Goal: Task Accomplishment & Management: Use online tool/utility

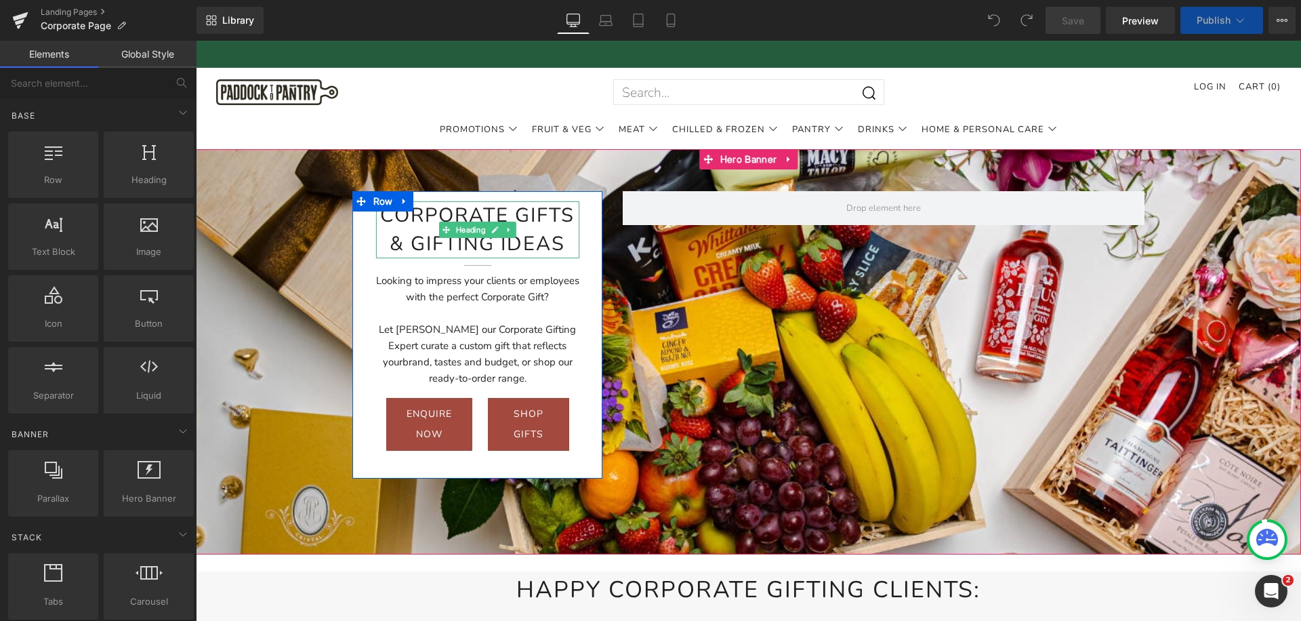
click at [564, 242] on h1 "Corporate Gifts & Gifting Ideas" at bounding box center [478, 229] width 204 height 57
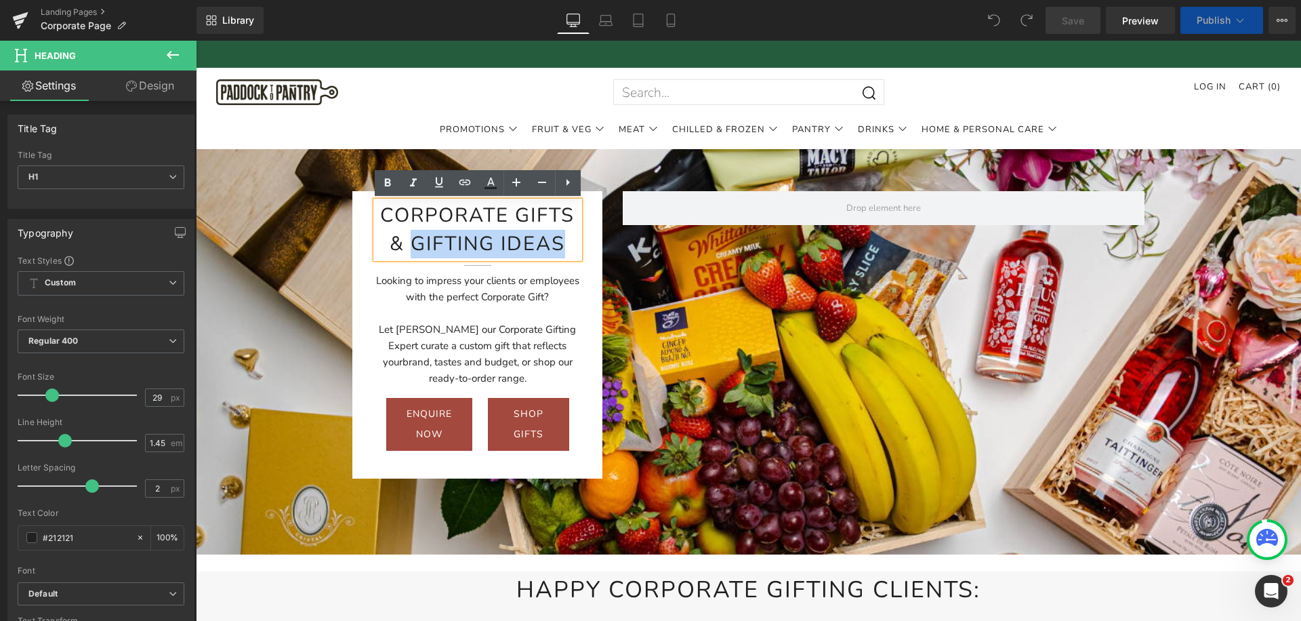
drag, startPoint x: 522, startPoint y: 245, endPoint x: 416, endPoint y: 243, distance: 106.4
click at [416, 243] on h1 "Corporate Gifts & Gifting Ideas" at bounding box center [478, 229] width 204 height 57
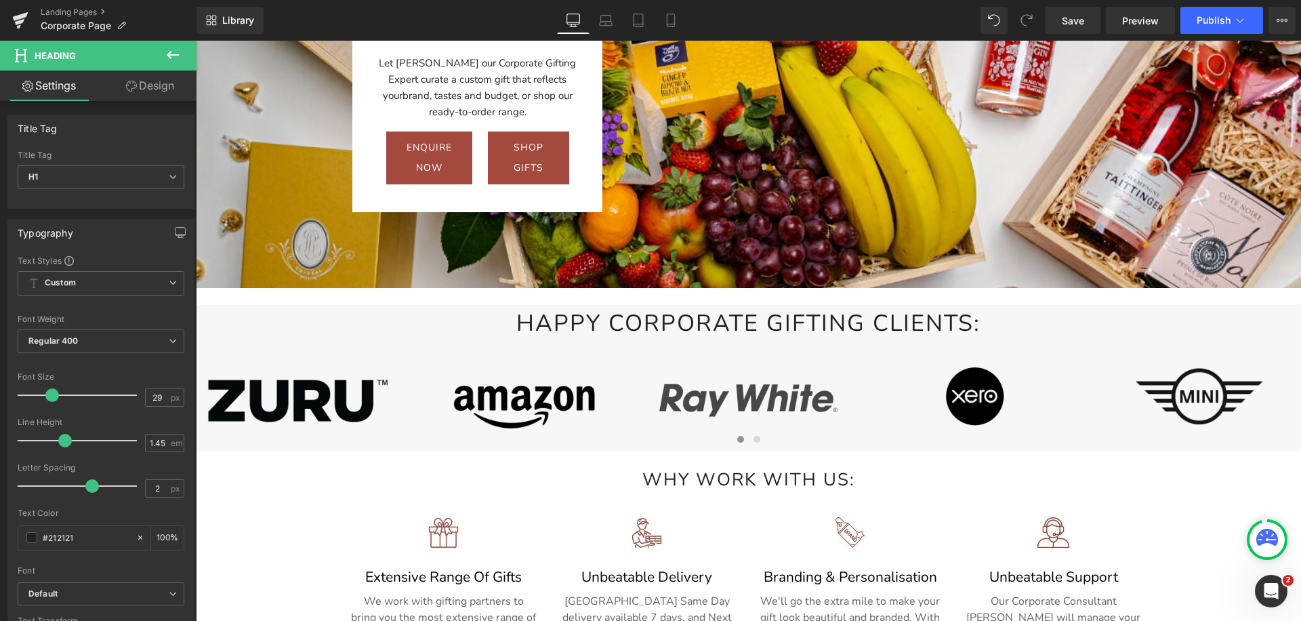
scroll to position [305, 0]
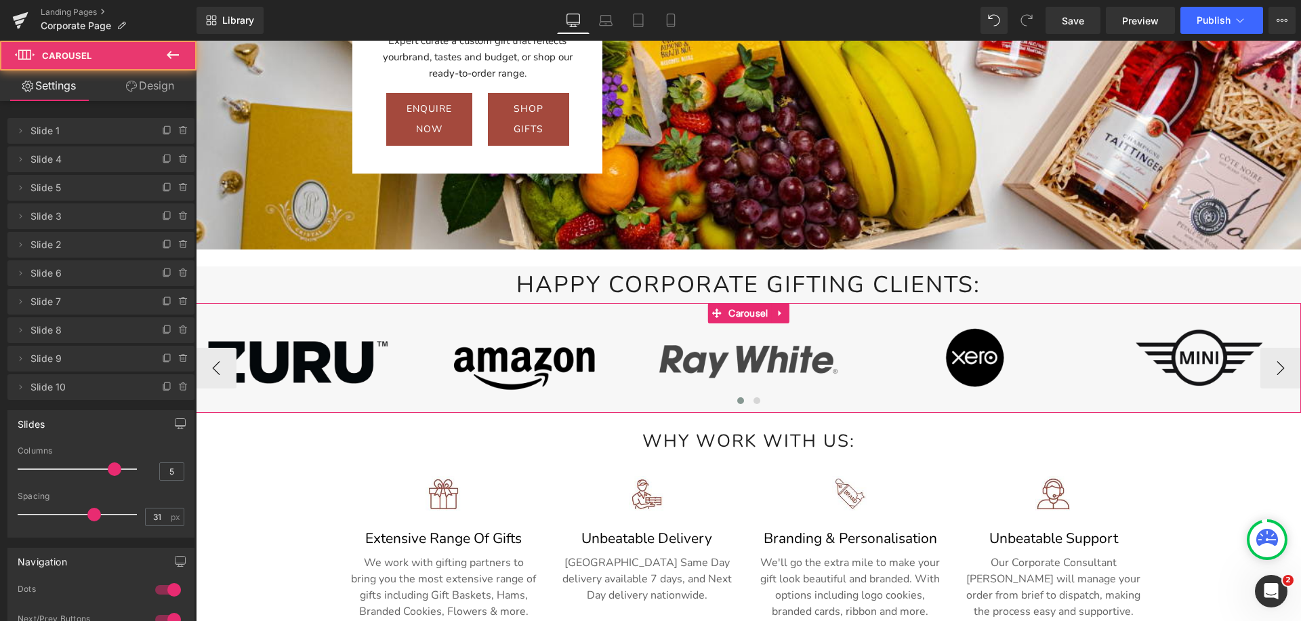
click at [353, 309] on div "Image Image Image Image Image Image" at bounding box center [748, 357] width 1105 height 109
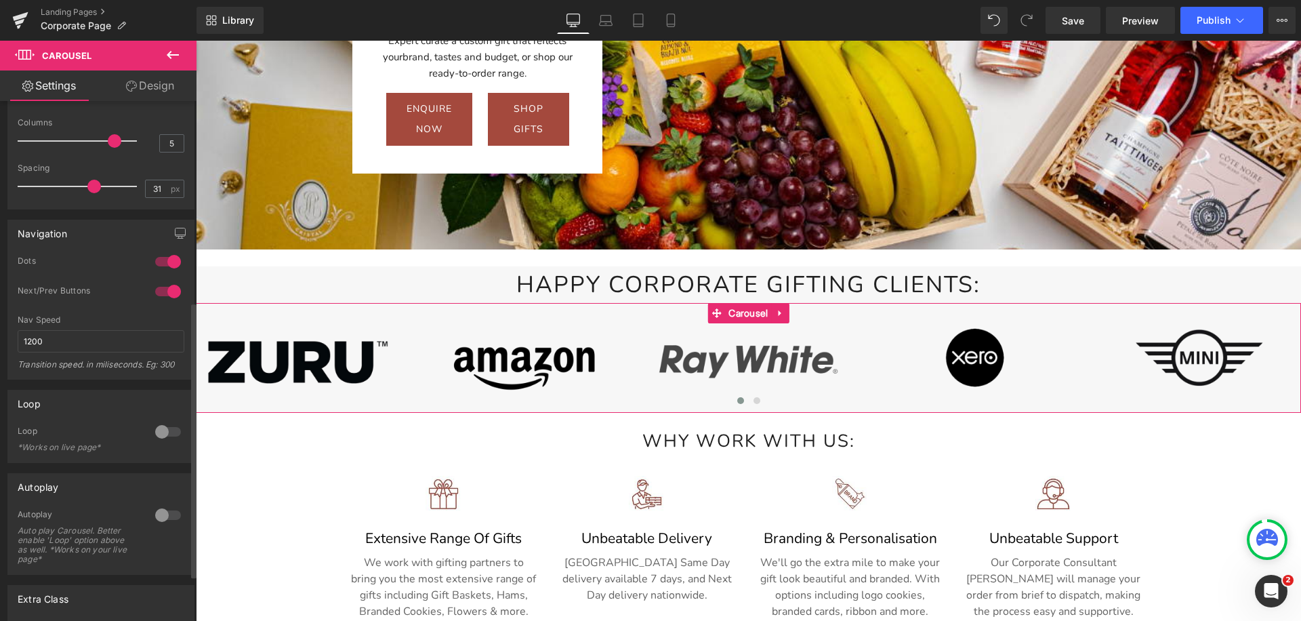
scroll to position [179, 0]
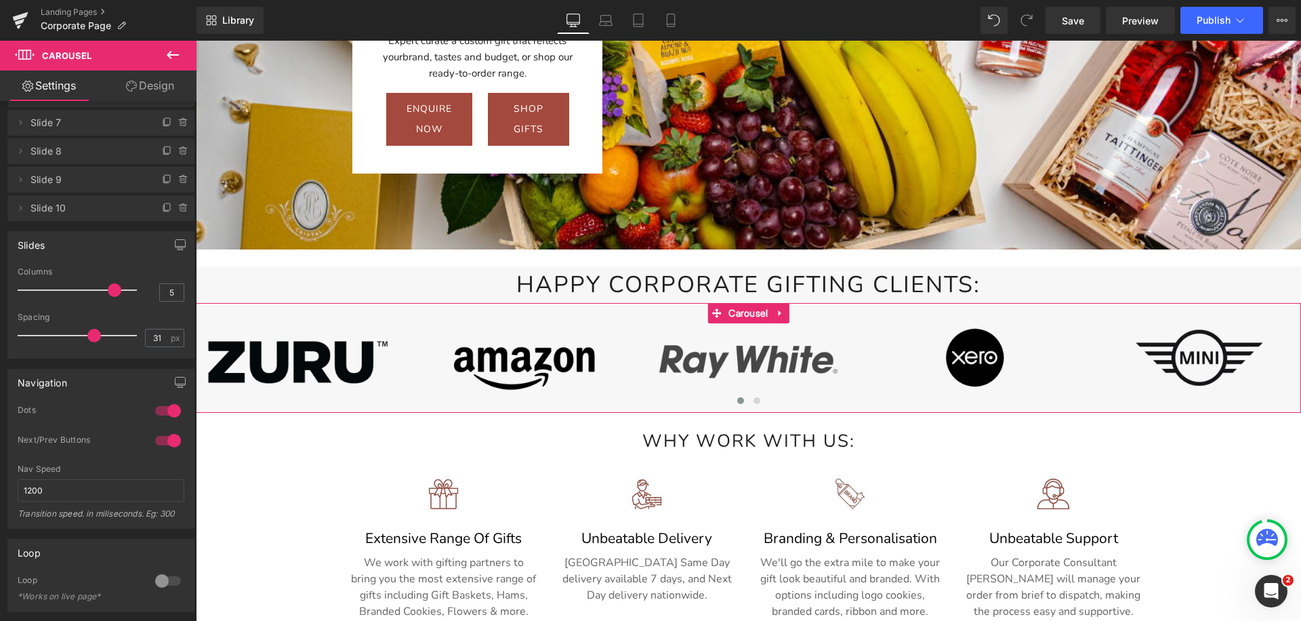
click at [150, 89] on link "Design" at bounding box center [150, 85] width 98 height 30
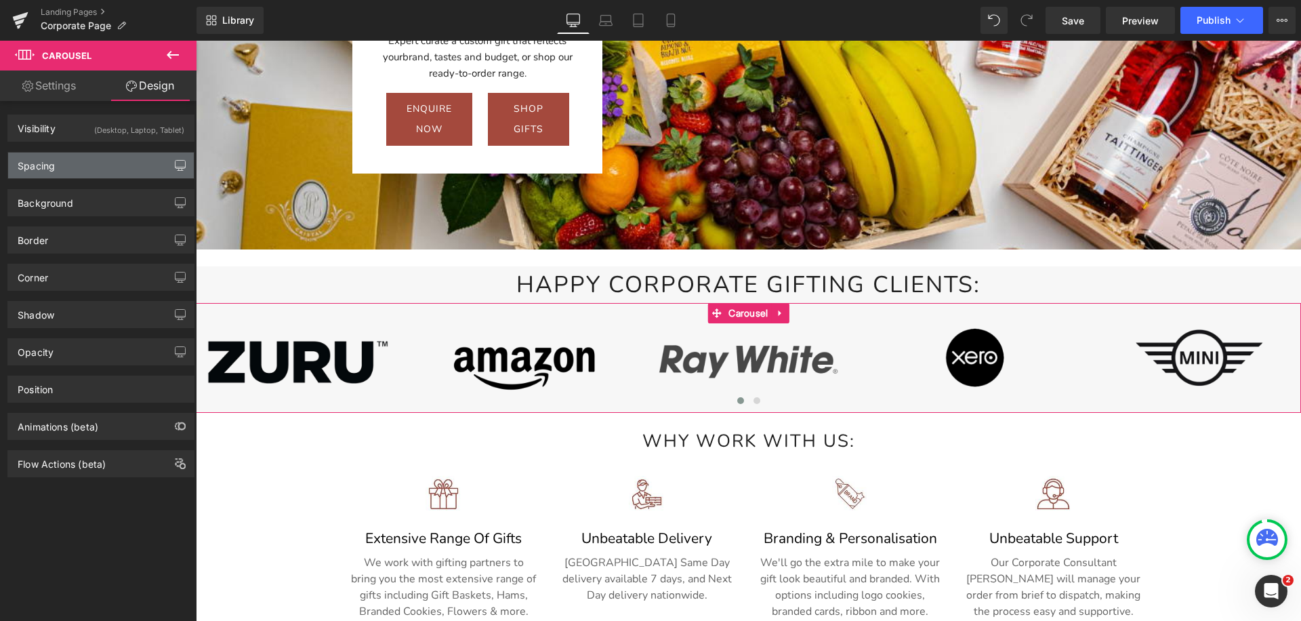
click at [175, 165] on icon "button" at bounding box center [180, 165] width 11 height 11
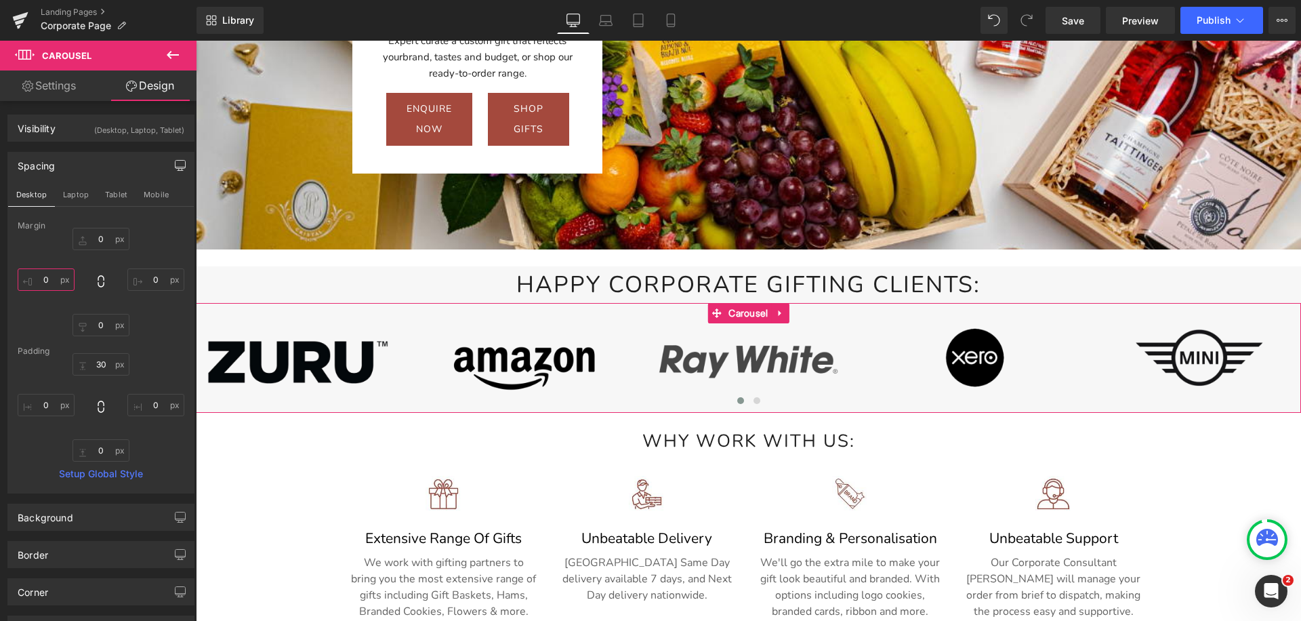
click at [37, 282] on input "text" at bounding box center [46, 279] width 57 height 22
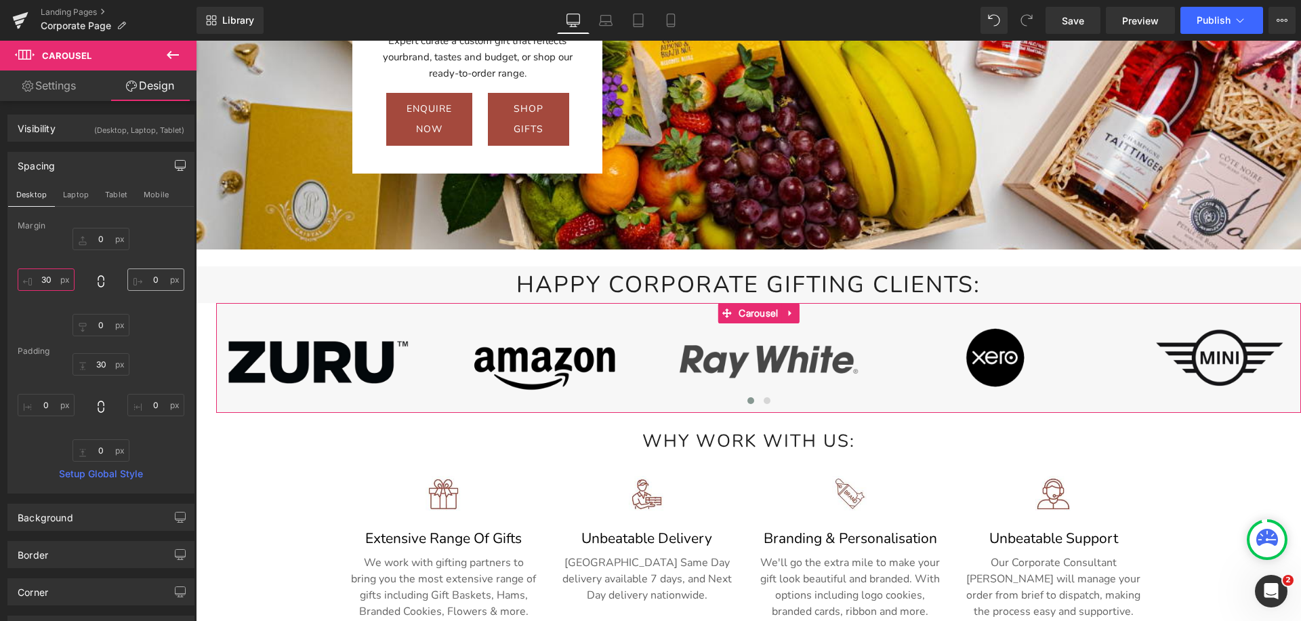
type input "30"
click at [134, 280] on input "text" at bounding box center [155, 279] width 57 height 22
type input "30"
click at [47, 279] on input "30" at bounding box center [46, 279] width 57 height 22
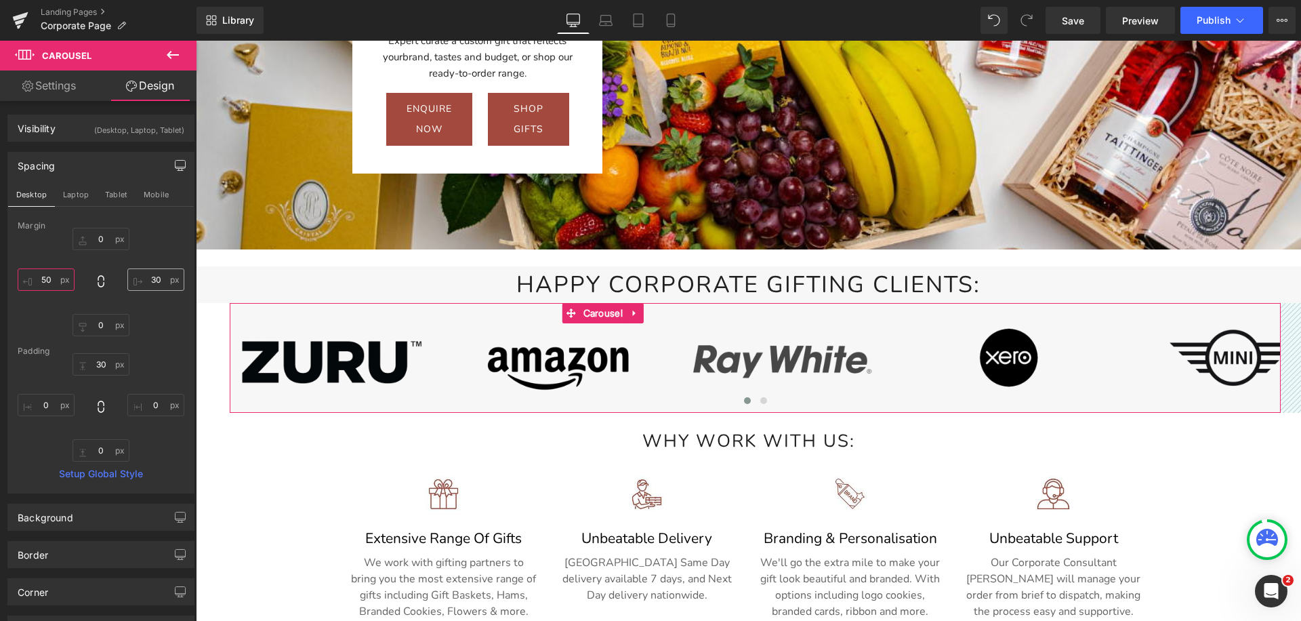
type input "50"
click at [139, 278] on input "30" at bounding box center [155, 279] width 57 height 22
type input "50"
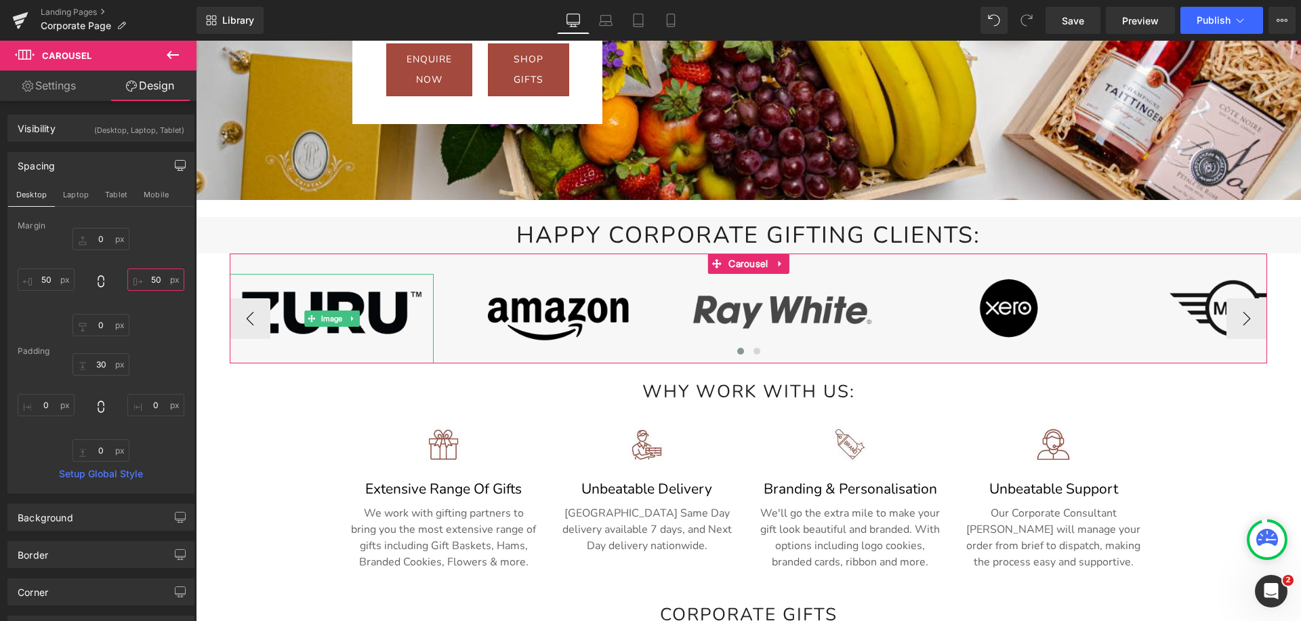
scroll to position [414, 0]
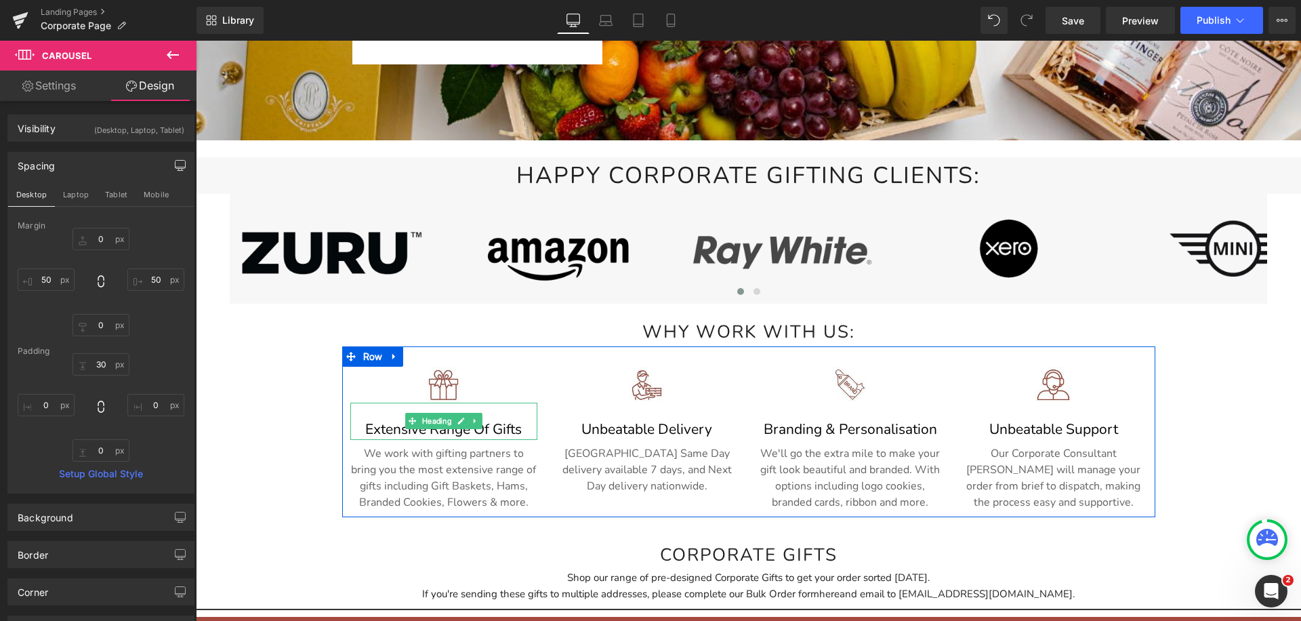
click at [390, 427] on h3 "Extensive range of Gifts" at bounding box center [443, 430] width 187 height 22
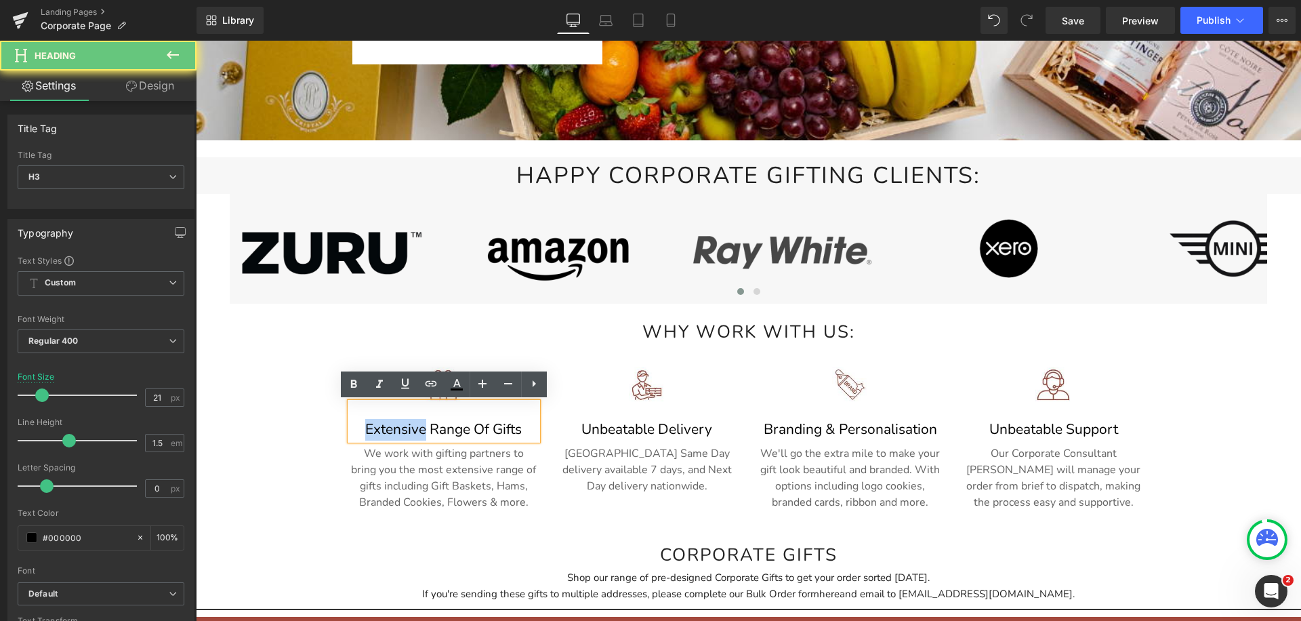
click at [390, 427] on h3 "Extensive range of Gifts" at bounding box center [443, 430] width 187 height 22
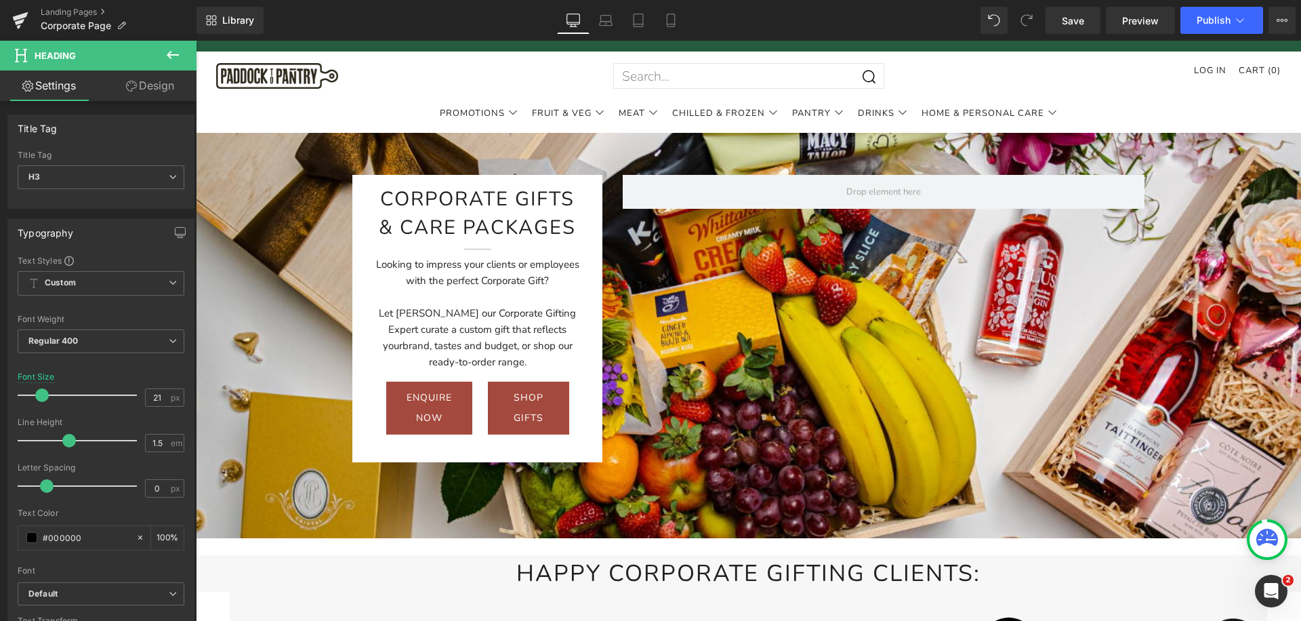
scroll to position [0, 0]
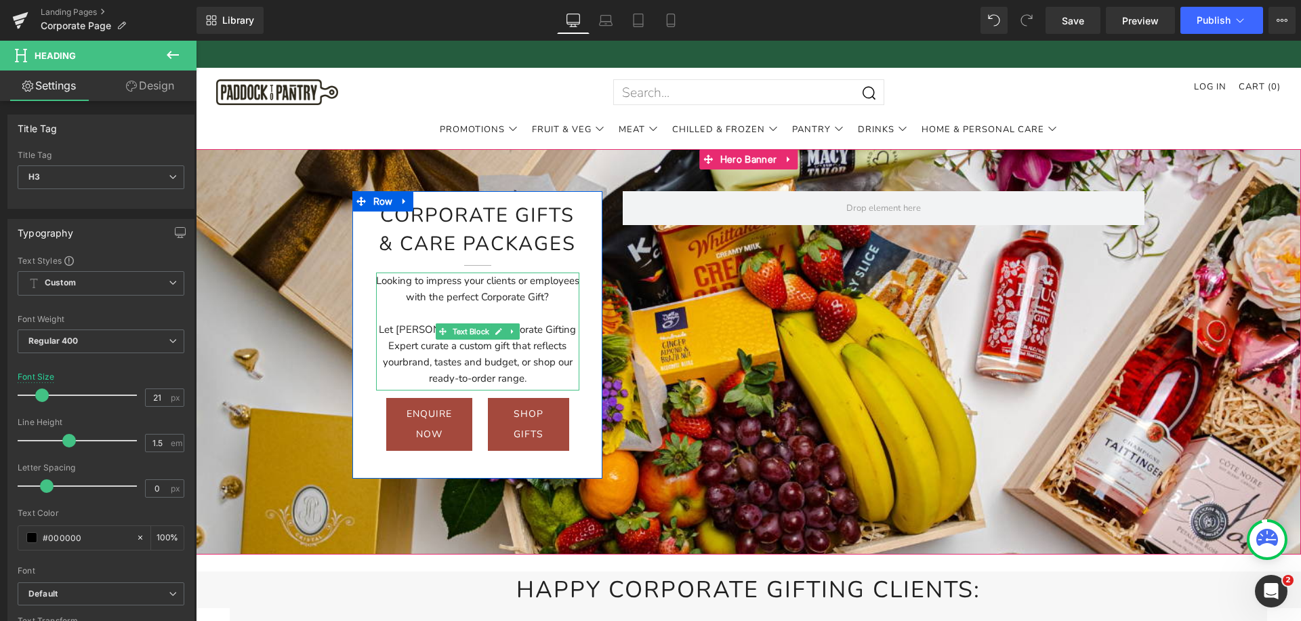
click at [388, 331] on div "Let Melanie our Corporate Gifting Expert curate a custom gift that reflects you…" at bounding box center [478, 353] width 204 height 65
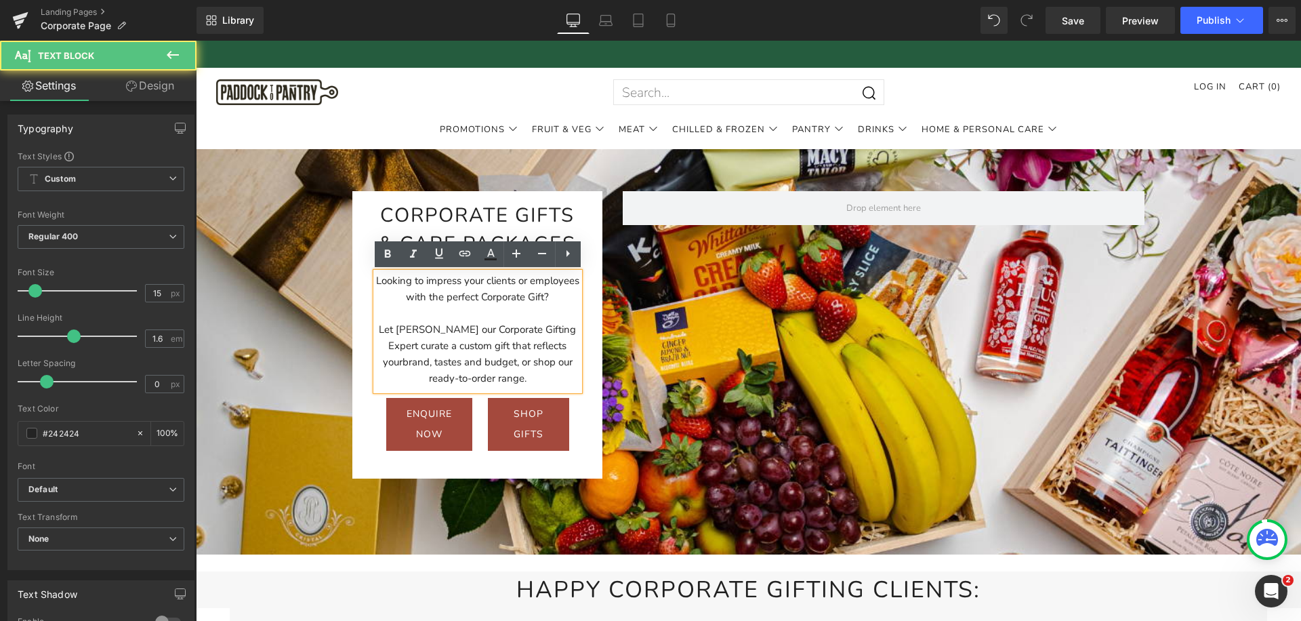
click at [387, 326] on div "Let Melanie our Corporate Gifting Expert curate a custom gift that reflects you…" at bounding box center [478, 353] width 204 height 65
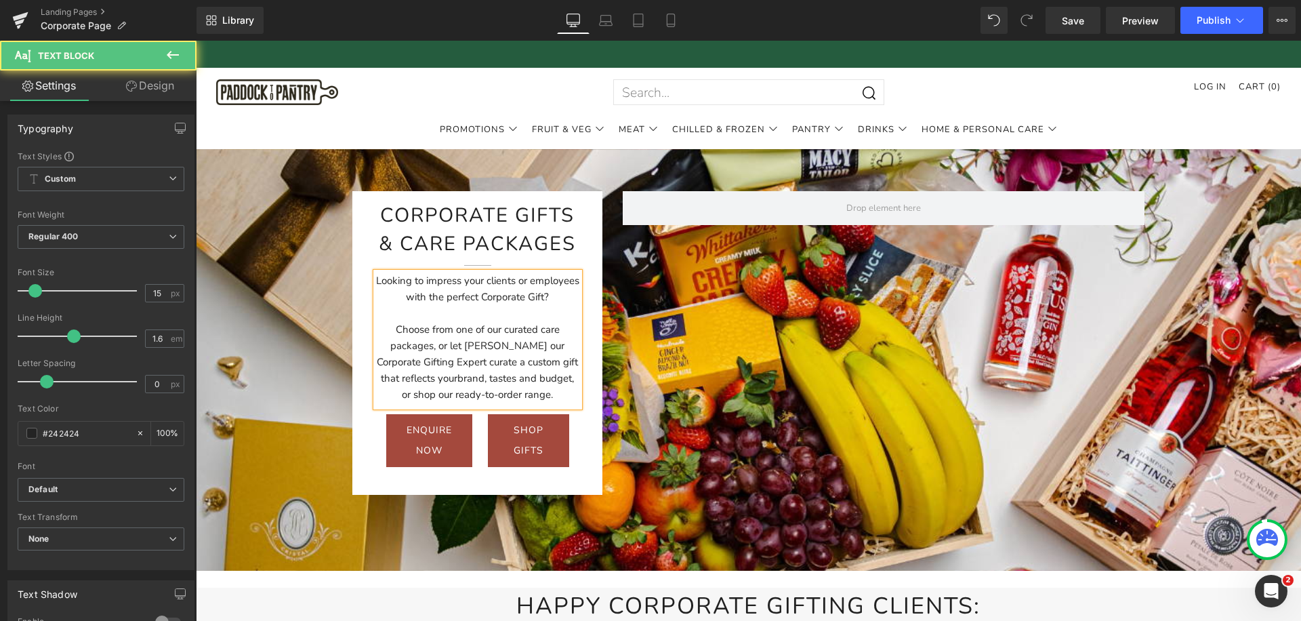
drag, startPoint x: 549, startPoint y: 397, endPoint x: 557, endPoint y: 381, distance: 17.3
click at [557, 381] on div "Choose from one of our curated care packages, or let Melanie our Corporate Gift…" at bounding box center [478, 361] width 204 height 81
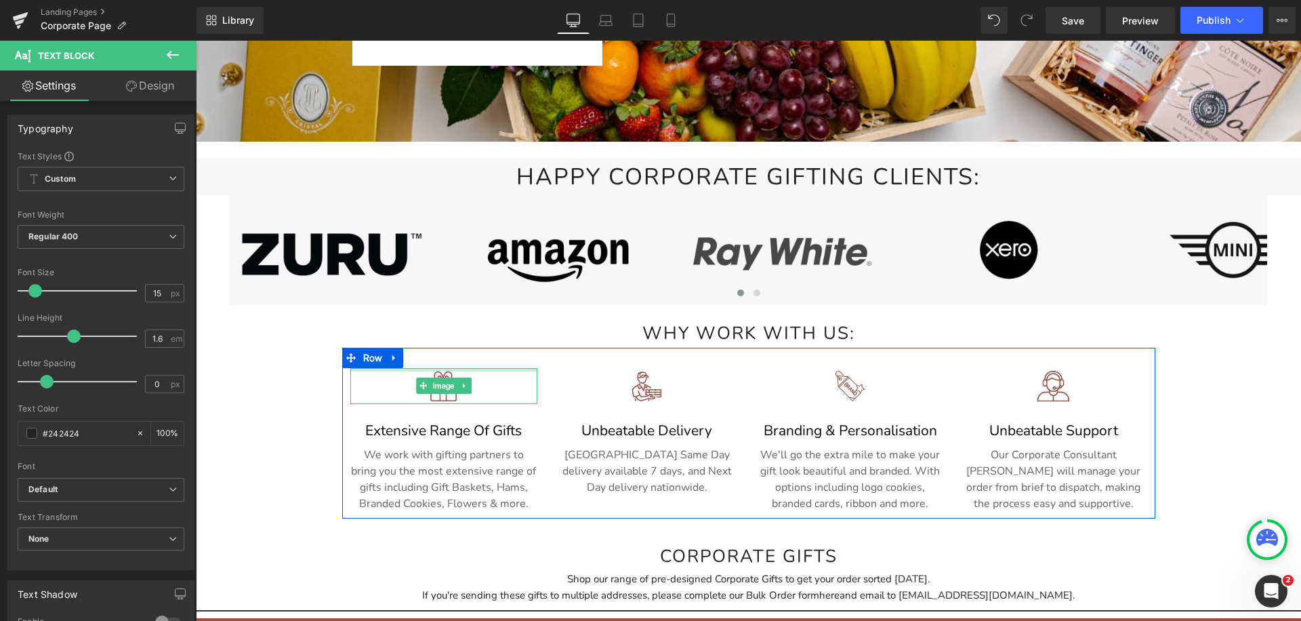
scroll to position [422, 0]
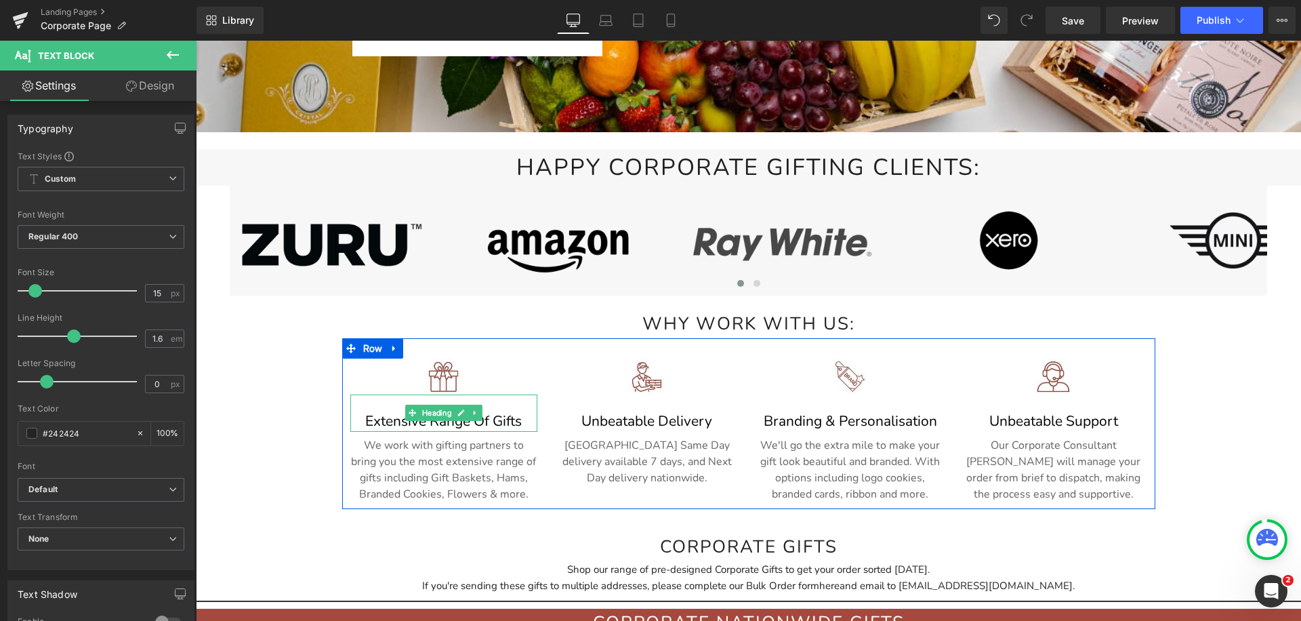
click at [369, 419] on h3 "Extensive range of Gifts" at bounding box center [443, 422] width 187 height 22
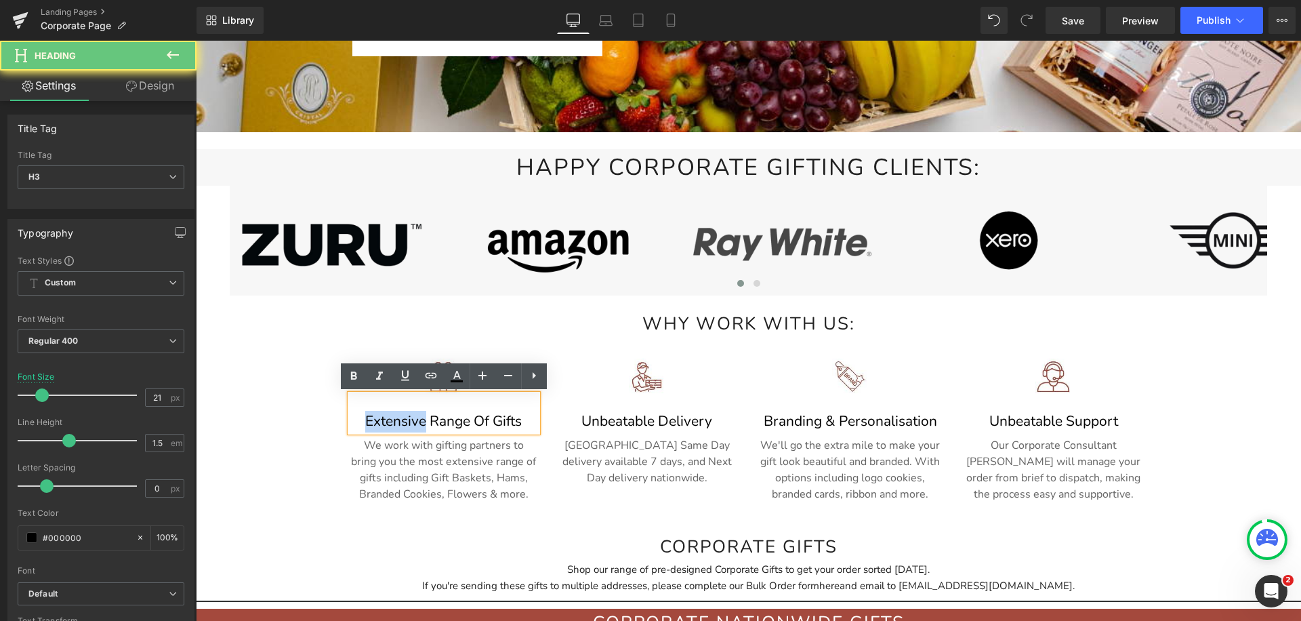
click at [369, 419] on h3 "Extensive range of Gifts" at bounding box center [443, 422] width 187 height 22
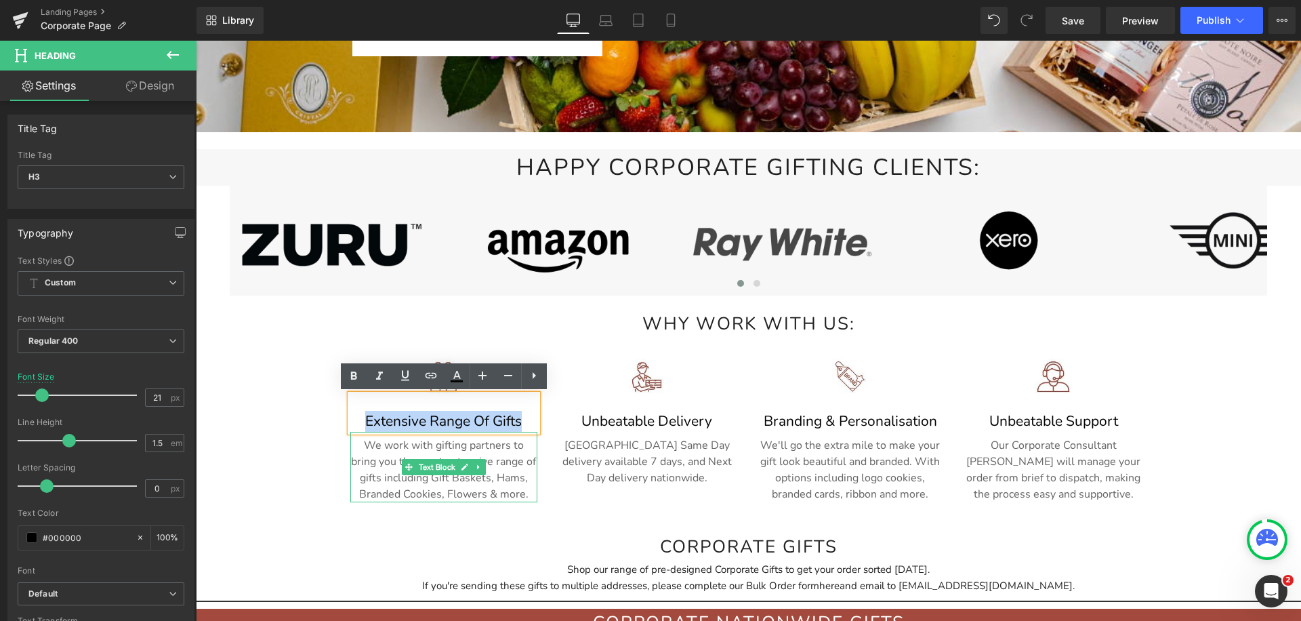
click at [381, 446] on p "We work with gifting partners to bring you the most extensive range of gifts in…" at bounding box center [443, 469] width 187 height 65
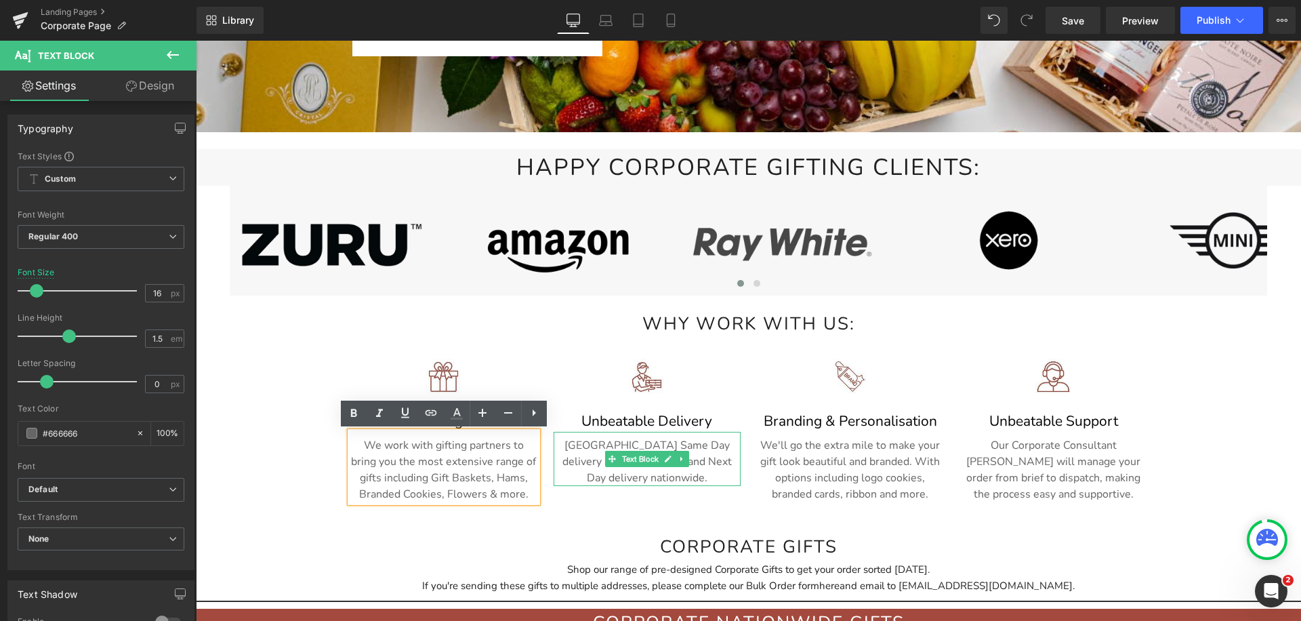
click at [590, 451] on p "Auckland Same Day delivery available 7 days, and Next Day delivery nationwide." at bounding box center [646, 461] width 187 height 49
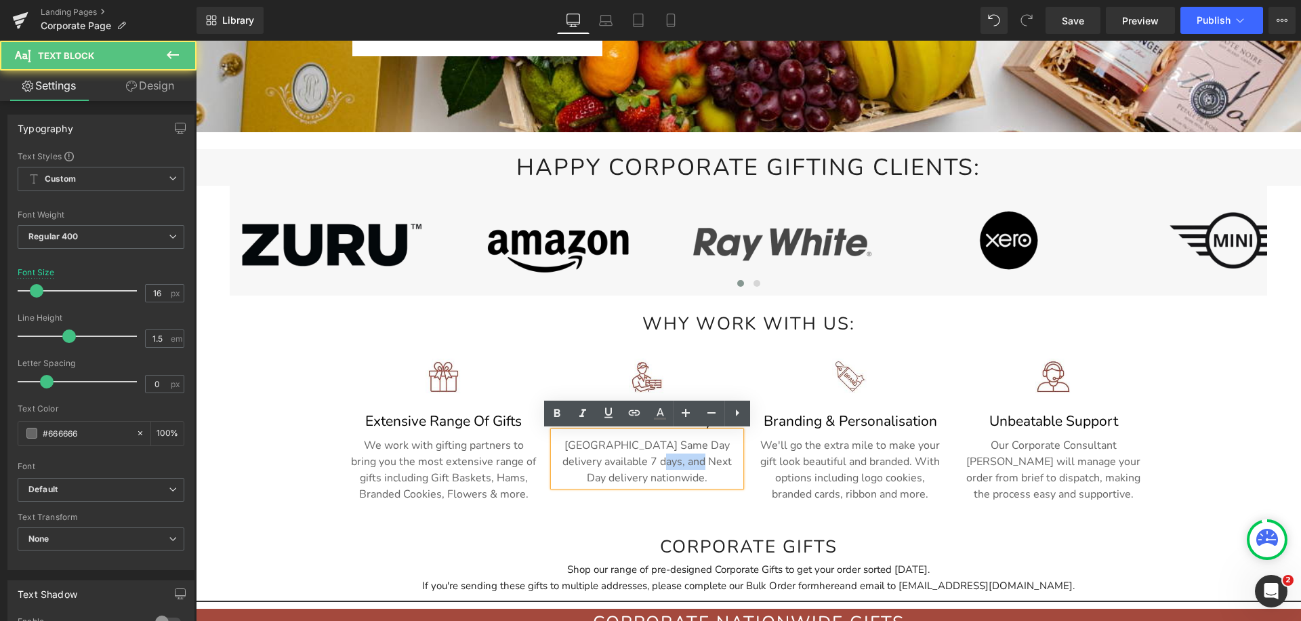
drag, startPoint x: 677, startPoint y: 461, endPoint x: 633, endPoint y: 461, distance: 44.0
click at [633, 461] on p "Auckland Same Day delivery available 7 days, and Next Day delivery nationwide." at bounding box center [646, 461] width 187 height 49
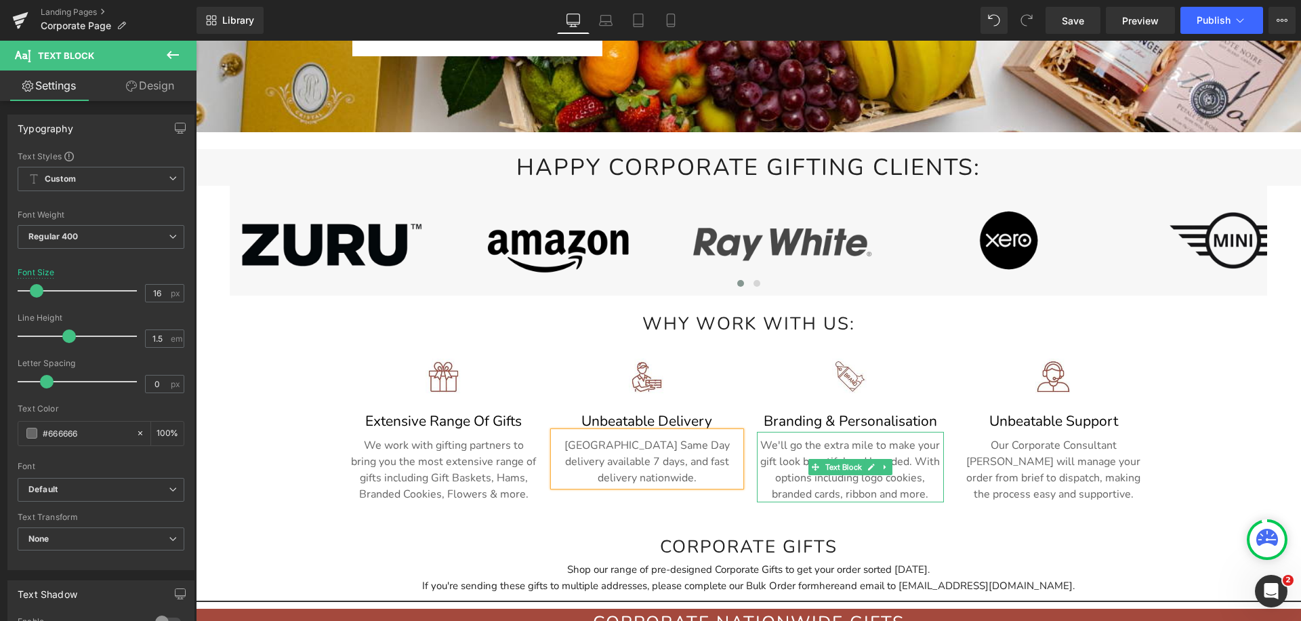
click at [919, 463] on p "We'll go the extra mile to make your gift look beautiful and branded. With opti…" at bounding box center [850, 469] width 187 height 65
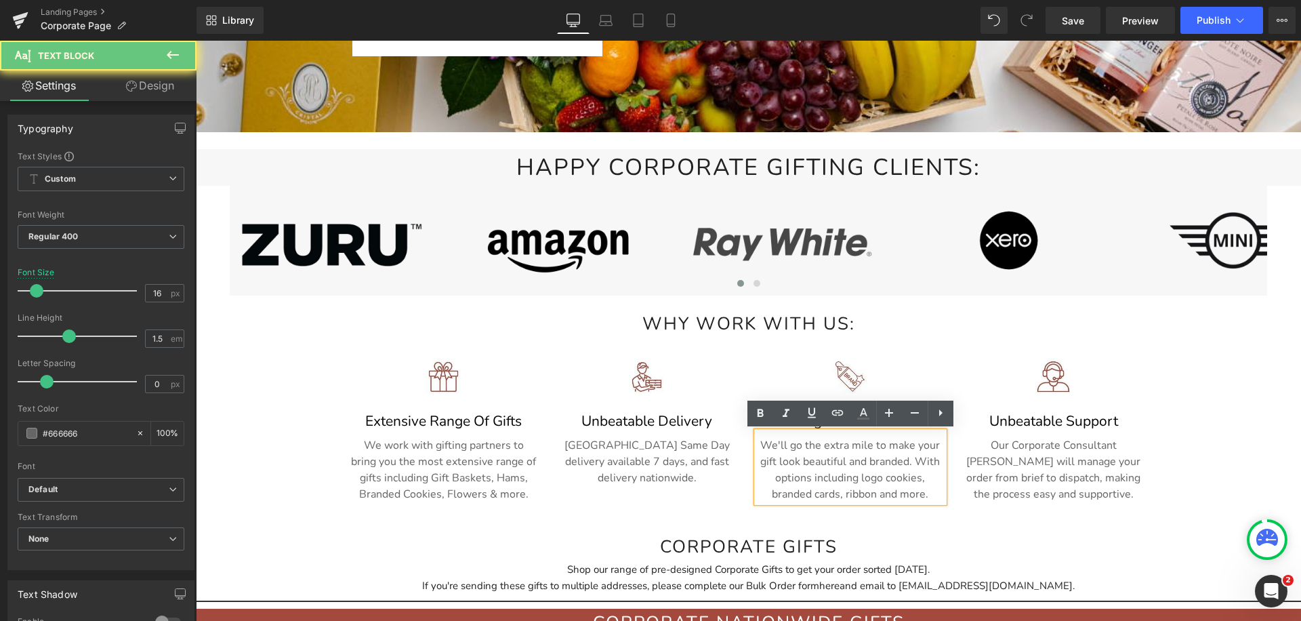
click at [915, 463] on p "We'll go the extra mile to make your gift look beautiful and branded. With opti…" at bounding box center [850, 469] width 187 height 65
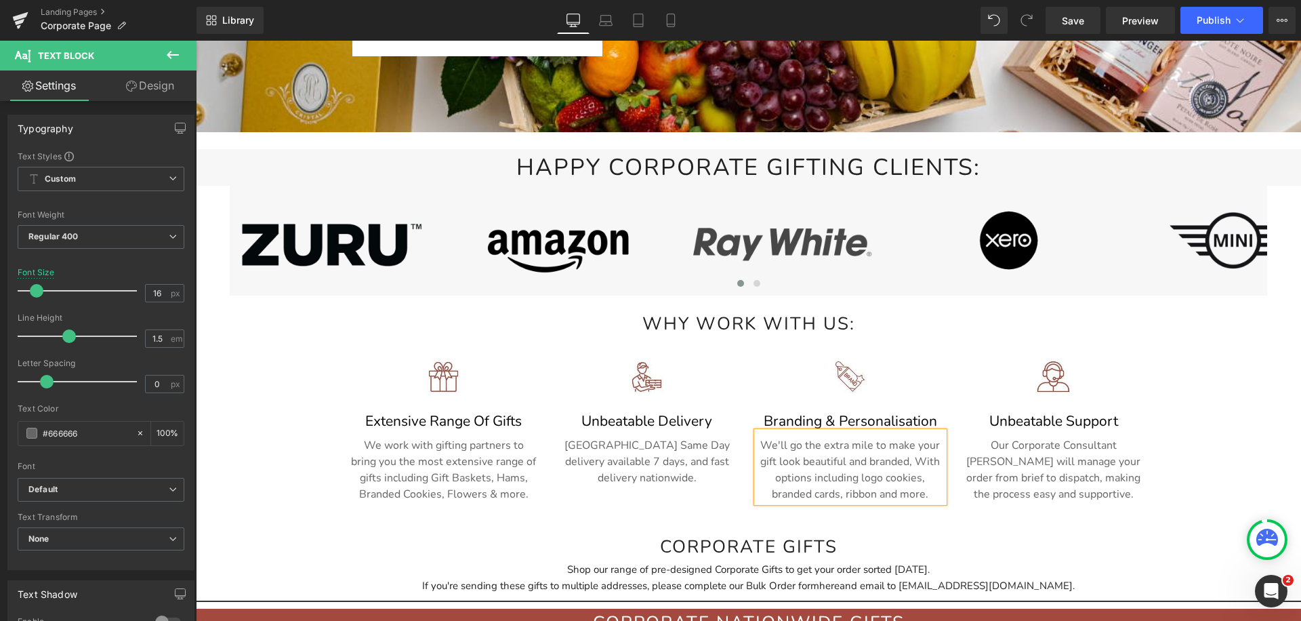
click at [925, 459] on p "We'll go the extra mile to make your gift look beautiful and branded, With opti…" at bounding box center [850, 469] width 187 height 65
drag, startPoint x: 929, startPoint y: 496, endPoint x: 847, endPoint y: 495, distance: 82.7
click at [847, 495] on p "We'll go the extra mile to make your gift look beautiful and branded, with opti…" at bounding box center [850, 469] width 187 height 65
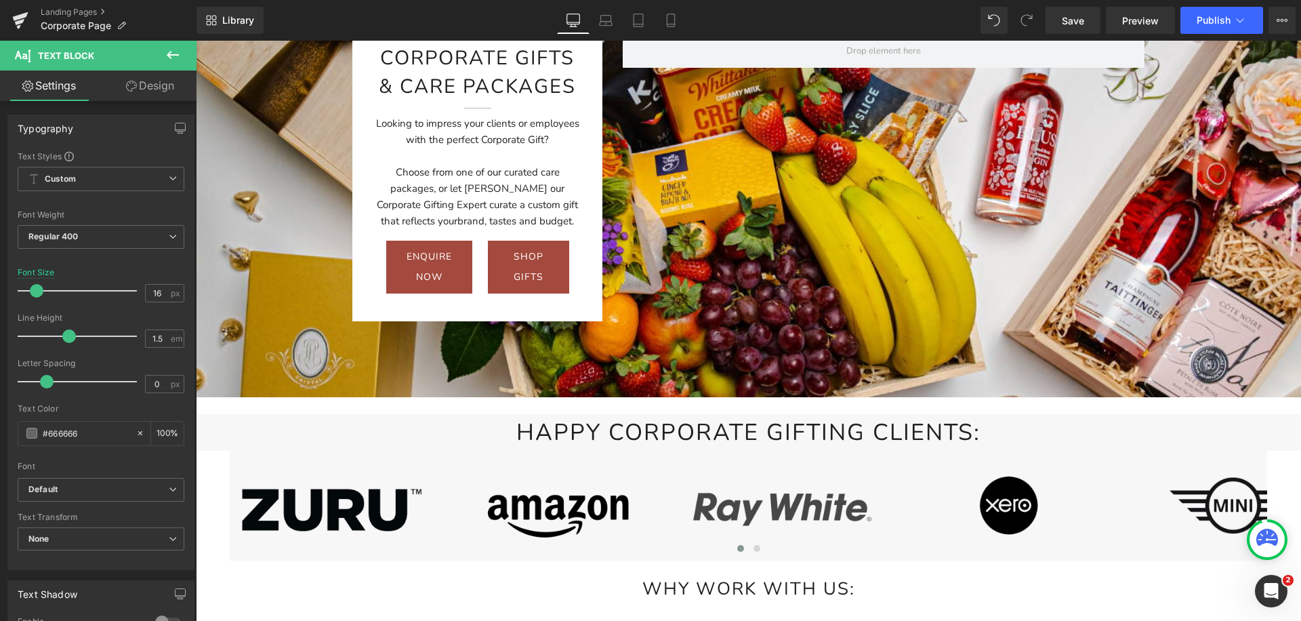
scroll to position [0, 0]
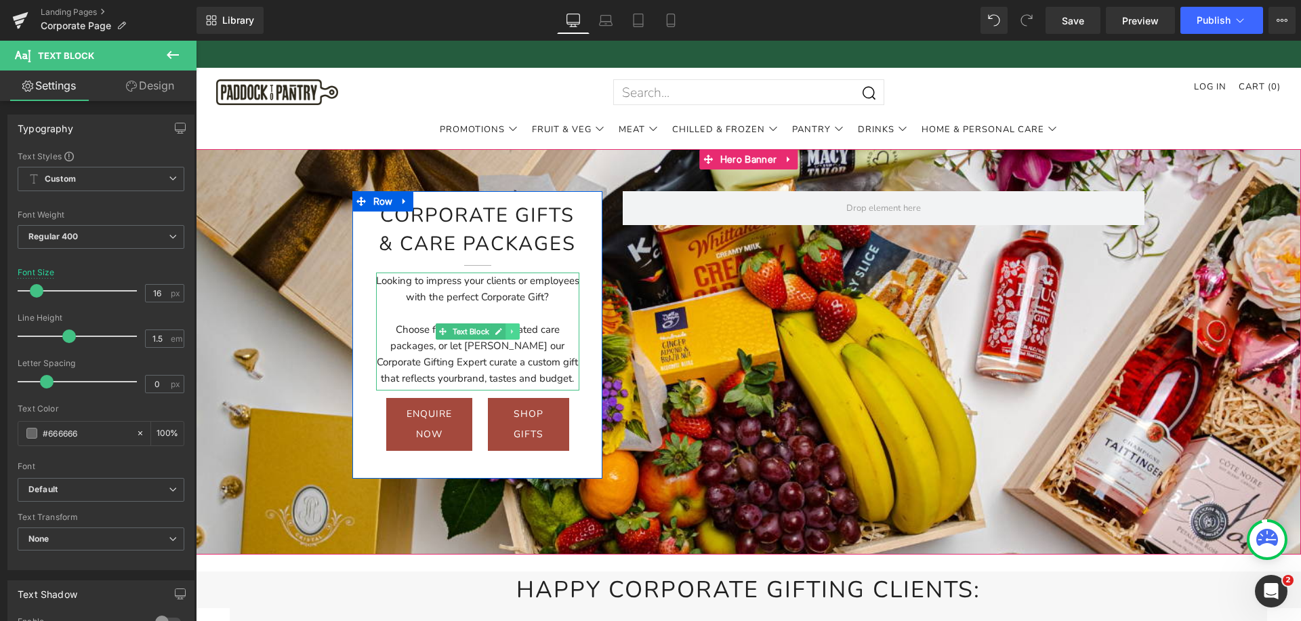
click at [520, 336] on link at bounding box center [512, 331] width 14 height 16
click at [196, 41] on link at bounding box center [196, 41] width 0 height 0
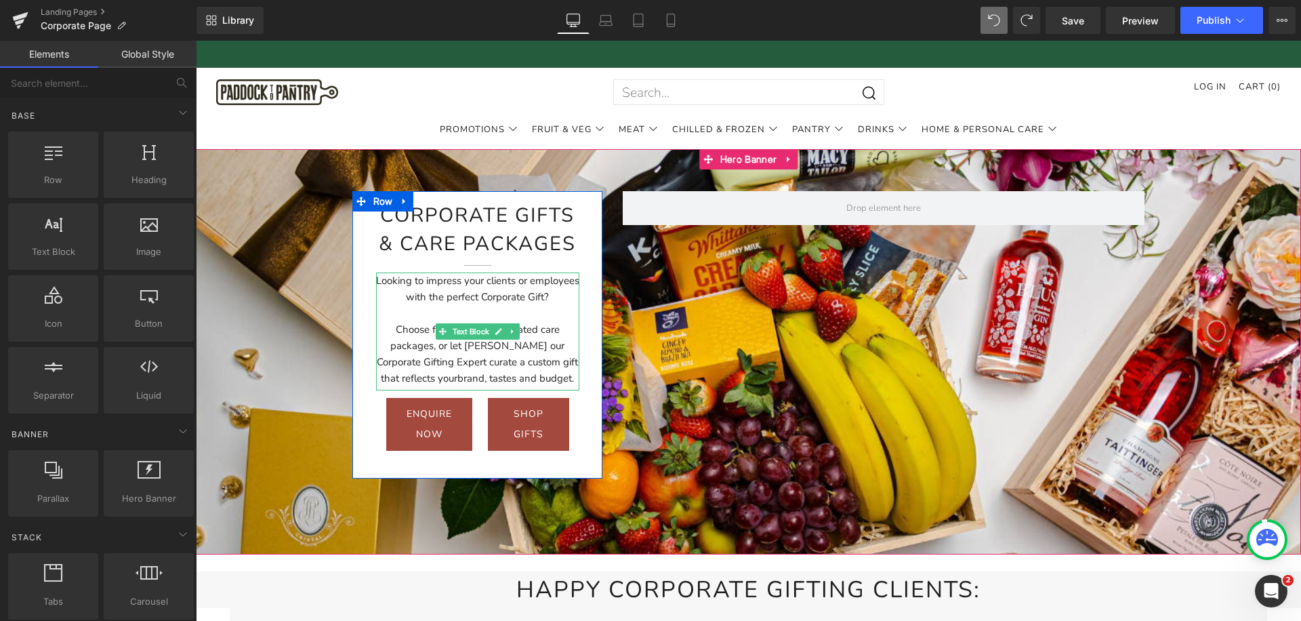
click at [547, 360] on div "Choose from one of our curated care packages, or let Melanie our Corporate Gift…" at bounding box center [478, 353] width 204 height 65
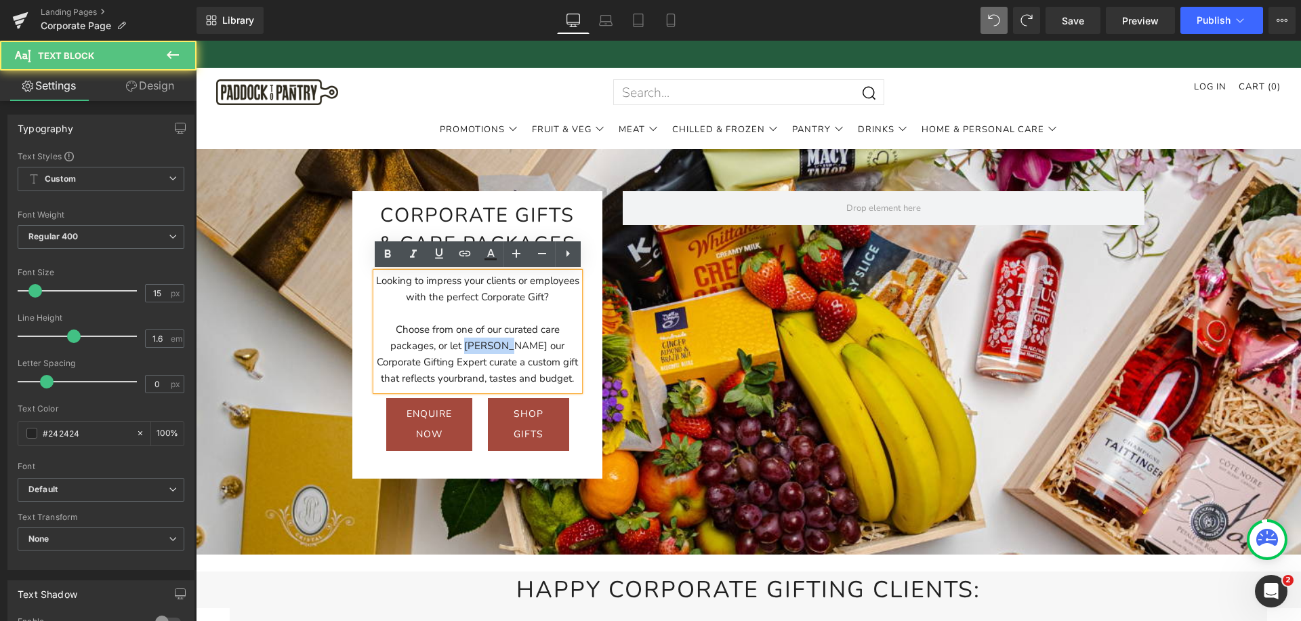
drag, startPoint x: 501, startPoint y: 348, endPoint x: 467, endPoint y: 344, distance: 34.0
click at [467, 345] on div "Choose from one of our curated care packages, or let Melanie our Corporate Gift…" at bounding box center [478, 353] width 204 height 65
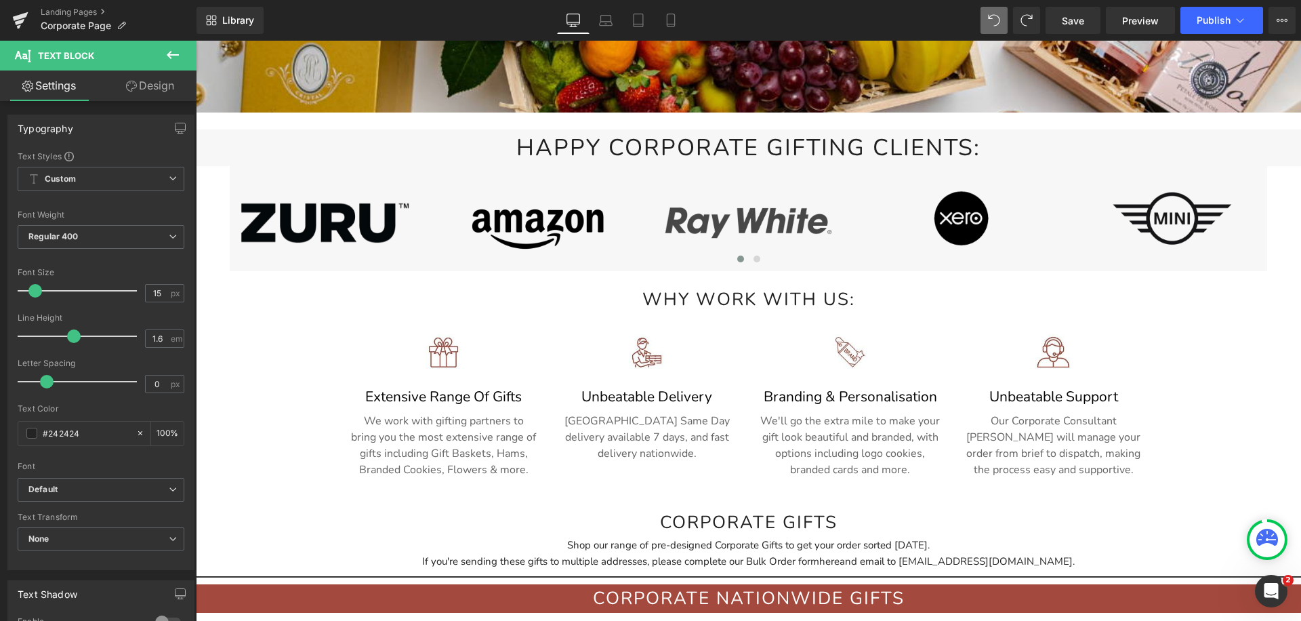
scroll to position [443, 0]
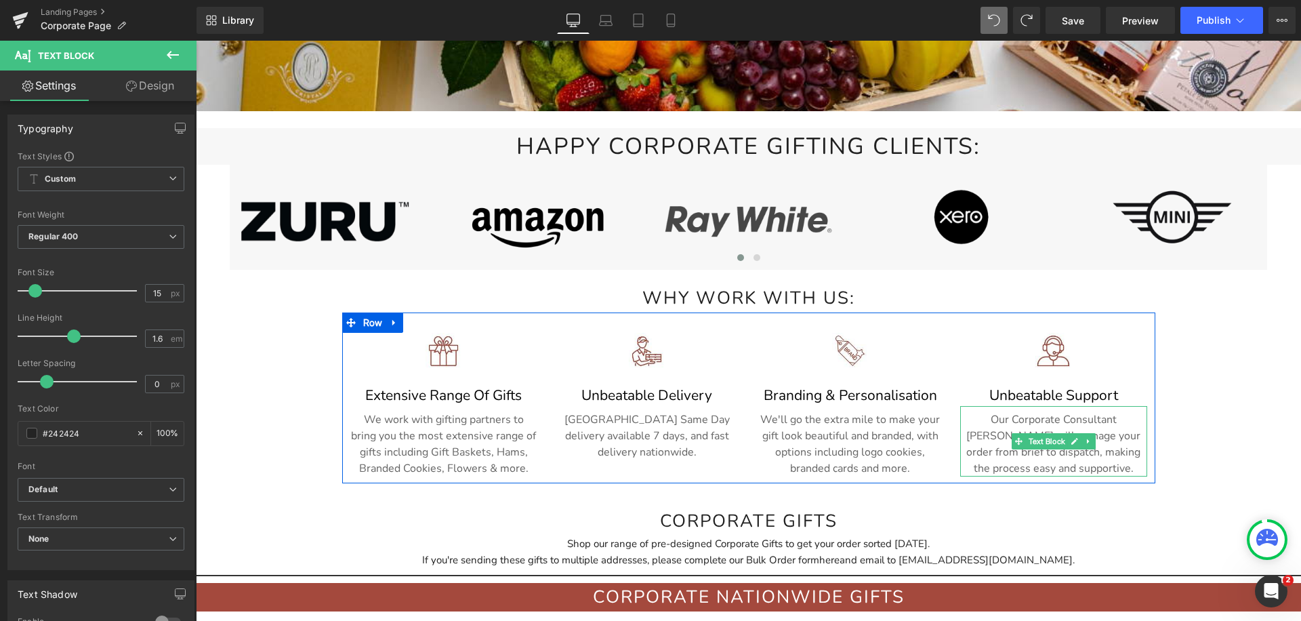
click at [1112, 419] on p "Our Corporate Consultant Melanie will manage your order from brief to dispatch,…" at bounding box center [1053, 443] width 187 height 65
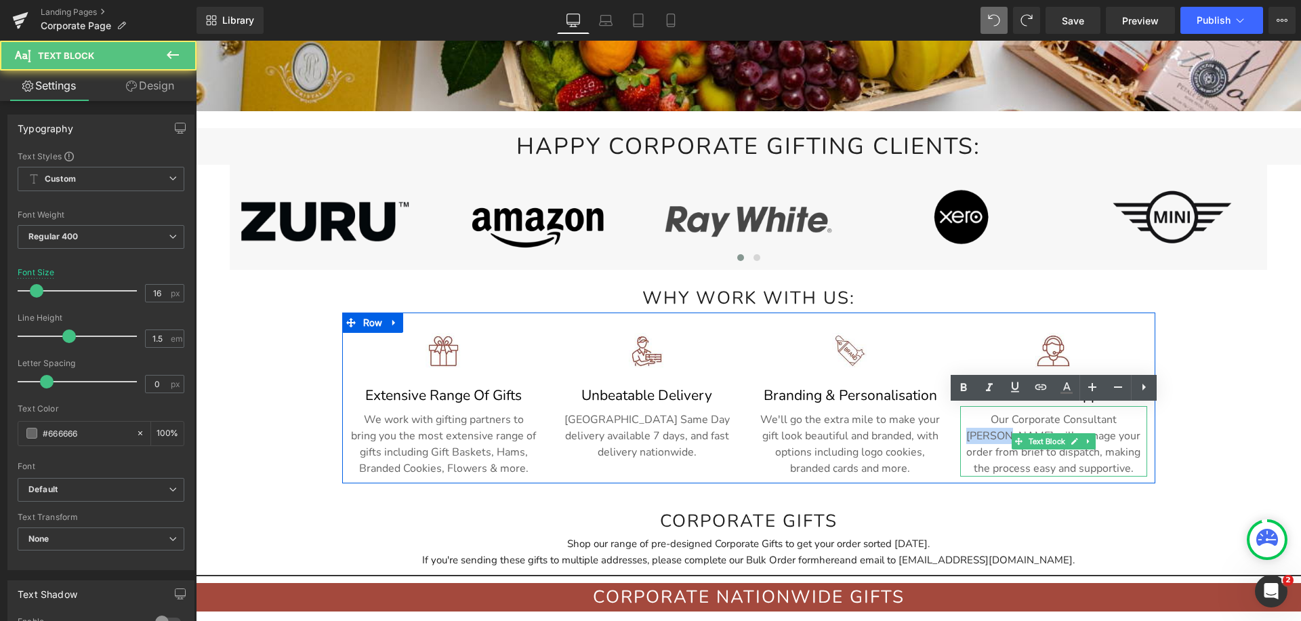
click at [1112, 419] on p "Our Corporate Consultant Melanie will manage your order from brief to dispatch,…" at bounding box center [1053, 443] width 187 height 65
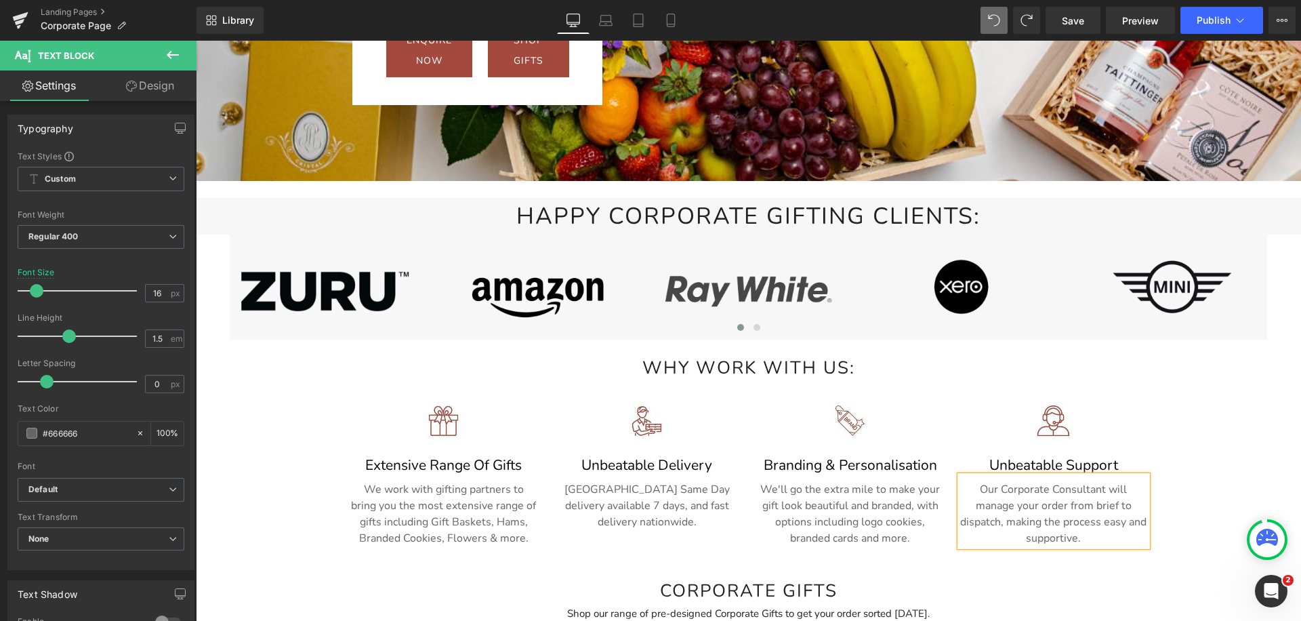
scroll to position [635, 0]
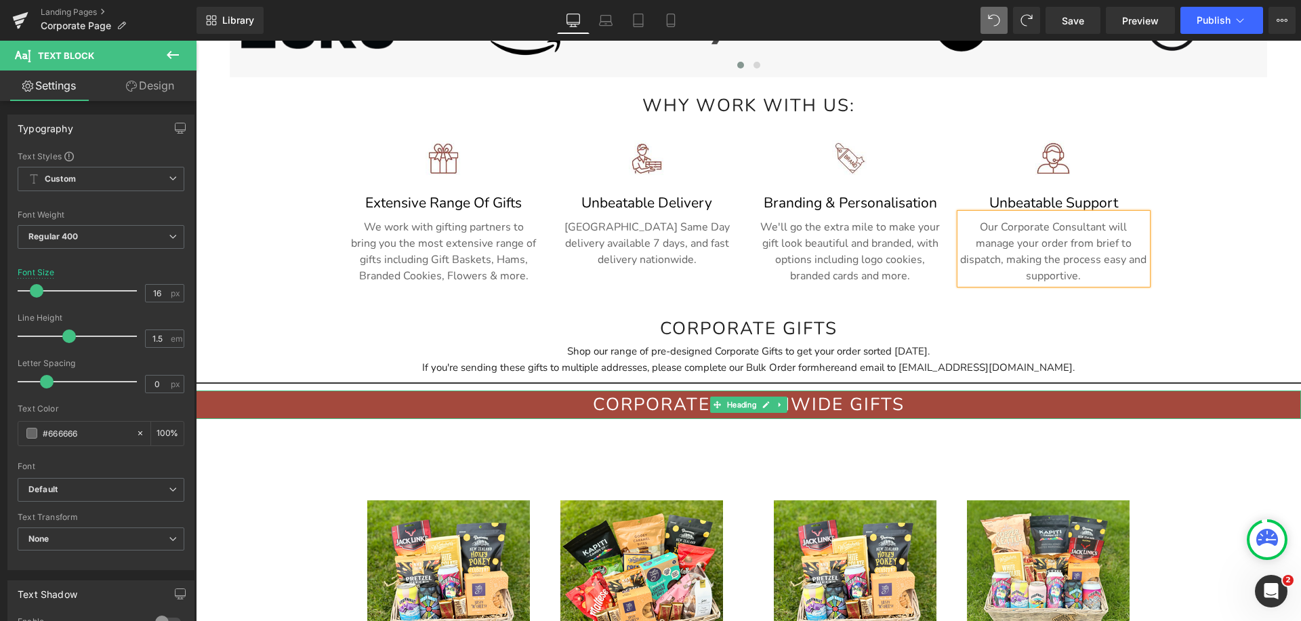
click at [559, 404] on h2 "CORPORATE Nationwide GIFTS" at bounding box center [748, 404] width 1105 height 28
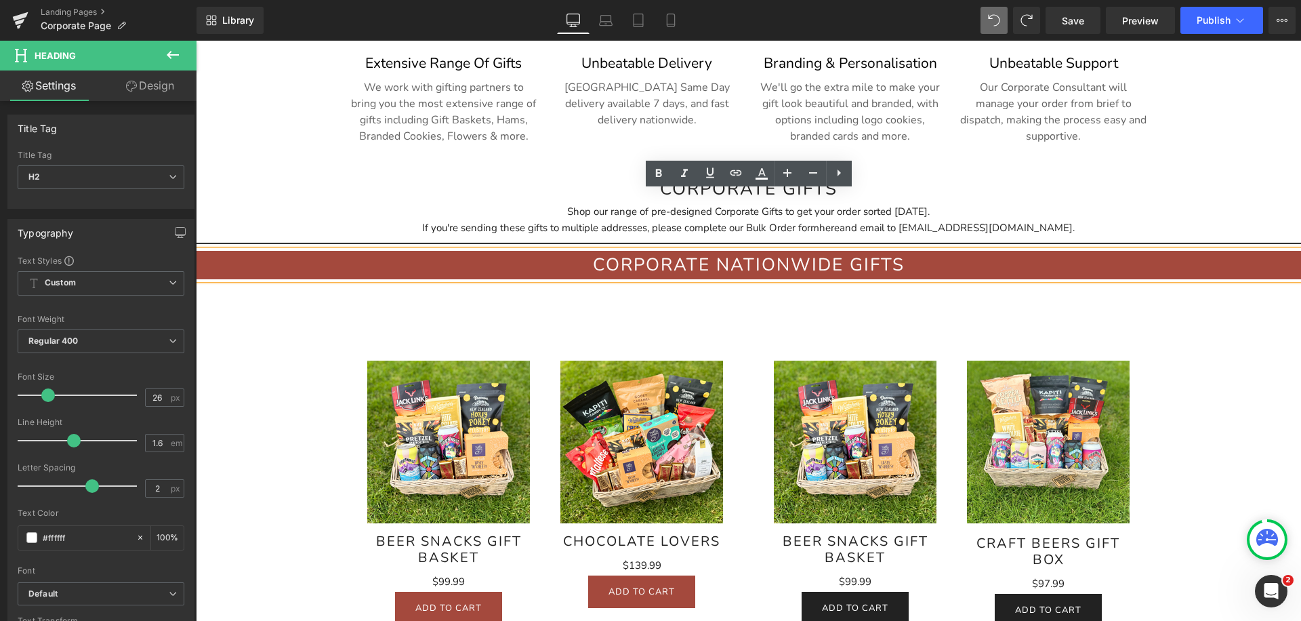
scroll to position [772, 0]
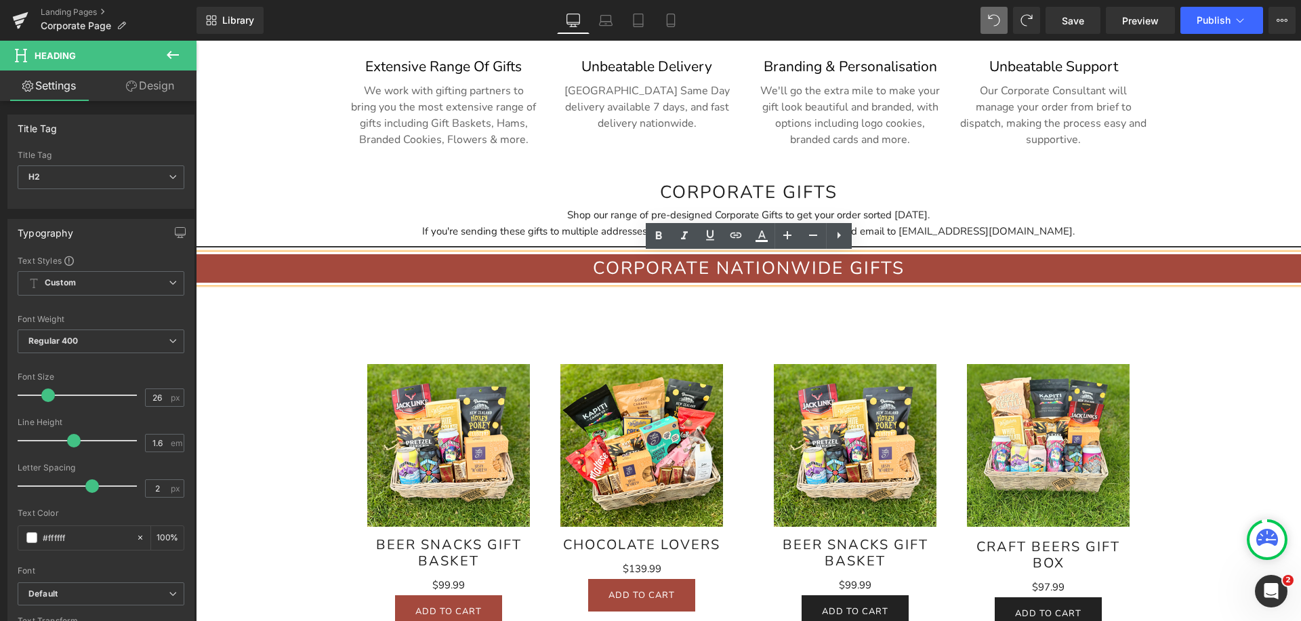
click at [625, 266] on h2 "CORPORATE Nationwide GIFTS" at bounding box center [748, 268] width 1105 height 28
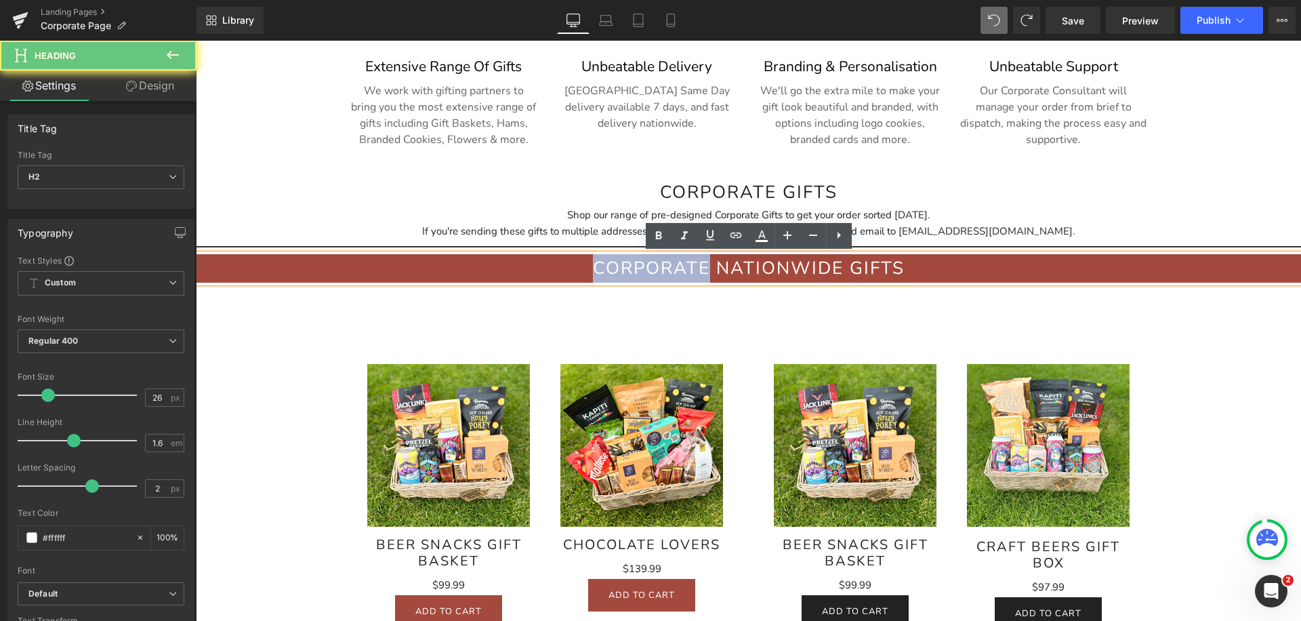
click at [625, 266] on h2 "CORPORATE Nationwide GIFTS" at bounding box center [748, 268] width 1105 height 28
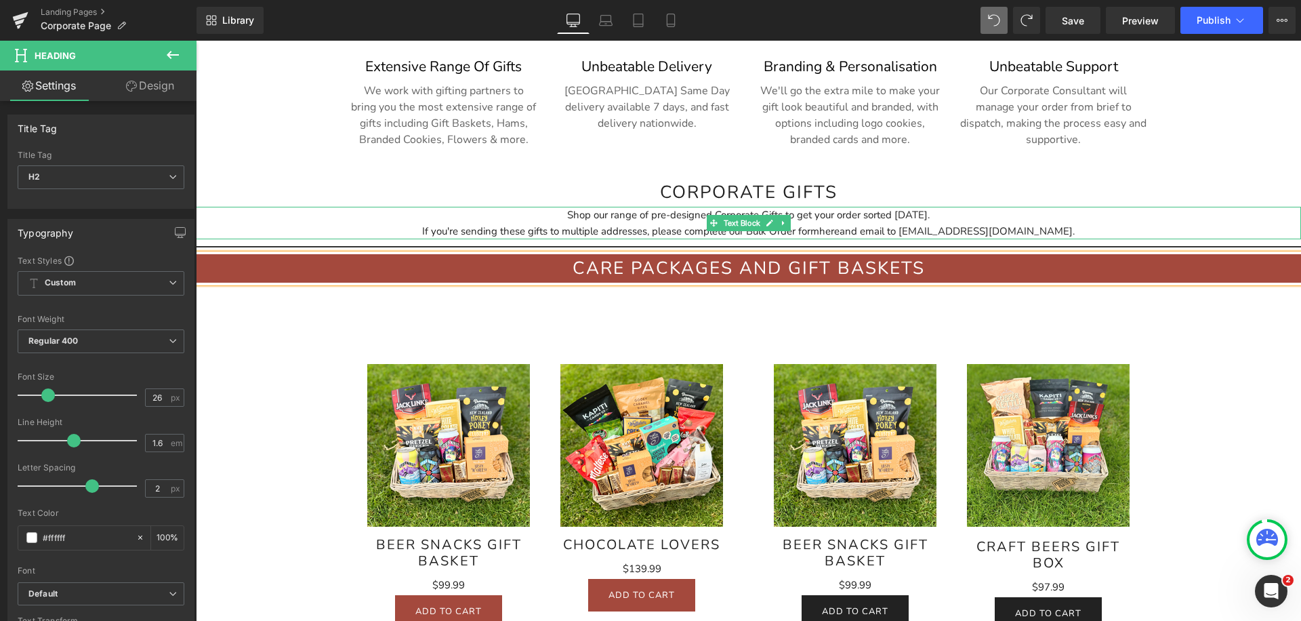
click at [638, 218] on div "Shop our range of pre-designed Corporate Gifts to get your order sorted today. …" at bounding box center [748, 223] width 1105 height 33
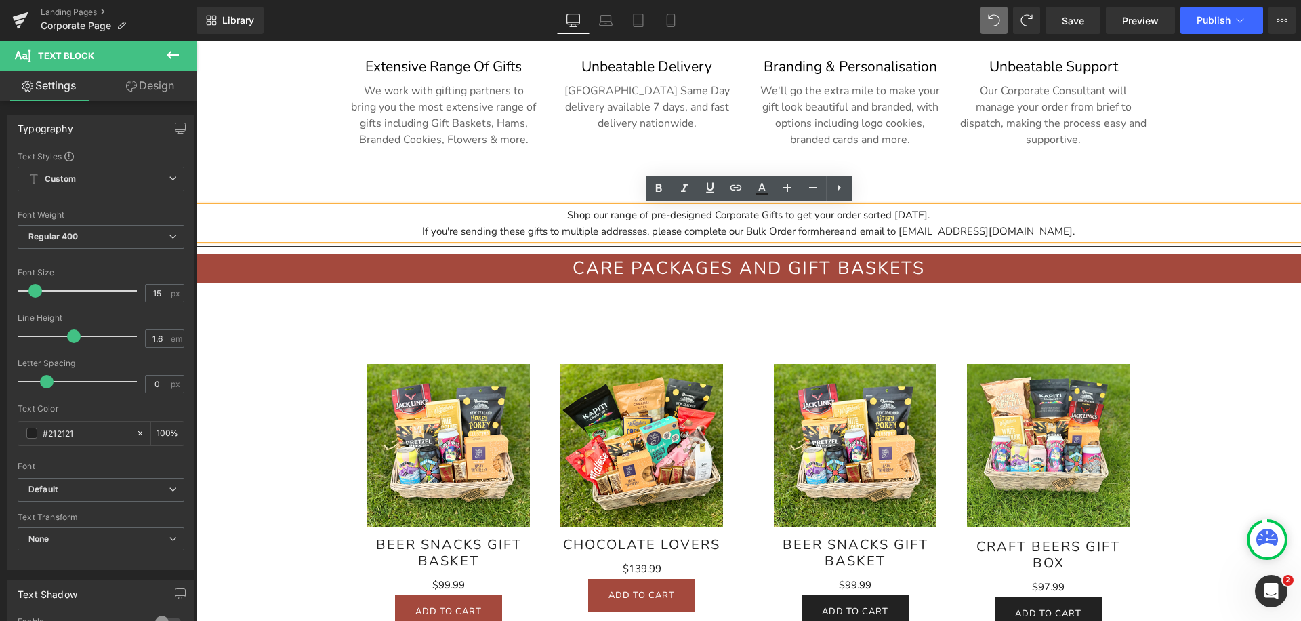
click at [526, 235] on div "If you're sending these gifts to multiple addresses, please complete our Bulk O…" at bounding box center [748, 231] width 1105 height 16
drag, startPoint x: 327, startPoint y: 237, endPoint x: 326, endPoint y: 265, distance: 27.8
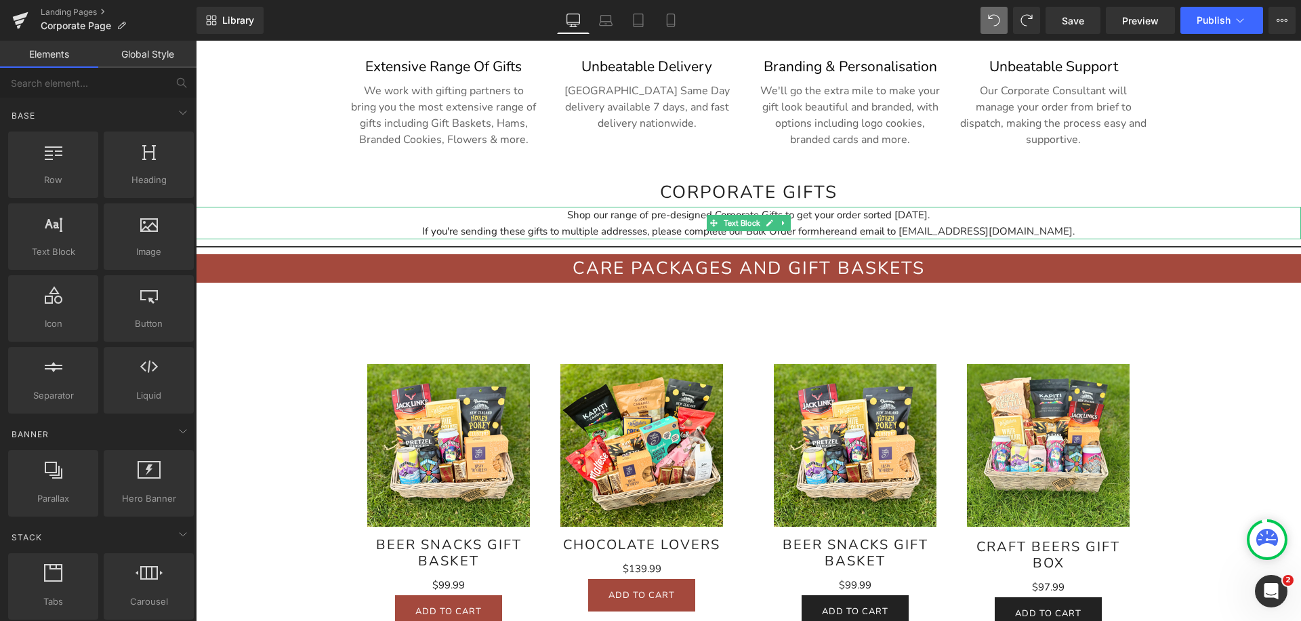
click at [652, 234] on div "If you're sending these gifts to multiple addresses, please complete our Bulk O…" at bounding box center [748, 231] width 1105 height 16
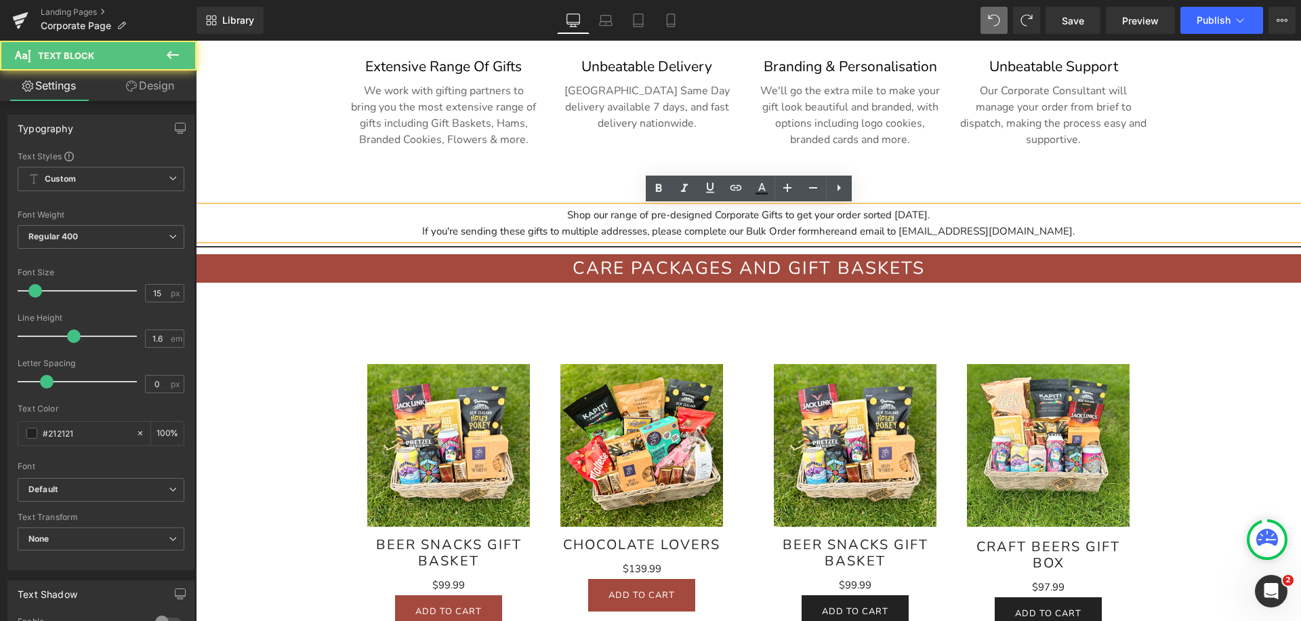
click at [688, 268] on h2 "Care packages and gift baskets" at bounding box center [748, 268] width 1105 height 28
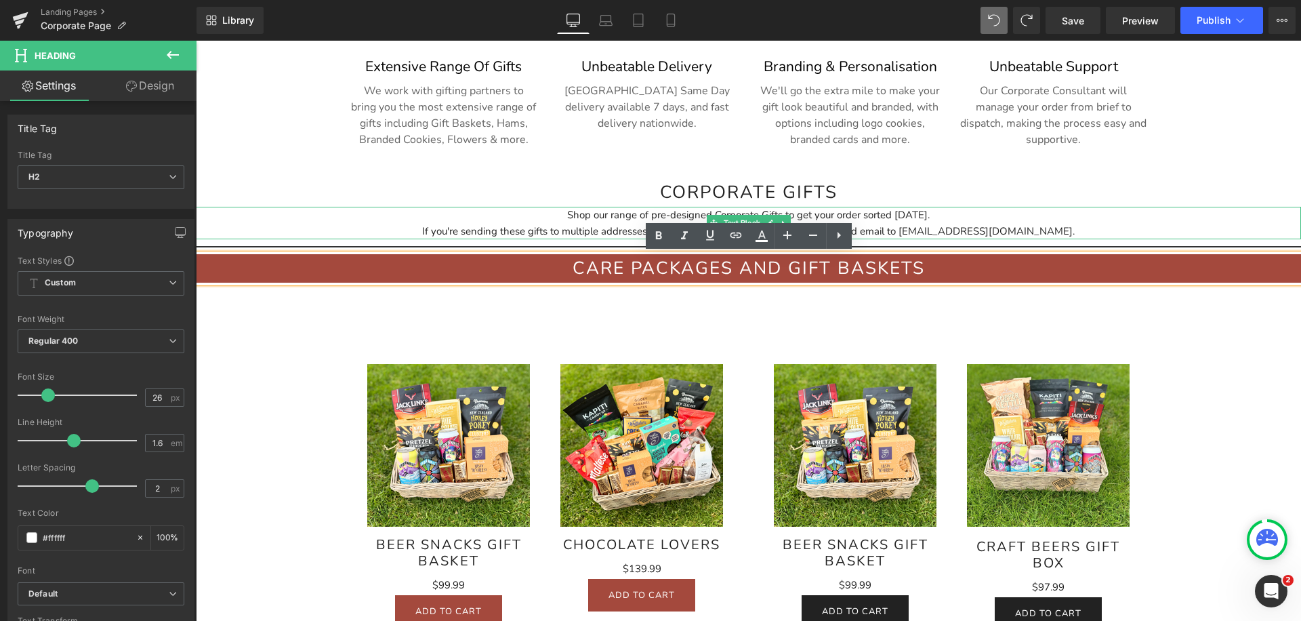
click at [577, 227] on div "If you're sending these gifts to multiple addresses, please complete our Bulk O…" at bounding box center [748, 231] width 1105 height 16
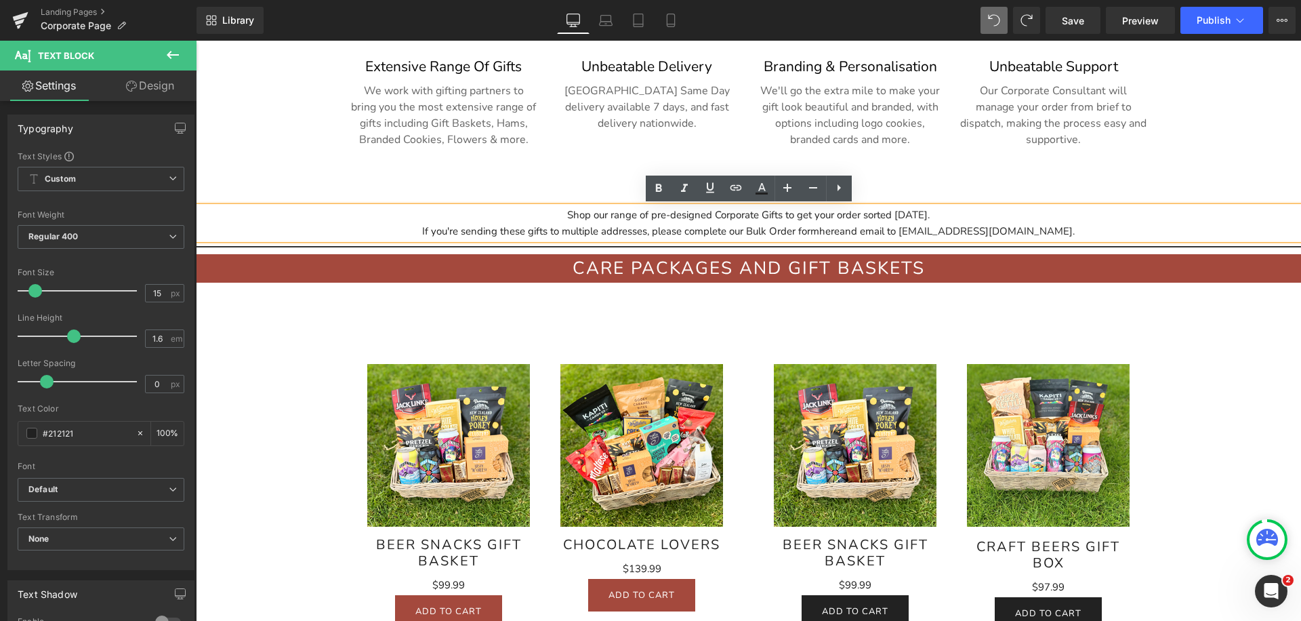
click at [763, 278] on div "Care packages and gift baskets Heading" at bounding box center [748, 268] width 1105 height 28
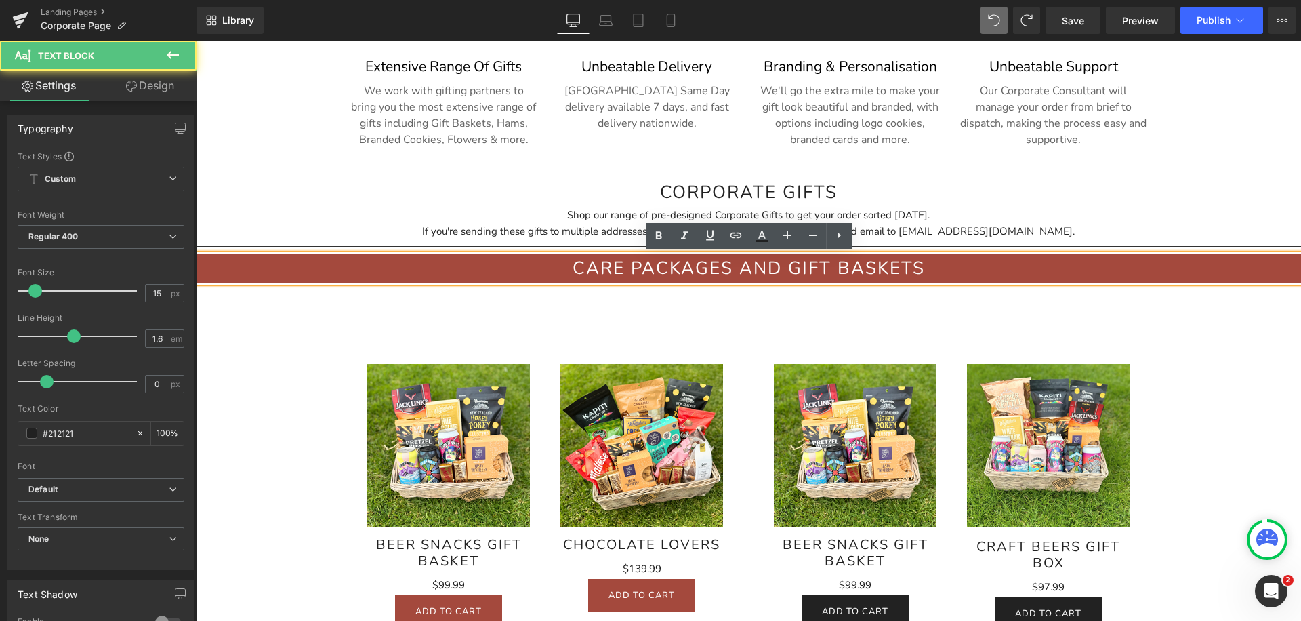
click at [896, 211] on div "Shop our range of pre-designed Corporate Gifts to get your order sorted today. …" at bounding box center [748, 223] width 1105 height 33
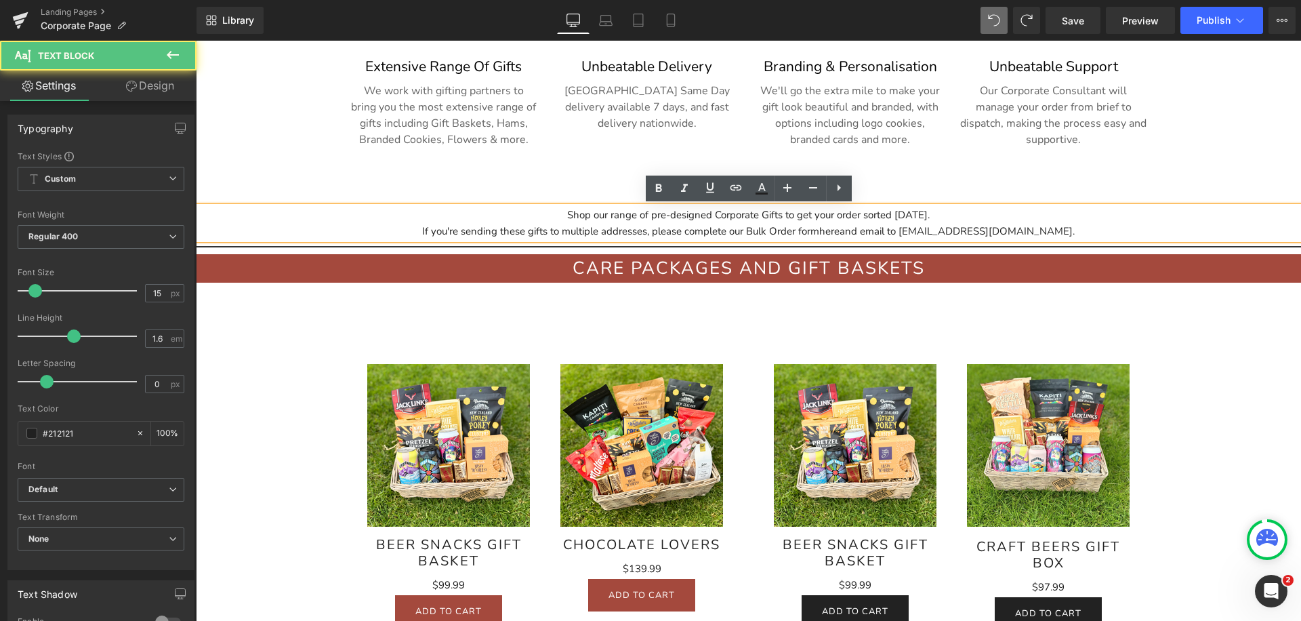
click at [757, 230] on div "If you're sending these gifts to multiple addresses, please complete our Bulk O…" at bounding box center [748, 231] width 1105 height 16
click at [850, 119] on span "Text Block" at bounding box center [843, 112] width 42 height 16
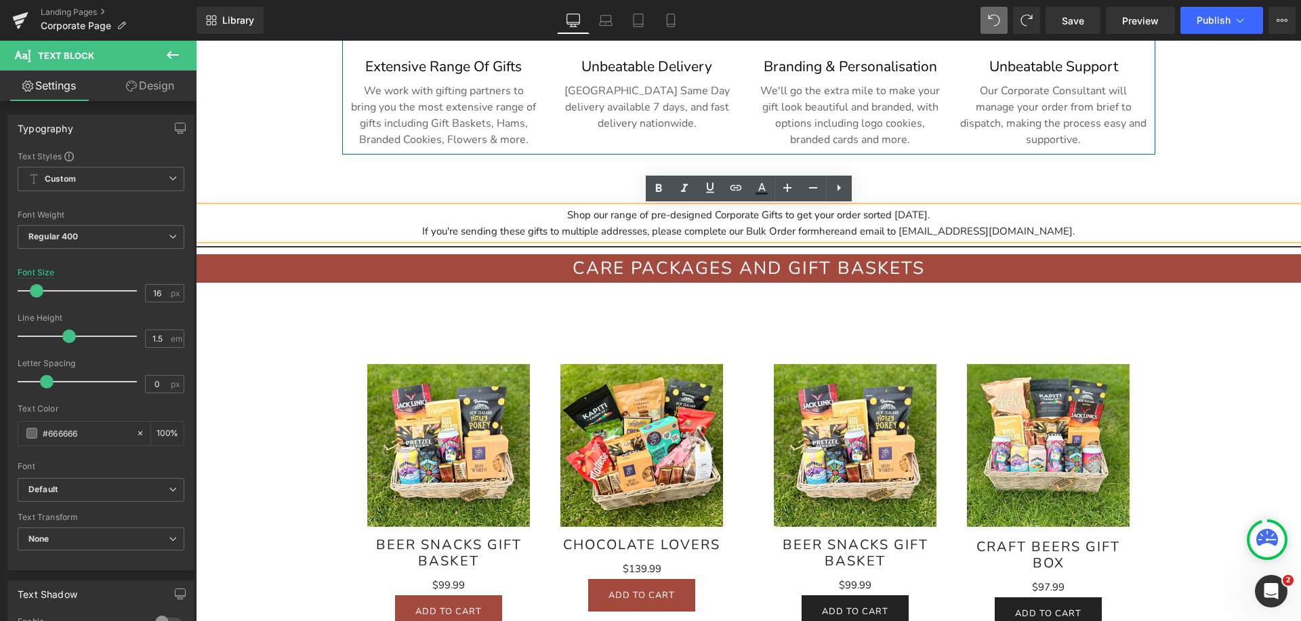
click at [733, 146] on div "Image Extensive range of Gifts Heading We work with gifting partners to bring y…" at bounding box center [748, 69] width 813 height 171
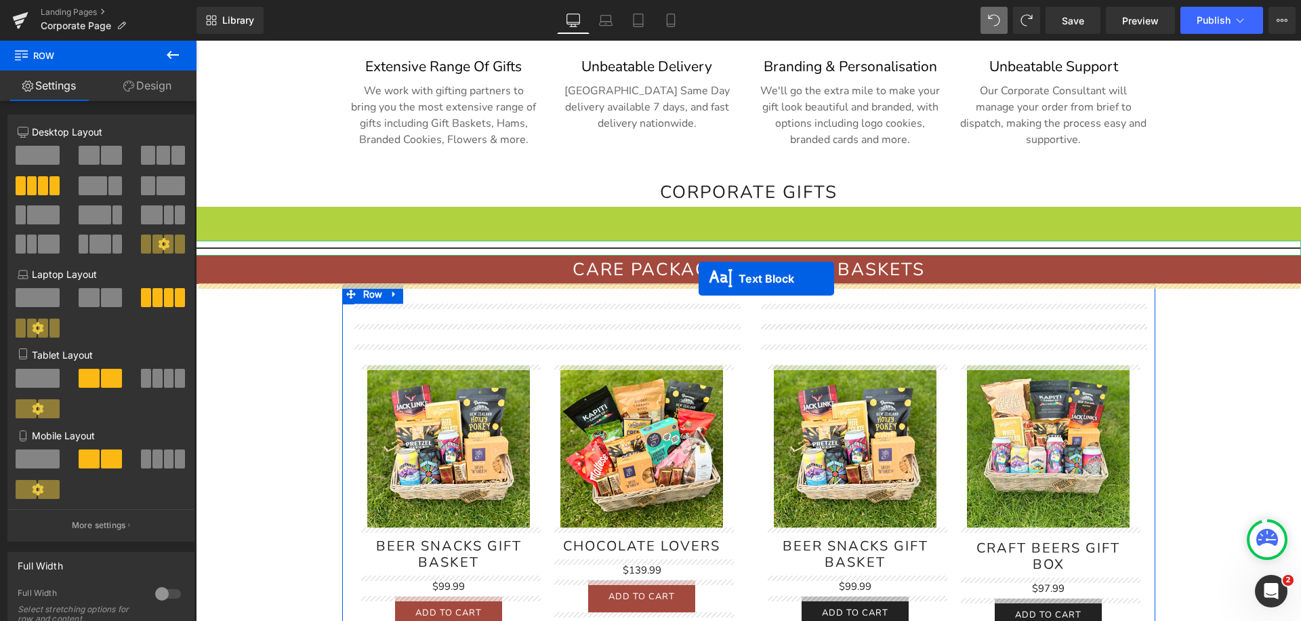
drag, startPoint x: 714, startPoint y: 222, endPoint x: 698, endPoint y: 279, distance: 59.2
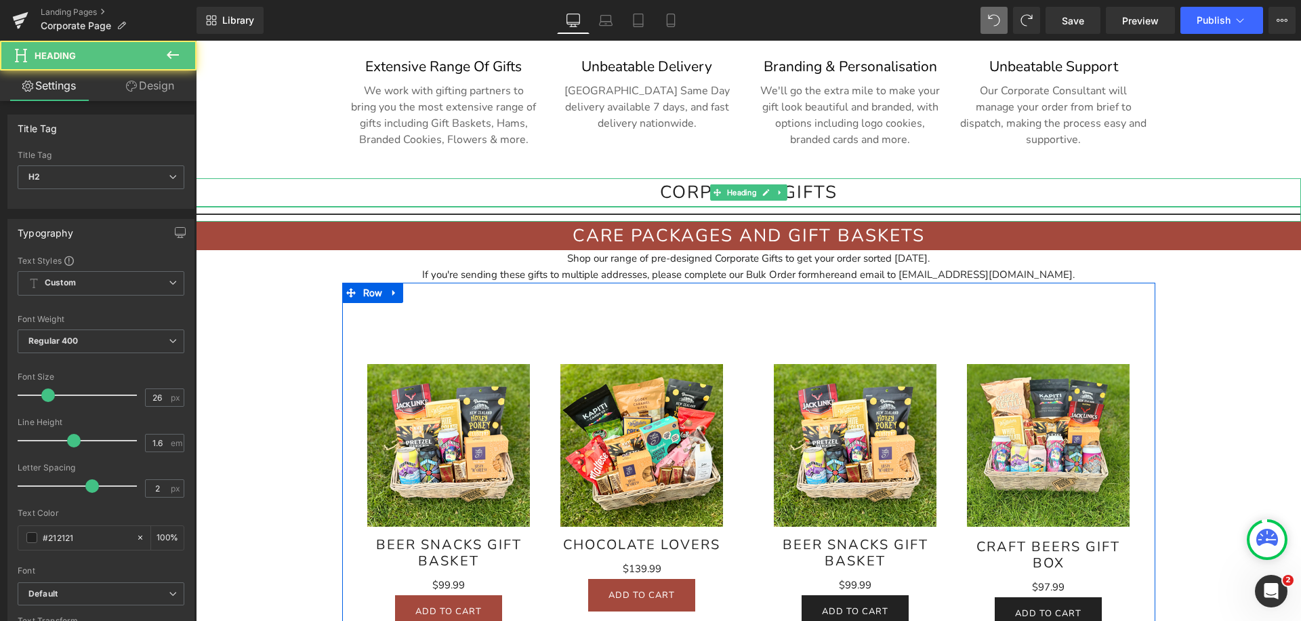
click at [736, 182] on h2 "CORPORATE GIFTS" at bounding box center [748, 192] width 1105 height 28
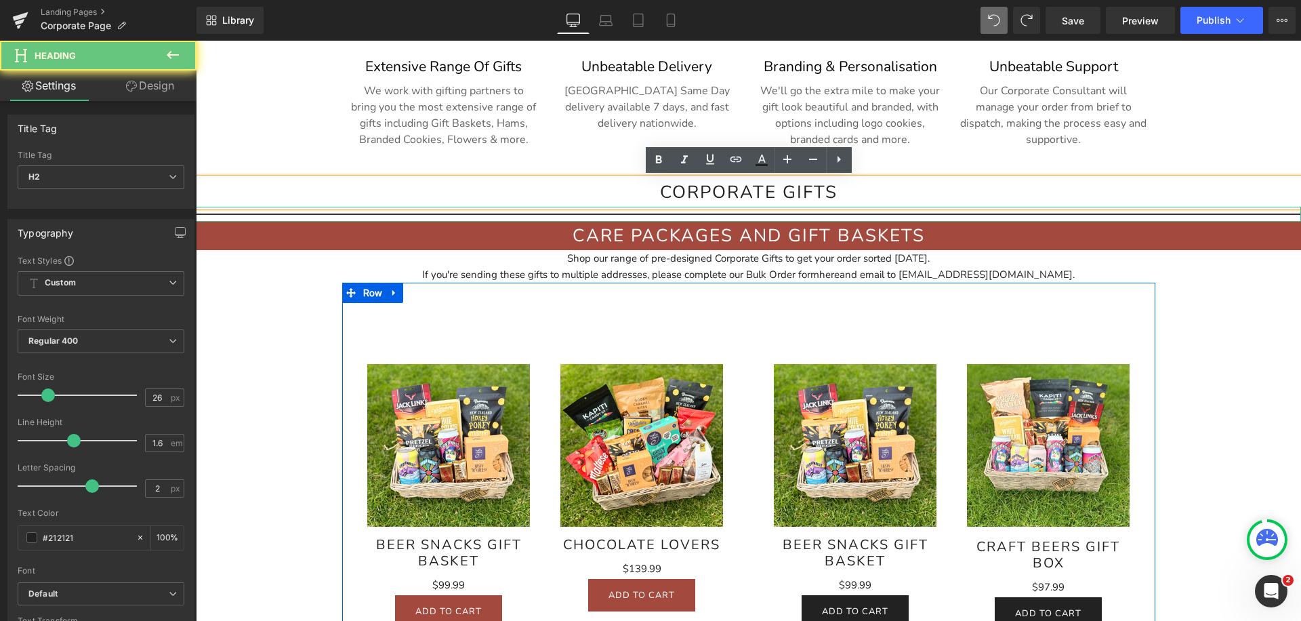
click at [811, 200] on h2 "CORPORATE GIFTS" at bounding box center [748, 192] width 1105 height 28
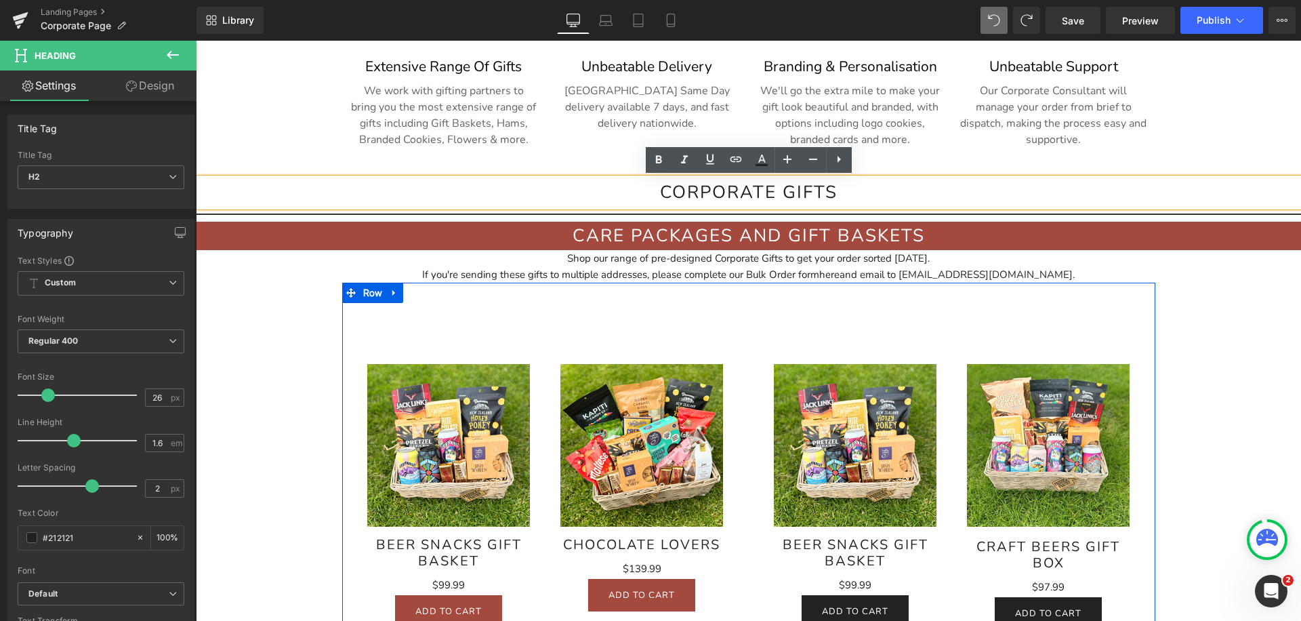
click at [846, 198] on h2 "CORPORATE GIFTS" at bounding box center [748, 192] width 1105 height 28
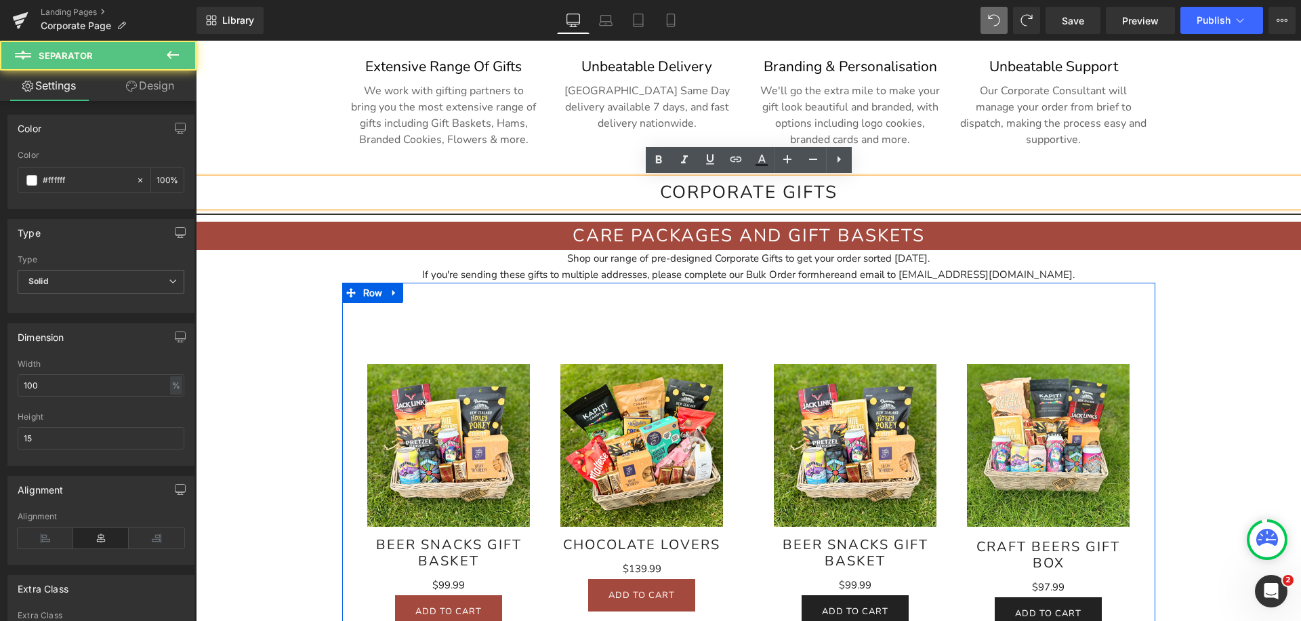
click at [913, 167] on hr at bounding box center [748, 169] width 1105 height 17
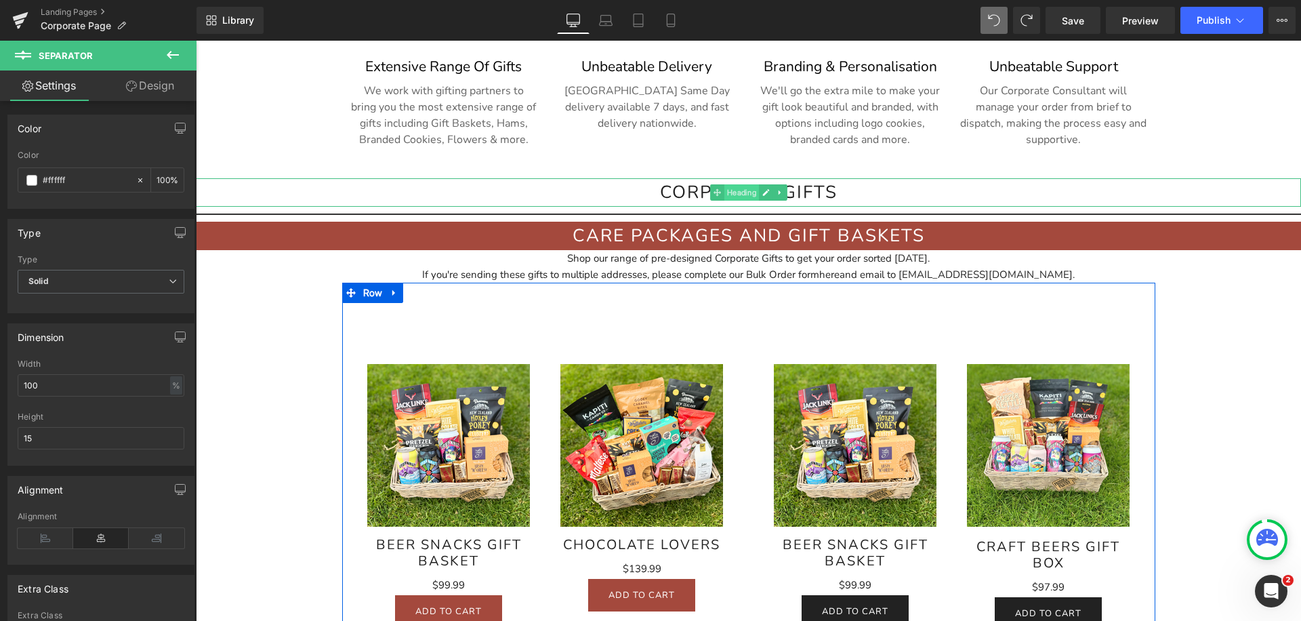
click at [749, 194] on span "Heading" at bounding box center [741, 192] width 35 height 16
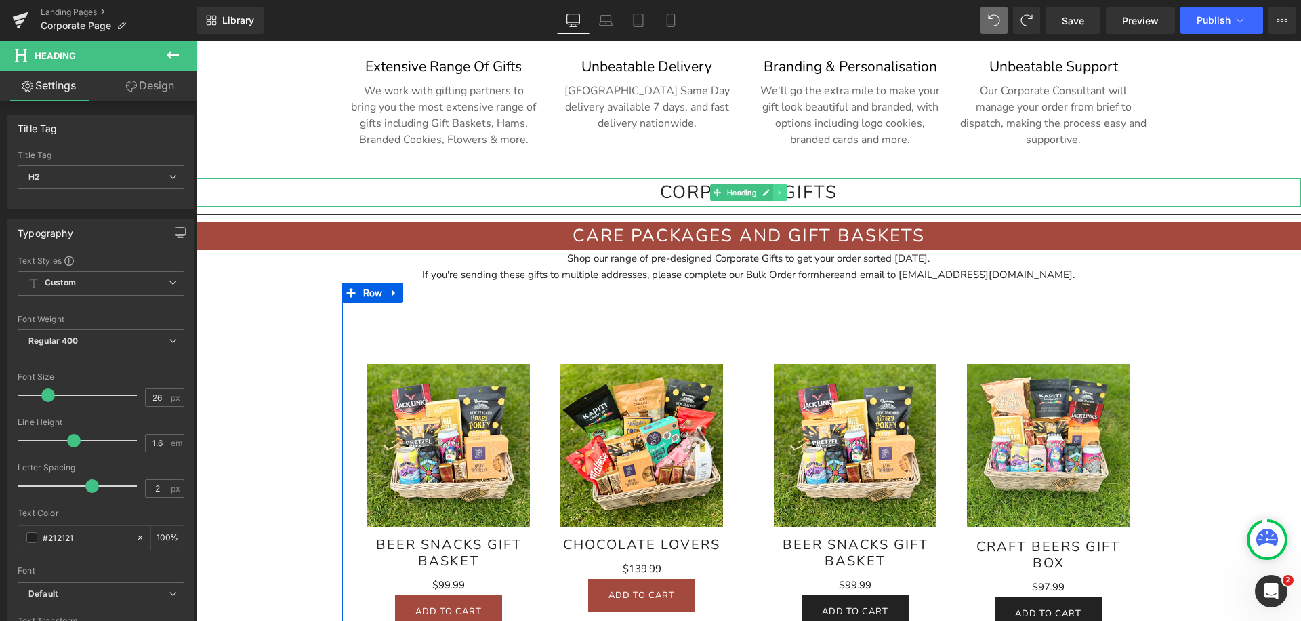
click at [780, 194] on icon at bounding box center [779, 192] width 7 height 8
click at [787, 196] on link at bounding box center [787, 192] width 14 height 16
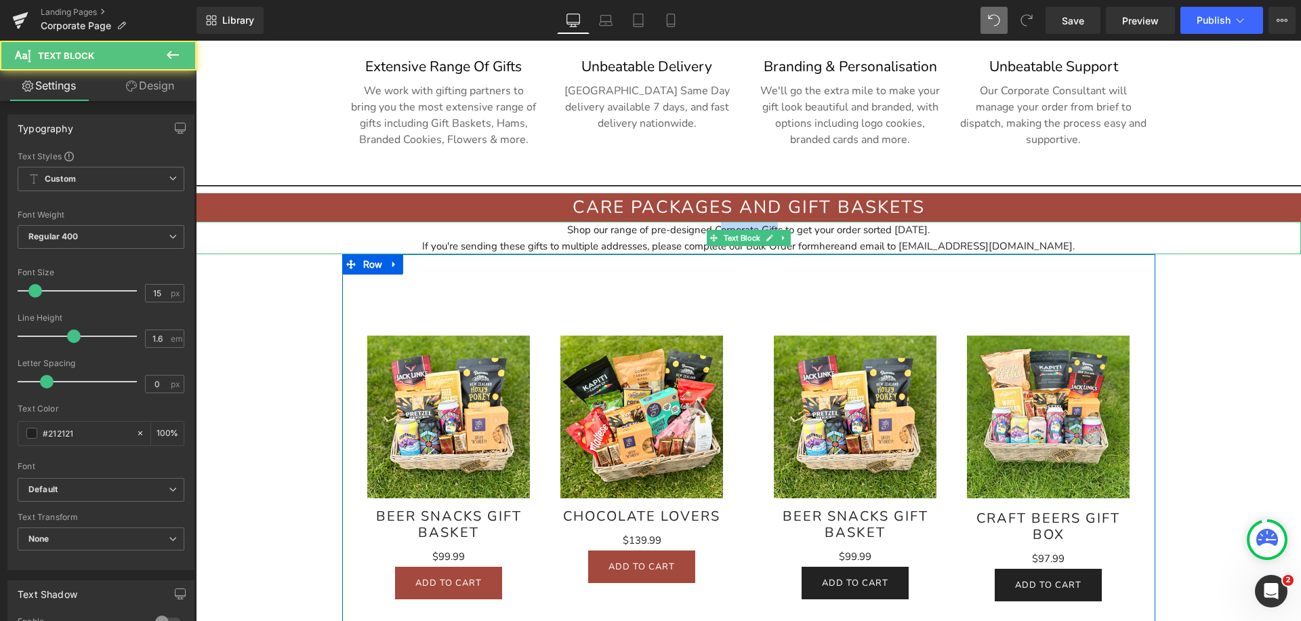
drag, startPoint x: 782, startPoint y: 227, endPoint x: 723, endPoint y: 227, distance: 58.9
click at [723, 227] on div "Shop our range of pre-designed Corporate Gifts to get your order sorted today. …" at bounding box center [748, 238] width 1105 height 33
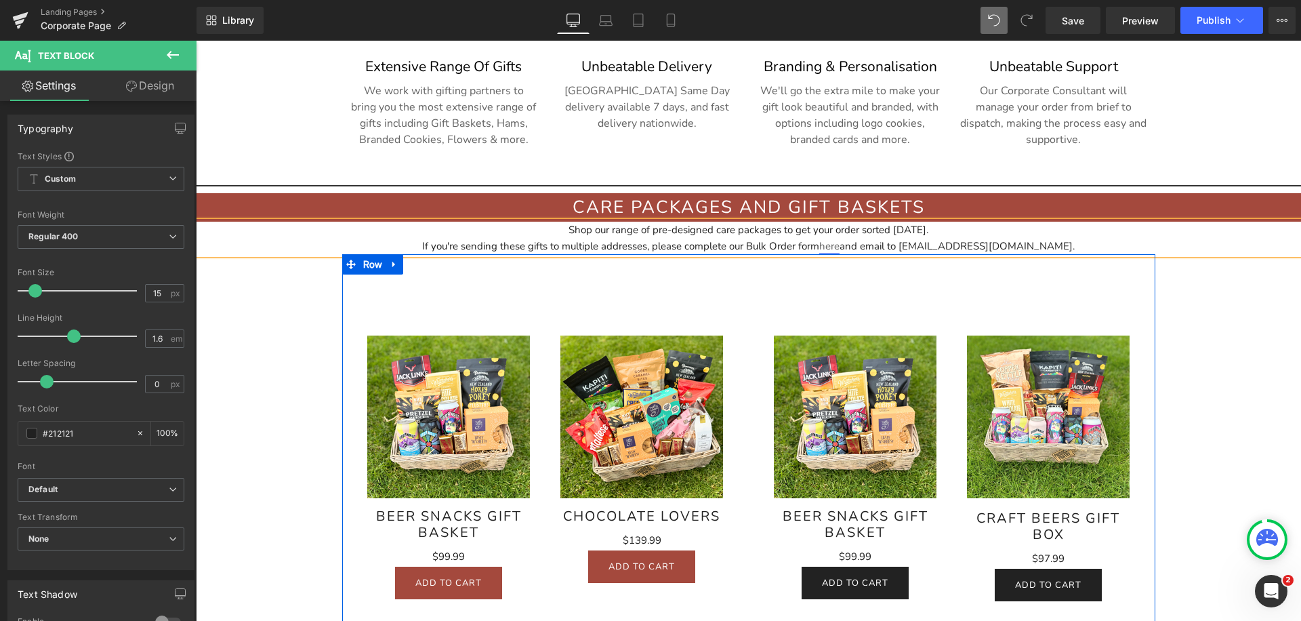
click at [839, 247] on link "here" at bounding box center [829, 246] width 20 height 14
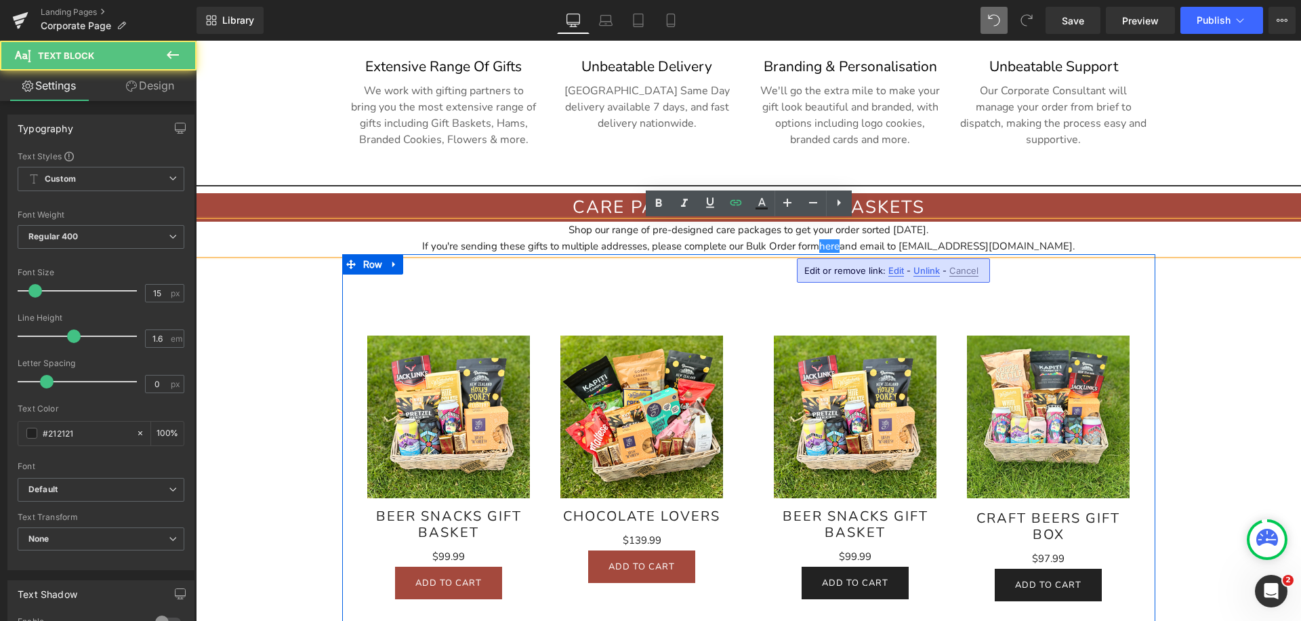
click at [917, 233] on div "Shop our range of pre-designed care packages to get your order sorted [DATE]. I…" at bounding box center [748, 238] width 1105 height 33
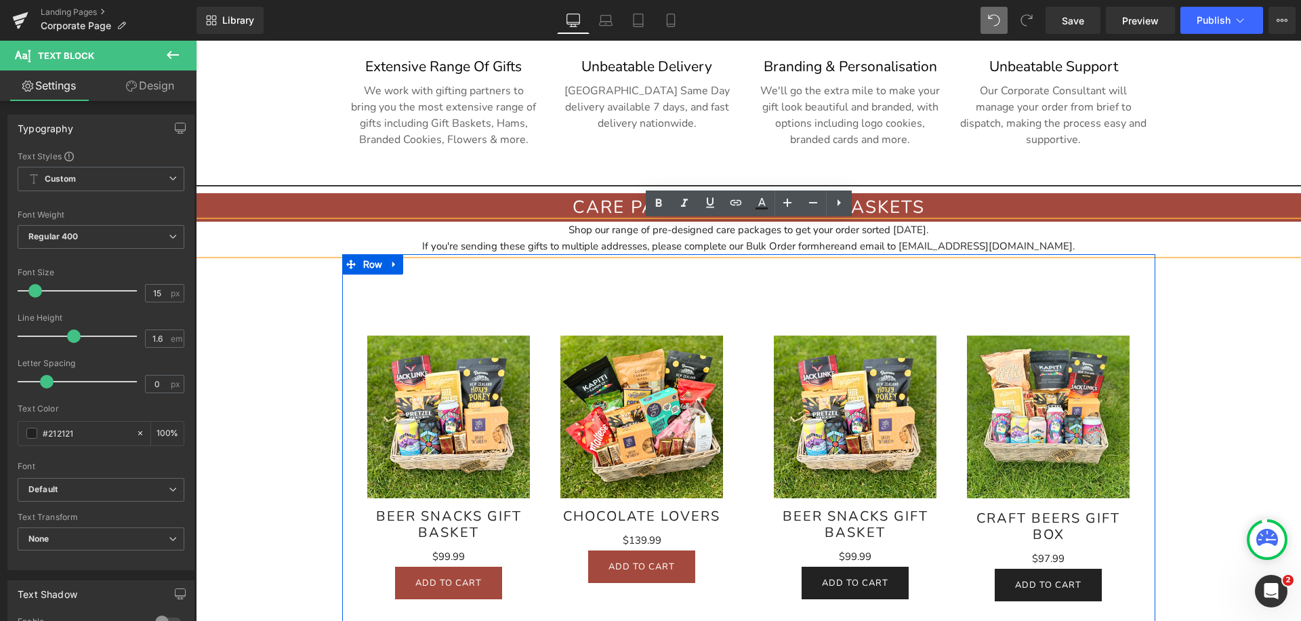
click at [946, 228] on div "Shop our range of pre-designed care packages to get your order sorted [DATE]. I…" at bounding box center [748, 238] width 1105 height 33
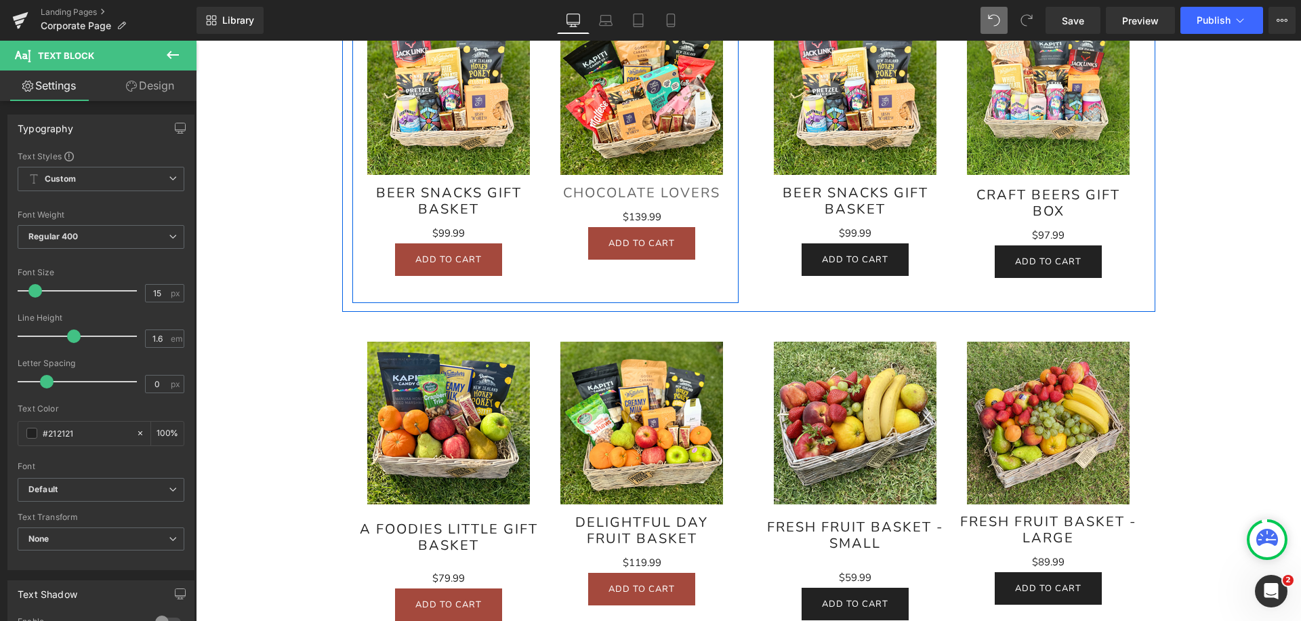
scroll to position [1249, 0]
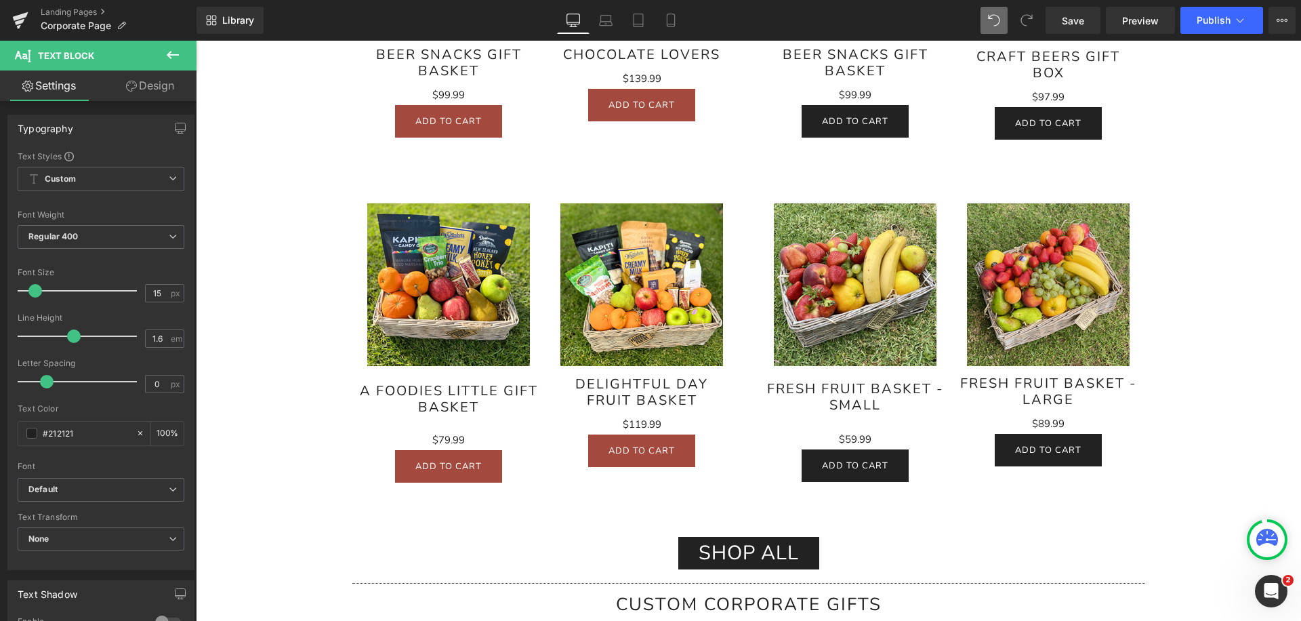
click at [692, 257] on img at bounding box center [641, 284] width 163 height 163
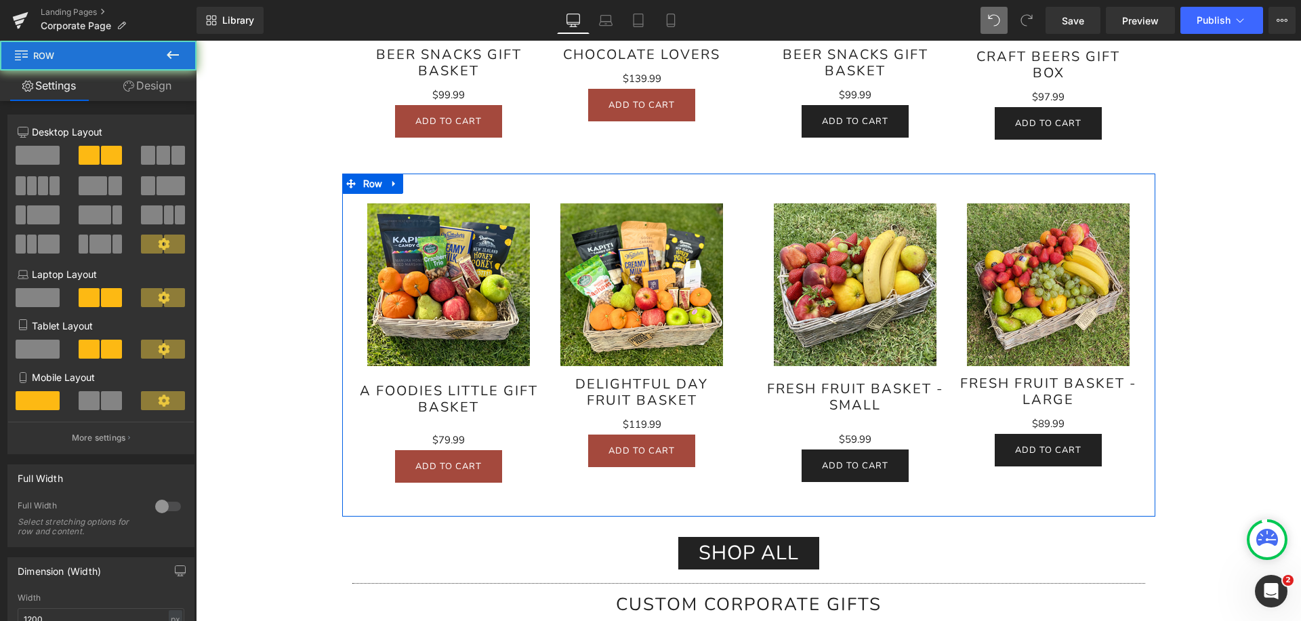
click at [756, 208] on div "Sale Off (P) Image Fresh Fruit Basket - Small (P) Title $0 $59.99 (P) Price Add…" at bounding box center [952, 340] width 406 height 335
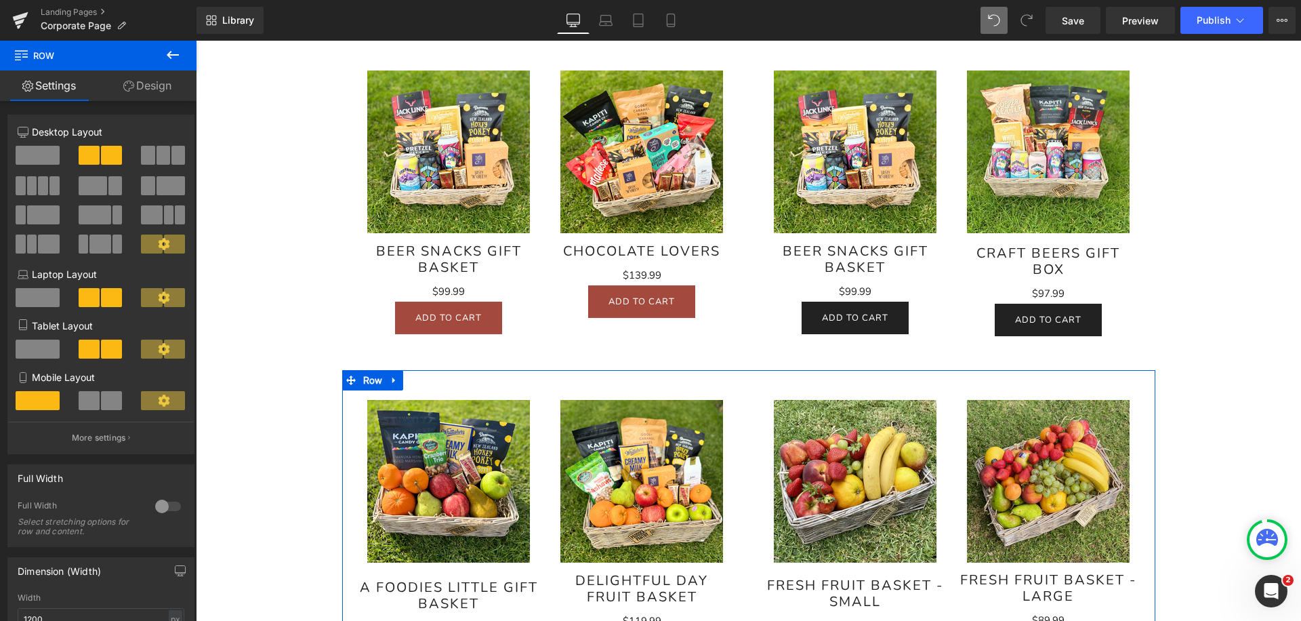
scroll to position [922, 0]
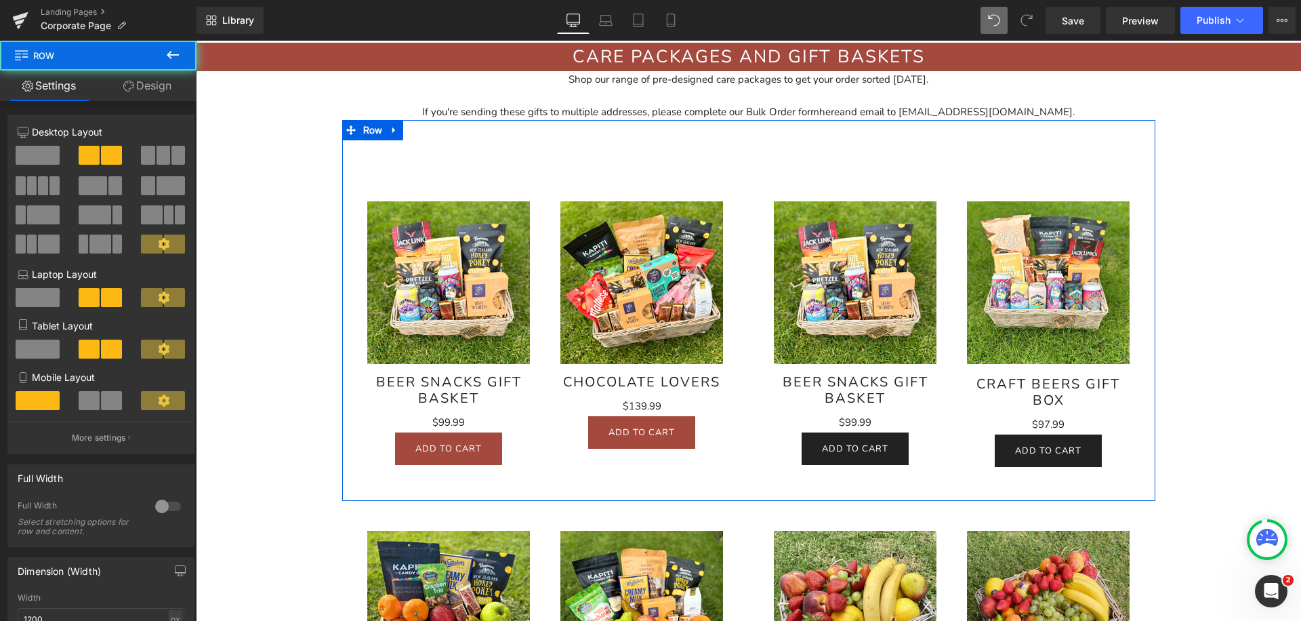
click at [749, 207] on div "Sale Off (P) Image Treats For Two Gift Basket (P) Title $0 $294.95 (P) Price Ad…" at bounding box center [952, 320] width 406 height 360
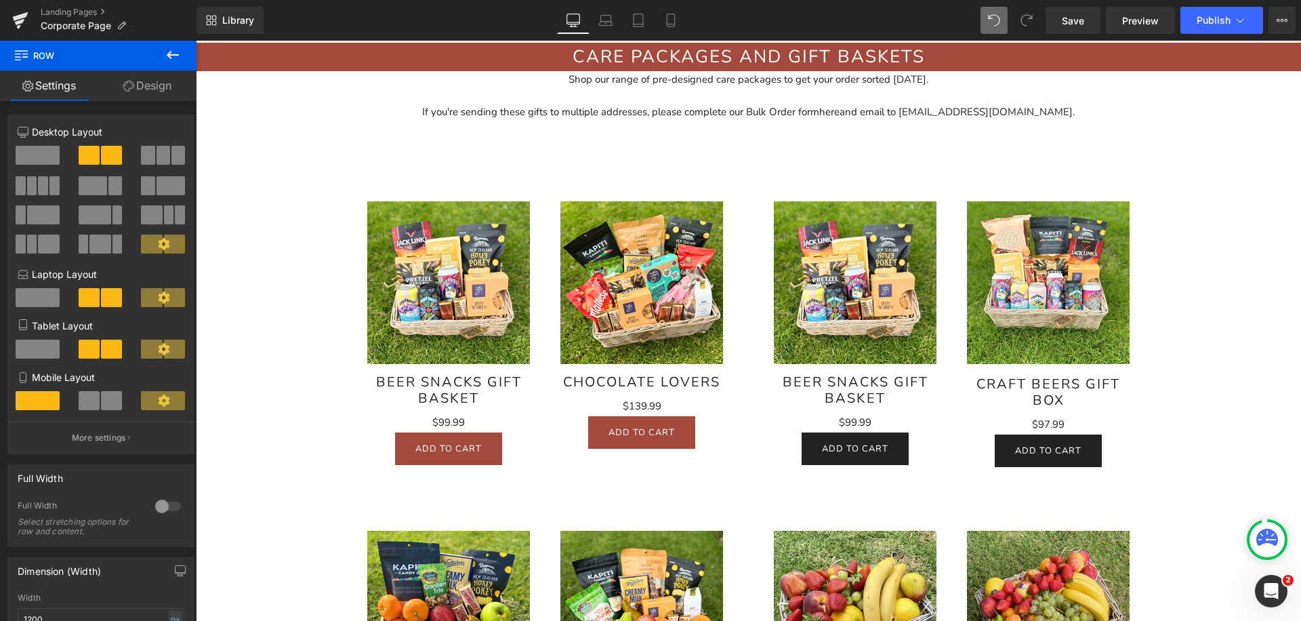
click at [170, 53] on icon at bounding box center [173, 55] width 16 height 16
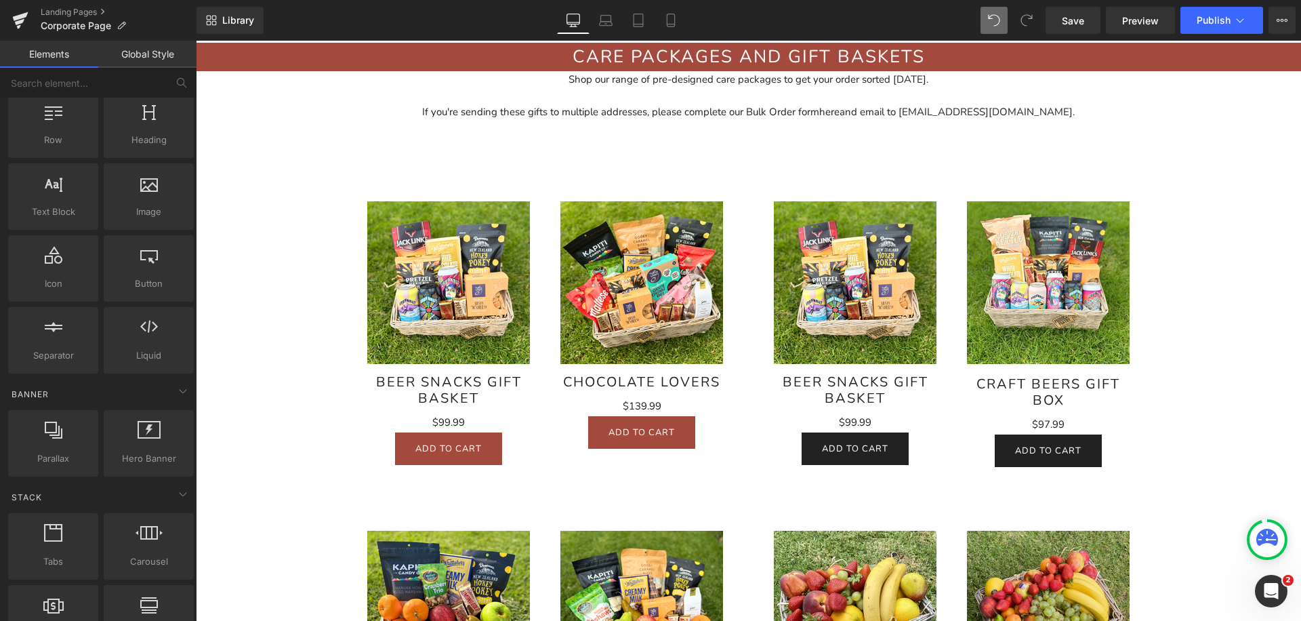
scroll to position [0, 0]
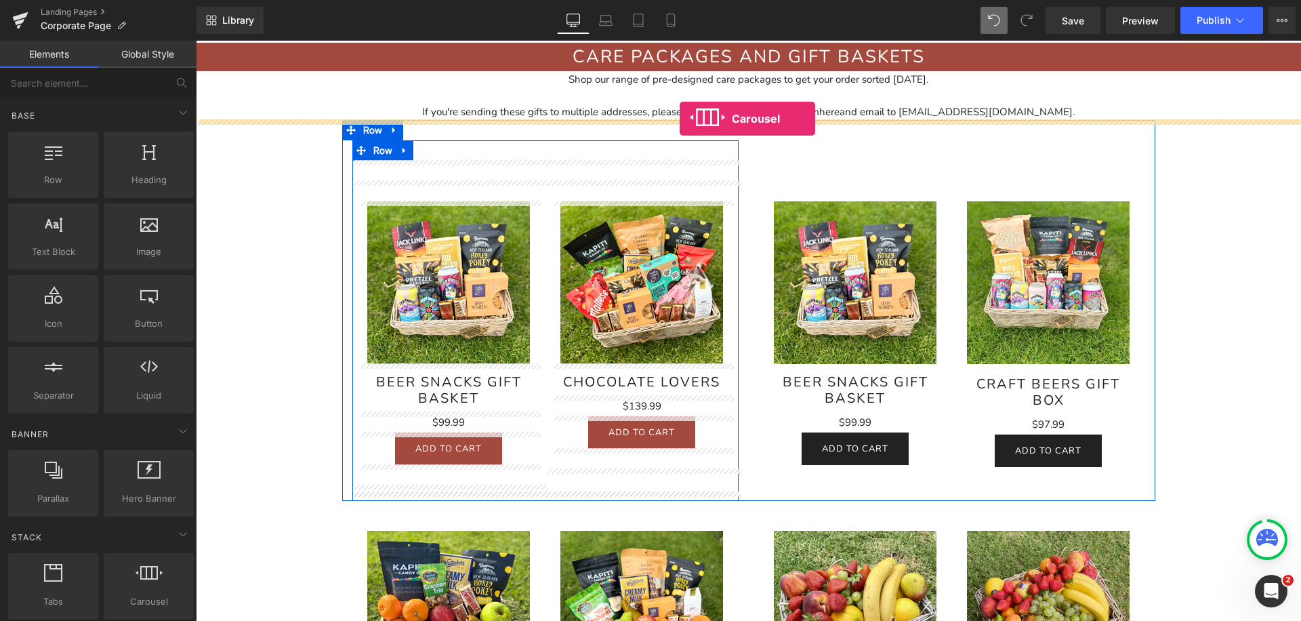
drag, startPoint x: 338, startPoint y: 621, endPoint x: 679, endPoint y: 115, distance: 610.5
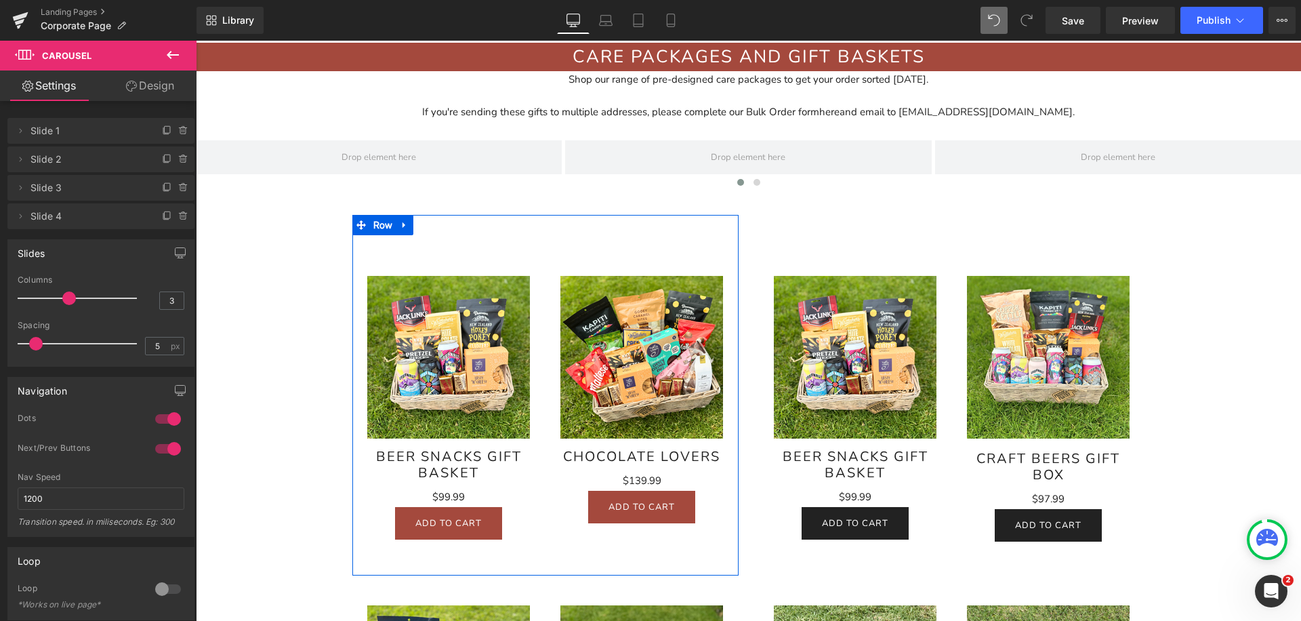
click at [173, 60] on icon at bounding box center [173, 55] width 16 height 16
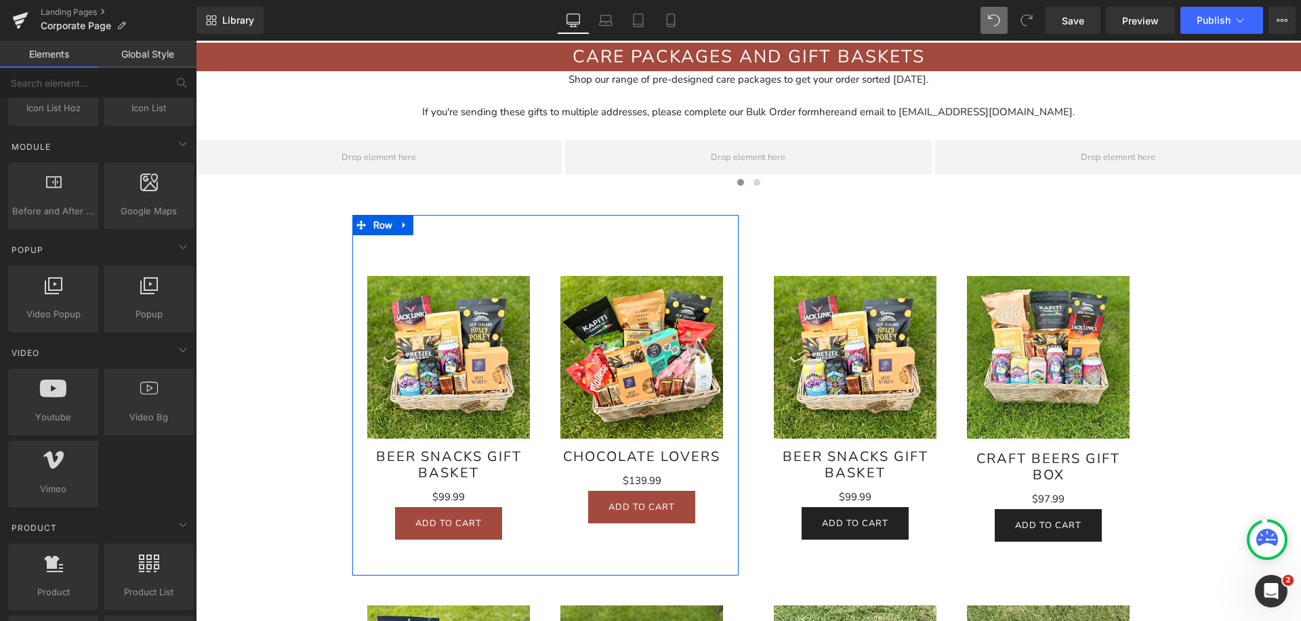
scroll to position [760, 0]
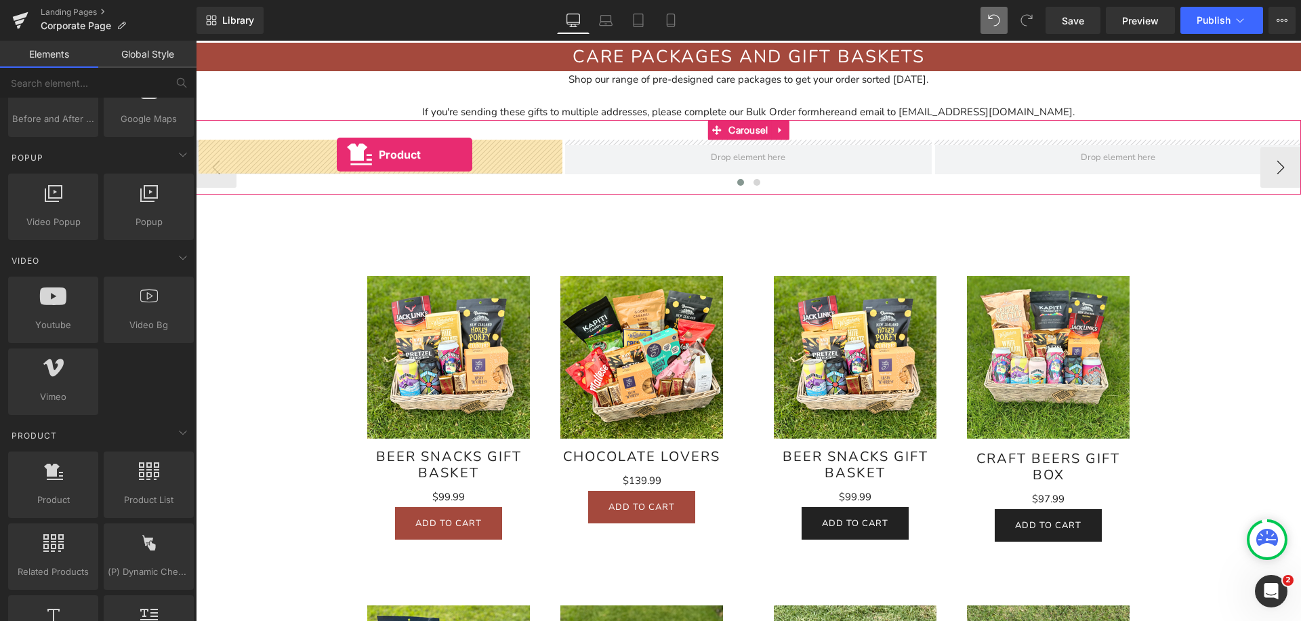
drag, startPoint x: 241, startPoint y: 528, endPoint x: 335, endPoint y: 154, distance: 386.1
drag, startPoint x: 423, startPoint y: 106, endPoint x: 358, endPoint y: 162, distance: 86.0
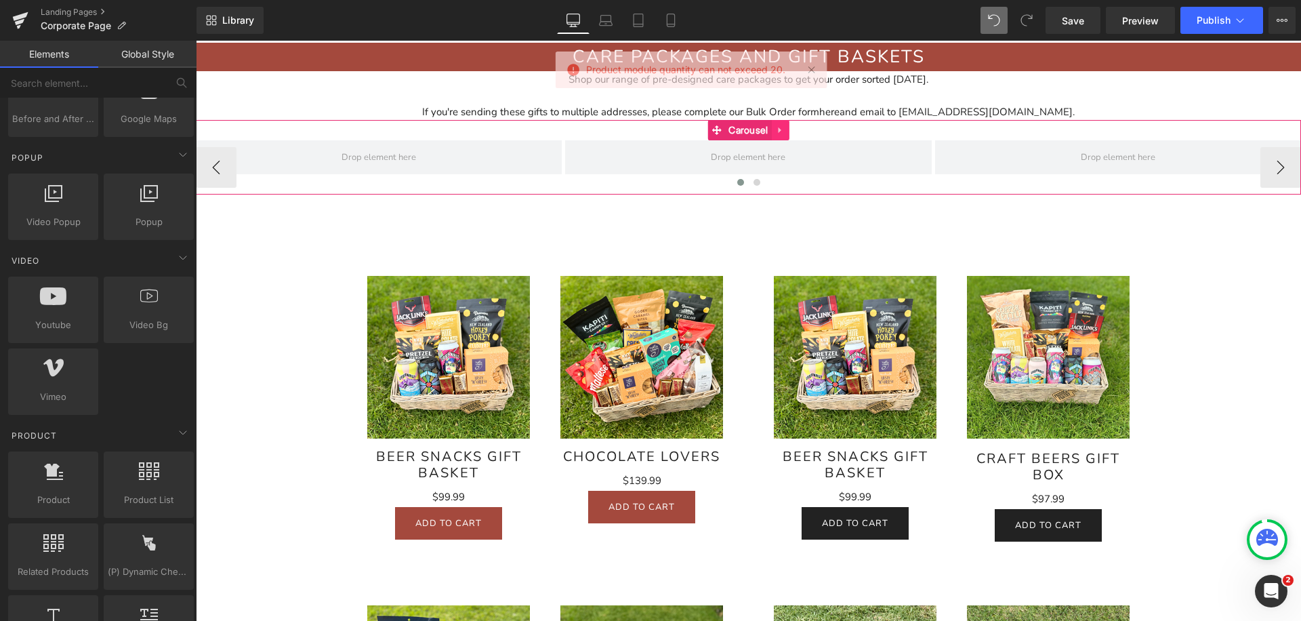
click at [786, 135] on link at bounding box center [781, 130] width 18 height 20
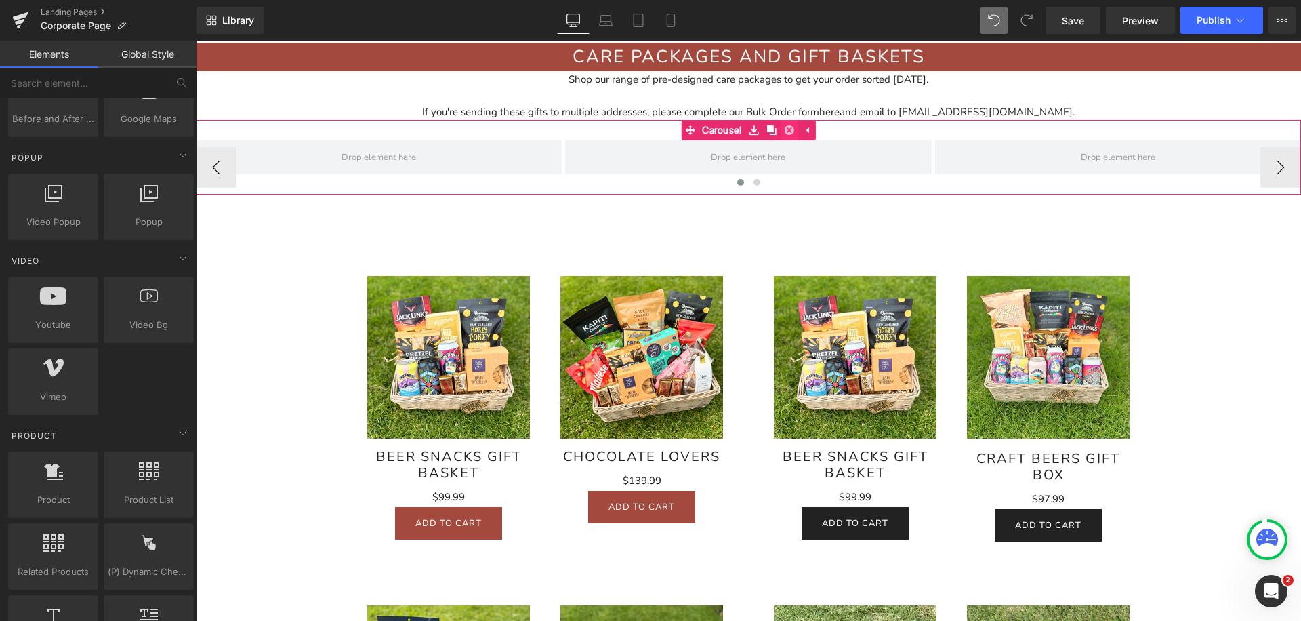
click at [788, 133] on icon at bounding box center [788, 129] width 9 height 9
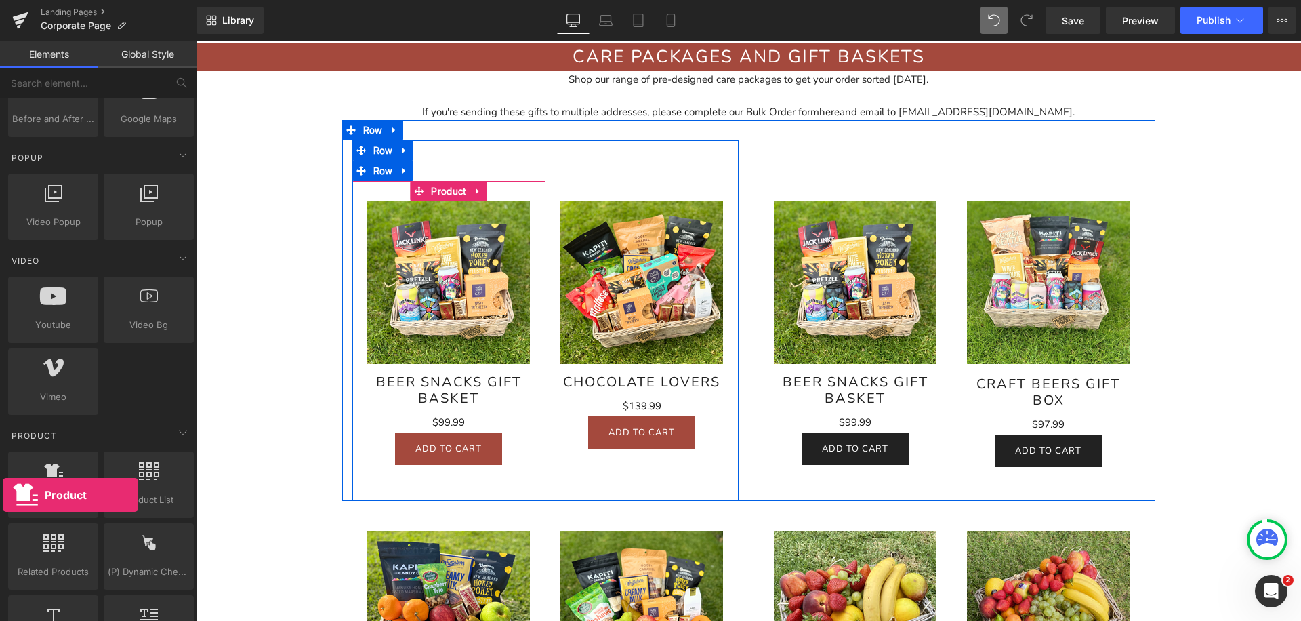
drag, startPoint x: 51, startPoint y: 495, endPoint x: -26, endPoint y: 488, distance: 76.8
click at [0, 488] on html "Product You are previewing how the will restyle your page. You can not edit Ele…" at bounding box center [650, 310] width 1301 height 621
click at [65, 478] on div at bounding box center [53, 477] width 82 height 30
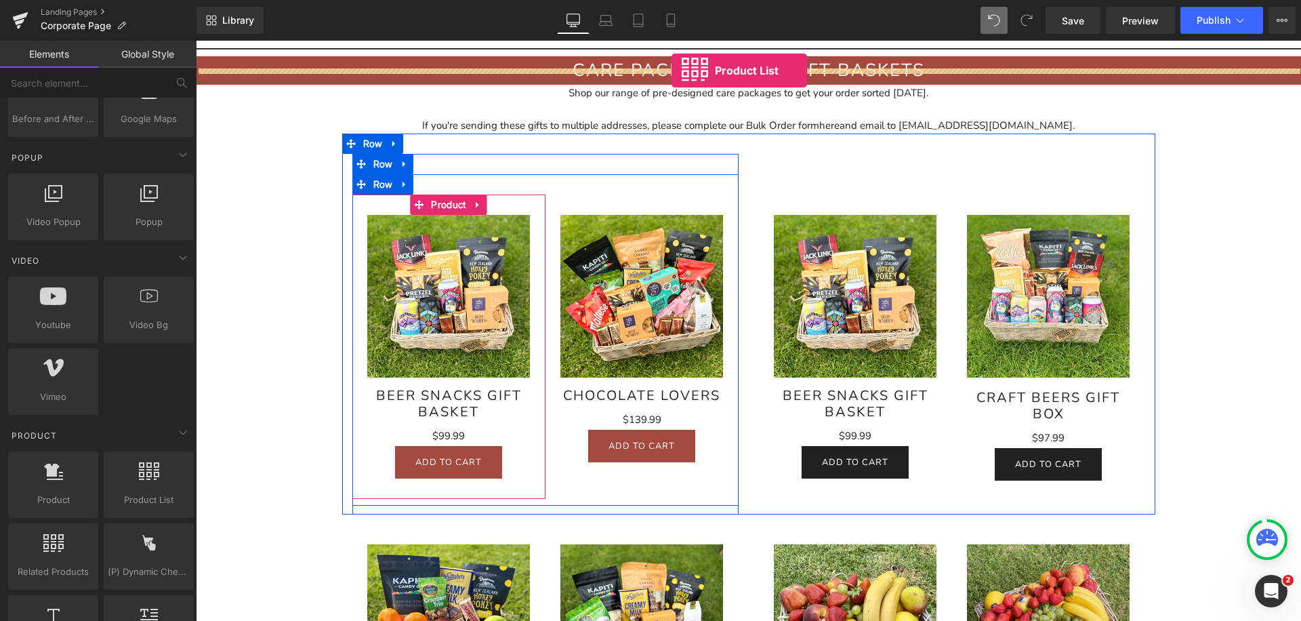
scroll to position [841, 0]
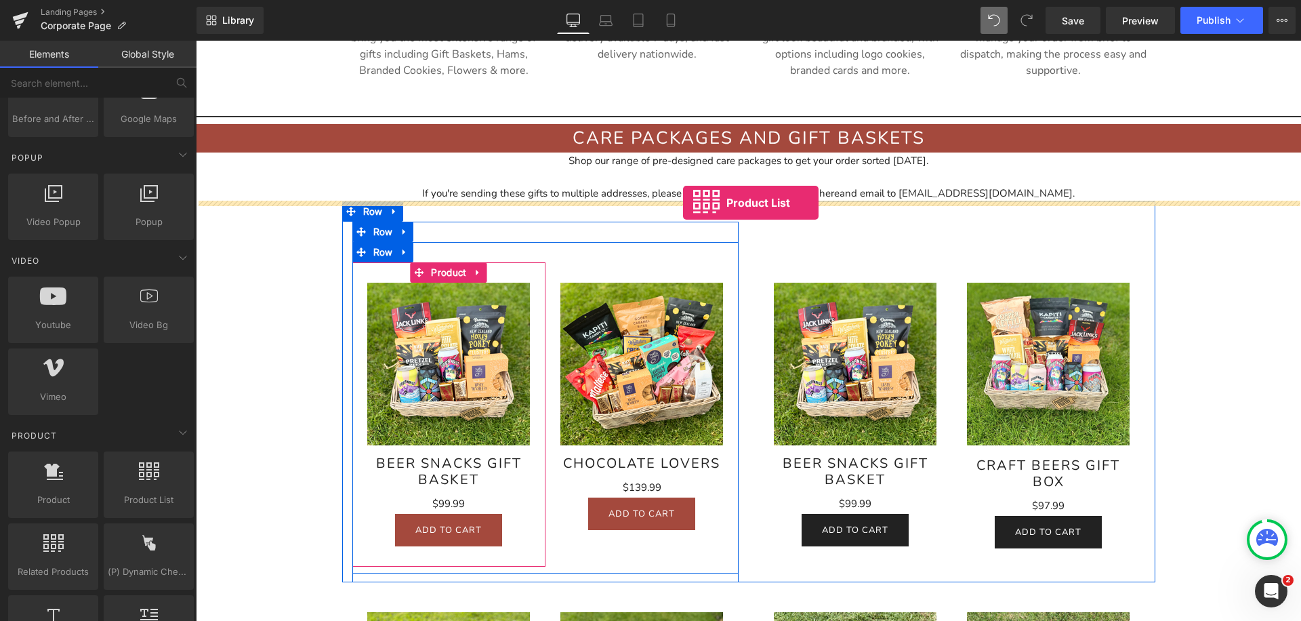
drag, startPoint x: 308, startPoint y: 285, endPoint x: 683, endPoint y: 203, distance: 383.5
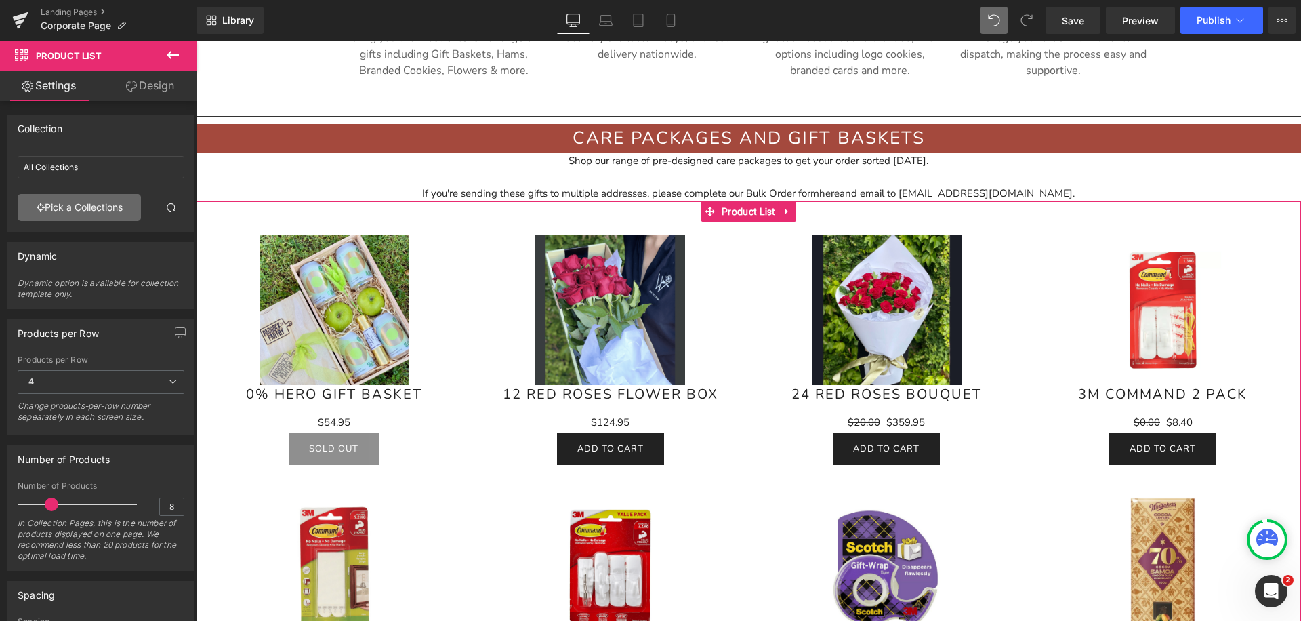
click at [60, 209] on link "Pick a Collections" at bounding box center [79, 207] width 123 height 27
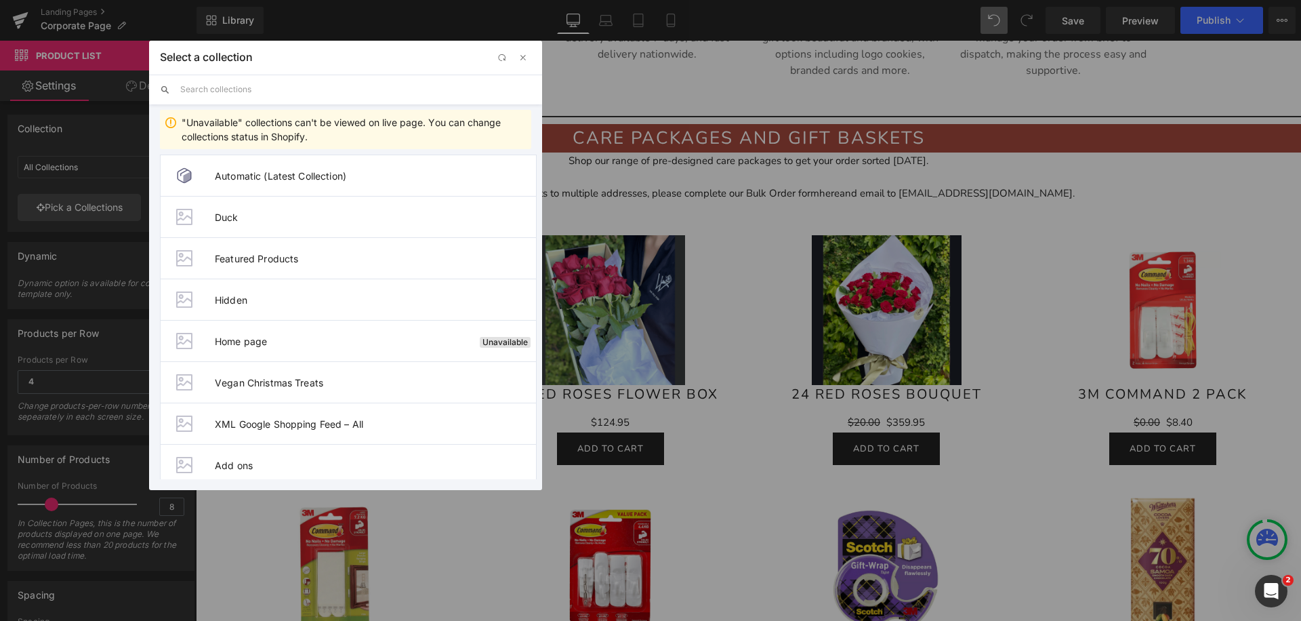
click at [267, 93] on input "text" at bounding box center [355, 90] width 351 height 30
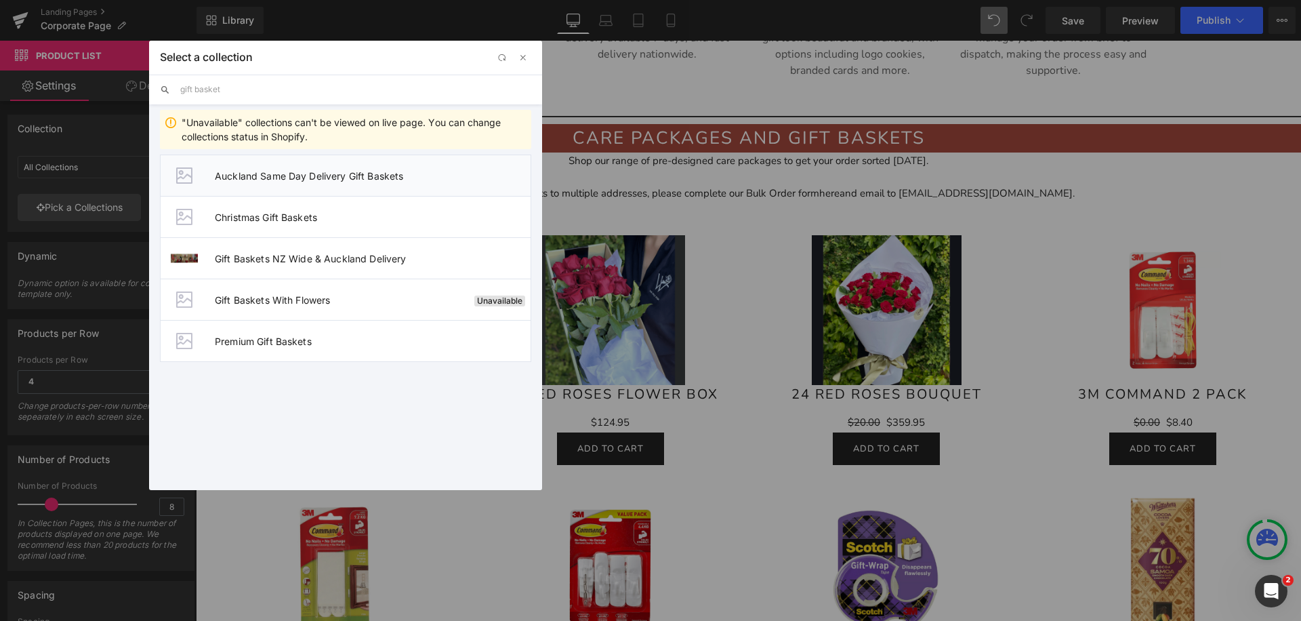
type input "gift basket"
click at [334, 188] on li "Auckland Same Day Delivery Gift Baskets" at bounding box center [345, 174] width 371 height 41
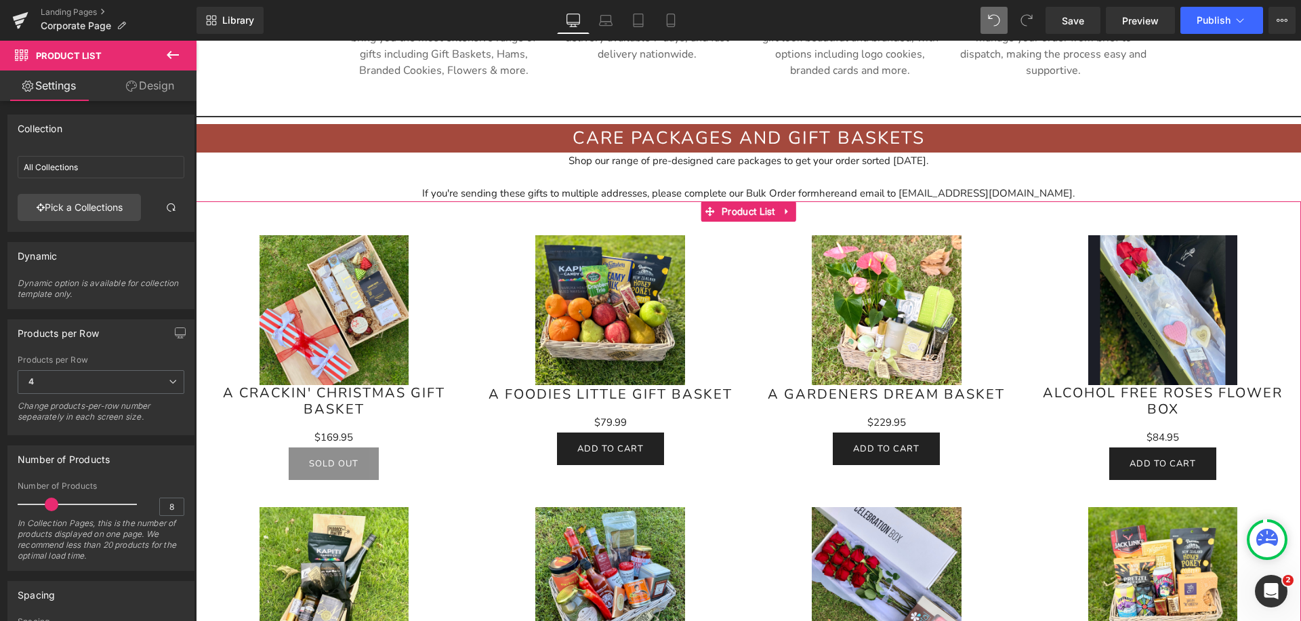
click at [164, 89] on link "Design" at bounding box center [150, 85] width 98 height 30
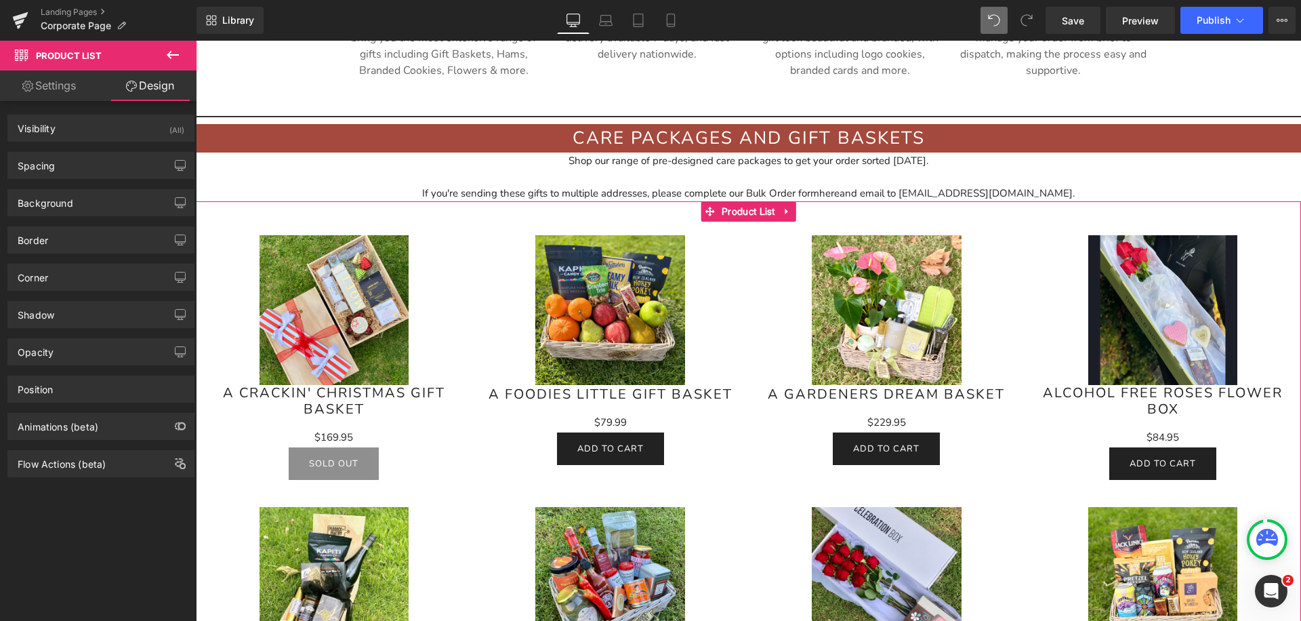
click at [86, 89] on link "Settings" at bounding box center [49, 85] width 98 height 30
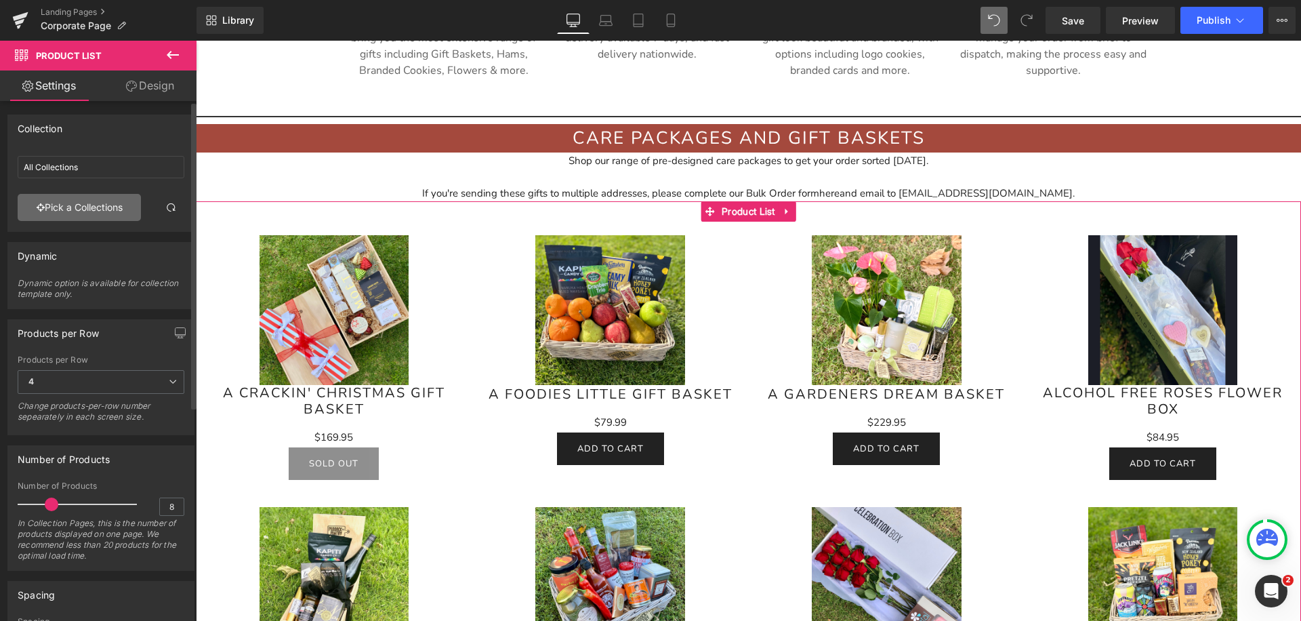
click at [106, 202] on link "Pick a Collections" at bounding box center [79, 207] width 123 height 27
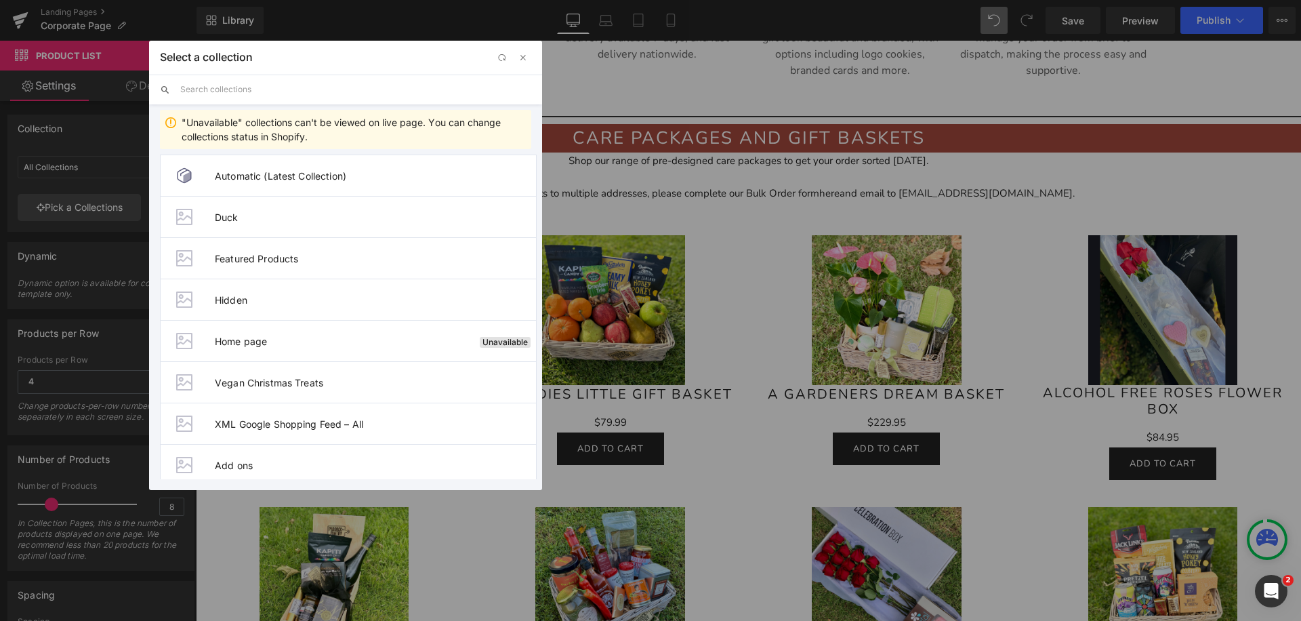
click at [220, 90] on input "text" at bounding box center [355, 90] width 351 height 30
paste input "Corporate Gifts and Gifting Ideas"
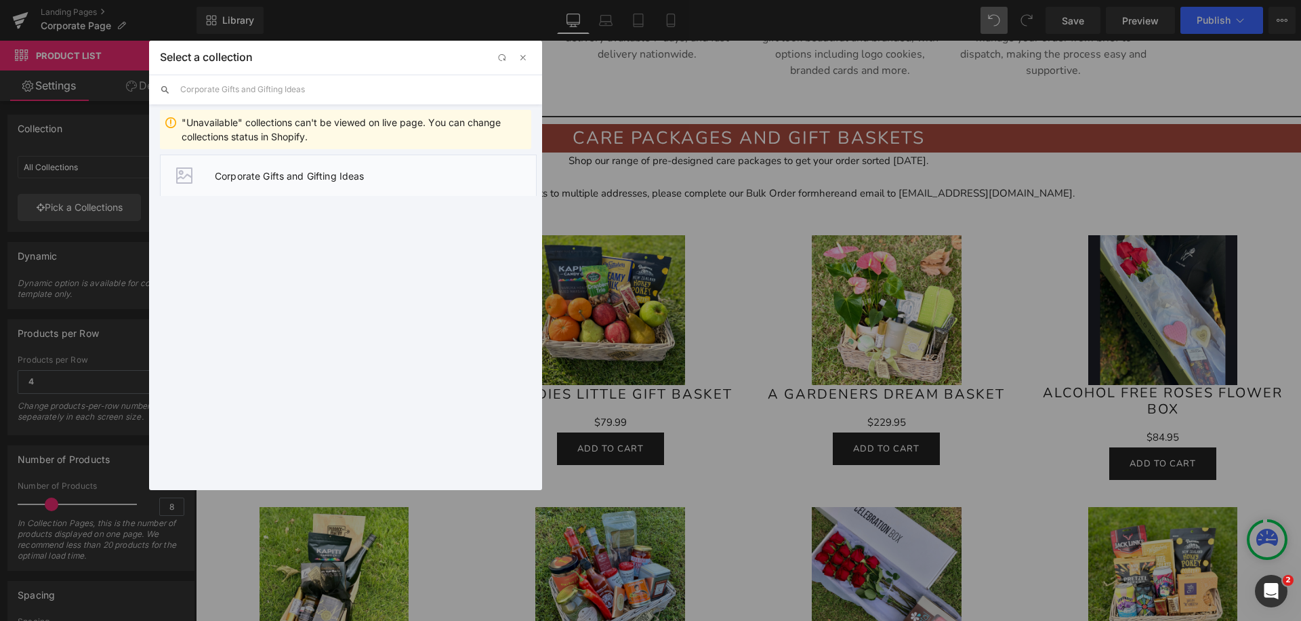
type input "Corporate Gifts and Gifting Ideas"
click at [235, 171] on span "Corporate Gifts and Gifting Ideas" at bounding box center [375, 176] width 321 height 12
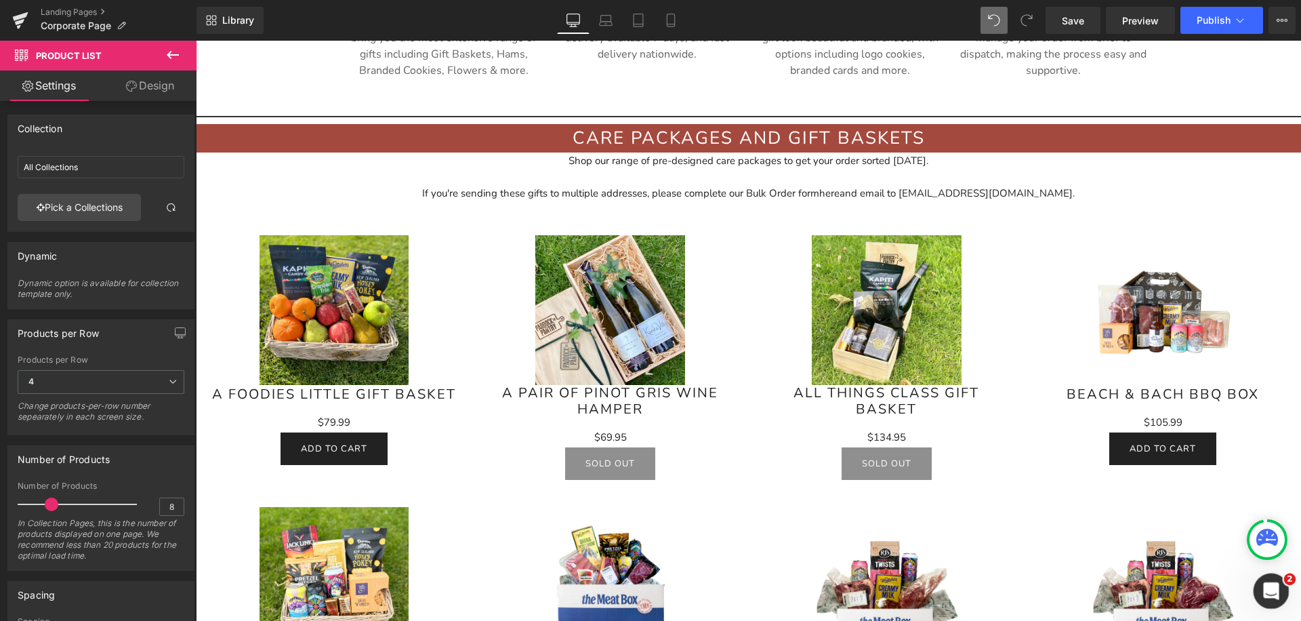
click at [1268, 587] on icon "Open Intercom Messenger" at bounding box center [1269, 589] width 22 height 22
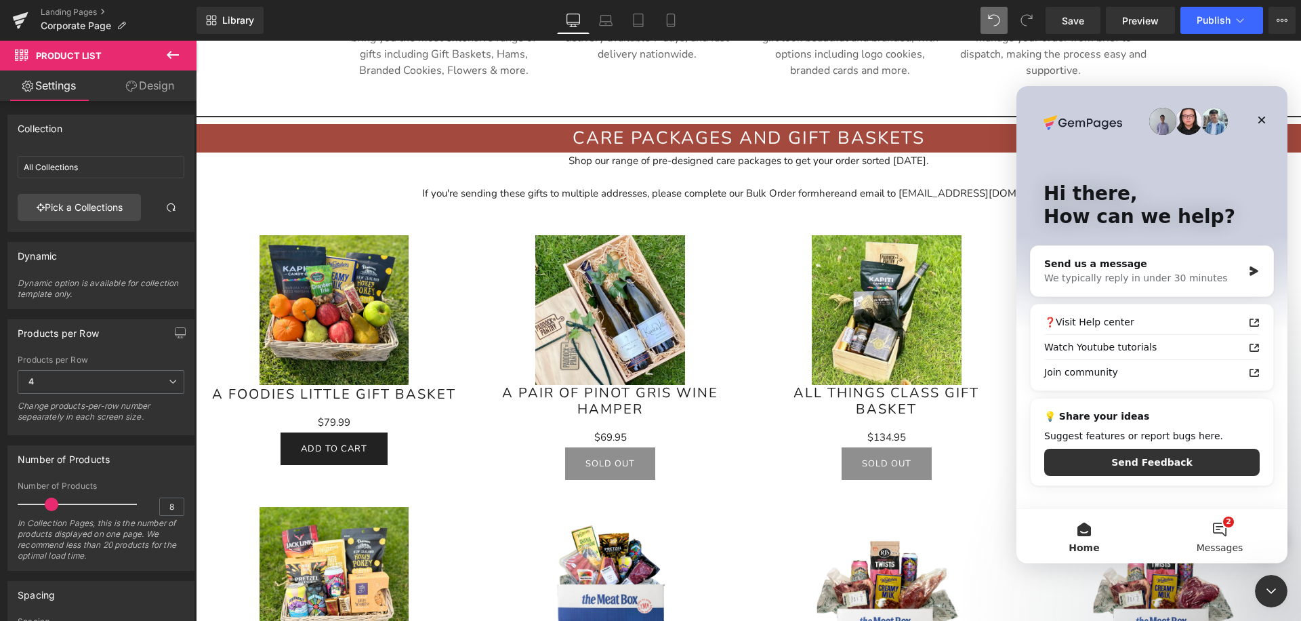
click at [1211, 530] on button "2 Messages" at bounding box center [1219, 536] width 135 height 54
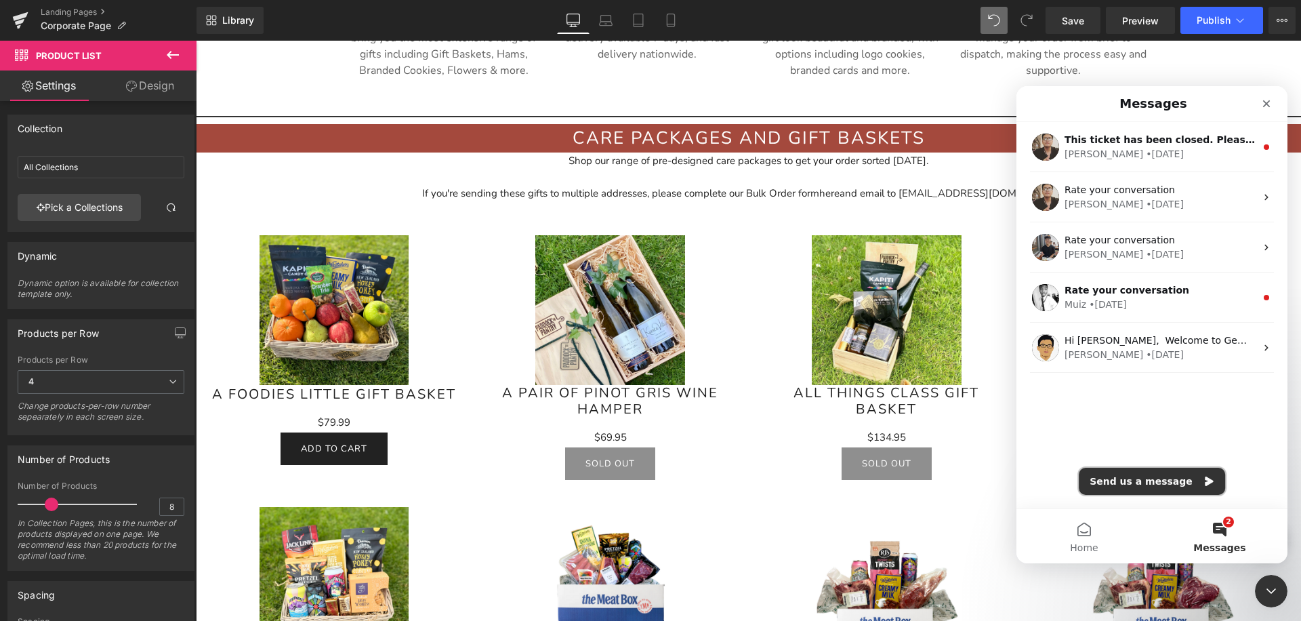
click at [1150, 480] on button "Send us a message" at bounding box center [1152, 480] width 146 height 27
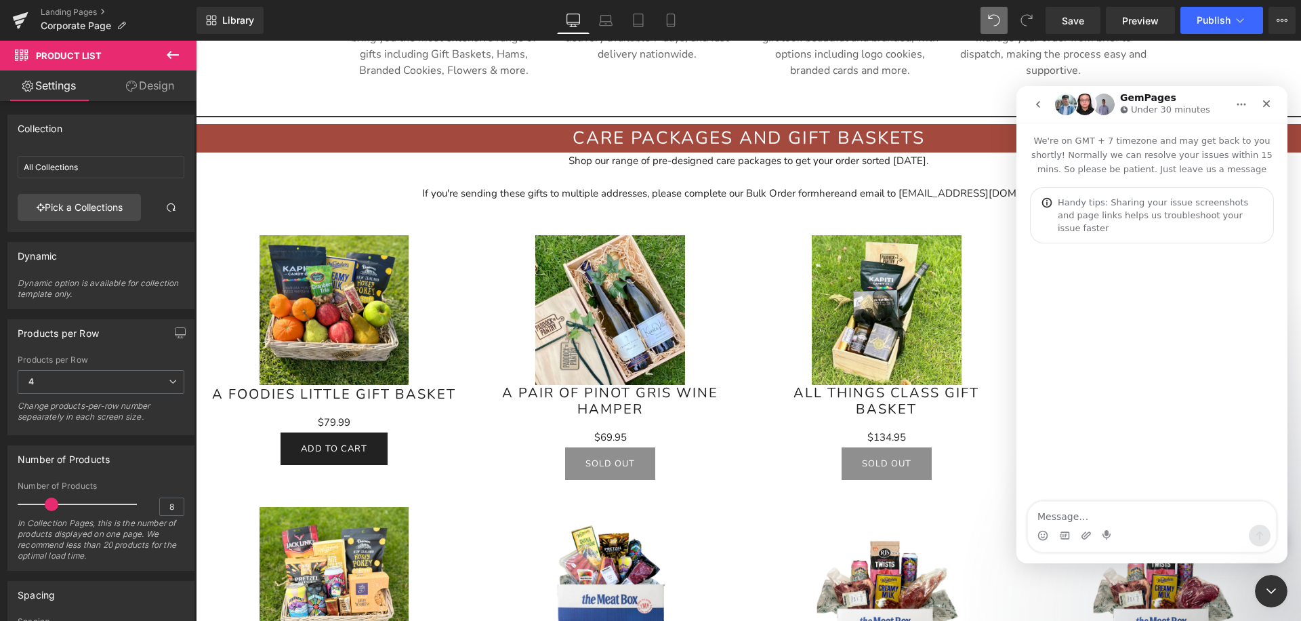
click at [1042, 102] on icon "go back" at bounding box center [1037, 104] width 11 height 11
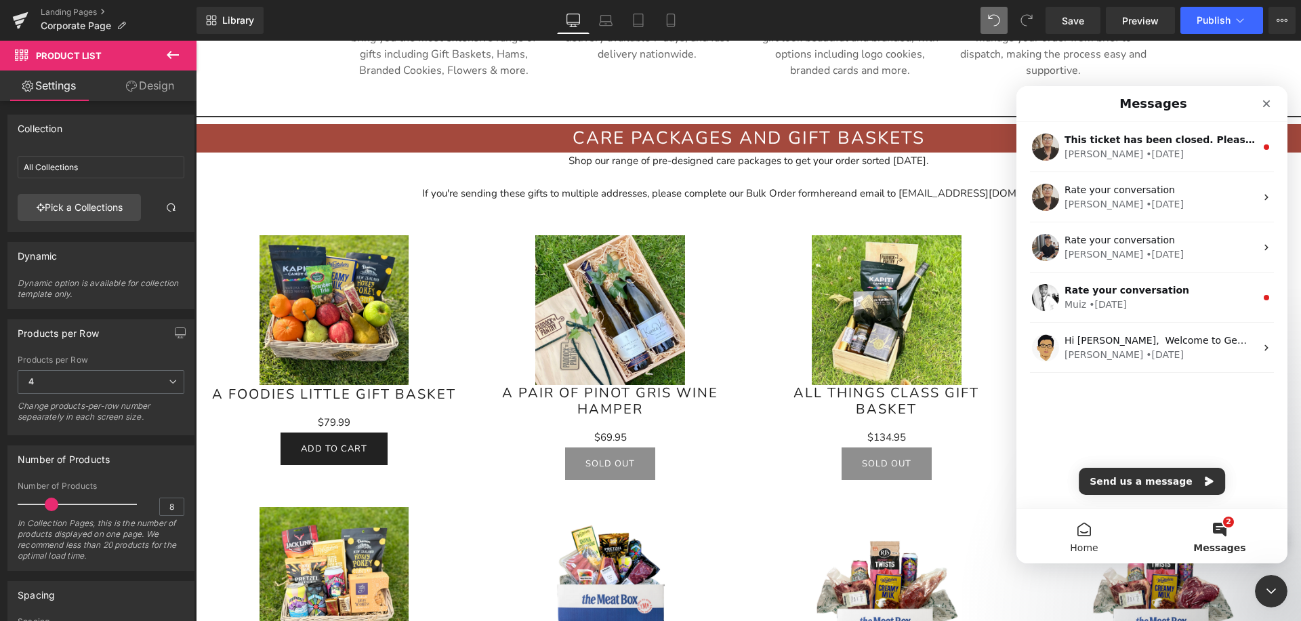
click at [1081, 547] on span "Home" at bounding box center [1084, 547] width 28 height 9
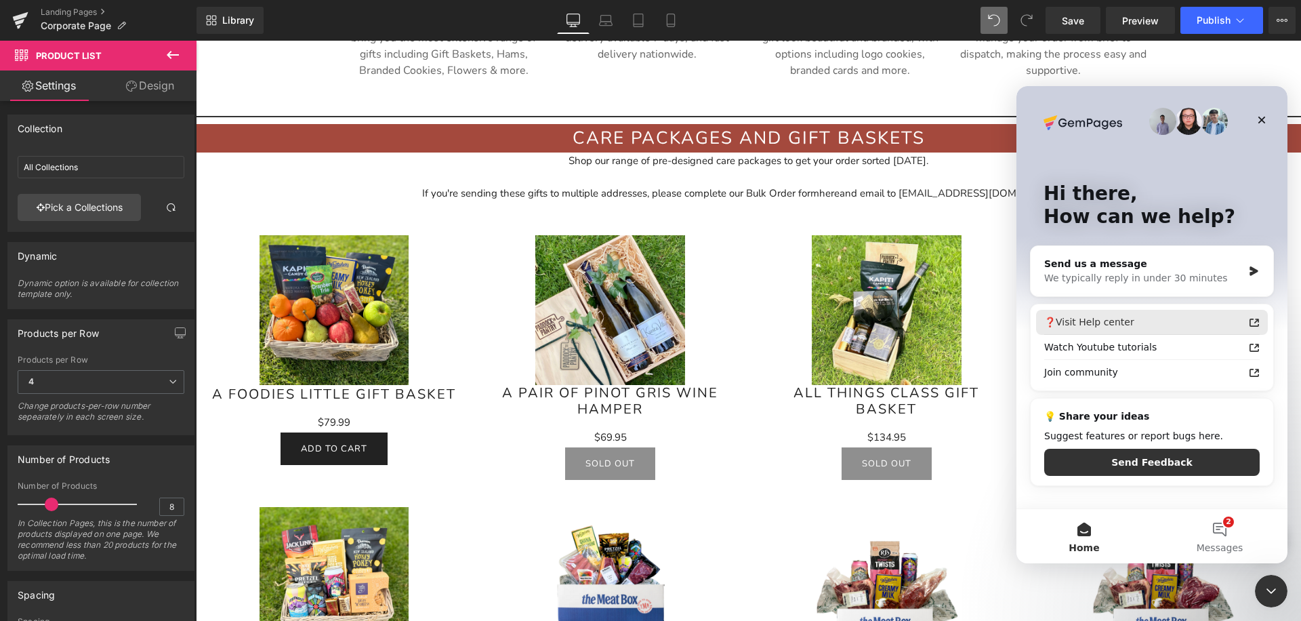
click at [1125, 321] on div "❓Visit Help center" at bounding box center [1143, 322] width 199 height 14
click at [1258, 601] on div "Close Intercom Messenger" at bounding box center [1269, 588] width 33 height 33
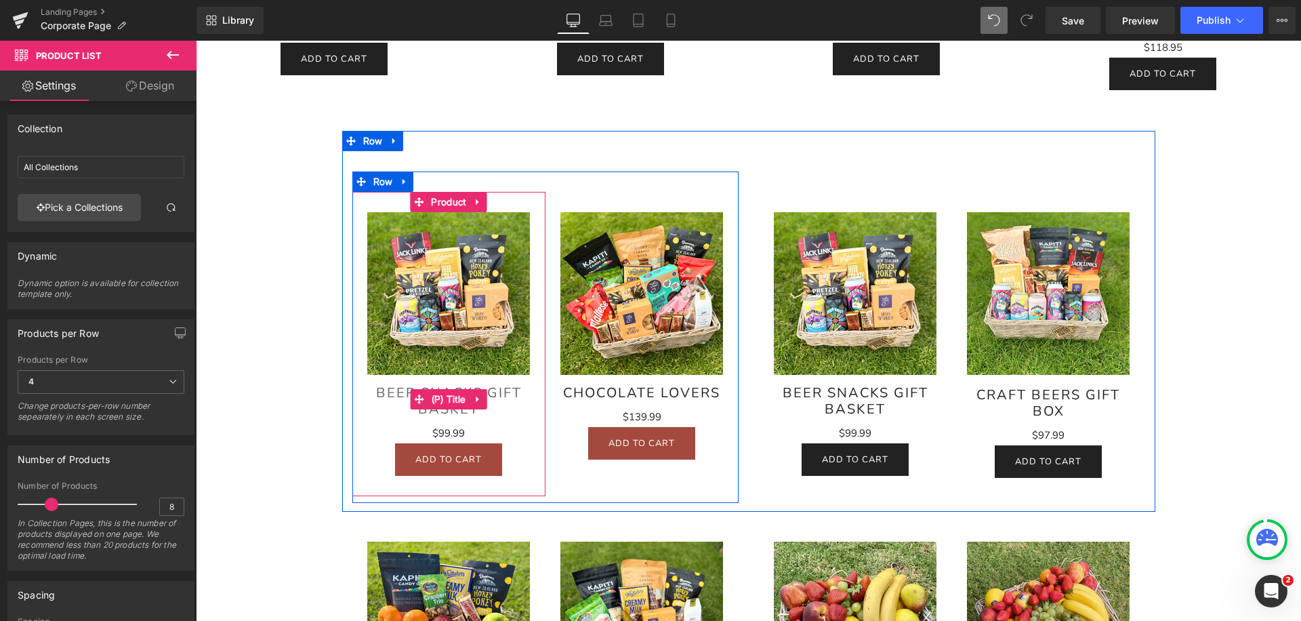
scroll to position [1417, 0]
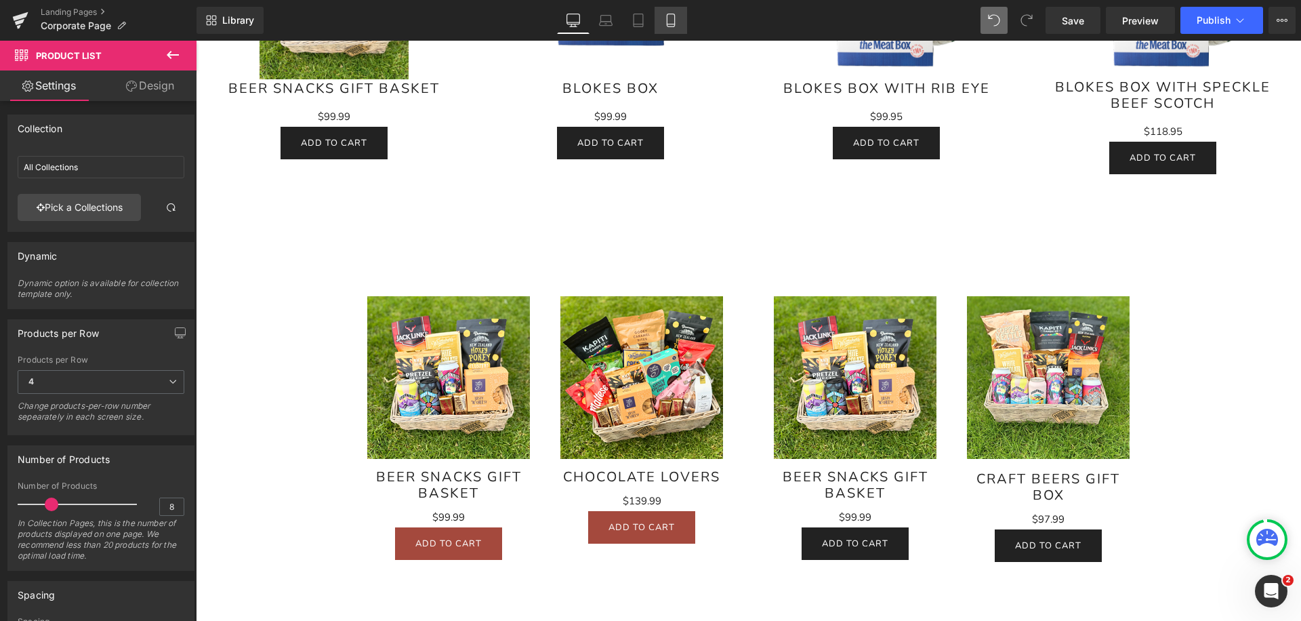
click at [665, 20] on icon at bounding box center [671, 21] width 14 height 14
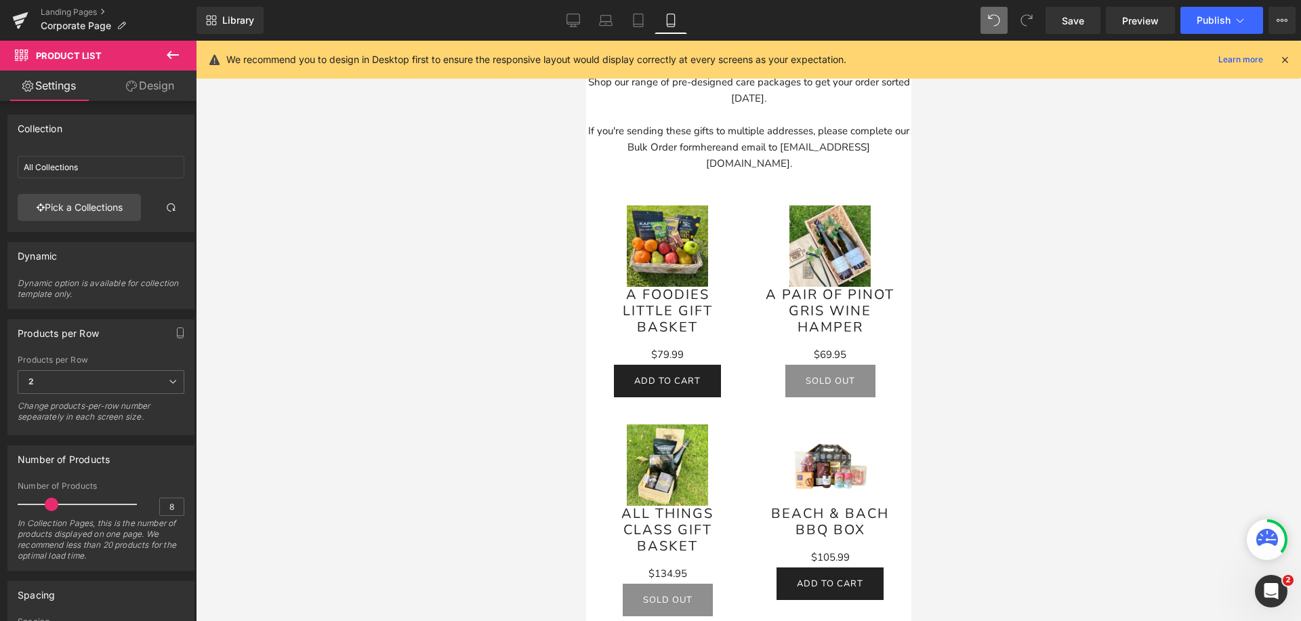
scroll to position [1137, 0]
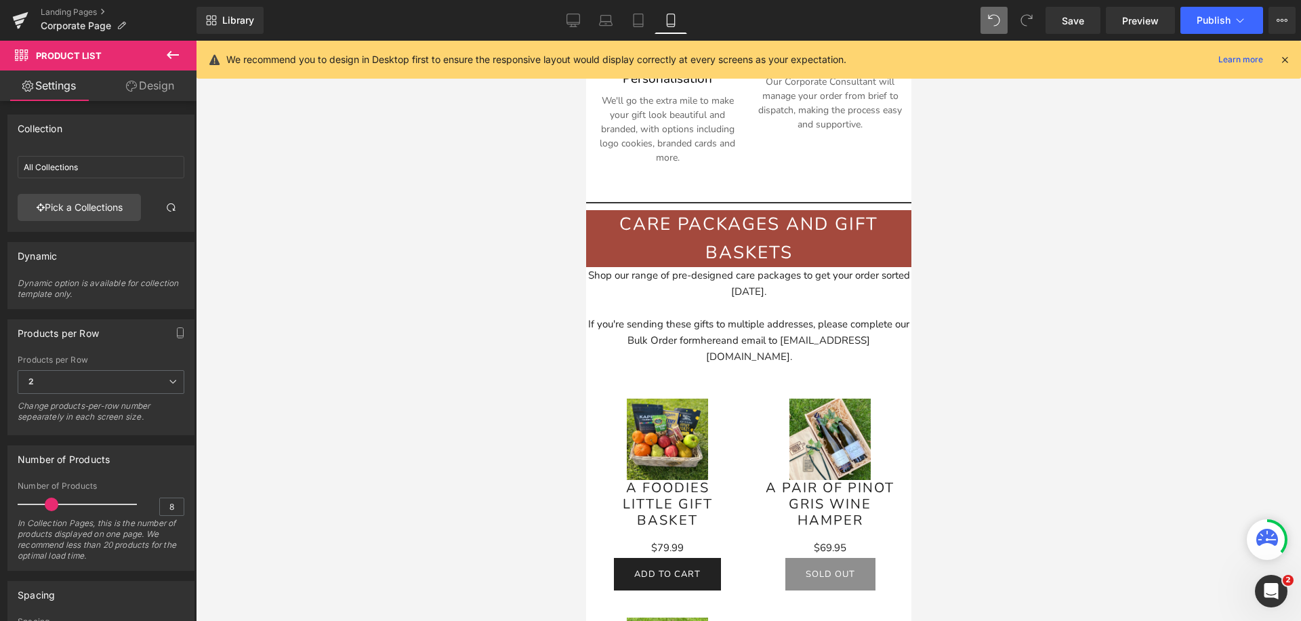
click at [707, 410] on img at bounding box center [666, 438] width 81 height 81
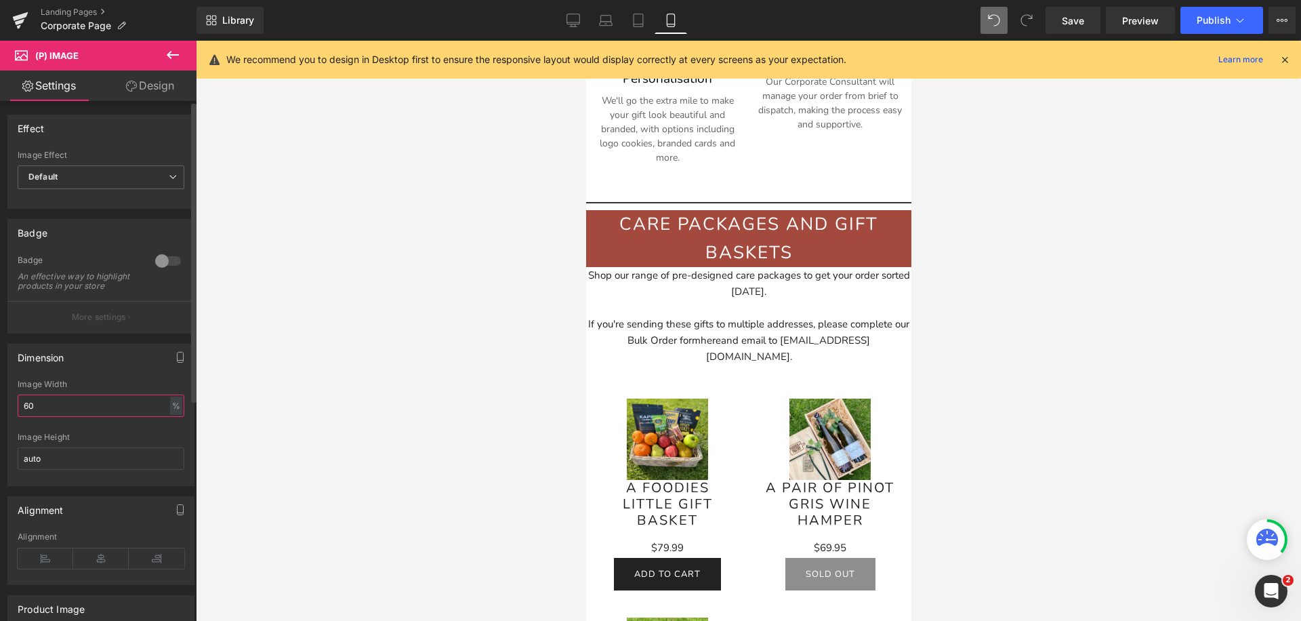
click at [27, 417] on input "60" at bounding box center [101, 405] width 167 height 22
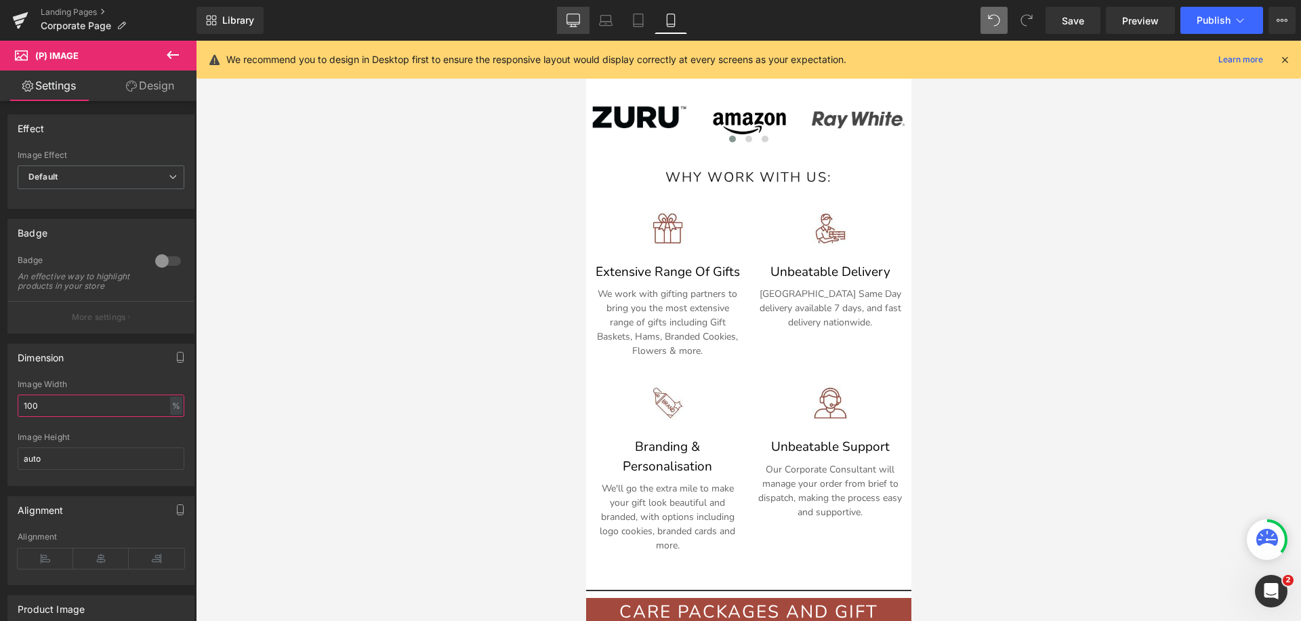
type input "100"
click at [577, 16] on icon at bounding box center [573, 21] width 14 height 14
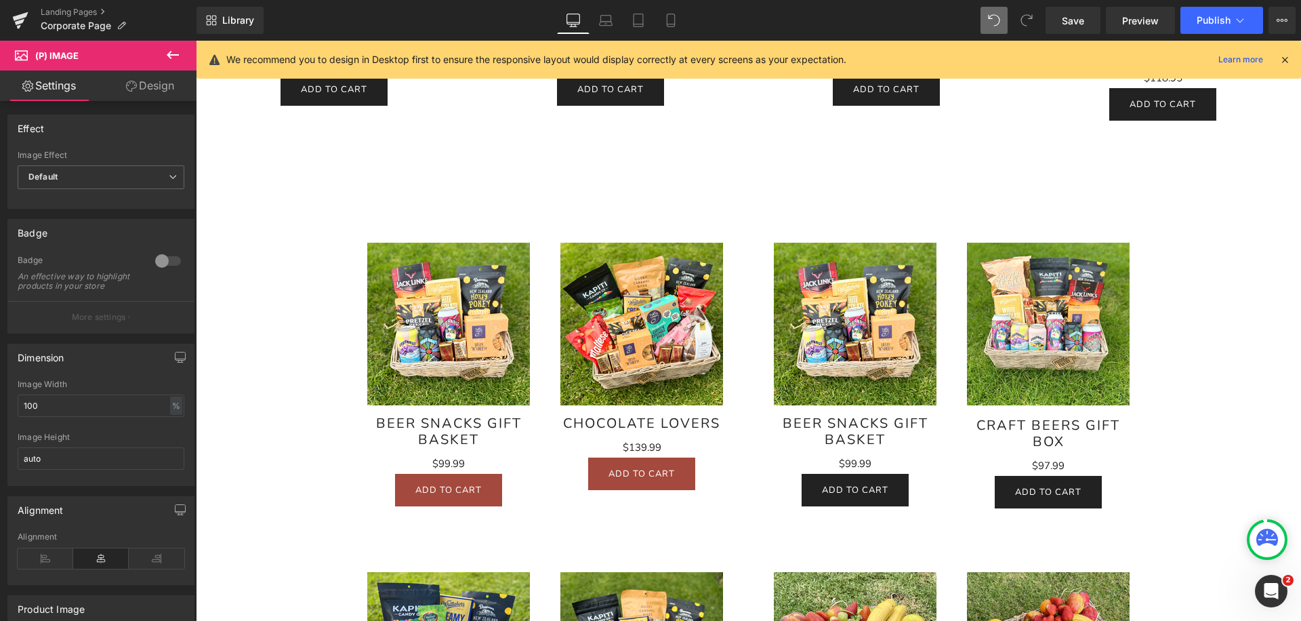
scroll to position [1669, 0]
click at [467, 370] on img at bounding box center [448, 324] width 163 height 163
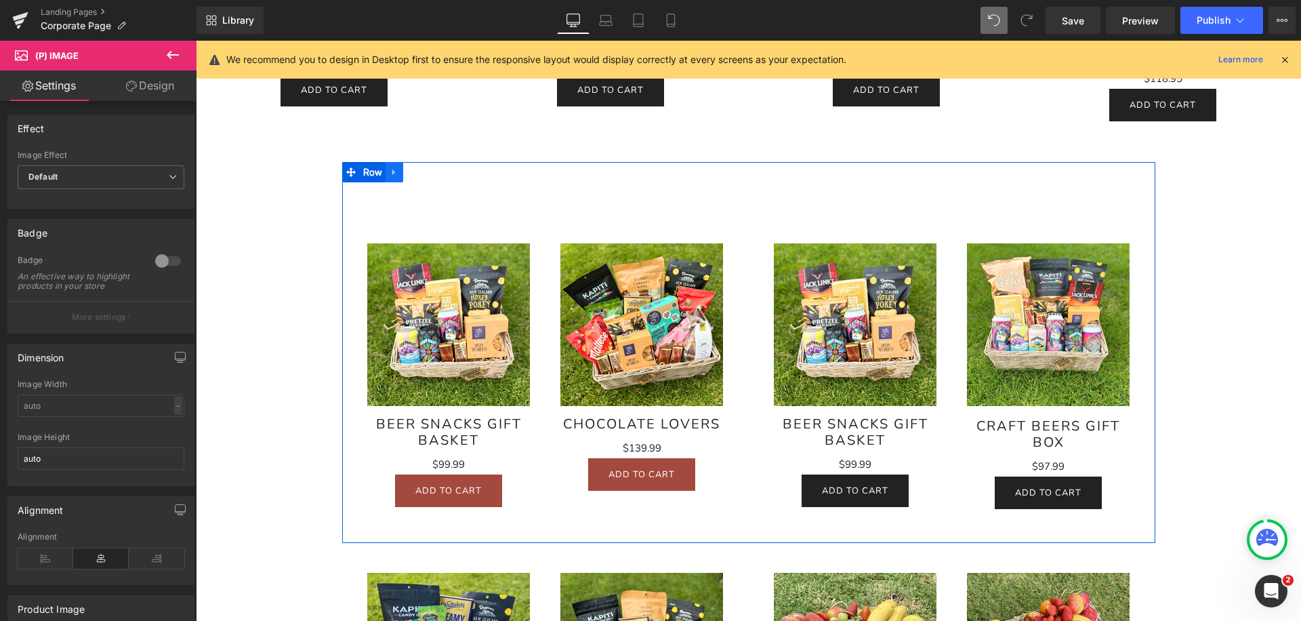
click at [396, 175] on icon at bounding box center [394, 172] width 9 height 10
click at [427, 178] on link at bounding box center [430, 172] width 18 height 20
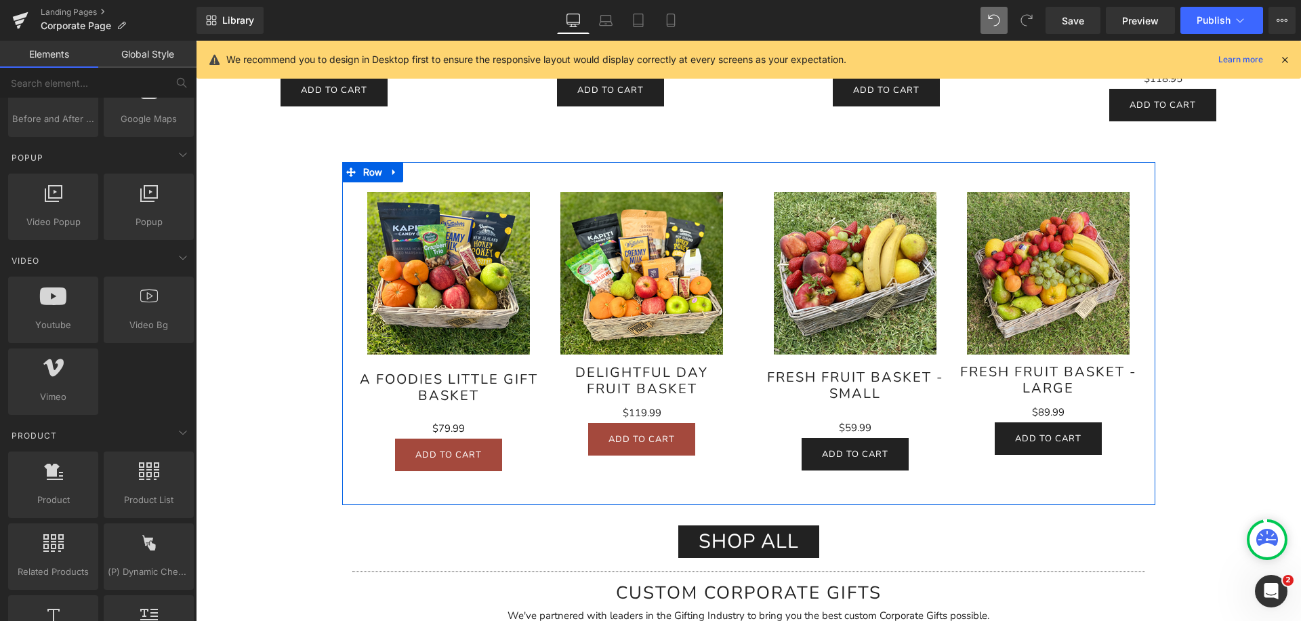
click at [404, 172] on icon at bounding box center [399, 172] width 7 height 8
click at [438, 176] on icon at bounding box center [439, 171] width 9 height 9
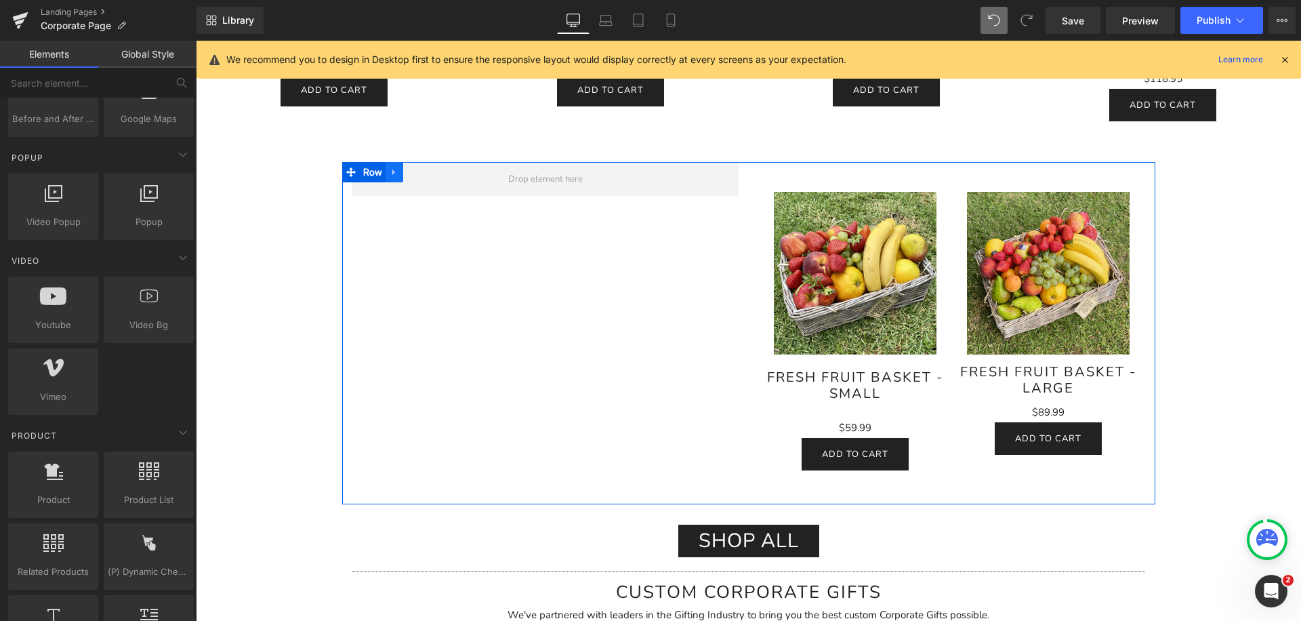
click at [388, 169] on link at bounding box center [394, 172] width 18 height 20
click at [424, 173] on link at bounding box center [430, 172] width 18 height 20
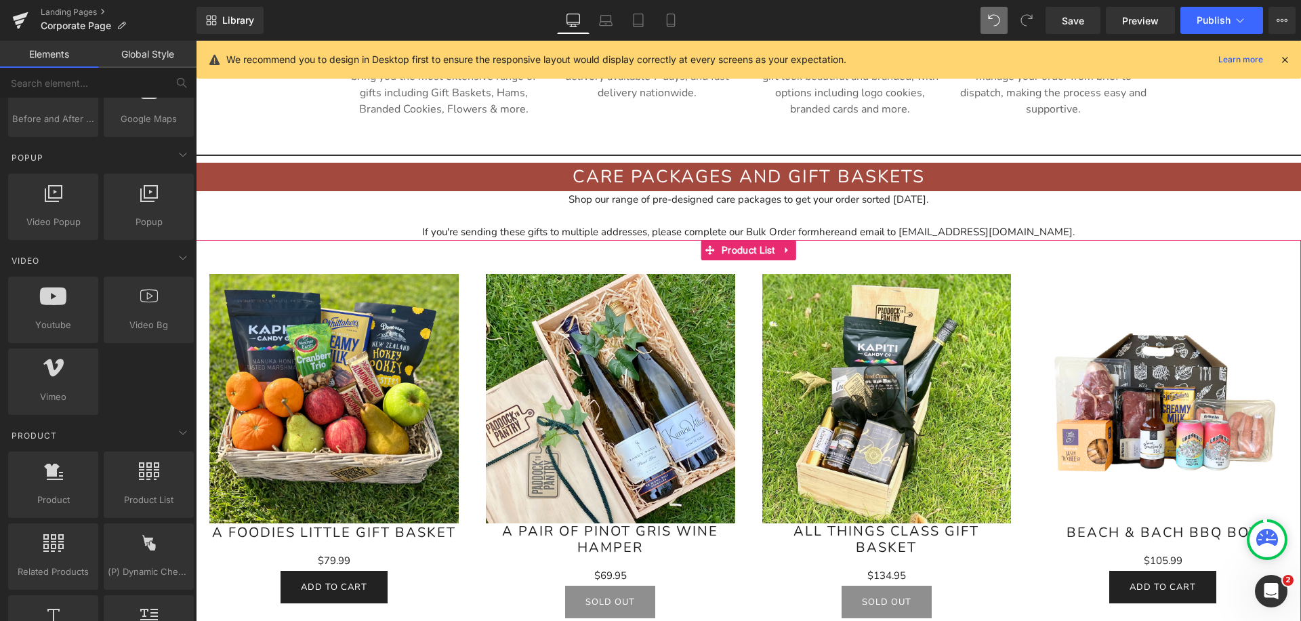
scroll to position [771, 0]
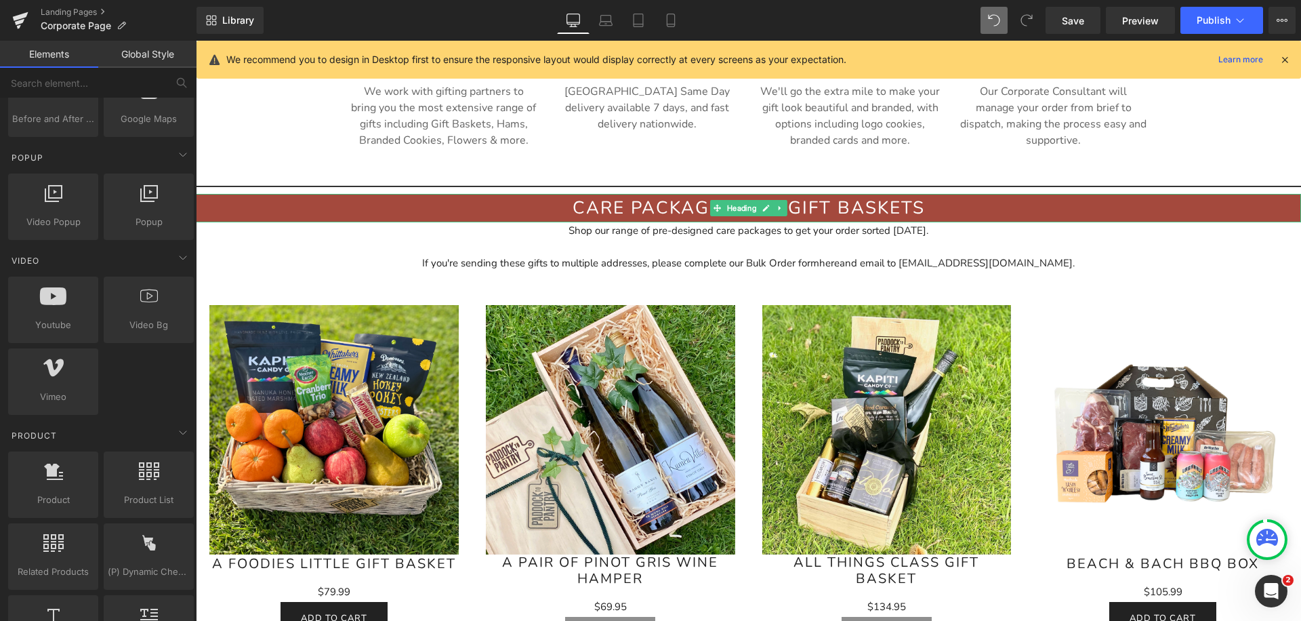
click at [388, 212] on h2 "Care packages and gift baskets" at bounding box center [748, 208] width 1105 height 28
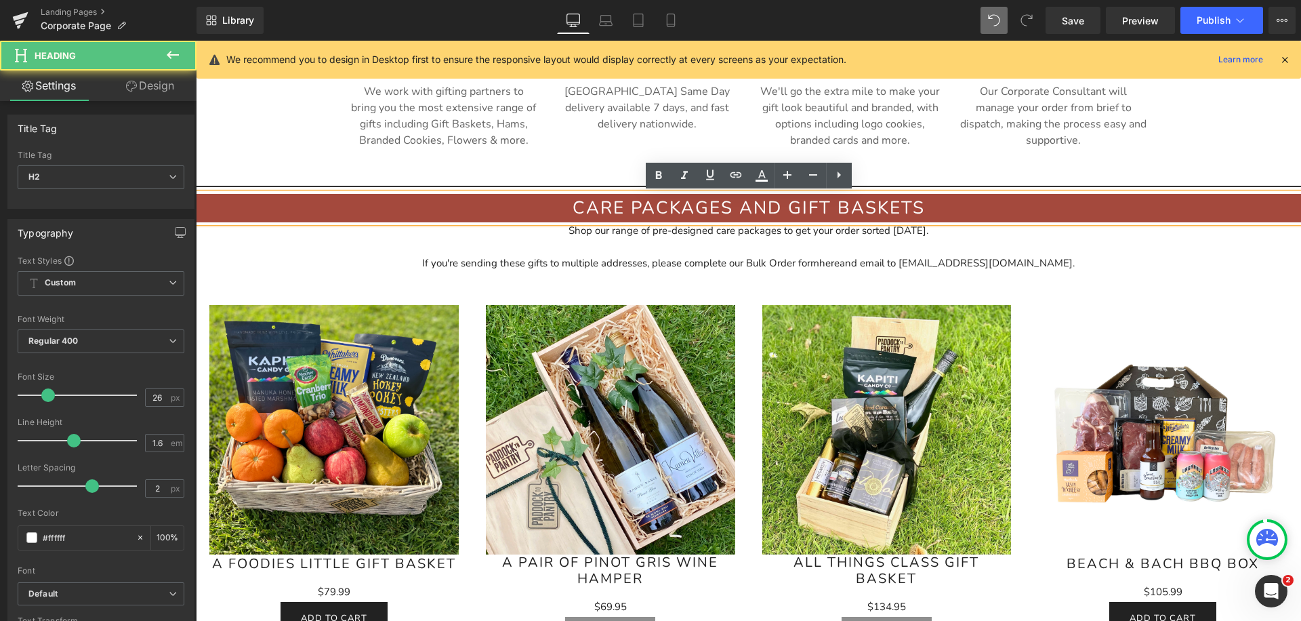
click at [529, 255] on div "If you're sending these gifts to multiple addresses, please complete our Bulk O…" at bounding box center [748, 263] width 1105 height 16
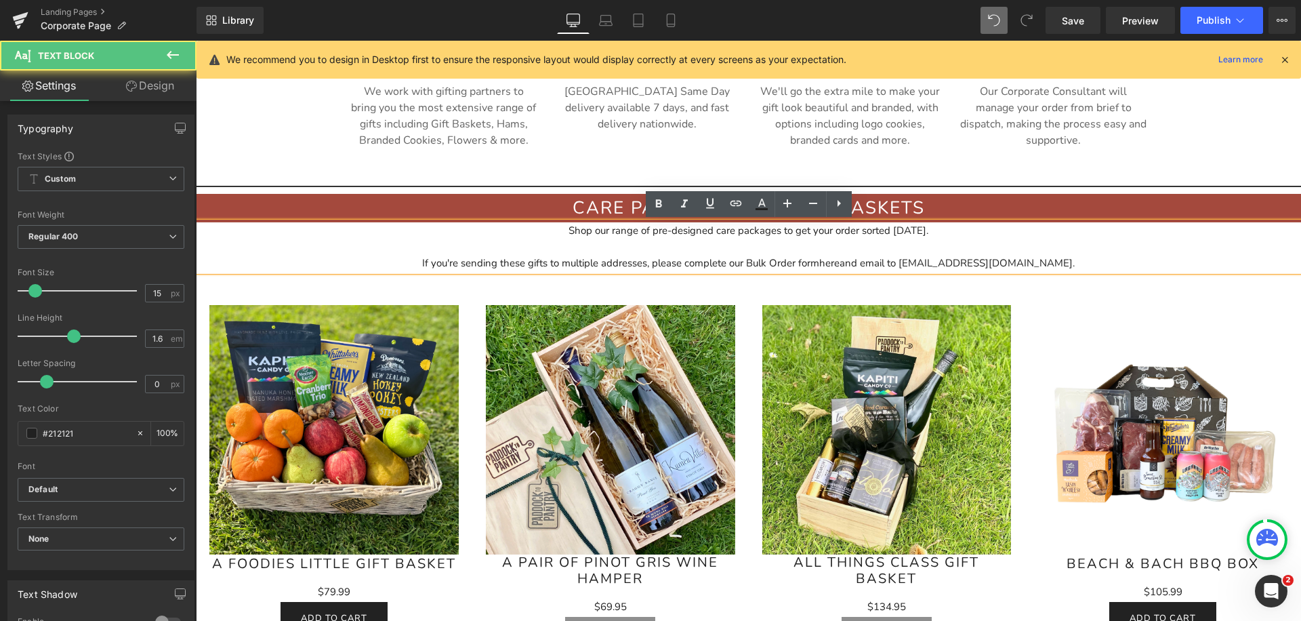
click at [485, 216] on h2 "Care packages and gift baskets" at bounding box center [748, 208] width 1105 height 28
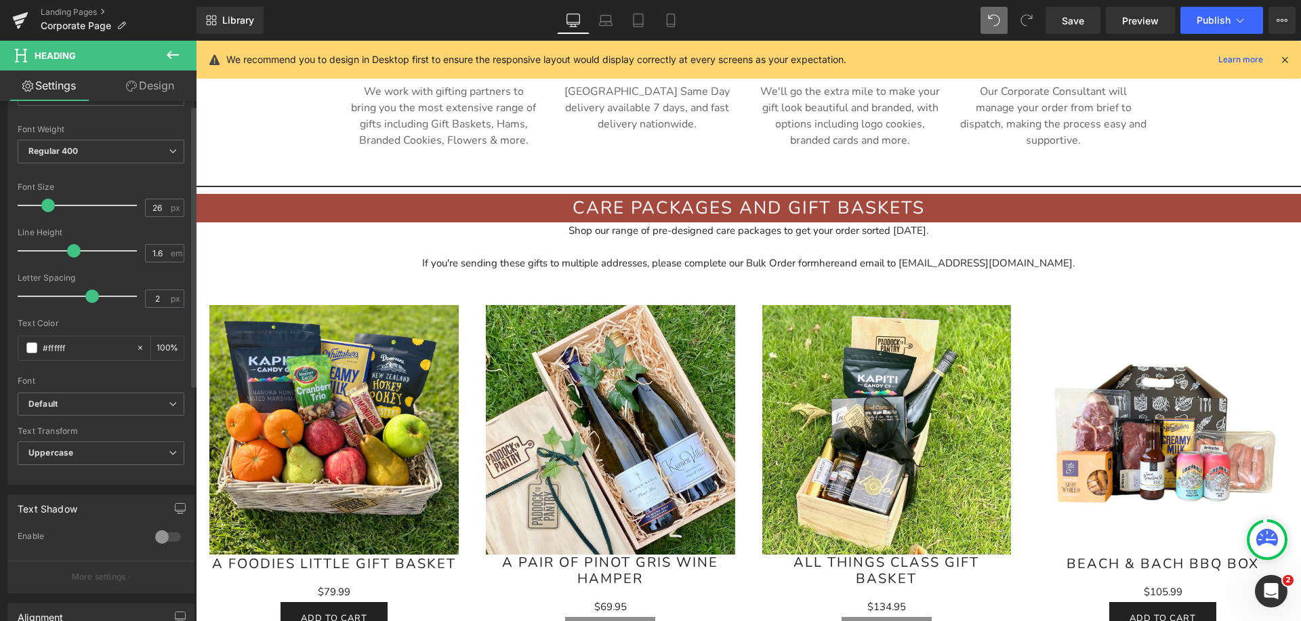
scroll to position [0, 0]
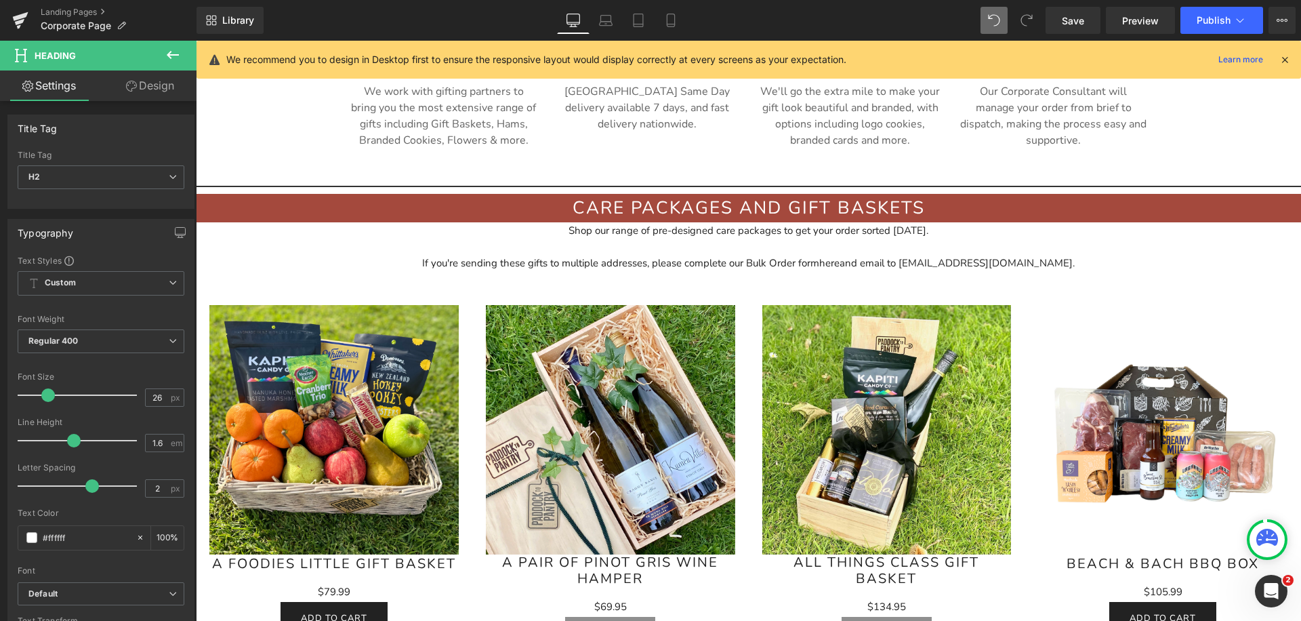
click at [145, 81] on link "Design" at bounding box center [150, 85] width 98 height 30
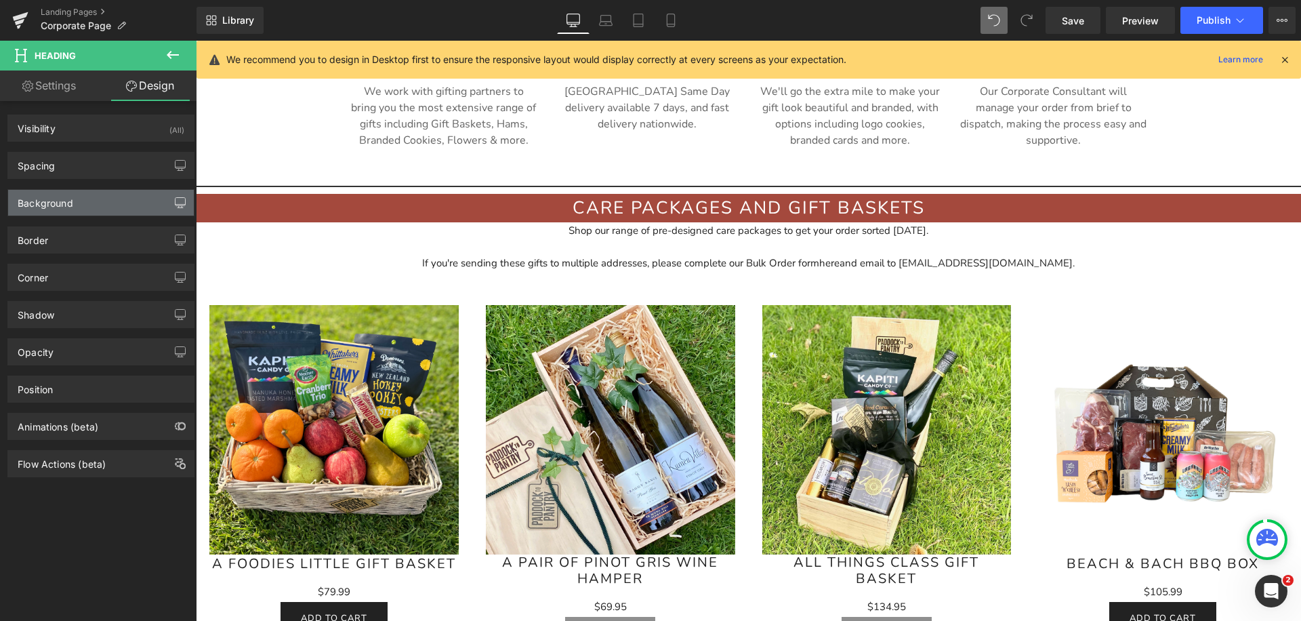
click at [175, 203] on icon "button" at bounding box center [180, 202] width 11 height 11
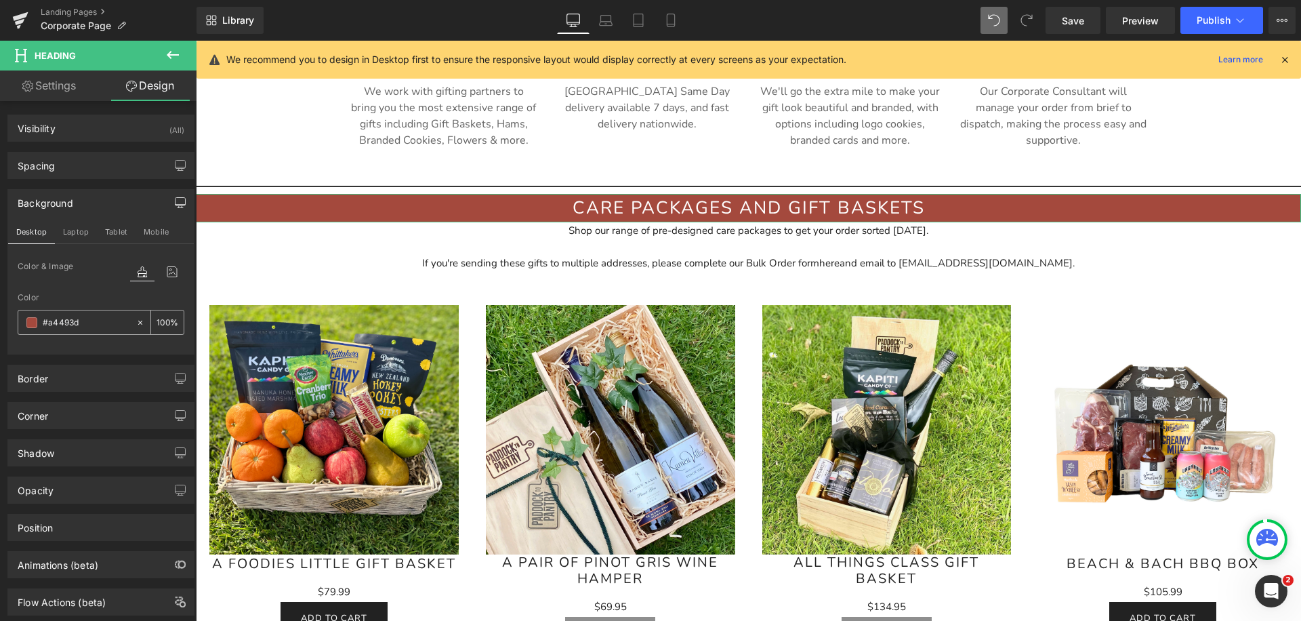
click at [60, 325] on input "#a4493d" at bounding box center [86, 322] width 87 height 15
click at [135, 324] on icon at bounding box center [139, 322] width 9 height 9
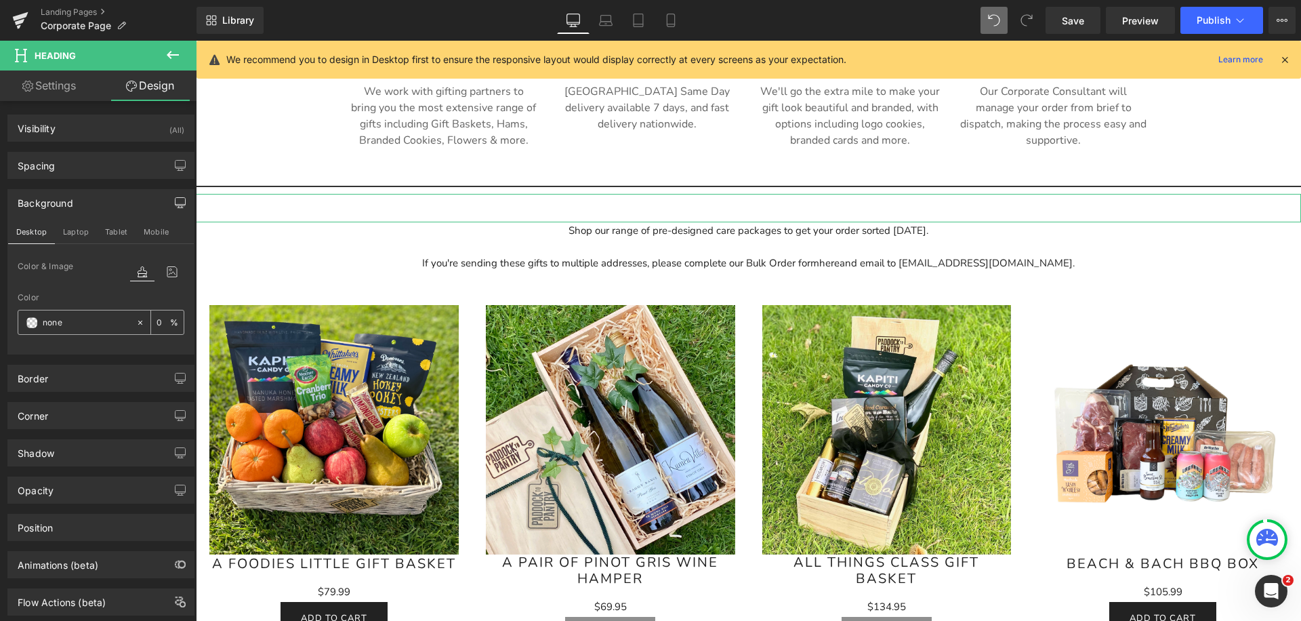
click at [66, 320] on input "#a4493d" at bounding box center [86, 322] width 87 height 15
paste input "#255c3"
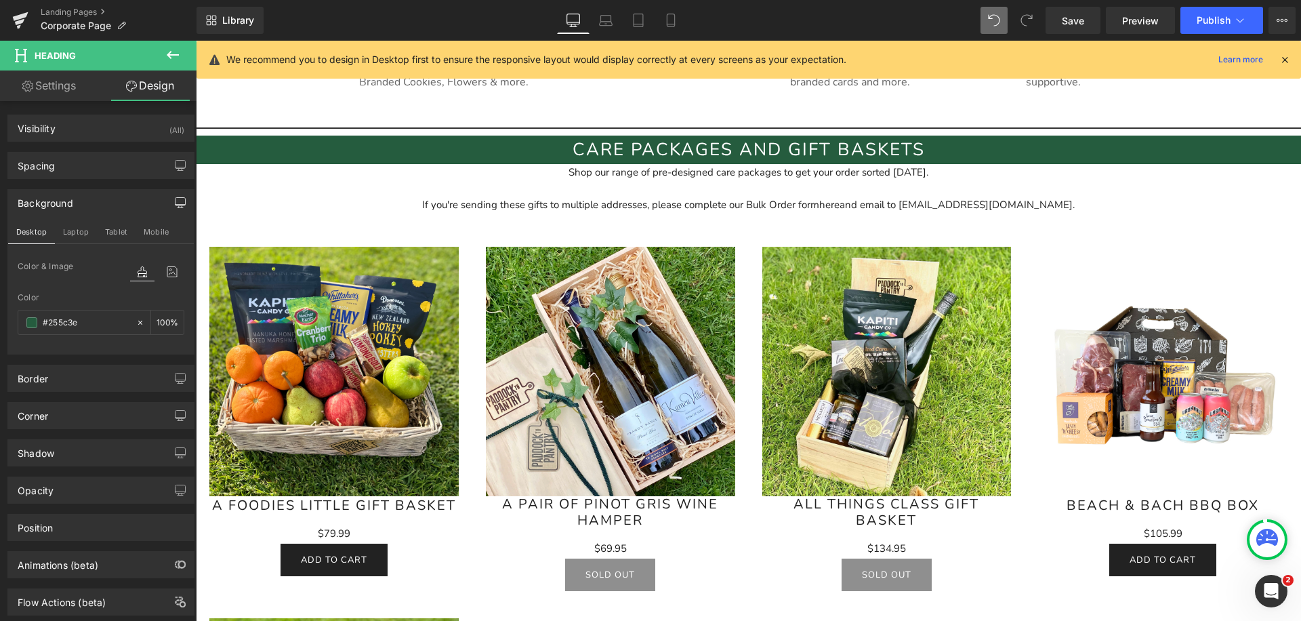
scroll to position [729, 0]
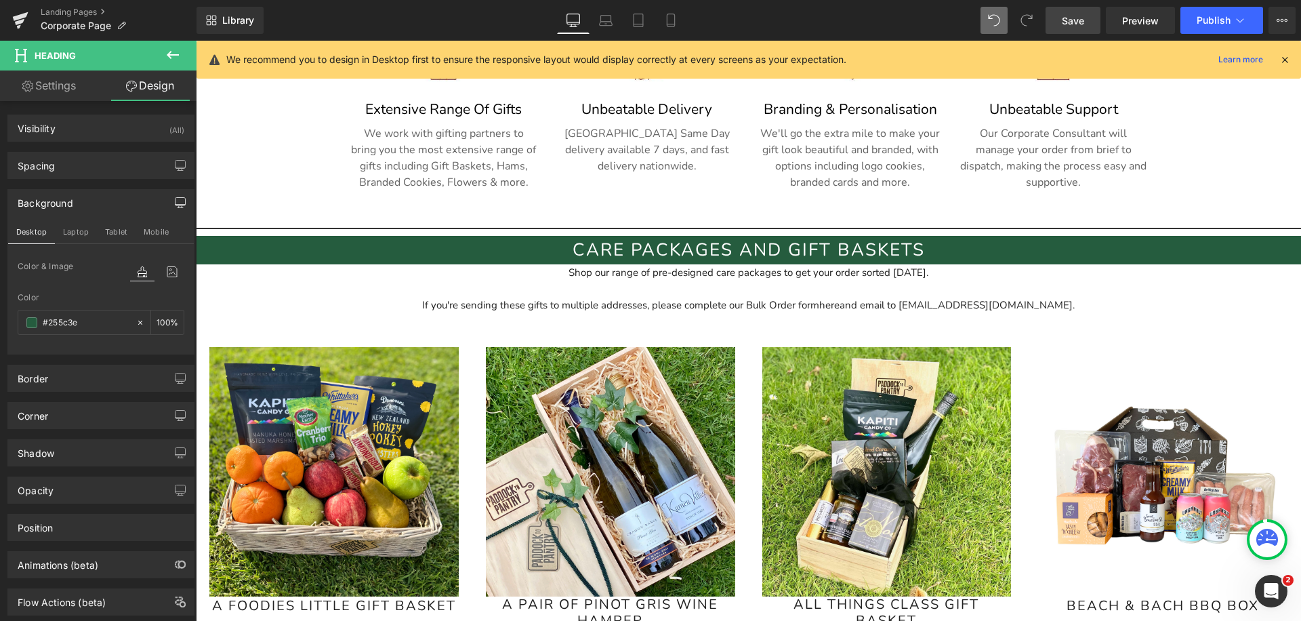
type input "#255c3e"
click at [1068, 26] on span "Save" at bounding box center [1073, 21] width 22 height 14
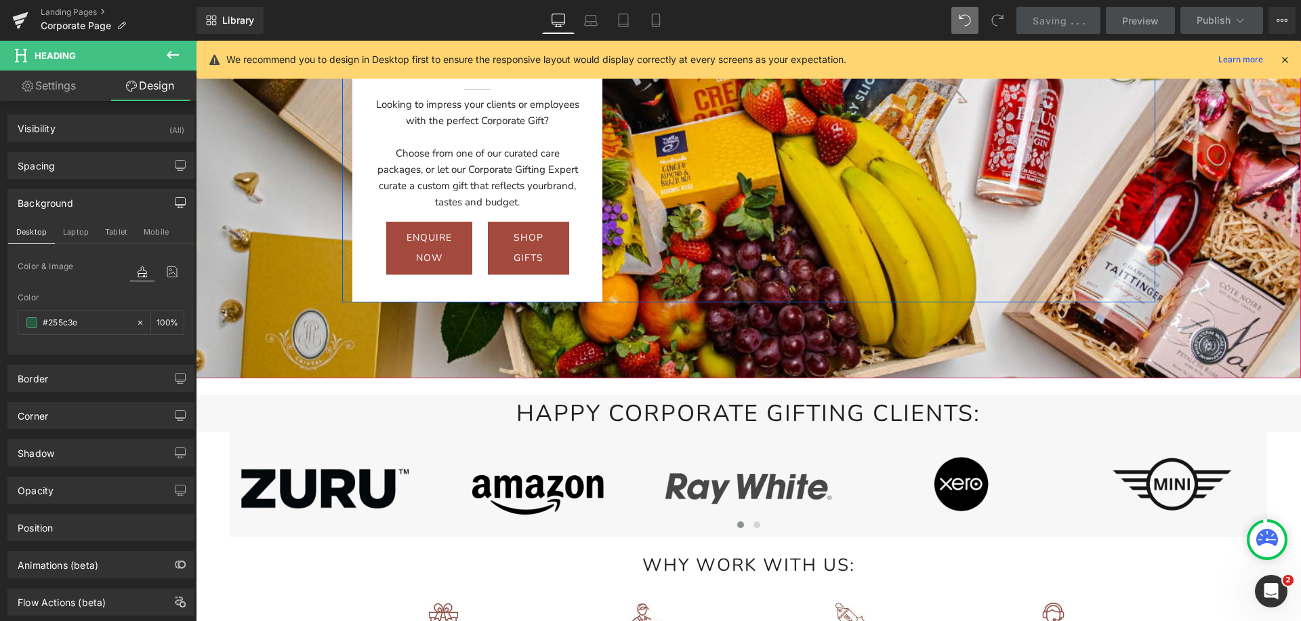
scroll to position [0, 0]
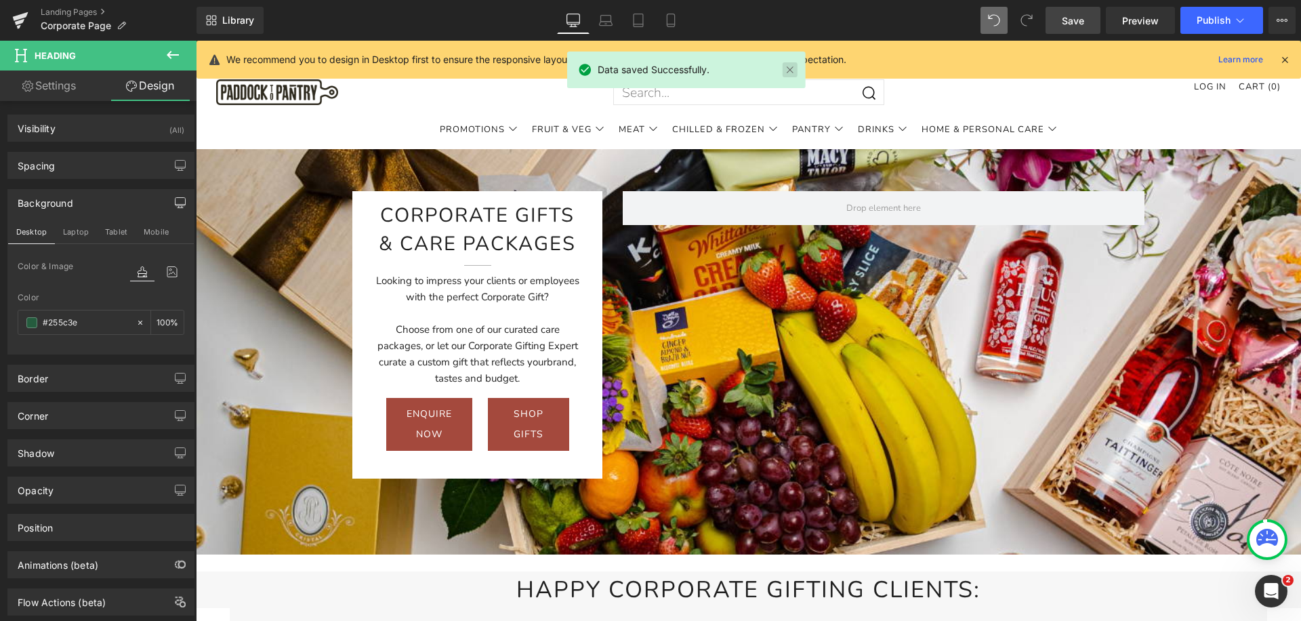
click at [787, 73] on link at bounding box center [789, 69] width 15 height 15
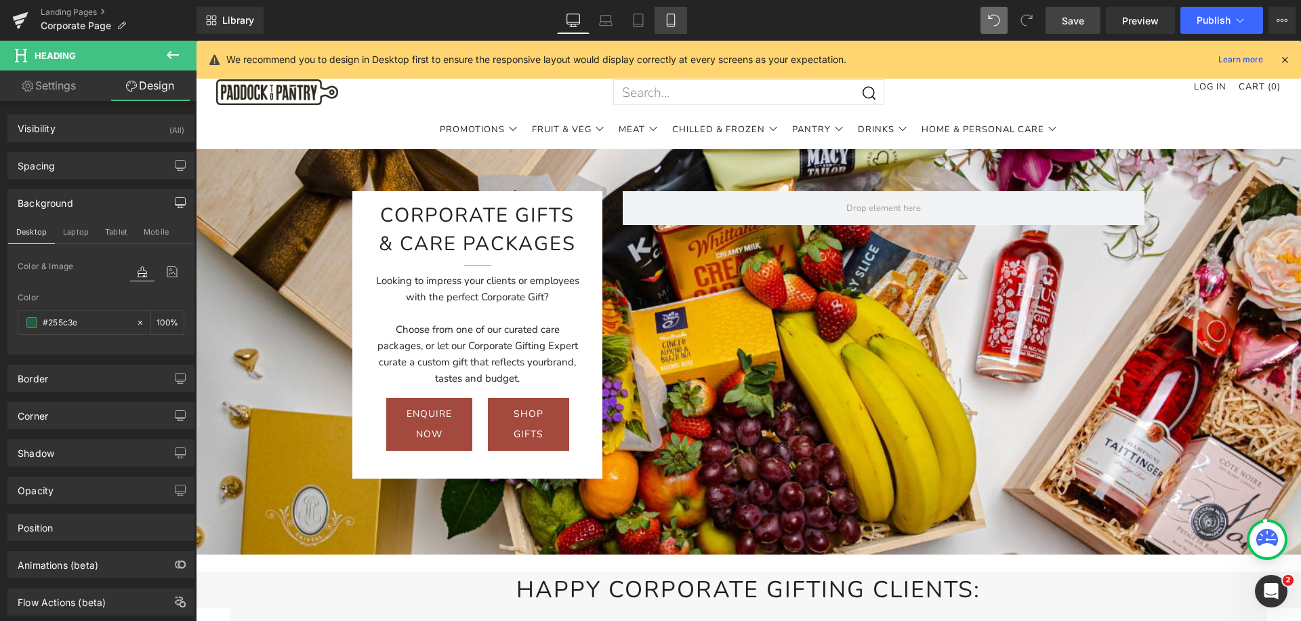
click at [669, 17] on icon at bounding box center [671, 21] width 14 height 14
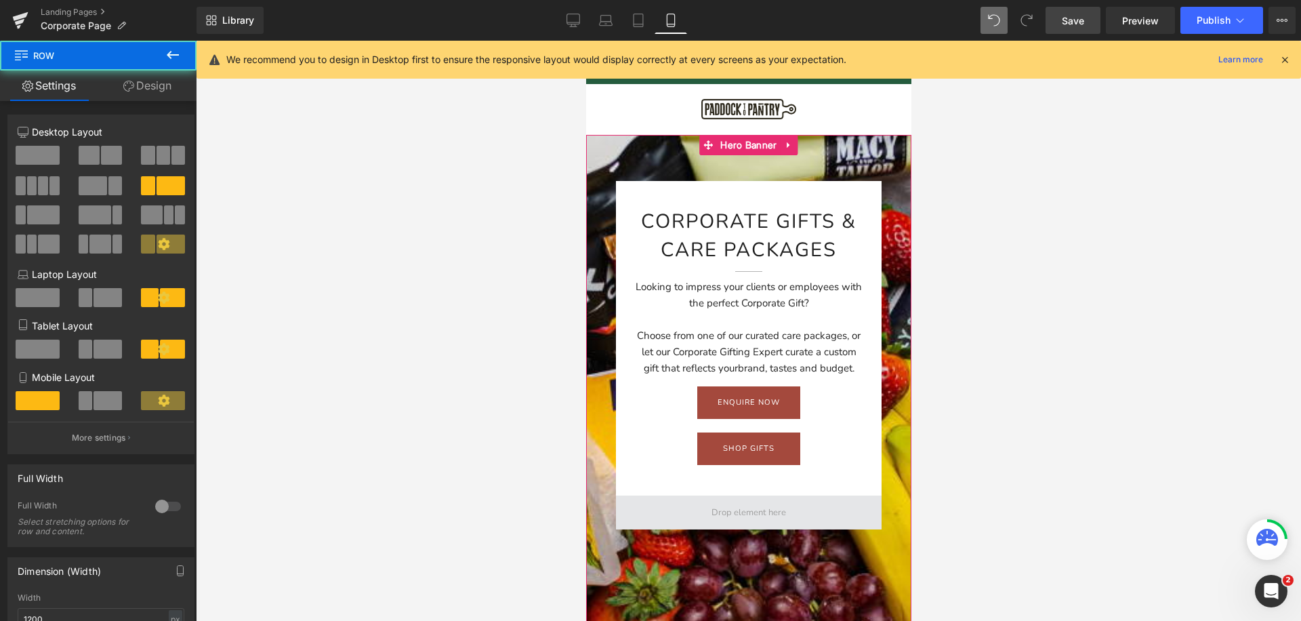
click at [674, 520] on span at bounding box center [748, 512] width 266 height 34
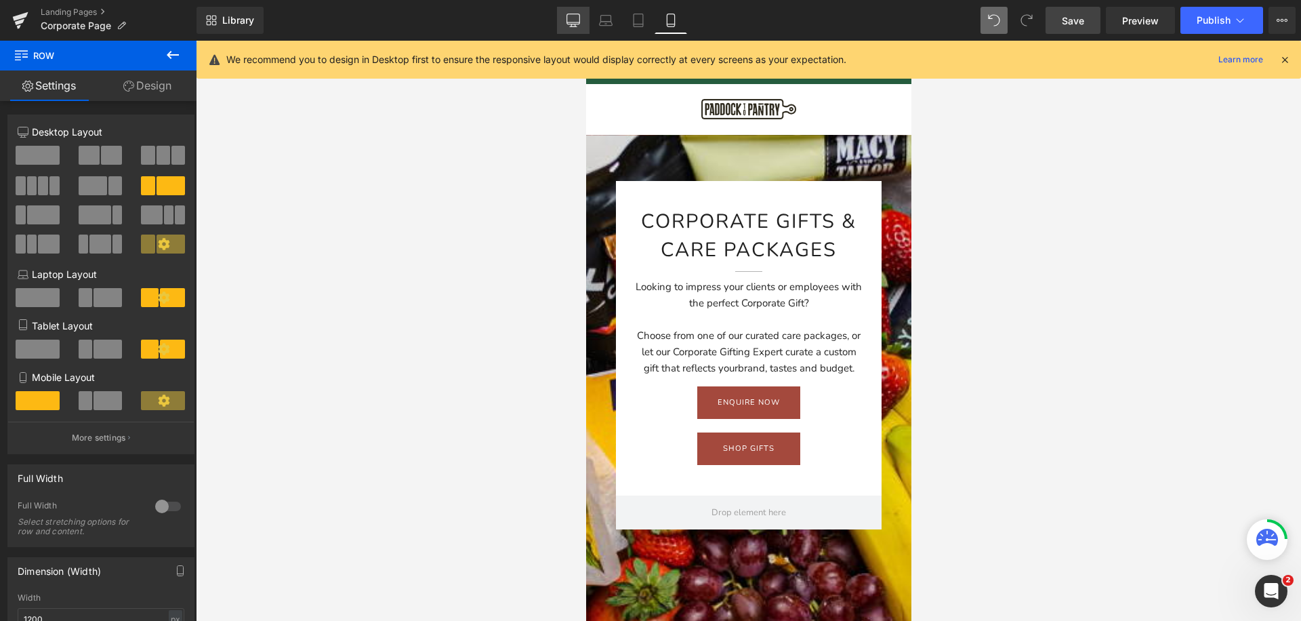
click at [577, 14] on icon at bounding box center [573, 21] width 14 height 14
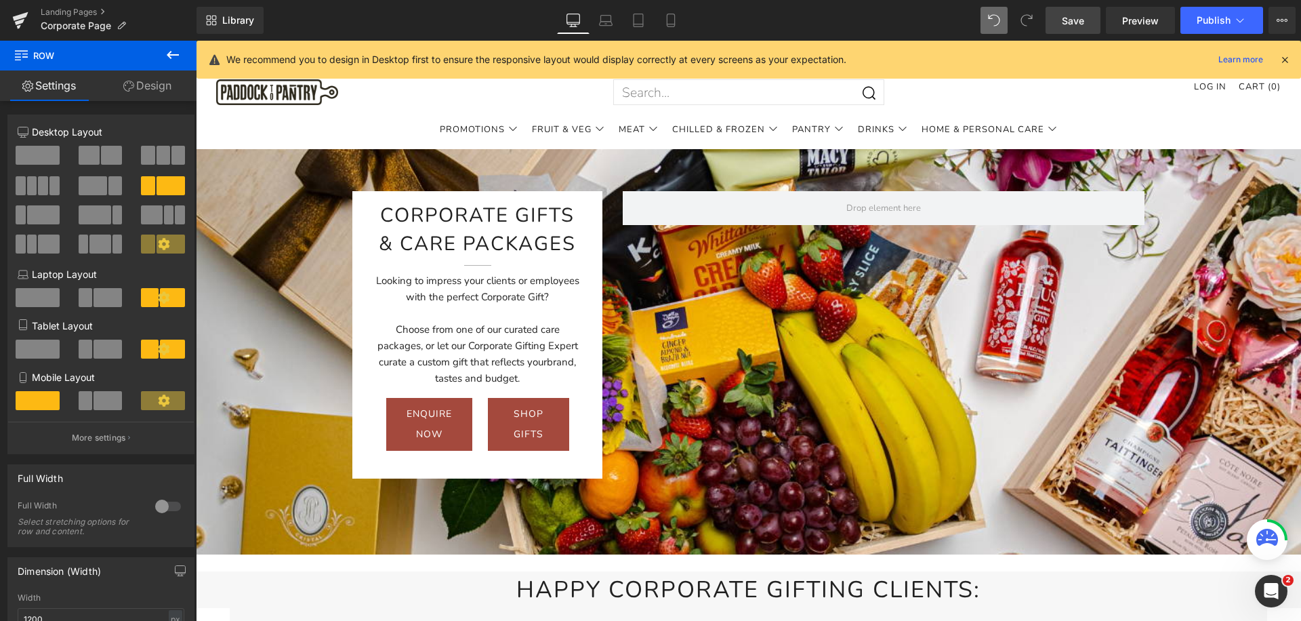
scroll to position [10, 0]
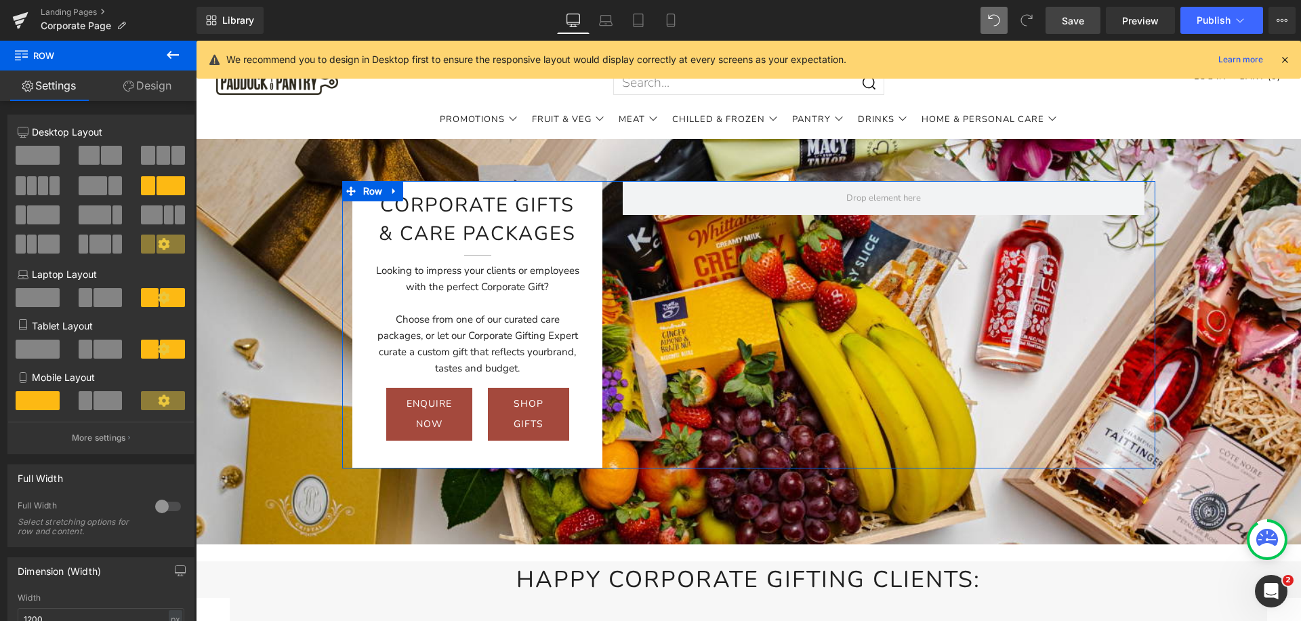
click at [33, 151] on span at bounding box center [38, 155] width 44 height 19
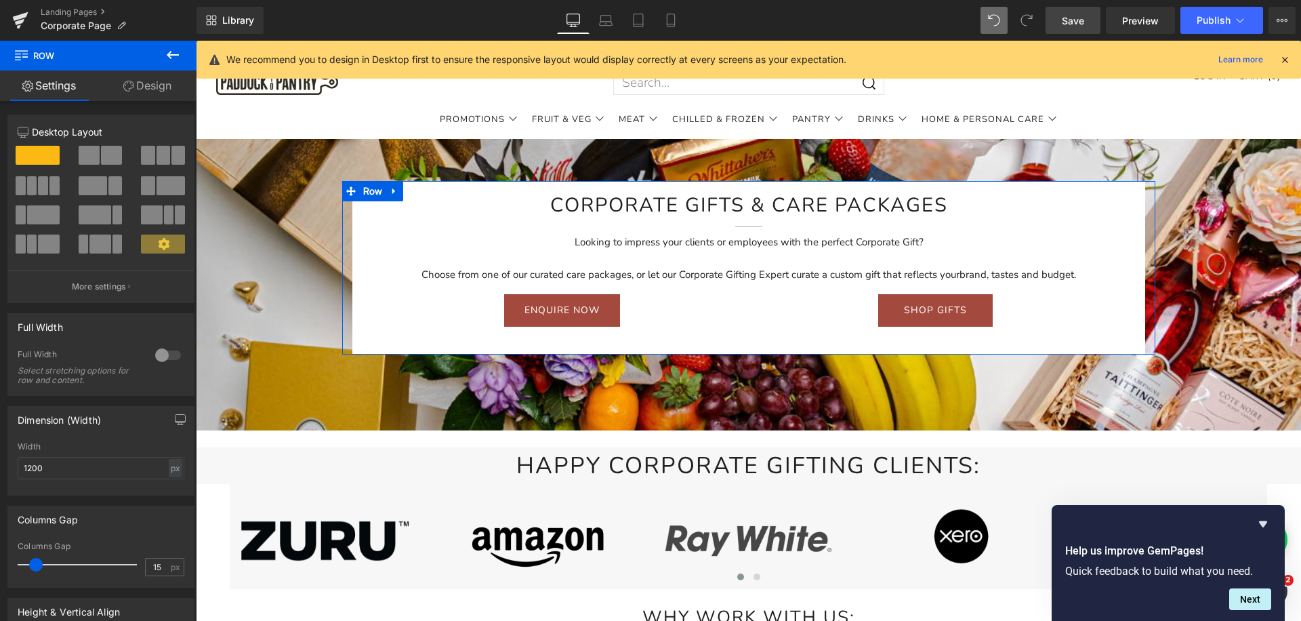
click at [150, 184] on button at bounding box center [163, 185] width 45 height 19
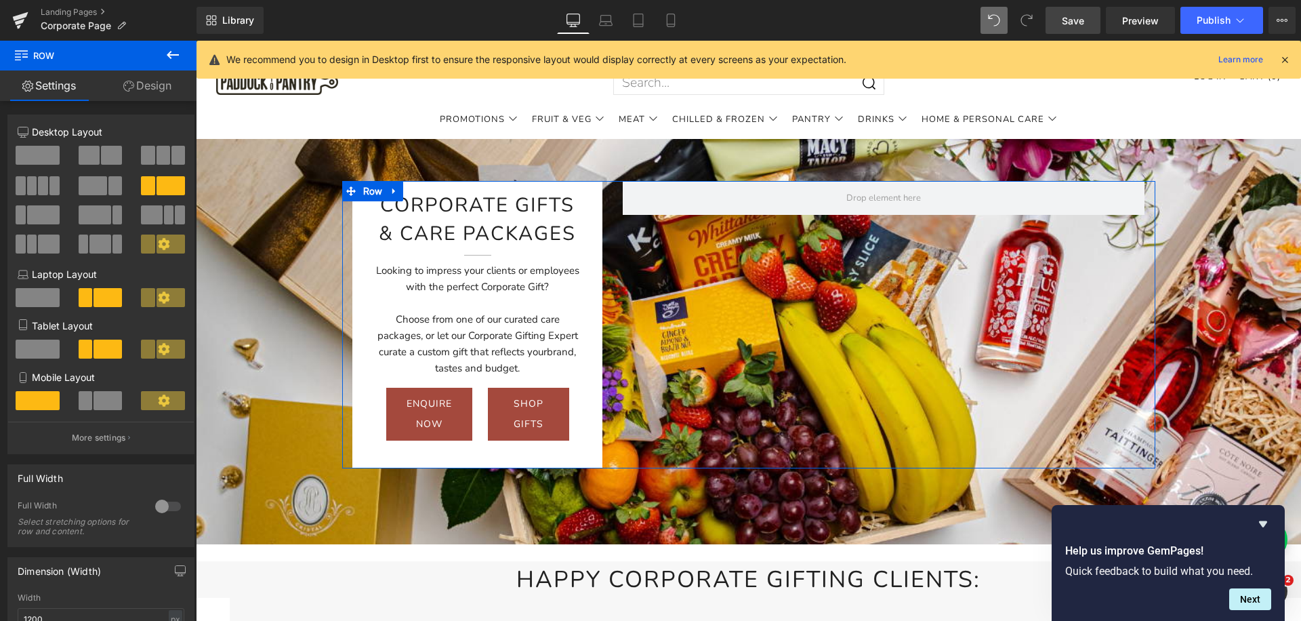
click at [27, 154] on span at bounding box center [38, 155] width 44 height 19
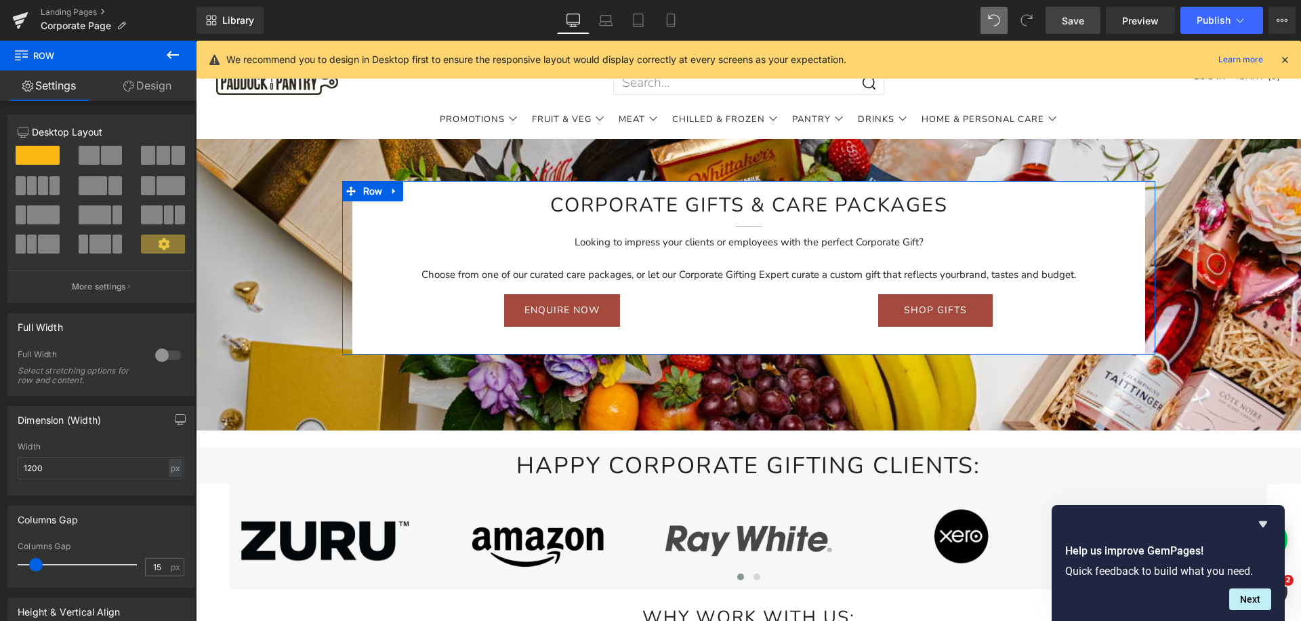
click at [146, 177] on span at bounding box center [148, 185] width 14 height 19
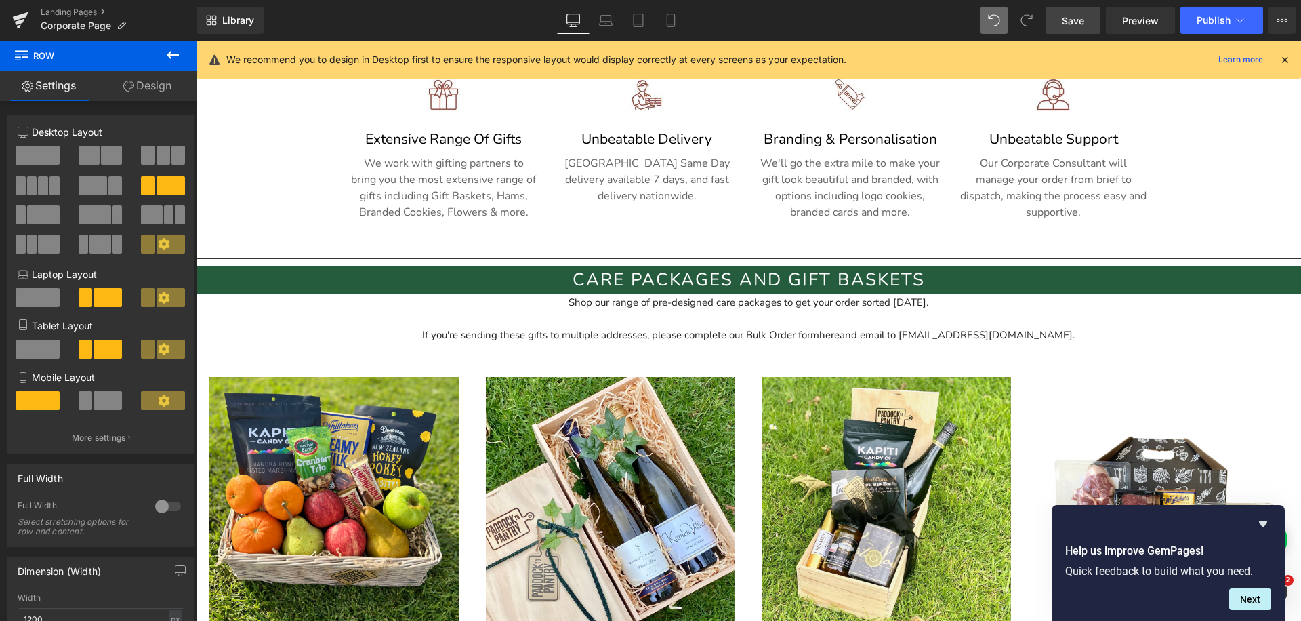
scroll to position [839, 0]
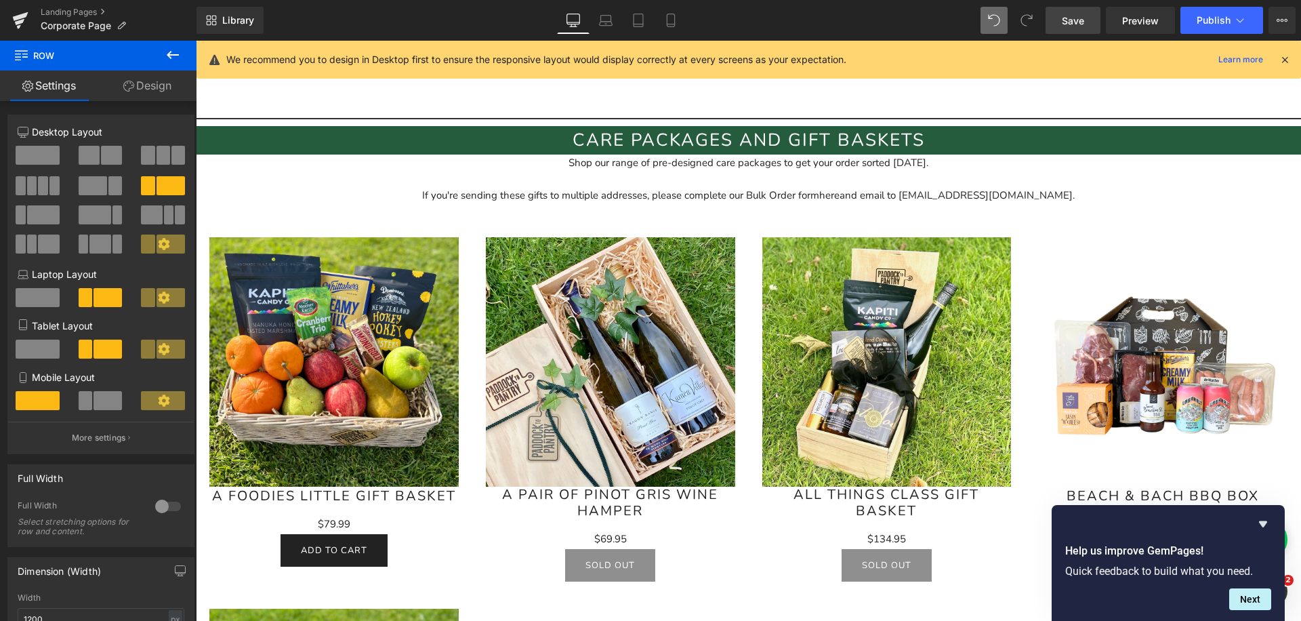
click at [322, 146] on h2 "Care packages and gift baskets" at bounding box center [748, 140] width 1105 height 28
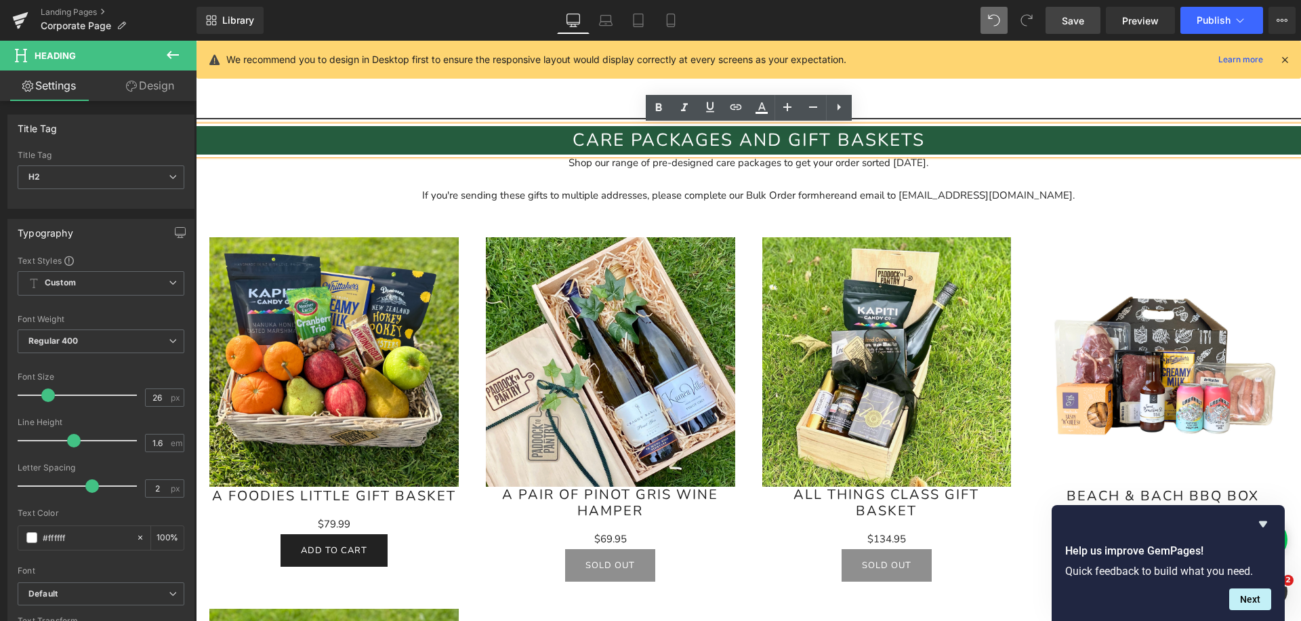
click at [850, 140] on h2 "Care packages and gift baskets" at bounding box center [748, 140] width 1105 height 28
click at [919, 110] on div "Separator" at bounding box center [748, 99] width 1105 height 24
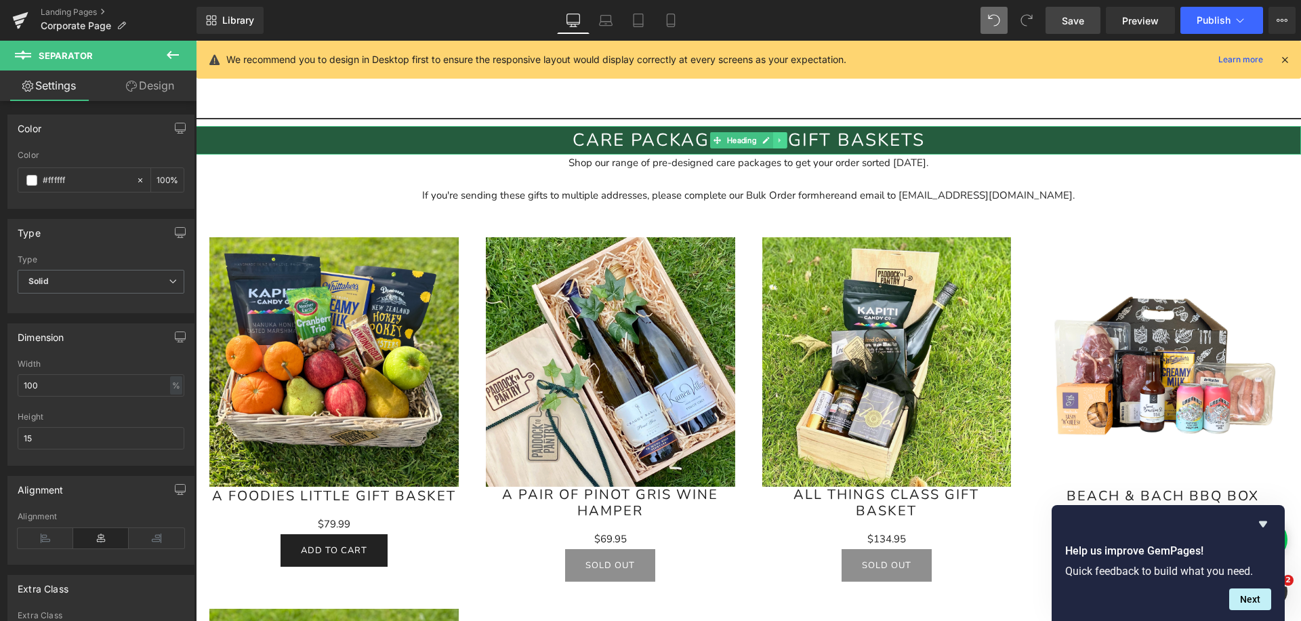
click at [785, 138] on link at bounding box center [780, 140] width 14 height 16
click at [772, 139] on icon at bounding box center [772, 140] width 7 height 7
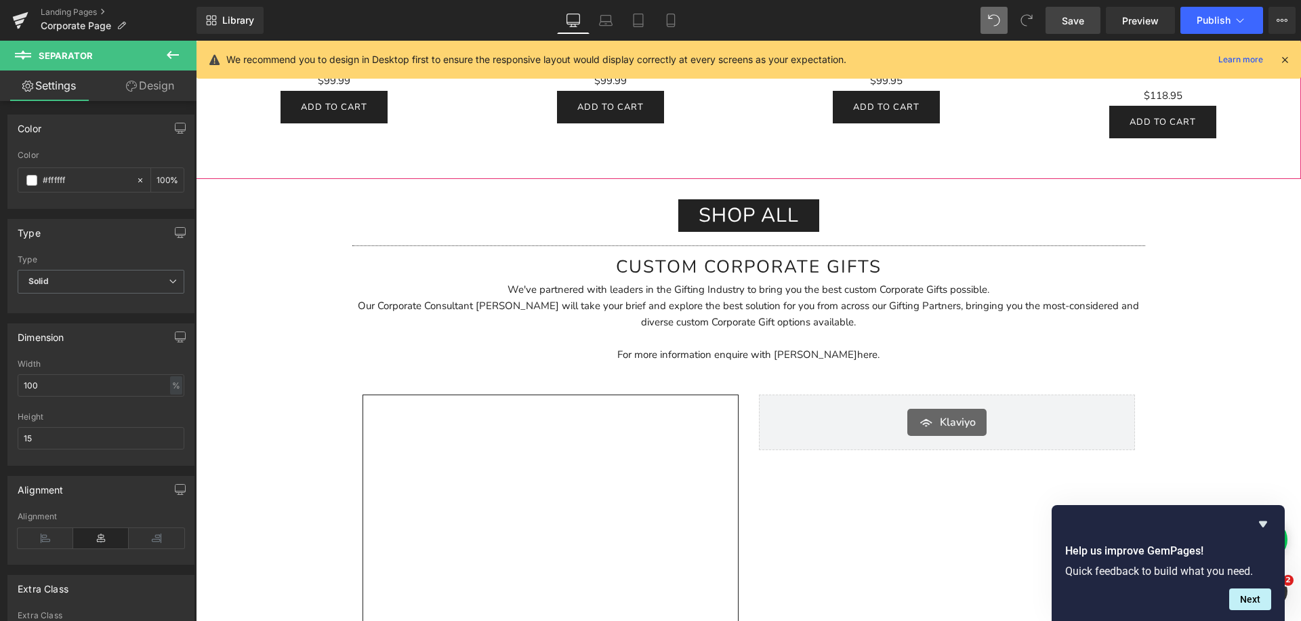
scroll to position [1683, 0]
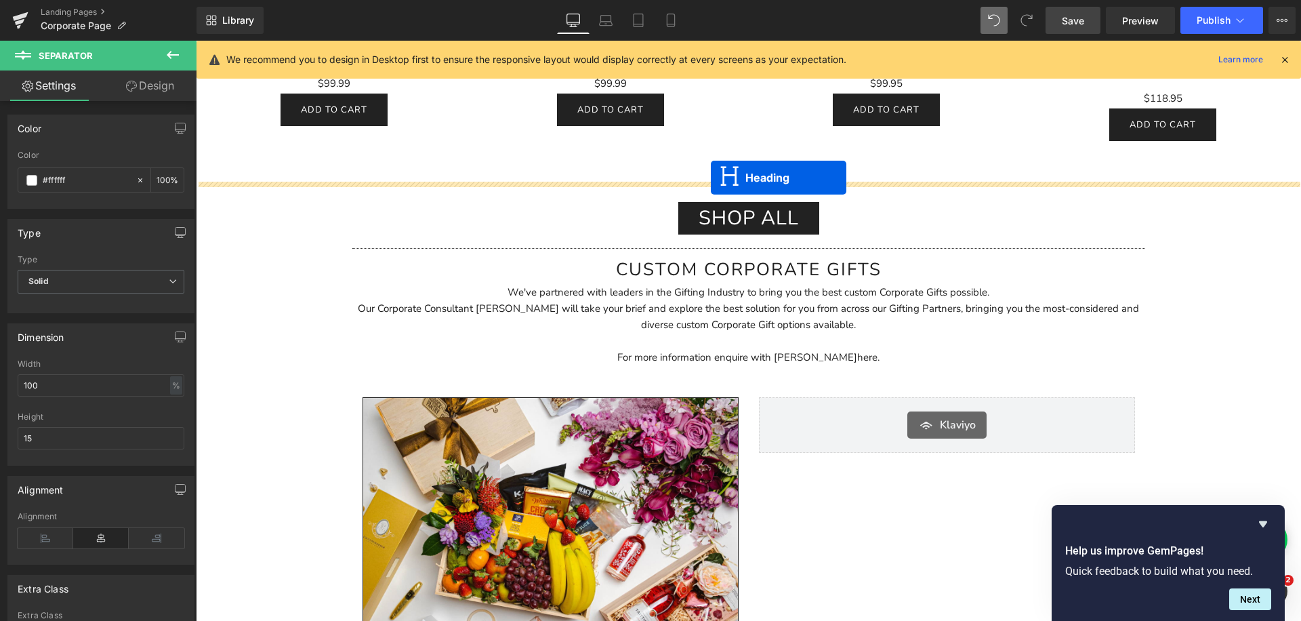
drag, startPoint x: 712, startPoint y: 170, endPoint x: 711, endPoint y: 177, distance: 7.6
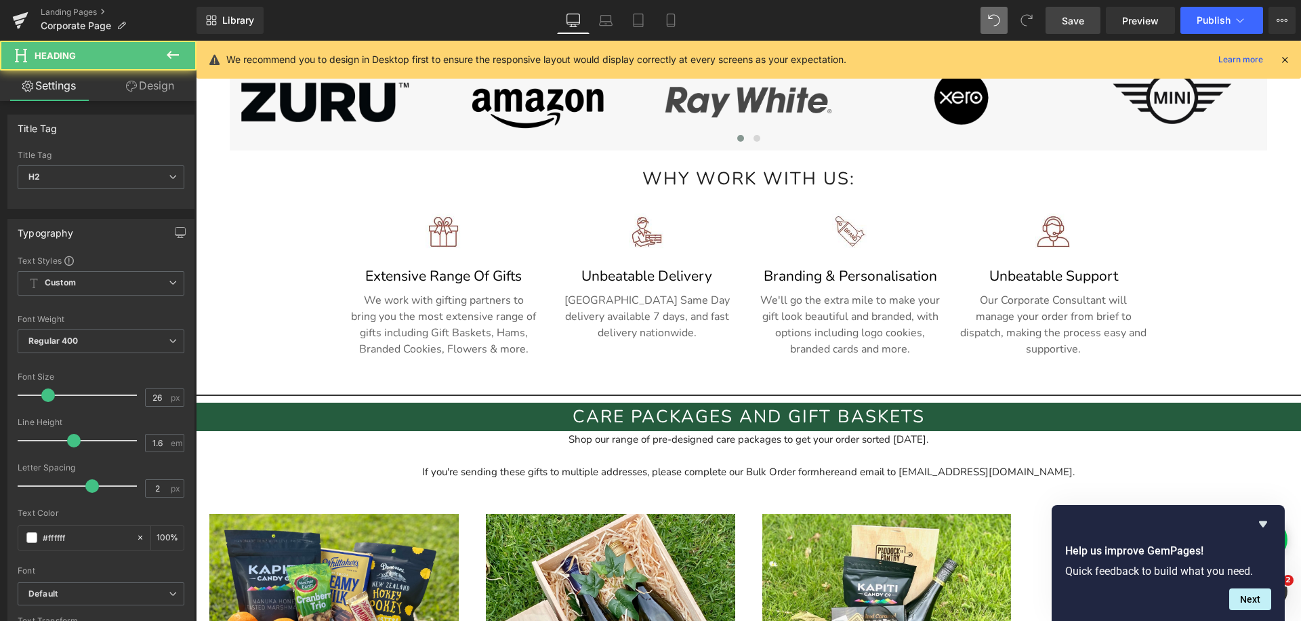
scroll to position [543, 0]
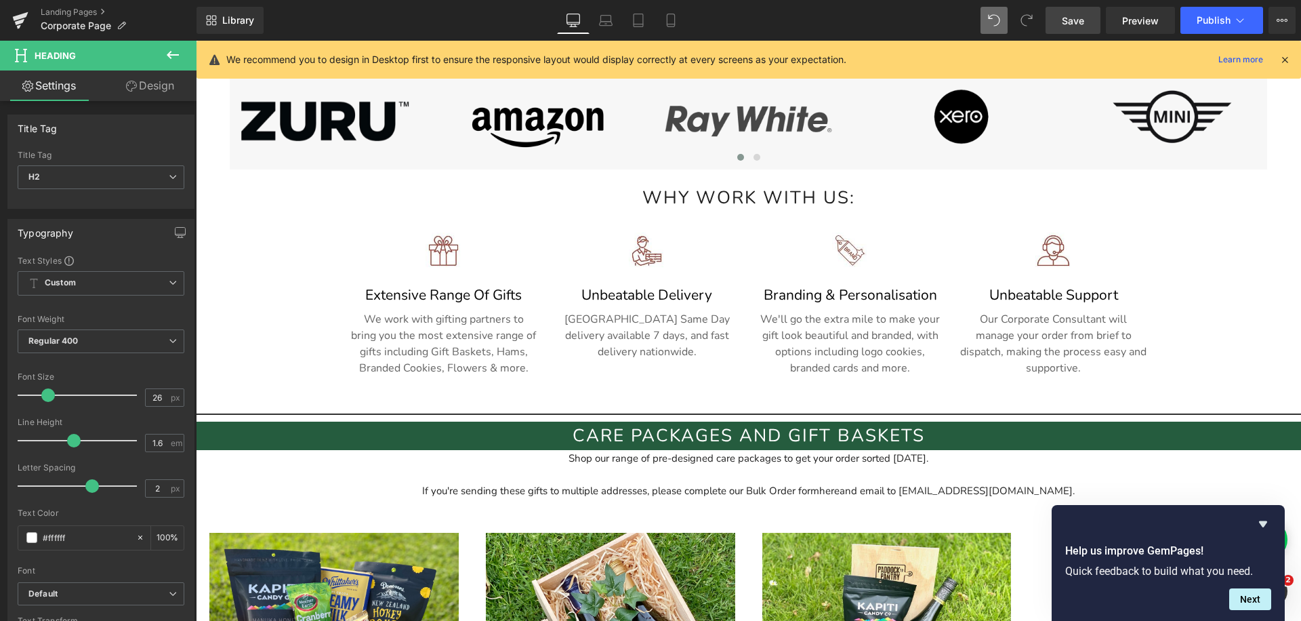
click at [609, 469] on div "If you're sending these gifts to multiple addresses, please complete our Bulk O…" at bounding box center [748, 482] width 1105 height 33
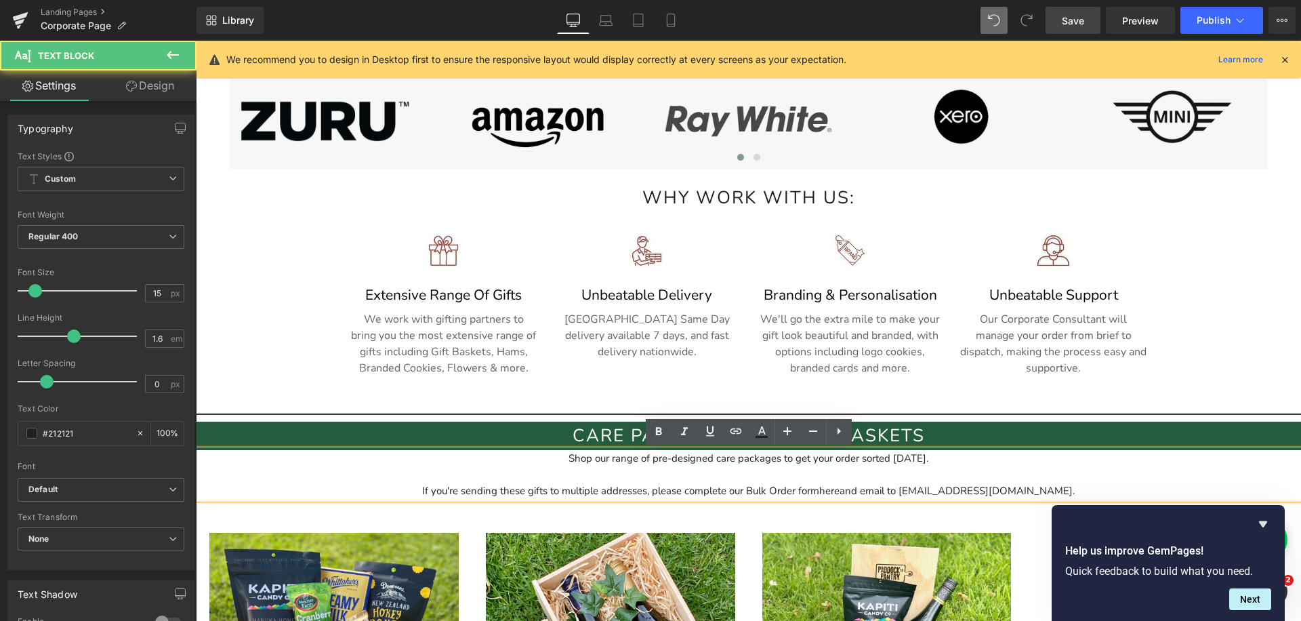
click at [648, 341] on div "Auckland Same Day delivery available 7 days, and fast delivery nationwide. Text…" at bounding box center [646, 333] width 187 height 54
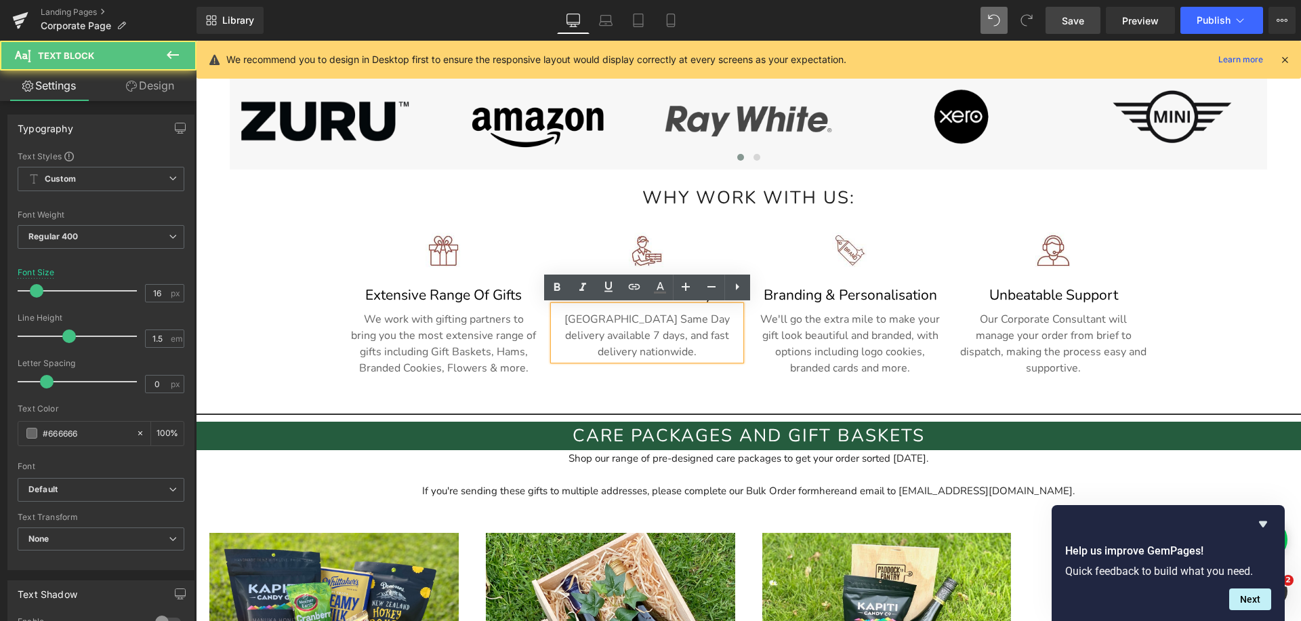
click at [556, 488] on div "If you're sending these gifts to multiple addresses, please complete our Bulk O…" at bounding box center [748, 490] width 1105 height 16
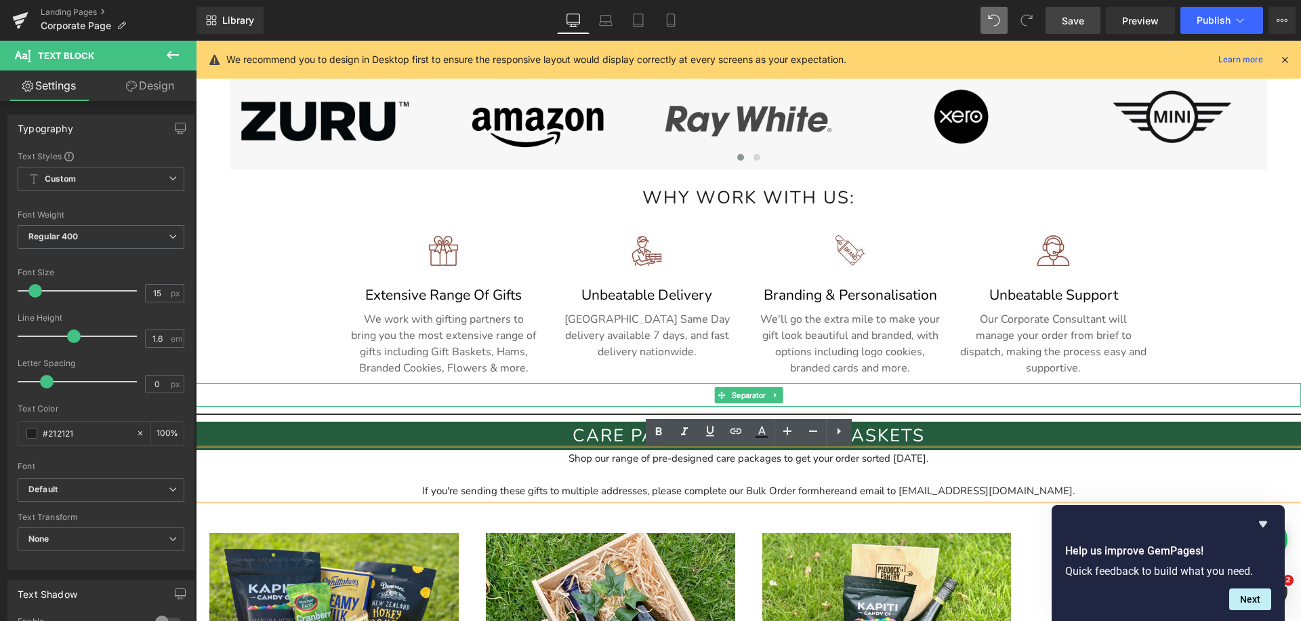
click at [879, 398] on hr at bounding box center [748, 398] width 1105 height 17
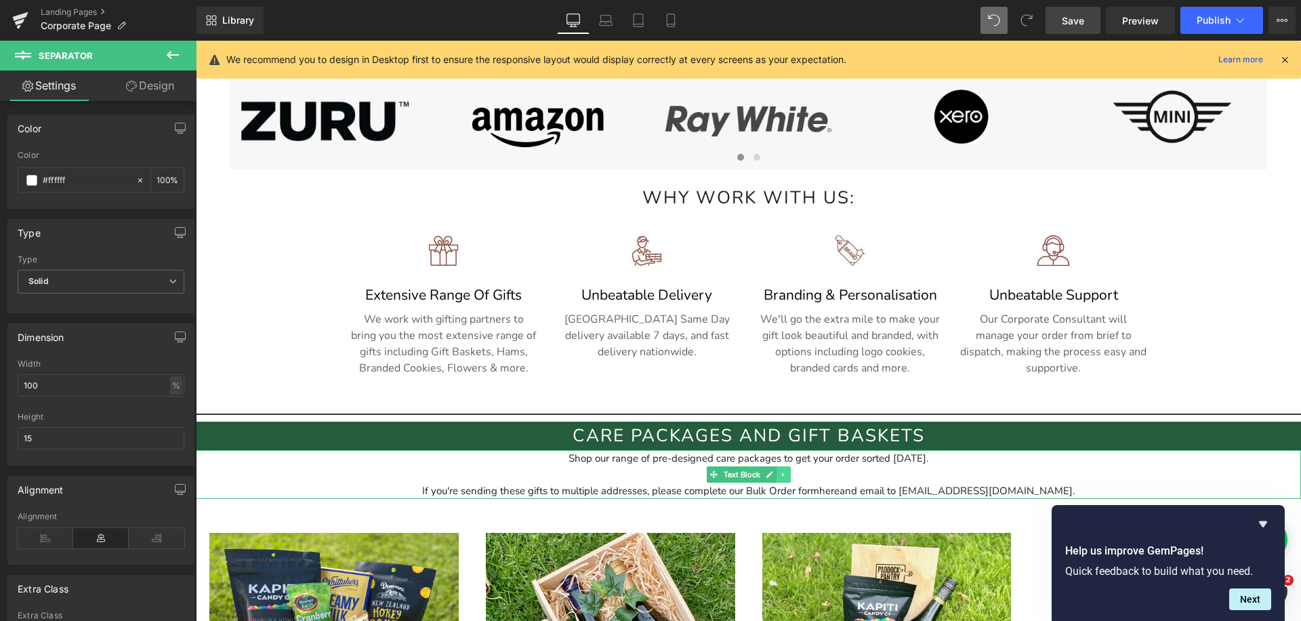
click at [790, 482] on link at bounding box center [783, 474] width 14 height 16
click at [778, 478] on icon at bounding box center [775, 473] width 7 height 7
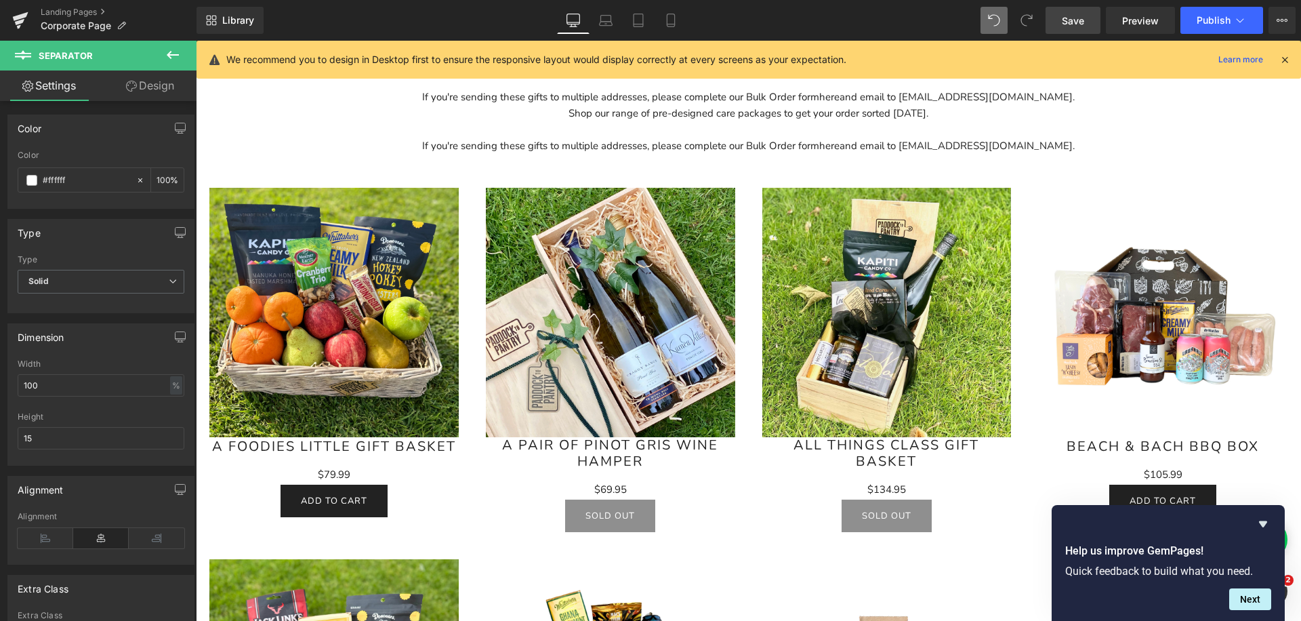
scroll to position [947, 0]
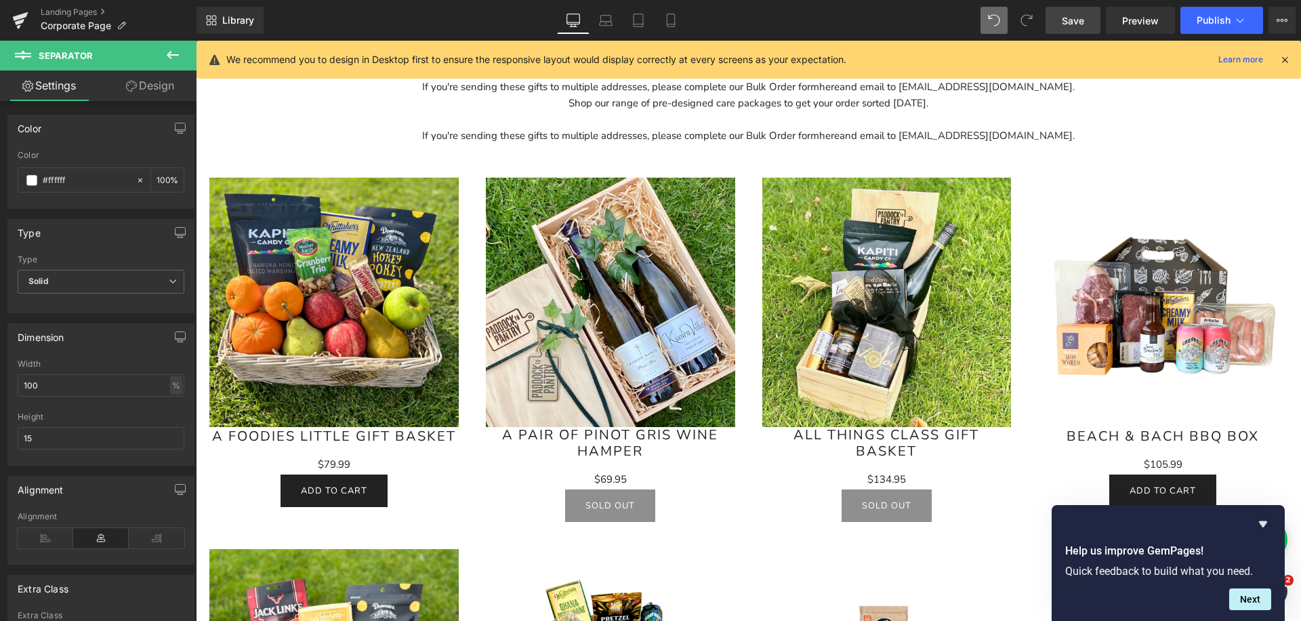
click at [773, 140] on div "Shop our range of pre-designed care packages to get your order sorted today. If…" at bounding box center [748, 119] width 1105 height 49
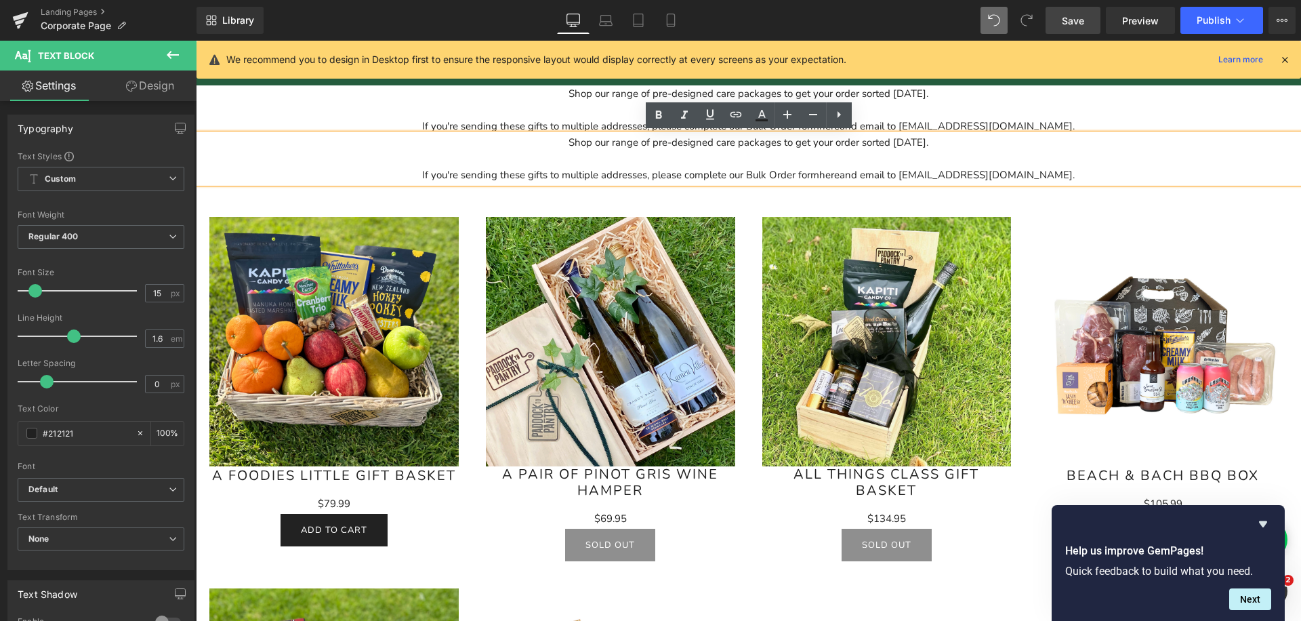
scroll to position [906, 0]
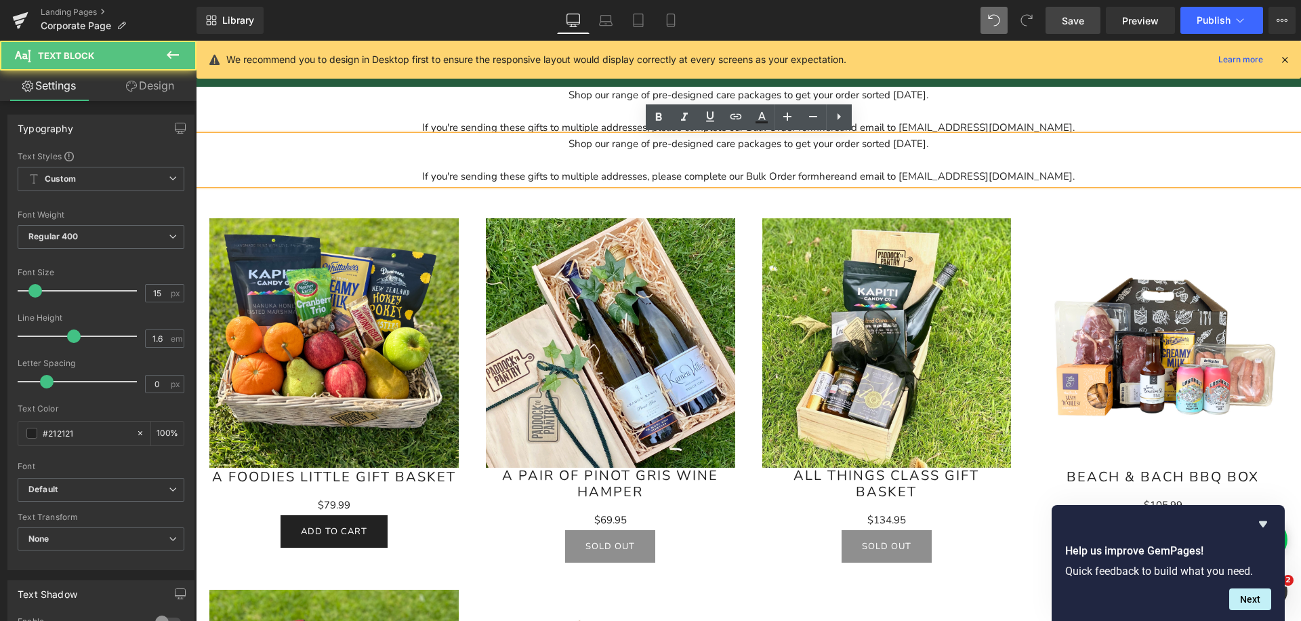
click at [825, 163] on div "If you're sending these gifts to multiple addresses, please complete our Bulk O…" at bounding box center [748, 168] width 1105 height 33
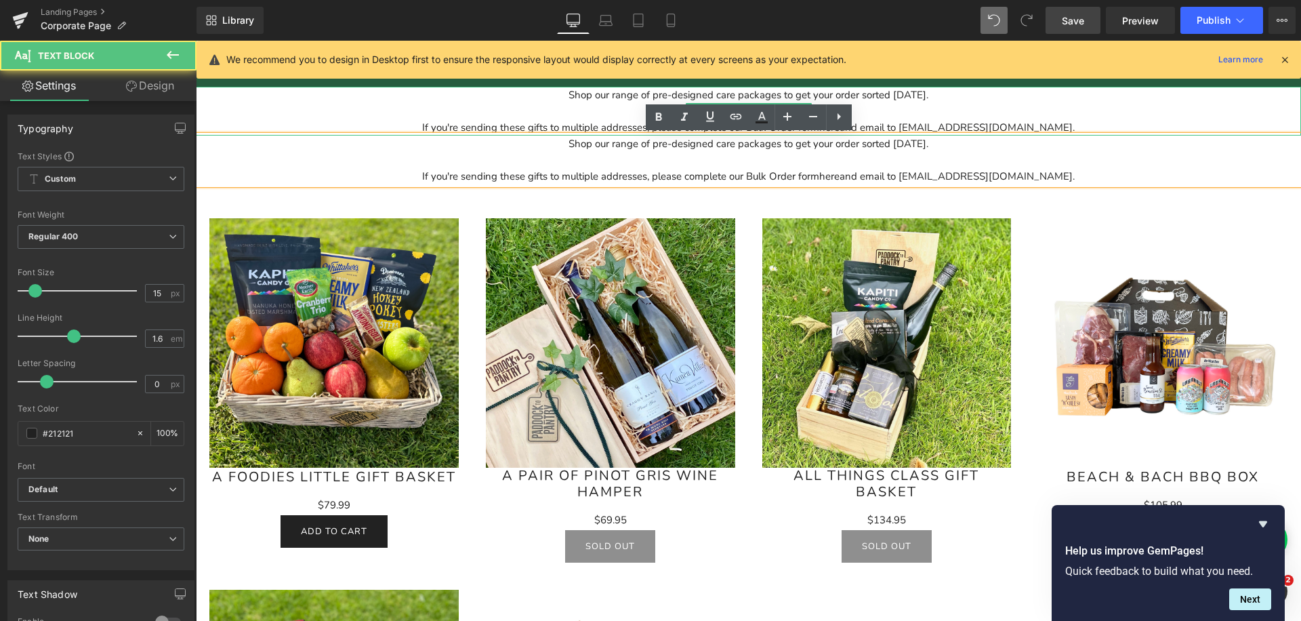
click at [888, 116] on div "If you're sending these gifts to multiple addresses, please complete our Bulk O…" at bounding box center [748, 119] width 1105 height 33
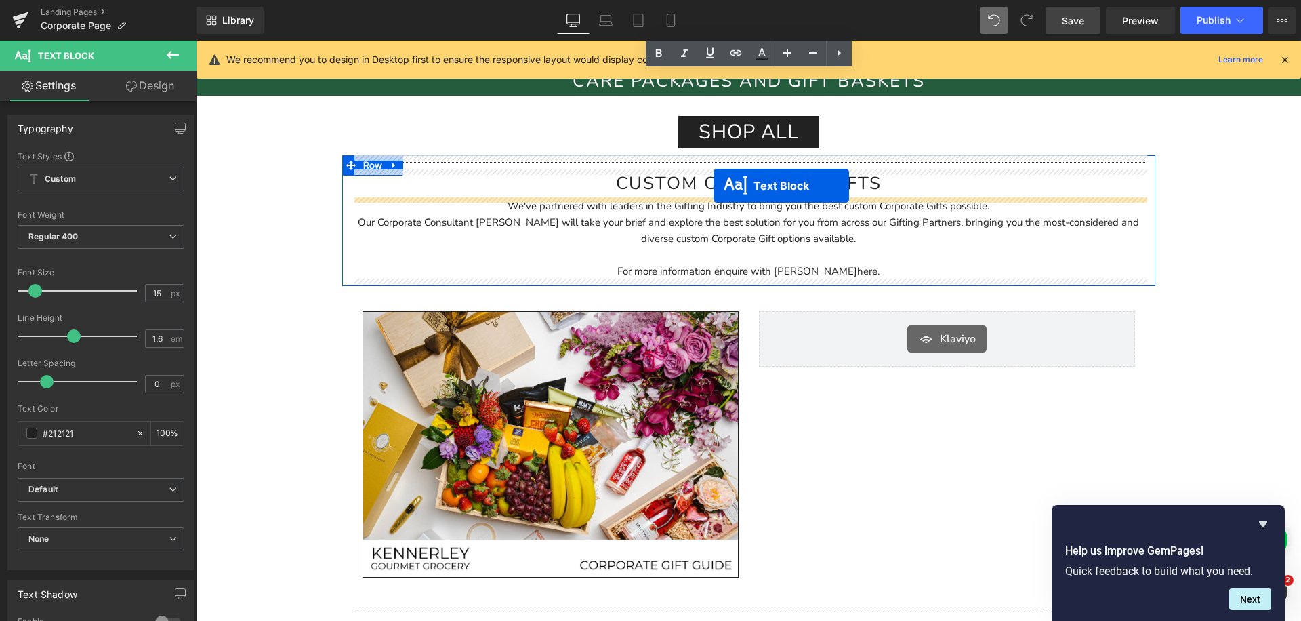
scroll to position [1699, 0]
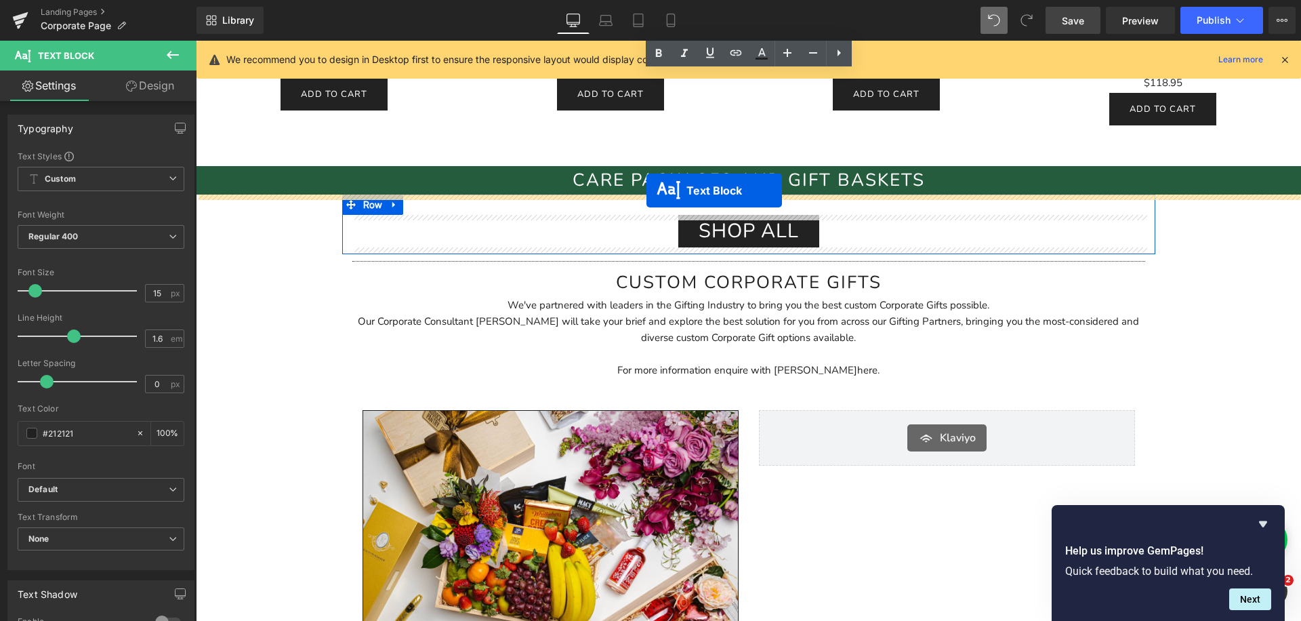
drag, startPoint x: 714, startPoint y: 156, endPoint x: 646, endPoint y: 192, distance: 77.0
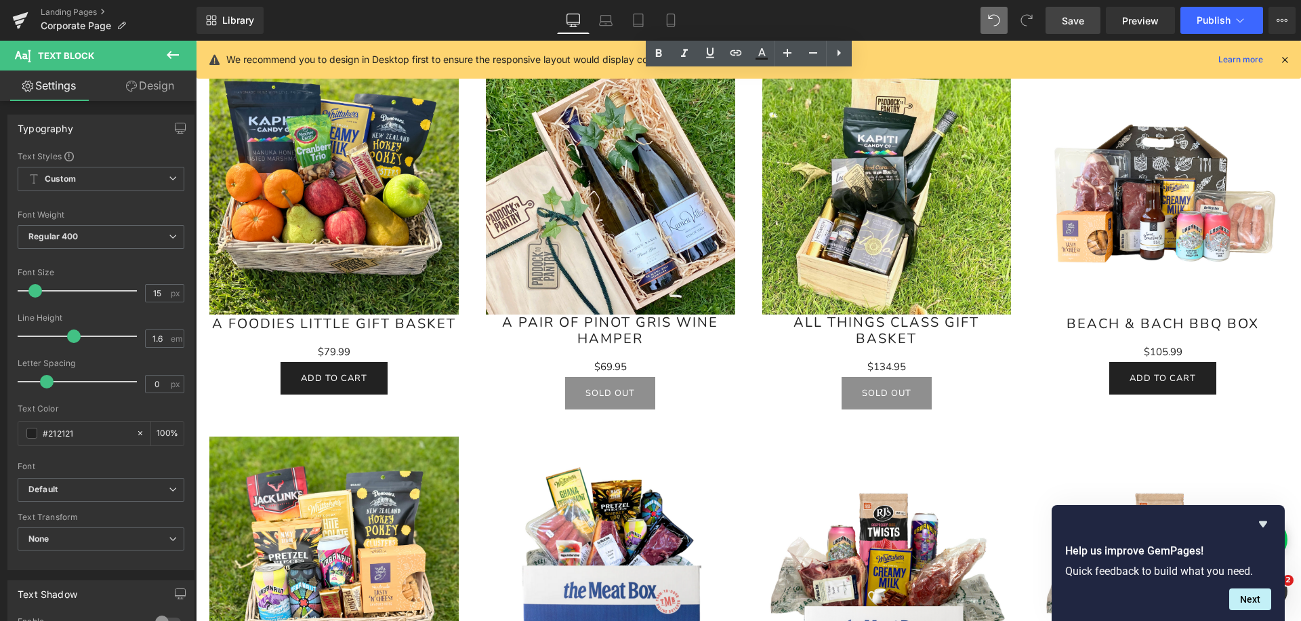
scroll to position [782, 0]
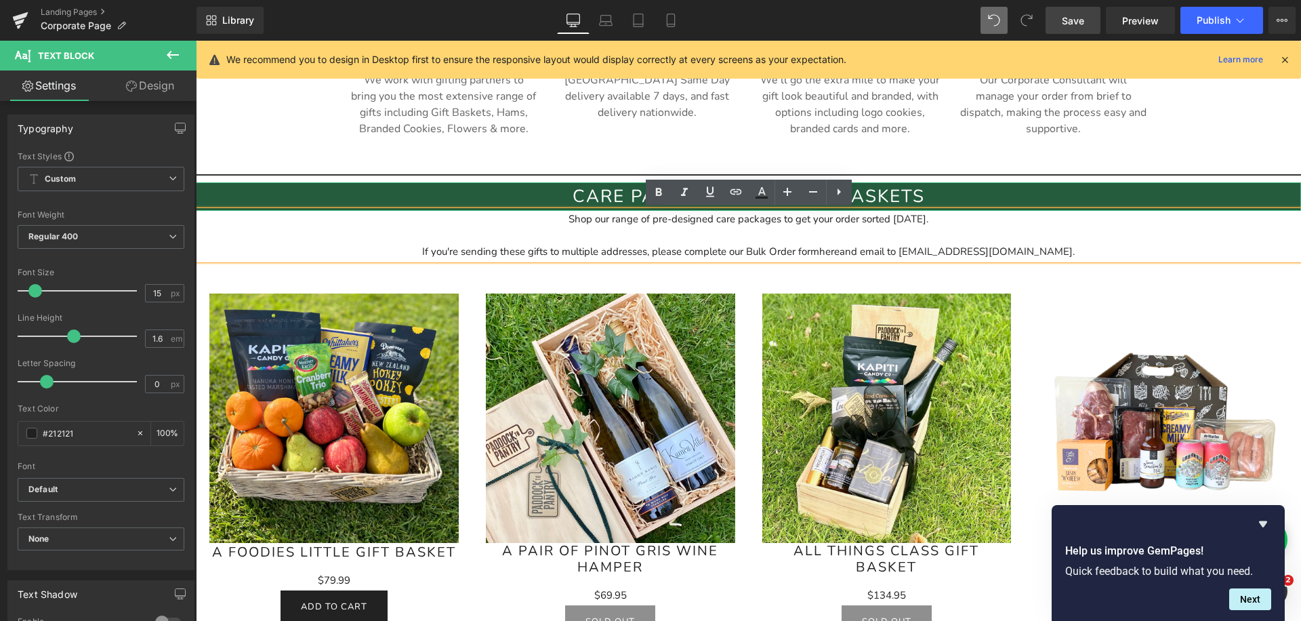
click at [895, 190] on h2 "Care packages and gift baskets" at bounding box center [748, 196] width 1105 height 28
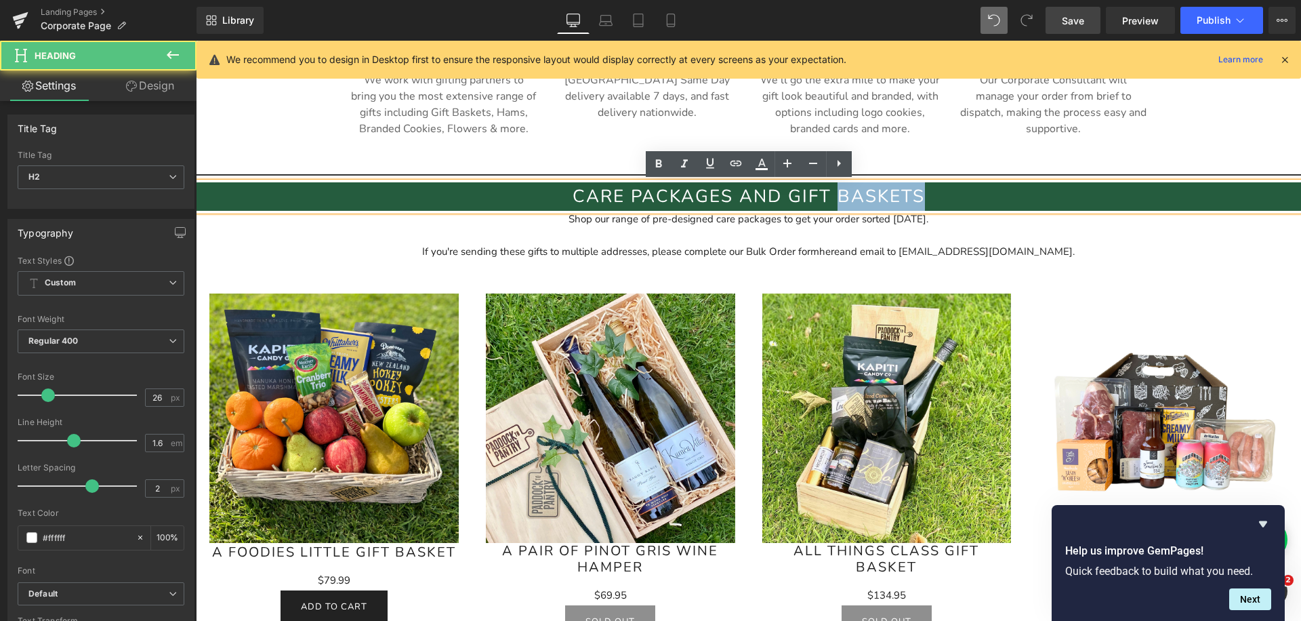
click at [895, 190] on h2 "Care packages and gift baskets" at bounding box center [748, 196] width 1105 height 28
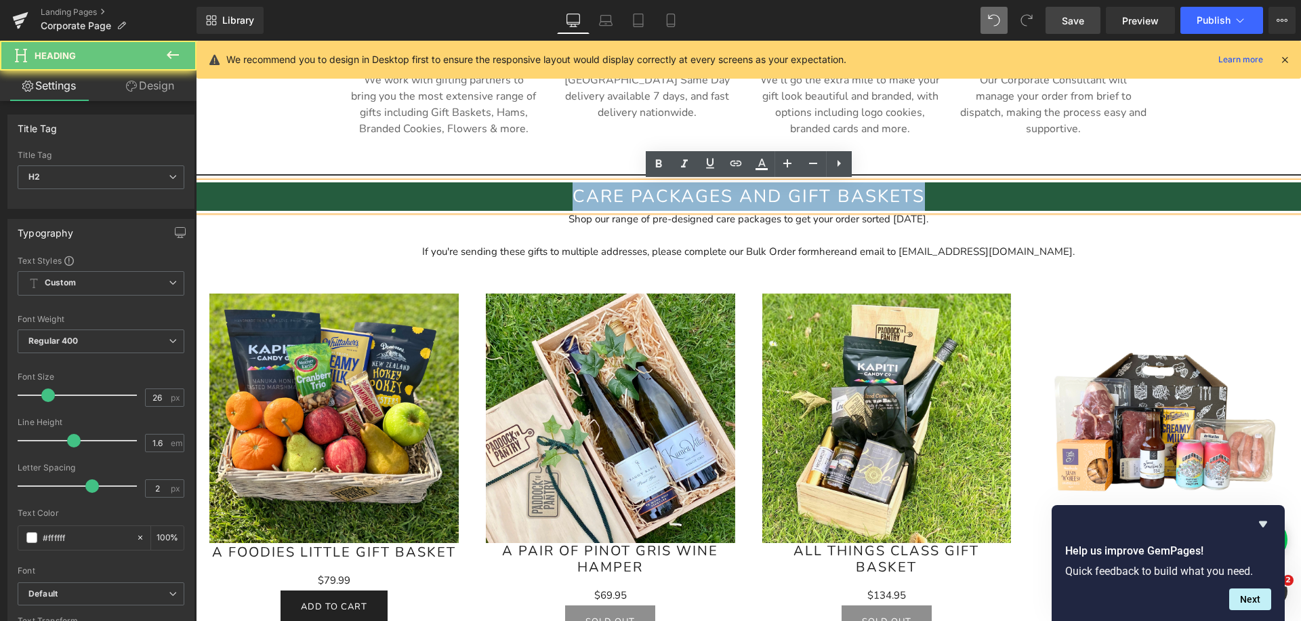
click at [895, 190] on h2 "Care packages and gift baskets" at bounding box center [748, 196] width 1105 height 28
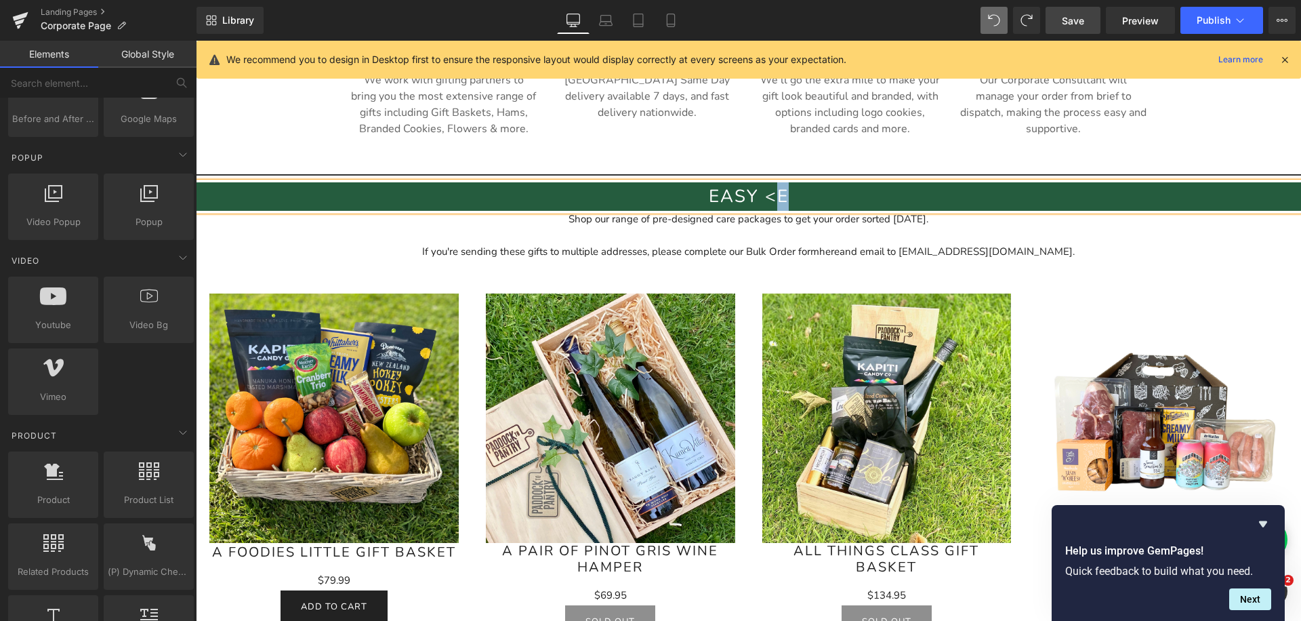
click at [754, 188] on h2 "Easy <e" at bounding box center [748, 196] width 1105 height 28
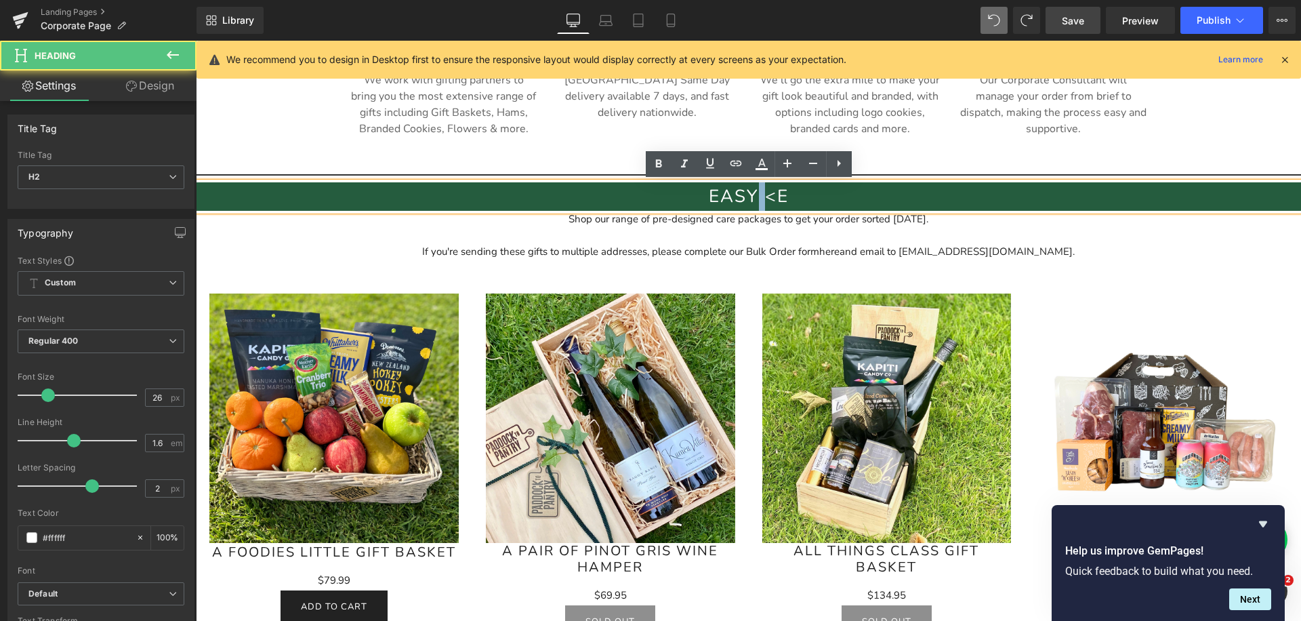
click at [754, 188] on h2 "Easy <e" at bounding box center [748, 196] width 1105 height 28
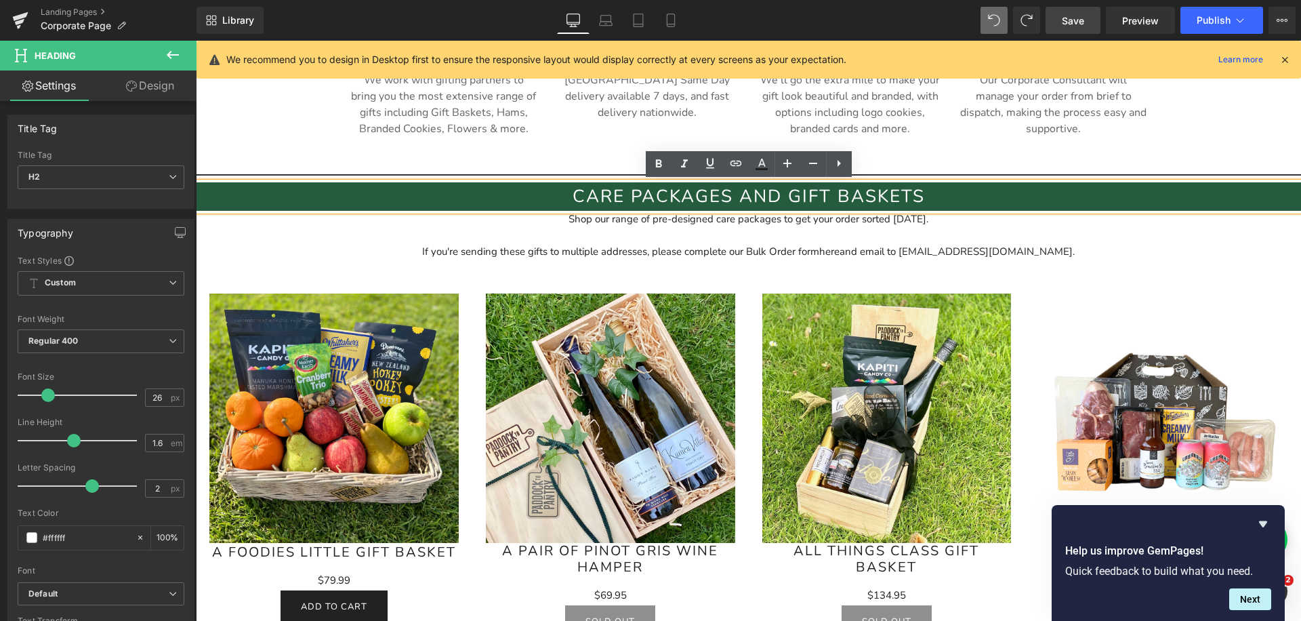
click at [737, 327] on div "Sale Off (P) Image A Pair Of Pinot Gris Wine Hamper (P) Title $0 $69.95 (P) Pri…" at bounding box center [610, 465] width 276 height 371
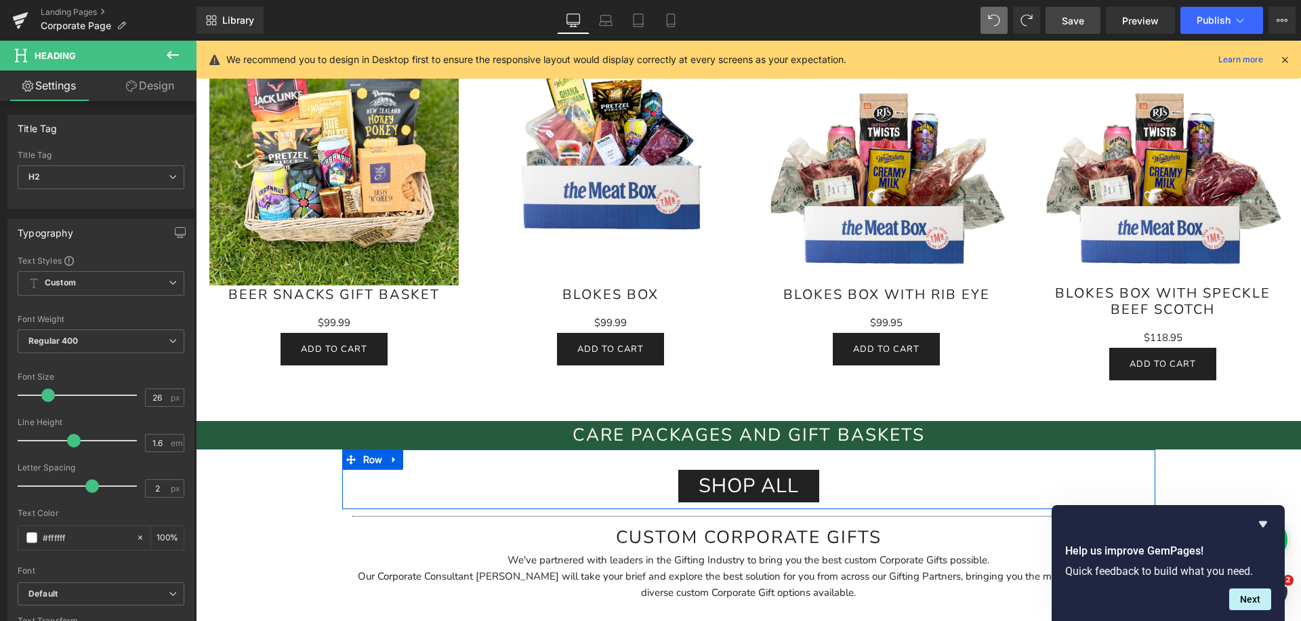
scroll to position [1482, 0]
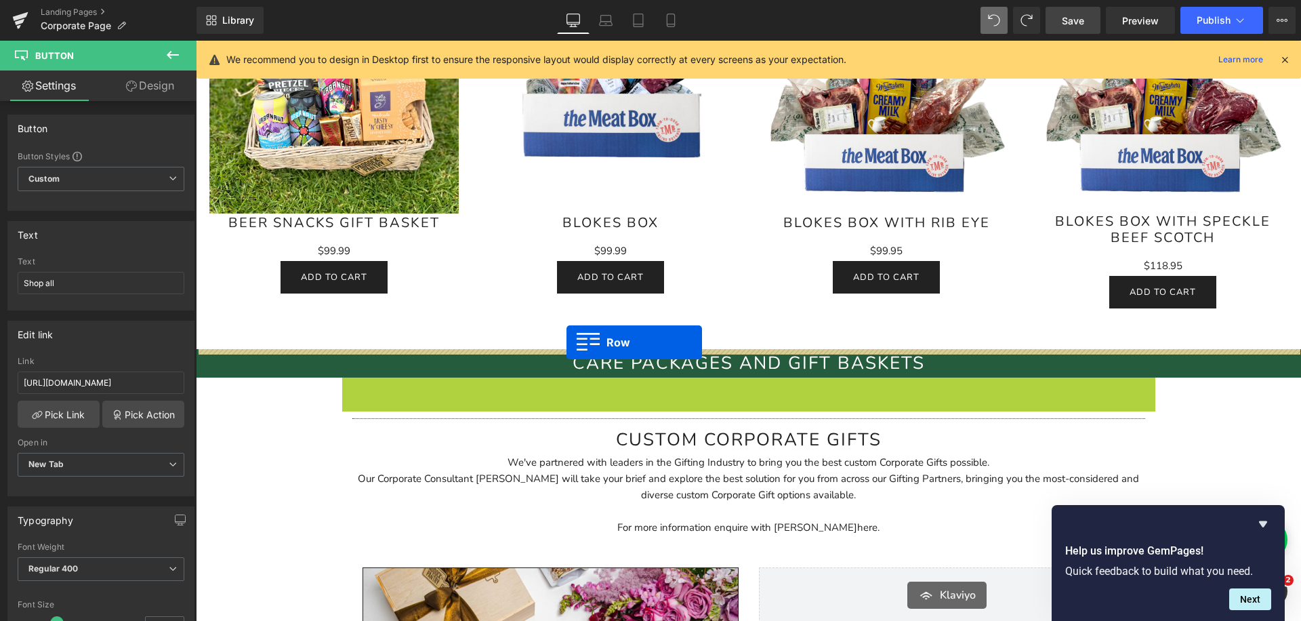
drag, startPoint x: 356, startPoint y: 391, endPoint x: 566, endPoint y: 341, distance: 216.6
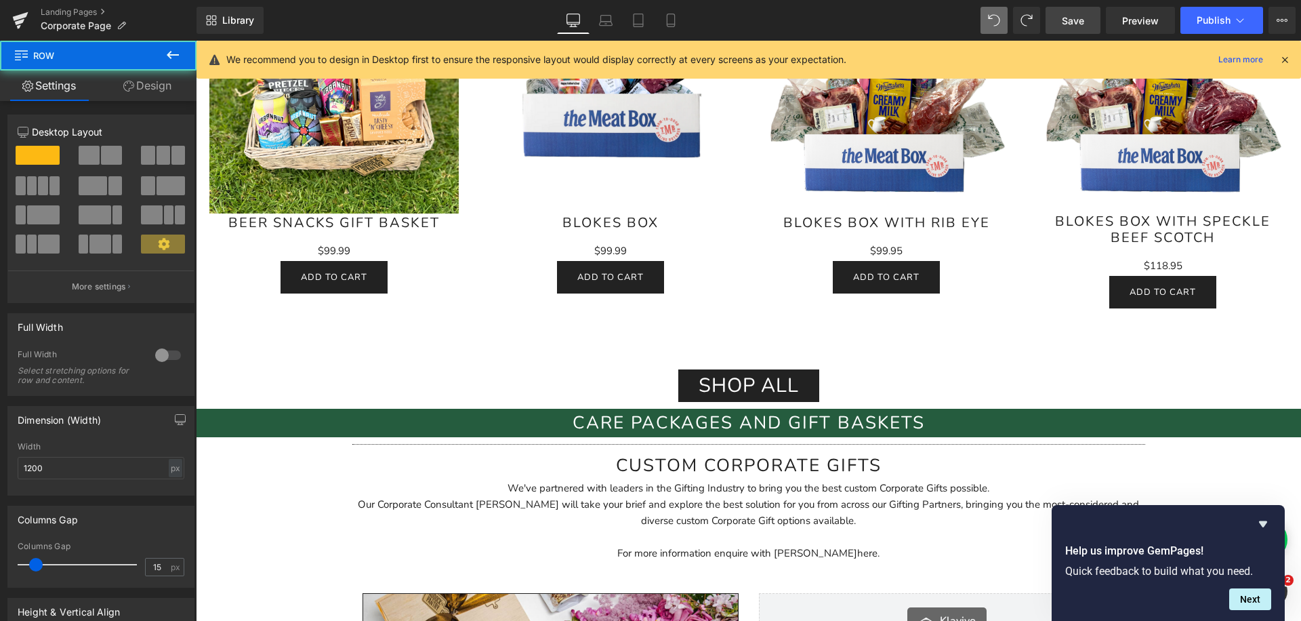
click at [196, 41] on div at bounding box center [196, 41] width 0 height 0
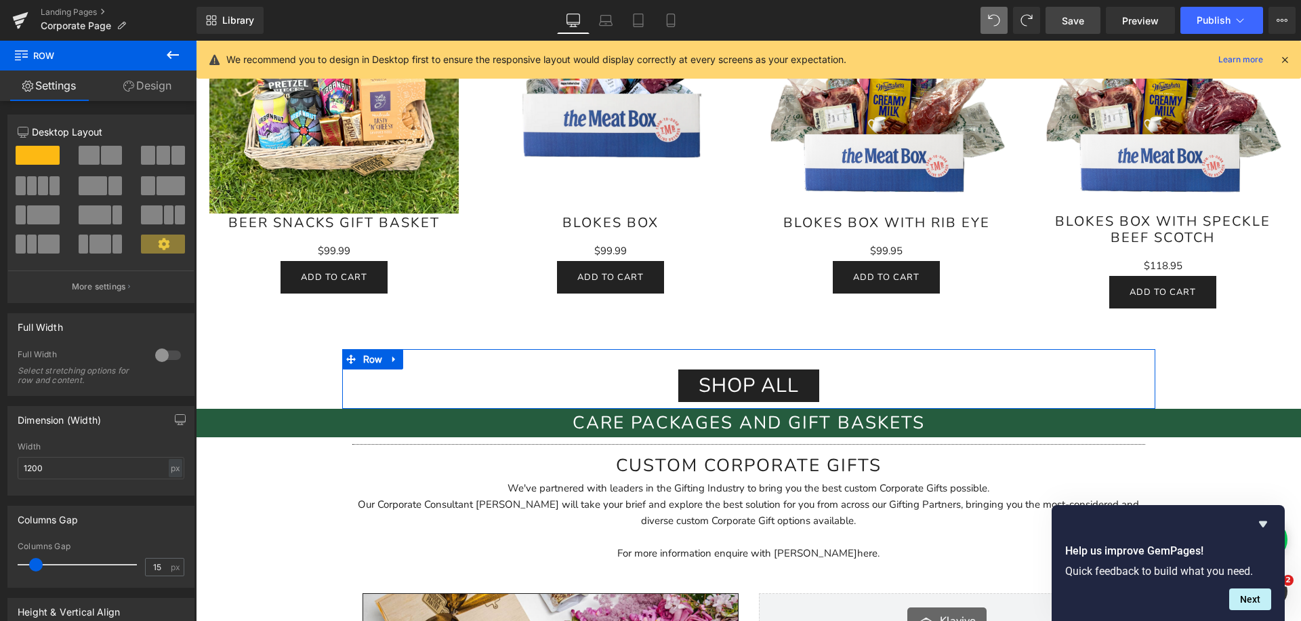
drag, startPoint x: 353, startPoint y: 355, endPoint x: 354, endPoint y: 316, distance: 38.6
click at [353, 351] on span at bounding box center [351, 359] width 18 height 20
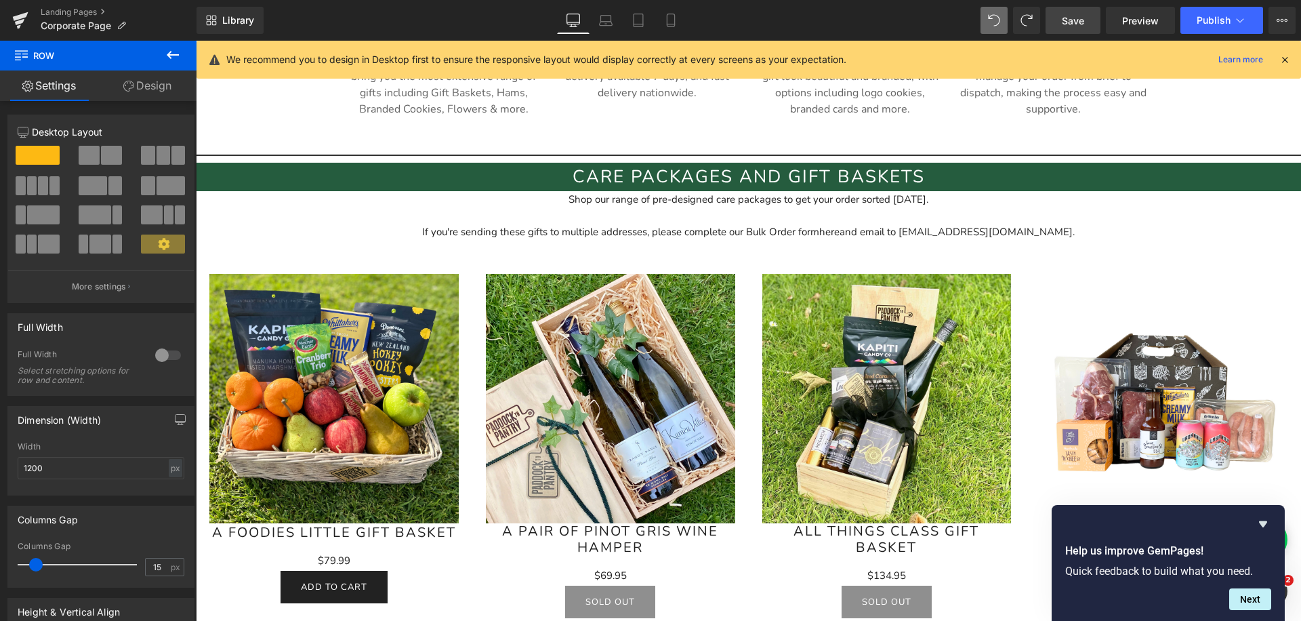
scroll to position [674, 0]
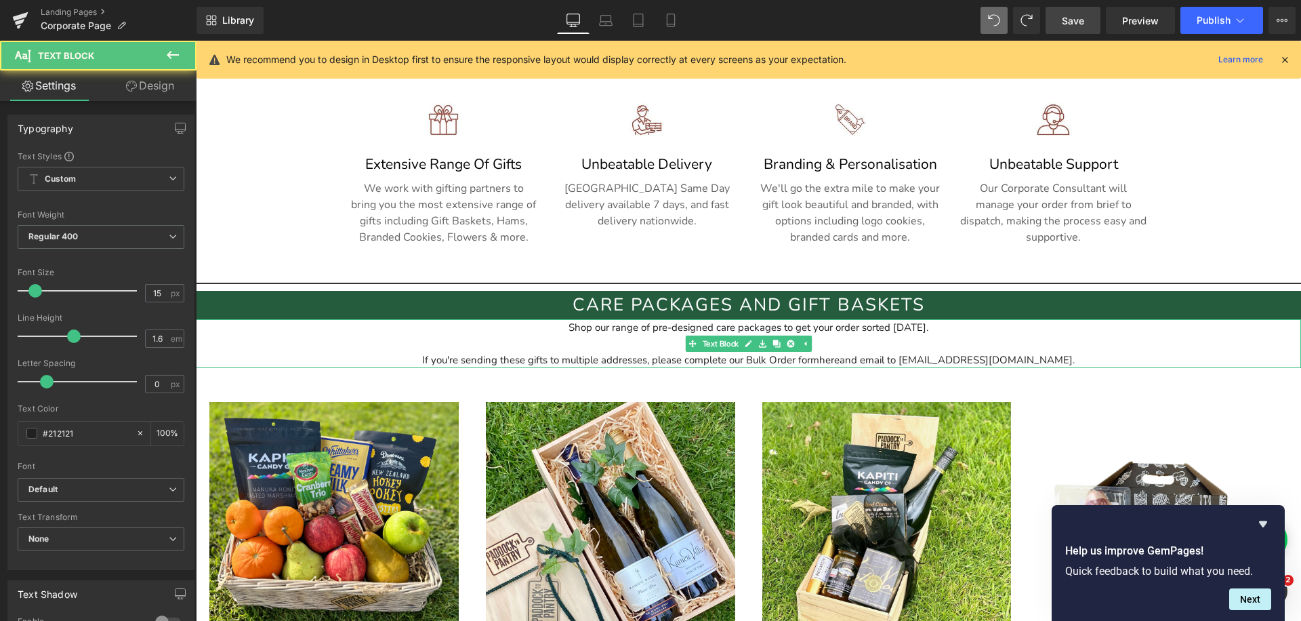
click at [440, 348] on div "If you're sending these gifts to multiple addresses, please complete our Bulk O…" at bounding box center [748, 351] width 1105 height 33
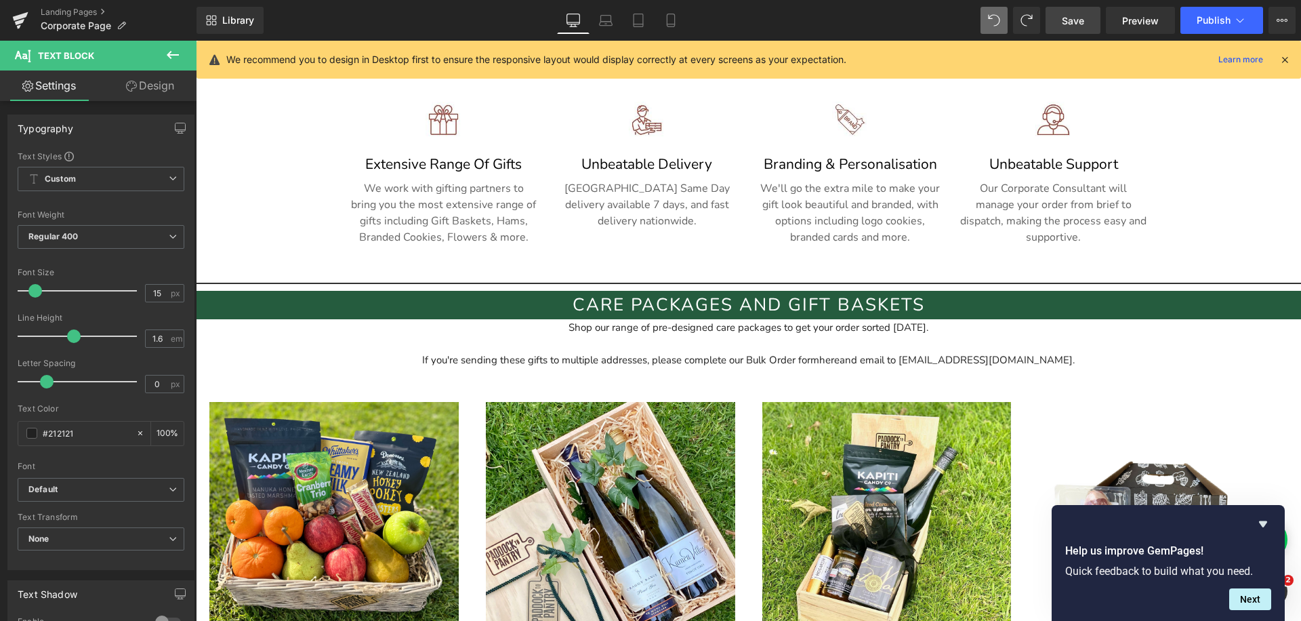
click at [787, 341] on li at bounding box center [776, 343] width 42 height 16
click at [777, 342] on icon at bounding box center [775, 342] width 7 height 7
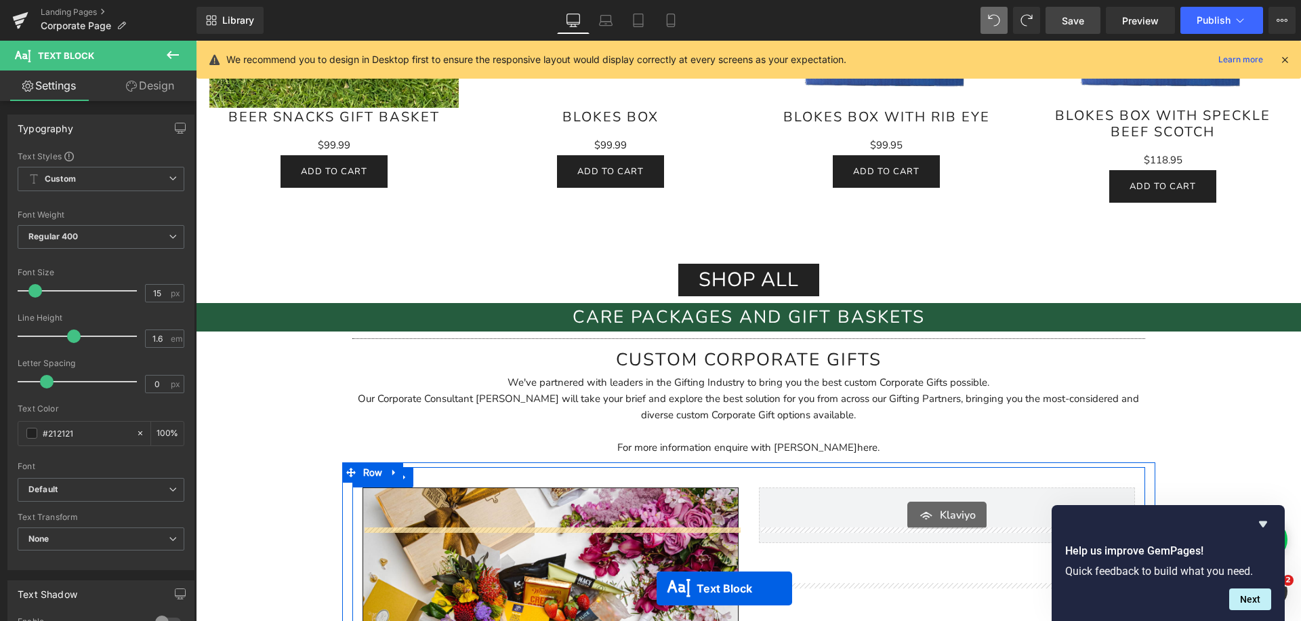
scroll to position [1840, 0]
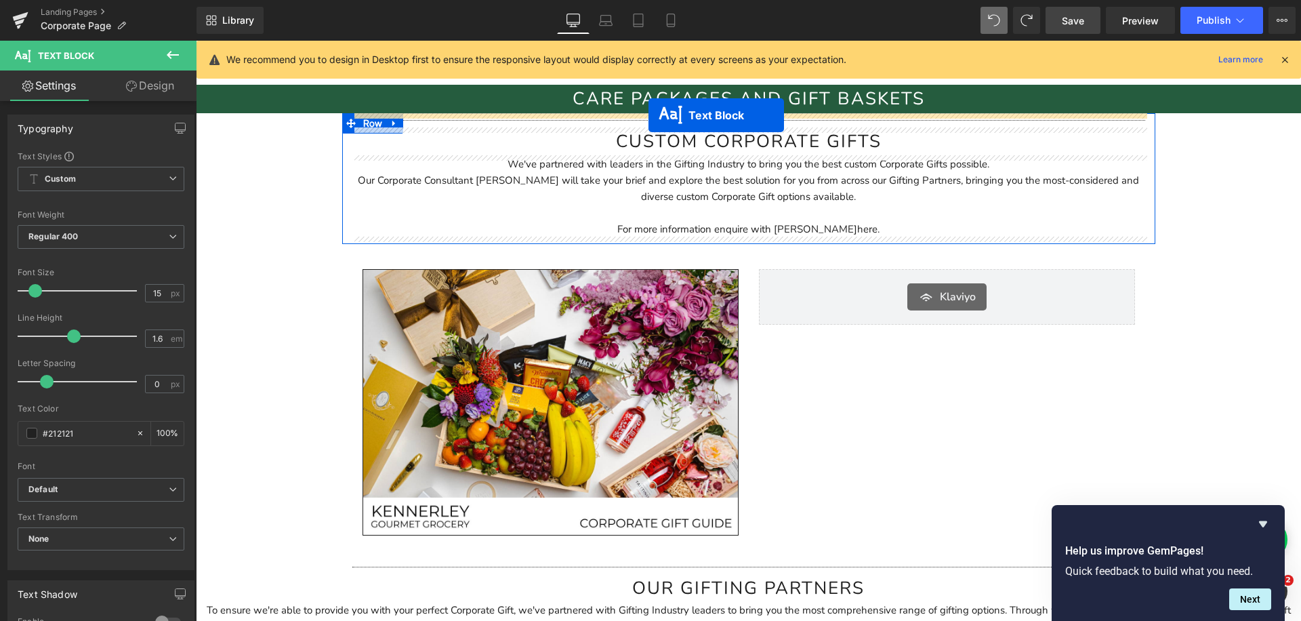
drag, startPoint x: 713, startPoint y: 396, endPoint x: 648, endPoint y: 115, distance: 287.8
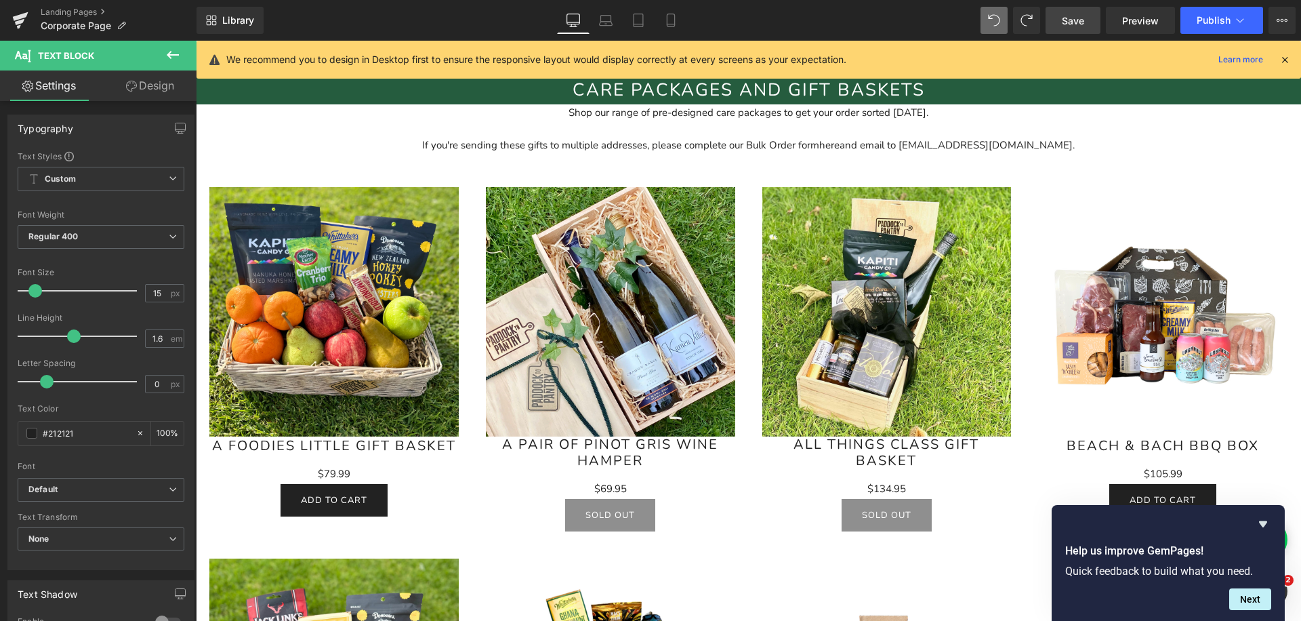
scroll to position [789, 0]
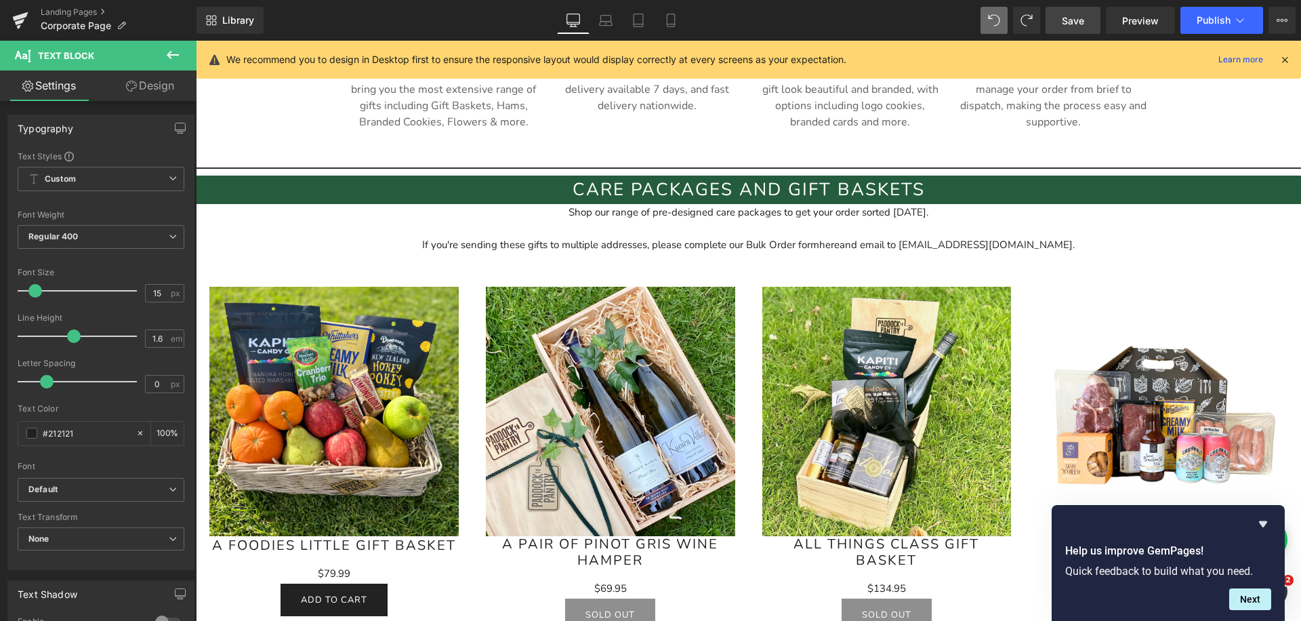
click at [585, 312] on img at bounding box center [610, 411] width 249 height 249
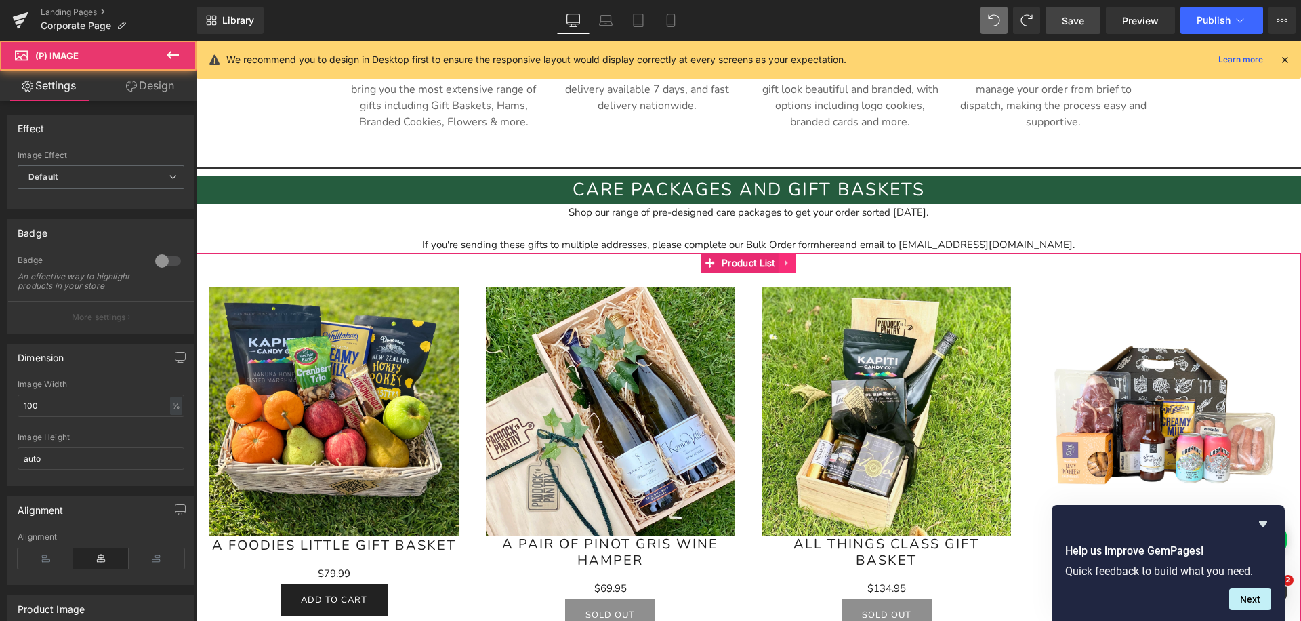
click at [785, 262] on icon at bounding box center [786, 262] width 9 height 10
click at [776, 261] on icon at bounding box center [778, 262] width 9 height 9
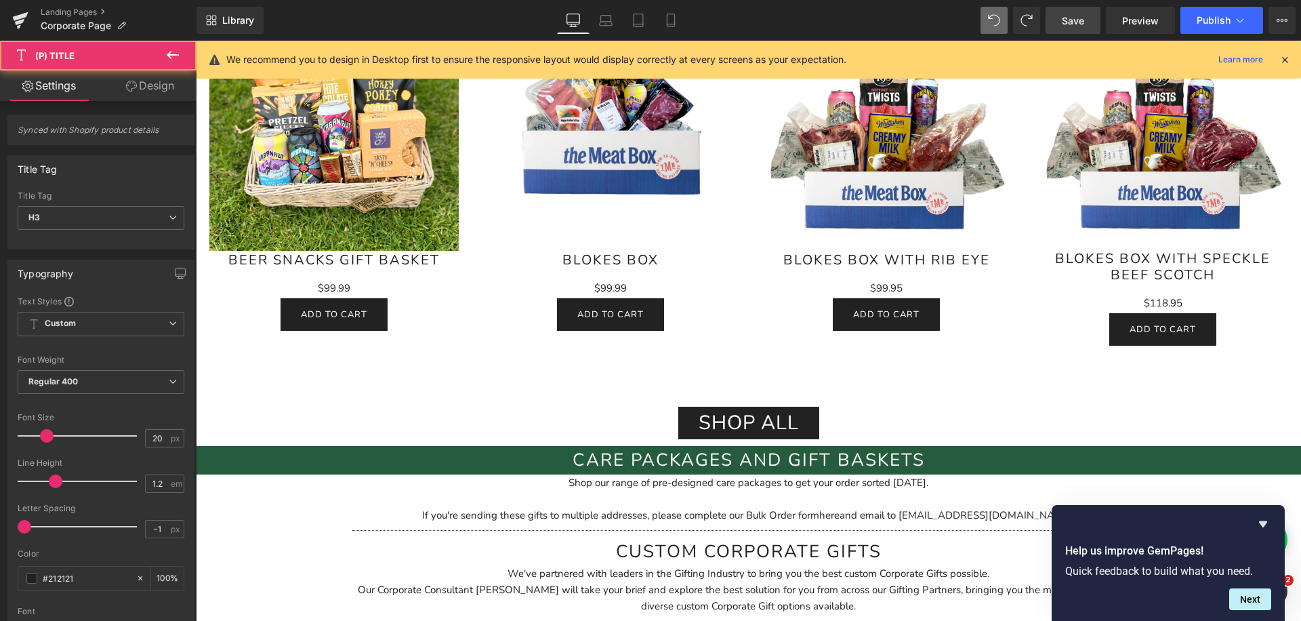
click at [489, 276] on h3 "Blokes Box" at bounding box center [610, 264] width 249 height 27
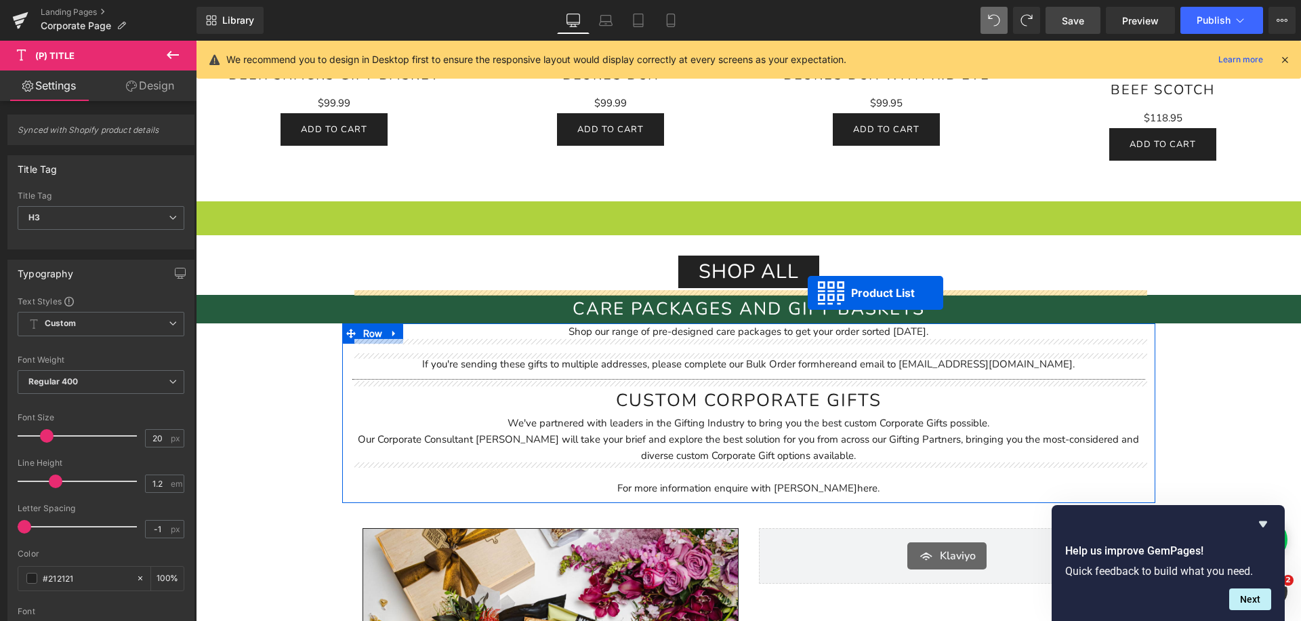
scroll to position [1626, 0]
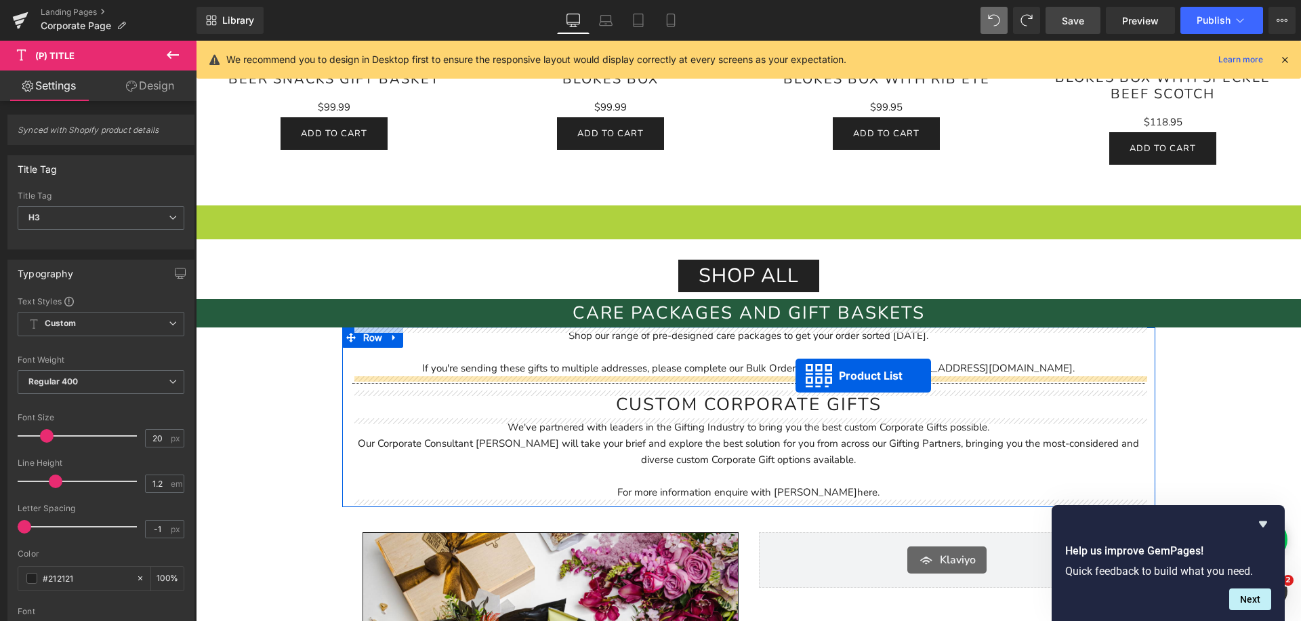
drag, startPoint x: 711, startPoint y: 381, endPoint x: 795, endPoint y: 375, distance: 84.9
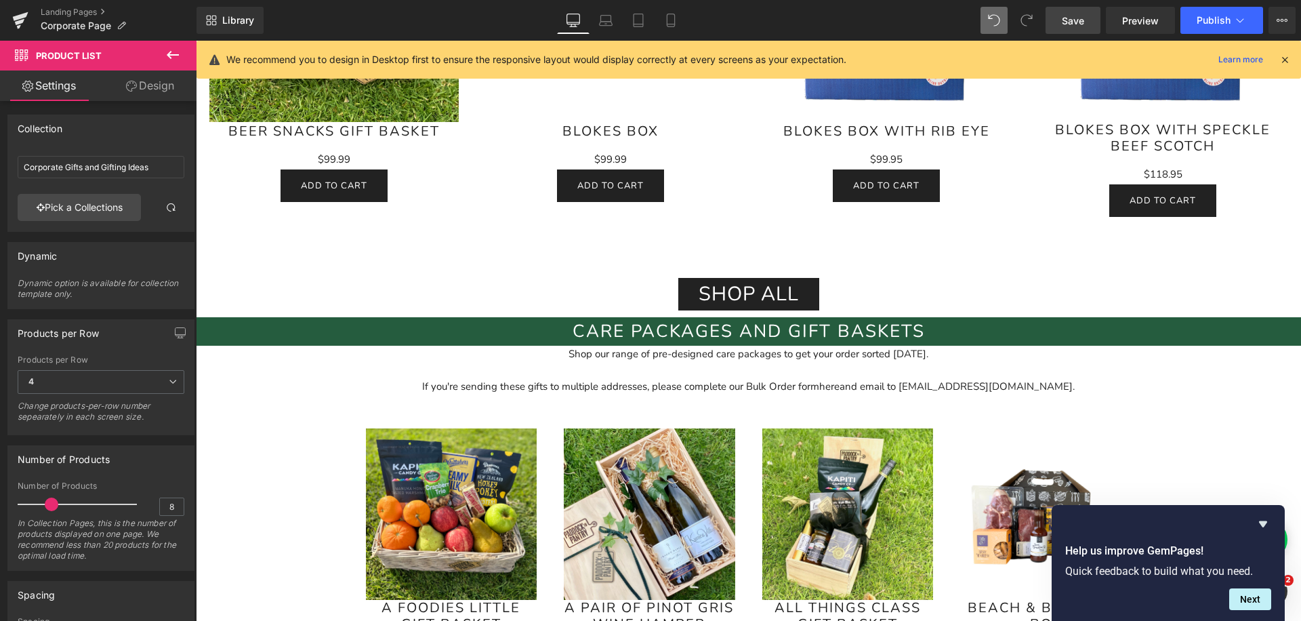
scroll to position [1683, 0]
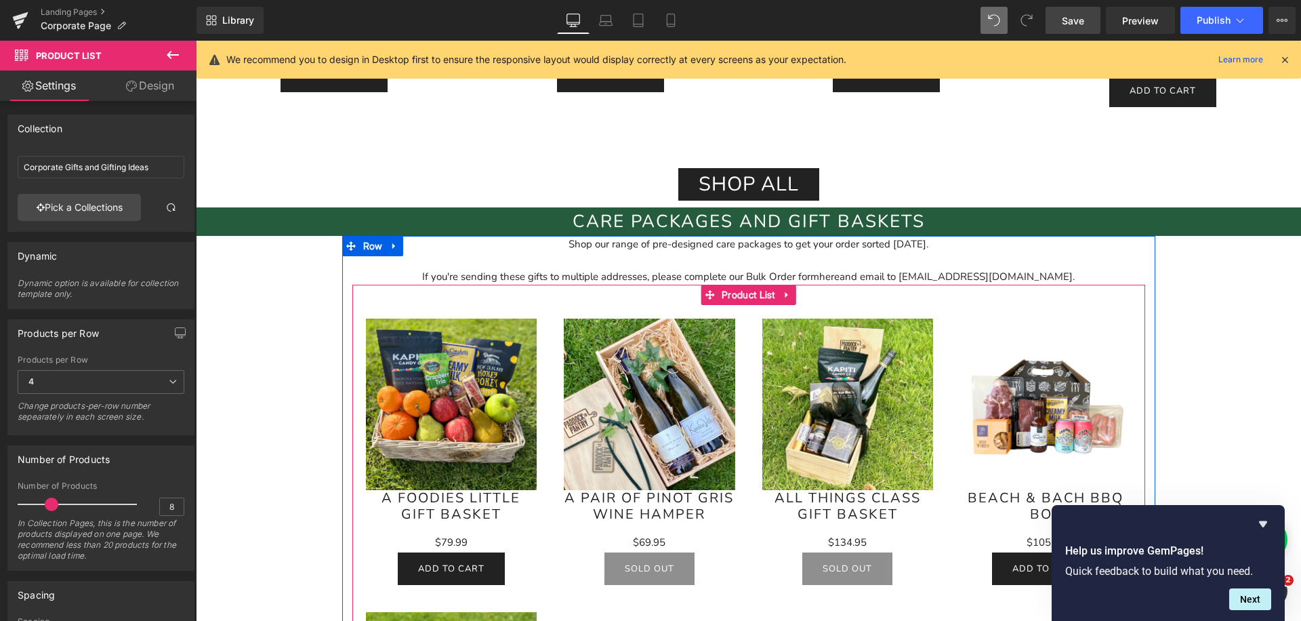
click at [710, 291] on icon at bounding box center [709, 295] width 9 height 10
click at [511, 316] on div "Sale Off (P) Image A Foodies Little Gift Basket (P) Title $0 $79.99 (P) Price A…" at bounding box center [451, 451] width 198 height 293
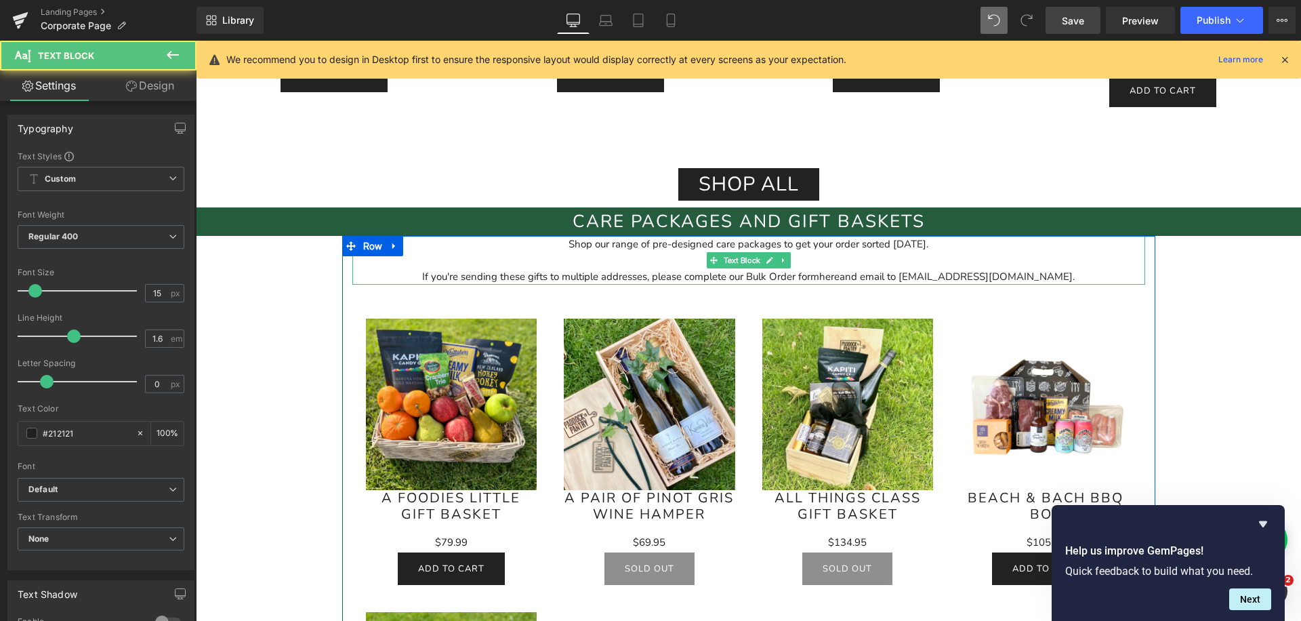
click at [622, 247] on div "Shop our range of pre-designed care packages to get your order sorted [DATE]. I…" at bounding box center [748, 260] width 793 height 49
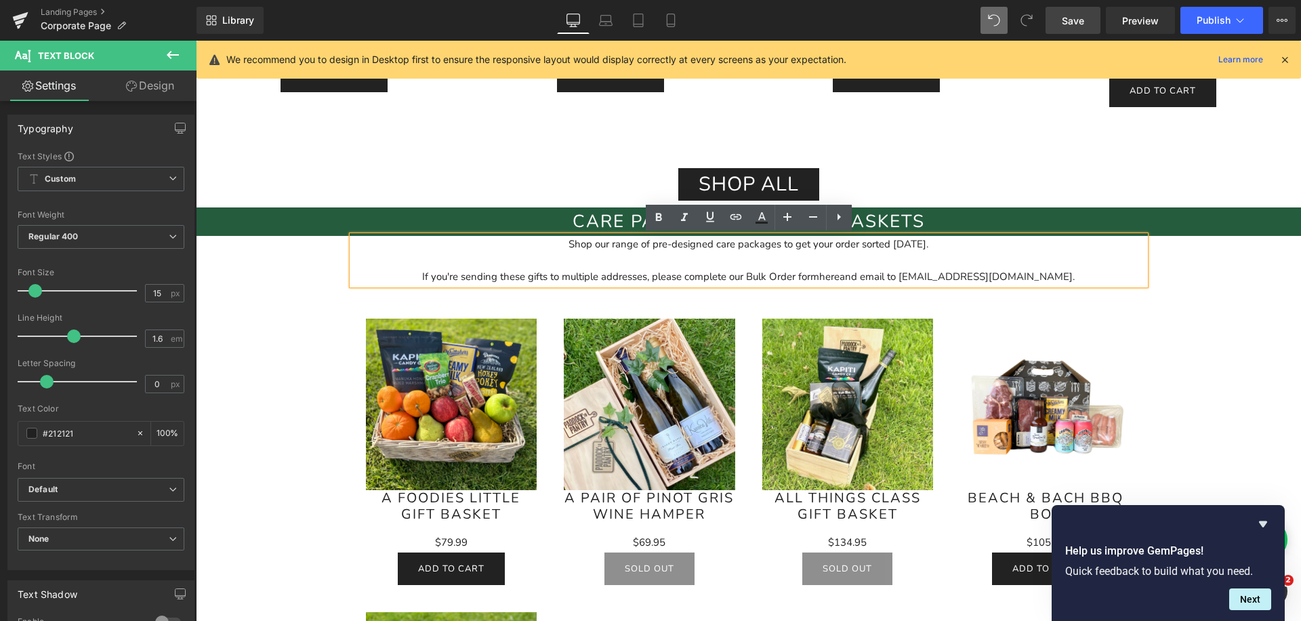
click at [757, 291] on div "Sale Off (P) Image A Foodies Little Gift Basket (P) Title $0 $79.99 (P) Price A…" at bounding box center [748, 610] width 793 height 650
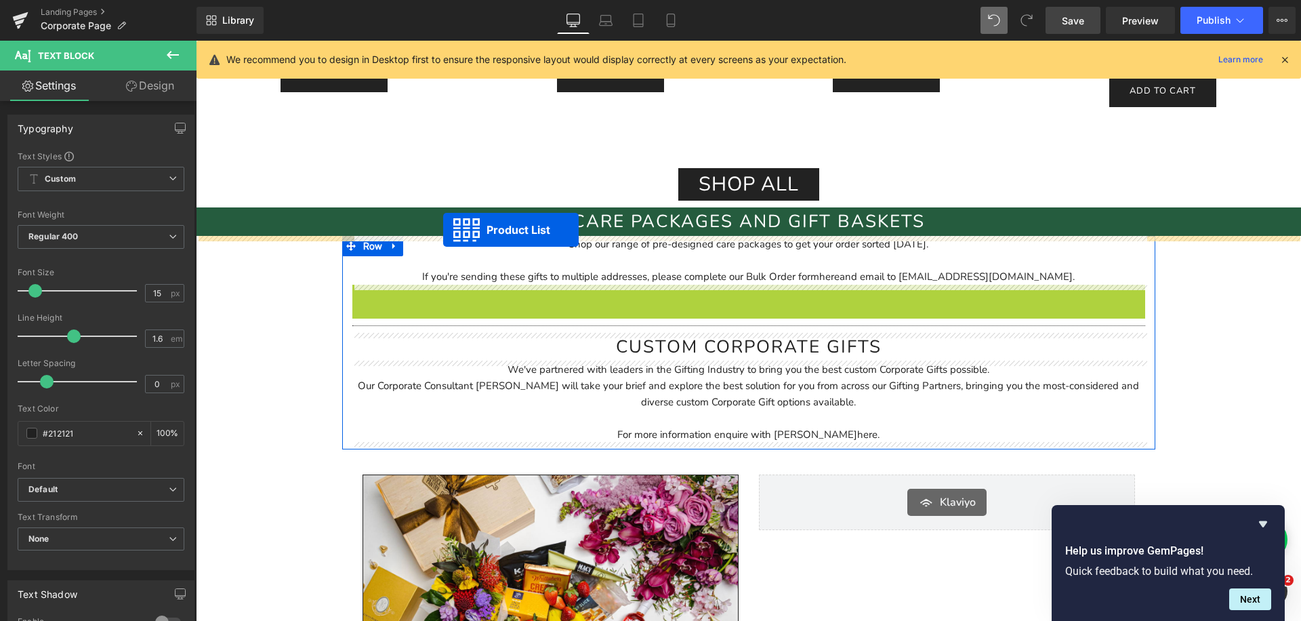
drag, startPoint x: 711, startPoint y: 297, endPoint x: 443, endPoint y: 230, distance: 275.9
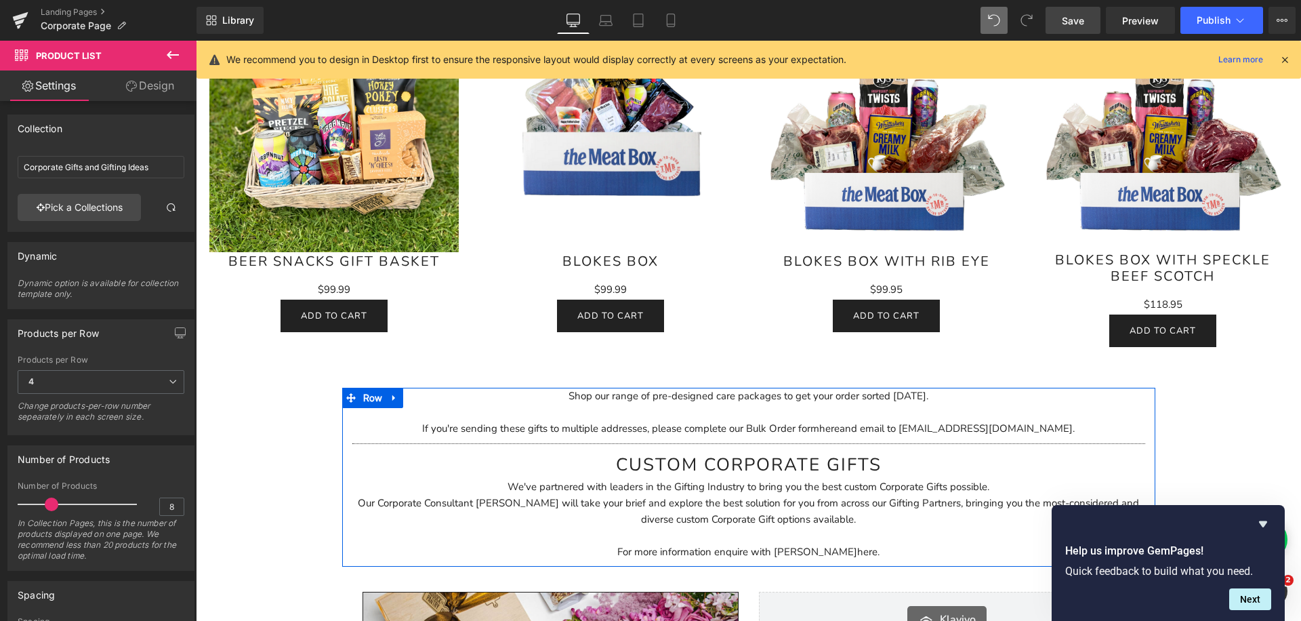
scroll to position [2386, 0]
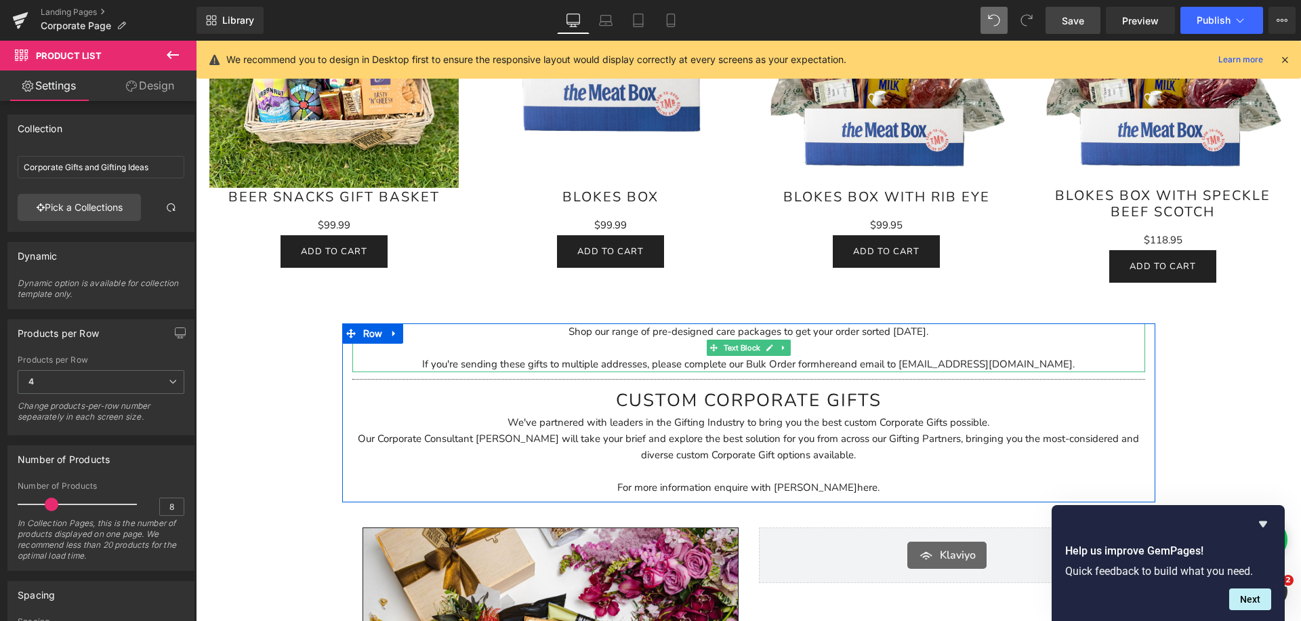
click at [528, 343] on div "If you're sending these gifts to multiple addresses, please complete our Bulk O…" at bounding box center [748, 355] width 793 height 33
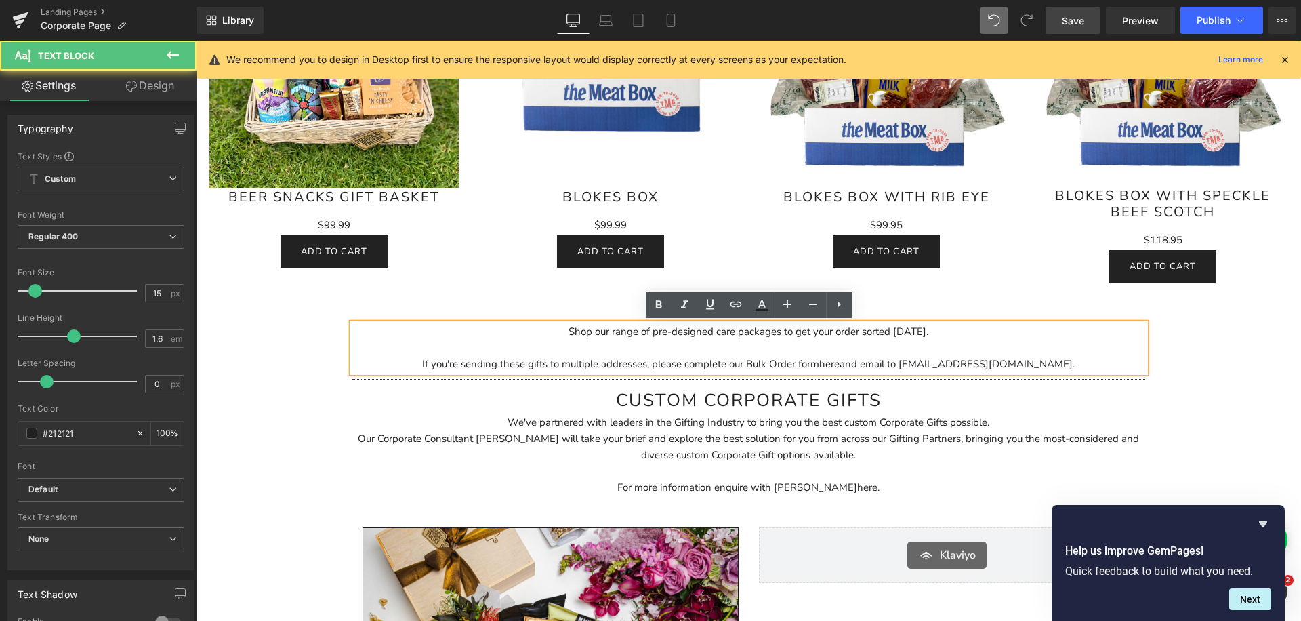
click at [429, 353] on div "If you're sending these gifts to multiple addresses, please complete our Bulk O…" at bounding box center [748, 355] width 793 height 33
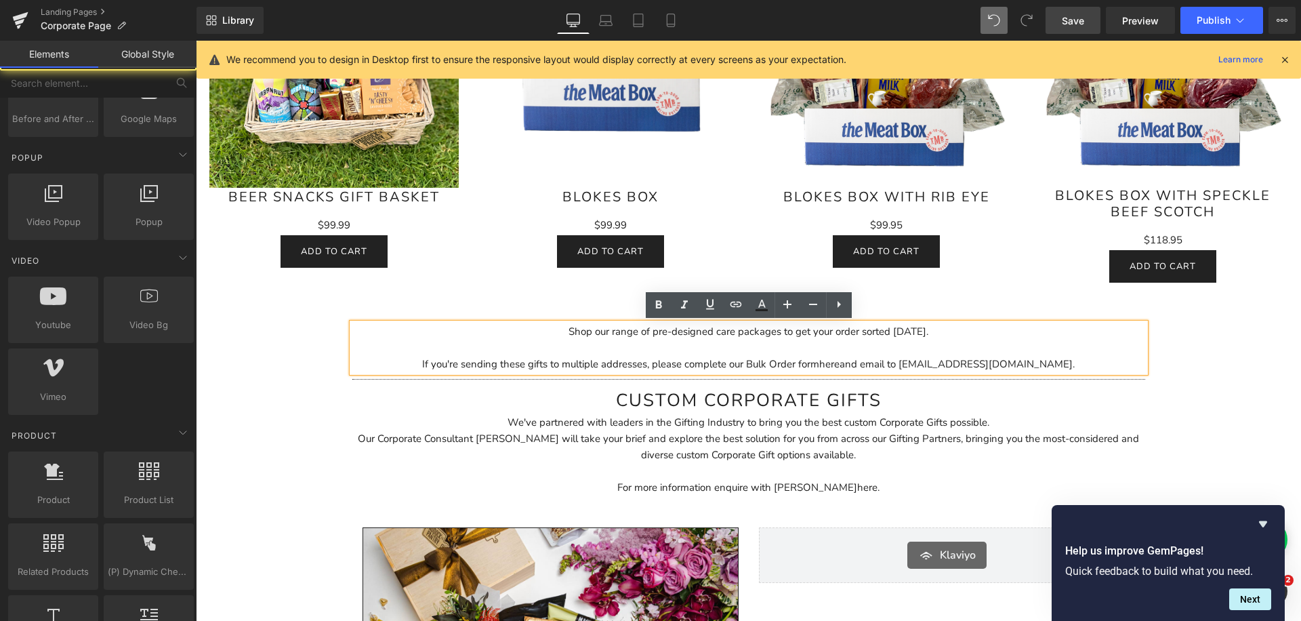
click at [293, 411] on div "Corporate Gifts & Care packages Heading Separator Looking to impress your clien…" at bounding box center [748, 131] width 1105 height 4736
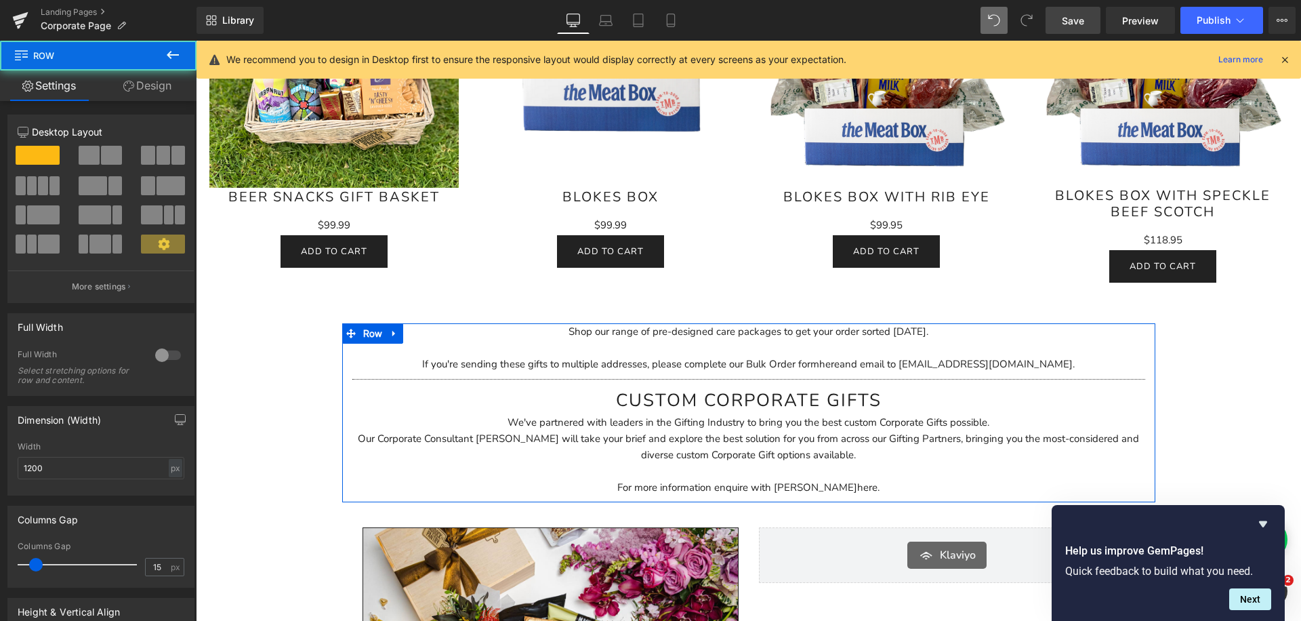
click at [605, 346] on div "If you're sending these gifts to multiple addresses, please complete our Bulk O…" at bounding box center [748, 355] width 793 height 33
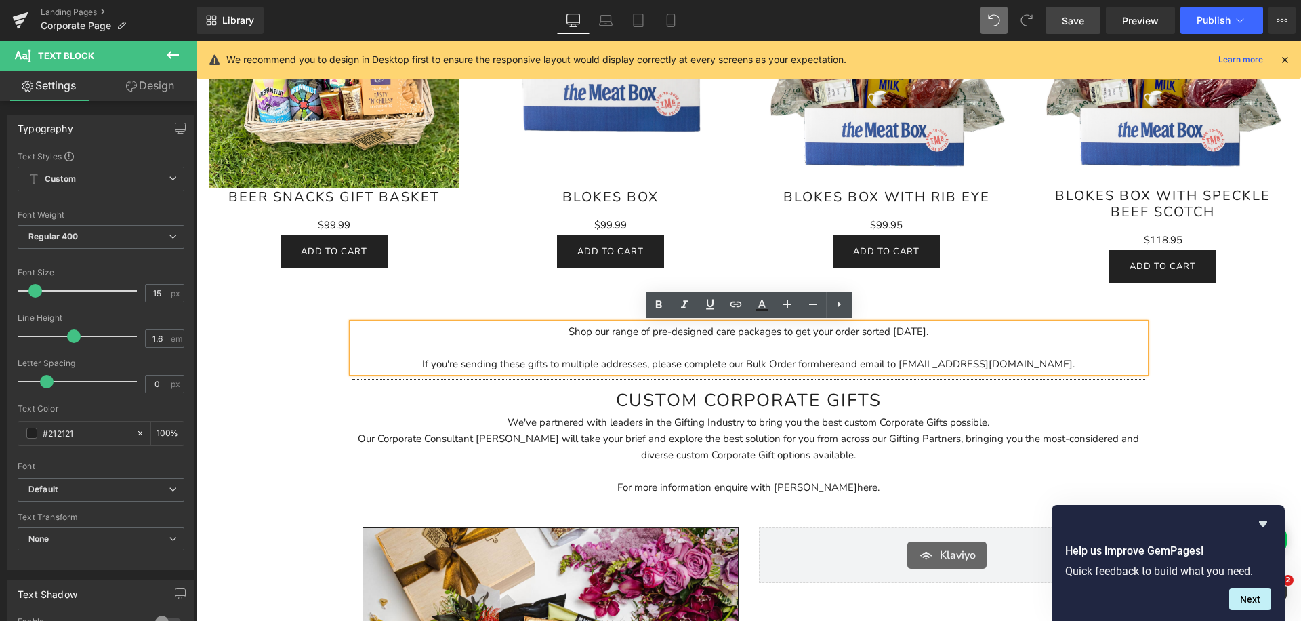
click at [784, 327] on div "Shop our range of pre-designed care packages to get your order sorted [DATE]. I…" at bounding box center [748, 347] width 793 height 49
click at [196, 41] on div at bounding box center [196, 41] width 0 height 0
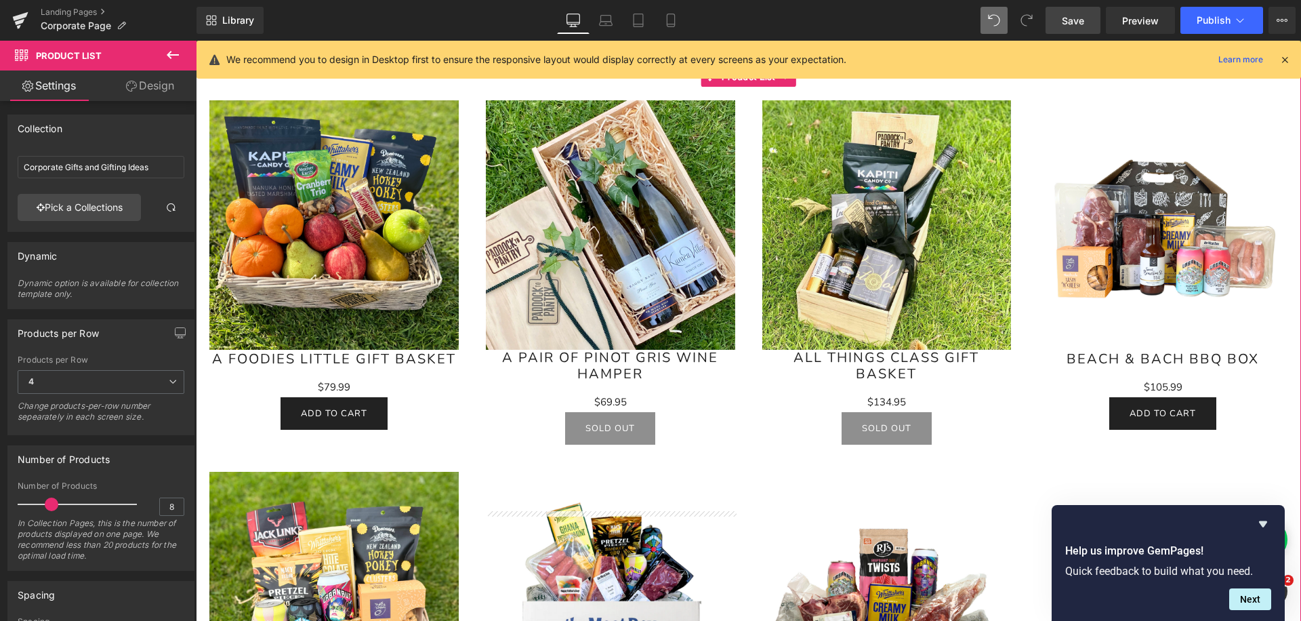
scroll to position [1761, 0]
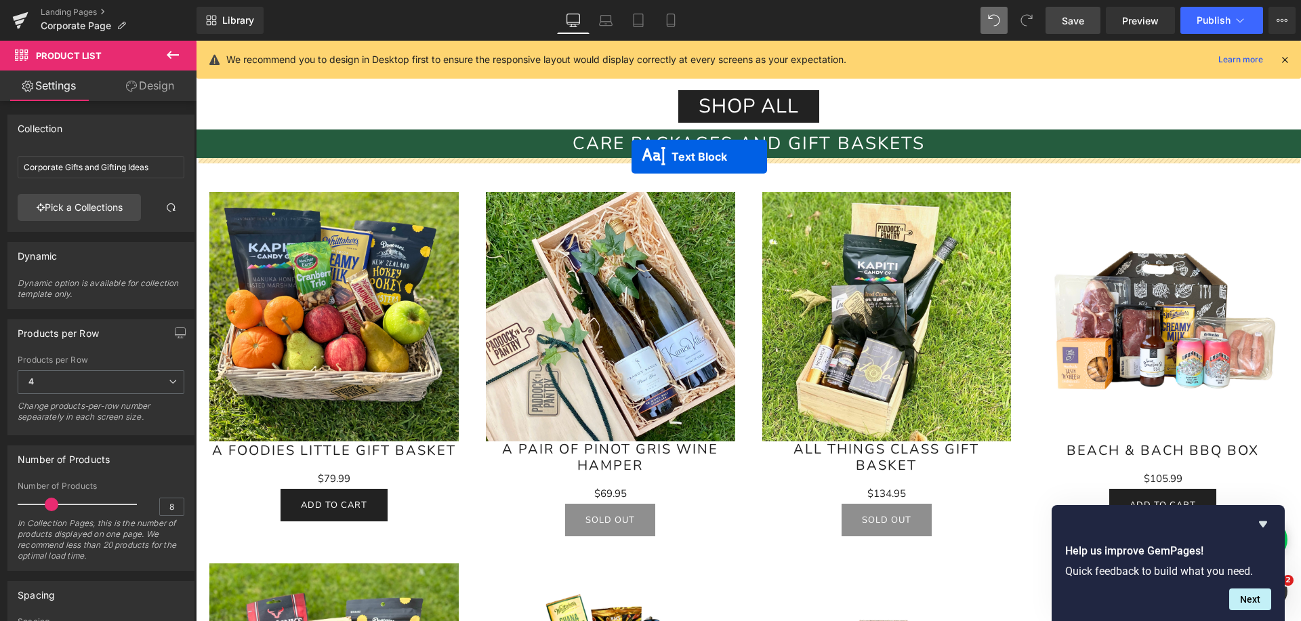
drag, startPoint x: 715, startPoint y: 348, endPoint x: 629, endPoint y: 156, distance: 210.1
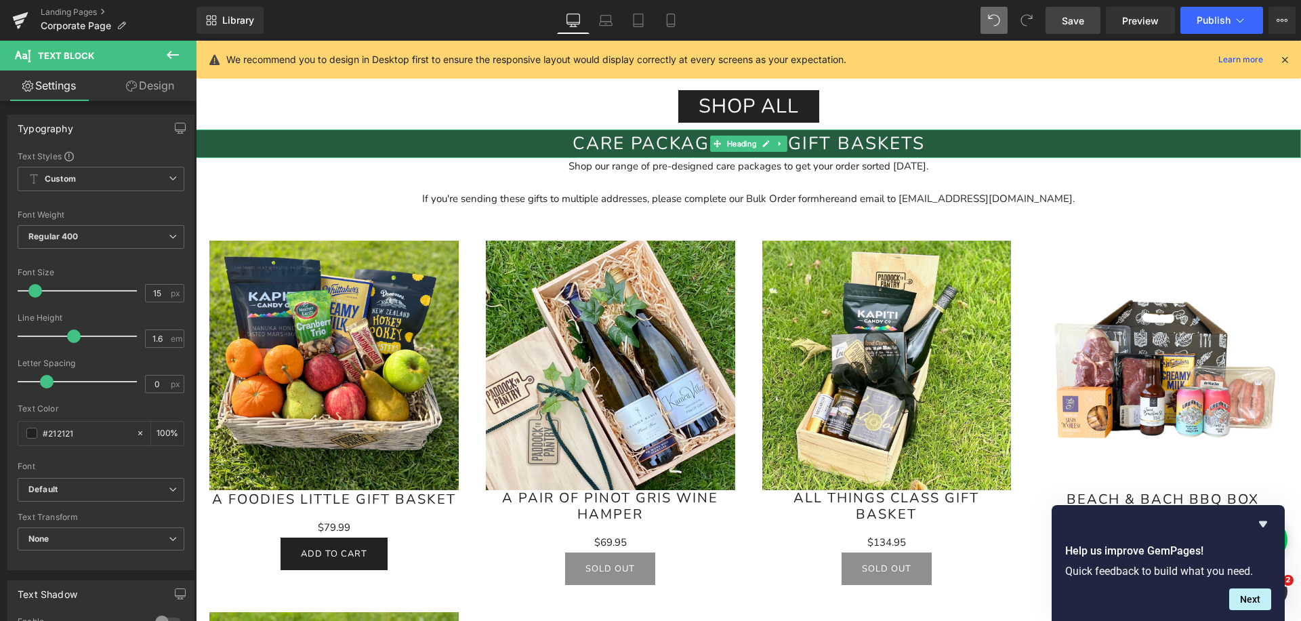
click at [805, 139] on h2 "Care packages and gift baskets" at bounding box center [748, 143] width 1105 height 28
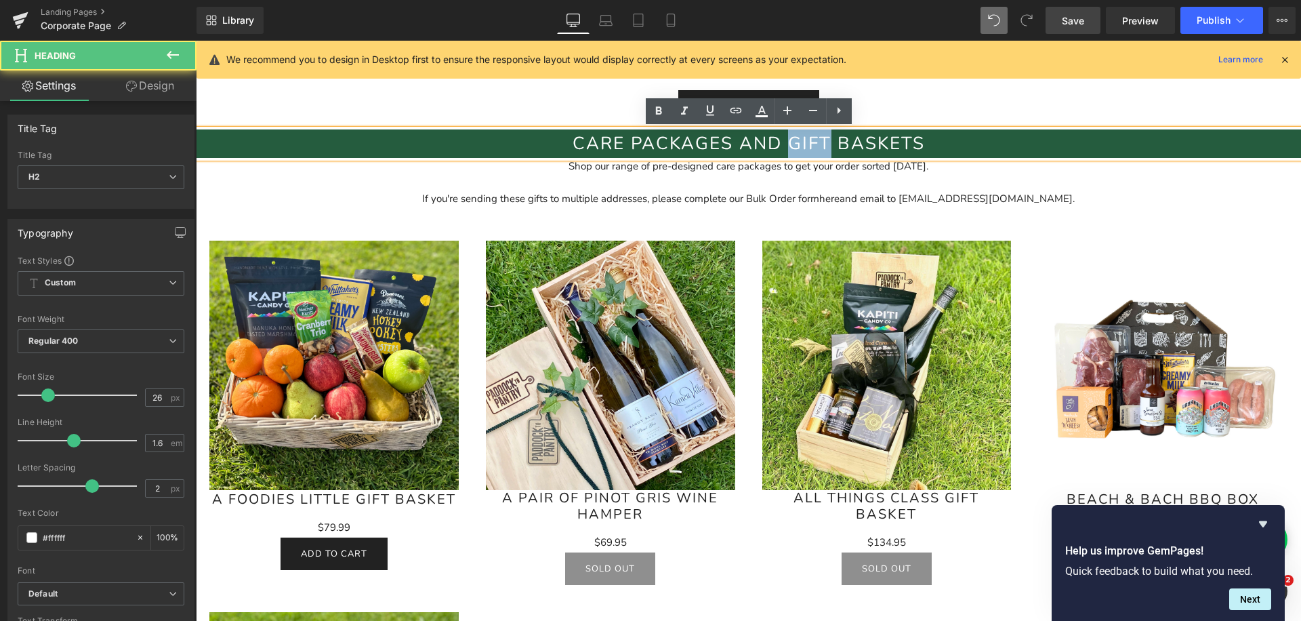
click at [805, 139] on h2 "Care packages and gift baskets" at bounding box center [748, 143] width 1105 height 28
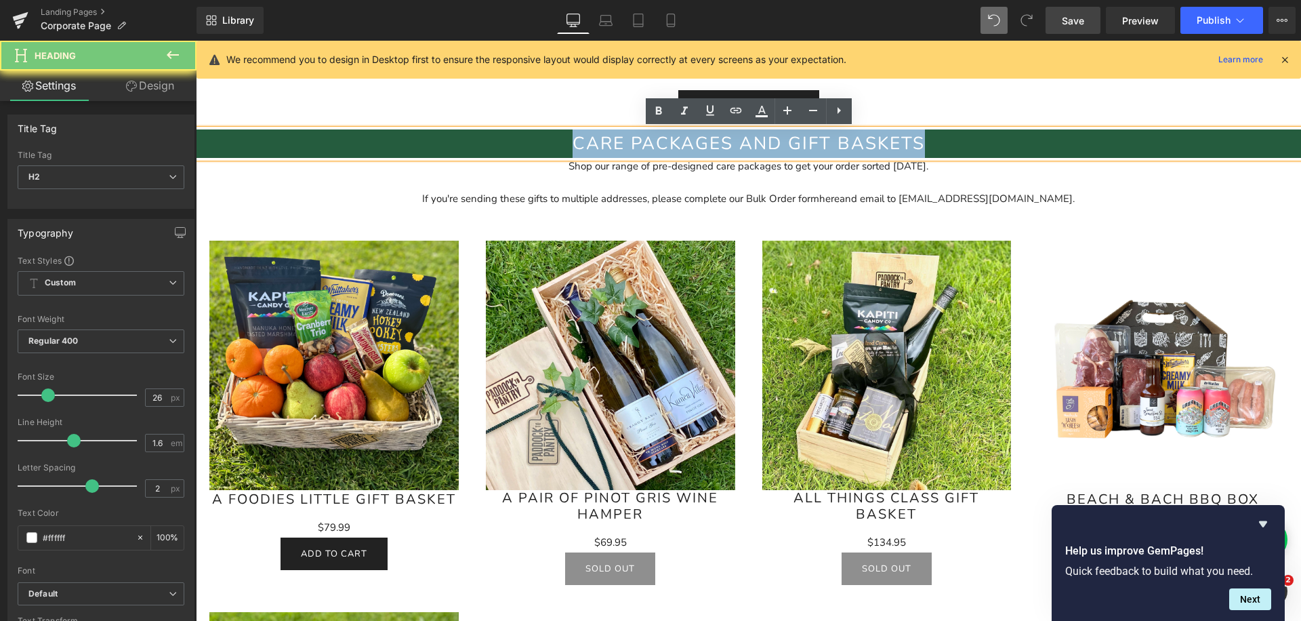
click at [805, 139] on h2 "Care packages and gift baskets" at bounding box center [748, 143] width 1105 height 28
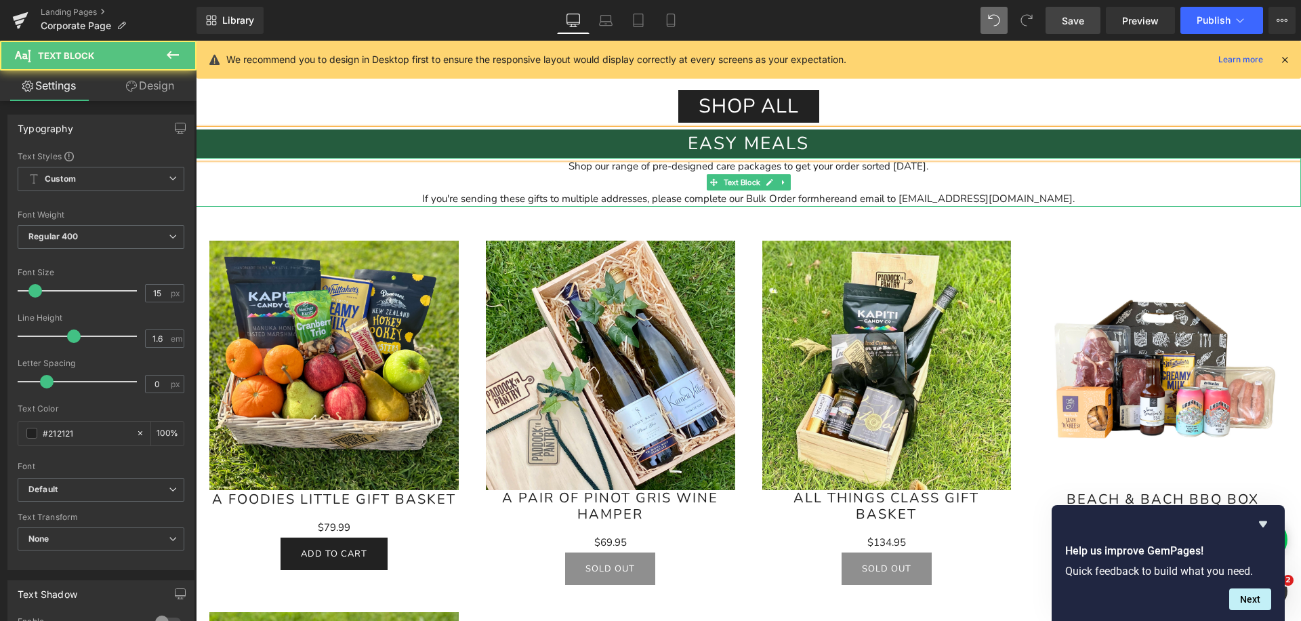
click at [810, 175] on div "If you're sending these gifts to multiple addresses, please complete our Bulk O…" at bounding box center [748, 190] width 1105 height 33
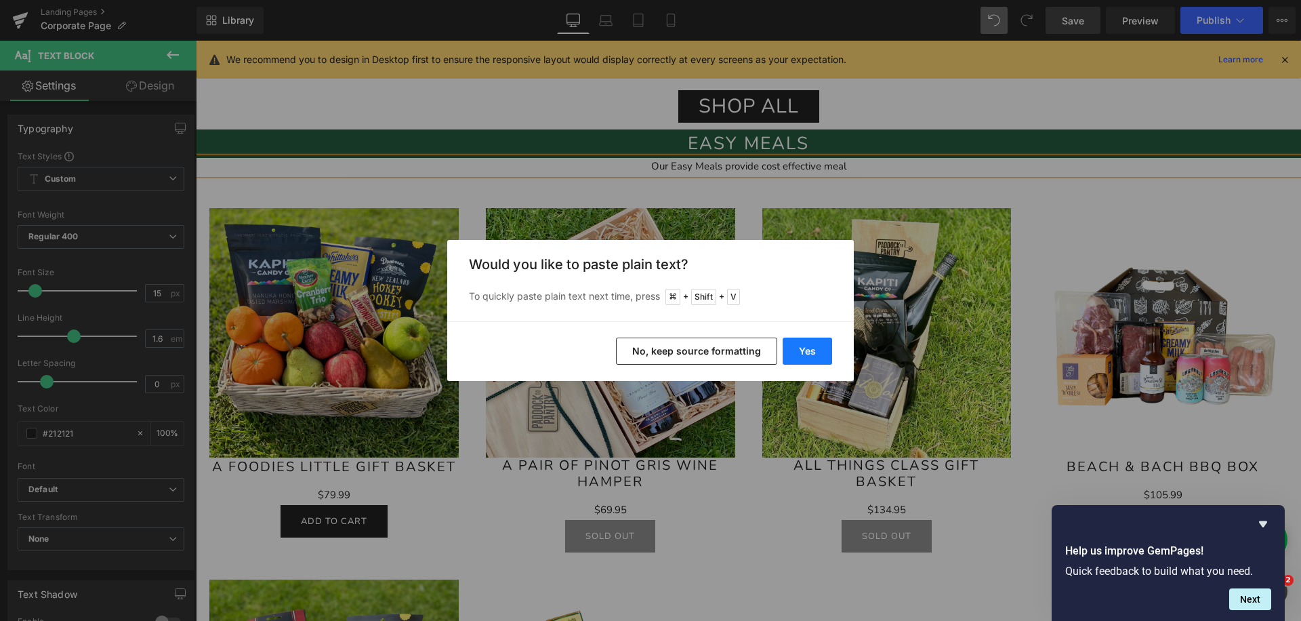
click at [792, 356] on button "Yes" at bounding box center [806, 350] width 49 height 27
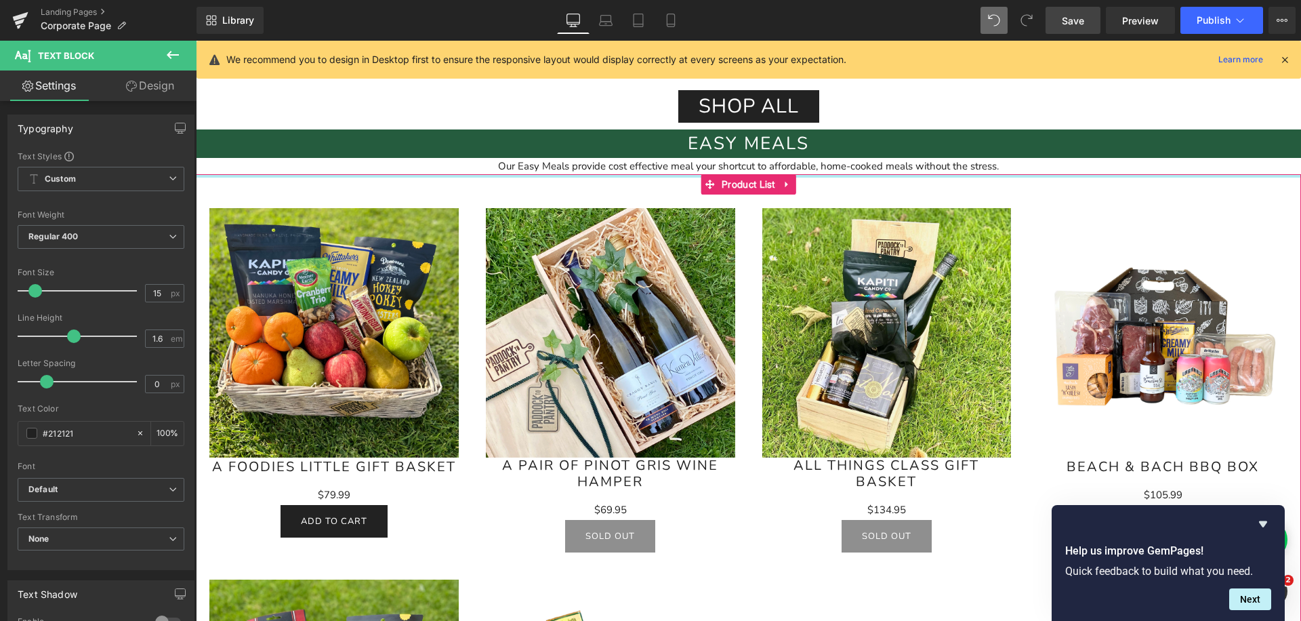
click at [657, 169] on div "Our Easy Meals provide cost effective meal your shortcut to affordable, home-co…" at bounding box center [748, 166] width 1105 height 16
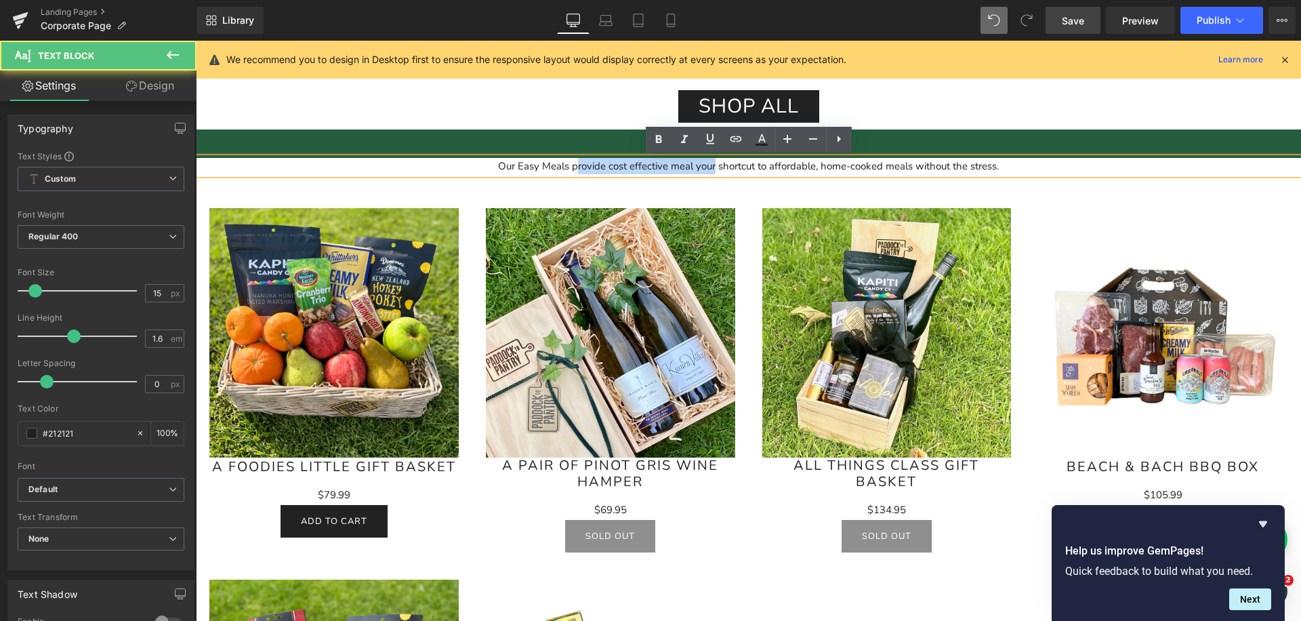
drag, startPoint x: 713, startPoint y: 169, endPoint x: 574, endPoint y: 171, distance: 138.9
click at [574, 171] on div "Our Easy Meals provide cost effective meal your shortcut to affordable, home-co…" at bounding box center [748, 166] width 1105 height 16
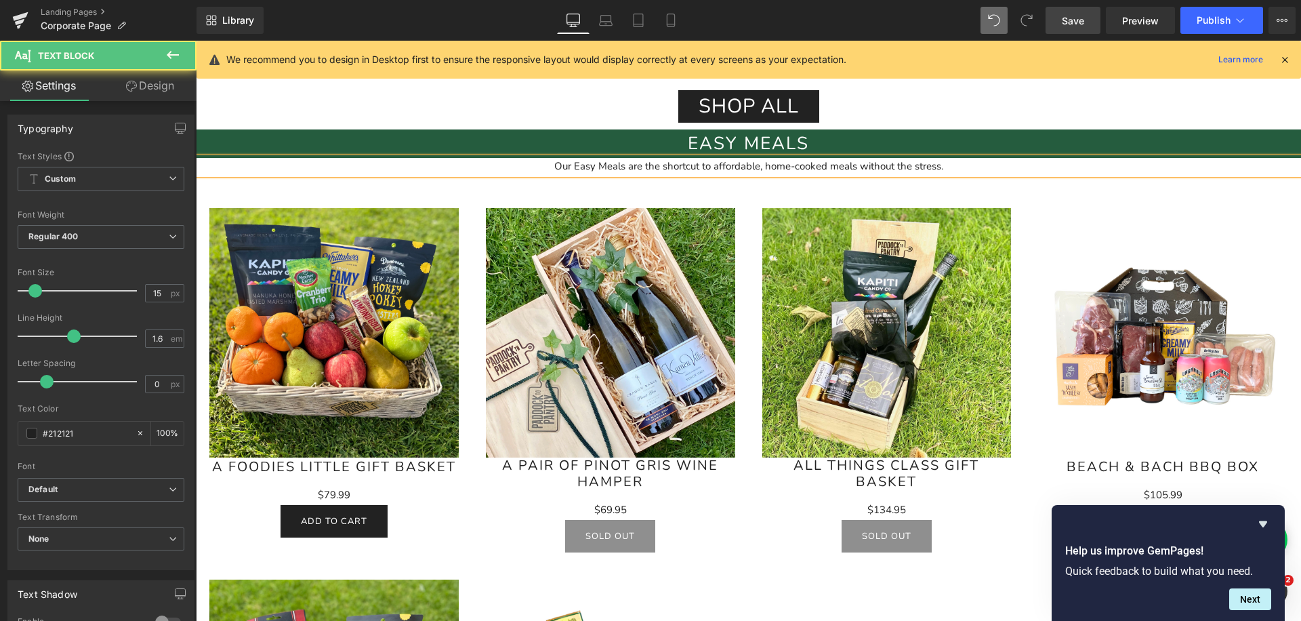
click at [967, 166] on div "Our Easy Meals are the shortcut to affordable, home-cooked meals without the st…" at bounding box center [748, 166] width 1105 height 16
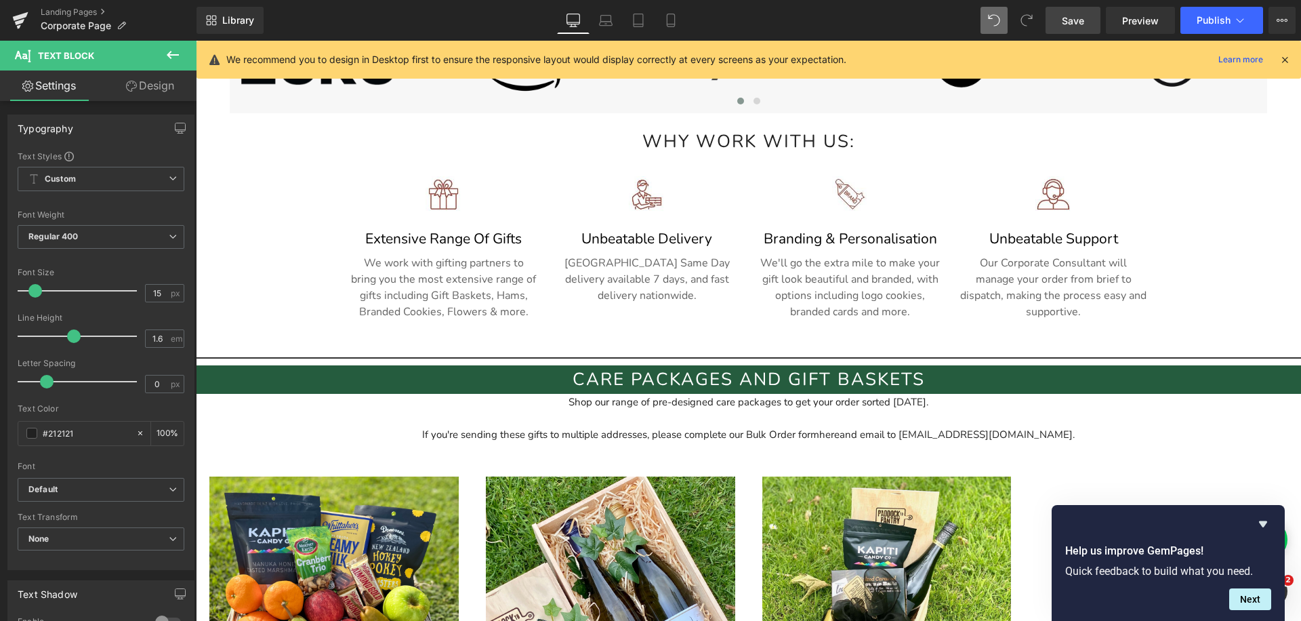
scroll to position [574, 0]
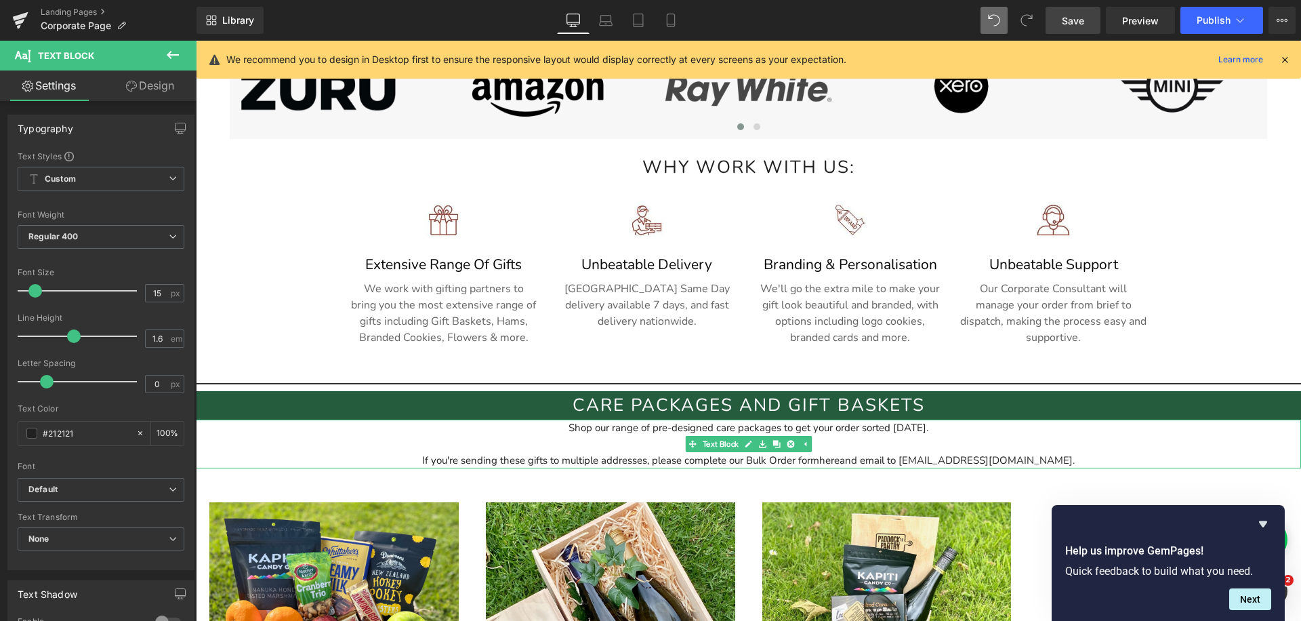
click at [907, 446] on div "If you're sending these gifts to multiple addresses, please complete our Bulk O…" at bounding box center [748, 452] width 1105 height 33
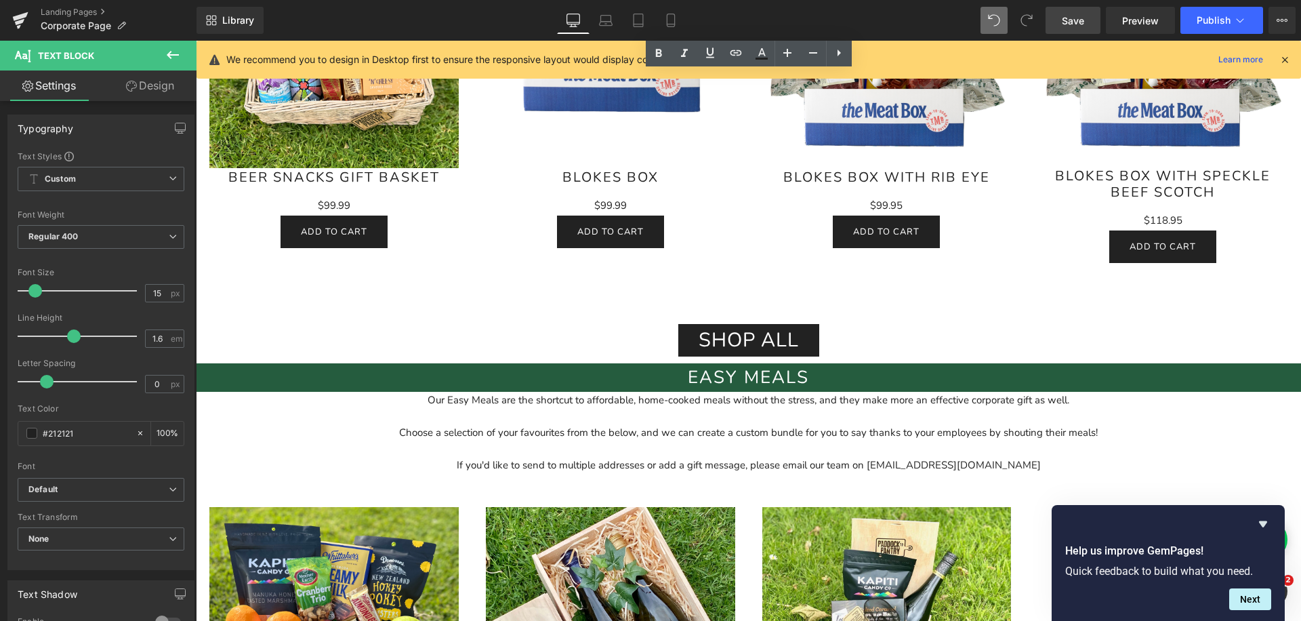
scroll to position [1661, 0]
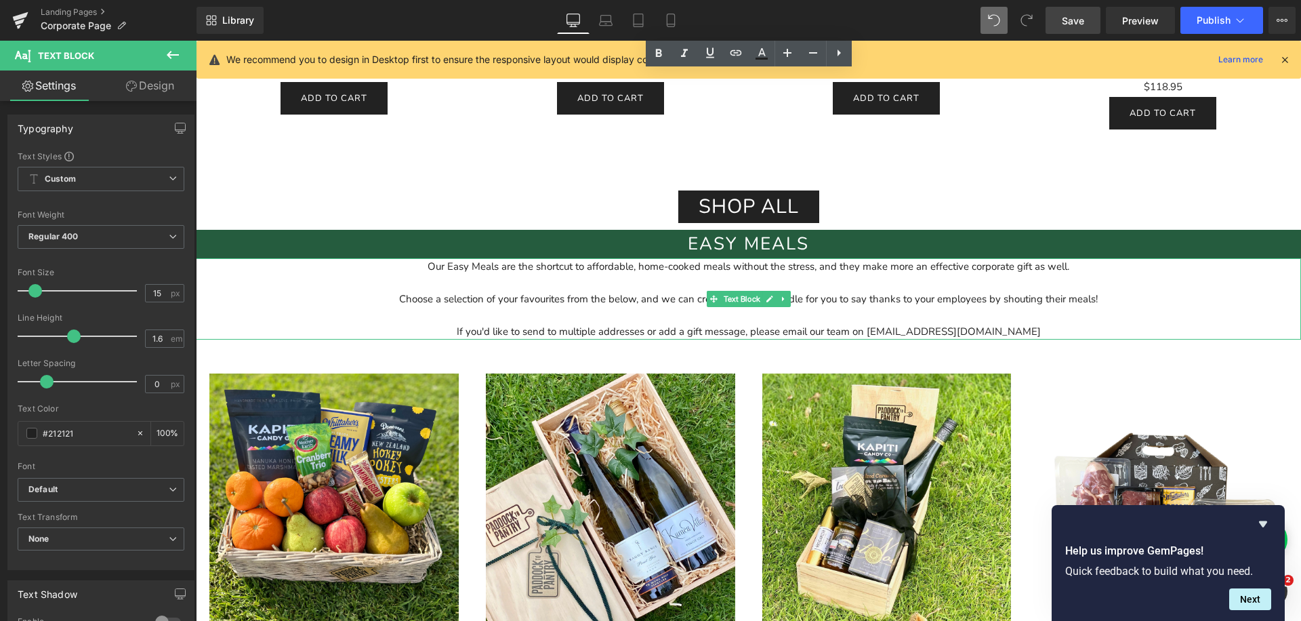
click at [1032, 327] on div "If you'd like to send to multiple addresses or add a gift message, please email…" at bounding box center [748, 331] width 1105 height 16
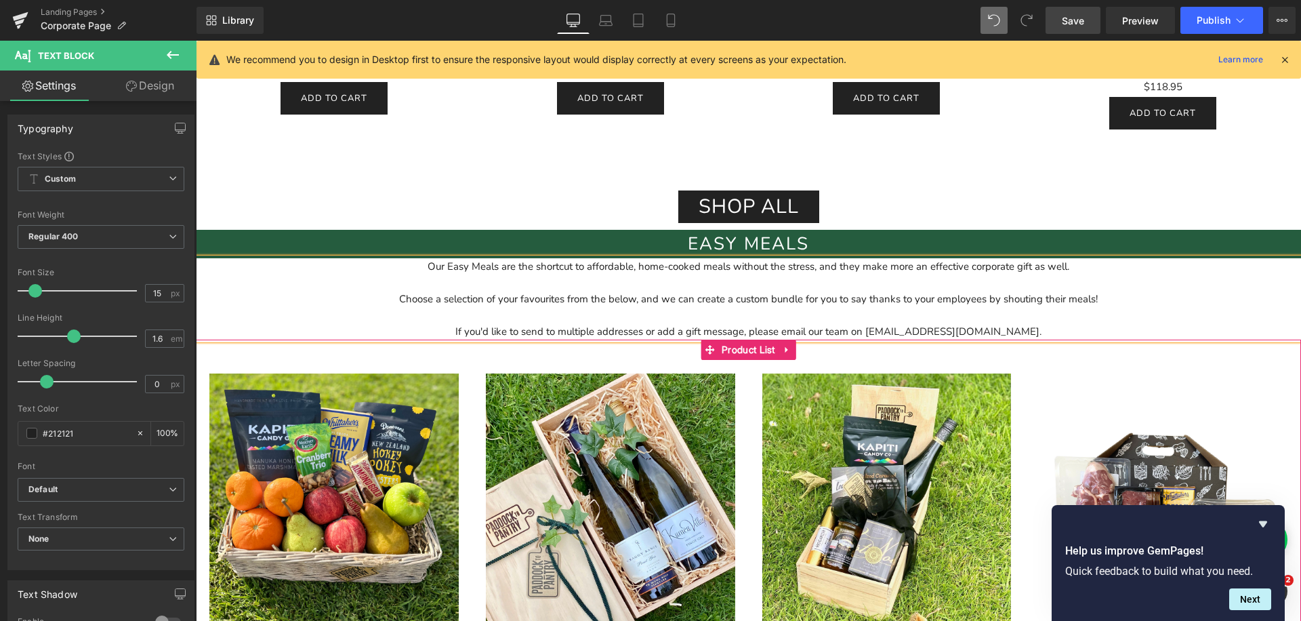
click at [440, 514] on img at bounding box center [333, 497] width 249 height 249
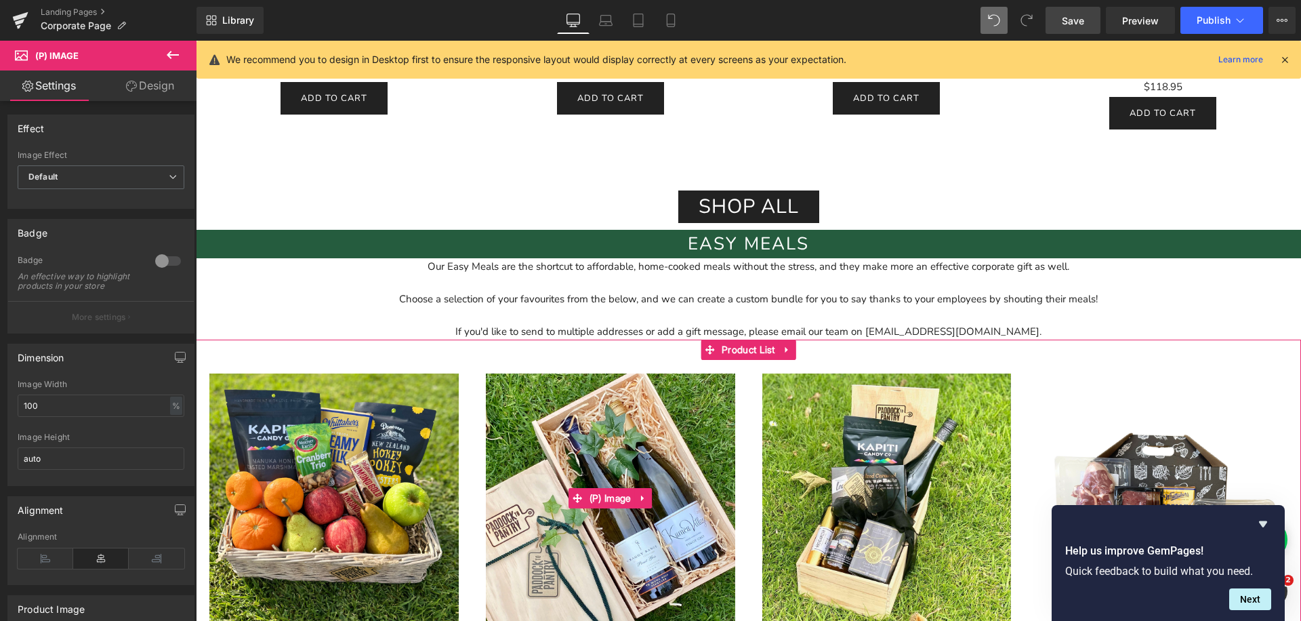
click at [598, 448] on img at bounding box center [610, 497] width 249 height 249
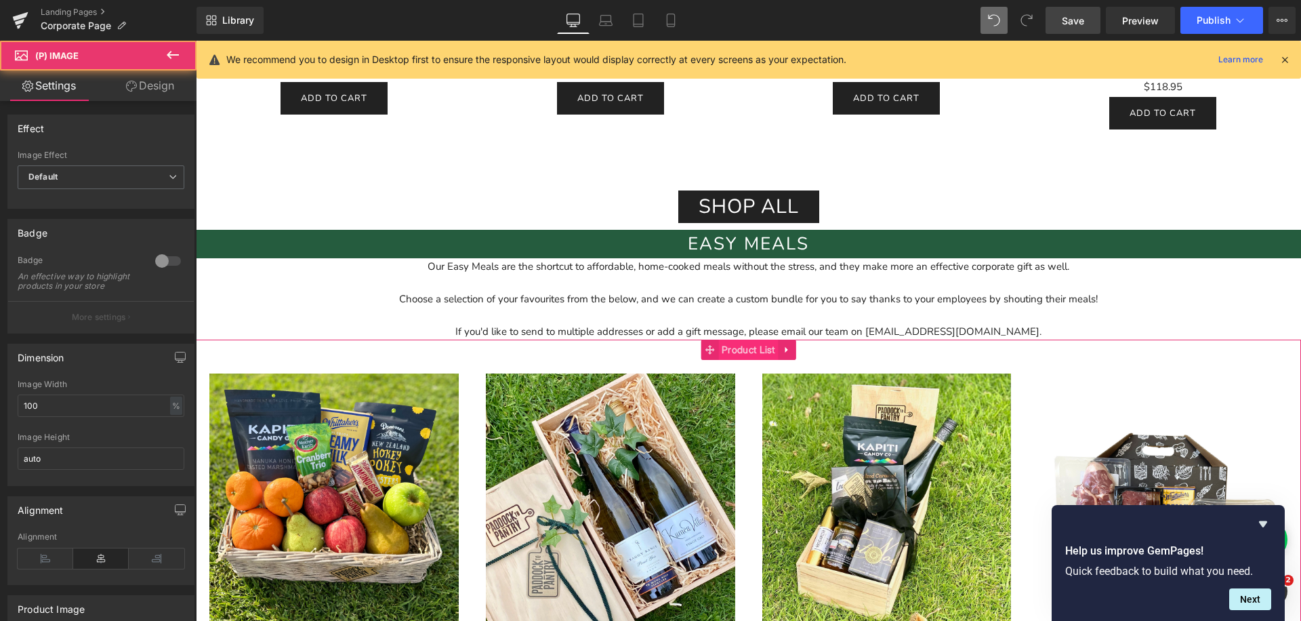
click at [743, 348] on span "Product List" at bounding box center [748, 349] width 60 height 20
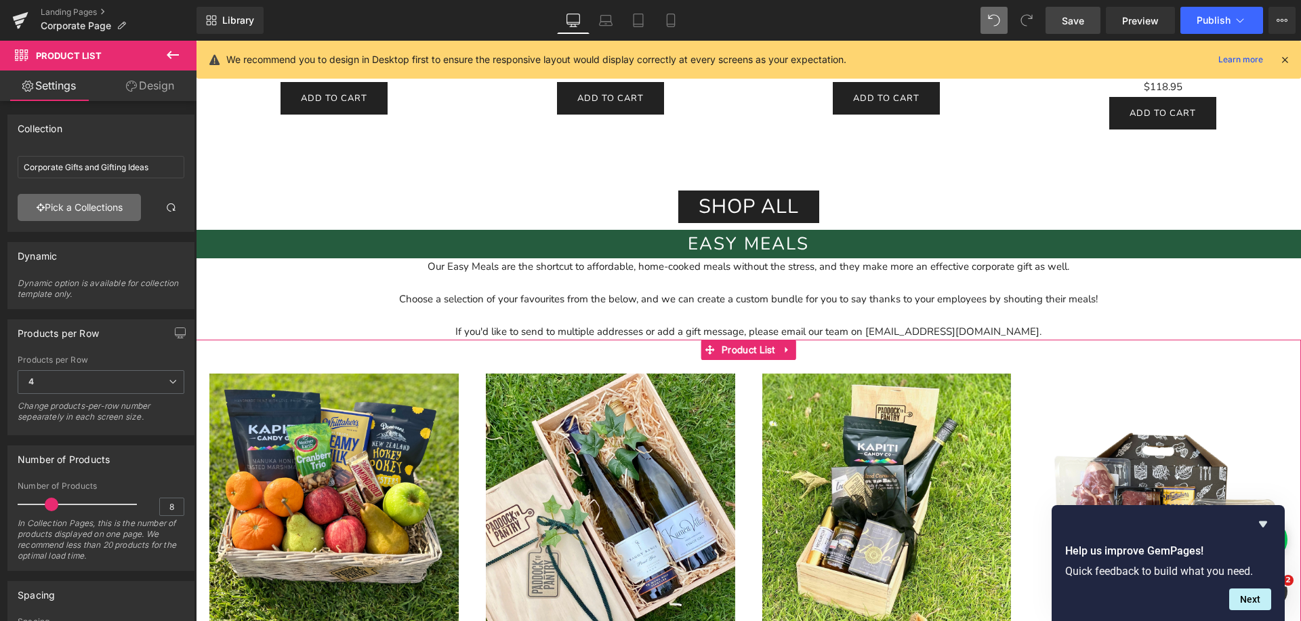
click at [103, 201] on link "Pick a Collections" at bounding box center [79, 207] width 123 height 27
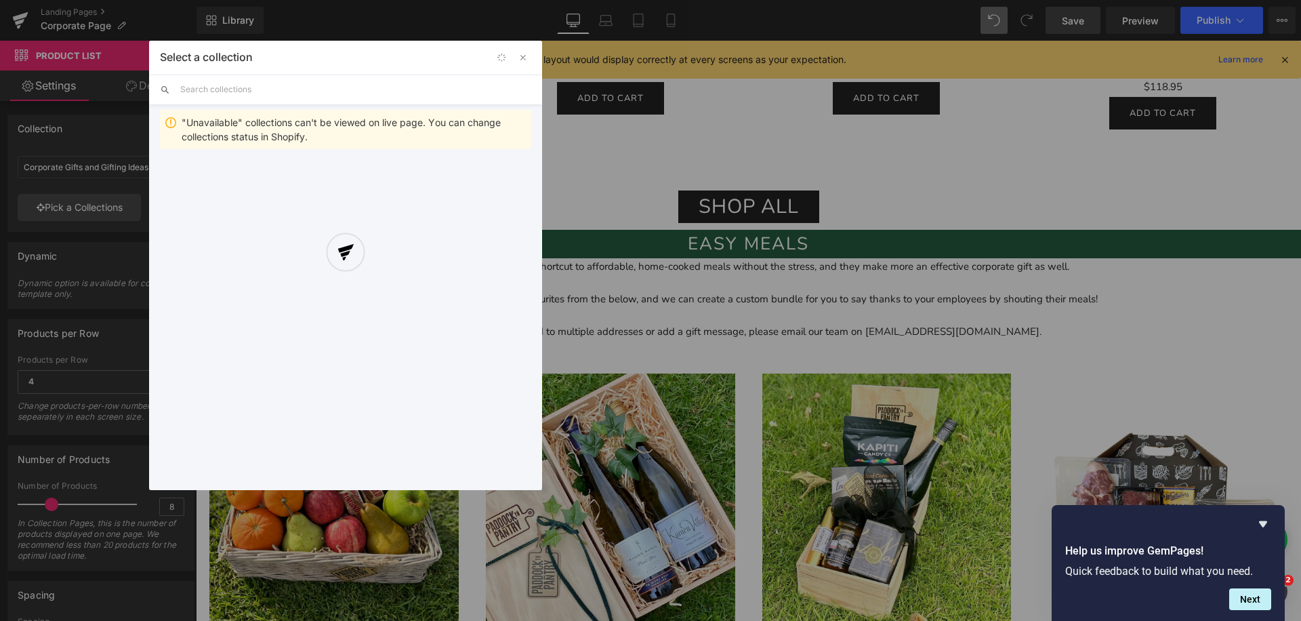
click at [236, 96] on div at bounding box center [345, 265] width 393 height 449
click at [230, 85] on input "text" at bounding box center [355, 90] width 351 height 30
type input "easy meals"
click at [255, 170] on span "Easy Meals" at bounding box center [375, 176] width 321 height 12
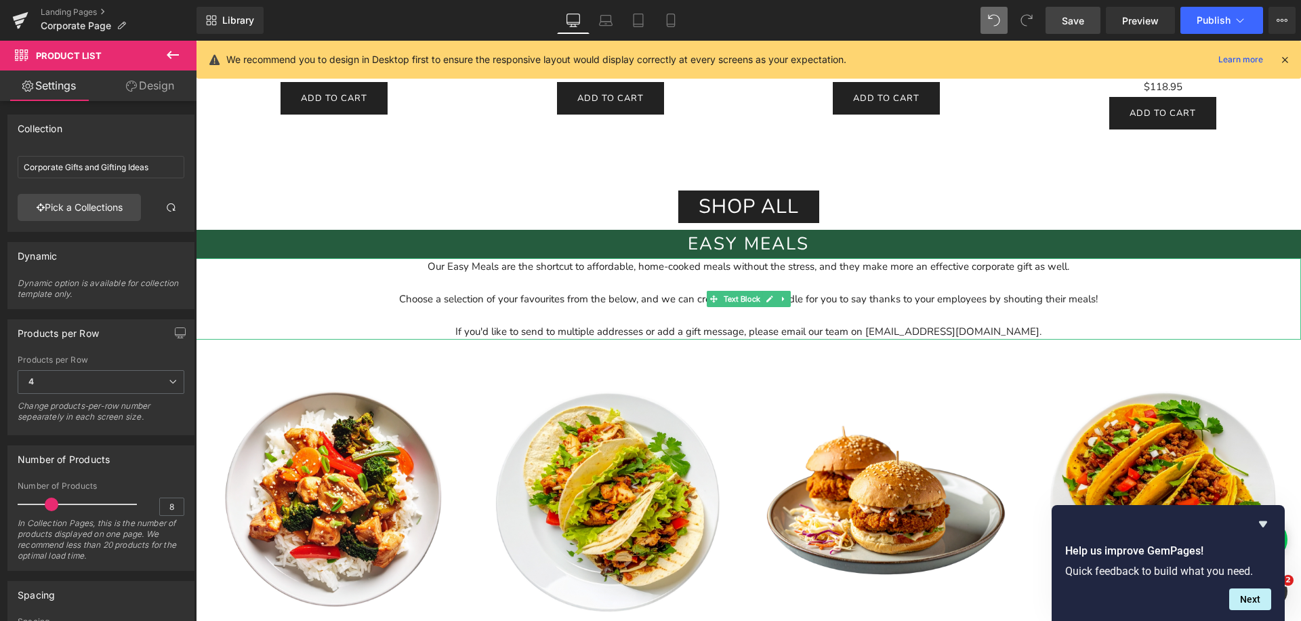
scroll to position [2013, 0]
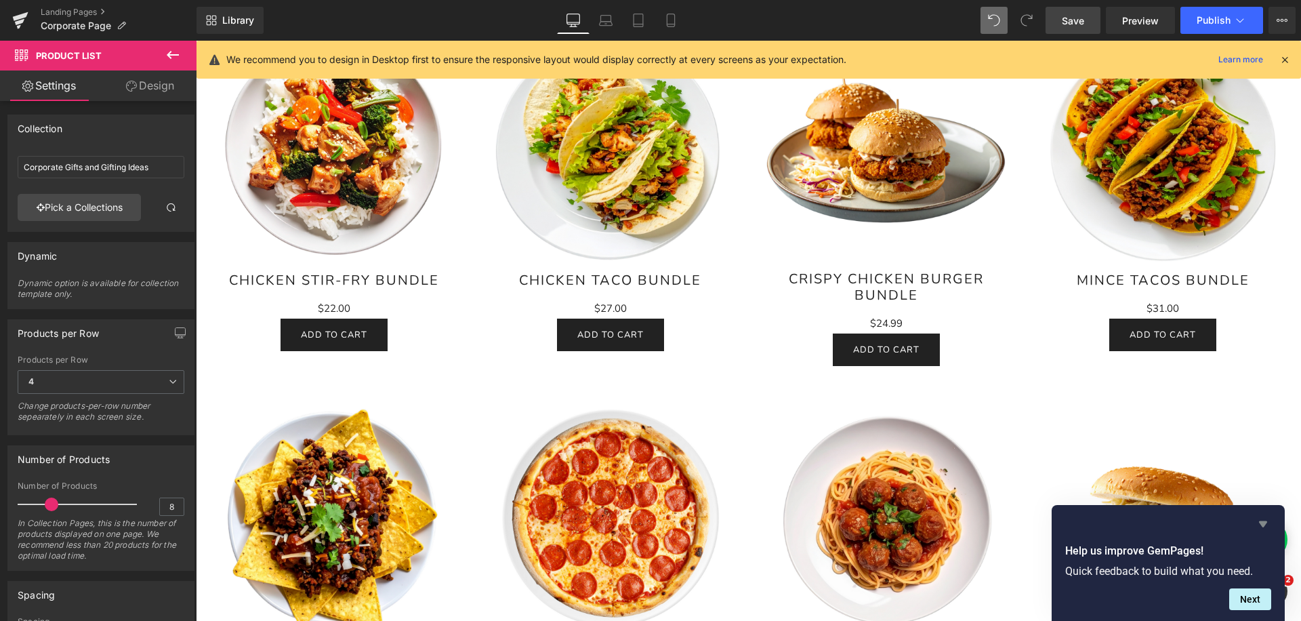
click at [1264, 522] on icon "Hide survey" at bounding box center [1263, 524] width 8 height 6
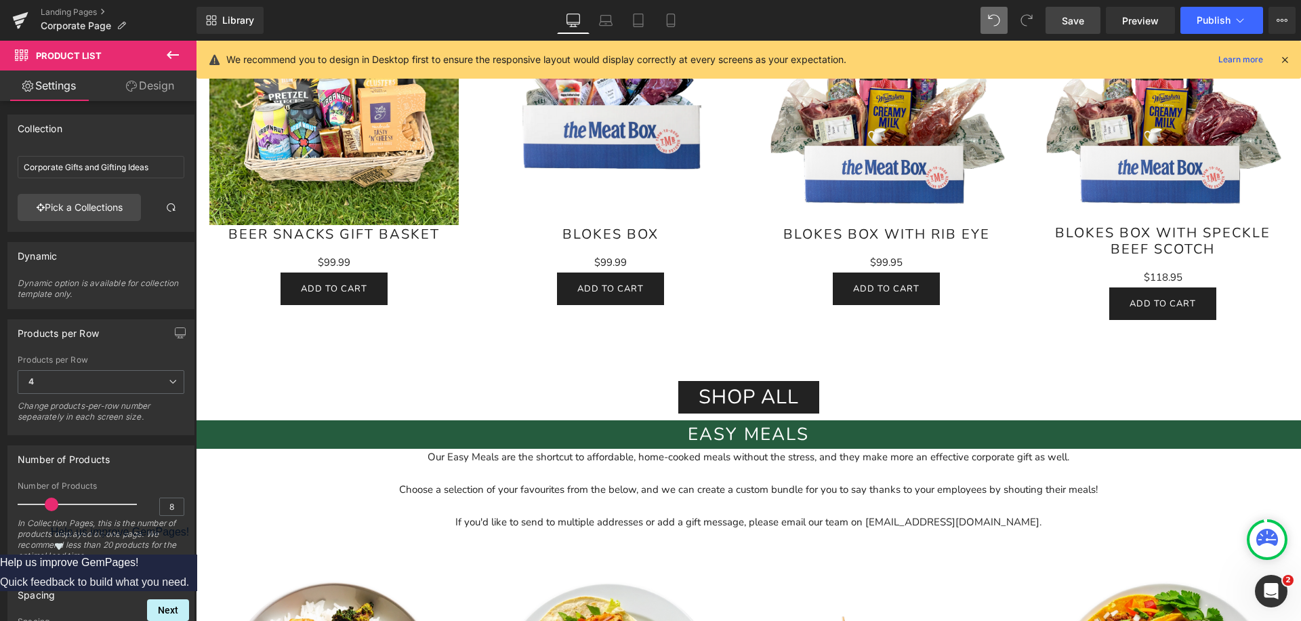
scroll to position [1477, 0]
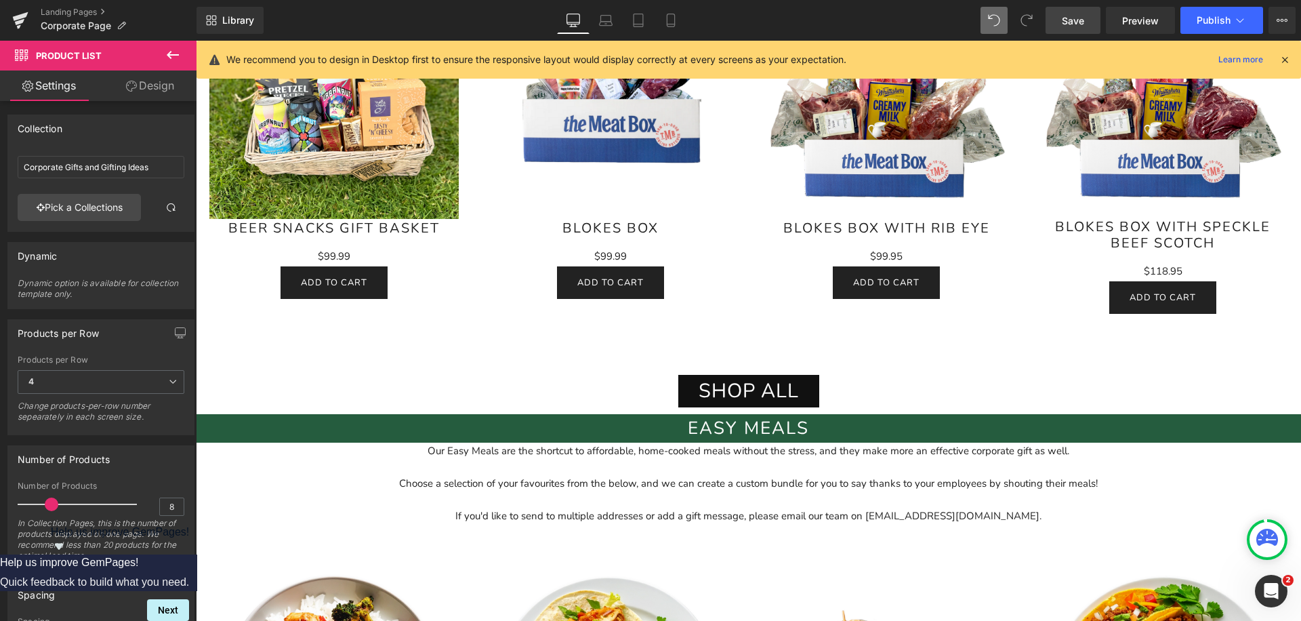
click at [753, 387] on div "Shop all Button" at bounding box center [748, 391] width 793 height 33
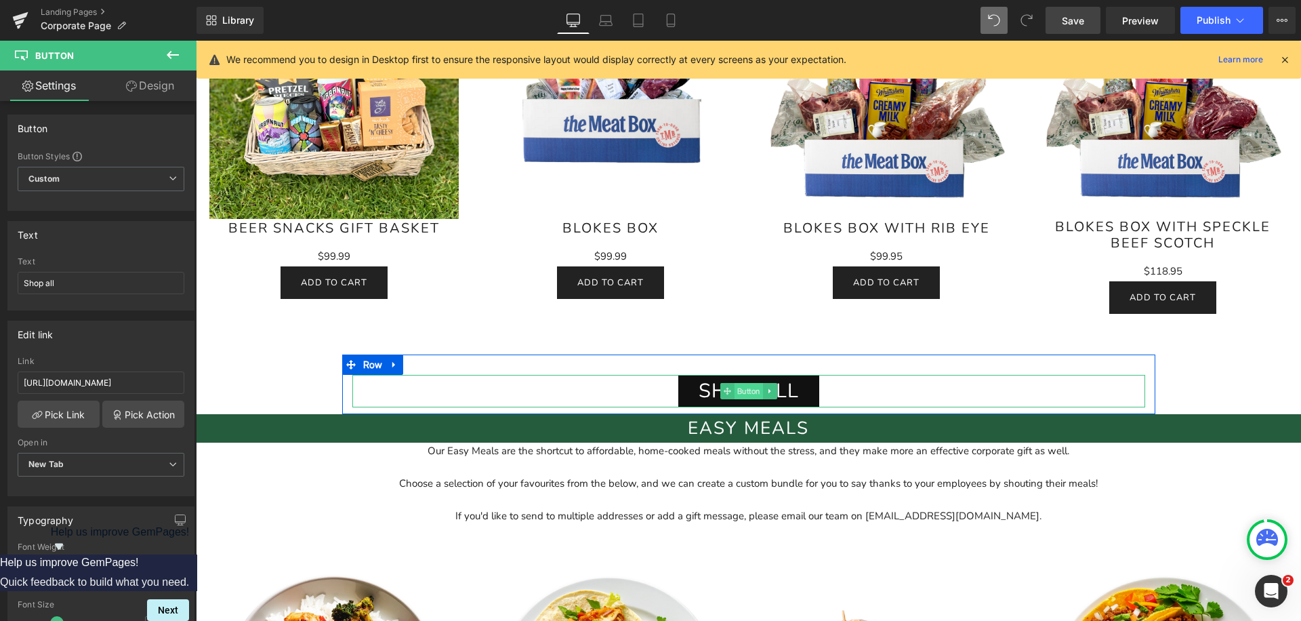
click at [734, 387] on span "Button" at bounding box center [748, 391] width 28 height 16
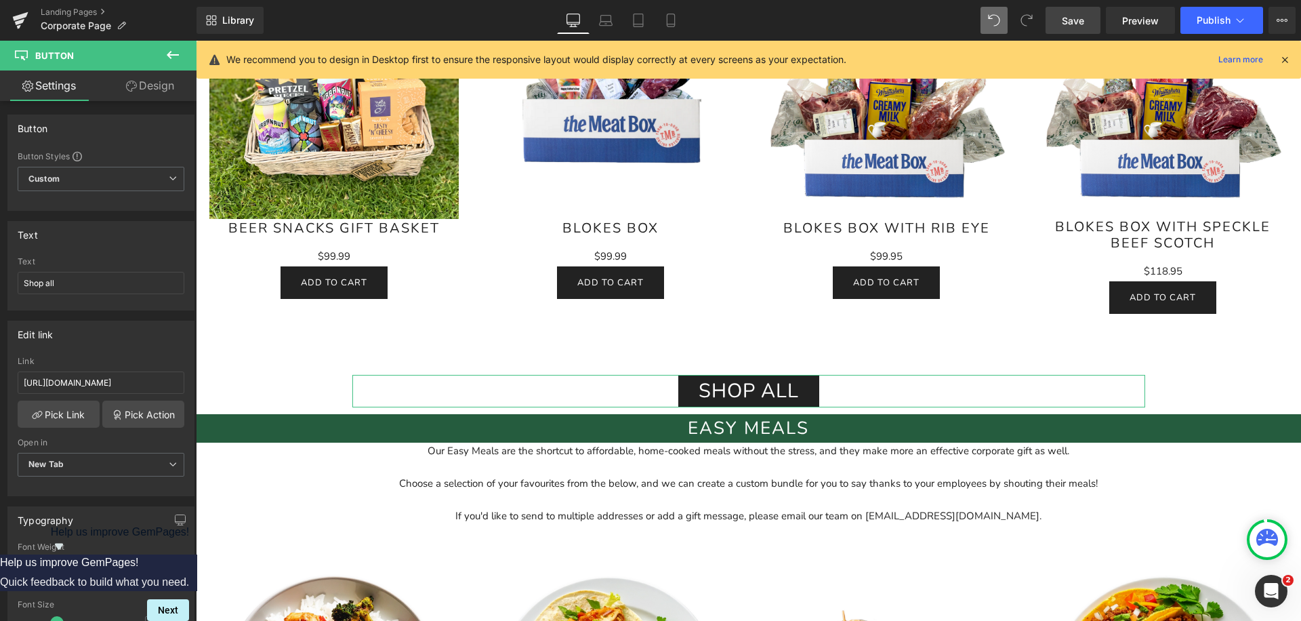
click at [144, 87] on link "Design" at bounding box center [150, 85] width 98 height 30
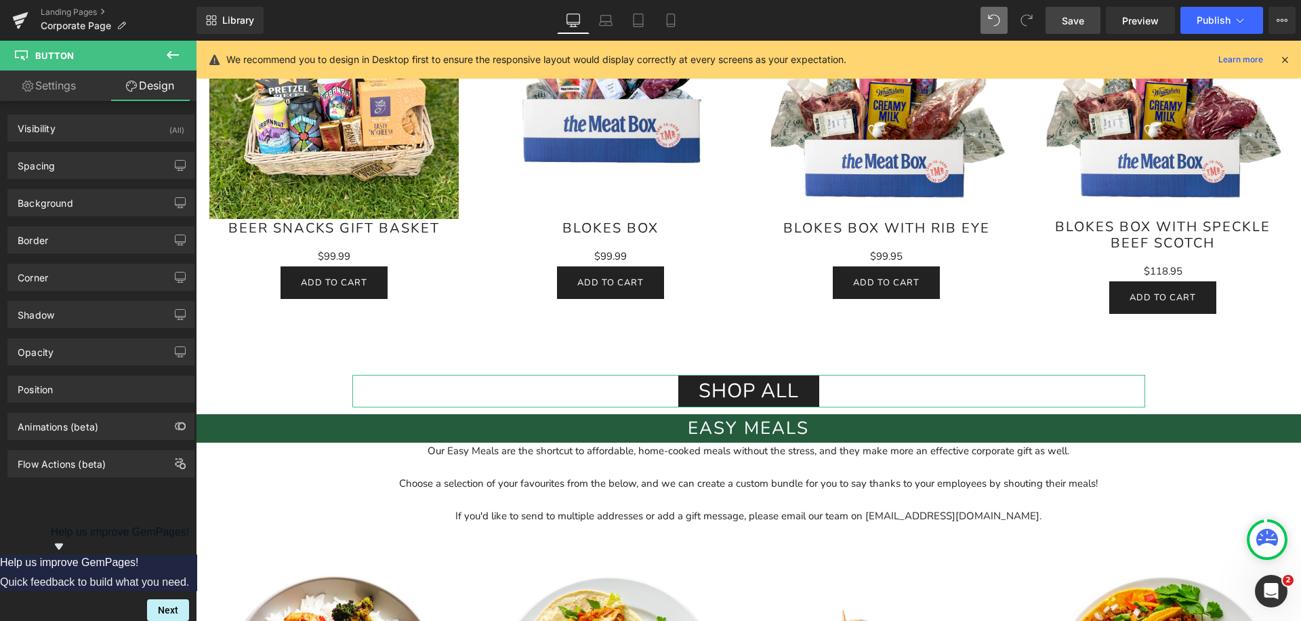
click at [34, 87] on link "Settings" at bounding box center [49, 85] width 98 height 30
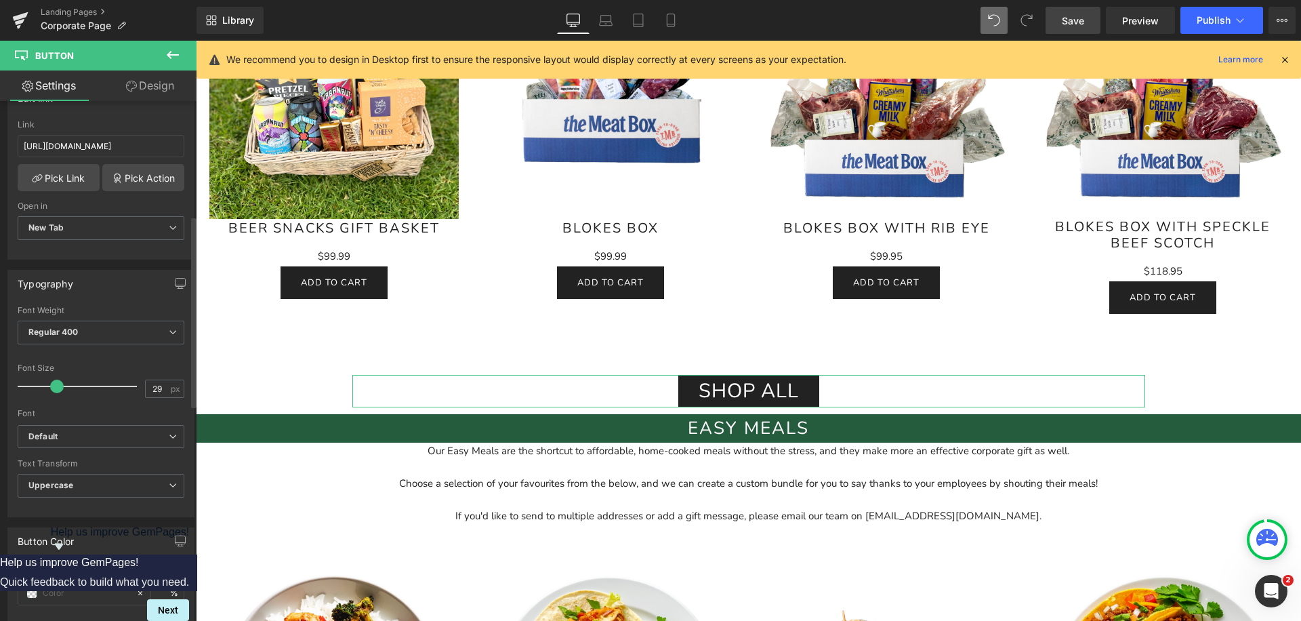
scroll to position [206, 0]
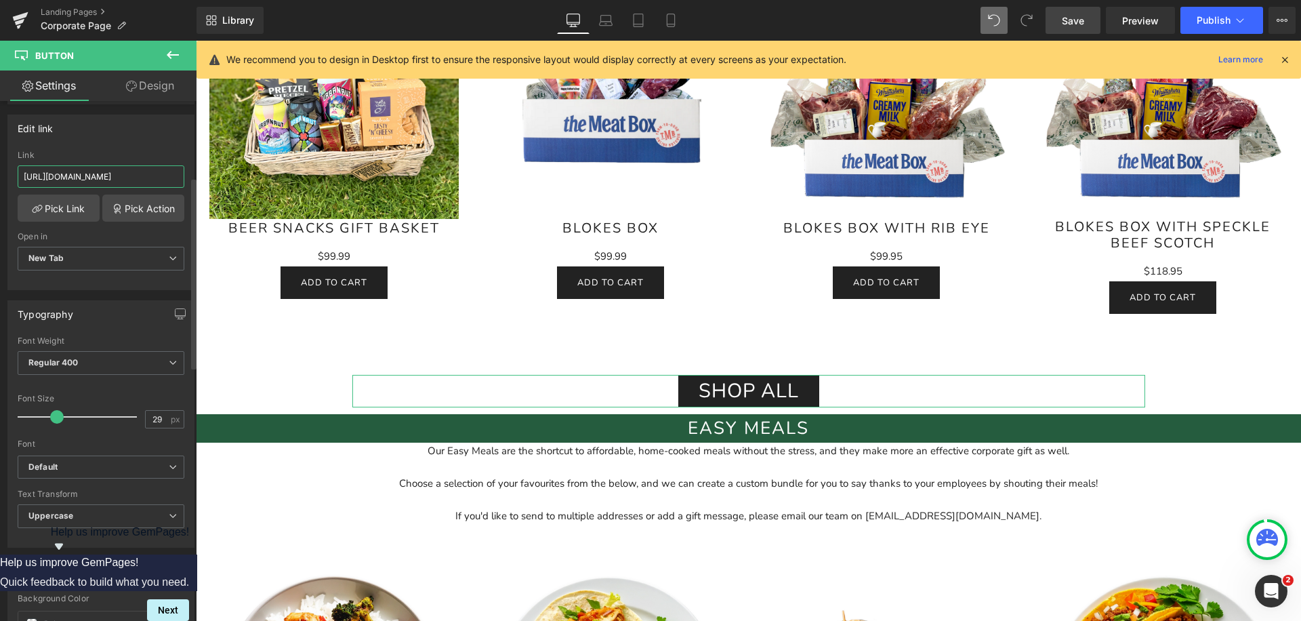
click at [121, 177] on input "https://paddocktopantry.co.nz/collections/gift-baskets-nz" at bounding box center [101, 176] width 167 height 22
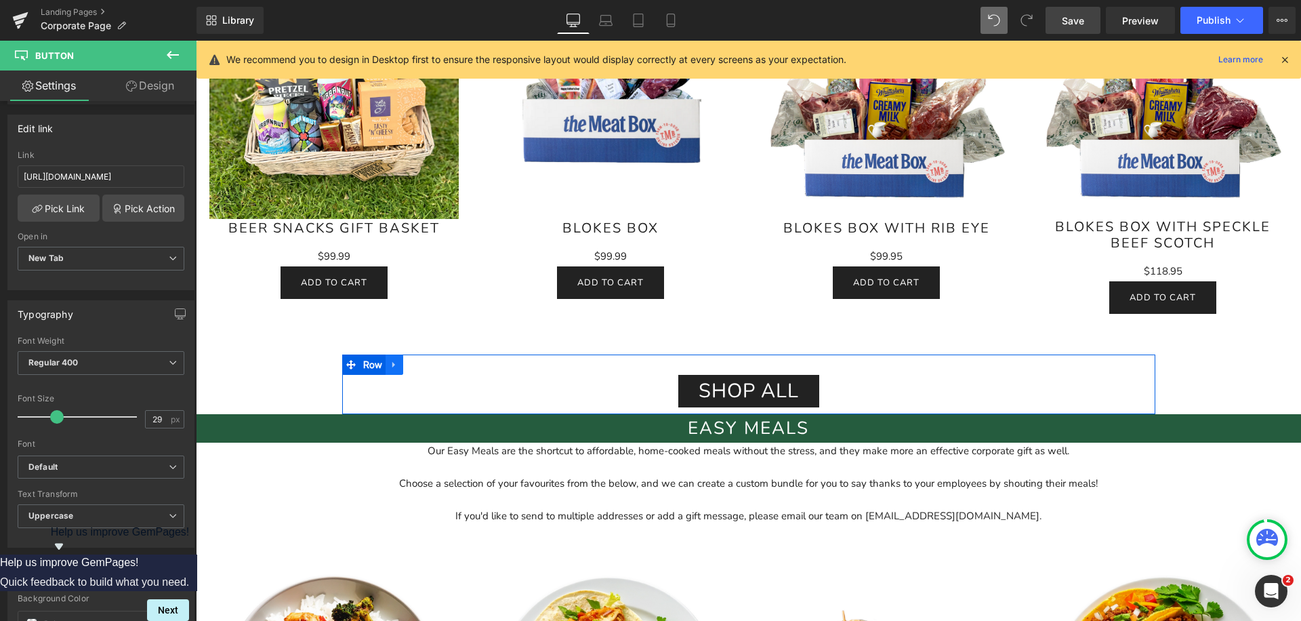
click at [390, 366] on icon at bounding box center [394, 365] width 9 height 10
click at [411, 366] on icon at bounding box center [411, 364] width 9 height 9
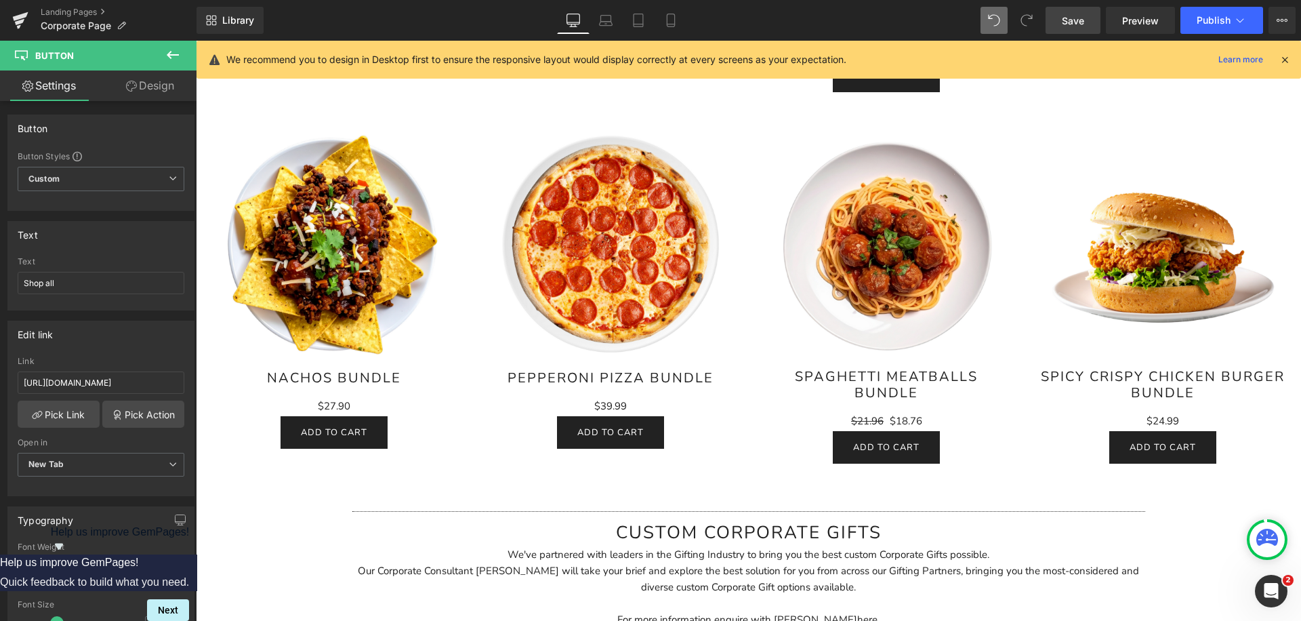
scroll to position [2450, 0]
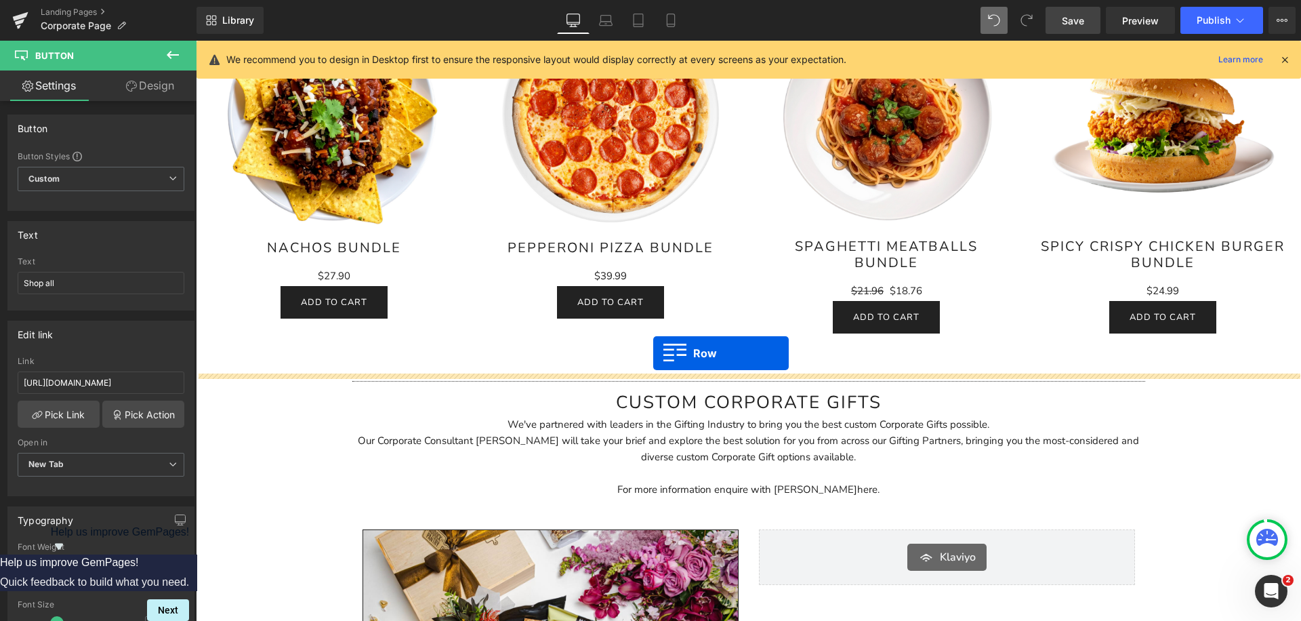
drag, startPoint x: 352, startPoint y: 424, endPoint x: 653, endPoint y: 353, distance: 309.1
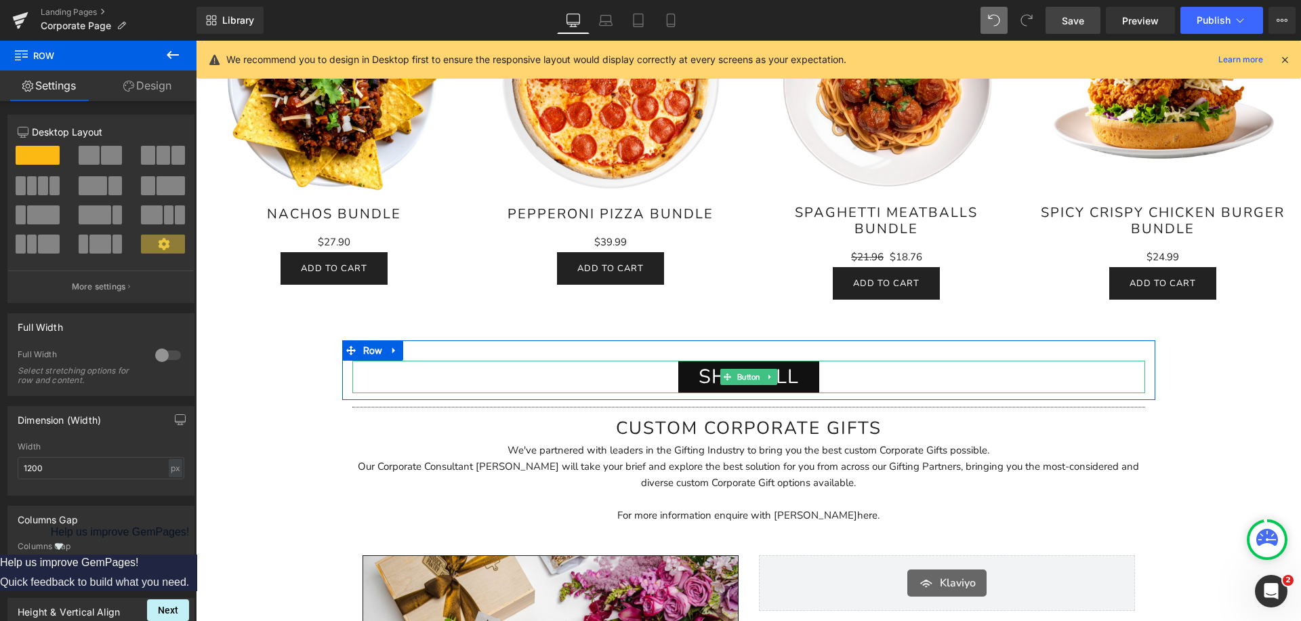
click at [686, 368] on link "Shop all" at bounding box center [748, 376] width 141 height 33
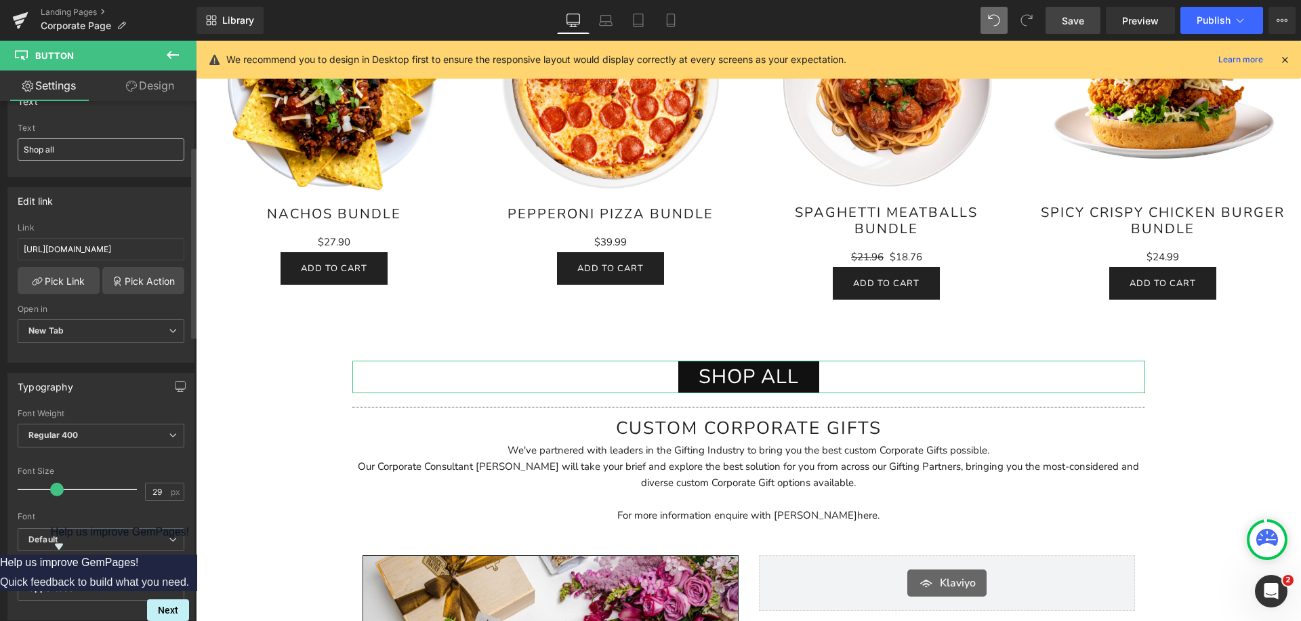
scroll to position [121, 0]
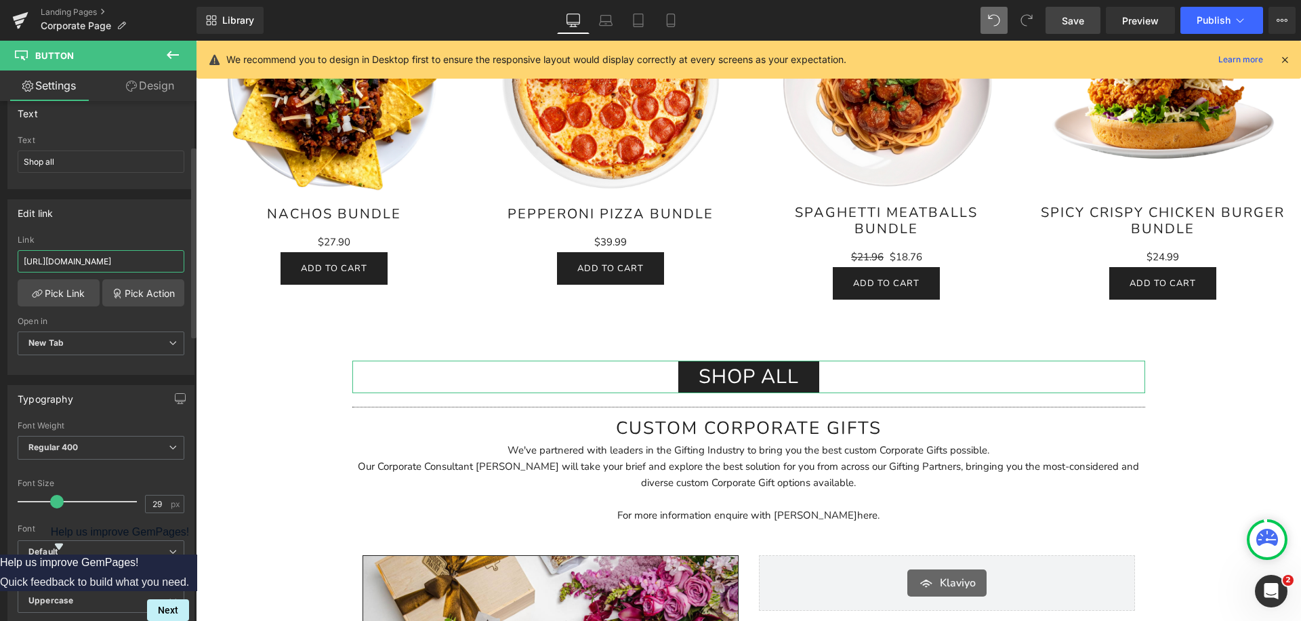
click at [74, 259] on input "https://paddocktopantry.co.nz/collections/gift-baskets-nz" at bounding box center [101, 261] width 167 height 22
paste input "easy-meals"
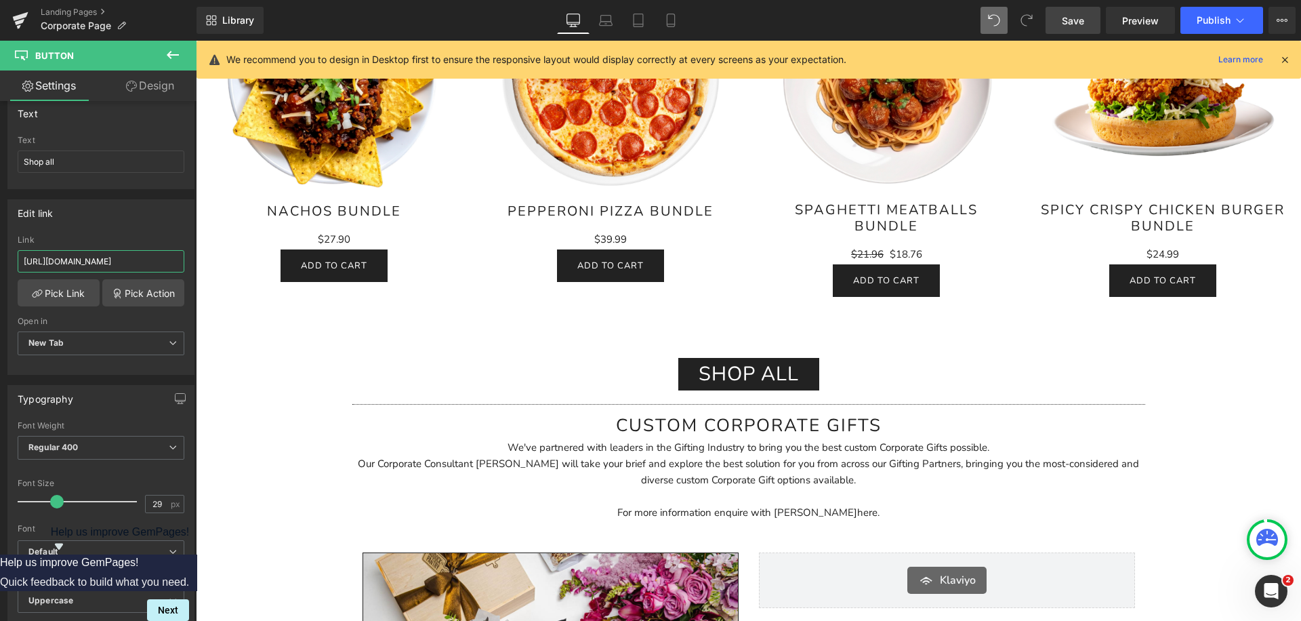
type input "https://paddocktopantry.co.nz/collections/easy-meals"
click at [1076, 20] on span "Save" at bounding box center [1073, 21] width 22 height 14
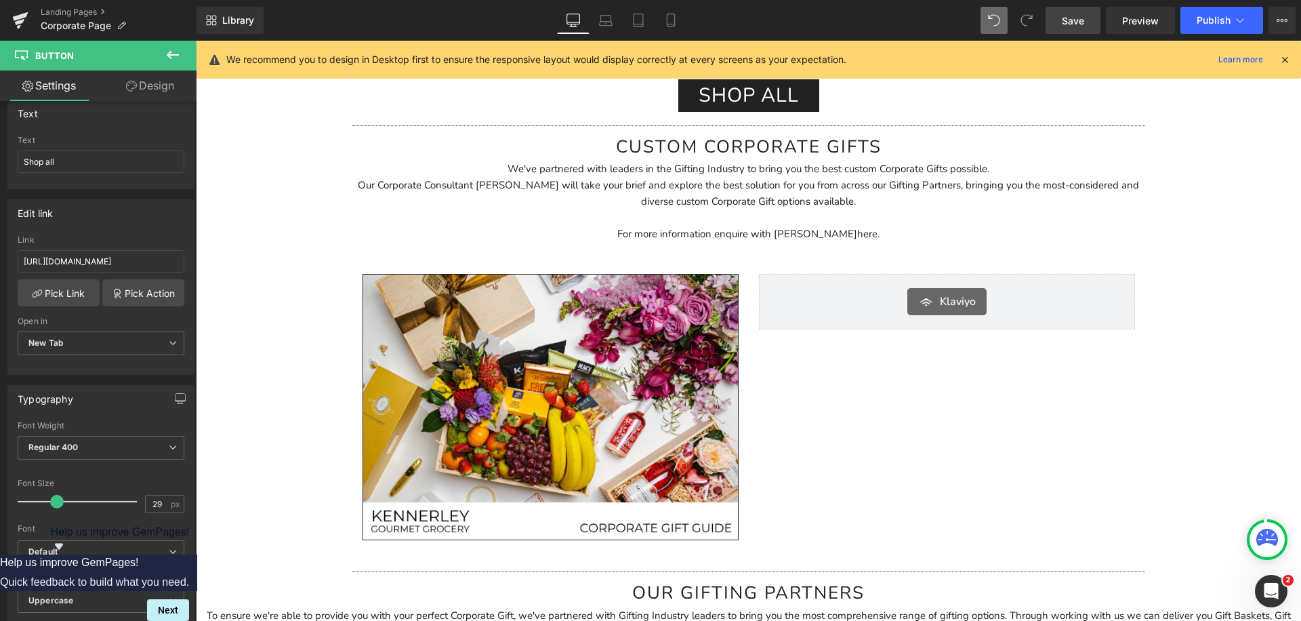
scroll to position [2662, 0]
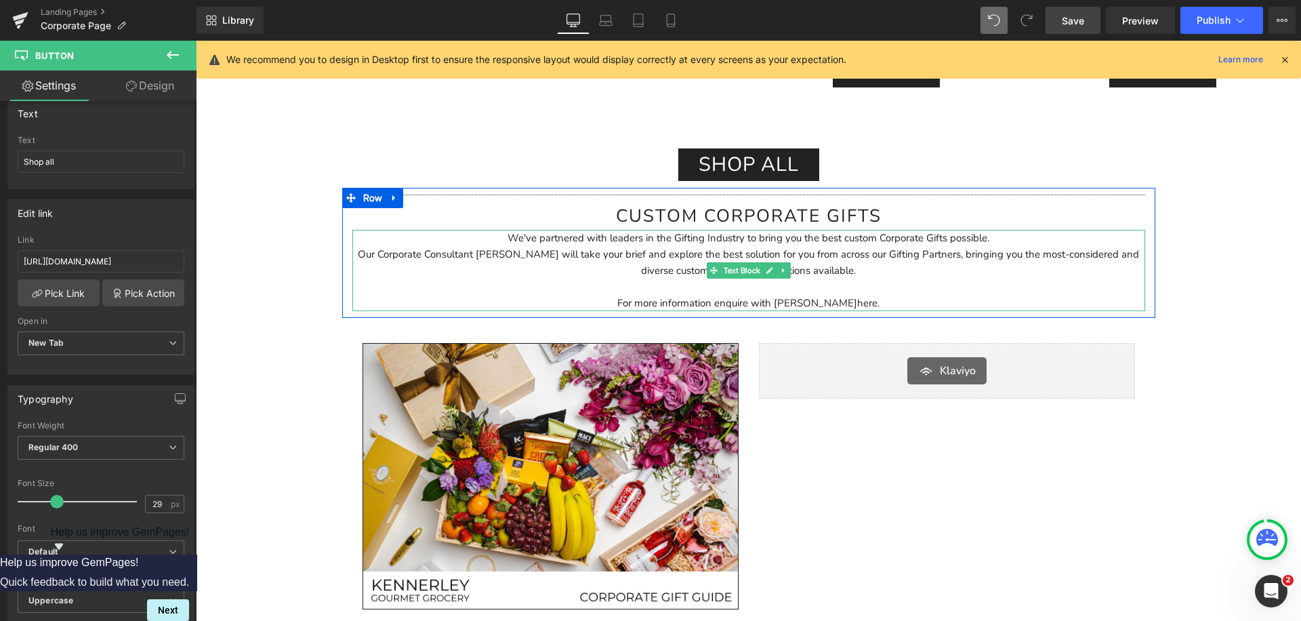
click at [627, 245] on p "We've partnered with leaders in the Gifting Industry to bring you the best cust…" at bounding box center [748, 238] width 793 height 16
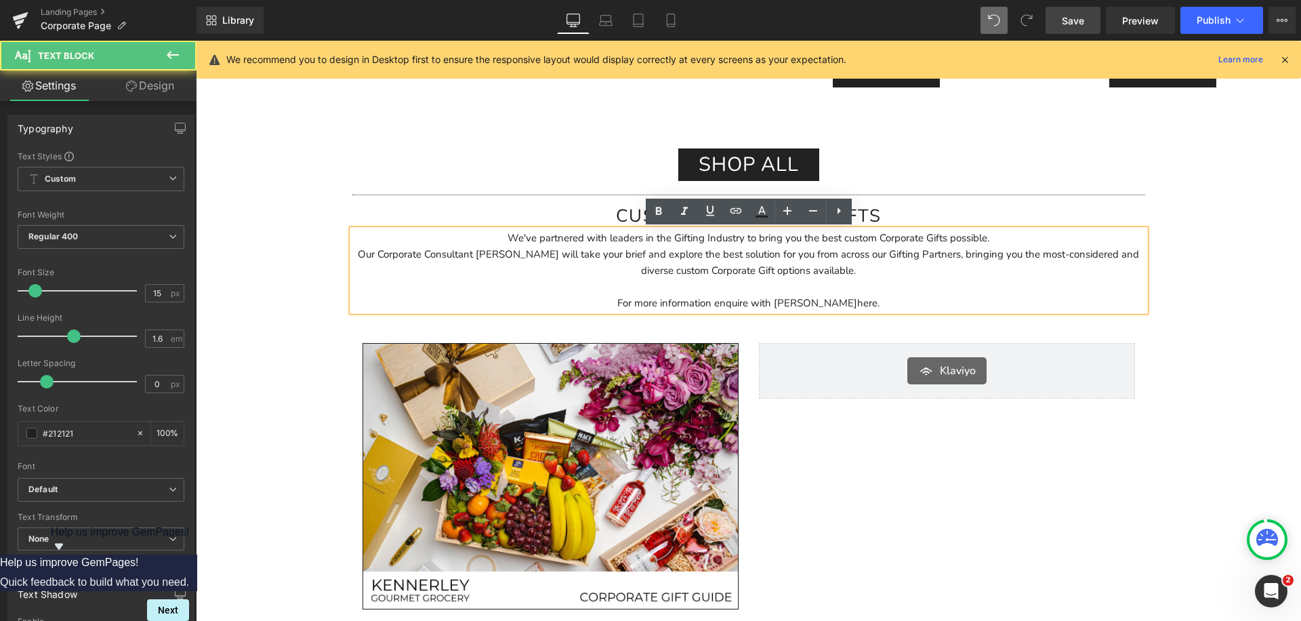
click at [652, 240] on p "We've partnered with leaders in the Gifting Industry to bring you the best cust…" at bounding box center [748, 238] width 793 height 16
click at [495, 253] on p "Our Corporate Consultant Melanie will take your brief and explore the best solu…" at bounding box center [748, 262] width 793 height 33
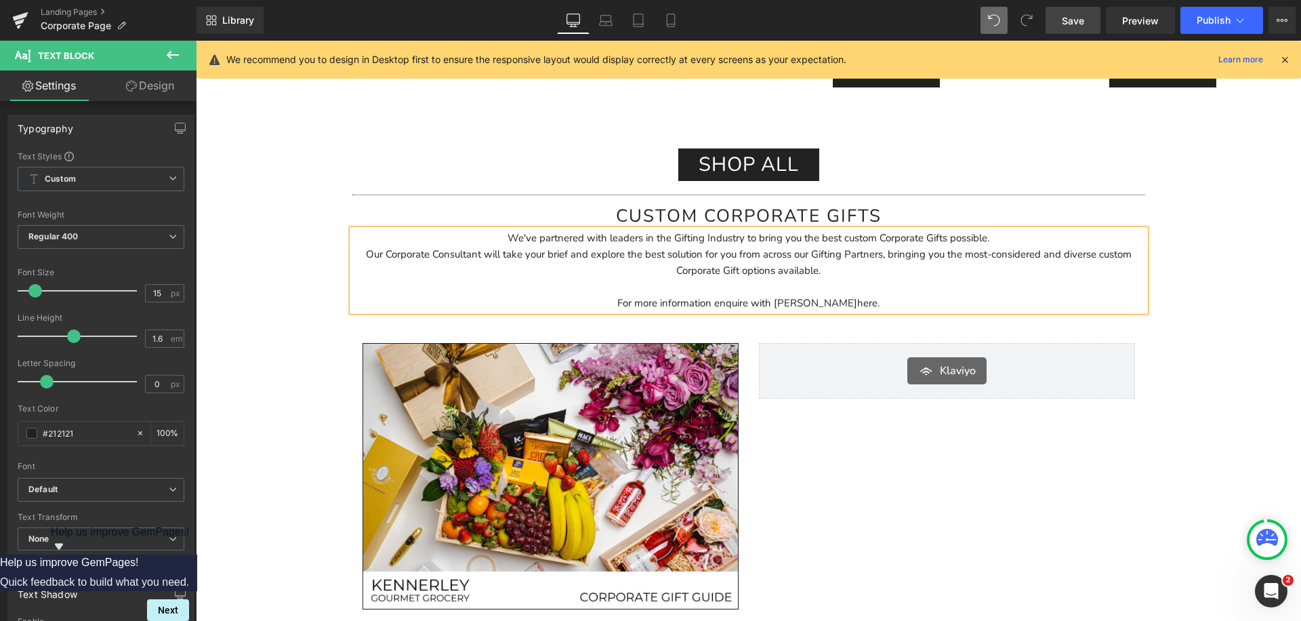
click at [1031, 238] on p "We've partnered with leaders in the Gifting Industry to bring you the best cust…" at bounding box center [748, 238] width 793 height 16
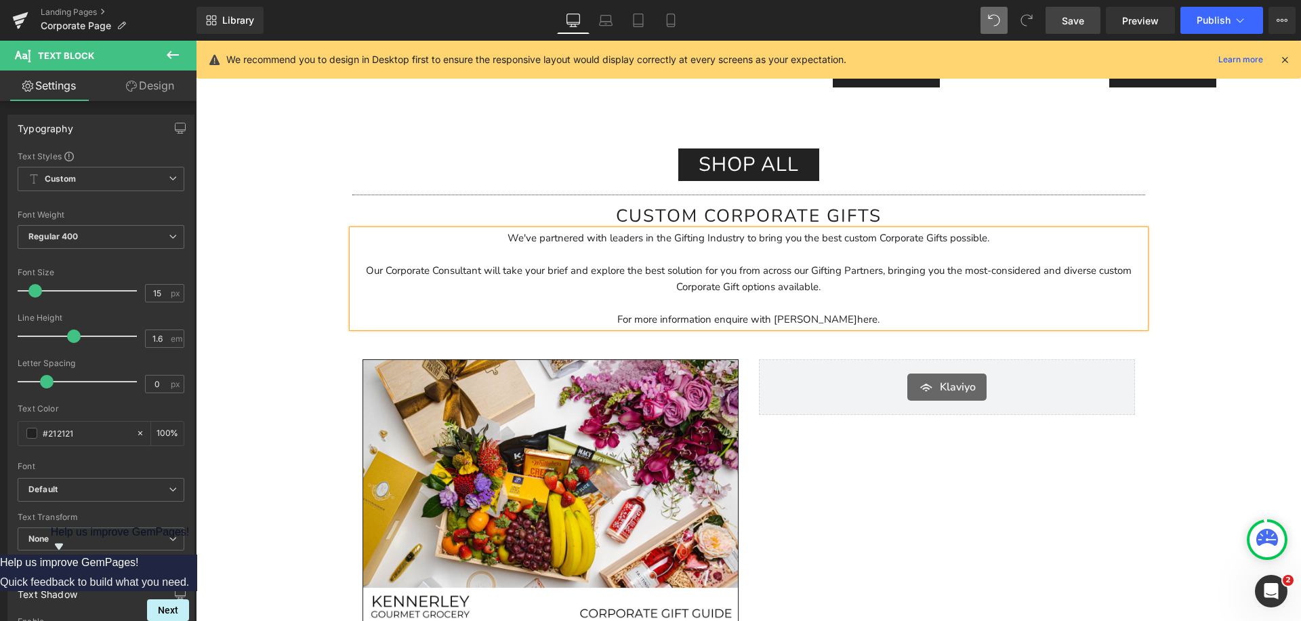
click at [869, 320] on p "For more information enquire with Melanie here ." at bounding box center [748, 311] width 793 height 33
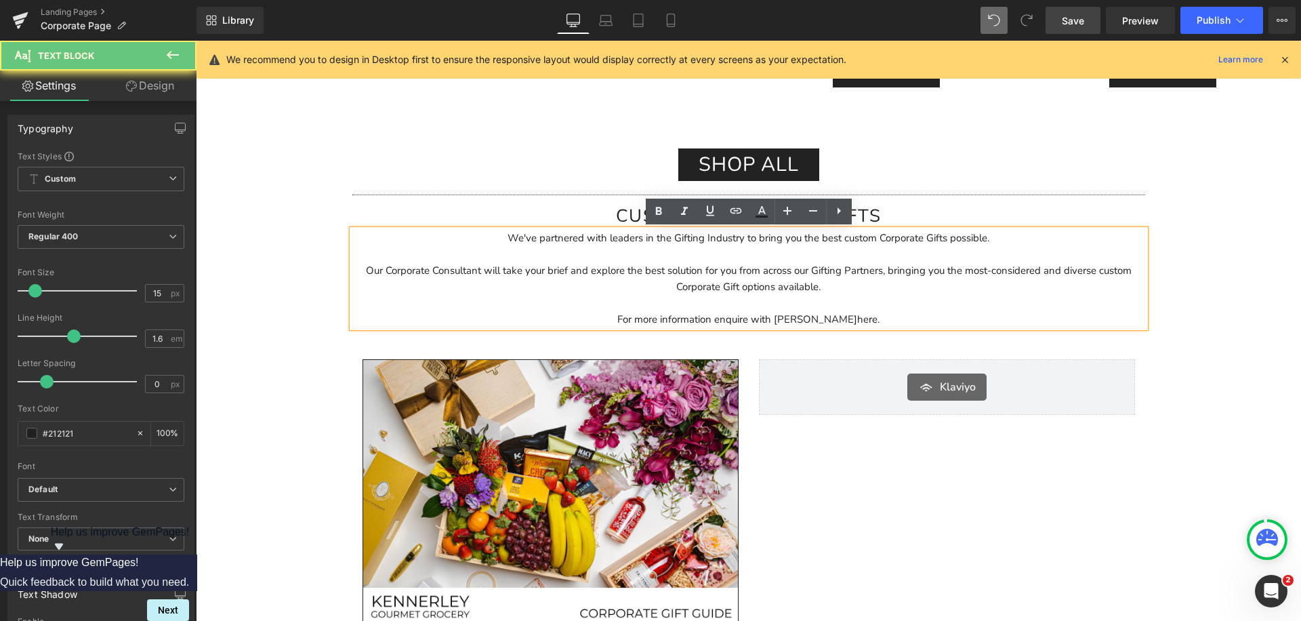
click at [794, 315] on p "For more information enquire with Melanie here ." at bounding box center [748, 311] width 793 height 33
click at [857, 316] on link "here" at bounding box center [867, 319] width 20 height 14
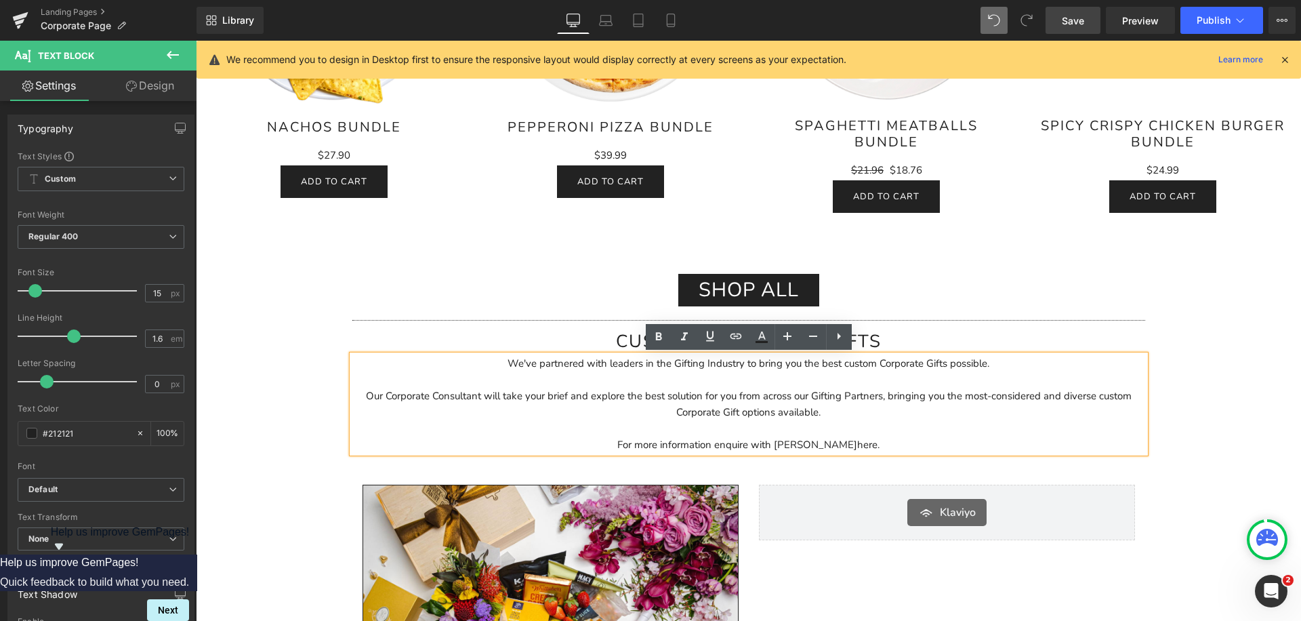
scroll to position [2531, 0]
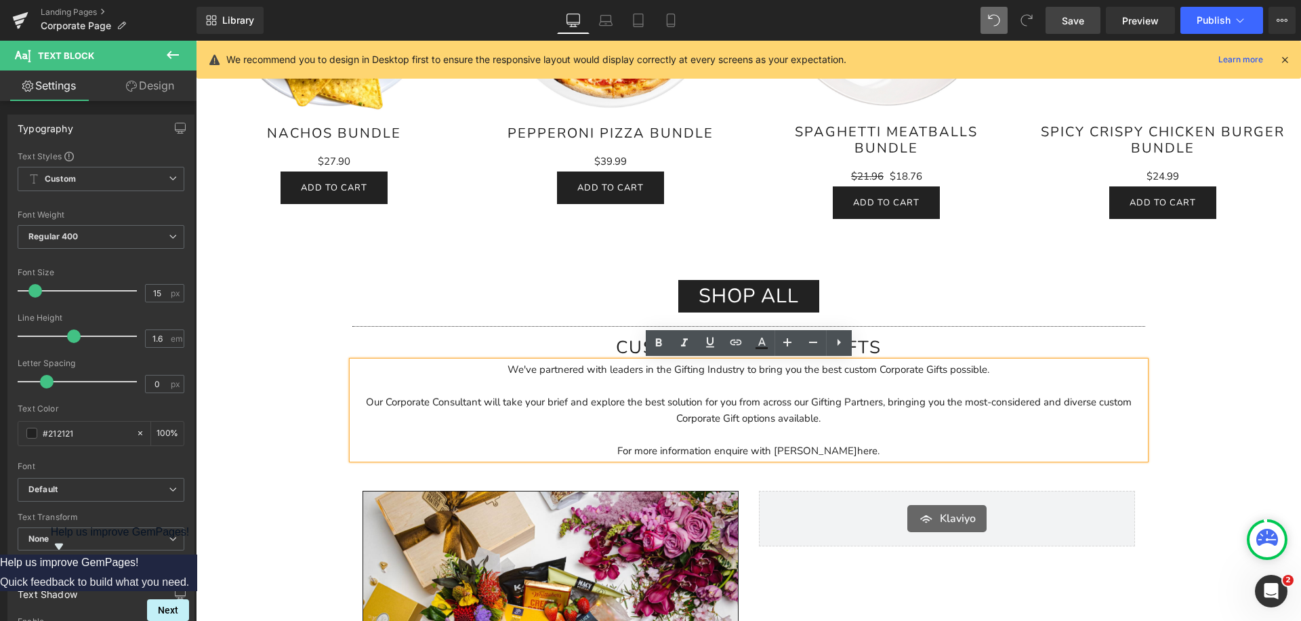
click at [849, 427] on p "For more information enquire with Melanie here ." at bounding box center [748, 442] width 793 height 33
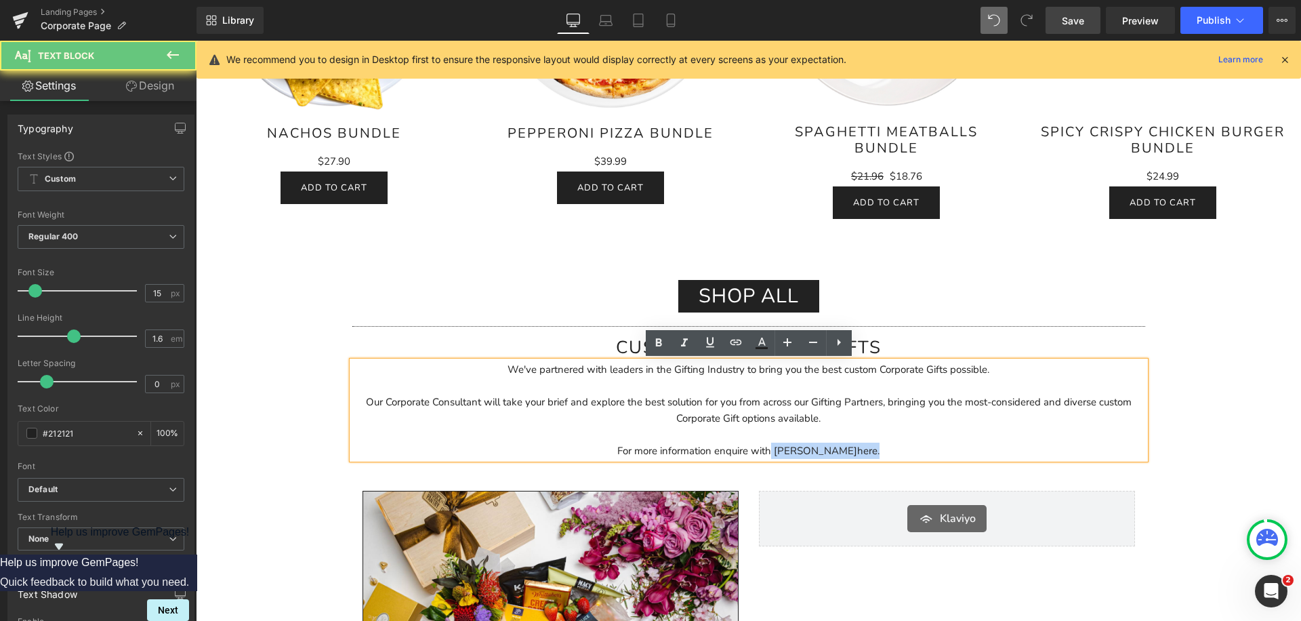
drag, startPoint x: 864, startPoint y: 448, endPoint x: 793, endPoint y: 447, distance: 71.8
click at [793, 447] on p "For more information enquire with Melanie here ." at bounding box center [748, 442] width 793 height 33
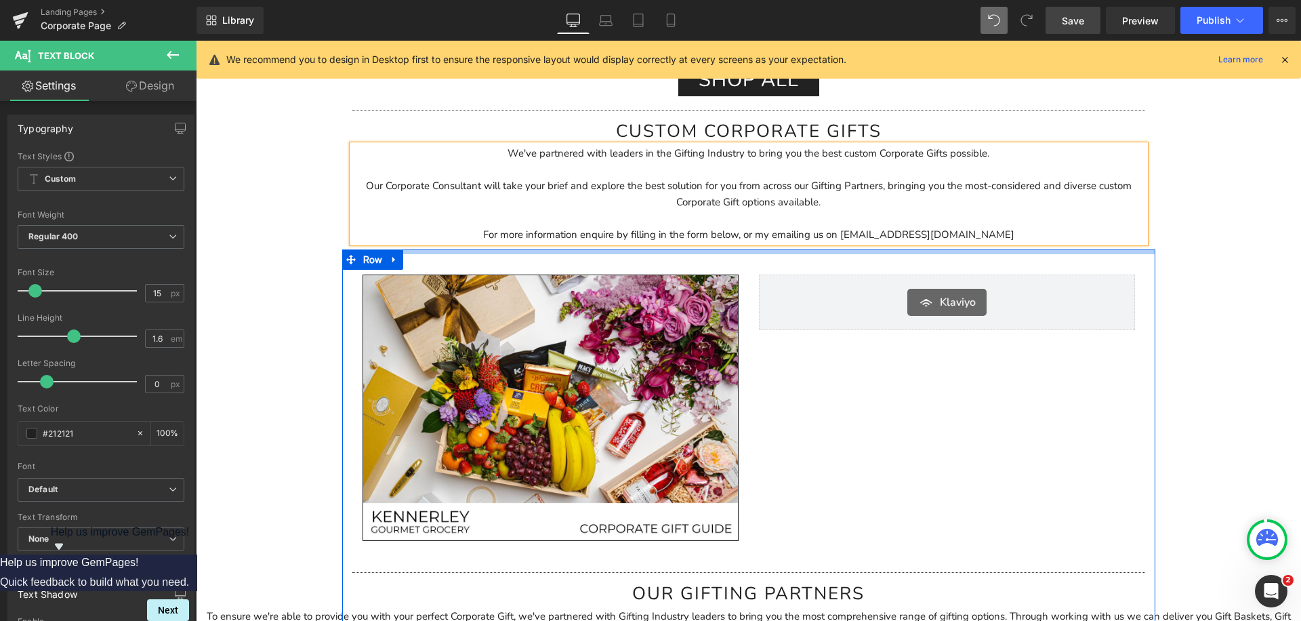
scroll to position [2774, 0]
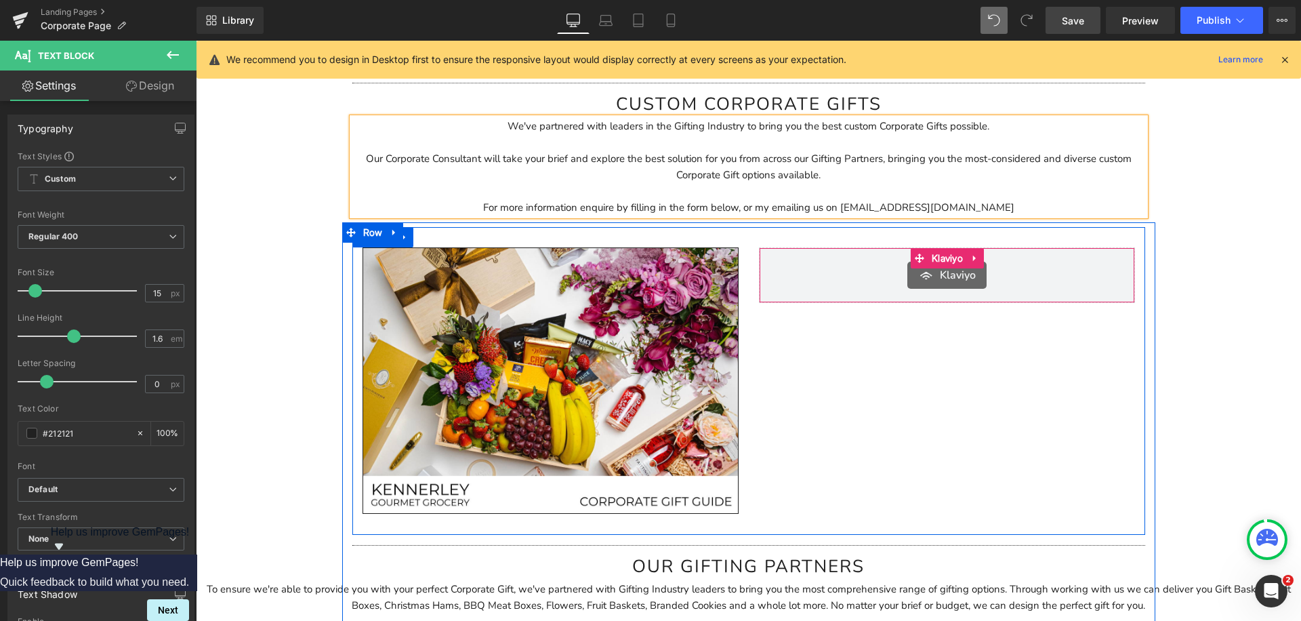
click at [844, 293] on div "Klaviyo Klaviyo" at bounding box center [947, 275] width 376 height 56
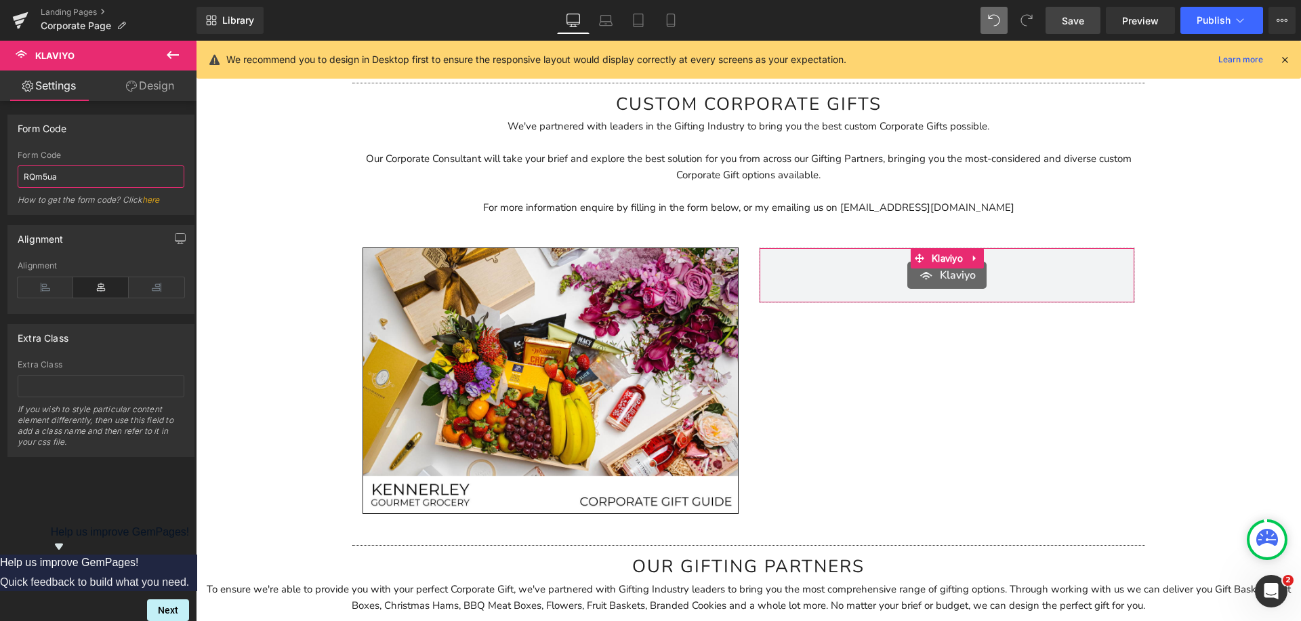
click at [96, 177] on input "RQm5ua" at bounding box center [101, 176] width 167 height 22
click at [1083, 16] on span "Save" at bounding box center [1073, 21] width 22 height 14
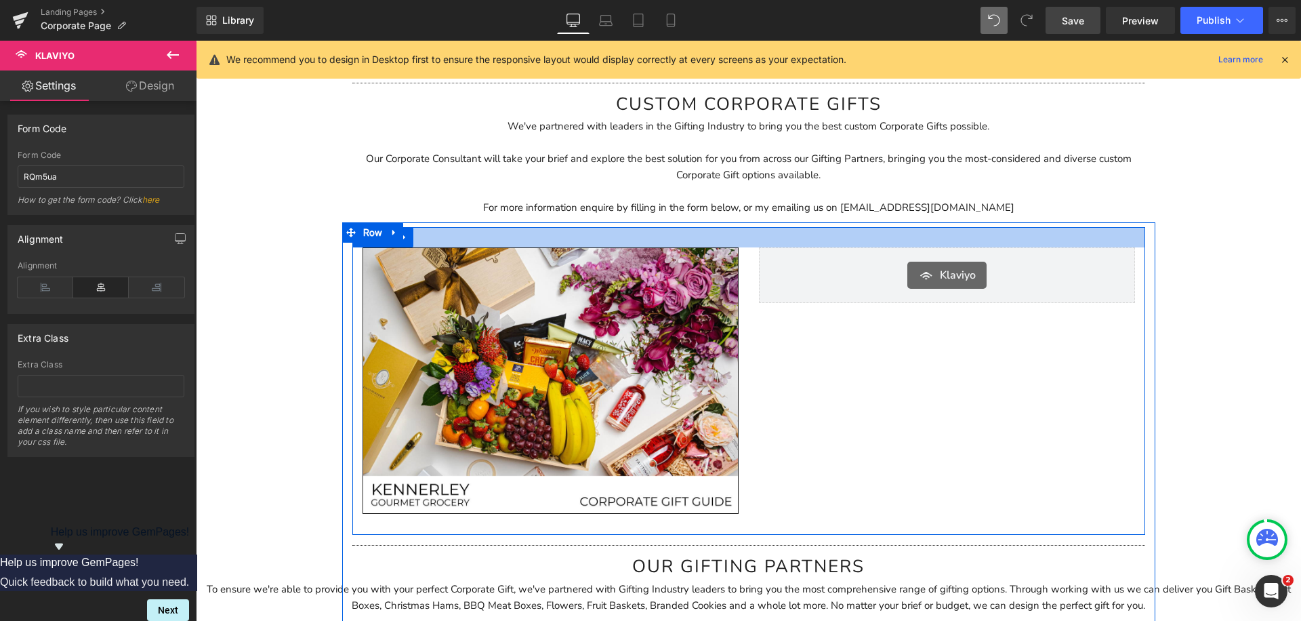
click at [841, 251] on div "Klaviyo Klaviyo" at bounding box center [947, 275] width 376 height 56
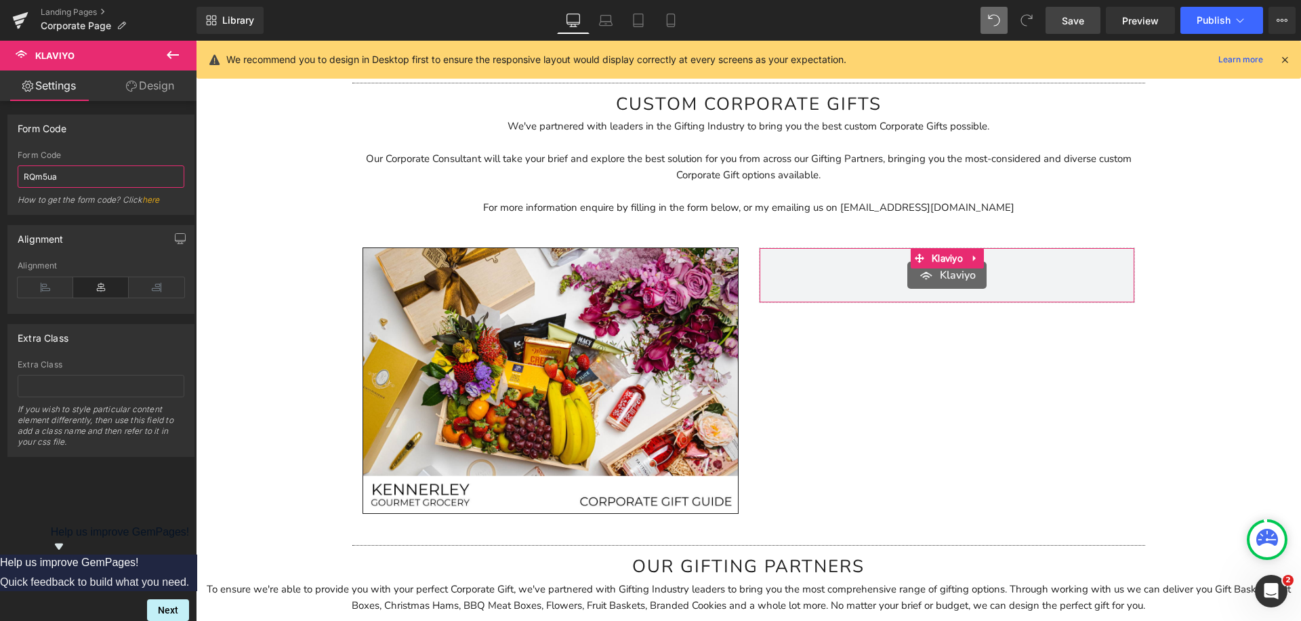
click at [46, 173] on input "RQm5ua" at bounding box center [101, 176] width 167 height 22
click at [1076, 26] on span "Save" at bounding box center [1073, 21] width 22 height 14
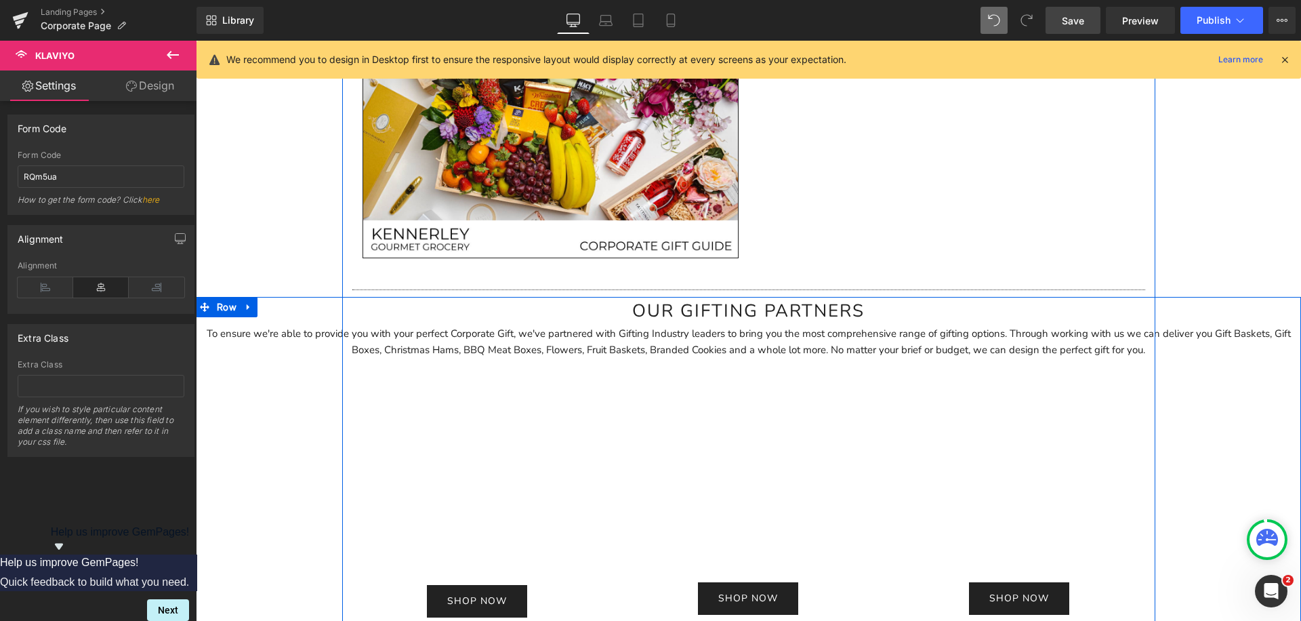
scroll to position [3001, 0]
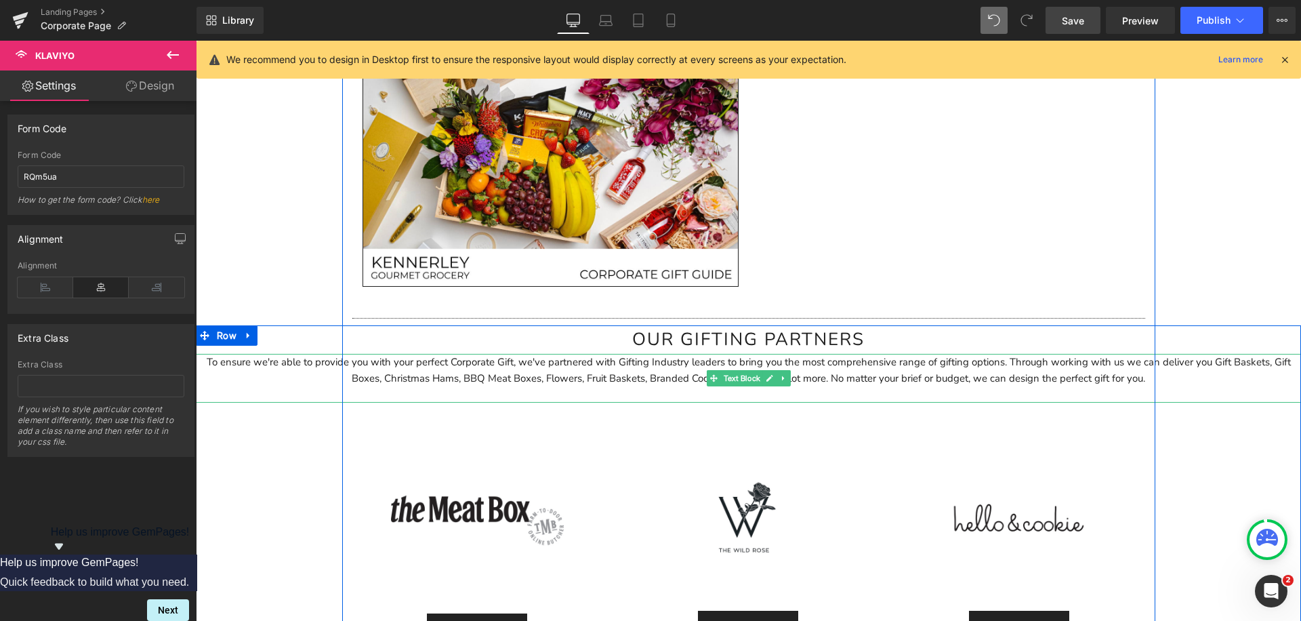
click at [931, 376] on p "To ensure we're able to provide you with your perfect Corporate Gift, we've par…" at bounding box center [748, 370] width 1105 height 33
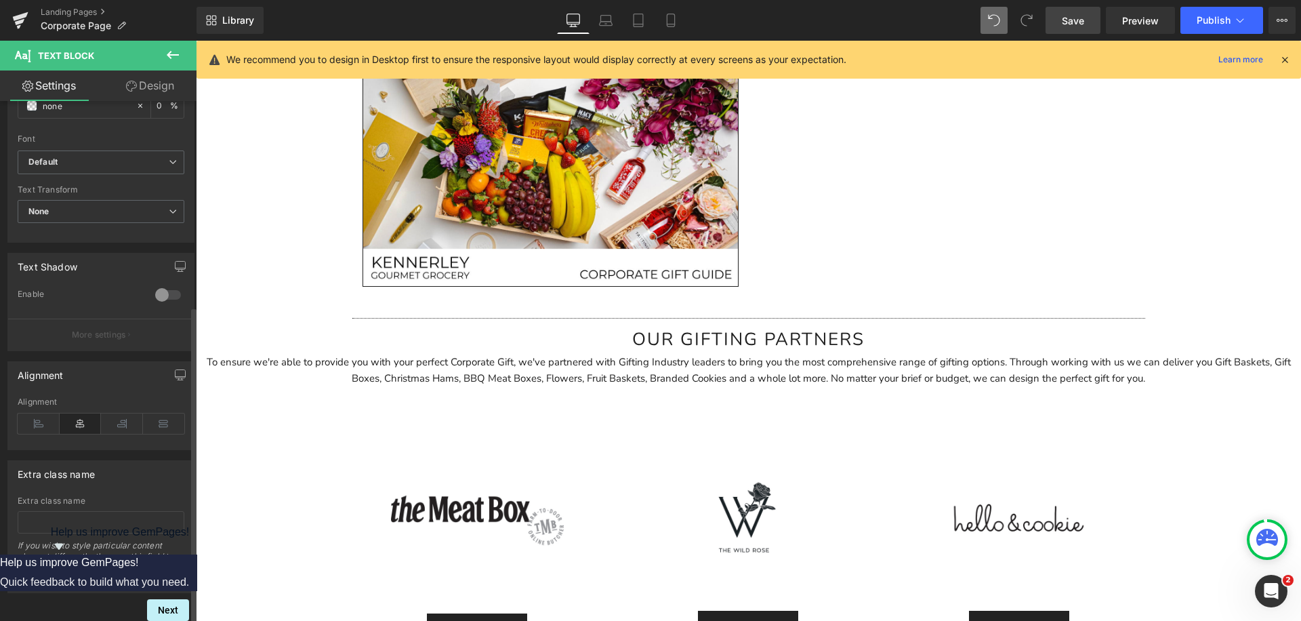
scroll to position [0, 0]
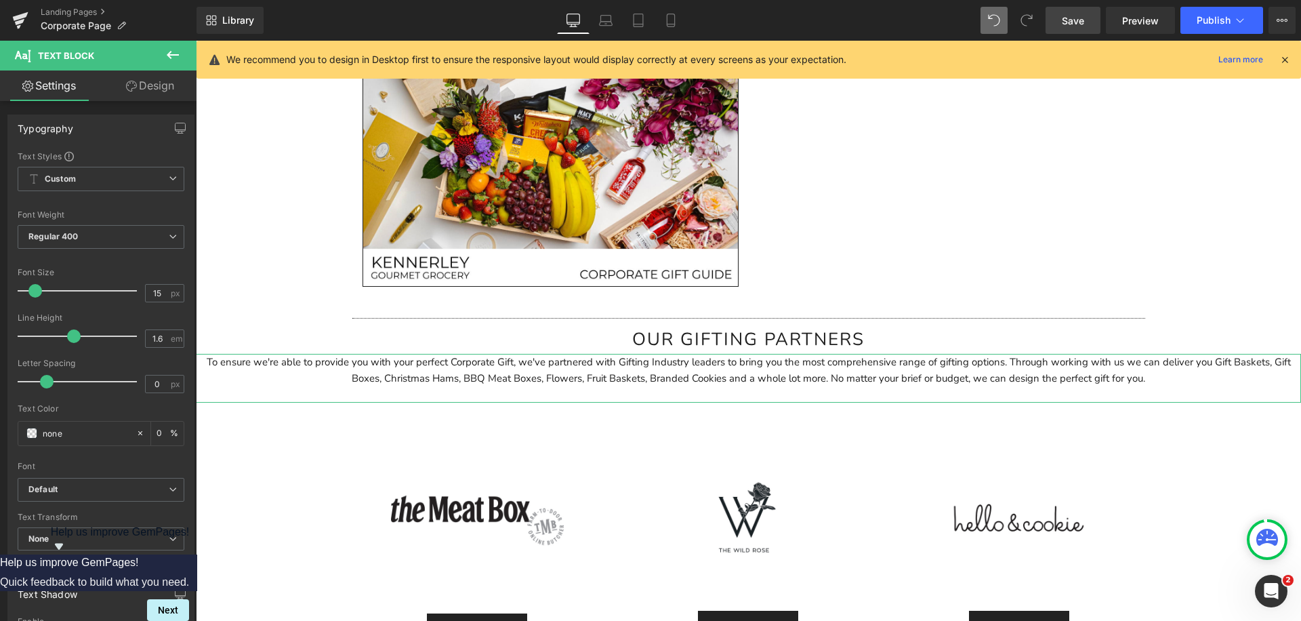
click at [147, 89] on link "Design" at bounding box center [150, 85] width 98 height 30
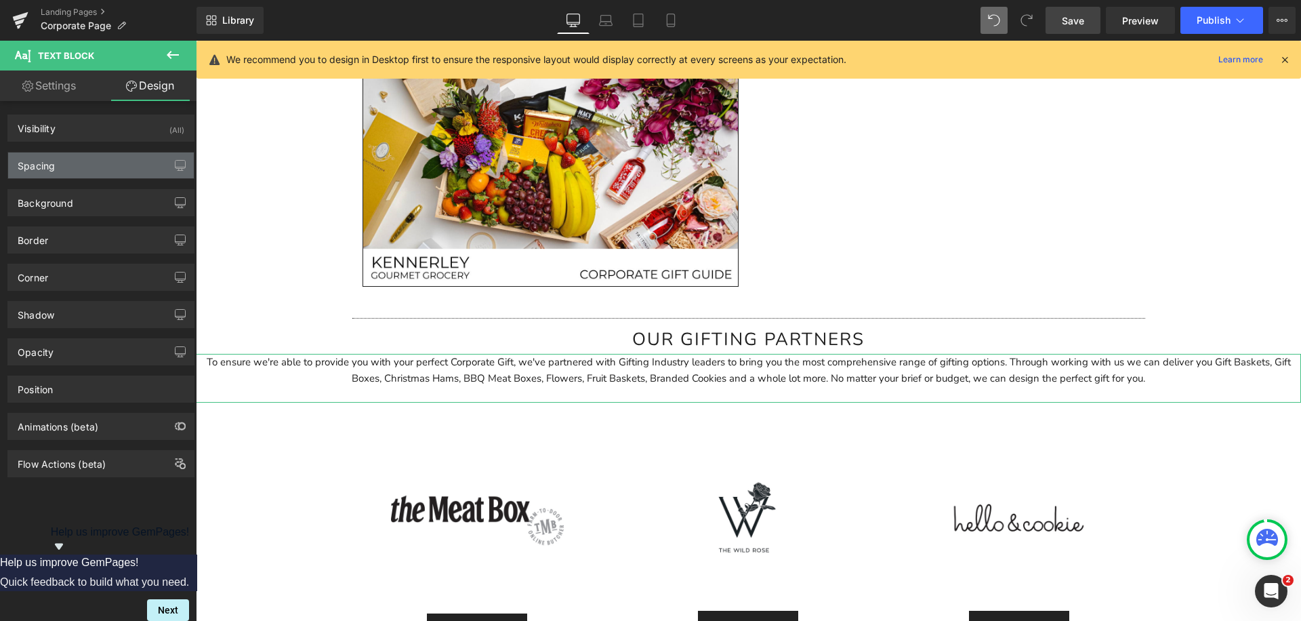
click at [116, 169] on div "Spacing" at bounding box center [101, 165] width 186 height 26
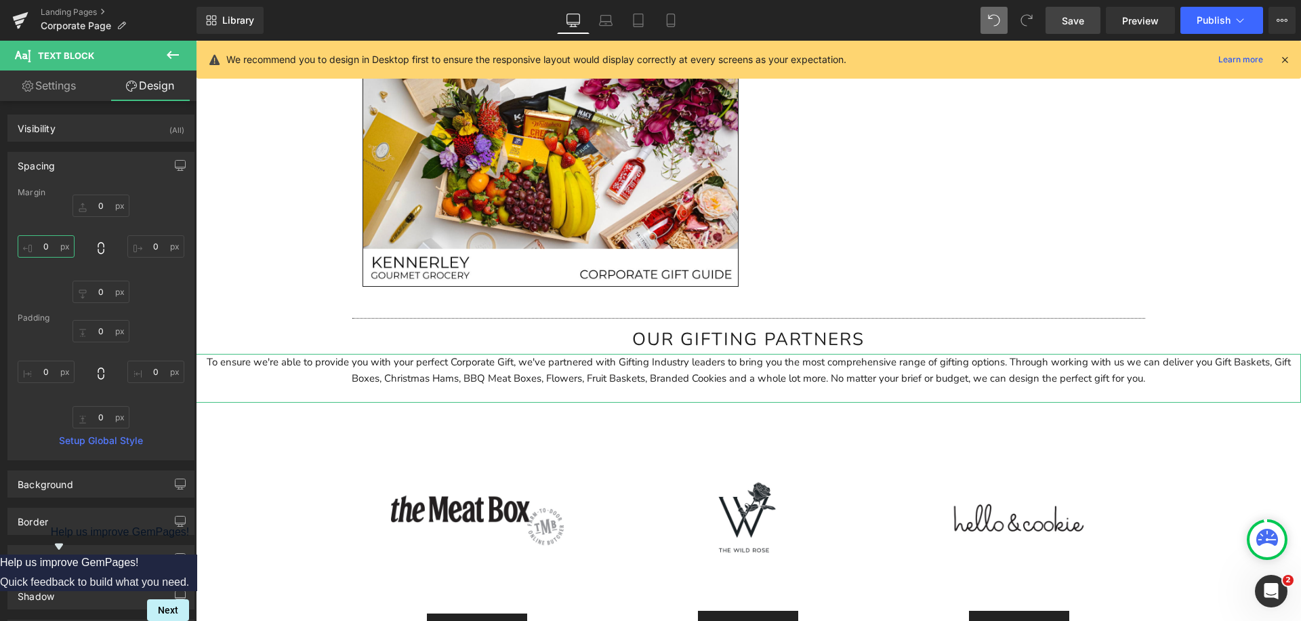
click at [42, 246] on input "0" at bounding box center [46, 246] width 57 height 22
type input "50"
click at [142, 248] on input "0" at bounding box center [155, 246] width 57 height 22
type input "50"
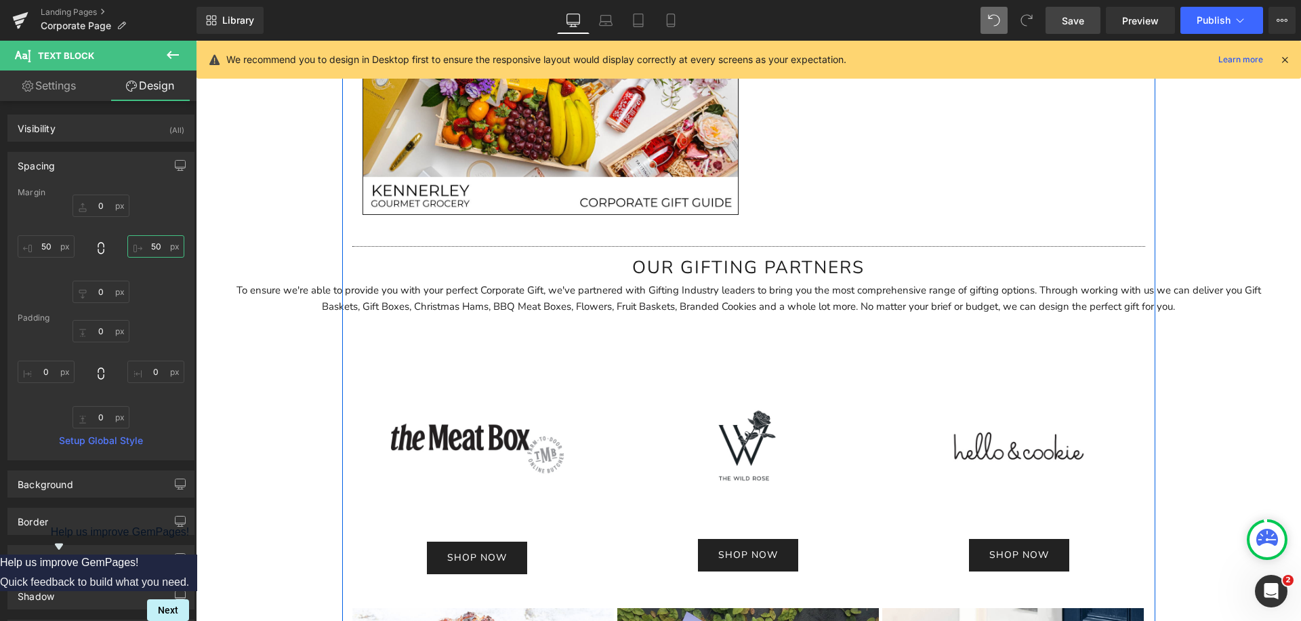
scroll to position [3158, 0]
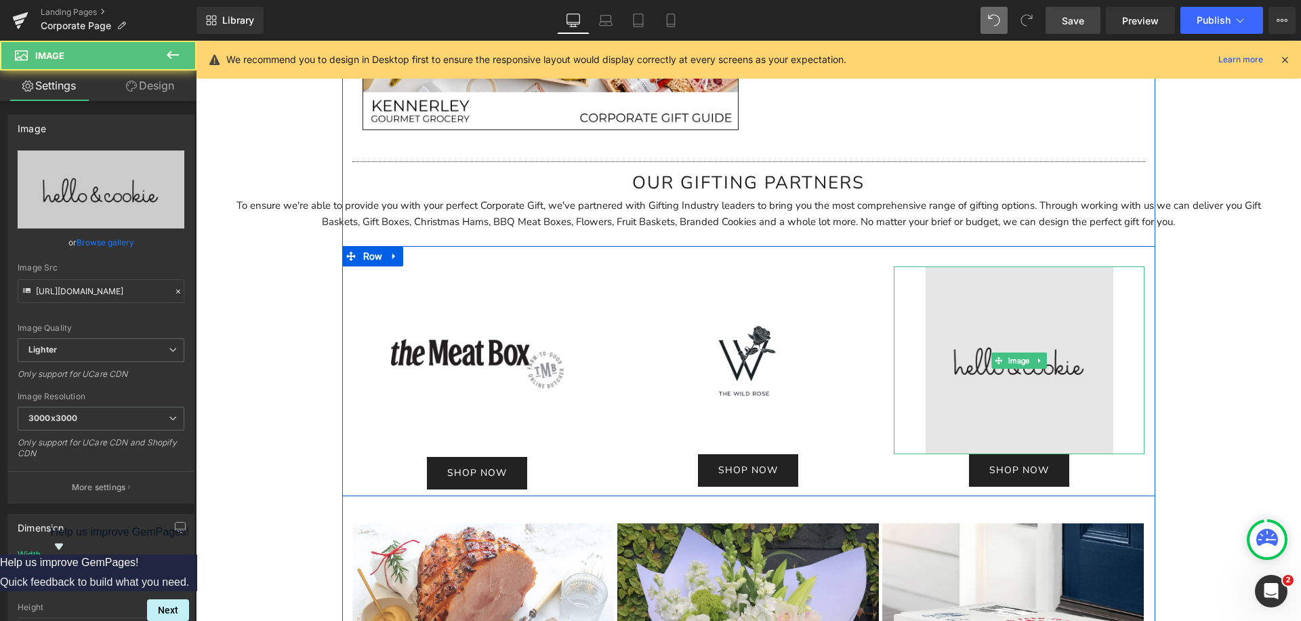
click at [1034, 348] on img at bounding box center [1019, 360] width 188 height 188
click at [1048, 362] on img at bounding box center [1019, 360] width 188 height 188
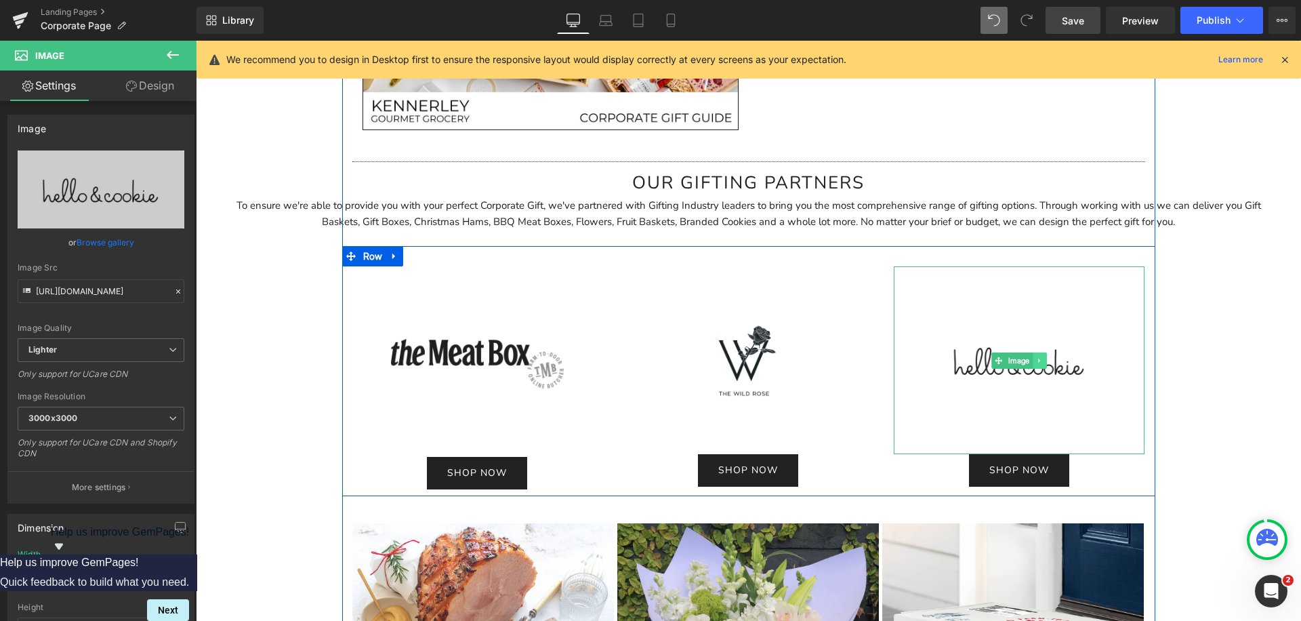
click at [1038, 360] on icon at bounding box center [1039, 360] width 2 height 5
click at [1045, 360] on icon at bounding box center [1046, 359] width 7 height 7
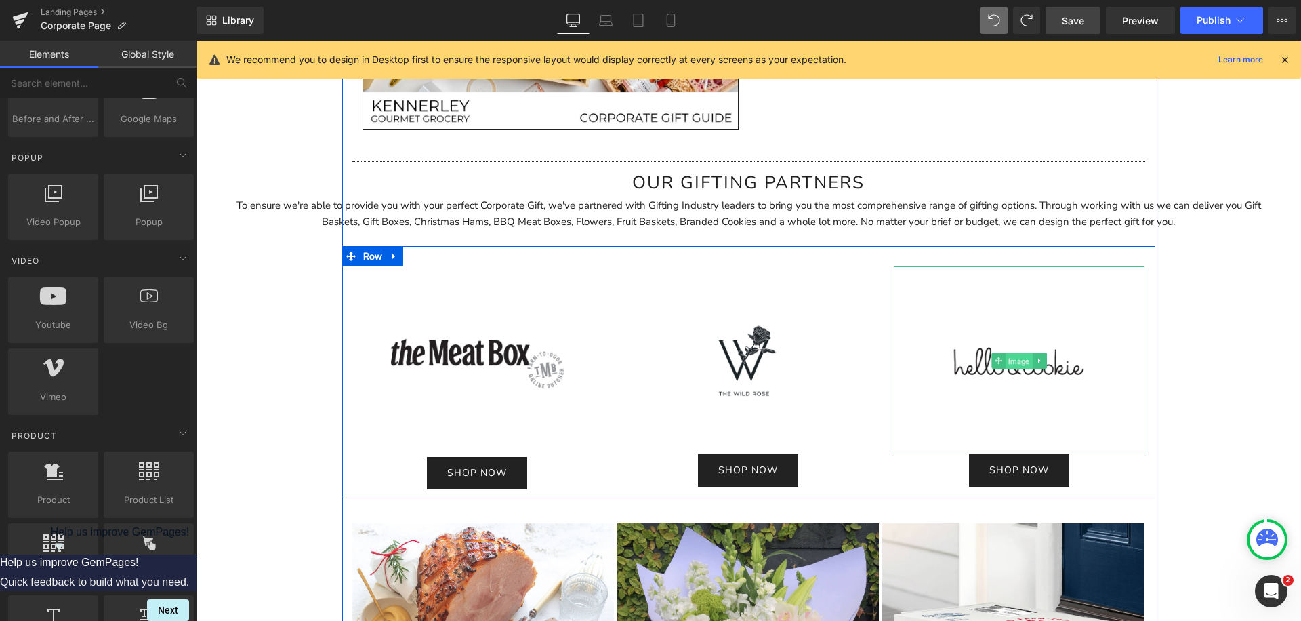
click at [1009, 357] on span "Image" at bounding box center [1019, 360] width 27 height 16
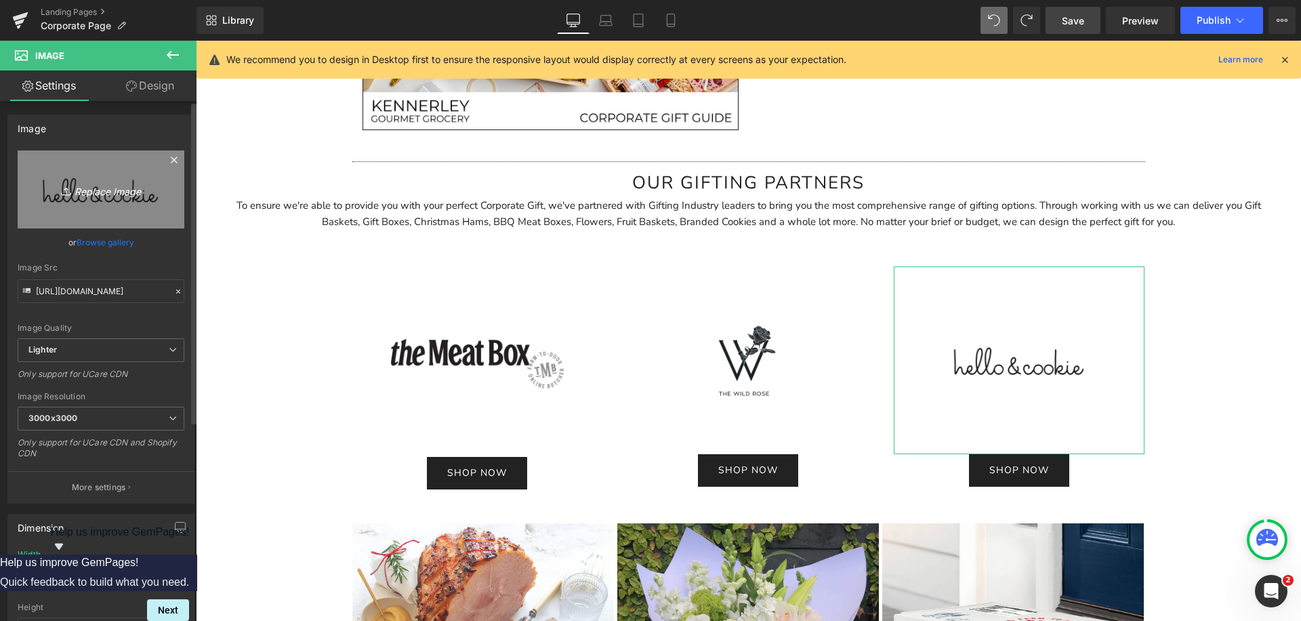
click at [123, 181] on icon "Replace Image" at bounding box center [101, 189] width 108 height 17
click at [113, 191] on icon "Replace Image" at bounding box center [101, 189] width 108 height 17
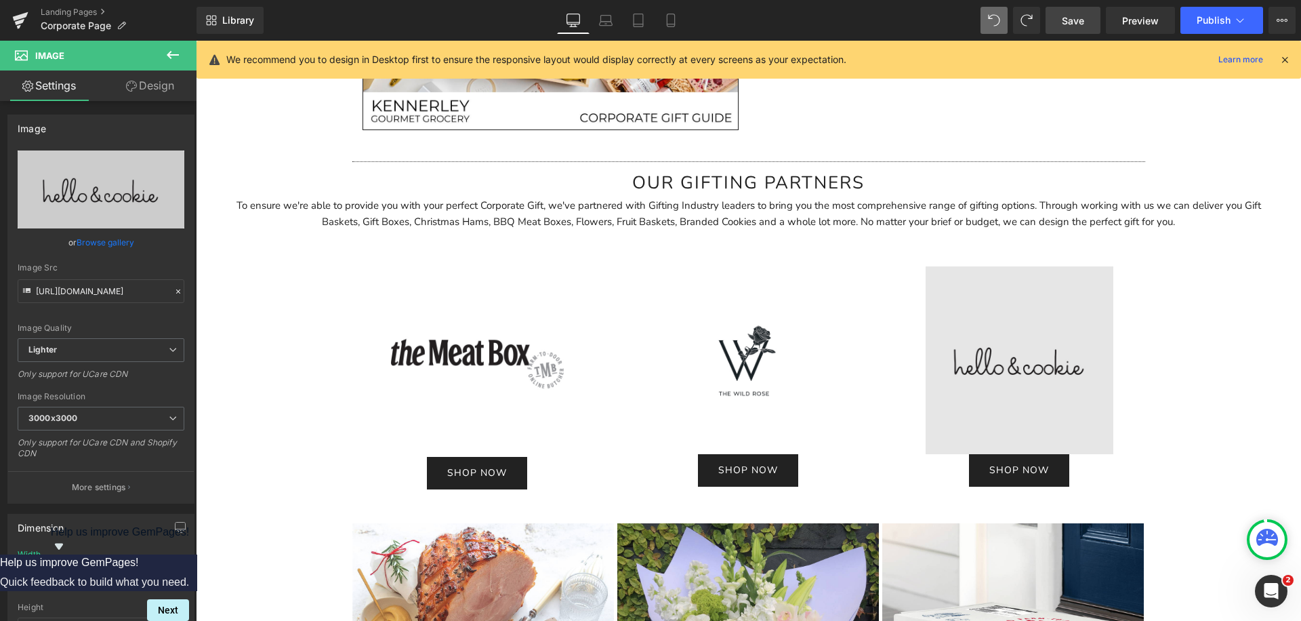
type input "C:\fakepath\CB-Black-BG.webp"
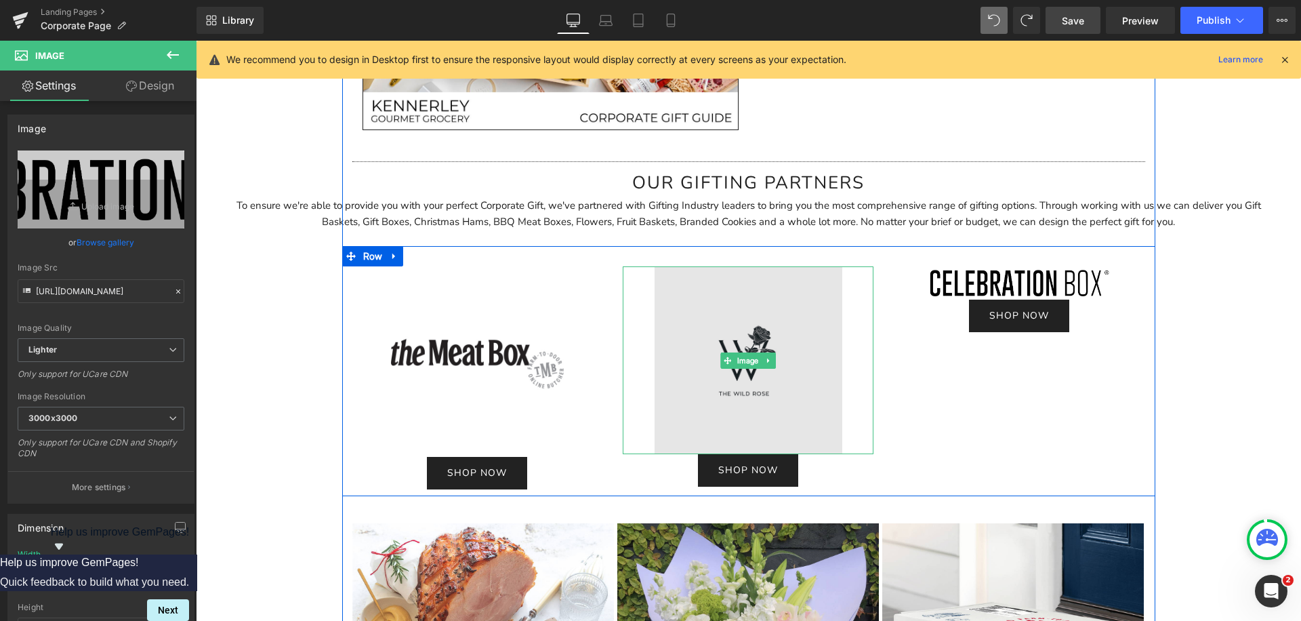
click at [694, 375] on img at bounding box center [748, 360] width 188 height 188
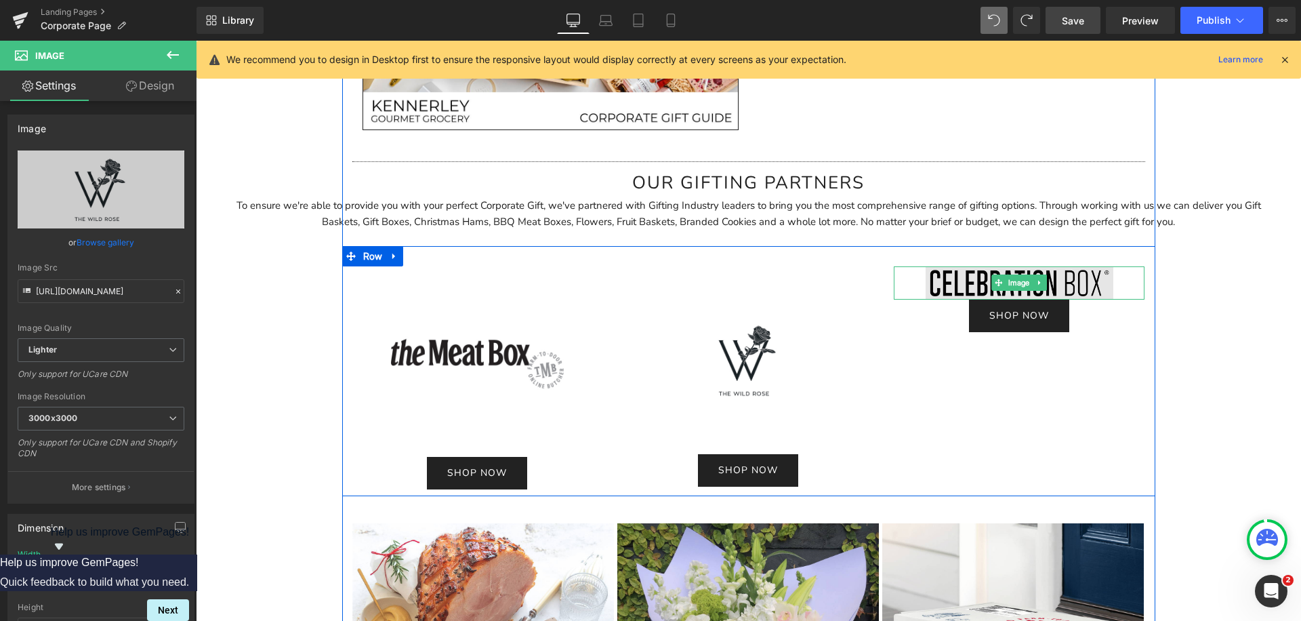
click at [959, 280] on img at bounding box center [1019, 282] width 188 height 33
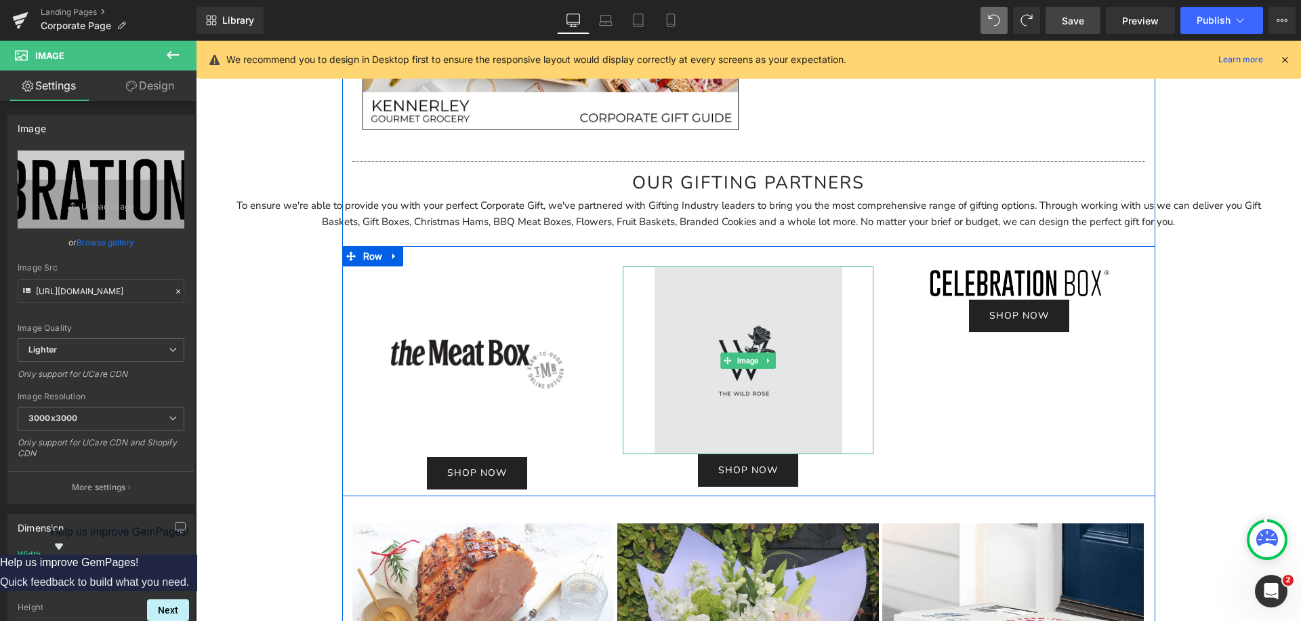
click at [692, 356] on img at bounding box center [748, 360] width 188 height 188
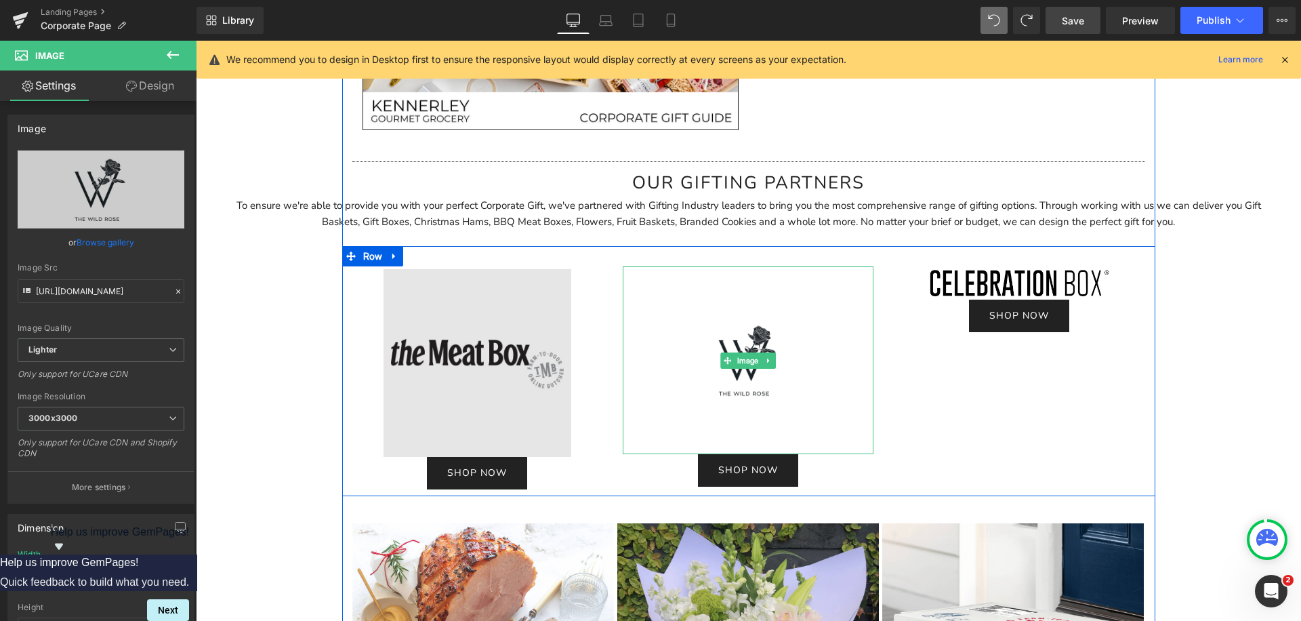
click at [467, 340] on img at bounding box center [477, 361] width 188 height 190
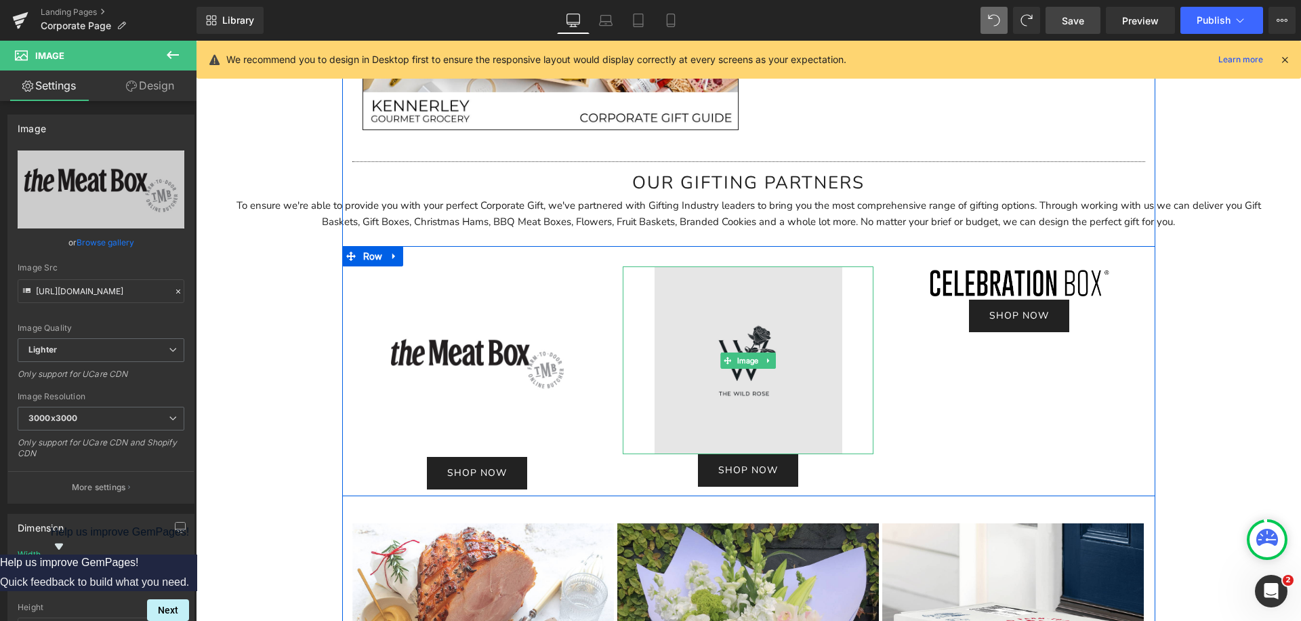
click at [838, 294] on img at bounding box center [748, 360] width 188 height 188
click at [709, 354] on img at bounding box center [748, 360] width 188 height 188
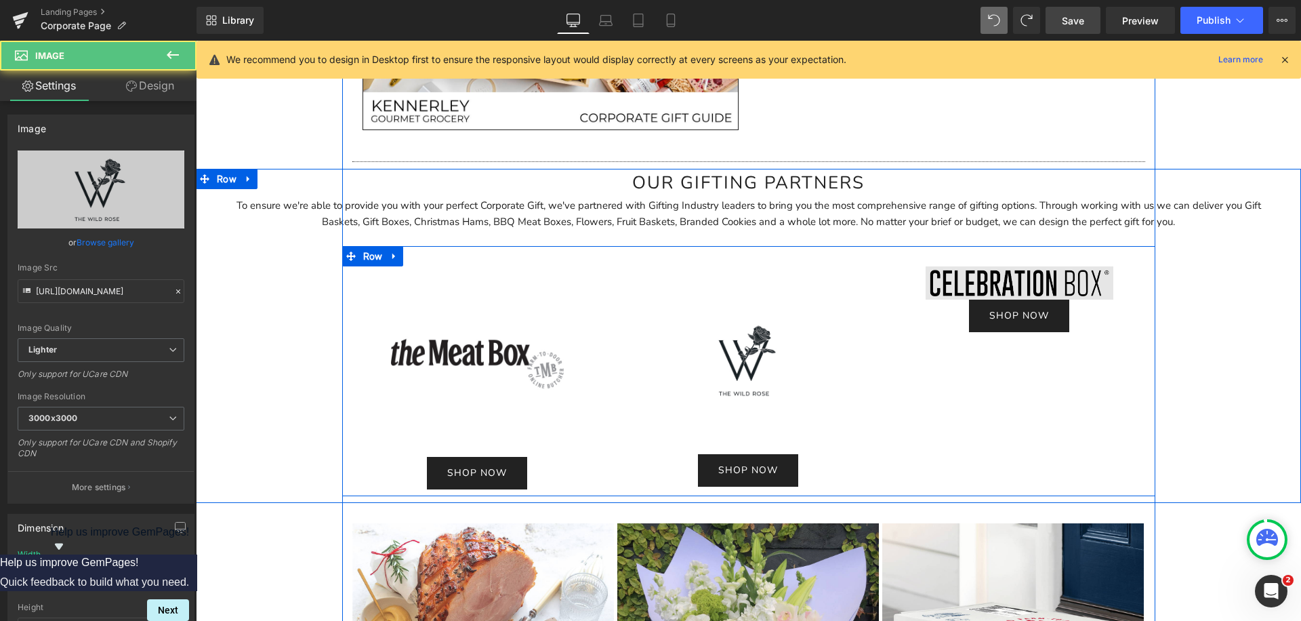
click at [992, 279] on li "Image" at bounding box center [1012, 282] width 41 height 16
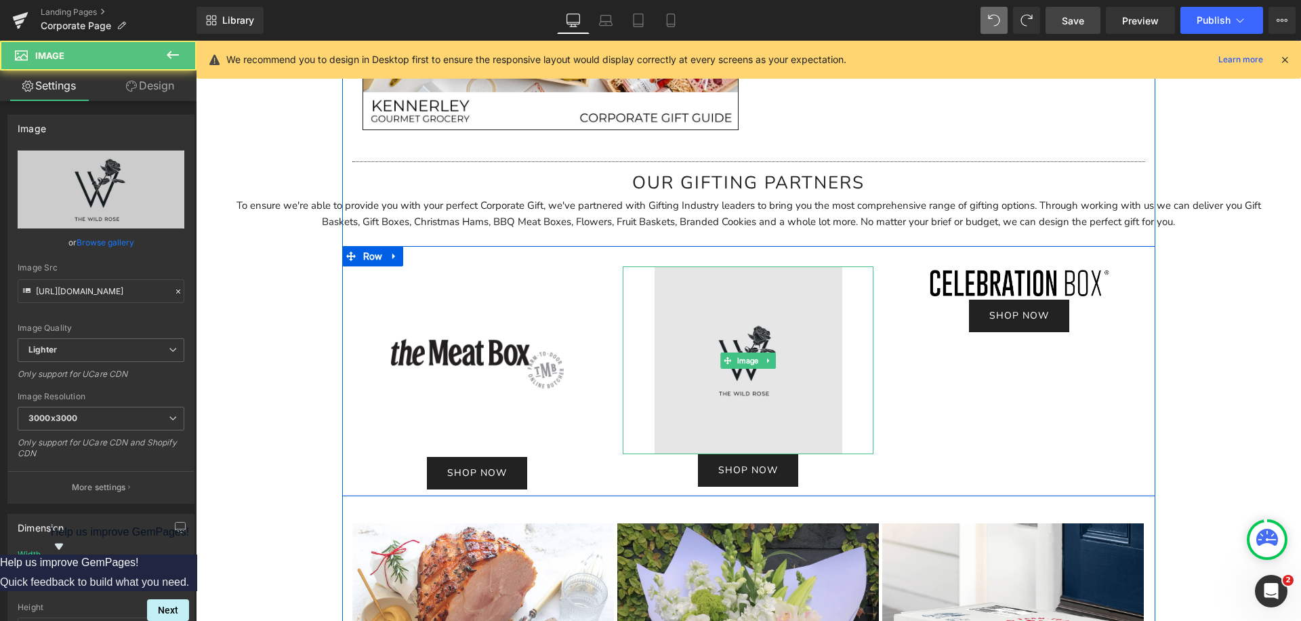
click at [684, 299] on img at bounding box center [748, 360] width 188 height 188
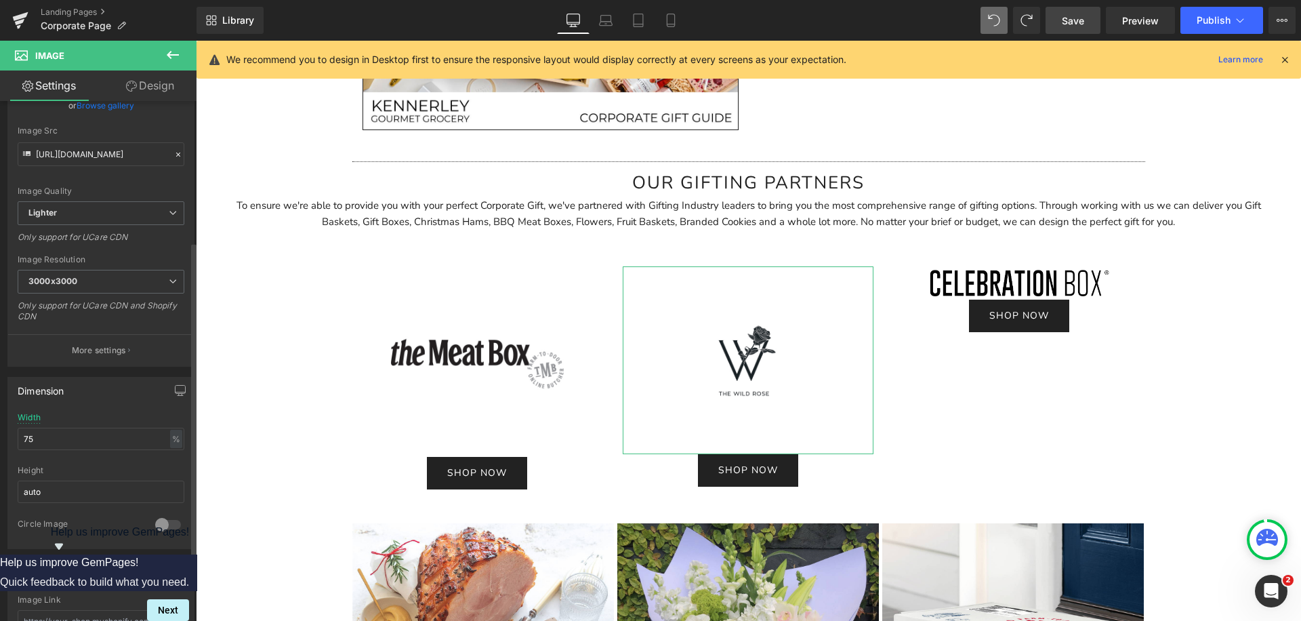
scroll to position [274, 0]
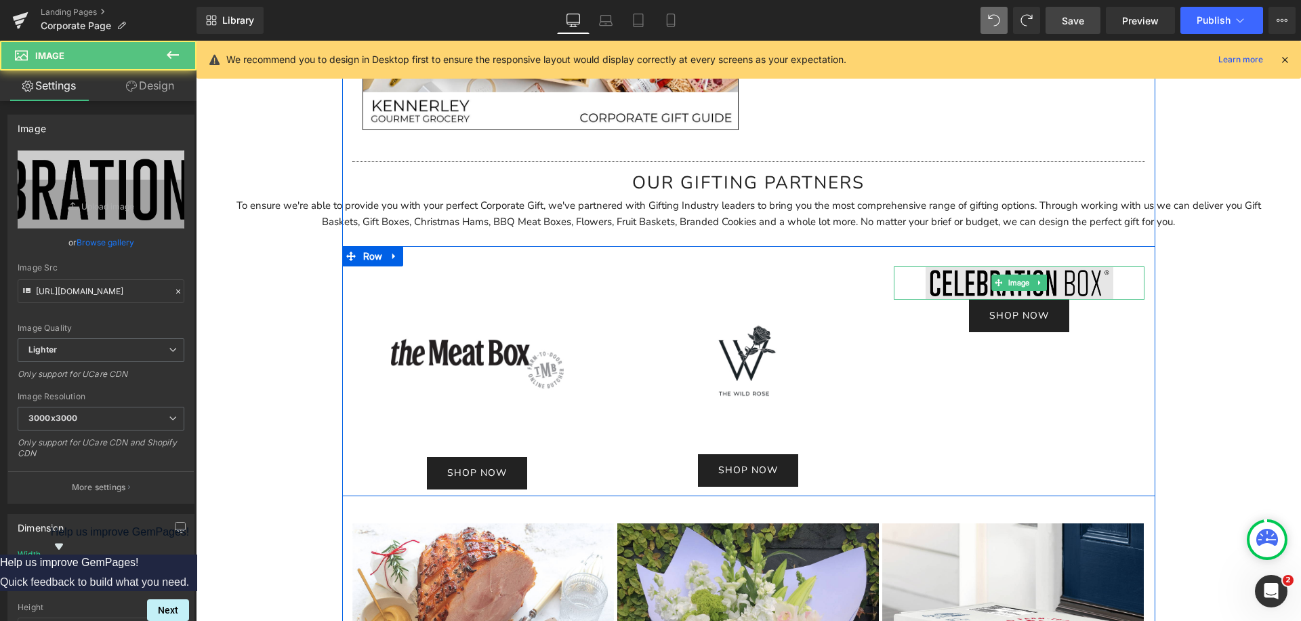
click at [1002, 270] on img at bounding box center [1019, 282] width 188 height 33
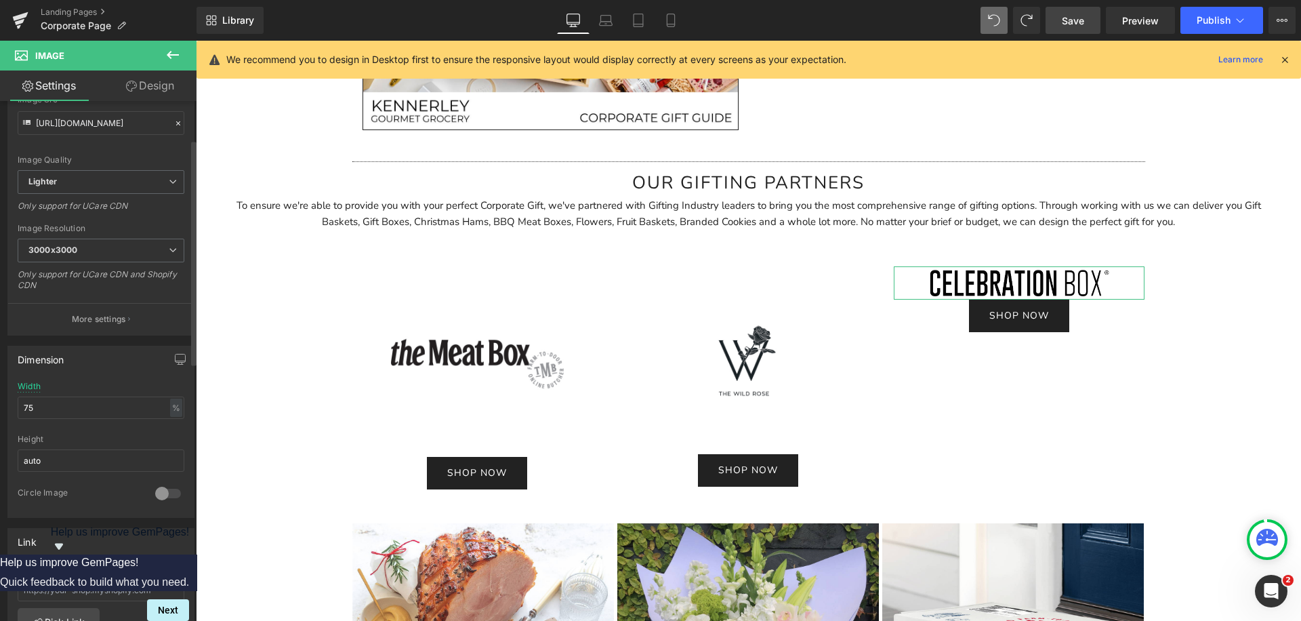
scroll to position [207, 0]
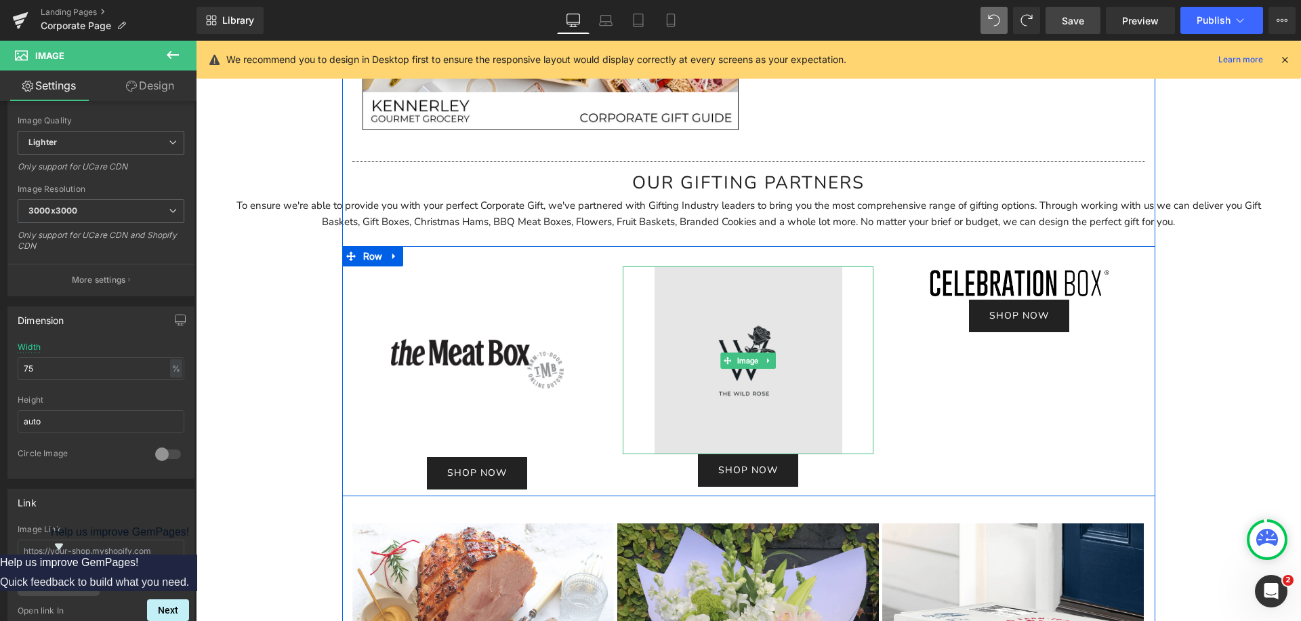
click at [698, 349] on img at bounding box center [748, 360] width 188 height 188
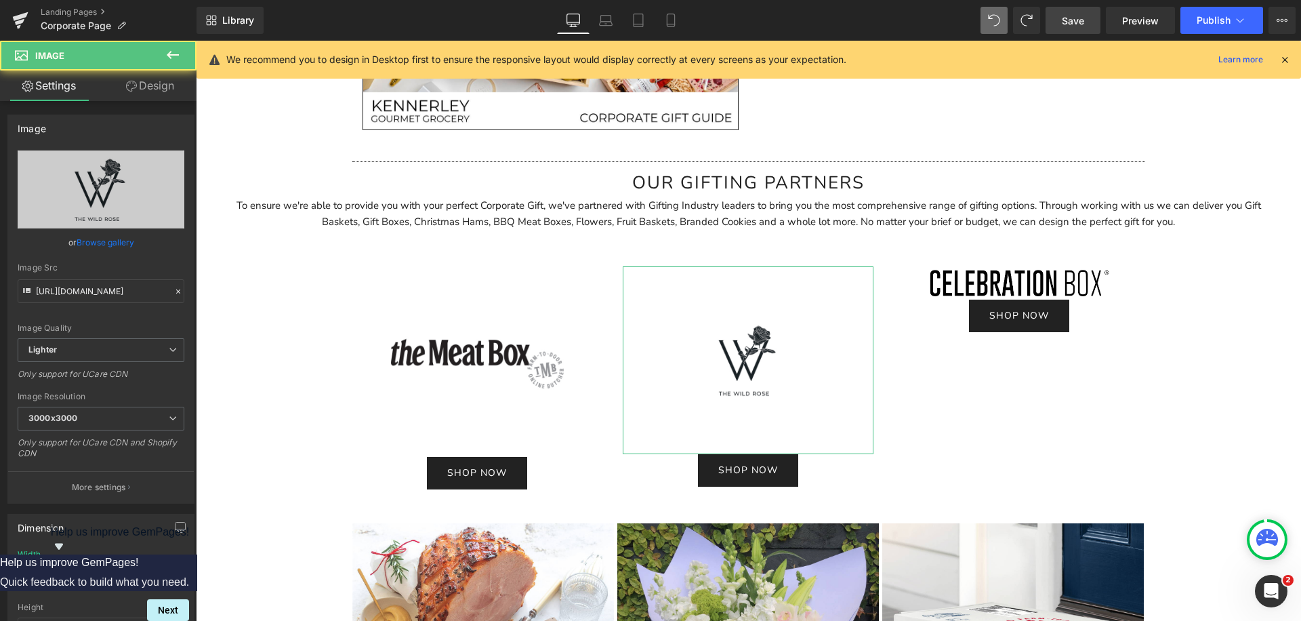
click at [135, 82] on icon at bounding box center [131, 86] width 11 height 11
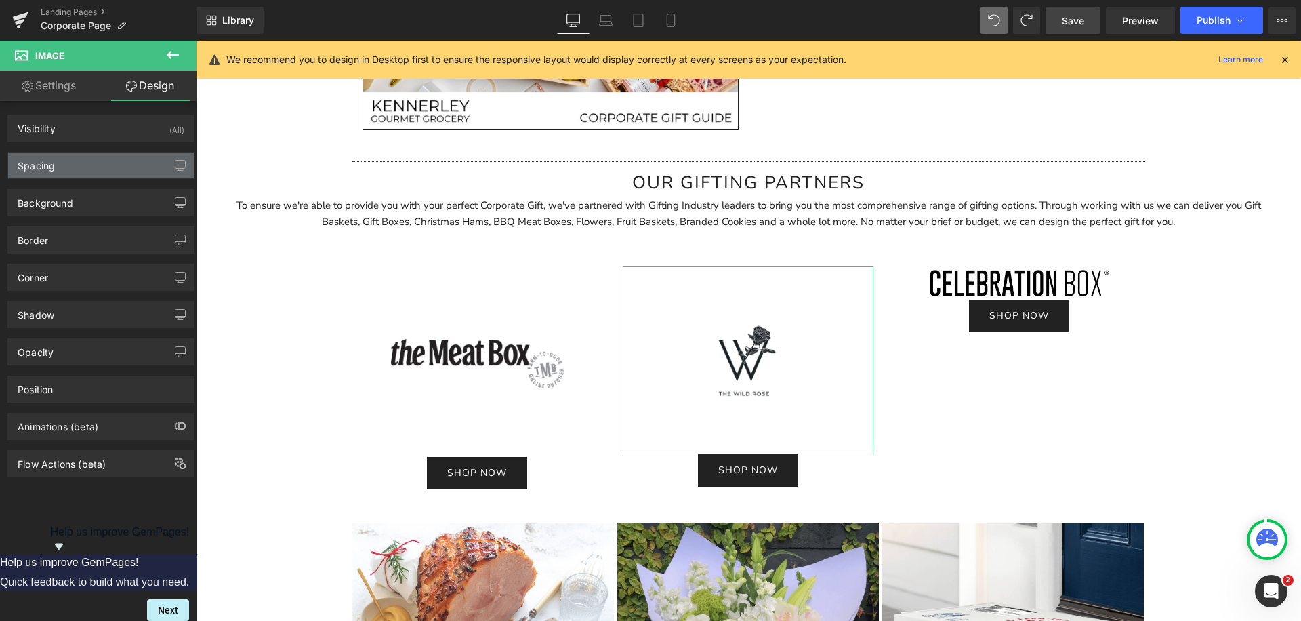
click at [135, 170] on div "Spacing" at bounding box center [101, 165] width 186 height 26
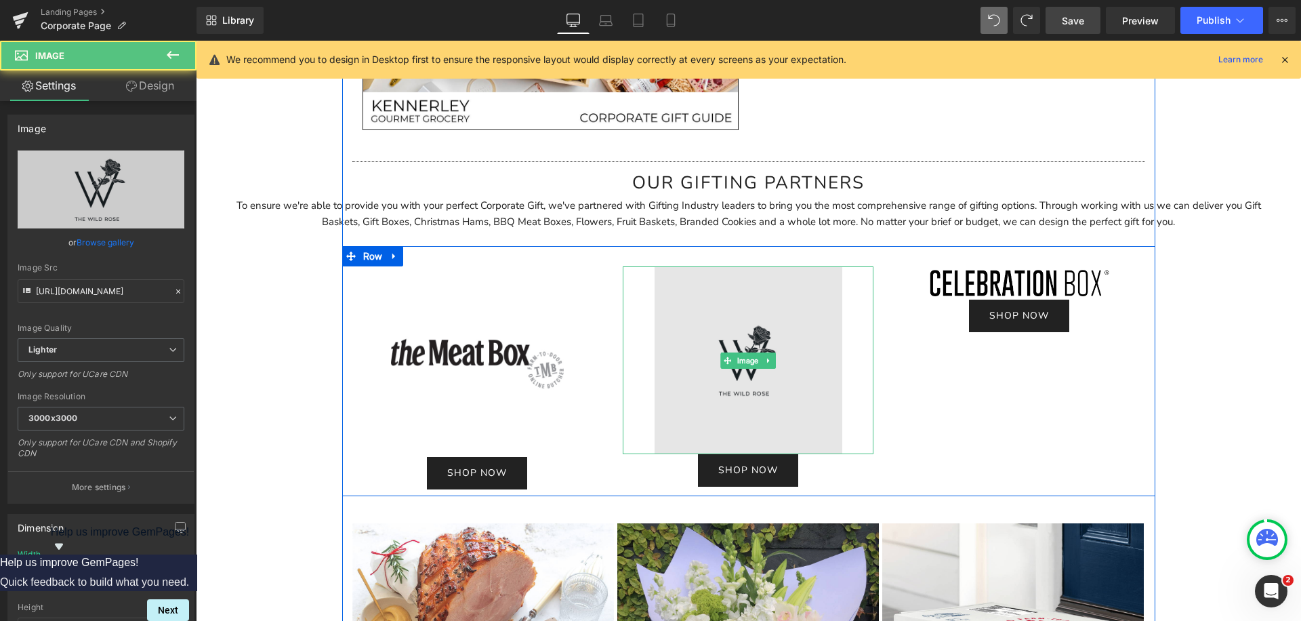
click at [675, 327] on img at bounding box center [748, 360] width 188 height 188
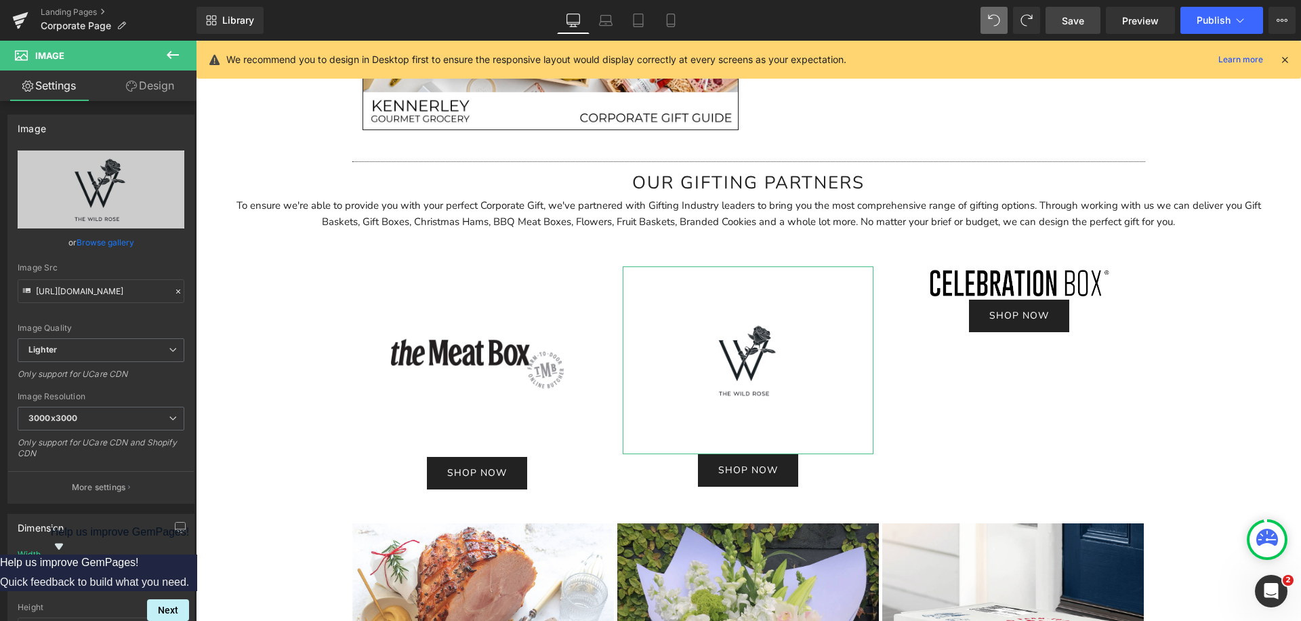
click at [146, 87] on link "Design" at bounding box center [150, 85] width 98 height 30
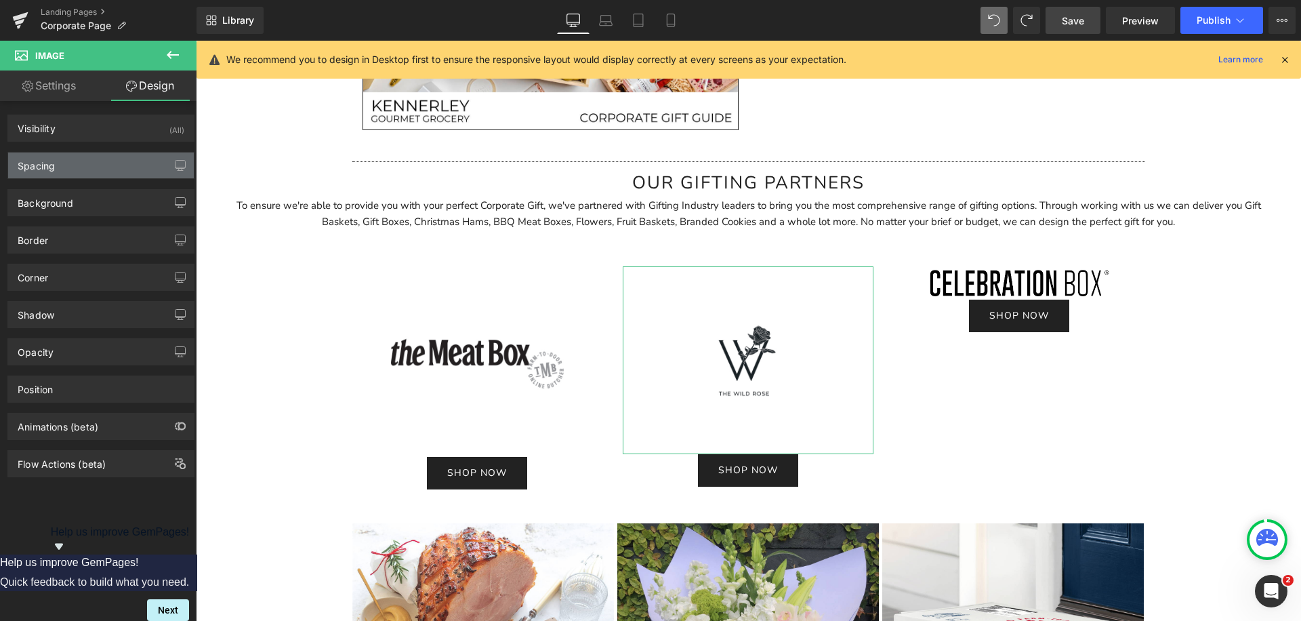
click at [81, 174] on div "Spacing" at bounding box center [101, 165] width 186 height 26
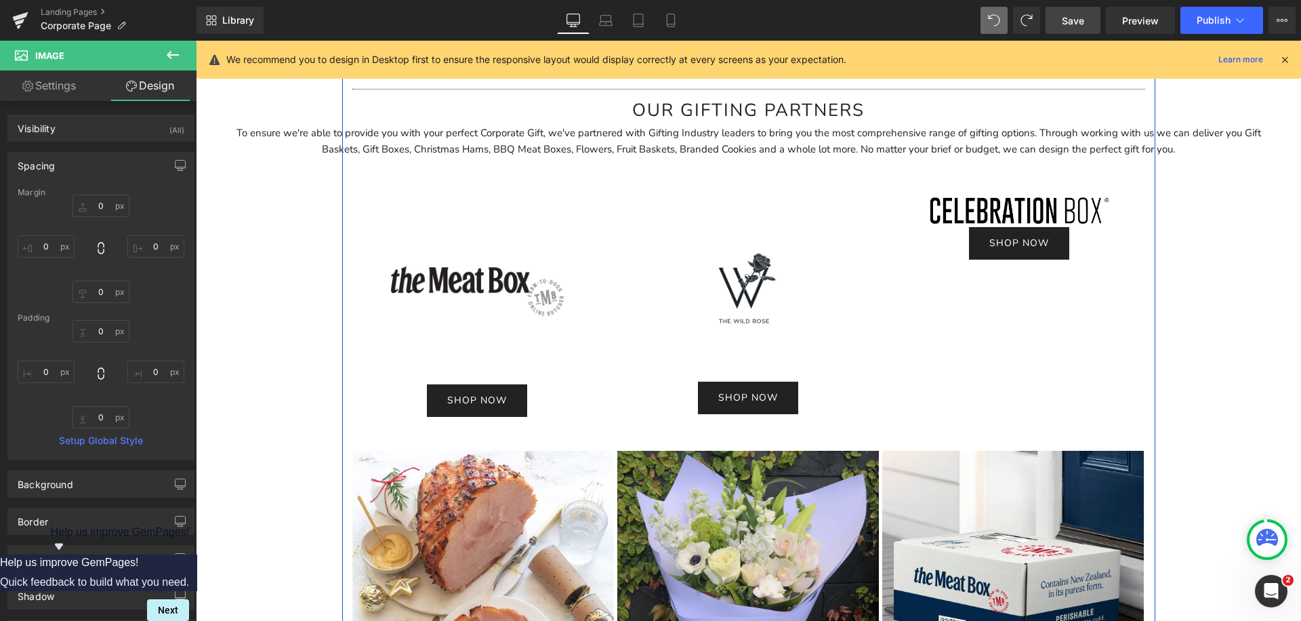
scroll to position [3131, 0]
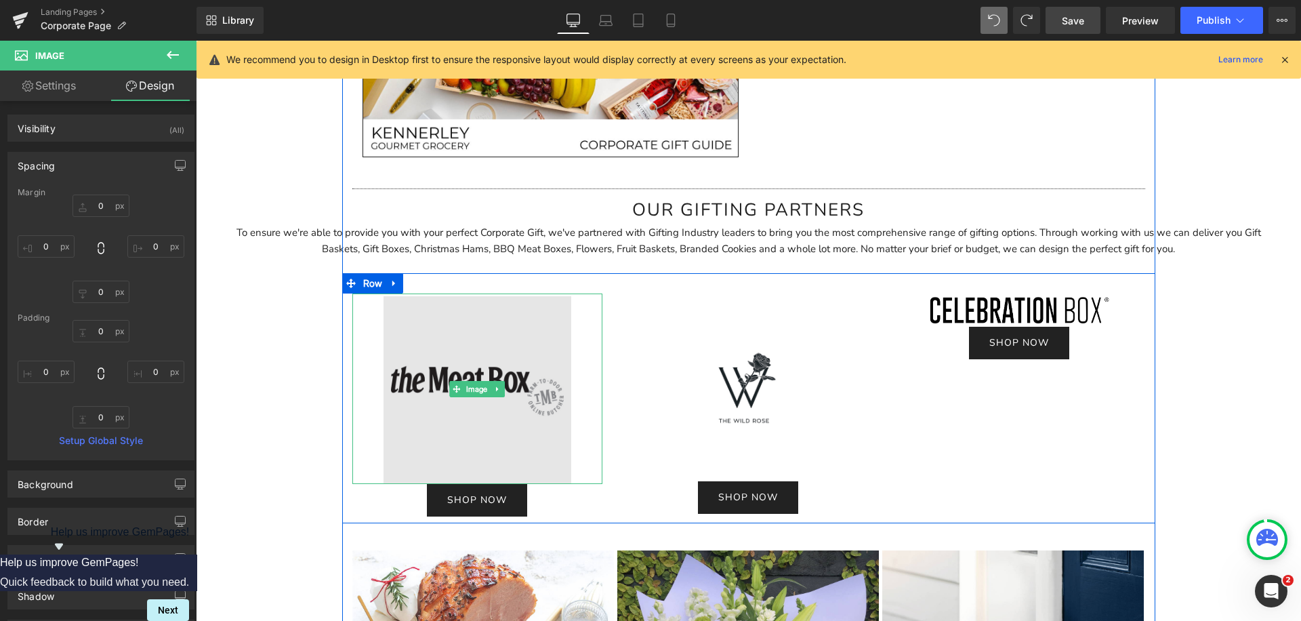
click at [511, 364] on img at bounding box center [477, 388] width 188 height 190
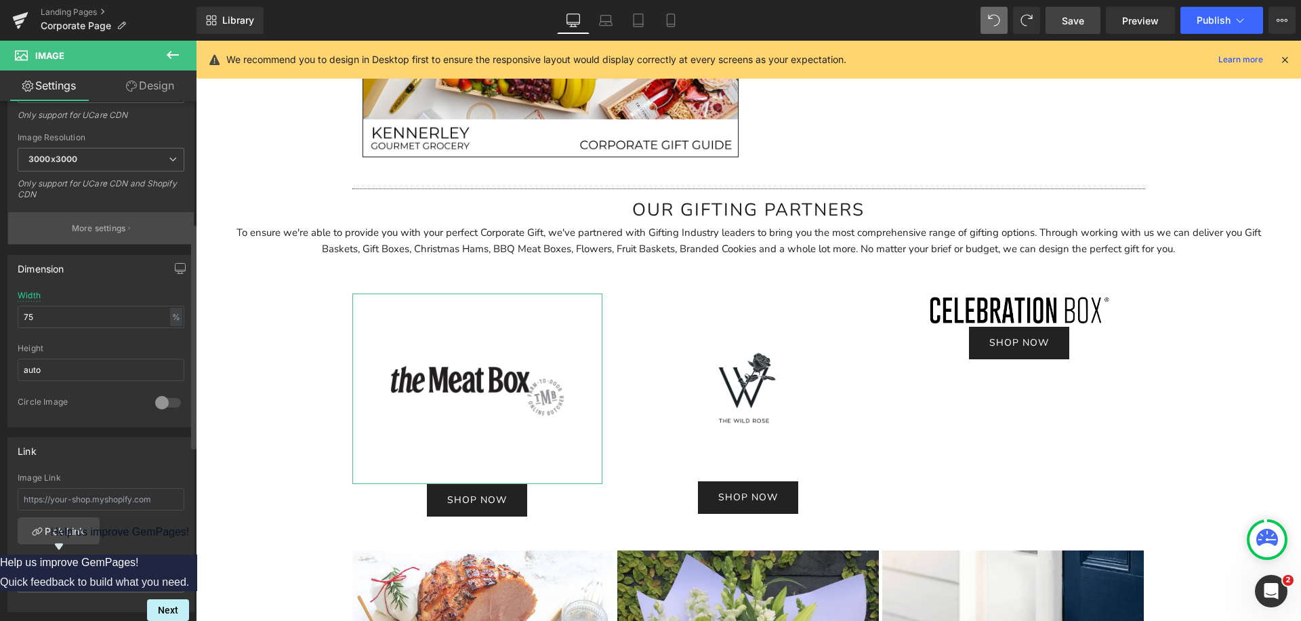
scroll to position [684, 0]
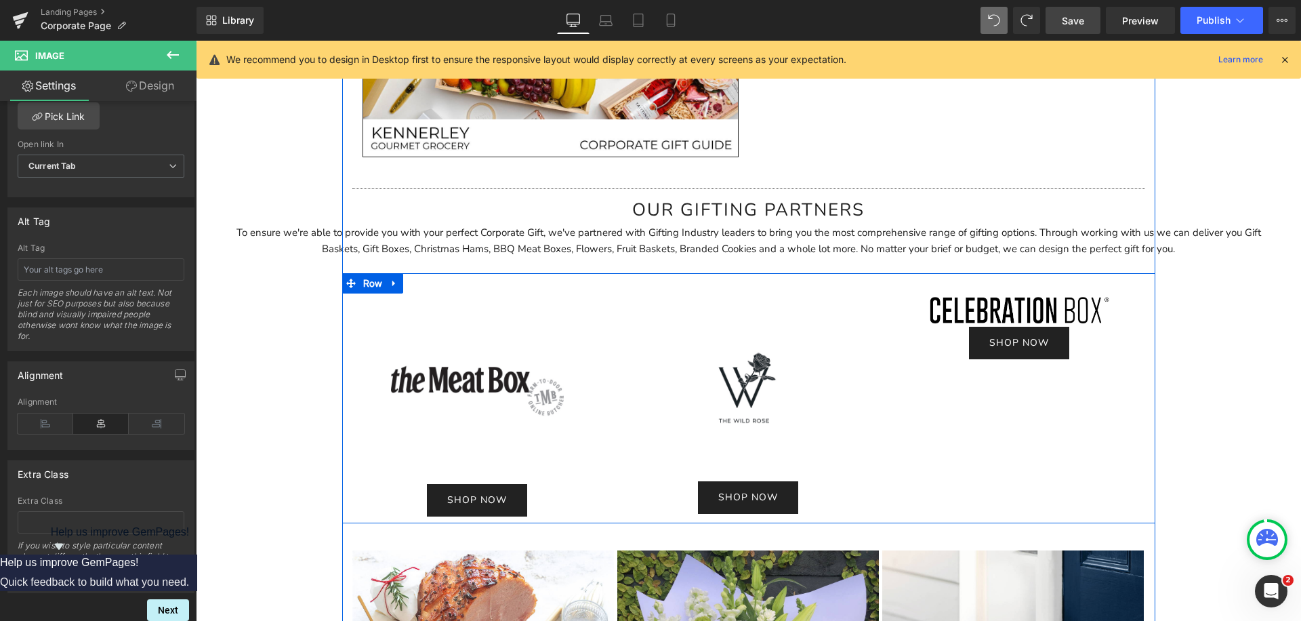
click at [1013, 301] on link "Image" at bounding box center [1012, 309] width 41 height 16
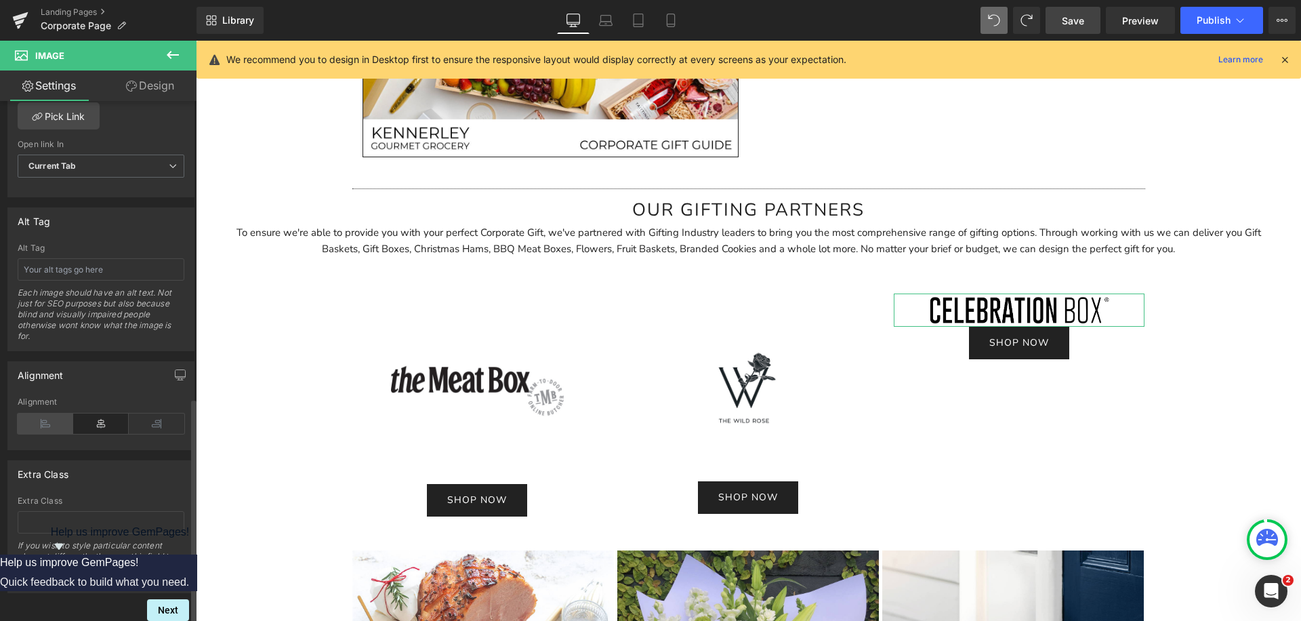
click at [49, 413] on icon at bounding box center [46, 423] width 56 height 20
click at [91, 413] on icon at bounding box center [101, 423] width 56 height 20
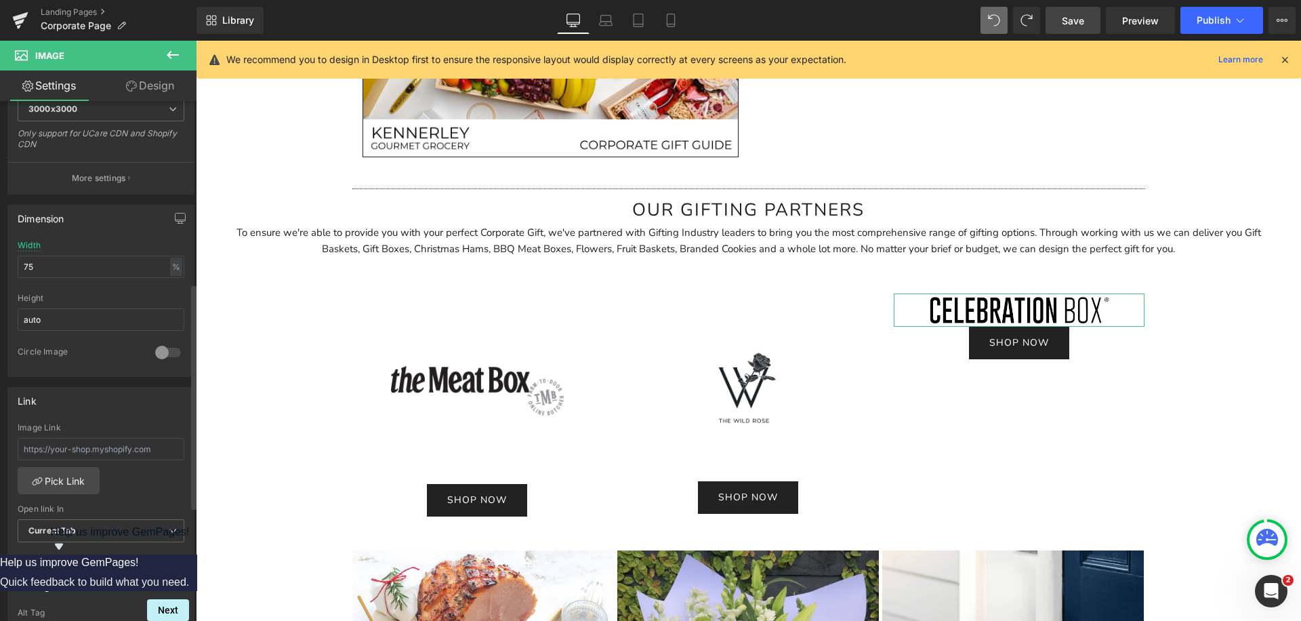
scroll to position [211, 0]
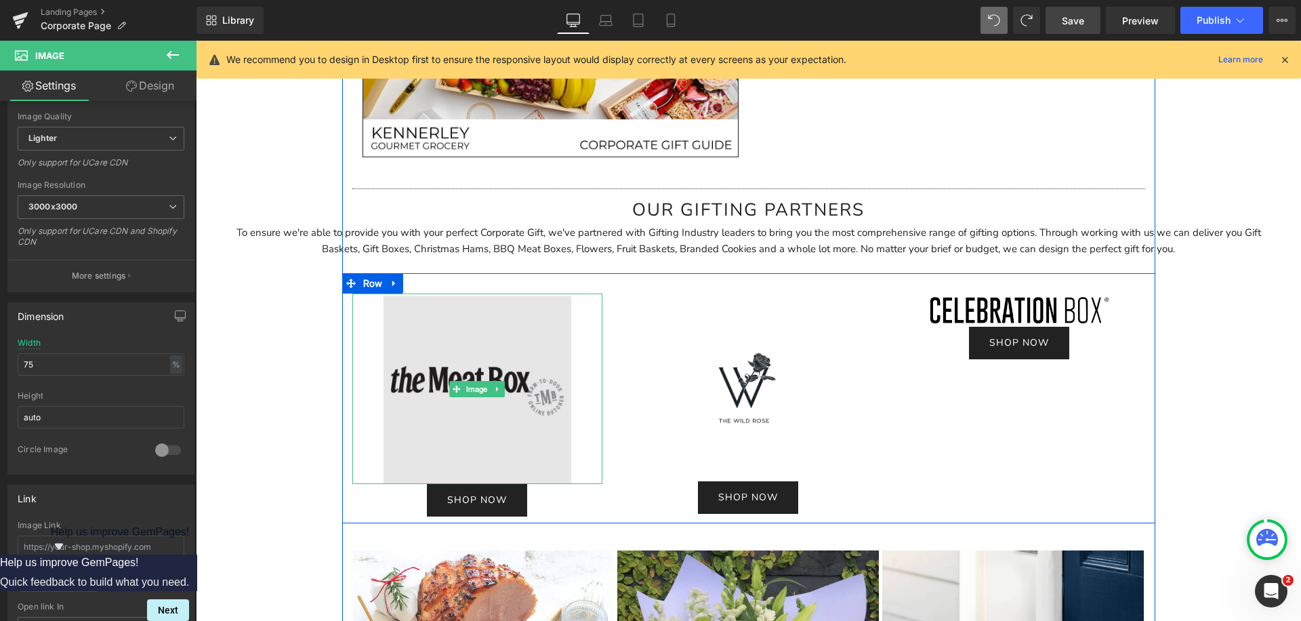
click at [482, 333] on img at bounding box center [477, 388] width 188 height 190
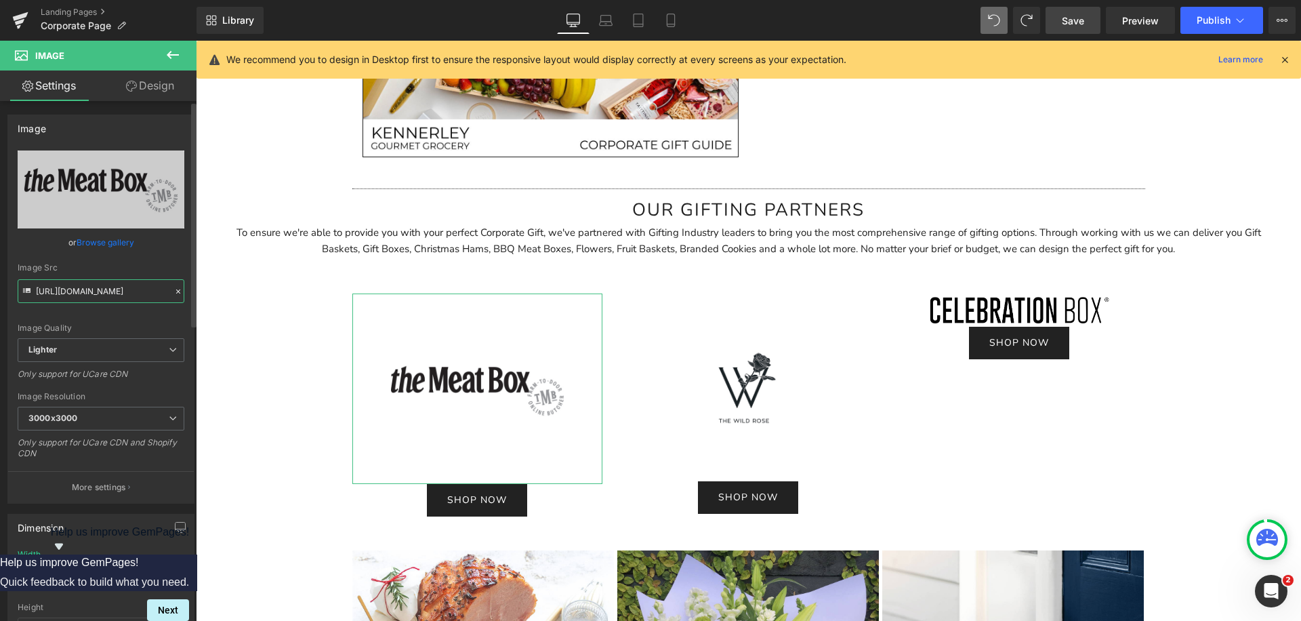
click at [94, 288] on input "https://ucarecdn.com/1d6a147d-e480-401d-ad8c-2ccad41bc0bf/-/format/auto/-/previ…" at bounding box center [101, 291] width 167 height 24
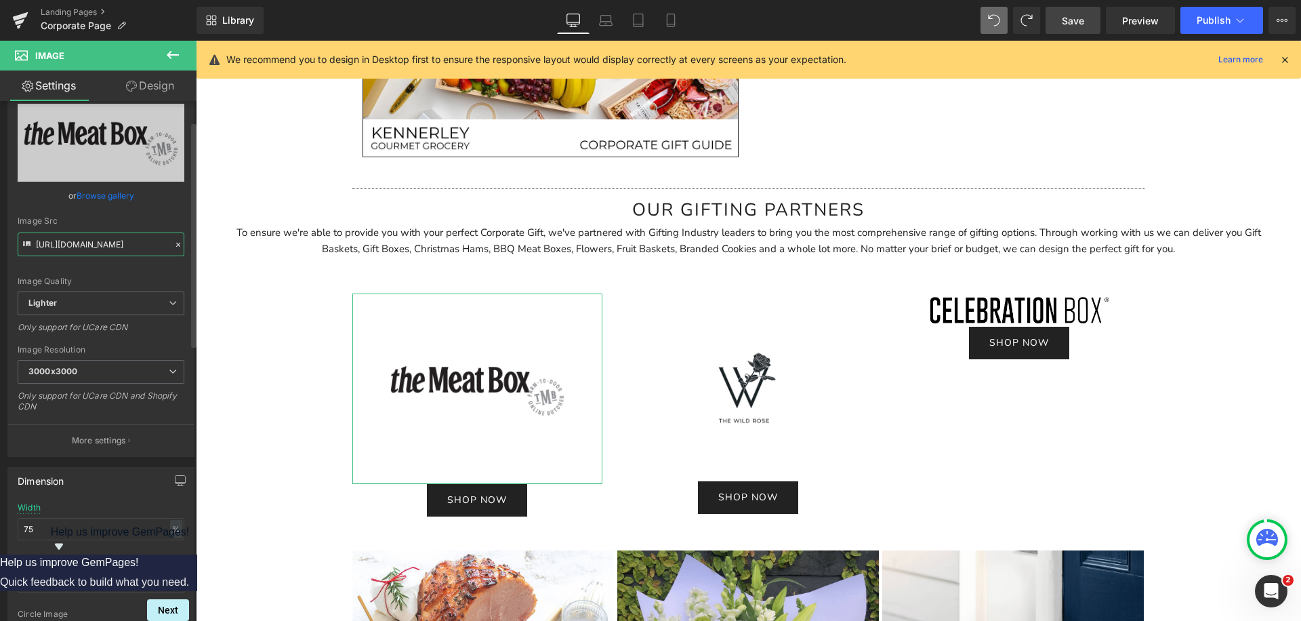
scroll to position [77, 0]
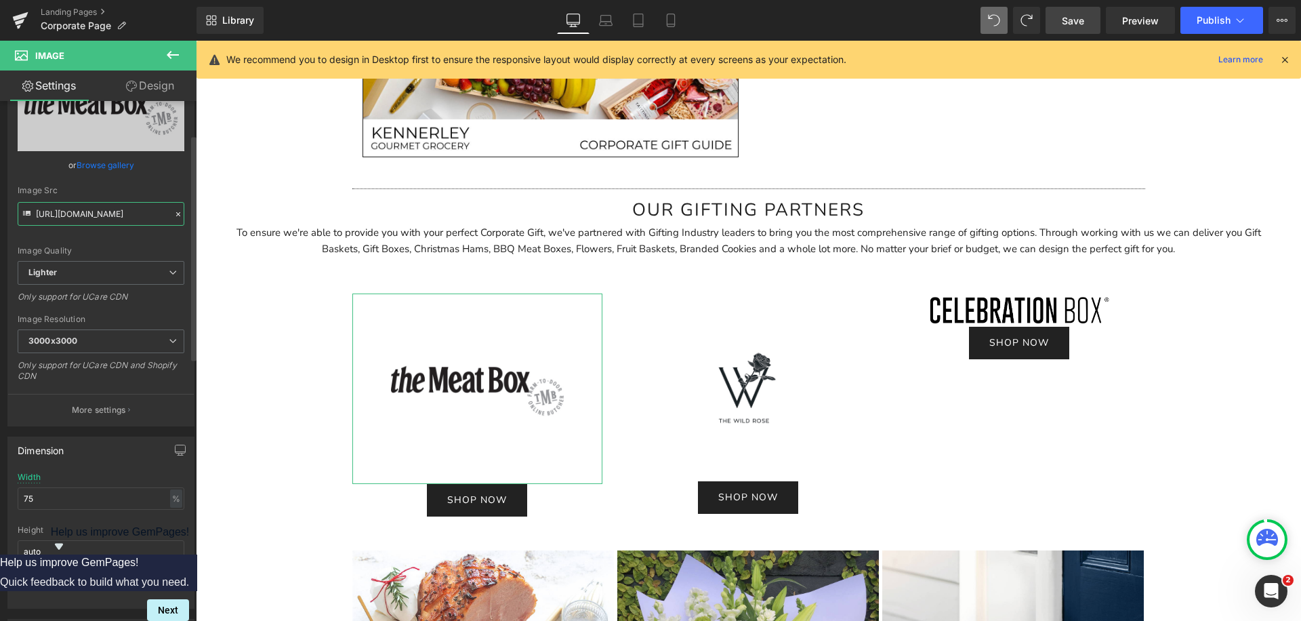
click at [98, 211] on input "https://ucarecdn.com/1d6a147d-e480-401d-ad8c-2ccad41bc0bf/-/format/auto/-/previ…" at bounding box center [101, 214] width 167 height 24
click at [108, 123] on link "Replace Image" at bounding box center [101, 112] width 167 height 78
click at [73, 211] on input "https://ucarecdn.com/1d6a147d-e480-401d-ad8c-2ccad41bc0bf/-/format/auto/-/previ…" at bounding box center [101, 214] width 167 height 24
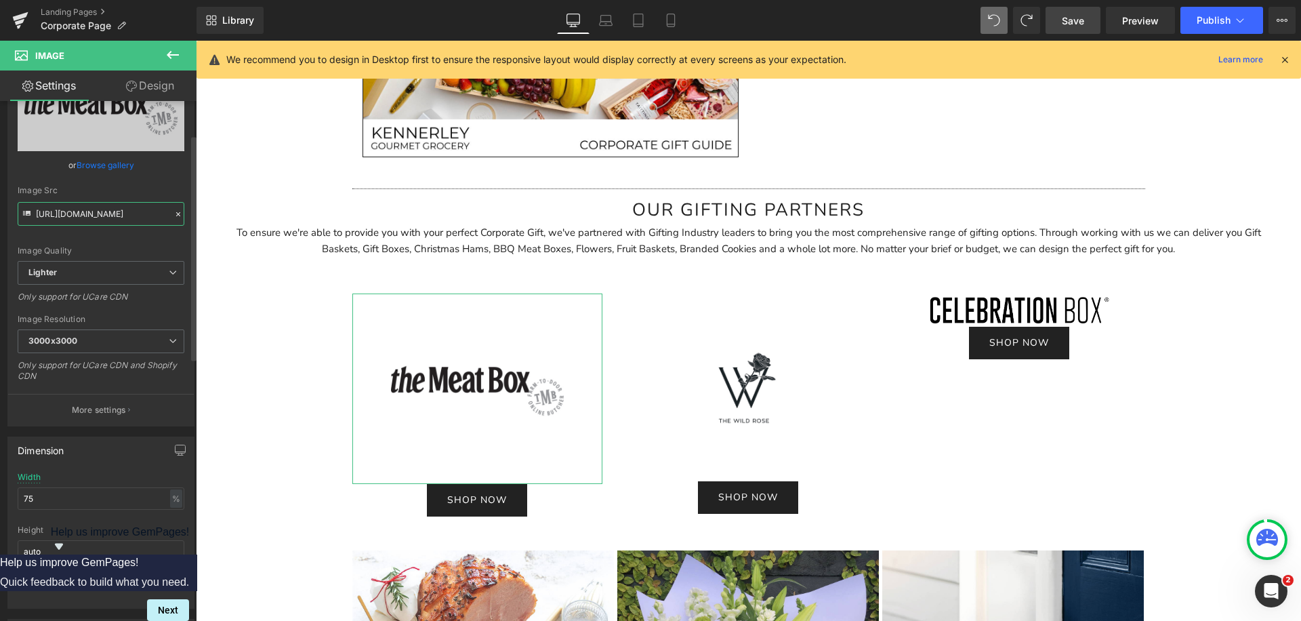
click at [73, 211] on input "https://ucarecdn.com/1d6a147d-e480-401d-ad8c-2ccad41bc0bf/-/format/auto/-/previ…" at bounding box center [101, 214] width 167 height 24
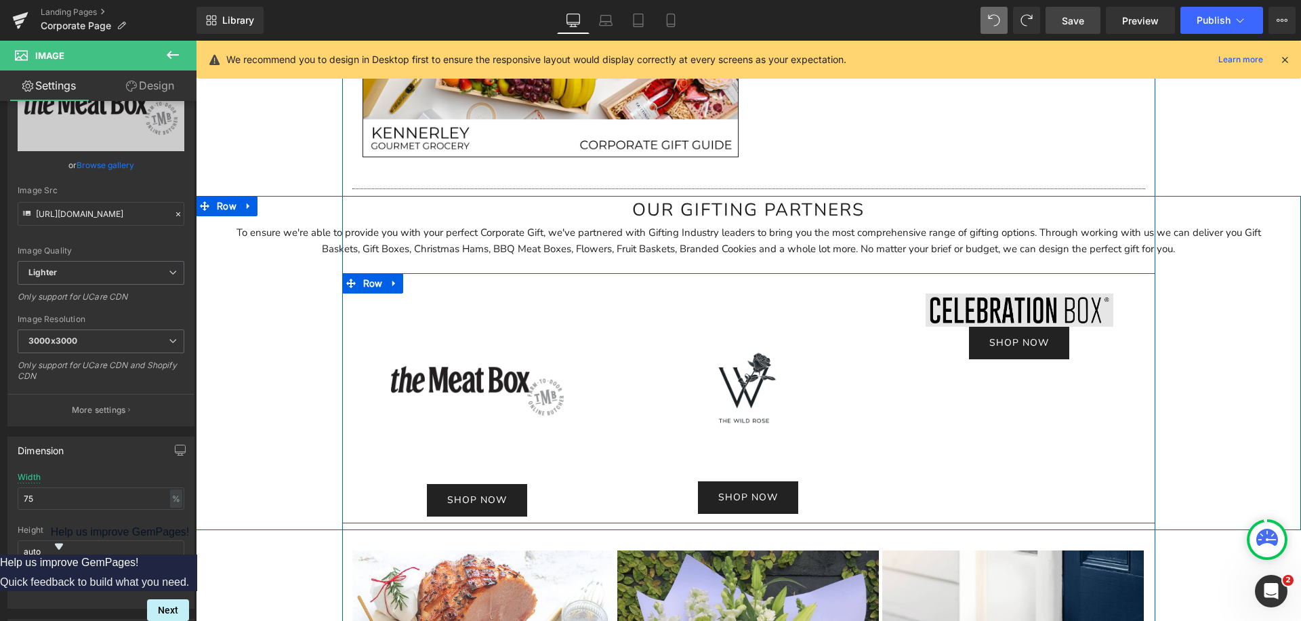
click at [943, 308] on img at bounding box center [1019, 309] width 188 height 33
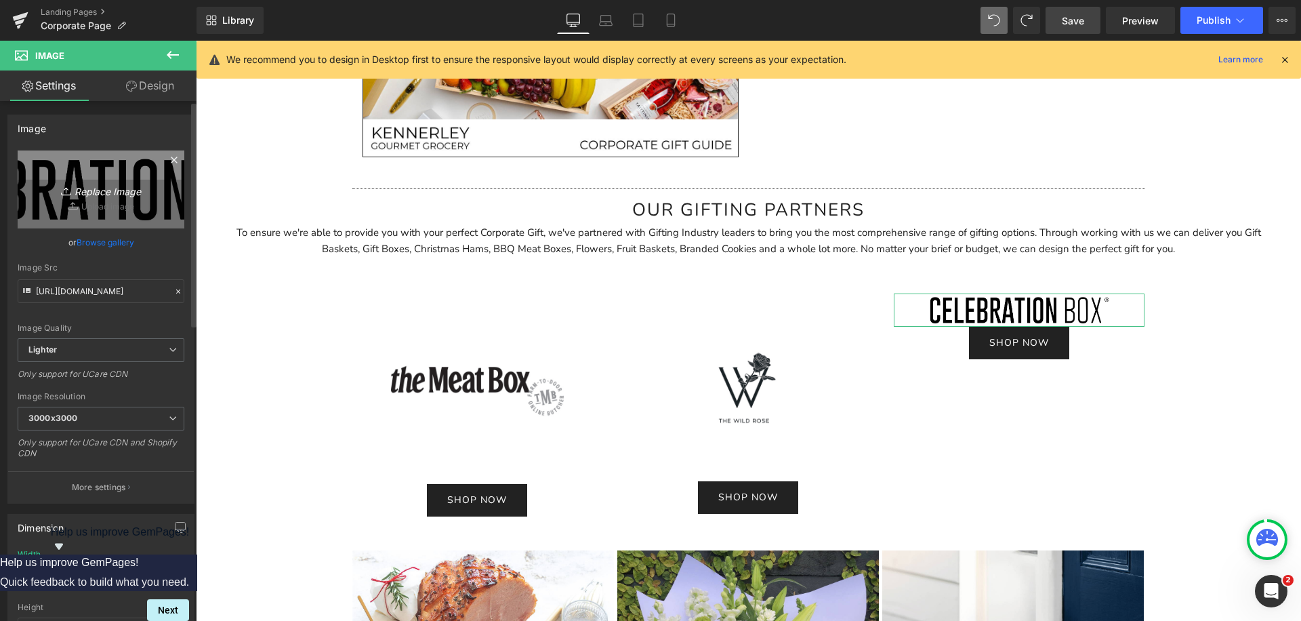
click at [99, 198] on link "Replace Image" at bounding box center [101, 189] width 167 height 78
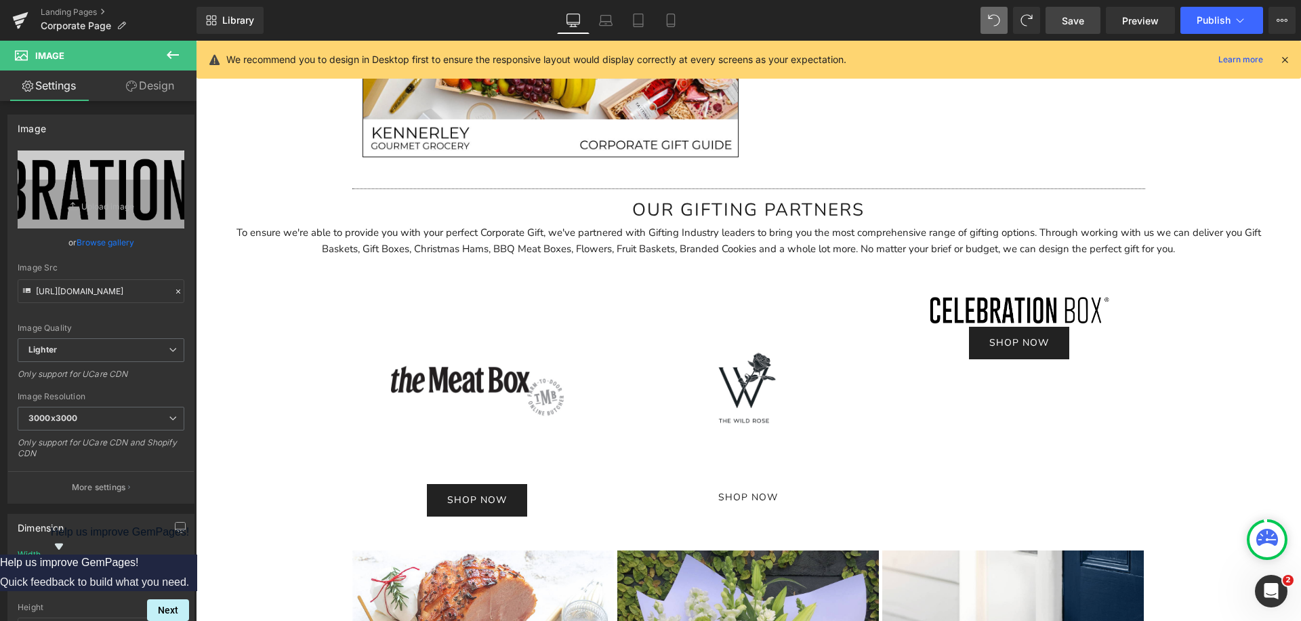
type input "C:\fakepath\P2P tile - Product Listings (3).jpg"
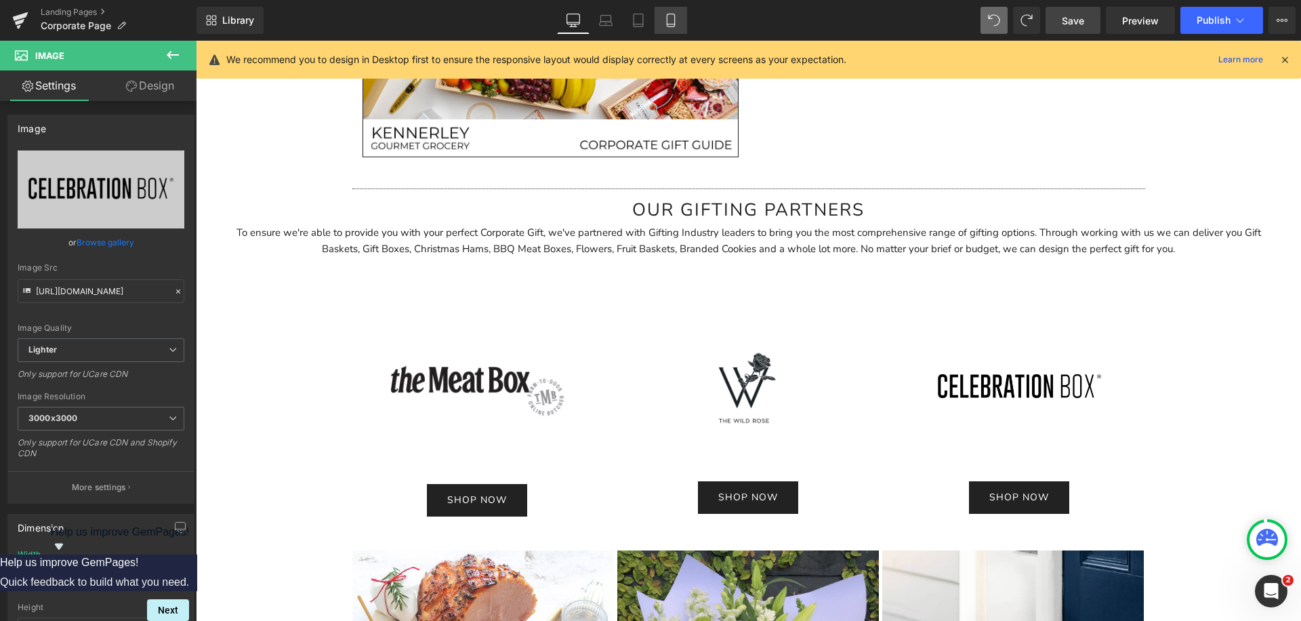
click at [674, 24] on icon at bounding box center [670, 20] width 7 height 13
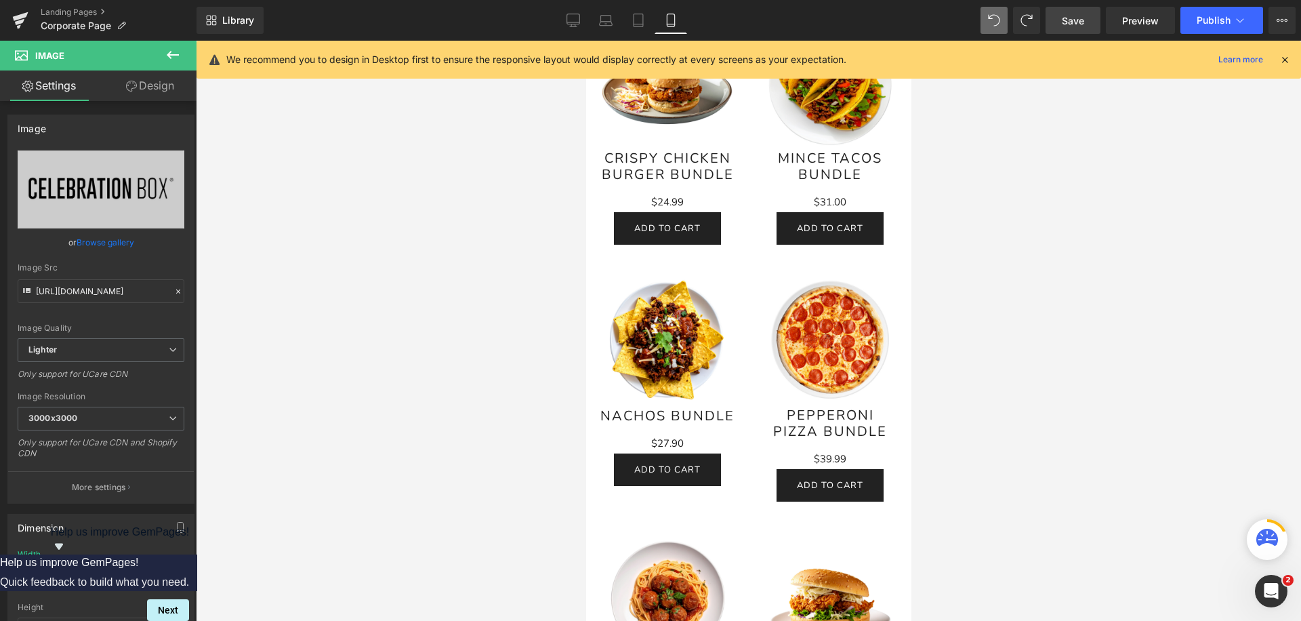
scroll to position [4394, 0]
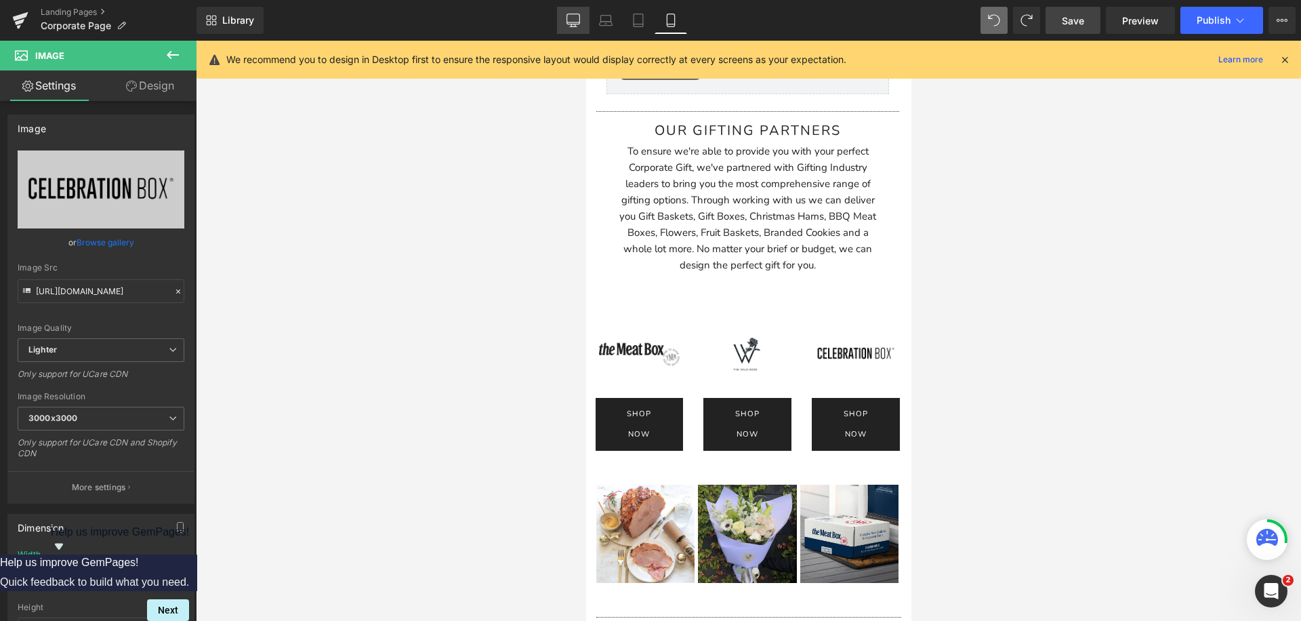
click at [581, 27] on link "Desktop" at bounding box center [573, 20] width 33 height 27
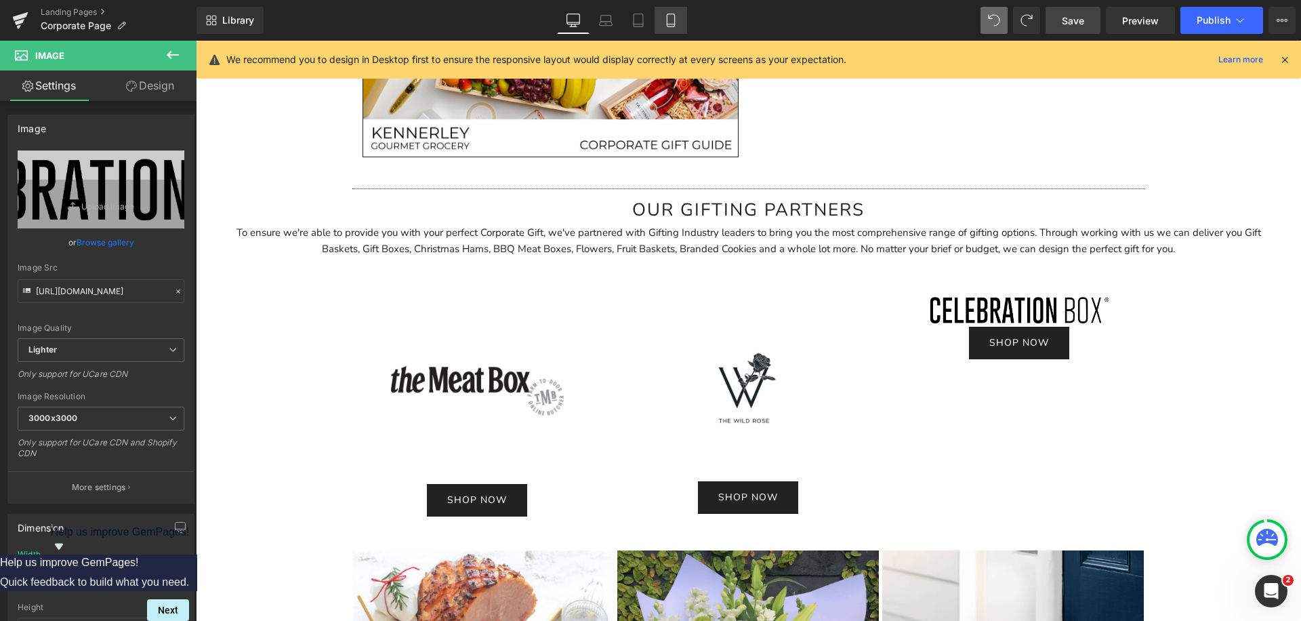
click at [665, 23] on icon at bounding box center [671, 21] width 14 height 14
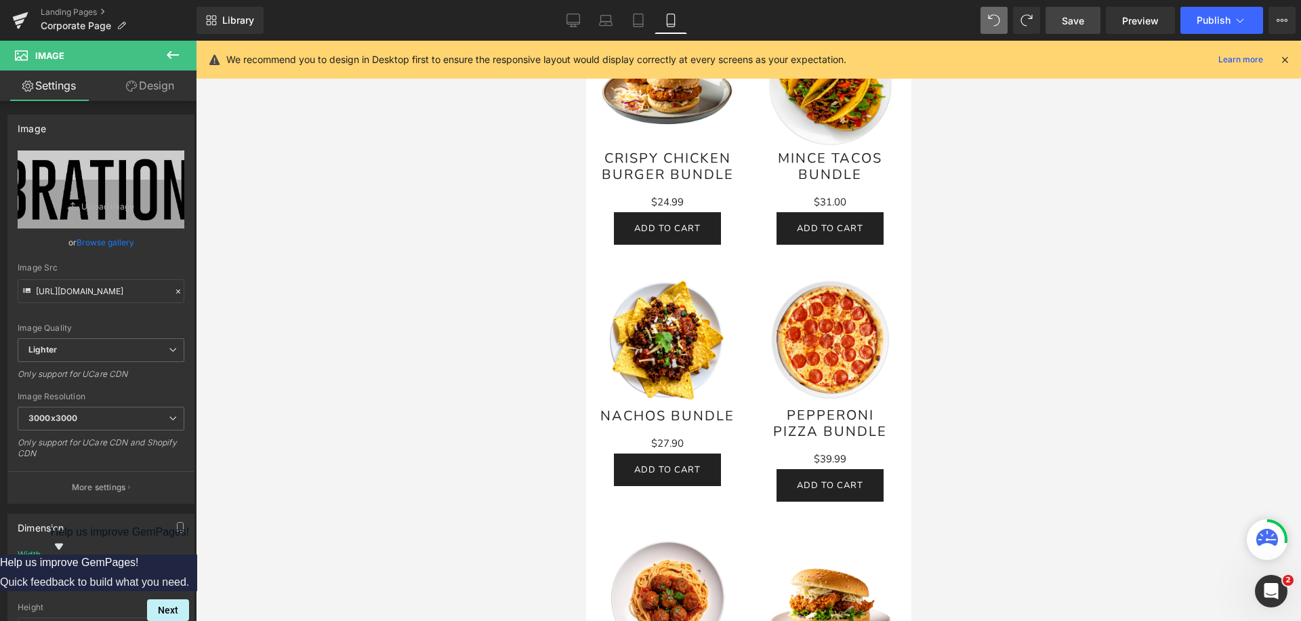
scroll to position [4394, 0]
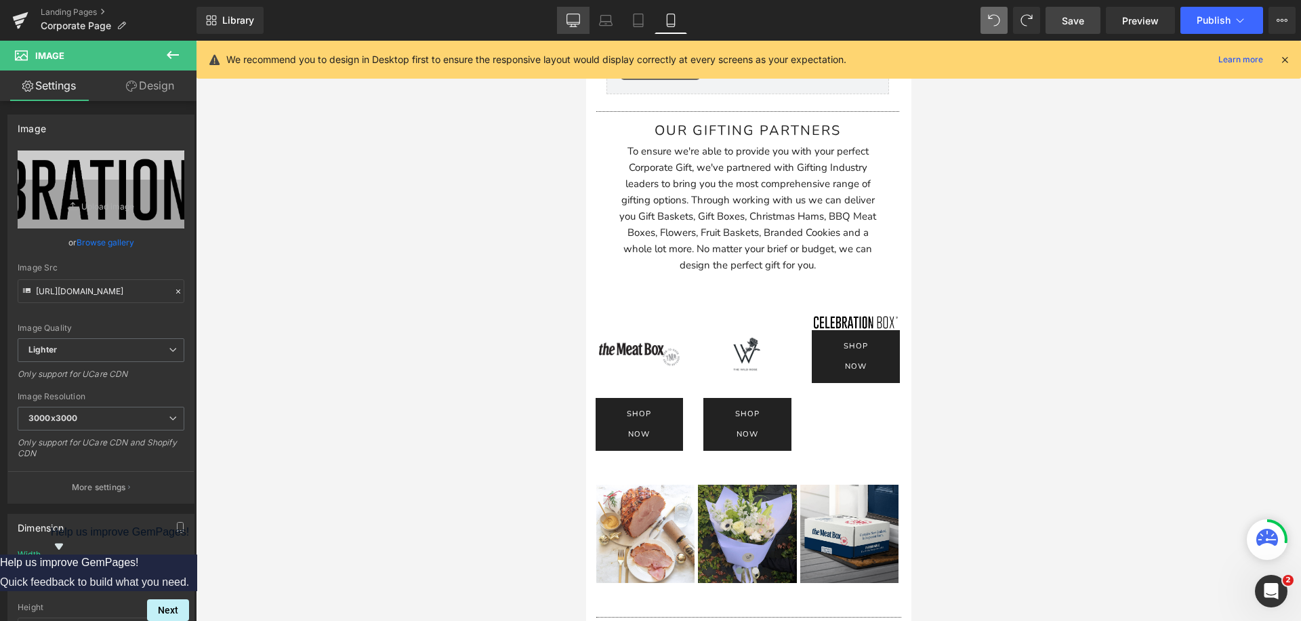
click at [569, 21] on icon at bounding box center [573, 21] width 14 height 14
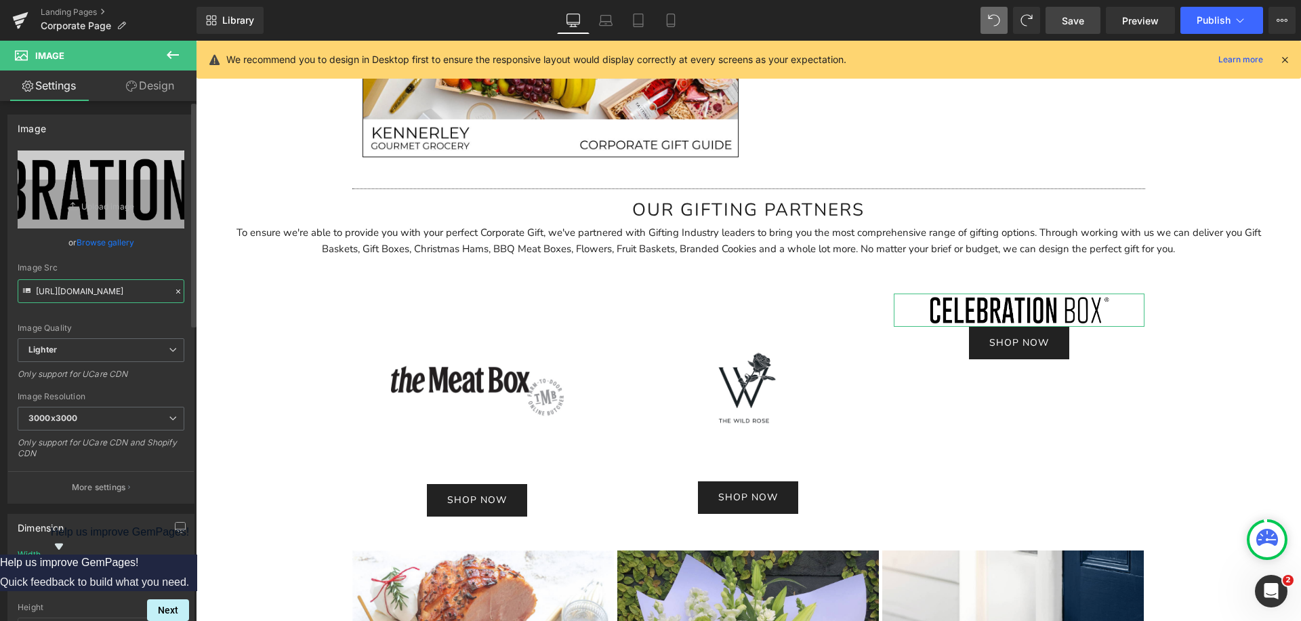
click at [112, 296] on input "https://ucarecdn.com/d8fc2bfe-57a1-4a29-81bd-abcc409f97f4/-/format/auto/-/previ…" at bounding box center [101, 291] width 167 height 24
drag, startPoint x: 112, startPoint y: 296, endPoint x: 27, endPoint y: 231, distance: 106.8
click at [112, 296] on input "https://ucarecdn.com/d8fc2bfe-57a1-4a29-81bd-abcc409f97f4/-/format/auto/-/previ…" at bounding box center [101, 291] width 167 height 24
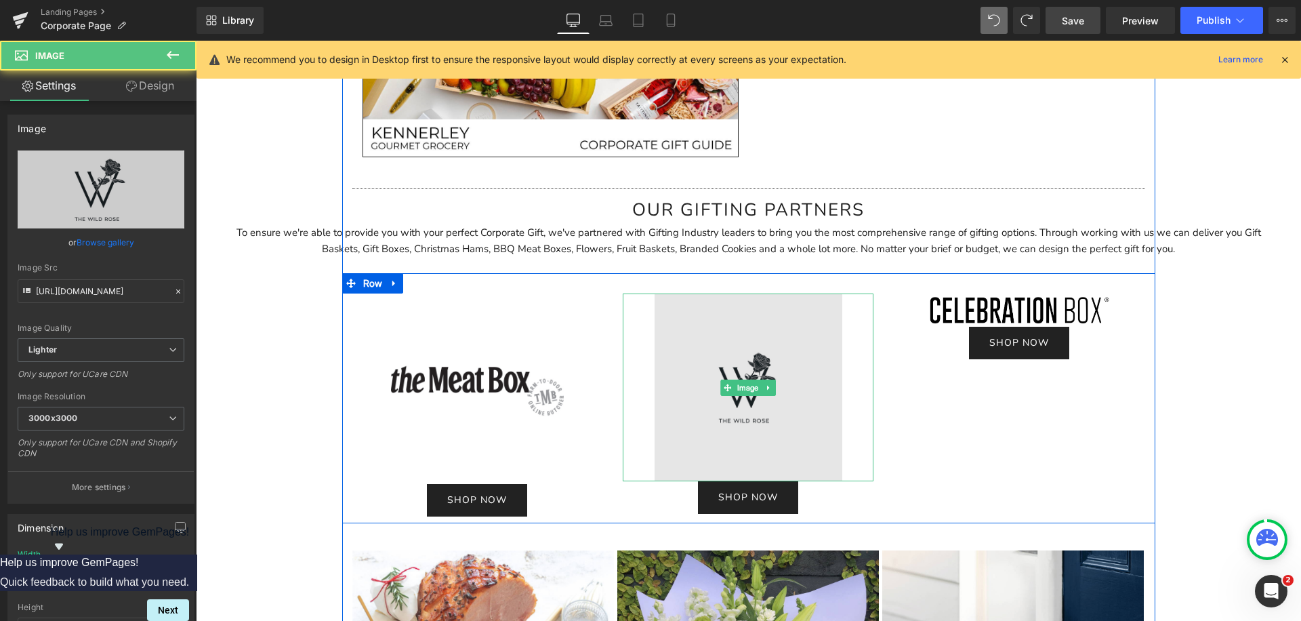
click at [688, 341] on img at bounding box center [748, 387] width 188 height 188
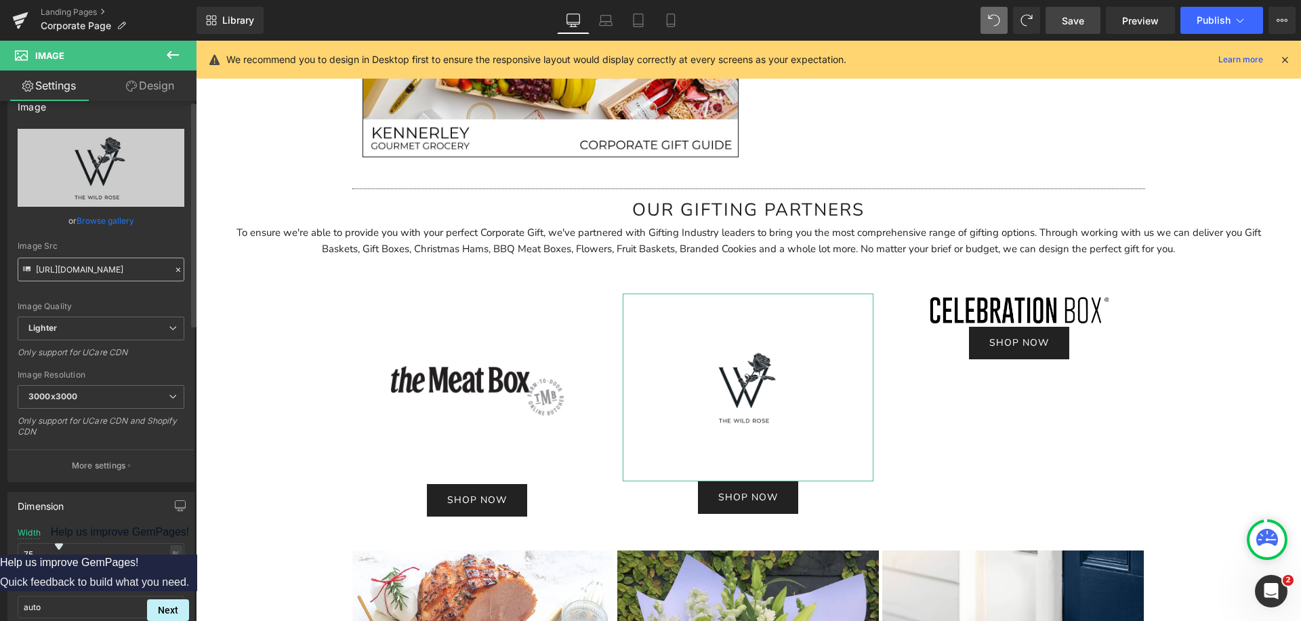
scroll to position [0, 0]
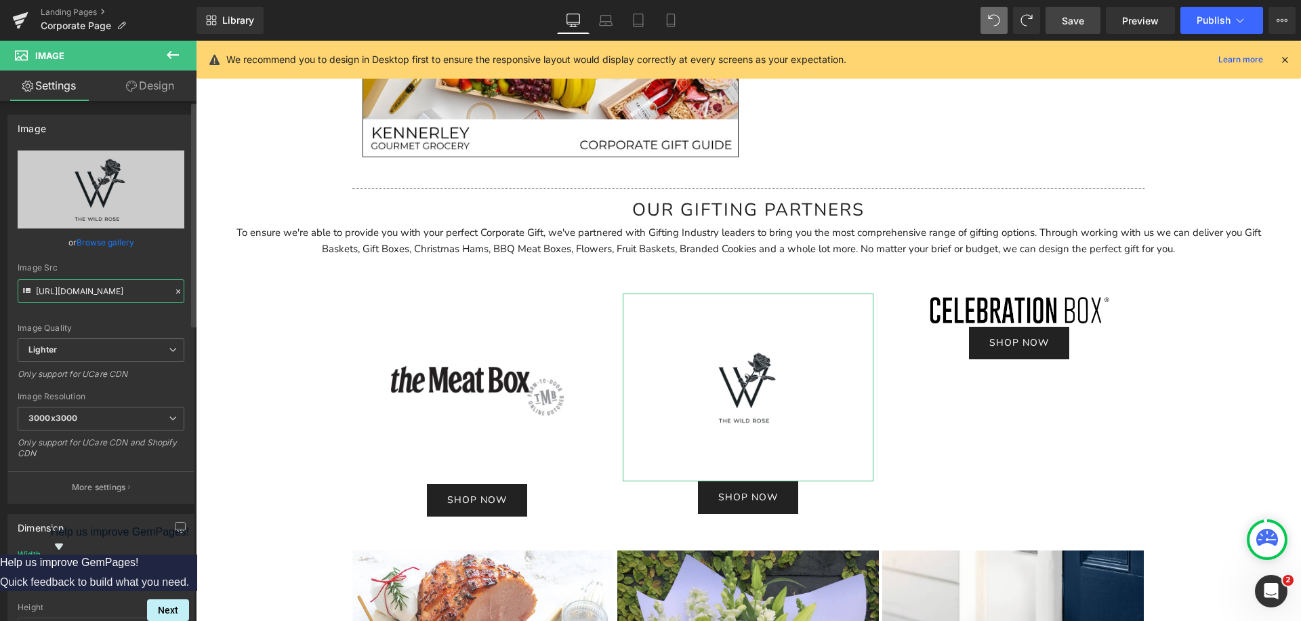
click at [79, 289] on input "https://ucarecdn.com/d2886e70-d90a-451d-afb8-705024057b75/-/format/auto/-/previ…" at bounding box center [101, 291] width 167 height 24
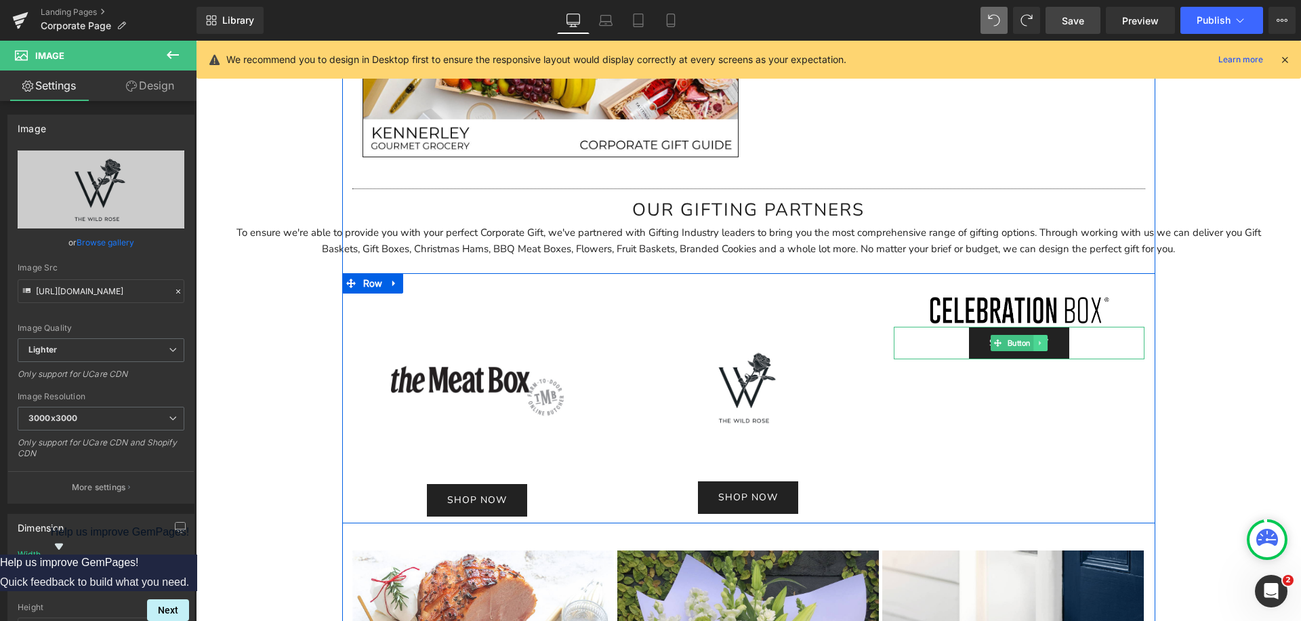
click at [1040, 343] on icon at bounding box center [1040, 342] width 2 height 5
click at [1046, 347] on link at bounding box center [1048, 343] width 14 height 16
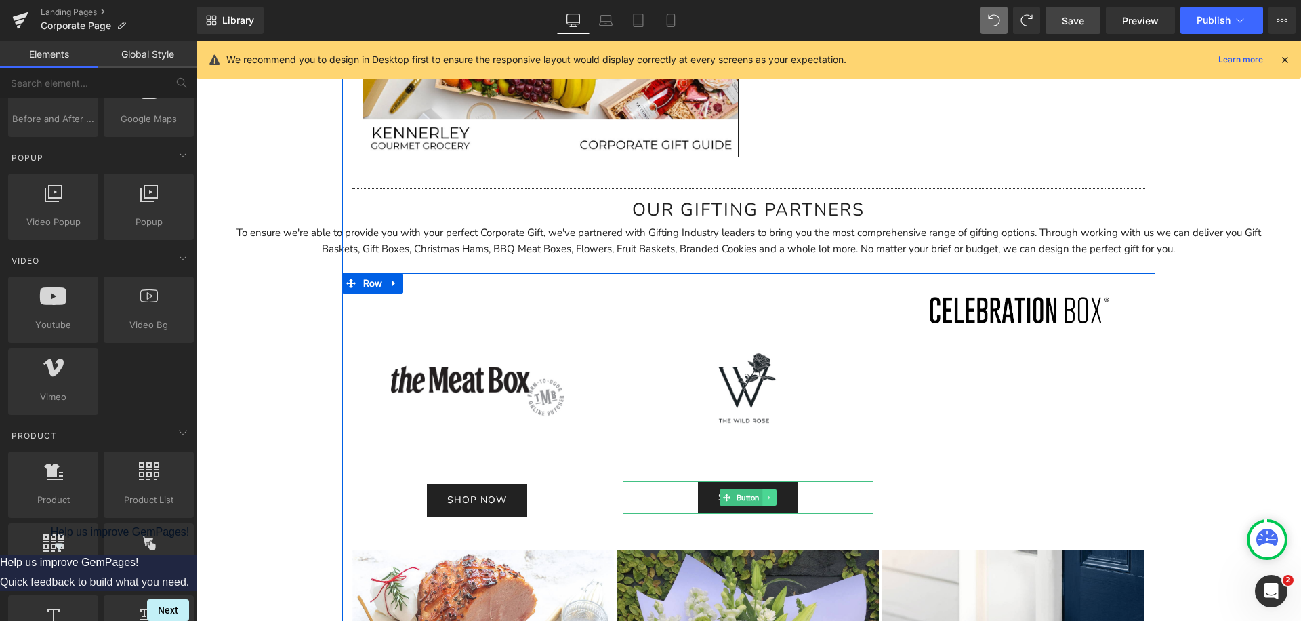
click at [770, 496] on icon at bounding box center [769, 497] width 7 height 8
click at [778, 500] on icon at bounding box center [776, 497] width 7 height 7
click at [496, 495] on link at bounding box center [499, 500] width 14 height 16
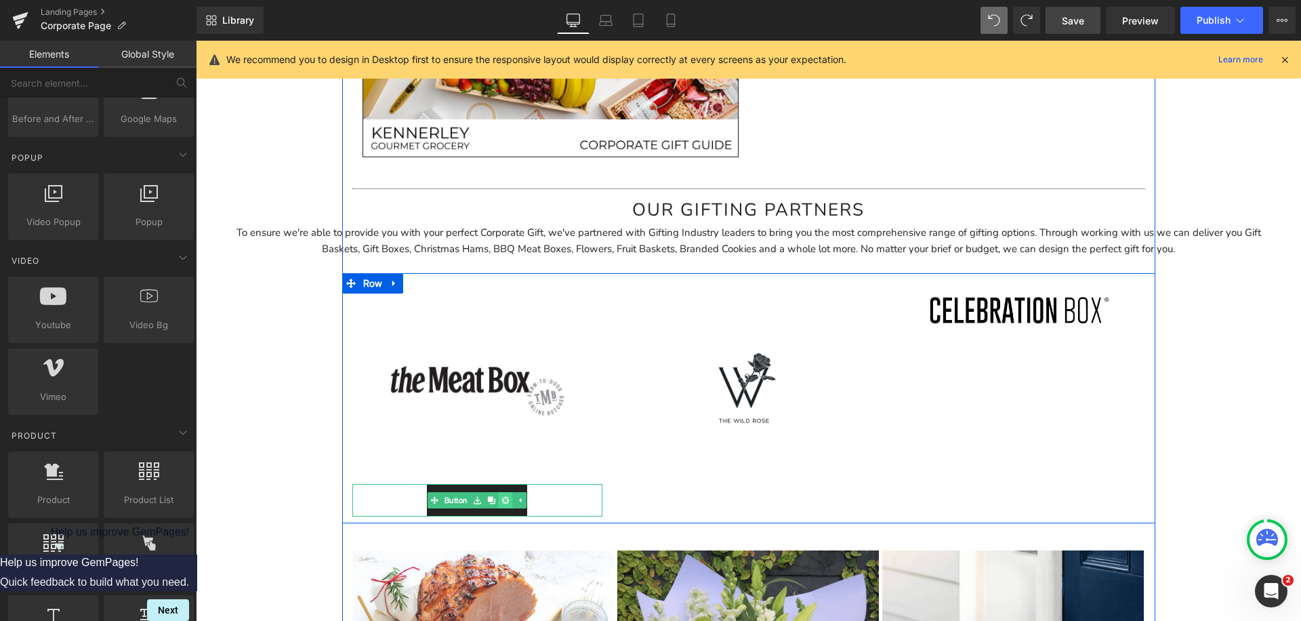
click at [505, 503] on icon at bounding box center [505, 500] width 7 height 7
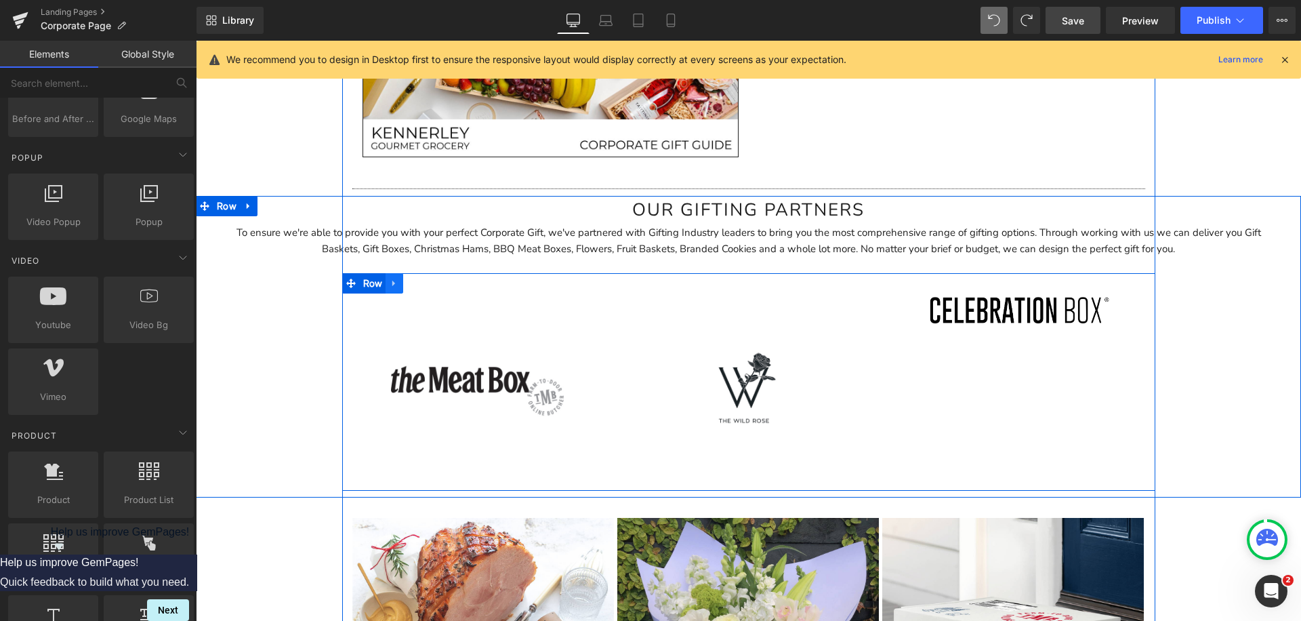
click at [392, 277] on link at bounding box center [394, 283] width 18 height 20
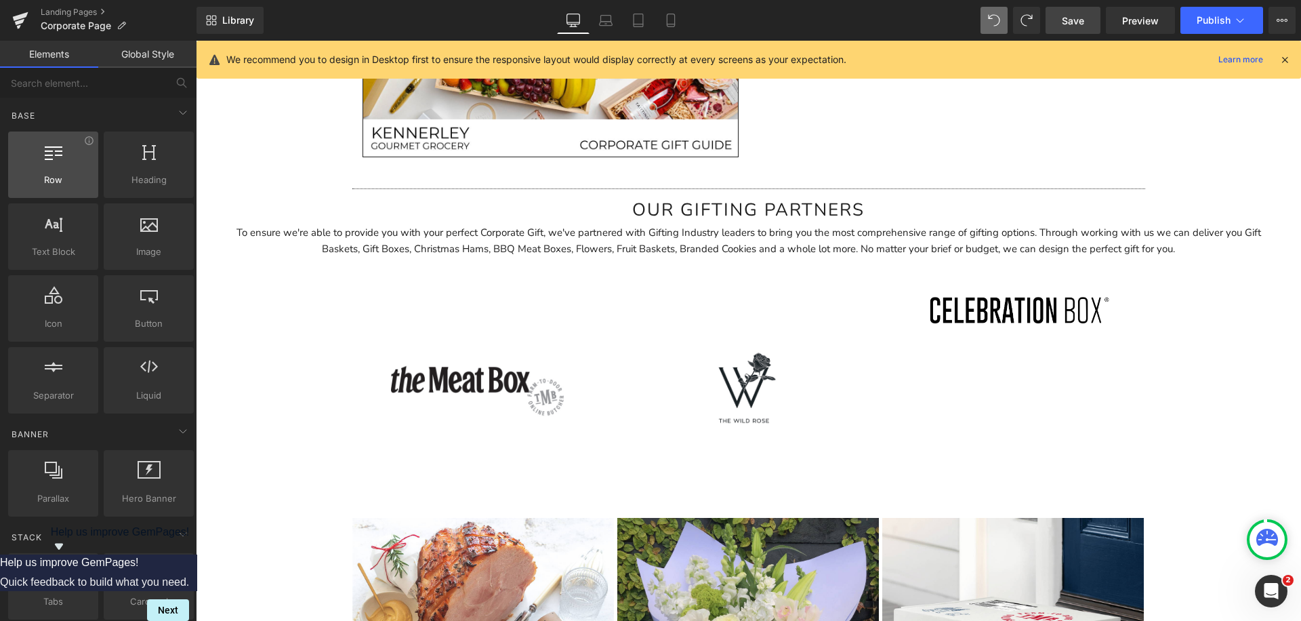
click at [71, 158] on div at bounding box center [53, 157] width 82 height 30
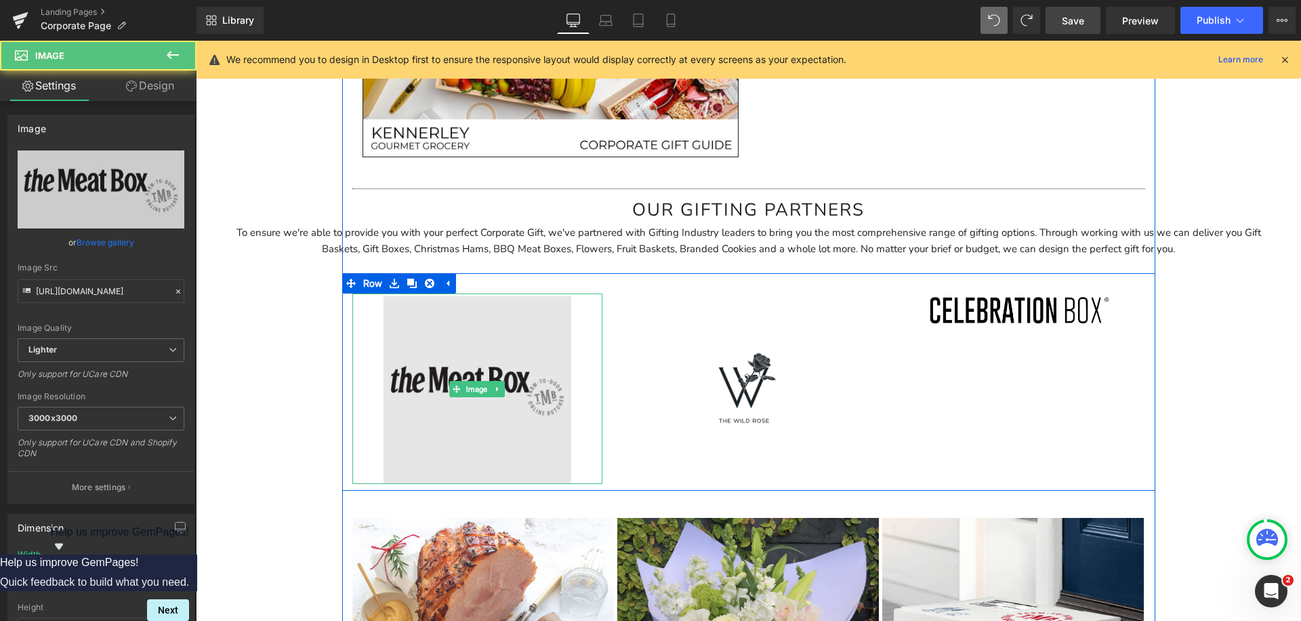
click at [492, 421] on img at bounding box center [477, 388] width 188 height 190
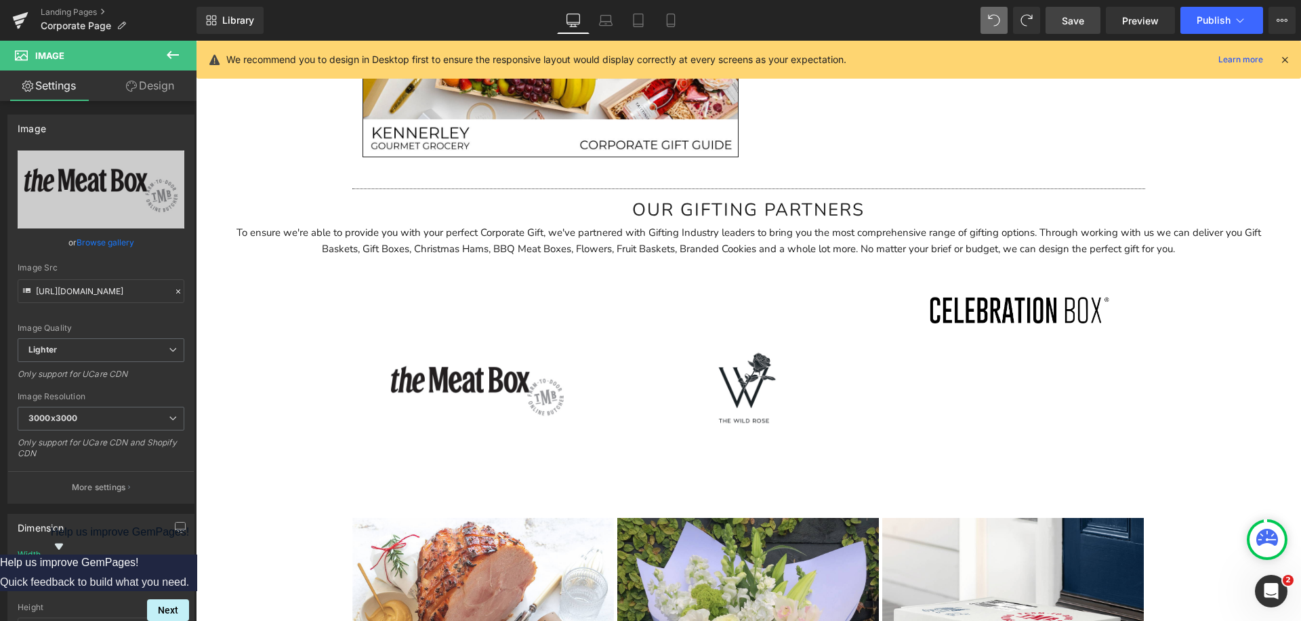
click at [167, 60] on icon at bounding box center [173, 55] width 16 height 16
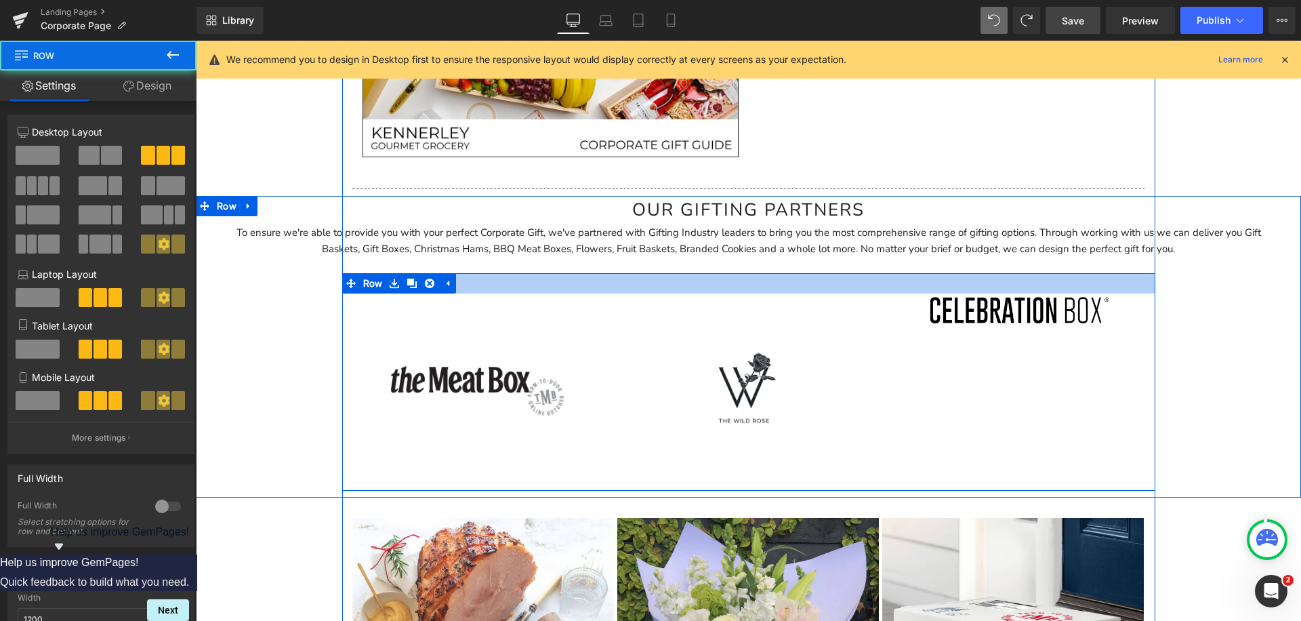
click at [623, 285] on div at bounding box center [748, 283] width 813 height 20
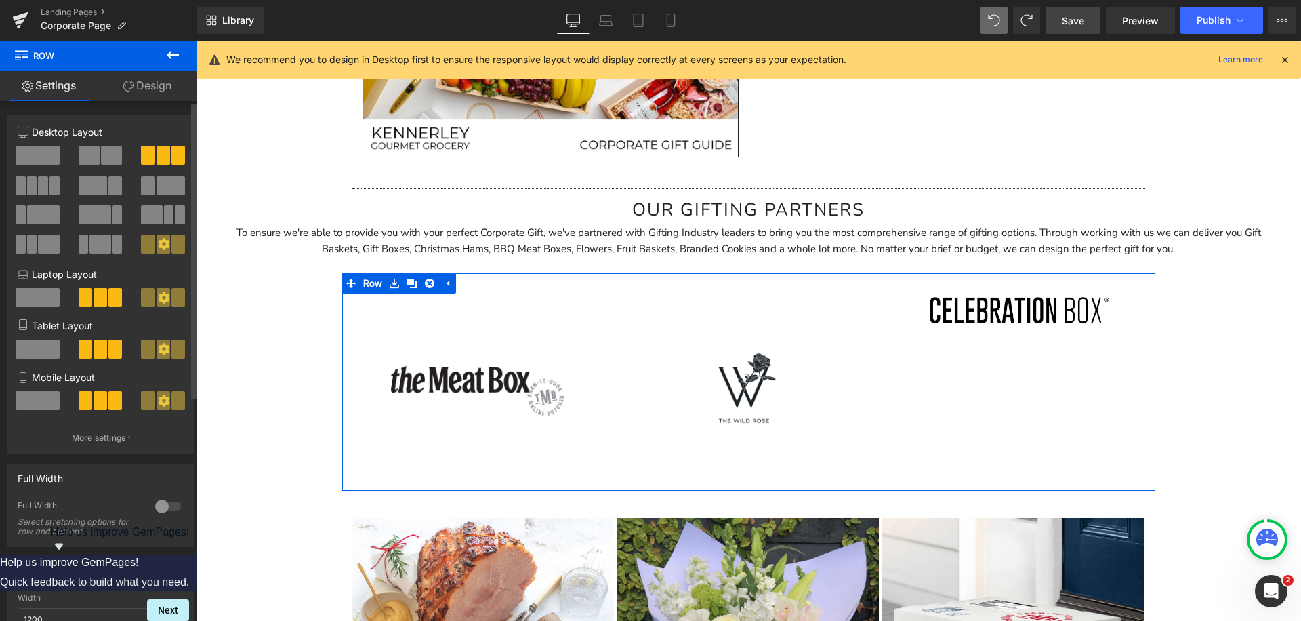
click at [14, 146] on div at bounding box center [38, 161] width 63 height 30
click at [35, 148] on span at bounding box center [38, 155] width 44 height 19
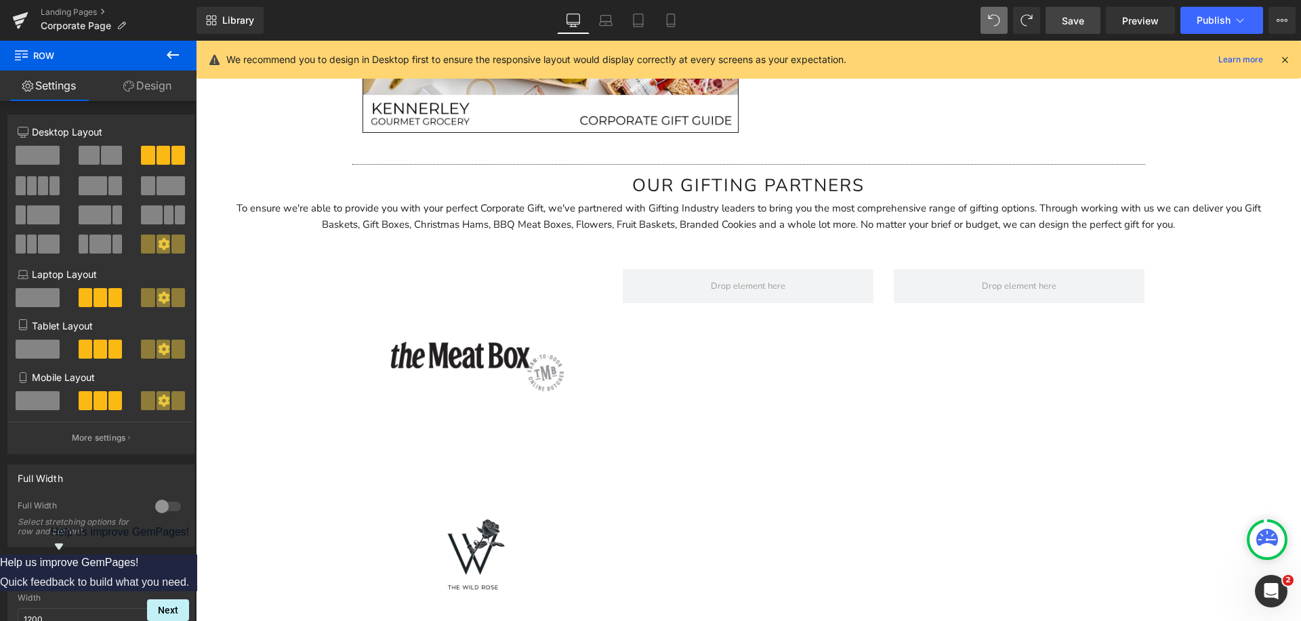
scroll to position [3167, 0]
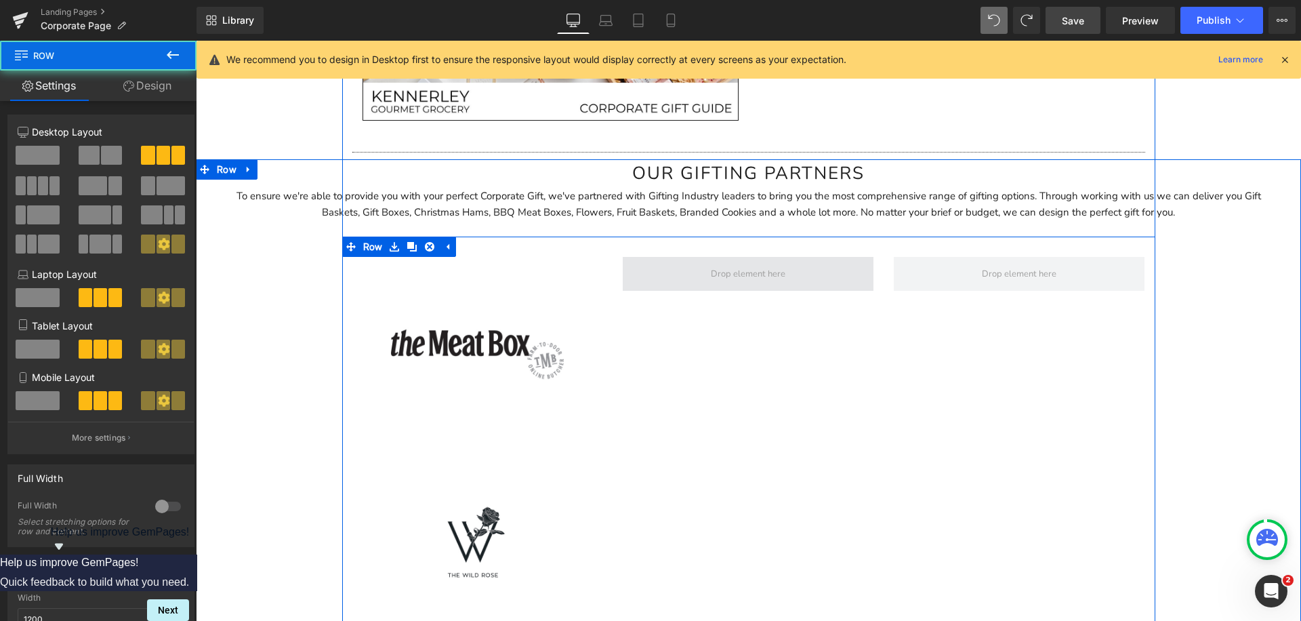
click at [794, 276] on span at bounding box center [748, 274] width 251 height 34
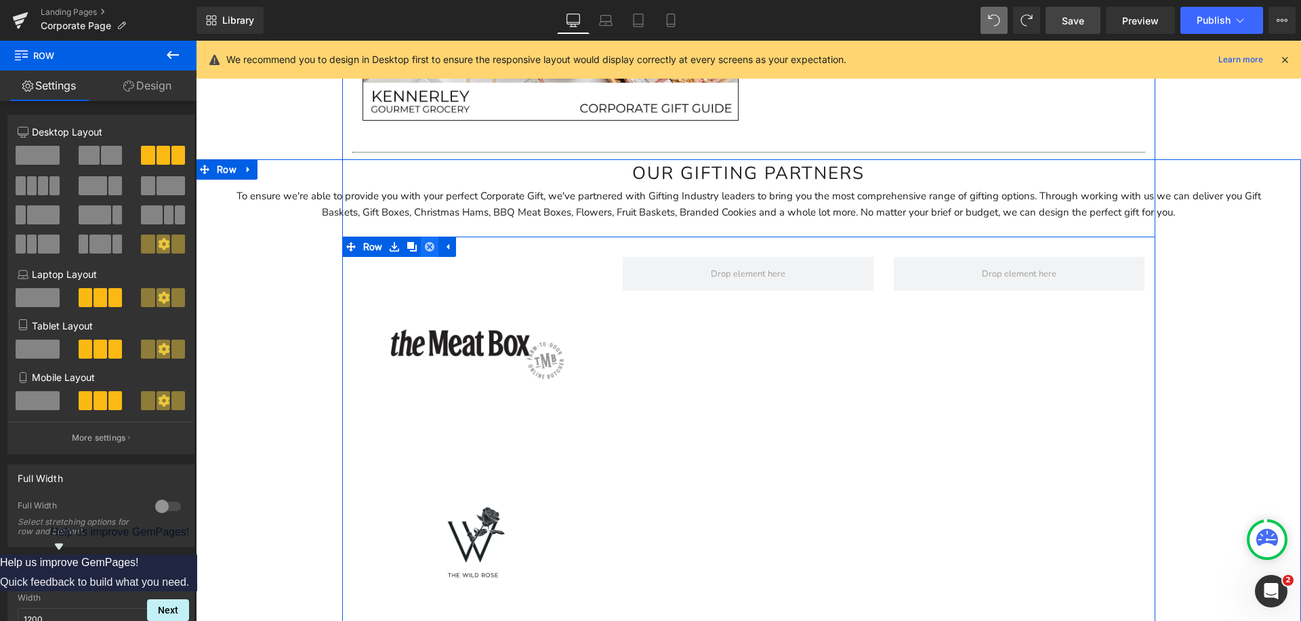
click at [427, 247] on icon at bounding box center [429, 246] width 9 height 9
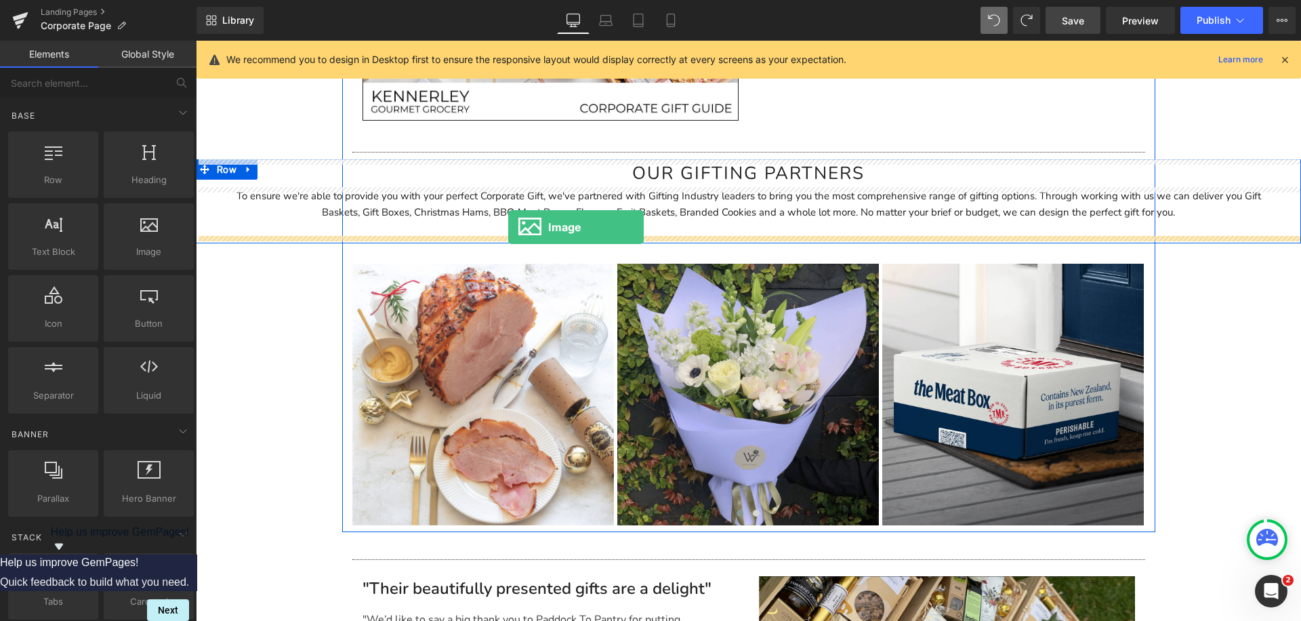
drag, startPoint x: 252, startPoint y: 216, endPoint x: 507, endPoint y: 226, distance: 254.9
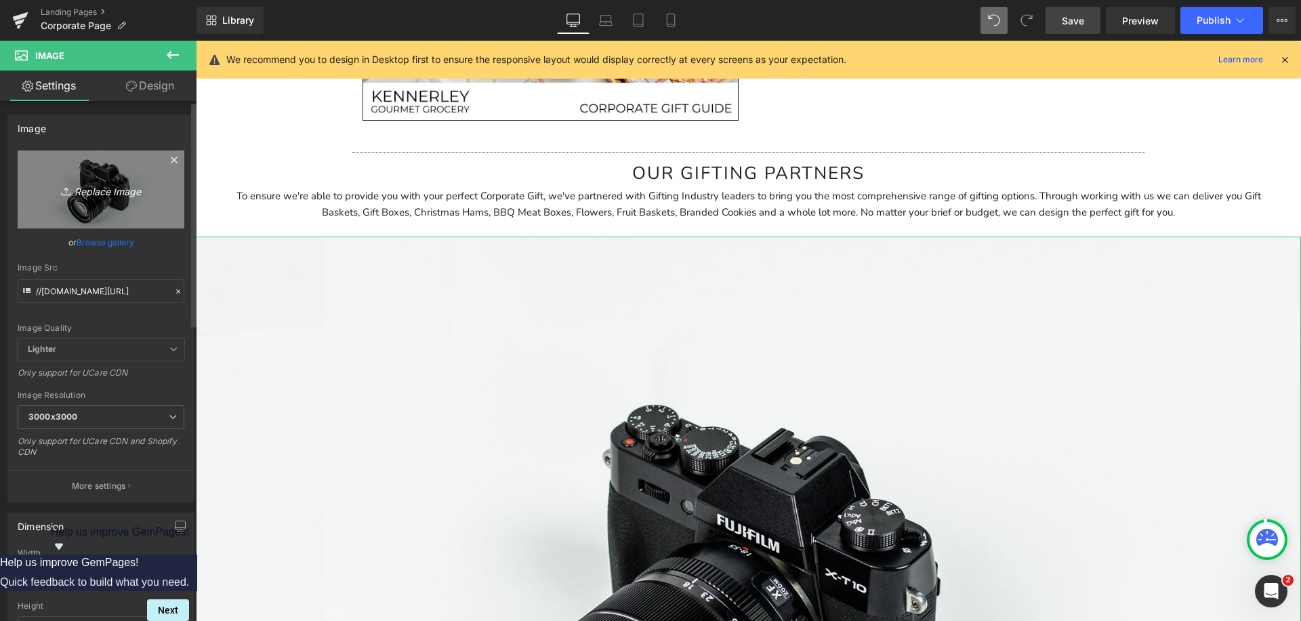
click at [103, 190] on icon "Replace Image" at bounding box center [101, 189] width 108 height 17
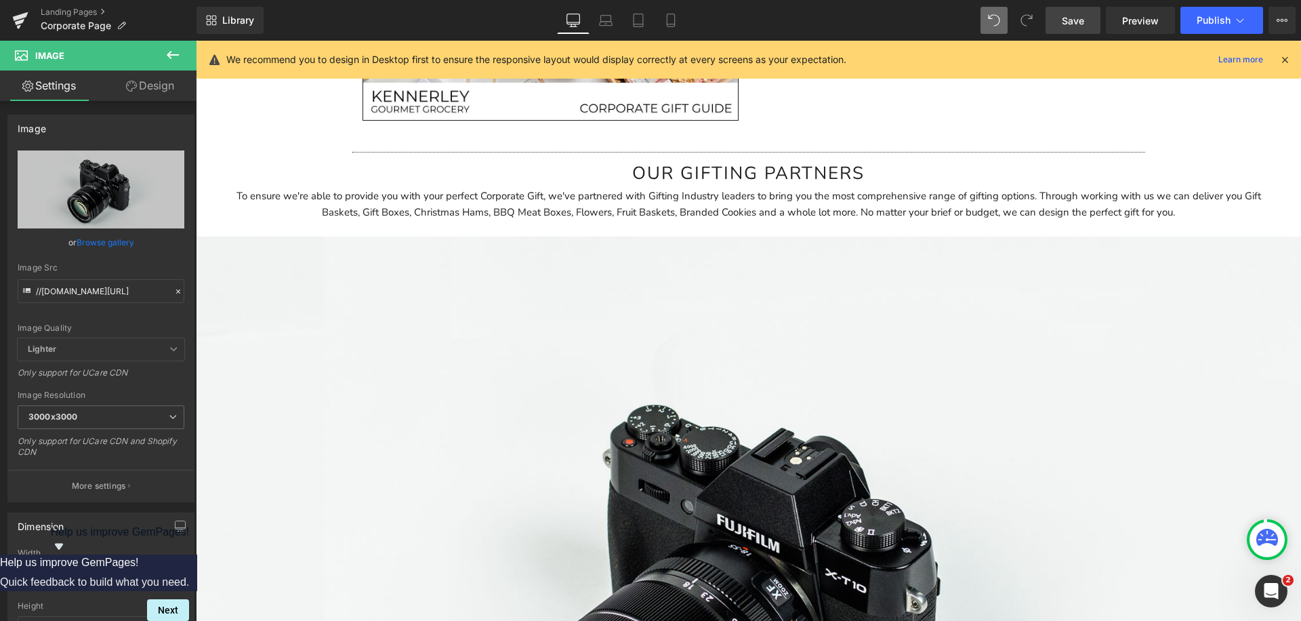
type input "C:\fakepath\Free Butter (3).jpg"
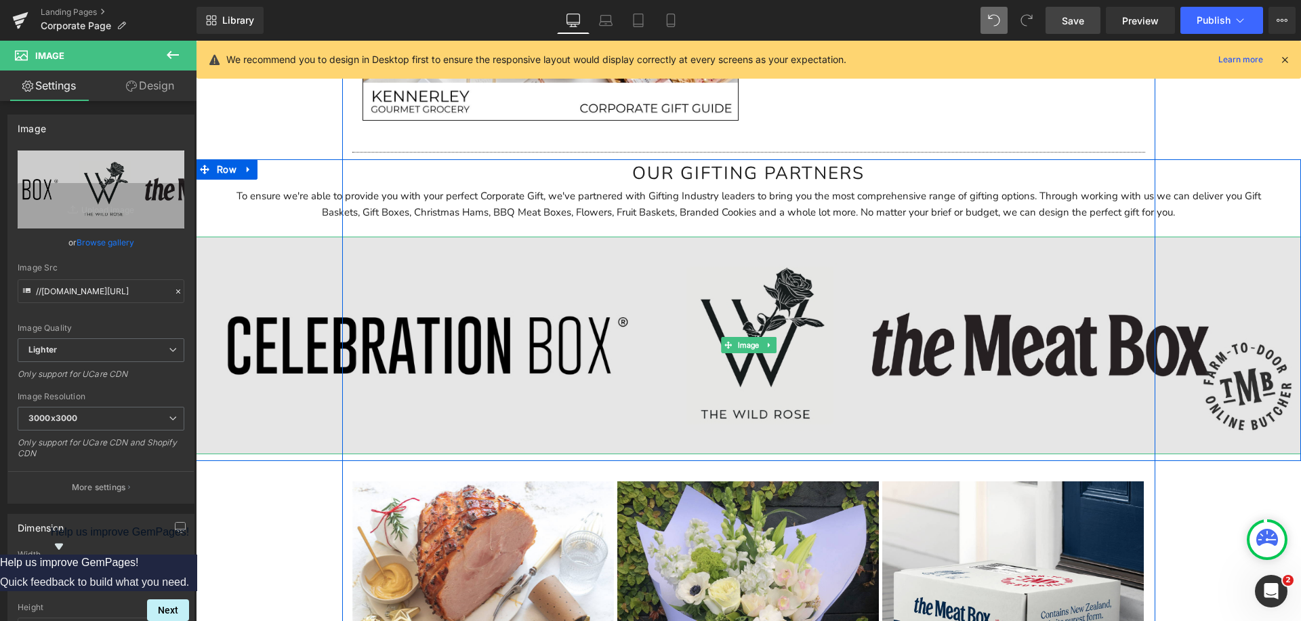
click at [356, 282] on img at bounding box center [748, 344] width 1105 height 217
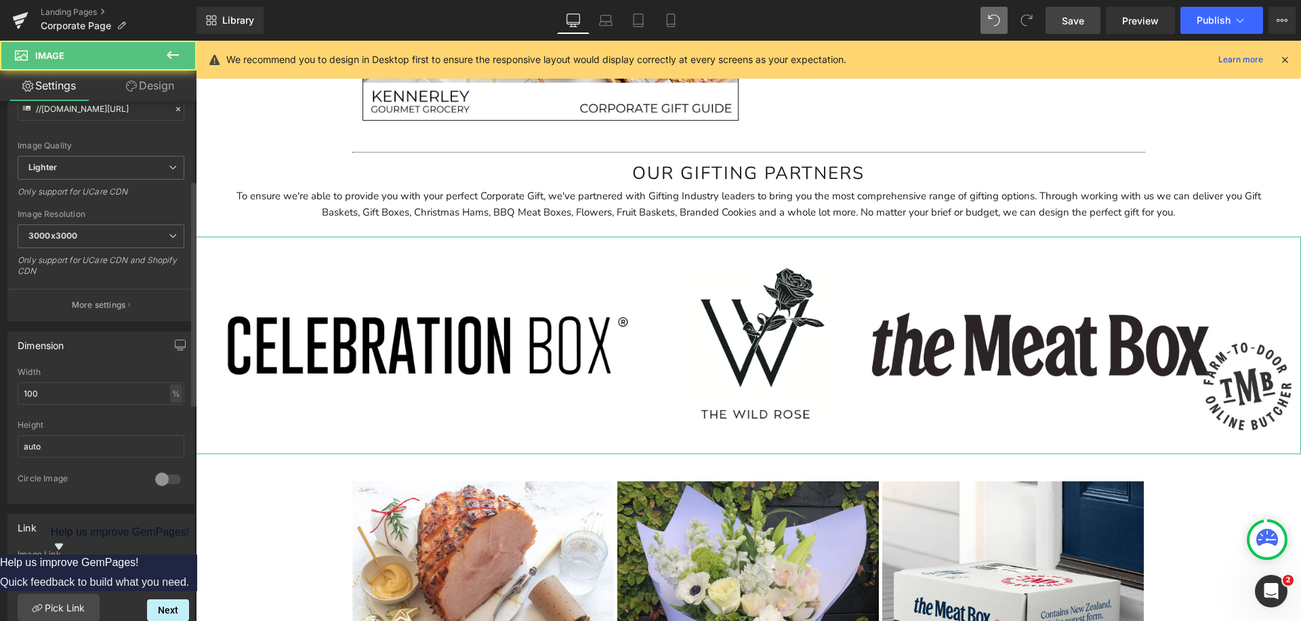
scroll to position [375, 0]
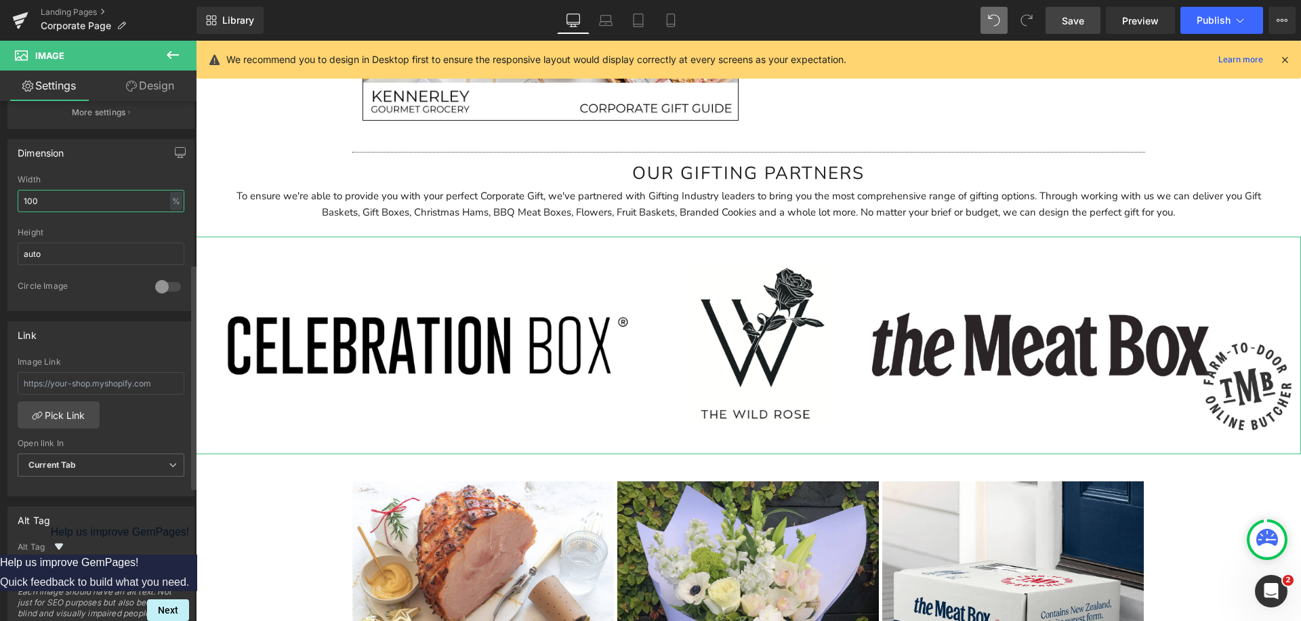
click at [41, 203] on input "100" at bounding box center [101, 201] width 167 height 22
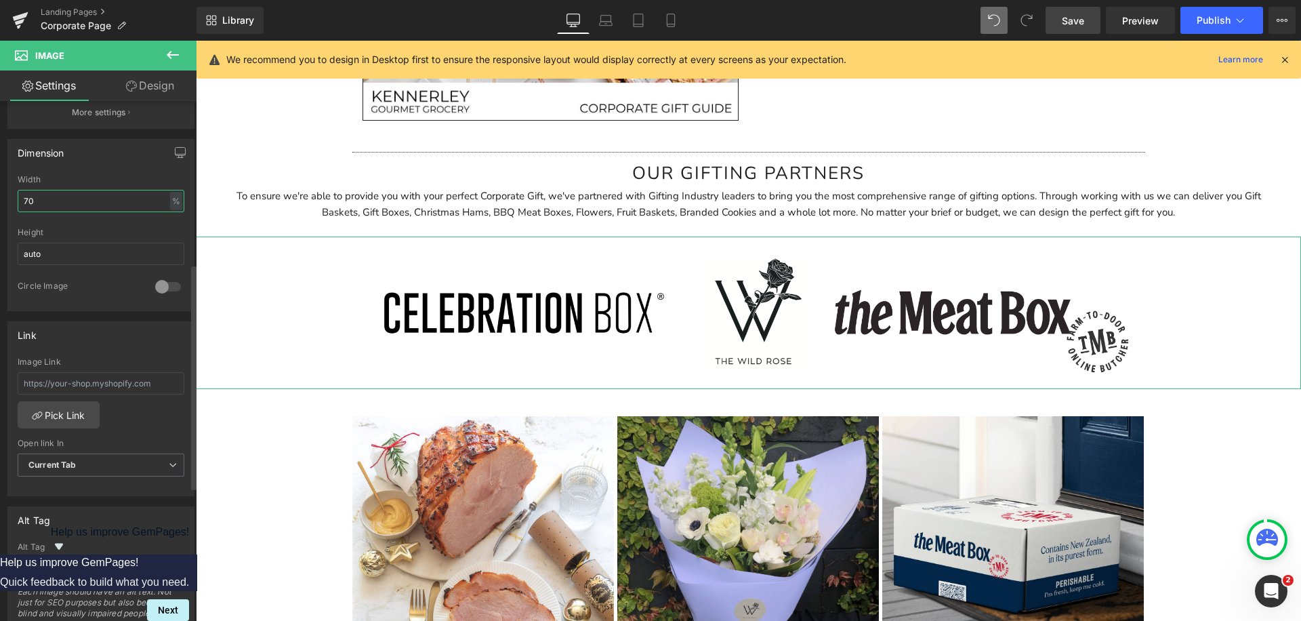
type input "7"
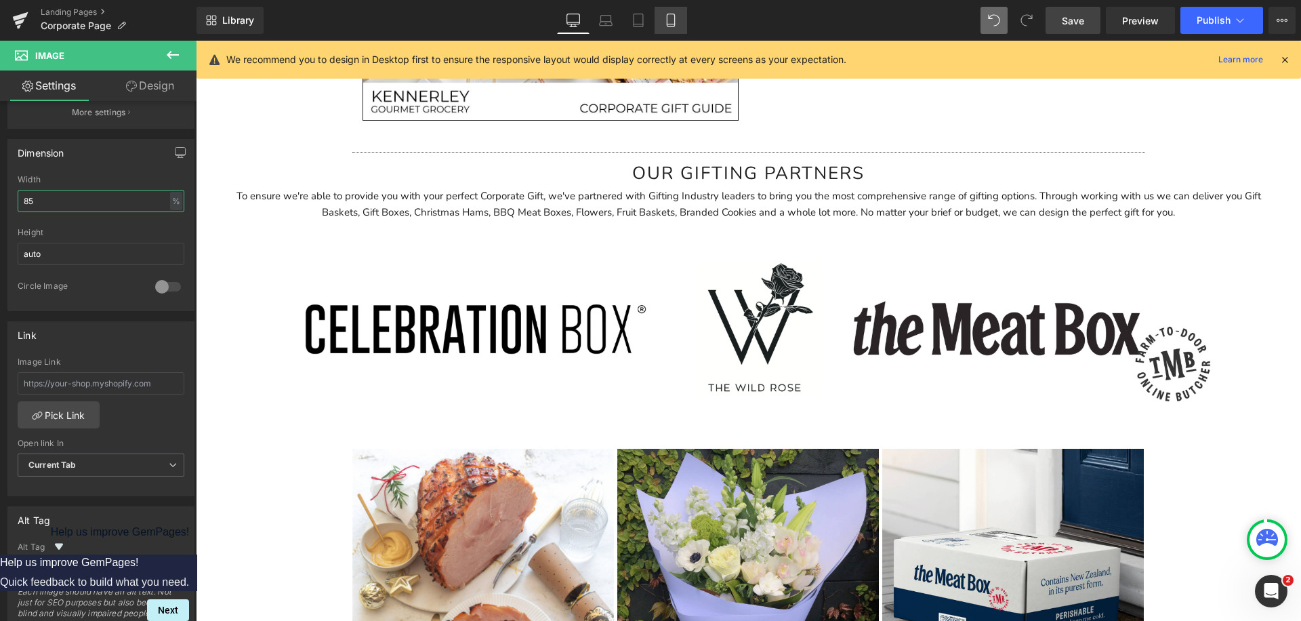
type input "85"
click at [661, 17] on link "Mobile" at bounding box center [670, 20] width 33 height 27
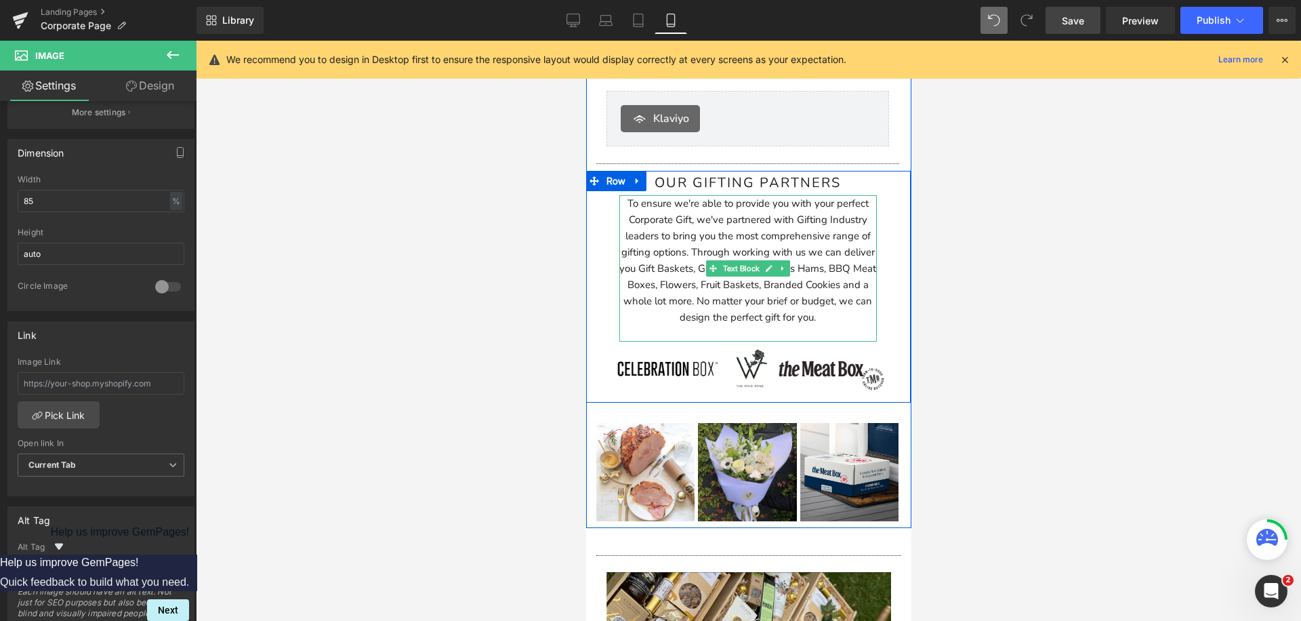
scroll to position [4311, 0]
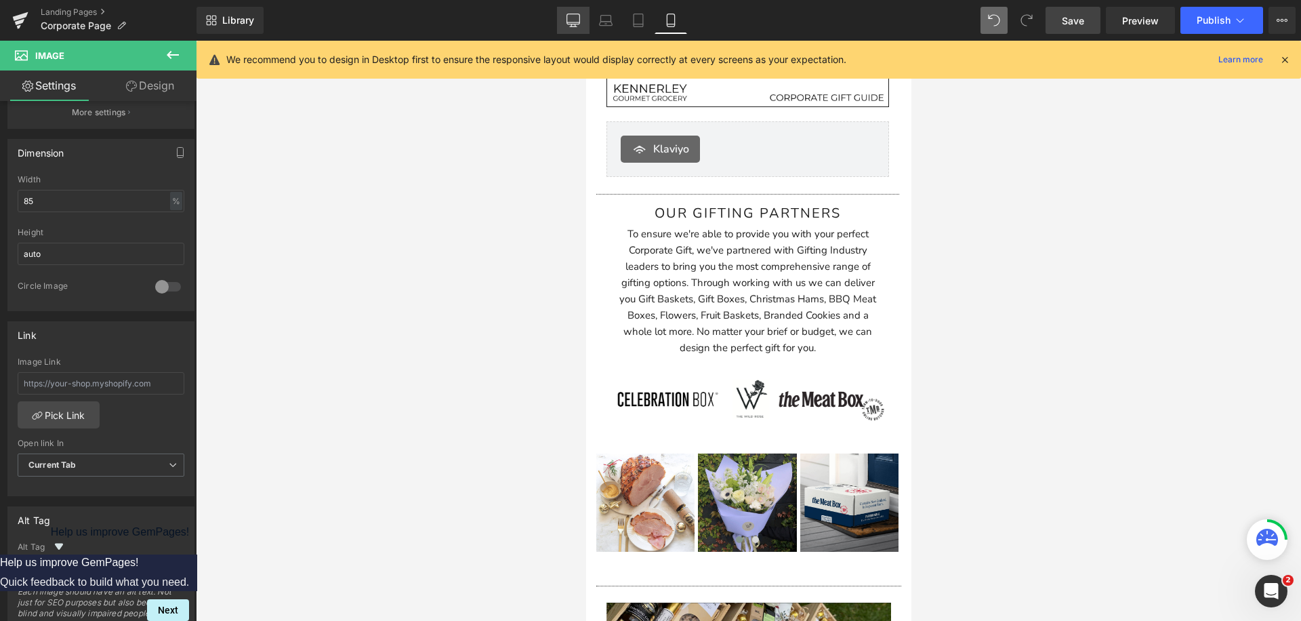
click at [572, 22] on icon at bounding box center [573, 22] width 13 height 0
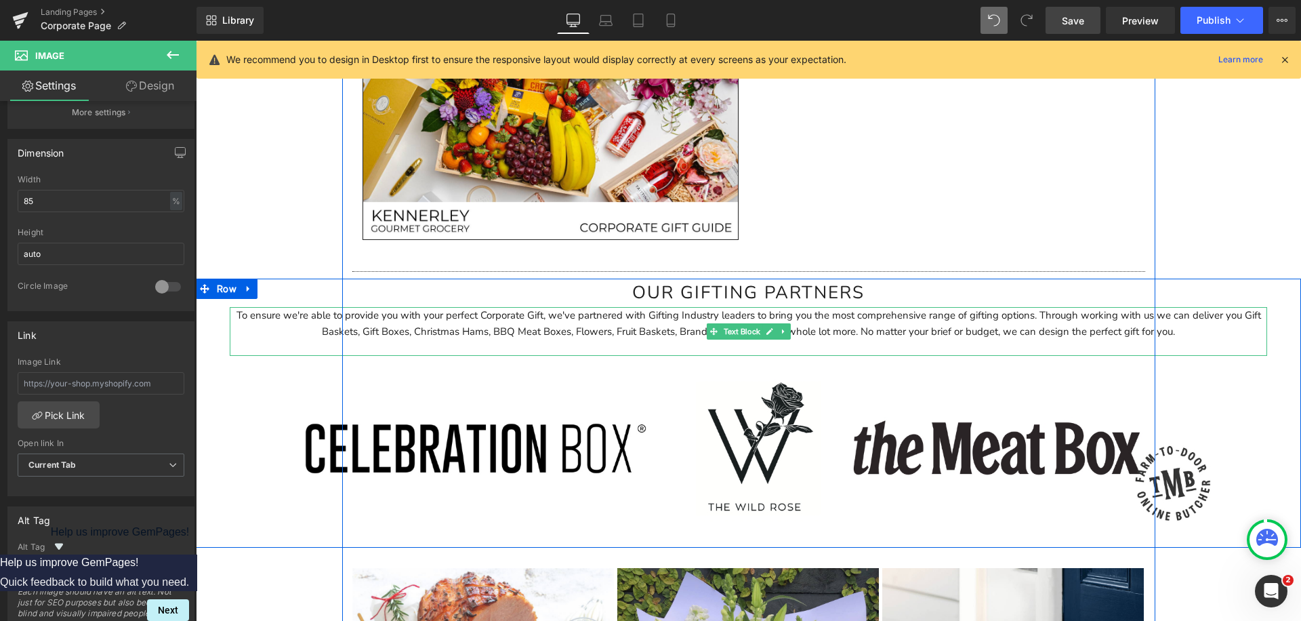
click at [1053, 314] on p "To ensure we're able to provide you with your perfect Corporate Gift, we've par…" at bounding box center [748, 323] width 1037 height 33
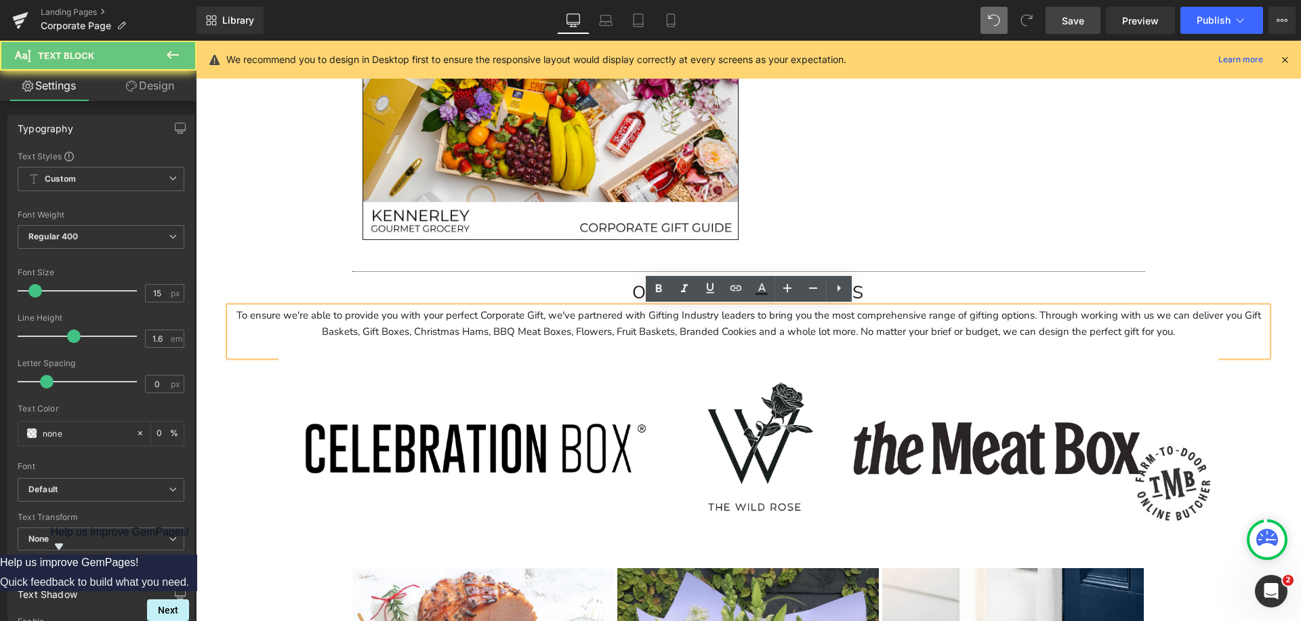
click at [1039, 316] on p "To ensure we're able to provide you with your perfect Corporate Gift, we've par…" at bounding box center [748, 323] width 1037 height 33
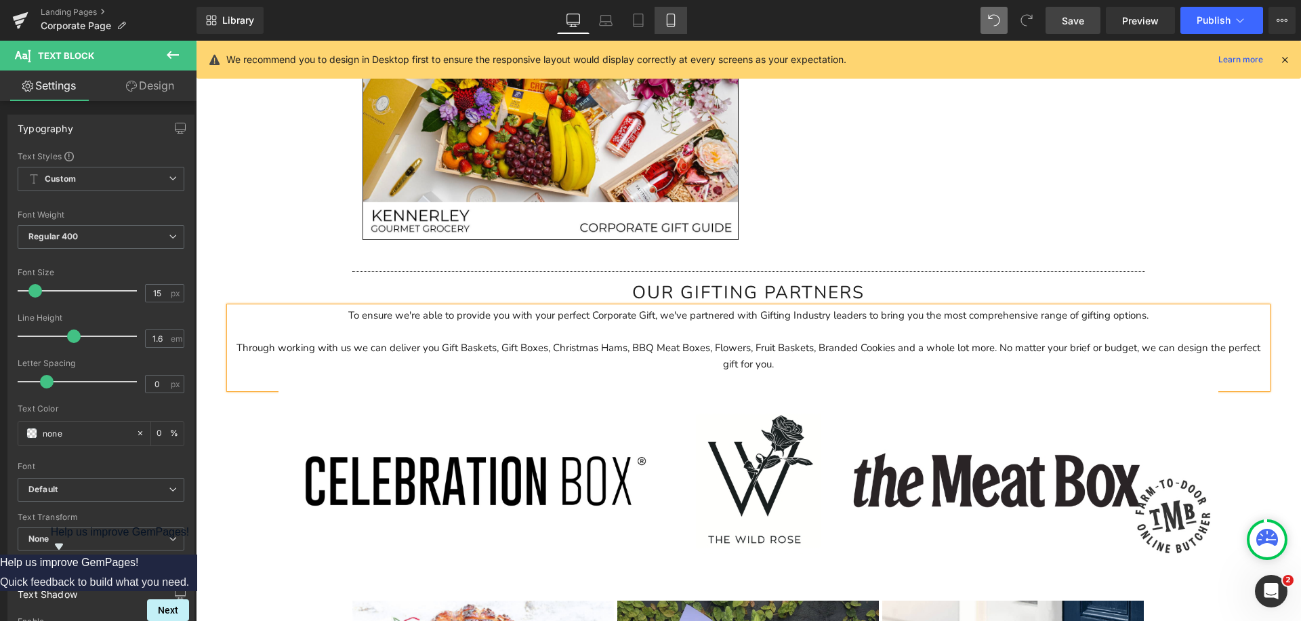
click at [669, 20] on icon at bounding box center [671, 21] width 14 height 14
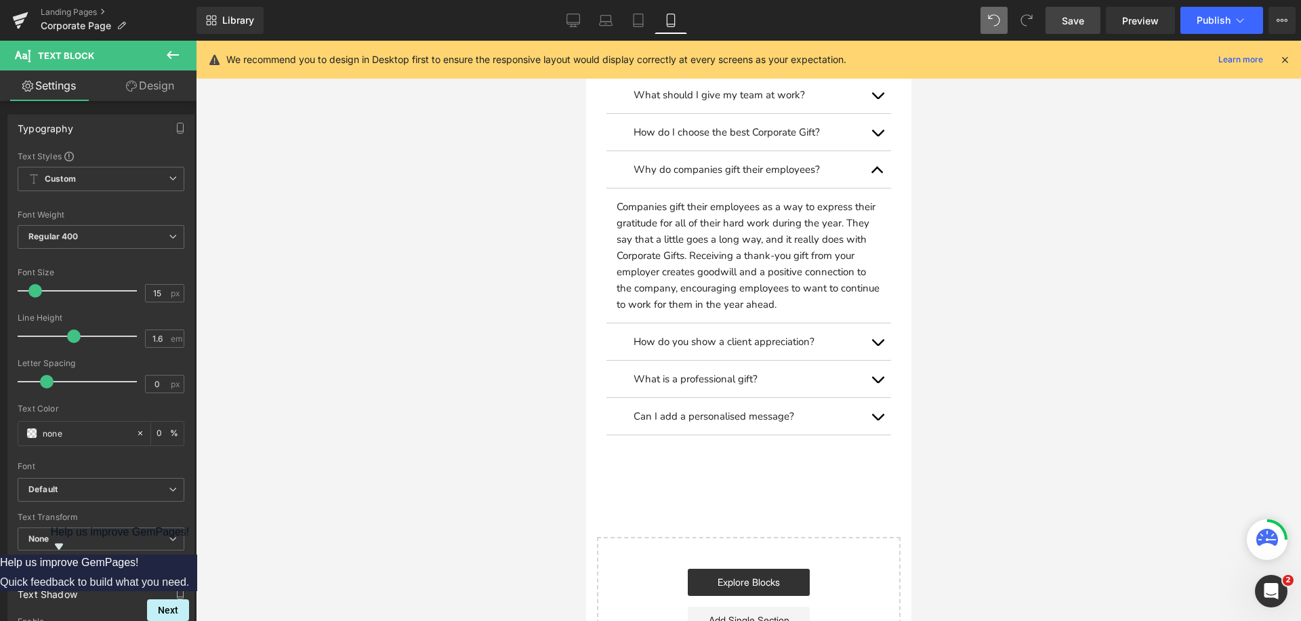
scroll to position [5737, 0]
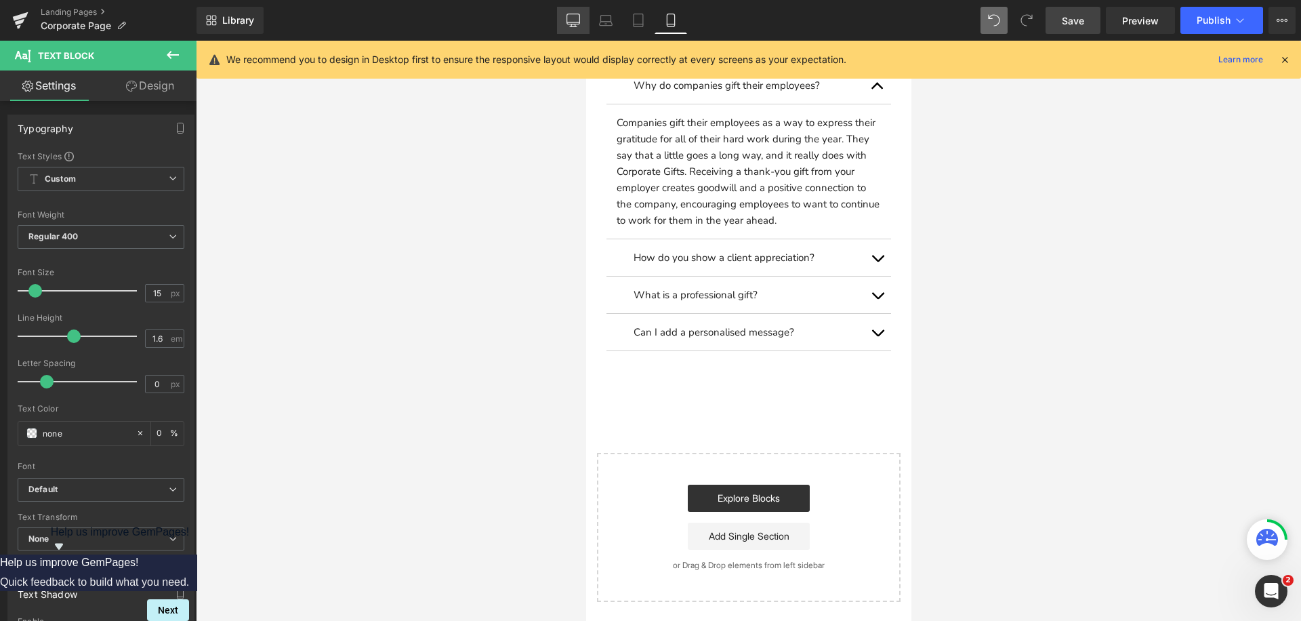
click at [572, 26] on icon at bounding box center [573, 26] width 7 height 0
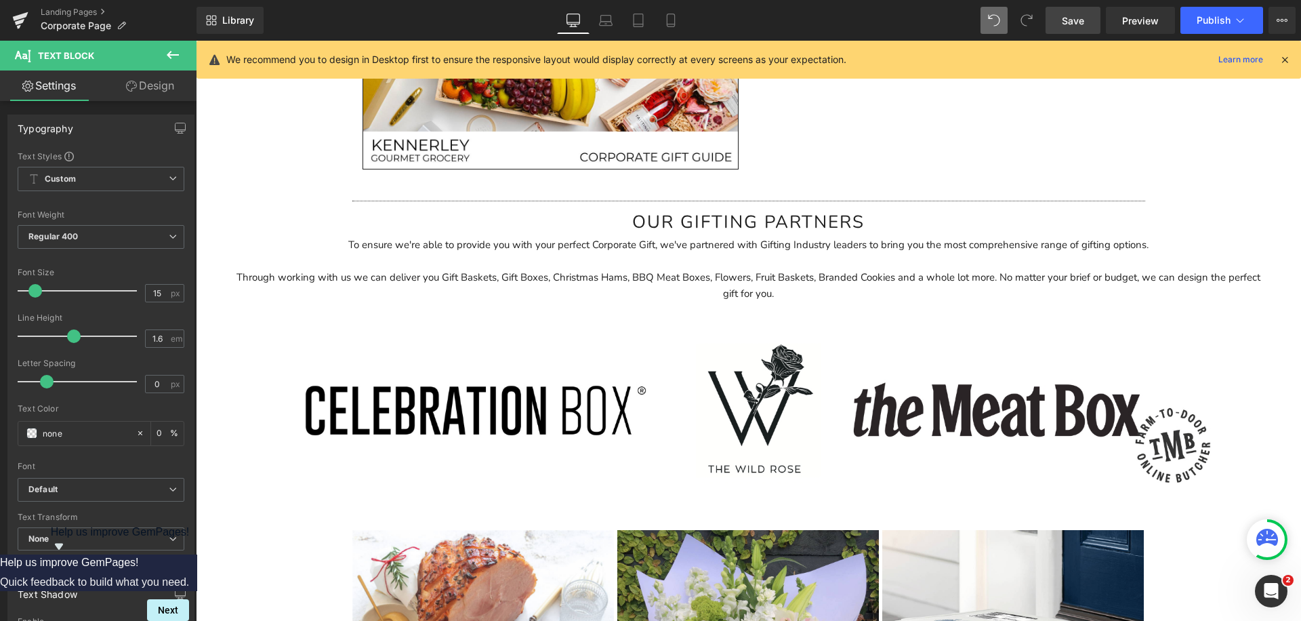
scroll to position [3404, 0]
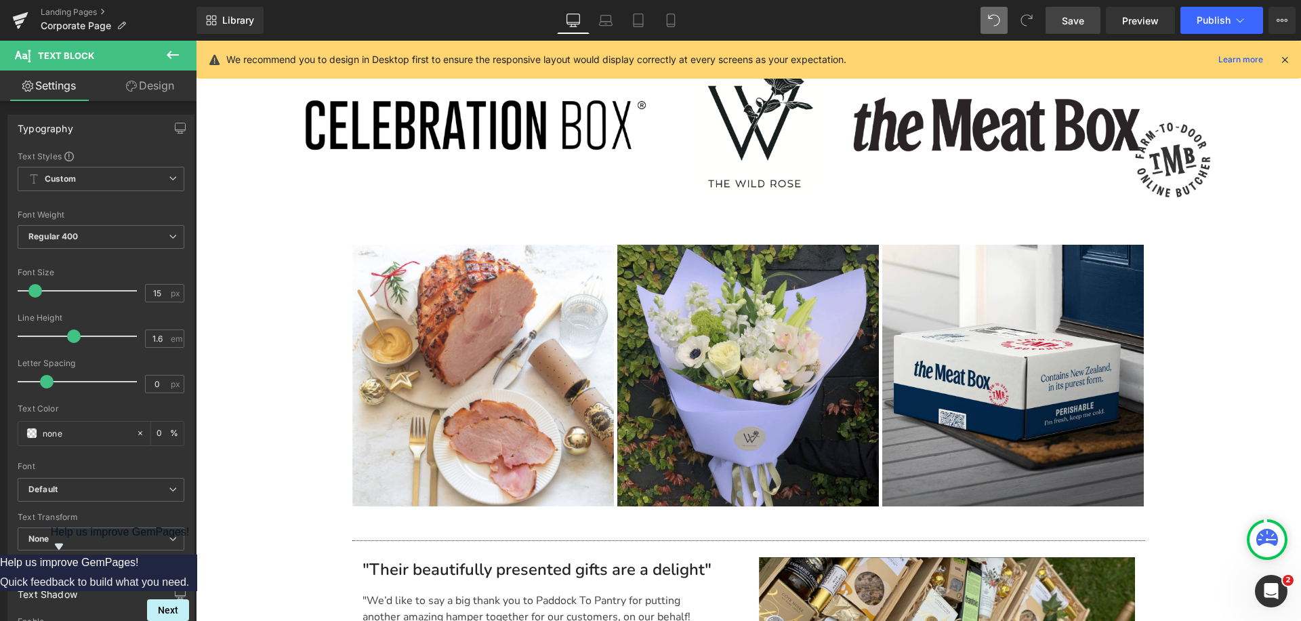
click at [1081, 24] on span "Save" at bounding box center [1073, 21] width 22 height 14
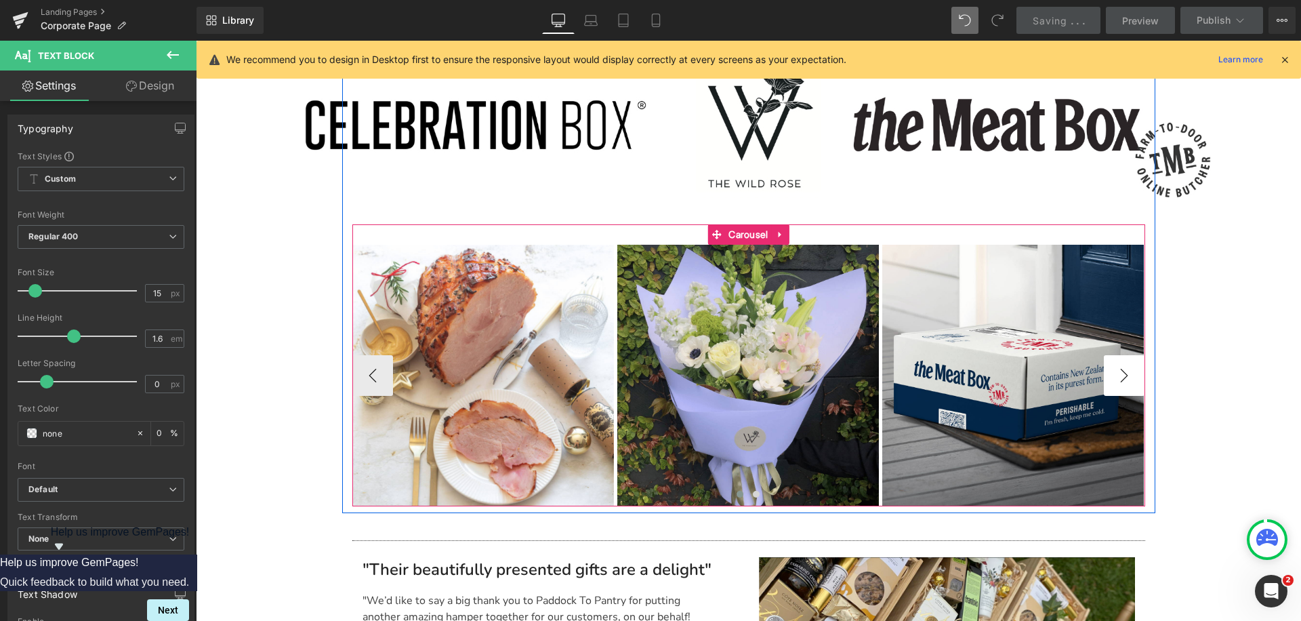
click at [1116, 373] on button "›" at bounding box center [1124, 375] width 41 height 41
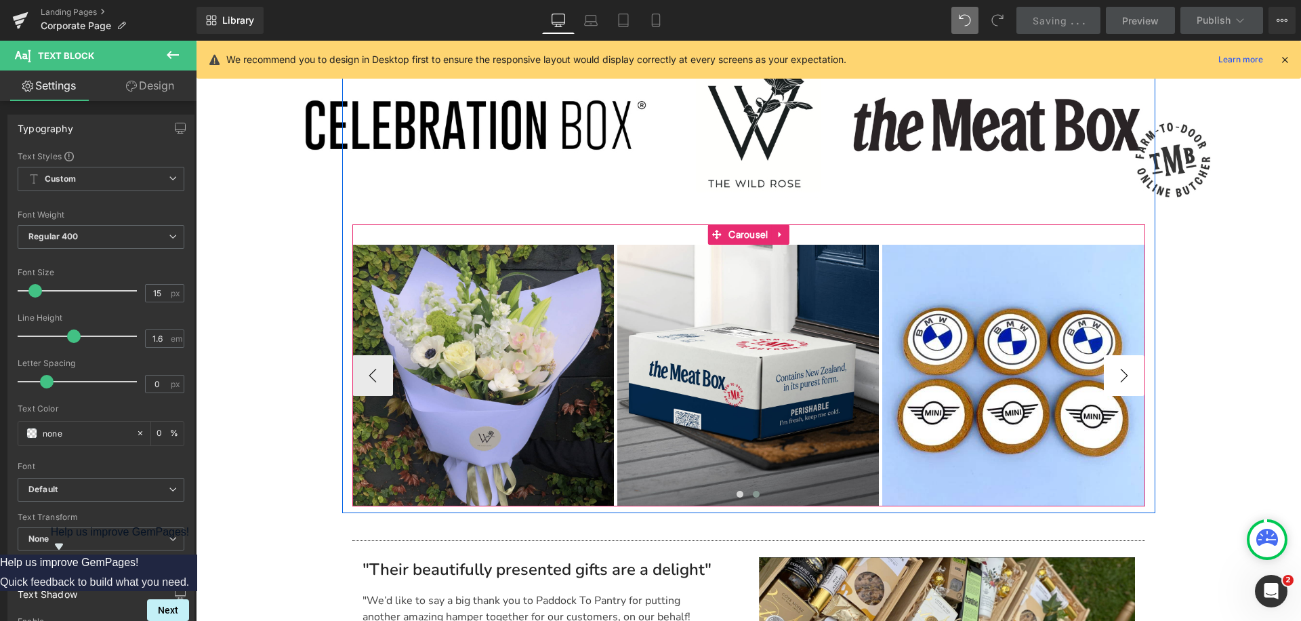
click at [1116, 373] on button "›" at bounding box center [1124, 375] width 41 height 41
click at [1116, 375] on button "›" at bounding box center [1124, 375] width 41 height 41
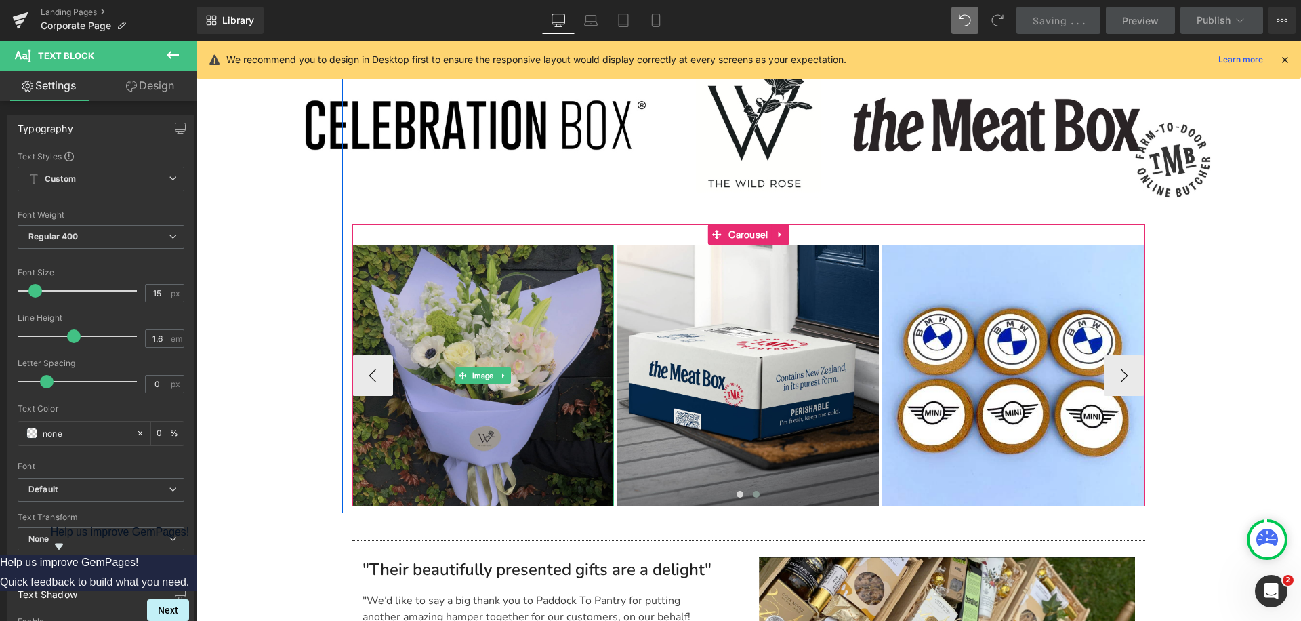
click at [440, 383] on img at bounding box center [482, 375] width 261 height 261
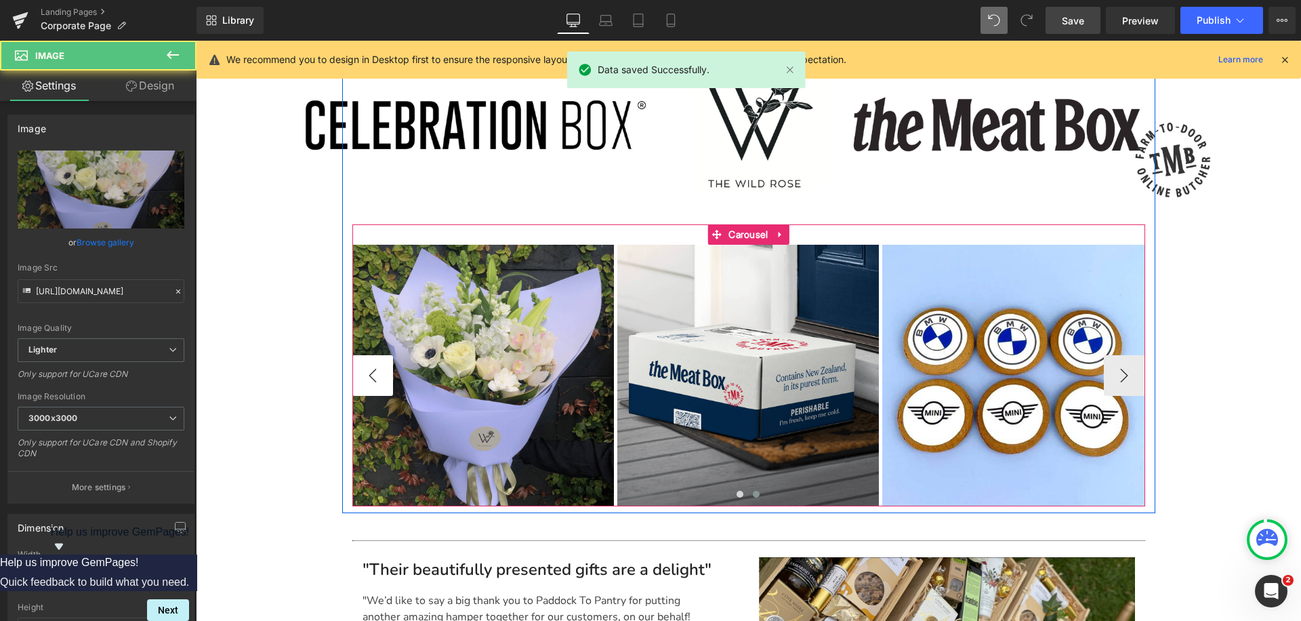
click at [360, 375] on button "‹" at bounding box center [372, 375] width 41 height 41
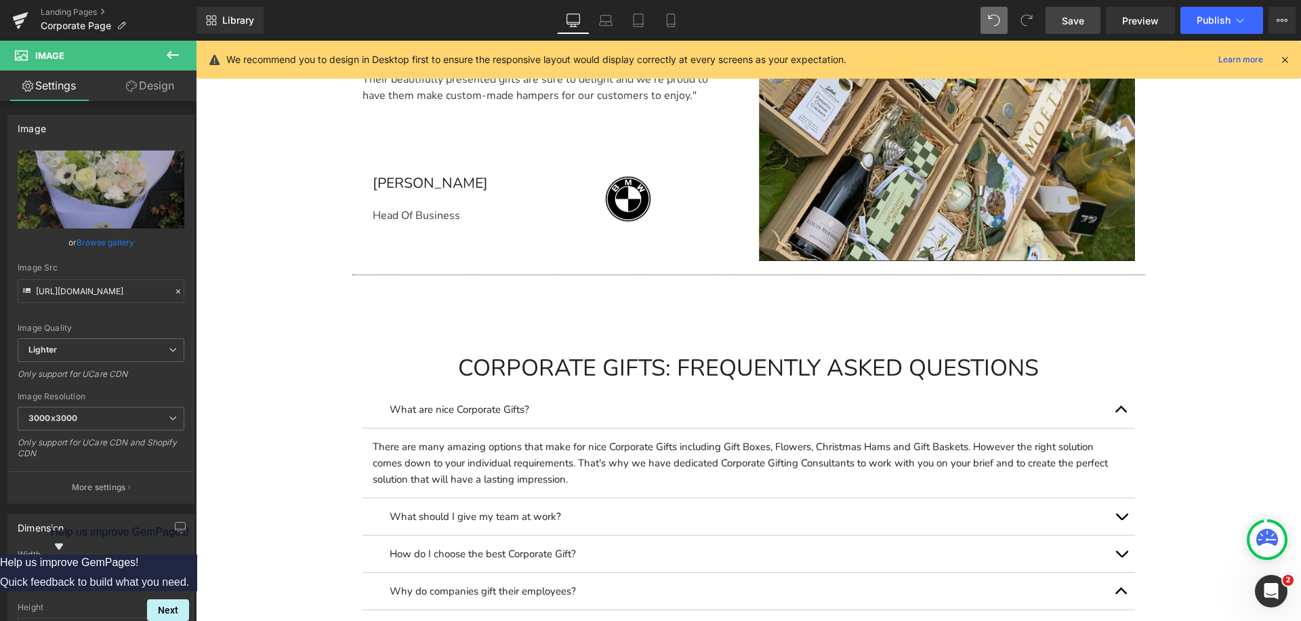
scroll to position [3997, 0]
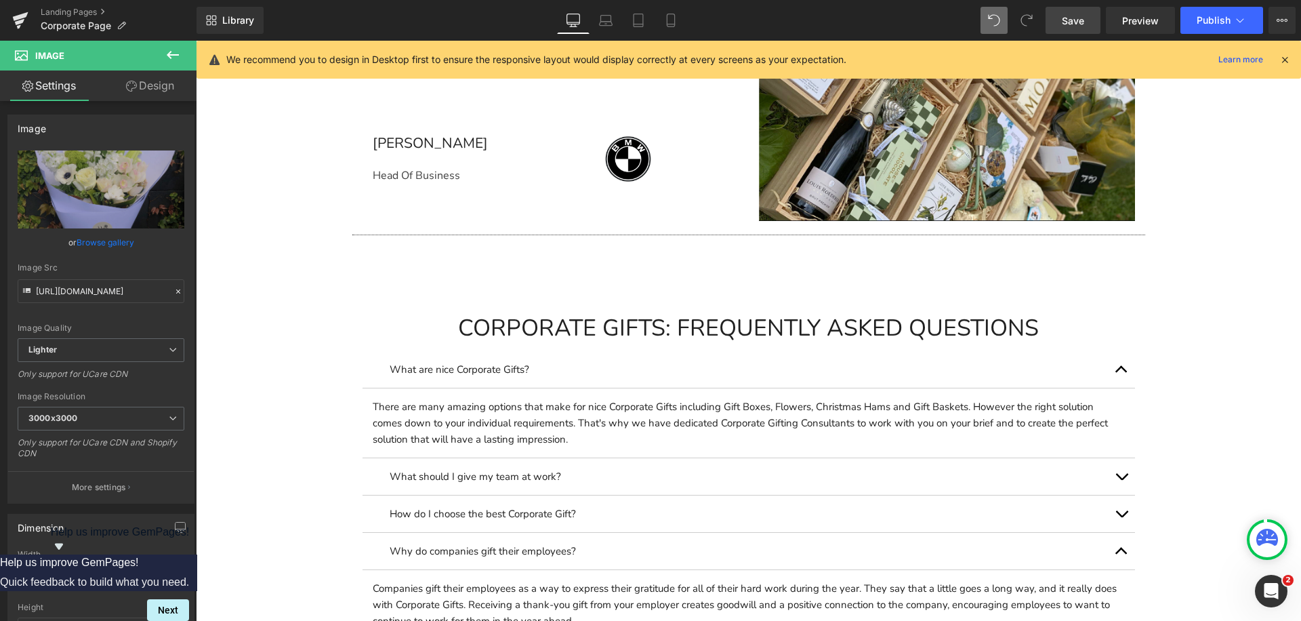
click at [617, 421] on div "There are many amazing options that make for nice Corporate Gifts including Gif…" at bounding box center [749, 422] width 752 height 49
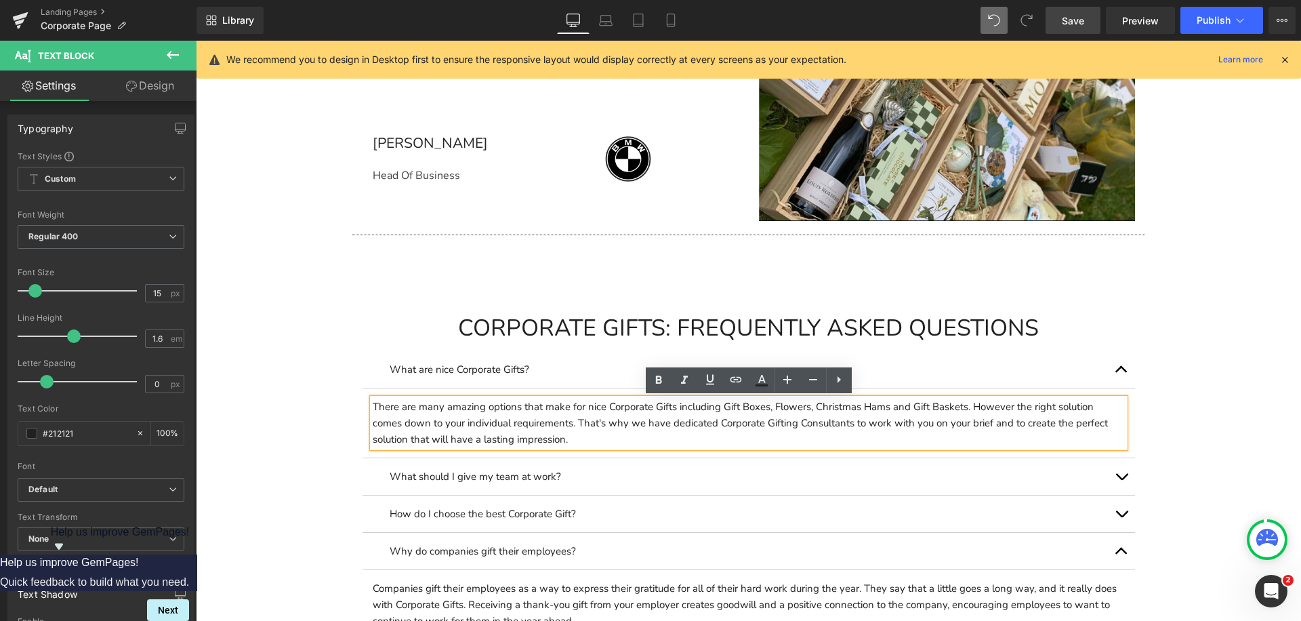
click at [726, 409] on div "There are many amazing options that make for nice Corporate Gifts including Gif…" at bounding box center [749, 422] width 752 height 49
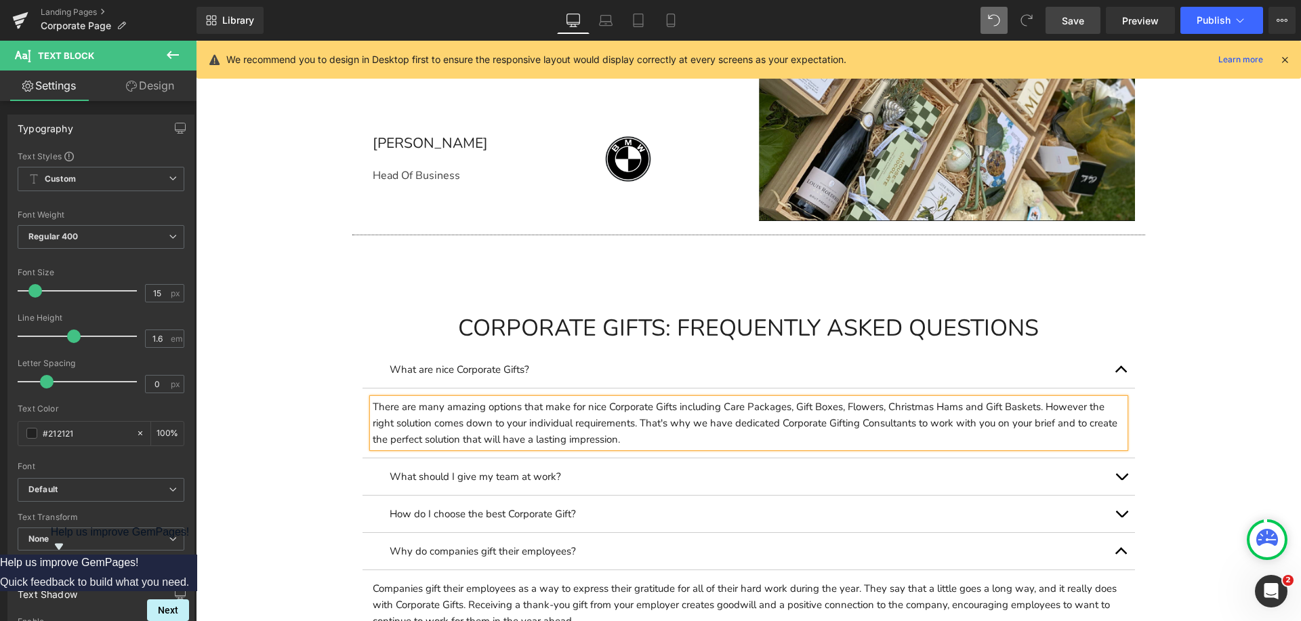
click at [1118, 470] on button "button" at bounding box center [1121, 476] width 27 height 37
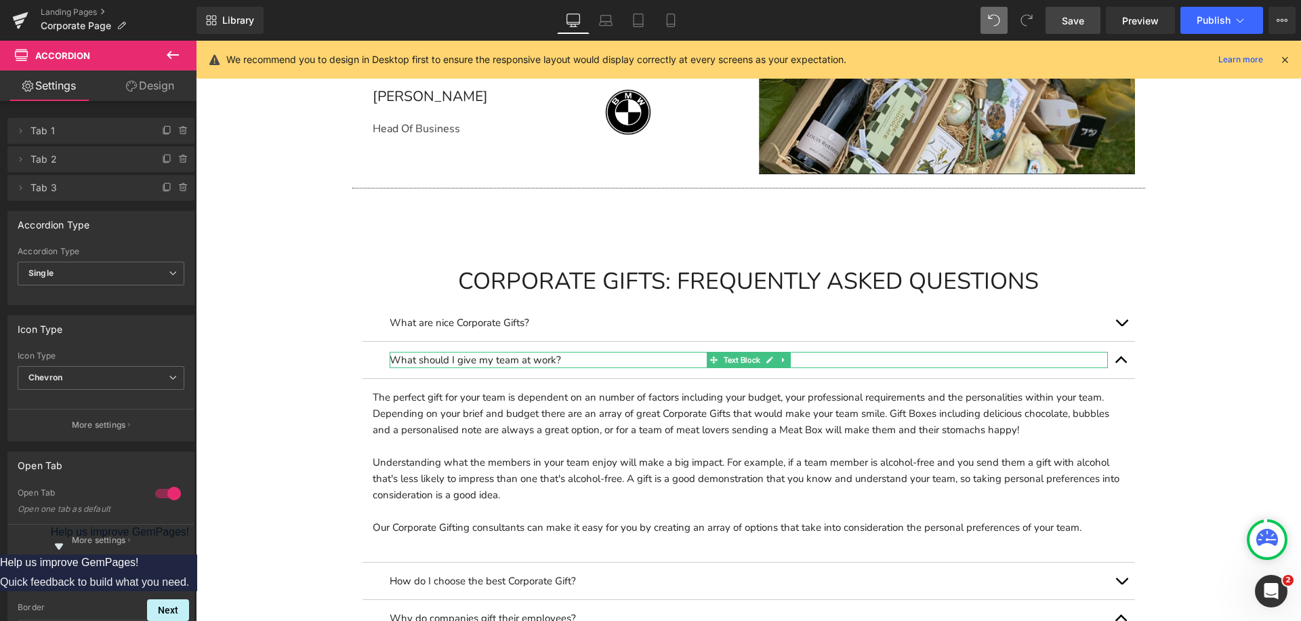
scroll to position [4122, 0]
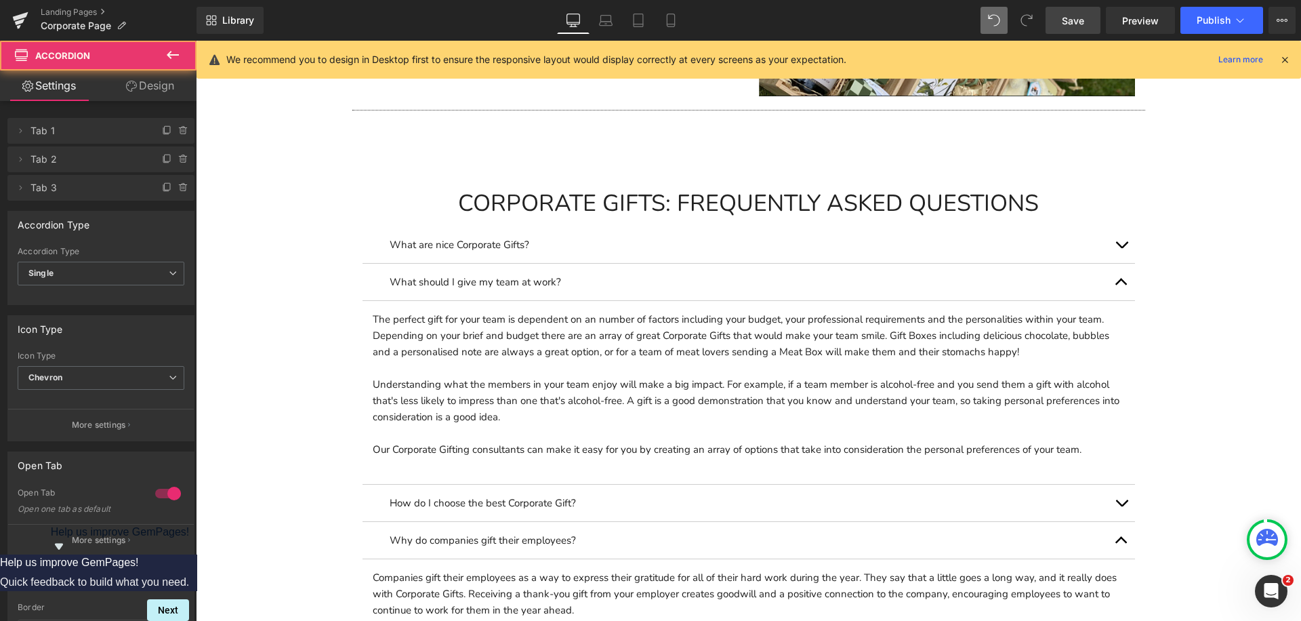
click at [1121, 502] on button "button" at bounding box center [1121, 502] width 27 height 37
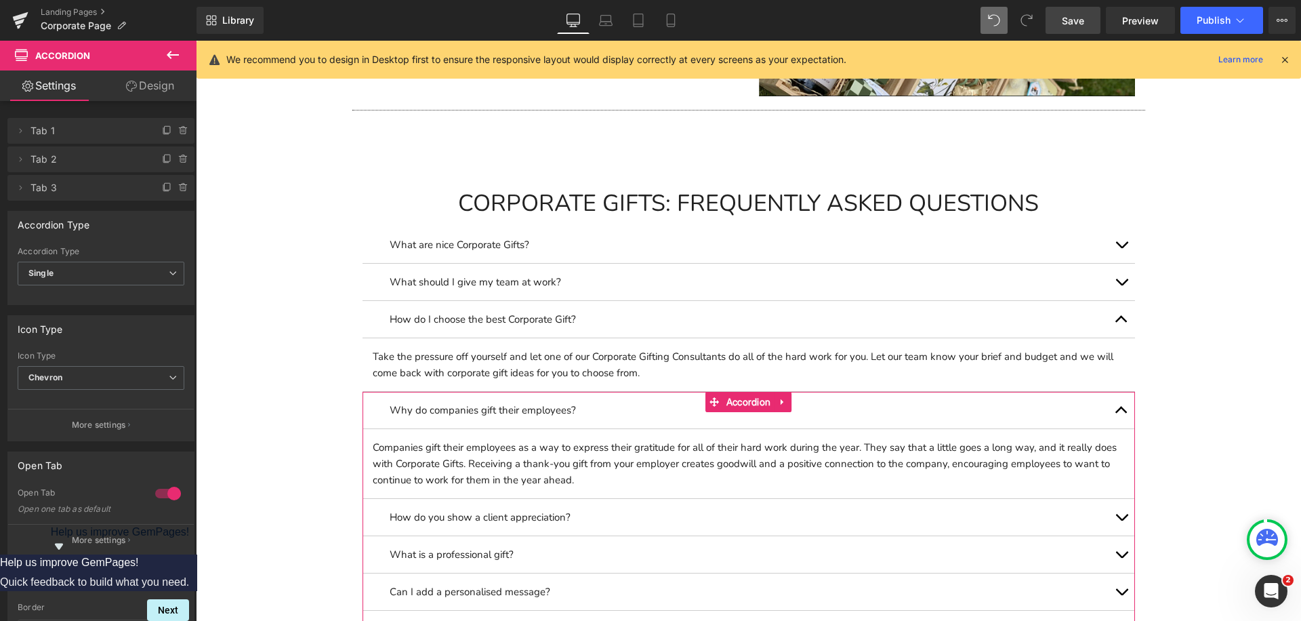
click at [1120, 417] on button "button" at bounding box center [1121, 410] width 27 height 37
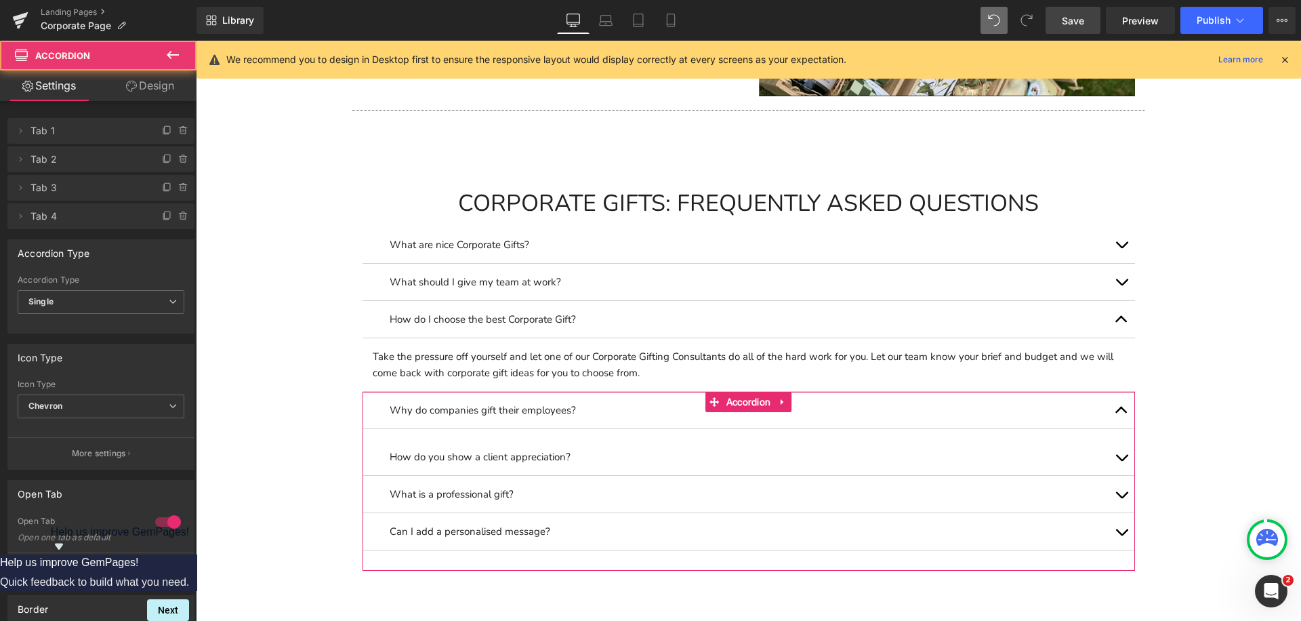
click at [1120, 417] on button "button" at bounding box center [1121, 410] width 27 height 37
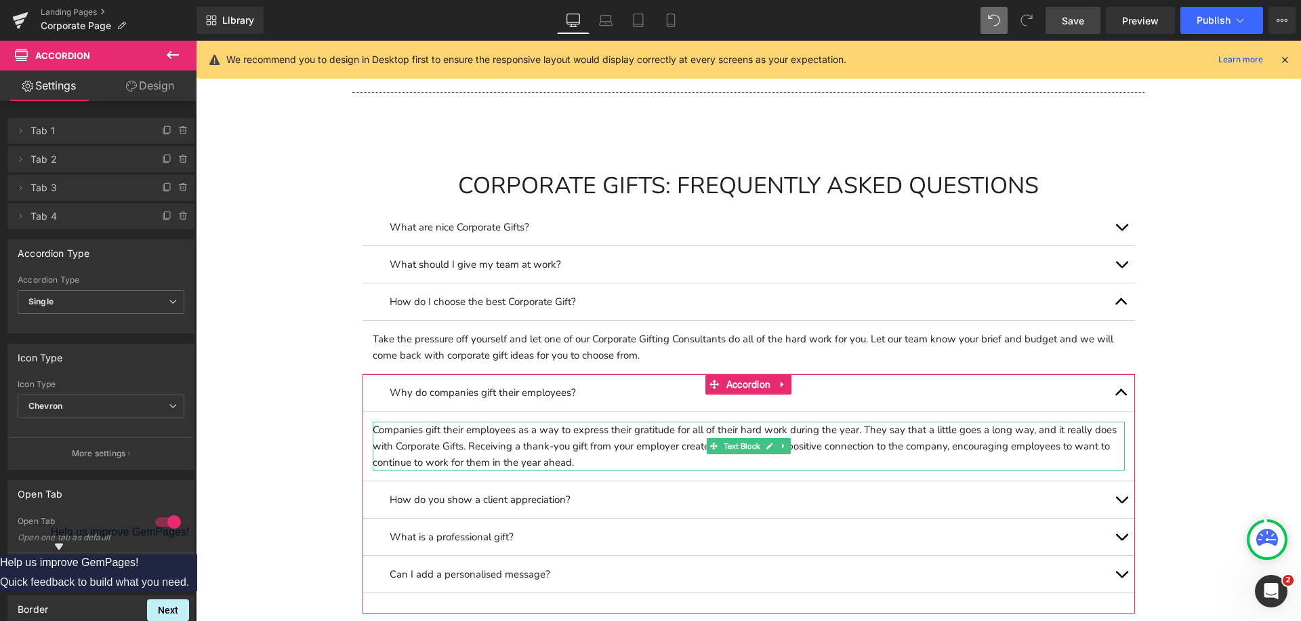
scroll to position [4191, 0]
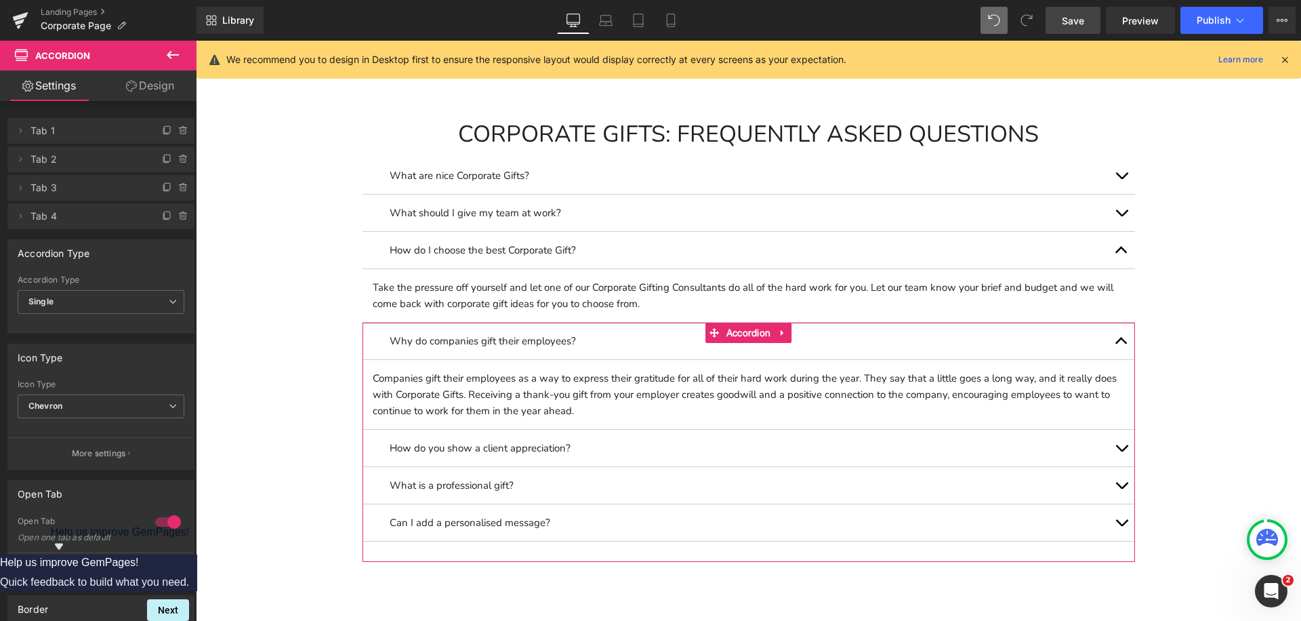
click at [1121, 451] on span "button" at bounding box center [1121, 451] width 0 height 0
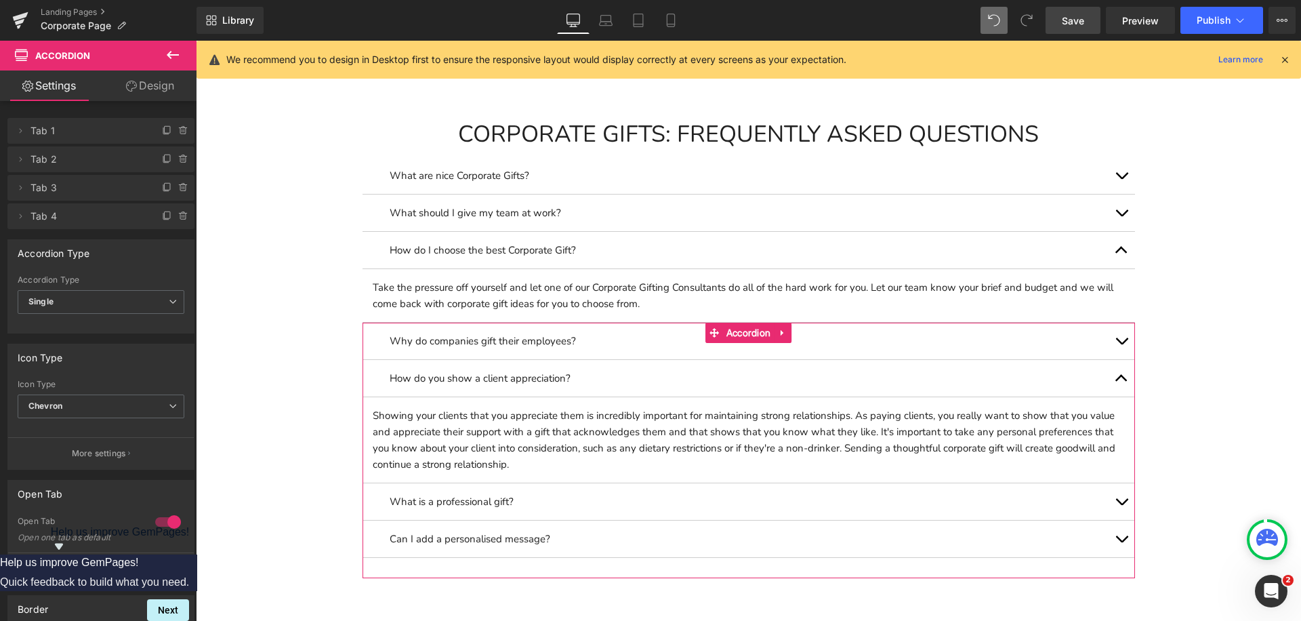
click at [1117, 495] on button "button" at bounding box center [1121, 501] width 27 height 37
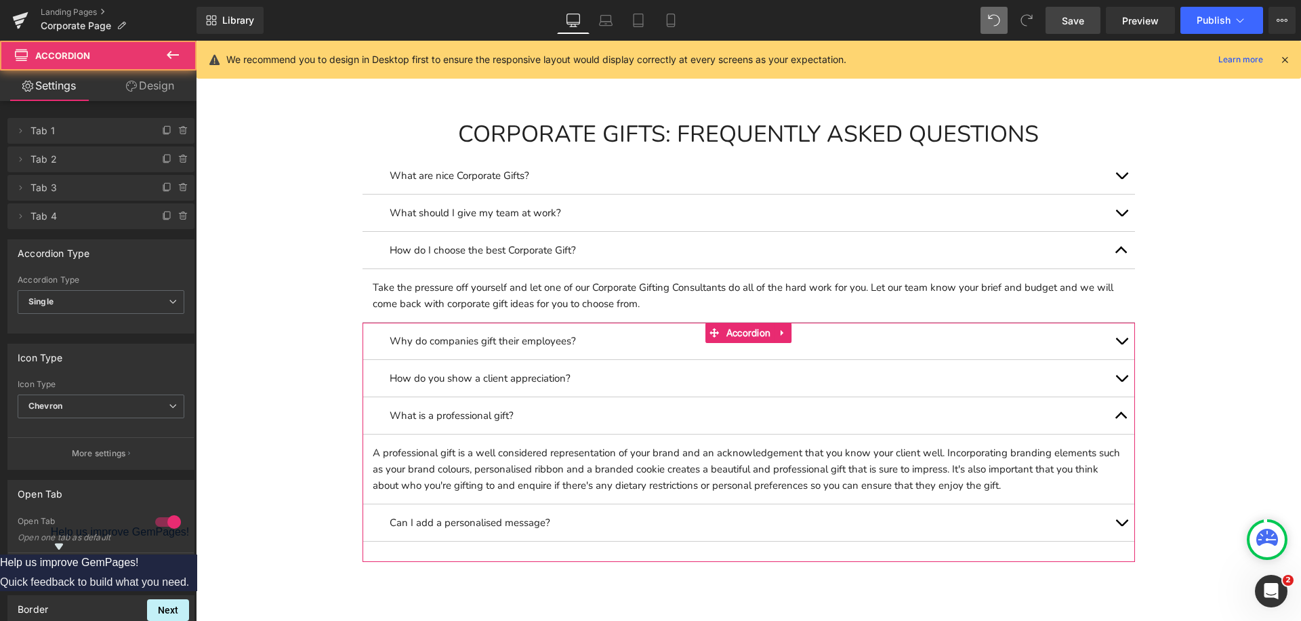
click at [1120, 520] on button "button" at bounding box center [1121, 522] width 27 height 37
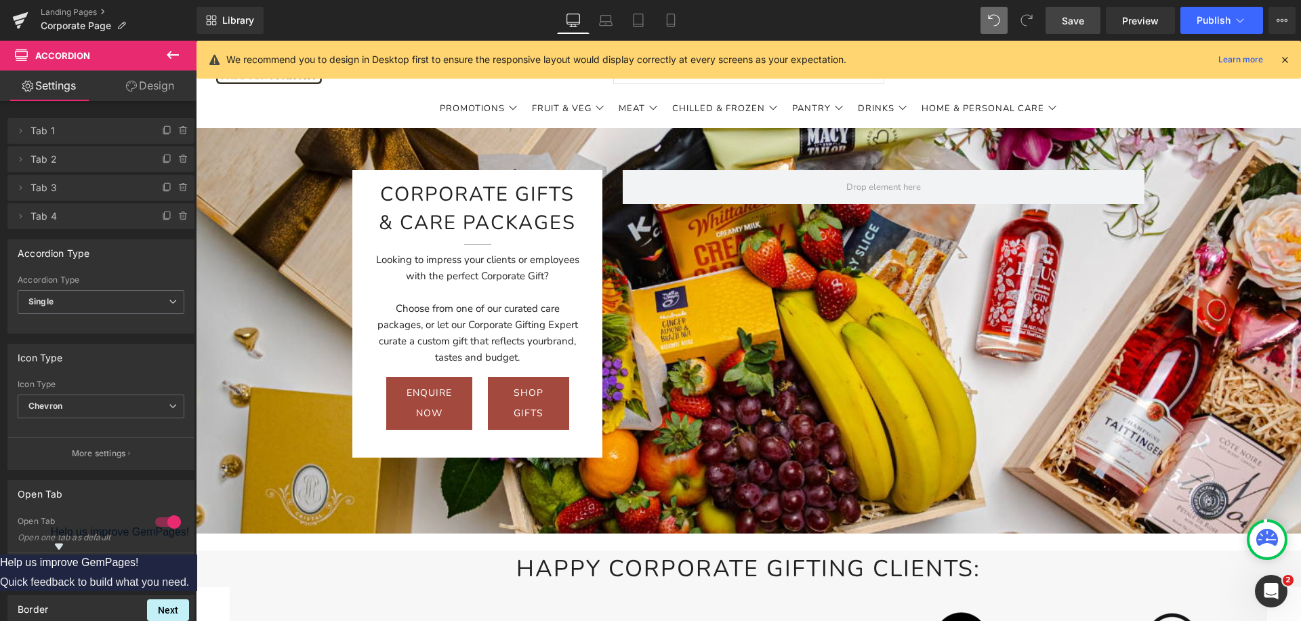
scroll to position [0, 0]
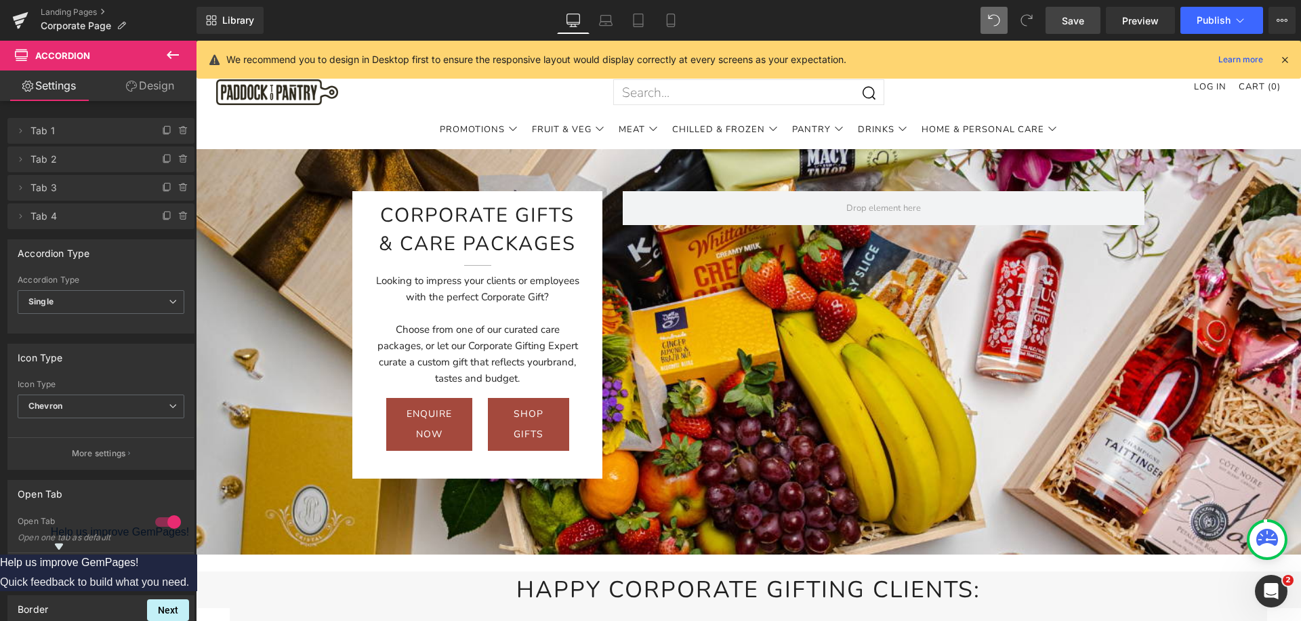
click at [1077, 18] on span "Save" at bounding box center [1073, 21] width 22 height 14
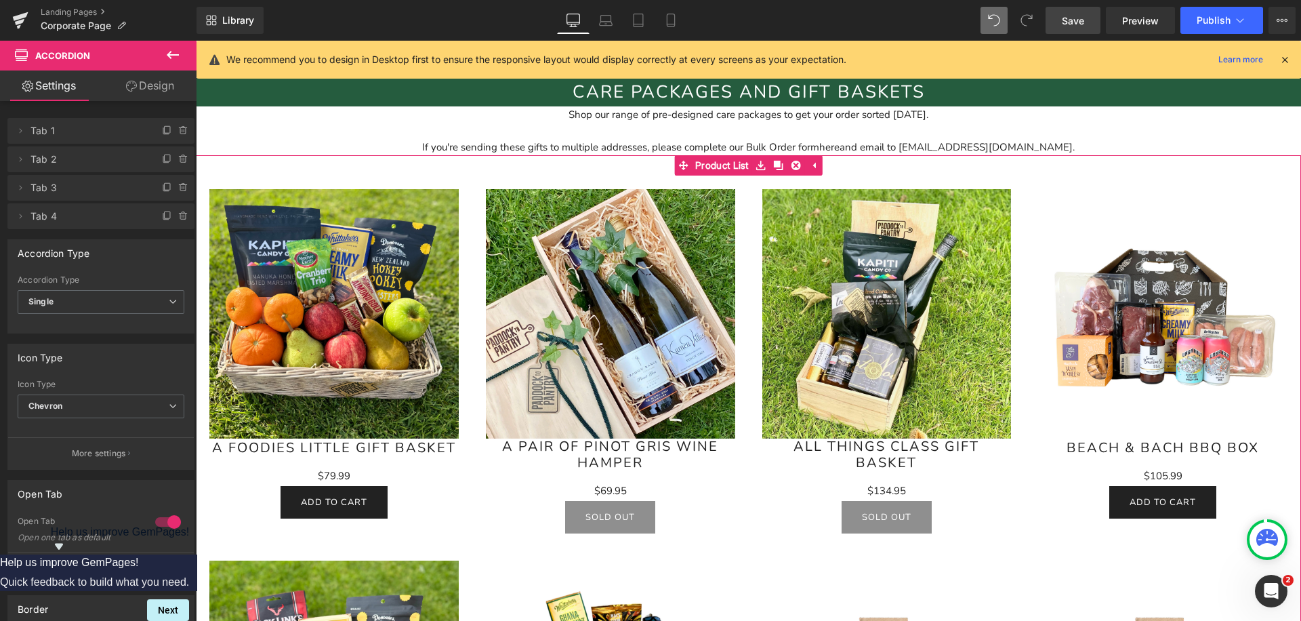
scroll to position [769, 0]
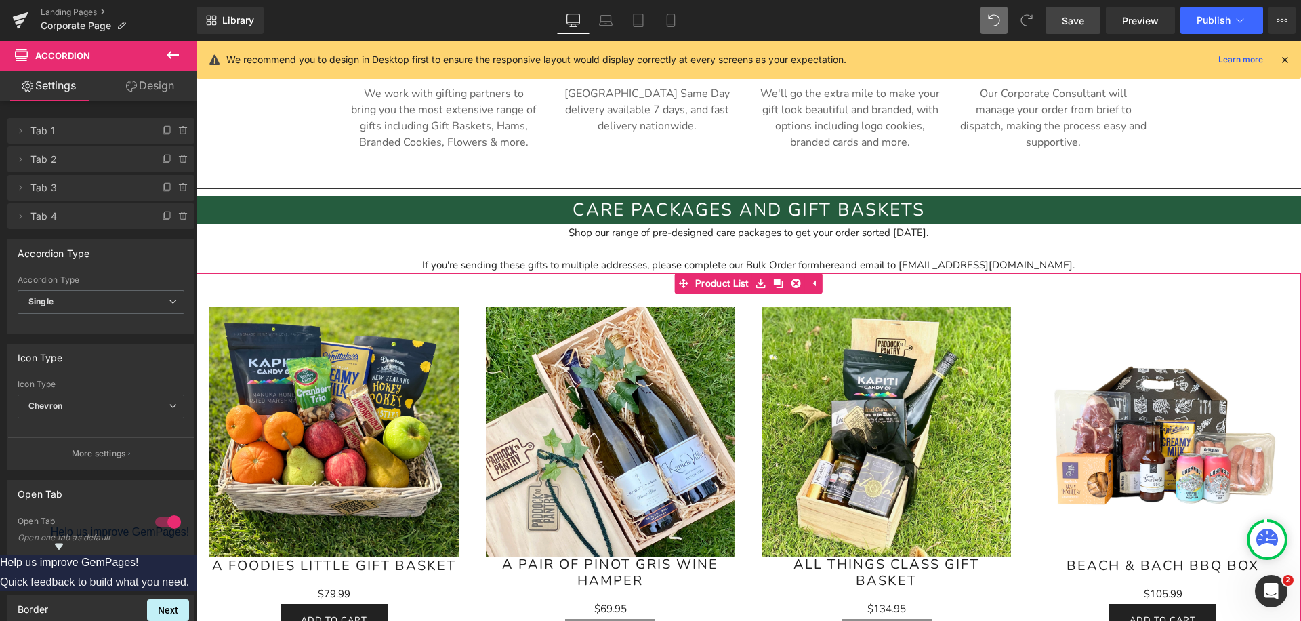
click at [488, 373] on img at bounding box center [610, 431] width 249 height 249
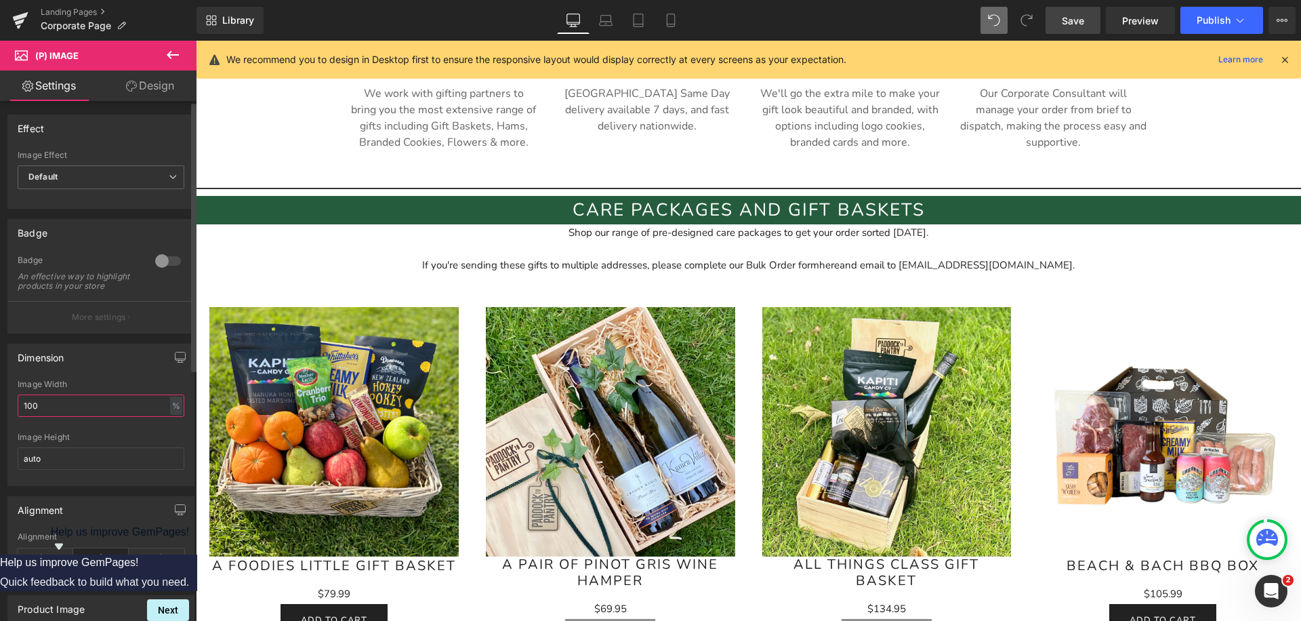
click at [70, 417] on input "100" at bounding box center [101, 405] width 167 height 22
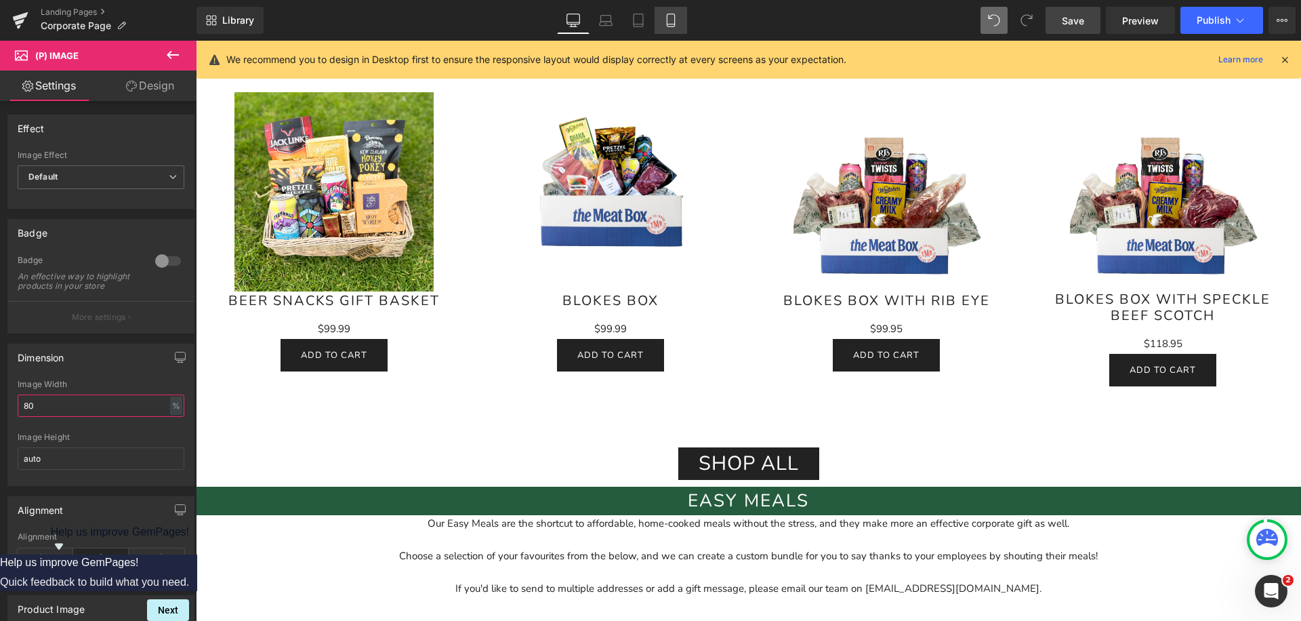
type input "80"
click at [673, 17] on icon at bounding box center [671, 21] width 14 height 14
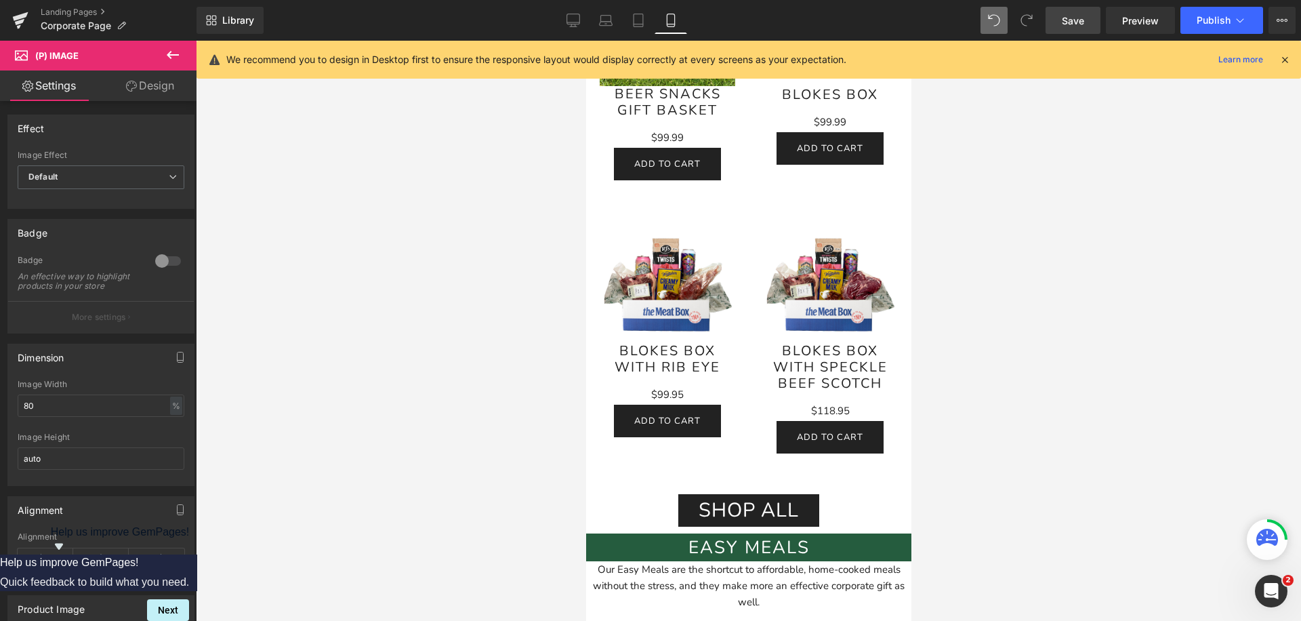
scroll to position [1888, 0]
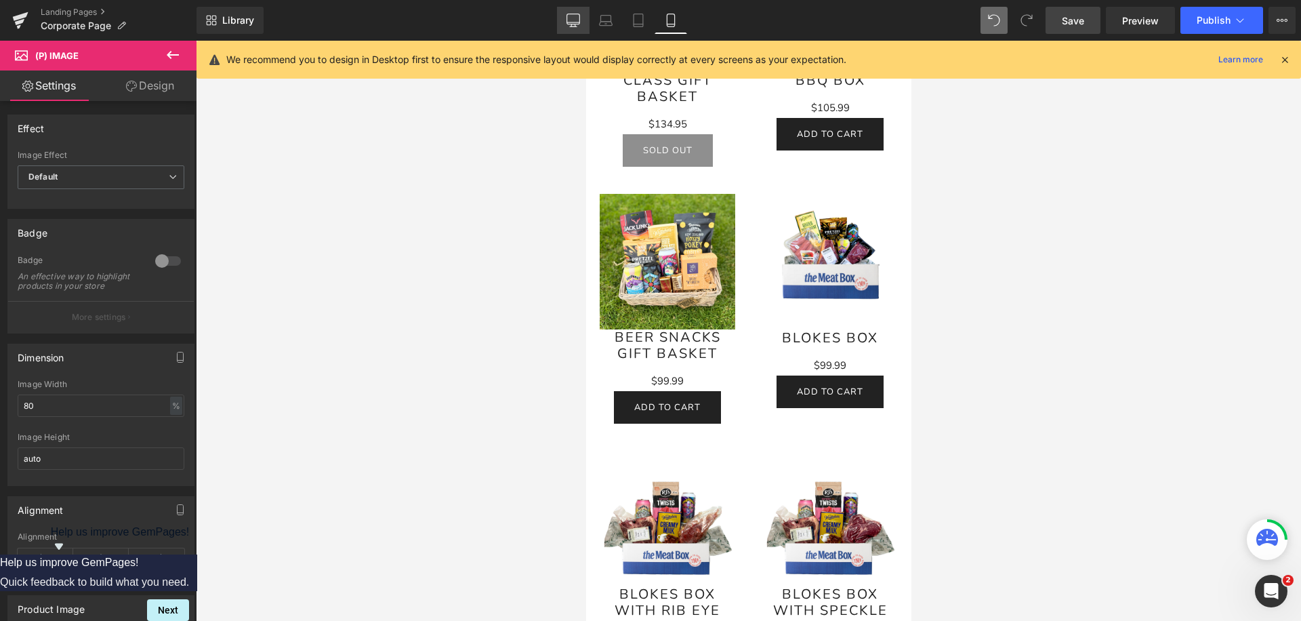
click at [567, 18] on icon at bounding box center [573, 19] width 13 height 10
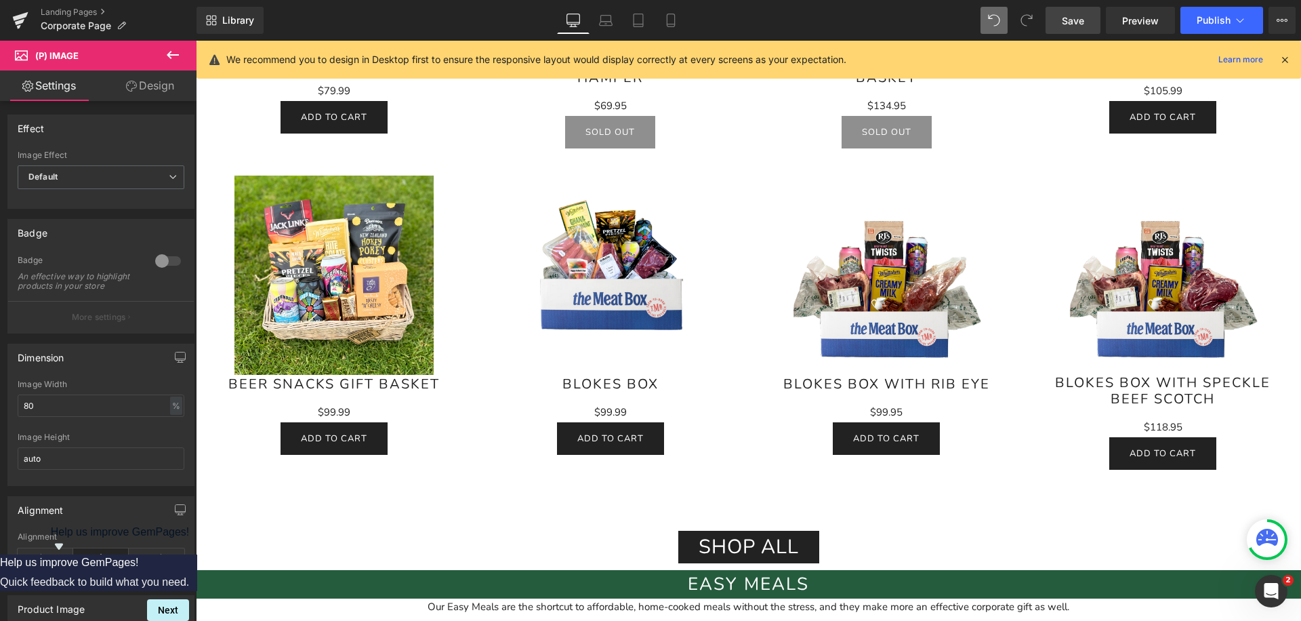
scroll to position [1684, 0]
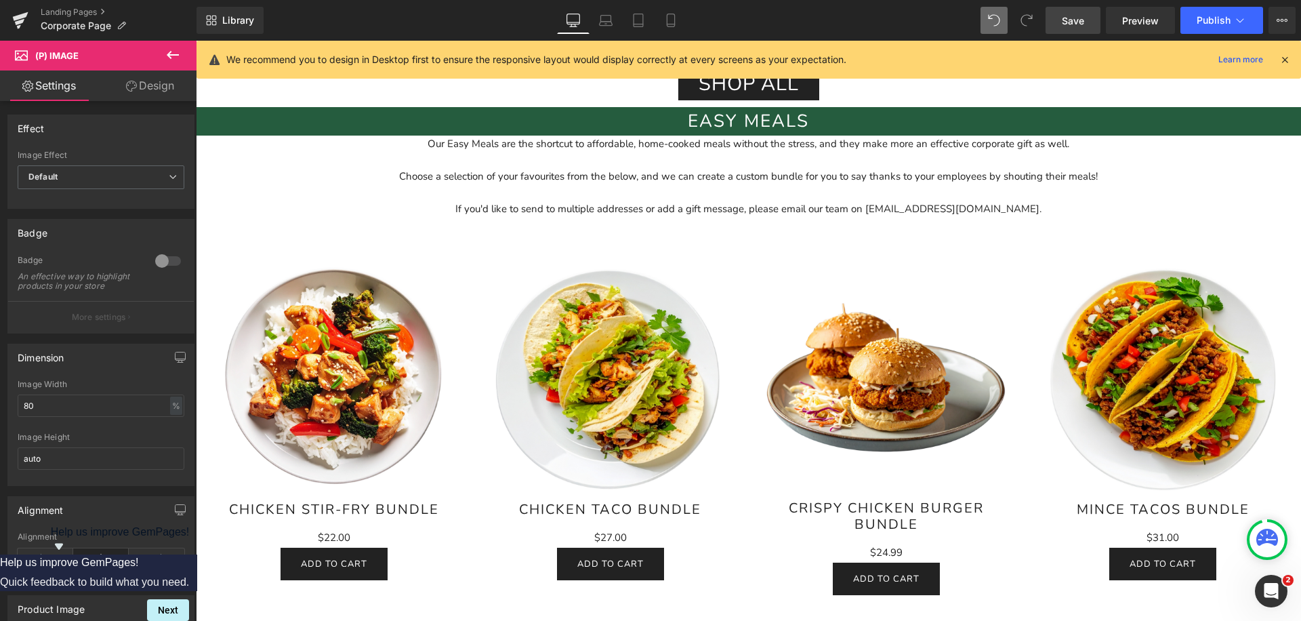
click at [403, 381] on img at bounding box center [333, 375] width 249 height 249
click at [71, 417] on input "100" at bounding box center [101, 405] width 167 height 22
click at [68, 417] on input "100" at bounding box center [101, 405] width 167 height 22
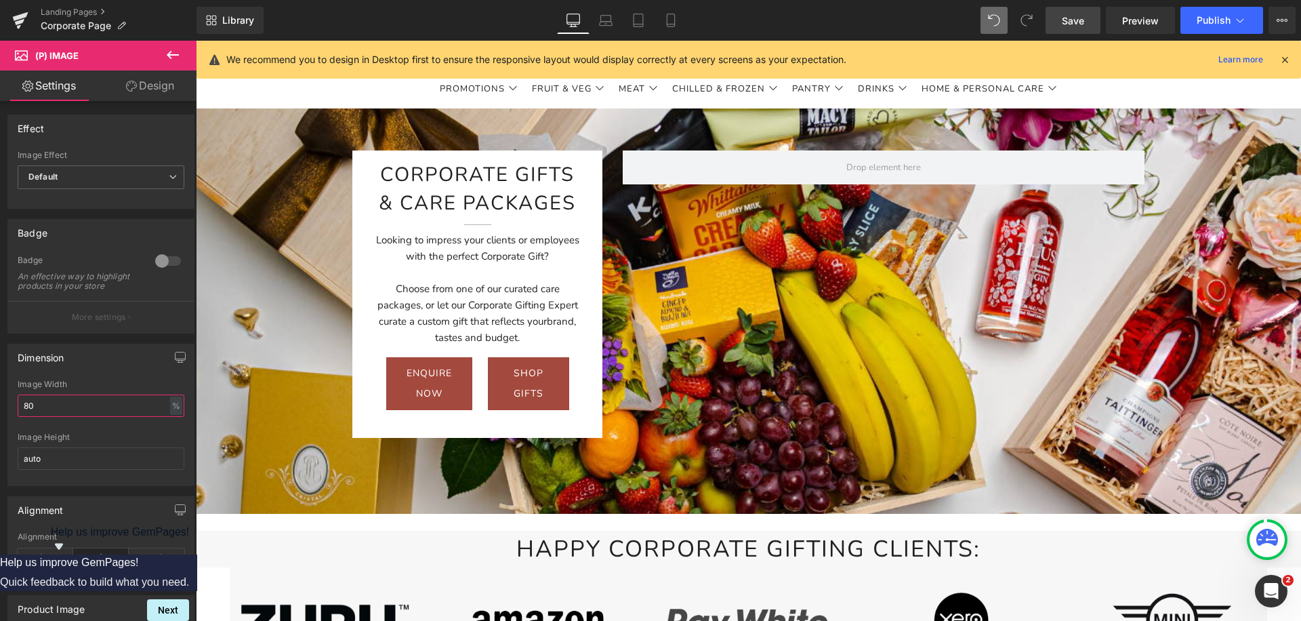
scroll to position [0, 0]
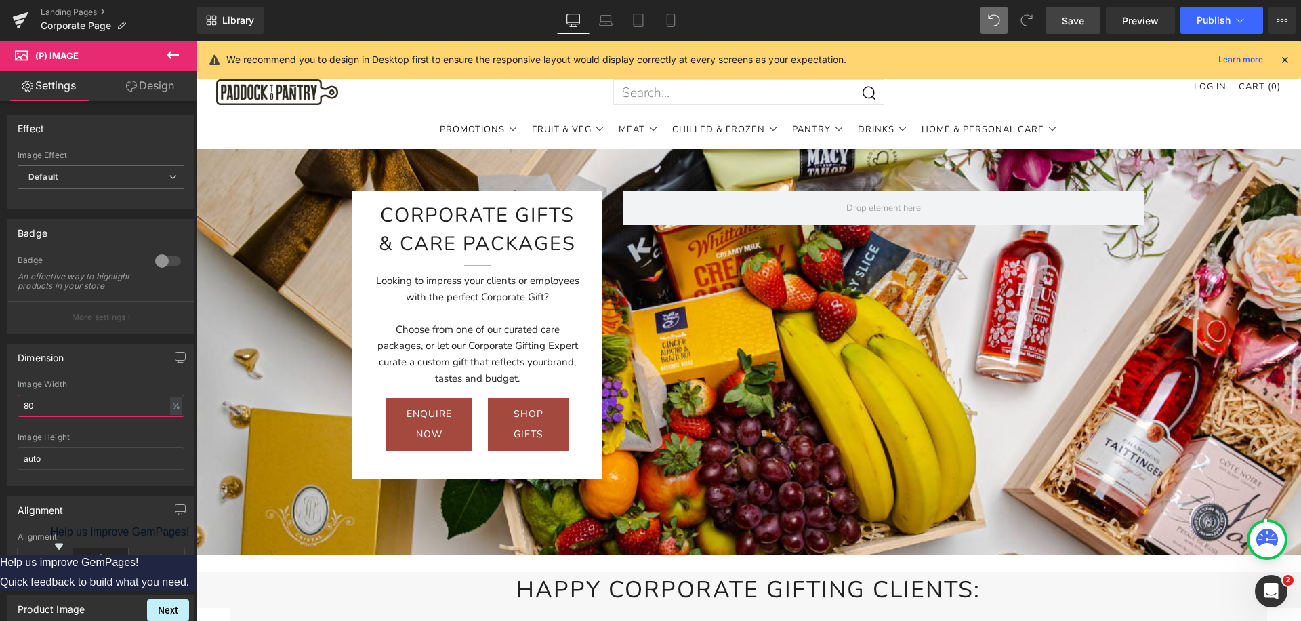
type input "80"
click at [1068, 26] on span "Save" at bounding box center [1073, 21] width 22 height 14
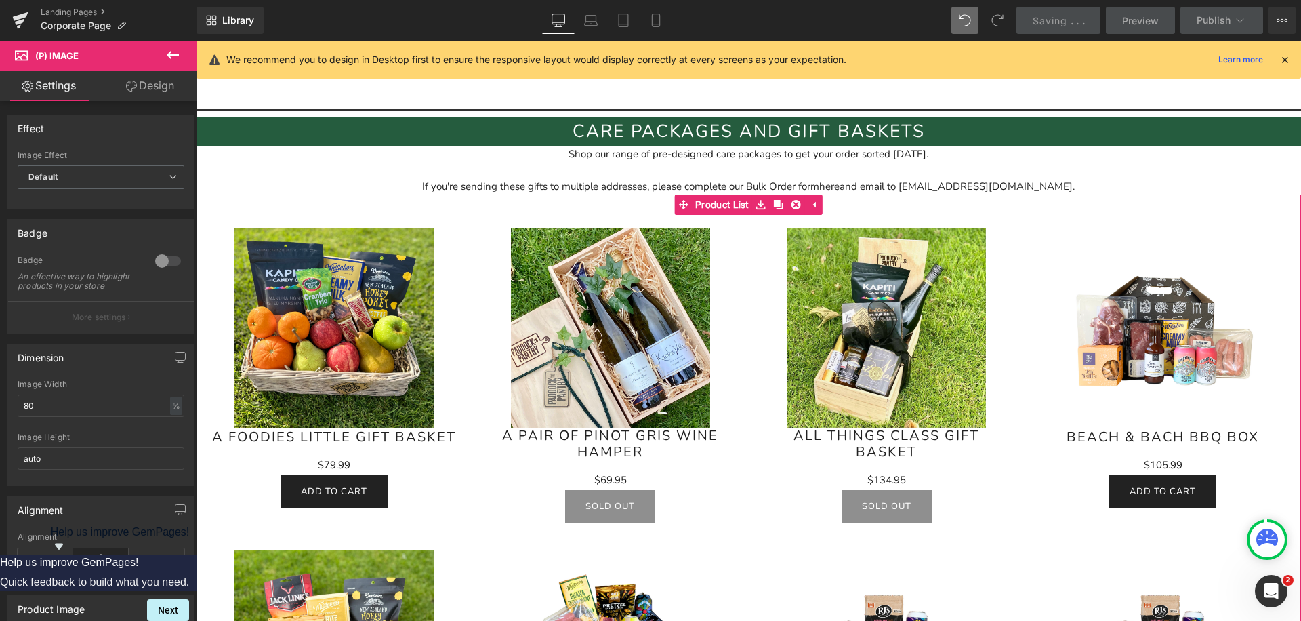
scroll to position [849, 0]
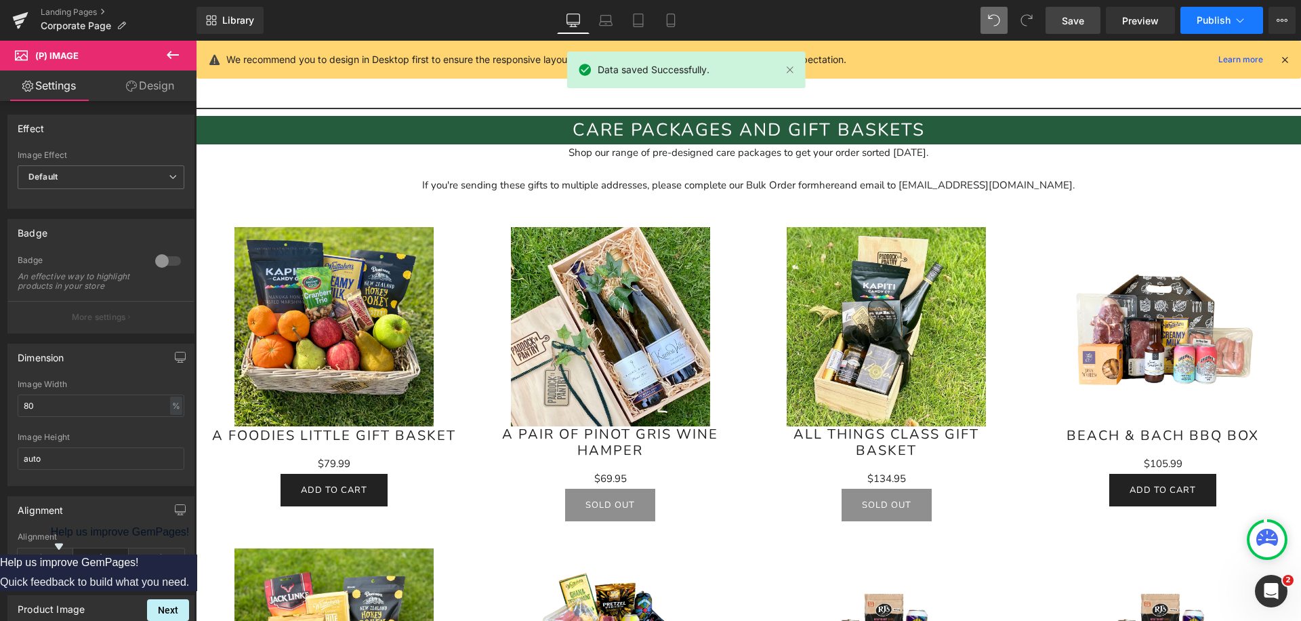
click at [1196, 24] on button "Publish" at bounding box center [1221, 20] width 83 height 27
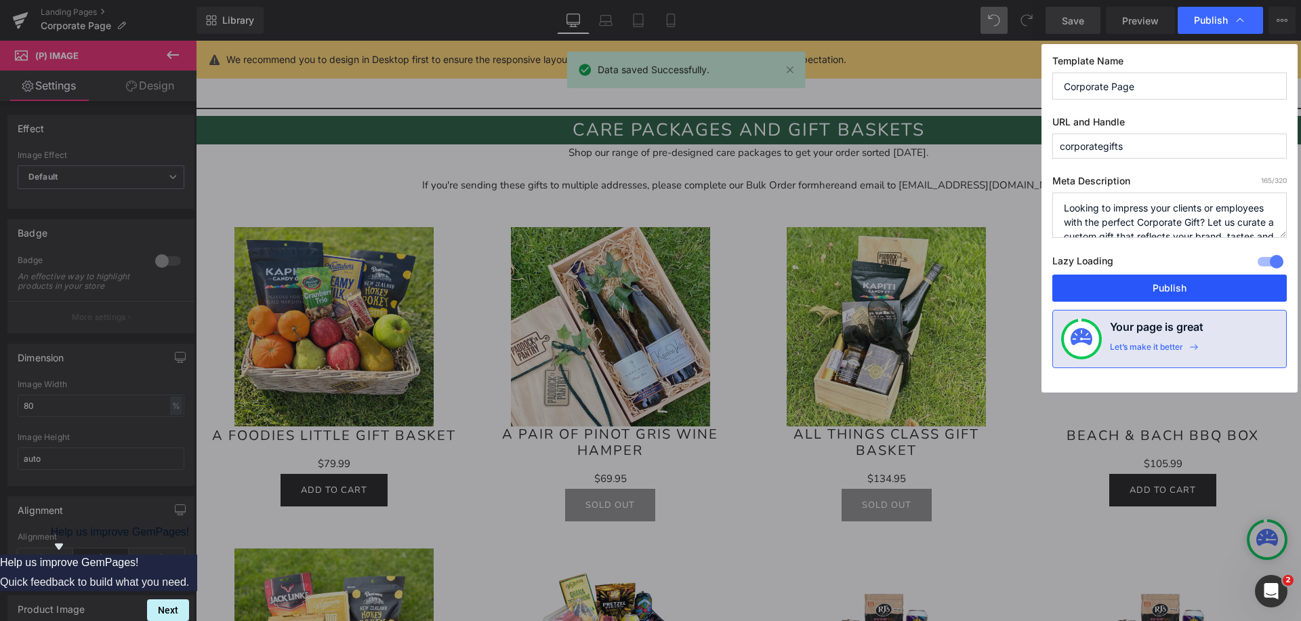
click at [1129, 285] on button "Publish" at bounding box center [1169, 287] width 234 height 27
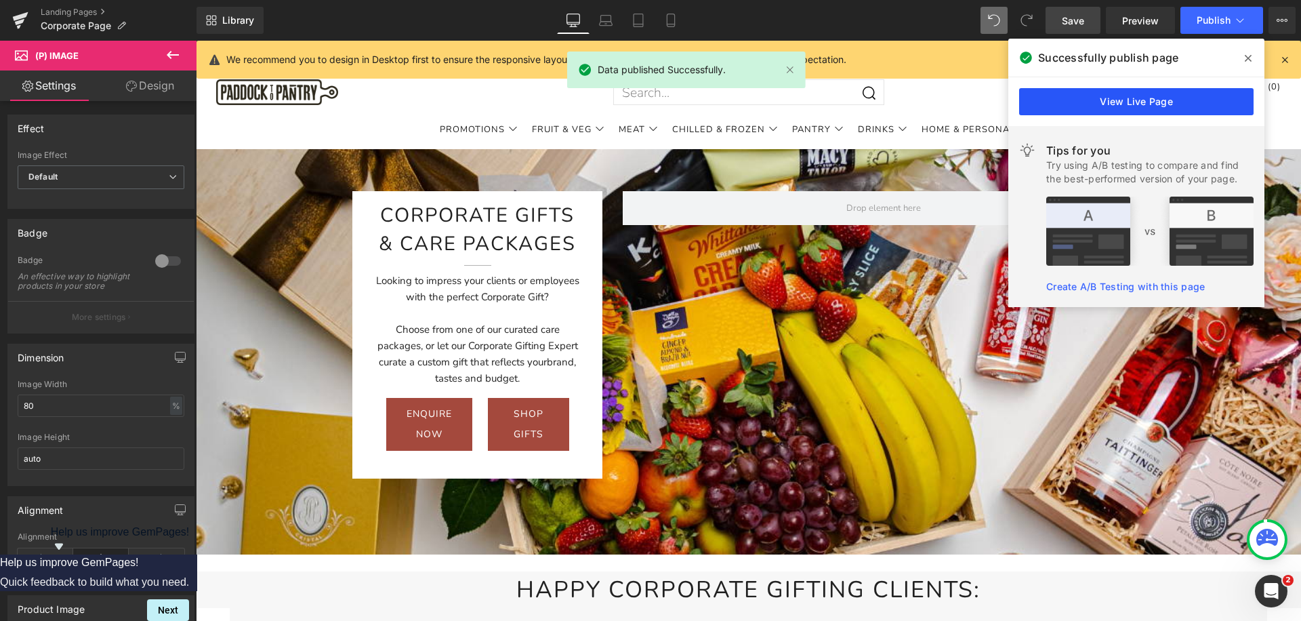
click at [1177, 98] on link "View Live Page" at bounding box center [1136, 101] width 234 height 27
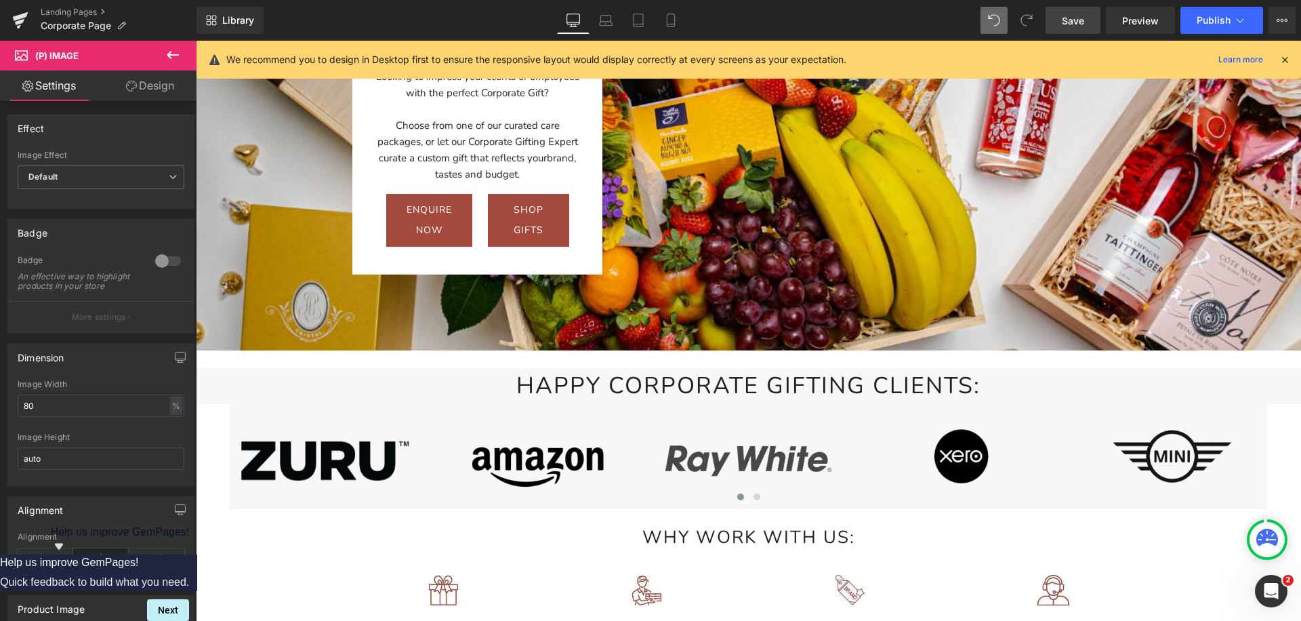
scroll to position [142, 0]
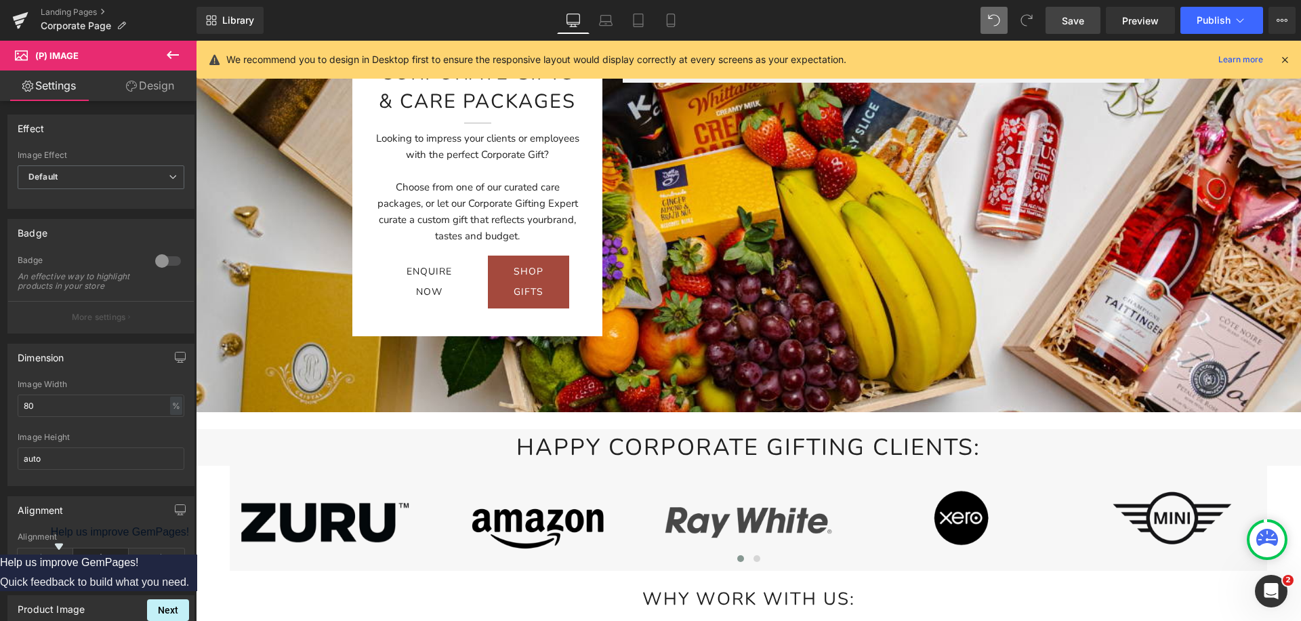
click at [423, 270] on span "enquire now" at bounding box center [428, 281] width 45 height 41
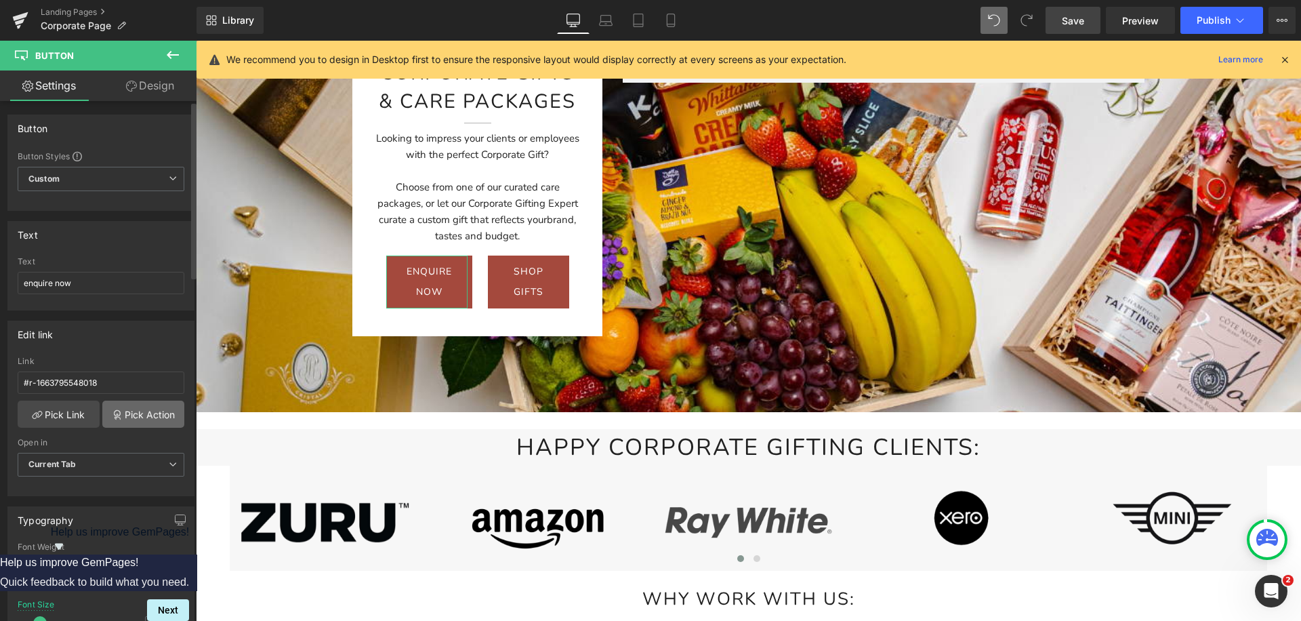
click at [132, 415] on link "Pick Action" at bounding box center [143, 413] width 82 height 27
click at [131, 388] on div "Edit link #r-1663795548018 Link #r-1663795548018 Pick Link Pick Action Current …" at bounding box center [101, 403] width 203 height 186
click at [65, 385] on input "#r-1663795548018" at bounding box center [101, 382] width 167 height 22
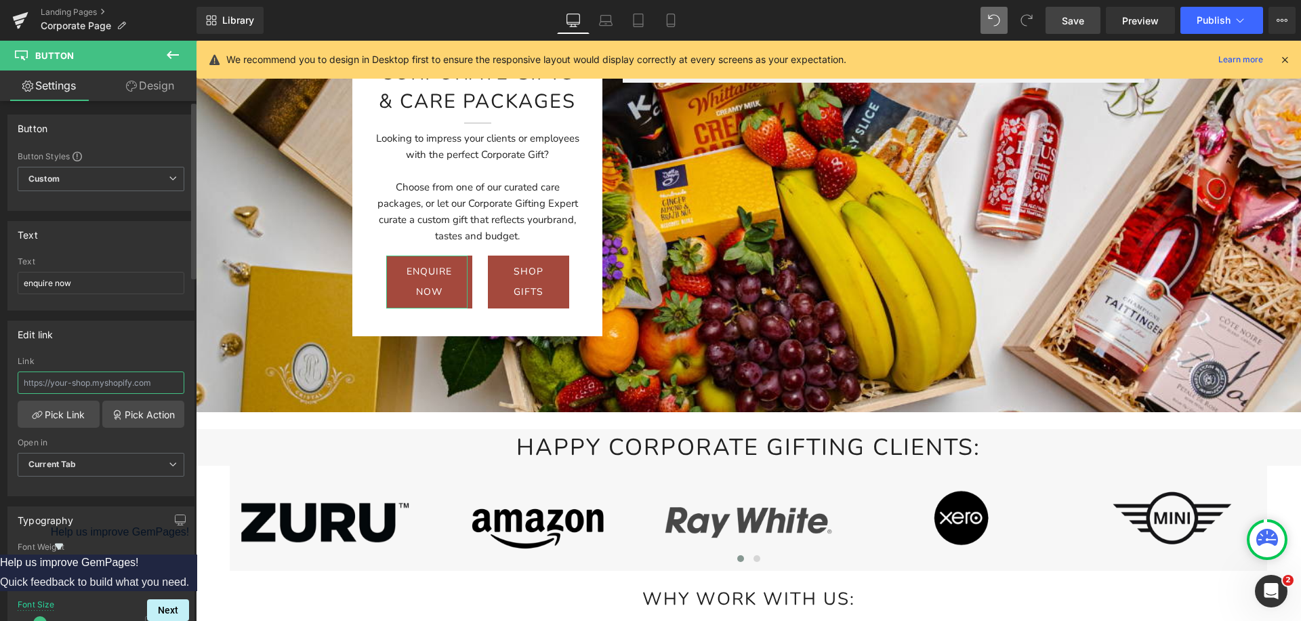
type input "#r-1663795548018"
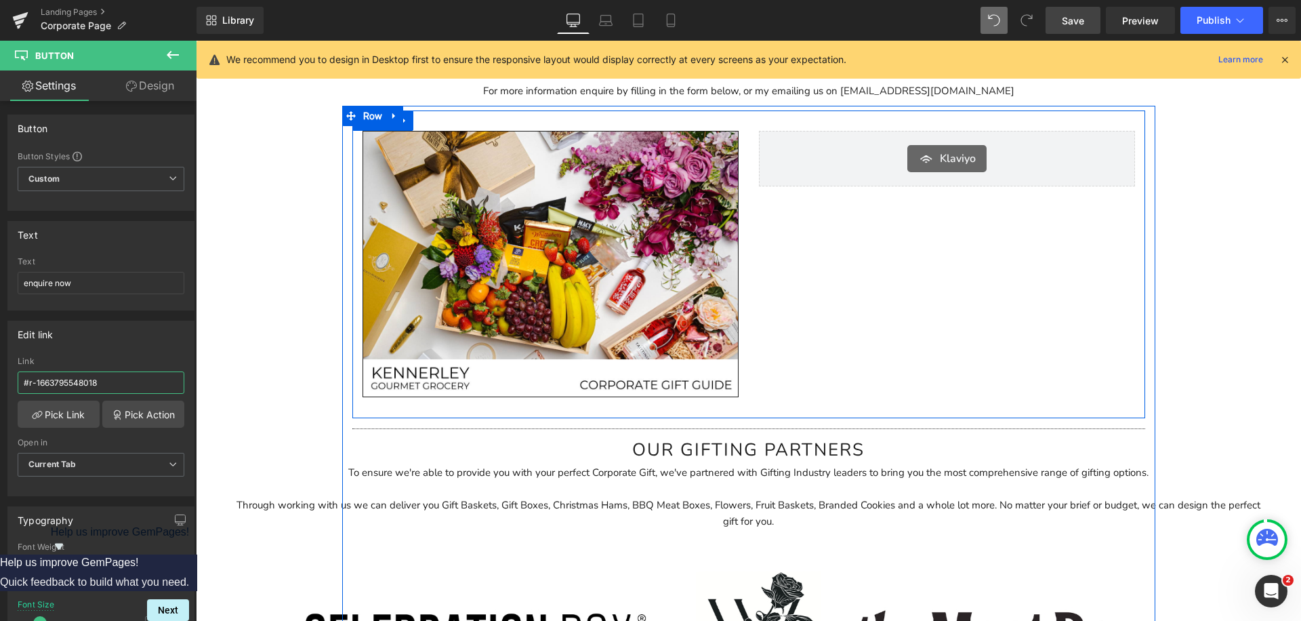
scroll to position [2478, 0]
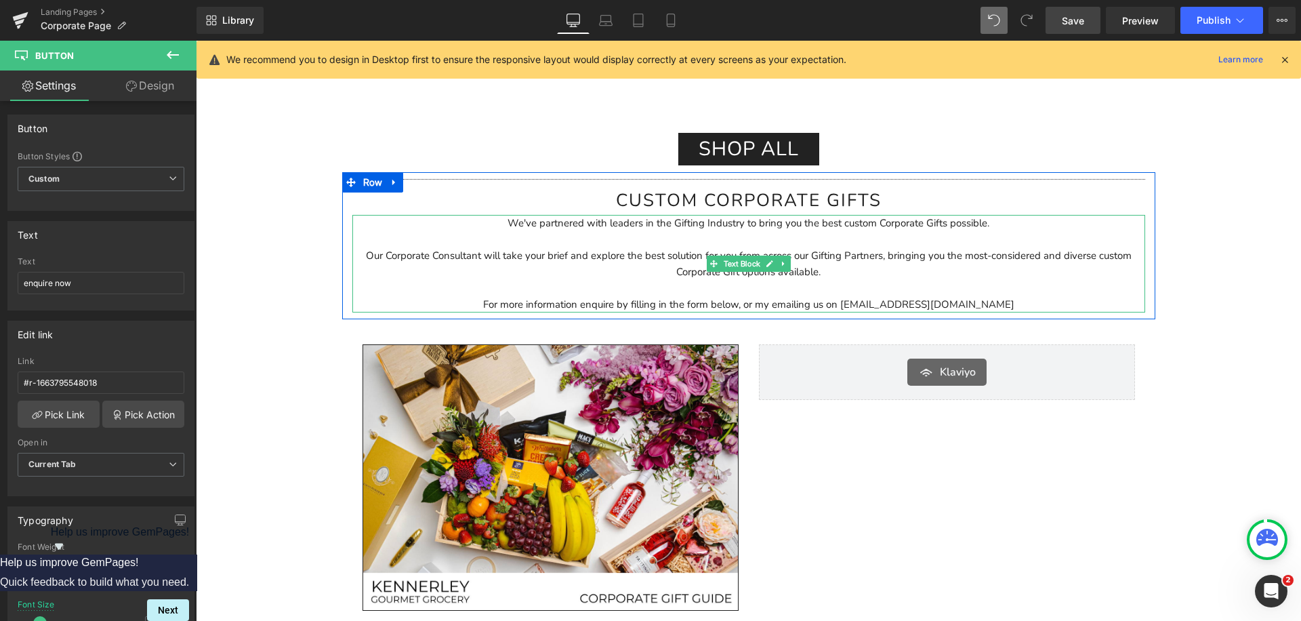
click at [763, 253] on p "Our Corporate Consultant will take your brief and explore the best solution for…" at bounding box center [748, 263] width 793 height 33
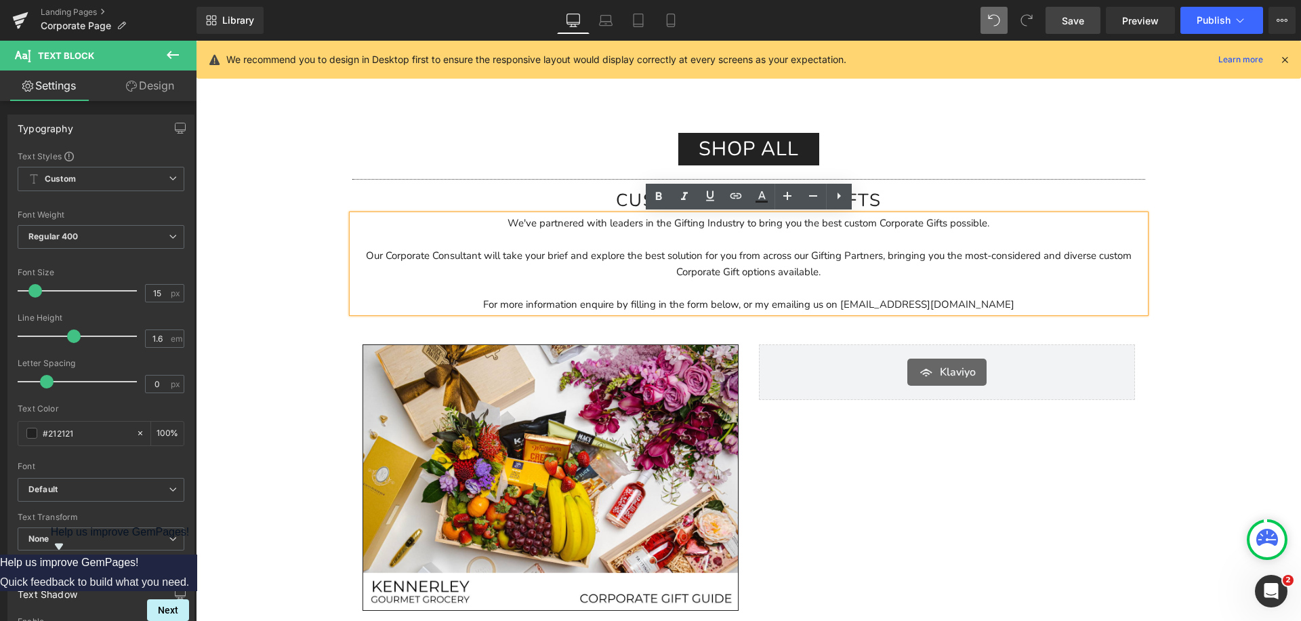
click at [559, 199] on h2 "CUstom corporate gifts" at bounding box center [748, 200] width 793 height 28
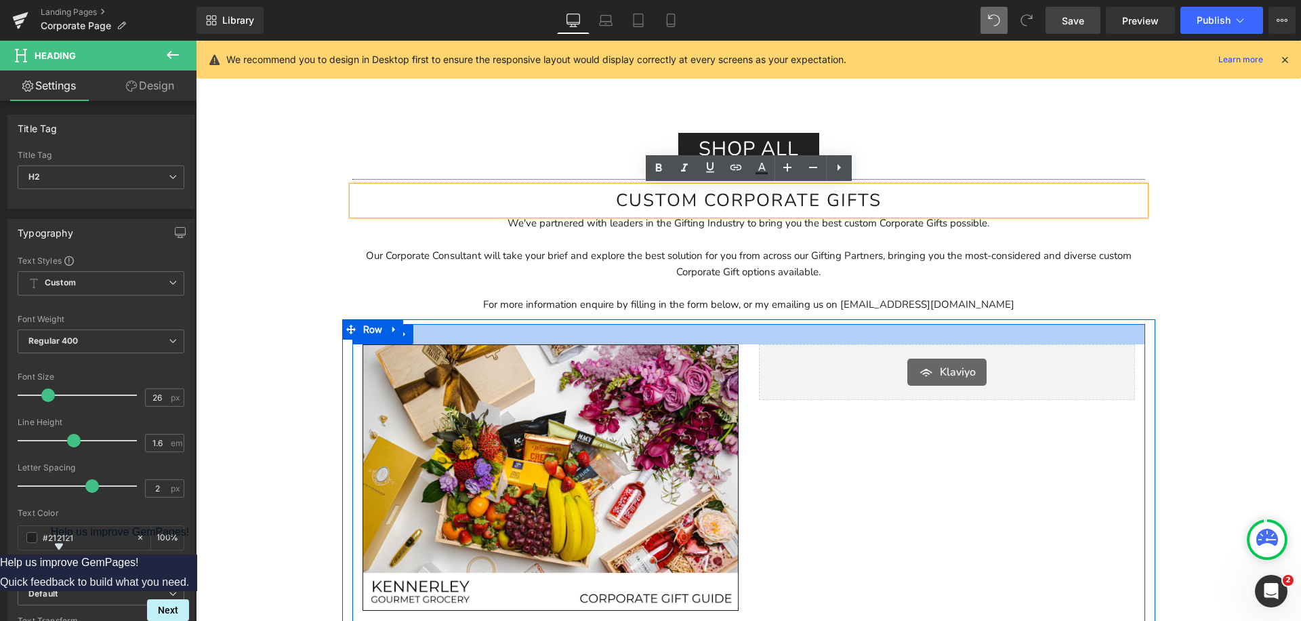
click at [763, 334] on div at bounding box center [748, 334] width 793 height 20
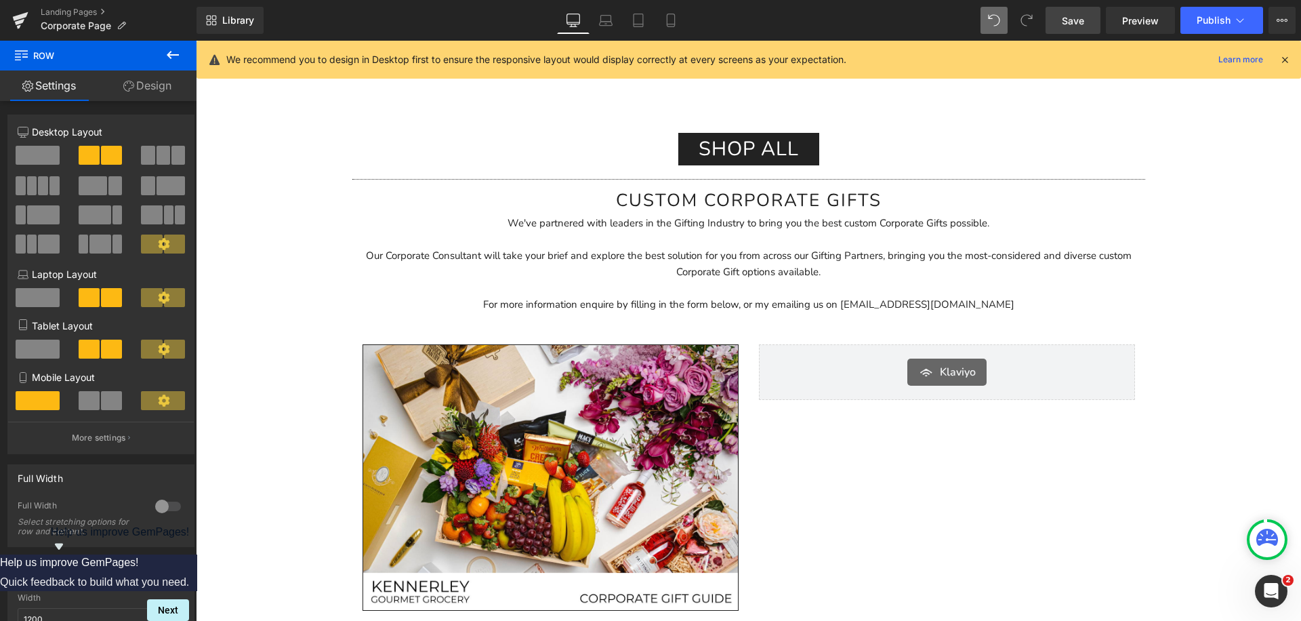
click at [172, 54] on icon at bounding box center [173, 55] width 12 height 8
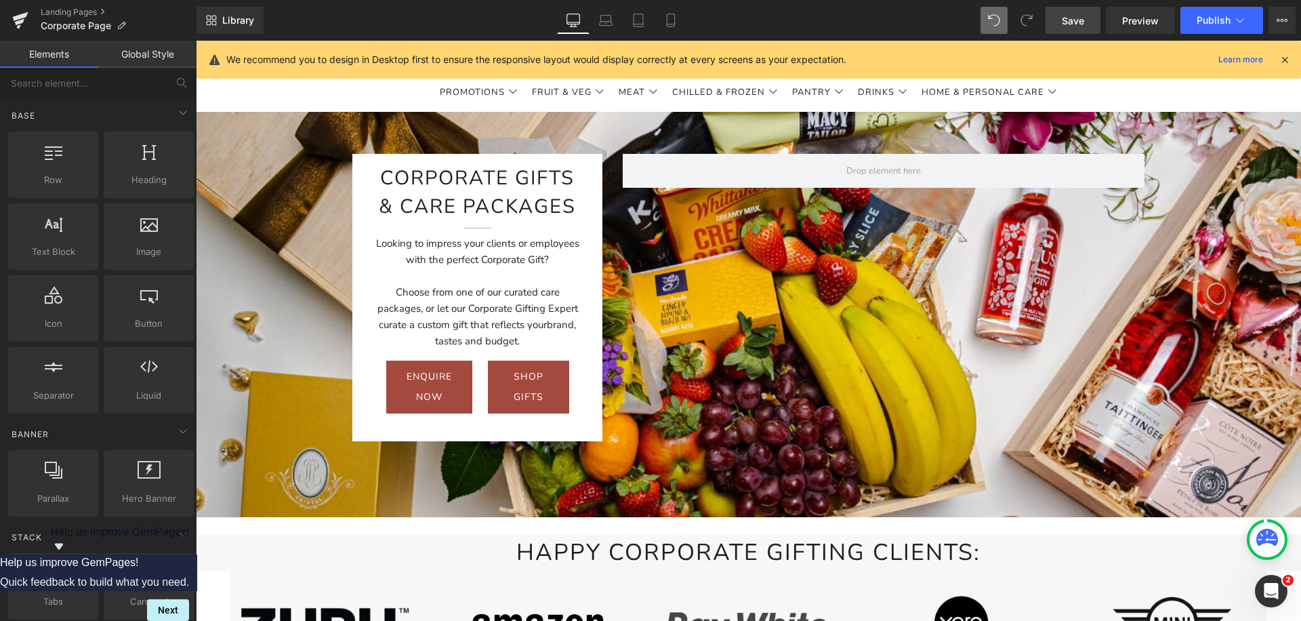
scroll to position [0, 0]
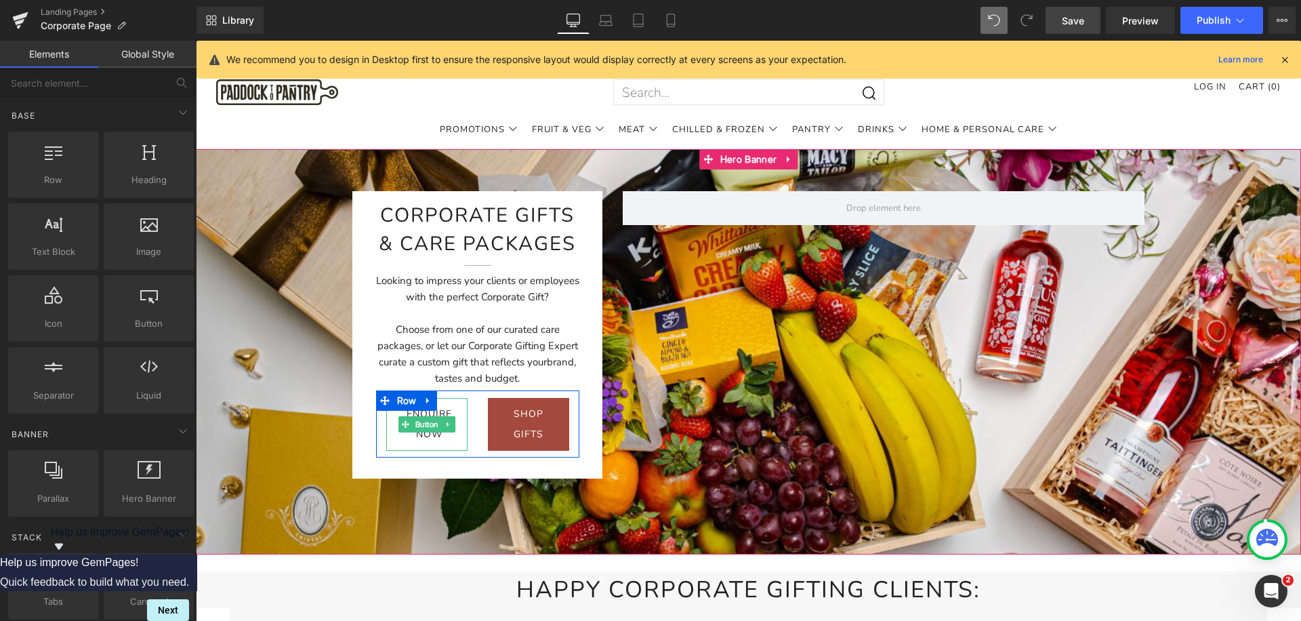
click at [397, 429] on link "enquire now" at bounding box center [429, 424] width 86 height 53
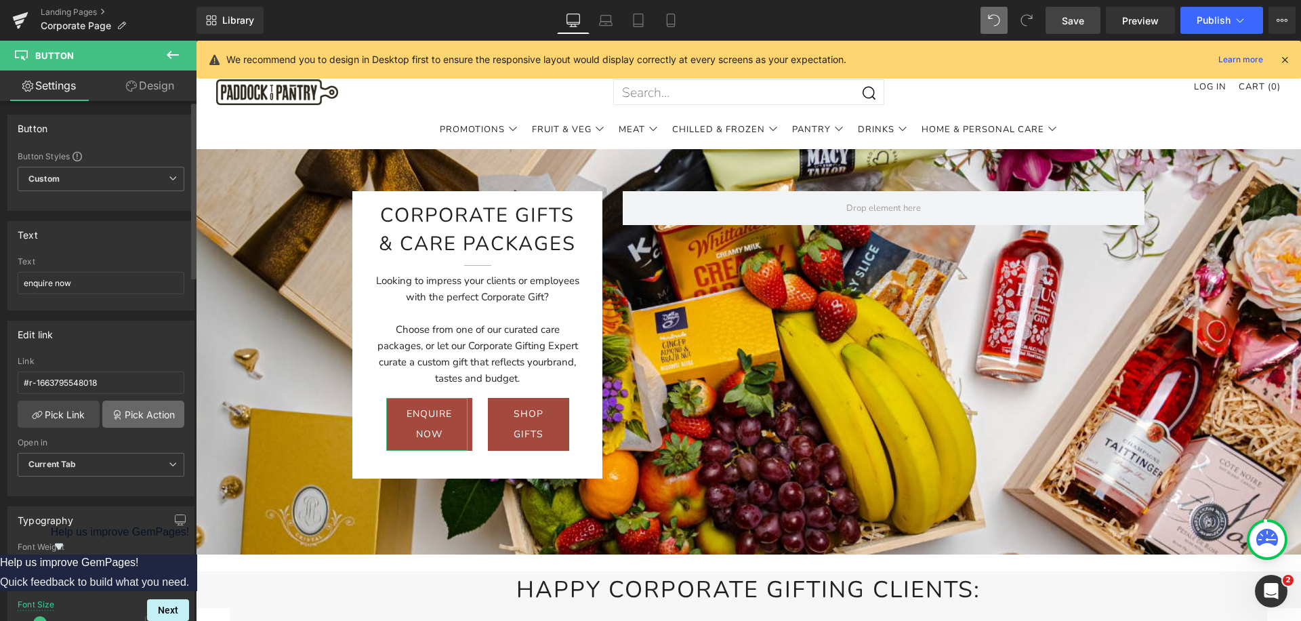
click at [142, 410] on link "Pick Action" at bounding box center [143, 413] width 82 height 27
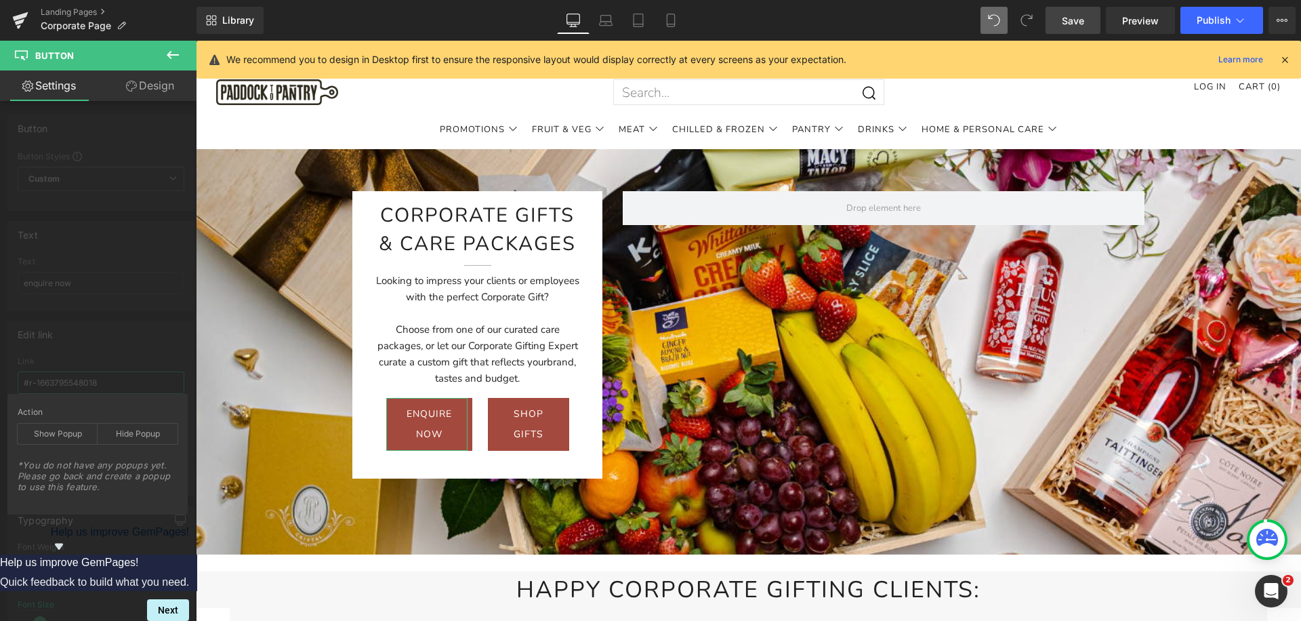
click at [138, 390] on div "Edit link #r-1663795548018 Link #r-1663795548018 Pick Link Pick Action Current …" at bounding box center [101, 403] width 203 height 186
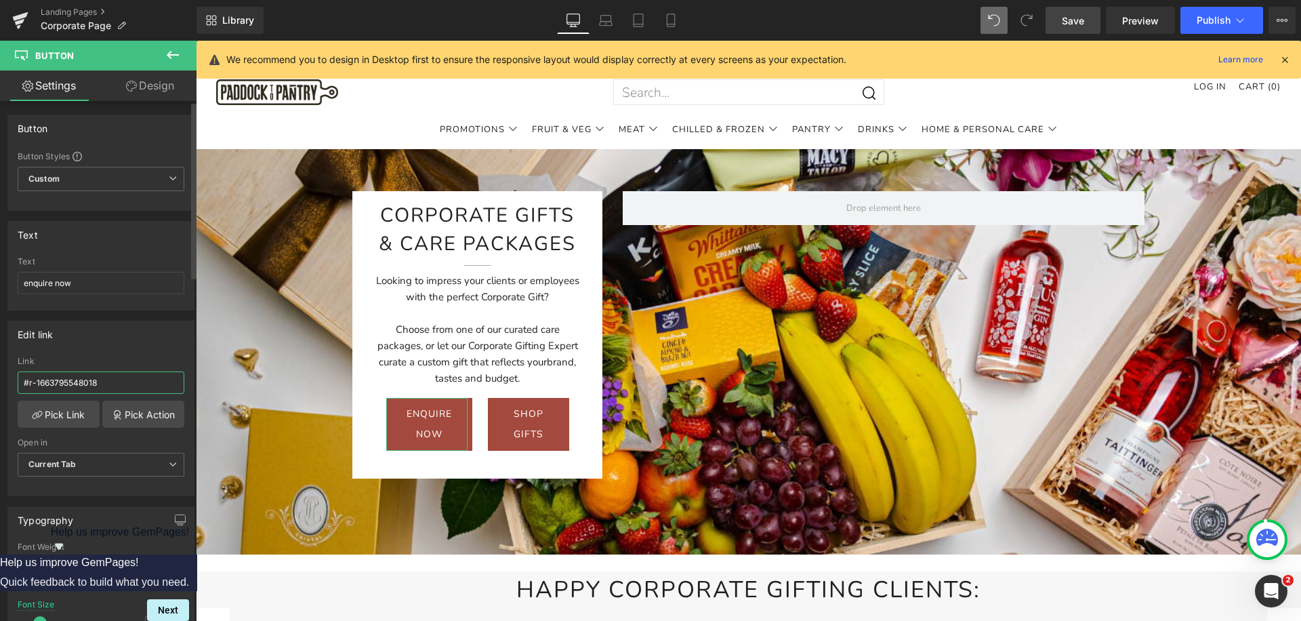
click at [79, 379] on input "#r-1663795548018" at bounding box center [101, 382] width 167 height 22
click at [65, 411] on link "Pick Link" at bounding box center [59, 413] width 82 height 27
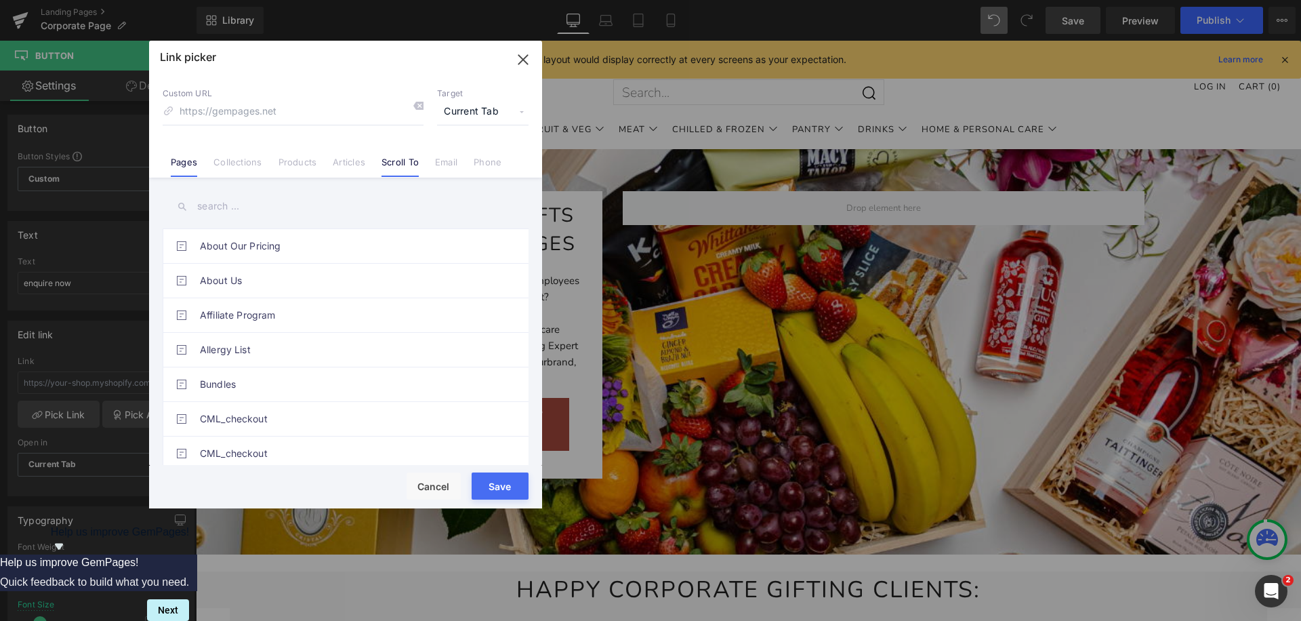
click at [400, 158] on link "Scroll To" at bounding box center [399, 166] width 37 height 20
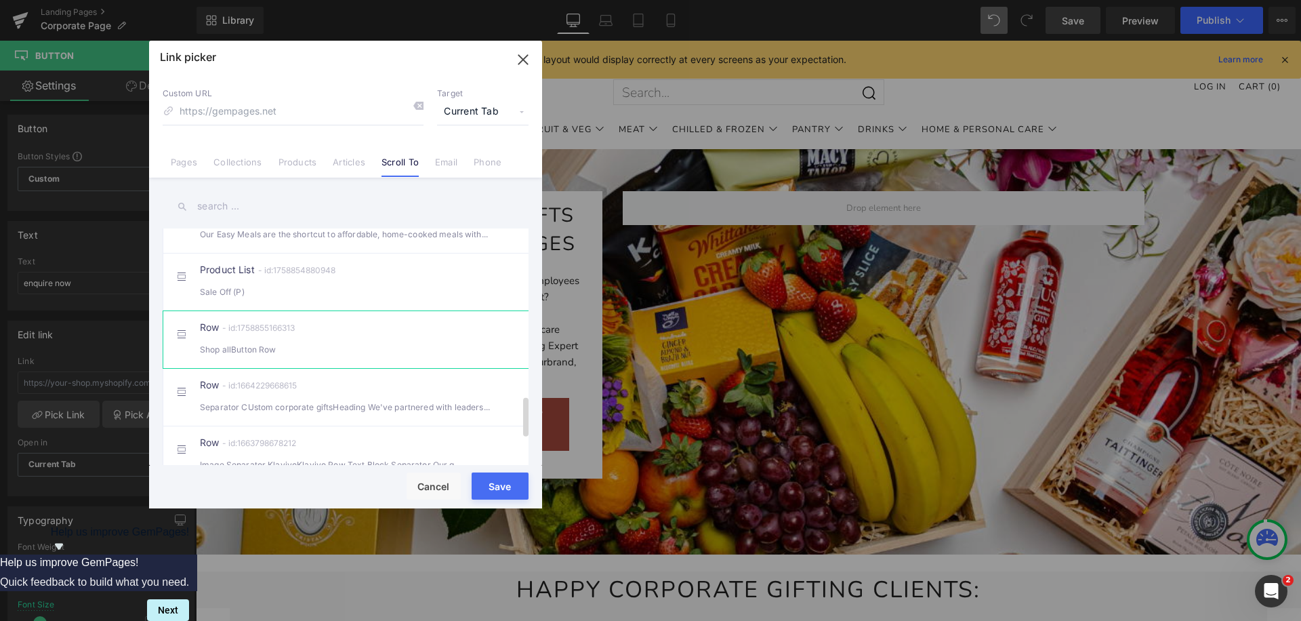
scroll to position [994, 0]
click at [401, 356] on div "Shop allButton Row" at bounding box center [345, 348] width 291 height 14
click at [489, 481] on button "Save" at bounding box center [500, 485] width 57 height 27
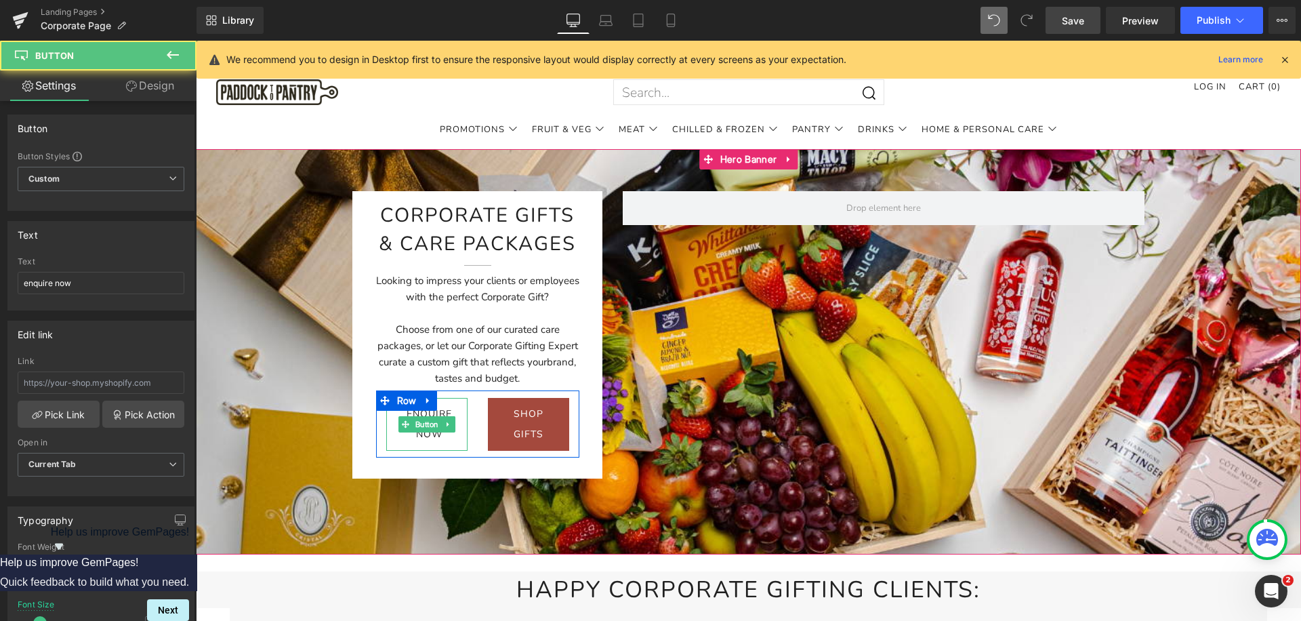
click at [439, 434] on span "enquire now" at bounding box center [428, 424] width 45 height 41
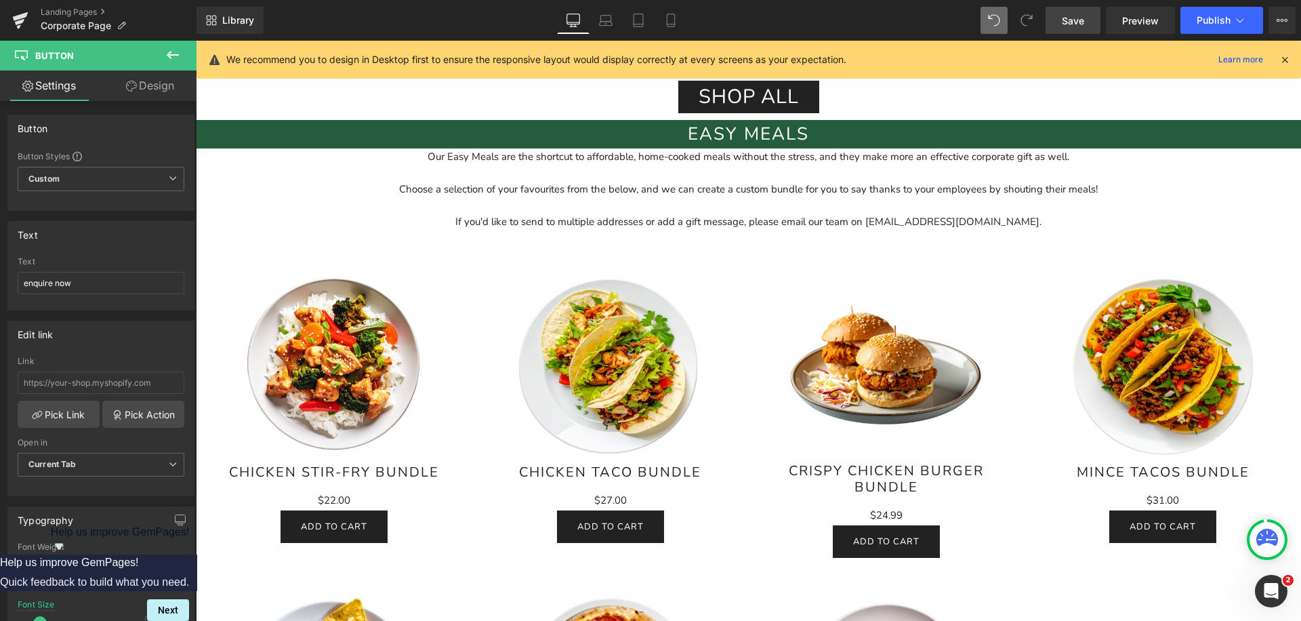
scroll to position [1491, 0]
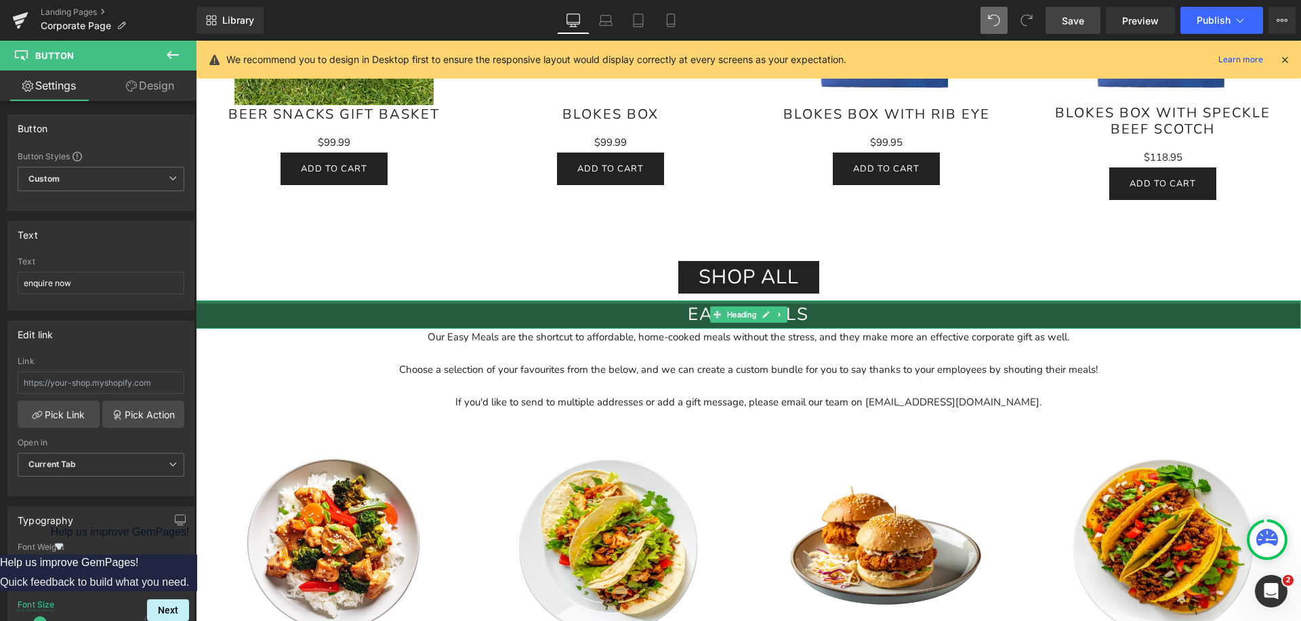
click at [356, 312] on h2 "Easy Meals" at bounding box center [748, 314] width 1105 height 28
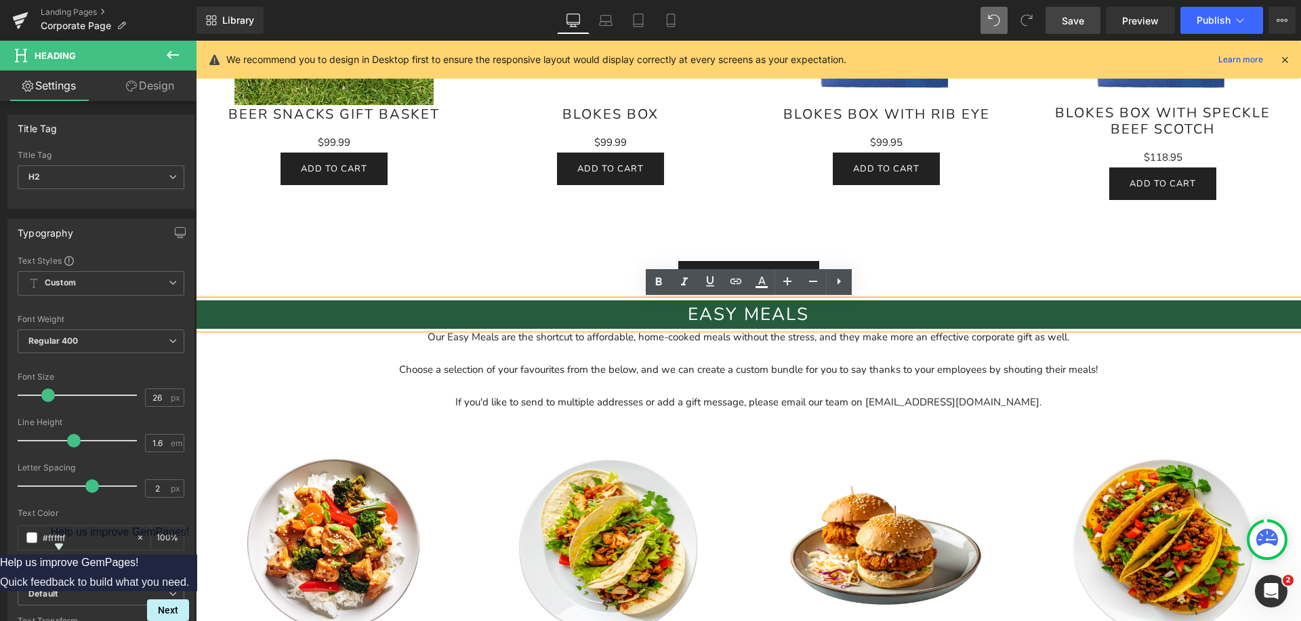
click at [829, 315] on h2 "Easy Meals" at bounding box center [748, 314] width 1105 height 28
click at [921, 251] on div "Shop all Button Row" at bounding box center [748, 270] width 813 height 60
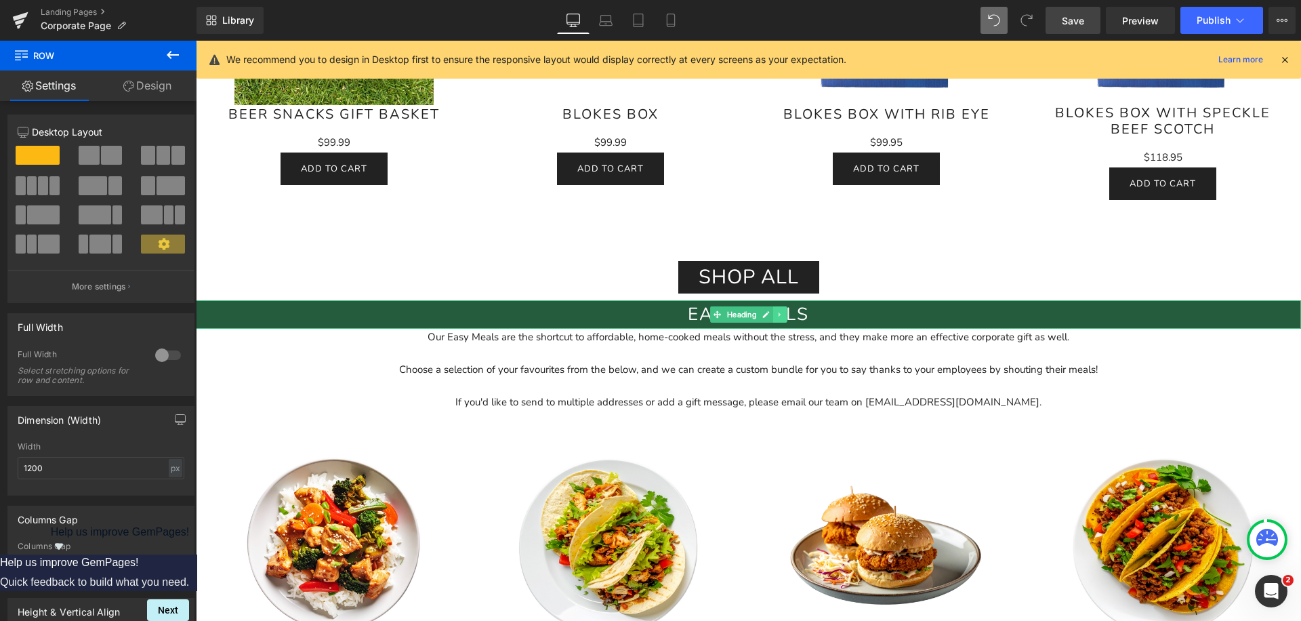
click at [780, 316] on icon at bounding box center [779, 314] width 2 height 5
click at [773, 315] on icon at bounding box center [772, 314] width 7 height 7
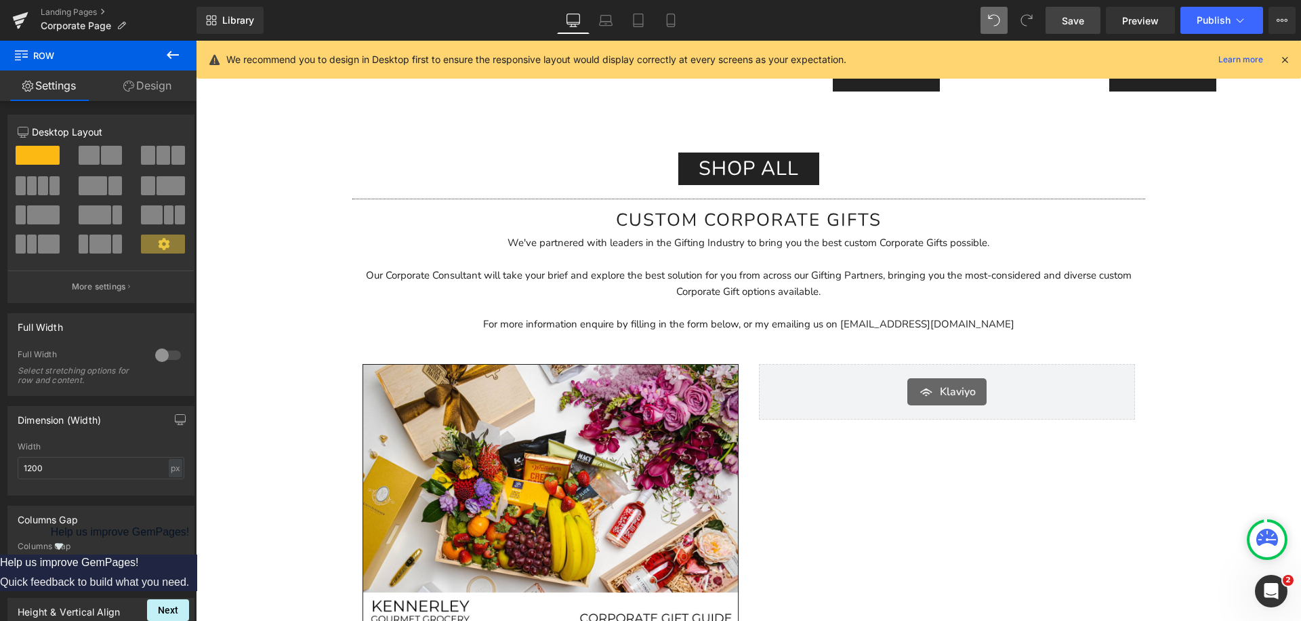
scroll to position [2504, 0]
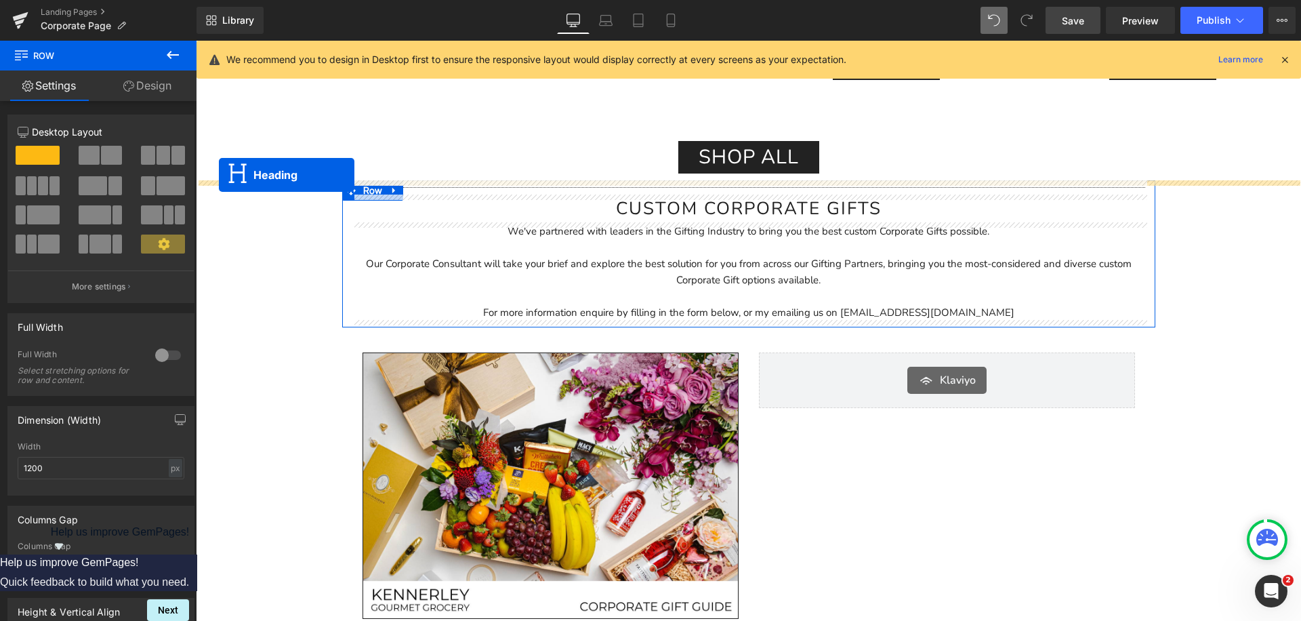
drag, startPoint x: 713, startPoint y: 343, endPoint x: 219, endPoint y: 175, distance: 521.4
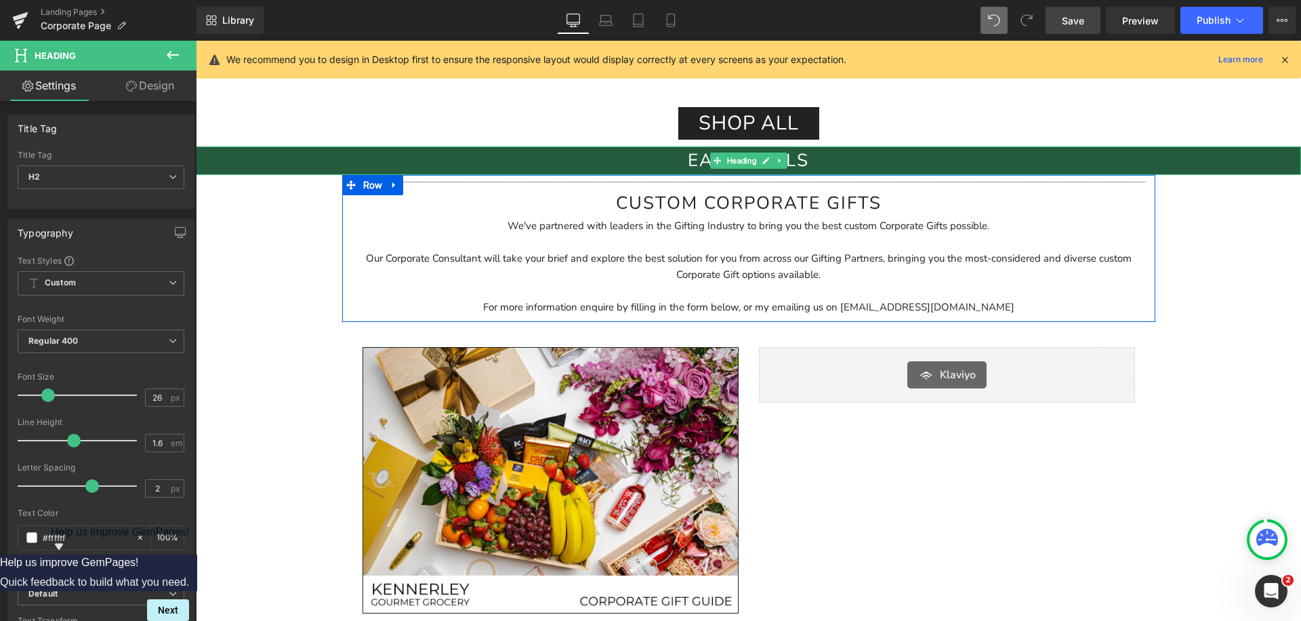
click at [678, 159] on h2 "Easy Meals" at bounding box center [748, 160] width 1105 height 28
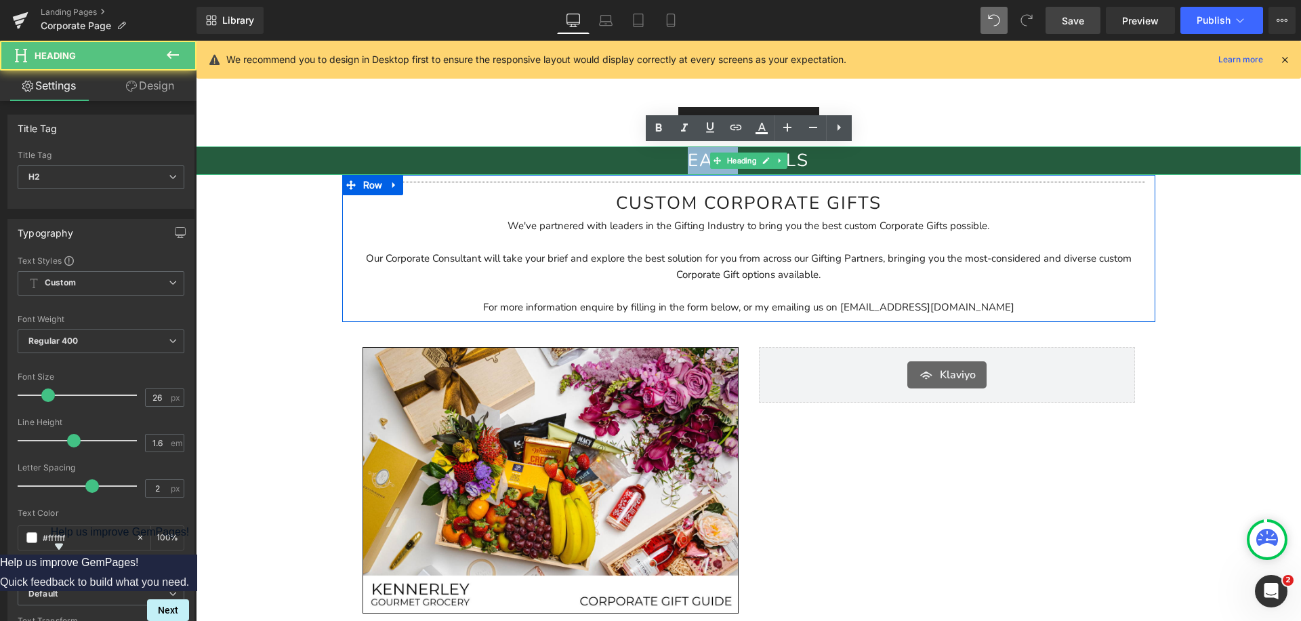
click at [678, 159] on h2 "Easy Meals" at bounding box center [748, 160] width 1105 height 28
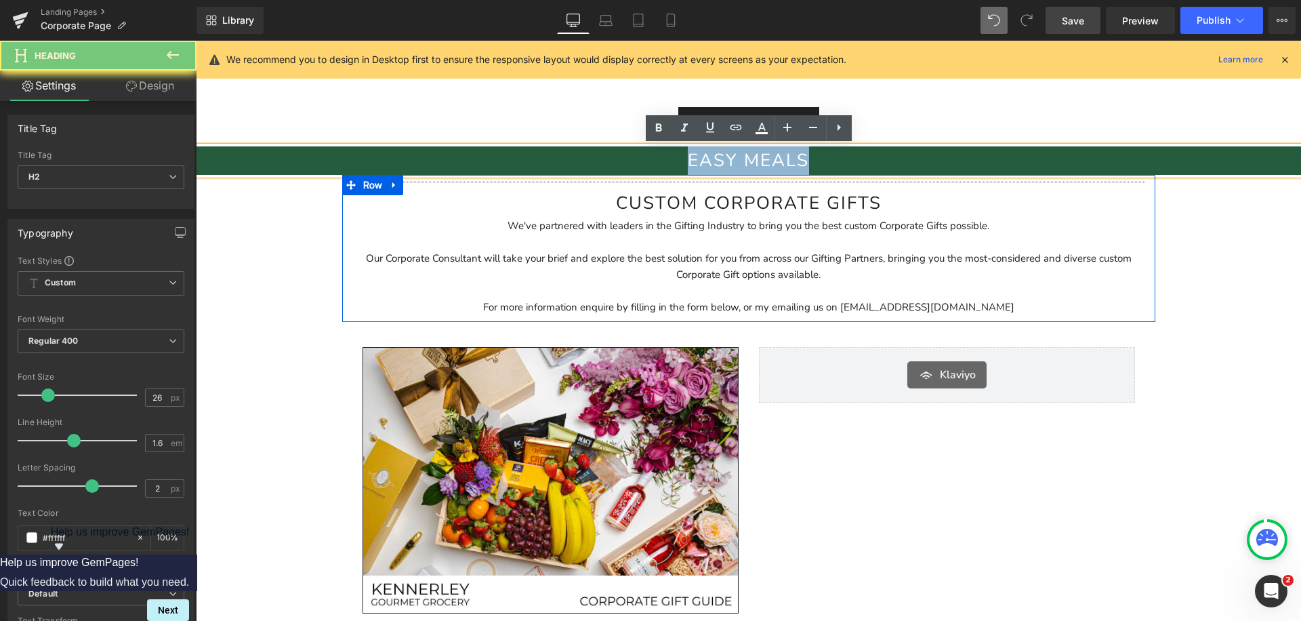
click at [678, 159] on h2 "Easy Meals" at bounding box center [748, 160] width 1105 height 28
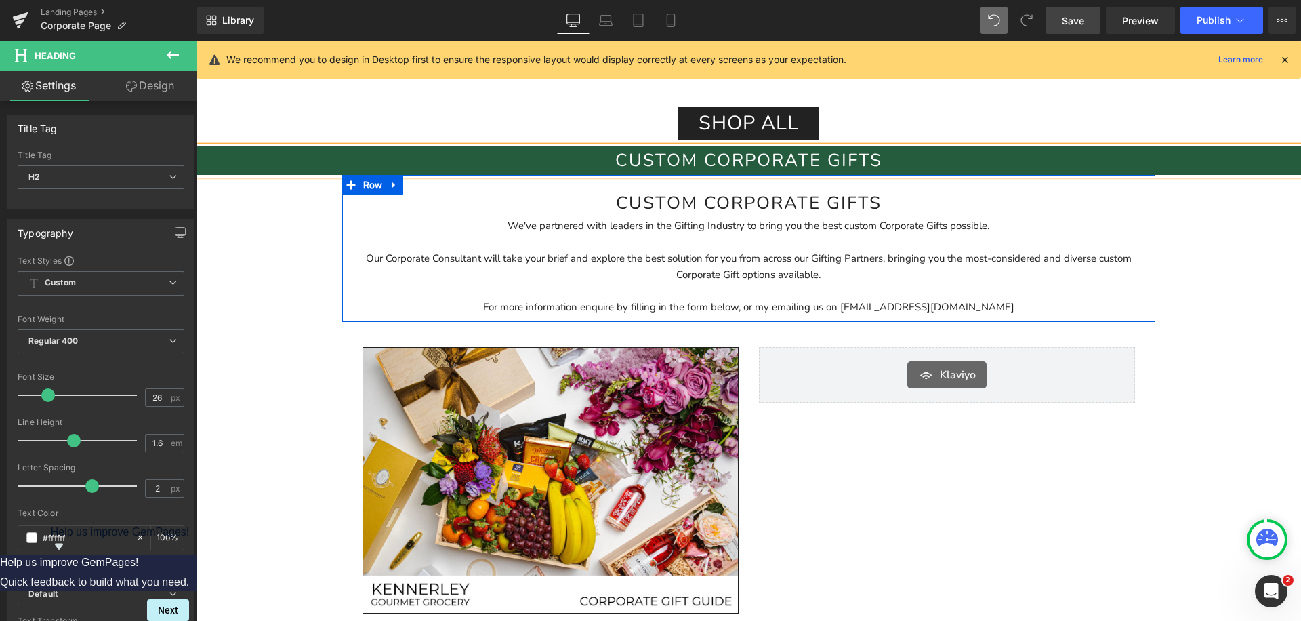
click at [664, 199] on h2 "CUstom corporate gifts" at bounding box center [748, 203] width 793 height 28
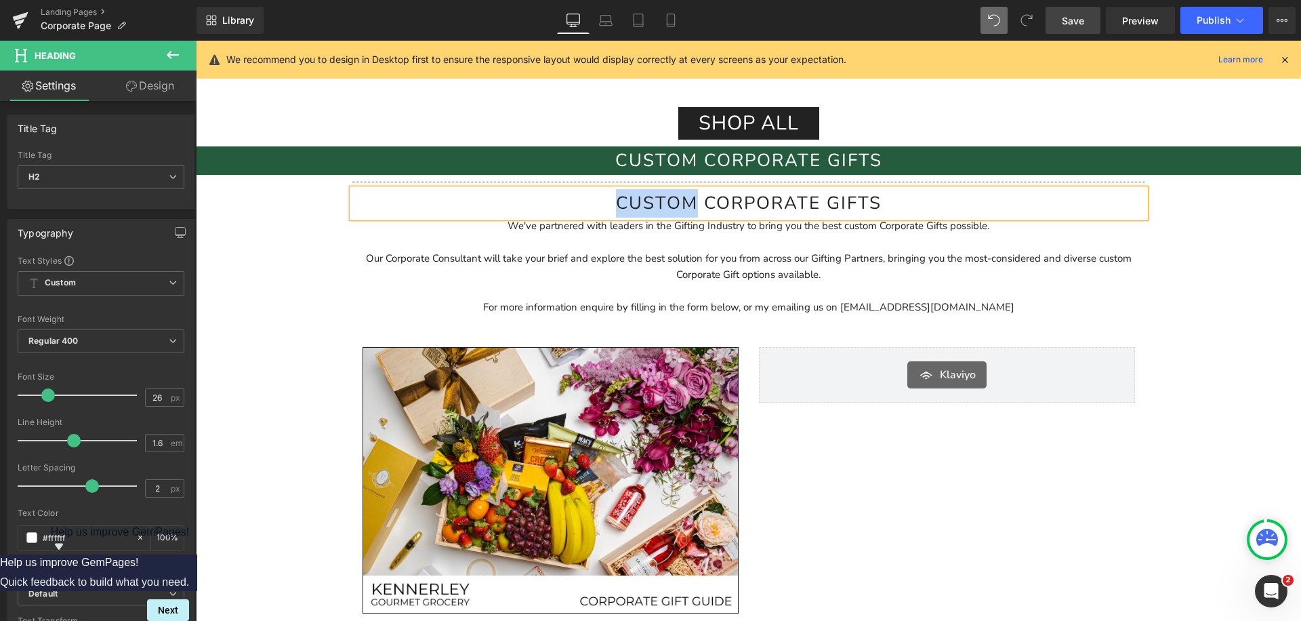
click at [664, 199] on h2 "CUstom corporate gifts" at bounding box center [748, 203] width 793 height 28
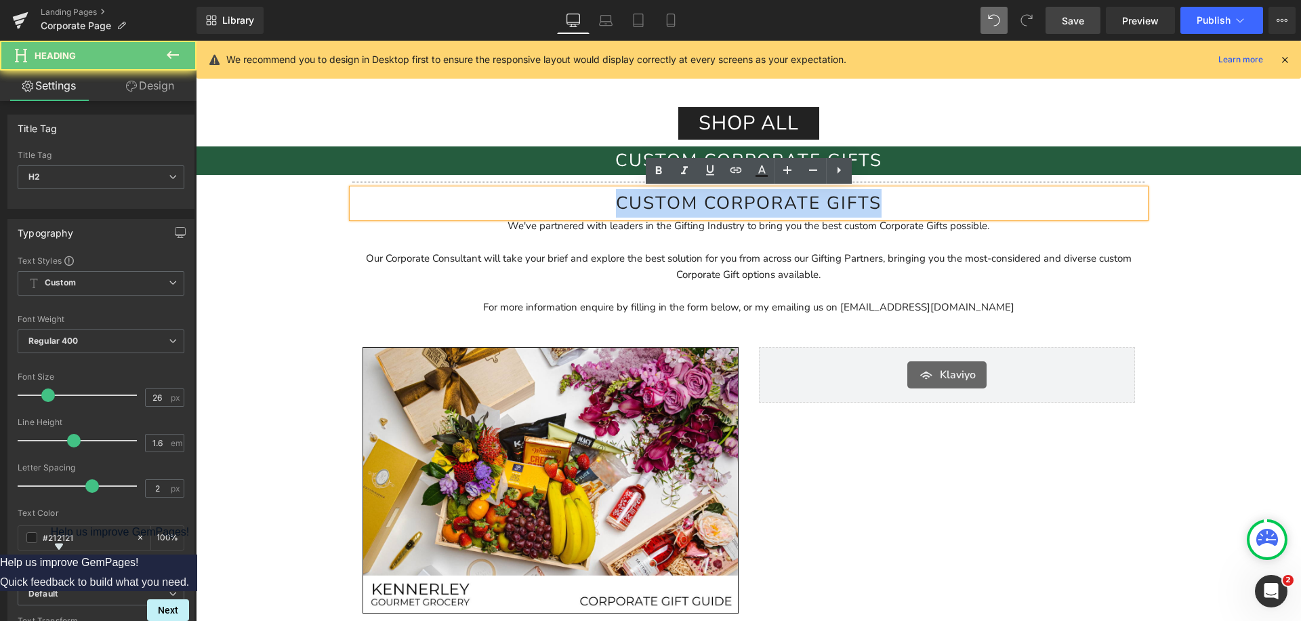
click at [664, 199] on h2 "CUstom corporate gifts" at bounding box center [748, 203] width 793 height 28
click at [713, 278] on p "Our Corporate Consultant will take your brief and explore the best solution for…" at bounding box center [748, 266] width 793 height 33
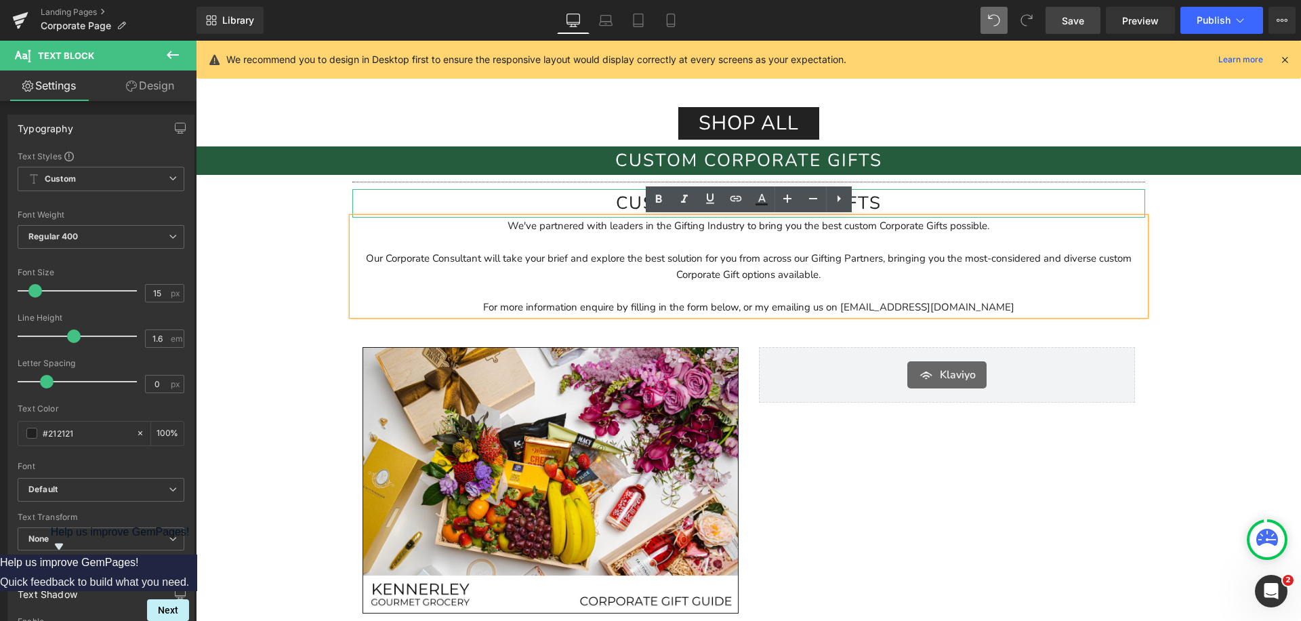
click at [894, 197] on h2 "CUstom corporate gifts" at bounding box center [748, 203] width 793 height 28
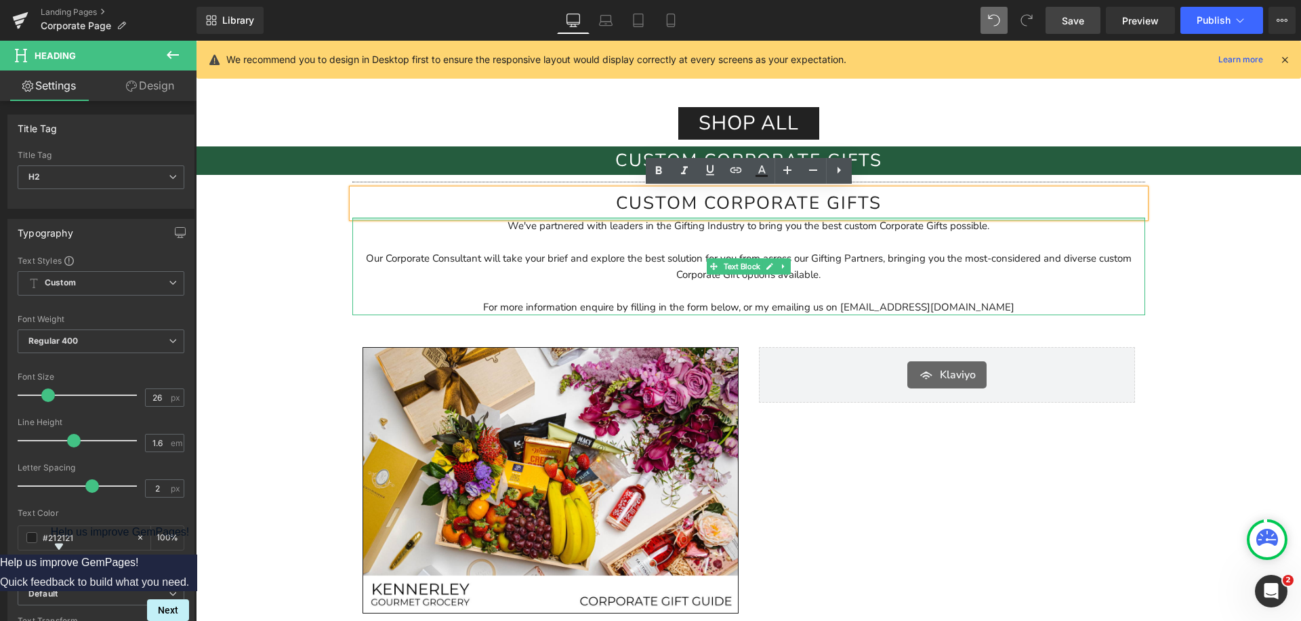
click at [1078, 269] on p "Our Corporate Consultant will take your brief and explore the best solution for…" at bounding box center [748, 266] width 793 height 33
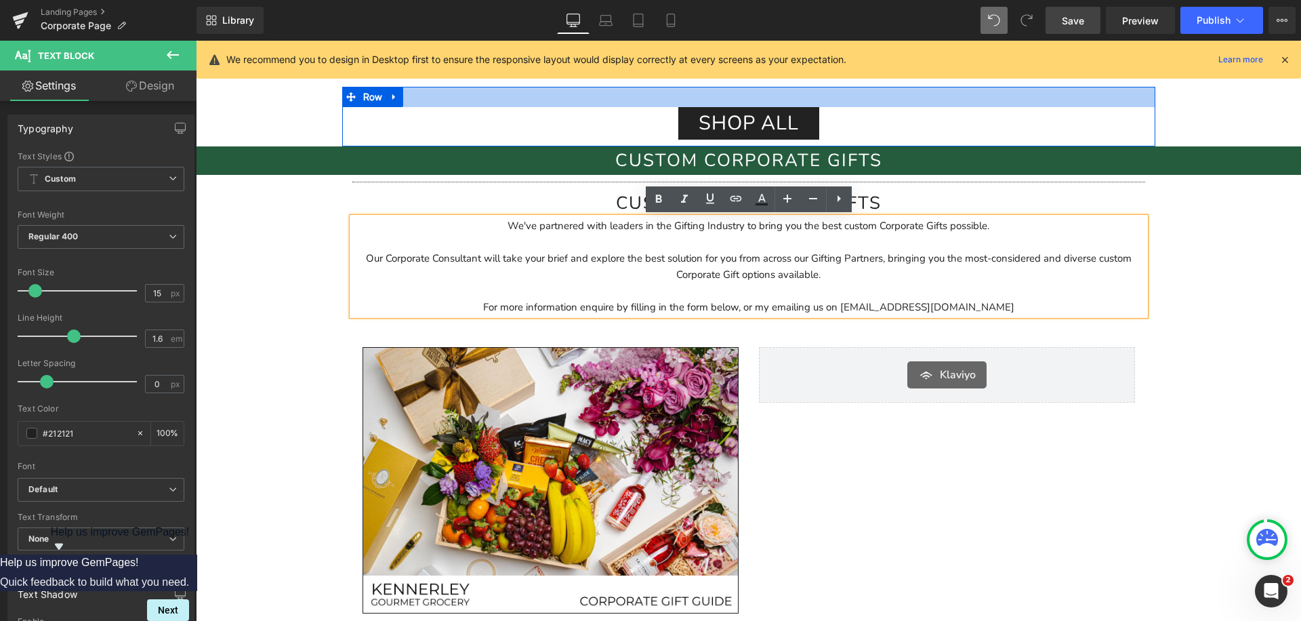
click at [1020, 91] on div "Shop all Button Row" at bounding box center [748, 117] width 813 height 60
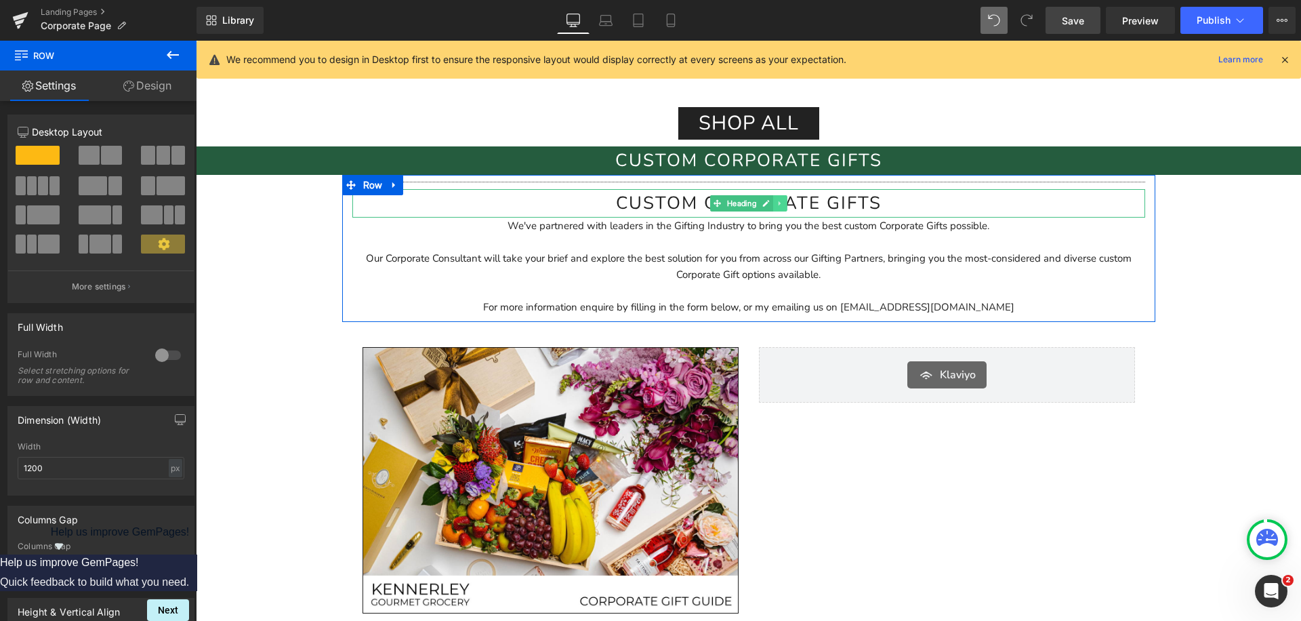
click at [786, 207] on link at bounding box center [780, 203] width 14 height 16
click at [786, 207] on link at bounding box center [787, 203] width 14 height 16
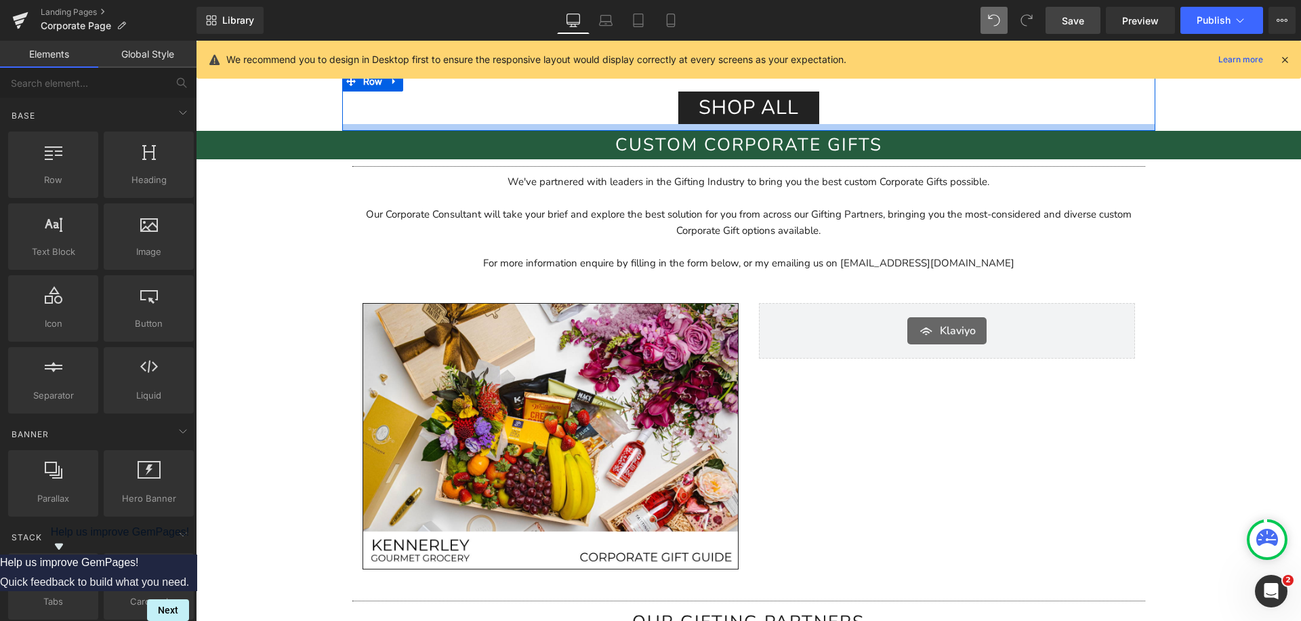
scroll to position [2523, 0]
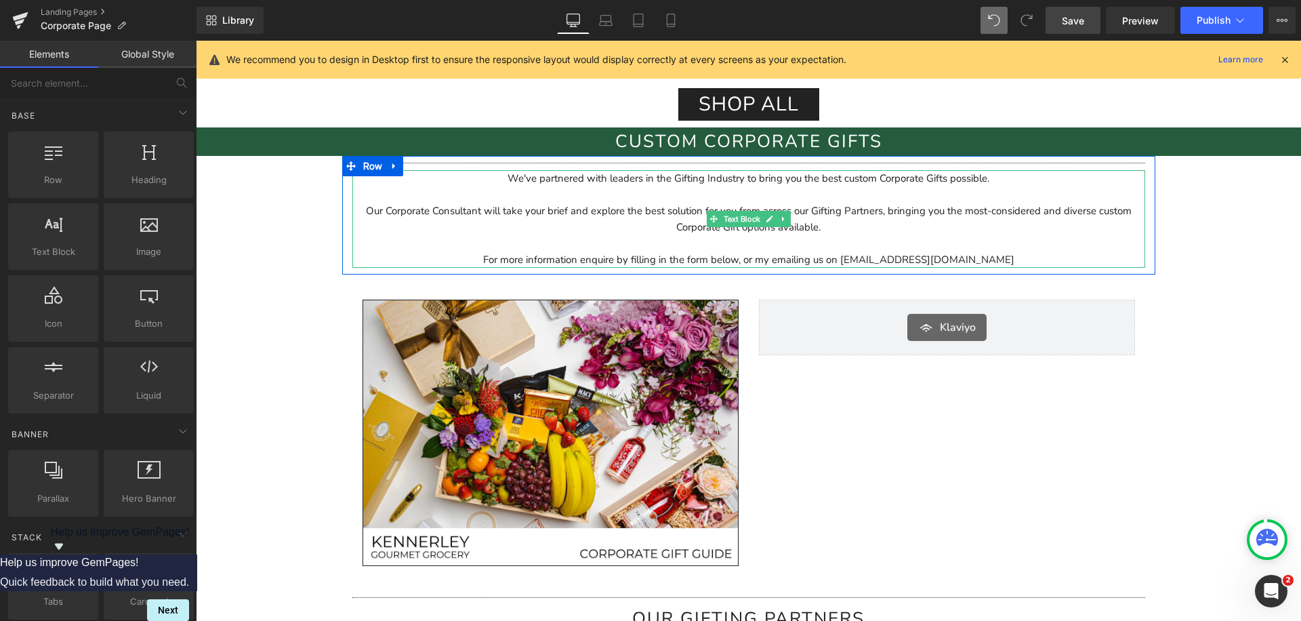
click at [574, 176] on p "We've partnered with leaders in the Gifting Industry to bring you the best cust…" at bounding box center [748, 178] width 793 height 16
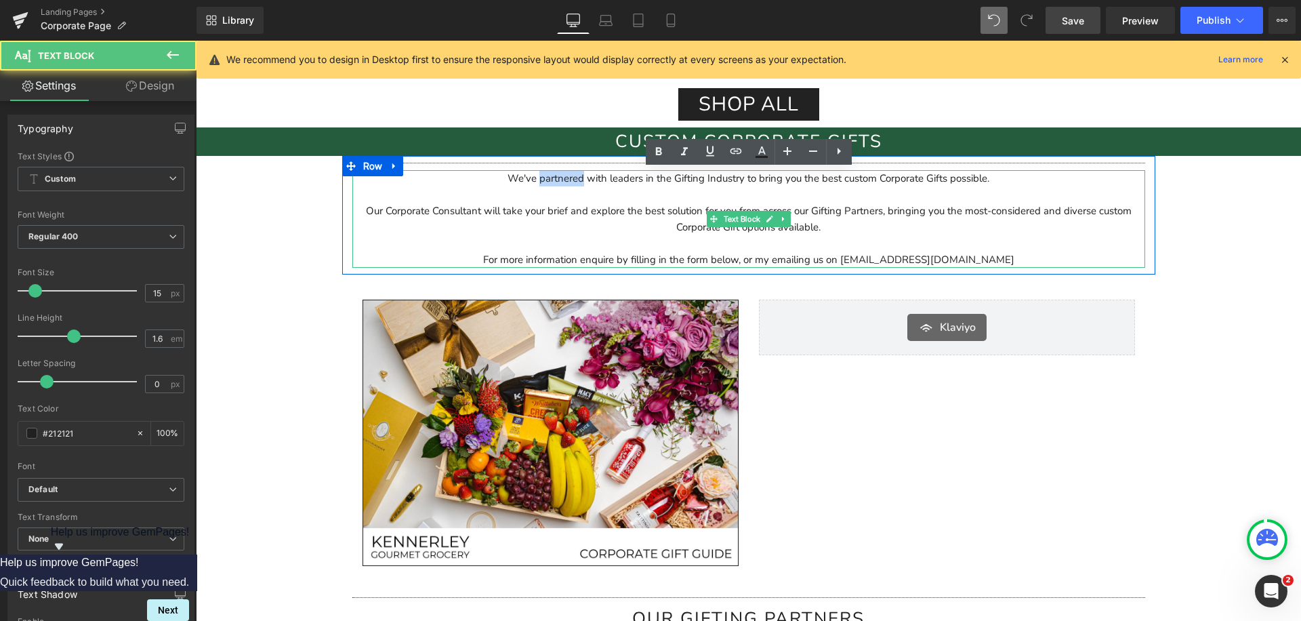
click at [574, 176] on p "We've partnered with leaders in the Gifting Industry to bring you the best cust…" at bounding box center [748, 178] width 793 height 16
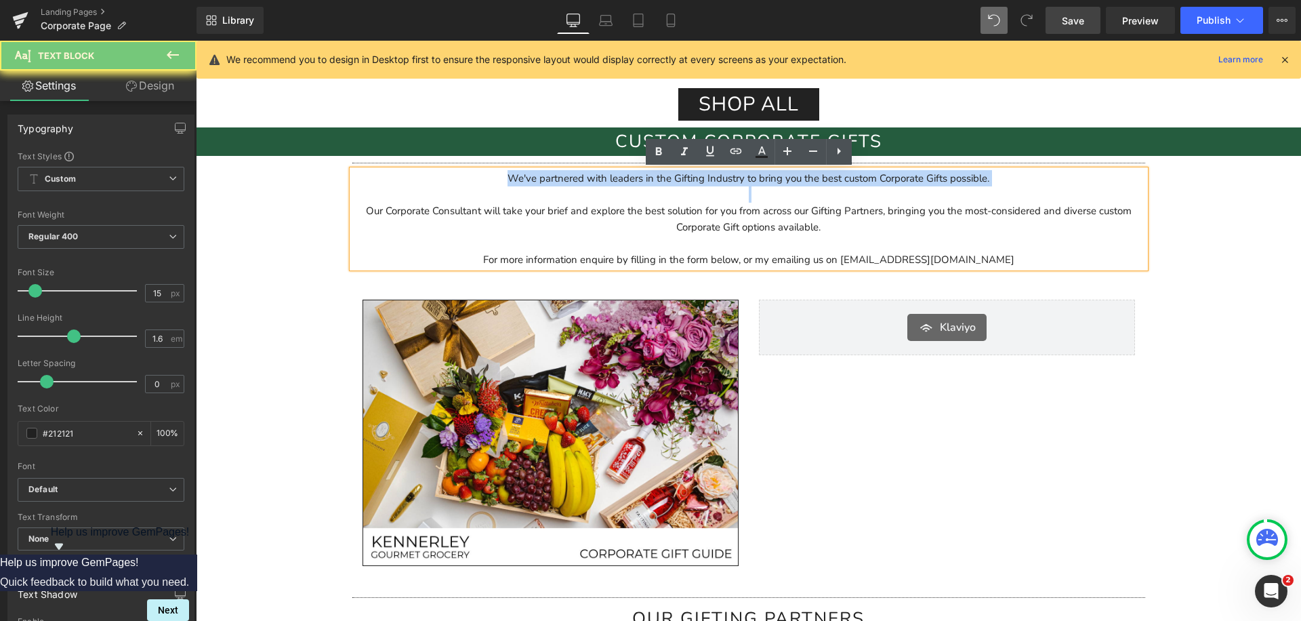
click at [574, 176] on p "We've partnered with leaders in the Gifting Industry to bring you the best cust…" at bounding box center [748, 178] width 793 height 16
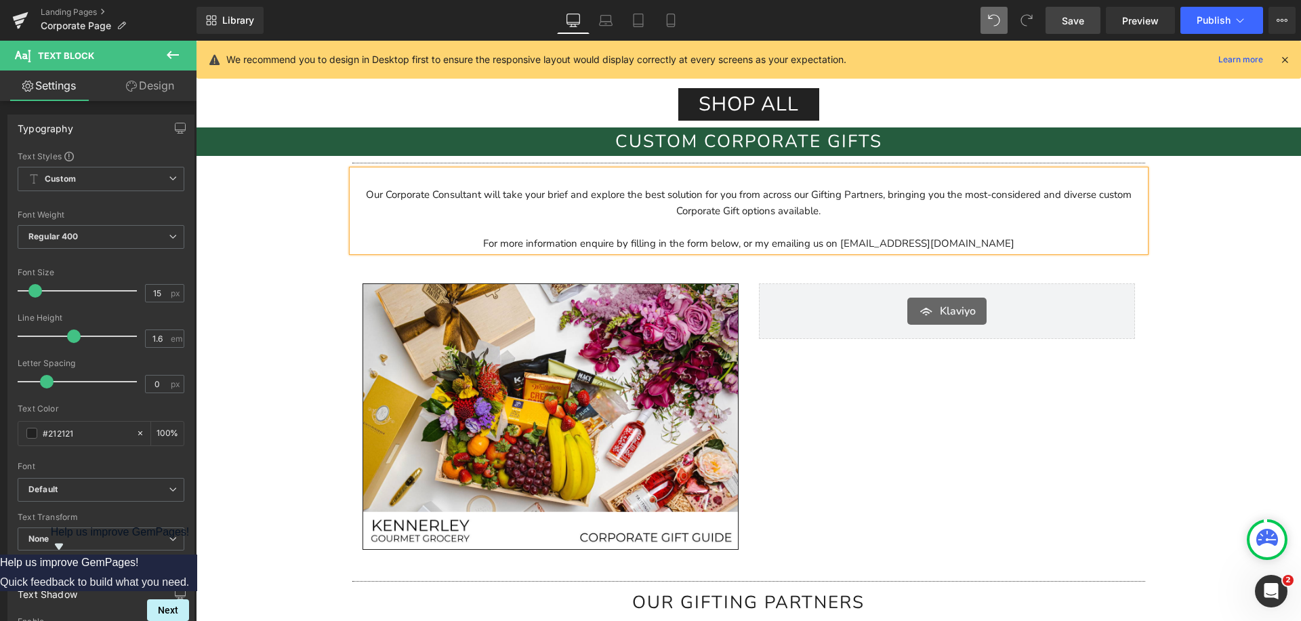
click at [364, 201] on p "Our Corporate Consultant will take your brief and explore the best solution for…" at bounding box center [748, 202] width 793 height 33
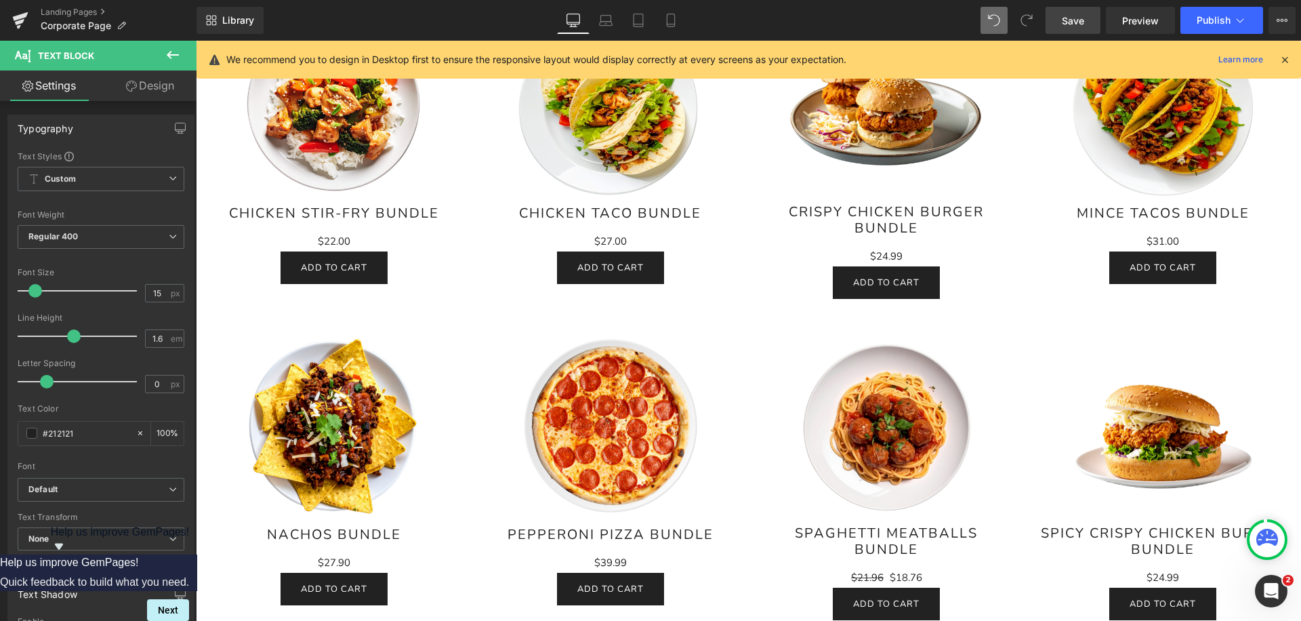
scroll to position [1533, 0]
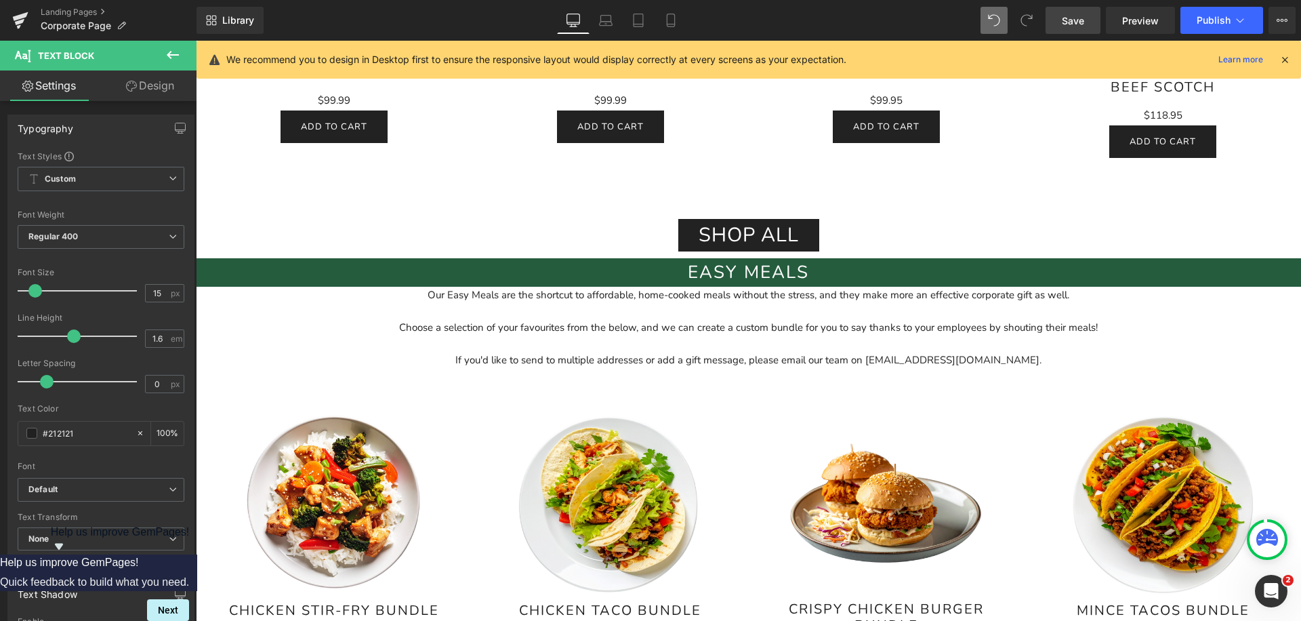
click at [309, 339] on div at bounding box center [748, 343] width 1105 height 16
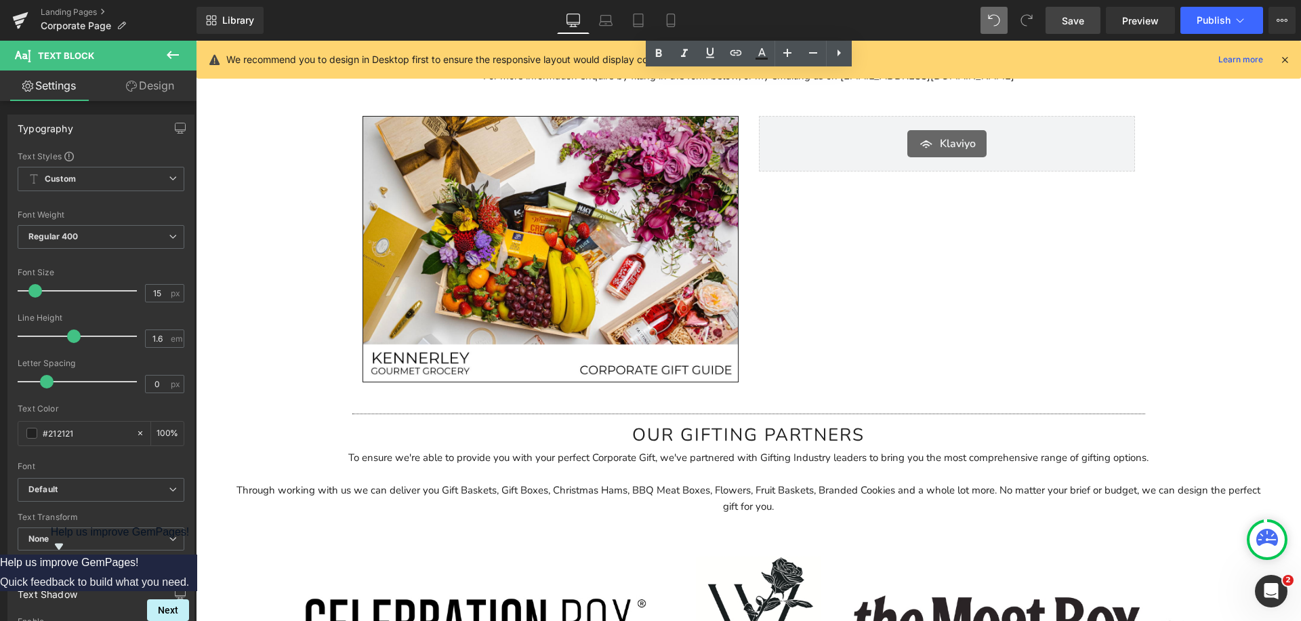
scroll to position [2765, 0]
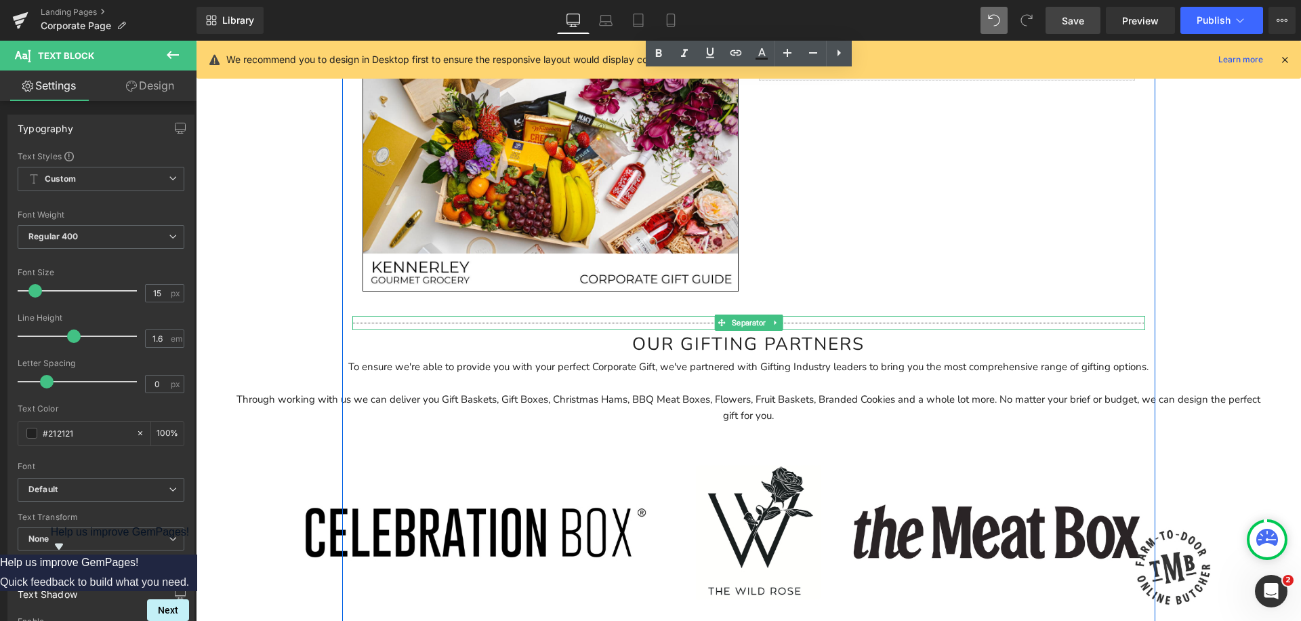
click at [394, 322] on hr at bounding box center [748, 325] width 793 height 7
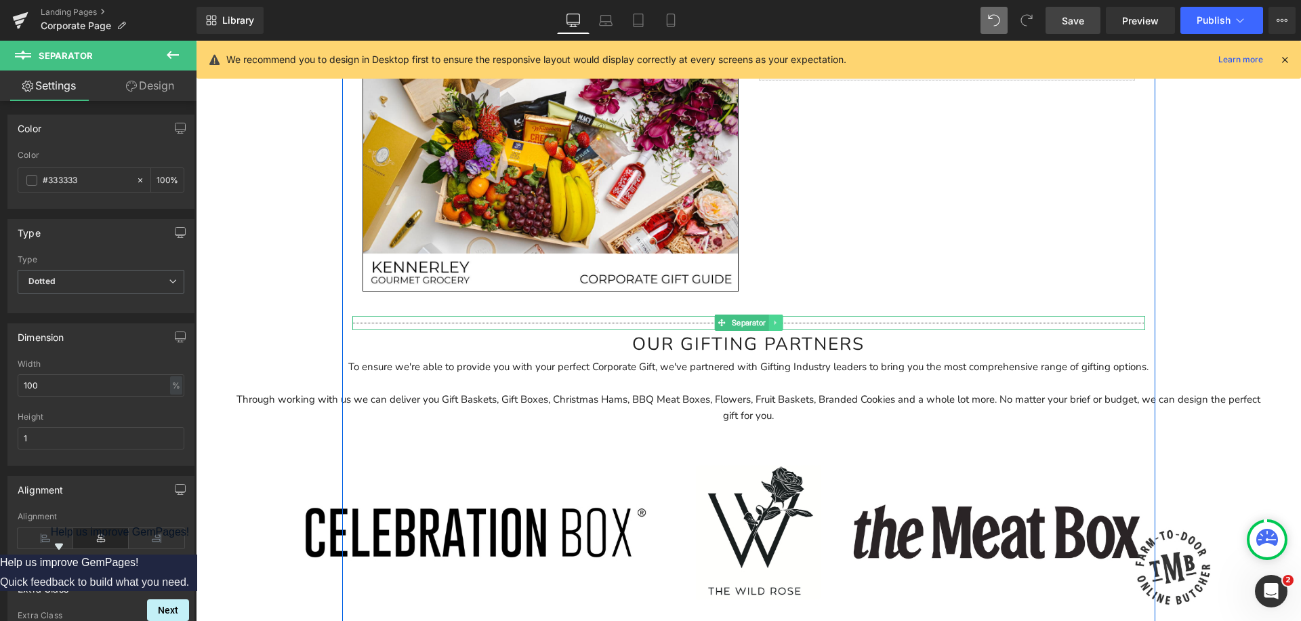
click at [773, 322] on icon at bounding box center [775, 322] width 7 height 8
click at [784, 322] on icon at bounding box center [781, 322] width 7 height 8
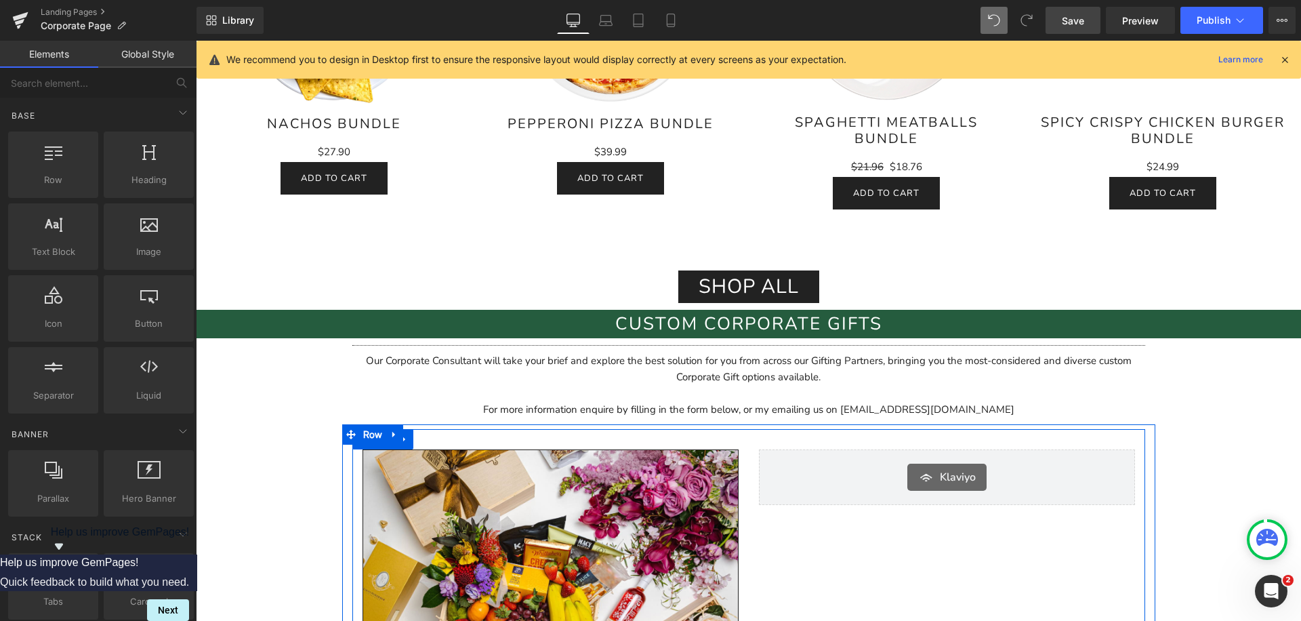
scroll to position [2271, 0]
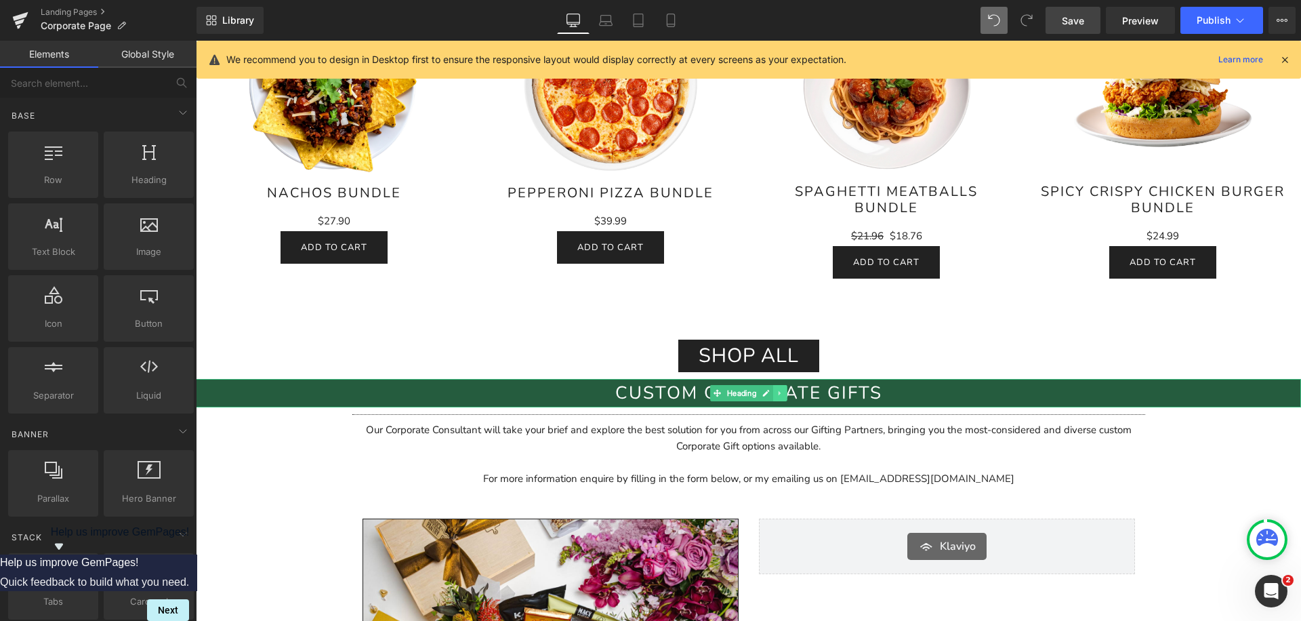
click at [780, 393] on icon at bounding box center [779, 393] width 2 height 5
click at [774, 394] on icon at bounding box center [772, 393] width 7 height 7
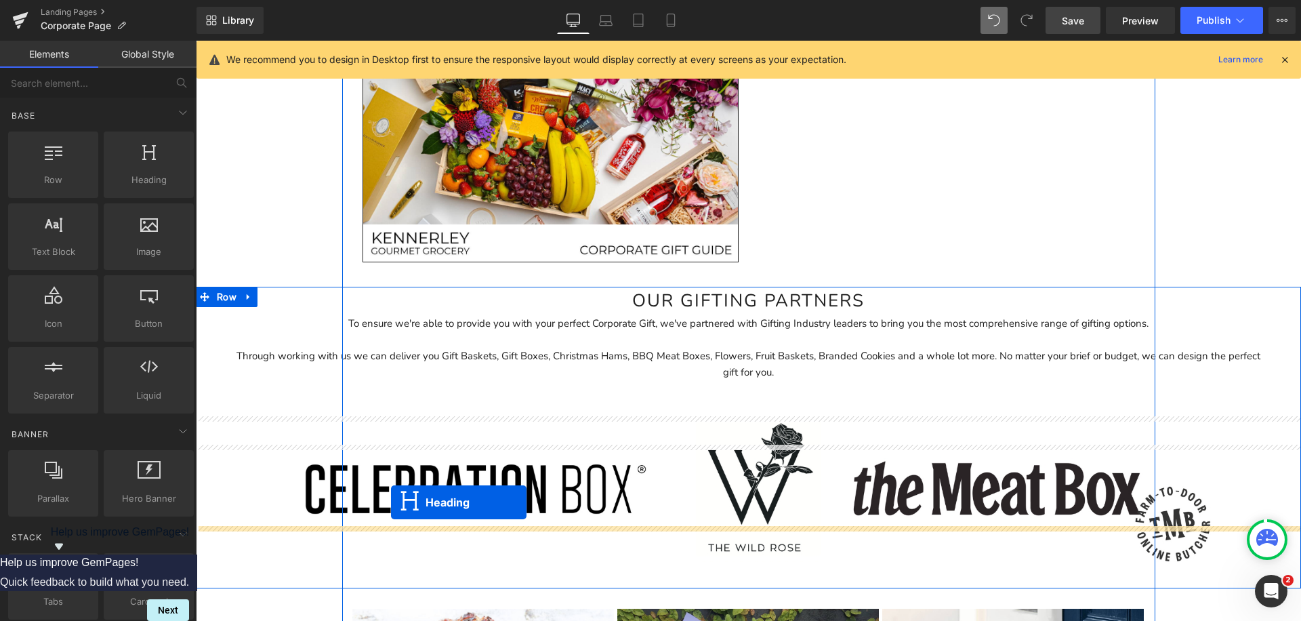
scroll to position [2849, 0]
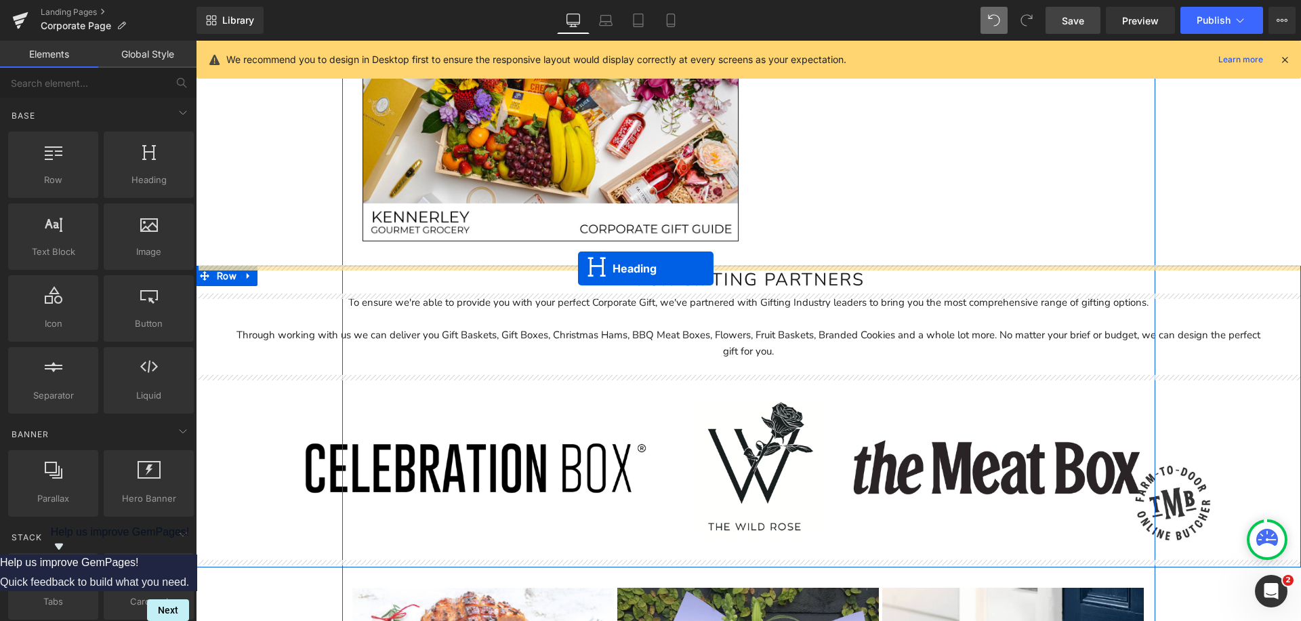
drag, startPoint x: 711, startPoint y: 424, endPoint x: 578, endPoint y: 268, distance: 204.7
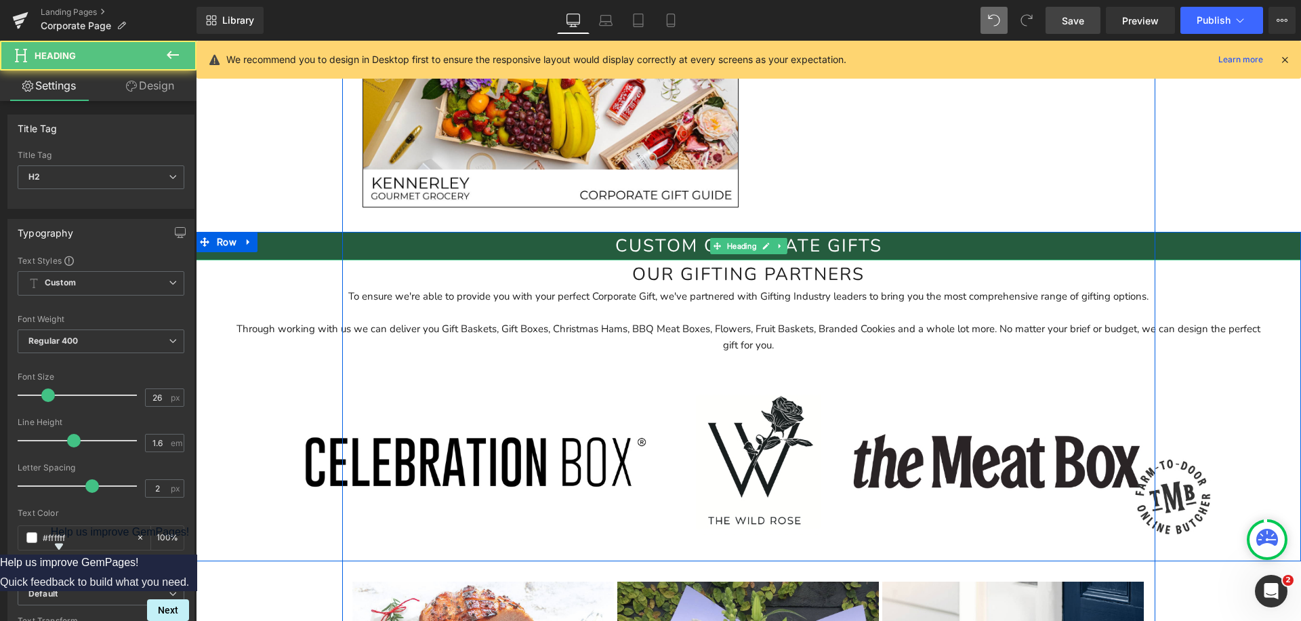
click at [678, 245] on h2 "Custom Corporate gifts" at bounding box center [748, 246] width 1105 height 28
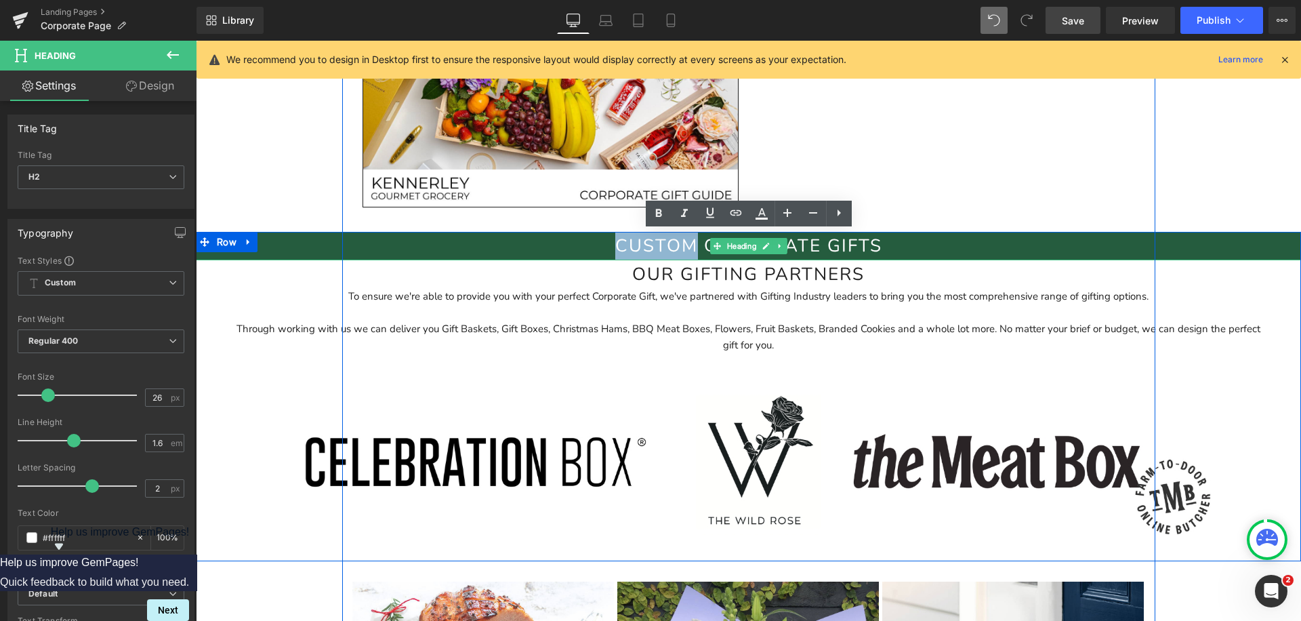
click at [678, 245] on h2 "Custom Corporate gifts" at bounding box center [748, 246] width 1105 height 28
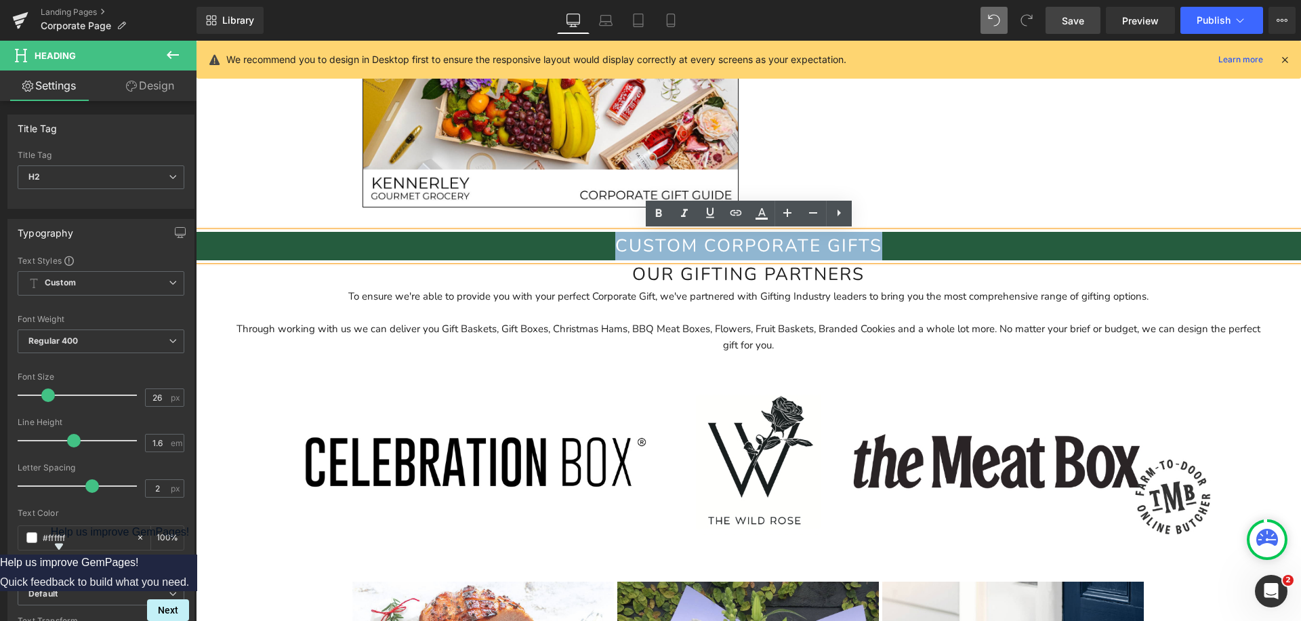
click at [678, 245] on h2 "Custom Corporate gifts" at bounding box center [748, 246] width 1105 height 28
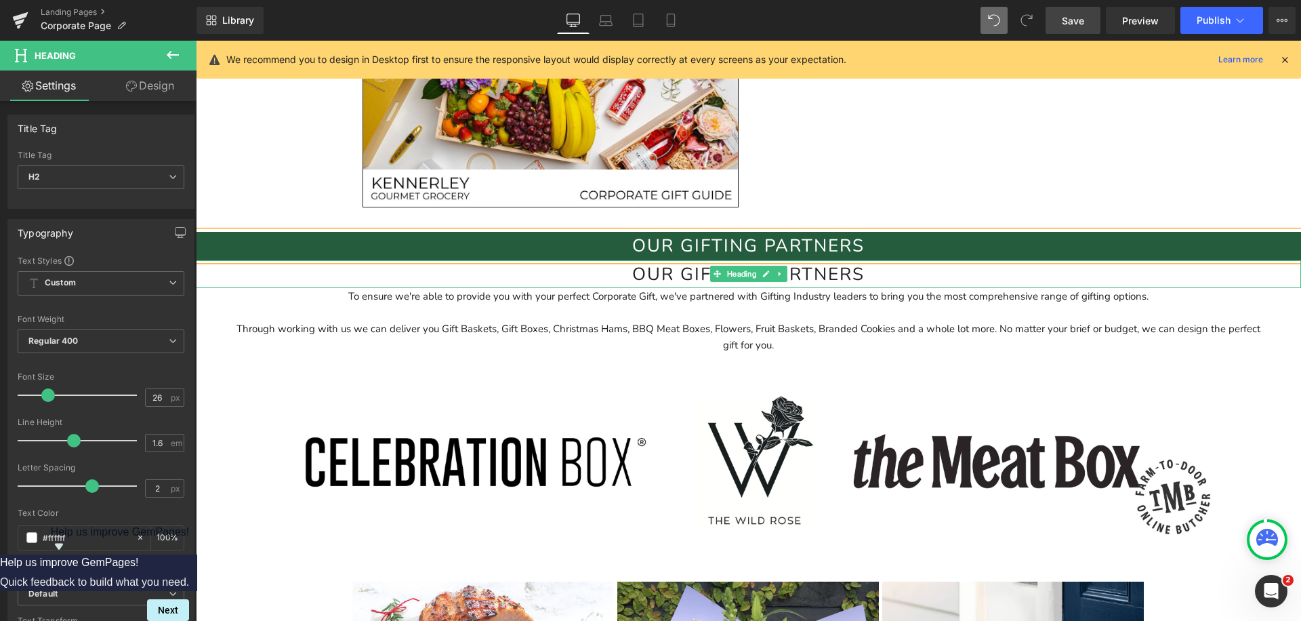
click at [602, 280] on h2 "Our gifting partners" at bounding box center [748, 274] width 1105 height 28
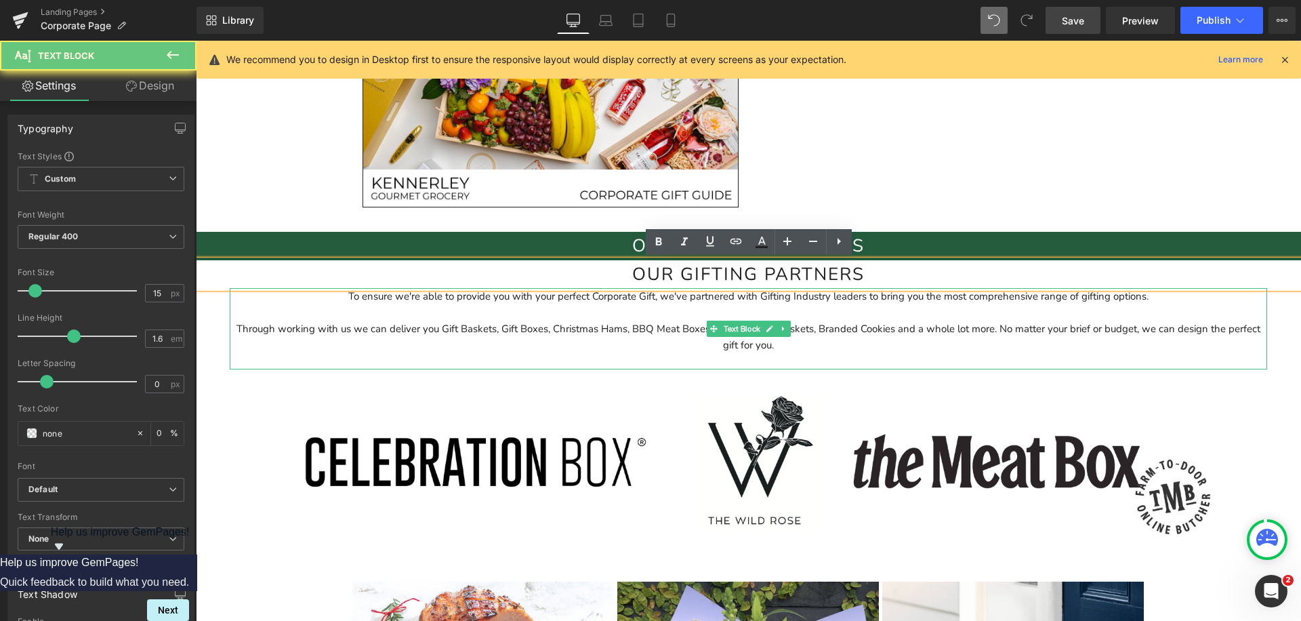
click at [758, 359] on p at bounding box center [748, 361] width 1037 height 16
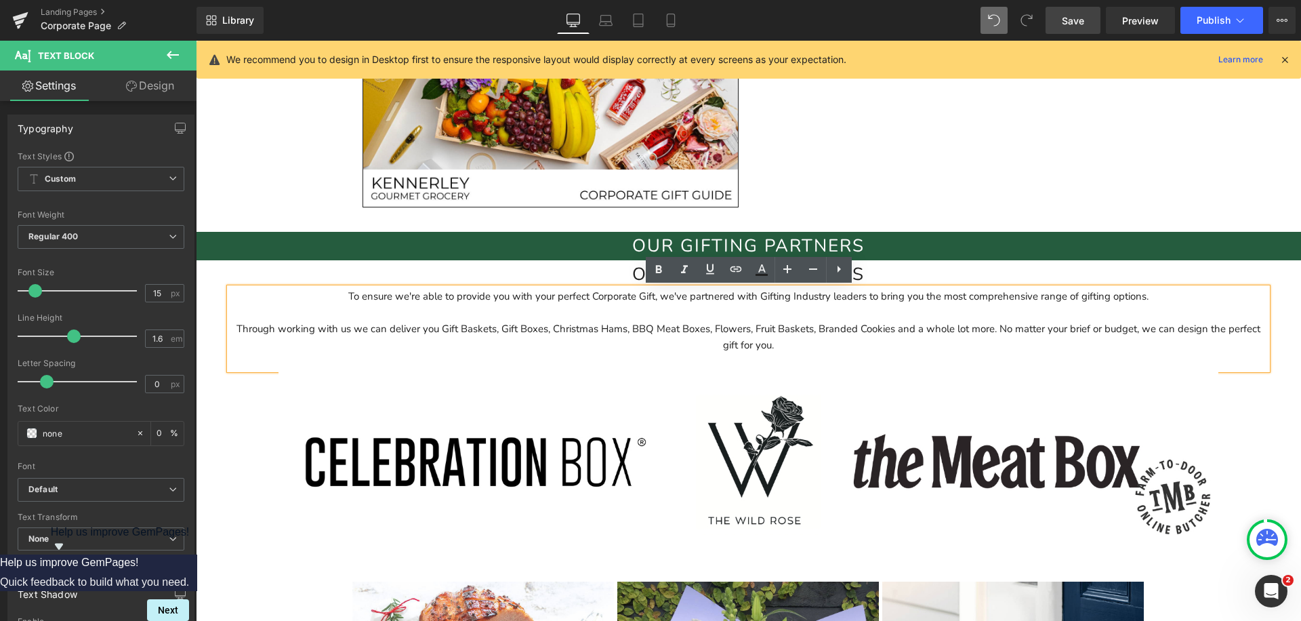
click at [935, 204] on div "Image Separator Klaviyo Klaviyo Row" at bounding box center [748, 75] width 793 height 308
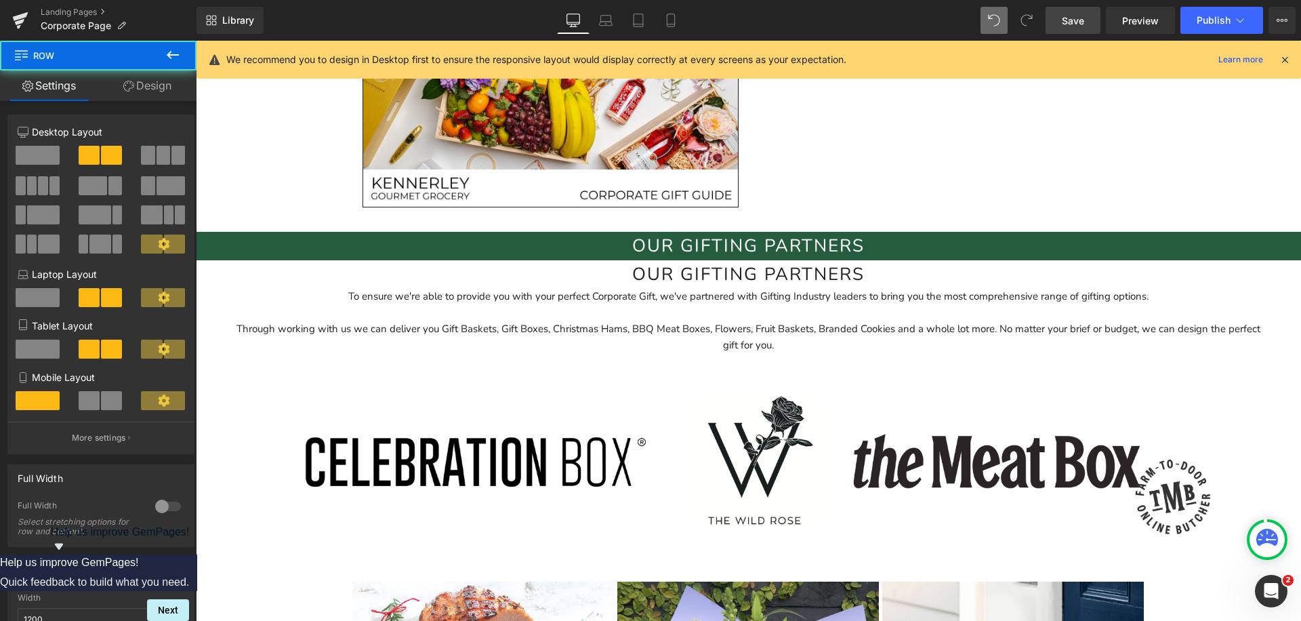
click at [875, 275] on h2 "Our gifting partners" at bounding box center [748, 274] width 1105 height 28
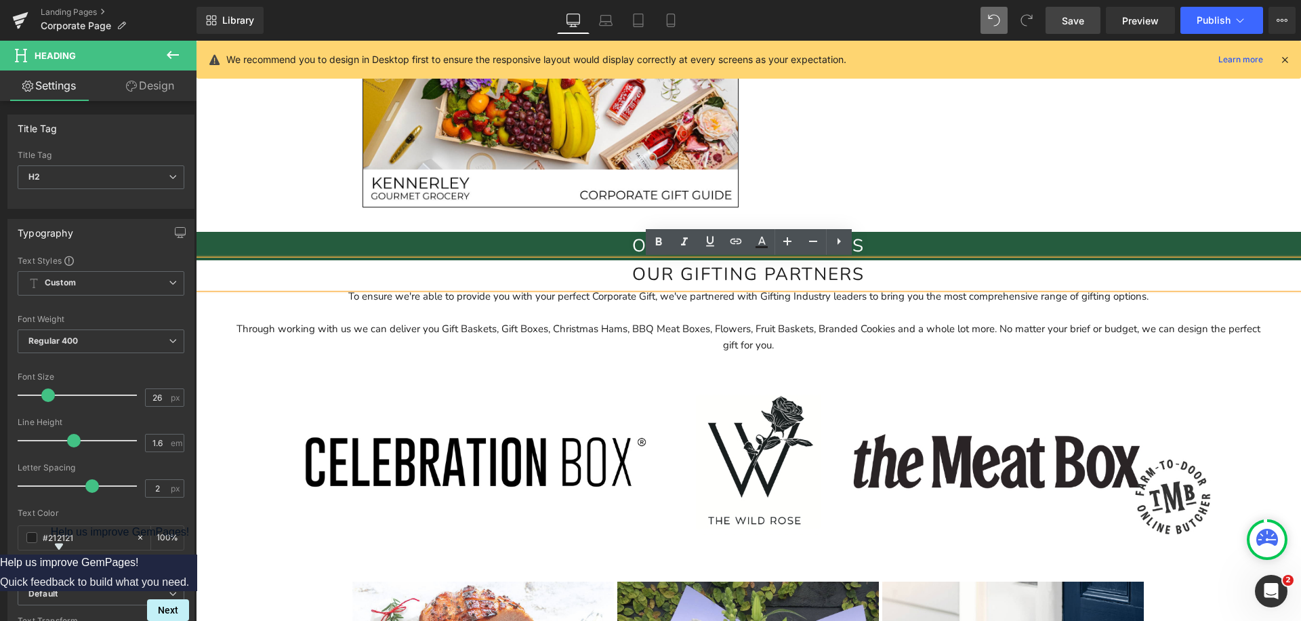
click at [881, 339] on p "Through working with us we can deliver you Gift Baskets, Gift Boxes, Christmas …" at bounding box center [748, 336] width 1037 height 33
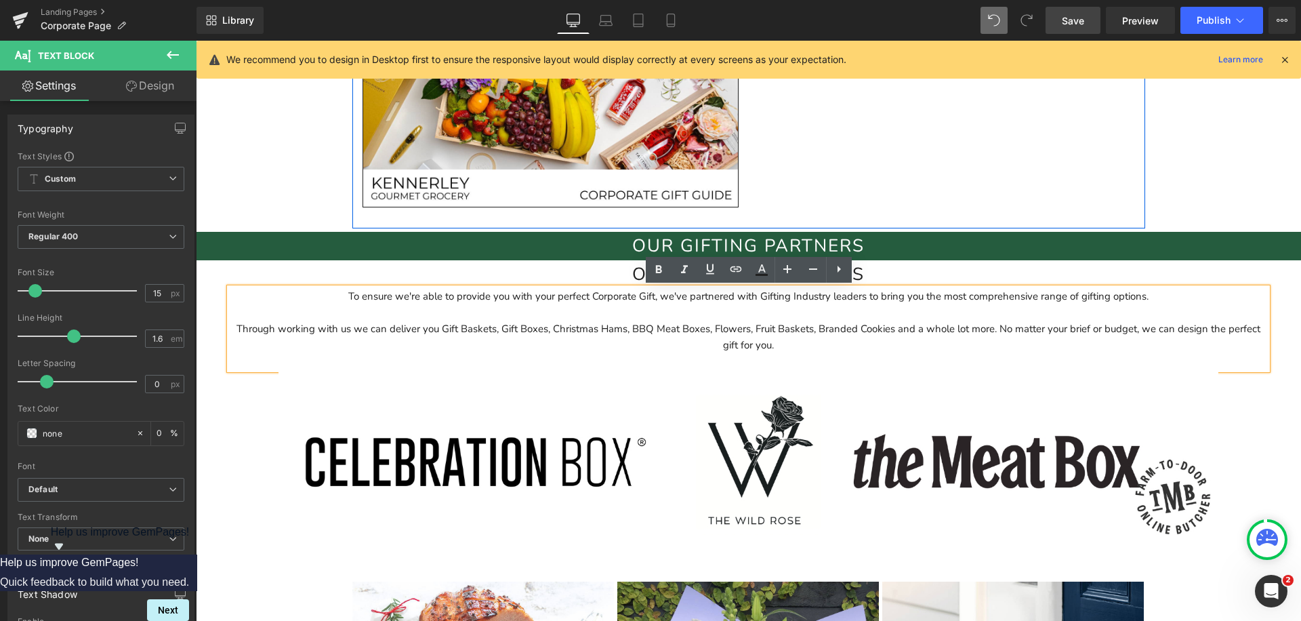
click at [963, 148] on div "Image Separator Klaviyo Klaviyo Row" at bounding box center [748, 75] width 793 height 308
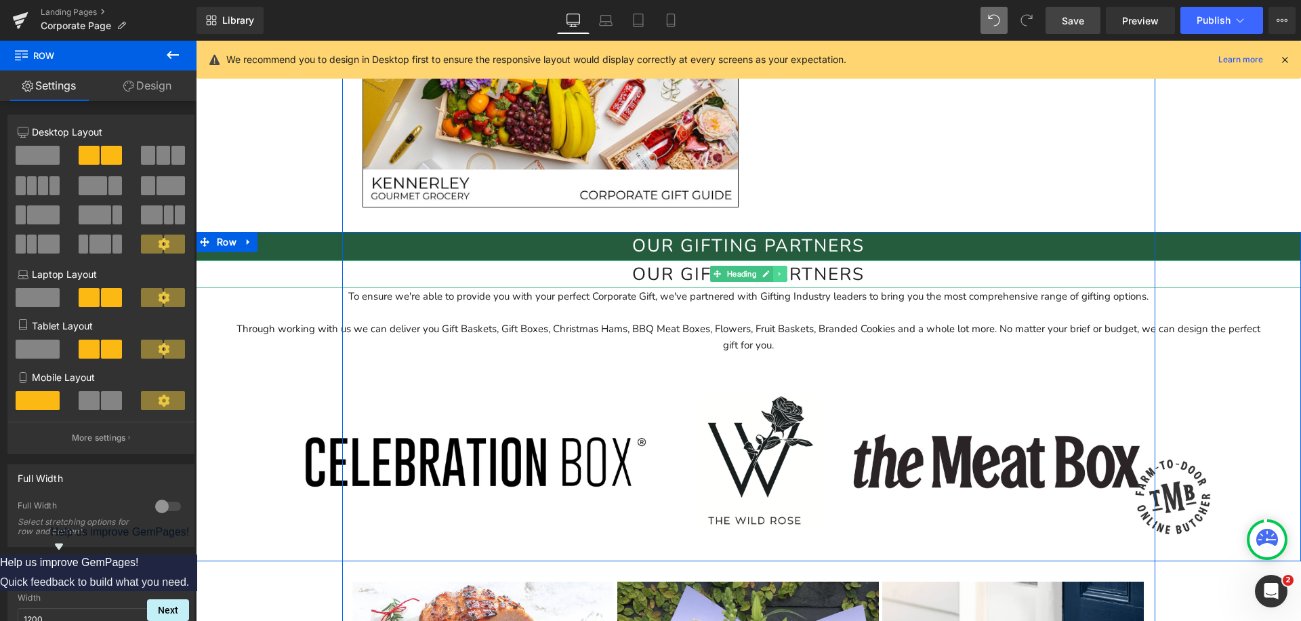
click at [776, 274] on icon at bounding box center [779, 274] width 7 height 8
click at [583, 284] on div "Our gifting partners Heading" at bounding box center [748, 274] width 1105 height 28
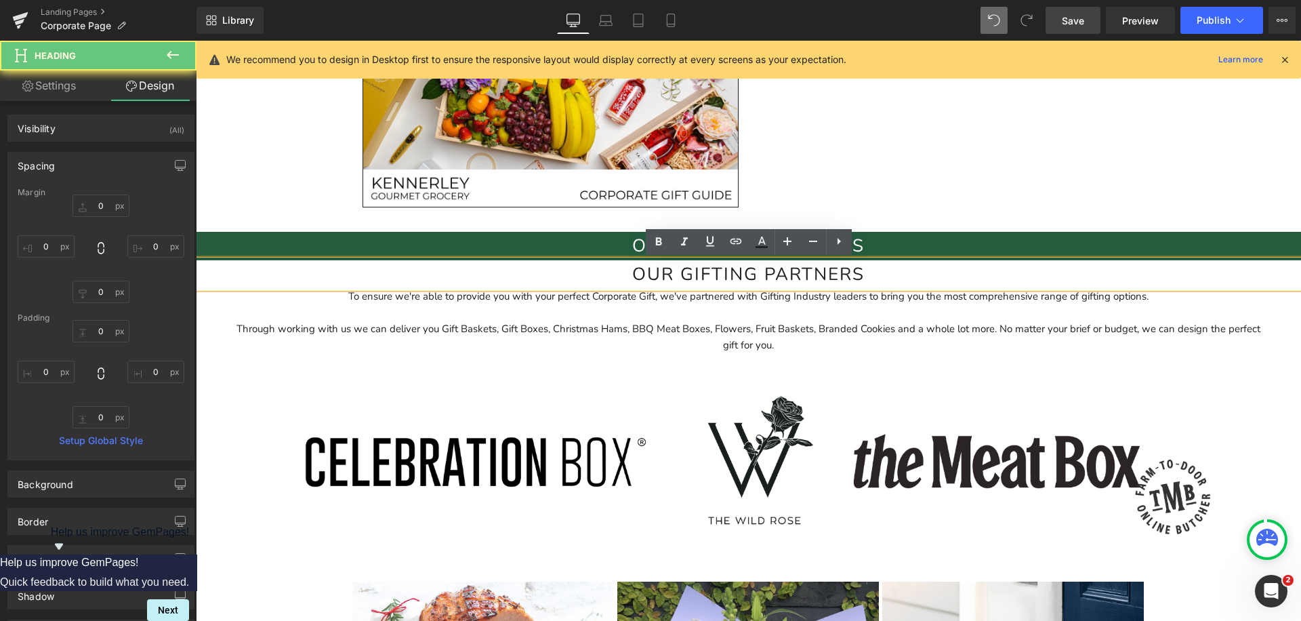
click at [830, 319] on p at bounding box center [748, 312] width 1037 height 16
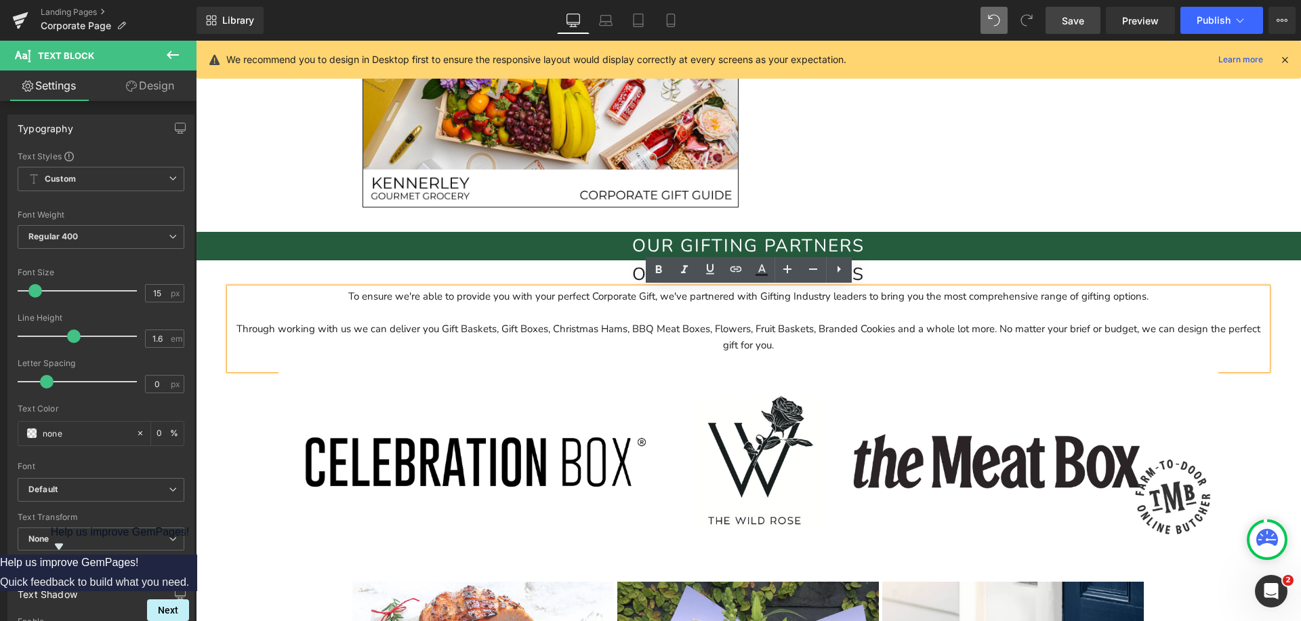
click at [889, 279] on h2 "Our gifting partners" at bounding box center [748, 274] width 1105 height 28
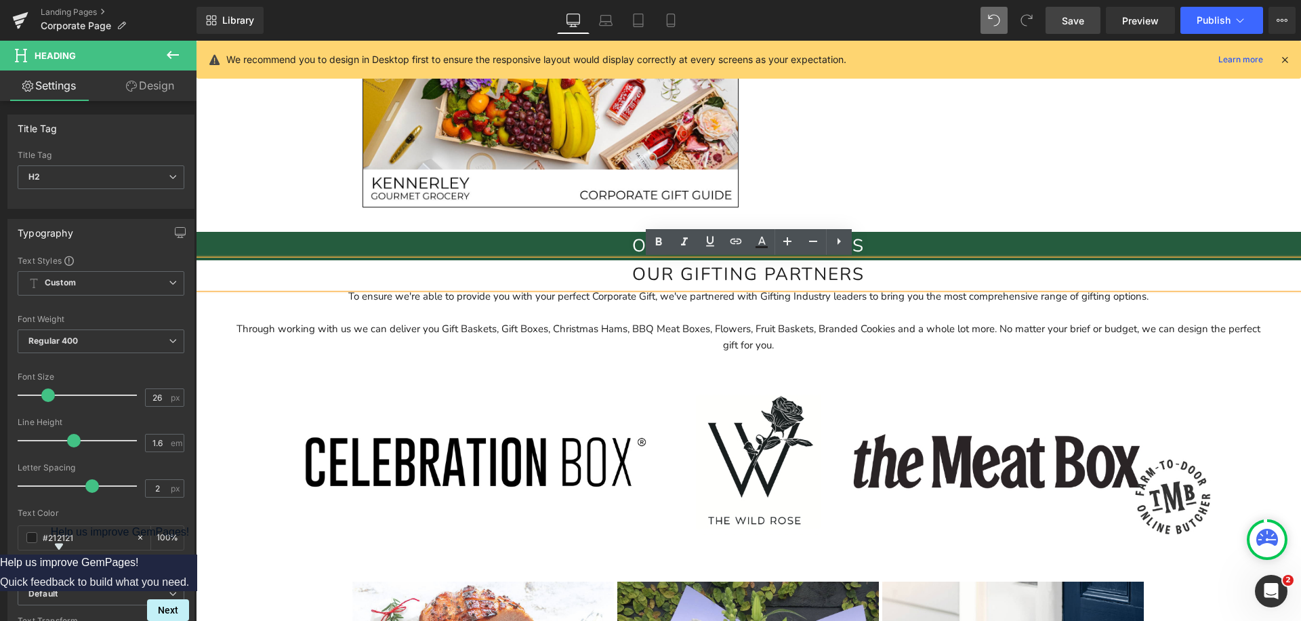
click at [913, 150] on div "Image Separator Klaviyo Klaviyo Row" at bounding box center [748, 75] width 793 height 308
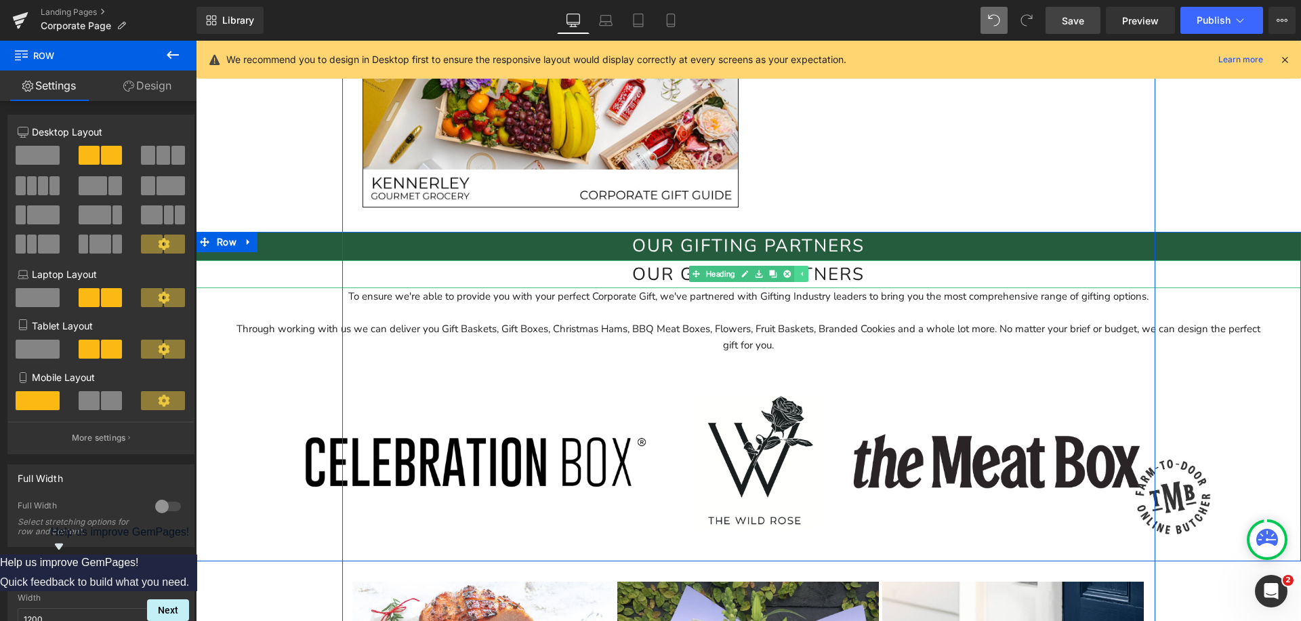
click at [808, 274] on link at bounding box center [801, 274] width 14 height 16
click at [784, 280] on link at bounding box center [780, 274] width 14 height 16
click at [786, 275] on icon at bounding box center [786, 274] width 7 height 8
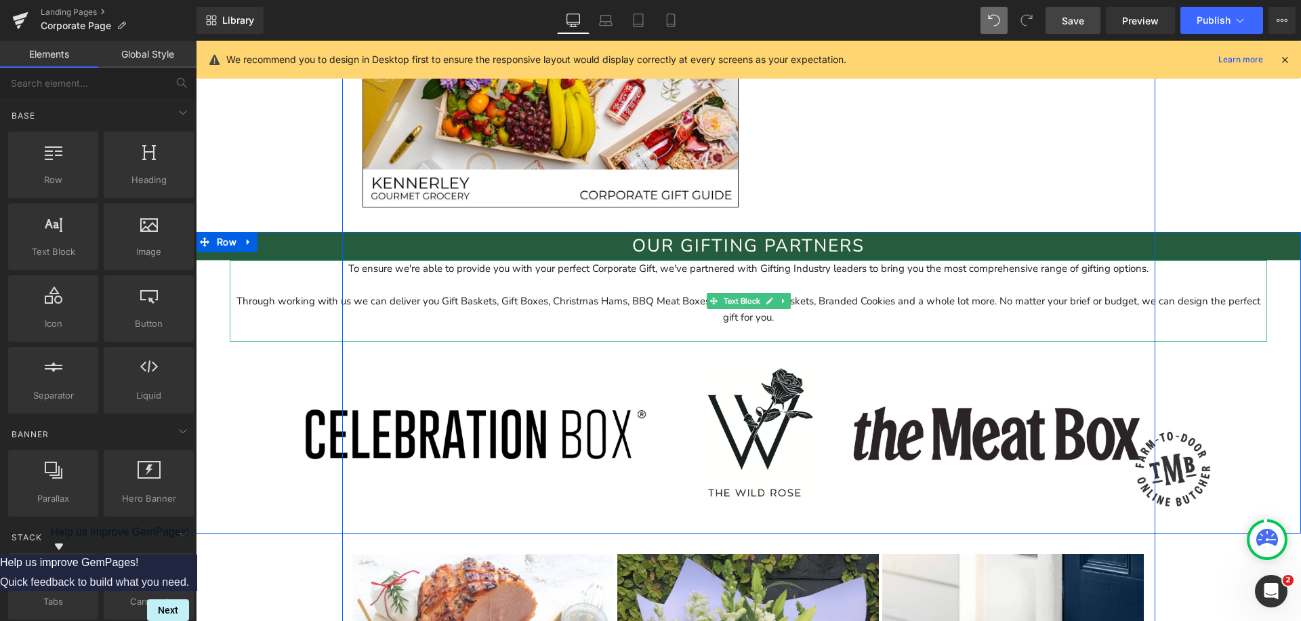
scroll to position [3196, 0]
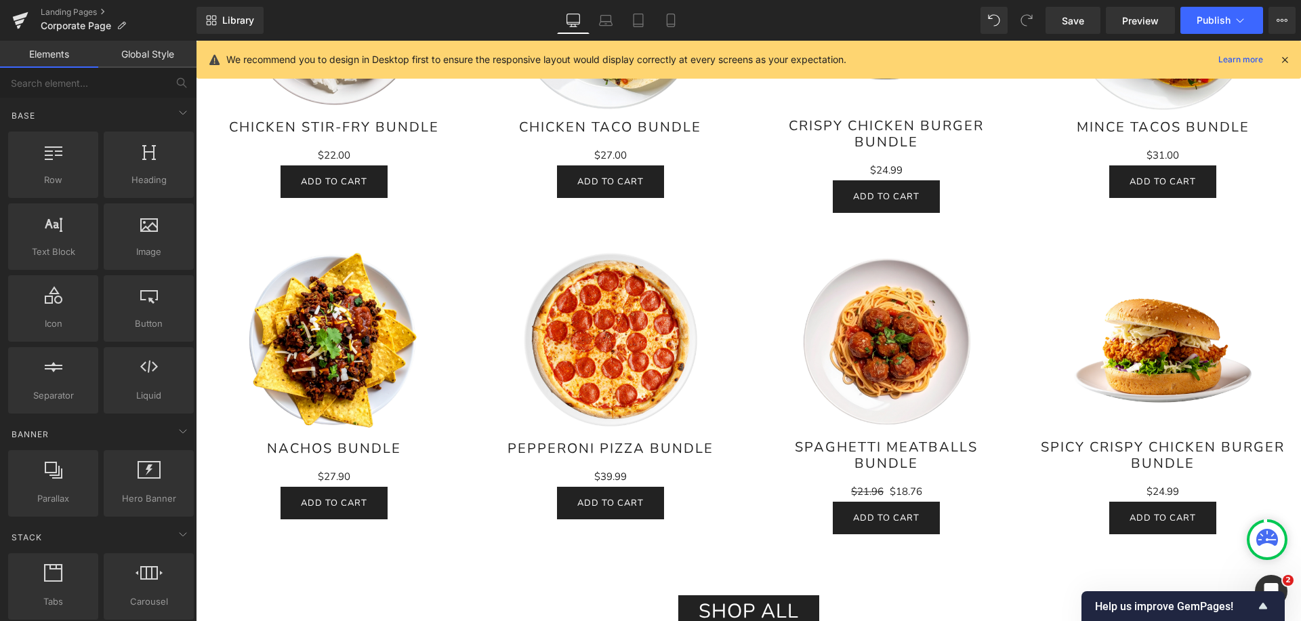
scroll to position [1625, 0]
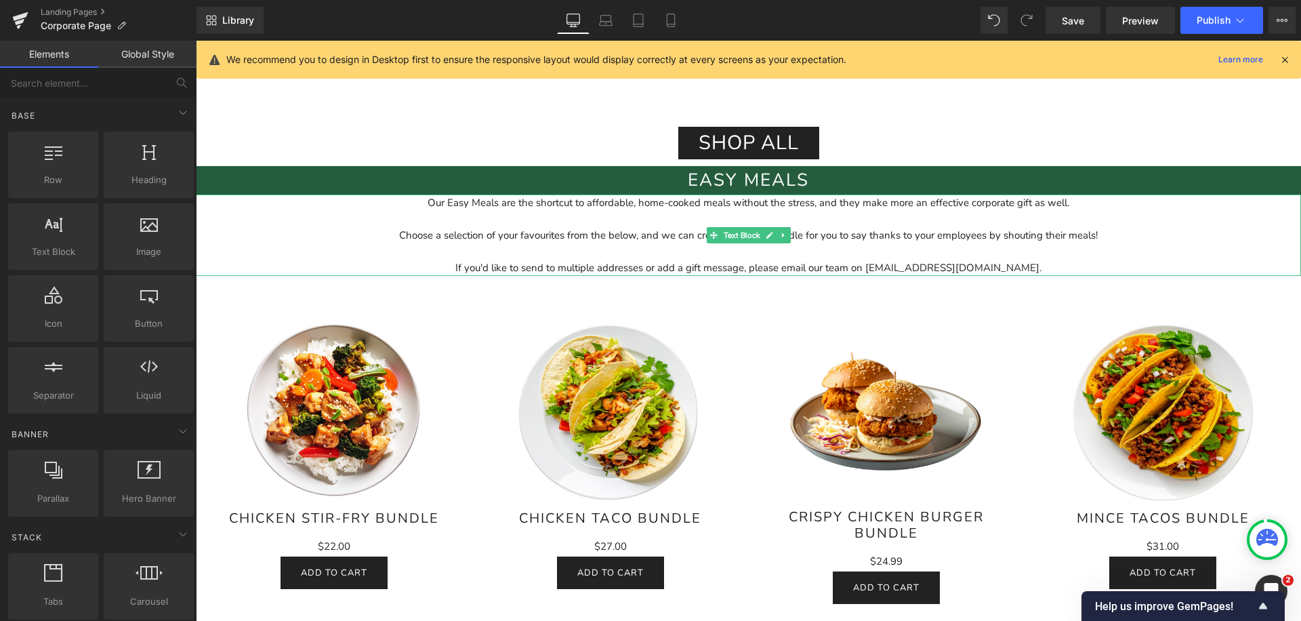
click at [658, 219] on div at bounding box center [748, 219] width 1105 height 16
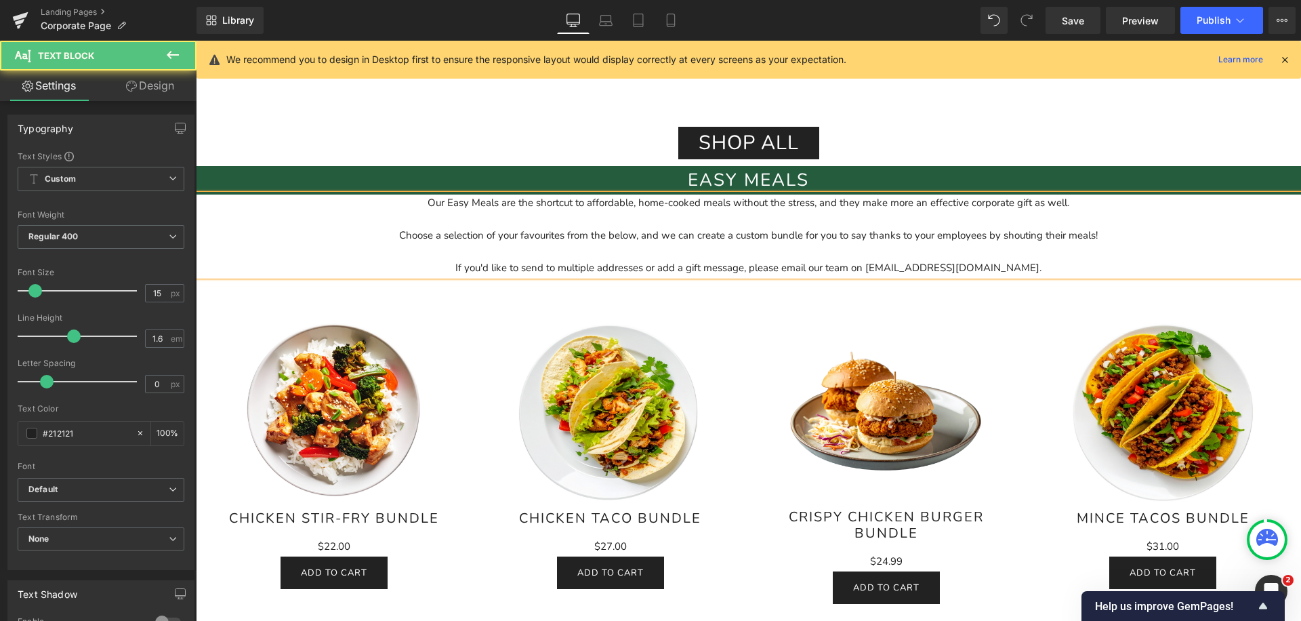
copy div "Our Easy Meals are the shortcut to affordable, home-cooked meals without the st…"
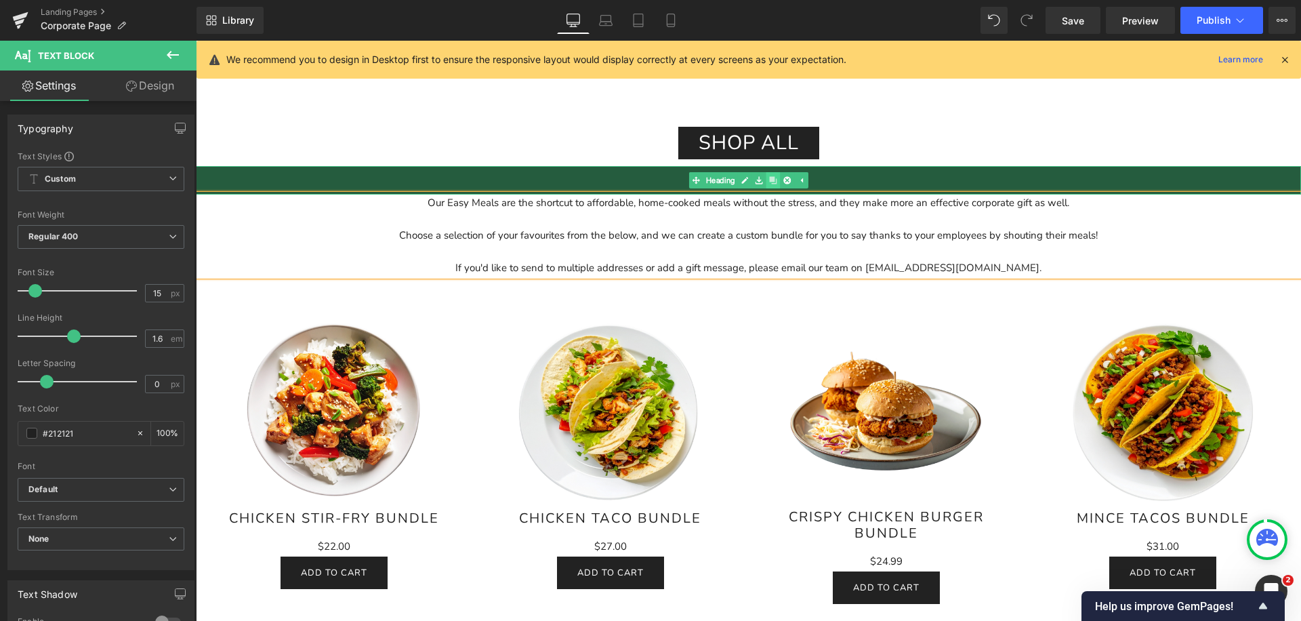
click at [774, 185] on link at bounding box center [773, 180] width 14 height 16
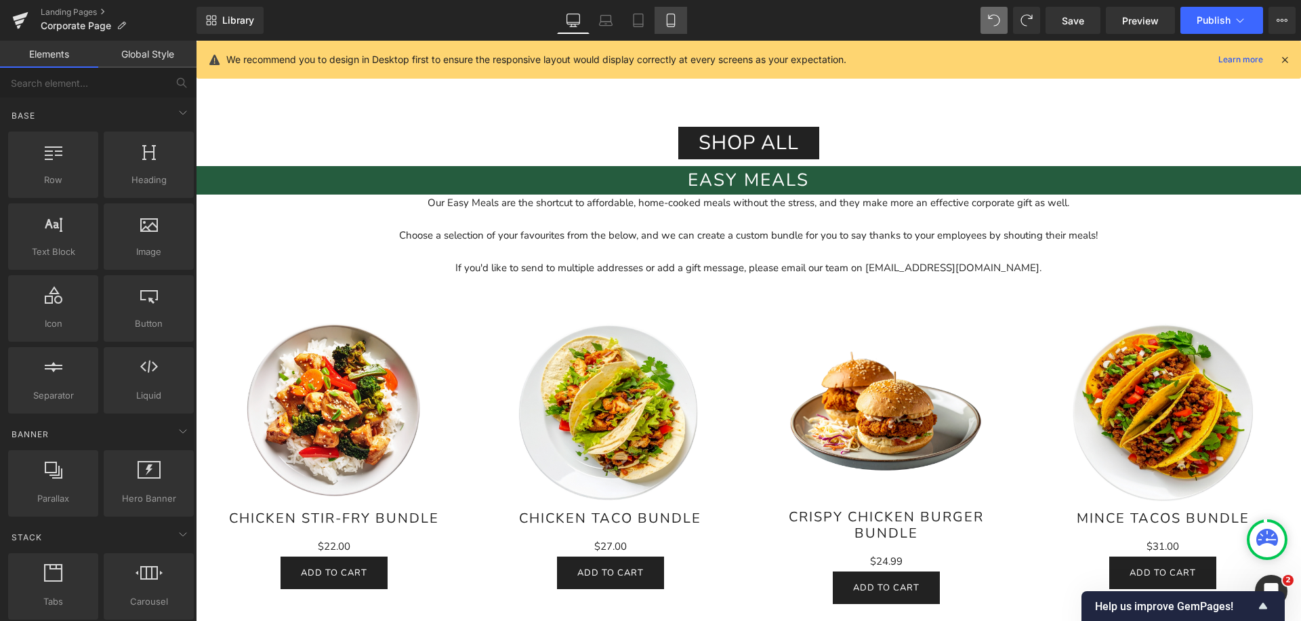
click at [665, 20] on icon at bounding box center [671, 21] width 14 height 14
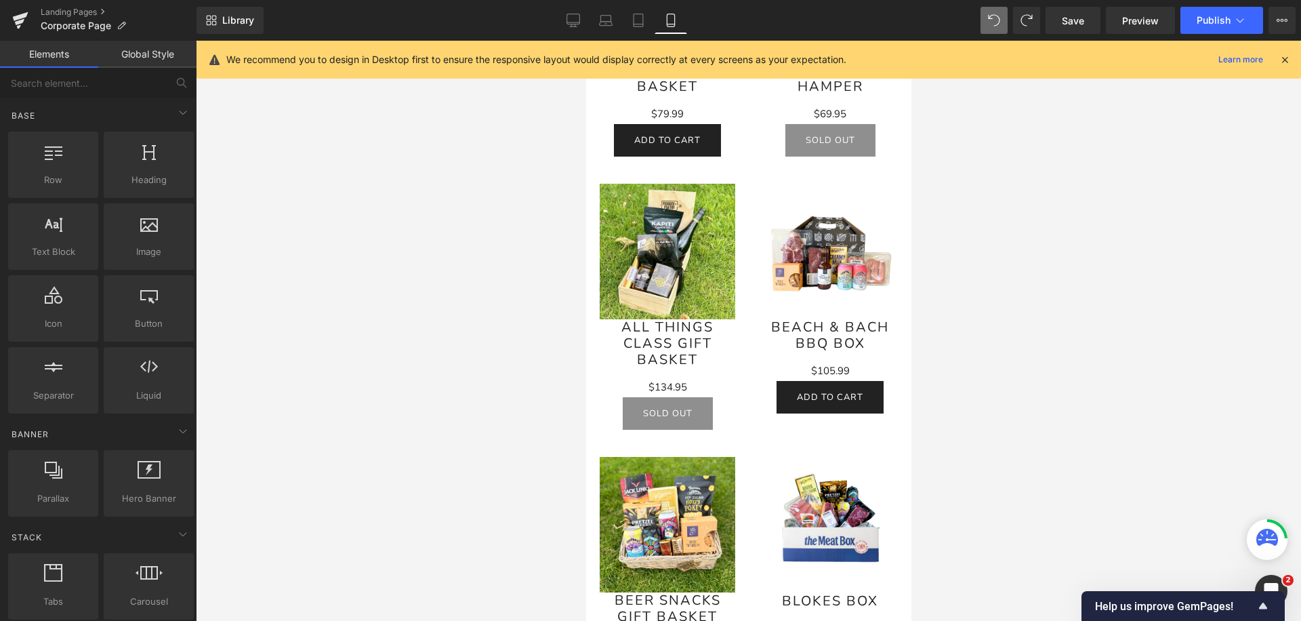
scroll to position [2568, 0]
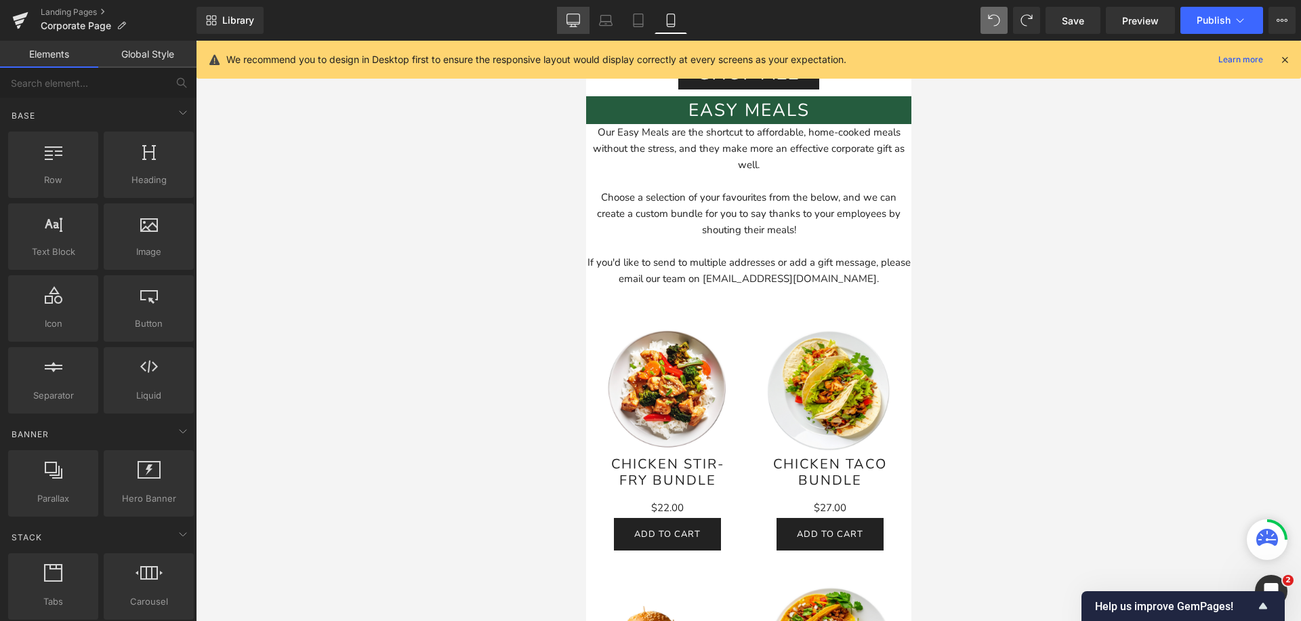
click at [576, 18] on icon at bounding box center [573, 21] width 14 height 14
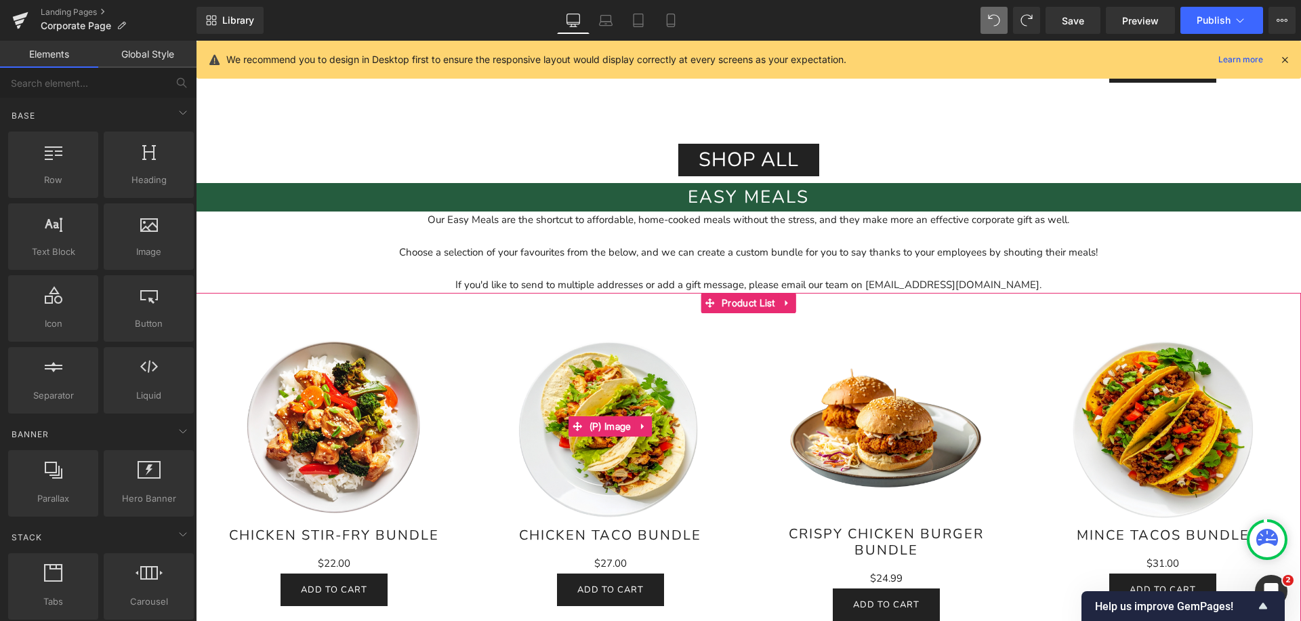
scroll to position [1597, 0]
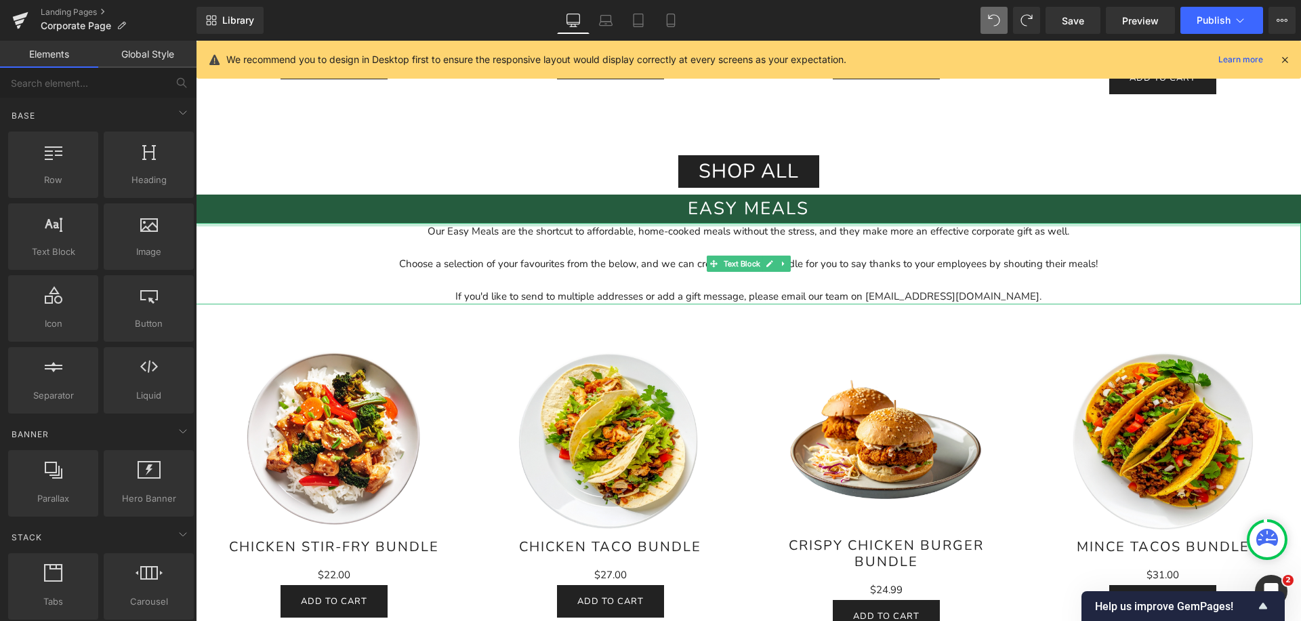
click at [816, 211] on h2 "Easy Meals" at bounding box center [748, 208] width 1105 height 28
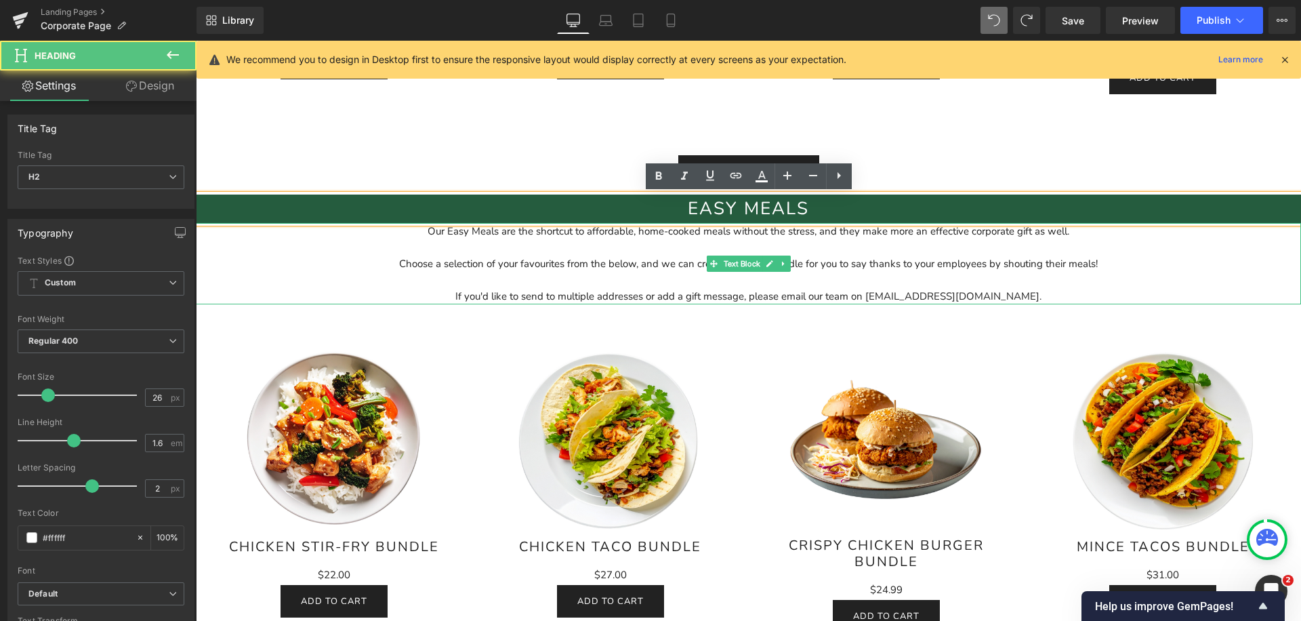
click at [606, 259] on div "Choose a selection of your favourites from the below, and we can create a custo…" at bounding box center [748, 263] width 1105 height 16
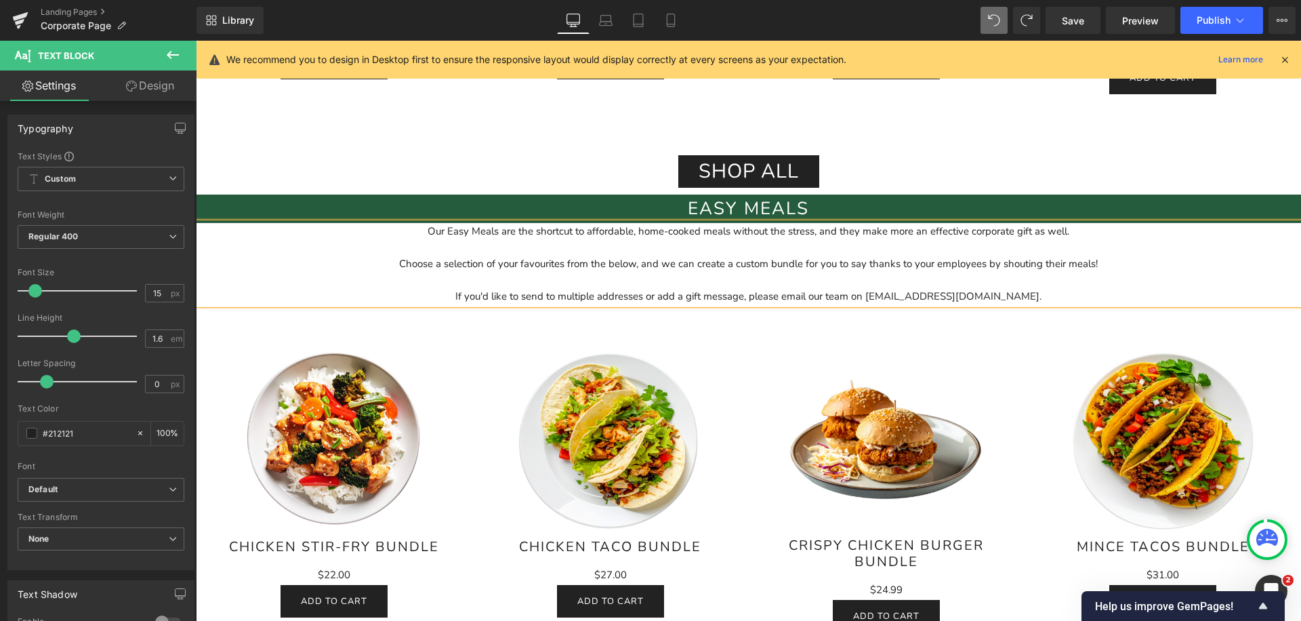
click at [606, 259] on div "Choose a selection of your favourites from the below, and we can create a custo…" at bounding box center [748, 263] width 1105 height 16
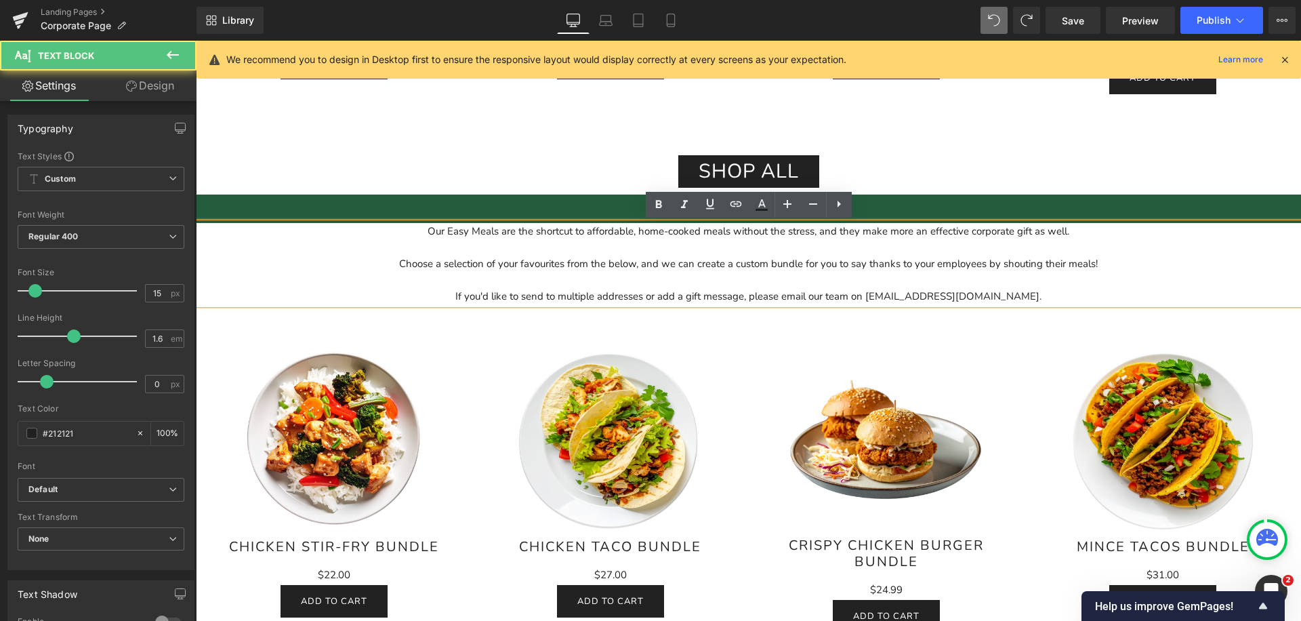
click at [425, 232] on div "Our Easy Meals are the shortcut to affordable, home-cooked meals without the st…" at bounding box center [748, 263] width 1105 height 81
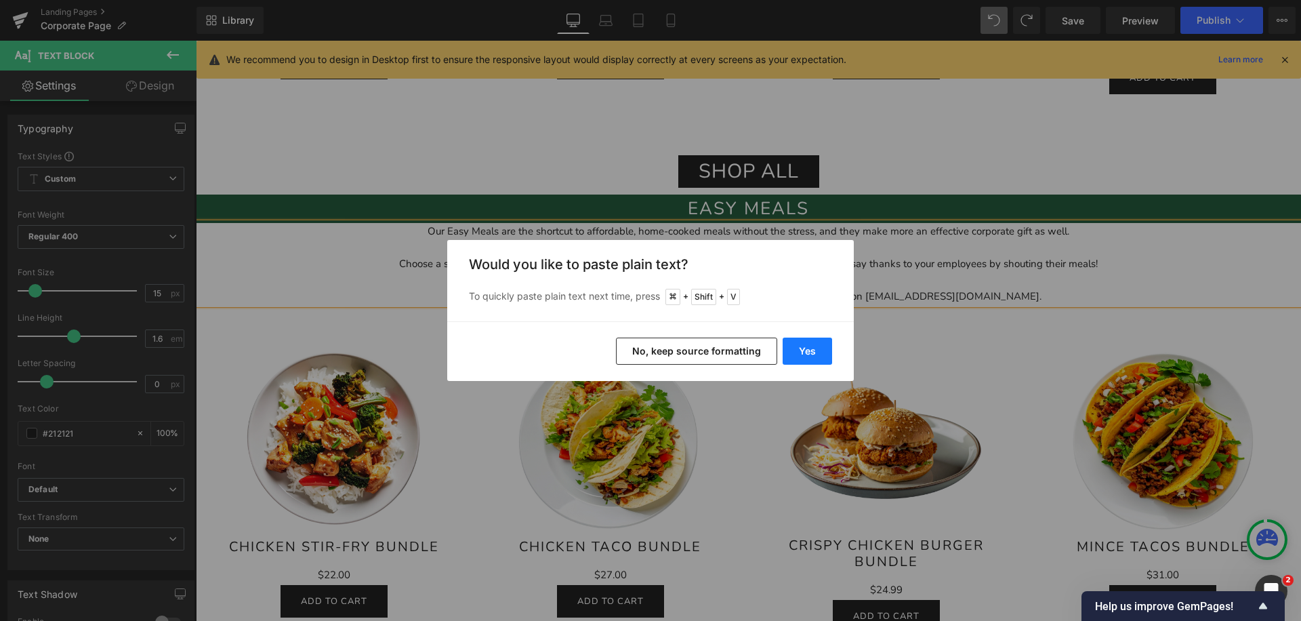
click at [798, 352] on button "Yes" at bounding box center [806, 350] width 49 height 27
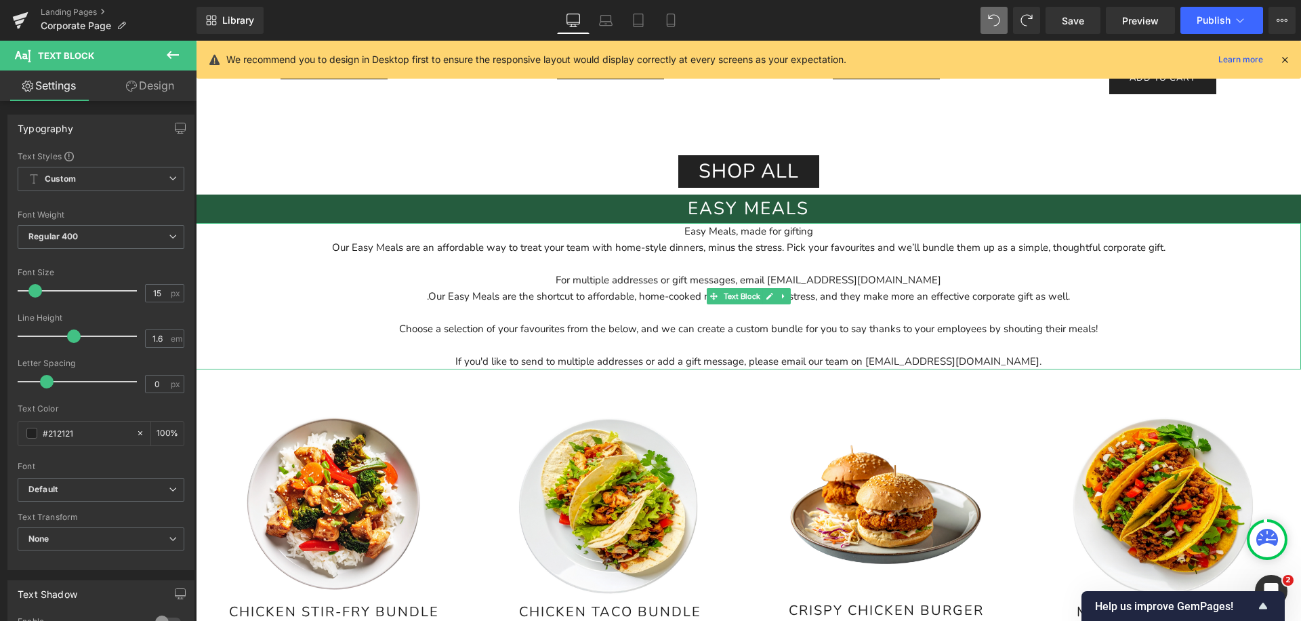
click at [551, 243] on div "Our Easy Meals are an affordable way to treat your team with home-style dinners…" at bounding box center [748, 247] width 1105 height 16
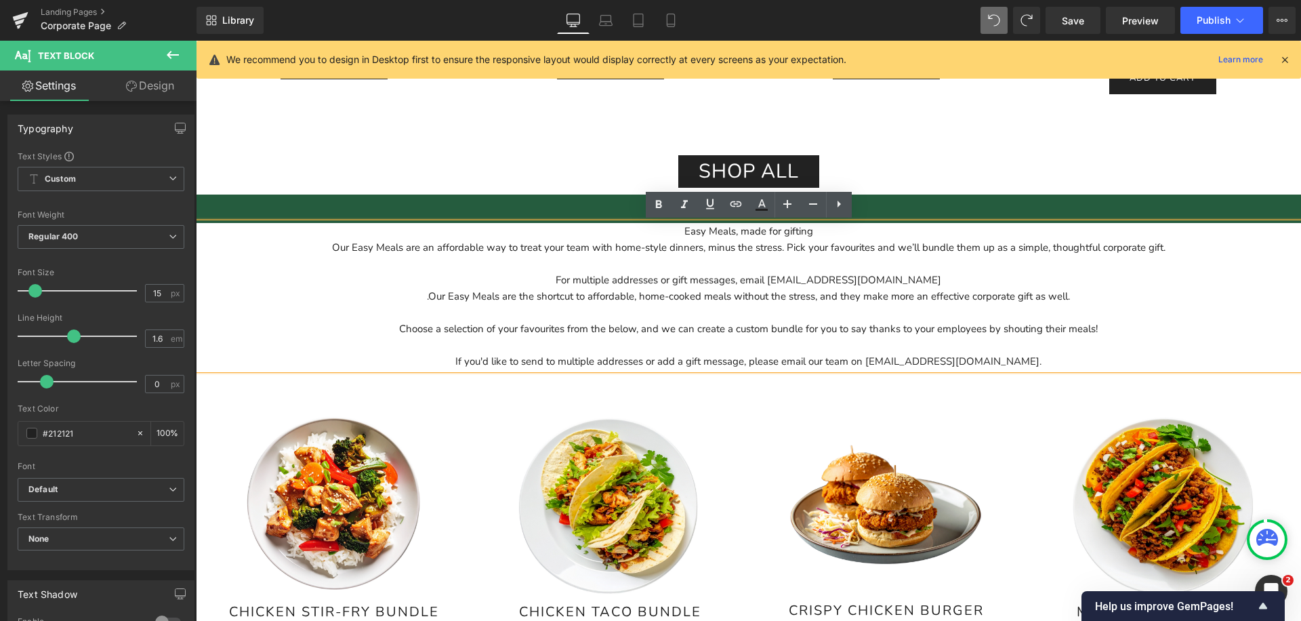
click at [828, 234] on div "Easy Meals, made for gifting Our Easy Meals are an affordable way to treat your…" at bounding box center [748, 296] width 1105 height 146
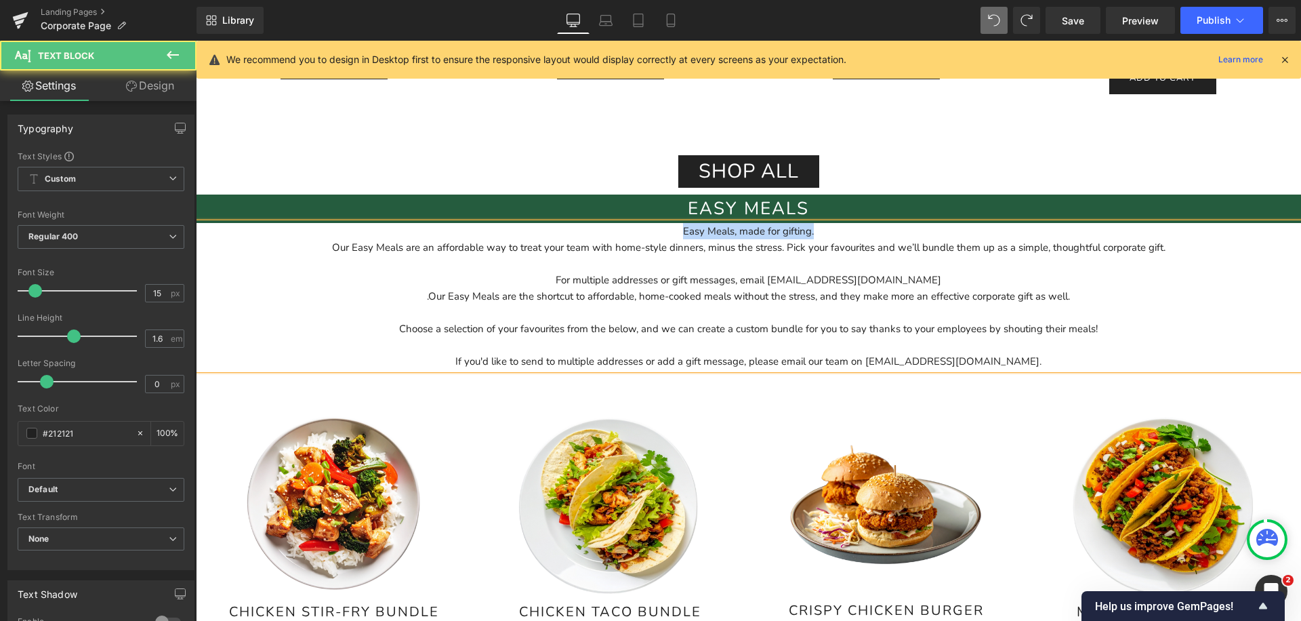
drag, startPoint x: 836, startPoint y: 232, endPoint x: 574, endPoint y: 232, distance: 261.5
click at [574, 232] on div "Easy Meals, made for gifting. Our Easy Meals are an affordable way to treat you…" at bounding box center [748, 296] width 1105 height 146
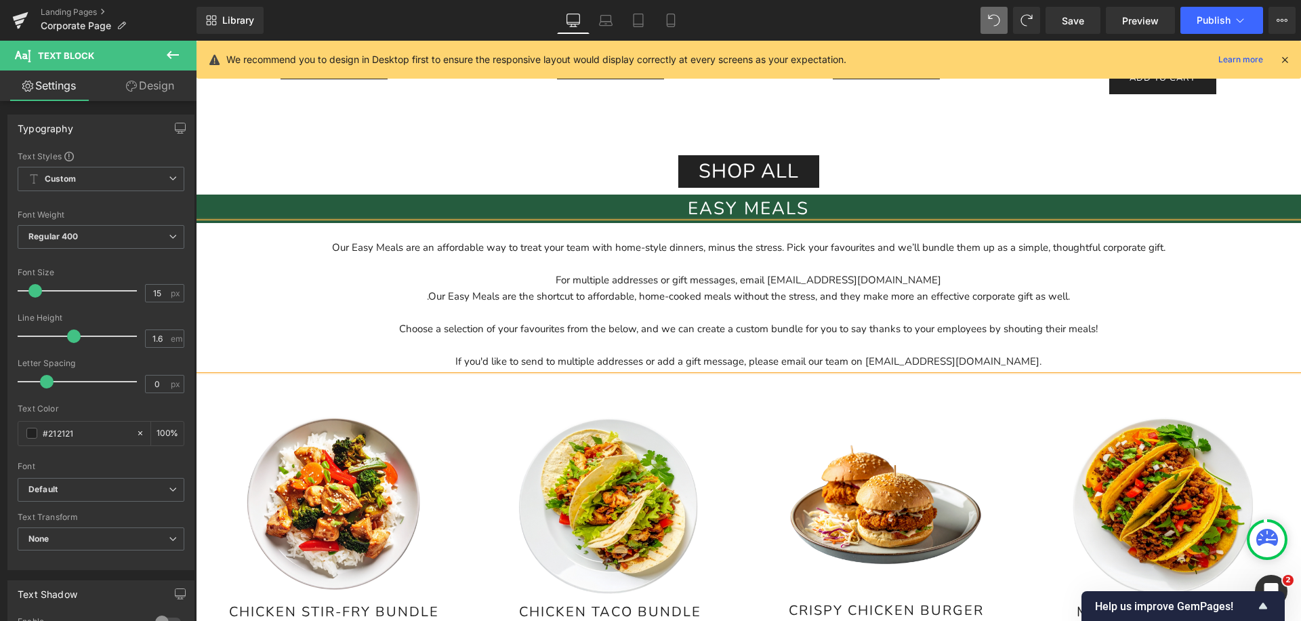
click at [336, 249] on div "Our Easy Meals are an affordable way to treat your team with home-style dinners…" at bounding box center [748, 247] width 1105 height 16
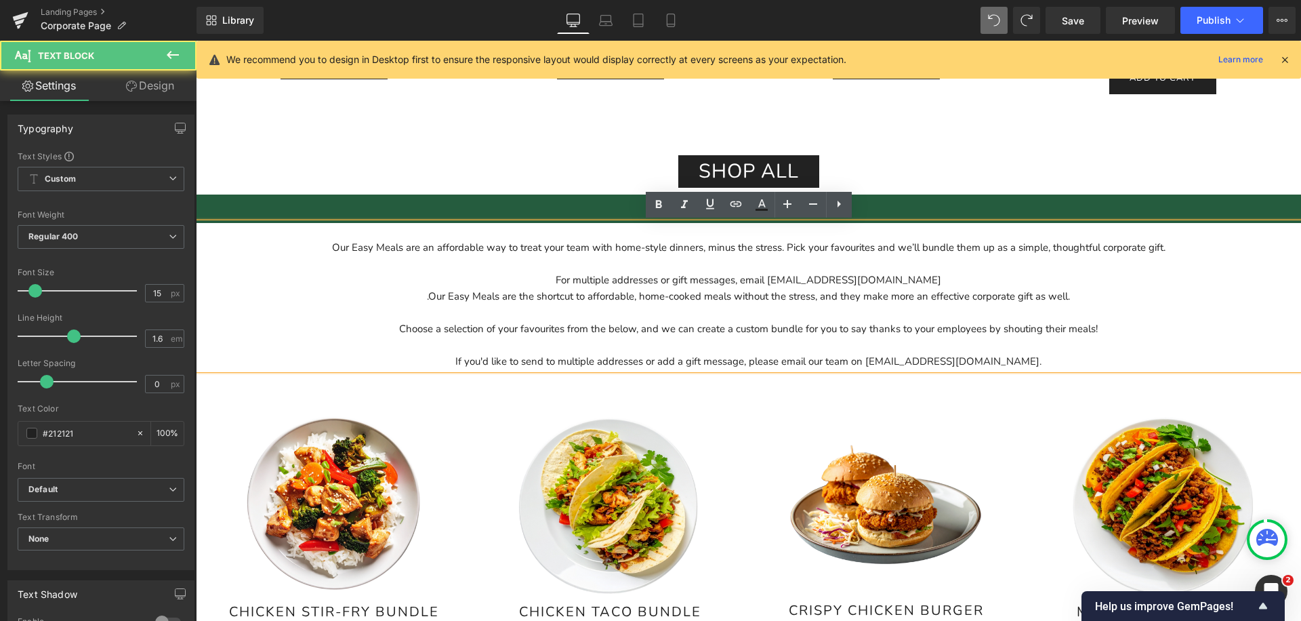
click at [332, 248] on div "Our Easy Meals are an affordable way to treat your team with home-style dinners…" at bounding box center [748, 247] width 1105 height 16
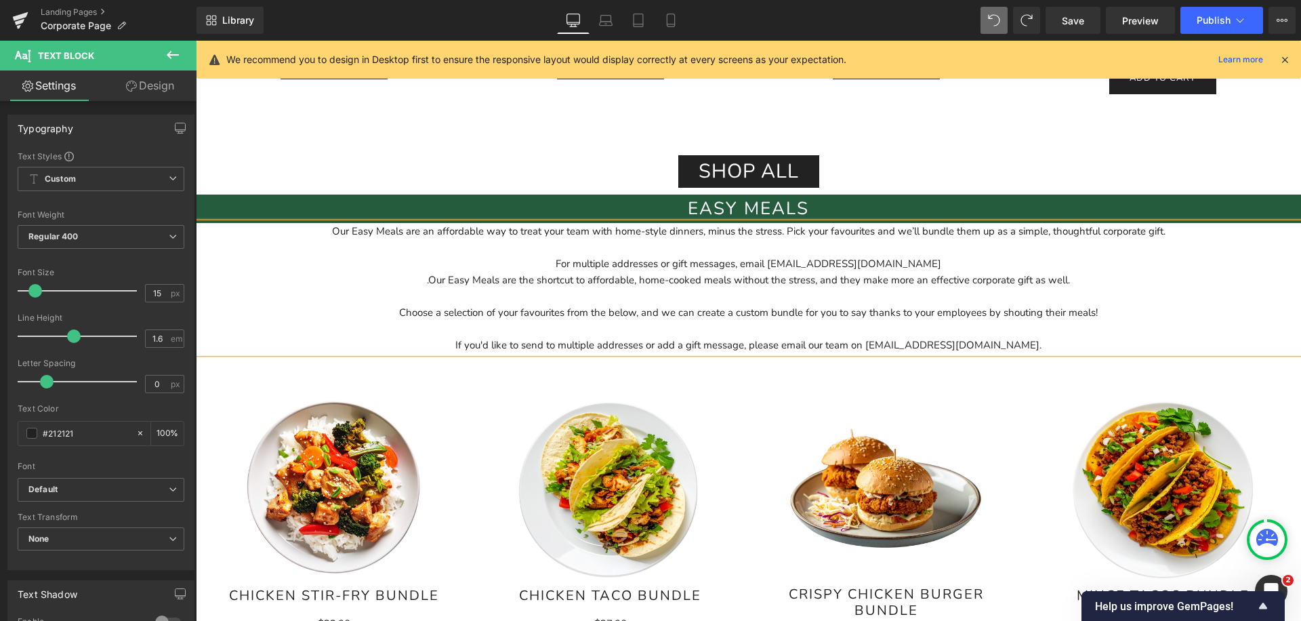
click at [784, 231] on div "Our Easy Meals are an affordable way to treat your team with home-style dinners…" at bounding box center [748, 231] width 1105 height 16
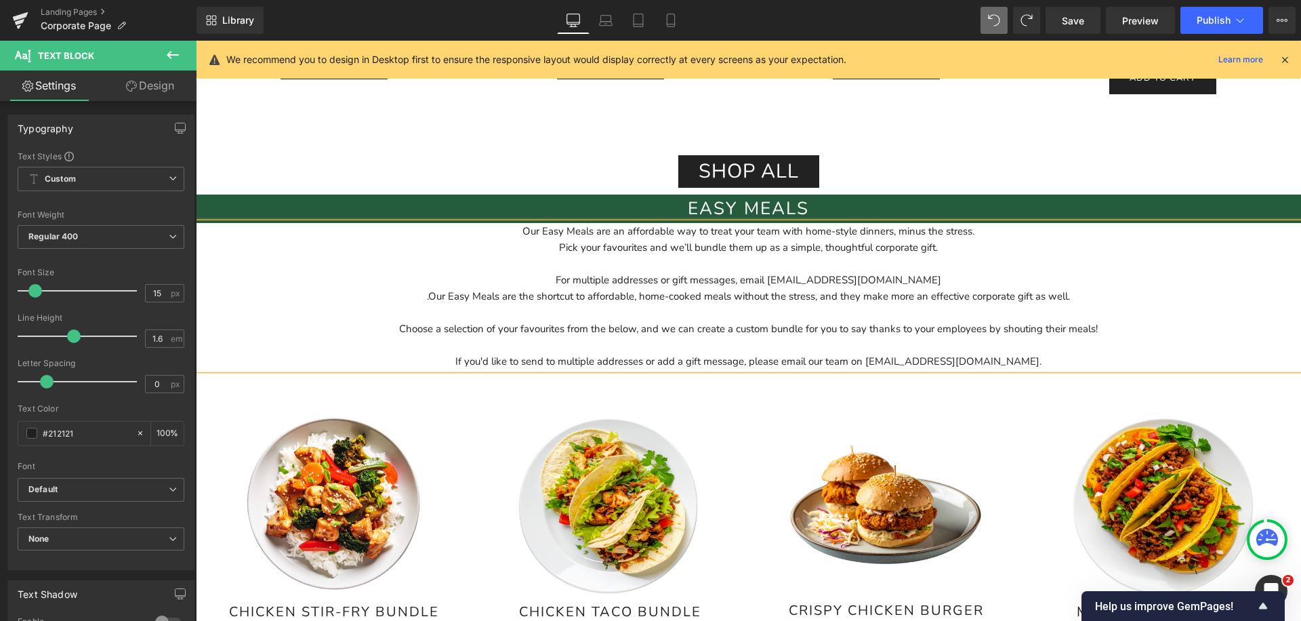
click at [893, 367] on div "If you'd like to send to multiple addresses or add a gift message, please email…" at bounding box center [748, 361] width 1105 height 16
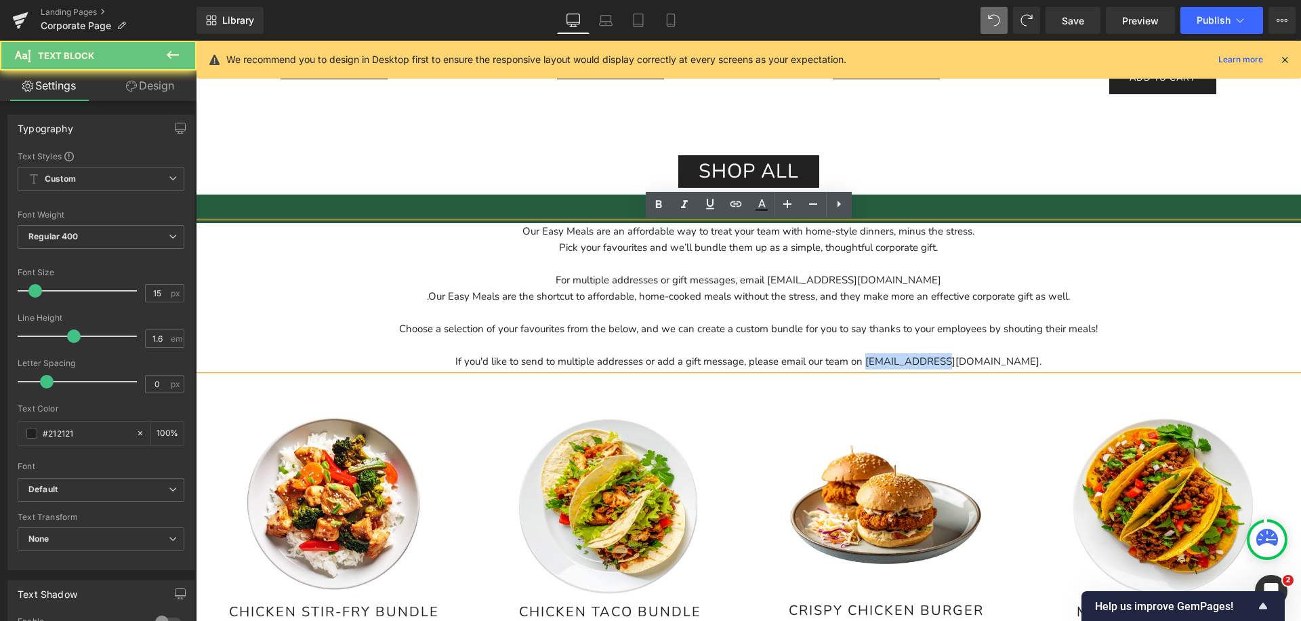
click at [893, 367] on div "If you'd like to send to multiple addresses or add a gift message, please email…" at bounding box center [748, 361] width 1105 height 16
click at [966, 367] on div "If you'd like to send to multiple addresses or add a gift message, please email…" at bounding box center [748, 361] width 1105 height 16
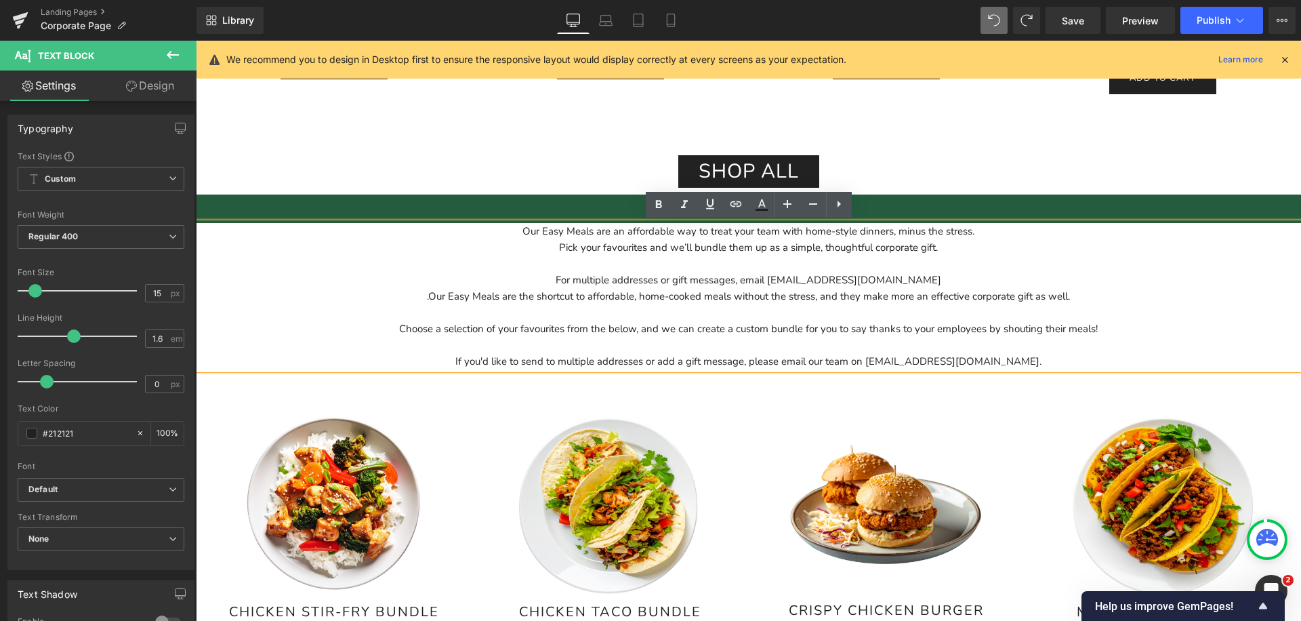
drag, startPoint x: 1049, startPoint y: 362, endPoint x: 463, endPoint y: 358, distance: 586.0
click at [463, 358] on div "If you'd like to send to multiple addresses or add a gift message, please email…" at bounding box center [748, 361] width 1105 height 16
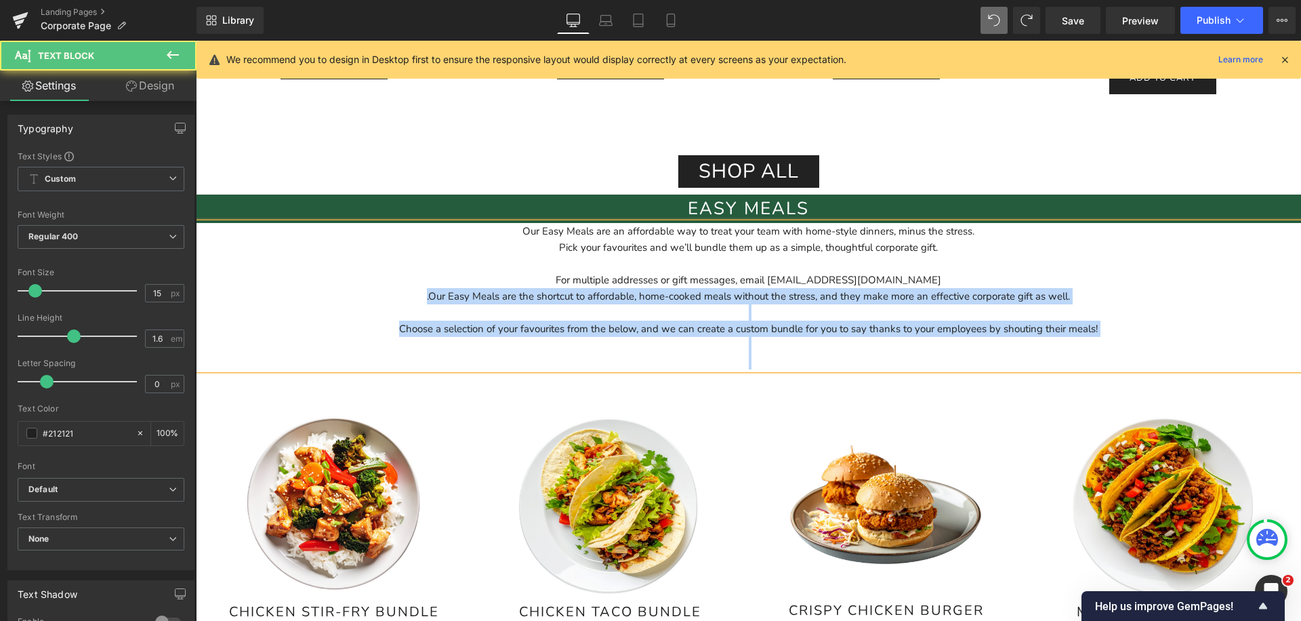
drag, startPoint x: 788, startPoint y: 357, endPoint x: 412, endPoint y: 291, distance: 381.7
click at [412, 291] on div ".Our Easy Meals are the shortcut to affordable, home-cooked meals without the s…" at bounding box center [748, 328] width 1105 height 81
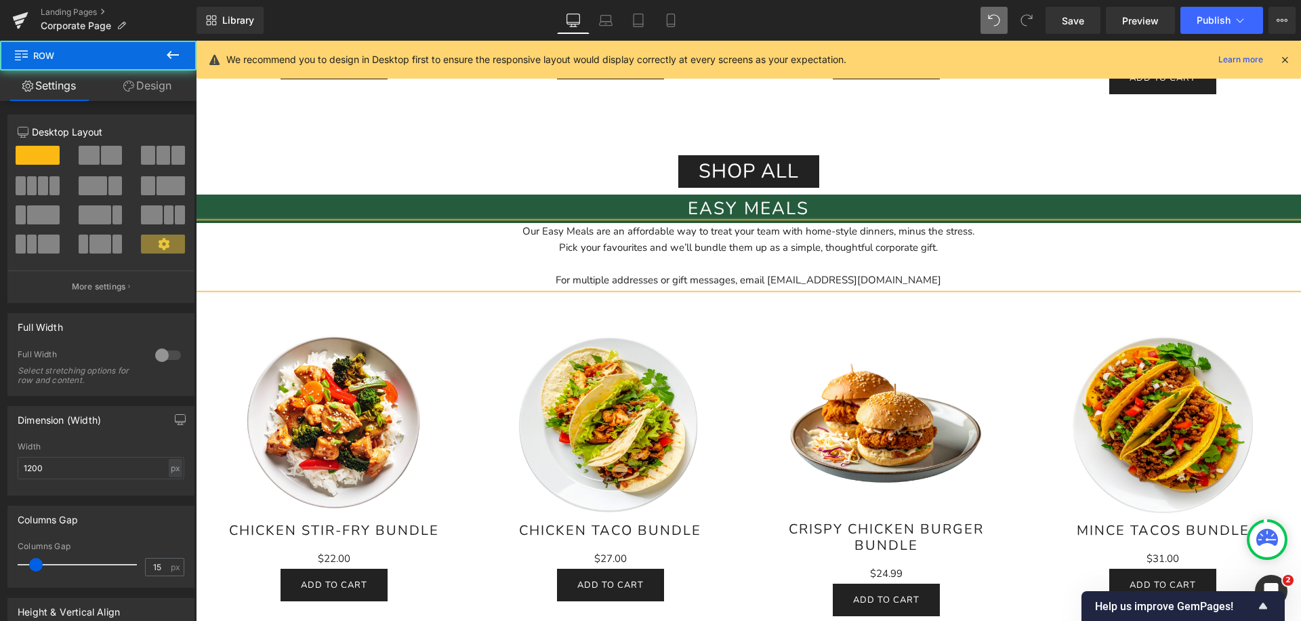
click at [942, 147] on div "Shop all Button Row" at bounding box center [748, 165] width 813 height 60
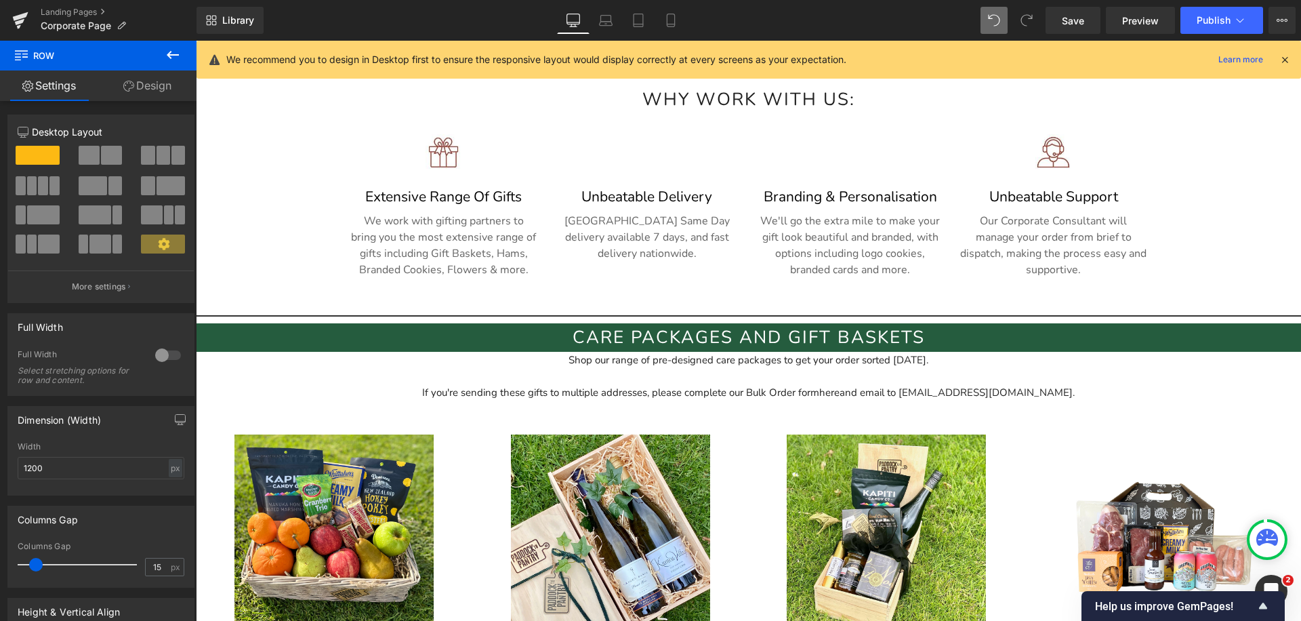
scroll to position [666, 0]
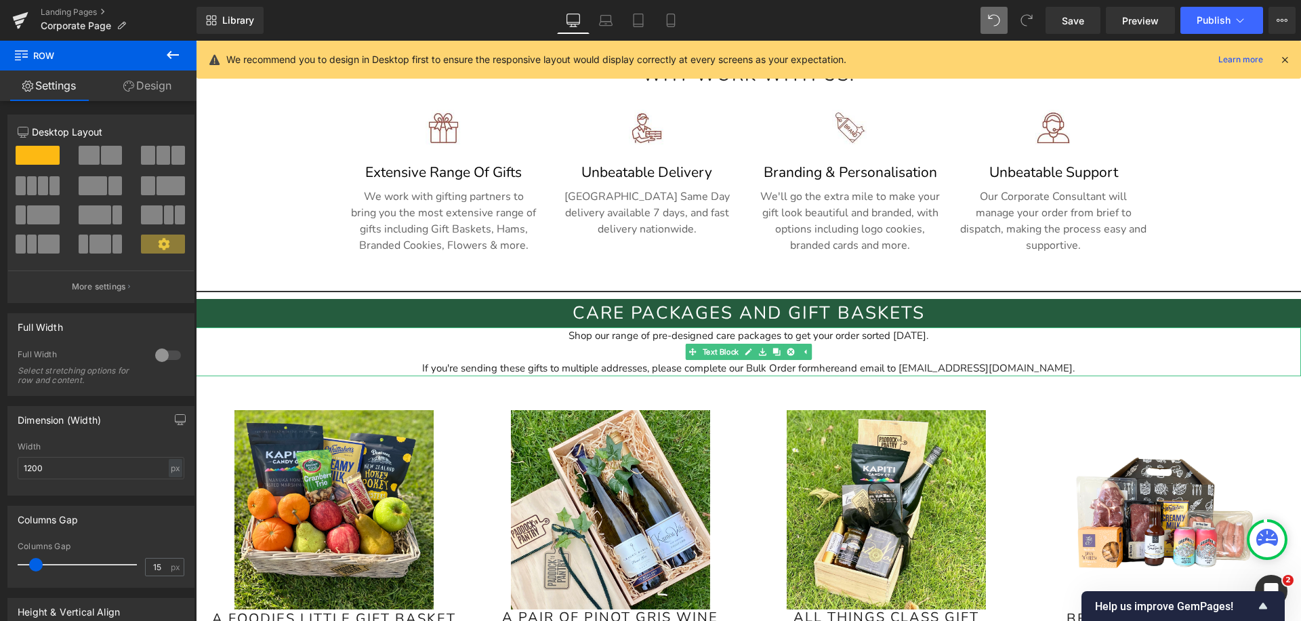
click at [661, 343] on div "If you're sending these gifts to multiple addresses, please complete our Bulk O…" at bounding box center [748, 359] width 1105 height 33
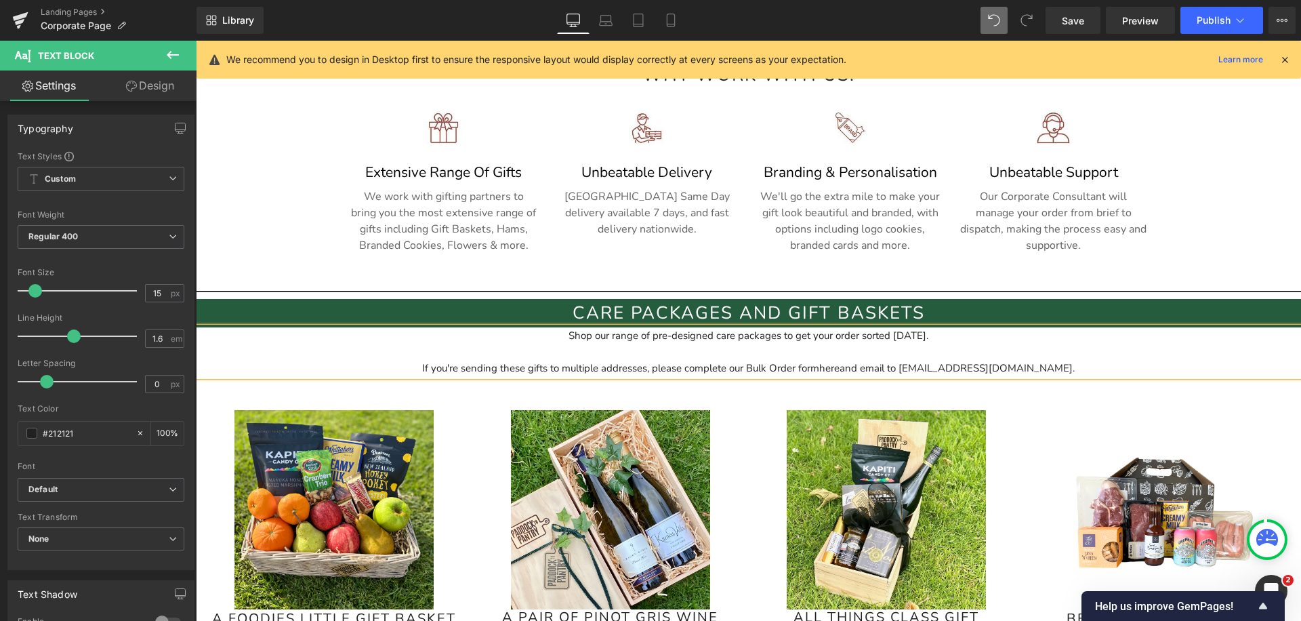
copy div "Shop our range of pre-designed care packages to get your order sorted [DATE]. I…"
click at [567, 356] on div "If you're sending these gifts to multiple addresses, please complete our Bulk O…" at bounding box center [748, 359] width 1105 height 33
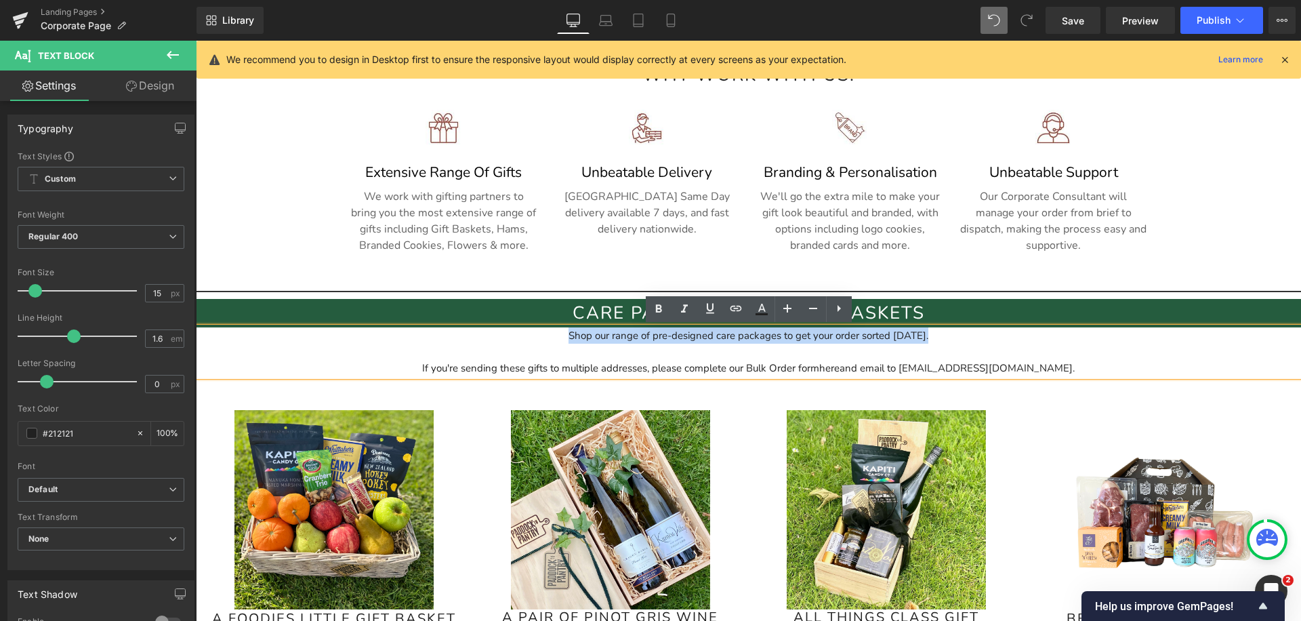
drag, startPoint x: 951, startPoint y: 329, endPoint x: 562, endPoint y: 328, distance: 388.9
click at [562, 329] on div "Shop our range of pre-designed care packages to get your order sorted [DATE]. I…" at bounding box center [748, 351] width 1105 height 49
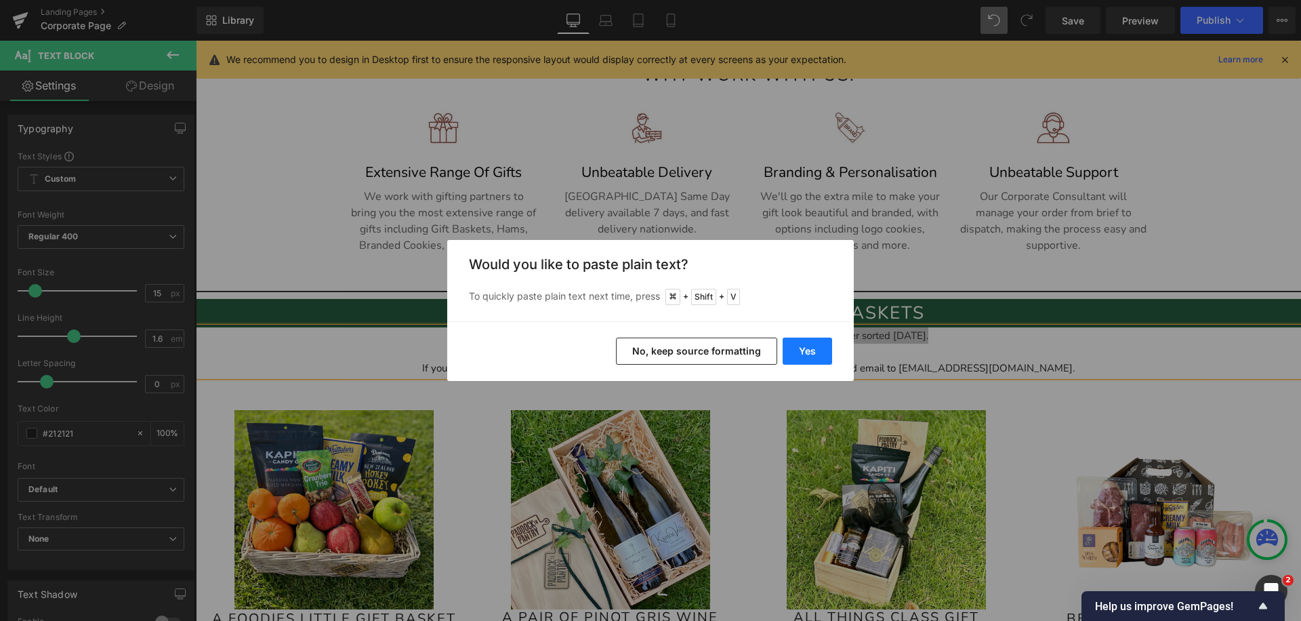
click at [811, 356] on button "Yes" at bounding box center [806, 350] width 49 height 27
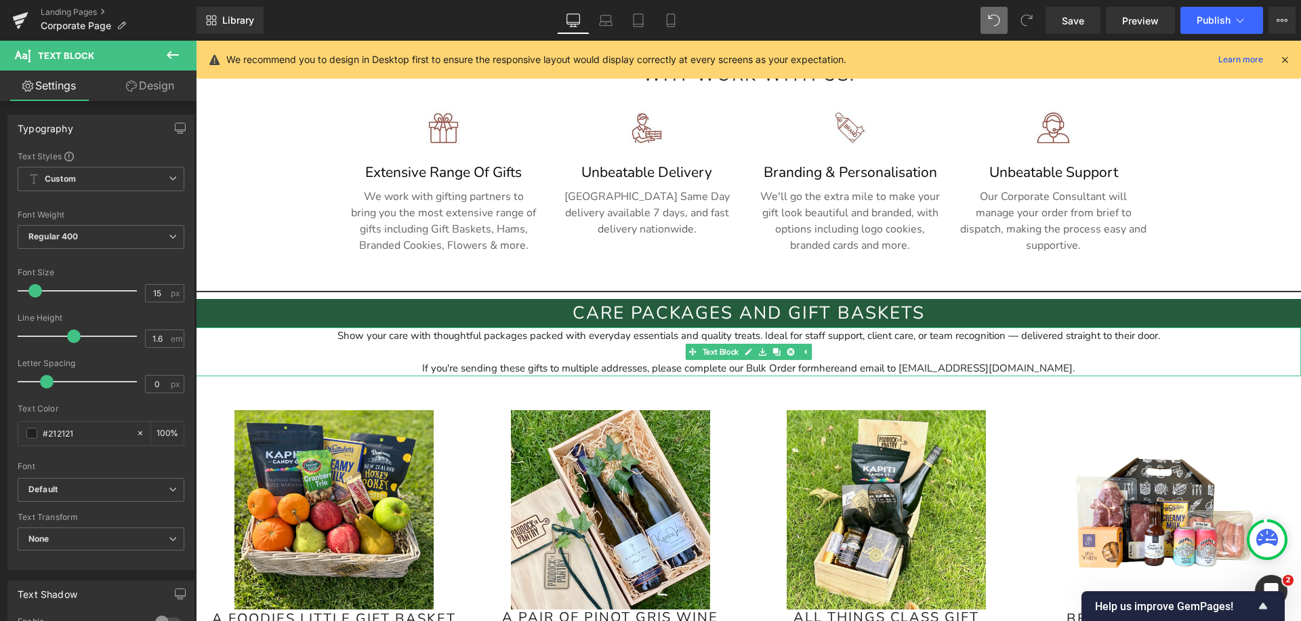
click at [435, 360] on div "If you're sending these gifts to multiple addresses, please complete our Bulk O…" at bounding box center [748, 368] width 1105 height 16
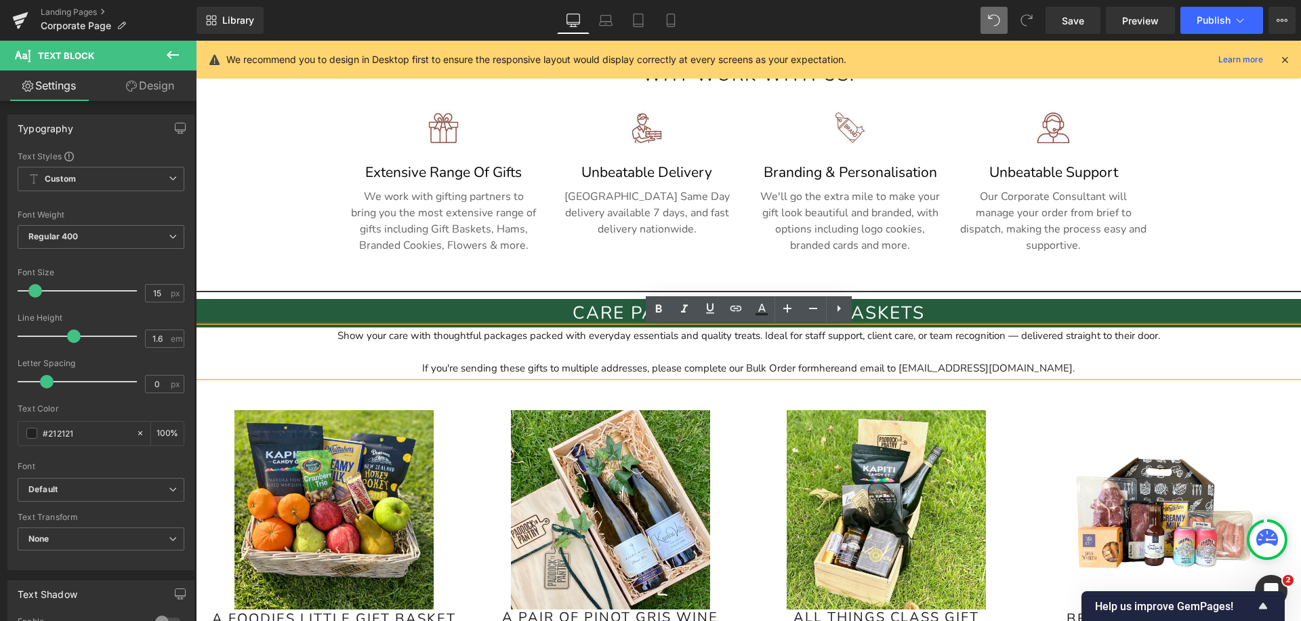
click at [478, 335] on div "Show your care with thoughtful packages packed with everyday essentials and qua…" at bounding box center [748, 351] width 1105 height 49
click at [1026, 337] on div "Show your care with thoughtful care packages packed with everyday essentials an…" at bounding box center [748, 351] width 1105 height 49
click at [518, 367] on div "If you're sending these gifts to multiple addresses, please complete our Bulk O…" at bounding box center [748, 368] width 1105 height 16
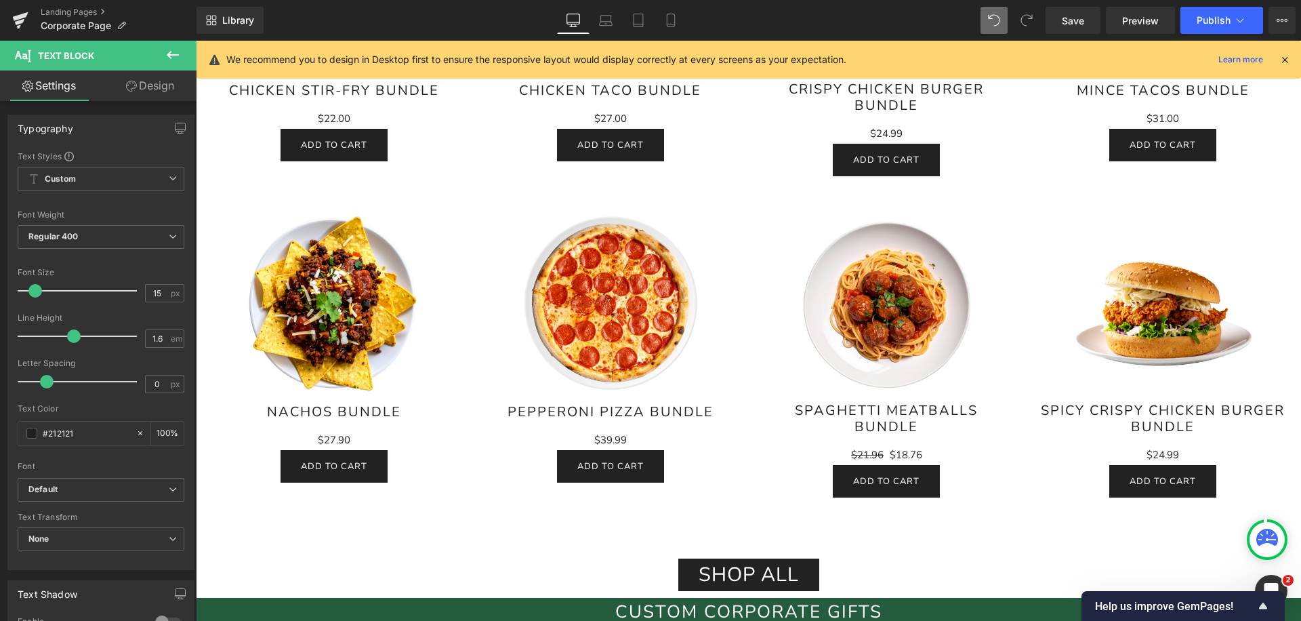
scroll to position [1958, 0]
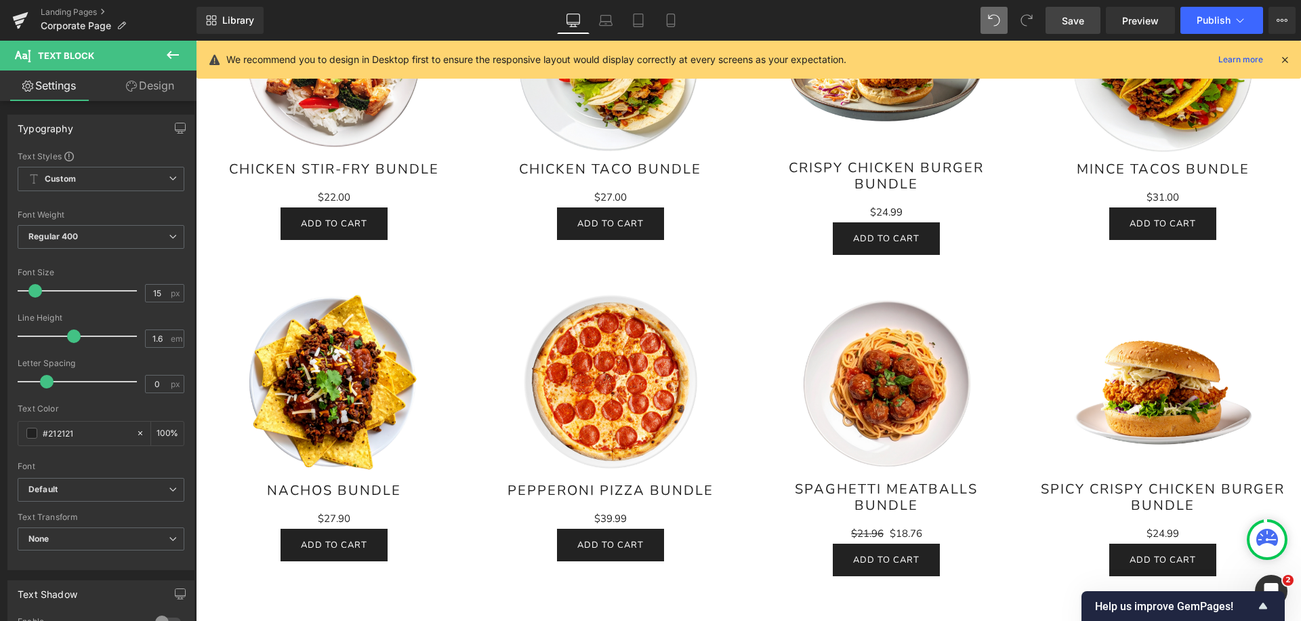
click at [1074, 20] on span "Save" at bounding box center [1073, 21] width 22 height 14
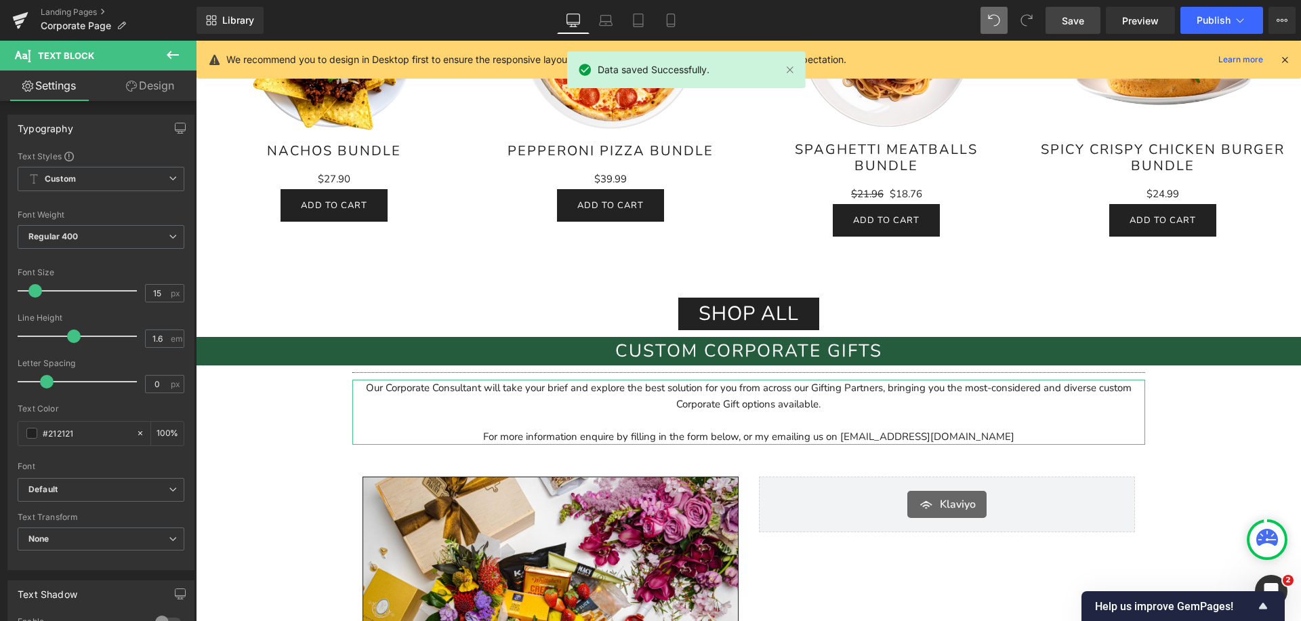
scroll to position [1385, 0]
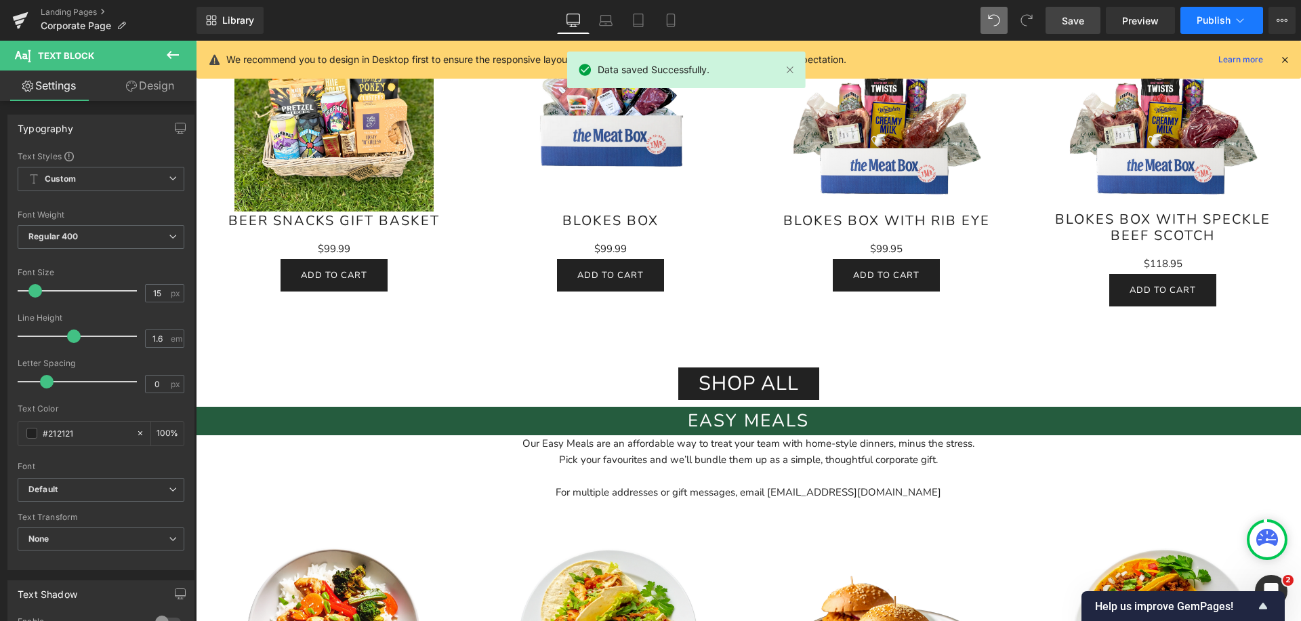
click at [1195, 21] on button "Publish" at bounding box center [1221, 20] width 83 height 27
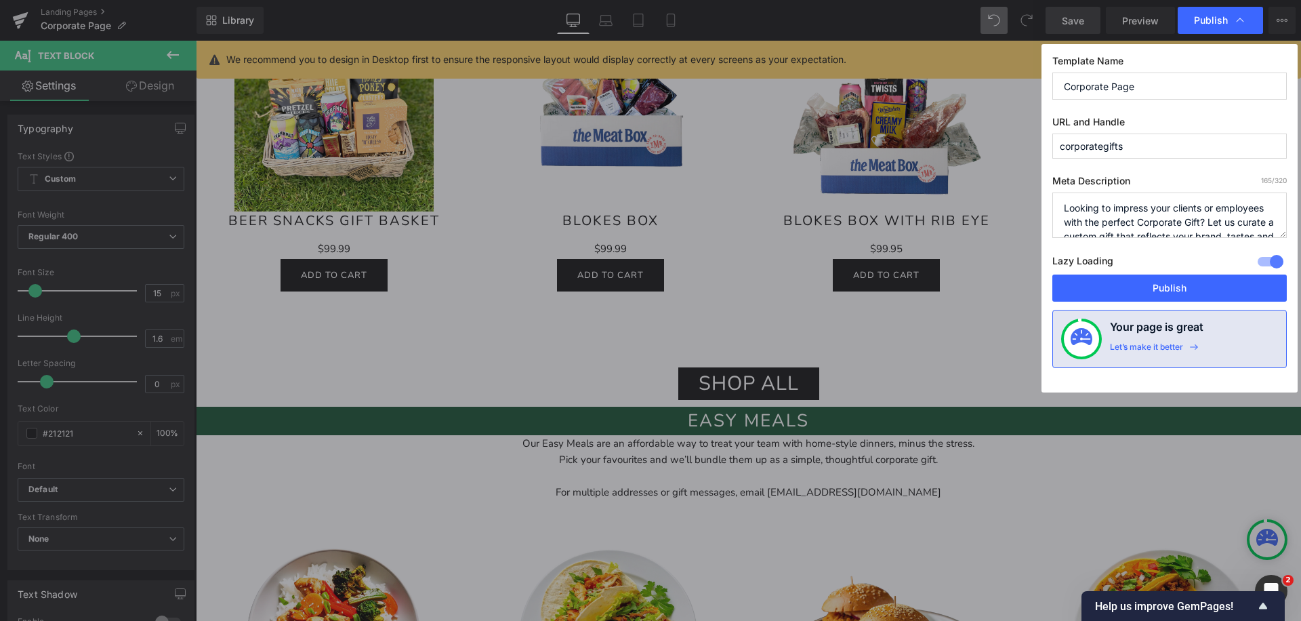
click at [1127, 85] on input "Corporate Page" at bounding box center [1169, 85] width 234 height 27
click at [1118, 289] on button "Publish" at bounding box center [1169, 287] width 234 height 27
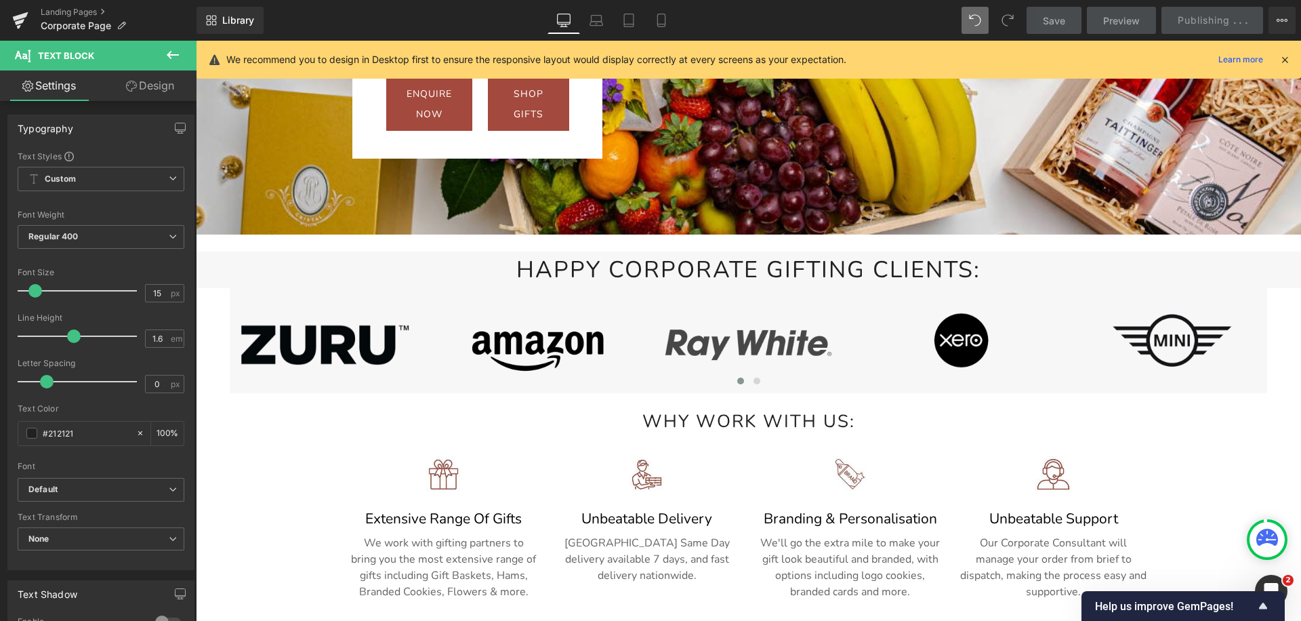
scroll to position [0, 0]
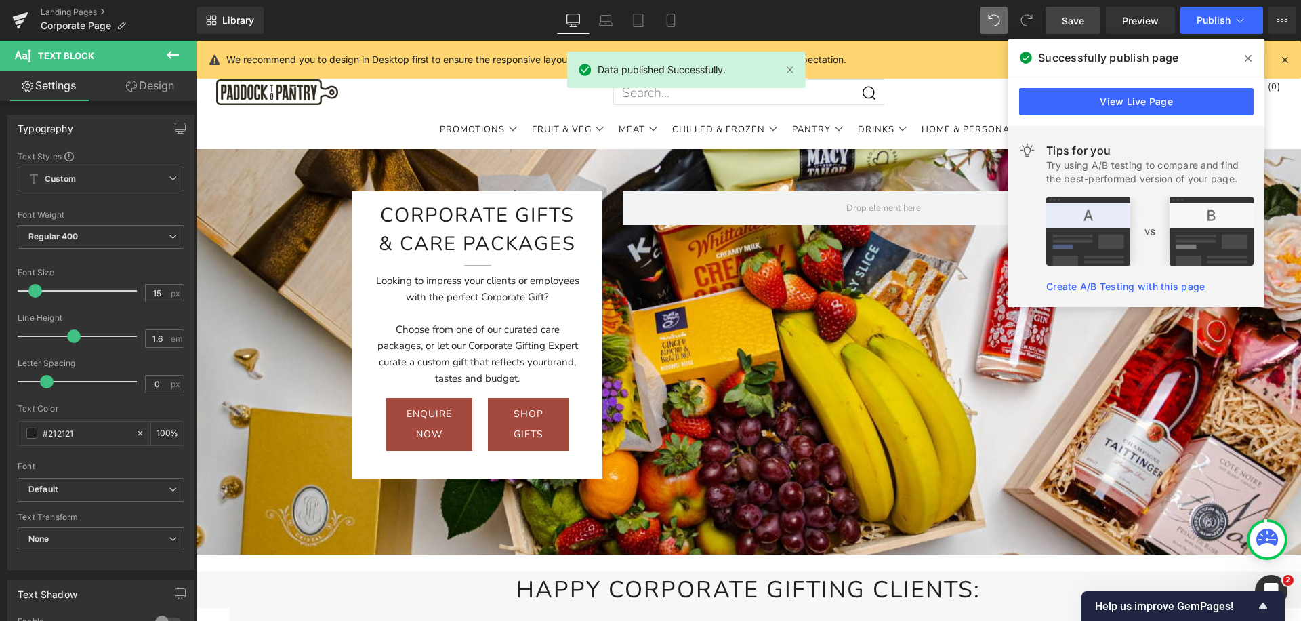
click at [1052, 82] on div "View Live Page" at bounding box center [1136, 101] width 256 height 49
click at [1034, 105] on link "View Live Page" at bounding box center [1136, 101] width 234 height 27
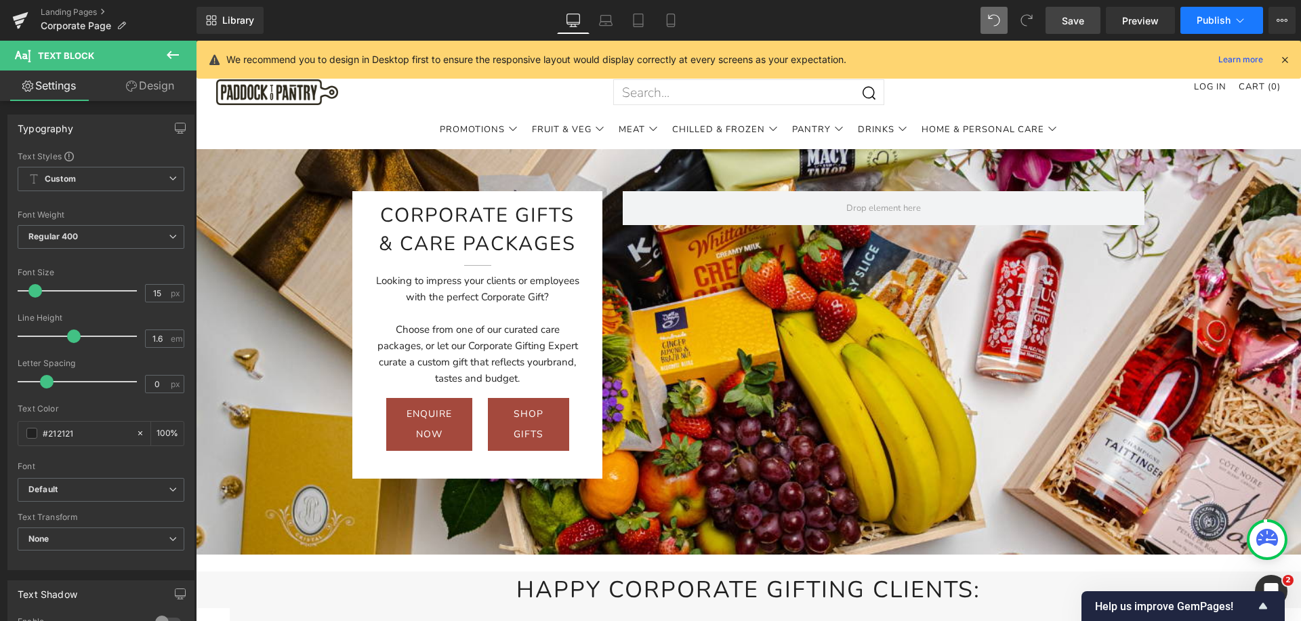
click at [1205, 20] on span "Publish" at bounding box center [1213, 20] width 34 height 11
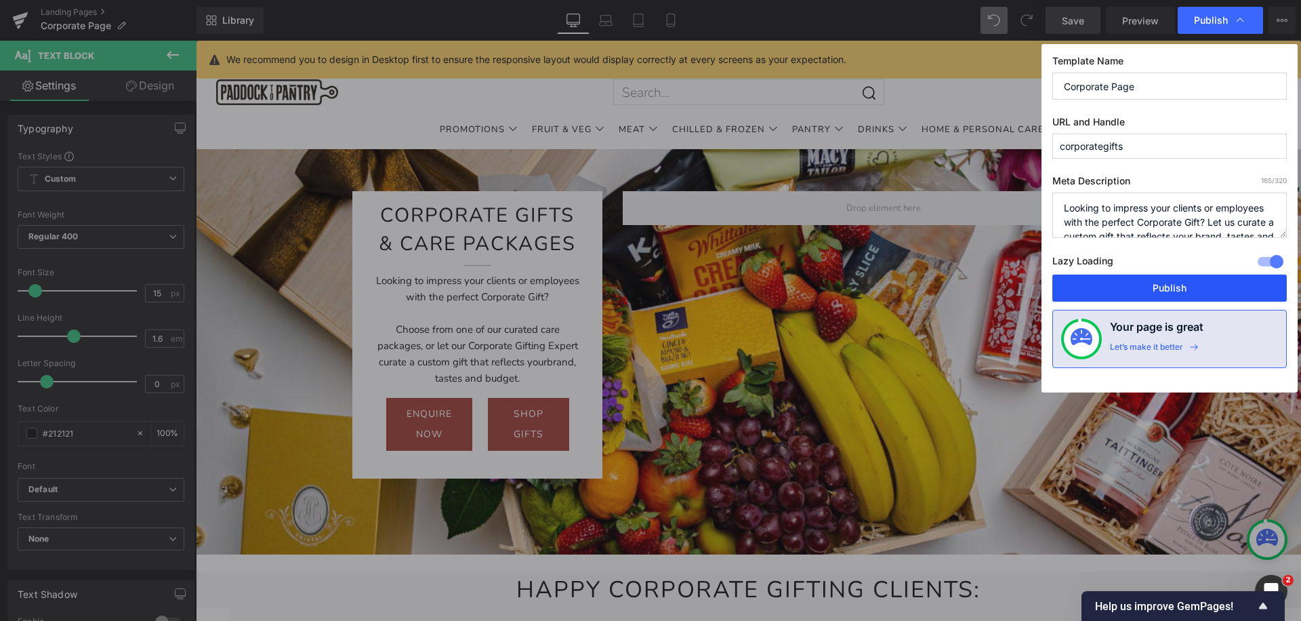
click at [1116, 294] on button "Publish" at bounding box center [1169, 287] width 234 height 27
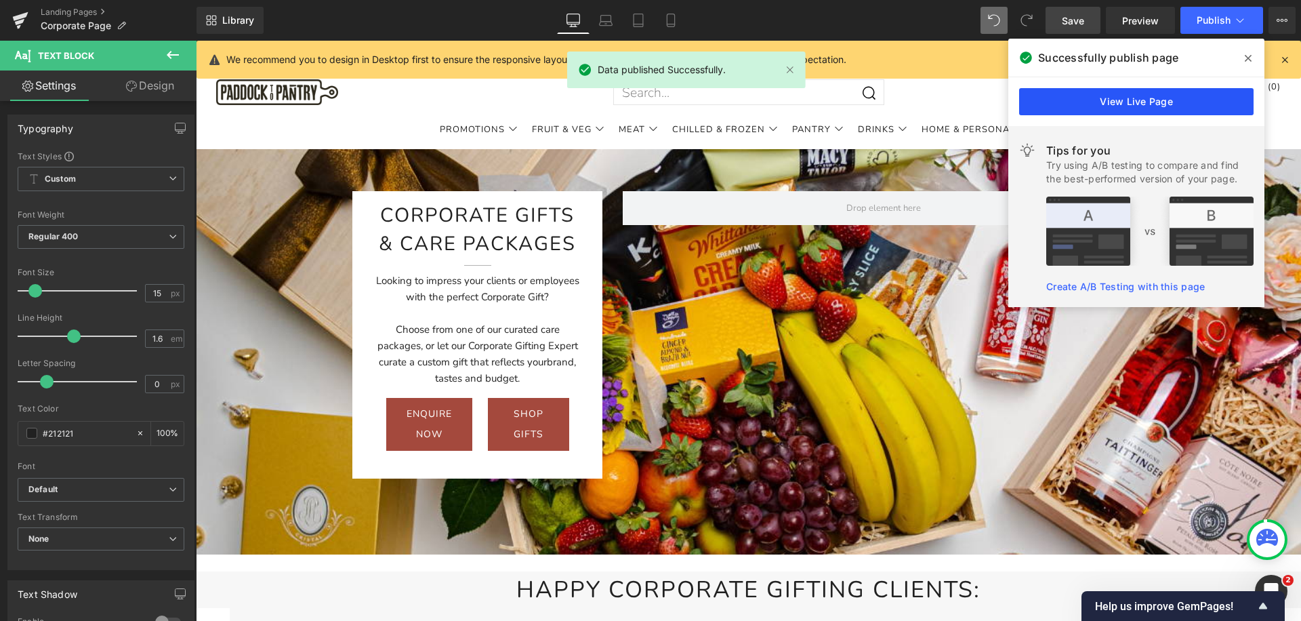
click at [1110, 94] on link "View Live Page" at bounding box center [1136, 101] width 234 height 27
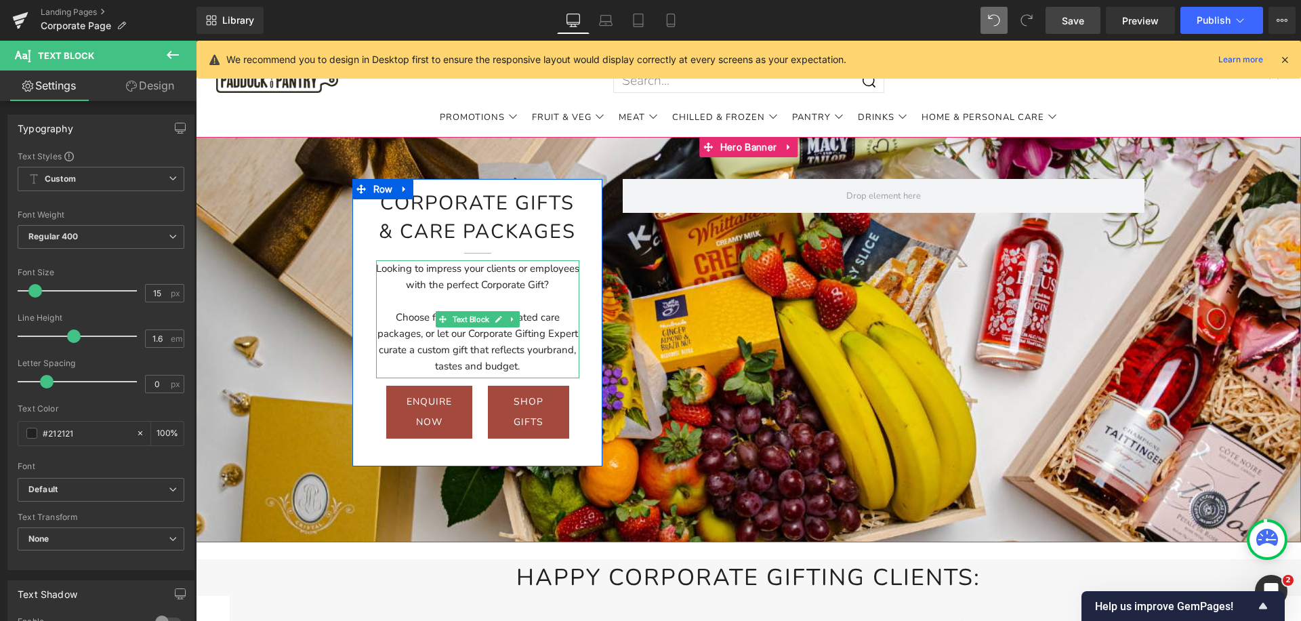
scroll to position [13, 0]
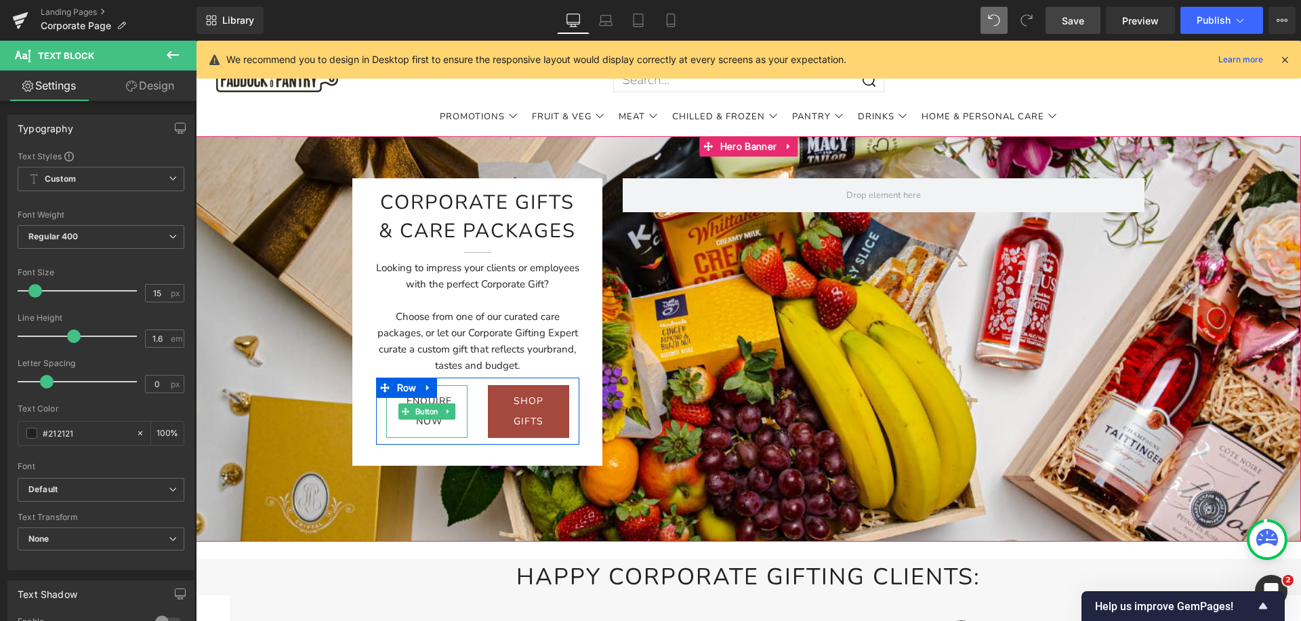
click at [456, 431] on link "enquire now" at bounding box center [429, 411] width 86 height 53
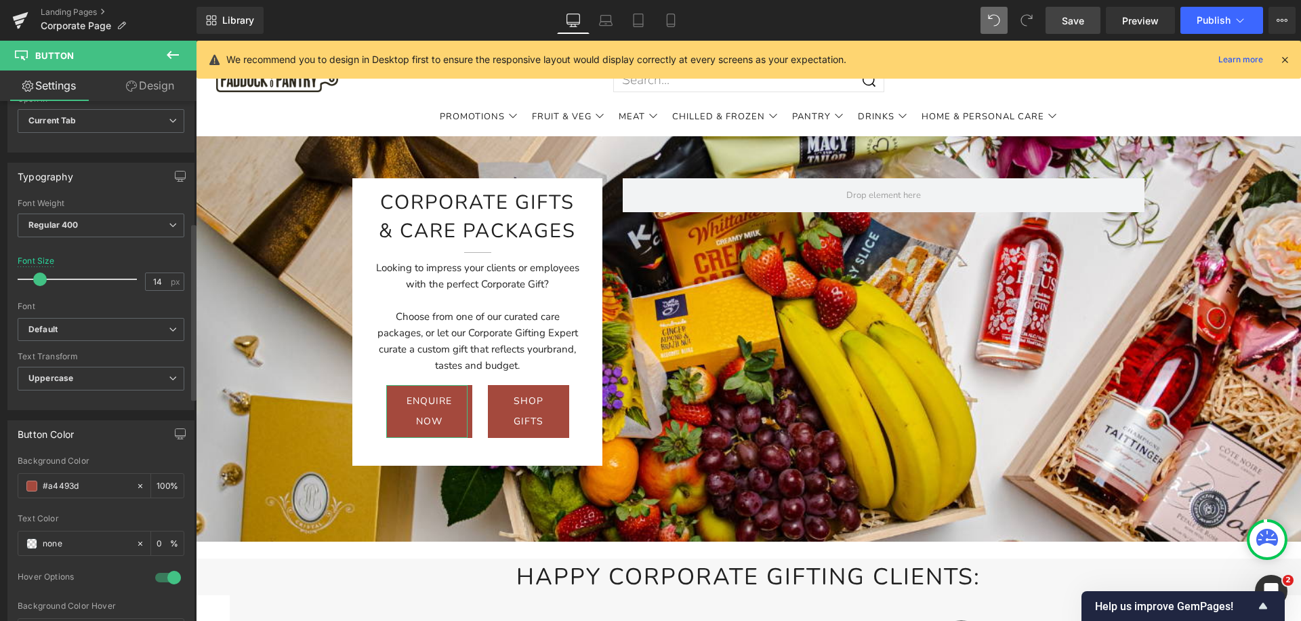
scroll to position [364, 0]
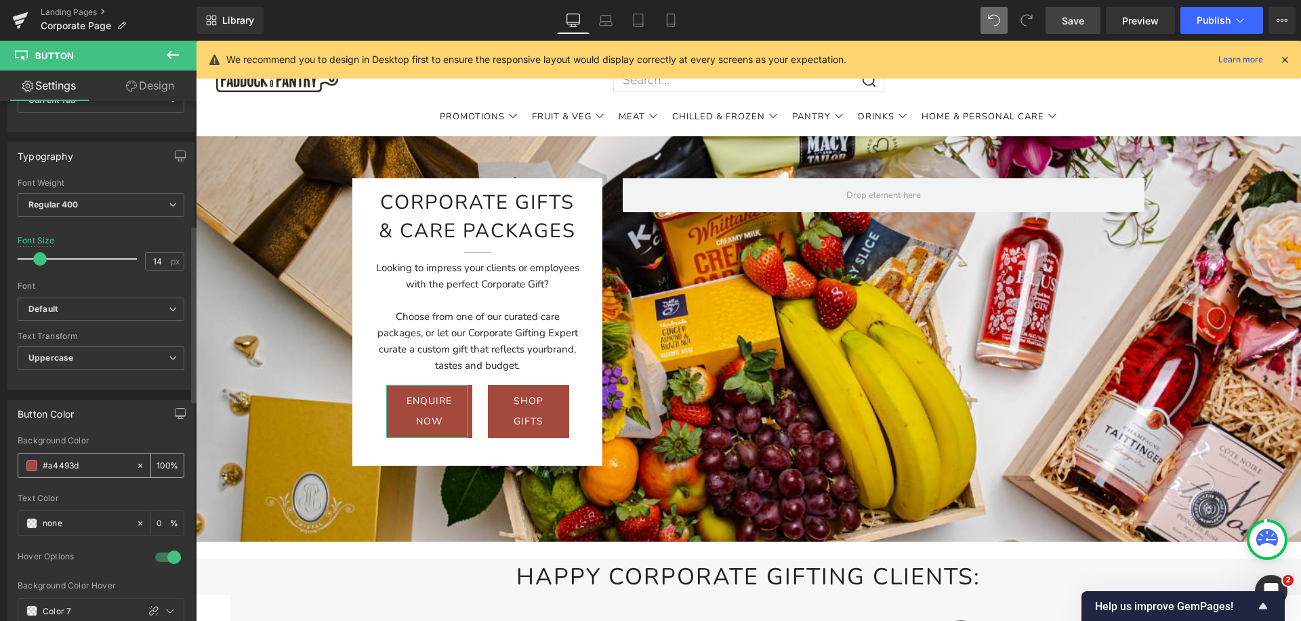
click at [66, 467] on input "#a4493d" at bounding box center [86, 465] width 87 height 15
type input "##255c3e"
type input "0"
click at [51, 468] on input "##255c3e" at bounding box center [86, 465] width 87 height 15
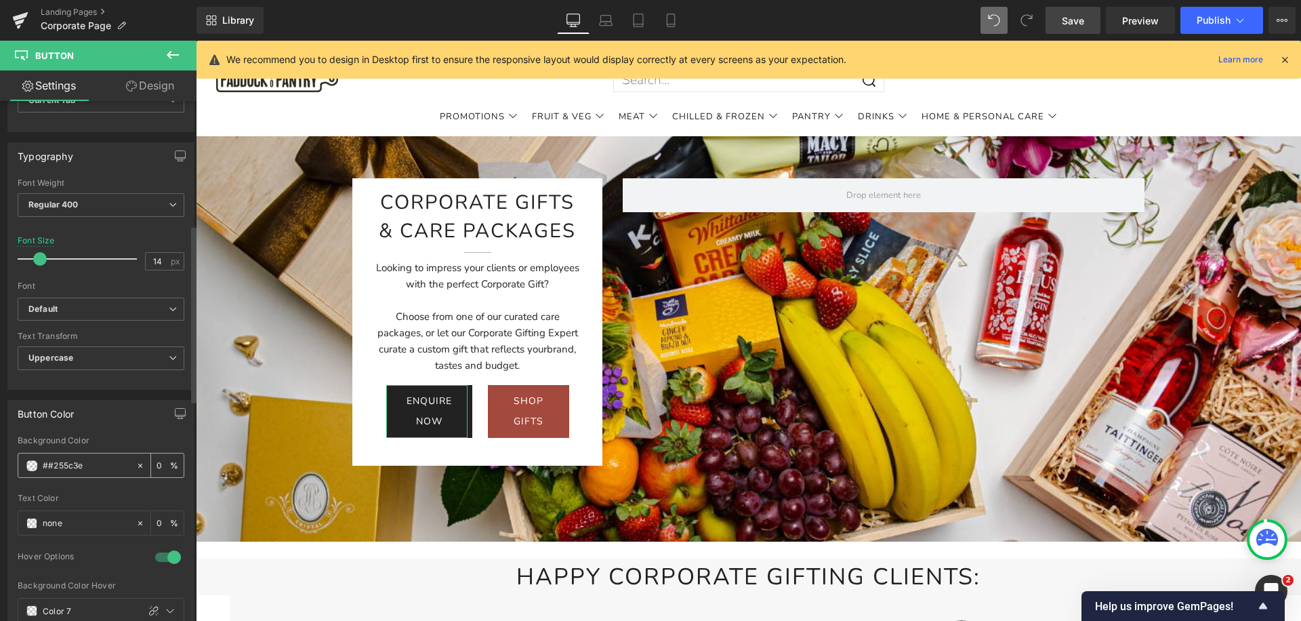
type input "#255c3e"
type input "100"
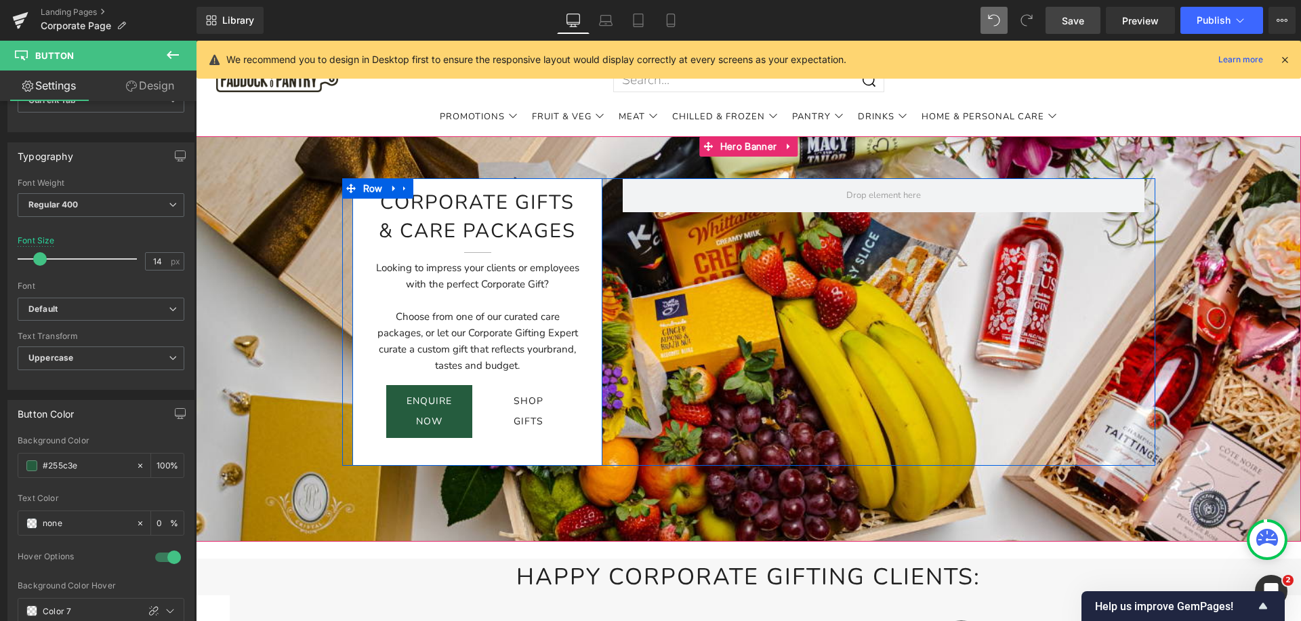
click at [531, 425] on span "shop gifts" at bounding box center [529, 411] width 30 height 41
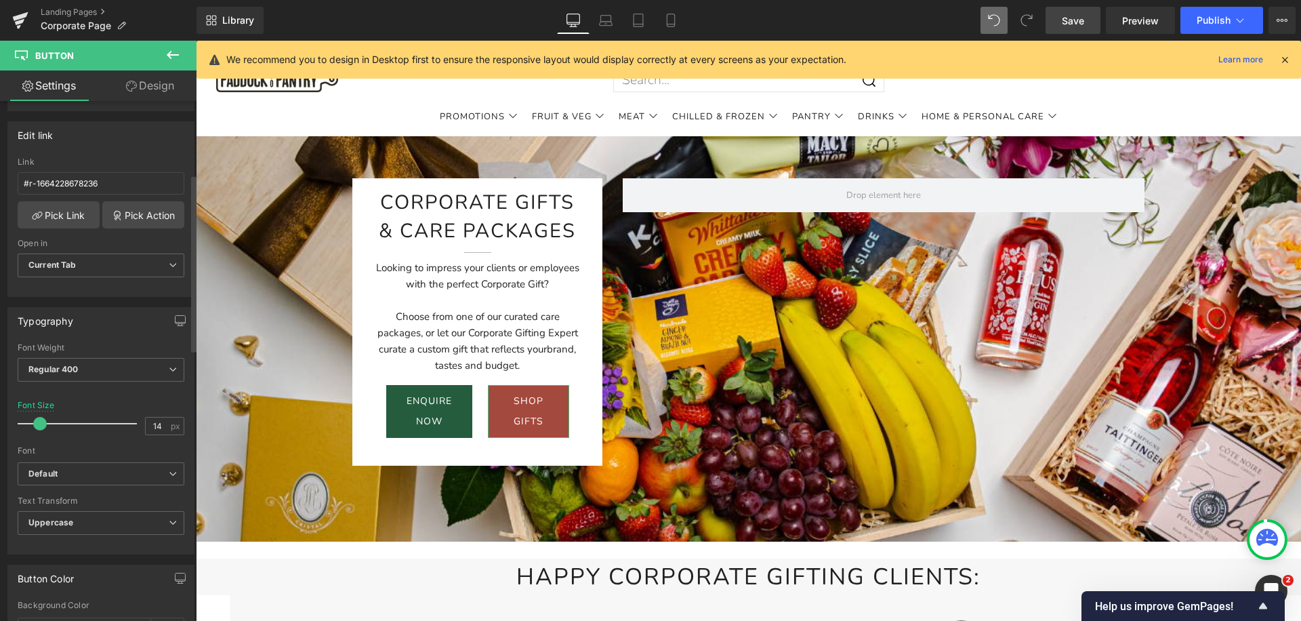
scroll to position [438, 0]
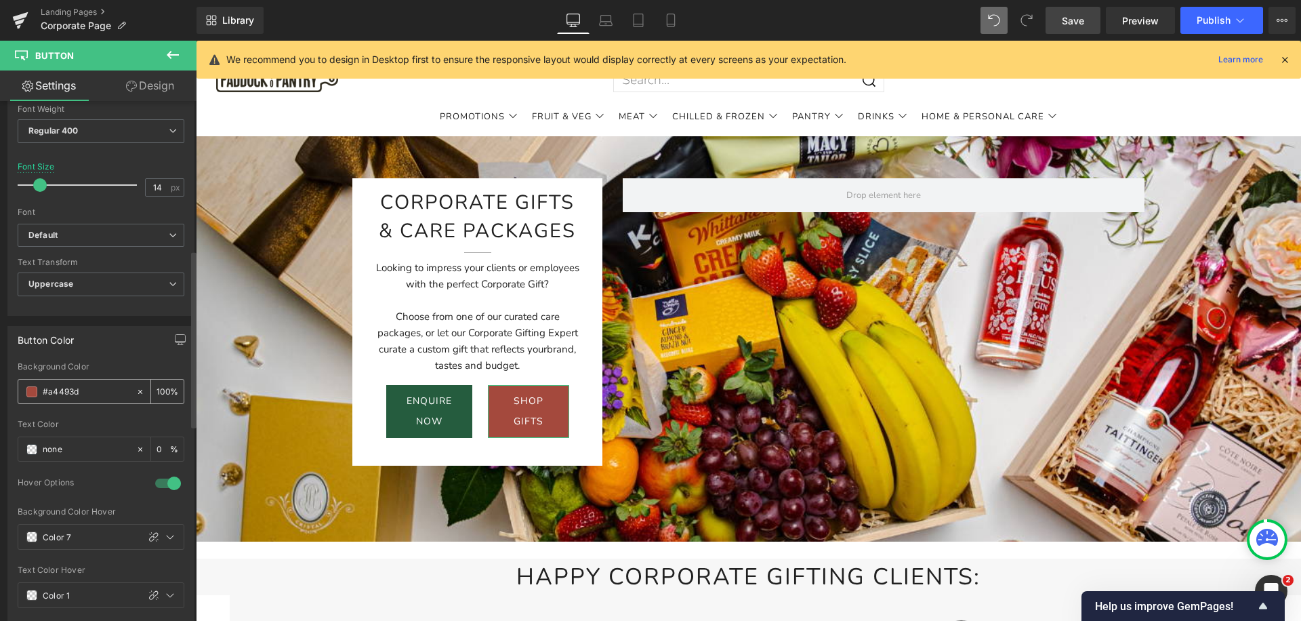
click at [68, 394] on input "#a4493d" at bounding box center [86, 391] width 87 height 15
type input "0"
type input "#255c3e"
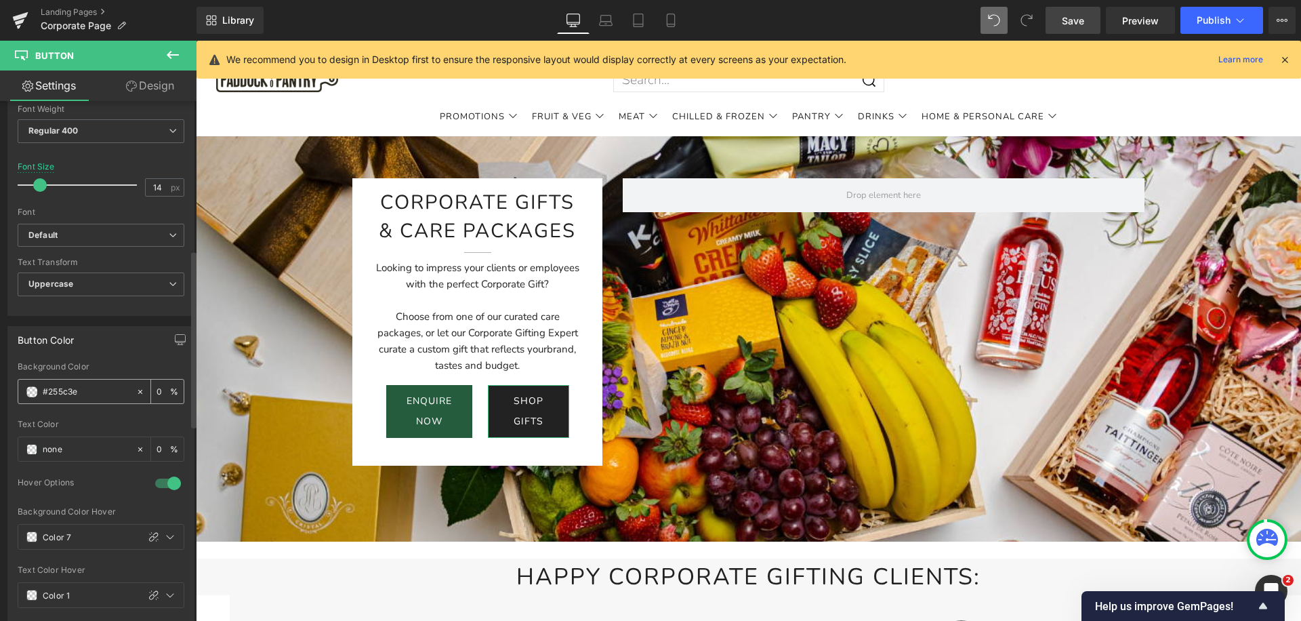
type input "100"
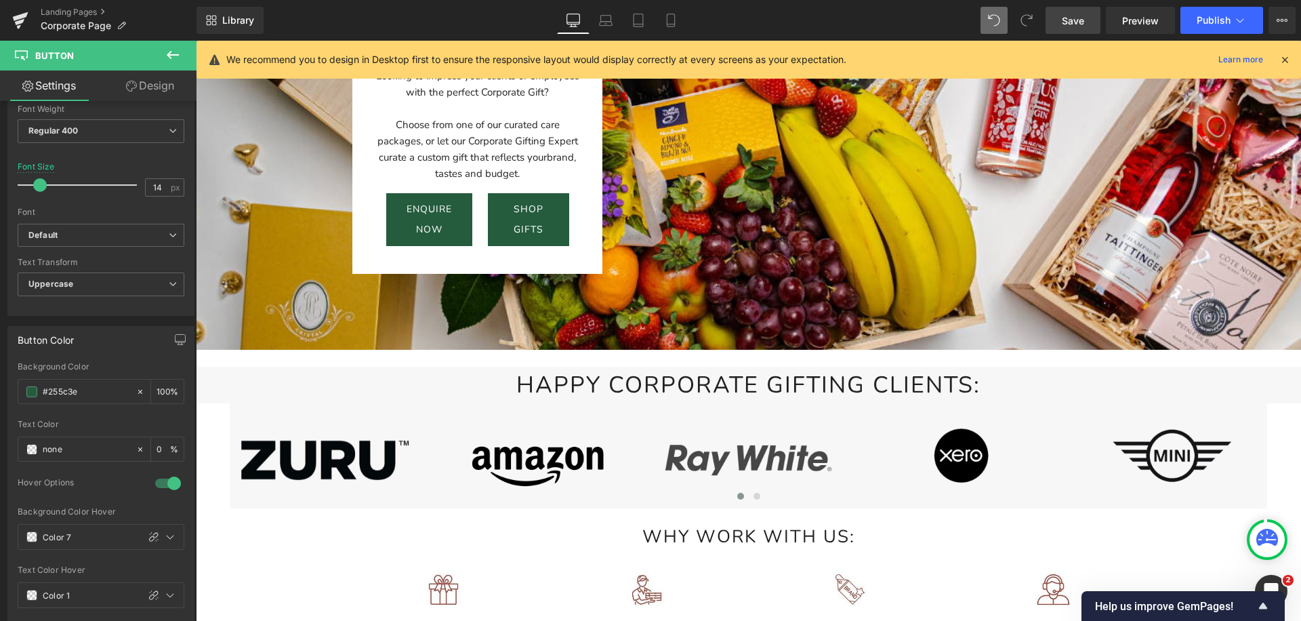
scroll to position [123, 0]
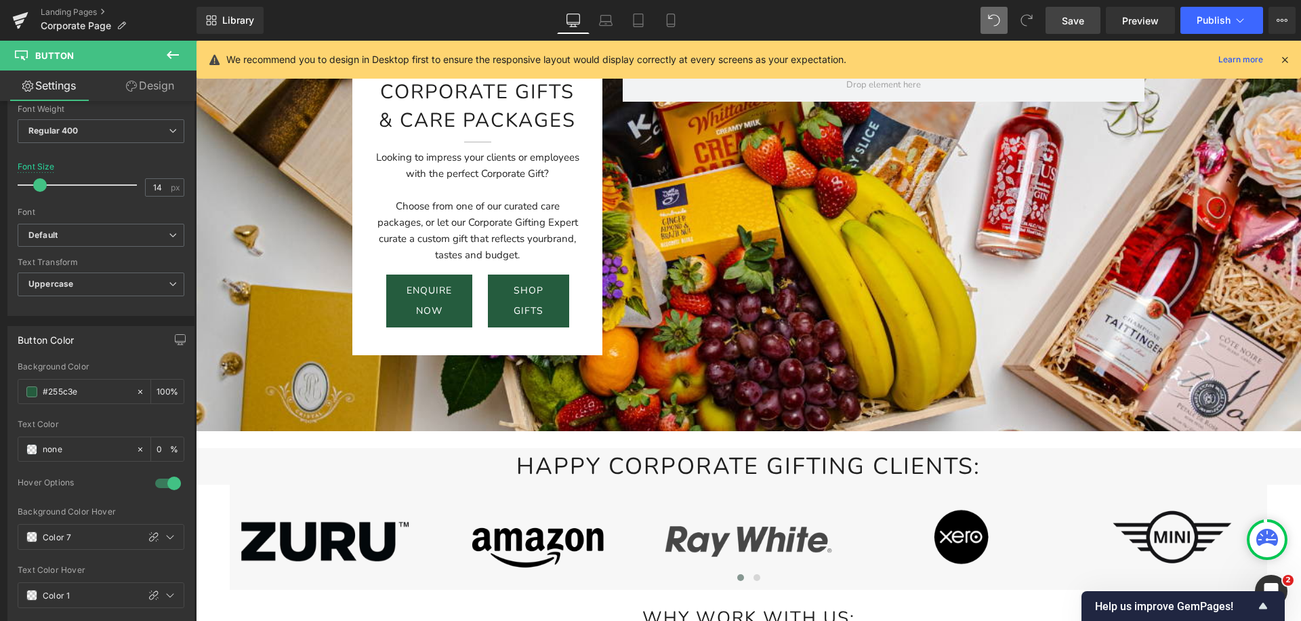
click at [449, 302] on div "enquire now Button" at bounding box center [426, 300] width 81 height 53
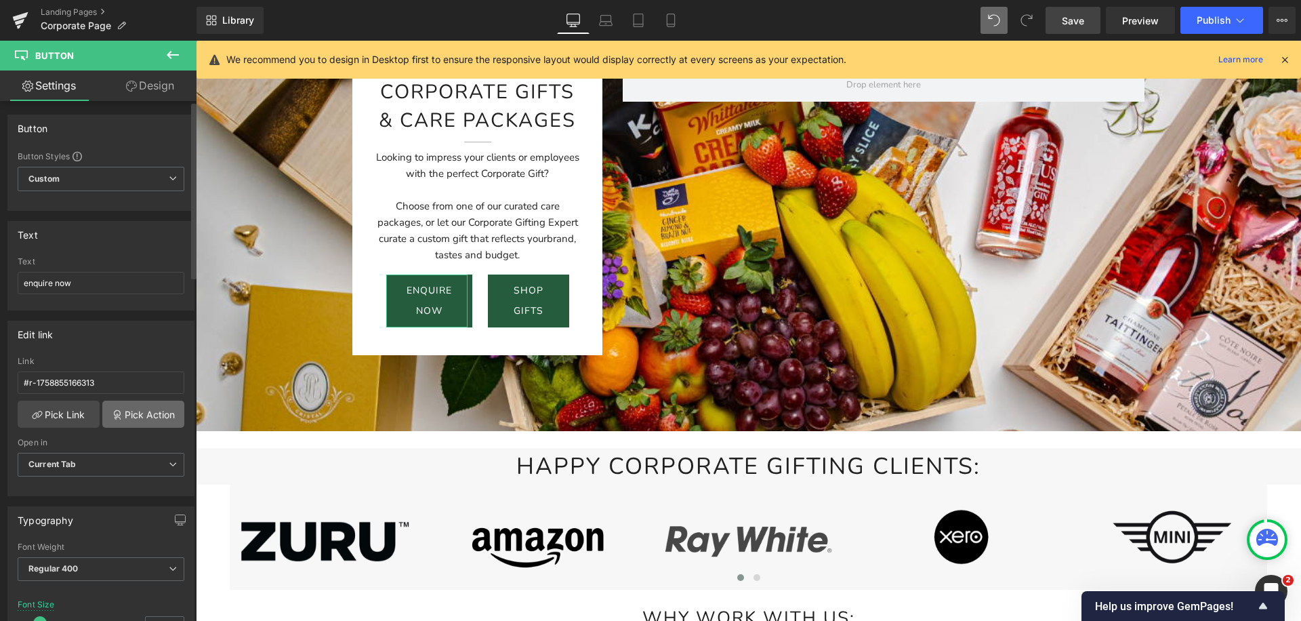
click at [121, 411] on link "Pick Action" at bounding box center [143, 413] width 82 height 27
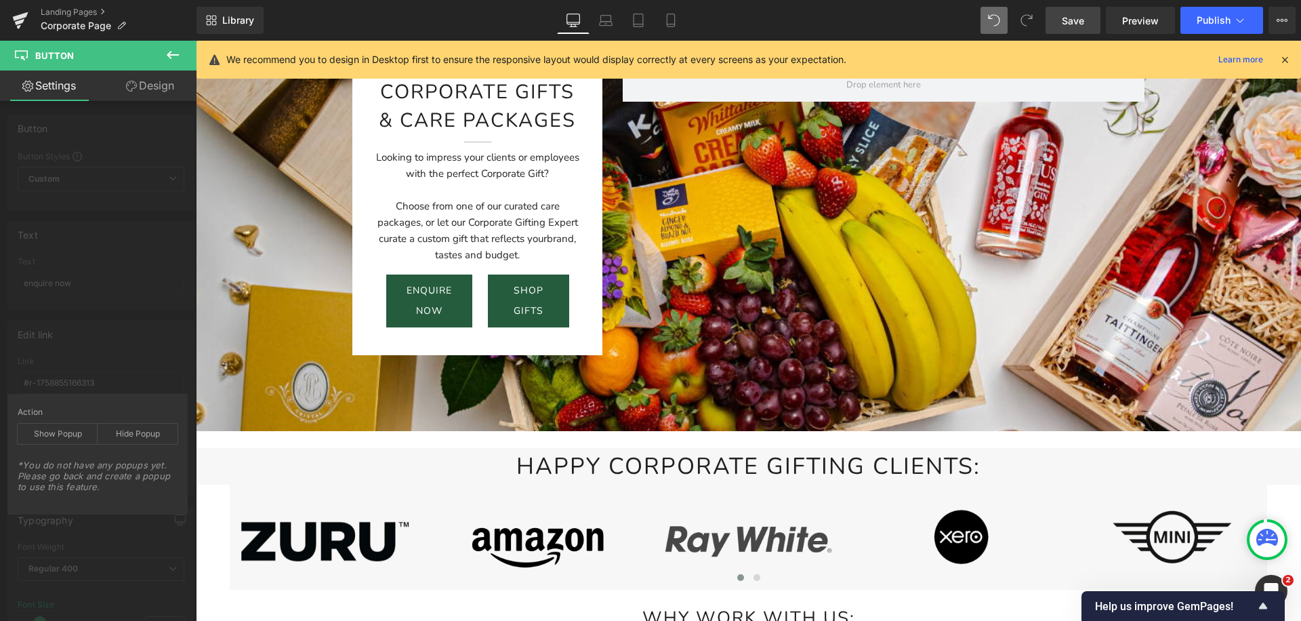
click at [170, 56] on icon at bounding box center [173, 55] width 16 height 16
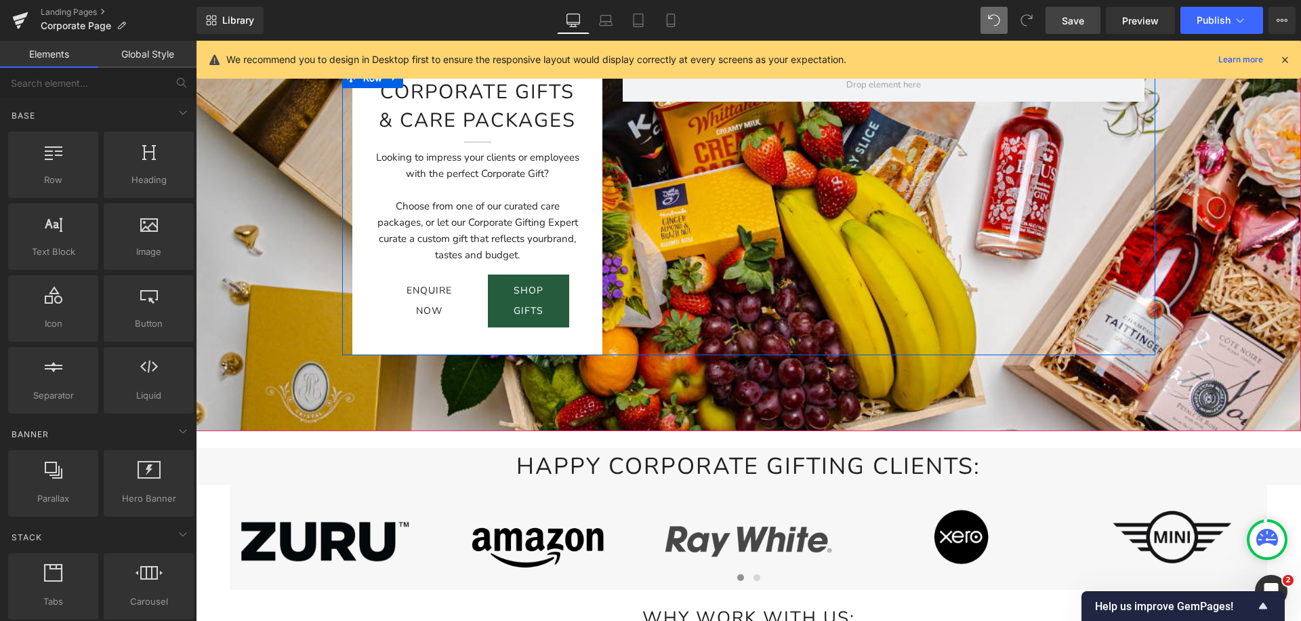
click at [435, 312] on span "enquire now" at bounding box center [428, 300] width 45 height 41
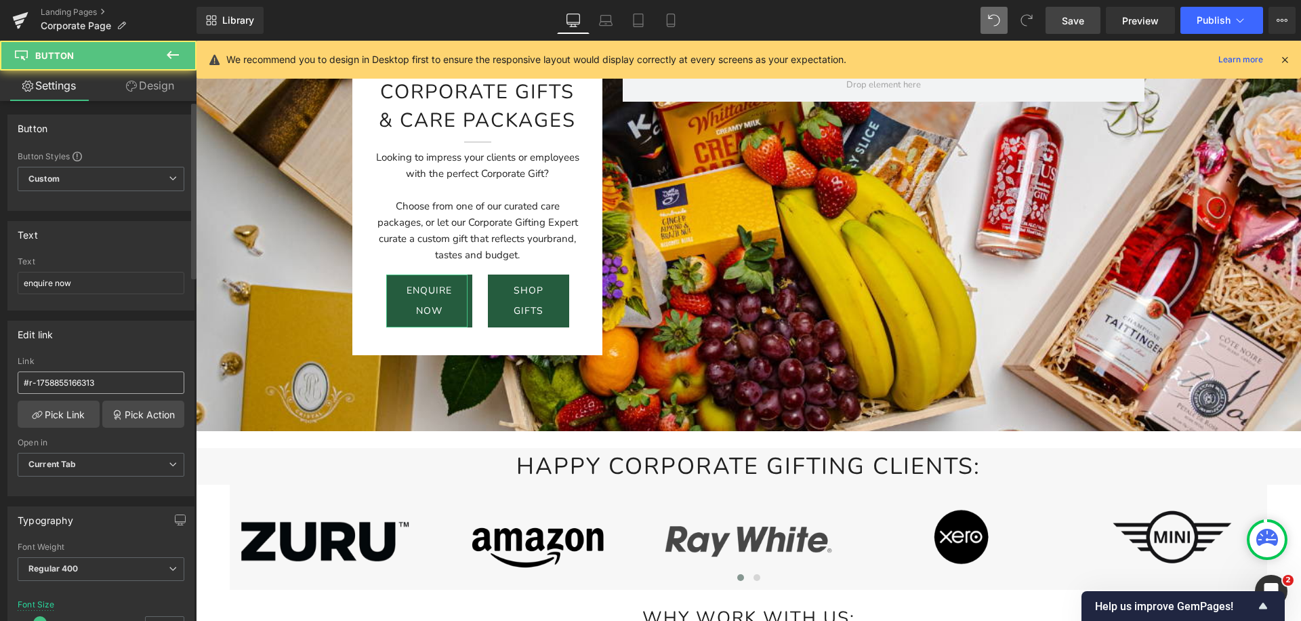
click at [79, 381] on input "#r-1758855166313" at bounding box center [101, 382] width 167 height 22
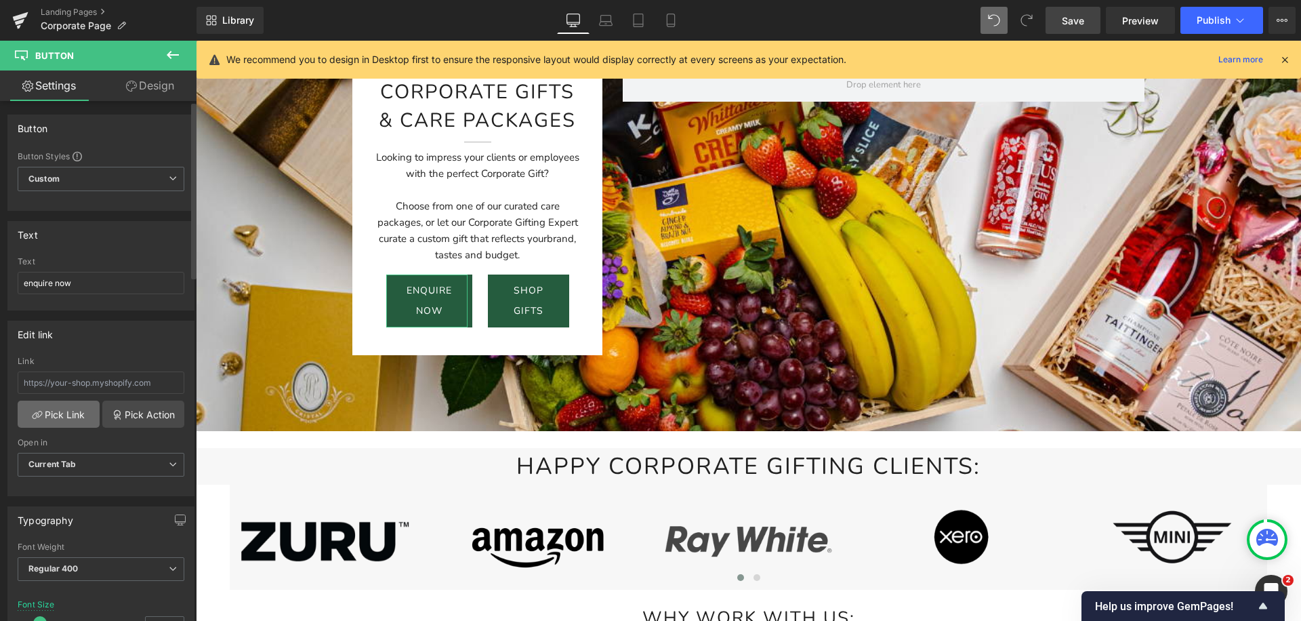
click at [66, 413] on link "Pick Link" at bounding box center [59, 413] width 82 height 27
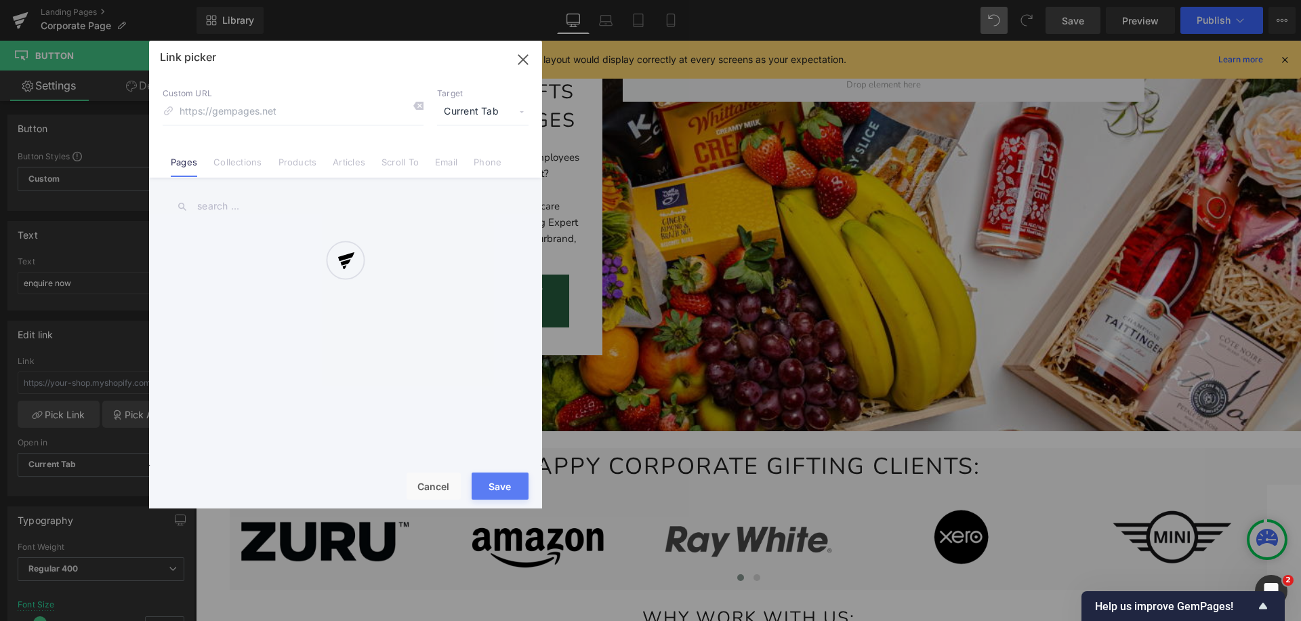
click at [409, 158] on div at bounding box center [345, 274] width 393 height 467
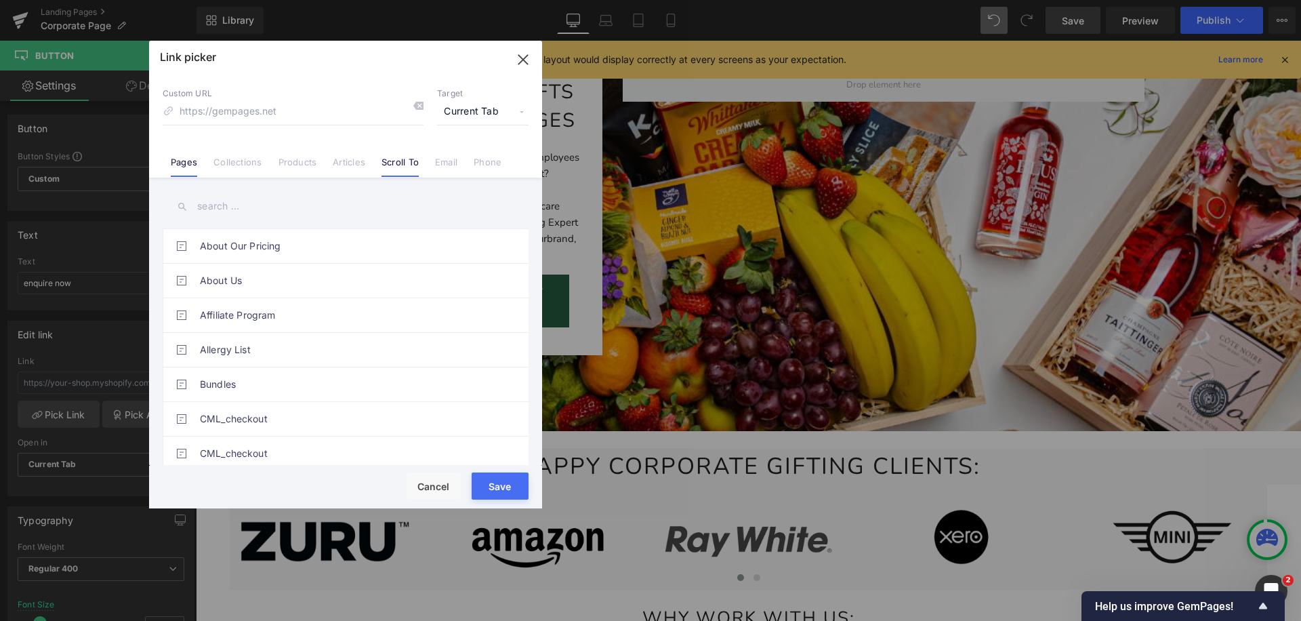
click at [404, 159] on link "Scroll To" at bounding box center [399, 166] width 37 height 20
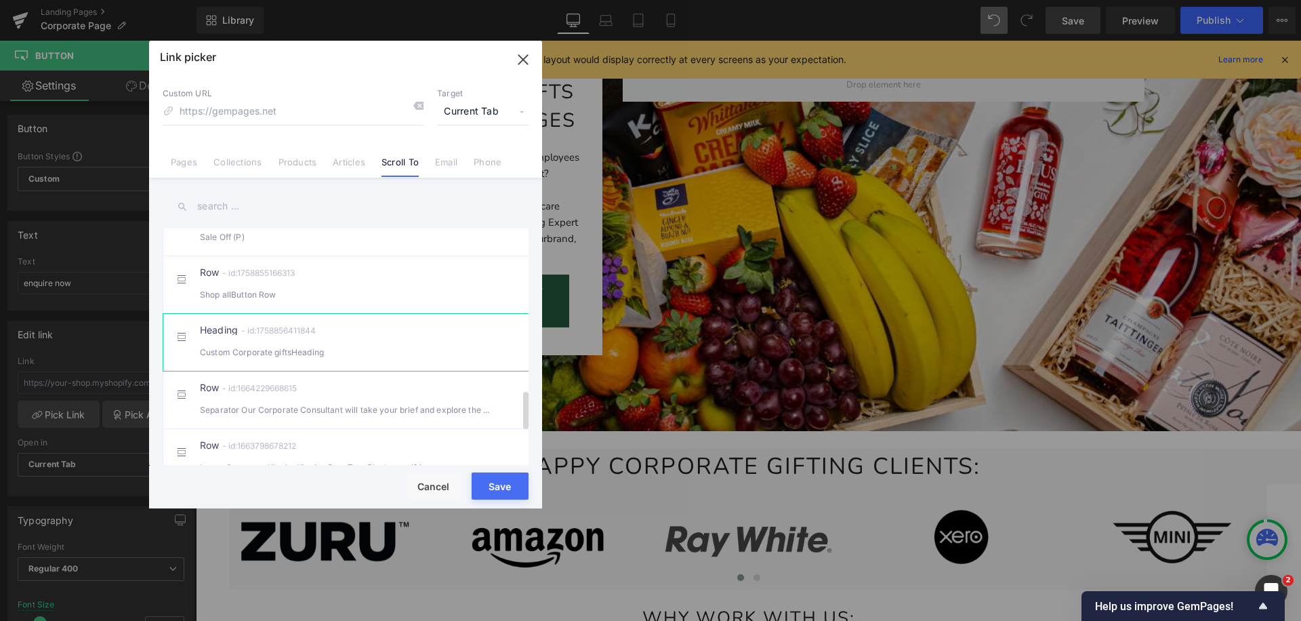
scroll to position [1050, 0]
click at [340, 356] on div "Heading - id:1758856411844 Custom Corporate giftsHeading" at bounding box center [366, 341] width 333 height 34
type input "#e-1758856411844"
click at [497, 490] on button "Save" at bounding box center [500, 485] width 57 height 27
type input "#e-1758856411844"
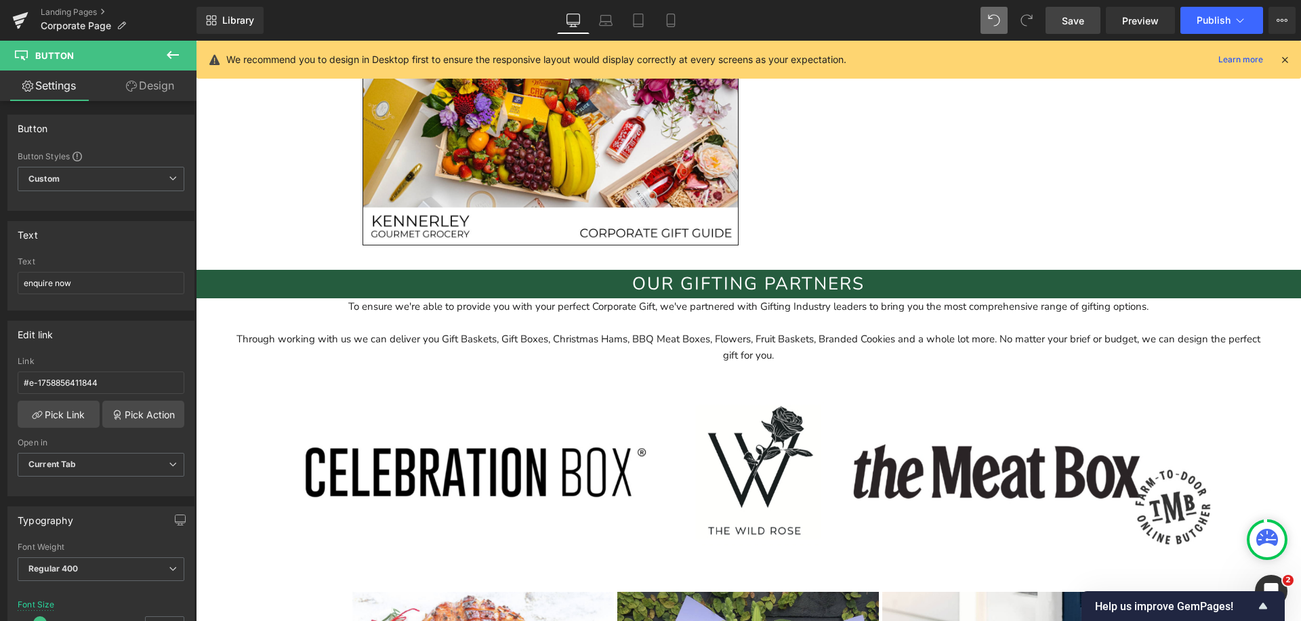
scroll to position [2318, 0]
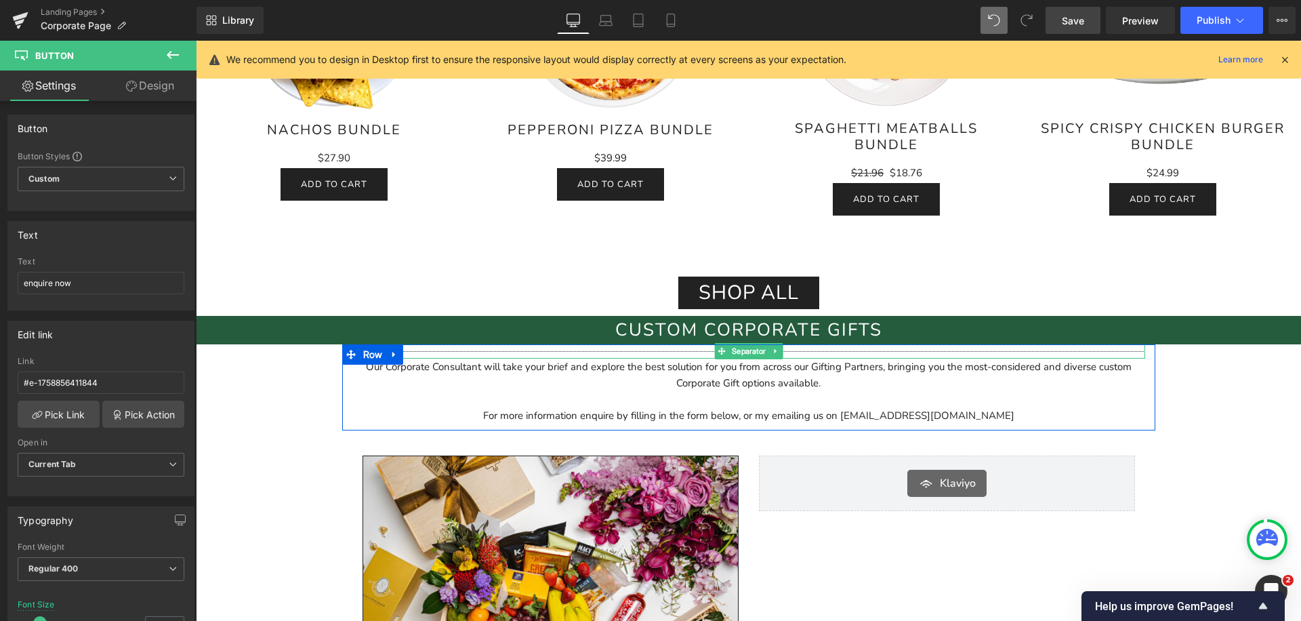
click at [576, 351] on hr at bounding box center [748, 354] width 793 height 7
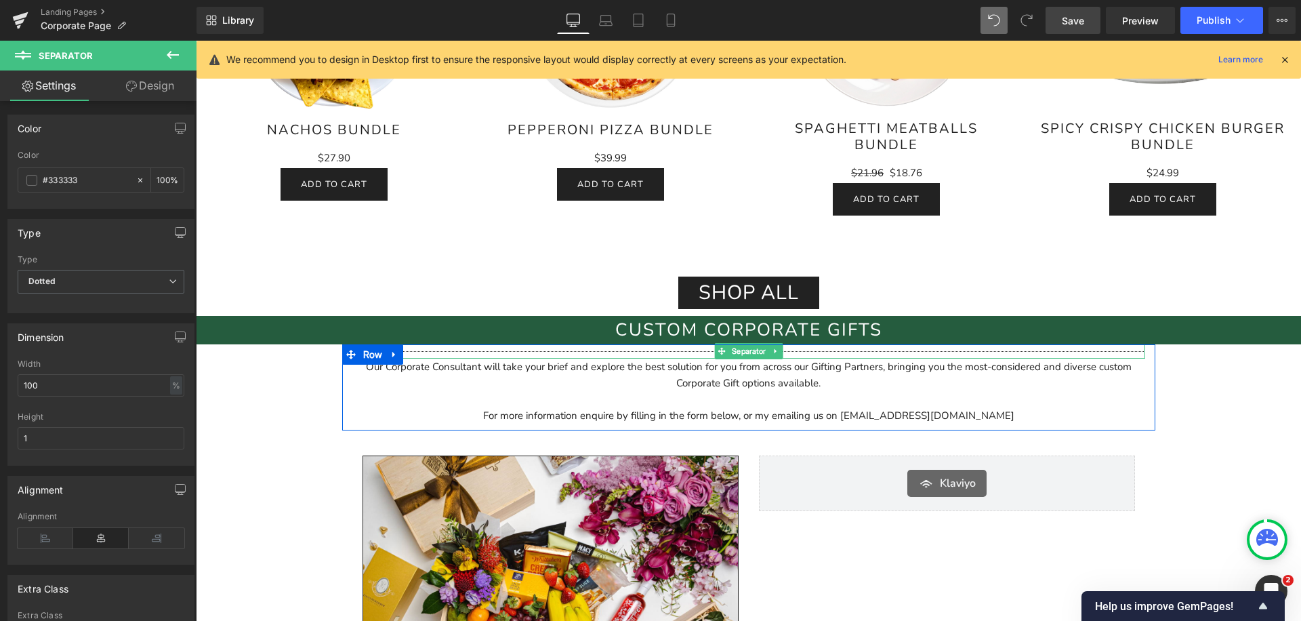
click at [473, 351] on hr at bounding box center [748, 354] width 793 height 7
click at [734, 352] on span "Separator" at bounding box center [748, 351] width 40 height 16
click at [776, 352] on icon at bounding box center [775, 351] width 7 height 8
click at [780, 351] on icon at bounding box center [781, 351] width 7 height 7
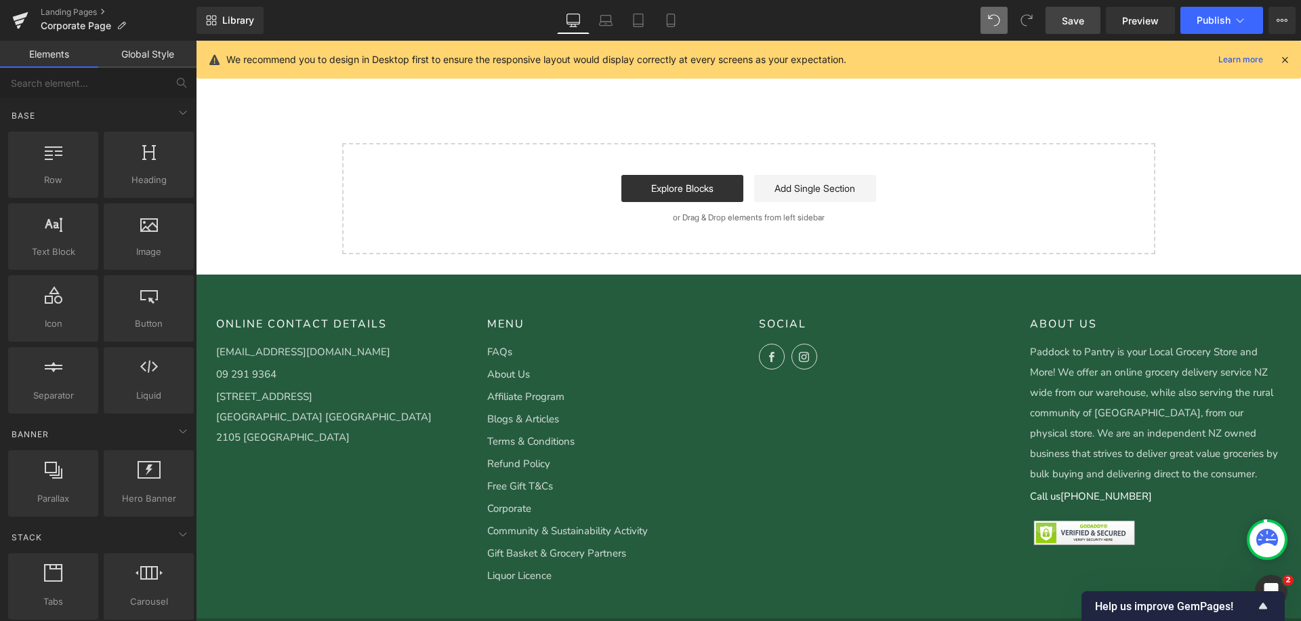
scroll to position [4433, 0]
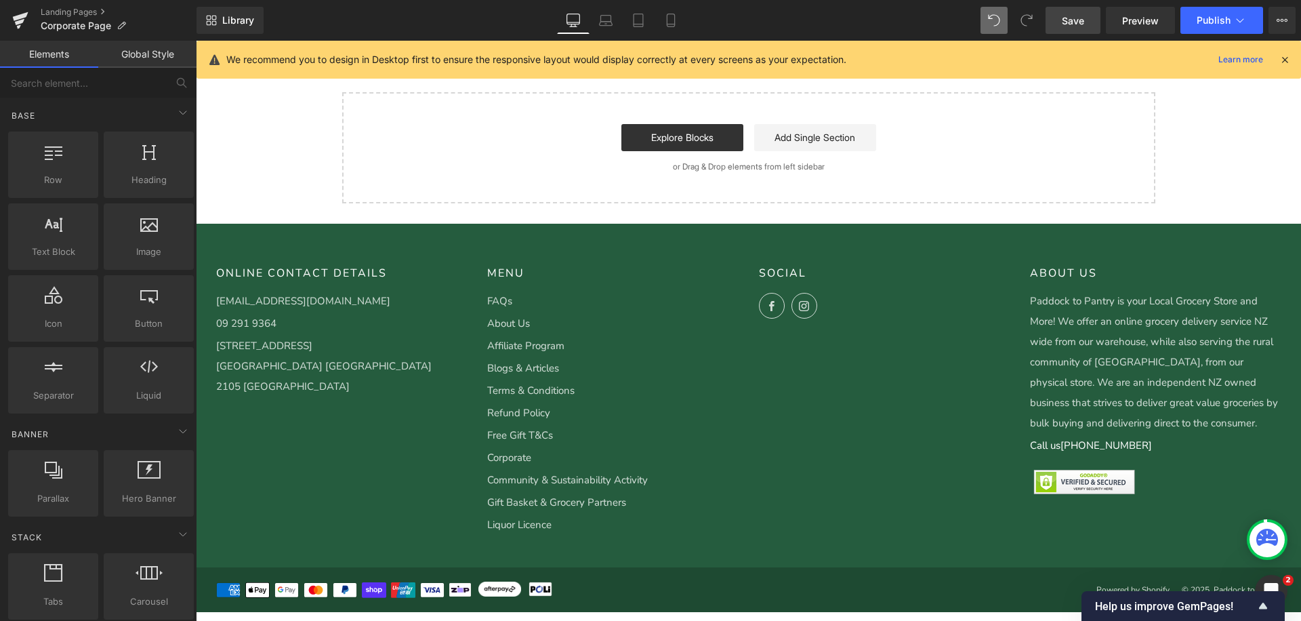
click at [1070, 18] on span "Save" at bounding box center [1073, 21] width 22 height 14
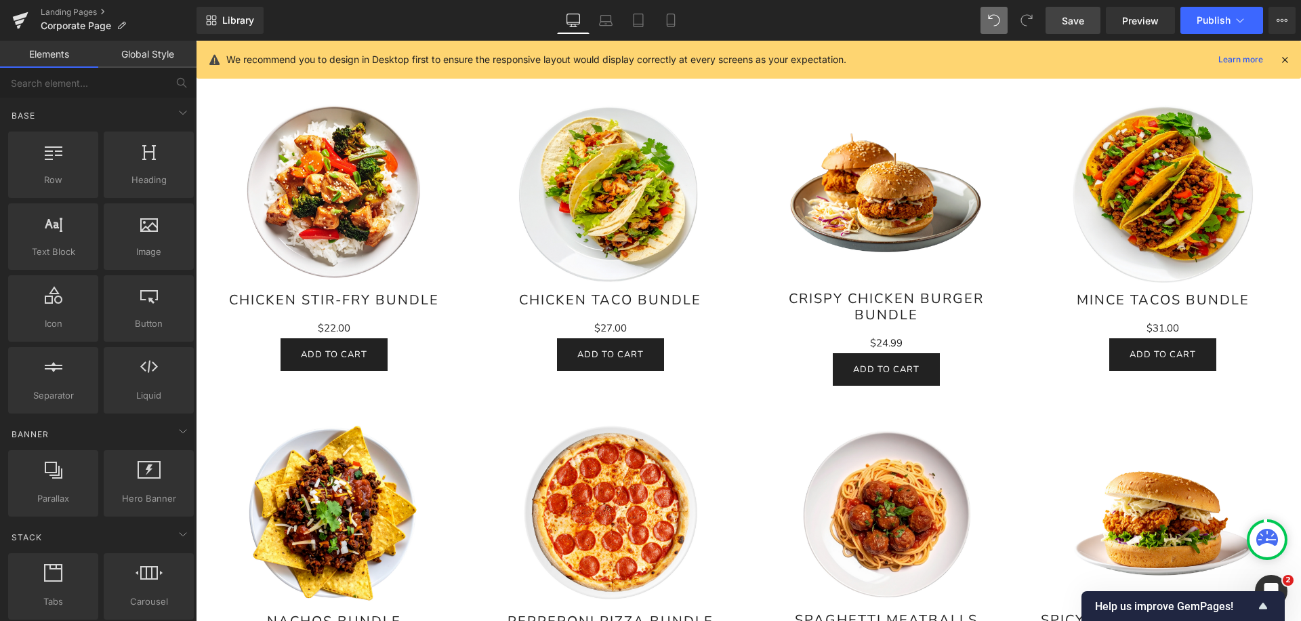
click at [772, 102] on div "Sale Off" at bounding box center [886, 190] width 249 height 199
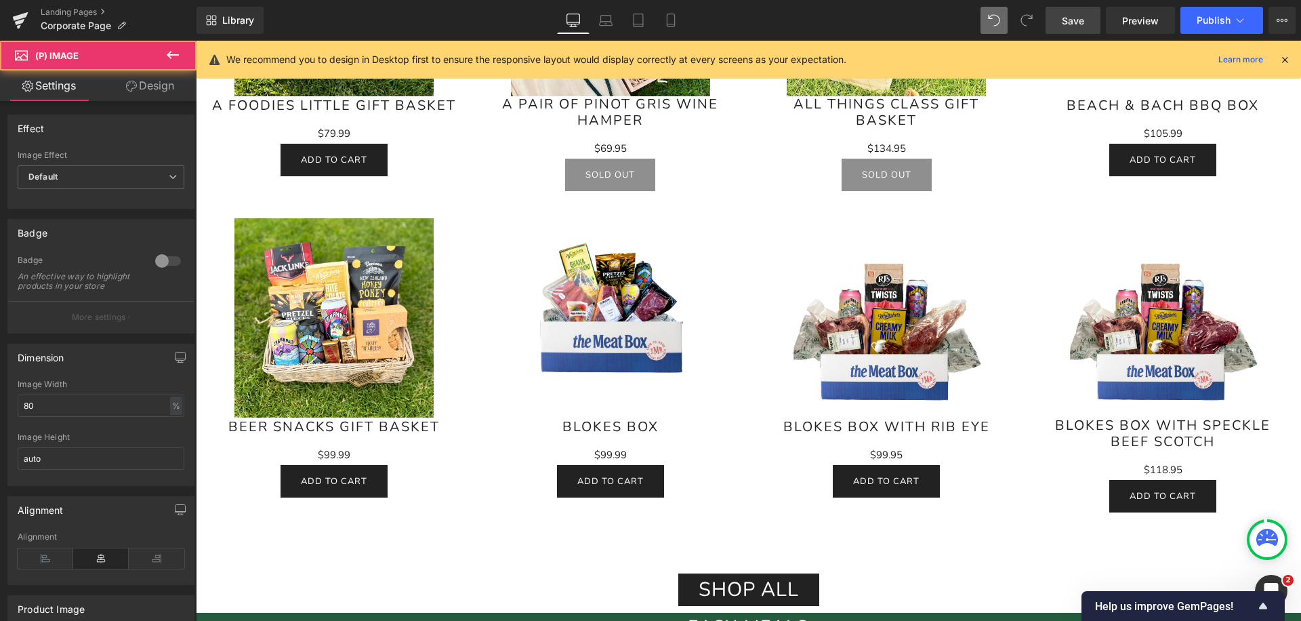
scroll to position [0, 0]
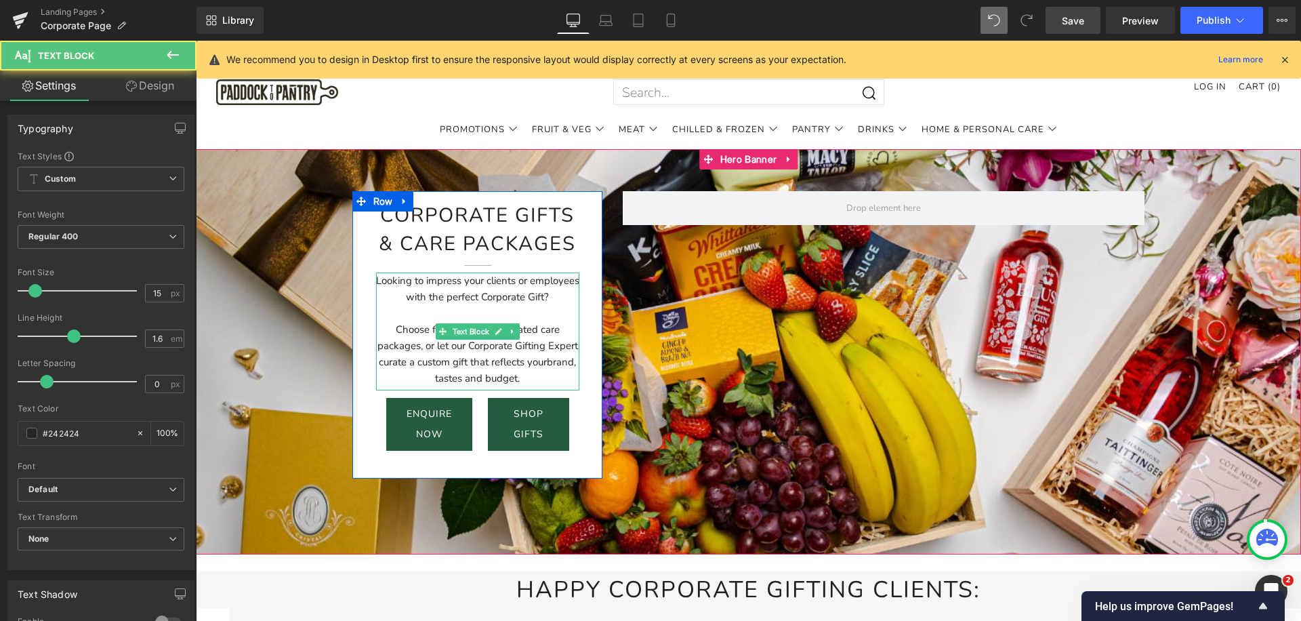
click at [520, 301] on span "Looking to impress your clients or employees with the perfect Corporate Gift?" at bounding box center [477, 289] width 203 height 30
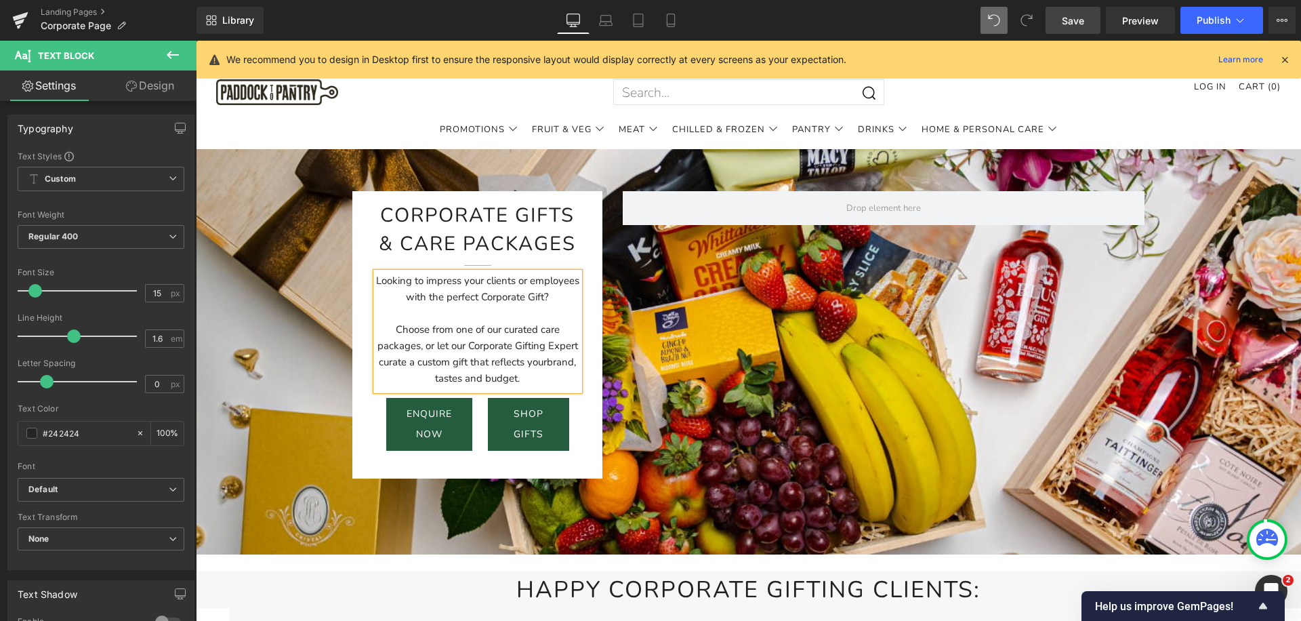
copy div "Looking to impress your clients or employees with the perfect Corporate Gift? C…"
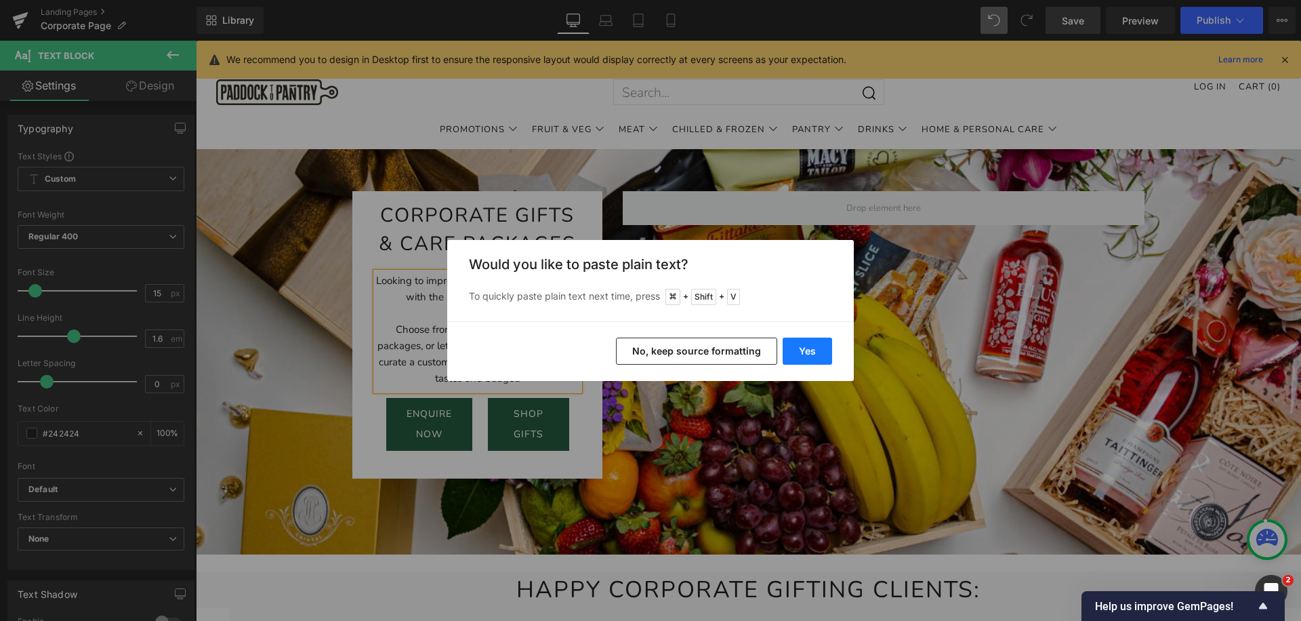
click at [814, 355] on button "Yes" at bounding box center [806, 350] width 49 height 27
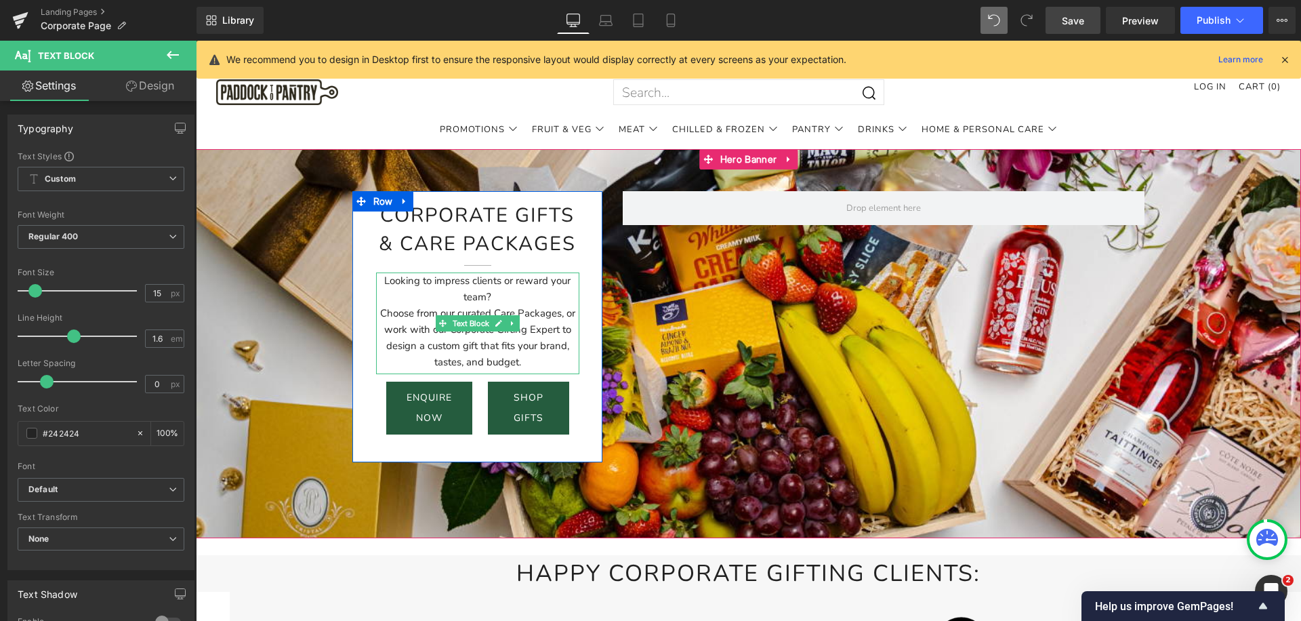
click at [501, 299] on div "Looking to impress clients or reward your team?" at bounding box center [478, 288] width 204 height 33
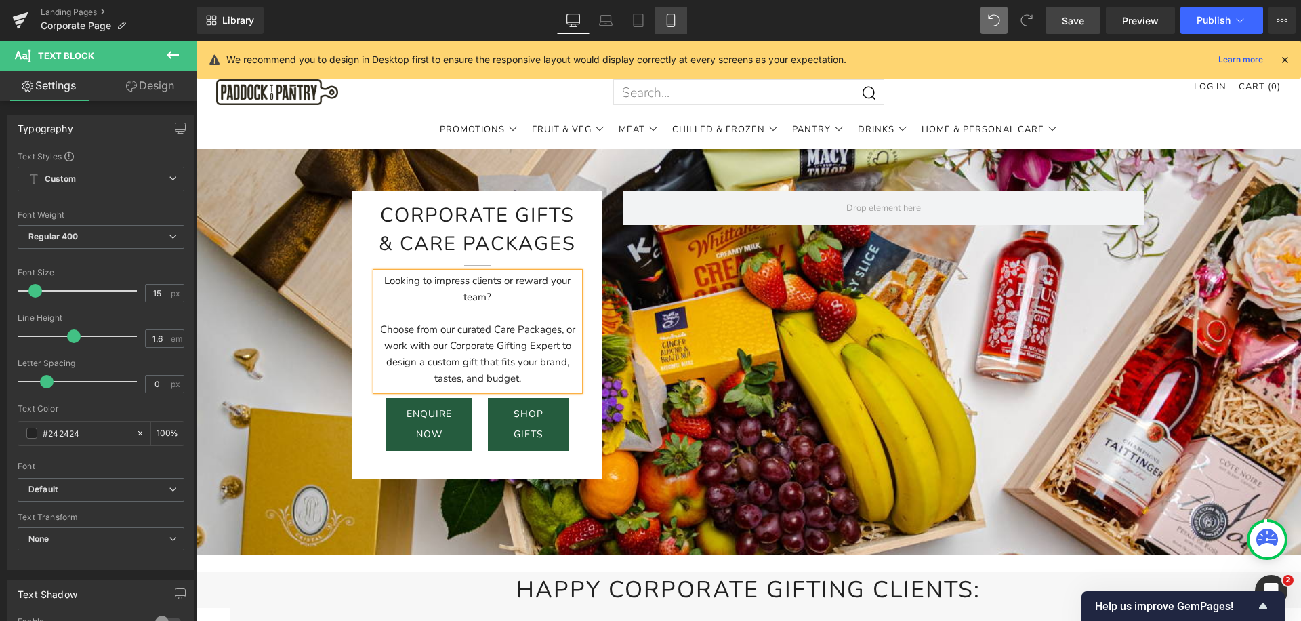
click at [667, 22] on icon at bounding box center [670, 20] width 7 height 13
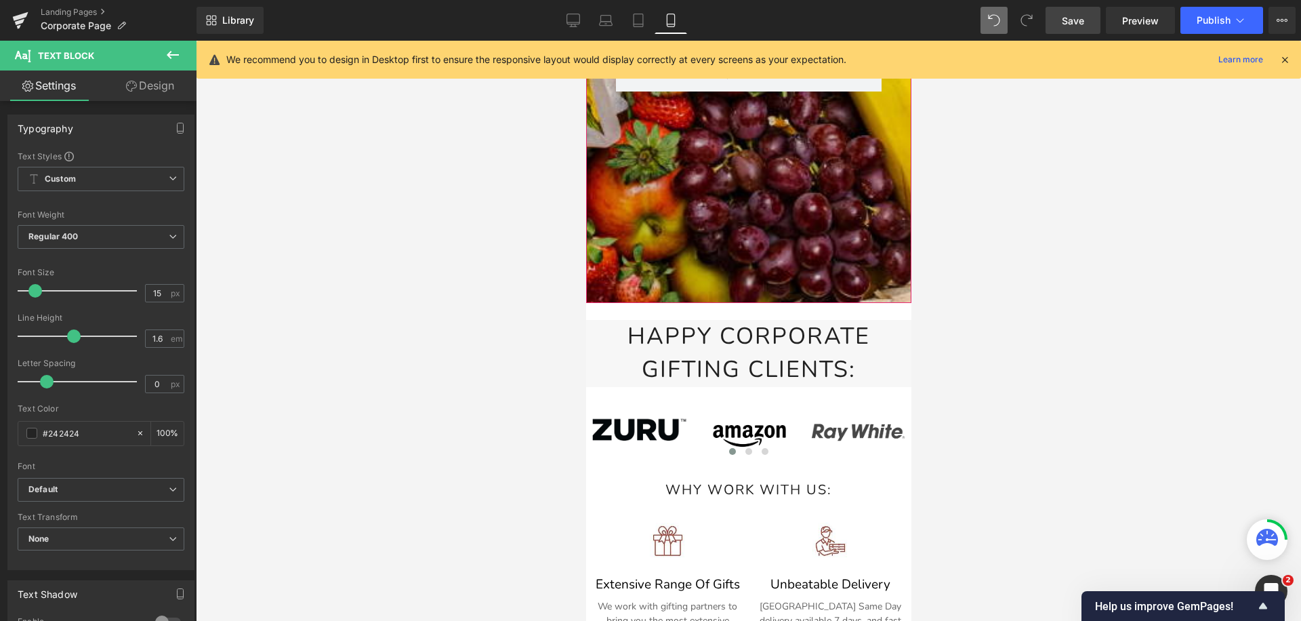
scroll to position [437, 0]
click at [573, 15] on icon at bounding box center [573, 21] width 14 height 14
type input "100"
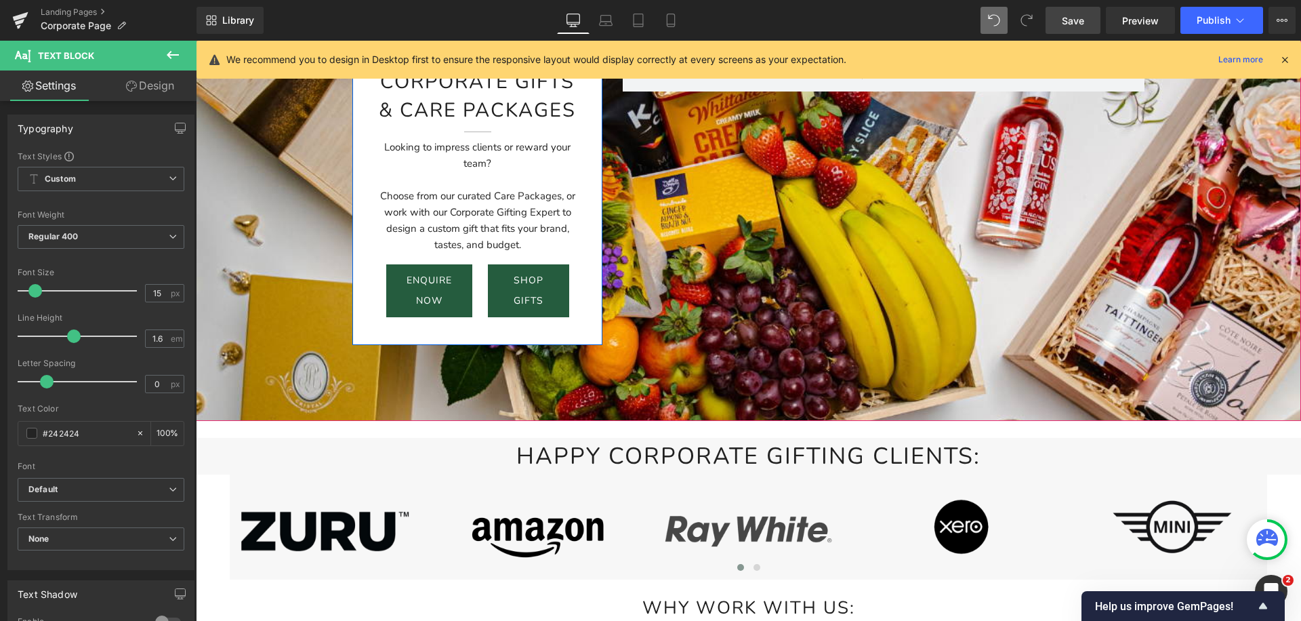
scroll to position [243, 0]
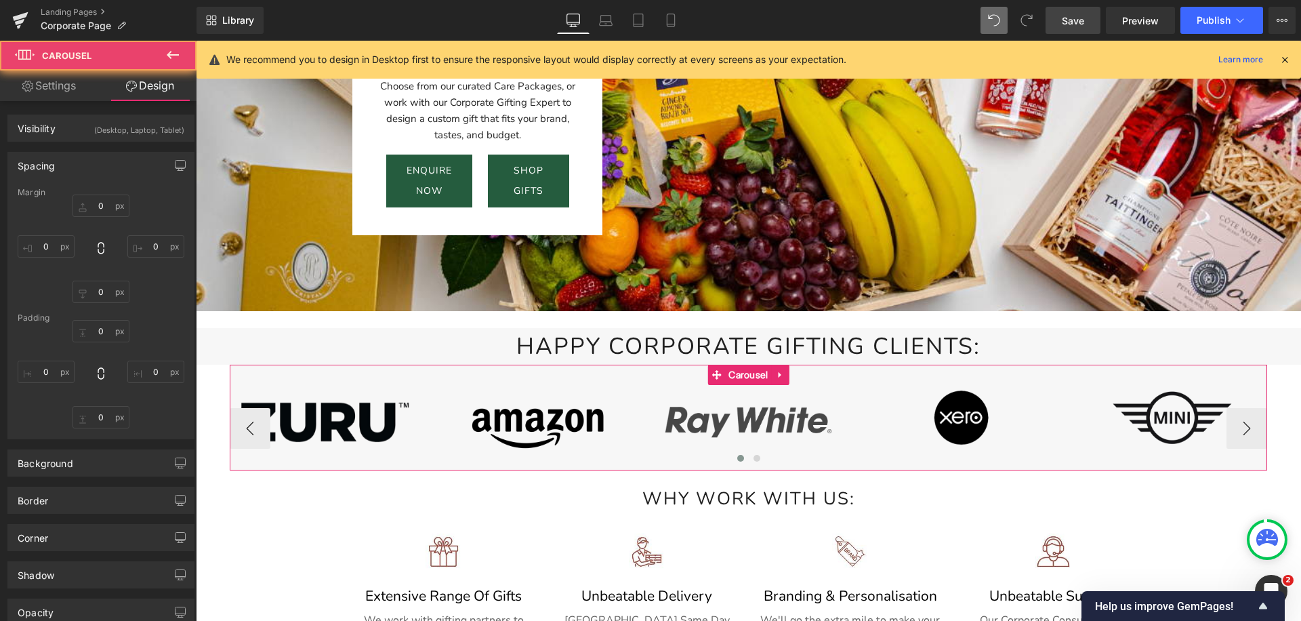
type input "0"
type input "50"
type input "0"
type input "50"
type input "30.8927"
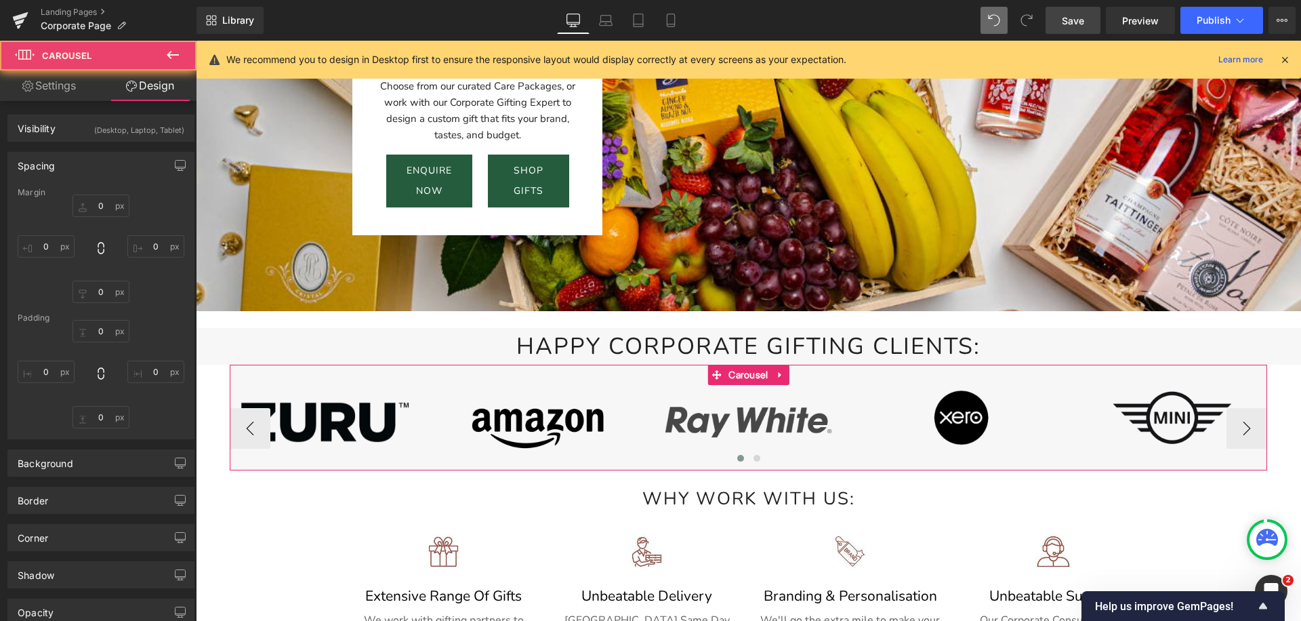
type input "0"
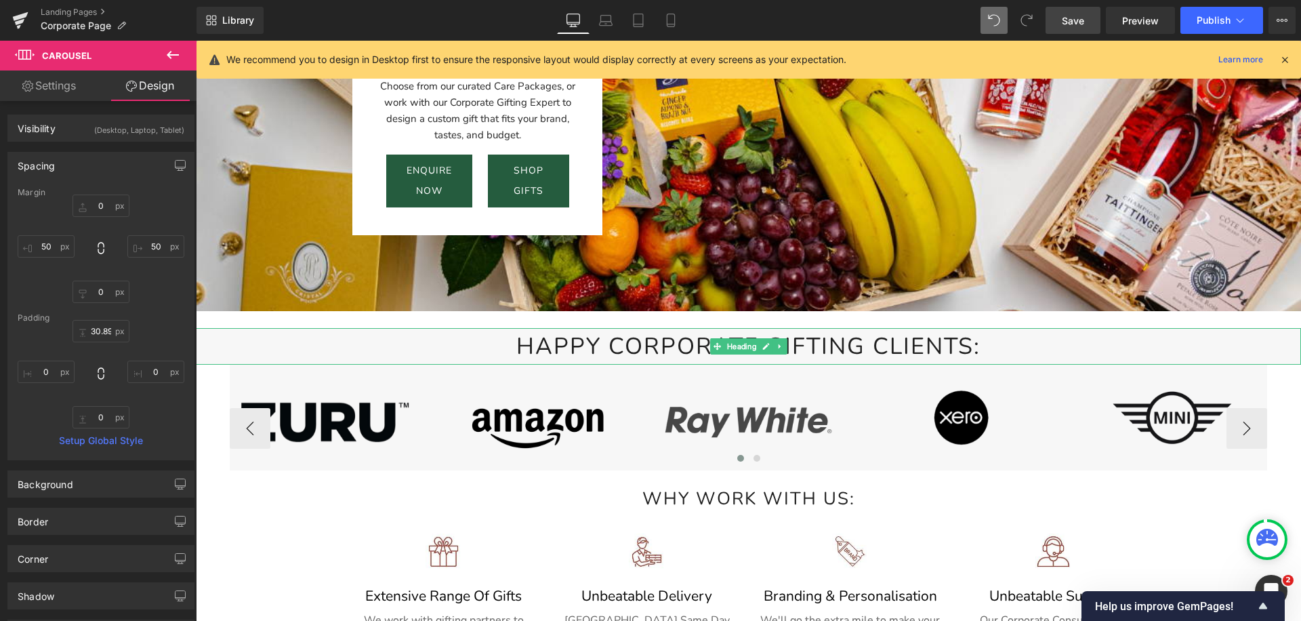
click at [249, 348] on h2 "Happy corporate Gifting clients:" at bounding box center [748, 346] width 1105 height 37
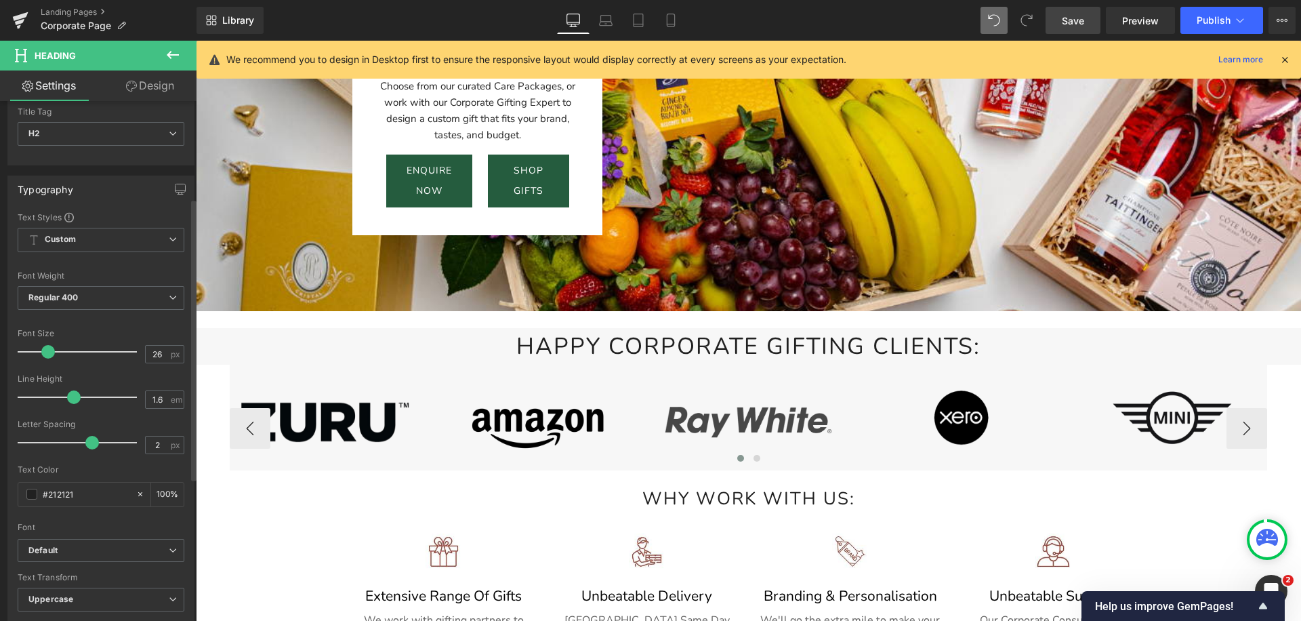
scroll to position [0, 0]
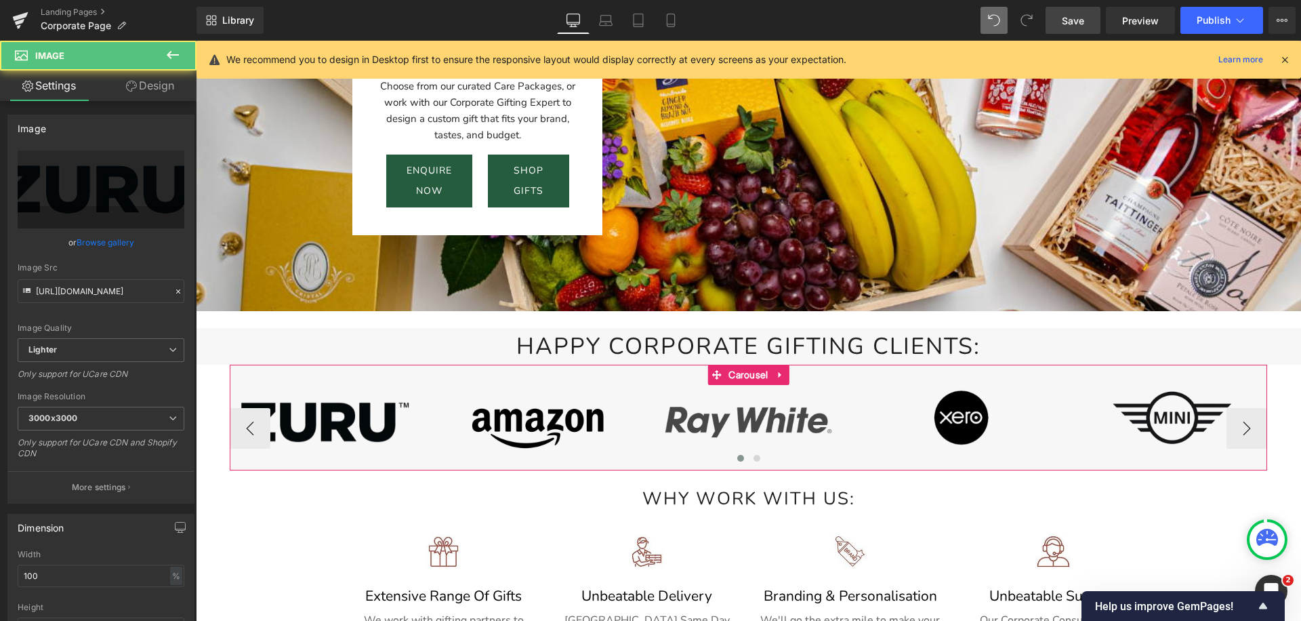
click at [196, 41] on div at bounding box center [196, 41] width 0 height 0
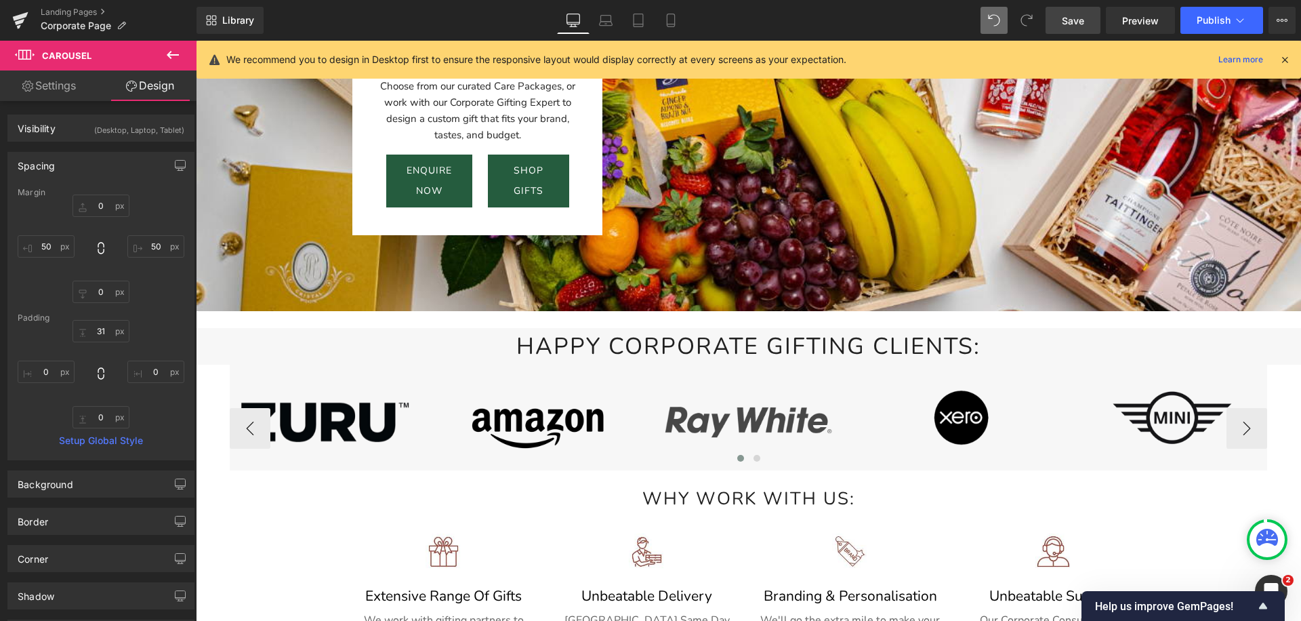
click at [379, 346] on h2 "Happy corporate Gifting clients:" at bounding box center [748, 346] width 1105 height 37
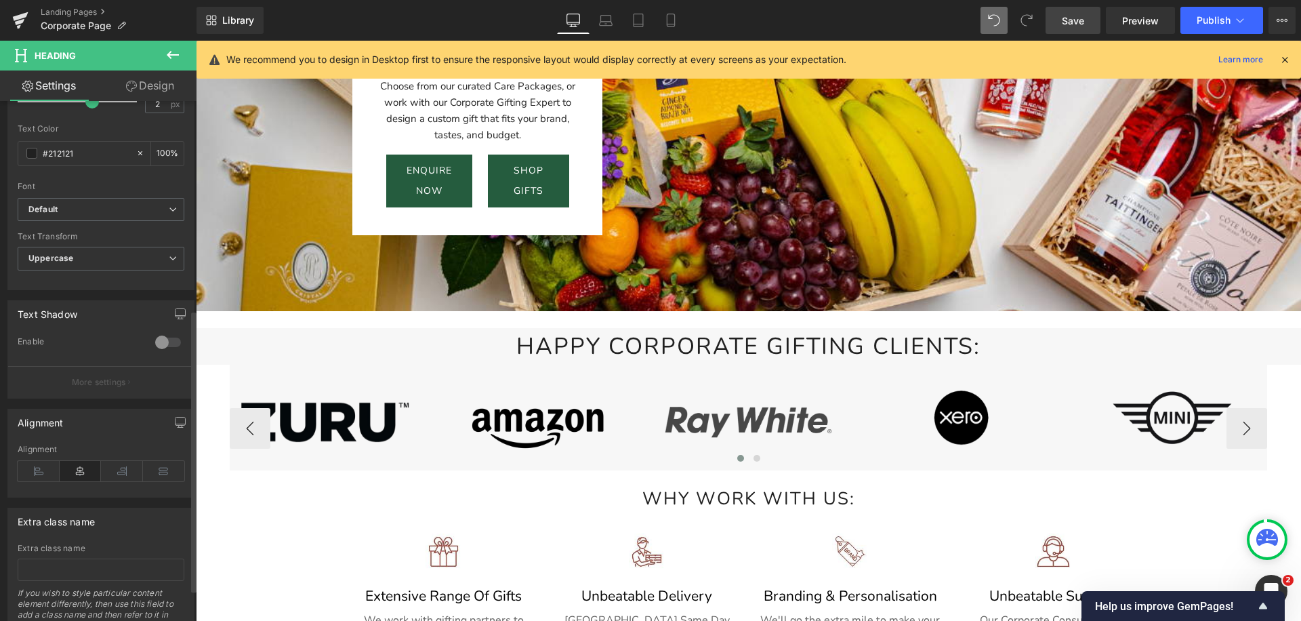
scroll to position [442, 0]
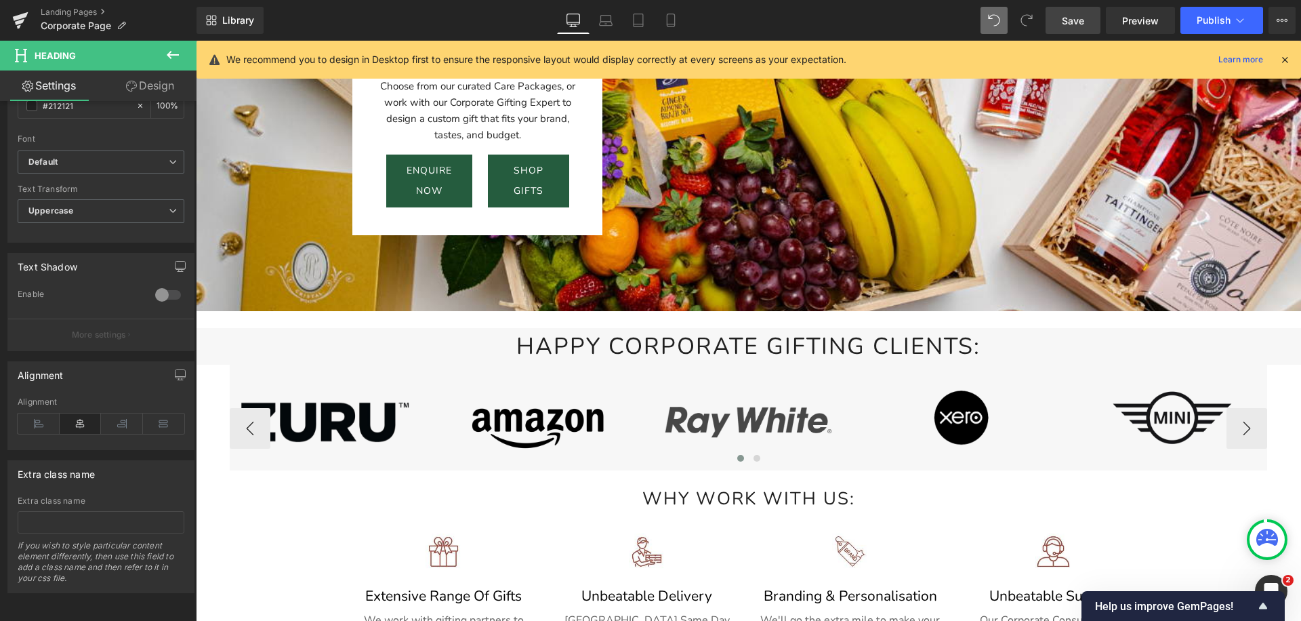
click at [153, 86] on link "Design" at bounding box center [150, 85] width 98 height 30
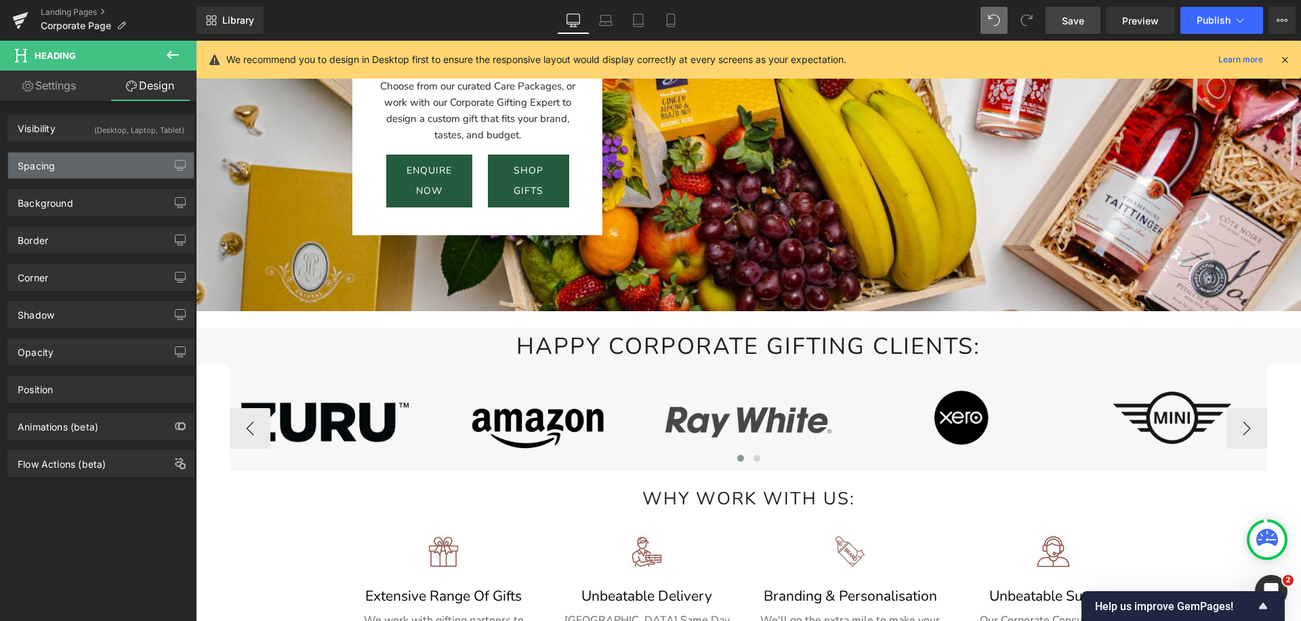
click at [95, 168] on div "Spacing" at bounding box center [101, 165] width 186 height 26
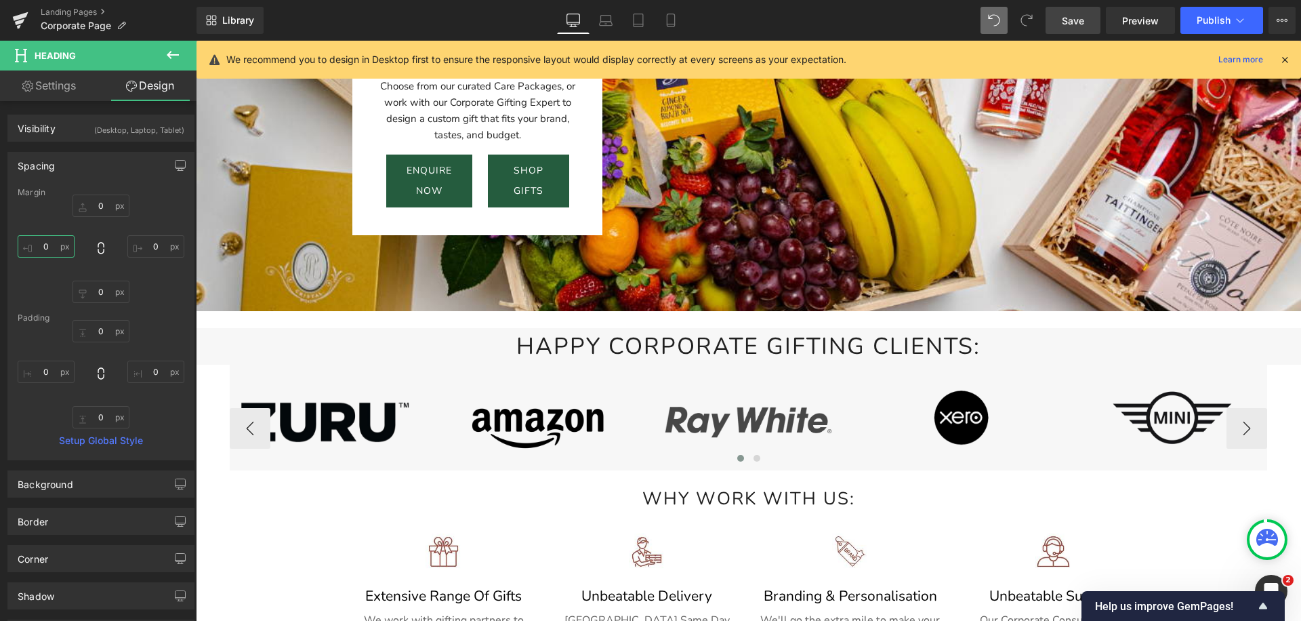
click at [45, 249] on input "0" at bounding box center [46, 246] width 57 height 22
type input "50"
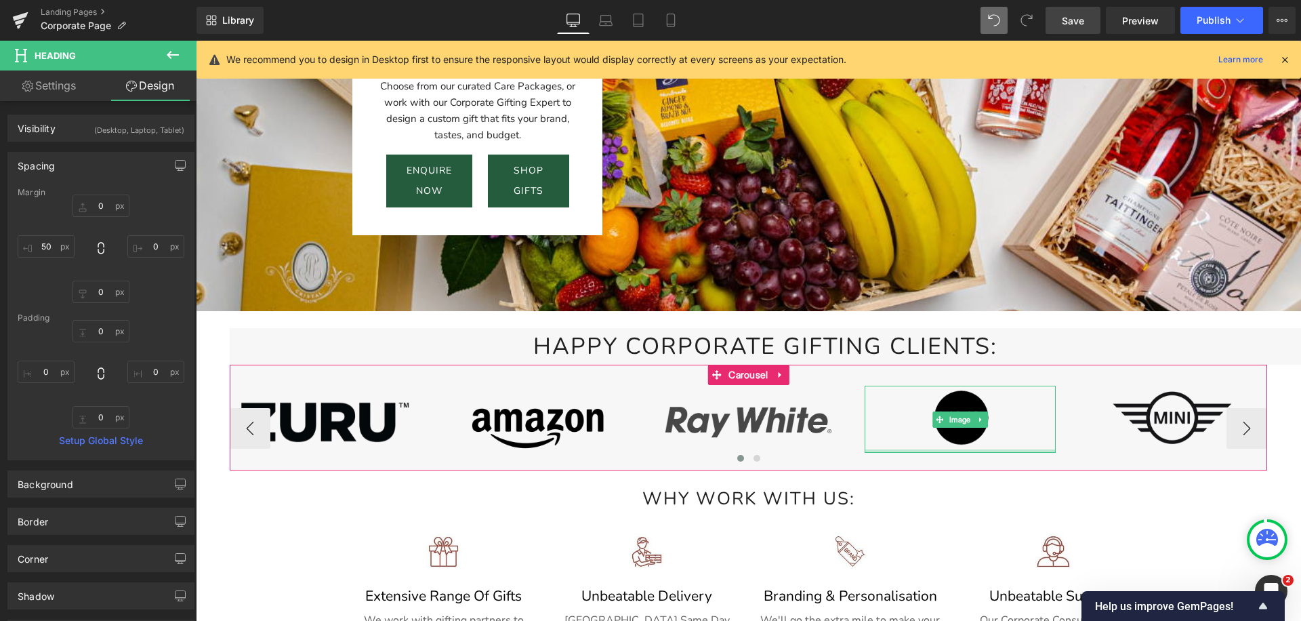
click at [878, 450] on div at bounding box center [959, 450] width 190 height 3
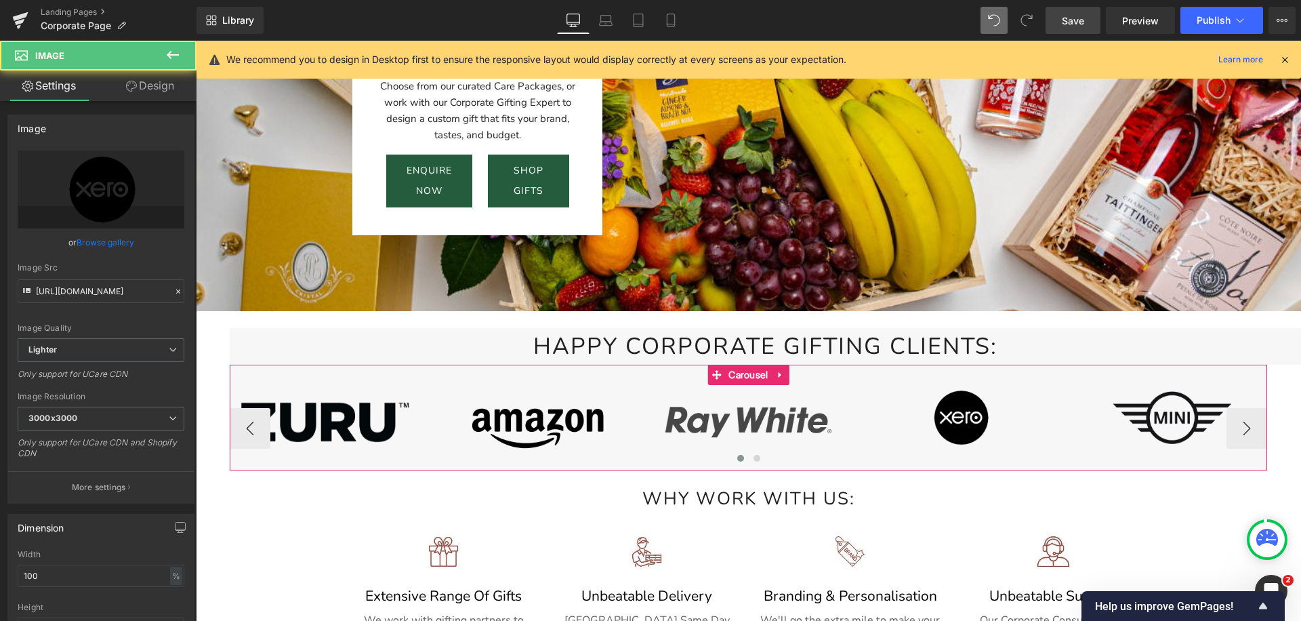
click at [854, 451] on div "Image Image Image Image Image Image" at bounding box center [748, 427] width 1037 height 85
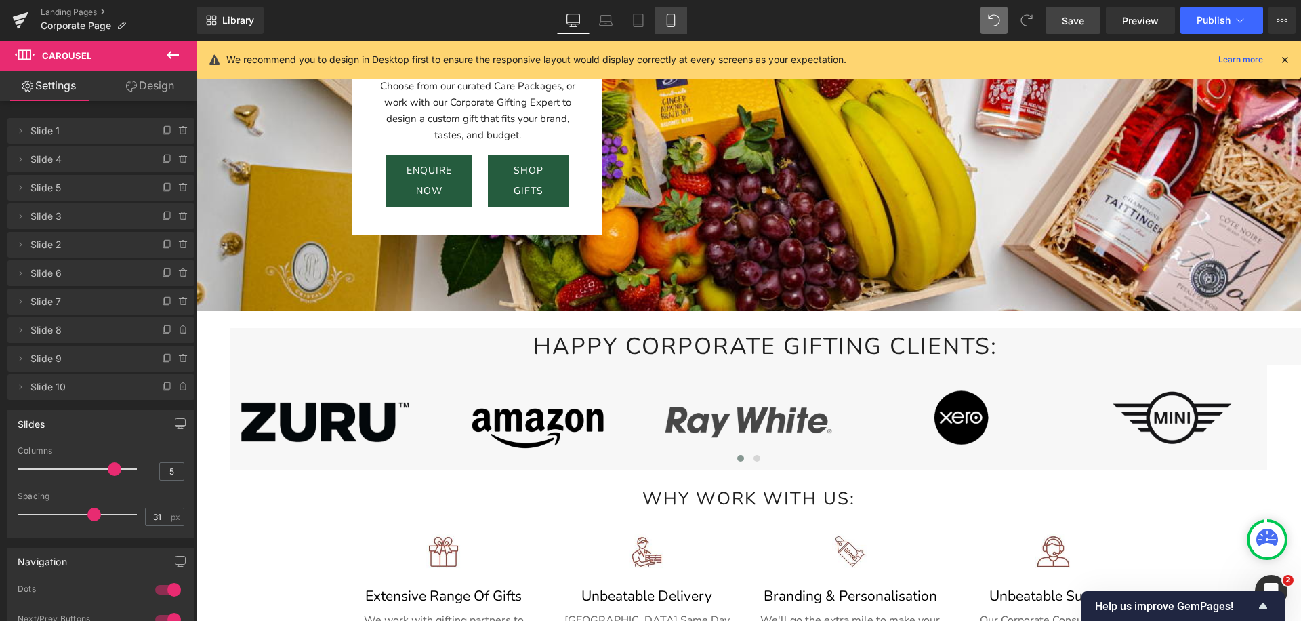
click at [670, 25] on icon at bounding box center [671, 21] width 14 height 14
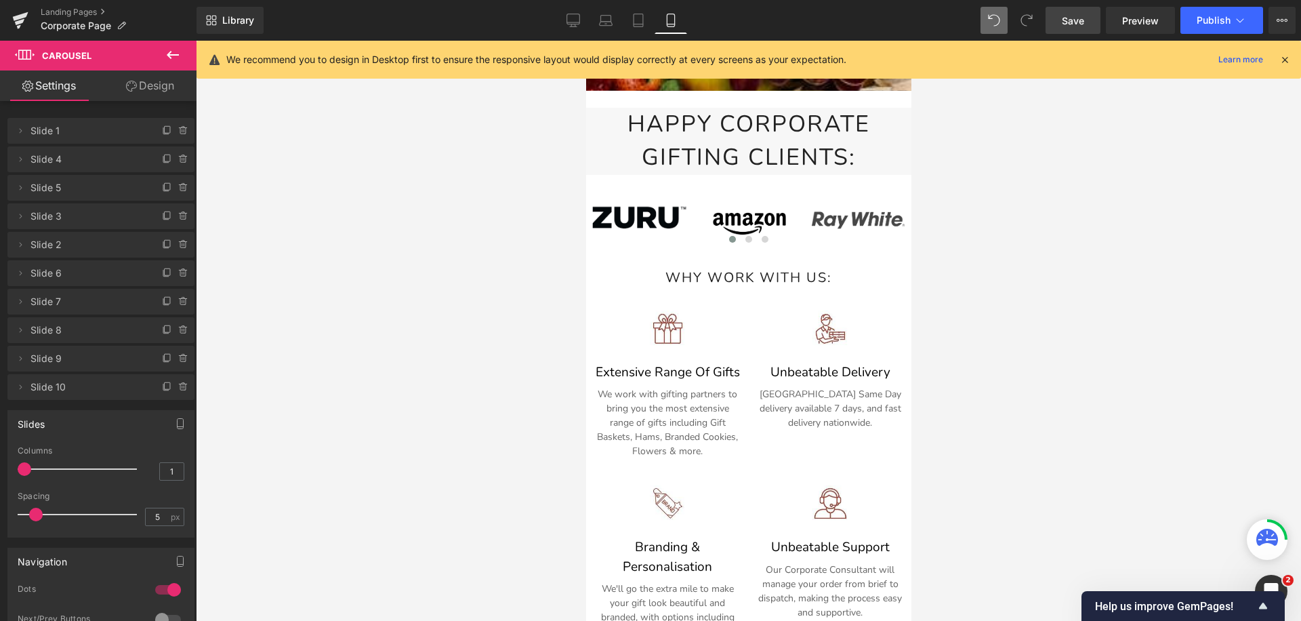
scroll to position [608, 0]
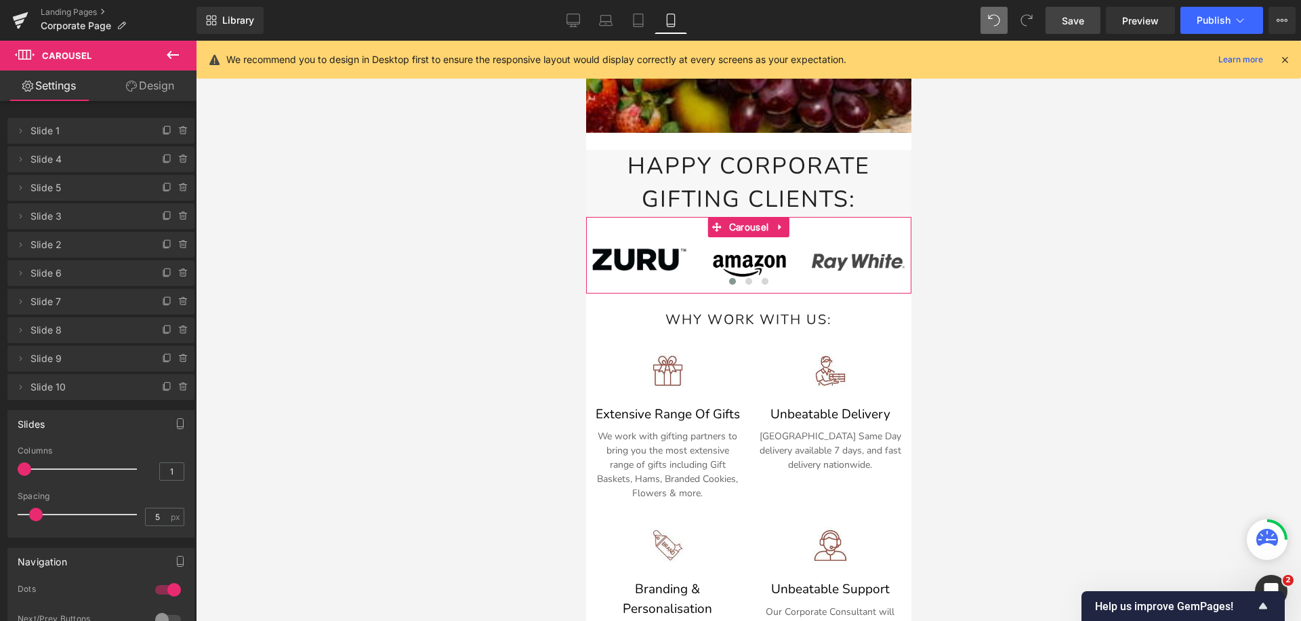
click at [635, 228] on div "Image Image Image Image Image Image Image Image" at bounding box center [747, 255] width 325 height 77
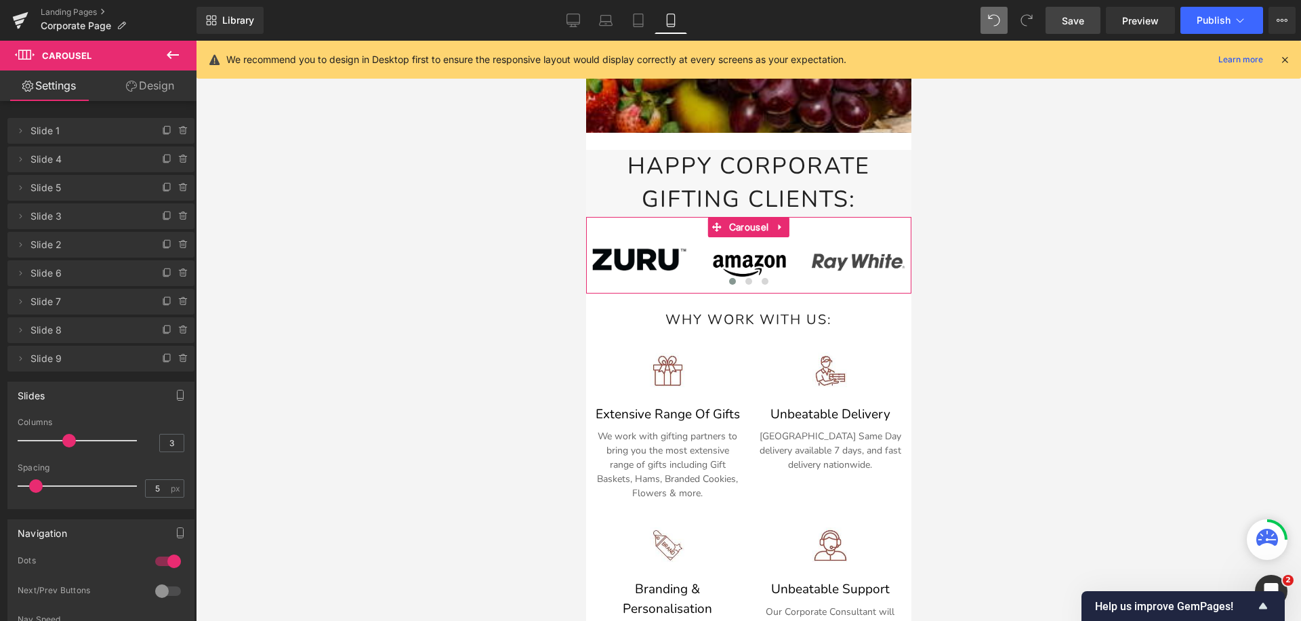
click at [149, 85] on link "Design" at bounding box center [150, 85] width 98 height 30
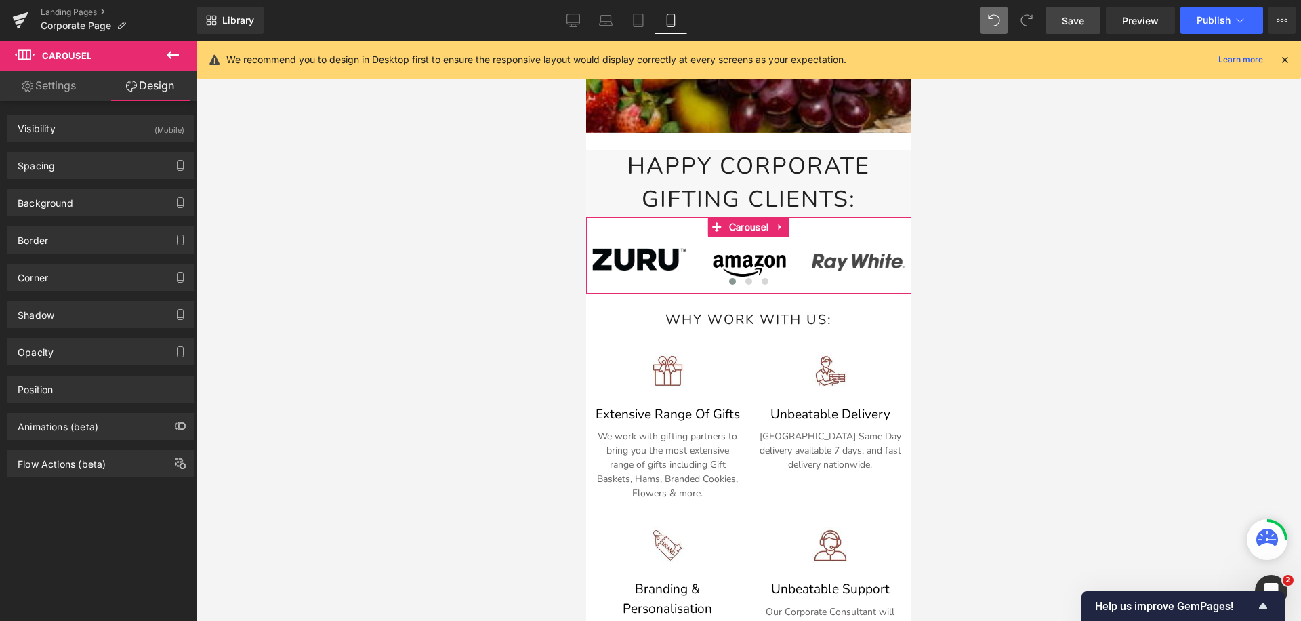
click at [58, 81] on link "Settings" at bounding box center [49, 85] width 98 height 30
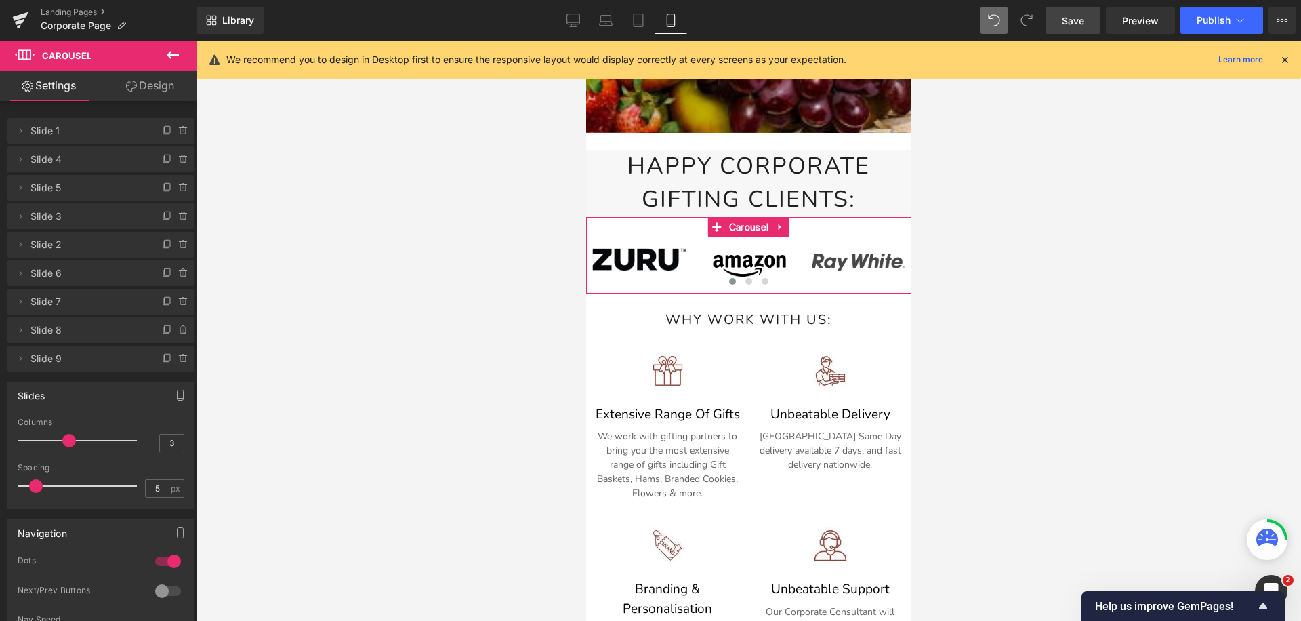
click at [116, 89] on link "Design" at bounding box center [150, 85] width 98 height 30
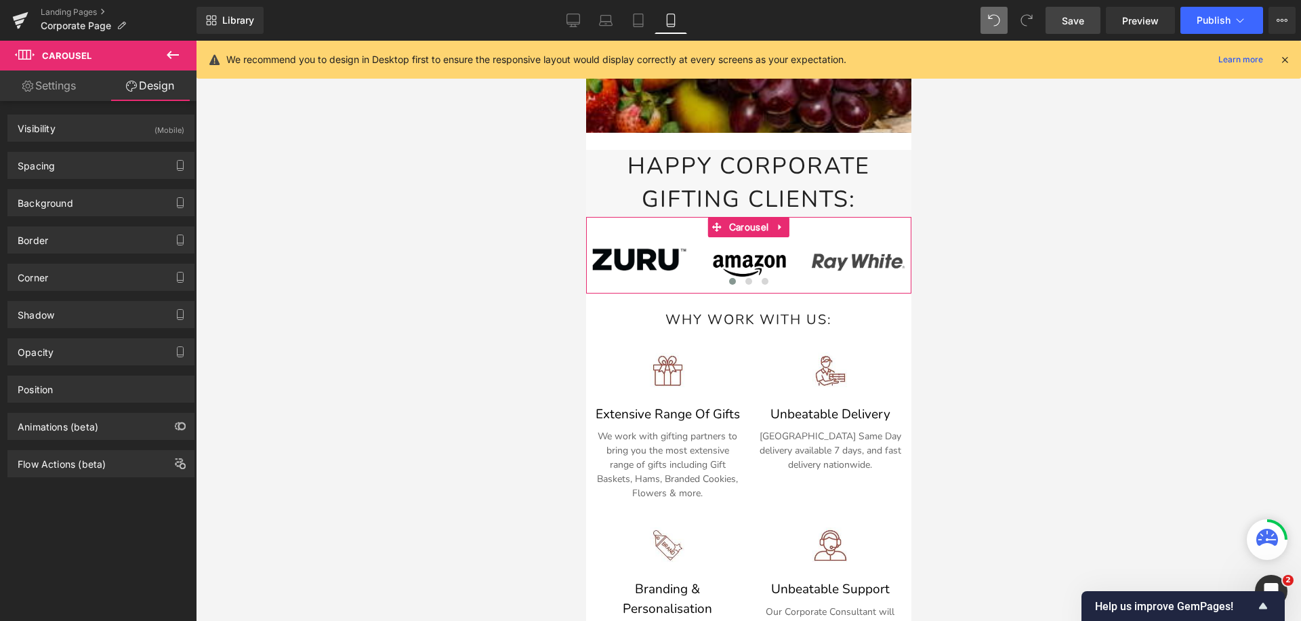
click at [58, 79] on link "Settings" at bounding box center [49, 85] width 98 height 30
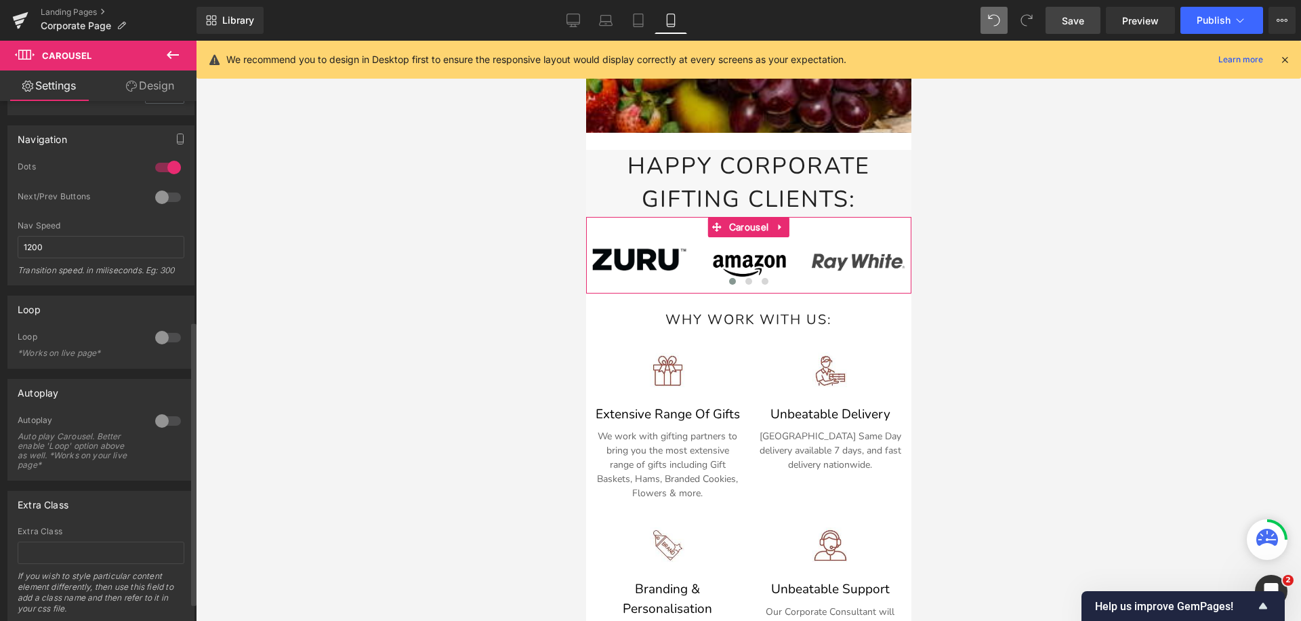
scroll to position [435, 0]
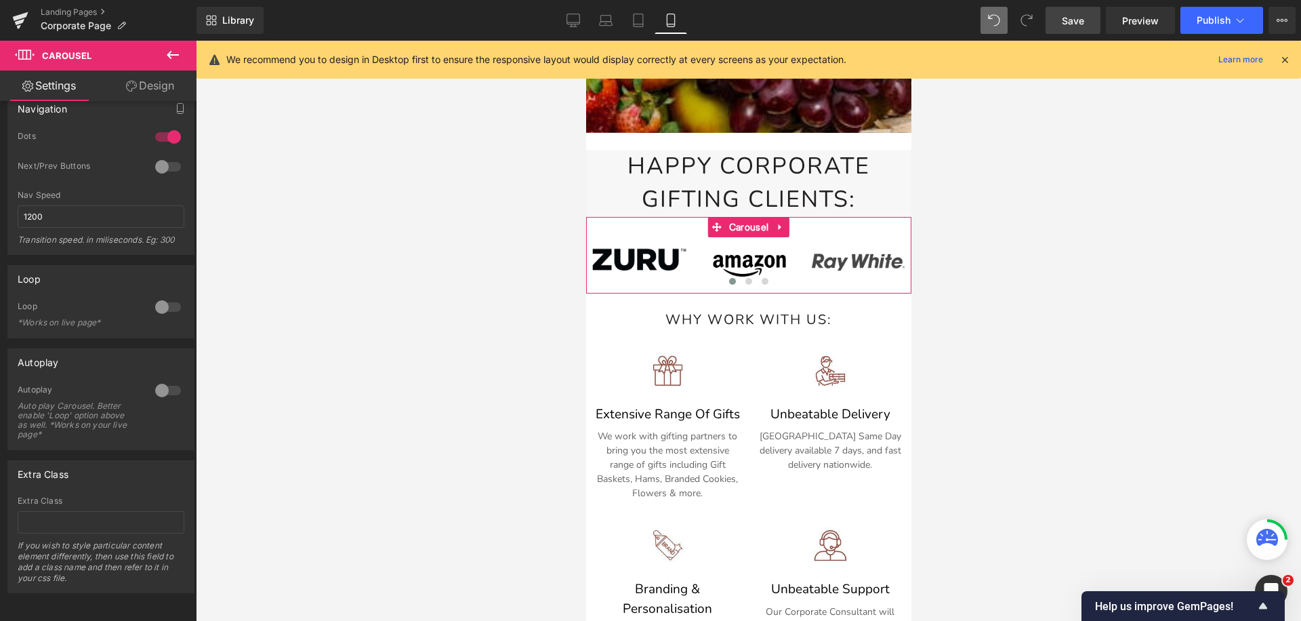
click at [140, 81] on link "Design" at bounding box center [150, 85] width 98 height 30
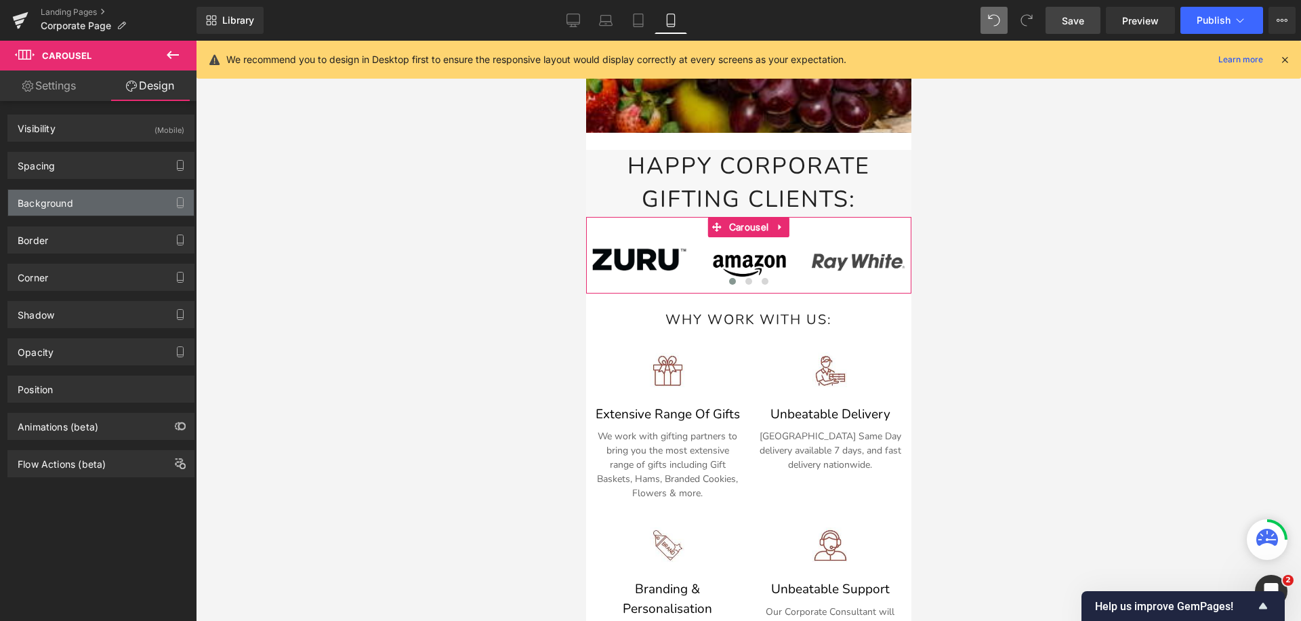
click at [78, 208] on div "Background" at bounding box center [101, 203] width 186 height 26
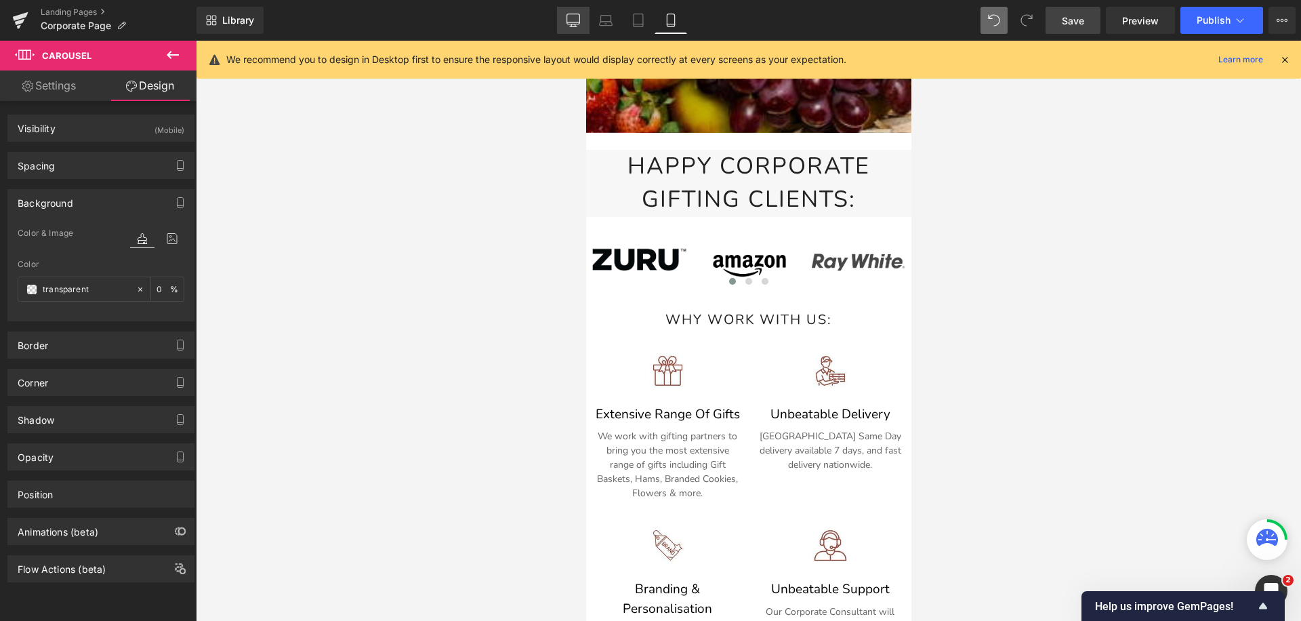
click at [565, 22] on link "Desktop" at bounding box center [573, 20] width 33 height 27
type input "0"
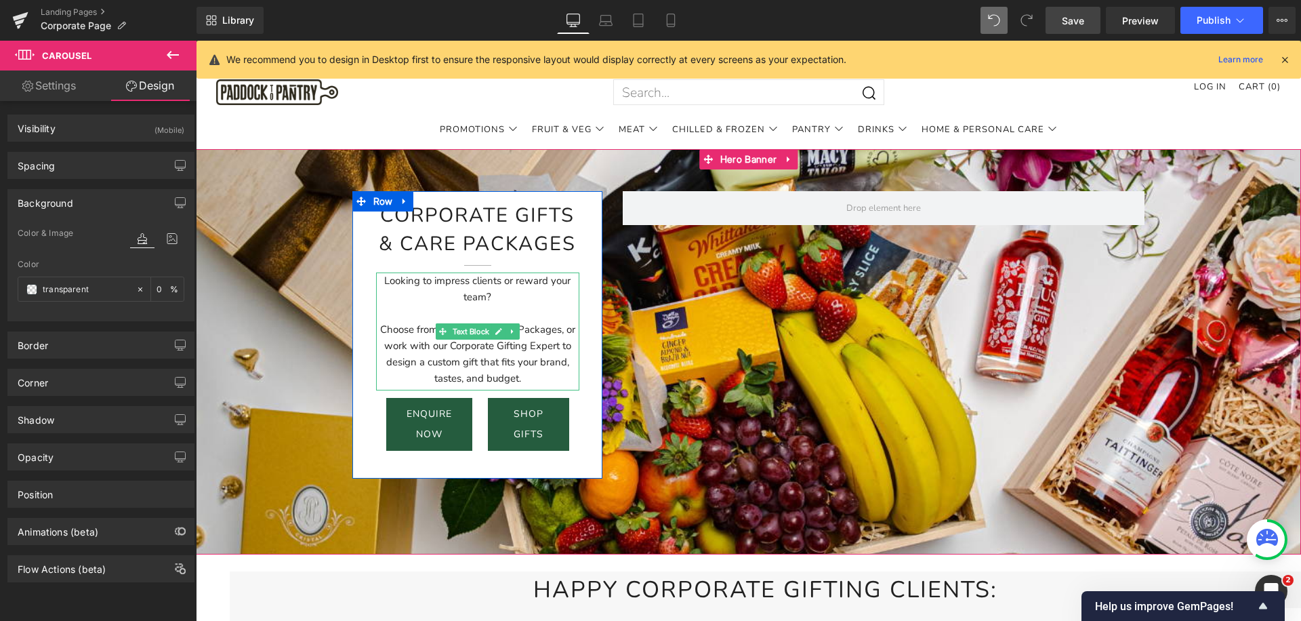
scroll to position [375, 0]
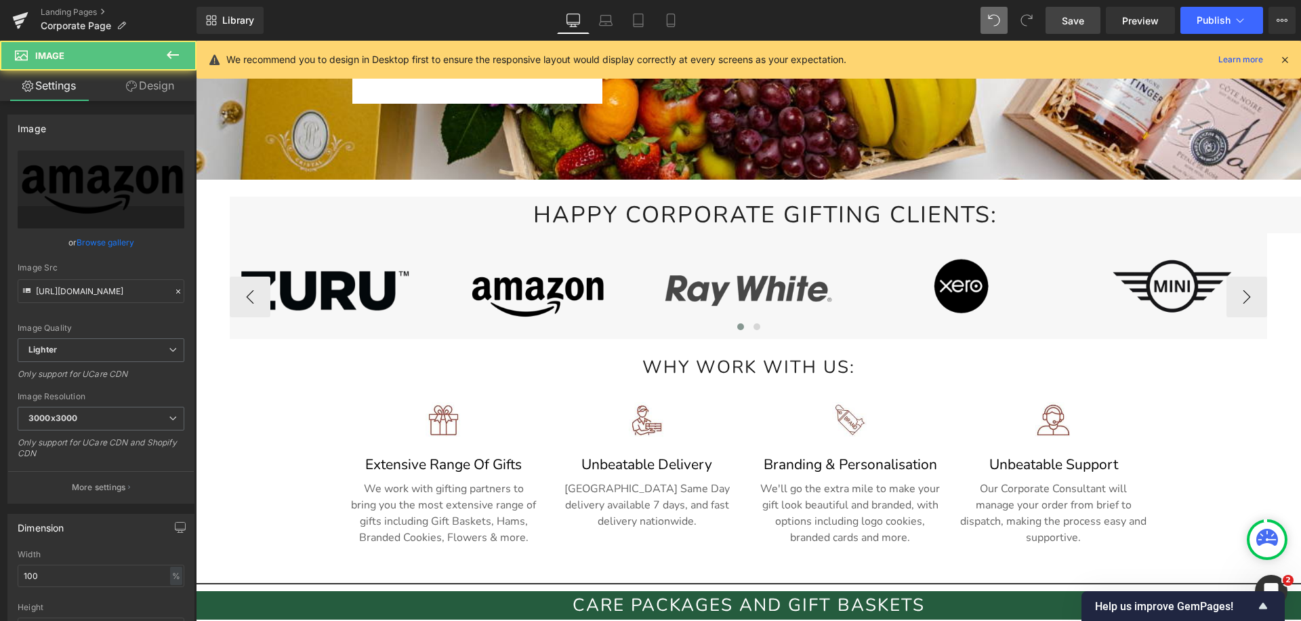
click at [447, 291] on img at bounding box center [536, 291] width 190 height 75
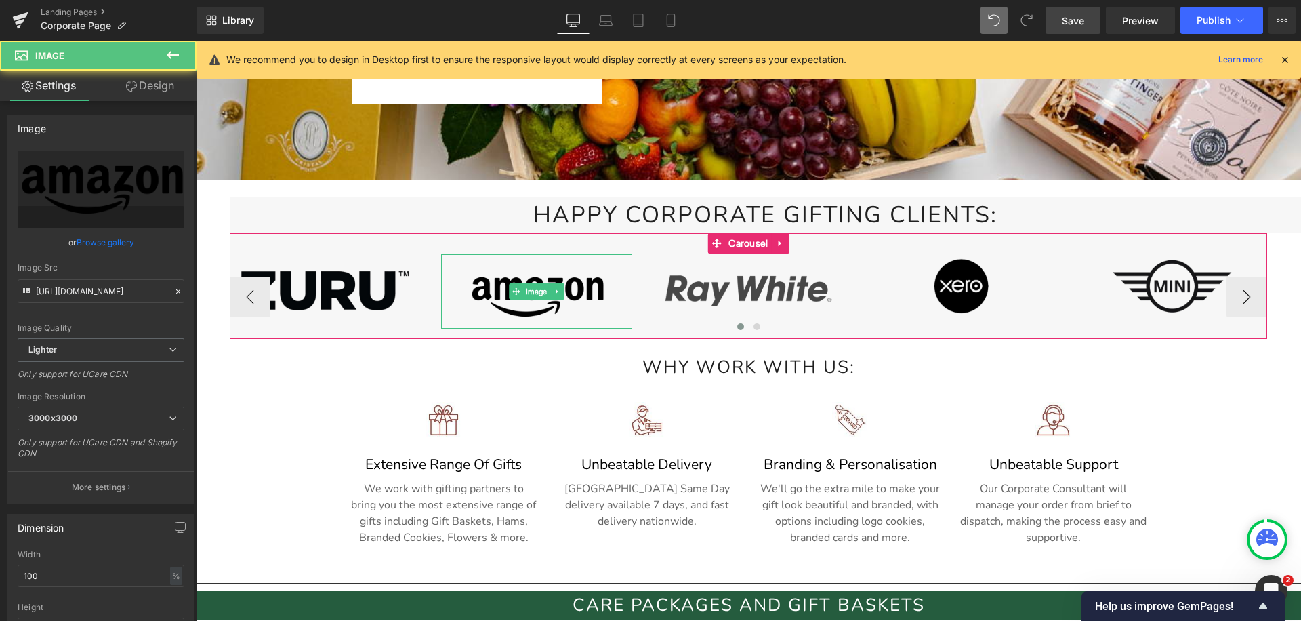
click at [392, 304] on img at bounding box center [325, 296] width 190 height 85
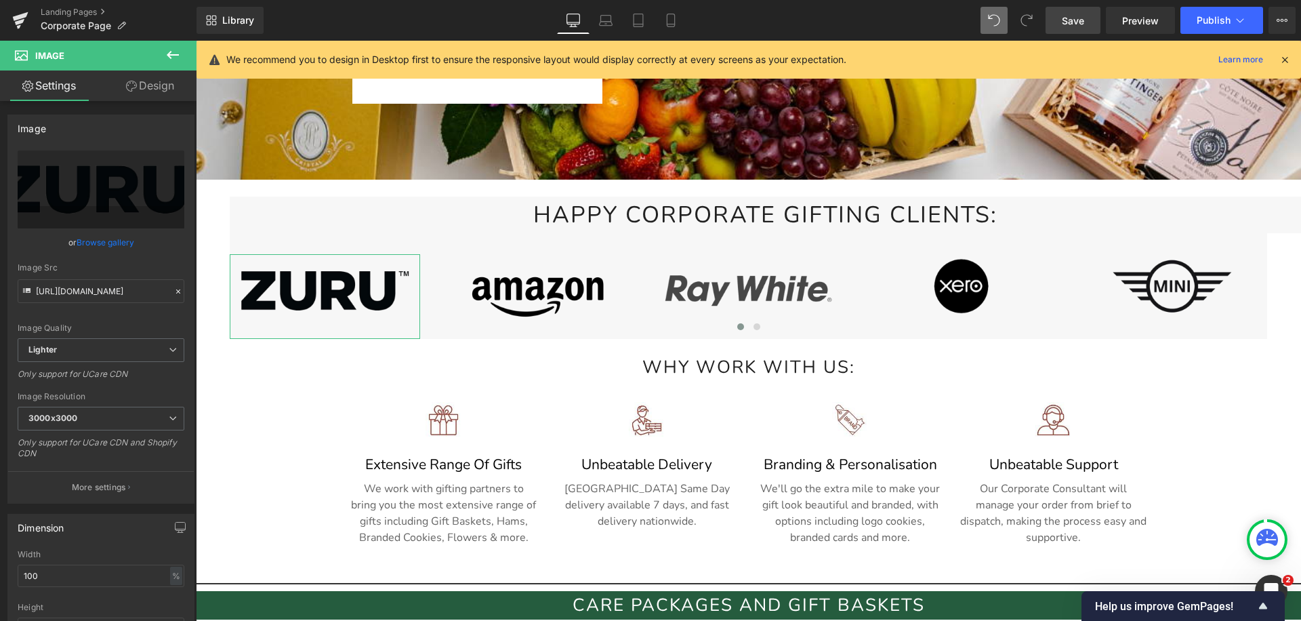
click at [140, 98] on link "Design" at bounding box center [150, 85] width 98 height 30
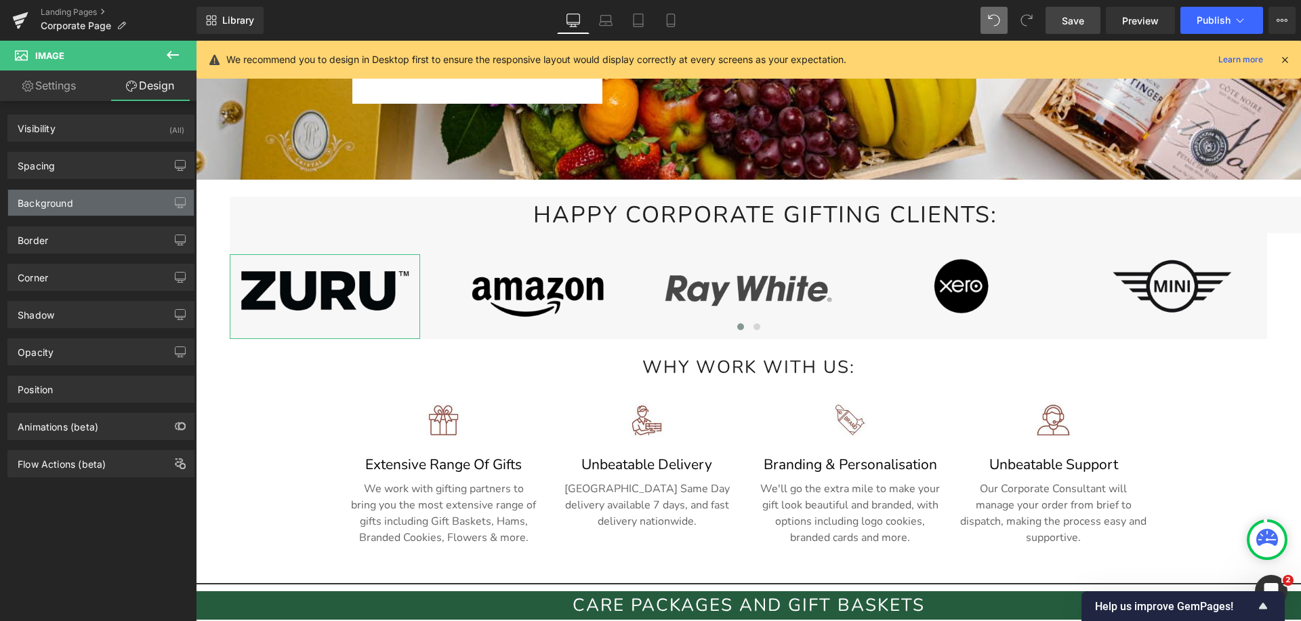
click at [98, 194] on div "Background" at bounding box center [101, 203] width 186 height 26
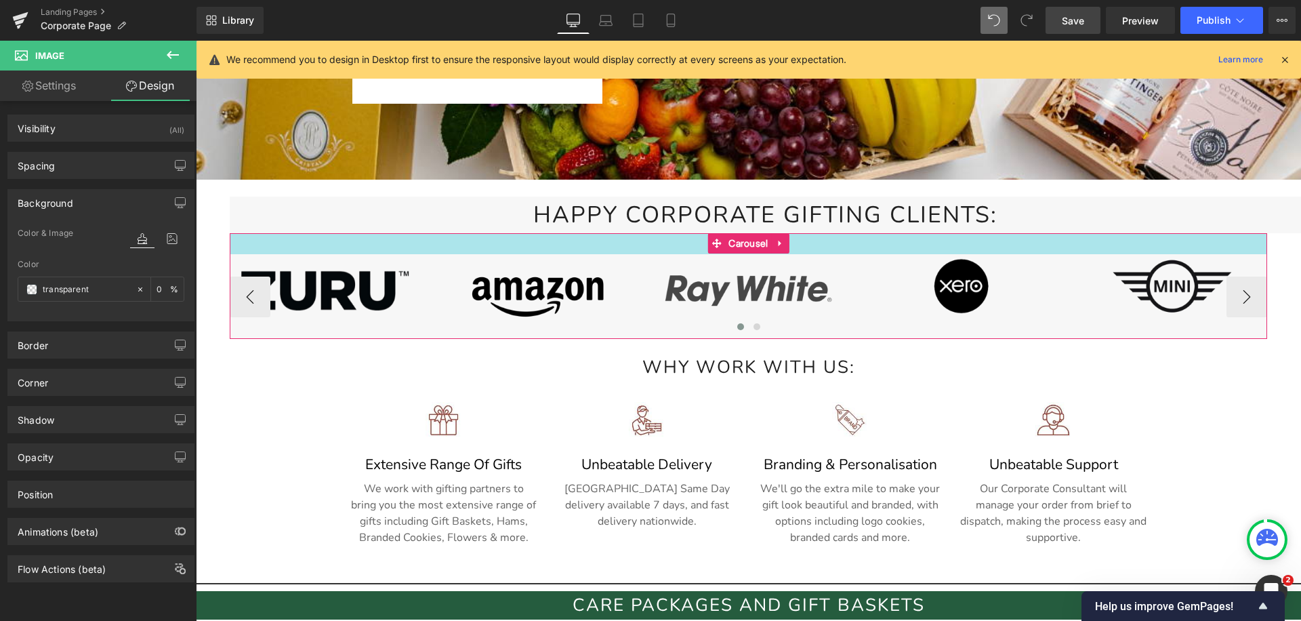
click at [268, 242] on div "31px" at bounding box center [748, 243] width 1037 height 21
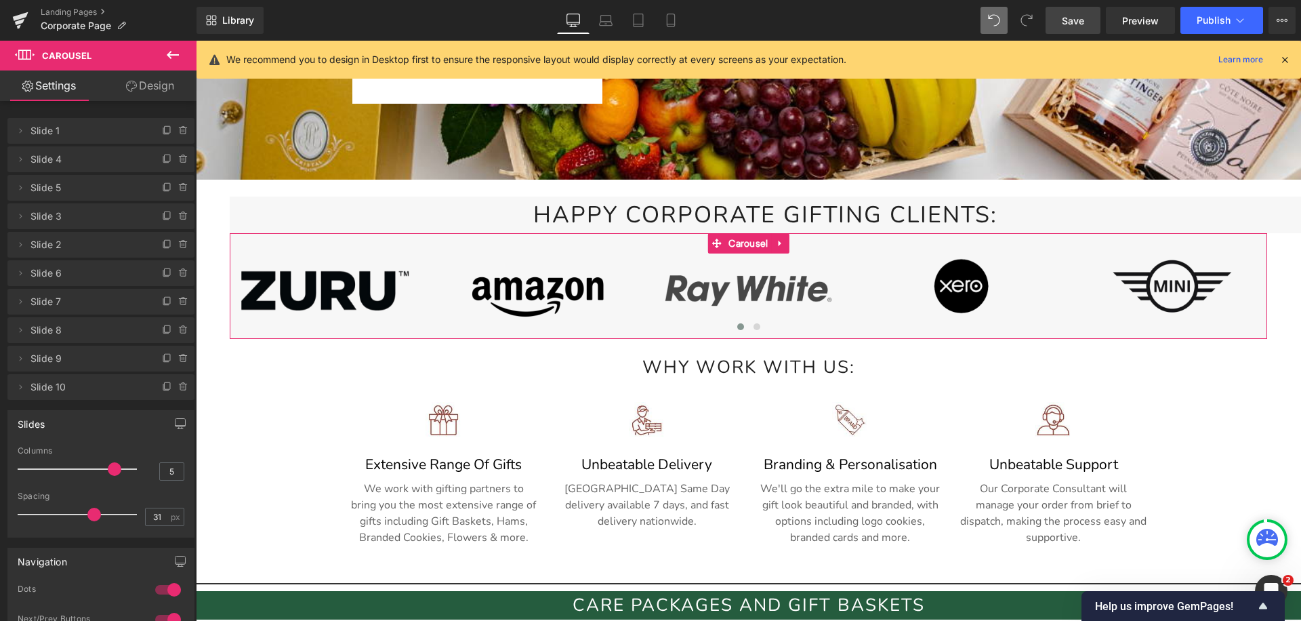
click at [169, 81] on link "Design" at bounding box center [150, 85] width 98 height 30
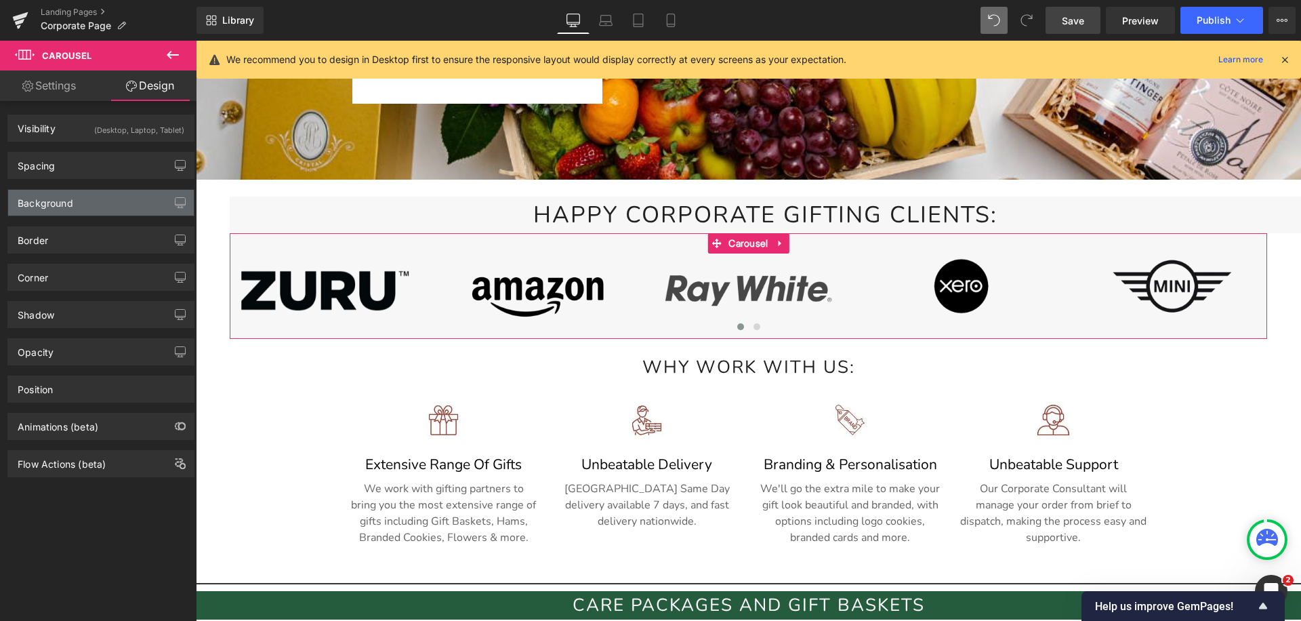
click at [103, 203] on div "Background" at bounding box center [101, 203] width 186 height 26
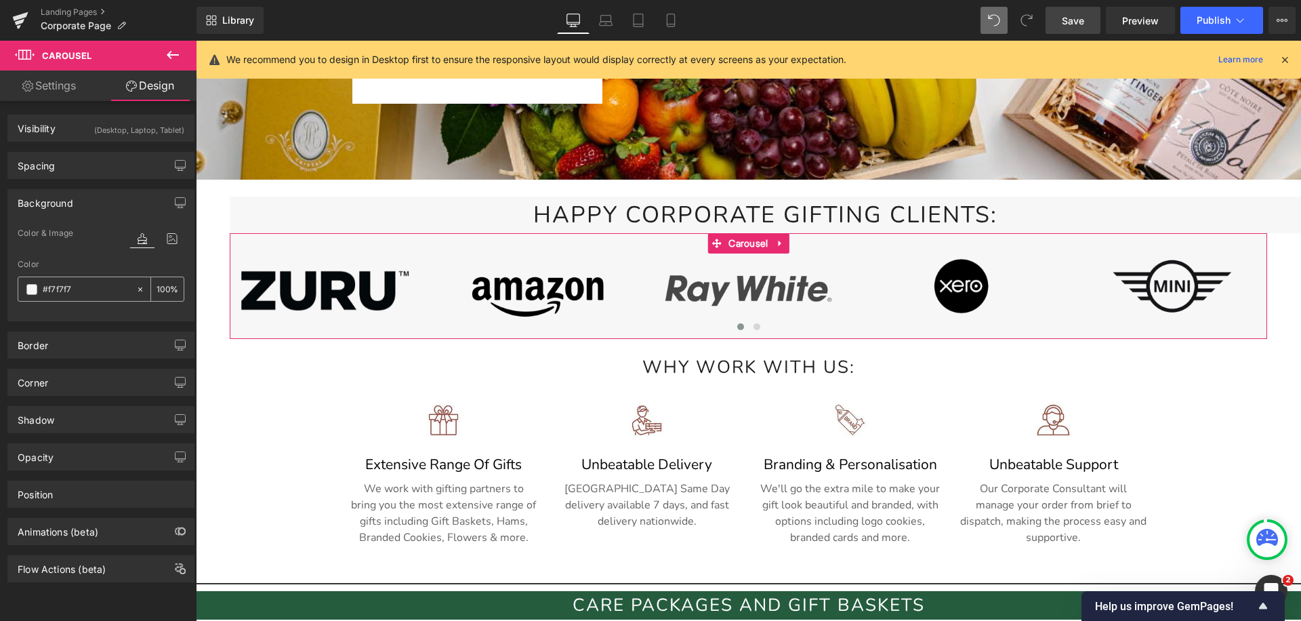
click at [54, 287] on input "#f7f7f7" at bounding box center [86, 289] width 87 height 15
click at [64, 287] on input "#f7f7f7" at bounding box center [86, 289] width 87 height 15
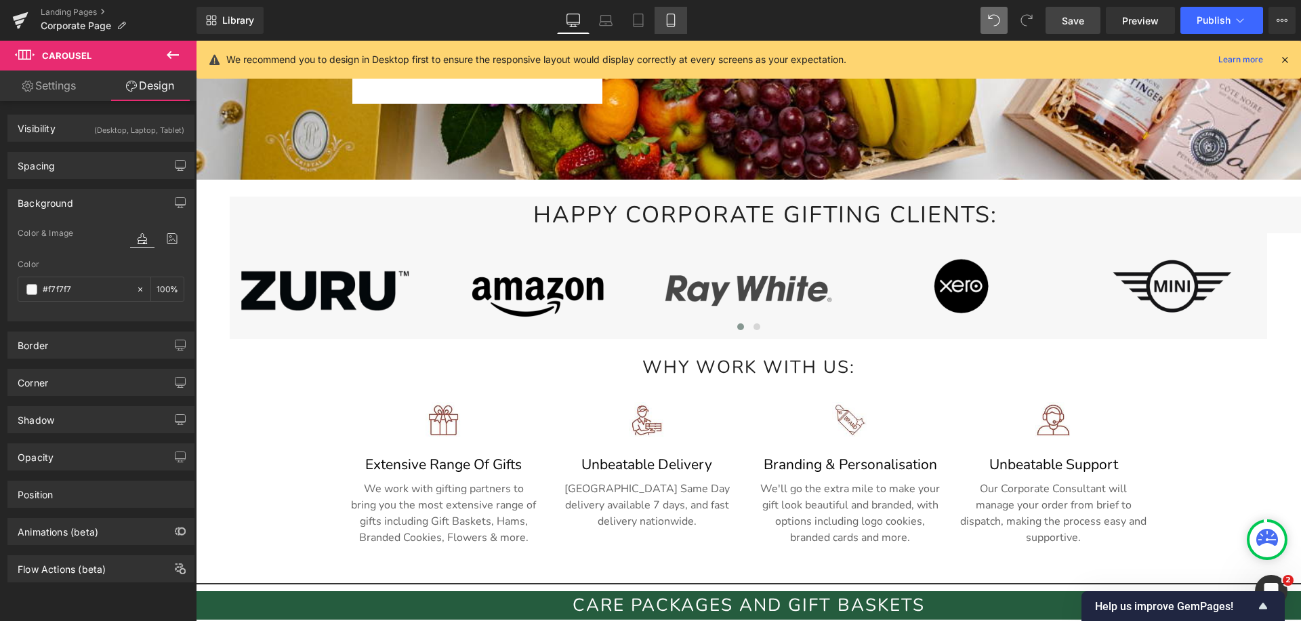
click at [673, 23] on icon at bounding box center [671, 21] width 14 height 14
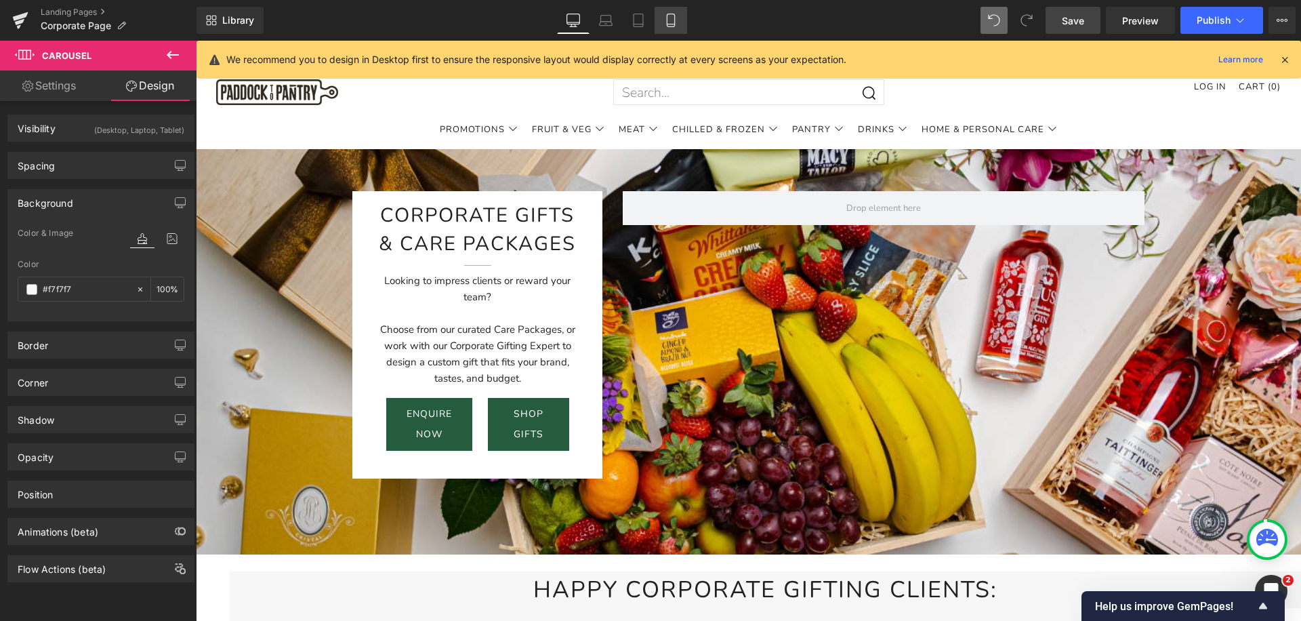
type input "100"
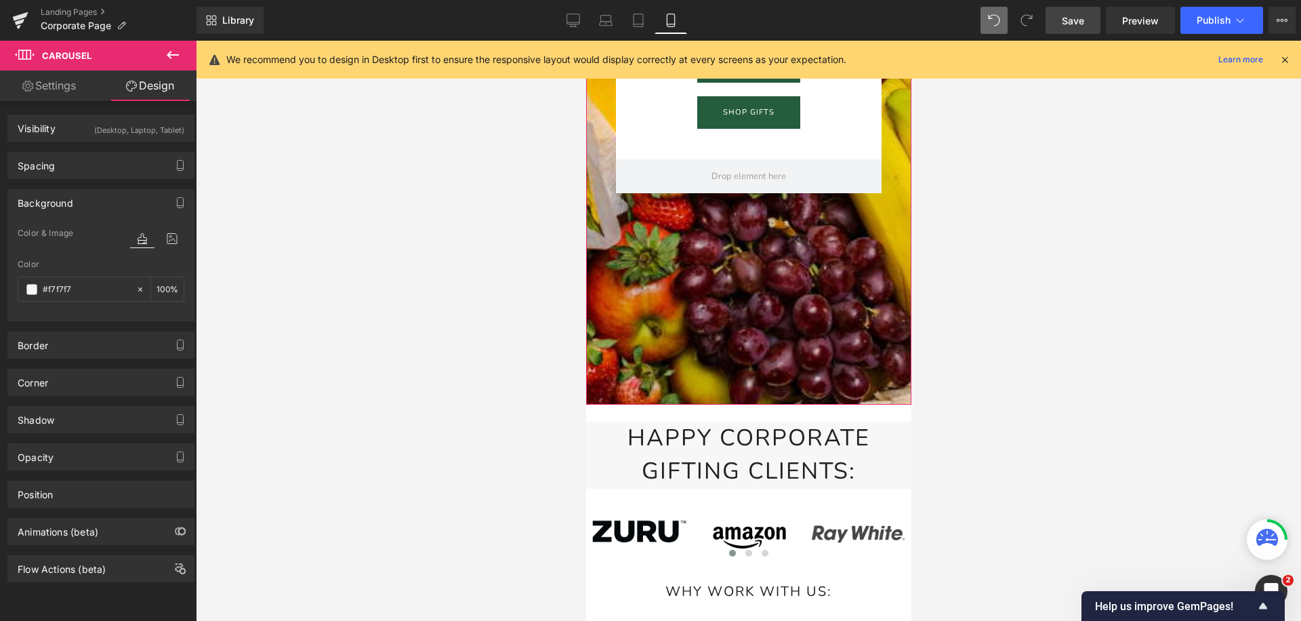
scroll to position [657, 0]
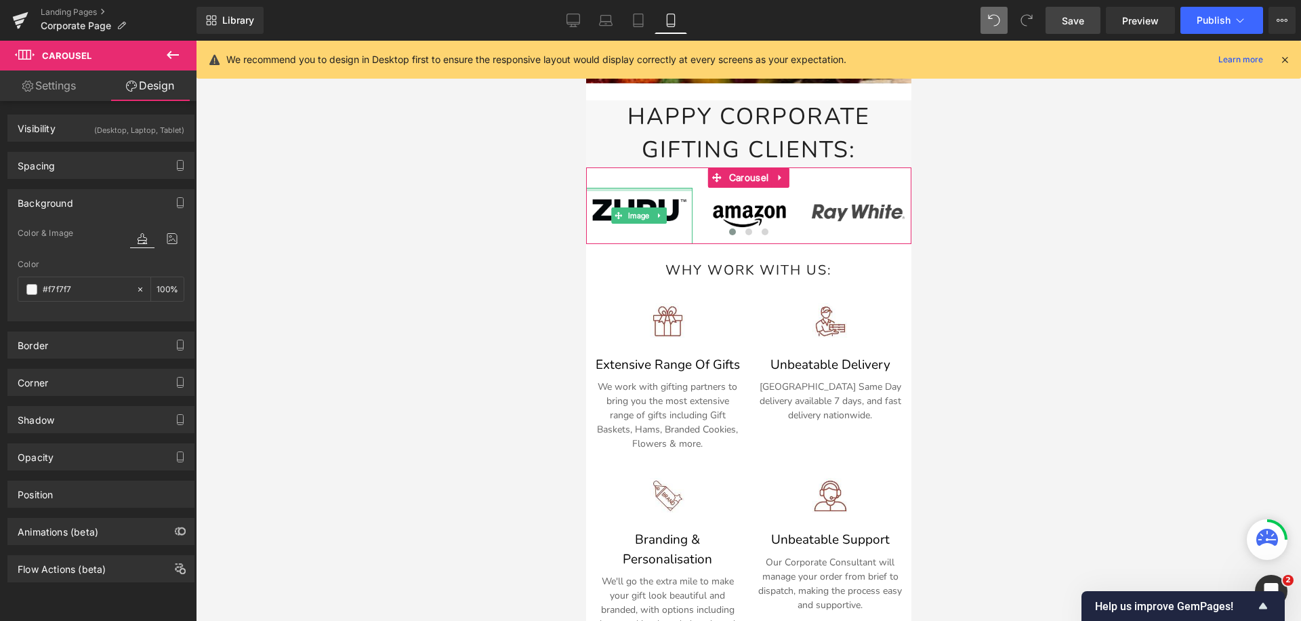
click at [648, 188] on div "Image" at bounding box center [638, 216] width 106 height 56
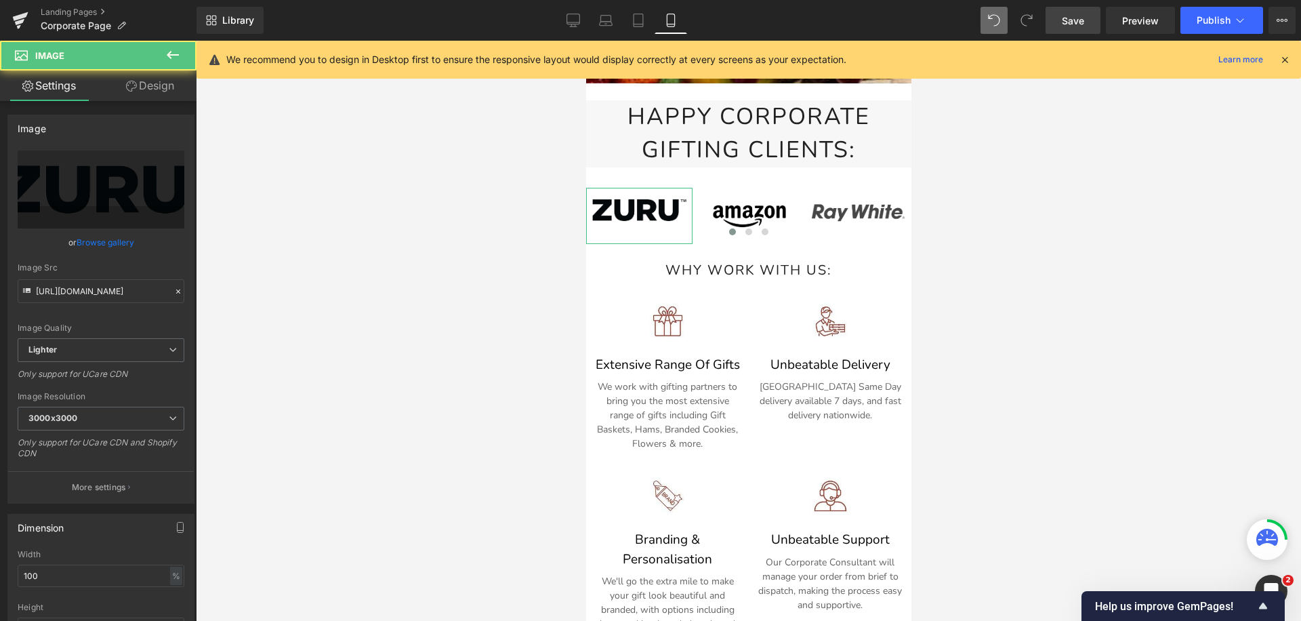
click at [160, 90] on link "Design" at bounding box center [150, 85] width 98 height 30
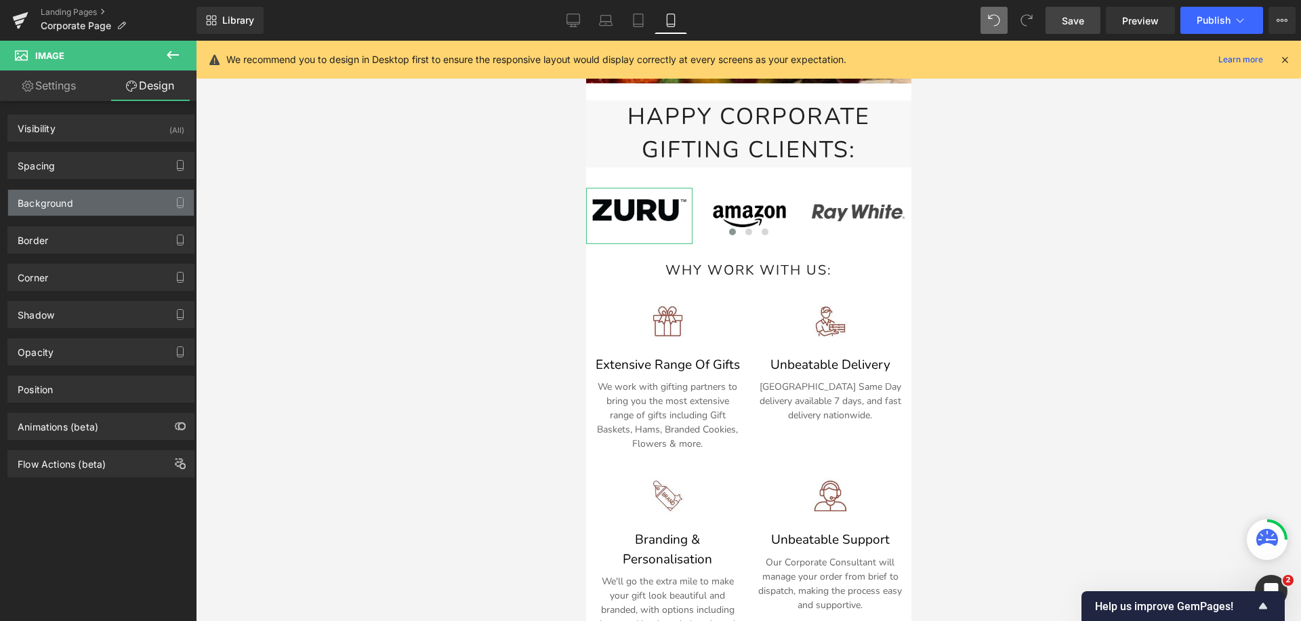
click at [97, 202] on div "Background" at bounding box center [101, 203] width 186 height 26
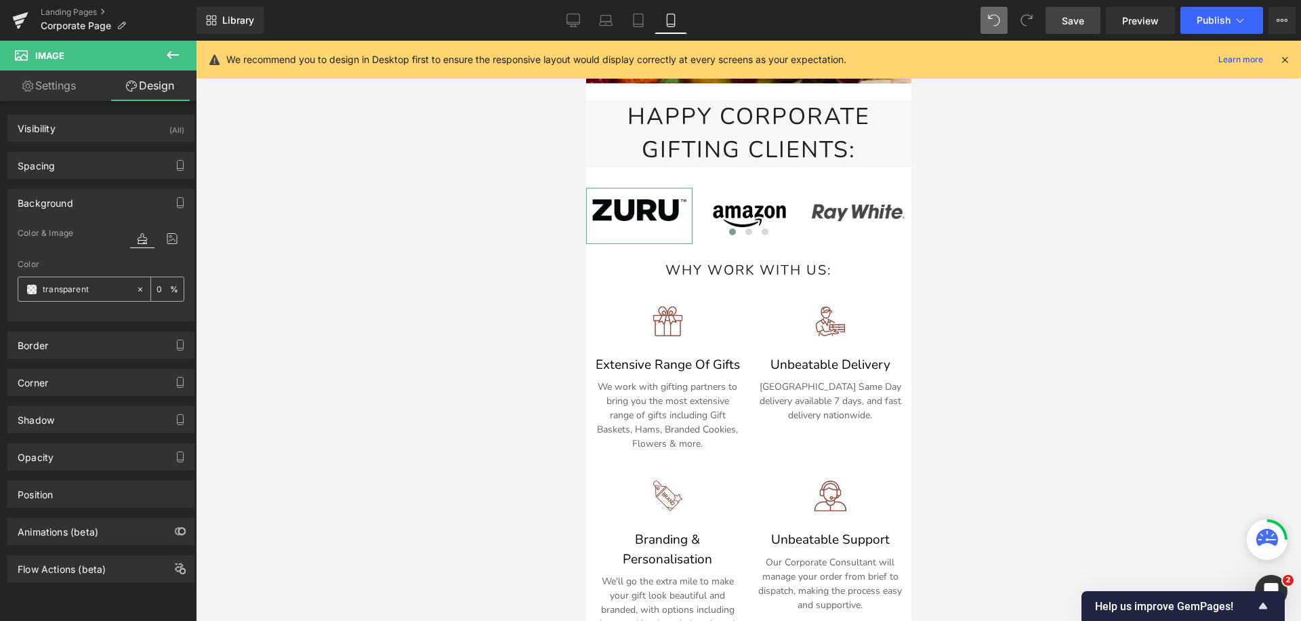
click at [84, 290] on input "transparent" at bounding box center [86, 289] width 87 height 15
paste input "#f7f7f7"
type input "#f7f7f7t"
click at [167, 45] on button at bounding box center [172, 56] width 47 height 30
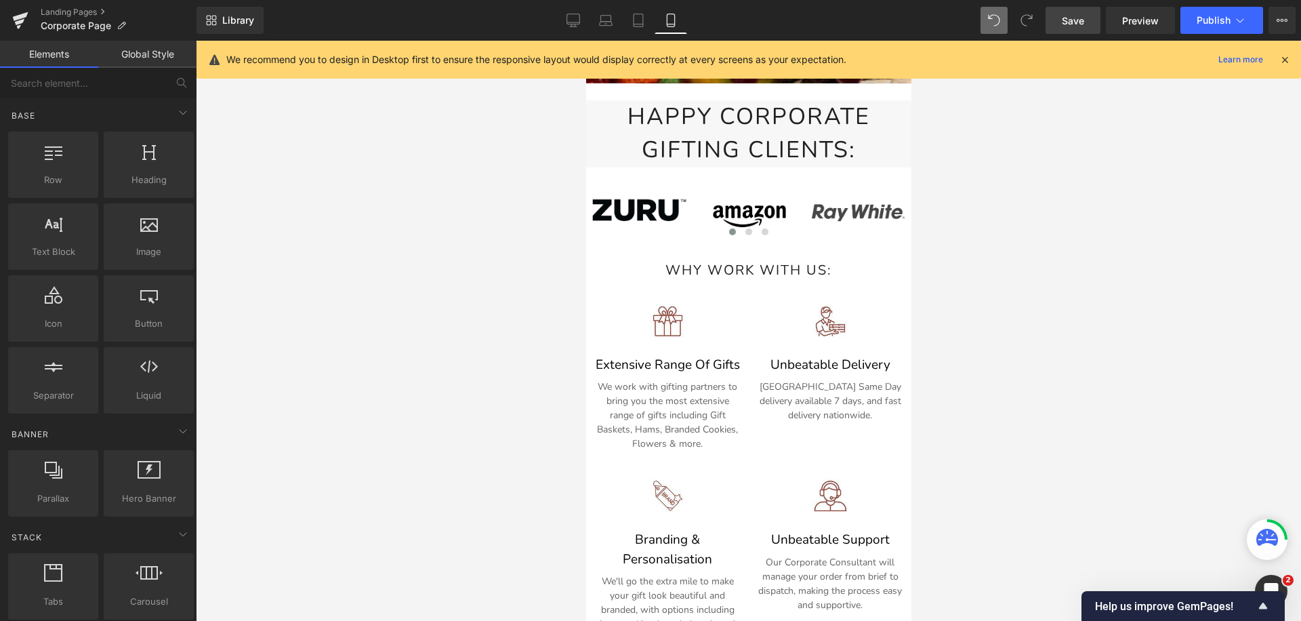
click at [622, 177] on div "Image Image Image Image Image Image Image Image" at bounding box center [747, 205] width 325 height 77
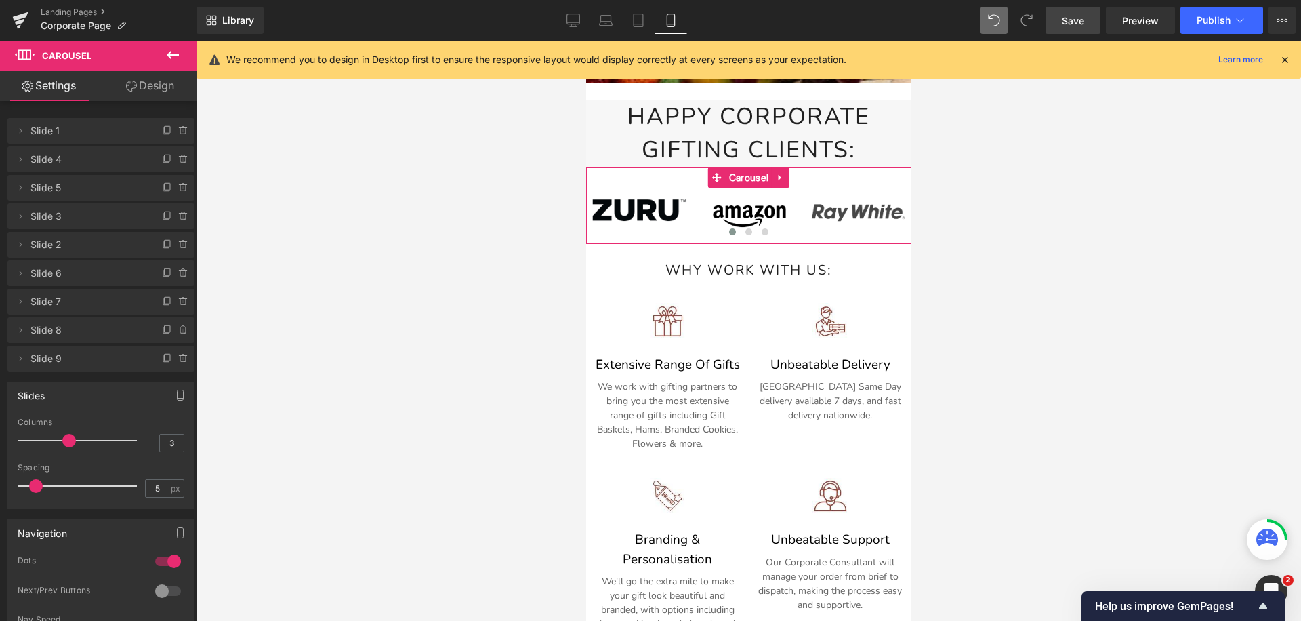
click at [134, 89] on icon at bounding box center [131, 86] width 11 height 11
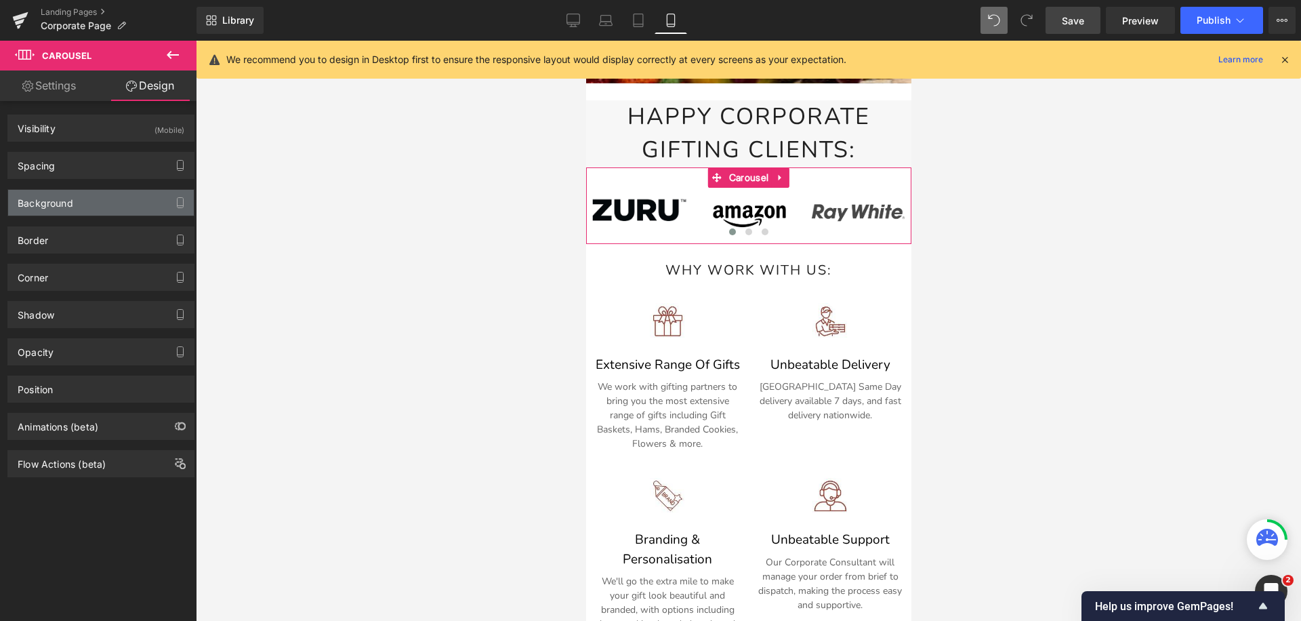
click at [58, 204] on div "Background" at bounding box center [46, 199] width 56 height 19
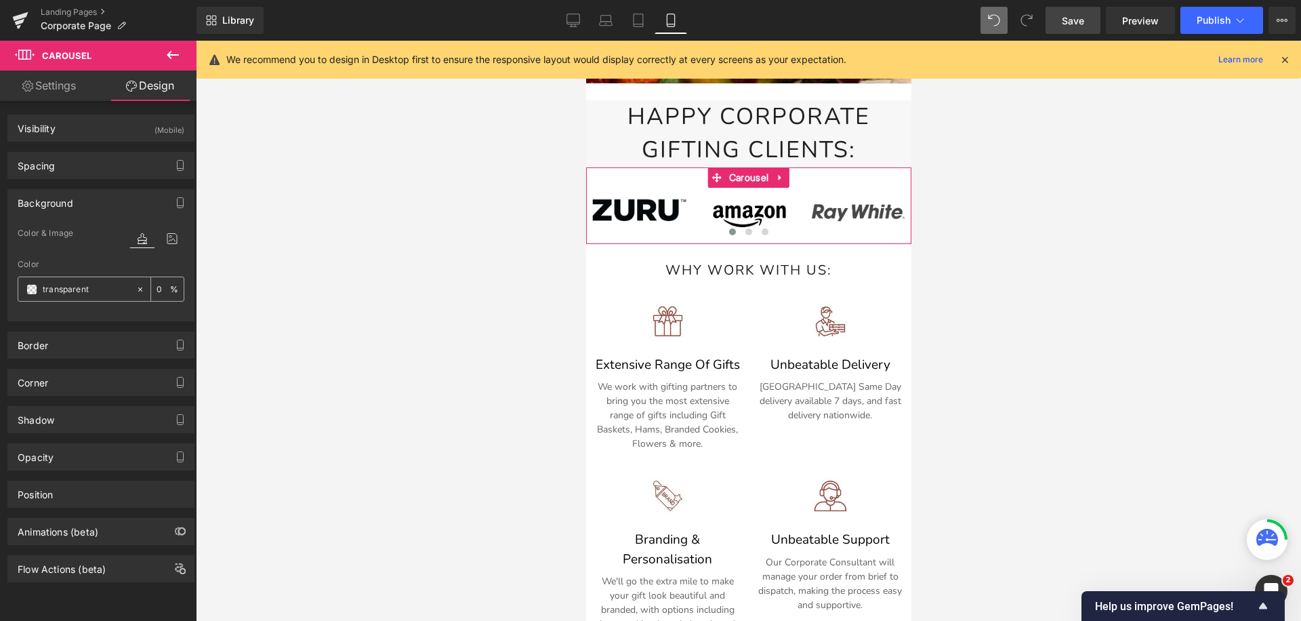
click at [83, 292] on input "transparent" at bounding box center [86, 289] width 87 height 15
paste input "#f7f7f7"
click at [106, 294] on input "#f7f7f7t" at bounding box center [86, 289] width 87 height 15
type input "#f7f7f7"
type input "100"
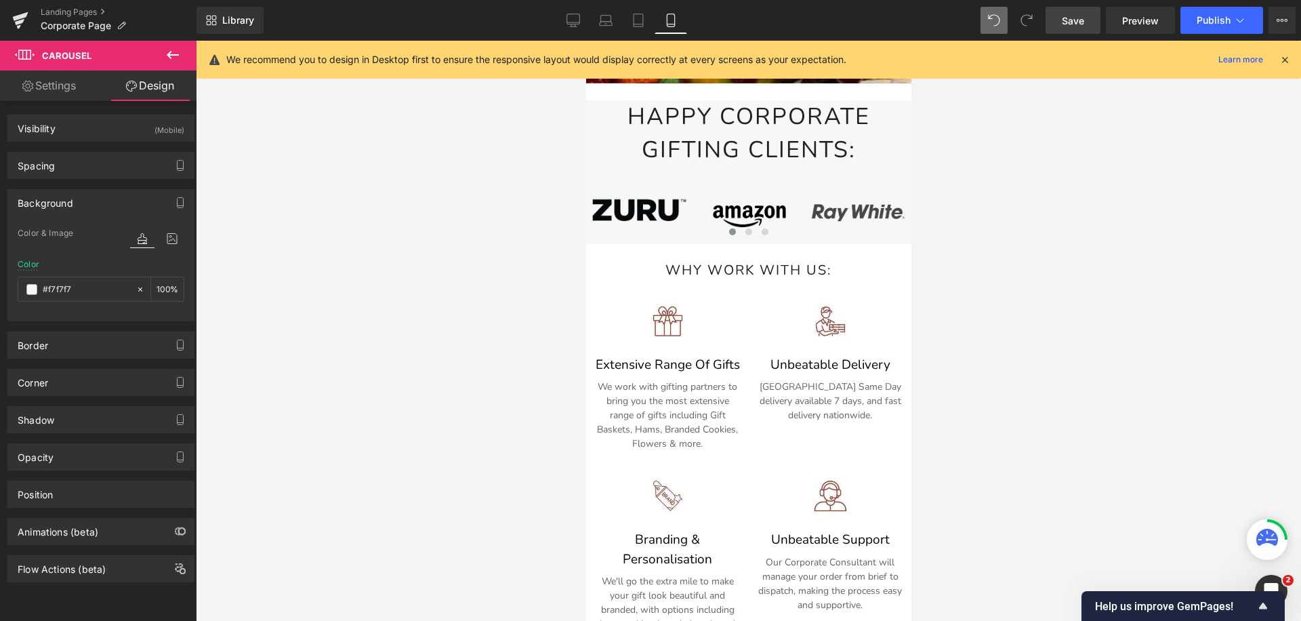
type input "#f7f7f7"
click at [172, 56] on icon at bounding box center [173, 55] width 16 height 16
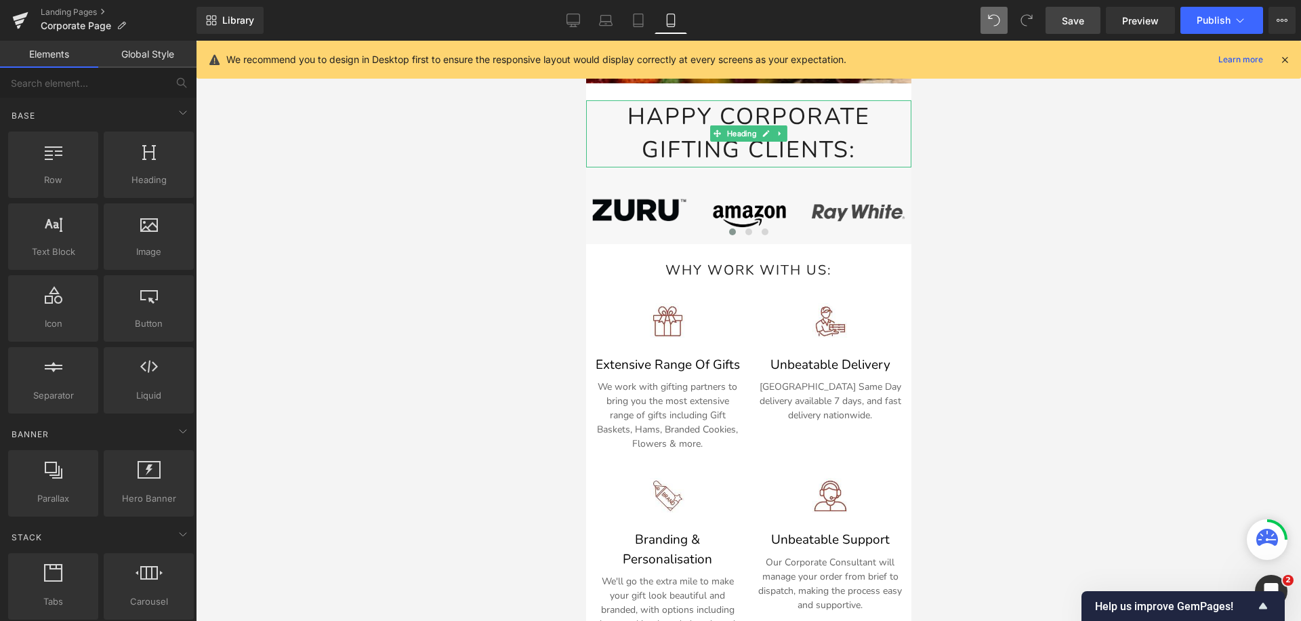
click at [694, 132] on h1 "Happy corporate Gifting clients:" at bounding box center [747, 133] width 325 height 67
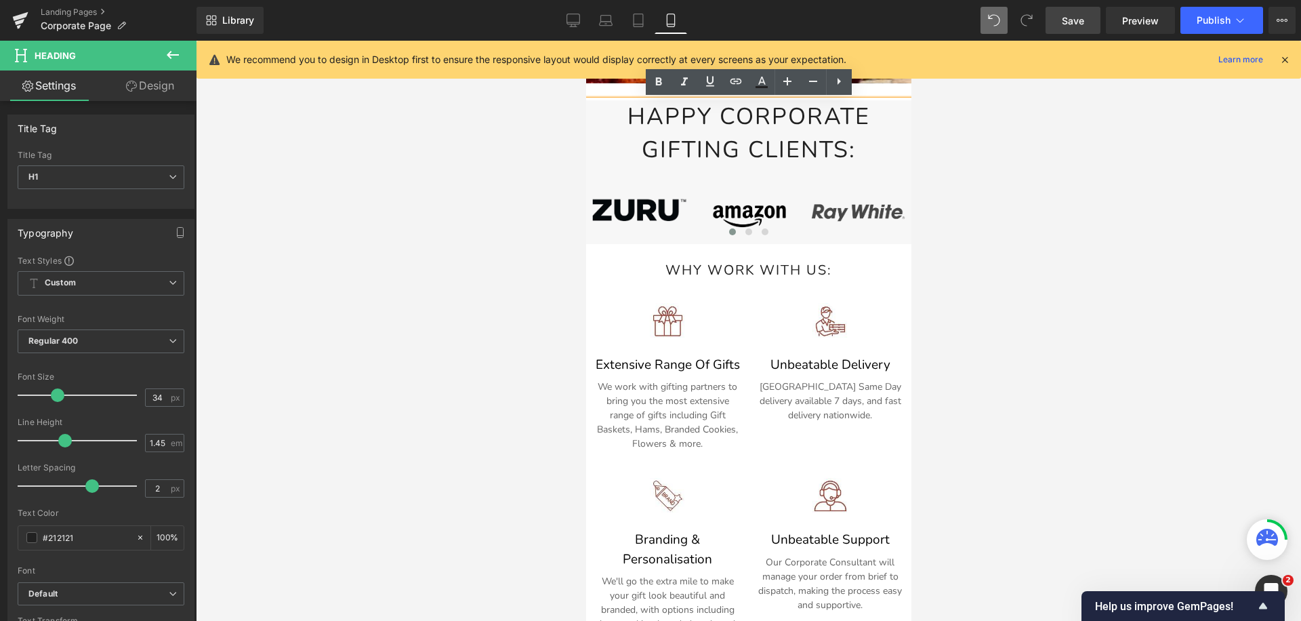
click at [546, 141] on div at bounding box center [748, 331] width 1105 height 580
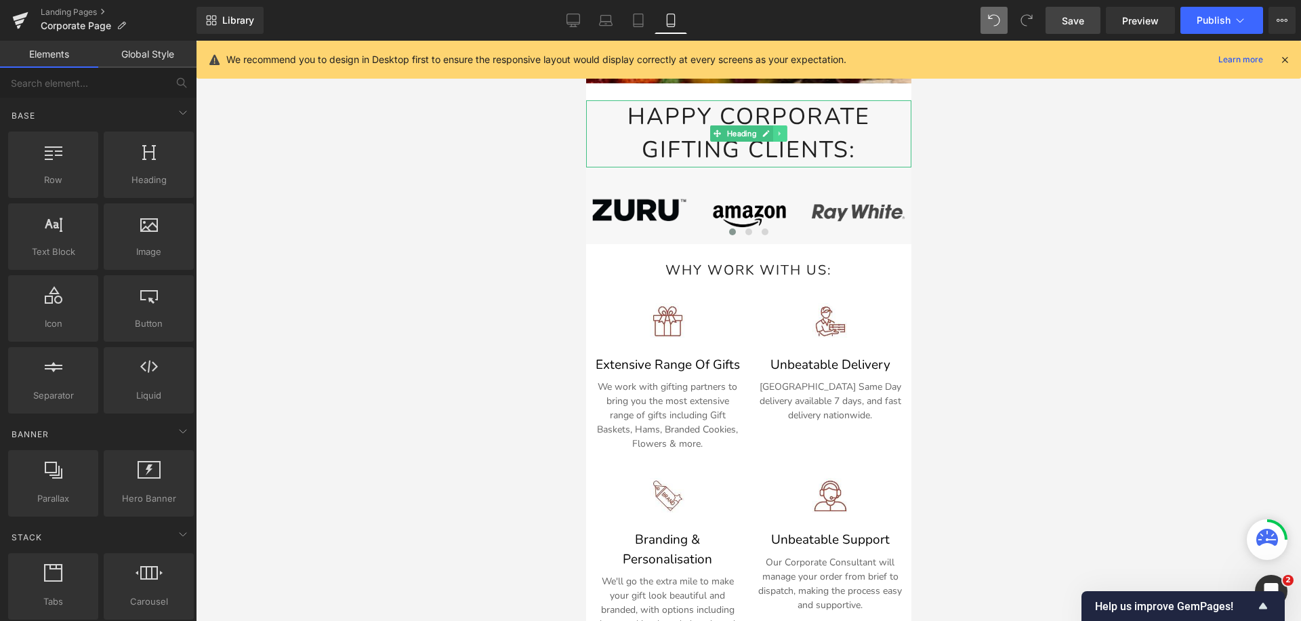
click at [782, 136] on icon at bounding box center [779, 133] width 7 height 8
click at [773, 133] on icon at bounding box center [771, 133] width 7 height 7
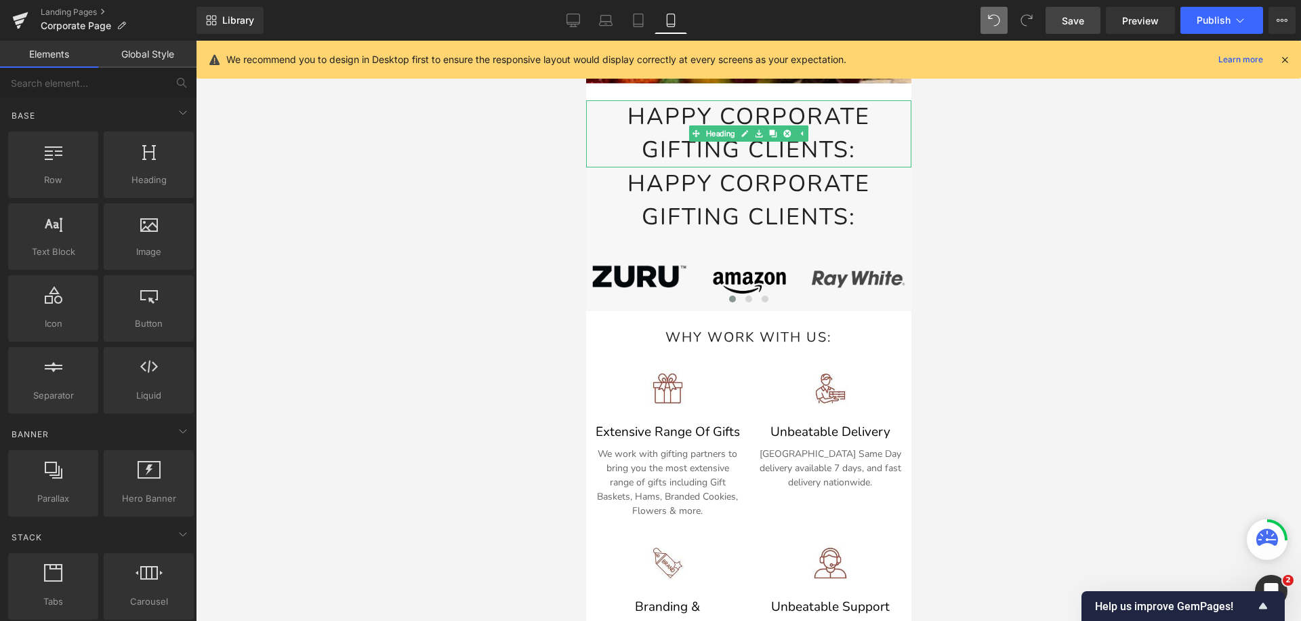
click at [627, 125] on span "Happy corporate Gifting clients:" at bounding box center [748, 133] width 243 height 64
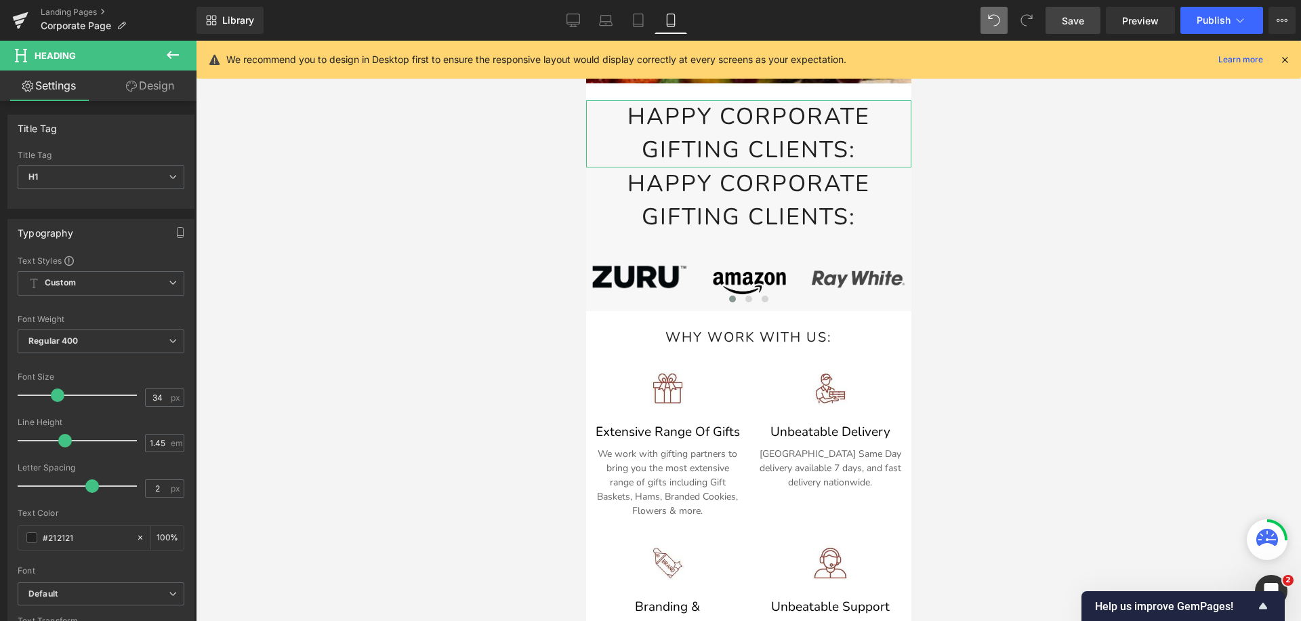
click at [146, 99] on link "Design" at bounding box center [150, 85] width 98 height 30
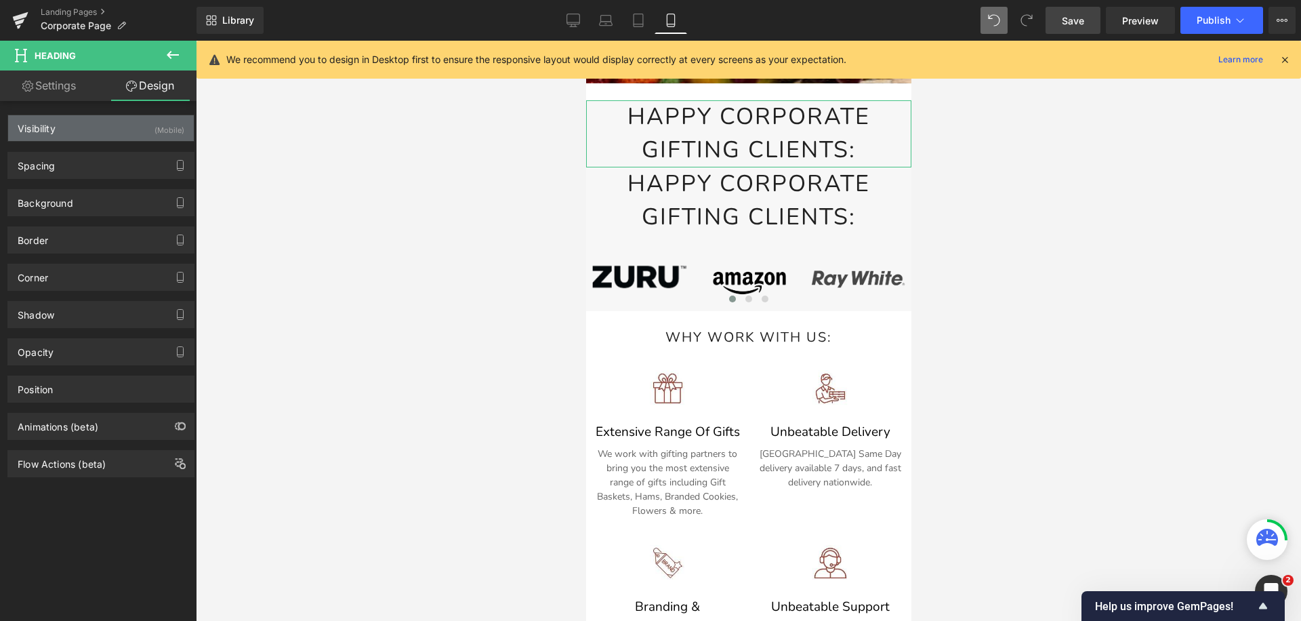
click at [101, 125] on div "Visibility (Mobile)" at bounding box center [101, 128] width 186 height 26
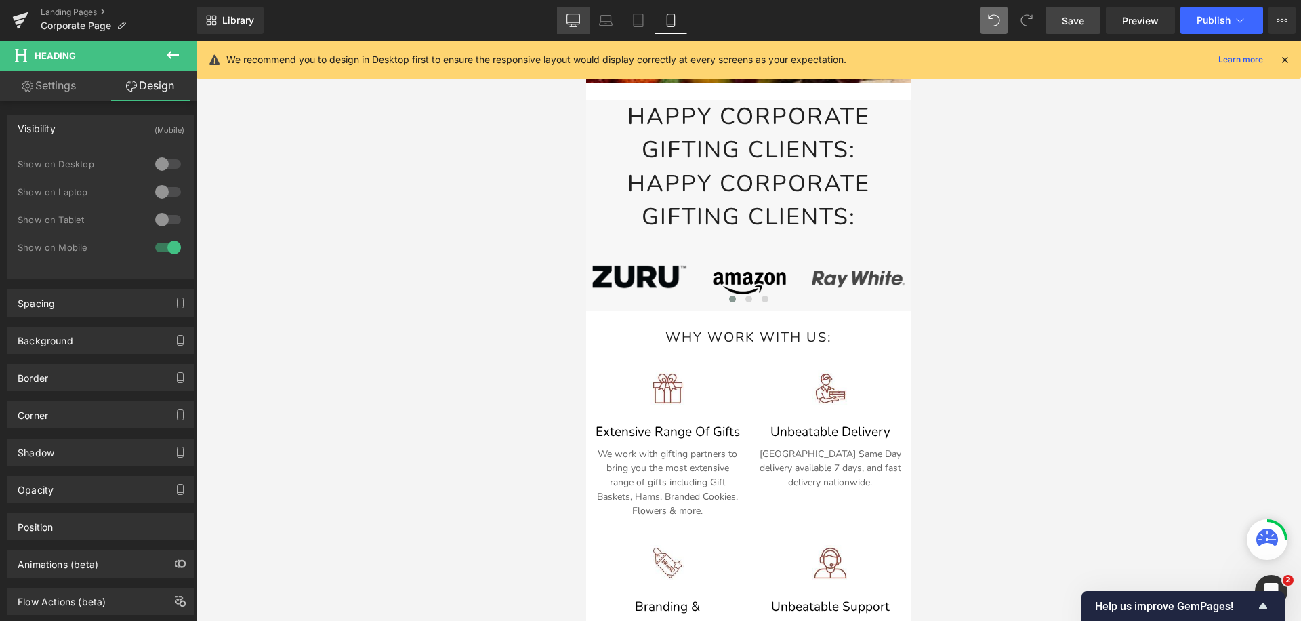
click at [566, 19] on link "Desktop" at bounding box center [573, 20] width 33 height 27
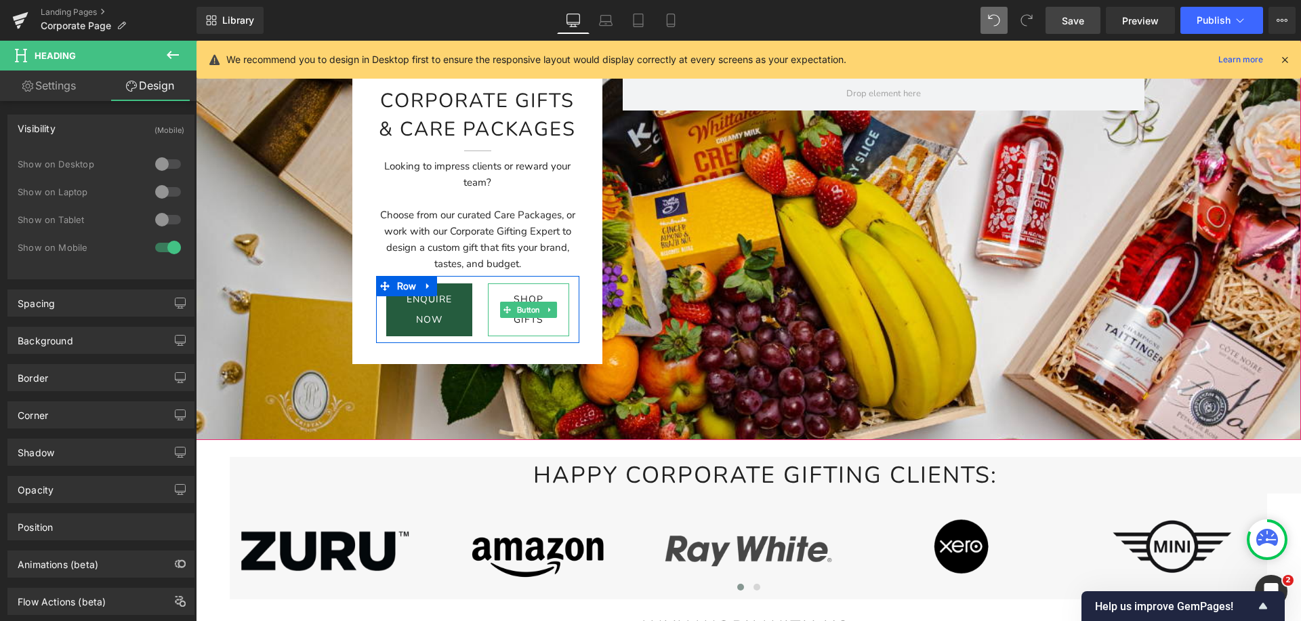
scroll to position [264, 0]
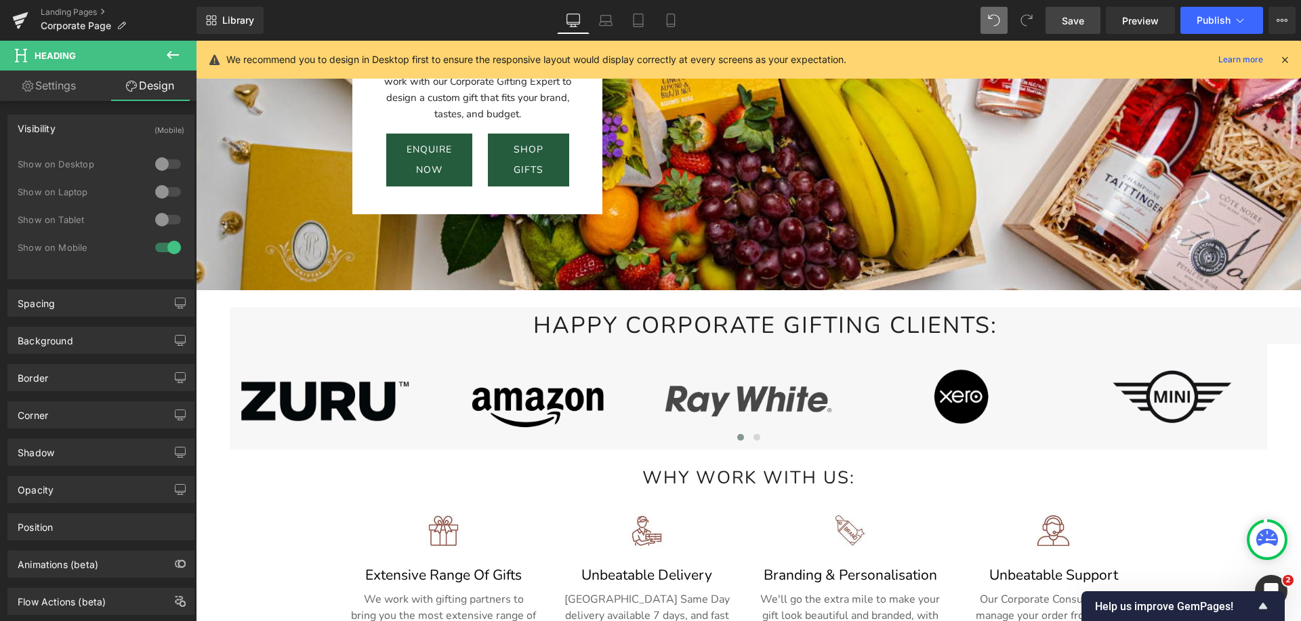
click at [574, 316] on span "Happy corporate Gifting clients:" at bounding box center [765, 325] width 464 height 31
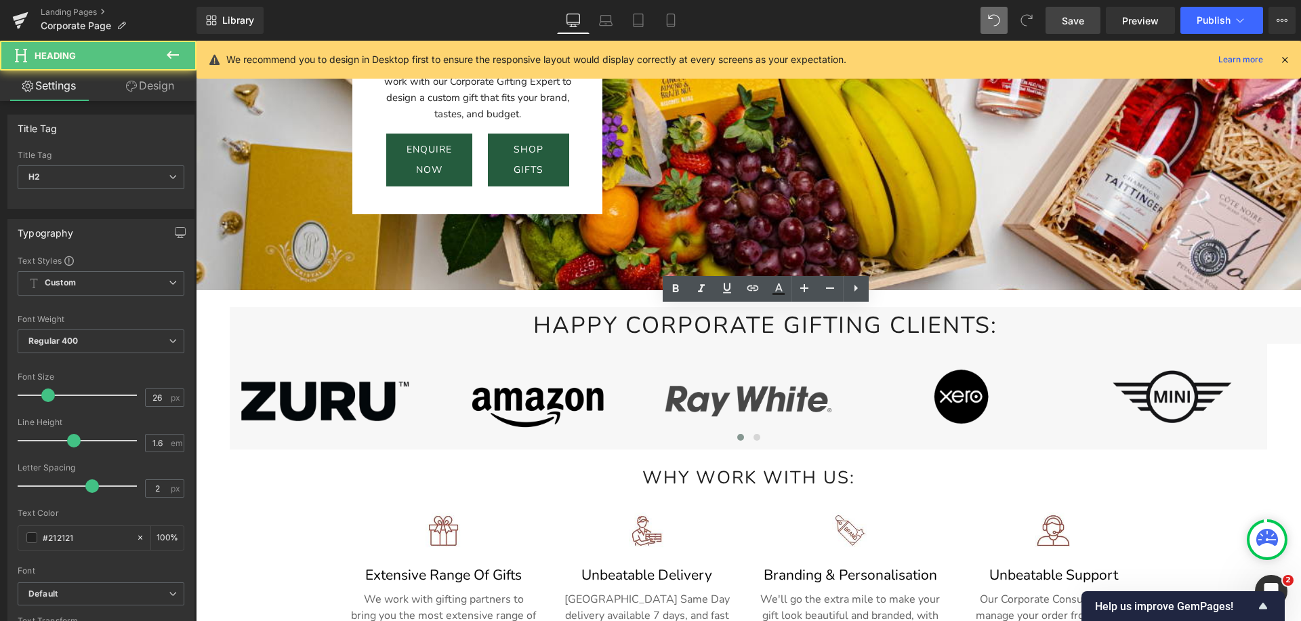
click at [142, 71] on link "Design" at bounding box center [150, 85] width 98 height 30
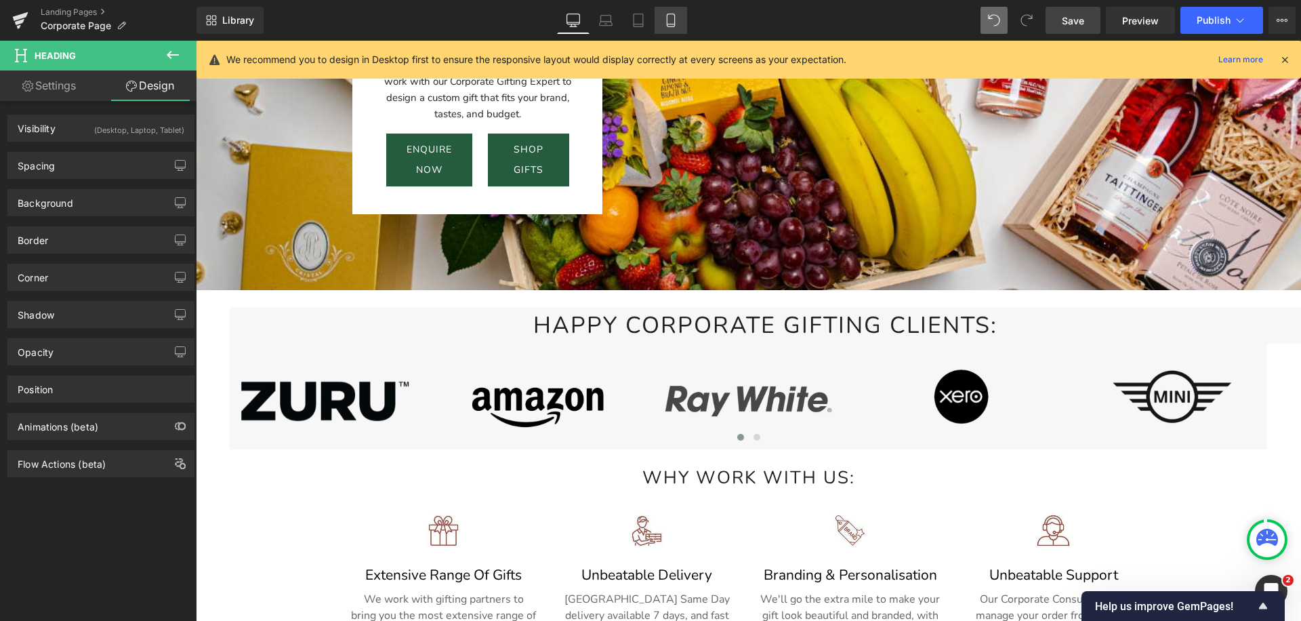
click at [669, 17] on icon at bounding box center [671, 21] width 14 height 14
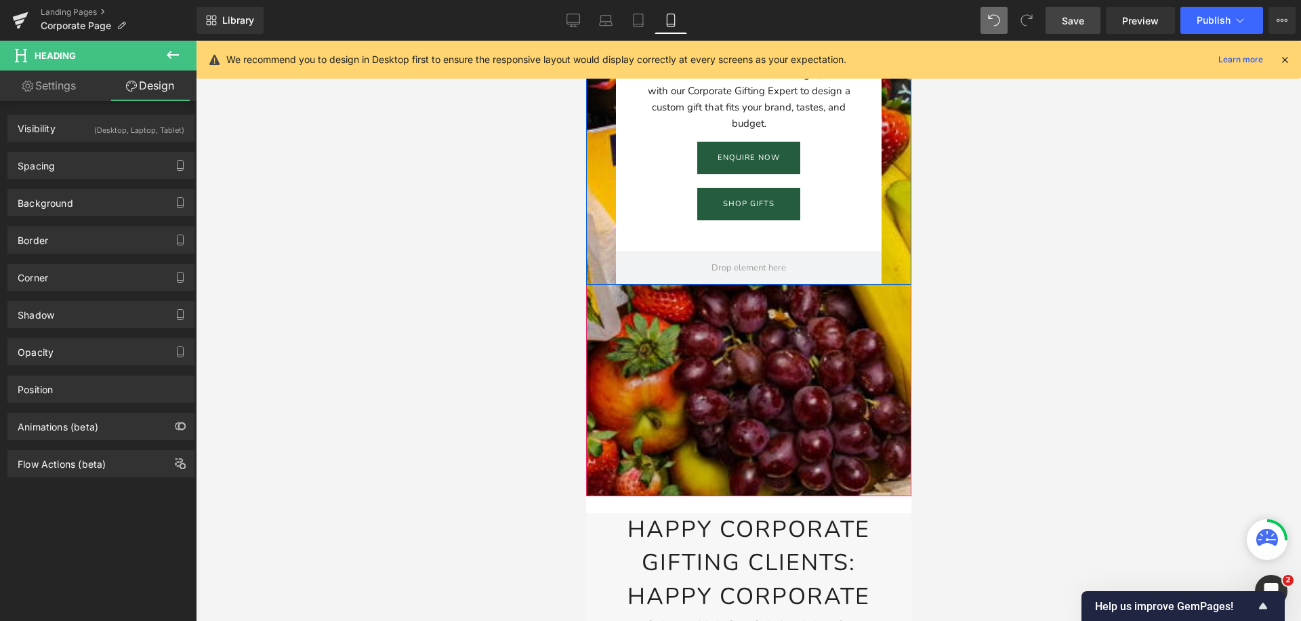
scroll to position [502, 0]
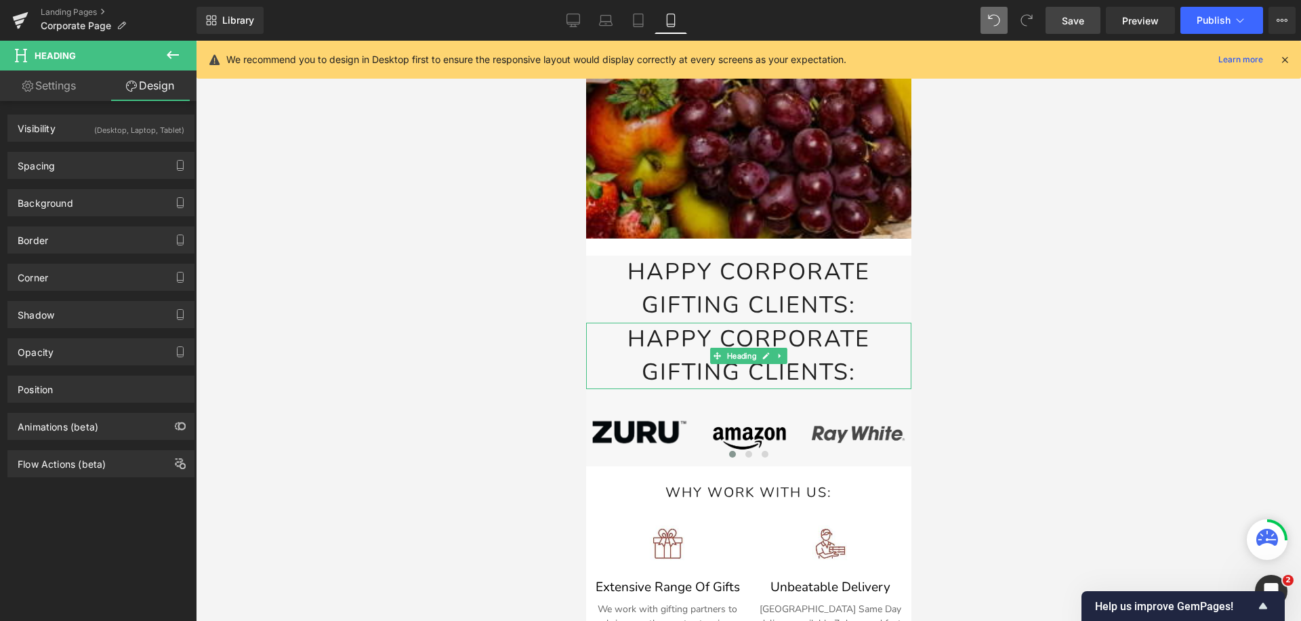
click at [633, 353] on span "Happy corporate Gifting clients:" at bounding box center [748, 355] width 243 height 64
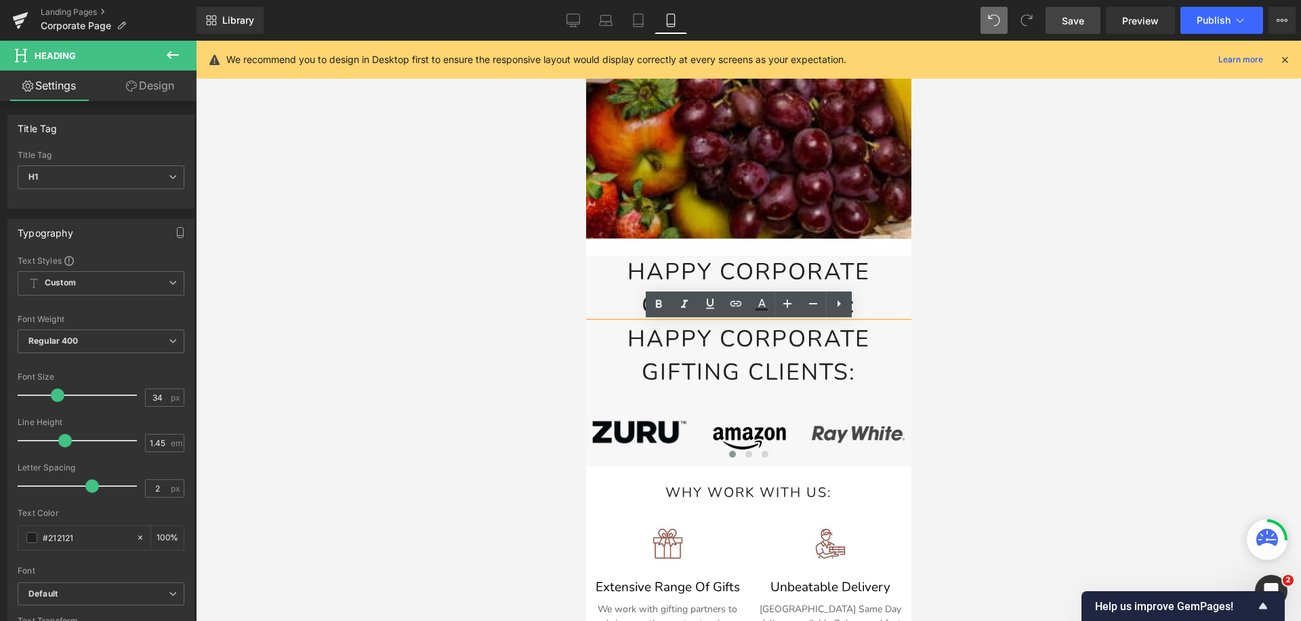
click at [877, 308] on h1 "Happy corporate Gifting clients:" at bounding box center [747, 288] width 325 height 67
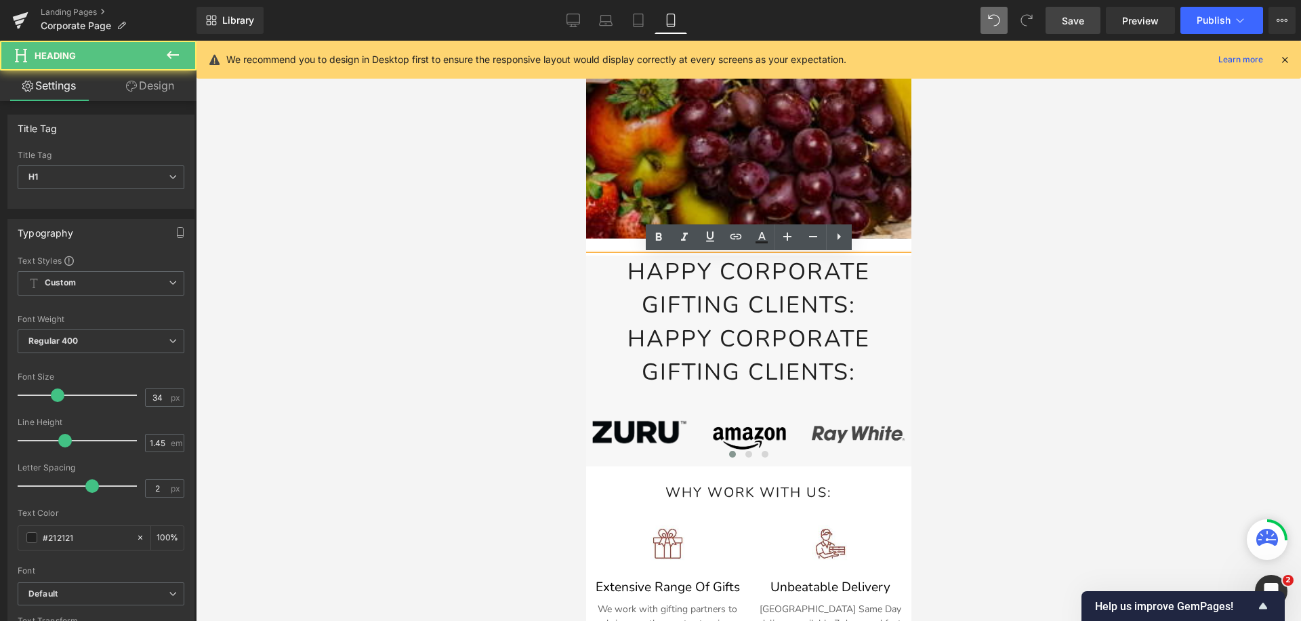
click at [816, 341] on span "Happy corporate Gifting clients:" at bounding box center [748, 355] width 243 height 64
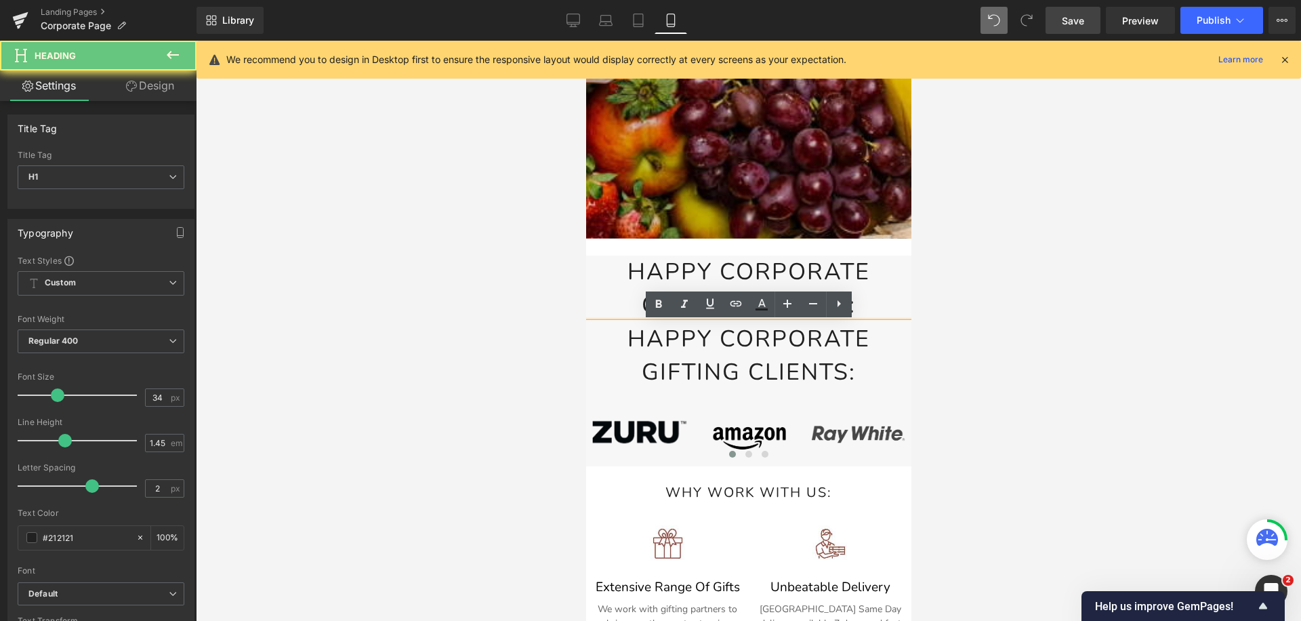
click at [900, 243] on div at bounding box center [747, 246] width 325 height 17
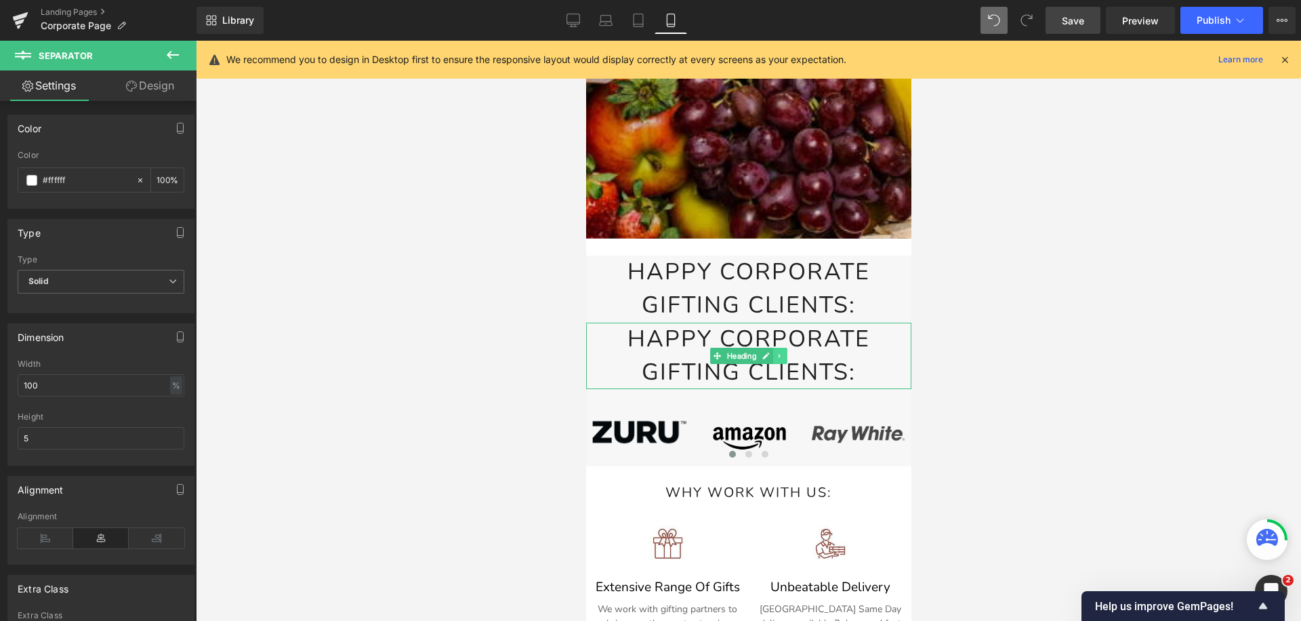
click at [784, 352] on link at bounding box center [779, 356] width 14 height 16
click at [791, 358] on link at bounding box center [786, 356] width 14 height 16
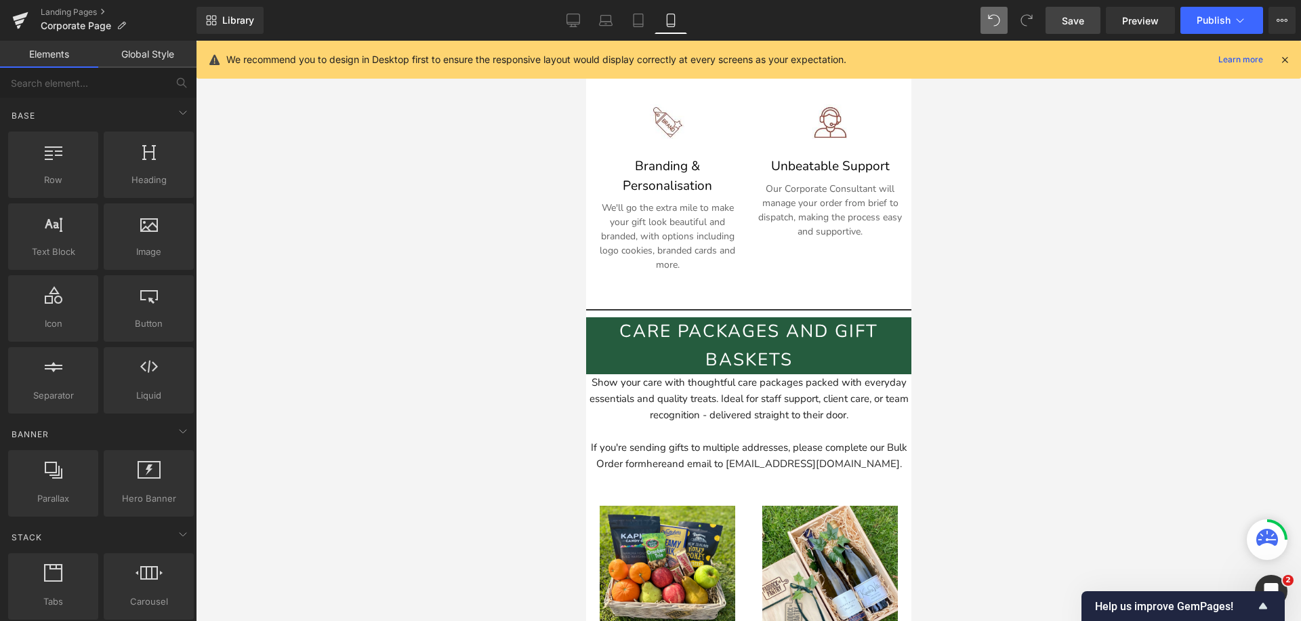
scroll to position [1013, 0]
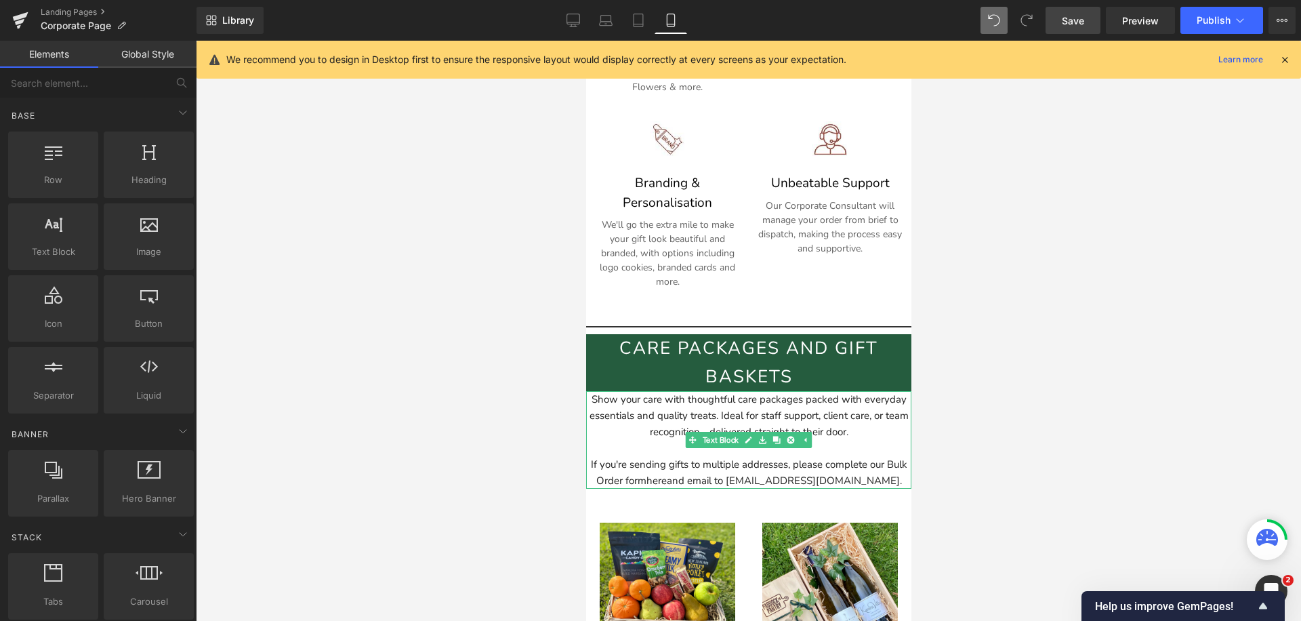
click at [765, 419] on div "Show your care with thoughtful care packages packed with everyday essentials an…" at bounding box center [747, 440] width 325 height 98
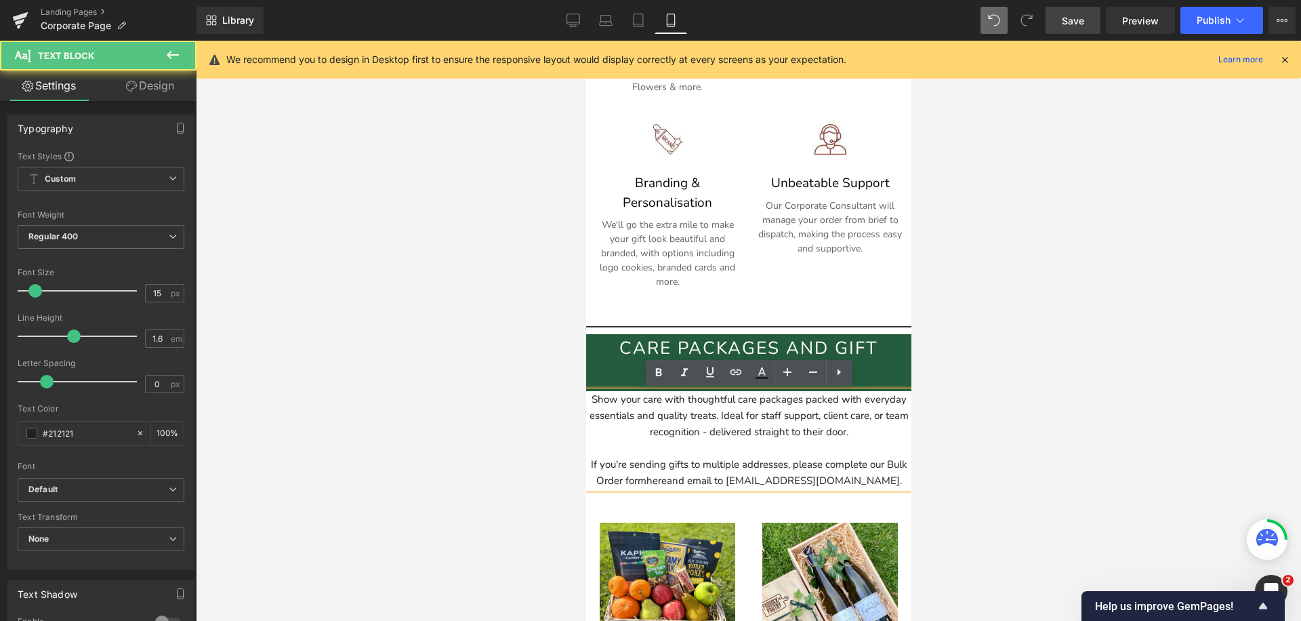
click at [917, 459] on div at bounding box center [748, 331] width 1105 height 580
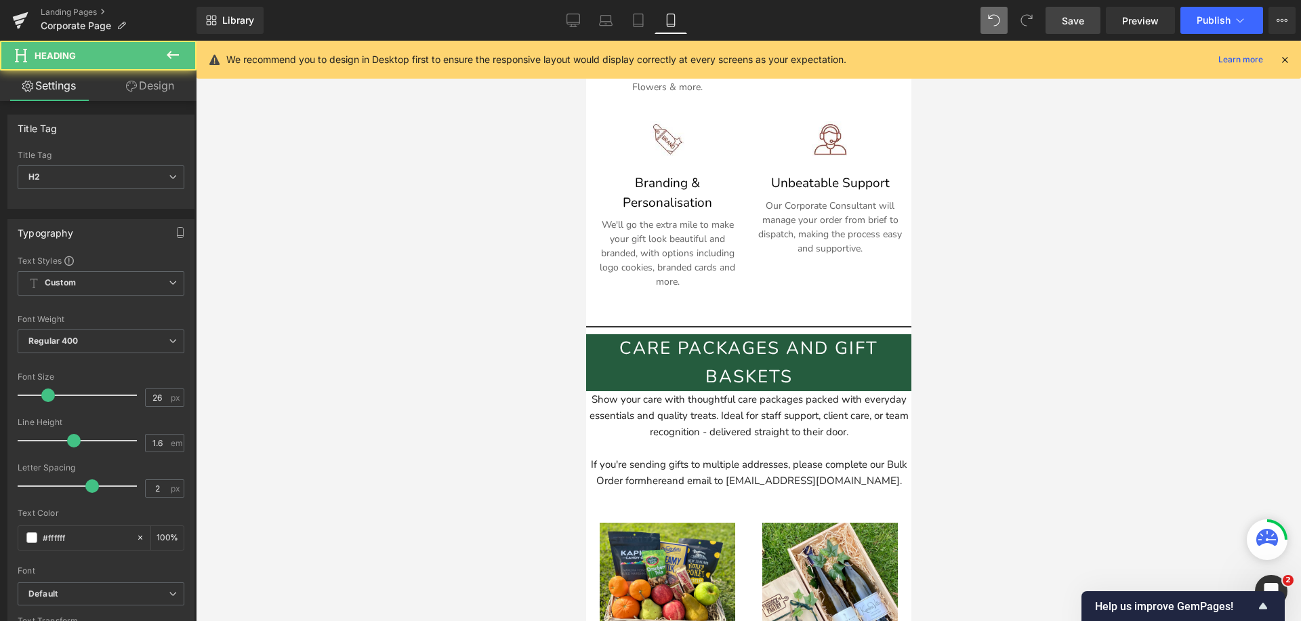
click at [885, 381] on h2 "Care packages and gift baskets" at bounding box center [747, 362] width 325 height 56
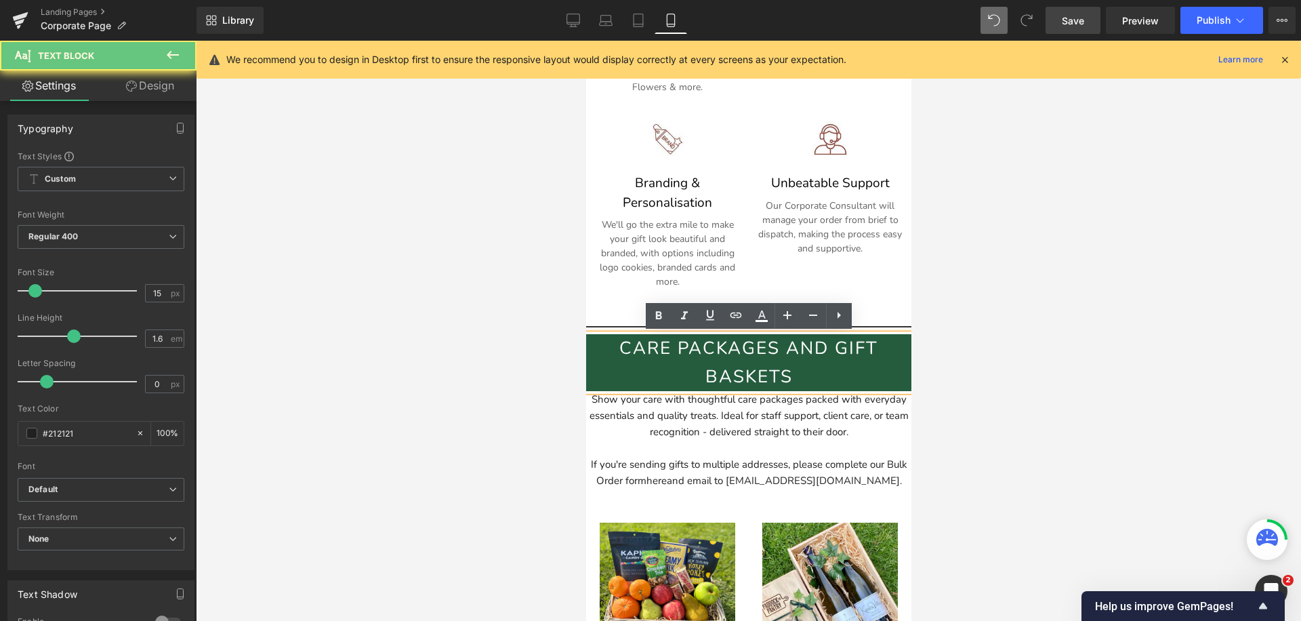
click at [817, 434] on div "Show your care with thoughtful care packages packed with everyday essentials an…" at bounding box center [747, 440] width 325 height 98
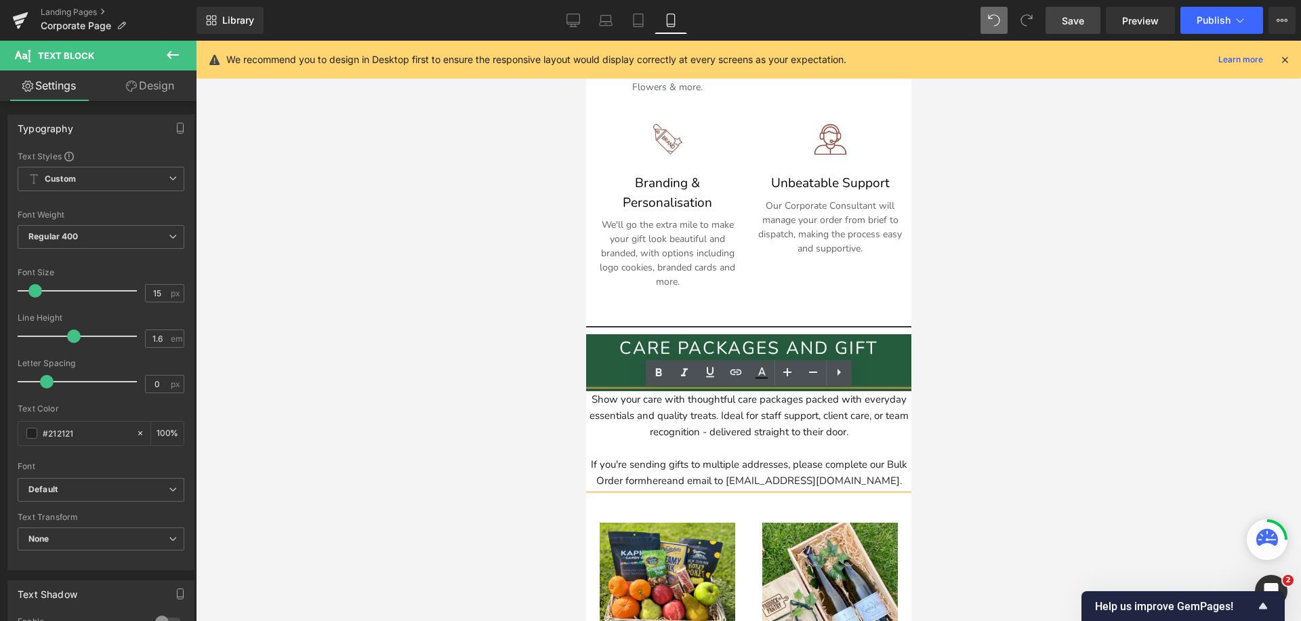
click at [900, 278] on div "Image Extensive range of Gifts Heading We work with gifting partners to bring y…" at bounding box center [747, 111] width 325 height 370
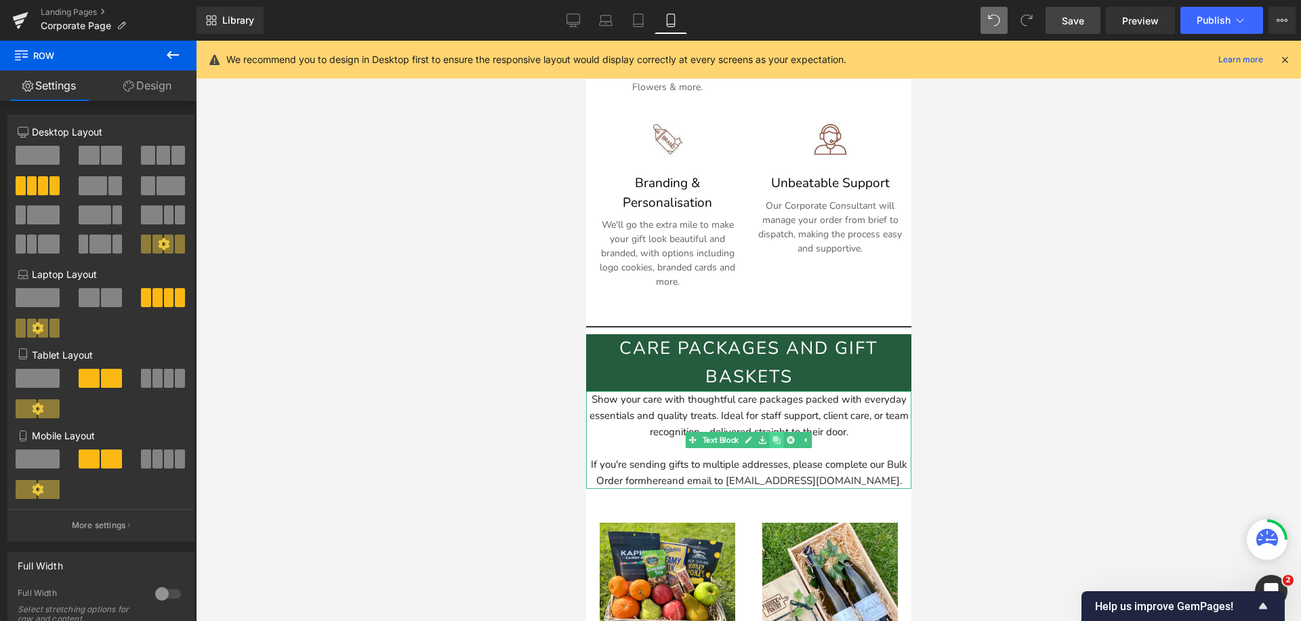
click at [777, 440] on icon at bounding box center [775, 439] width 7 height 7
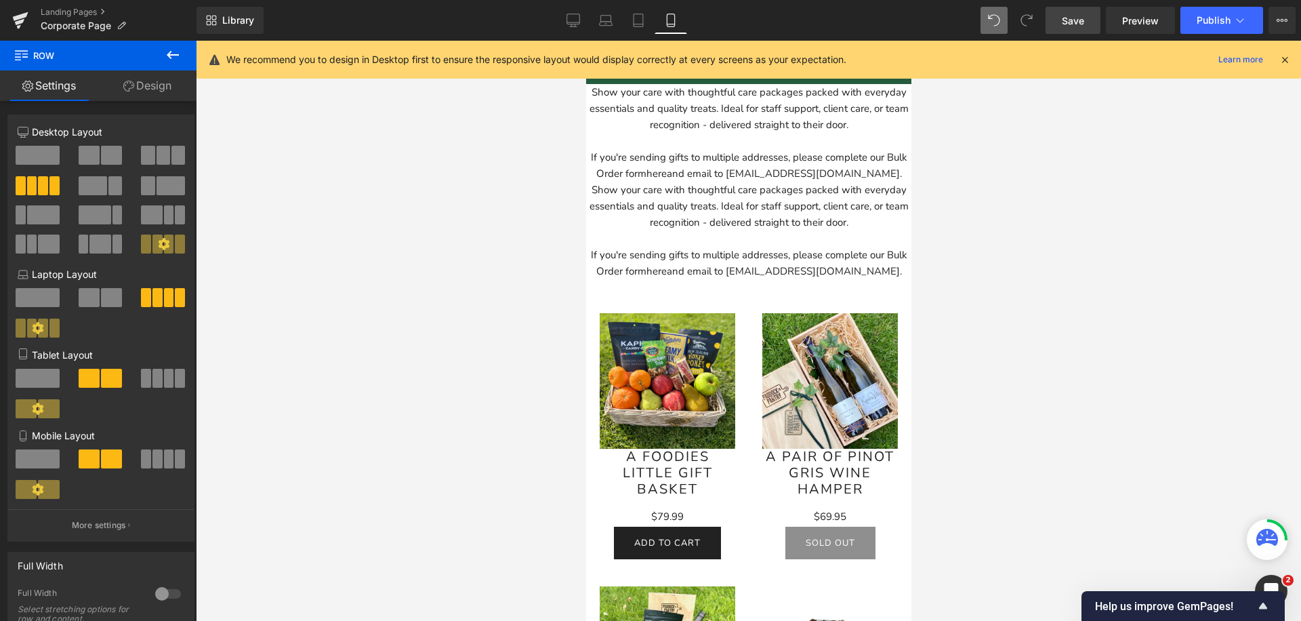
scroll to position [1175, 0]
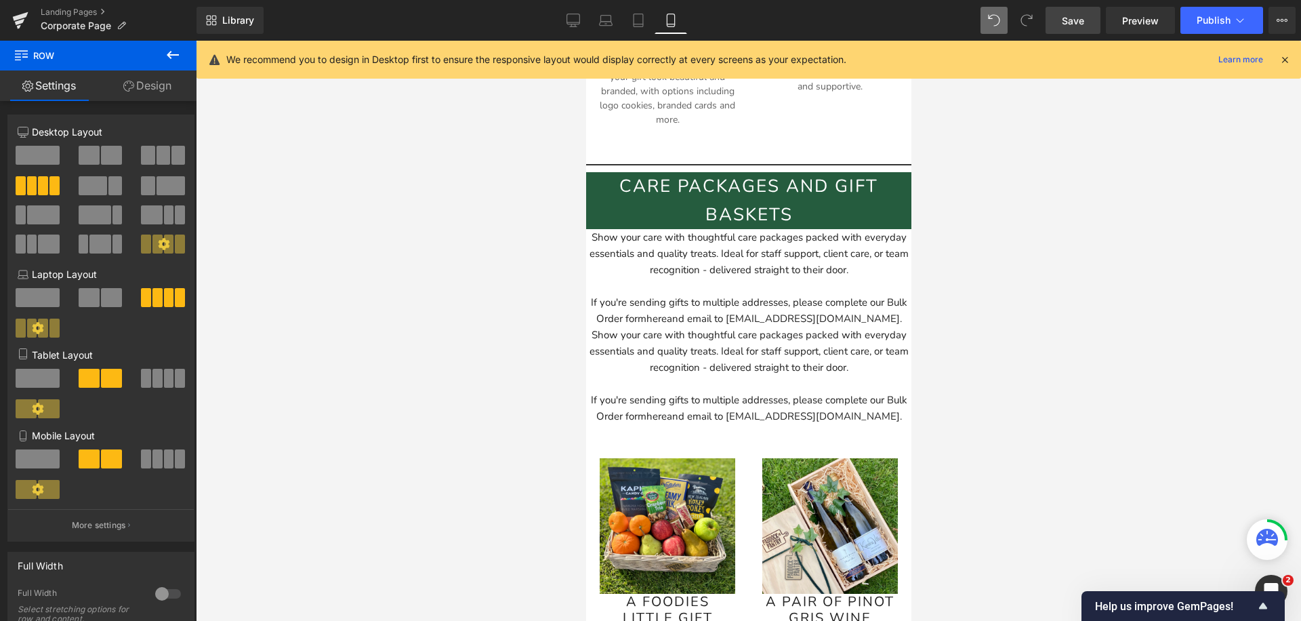
click at [707, 296] on div "If you're sending gifts to multiple addresses, please complete our Bulk Order f…" at bounding box center [747, 310] width 325 height 33
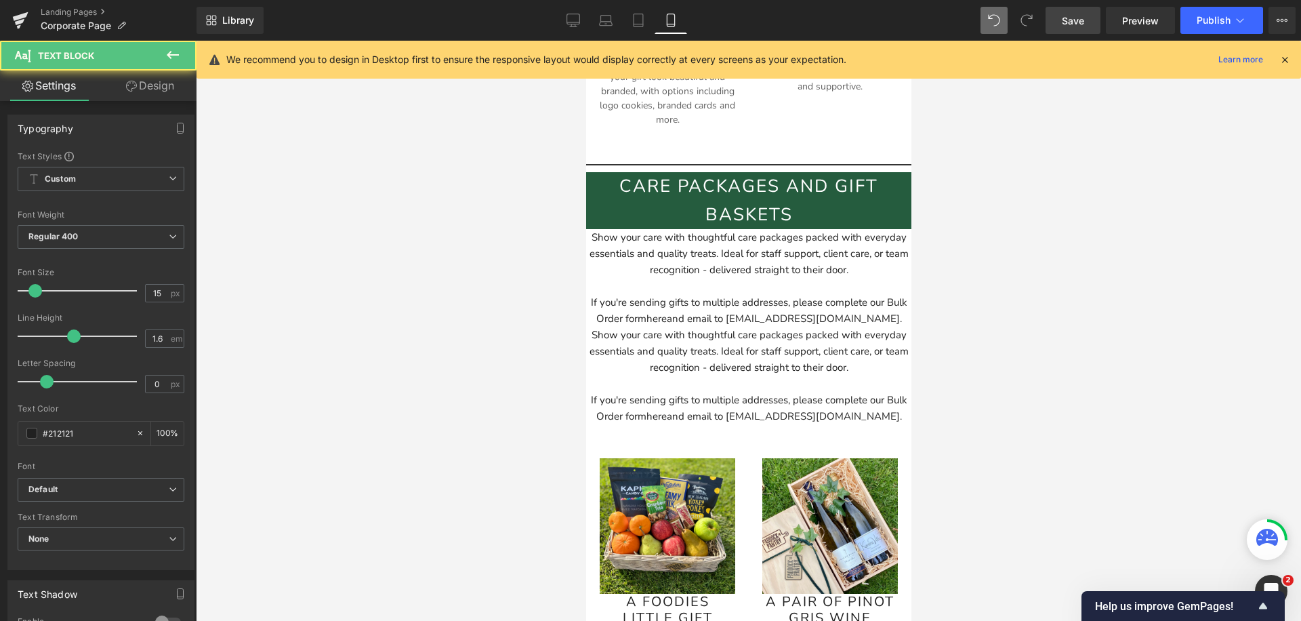
click at [138, 89] on link "Design" at bounding box center [150, 85] width 98 height 30
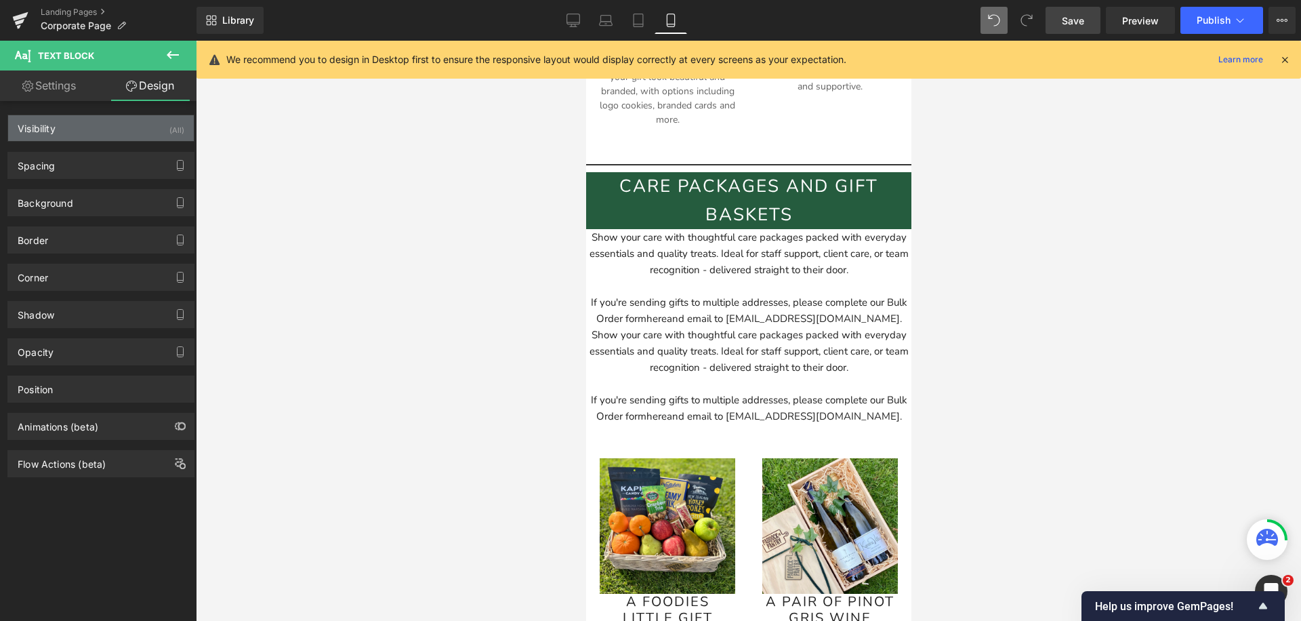
click at [96, 131] on div "Visibility (All)" at bounding box center [101, 128] width 186 height 26
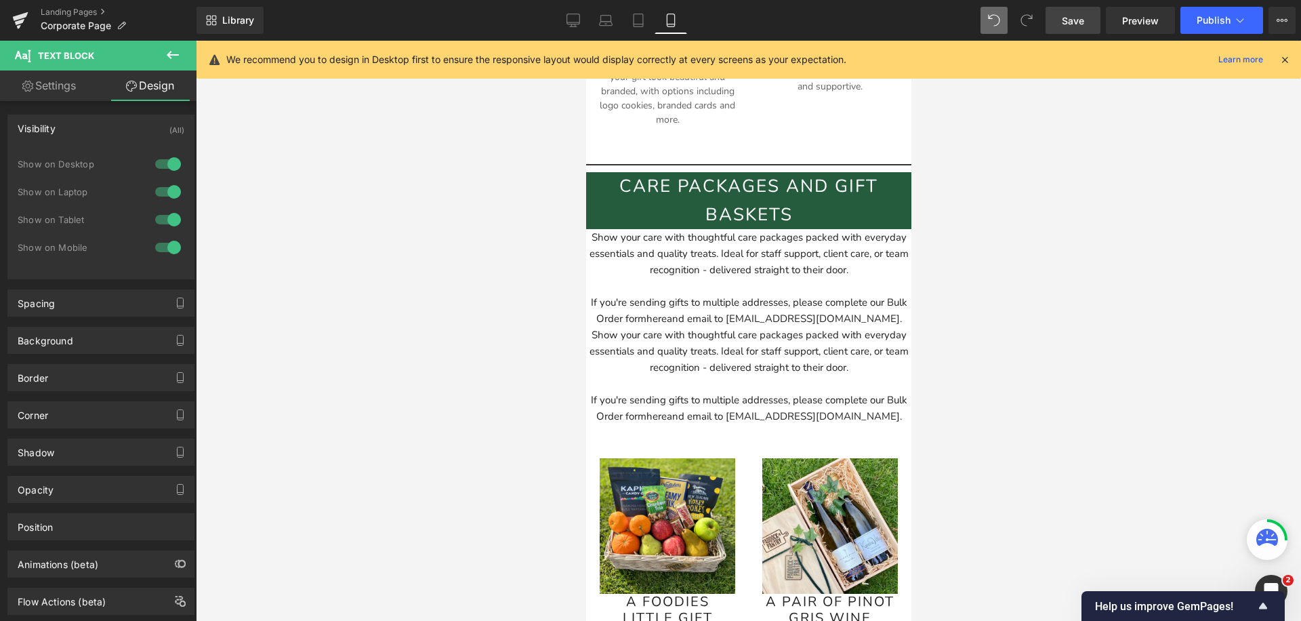
click at [167, 244] on div at bounding box center [168, 247] width 33 height 22
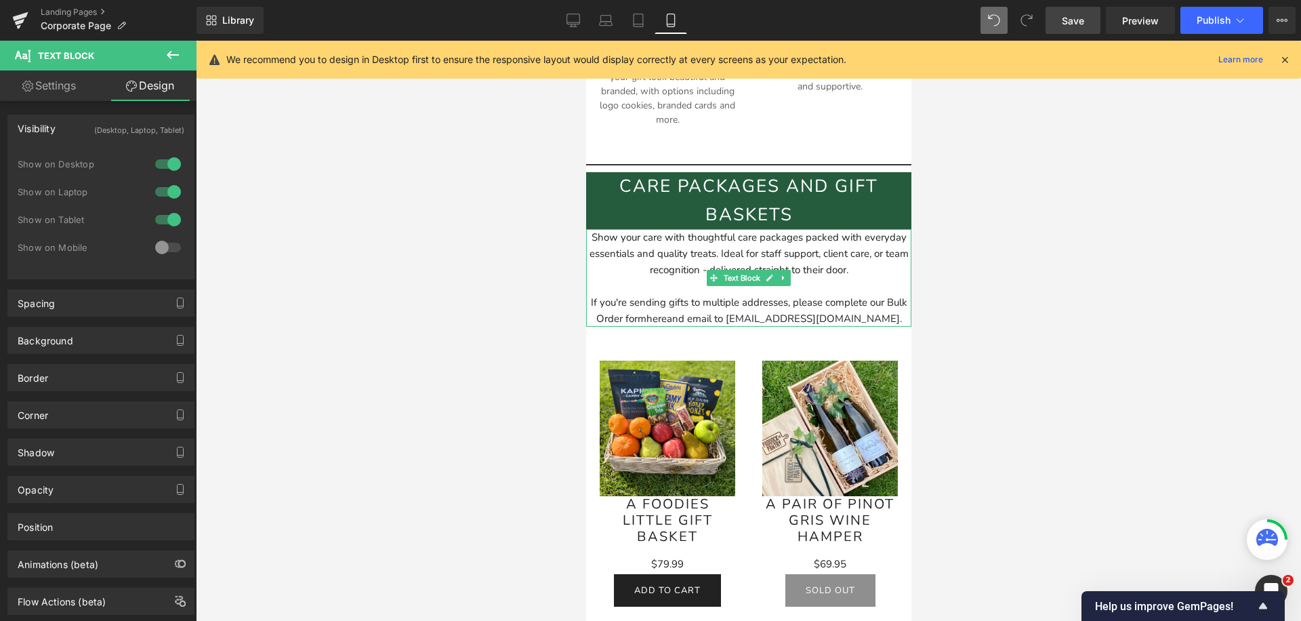
click at [651, 253] on div "Show your care with thoughtful care packages packed with everyday essentials an…" at bounding box center [747, 278] width 325 height 98
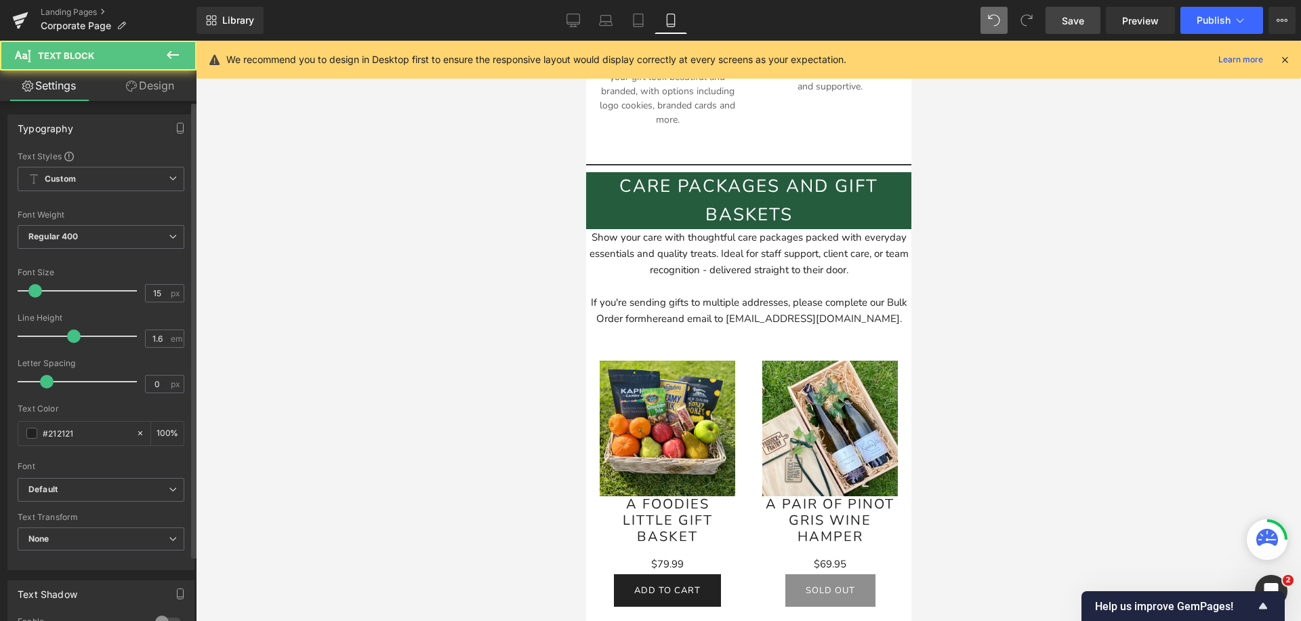
click at [160, 104] on div "Typography Text Styles Custom Custom Setup Global Style Custom Setup Global Sty…" at bounding box center [101, 336] width 203 height 465
click at [152, 93] on link "Design" at bounding box center [150, 85] width 98 height 30
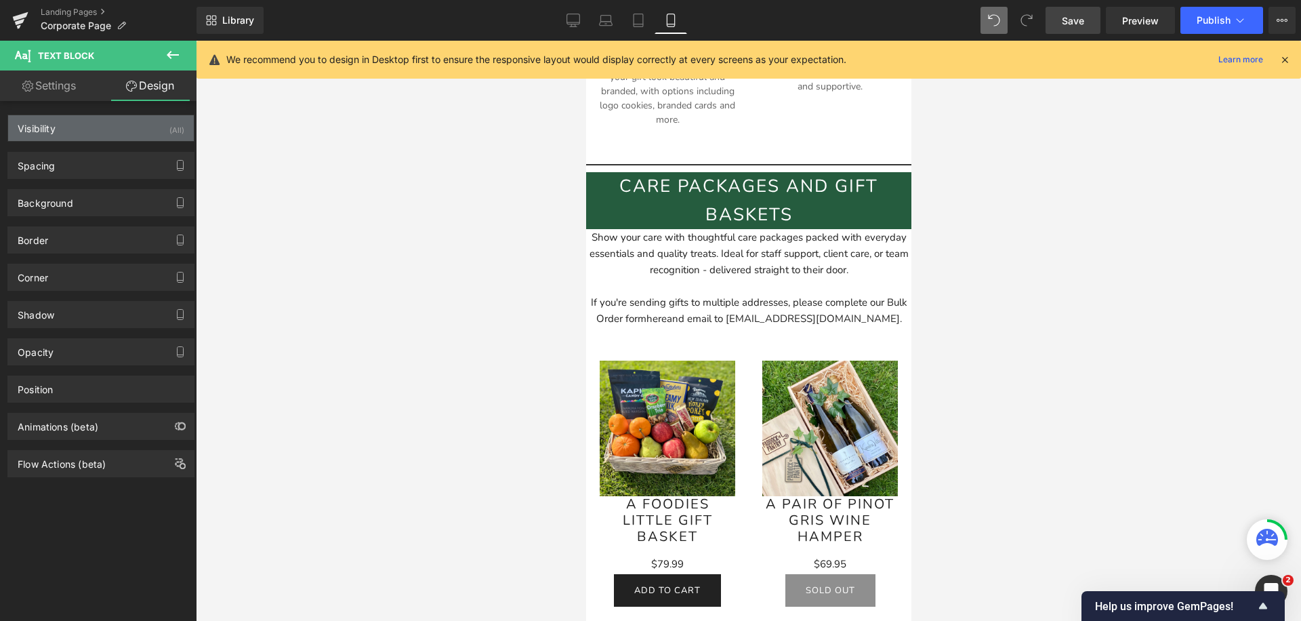
click at [111, 132] on div "Visibility (All)" at bounding box center [101, 128] width 186 height 26
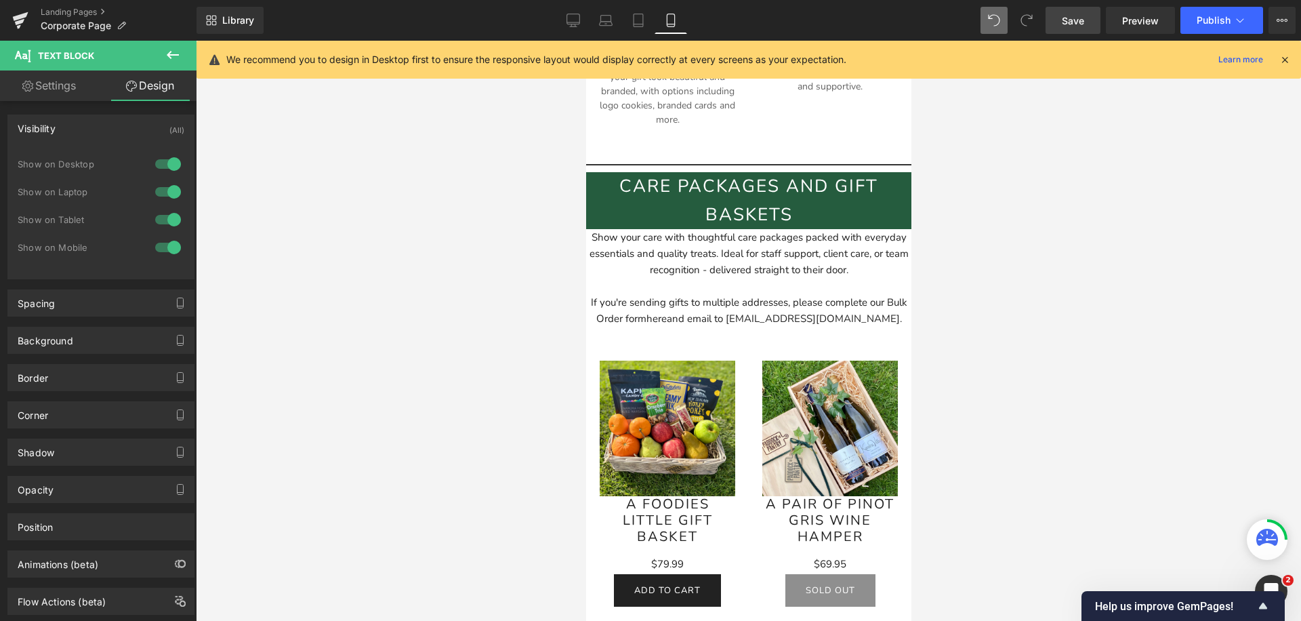
click at [172, 164] on div at bounding box center [168, 164] width 33 height 22
click at [171, 182] on div at bounding box center [168, 192] width 33 height 22
click at [171, 191] on div at bounding box center [168, 192] width 33 height 22
click at [163, 193] on div at bounding box center [168, 192] width 33 height 22
click at [163, 216] on div at bounding box center [168, 220] width 33 height 22
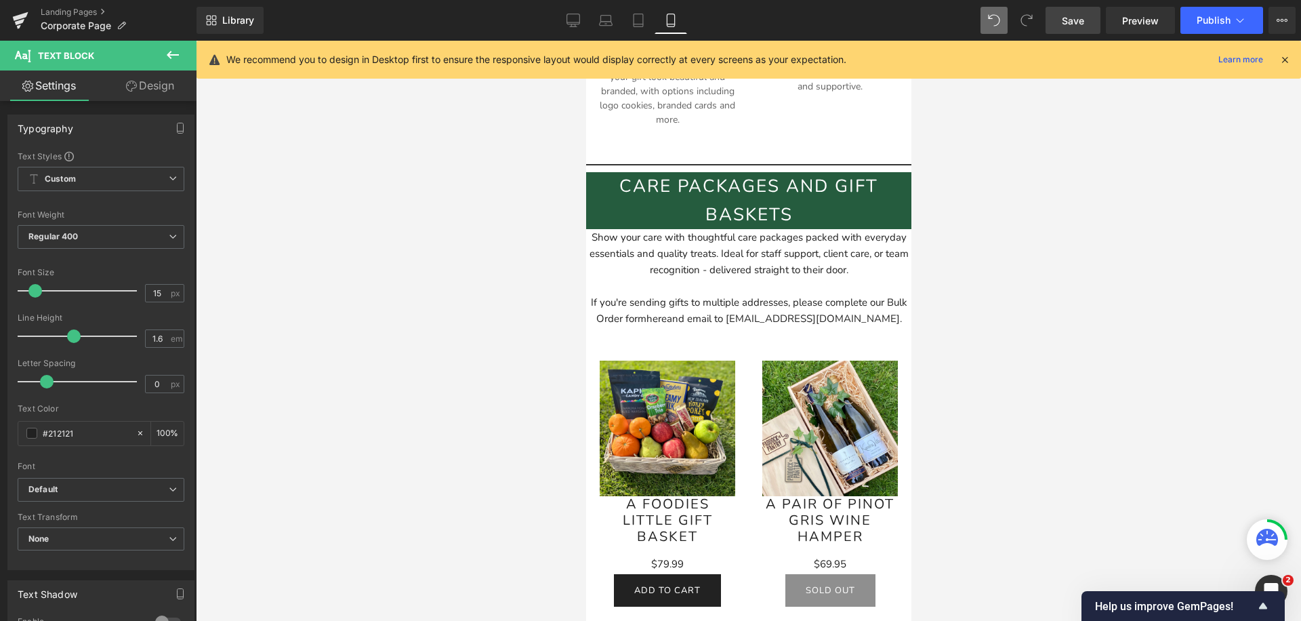
drag, startPoint x: 895, startPoint y: 320, endPoint x: 543, endPoint y: 280, distance: 354.6
click at [667, 240] on div "Show your care with thoughtful care packages packed with everyday essentials an…" at bounding box center [747, 278] width 325 height 98
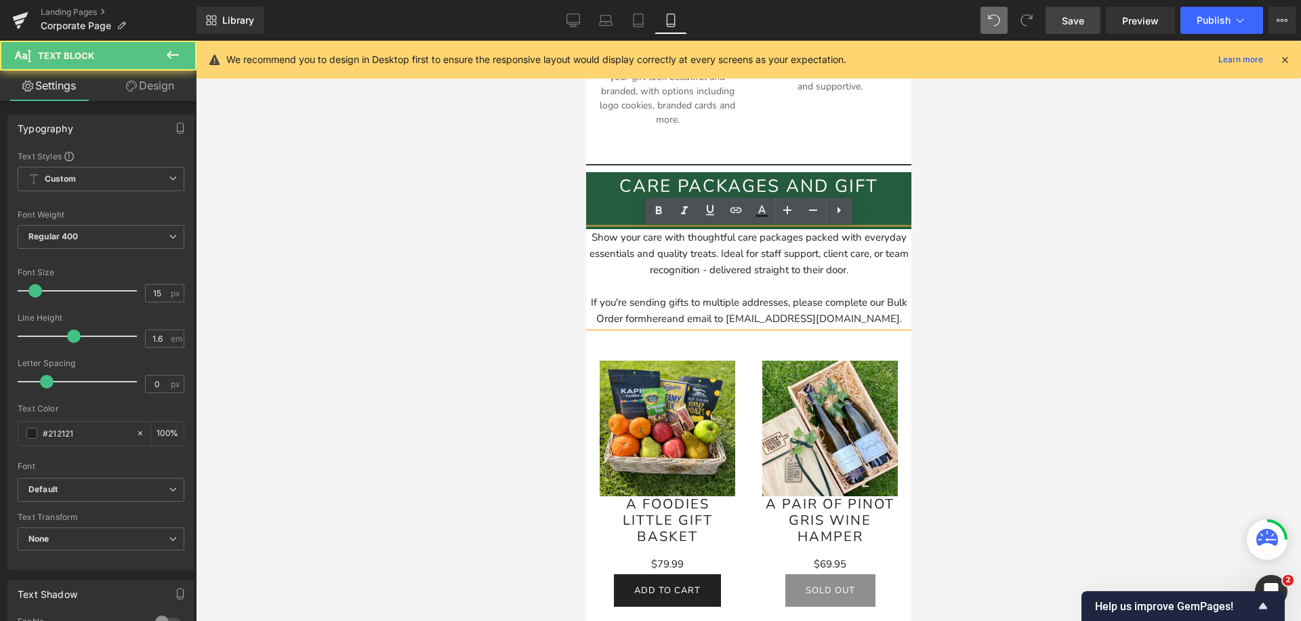
click at [667, 240] on div "Show your care with thoughtful care packages packed with everyday essentials an…" at bounding box center [747, 278] width 325 height 98
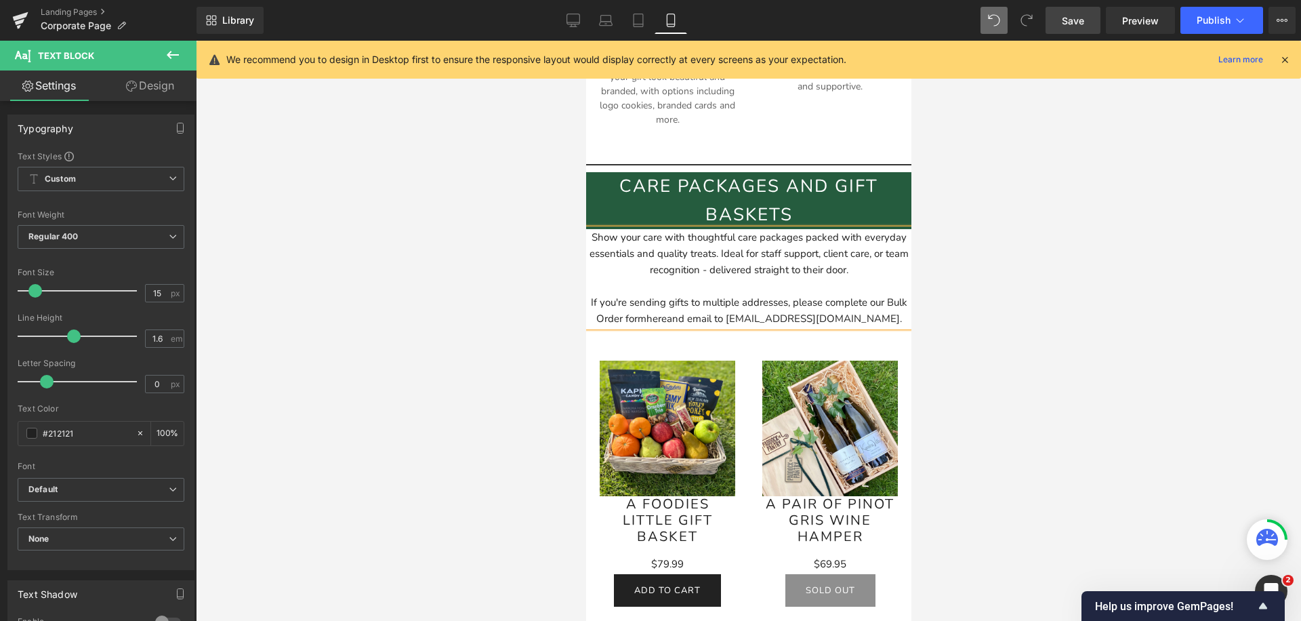
copy div "Show your care with thoughtful care packages packed with everyday essentials an…"
click at [677, 276] on div "Show your care with thoughtful care packages packed with everyday essentials an…" at bounding box center [747, 278] width 325 height 98
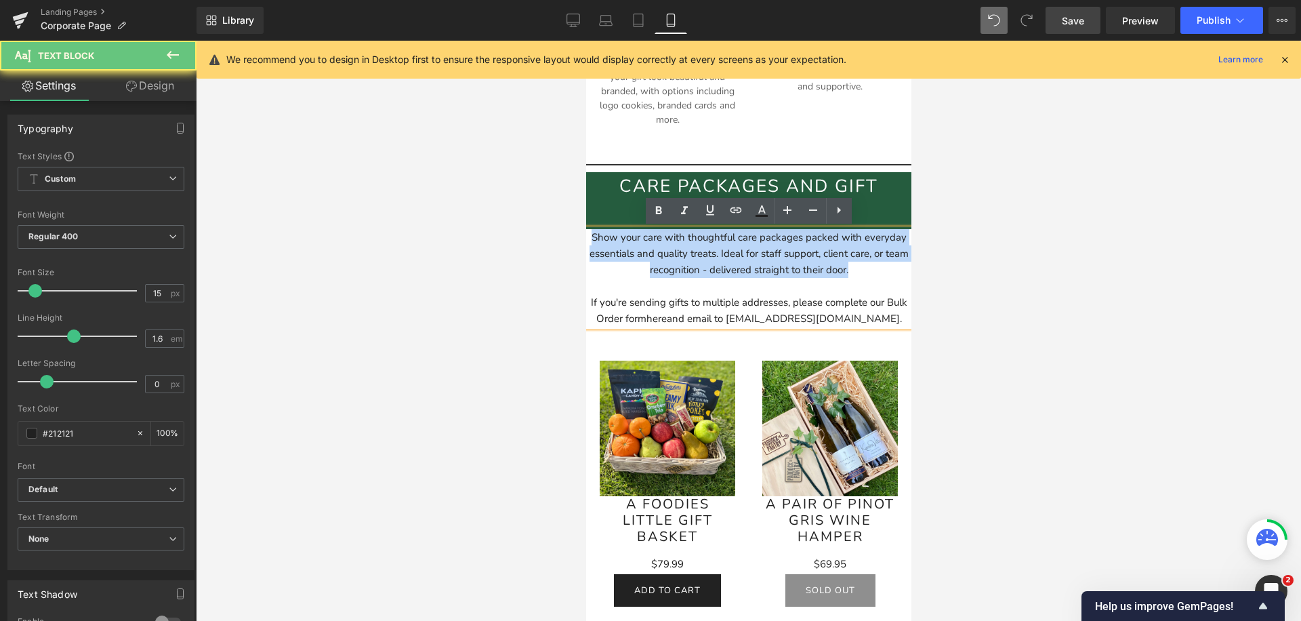
drag, startPoint x: 857, startPoint y: 270, endPoint x: 503, endPoint y: 205, distance: 360.1
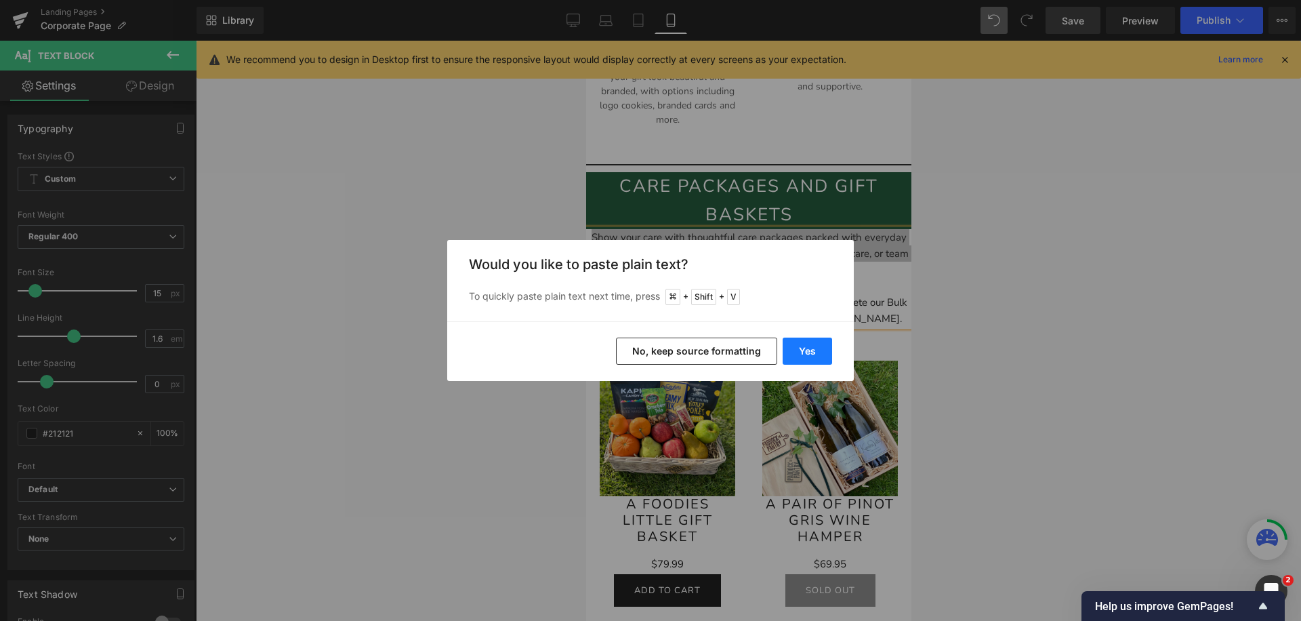
click at [798, 350] on button "Yes" at bounding box center [806, 350] width 49 height 27
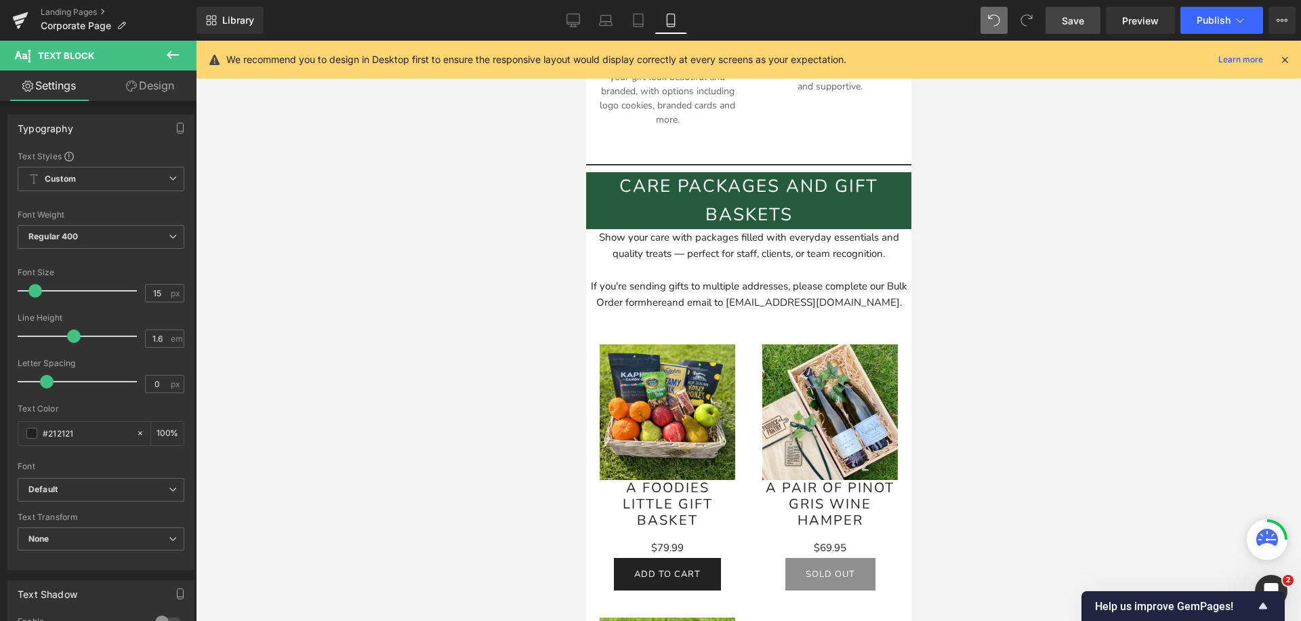
click at [829, 264] on div "If you're sending gifts to multiple addresses, please complete our Bulk Order f…" at bounding box center [747, 285] width 325 height 49
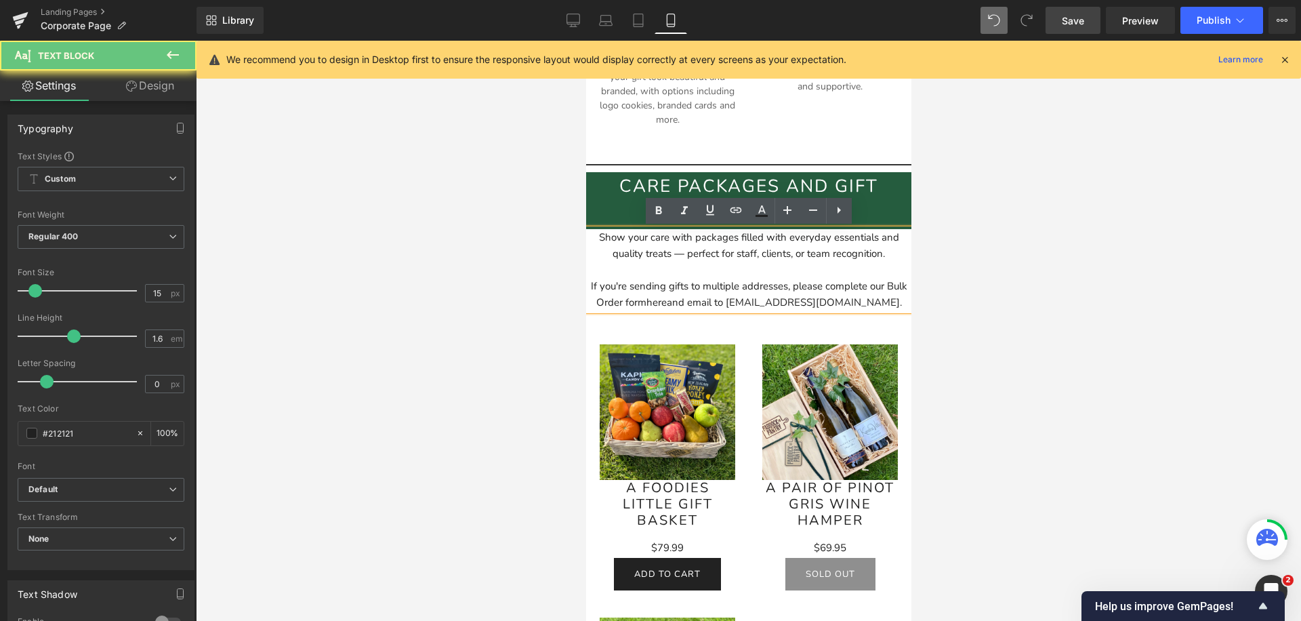
click at [682, 257] on div "Show your care with packages filled with everyday essentials and quality treats…" at bounding box center [747, 269] width 325 height 81
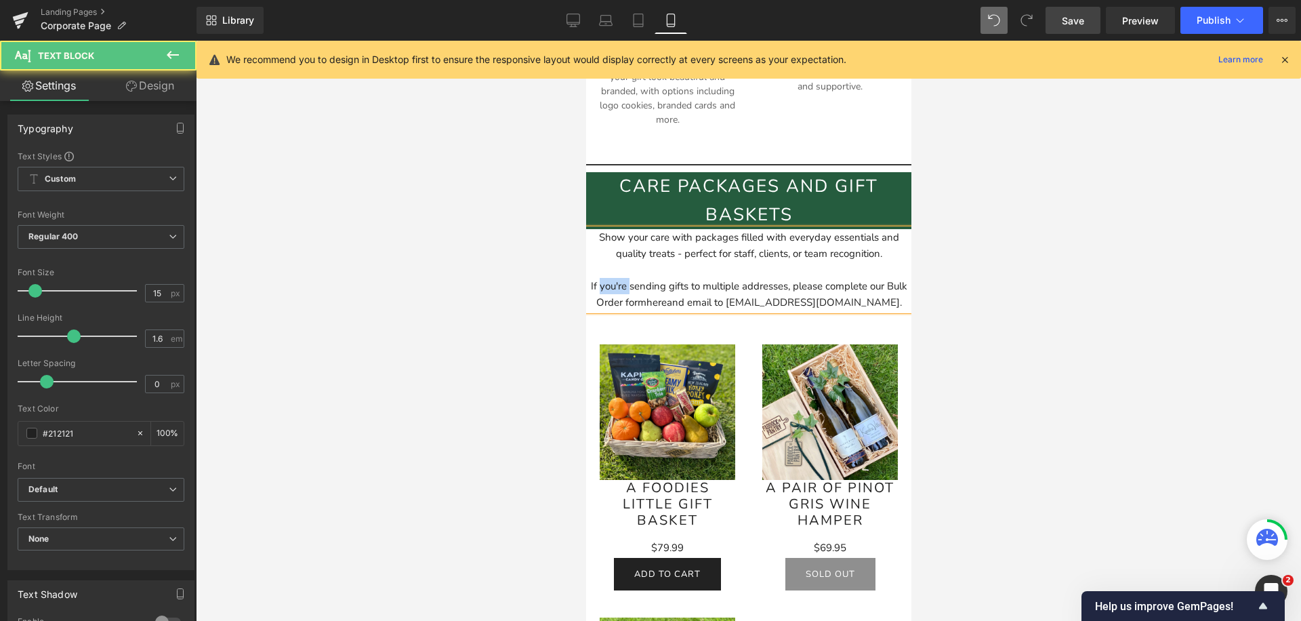
drag, startPoint x: 627, startPoint y: 286, endPoint x: 580, endPoint y: 285, distance: 46.7
click at [640, 288] on div "Sending gifts to multiple addresses, please complete our Bulk Order form here a…" at bounding box center [747, 294] width 325 height 33
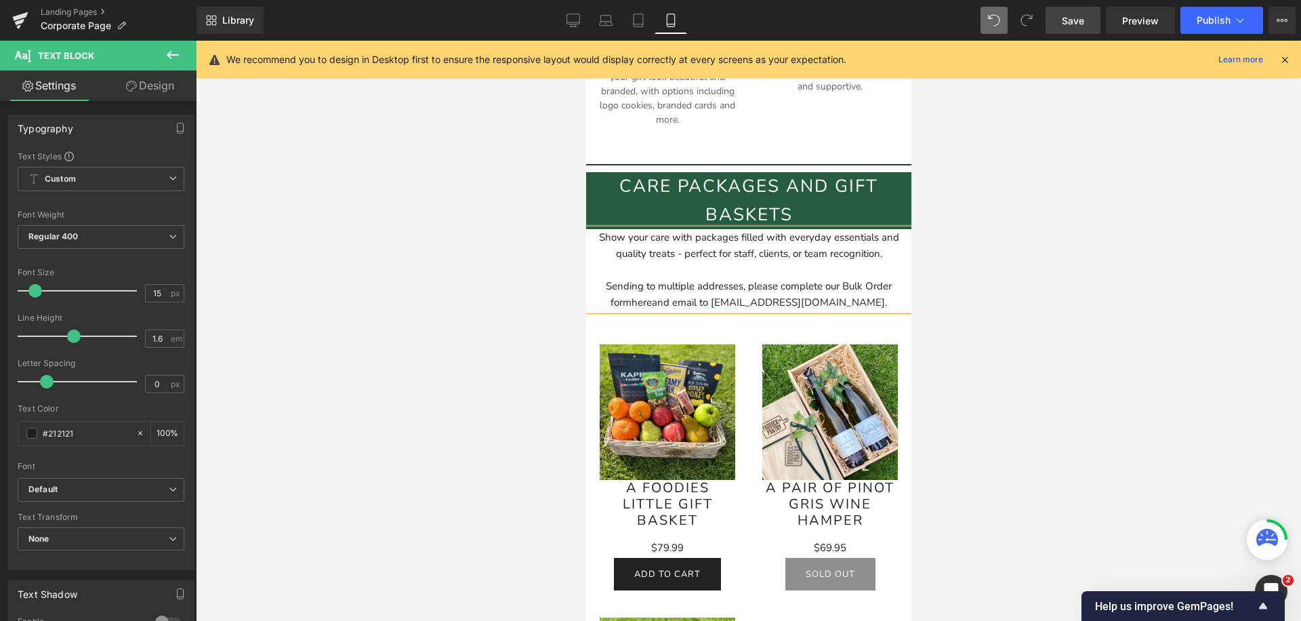
click at [732, 289] on div "Sending to multiple addresses, please complete our Bulk Order form here and ema…" at bounding box center [747, 294] width 325 height 33
drag, startPoint x: 764, startPoint y: 287, endPoint x: 751, endPoint y: 287, distance: 13.5
click at [751, 287] on div "Sending to multiple addresses? please complete our Bulk Order form here and ema…" at bounding box center [747, 294] width 325 height 33
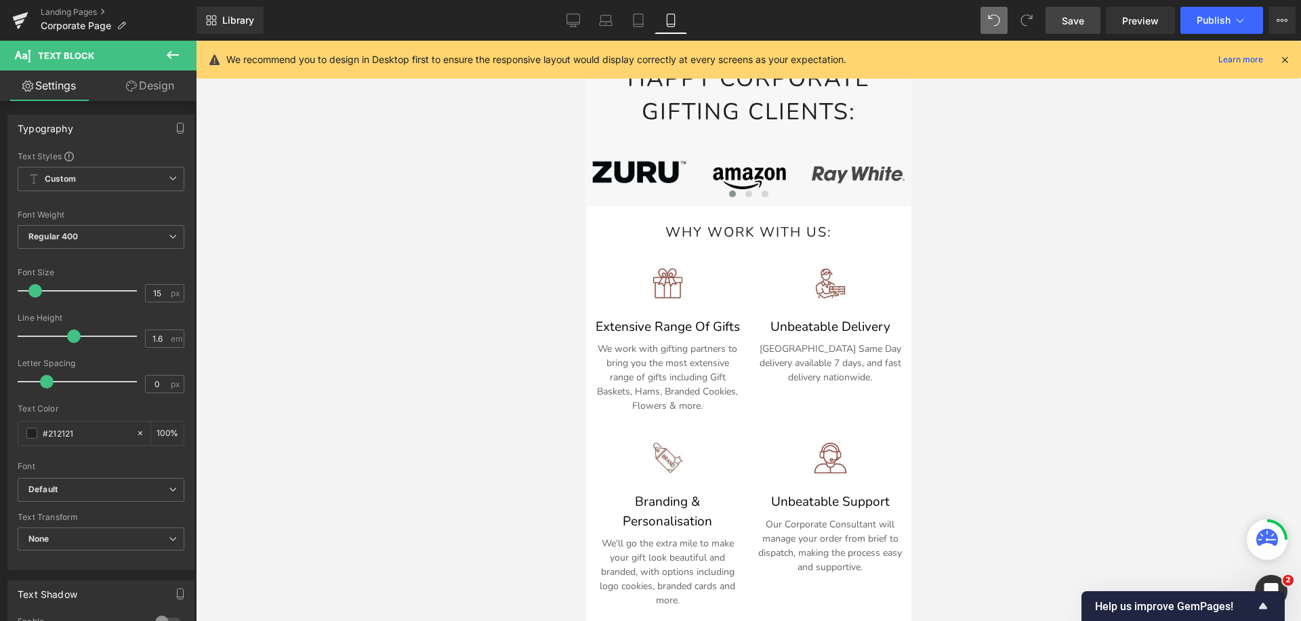
scroll to position [812, 0]
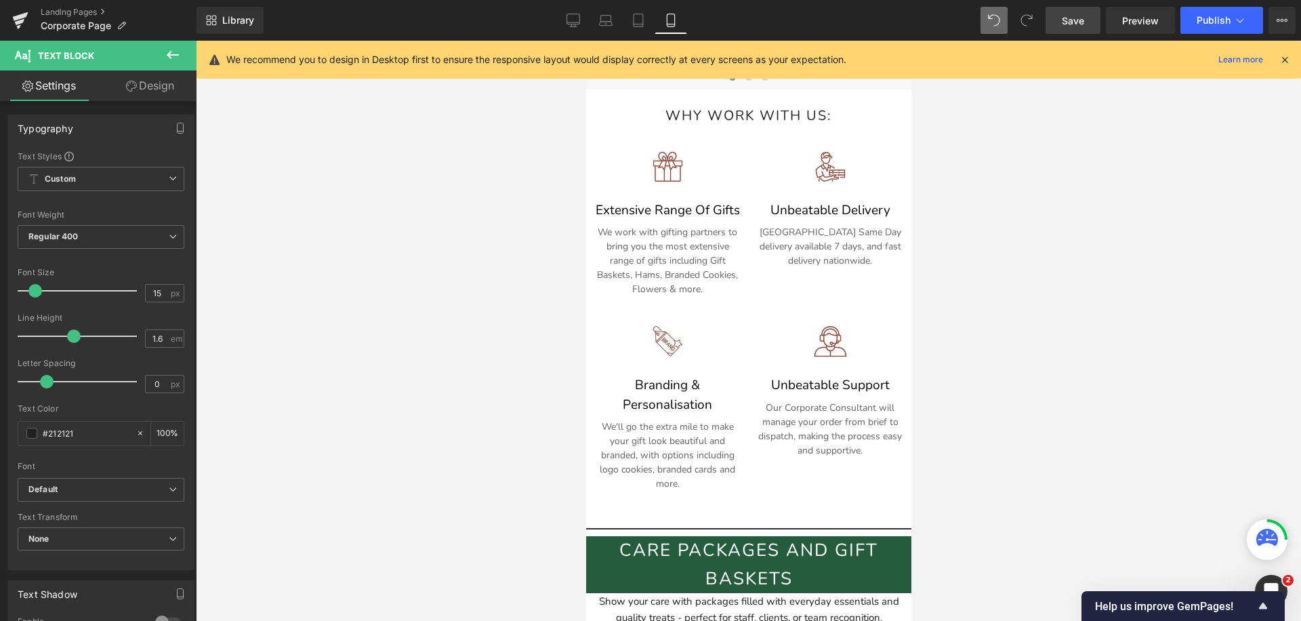
click at [957, 270] on div at bounding box center [748, 331] width 1105 height 580
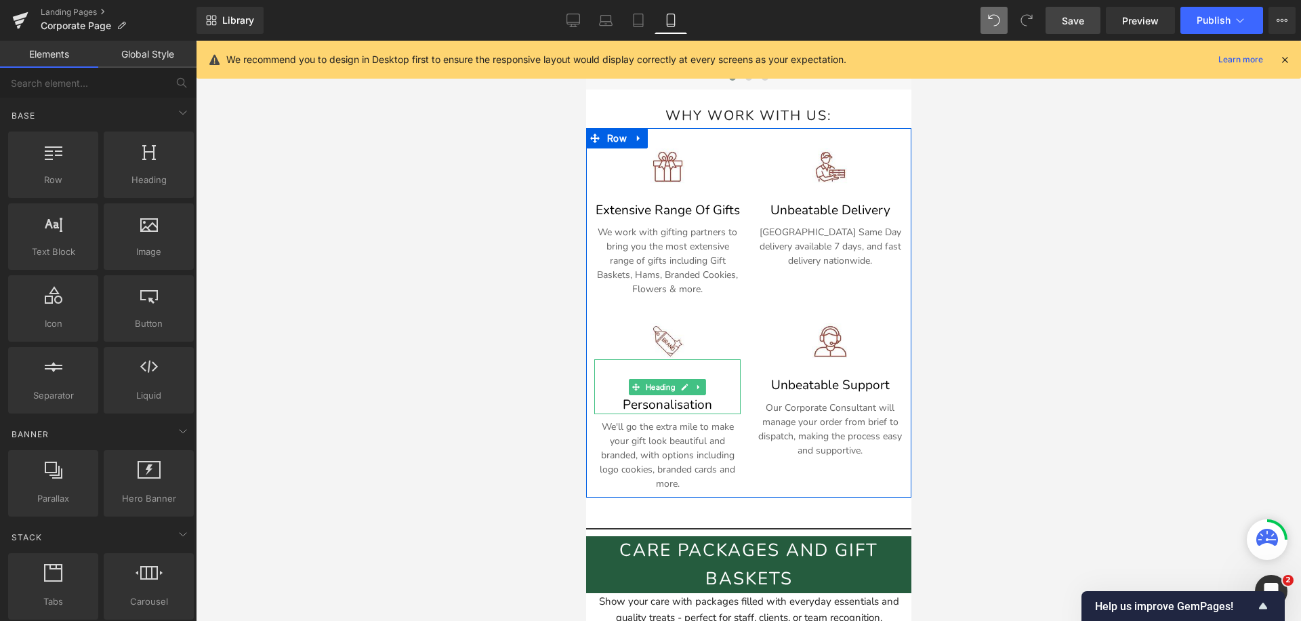
click at [707, 404] on h3 "Branding & Personalisation" at bounding box center [666, 394] width 146 height 39
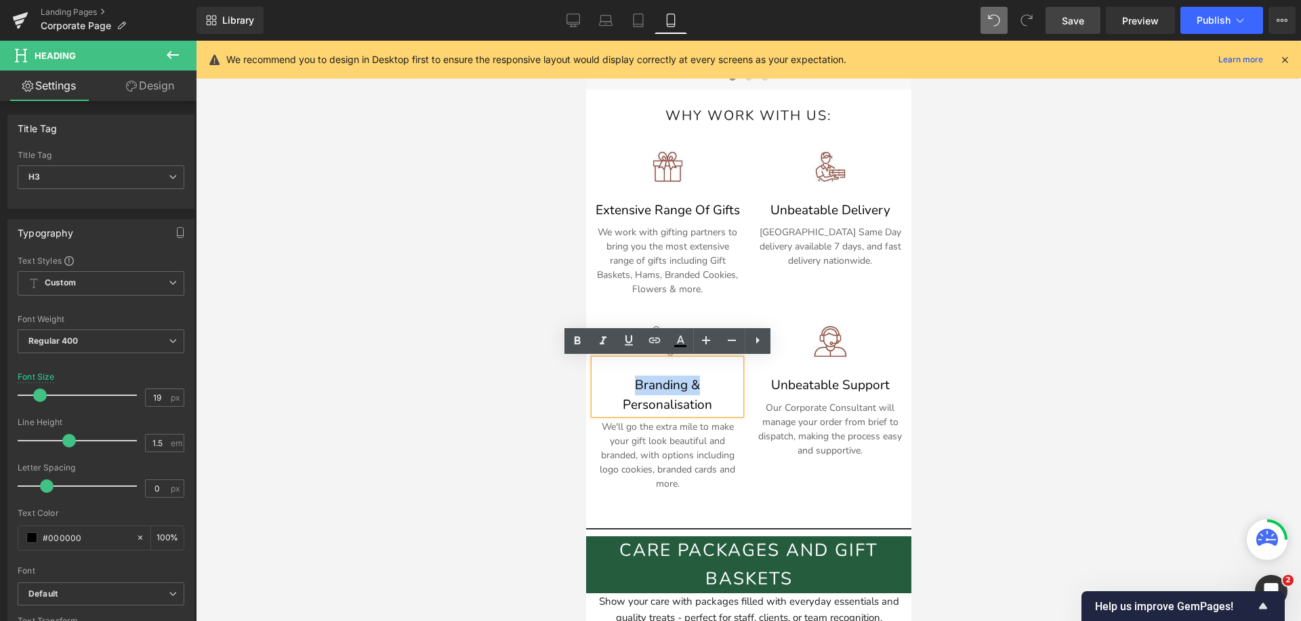
drag, startPoint x: 706, startPoint y: 385, endPoint x: 609, endPoint y: 385, distance: 96.9
click at [609, 385] on h3 "Branding & Personalisation" at bounding box center [666, 394] width 146 height 39
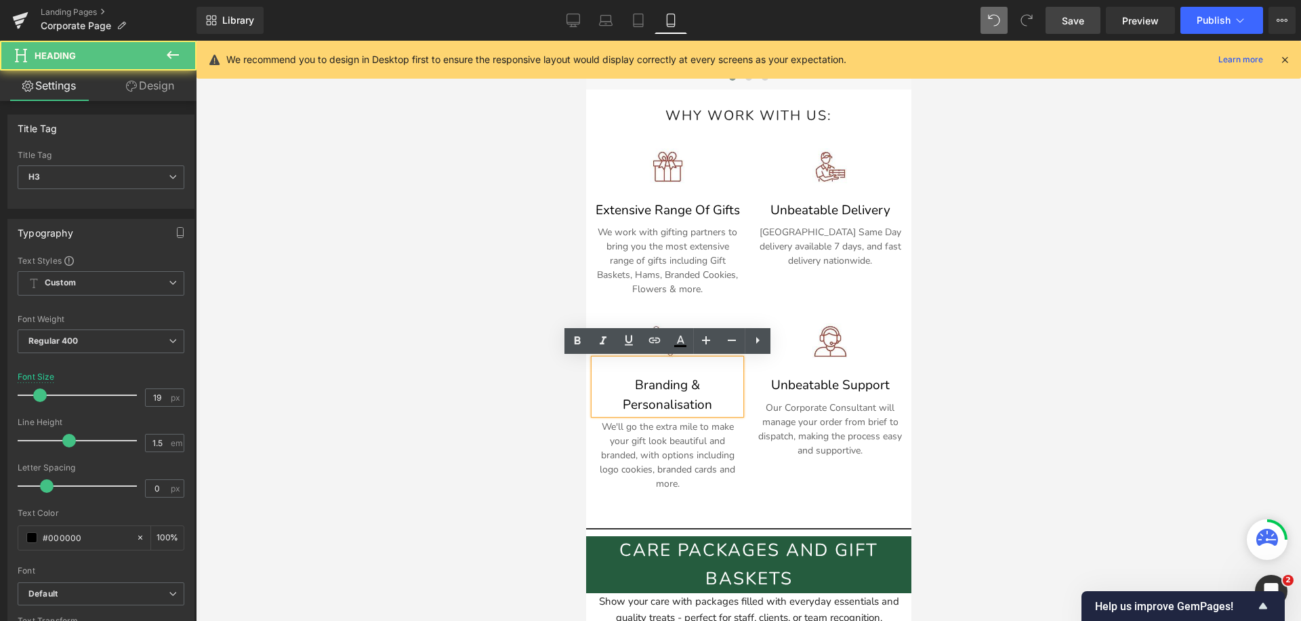
click at [701, 398] on h3 "Branding & Personalisation" at bounding box center [666, 394] width 146 height 39
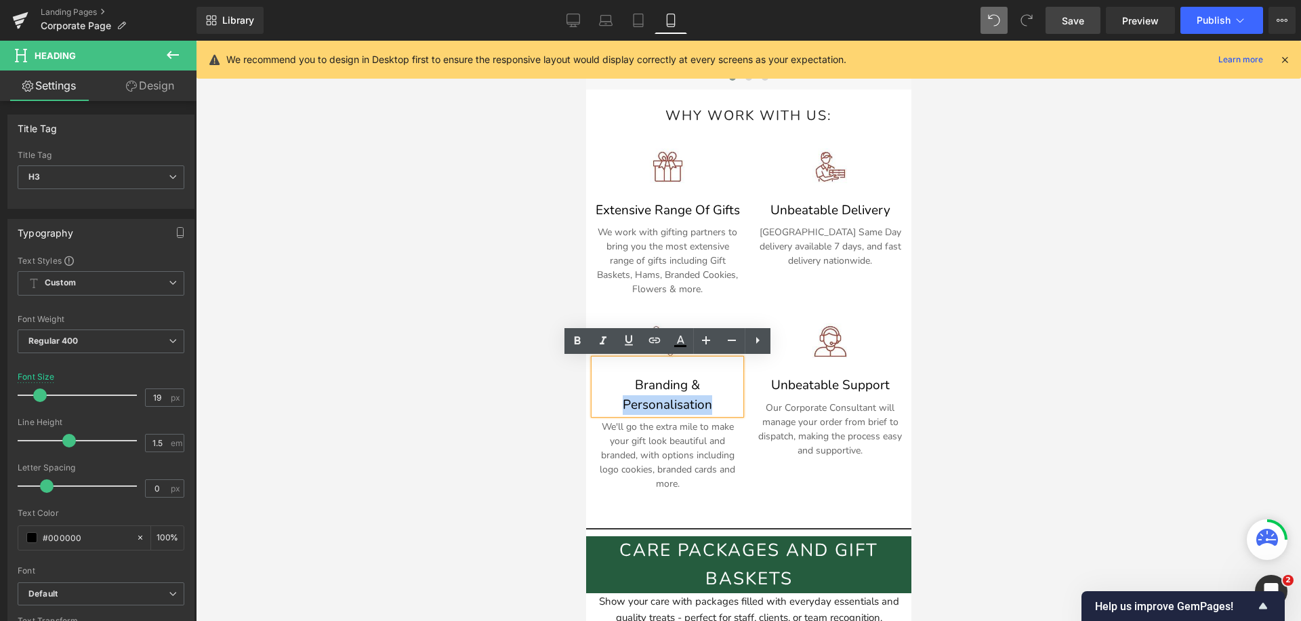
drag, startPoint x: 723, startPoint y: 405, endPoint x: 698, endPoint y: 388, distance: 30.6
click at [698, 388] on h3 "Branding & Personalisation" at bounding box center [666, 394] width 146 height 39
click at [698, 389] on h3 "Branding & Personalisation" at bounding box center [666, 394] width 146 height 39
drag, startPoint x: 690, startPoint y: 381, endPoint x: 715, endPoint y: 409, distance: 37.9
click at [715, 409] on h3 "Branding & Personalisation" at bounding box center [666, 394] width 146 height 39
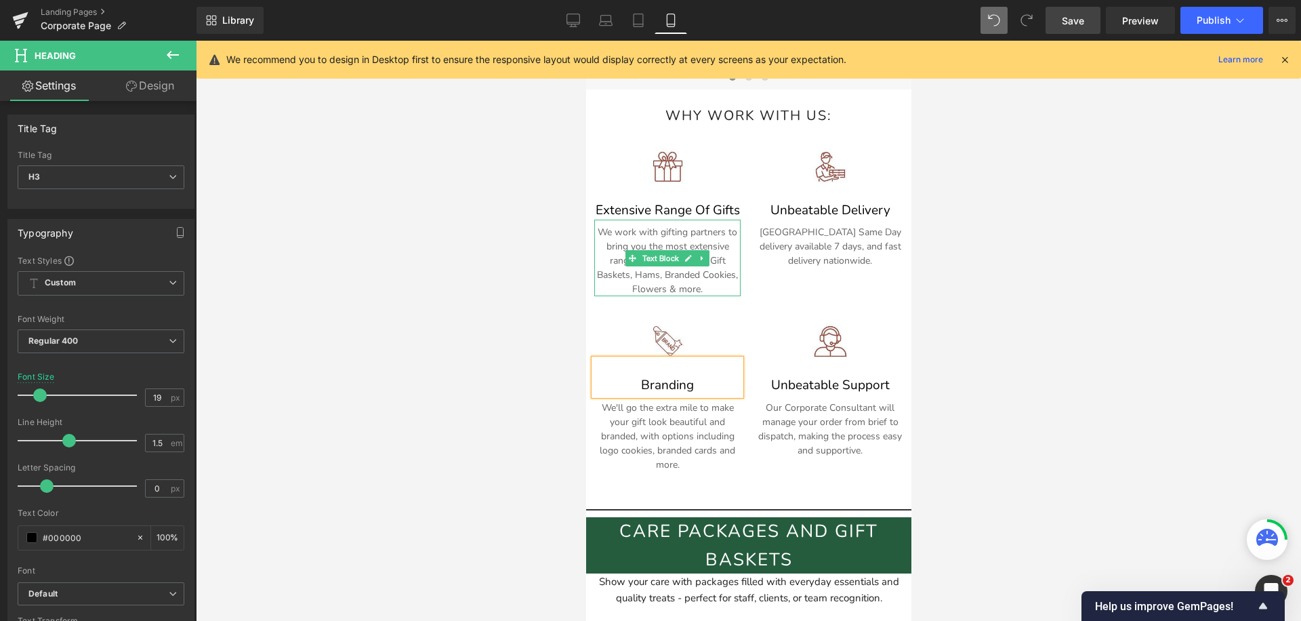
click at [617, 224] on div "We work with gifting partners to bring you the most extensive range of gifts in…" at bounding box center [666, 257] width 146 height 77
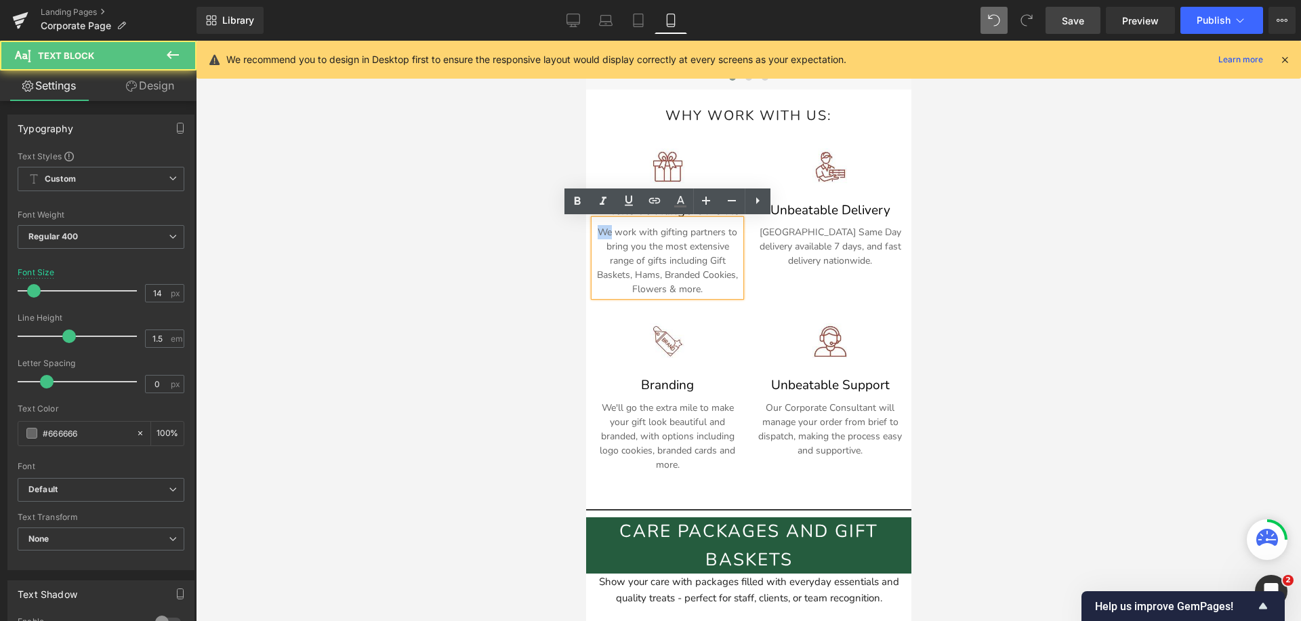
click at [617, 224] on div "We work with gifting partners to bring you the most extensive range of gifts in…" at bounding box center [666, 257] width 146 height 77
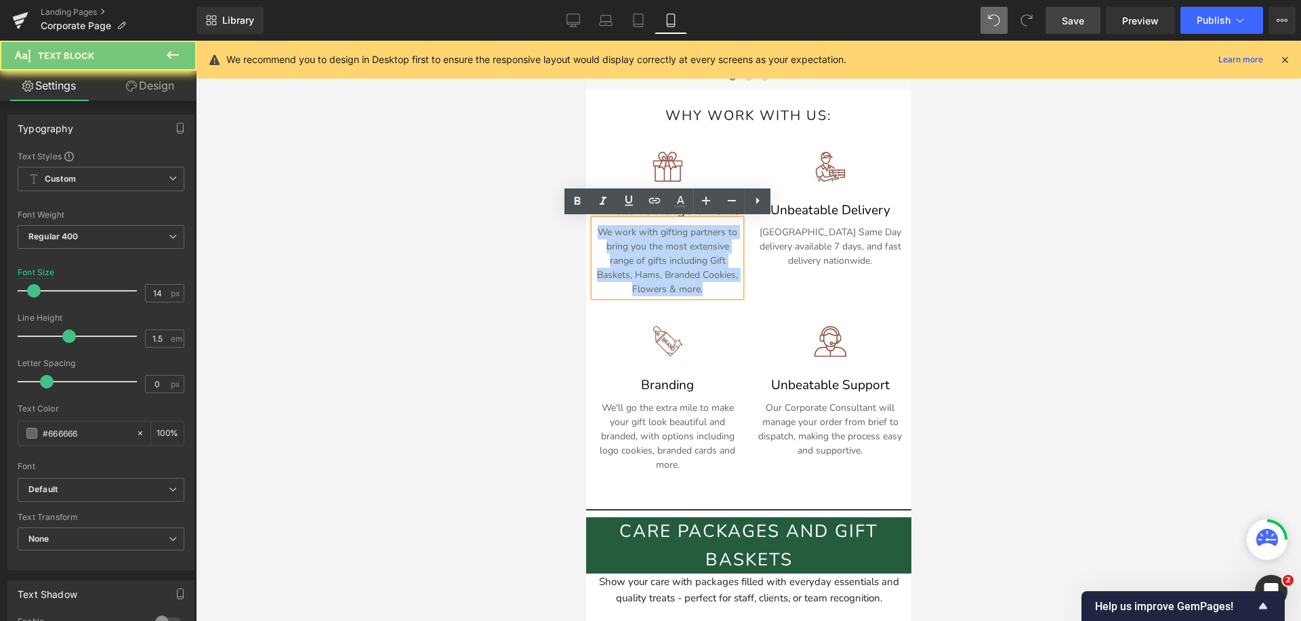
click at [617, 224] on div "We work with gifting partners to bring you the most extensive range of gifts in…" at bounding box center [666, 257] width 146 height 77
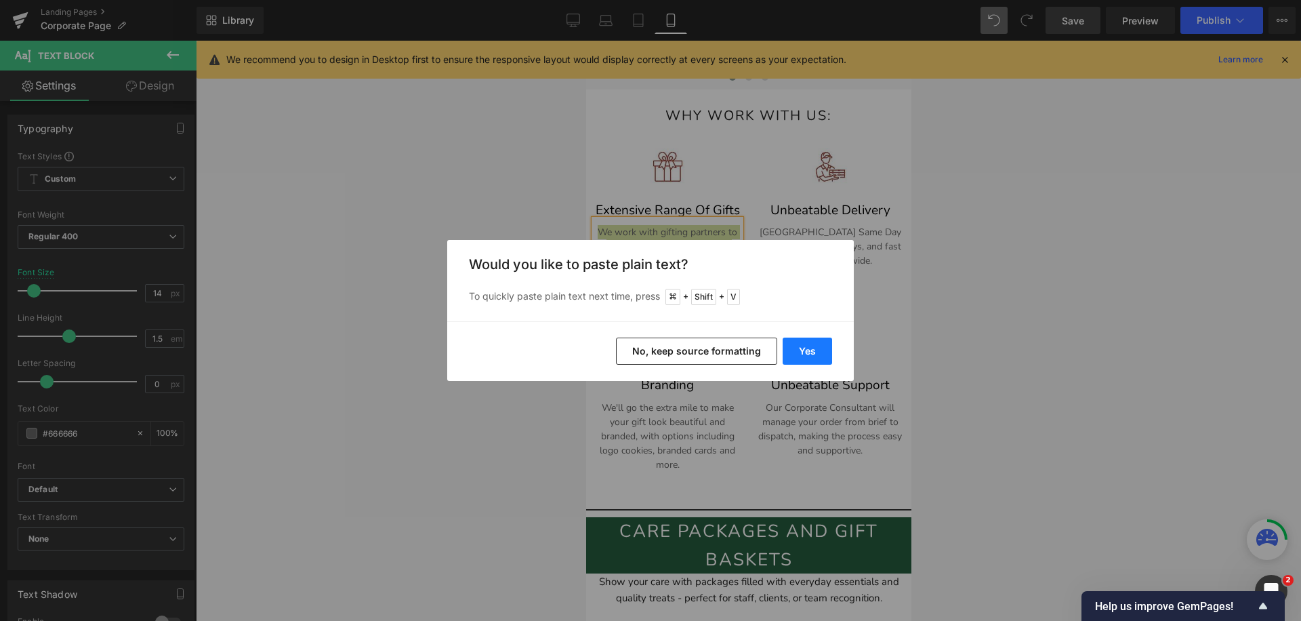
click at [797, 352] on button "Yes" at bounding box center [806, 350] width 49 height 27
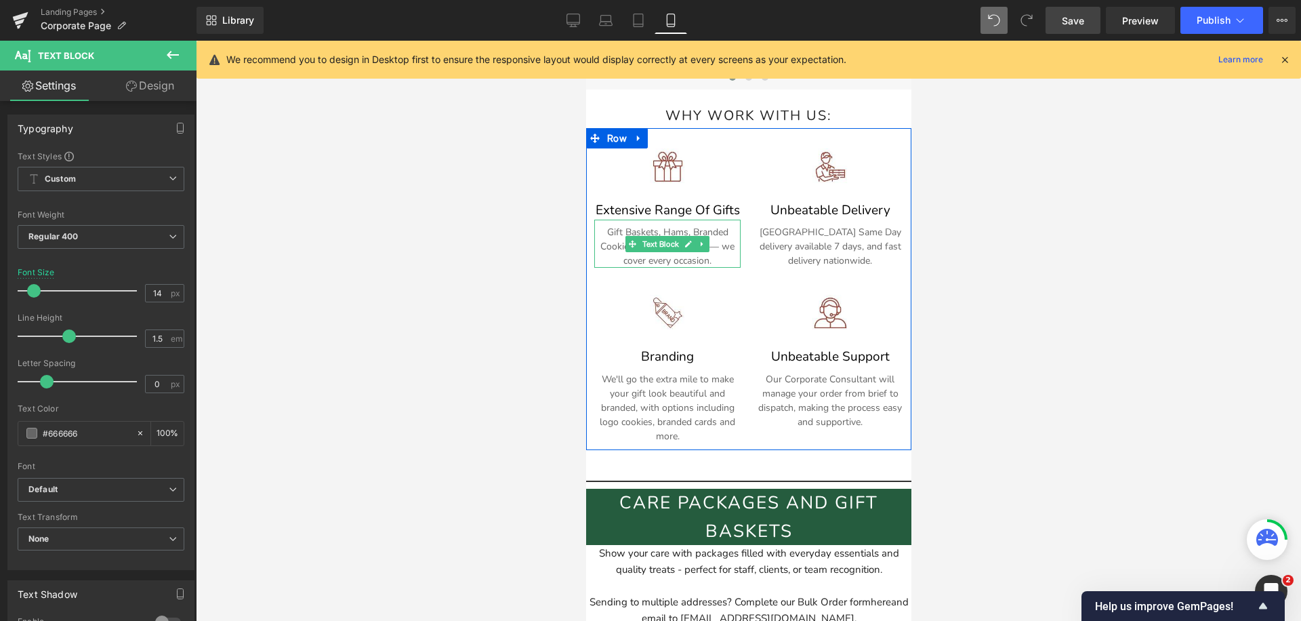
click at [719, 247] on p "Gift Baskets, Hams, Branded Cookies, Flowers & more — we cover every occasion." at bounding box center [666, 246] width 146 height 43
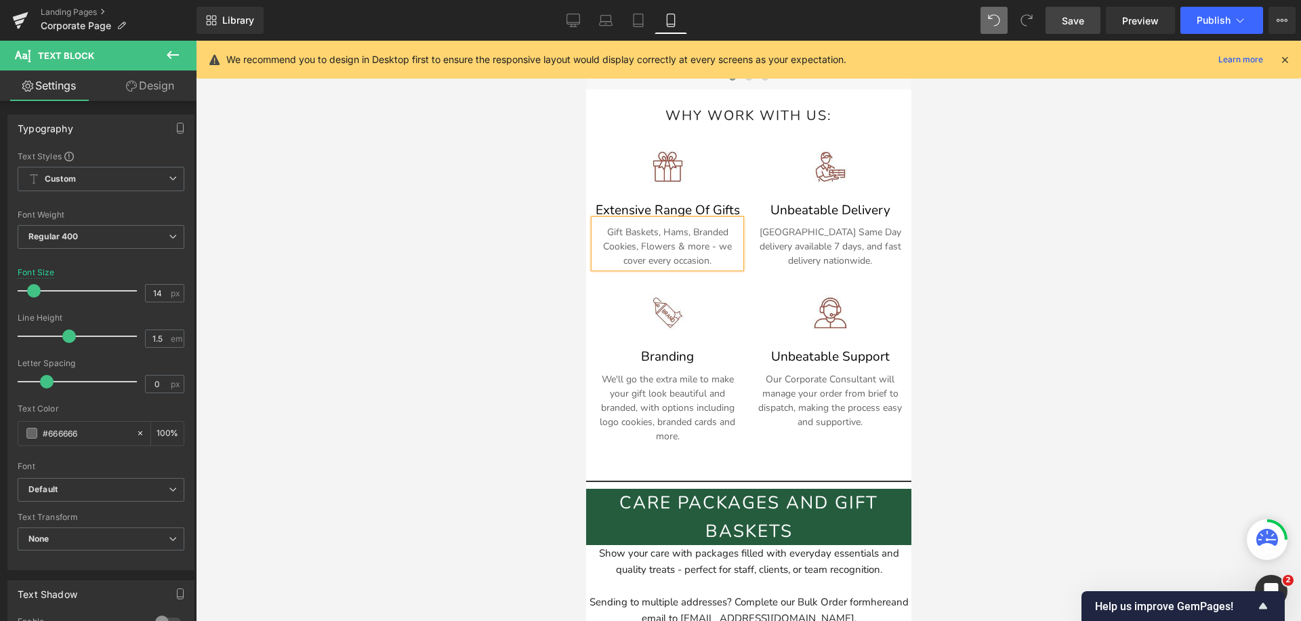
click at [623, 261] on p "Gift Baskets, Hams, Branded Cookies, Flowers & more - we cover every occasion." at bounding box center [666, 246] width 146 height 43
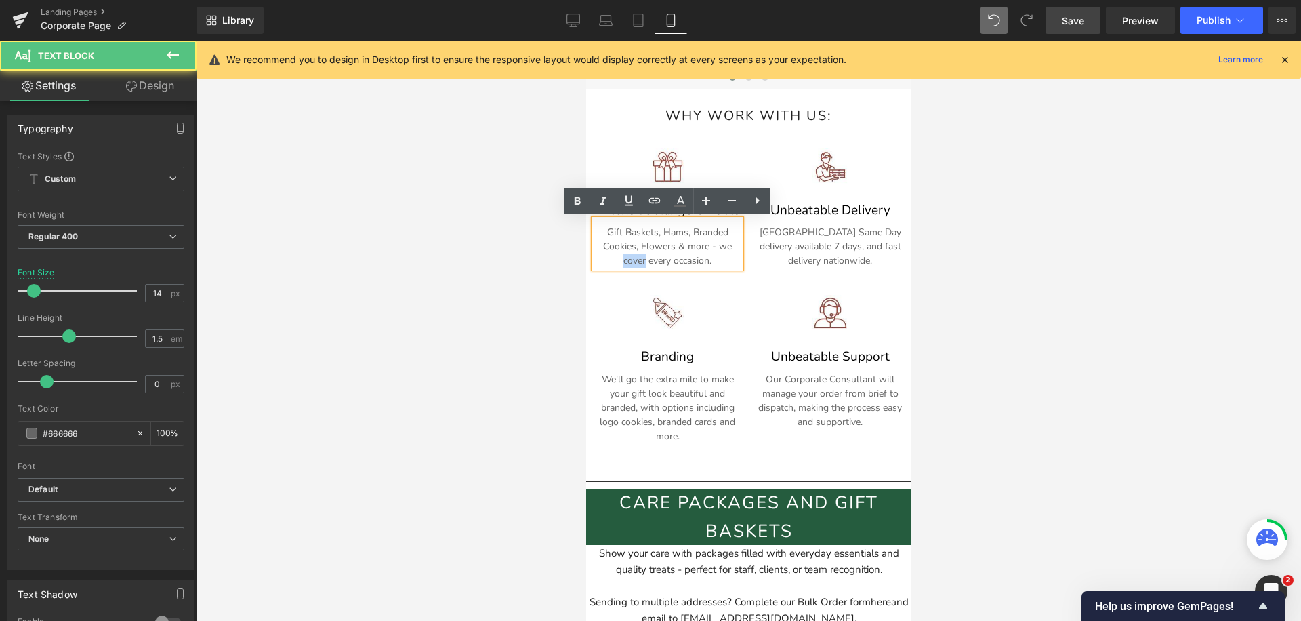
click at [623, 261] on p "Gift Baskets, Hams, Branded Cookies, Flowers & more - we cover every occasion." at bounding box center [666, 246] width 146 height 43
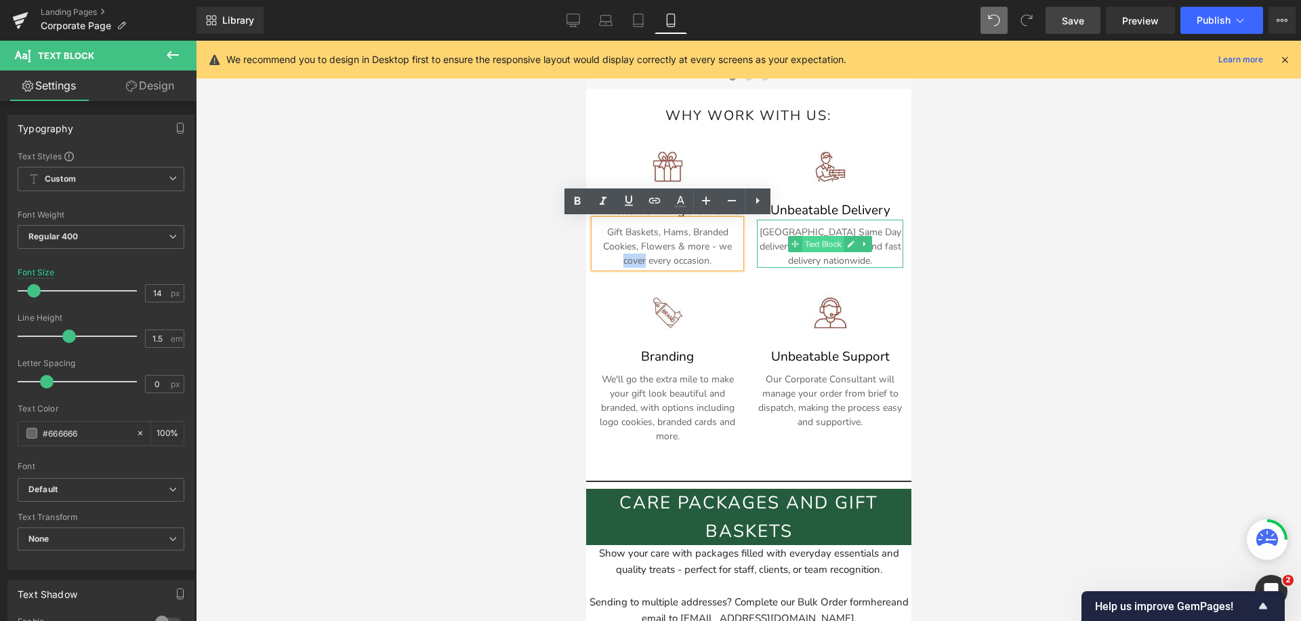
click at [820, 238] on span "Text Block" at bounding box center [822, 244] width 42 height 16
click at [780, 225] on p "[GEOGRAPHIC_DATA] Same Day delivery available 7 days, and fast delivery nationw…" at bounding box center [829, 246] width 146 height 43
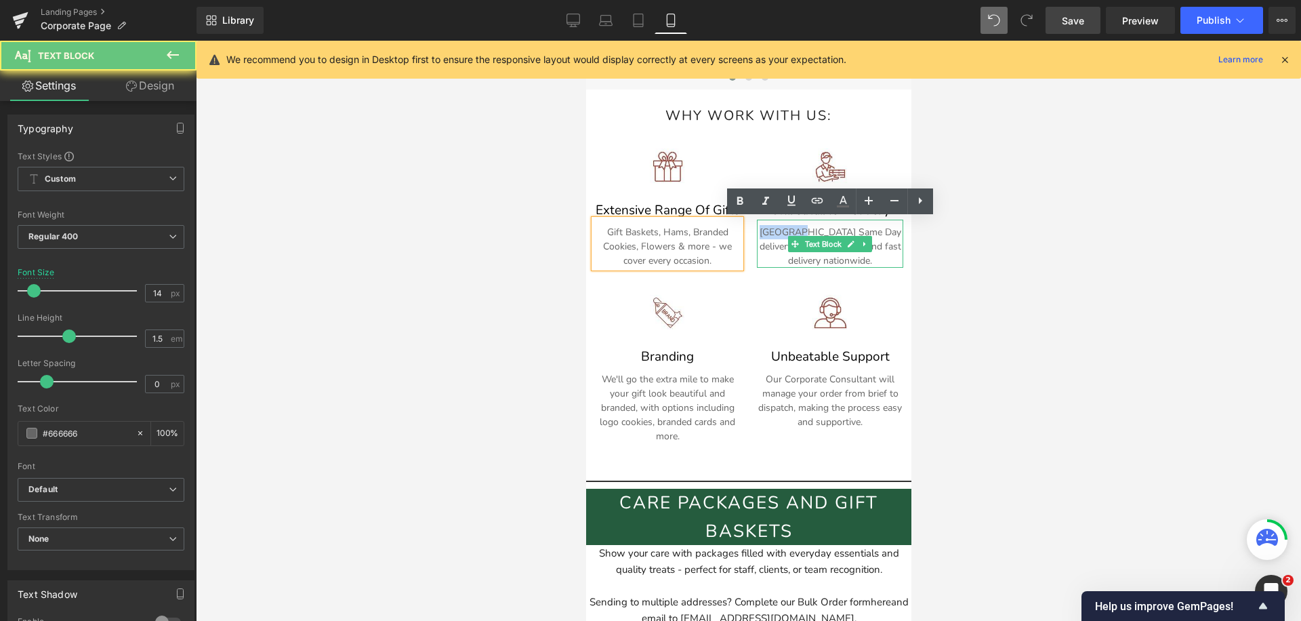
click at [780, 225] on p "[GEOGRAPHIC_DATA] Same Day delivery available 7 days, and fast delivery nationw…" at bounding box center [829, 246] width 146 height 43
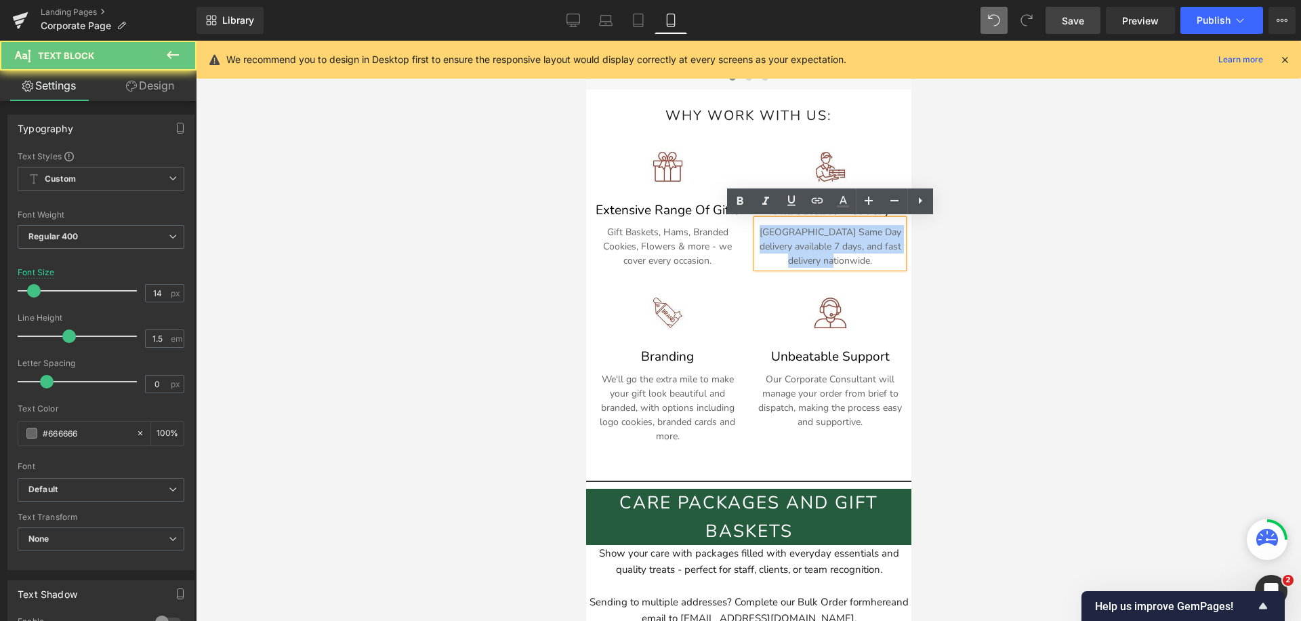
click at [780, 225] on p "[GEOGRAPHIC_DATA] Same Day delivery available 7 days, and fast delivery nationw…" at bounding box center [829, 246] width 146 height 43
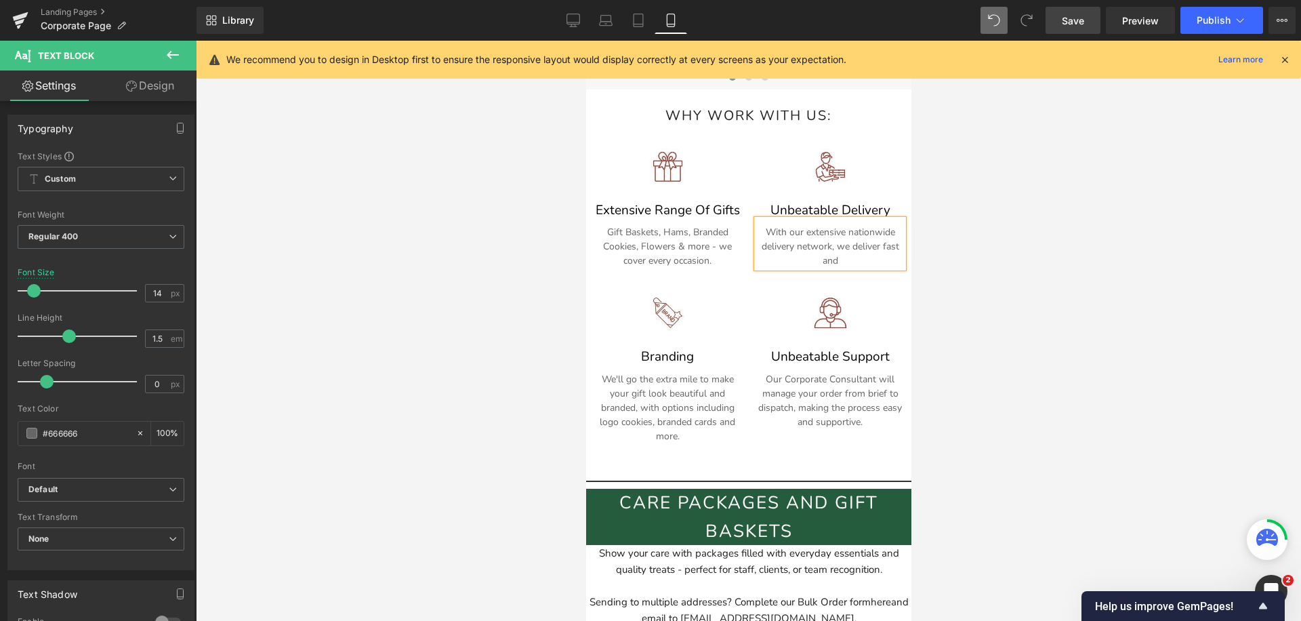
click at [860, 257] on p "With our extensive nationwide delivery network, we deliver fast and" at bounding box center [829, 246] width 146 height 43
drag, startPoint x: 860, startPoint y: 265, endPoint x: 883, endPoint y: 245, distance: 30.7
click at [883, 245] on p "With our extensive nationwide delivery network, we deliver fast and" at bounding box center [829, 246] width 146 height 43
copy p "With our extensive nationwide delivery network, we deliver beautiful gifts."
click at [621, 380] on p "We'll go the extra mile to make your gift look beautiful and branded, with opti…" at bounding box center [666, 407] width 146 height 71
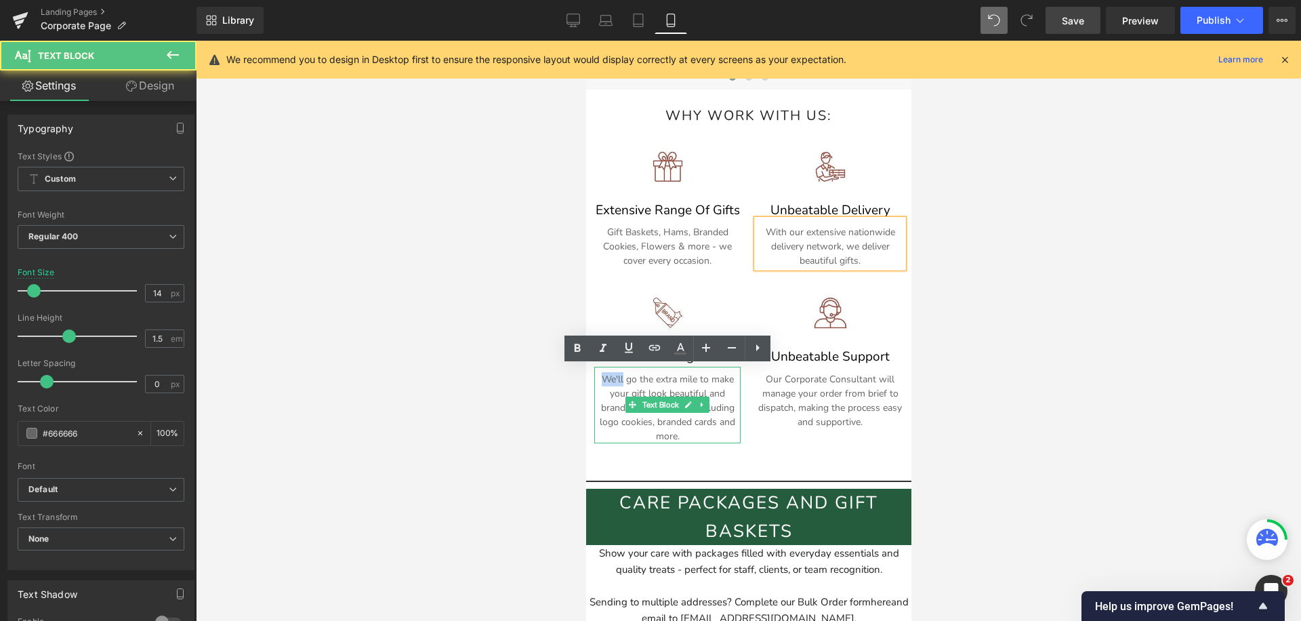
click at [621, 380] on p "We'll go the extra mile to make your gift look beautiful and branded, with opti…" at bounding box center [666, 407] width 146 height 71
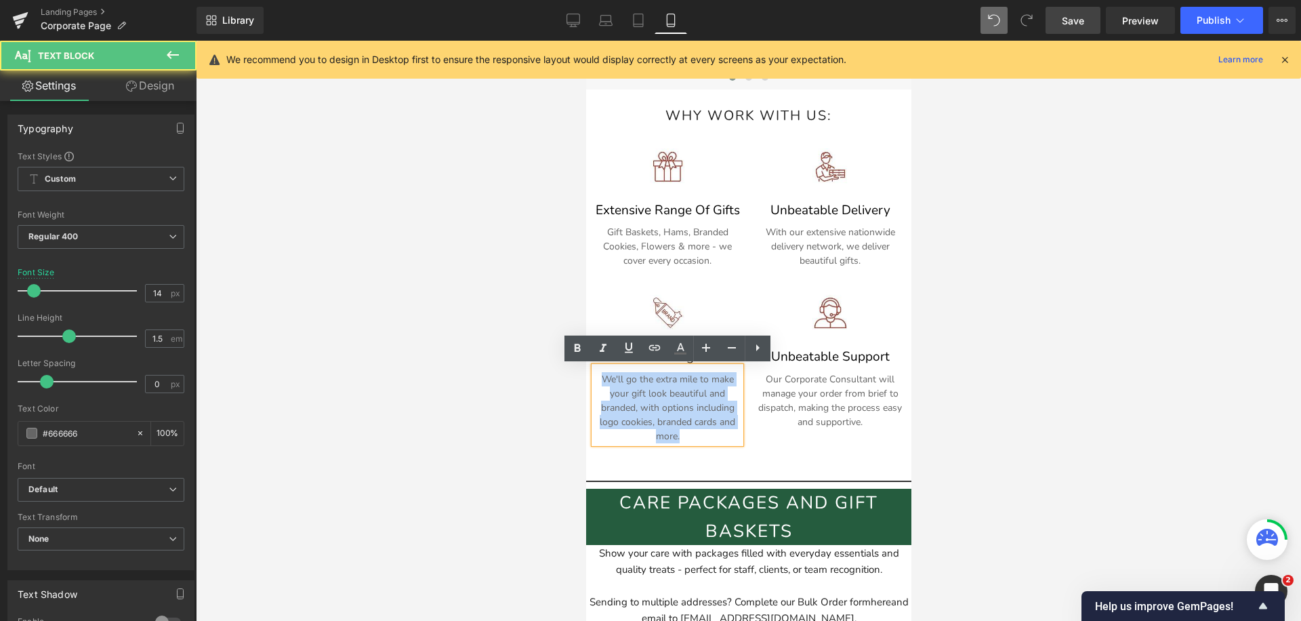
click at [621, 380] on p "We'll go the extra mile to make your gift look beautiful and branded, with opti…" at bounding box center [666, 407] width 146 height 71
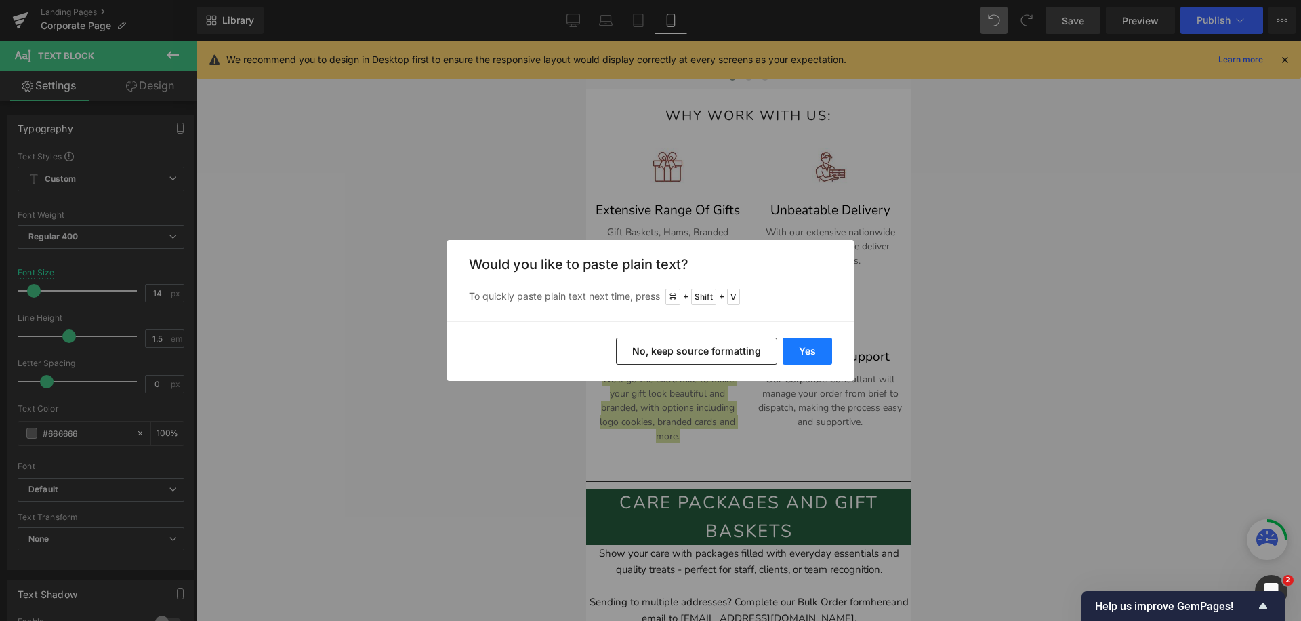
click at [819, 346] on button "Yes" at bounding box center [806, 350] width 49 height 27
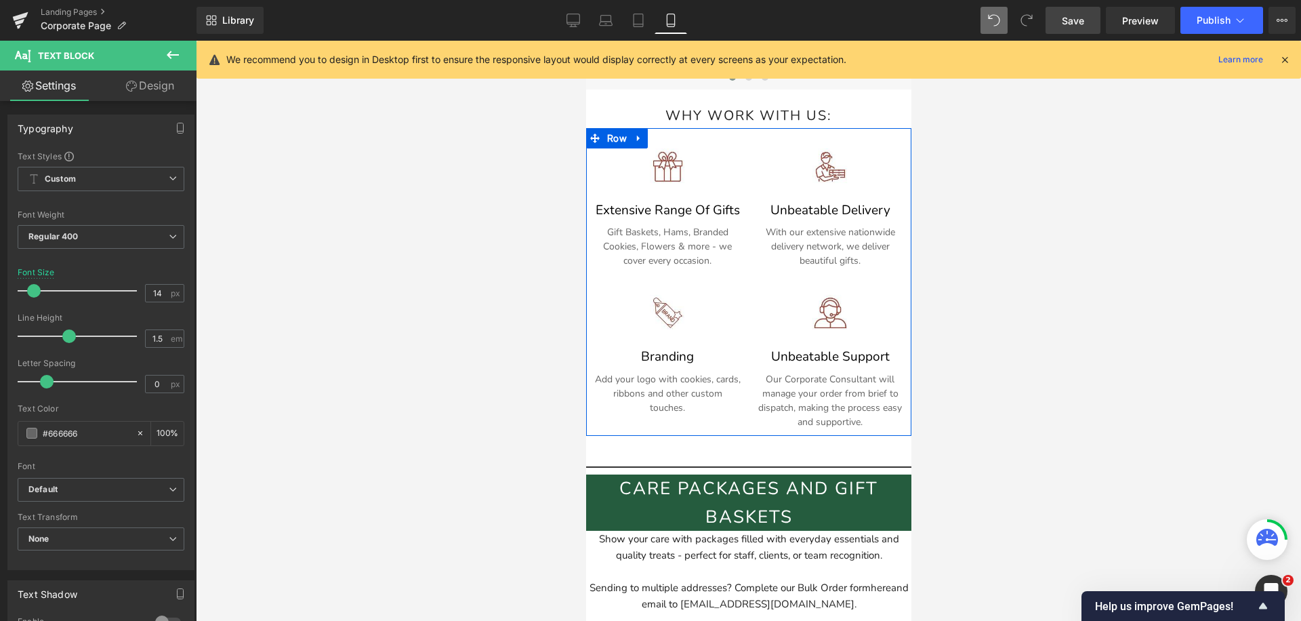
click at [786, 379] on p "Our Corporate Consultant will manage your order from brief to dispatch, making …" at bounding box center [829, 400] width 146 height 57
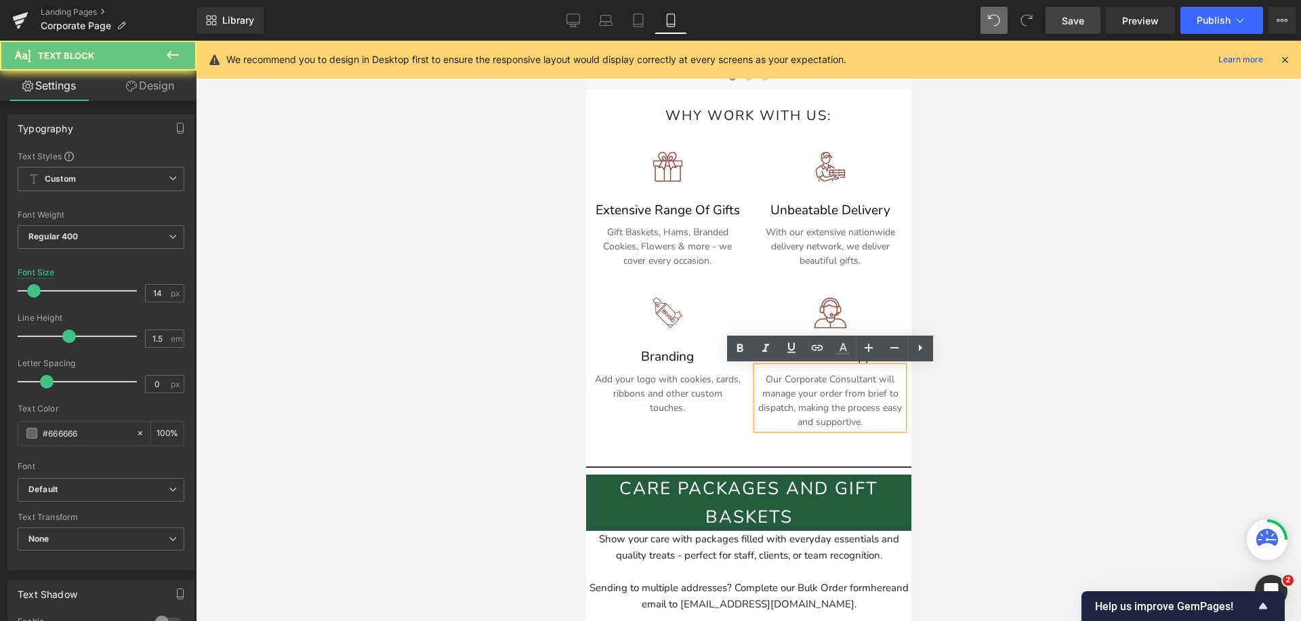
click at [786, 379] on p "Our Corporate Consultant will manage your order from brief to dispatch, making …" at bounding box center [829, 400] width 146 height 57
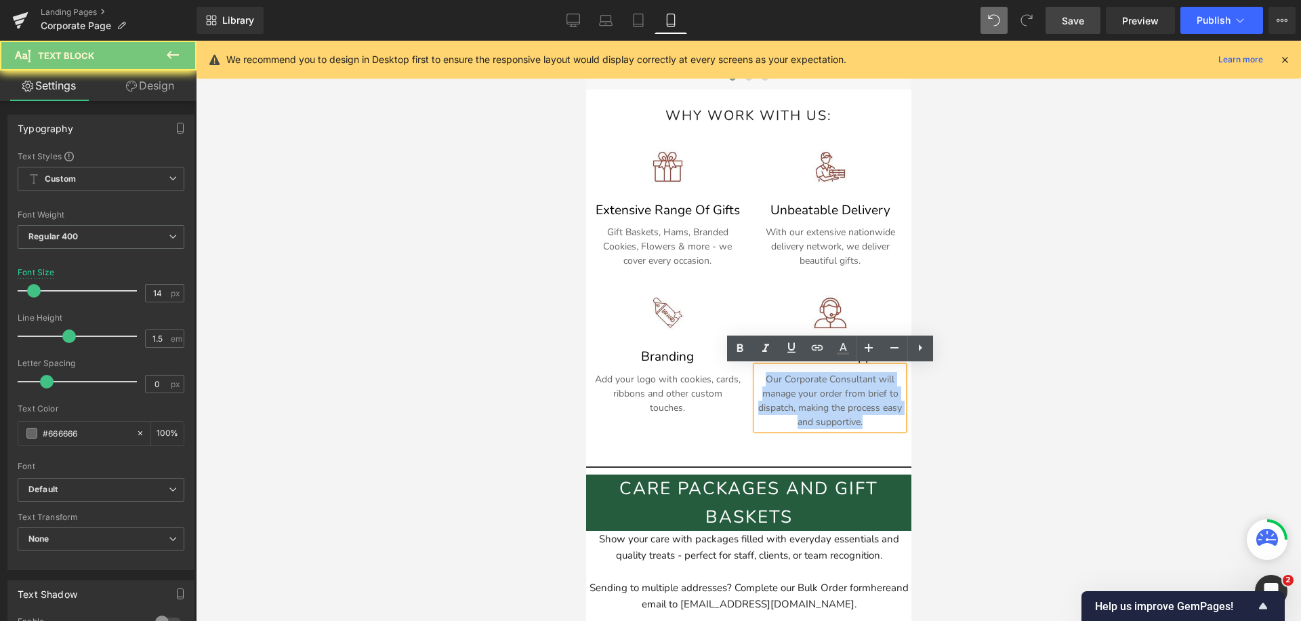
click at [786, 379] on p "Our Corporate Consultant will manage your order from brief to dispatch, making …" at bounding box center [829, 400] width 146 height 57
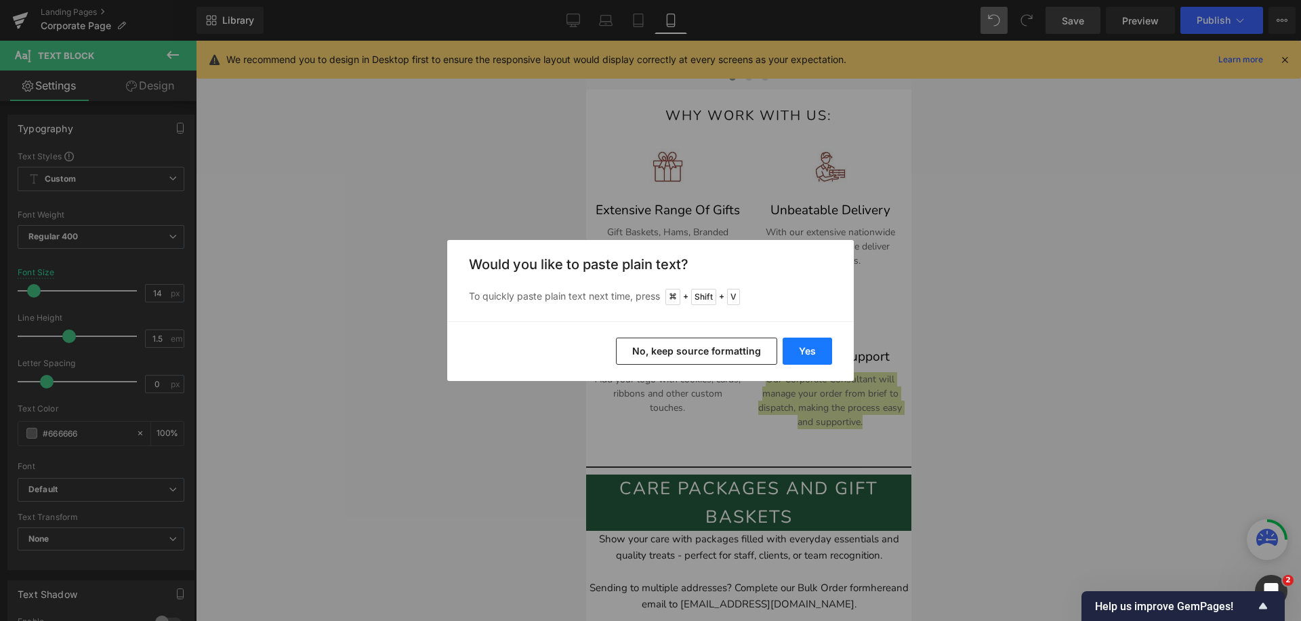
click at [788, 346] on button "Yes" at bounding box center [806, 350] width 49 height 27
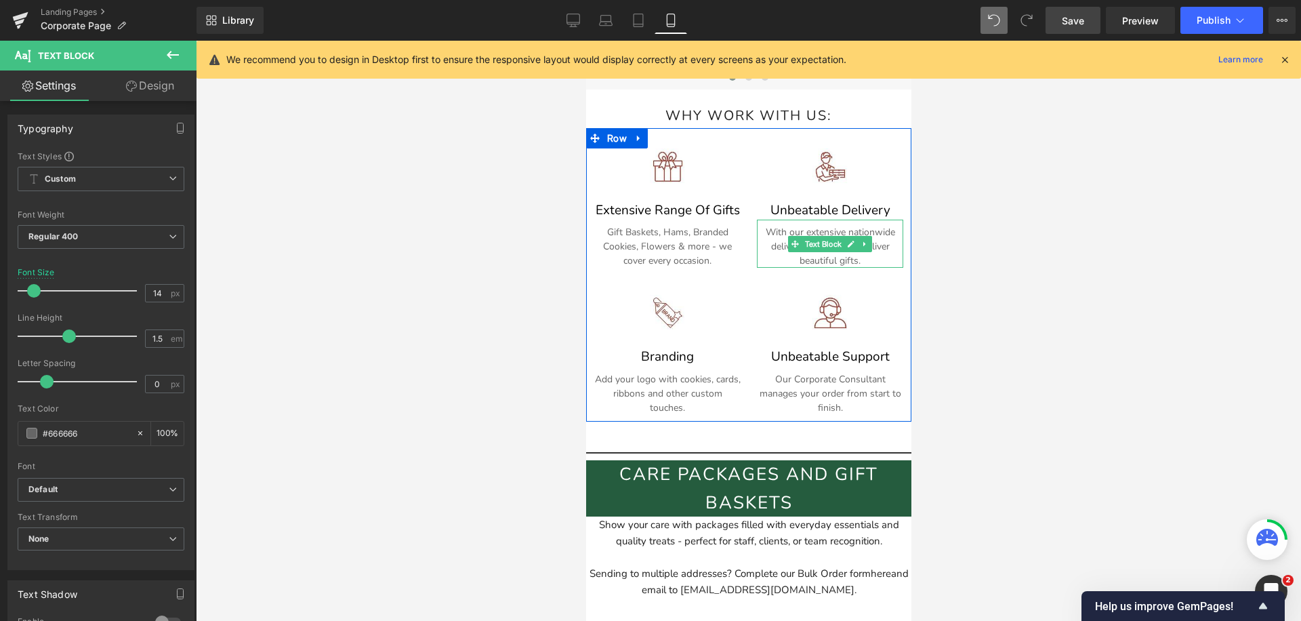
click at [778, 234] on p "With our extensive nationwide delivery network, we deliver beautiful gifts." at bounding box center [829, 246] width 146 height 43
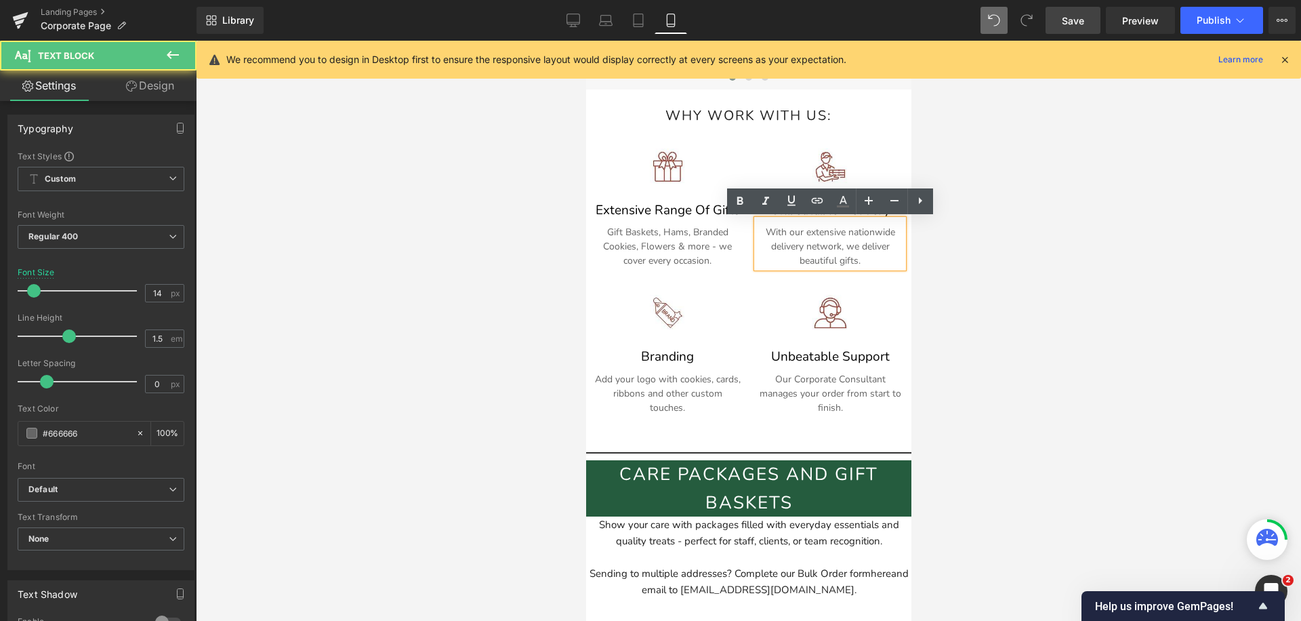
click at [778, 234] on p "With our extensive nationwide delivery network, we deliver beautiful gifts." at bounding box center [829, 246] width 146 height 43
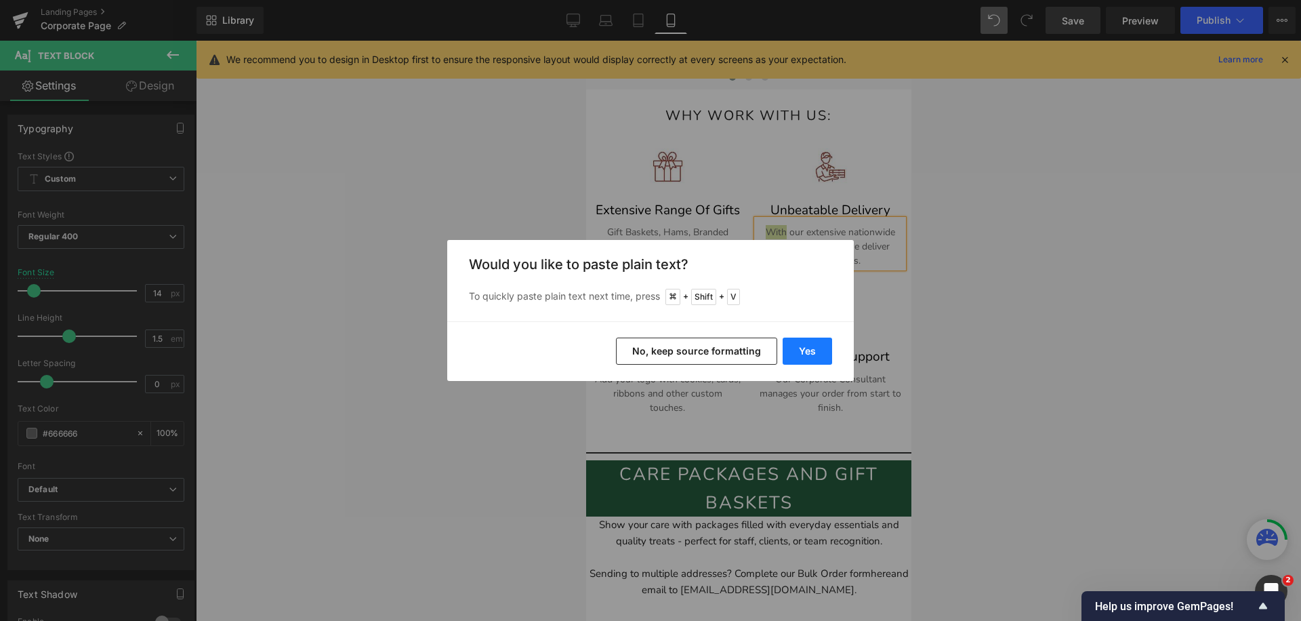
click at [810, 348] on button "Yes" at bounding box center [806, 350] width 49 height 27
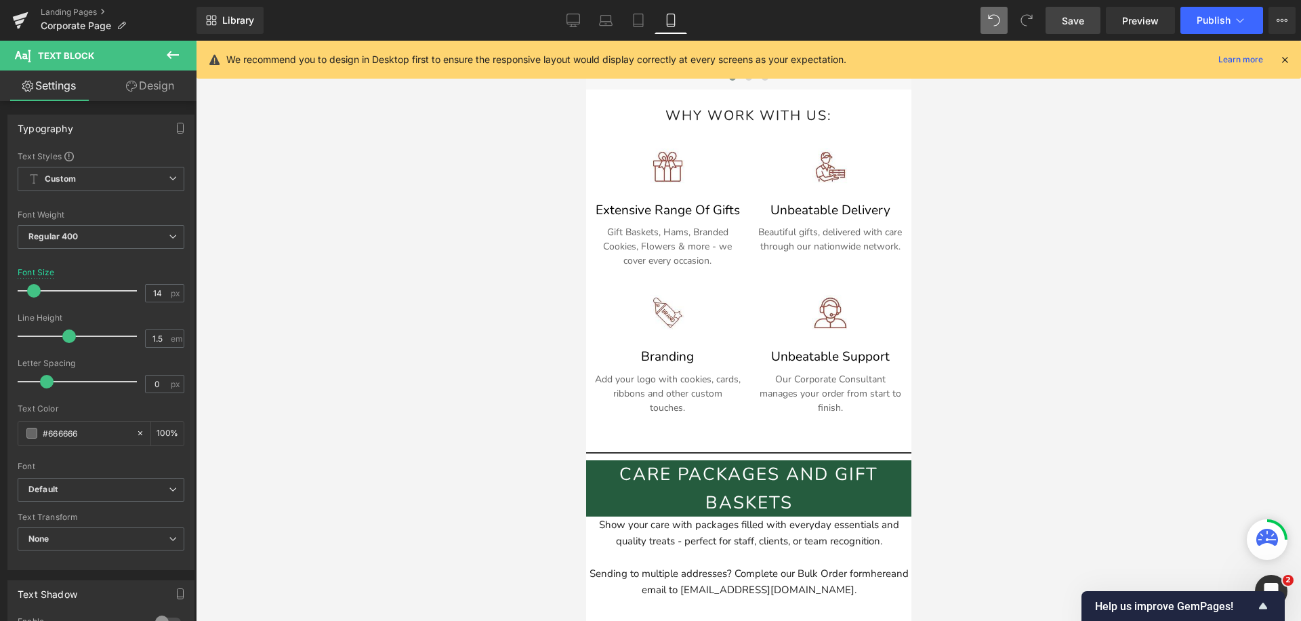
click at [1073, 28] on link "Save" at bounding box center [1072, 20] width 55 height 27
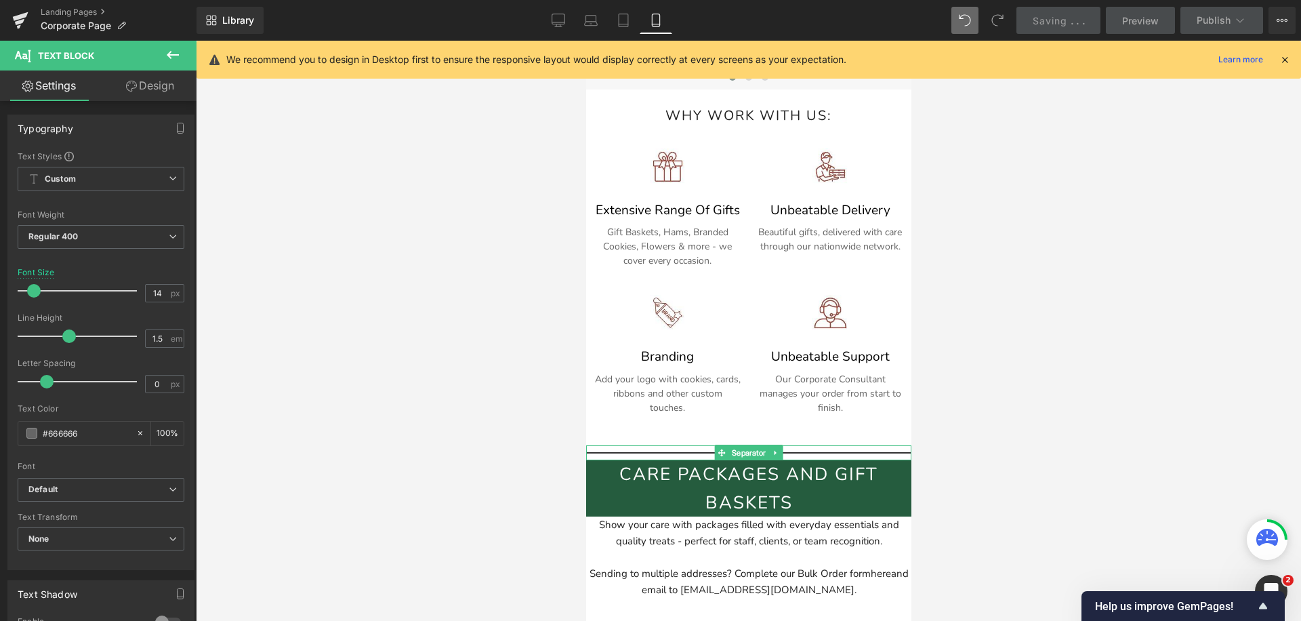
click at [626, 453] on hr at bounding box center [747, 456] width 325 height 8
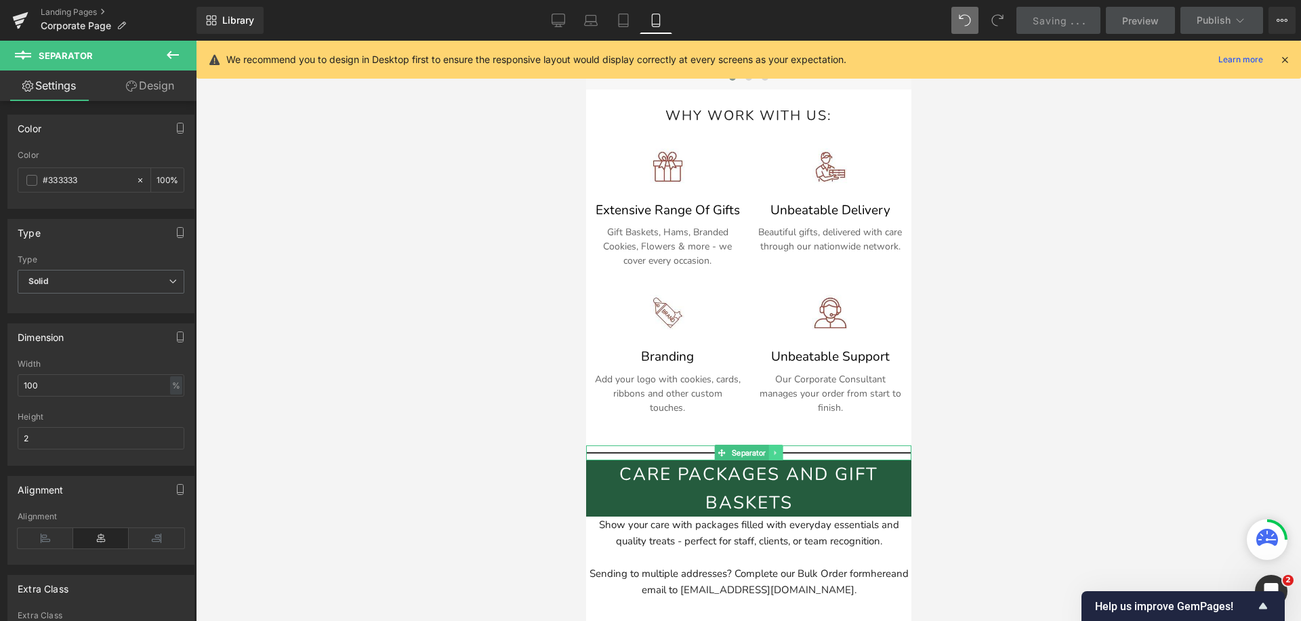
click at [776, 454] on icon at bounding box center [774, 452] width 7 height 8
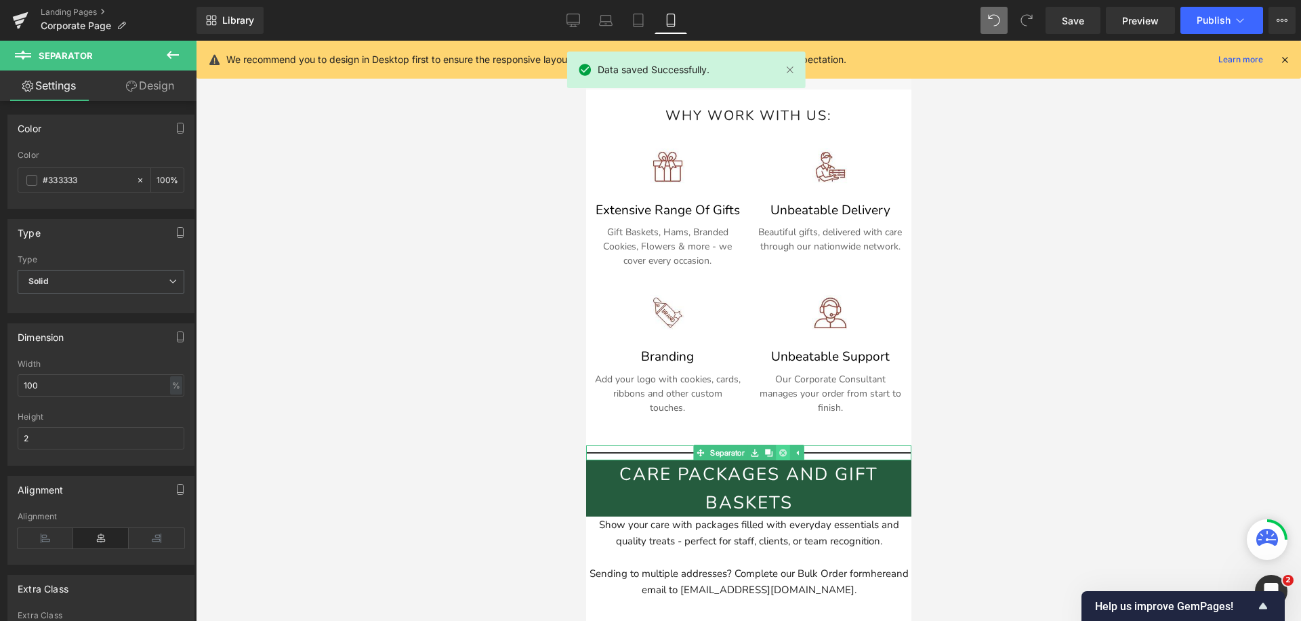
click at [788, 453] on link at bounding box center [782, 452] width 14 height 16
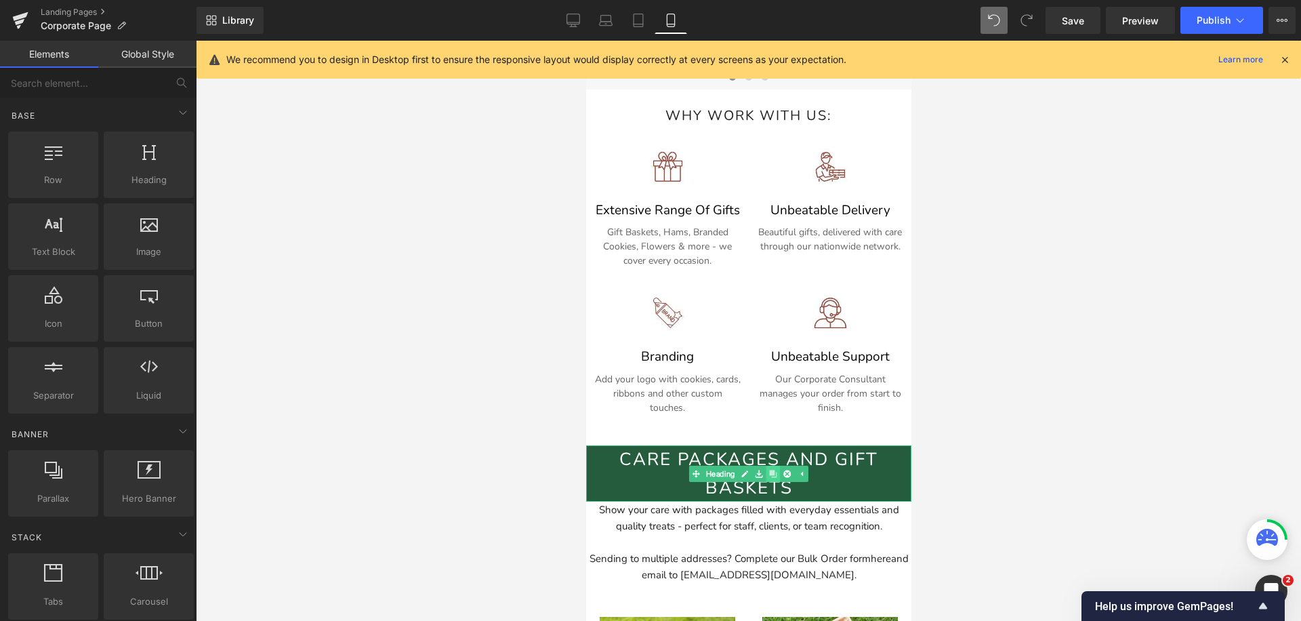
click at [774, 475] on icon at bounding box center [771, 472] width 7 height 7
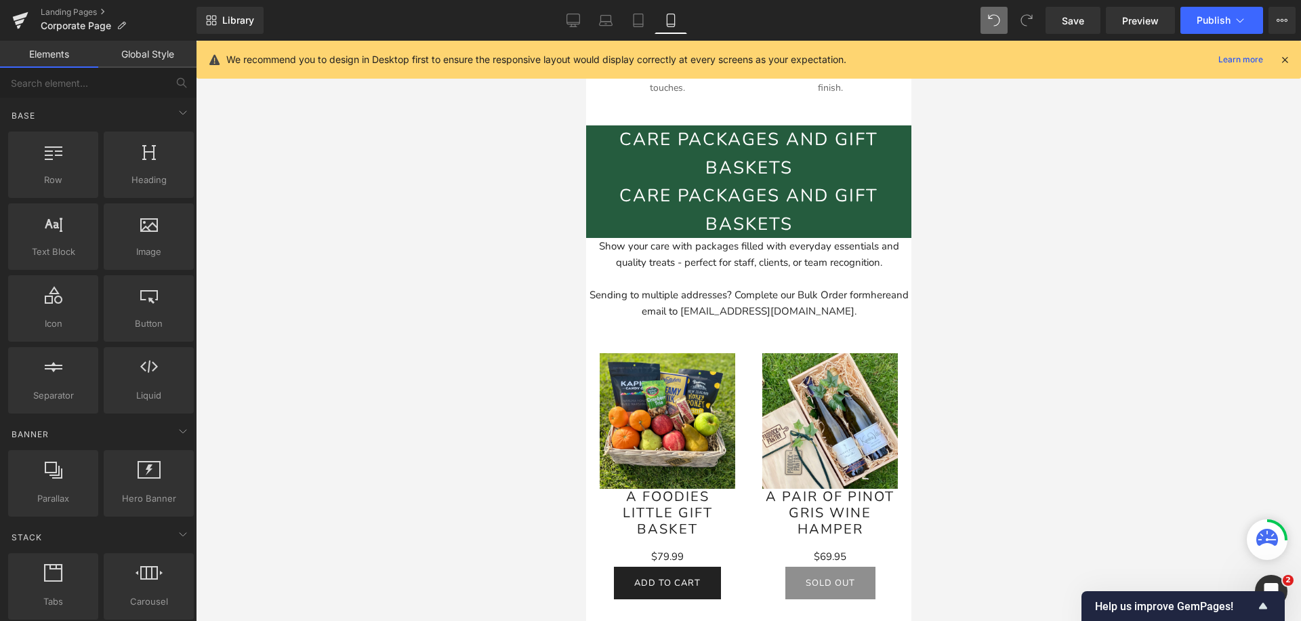
scroll to position [1037, 0]
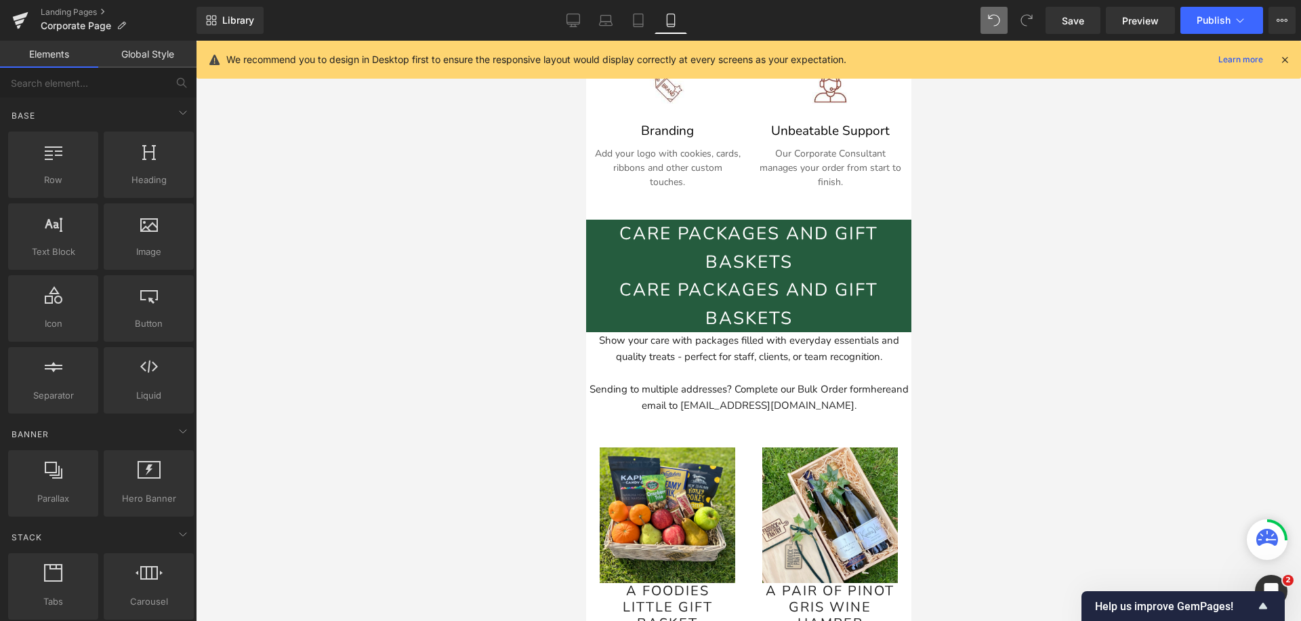
click at [787, 251] on div "Care packages and gift baskets Heading" at bounding box center [747, 247] width 325 height 56
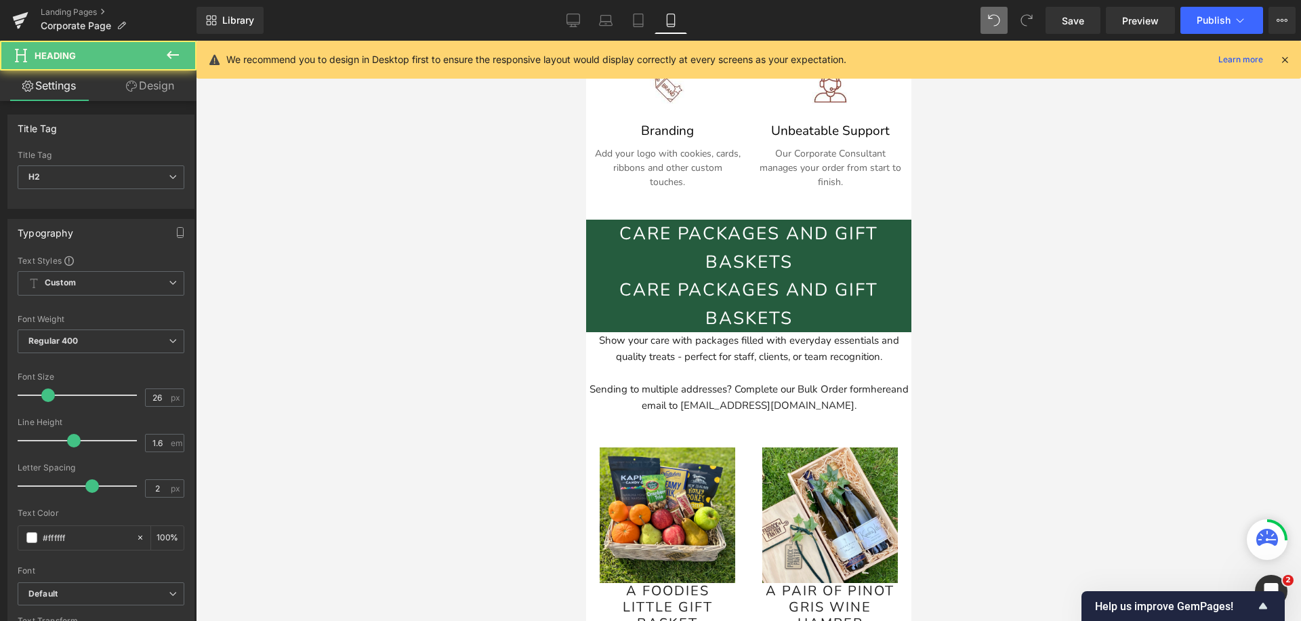
click at [138, 89] on link "Design" at bounding box center [150, 85] width 98 height 30
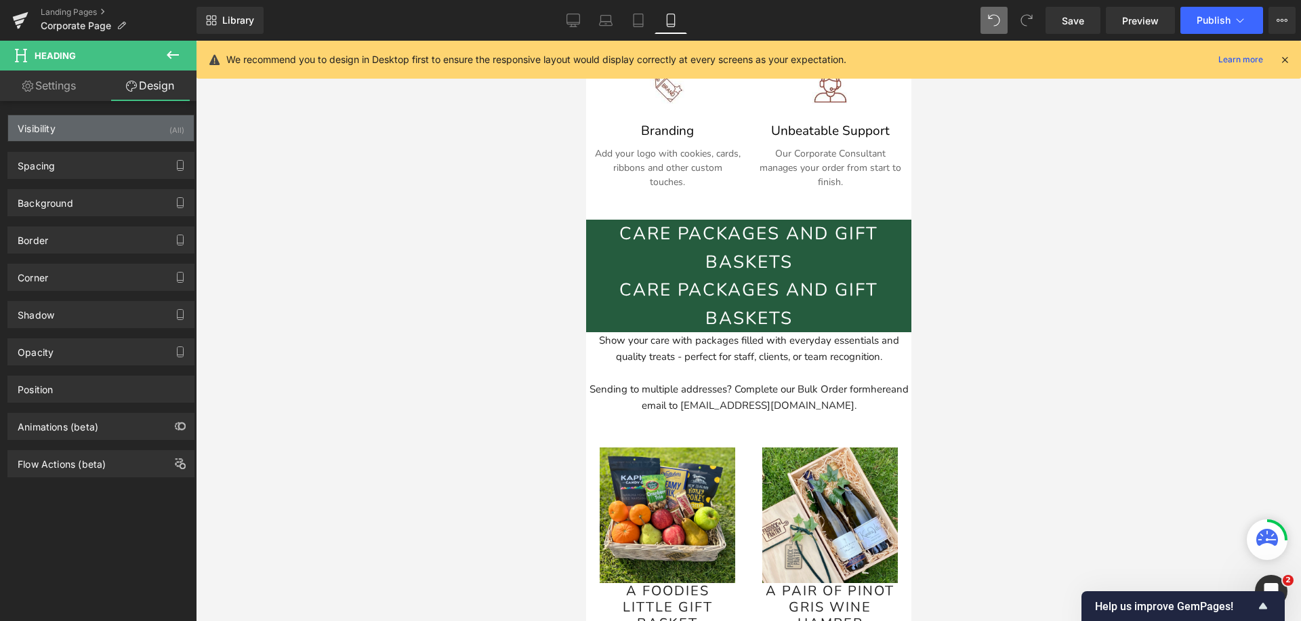
click at [110, 121] on div "Visibility (All)" at bounding box center [101, 128] width 186 height 26
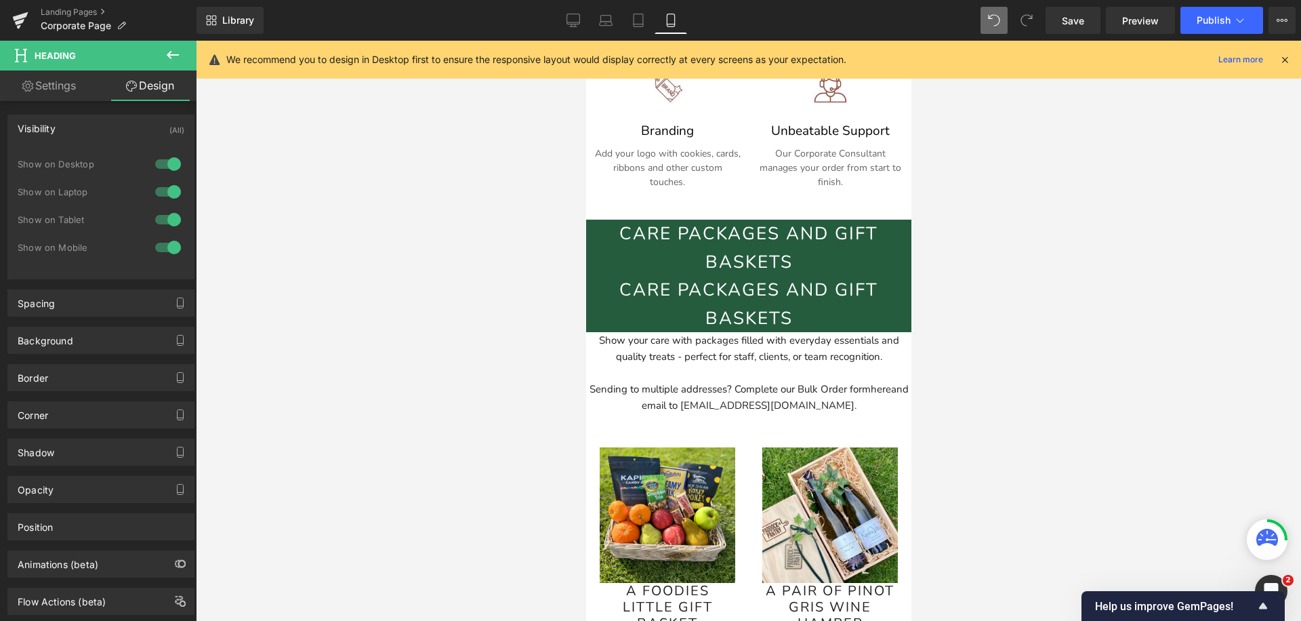
click at [161, 249] on div at bounding box center [168, 247] width 33 height 22
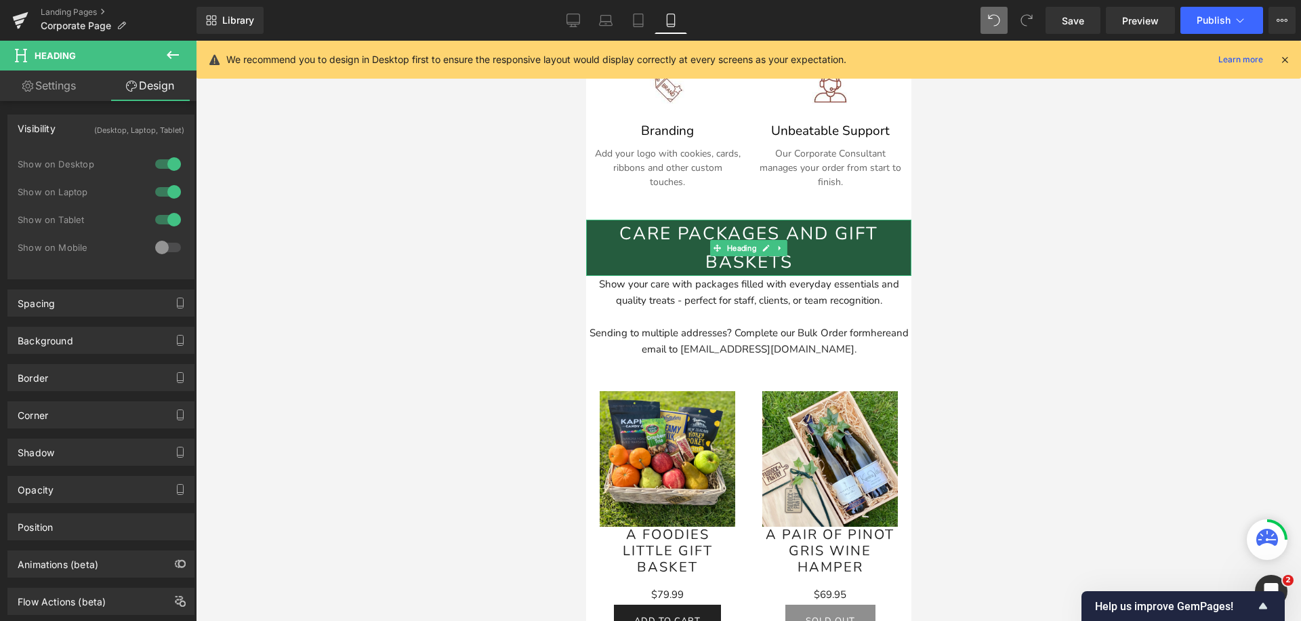
click at [675, 249] on h2 "Care packages and gift baskets" at bounding box center [747, 247] width 325 height 56
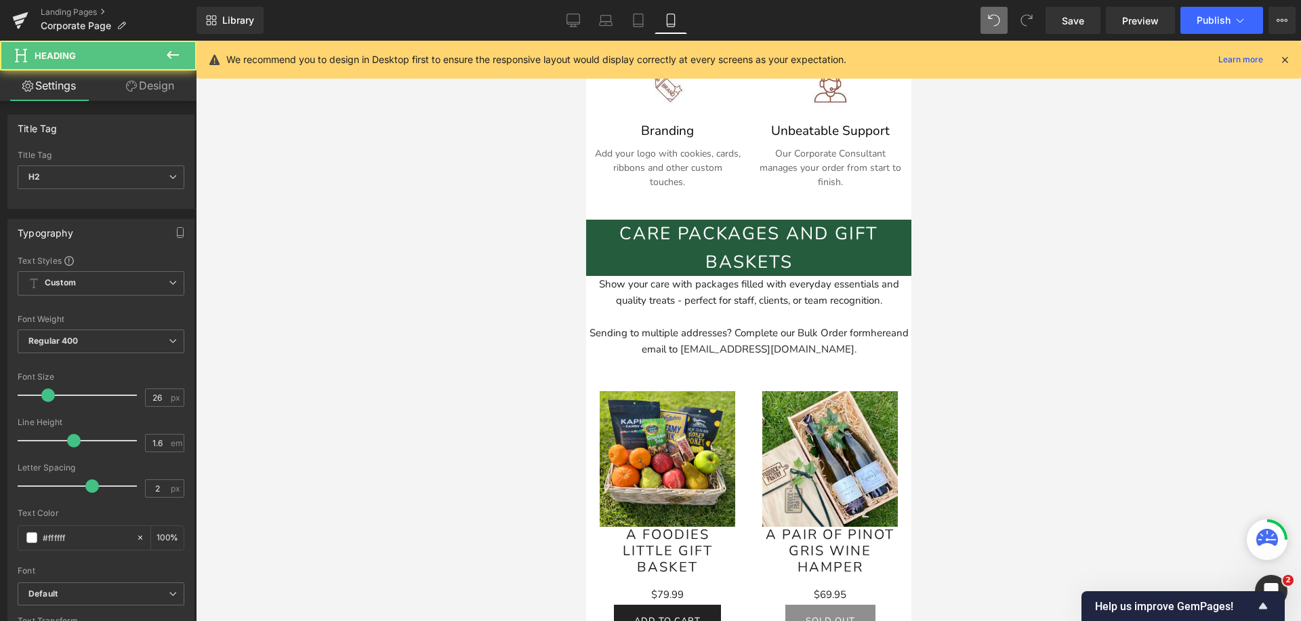
click at [173, 100] on link "Design" at bounding box center [150, 85] width 98 height 30
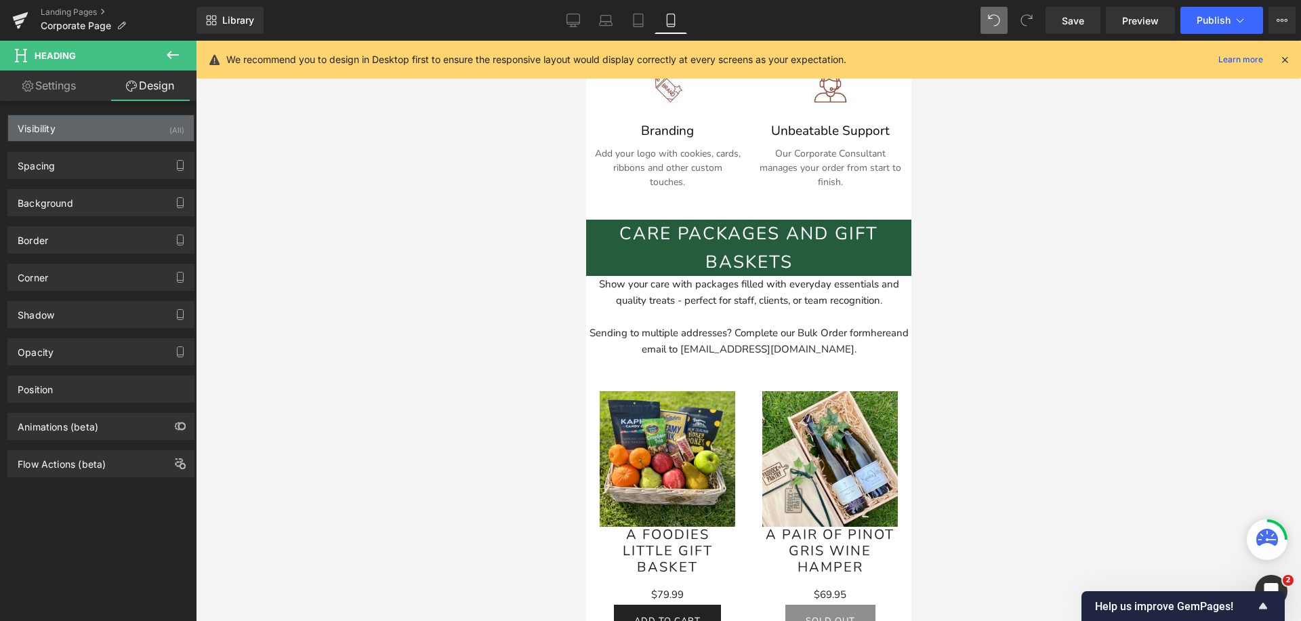
click at [127, 134] on div "Visibility (All)" at bounding box center [101, 128] width 186 height 26
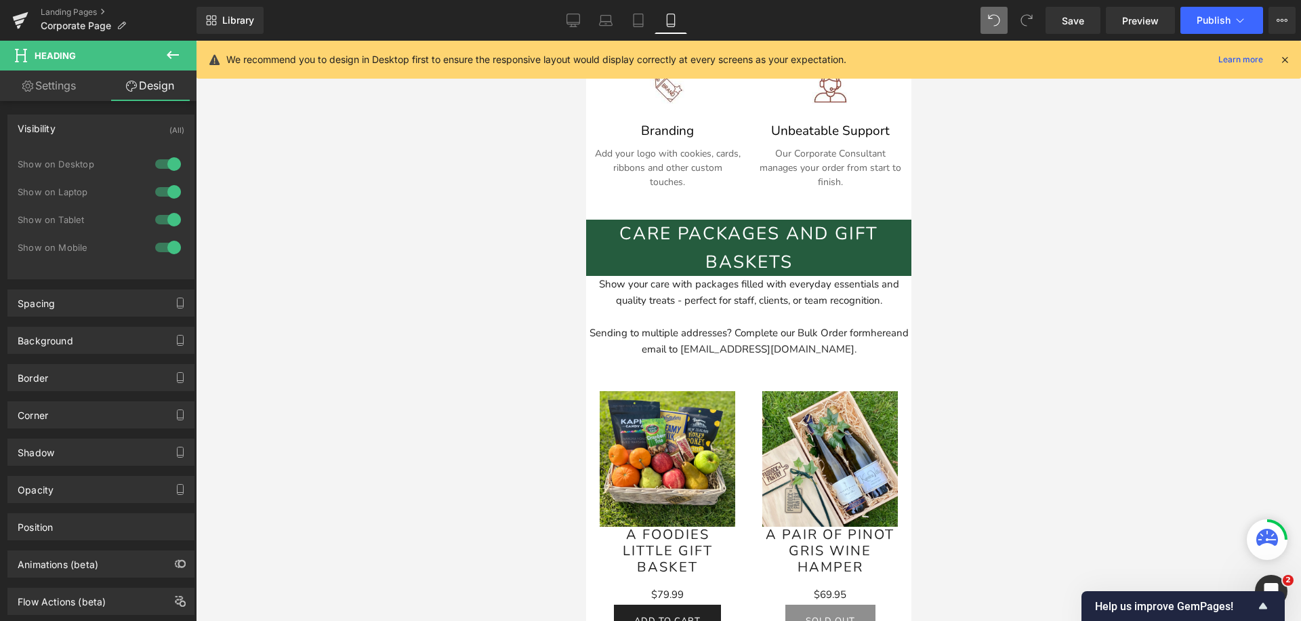
click at [166, 163] on div at bounding box center [168, 164] width 33 height 22
click at [166, 184] on div at bounding box center [168, 192] width 33 height 22
click at [165, 215] on div at bounding box center [168, 220] width 33 height 22
click at [791, 235] on h2 "Care packages and gift baskets" at bounding box center [747, 247] width 325 height 56
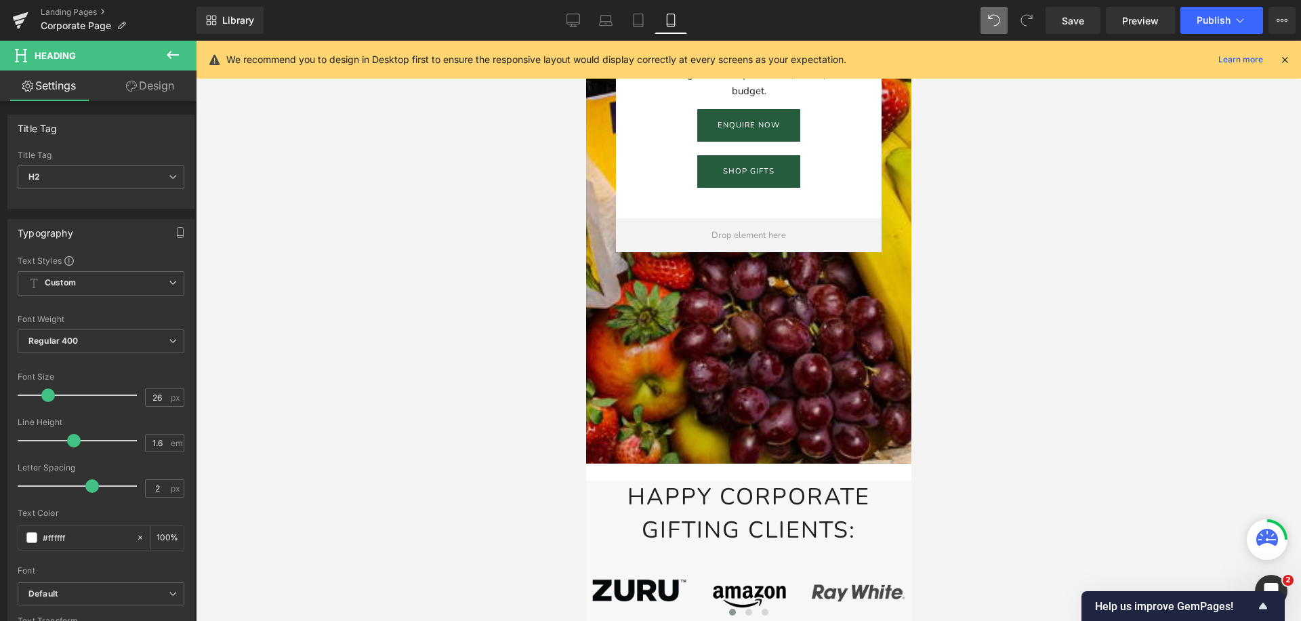
scroll to position [16, 0]
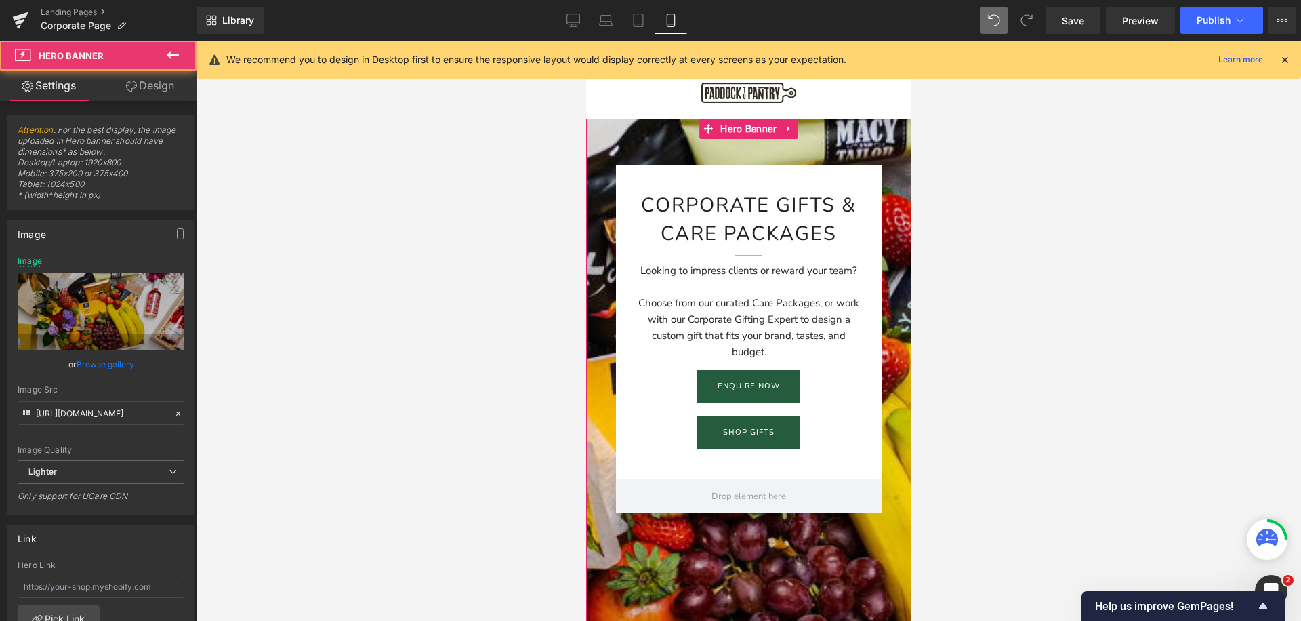
click at [608, 577] on div at bounding box center [747, 422] width 325 height 606
click at [155, 95] on link "Design" at bounding box center [150, 85] width 98 height 30
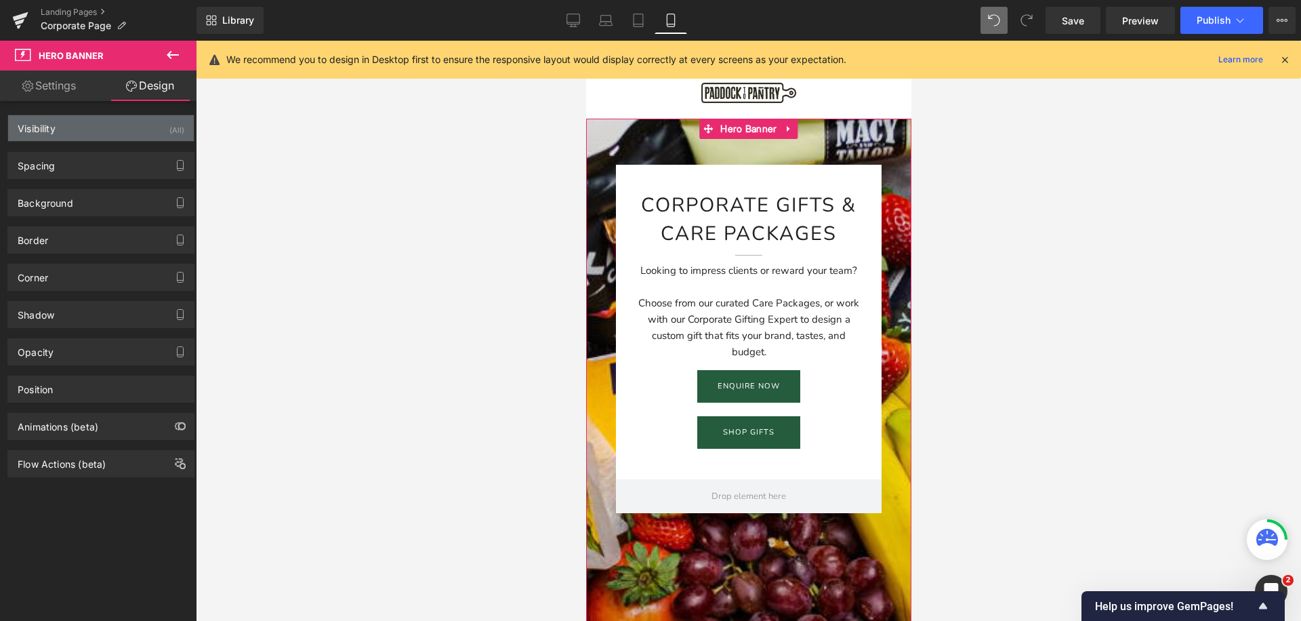
click at [131, 123] on div "Visibility (All)" at bounding box center [101, 128] width 186 height 26
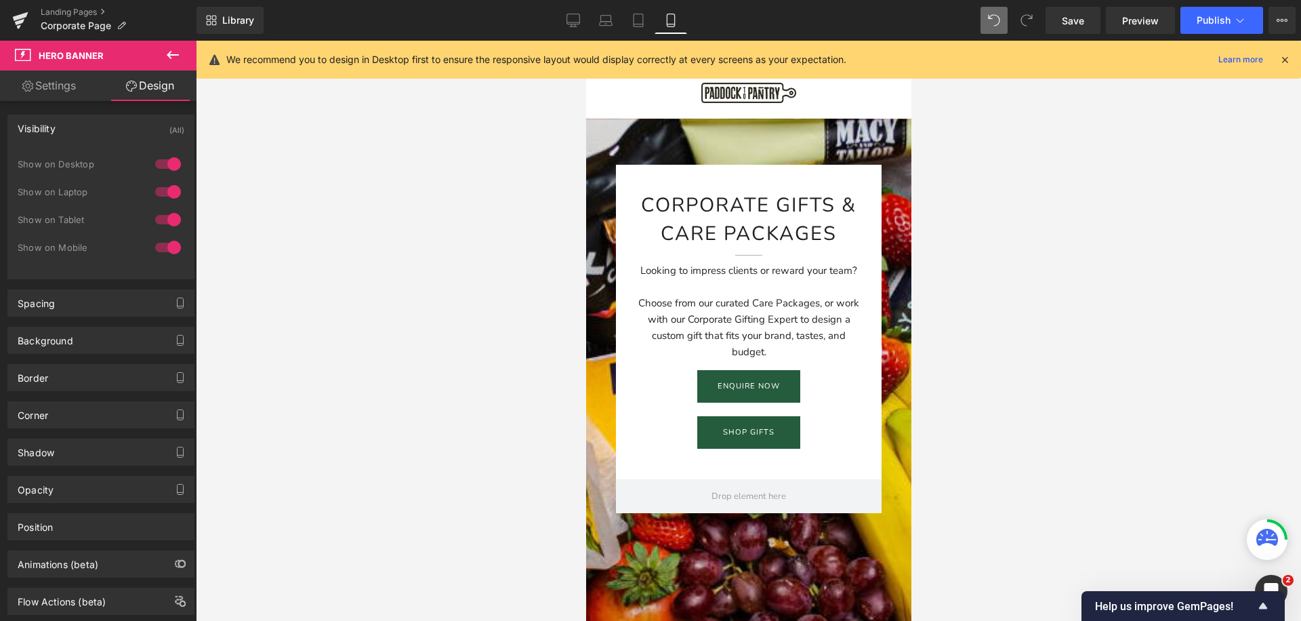
click at [526, 185] on div at bounding box center [748, 331] width 1105 height 580
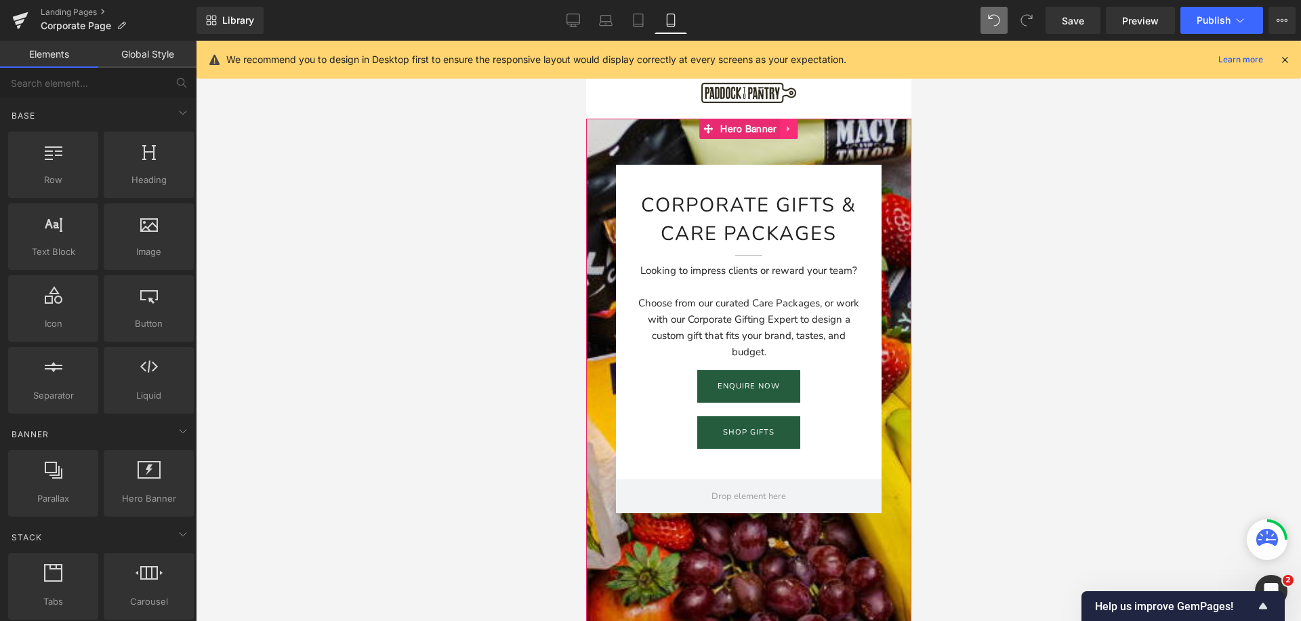
click at [784, 133] on icon at bounding box center [788, 129] width 9 height 10
click at [773, 129] on link at bounding box center [780, 129] width 18 height 20
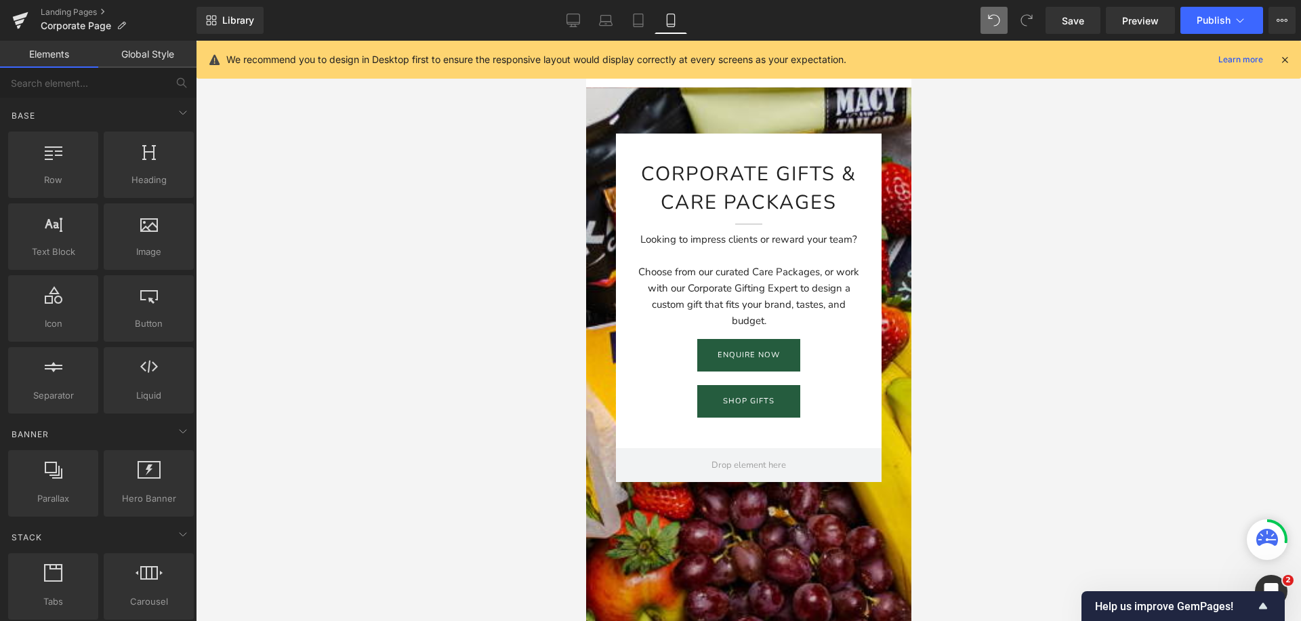
scroll to position [0, 0]
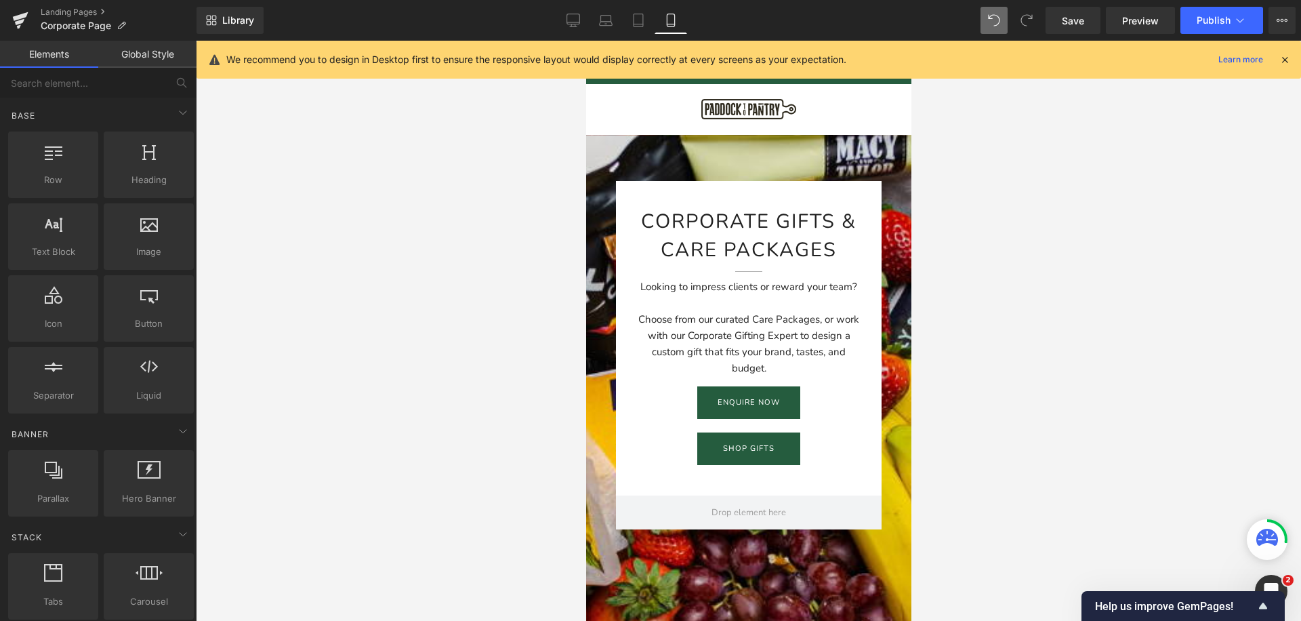
click at [600, 185] on div "Corporate Gifts & Care packages Heading Separator Looking to impress clients or…" at bounding box center [747, 355] width 325 height 348
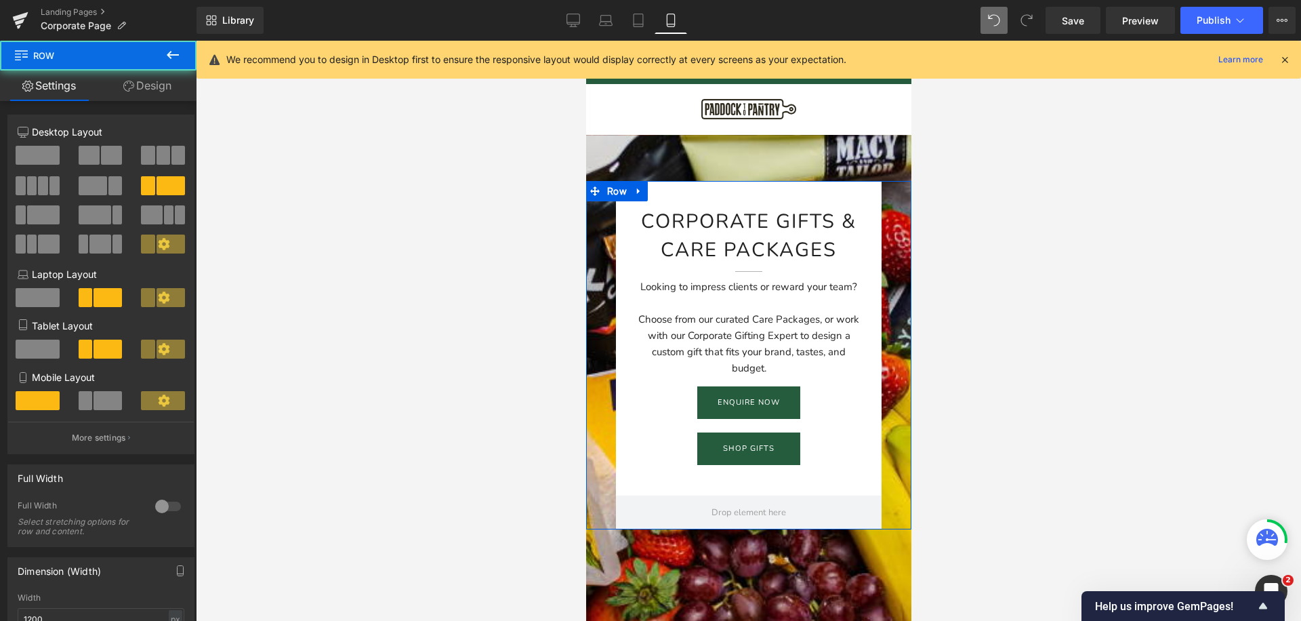
click at [146, 84] on link "Design" at bounding box center [147, 85] width 98 height 30
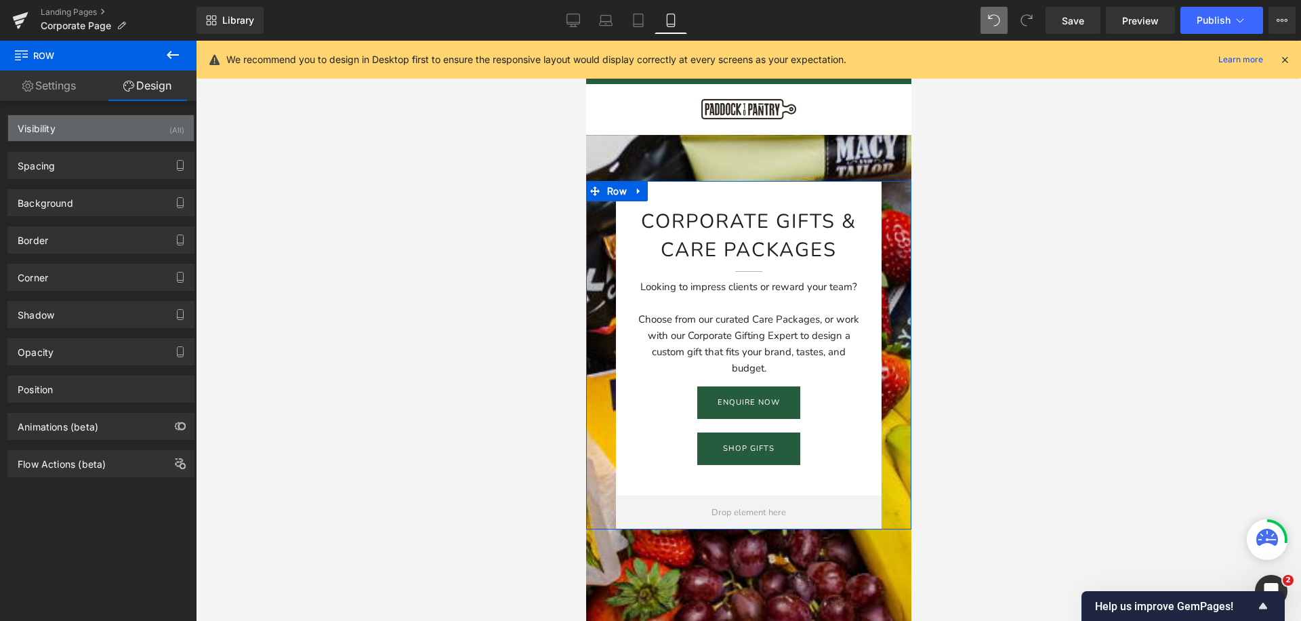
click at [103, 136] on div "Visibility (All)" at bounding box center [101, 128] width 186 height 26
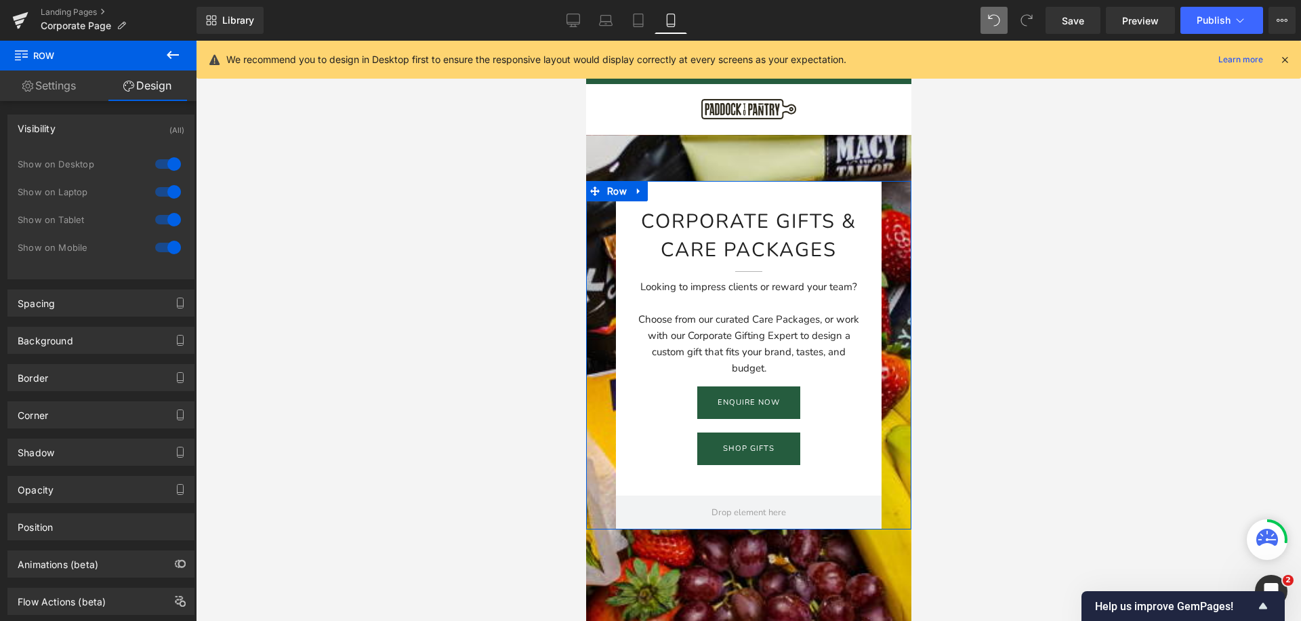
click at [171, 247] on div at bounding box center [168, 247] width 33 height 22
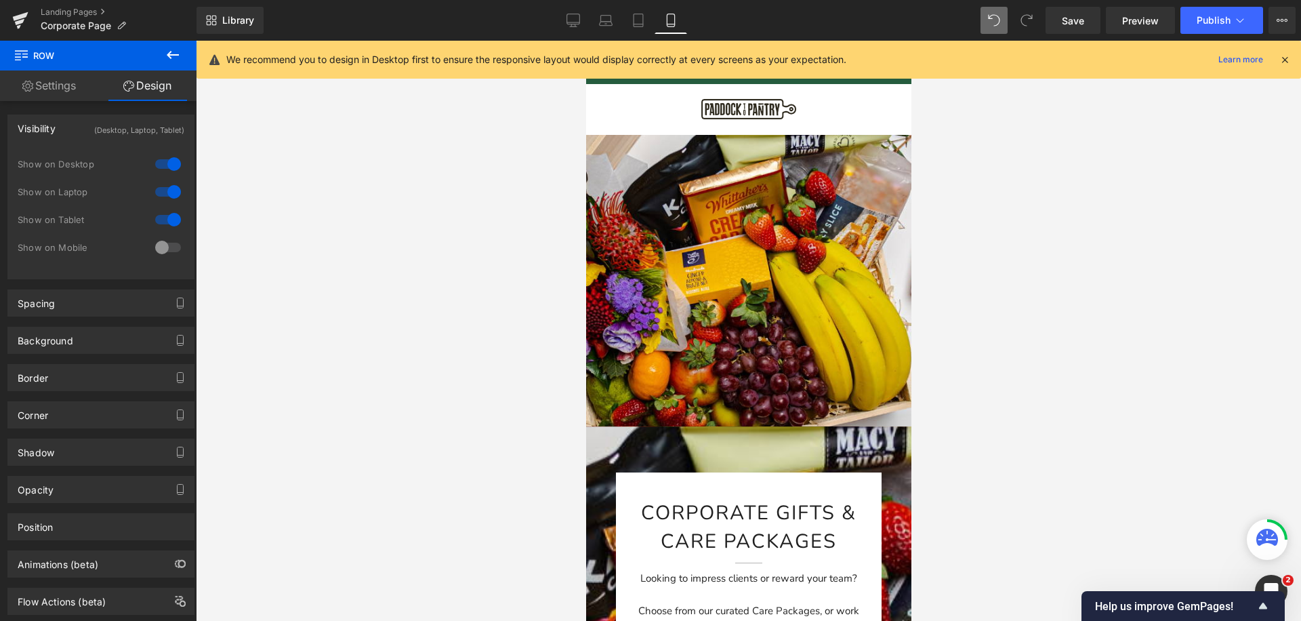
click at [759, 278] on div "Corporate Gifts & Care packages Heading Separator Looking to impress clients or…" at bounding box center [747, 280] width 325 height 291
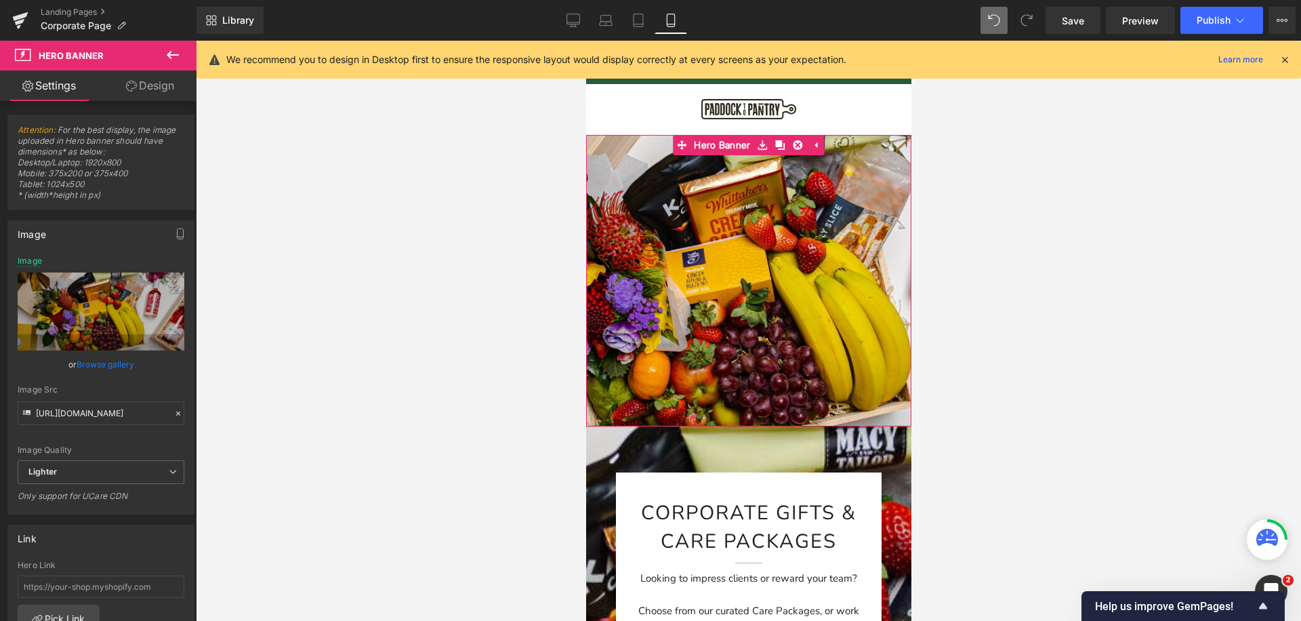
click at [148, 83] on link "Design" at bounding box center [150, 85] width 98 height 30
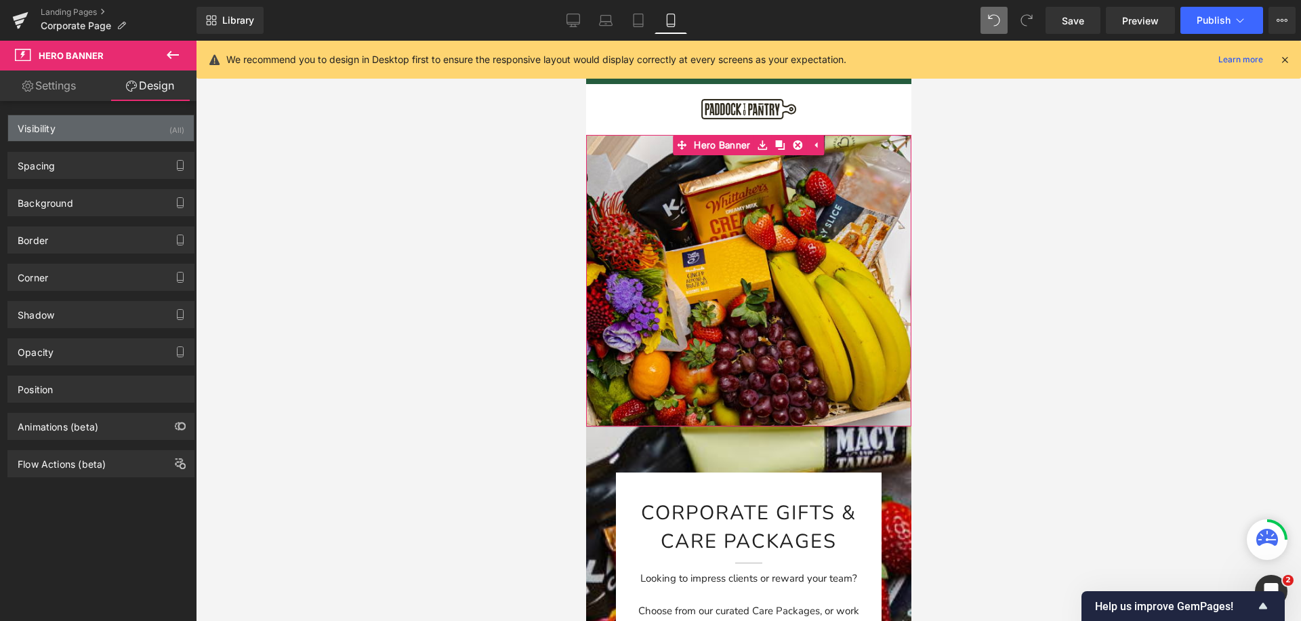
click at [116, 131] on div "Visibility (All)" at bounding box center [101, 128] width 186 height 26
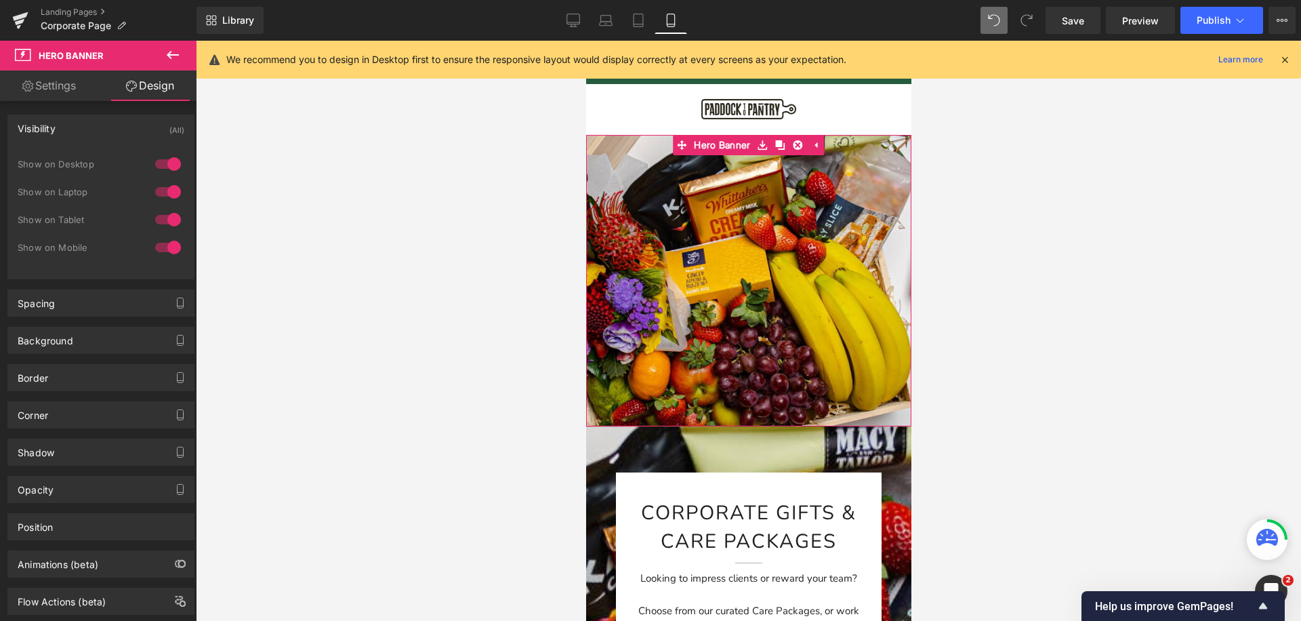
click at [170, 163] on div at bounding box center [168, 164] width 33 height 22
click at [169, 193] on div at bounding box center [168, 192] width 33 height 22
click at [162, 227] on div at bounding box center [168, 220] width 33 height 22
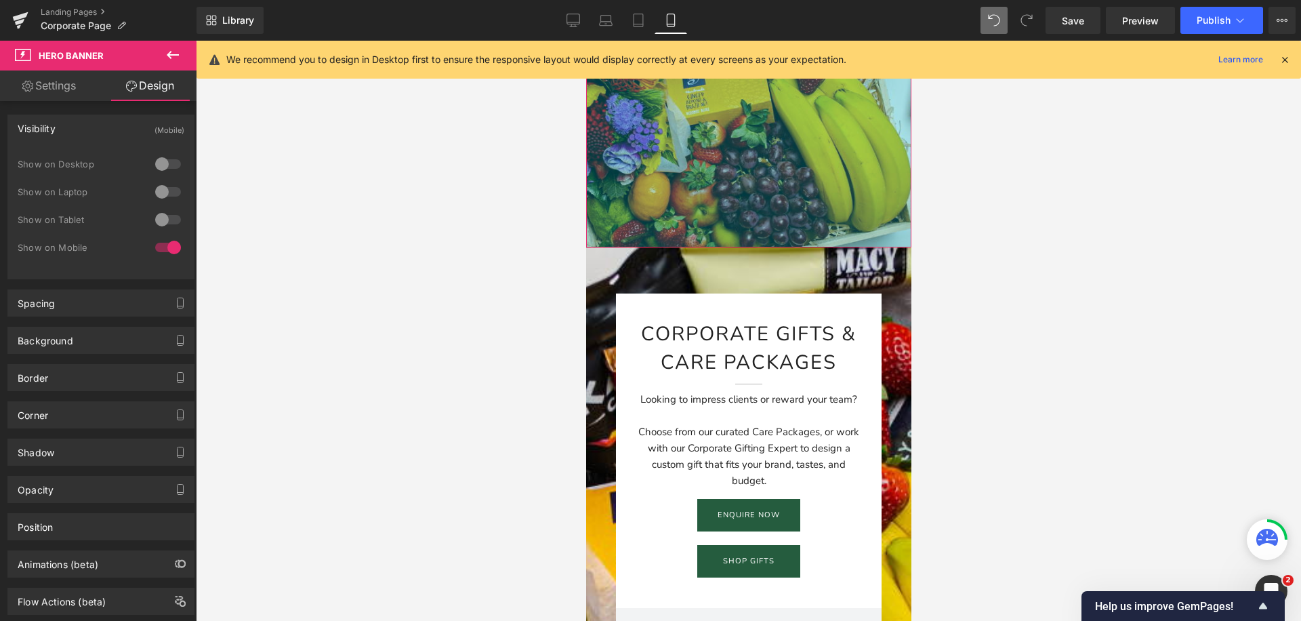
scroll to position [198, 0]
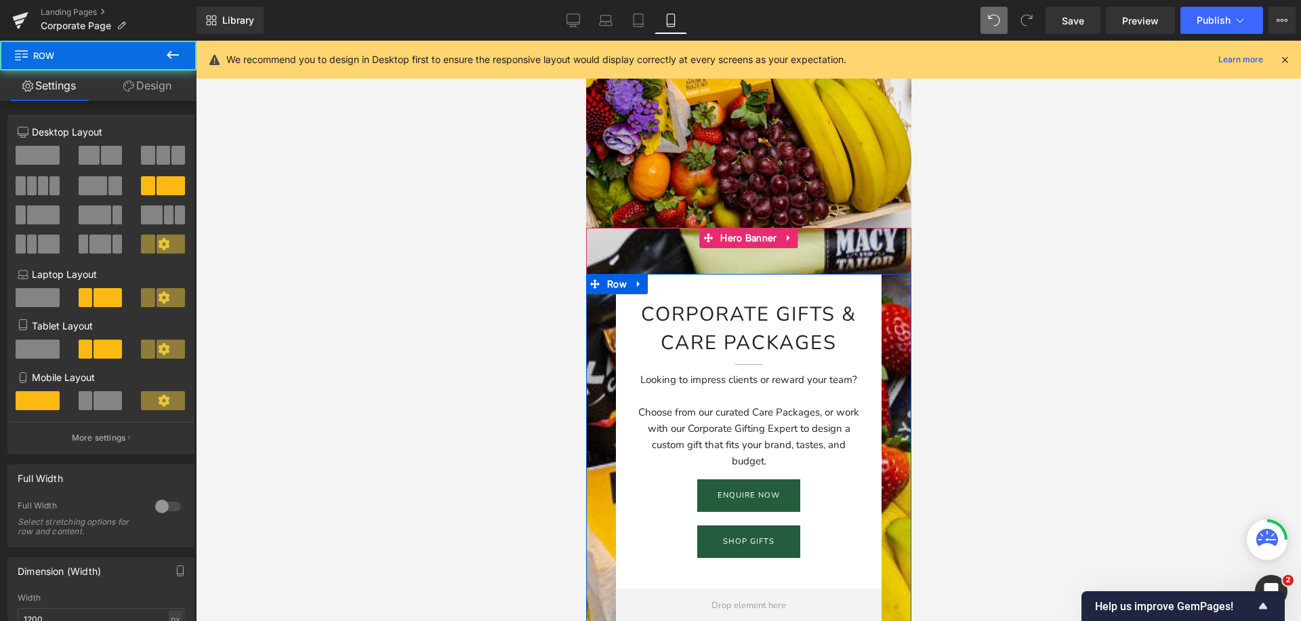
click at [593, 318] on div "Corporate Gifts & Care packages Heading Separator Looking to impress clients or…" at bounding box center [747, 448] width 325 height 348
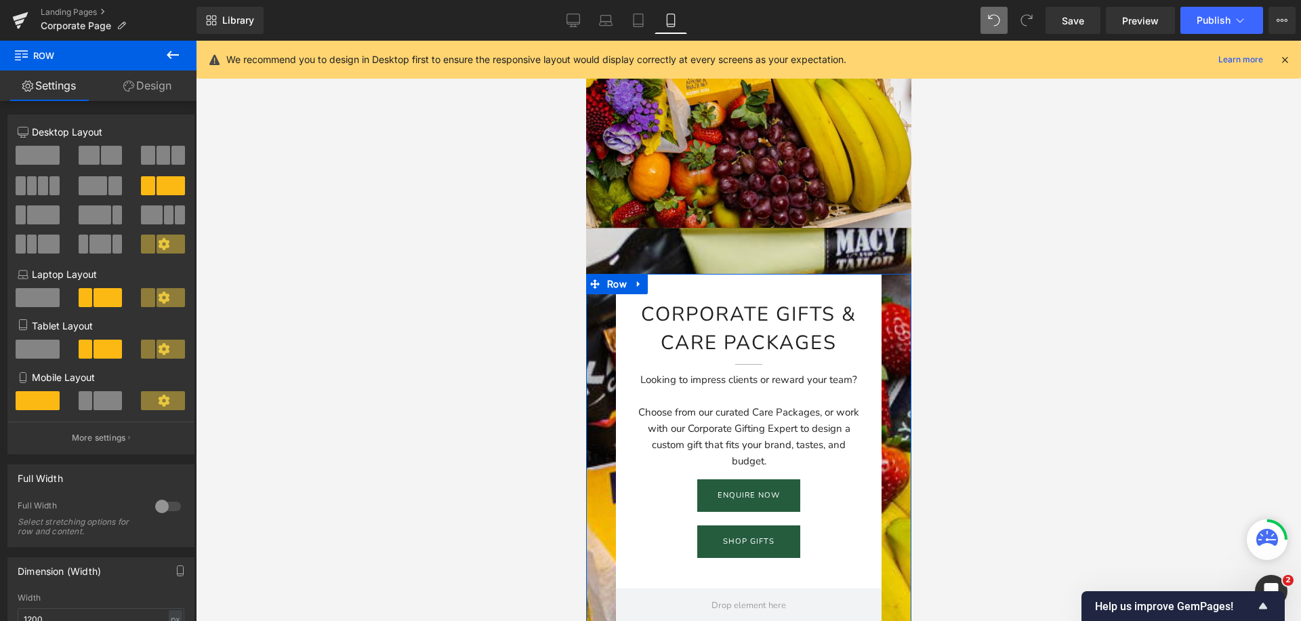
click at [133, 91] on link "Design" at bounding box center [147, 85] width 98 height 30
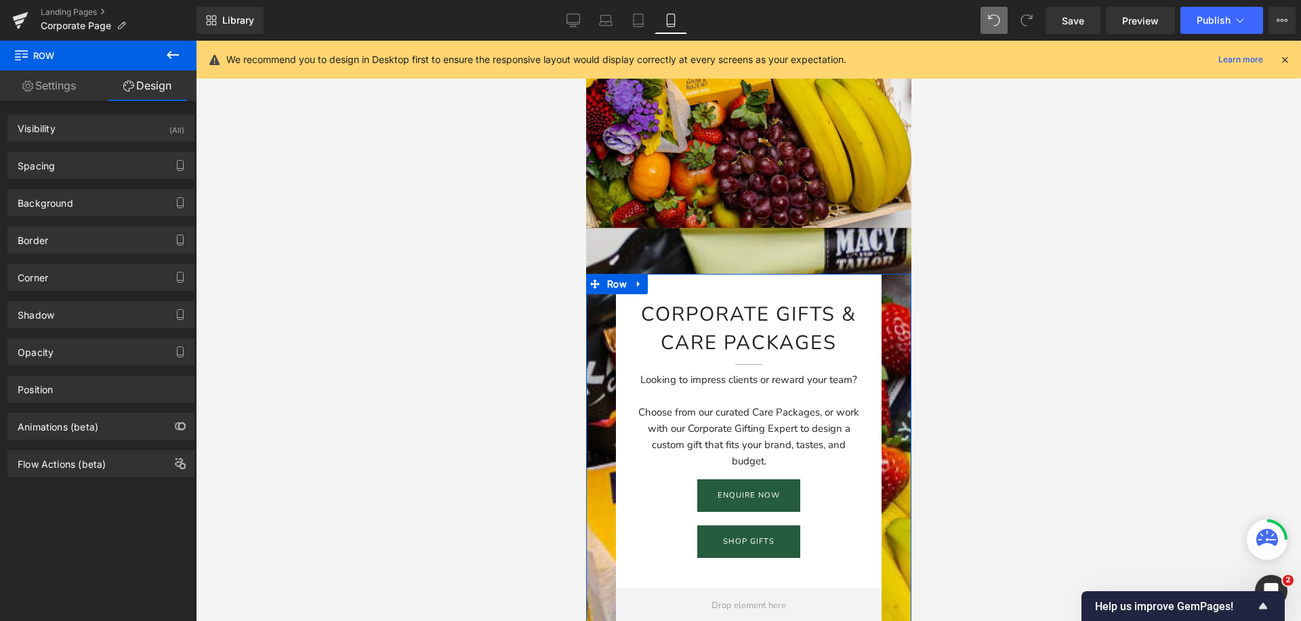
click at [102, 141] on div "Visibility (All) 0|0|0|0 1 Show on Desktop 1 Show on Laptop 1 Show on Tablet 1 …" at bounding box center [101, 289] width 203 height 376
click at [100, 133] on div "Visibility (All)" at bounding box center [101, 128] width 186 height 26
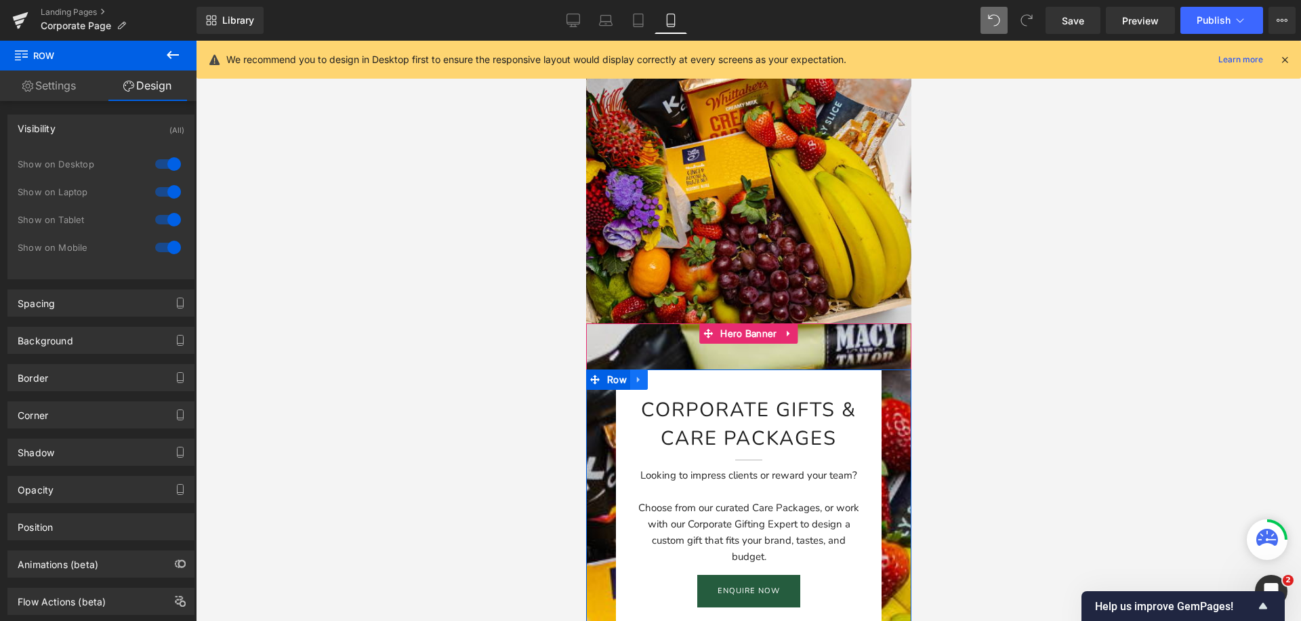
scroll to position [101, 0]
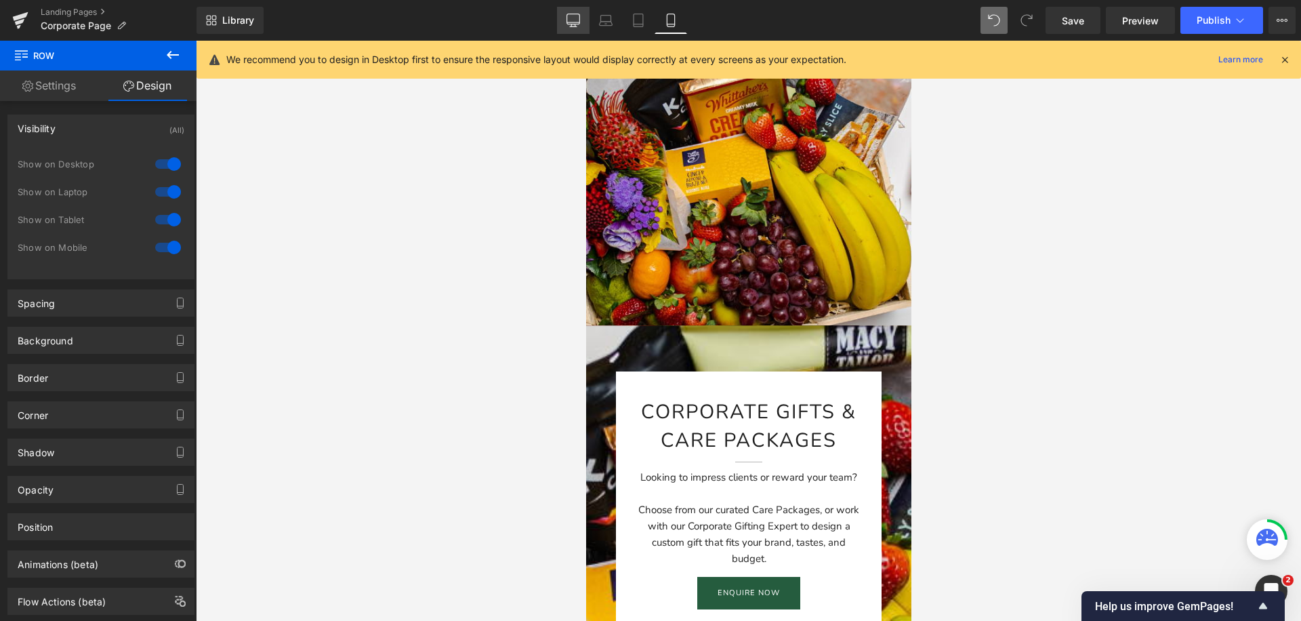
click at [564, 19] on link "Desktop" at bounding box center [573, 20] width 33 height 27
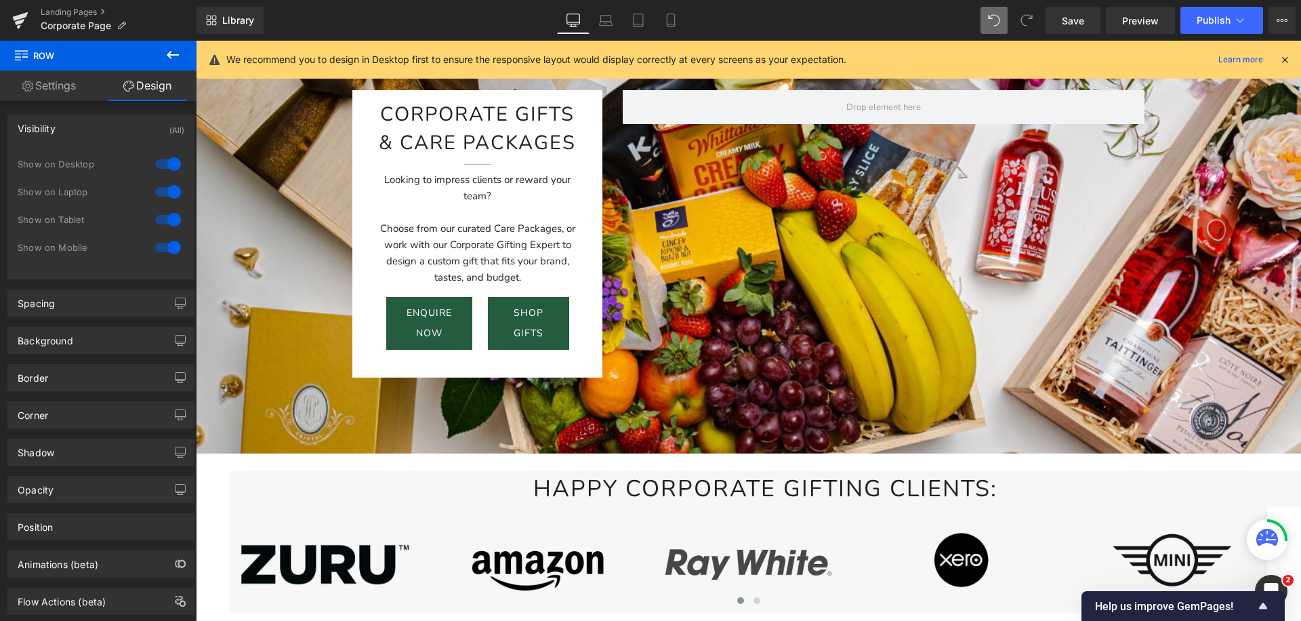
scroll to position [0, 0]
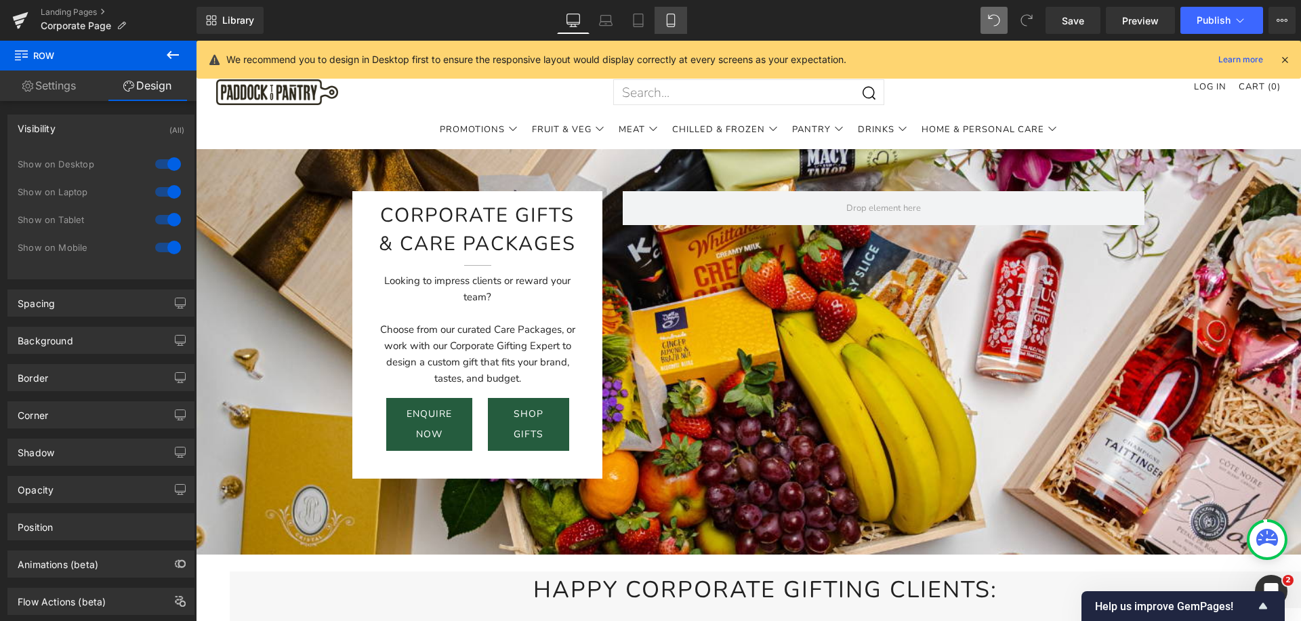
click at [672, 23] on icon at bounding box center [671, 21] width 14 height 14
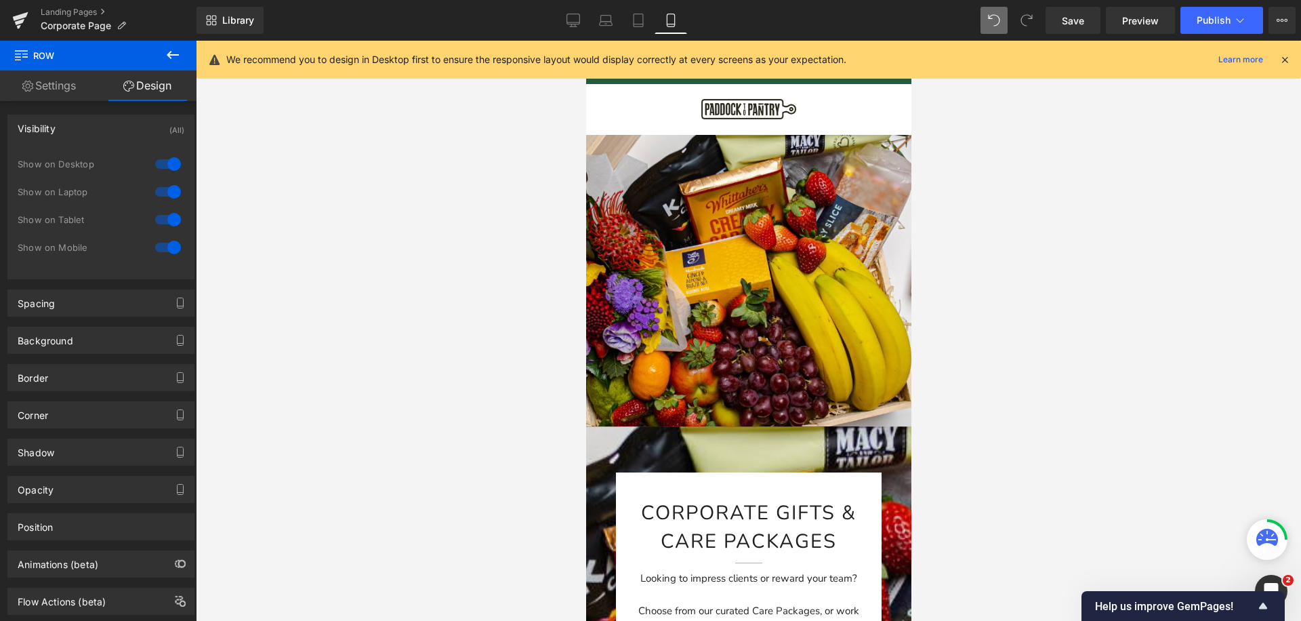
click at [661, 257] on div "Corporate Gifts & Care packages Heading Separator Looking to impress clients or…" at bounding box center [747, 280] width 325 height 291
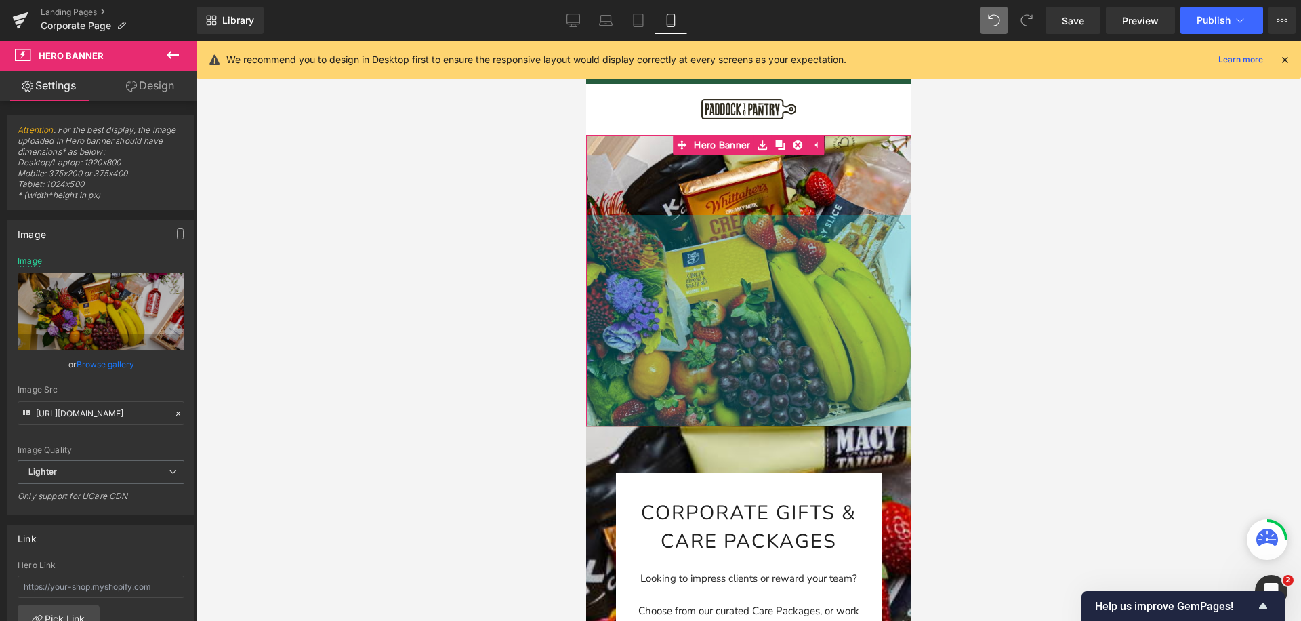
click at [715, 212] on span "Corporate Gifts & Care packages Heading Separator Looking to impress clients or…" at bounding box center [747, 198] width 325 height 34
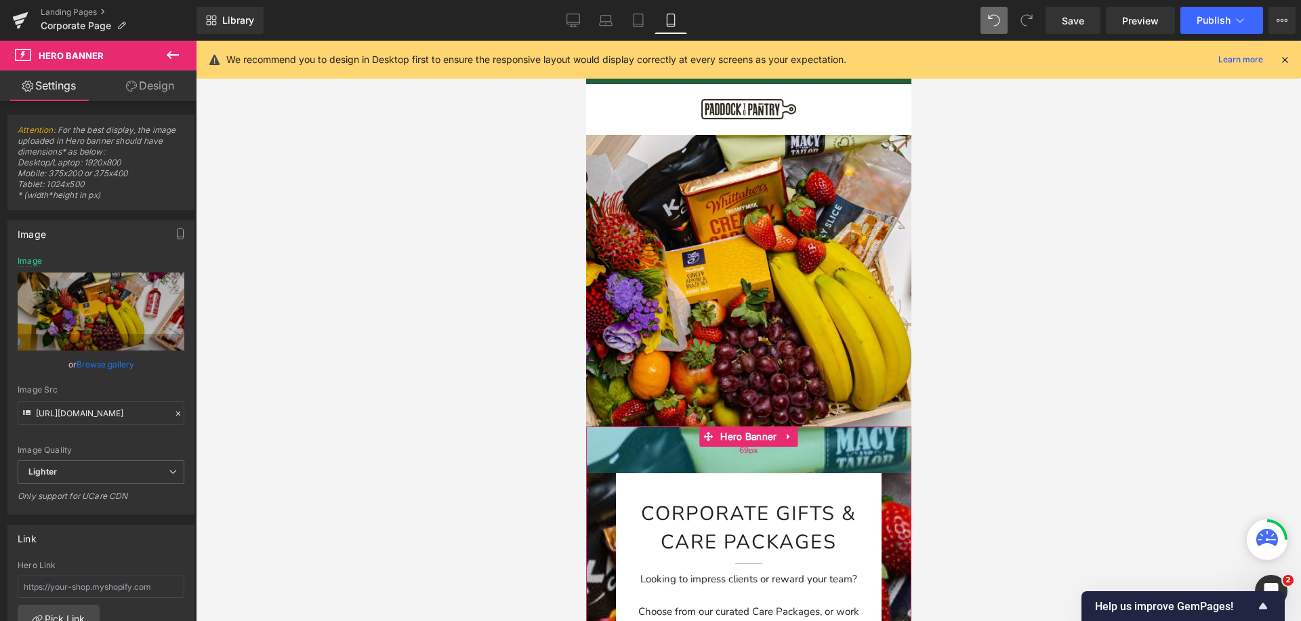
click at [665, 447] on div "69px" at bounding box center [747, 449] width 325 height 47
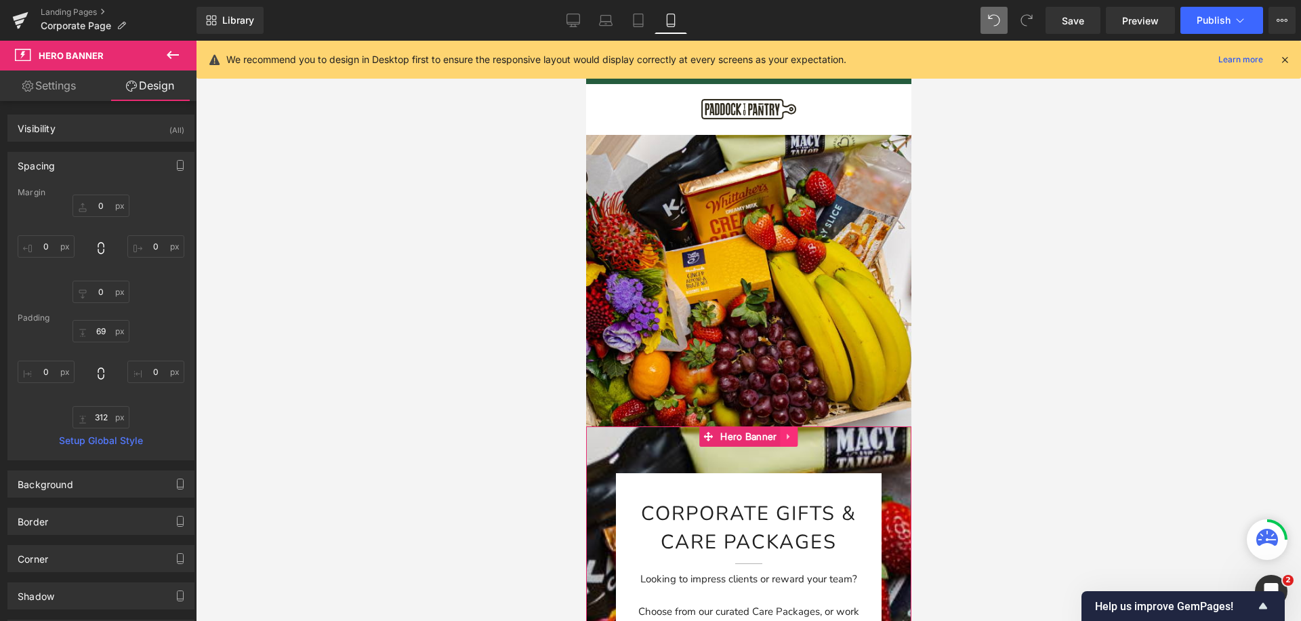
click at [786, 439] on icon at bounding box center [788, 437] width 9 height 10
click at [777, 438] on icon at bounding box center [779, 436] width 9 height 9
click at [705, 203] on span "Corporate Gifts & Care packages Heading Separator Looking to impress clients or…" at bounding box center [747, 198] width 325 height 34
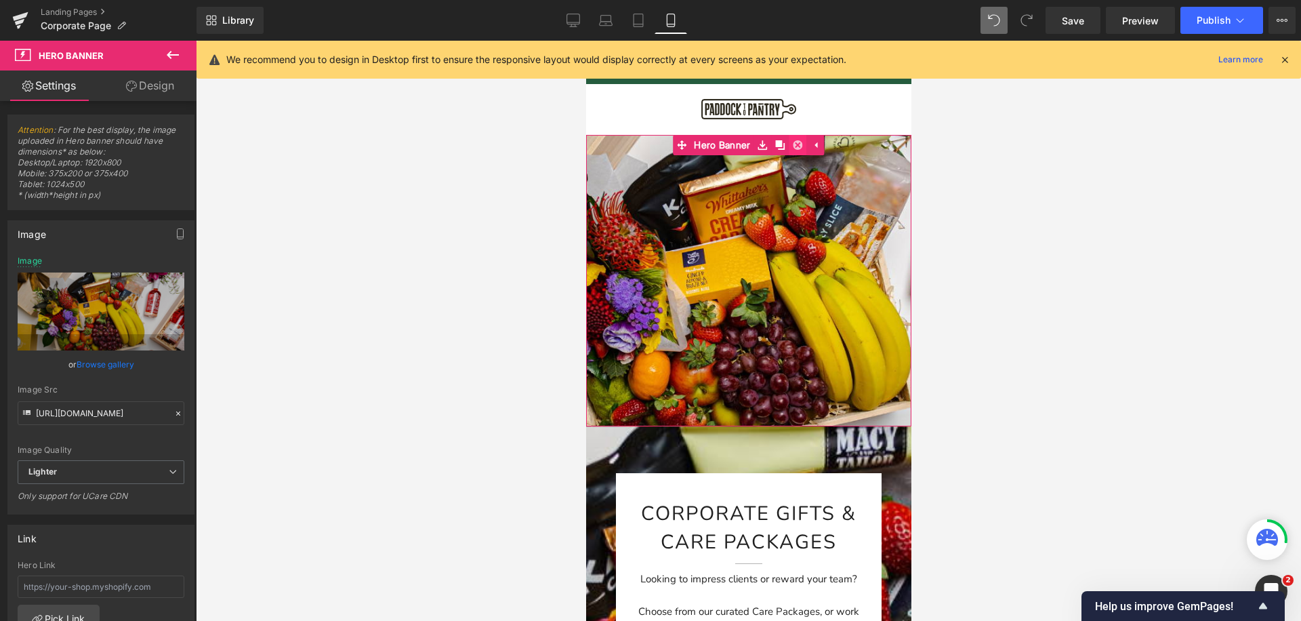
click at [794, 149] on icon at bounding box center [797, 145] width 9 height 10
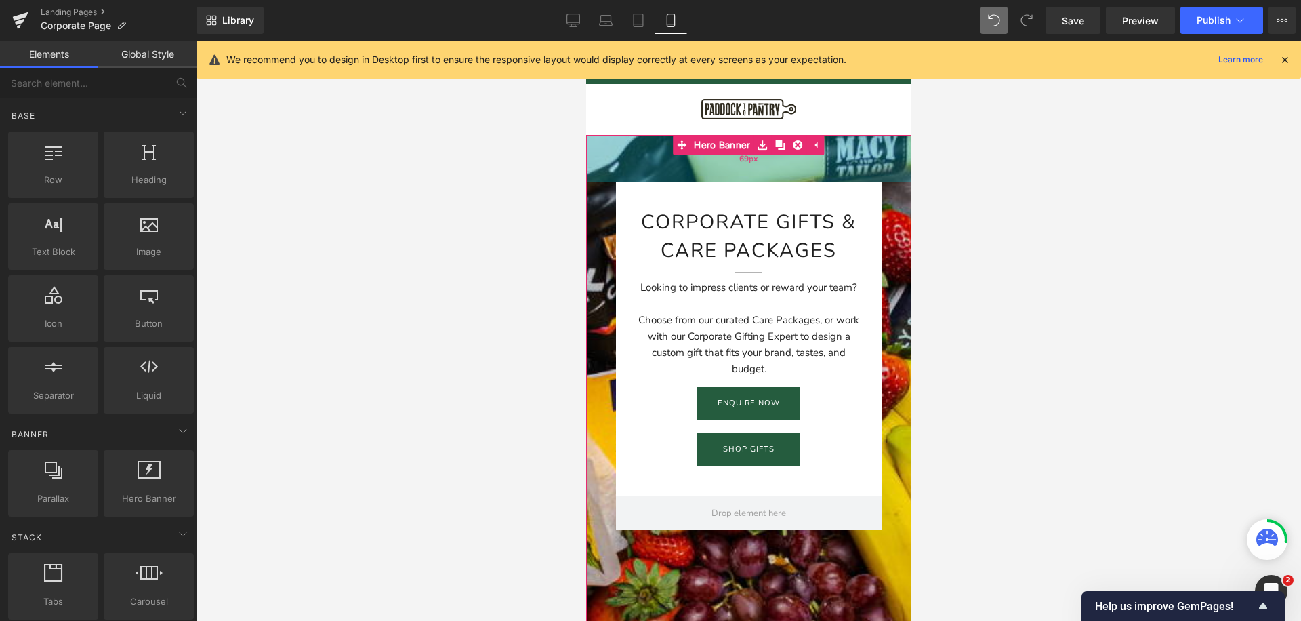
click at [633, 153] on div "69px" at bounding box center [747, 158] width 325 height 47
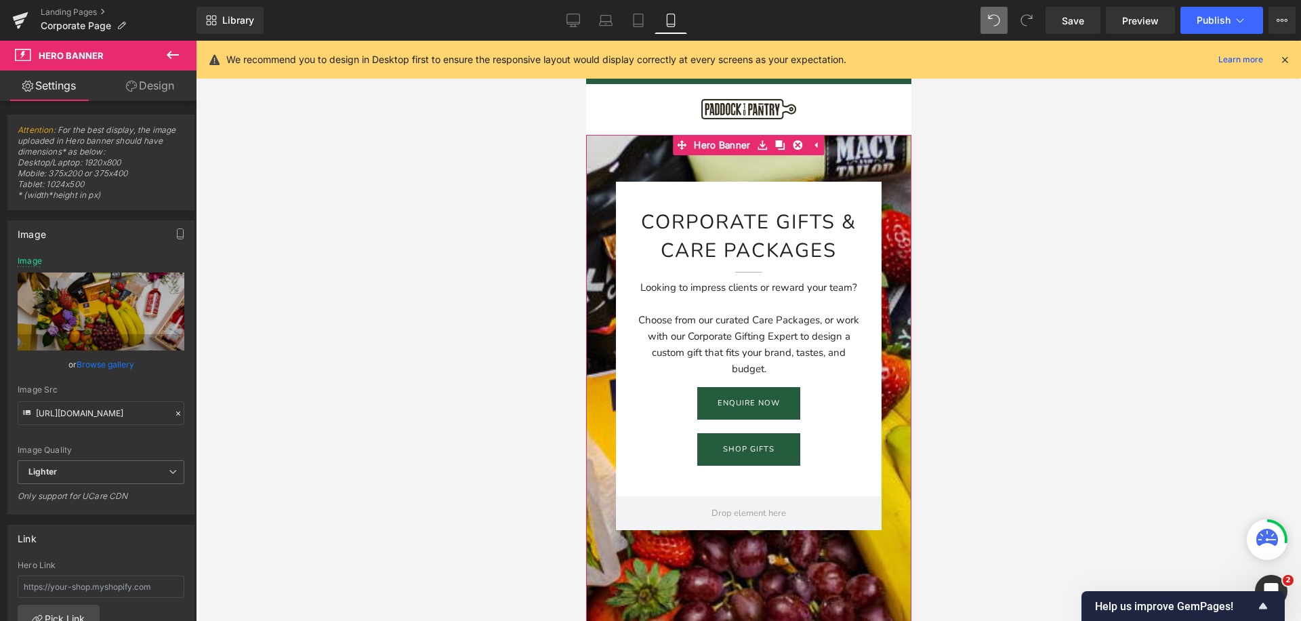
click at [167, 88] on link "Design" at bounding box center [150, 85] width 98 height 30
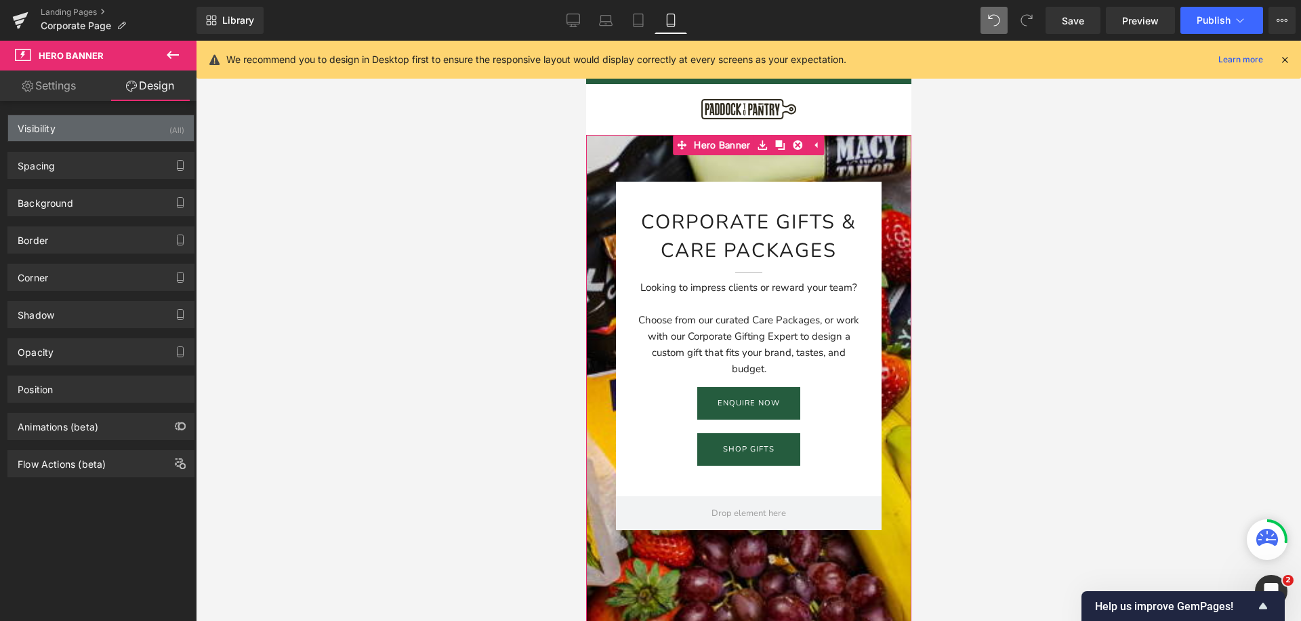
click at [135, 136] on div "Visibility (All)" at bounding box center [101, 128] width 186 height 26
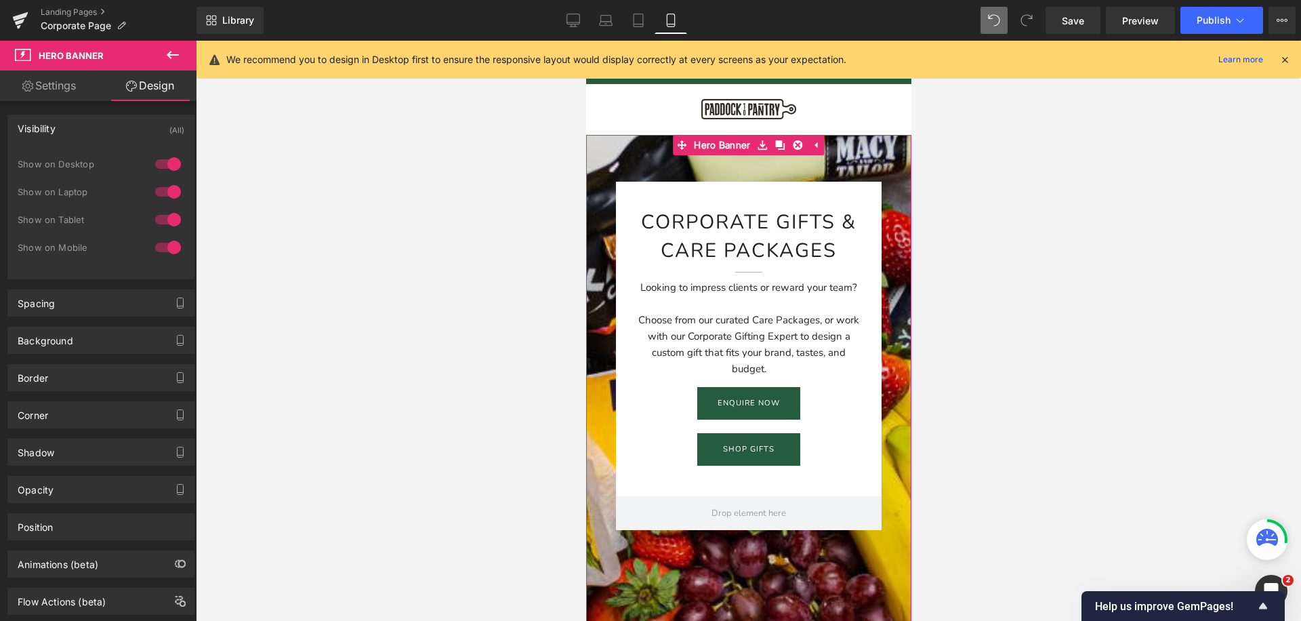
click at [165, 246] on div at bounding box center [168, 247] width 33 height 22
click at [614, 158] on div at bounding box center [747, 438] width 325 height 606
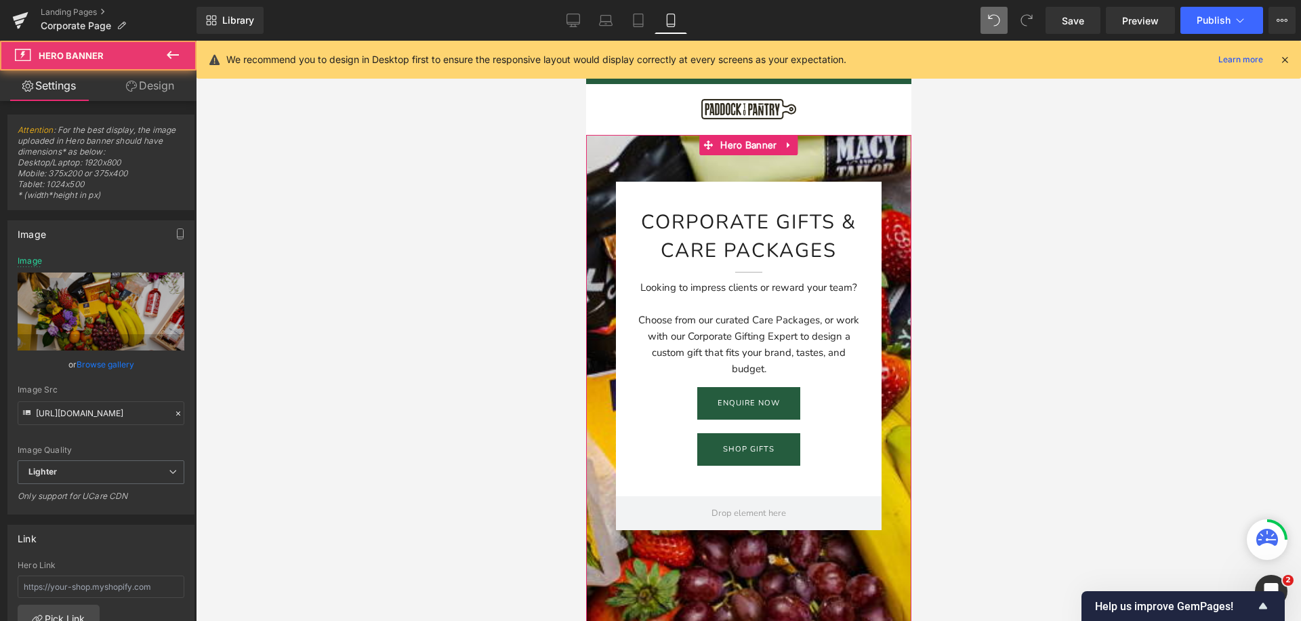
click at [146, 91] on link "Design" at bounding box center [150, 85] width 98 height 30
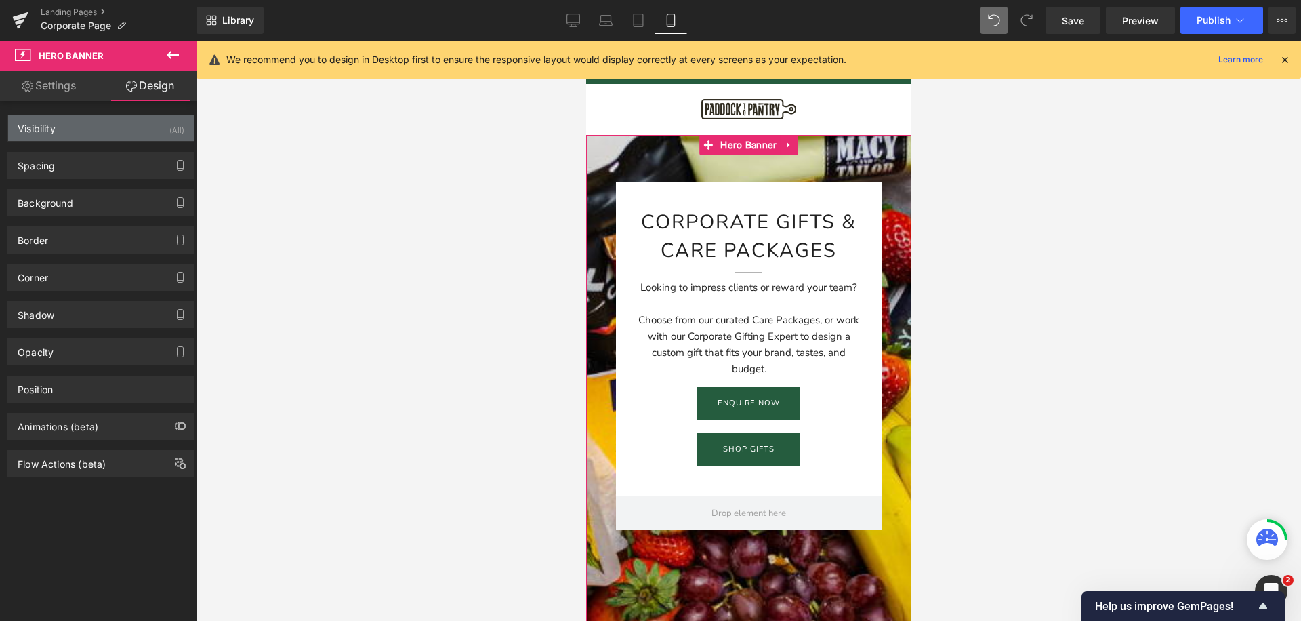
click at [154, 125] on div "Visibility (All)" at bounding box center [101, 128] width 186 height 26
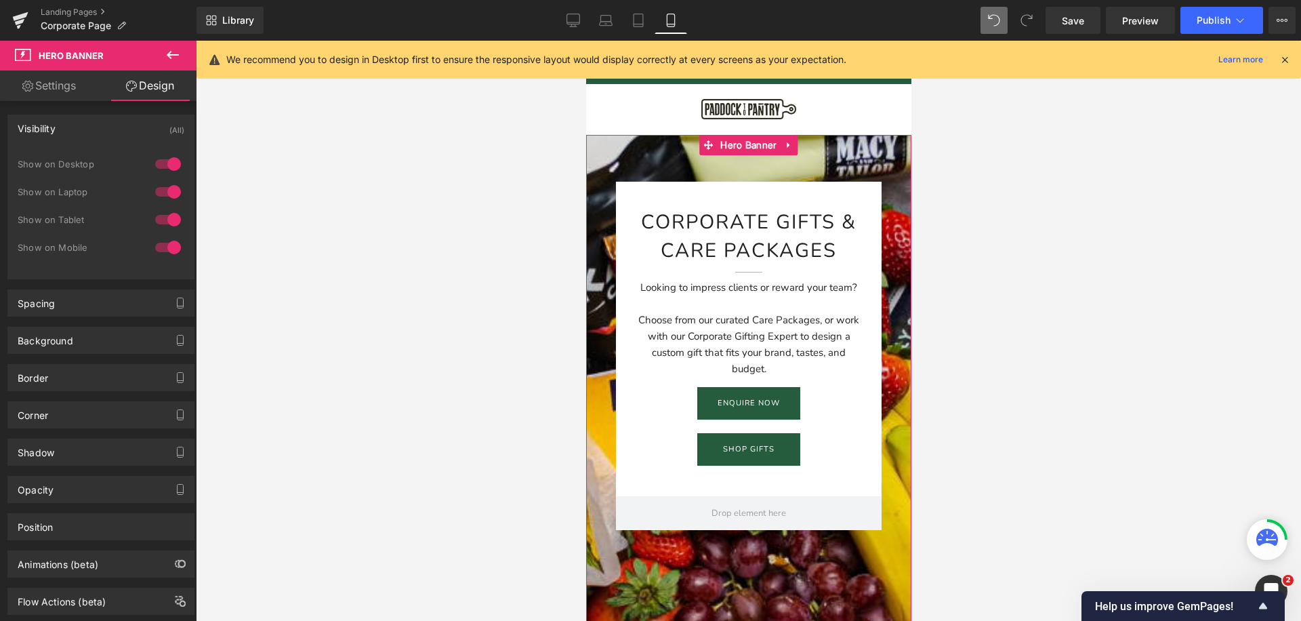
click at [167, 164] on div at bounding box center [168, 164] width 33 height 22
click at [167, 182] on div at bounding box center [168, 192] width 33 height 22
click at [165, 213] on div at bounding box center [168, 220] width 33 height 22
click at [570, 17] on icon at bounding box center [573, 21] width 14 height 14
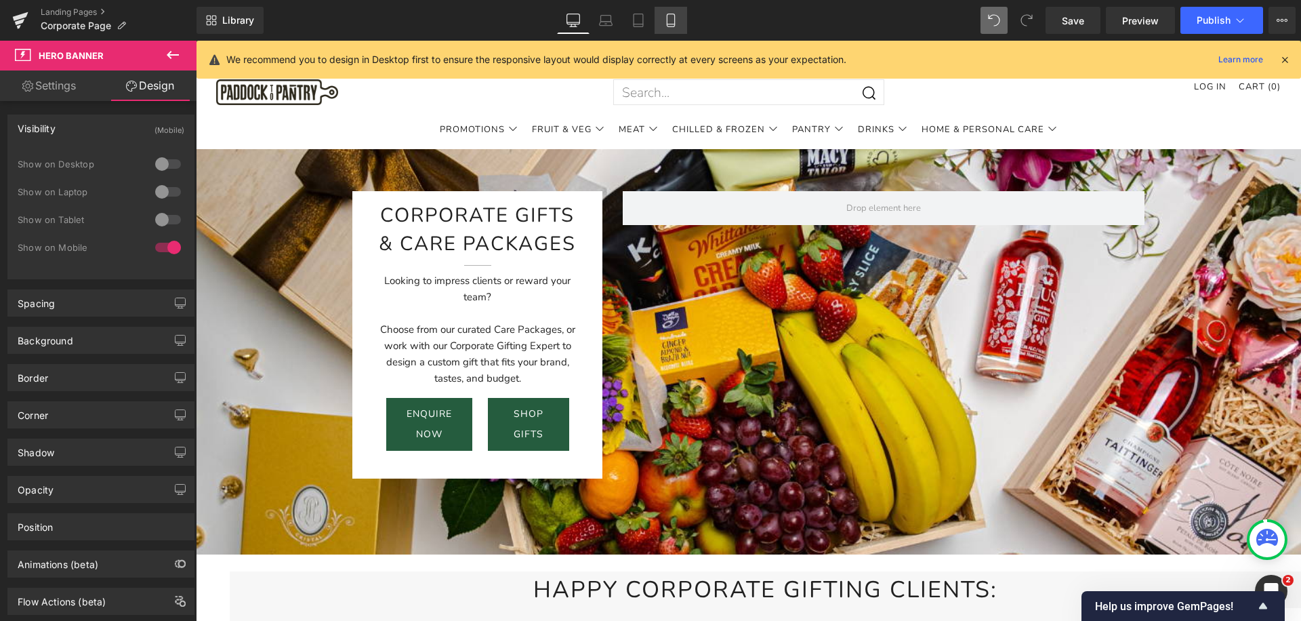
click at [673, 19] on icon at bounding box center [671, 21] width 14 height 14
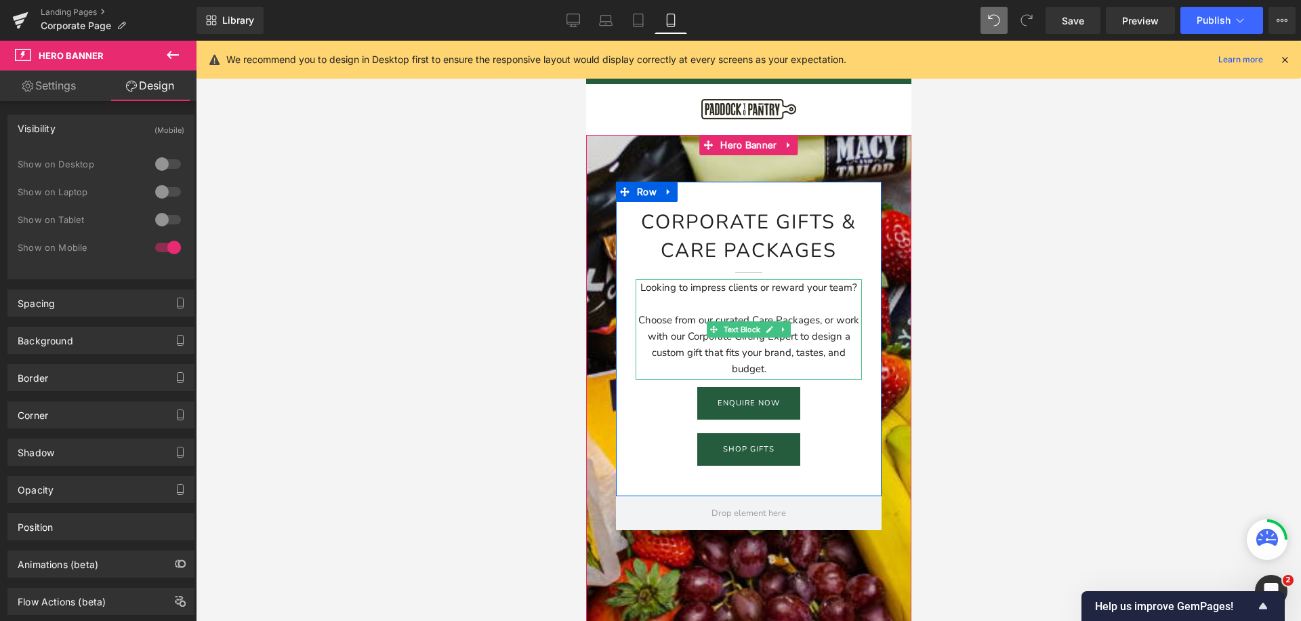
click at [652, 368] on div "Choose from our curated Care Packages, or work with our Corporate Gifting Exper…" at bounding box center [748, 344] width 226 height 65
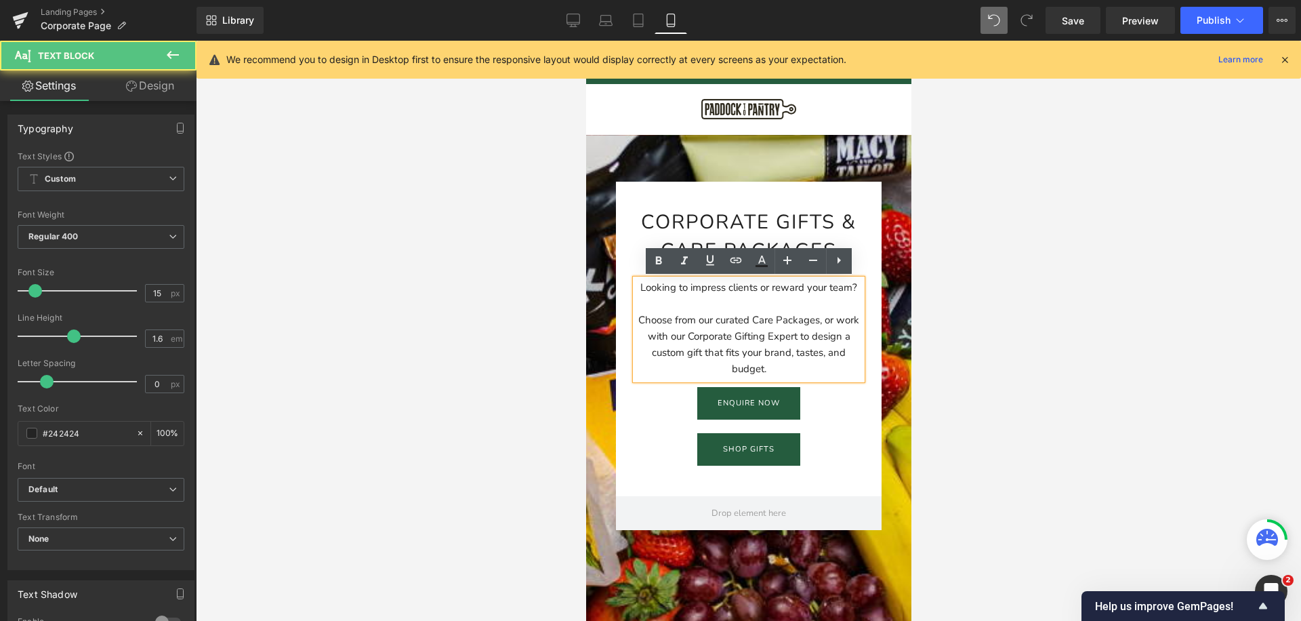
click at [625, 239] on div "Corporate Gifts & Care packages Heading Separator Looking to impress clients or…" at bounding box center [748, 339] width 266 height 314
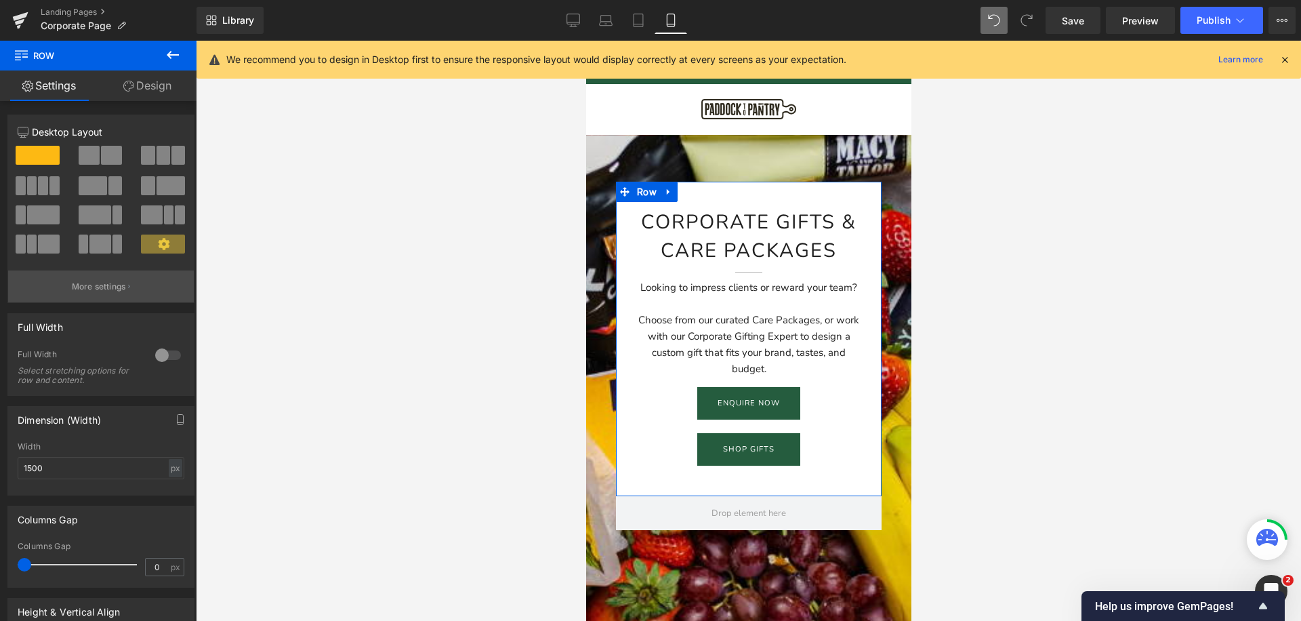
click at [106, 282] on p "More settings" at bounding box center [99, 286] width 54 height 12
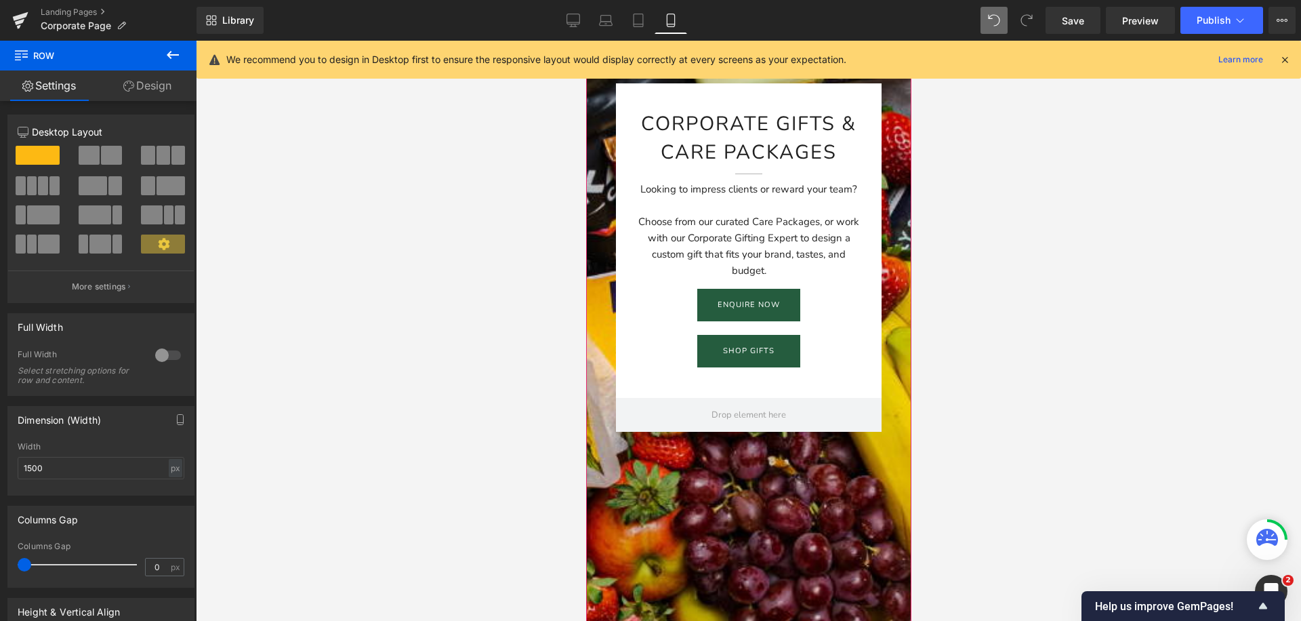
scroll to position [187, 0]
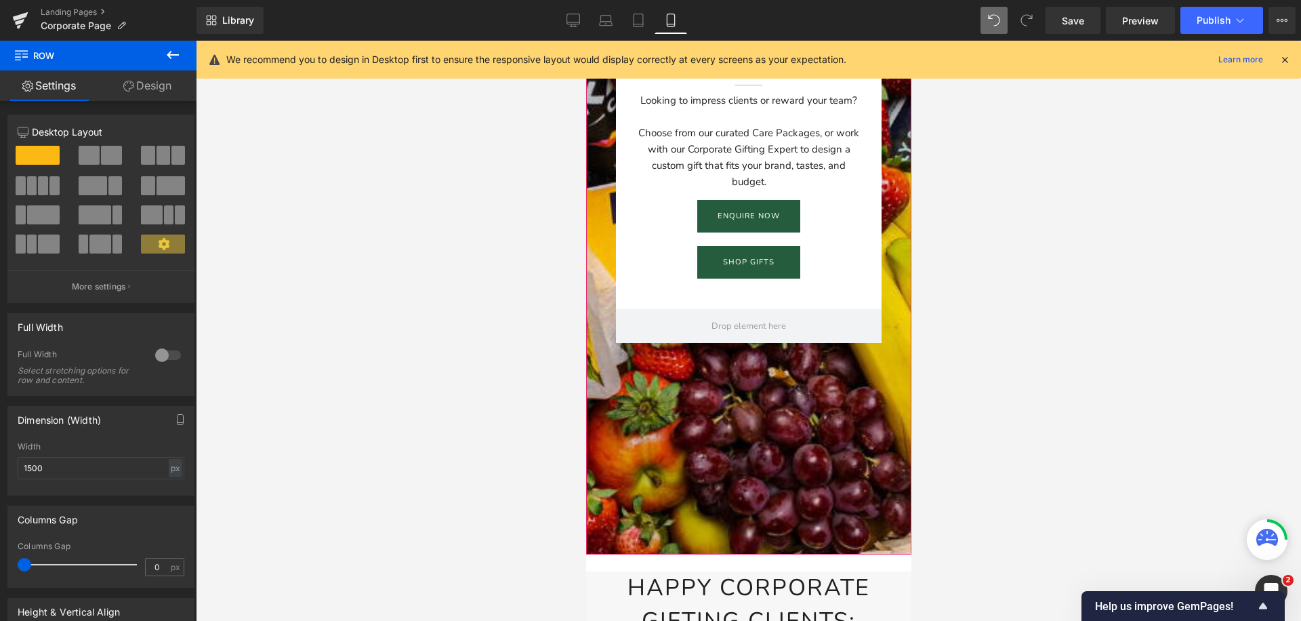
click at [687, 475] on div at bounding box center [747, 251] width 325 height 606
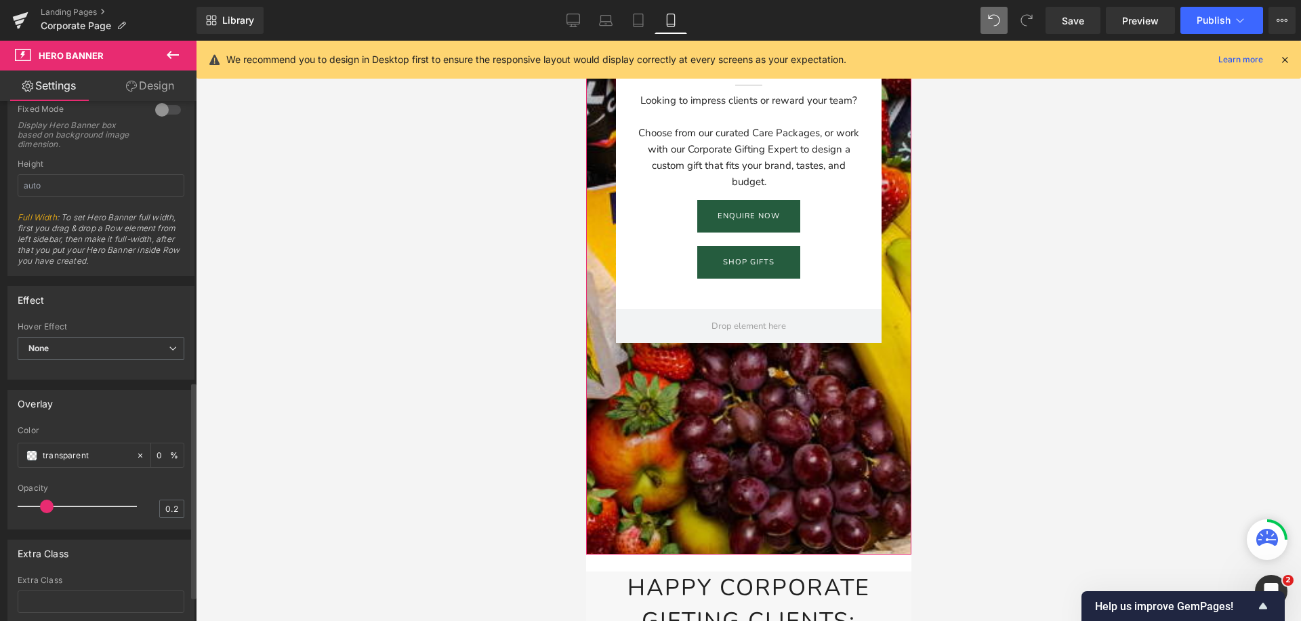
scroll to position [0, 0]
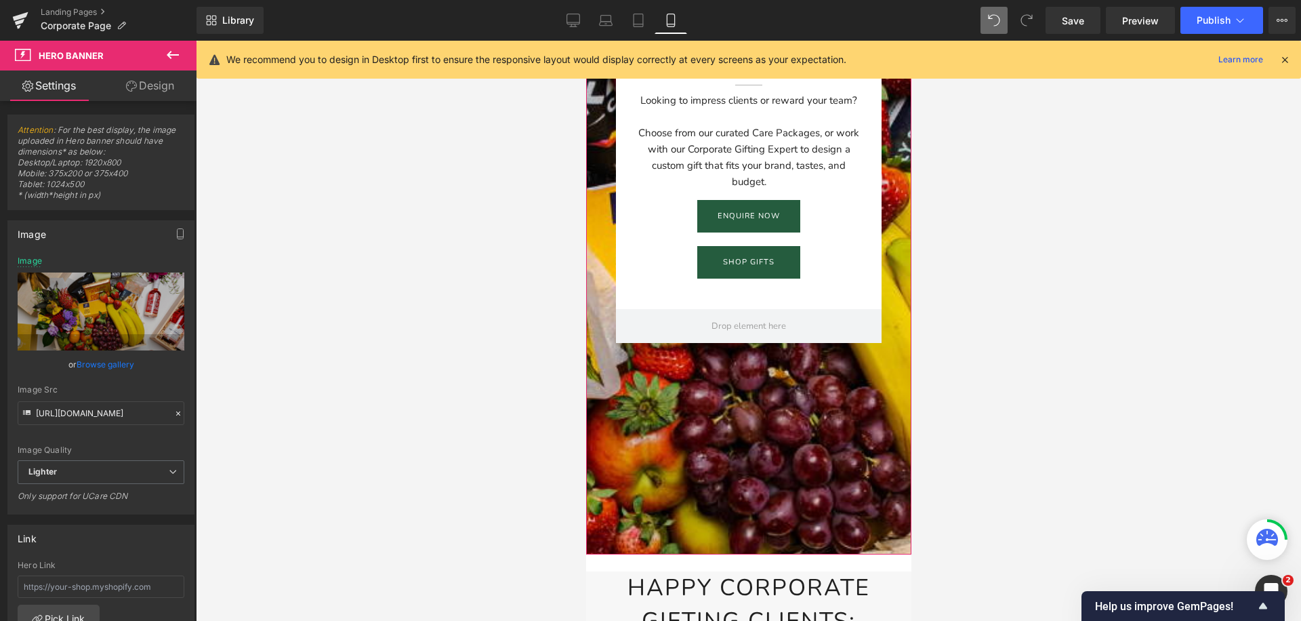
click at [614, 455] on div at bounding box center [747, 251] width 325 height 606
click at [173, 56] on icon at bounding box center [173, 55] width 16 height 16
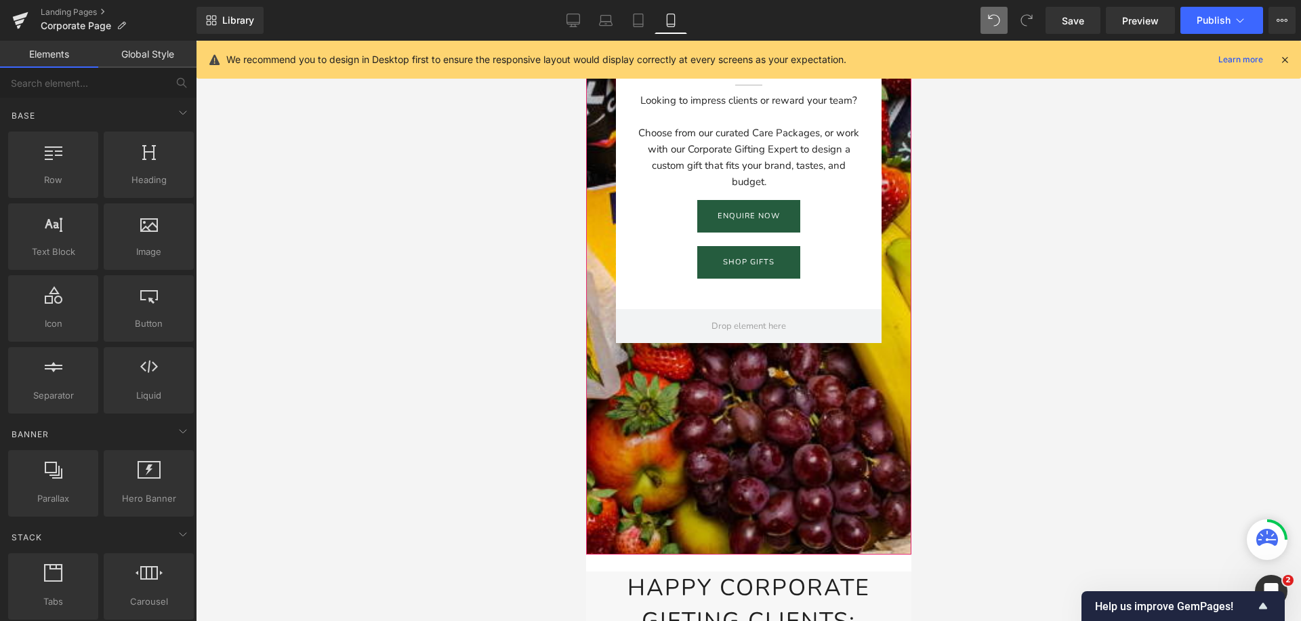
click at [671, 420] on div at bounding box center [747, 251] width 325 height 606
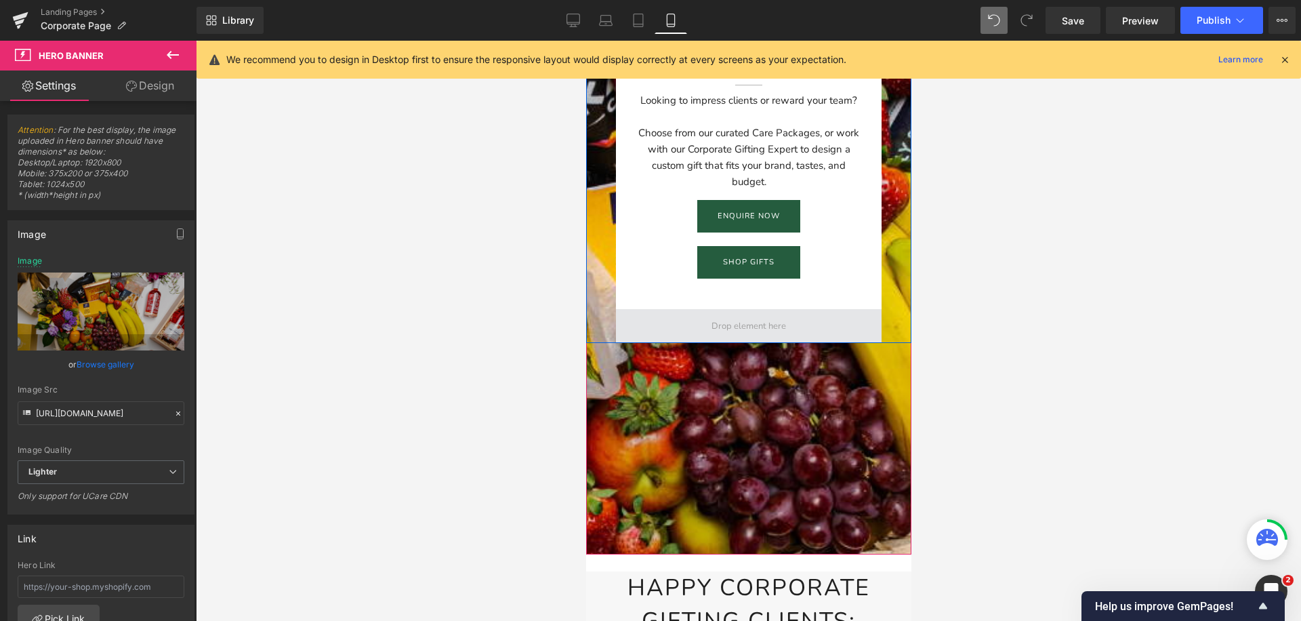
click at [667, 320] on span at bounding box center [748, 326] width 266 height 34
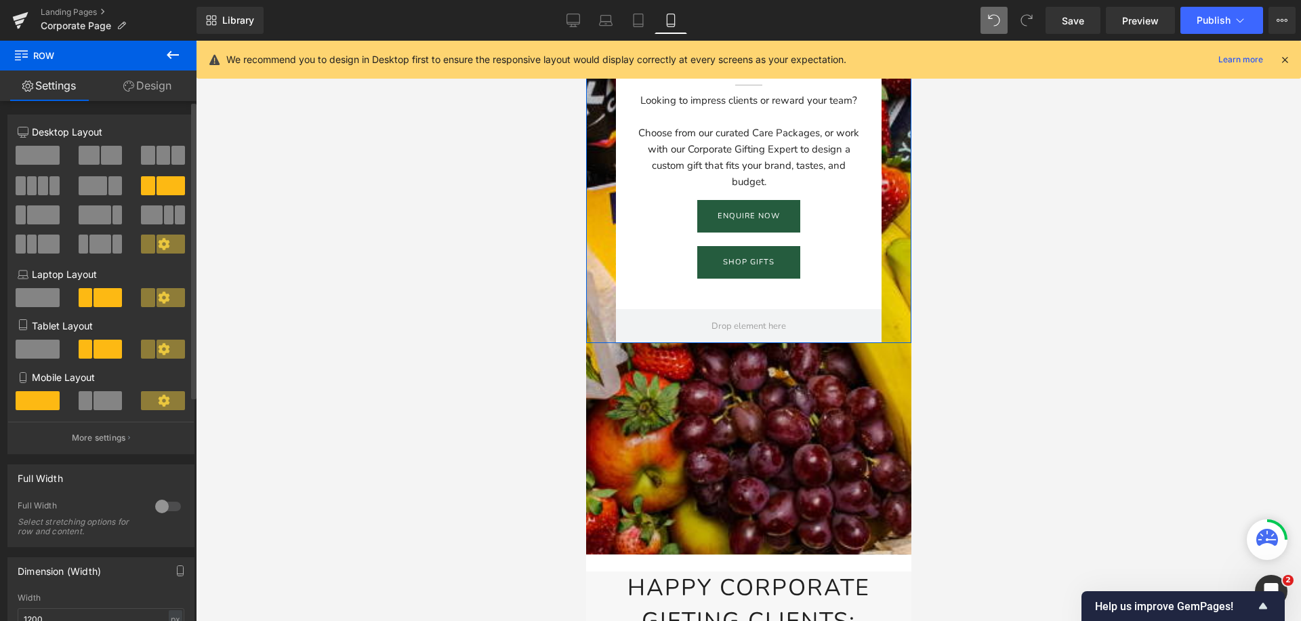
click at [41, 291] on span at bounding box center [38, 297] width 44 height 19
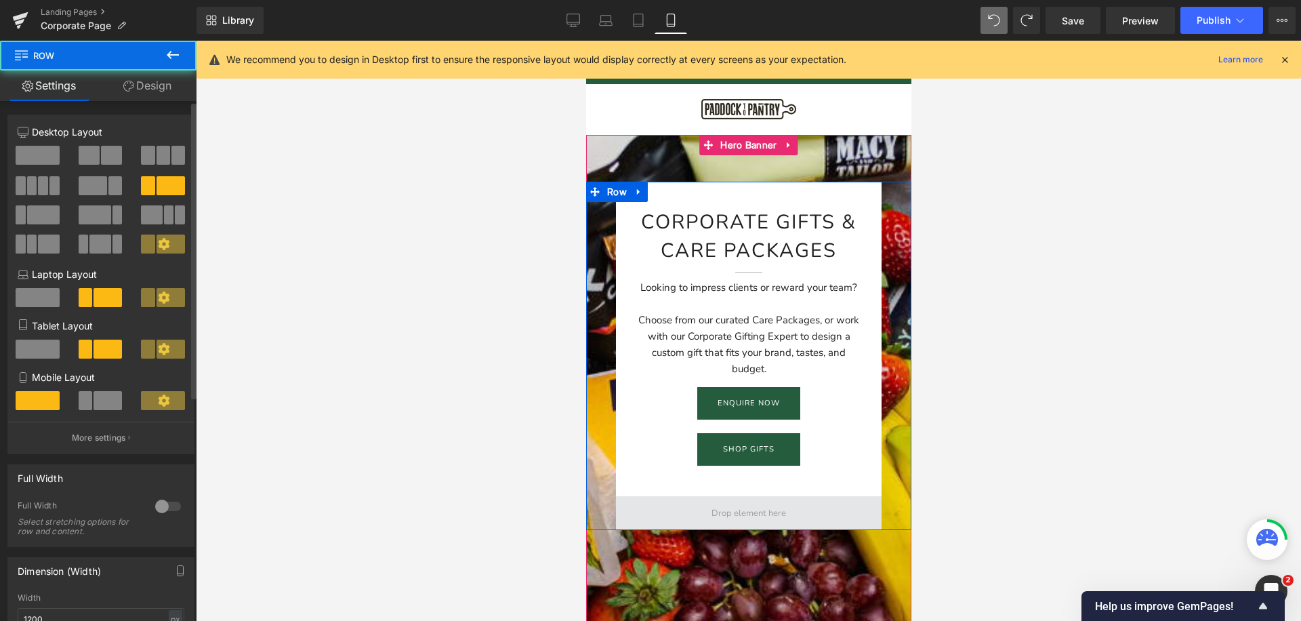
click at [654, 517] on span at bounding box center [748, 513] width 266 height 34
click at [680, 516] on span at bounding box center [748, 513] width 266 height 34
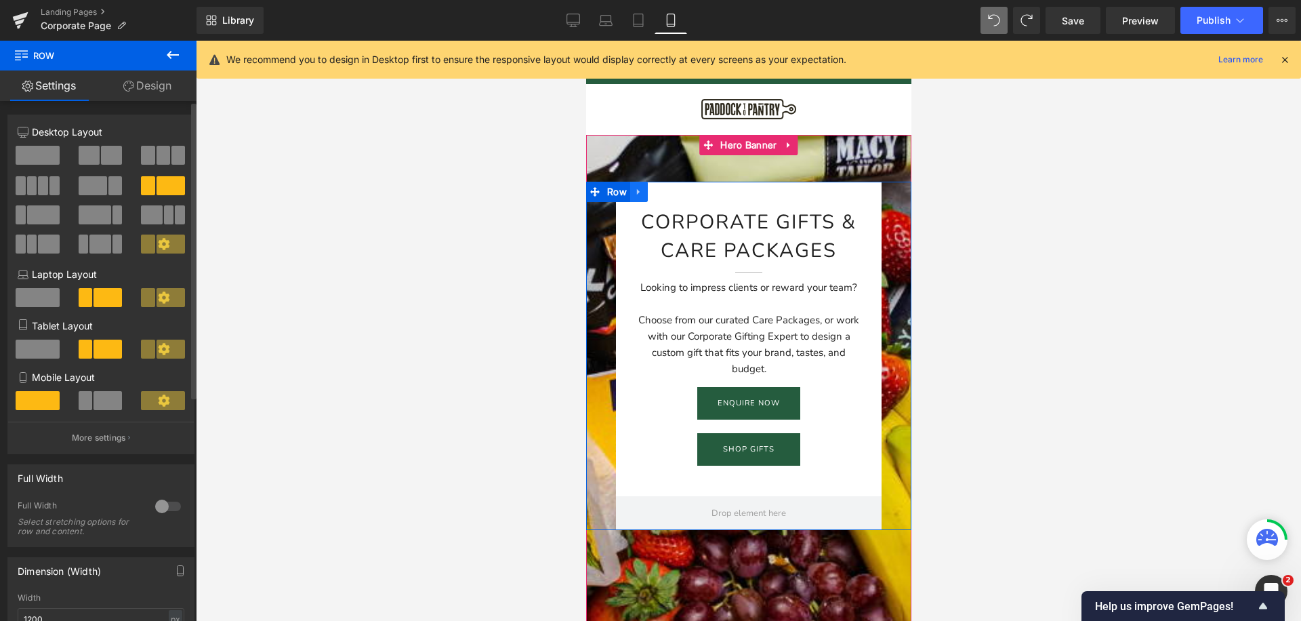
click at [640, 194] on icon at bounding box center [637, 192] width 9 height 10
click at [610, 192] on span "Row" at bounding box center [616, 192] width 26 height 20
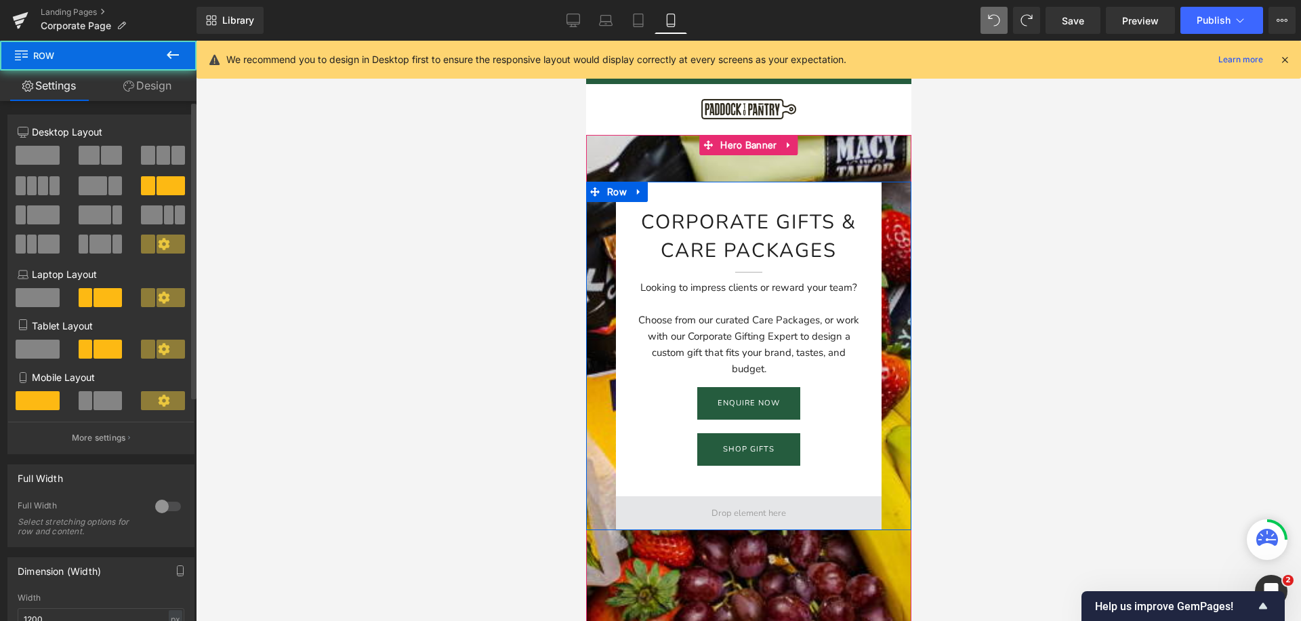
click at [697, 512] on span at bounding box center [748, 513] width 266 height 34
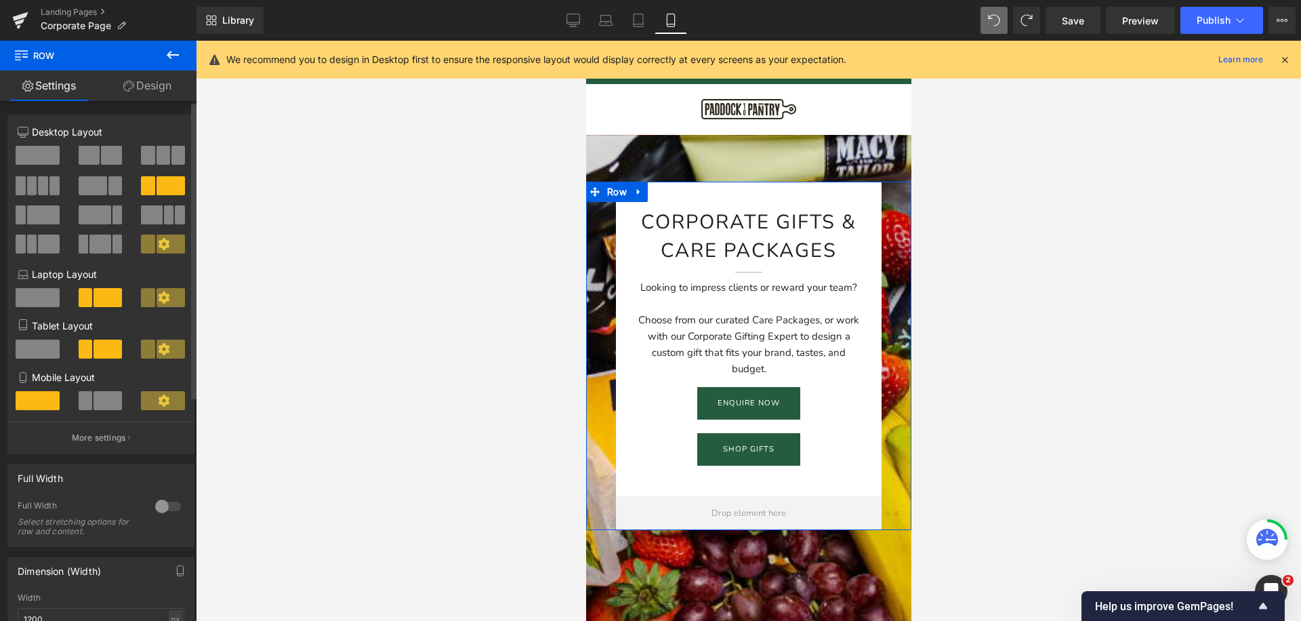
click at [30, 413] on div at bounding box center [38, 406] width 63 height 30
click at [165, 397] on span at bounding box center [163, 400] width 44 height 19
click at [35, 400] on span at bounding box center [38, 400] width 44 height 19
click at [105, 400] on span at bounding box center [107, 400] width 28 height 19
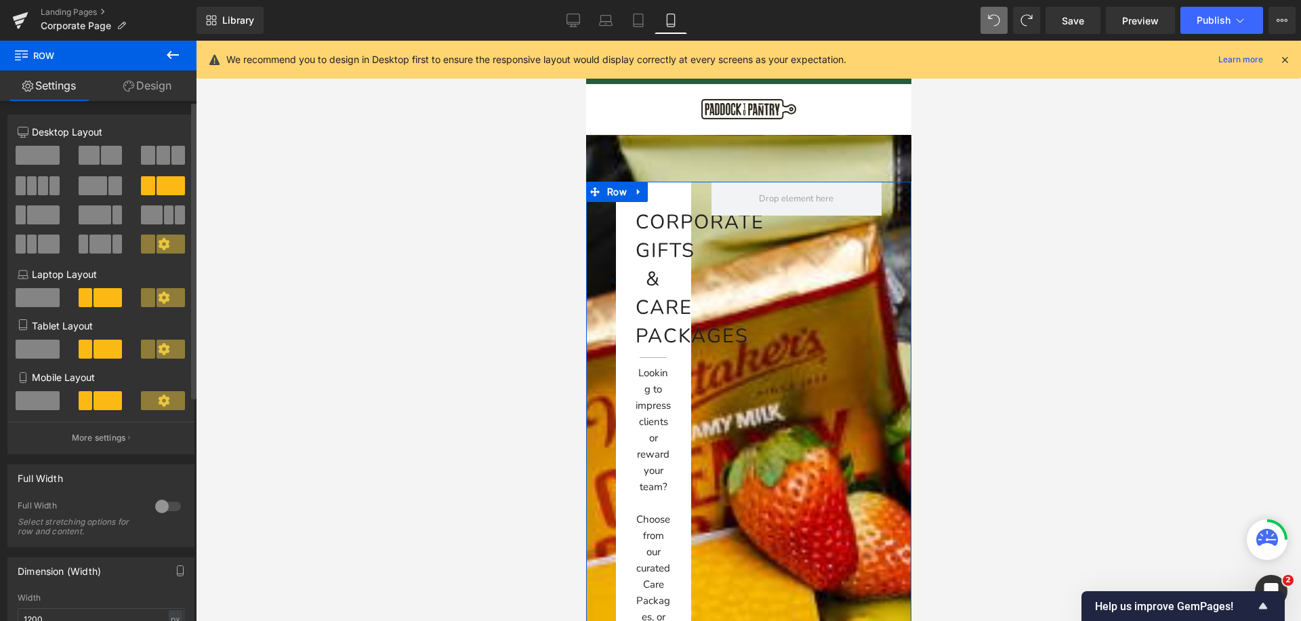
click at [12, 395] on div at bounding box center [38, 406] width 63 height 30
click at [26, 398] on span at bounding box center [38, 400] width 44 height 19
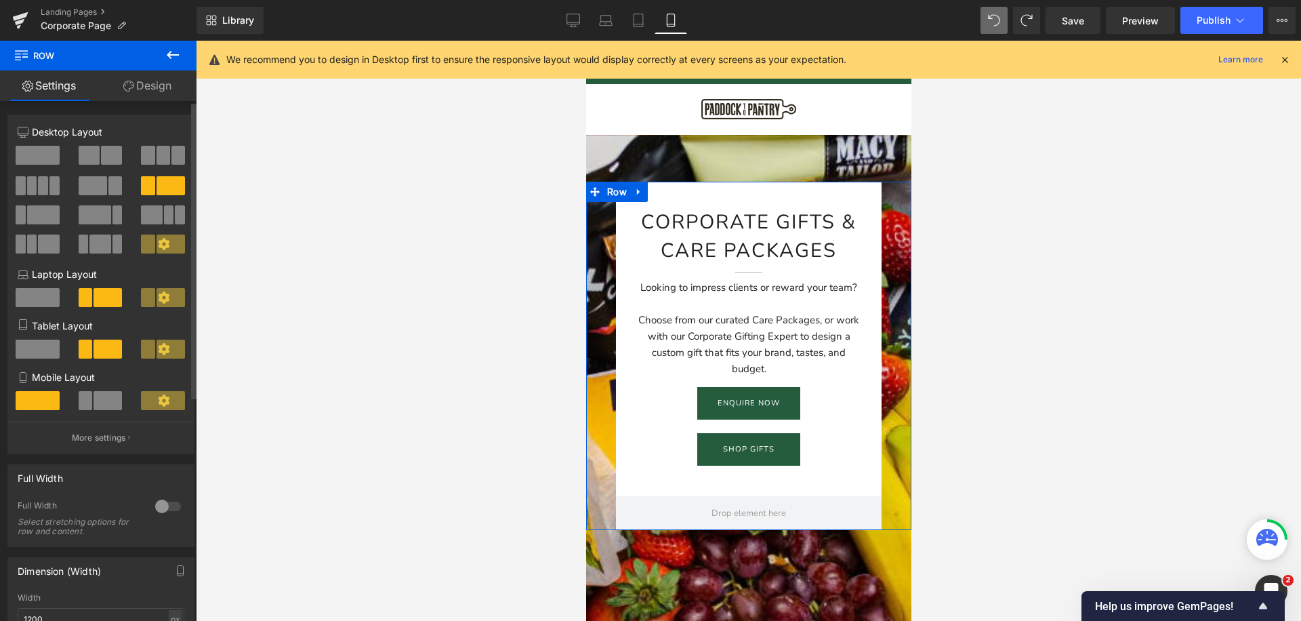
click at [34, 142] on div at bounding box center [101, 204] width 167 height 131
click at [33, 161] on span at bounding box center [38, 155] width 44 height 19
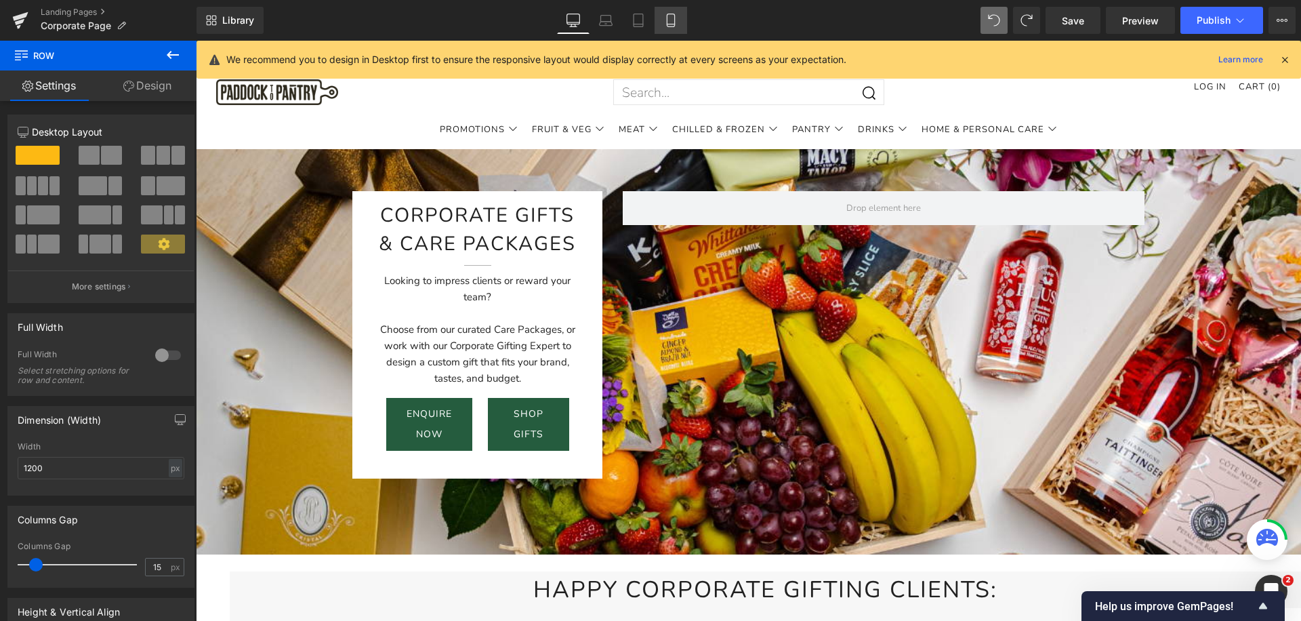
click at [674, 15] on icon at bounding box center [671, 21] width 14 height 14
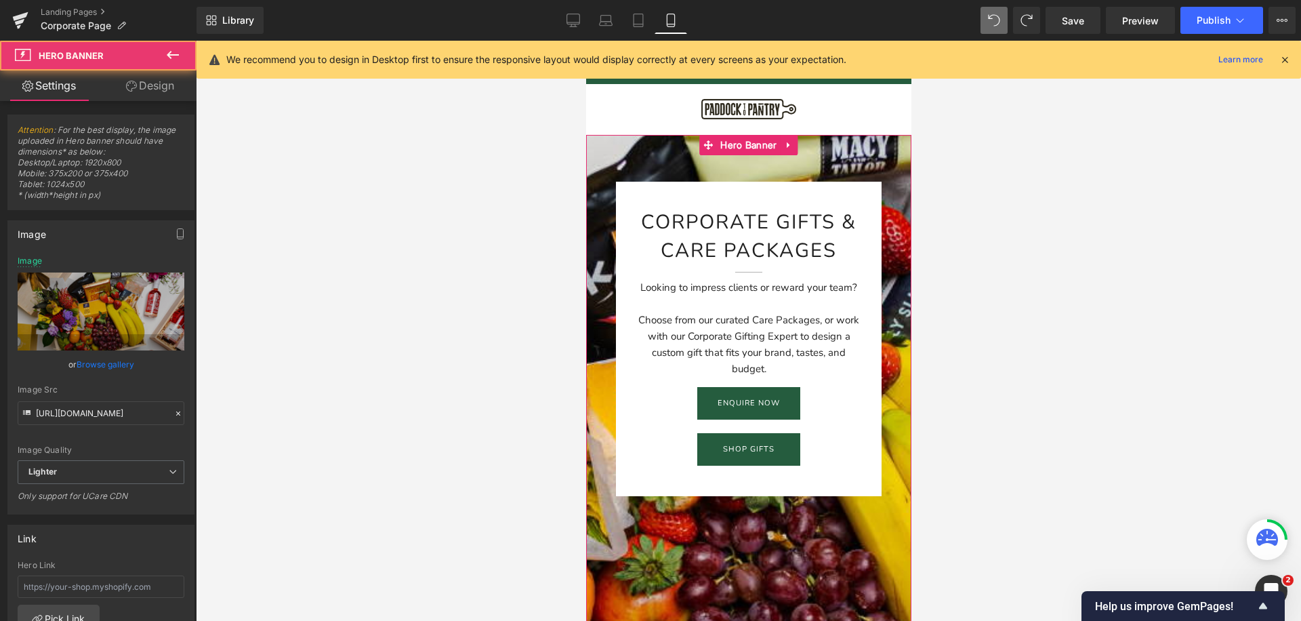
click at [595, 165] on div at bounding box center [747, 421] width 325 height 572
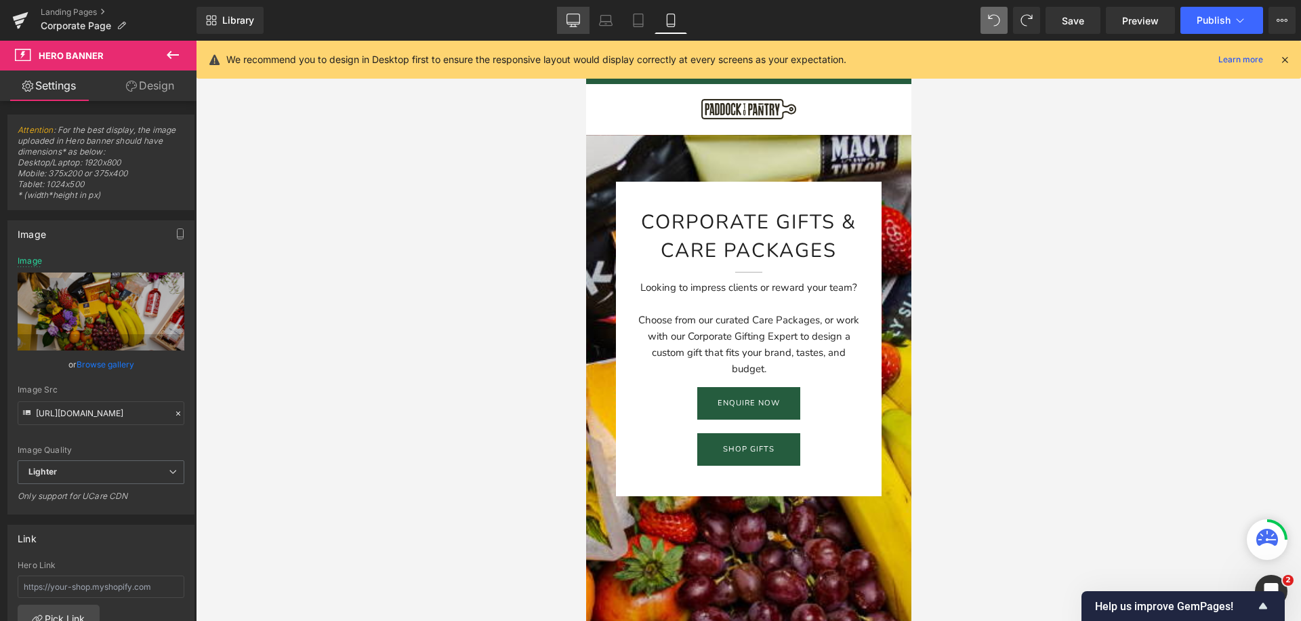
click at [562, 20] on link "Desktop" at bounding box center [573, 20] width 33 height 27
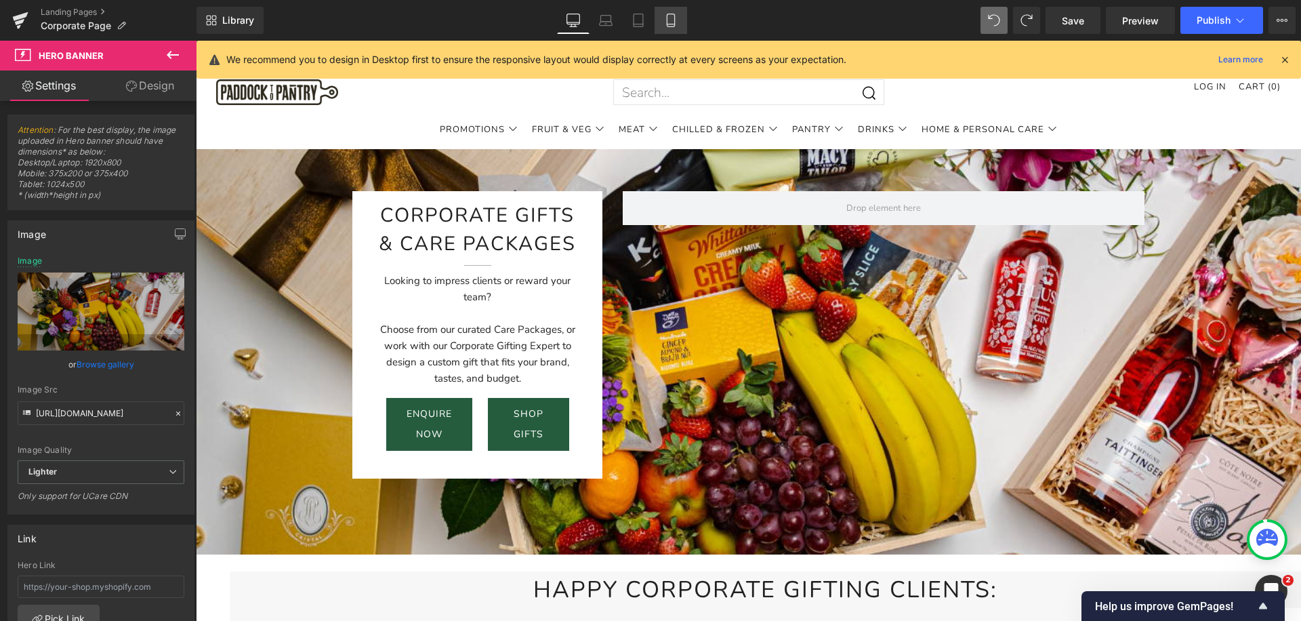
click at [674, 15] on icon at bounding box center [671, 21] width 14 height 14
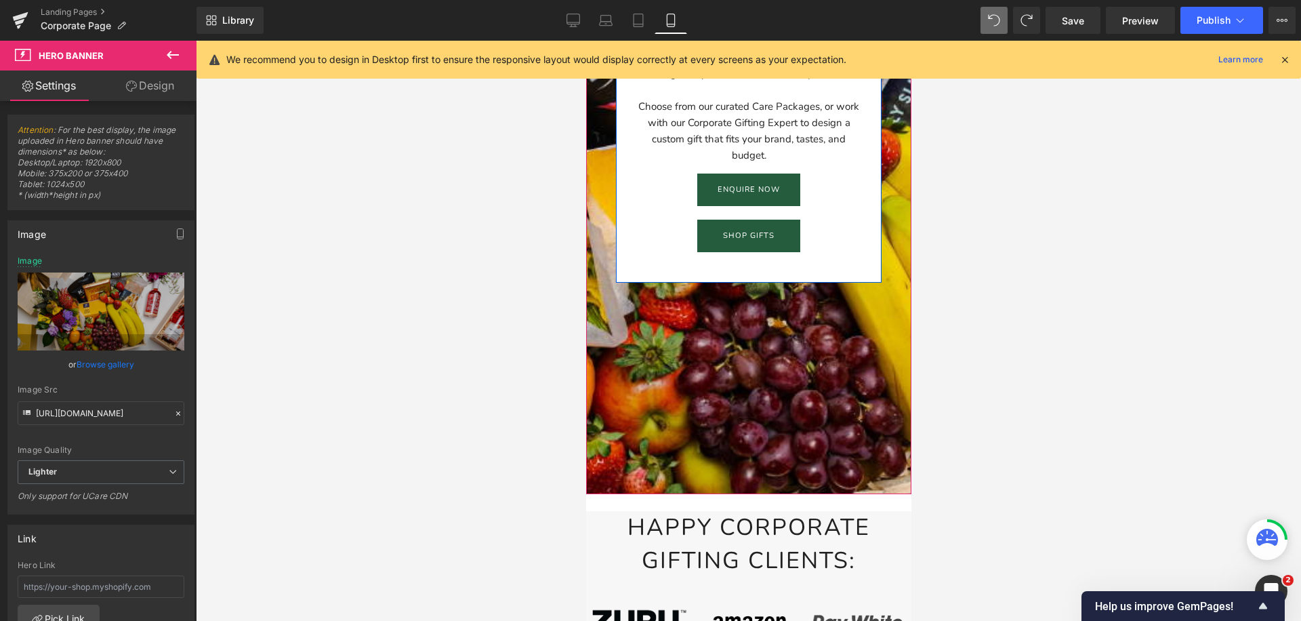
scroll to position [261, 0]
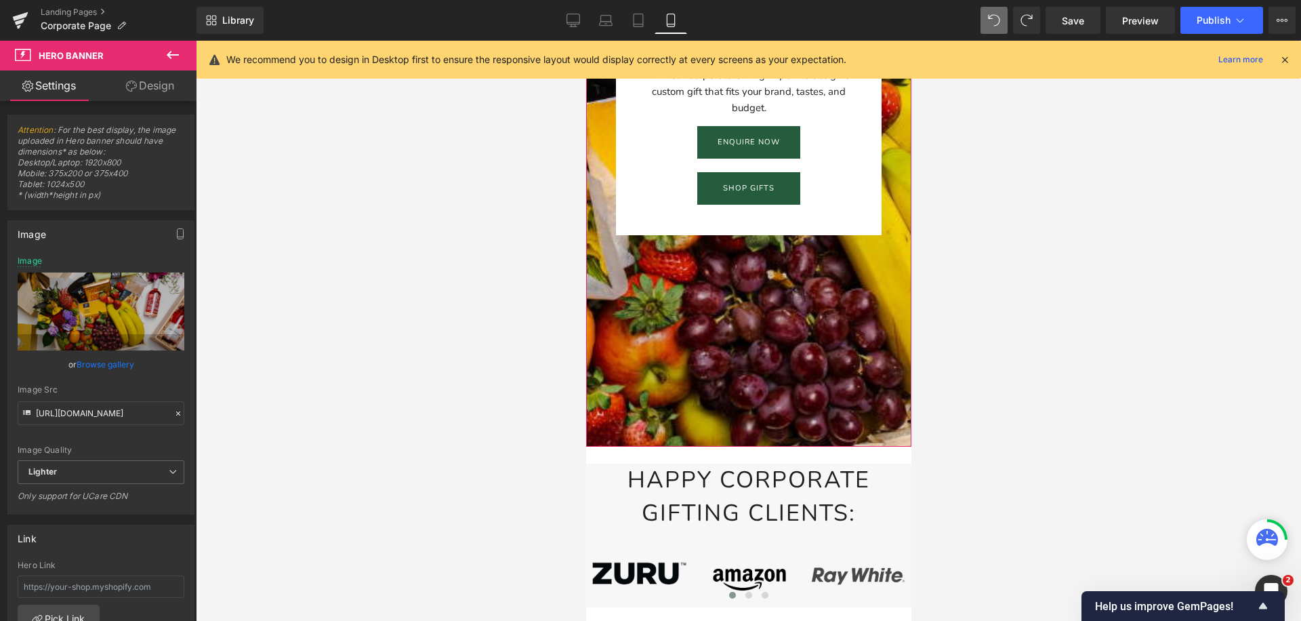
click at [672, 375] on div at bounding box center [747, 160] width 325 height 572
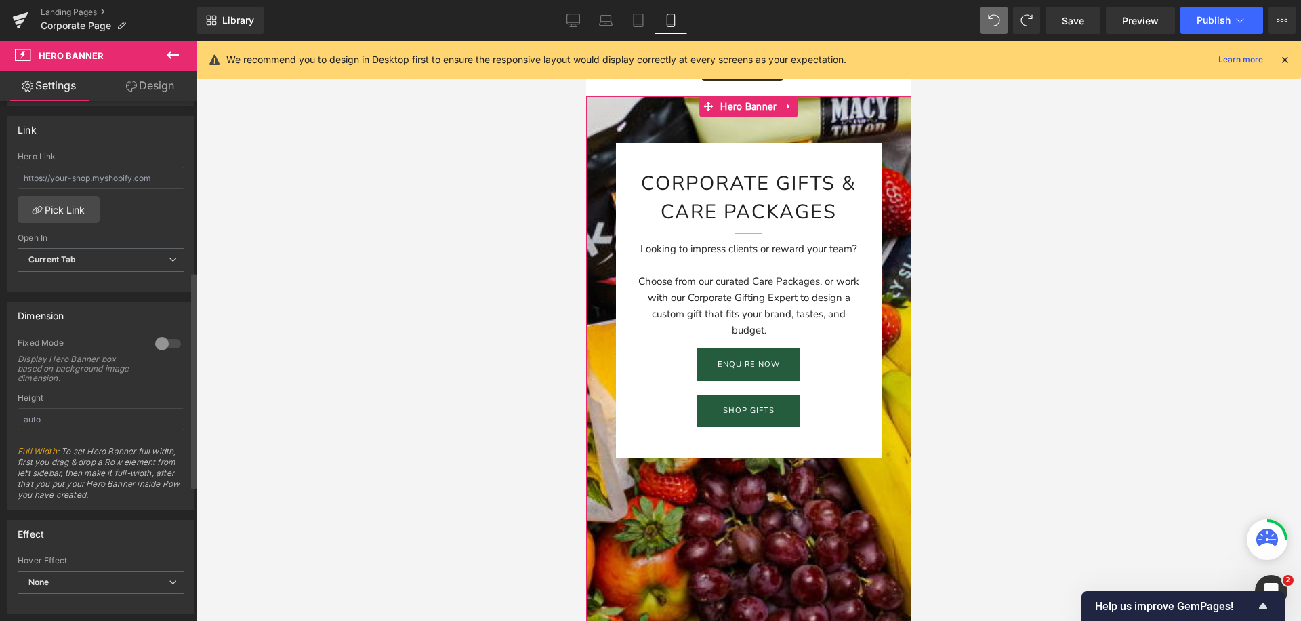
scroll to position [412, 0]
click at [154, 342] on div at bounding box center [168, 340] width 33 height 22
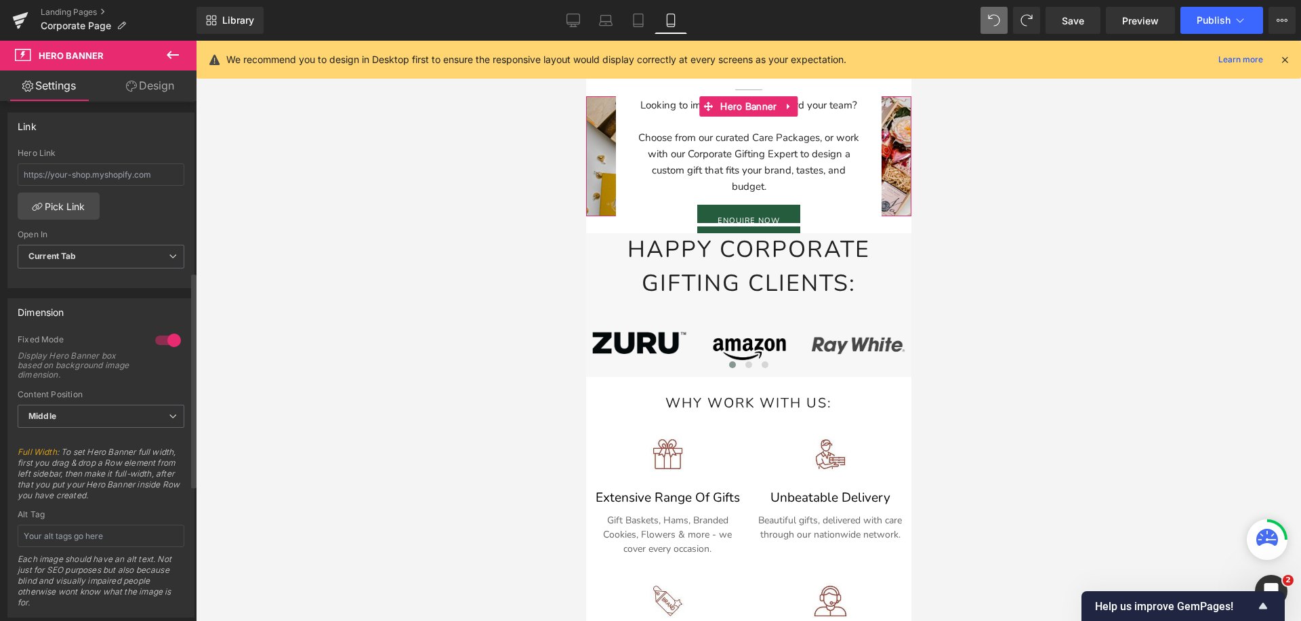
click at [164, 341] on div at bounding box center [168, 340] width 33 height 22
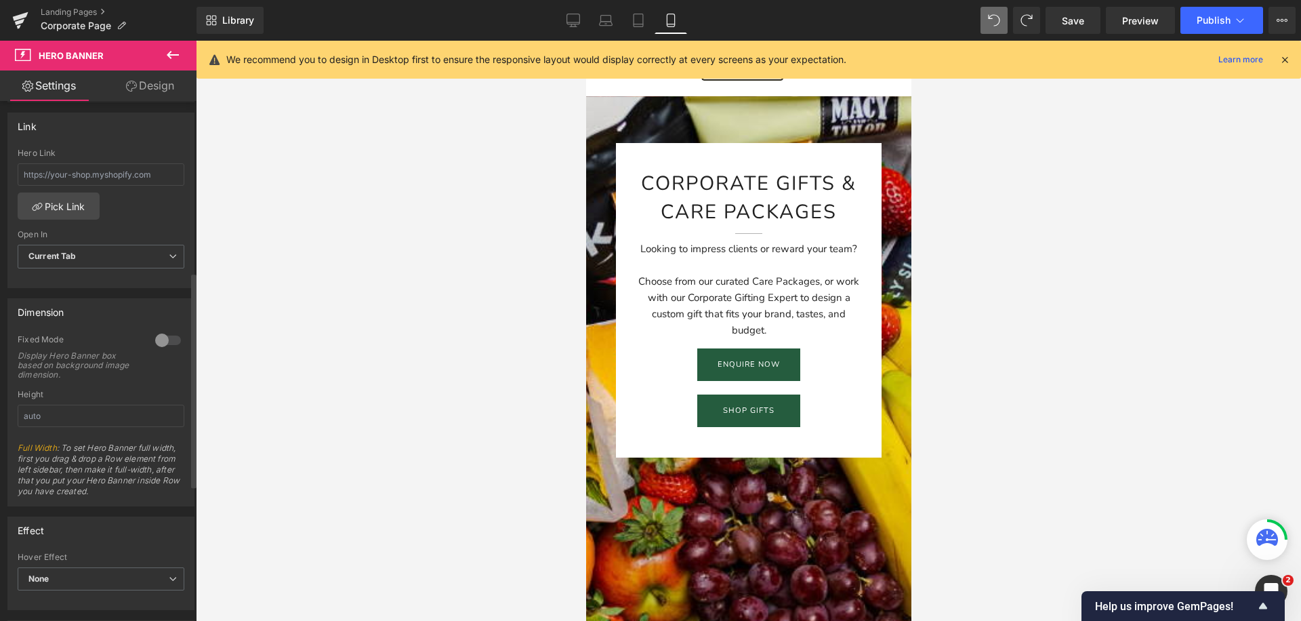
click at [164, 341] on div at bounding box center [168, 340] width 33 height 22
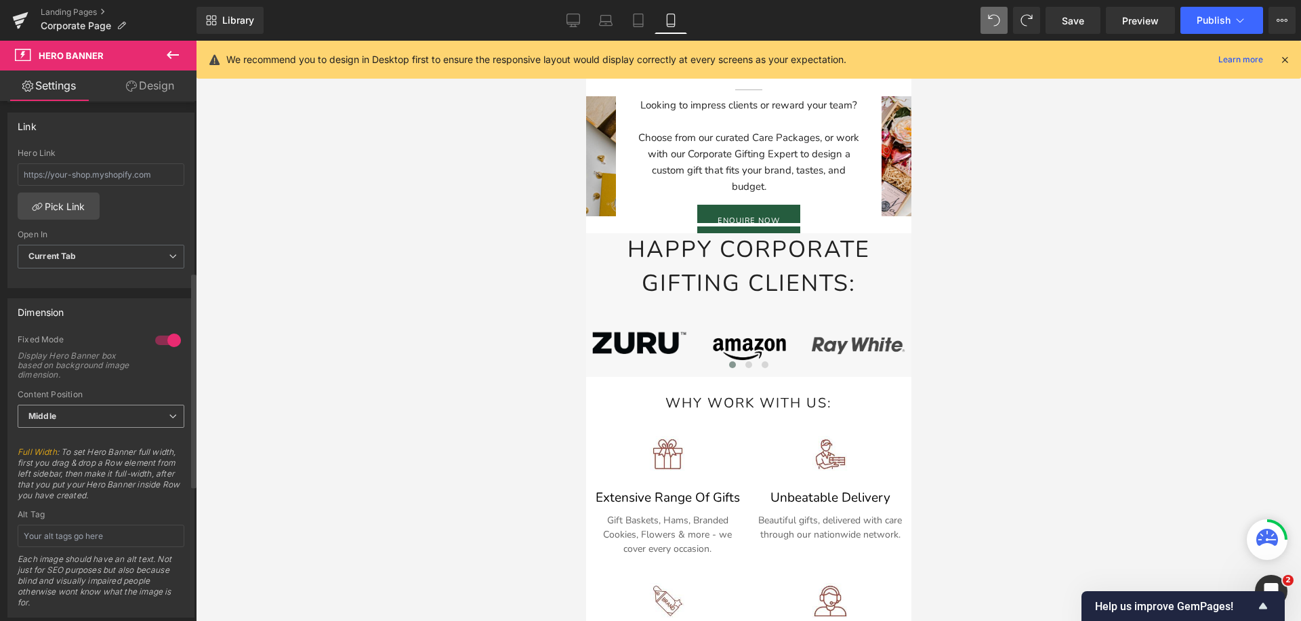
click at [110, 419] on span "Middle" at bounding box center [101, 416] width 167 height 24
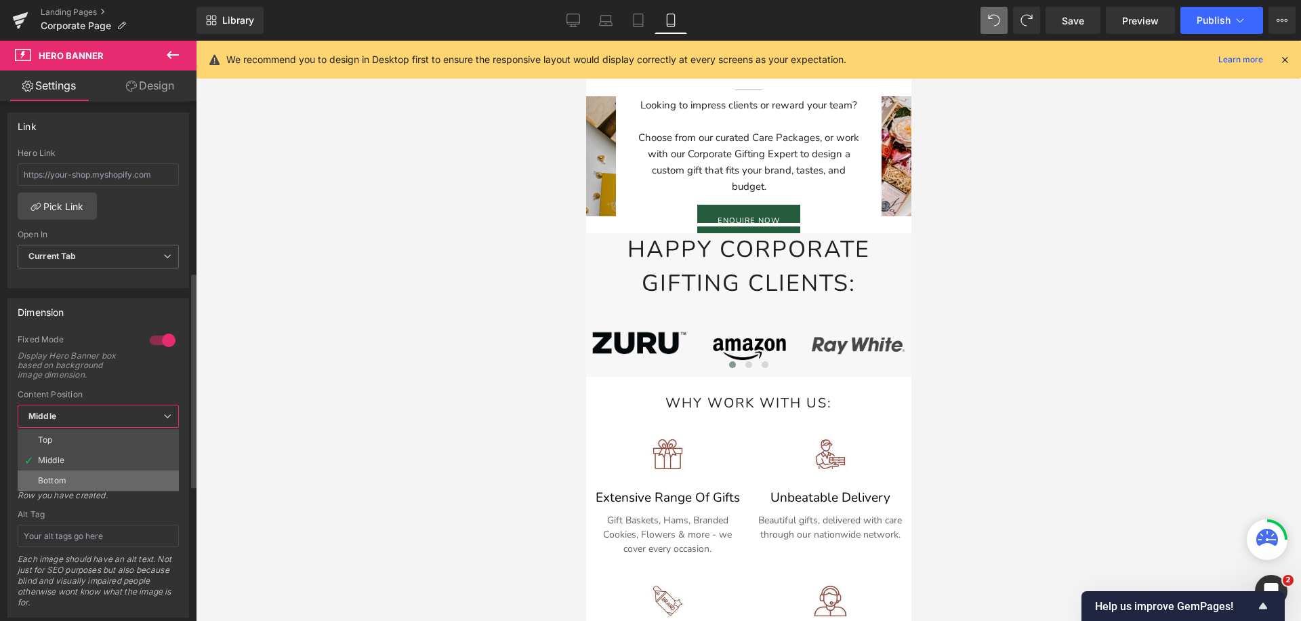
click at [74, 483] on li "Bottom" at bounding box center [98, 480] width 161 height 20
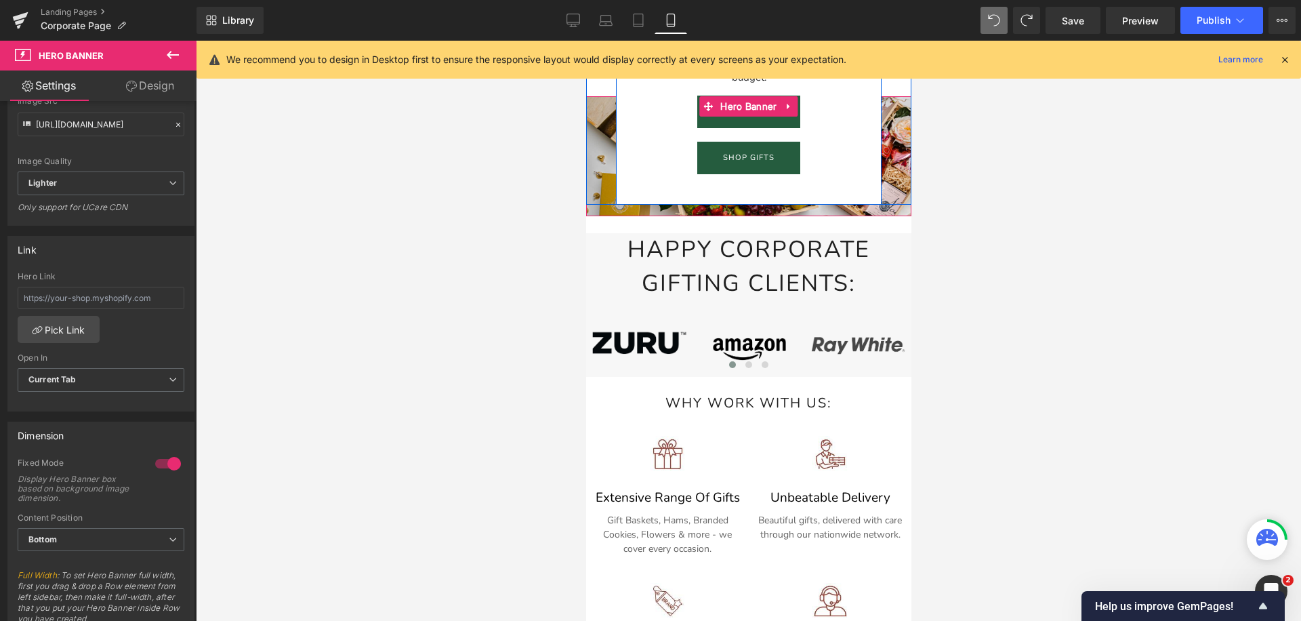
scroll to position [0, 0]
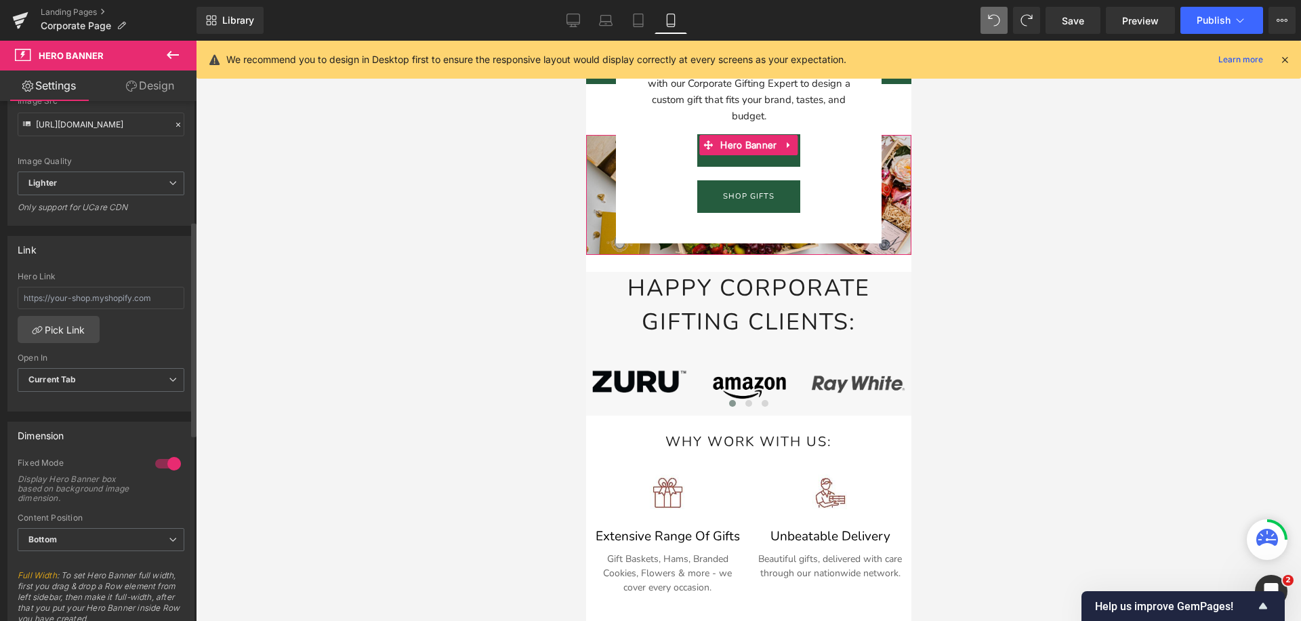
click at [167, 462] on div at bounding box center [168, 464] width 33 height 22
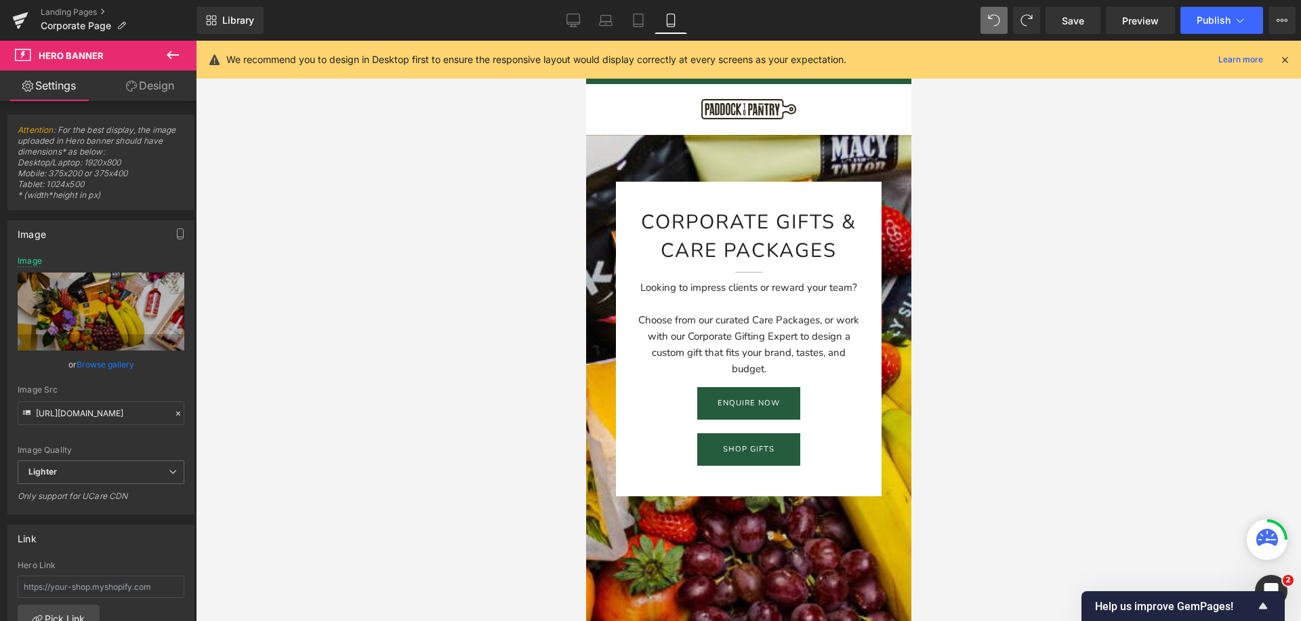
click at [127, 88] on icon at bounding box center [131, 86] width 11 height 11
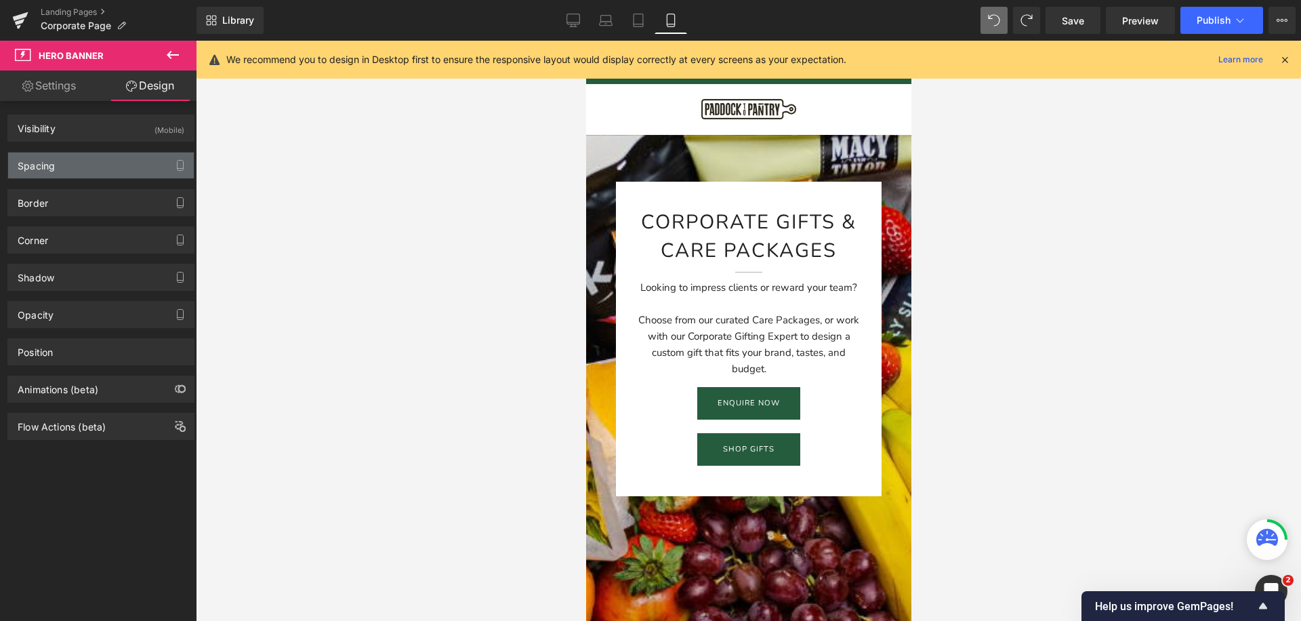
click at [75, 170] on div "Spacing" at bounding box center [101, 165] width 186 height 26
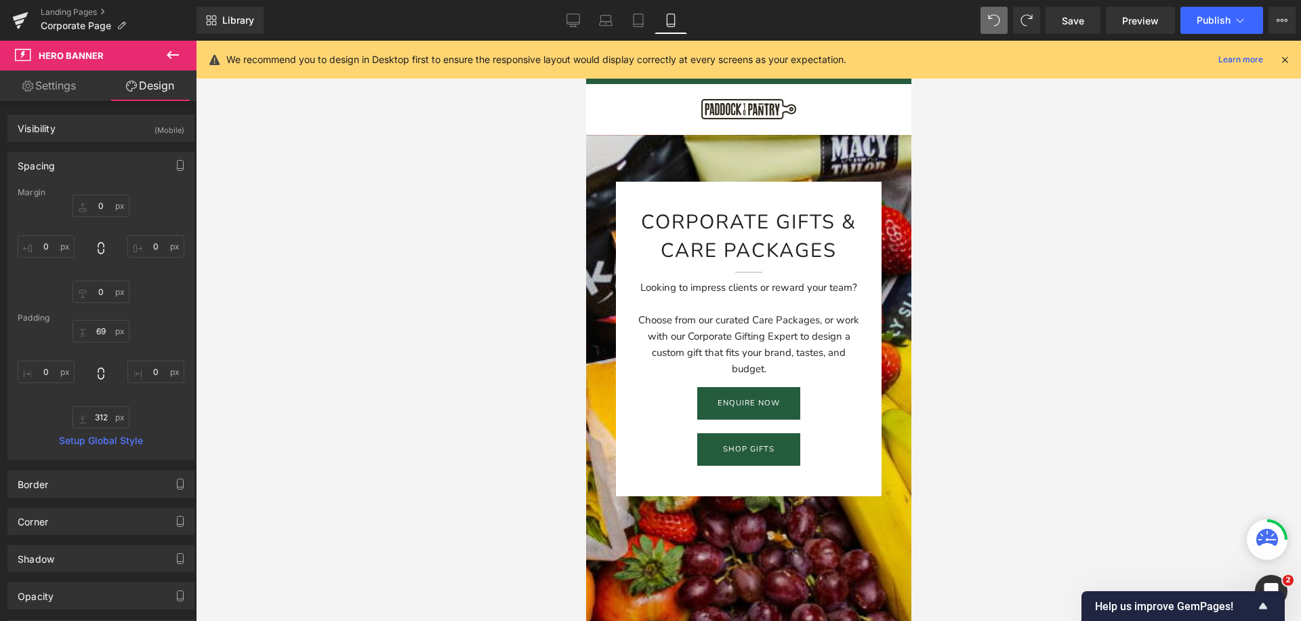
click at [62, 87] on link "Settings" at bounding box center [49, 85] width 98 height 30
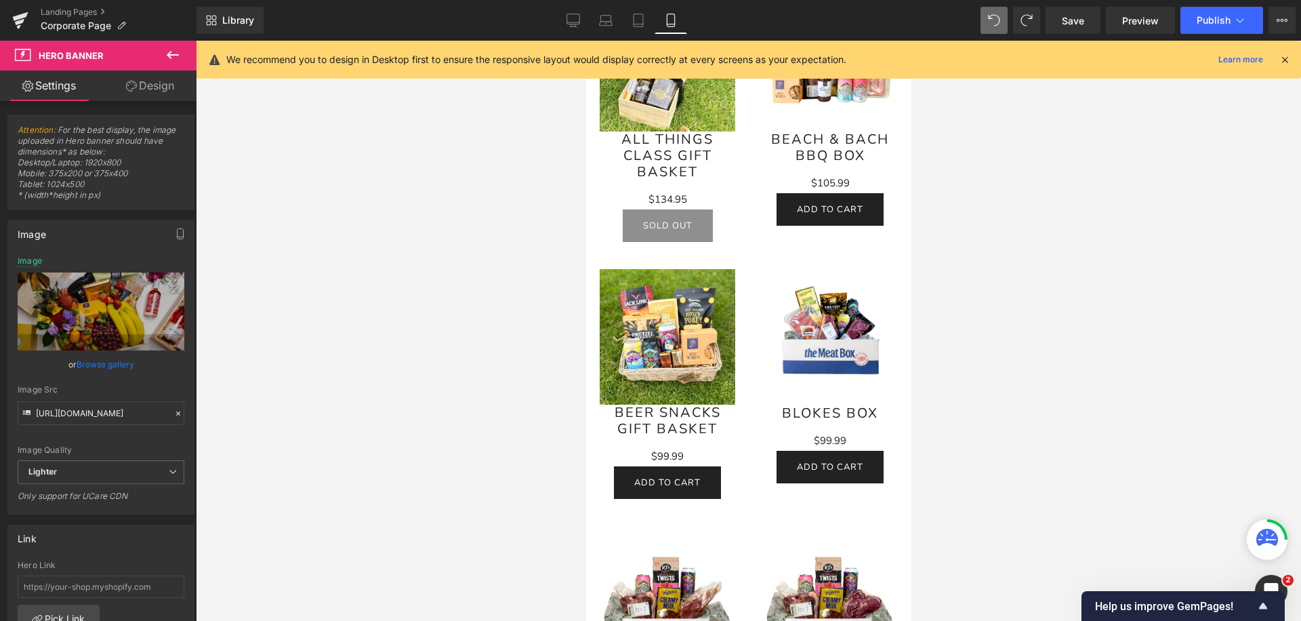
scroll to position [1532, 0]
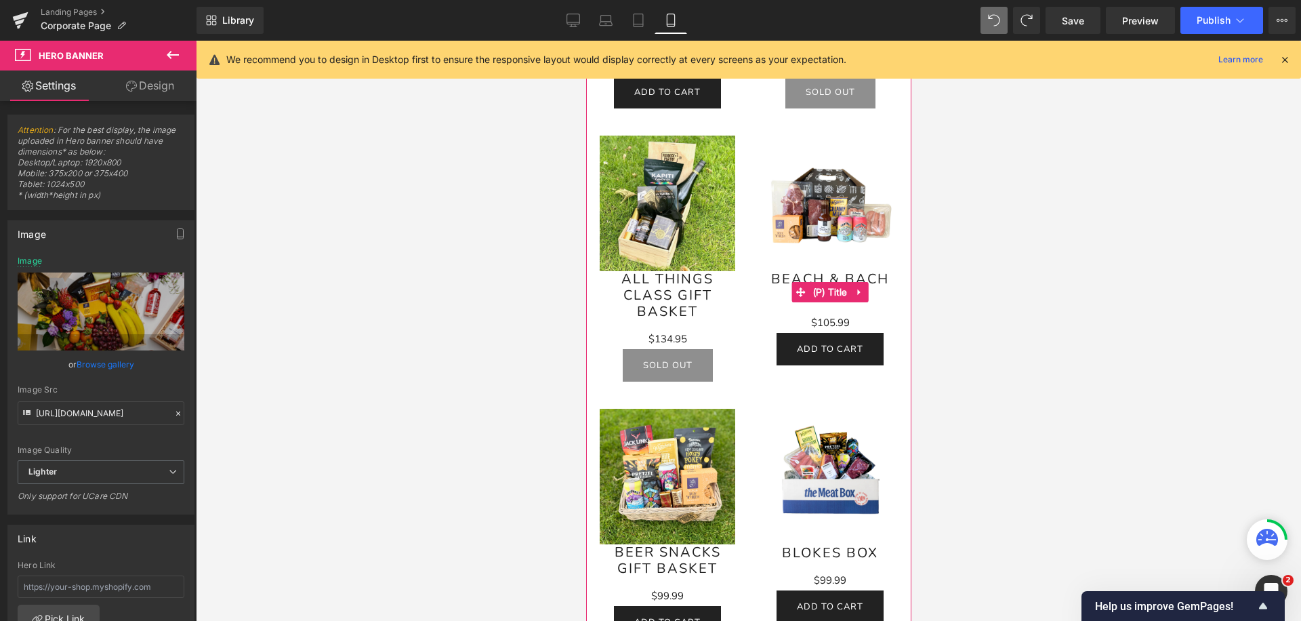
click at [752, 282] on div "Sale Off (P) Image Beach & Bach BBQ Box (P) Title $0 $105.99 (P) Price Add To C…" at bounding box center [829, 250] width 163 height 257
click at [756, 280] on div "Sale Off (P) Image Beach & Bach BBQ Box (P) Title $0 $105.99 (P) Price Add To C…" at bounding box center [829, 250] width 163 height 257
click at [748, 136] on div "Sale Off (P) Image Beach & Bach BBQ Box (P) Title $0 $105.99 (P) Price Add To C…" at bounding box center [829, 250] width 163 height 257
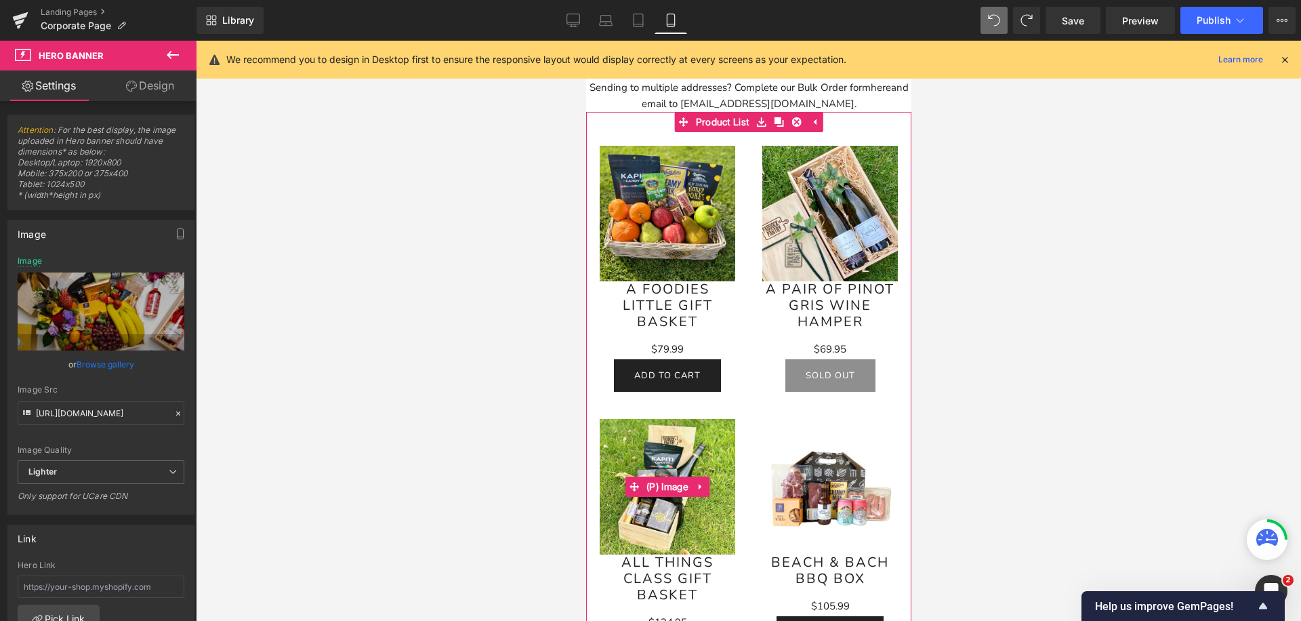
scroll to position [1143, 0]
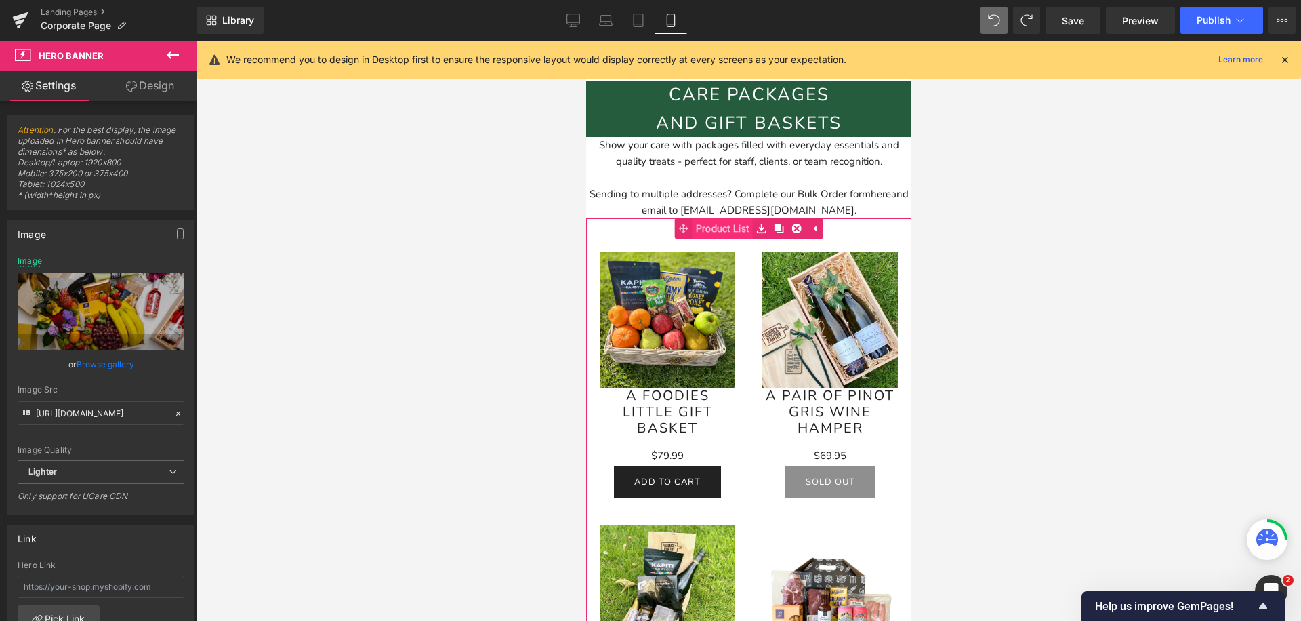
click at [732, 226] on span "Product List" at bounding box center [722, 228] width 60 height 20
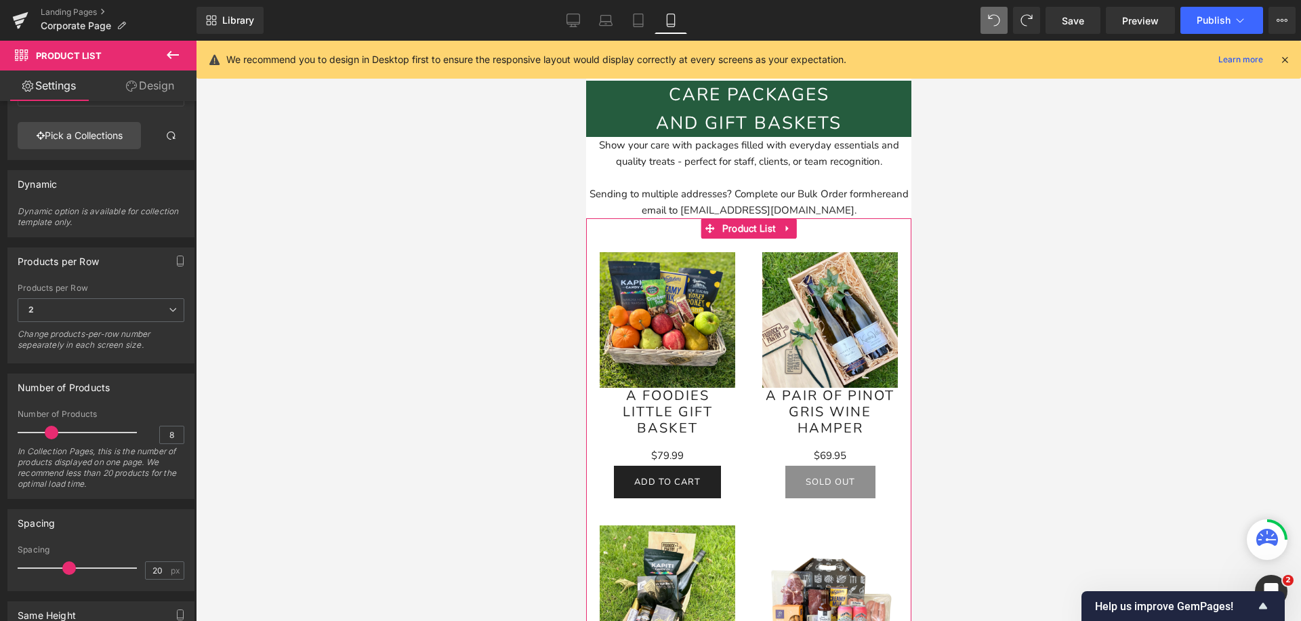
scroll to position [240, 0]
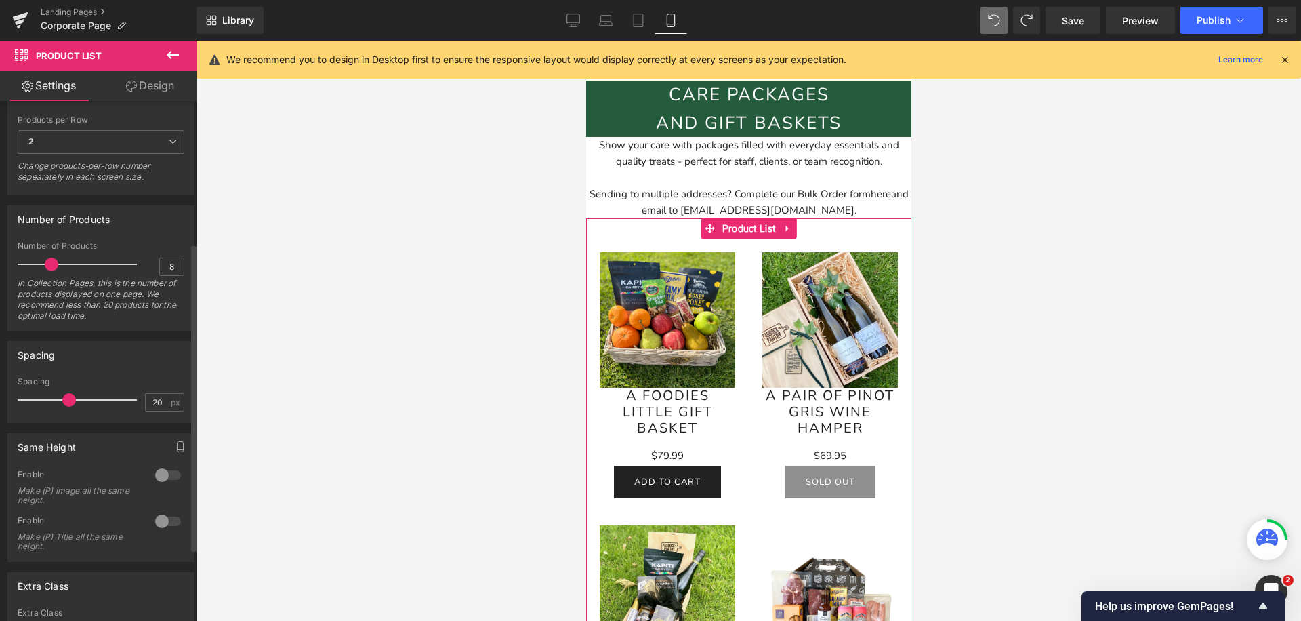
click at [158, 480] on div at bounding box center [168, 475] width 33 height 22
click at [154, 568] on div at bounding box center [168, 567] width 33 height 22
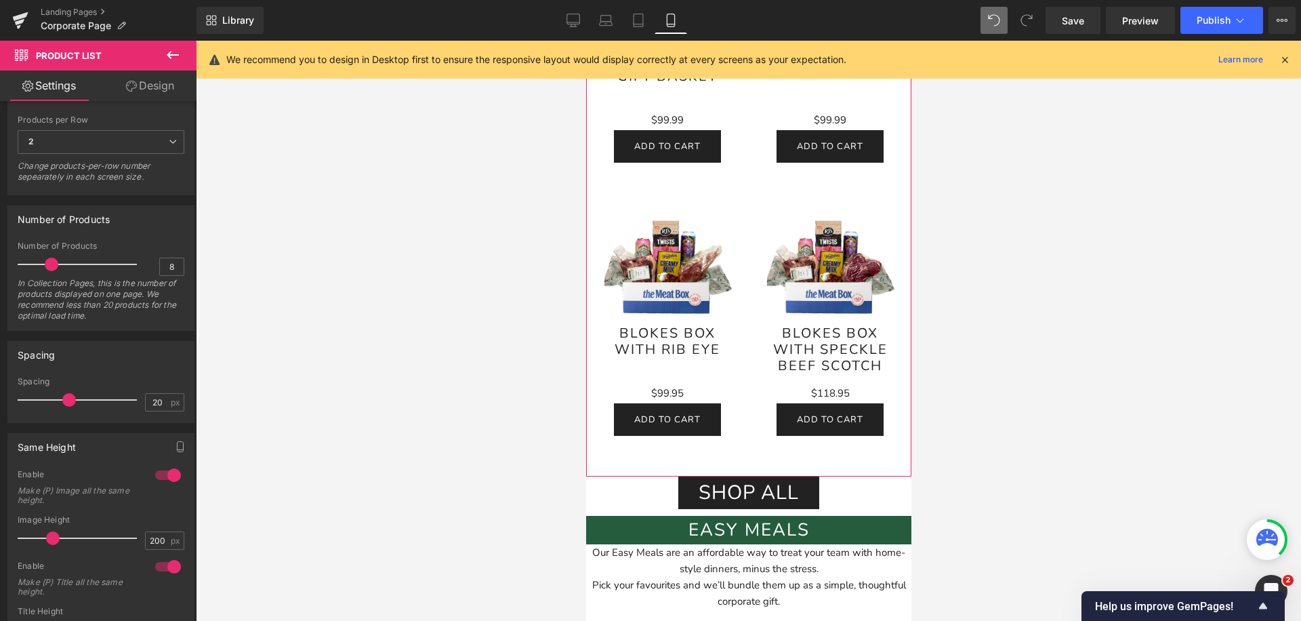
scroll to position [2301, 0]
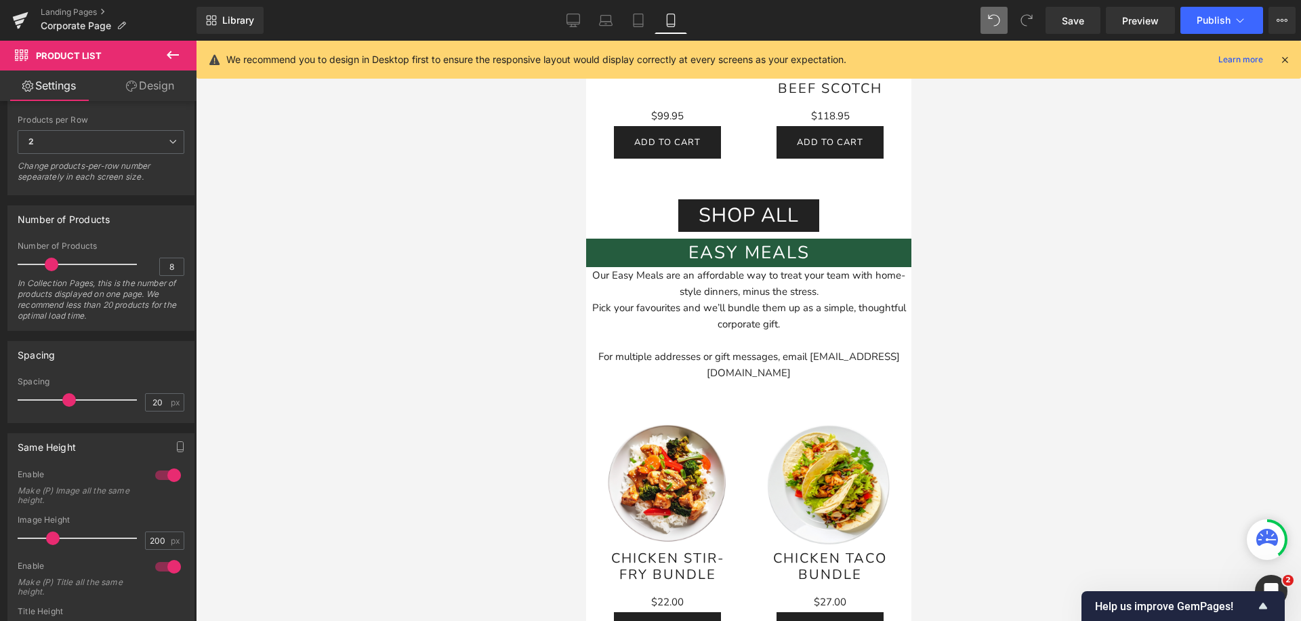
click at [753, 448] on div "Sale Off (P) Image Chicken Taco Bundle (P) Title $0 $27.00 (P) Price Add To Car…" at bounding box center [829, 529] width 163 height 257
click at [858, 423] on img at bounding box center [828, 482] width 135 height 135
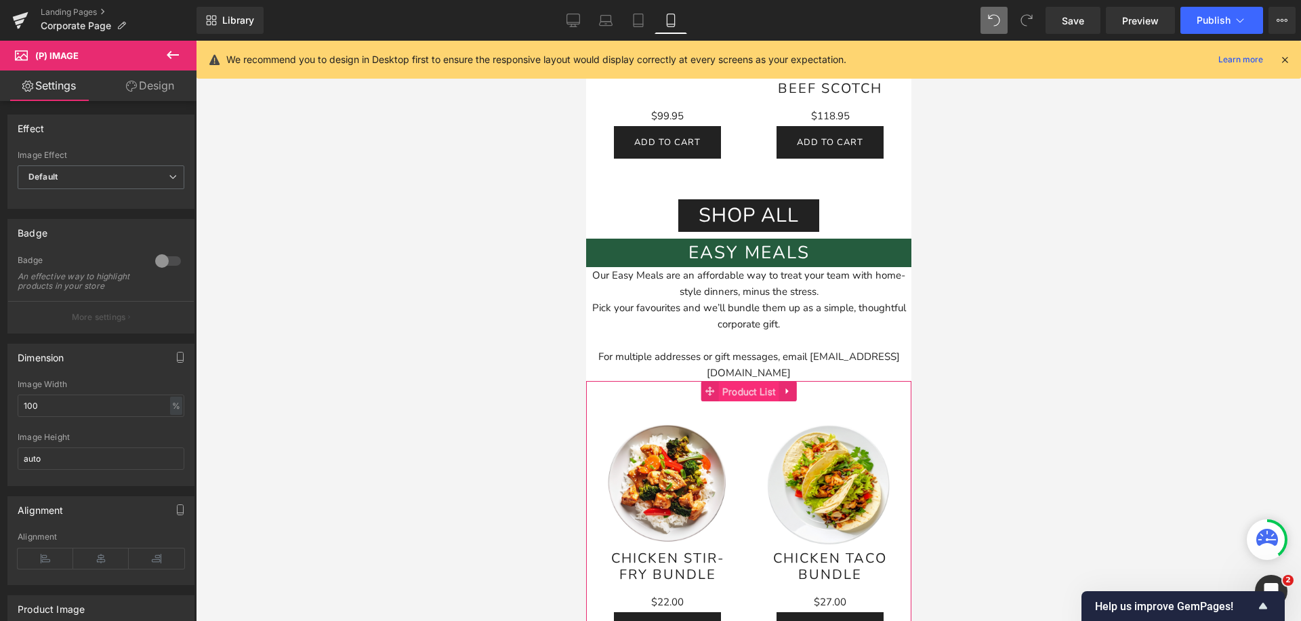
click at [746, 393] on span "Product List" at bounding box center [748, 391] width 60 height 20
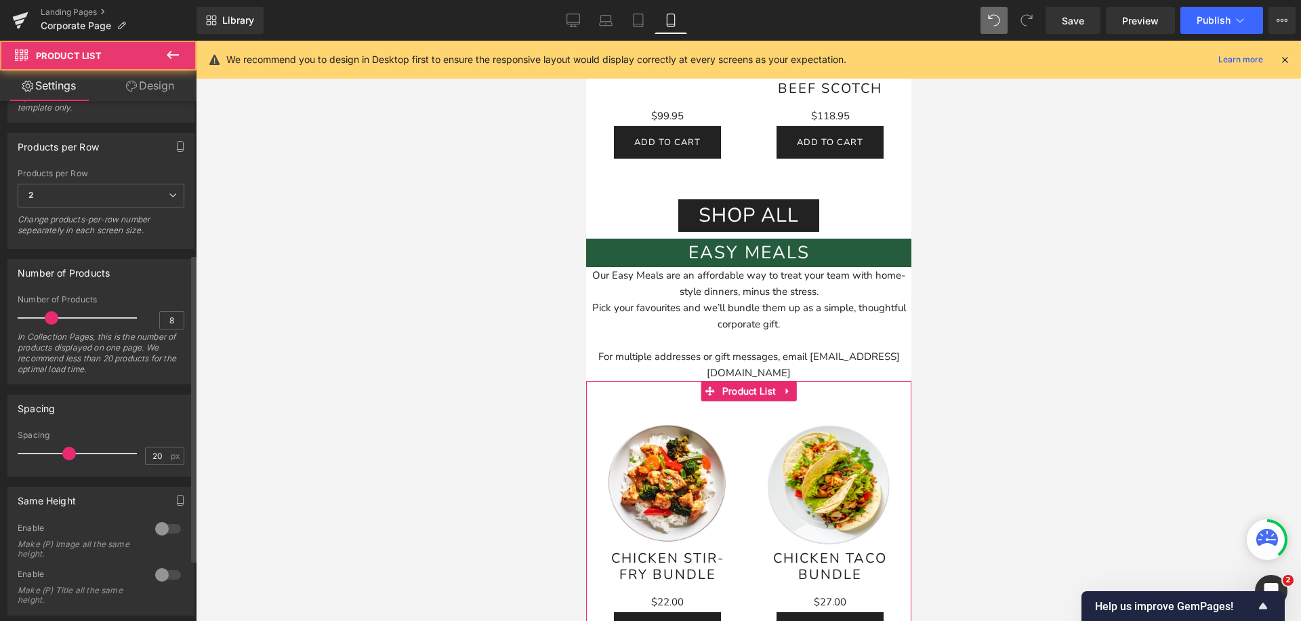
scroll to position [258, 0]
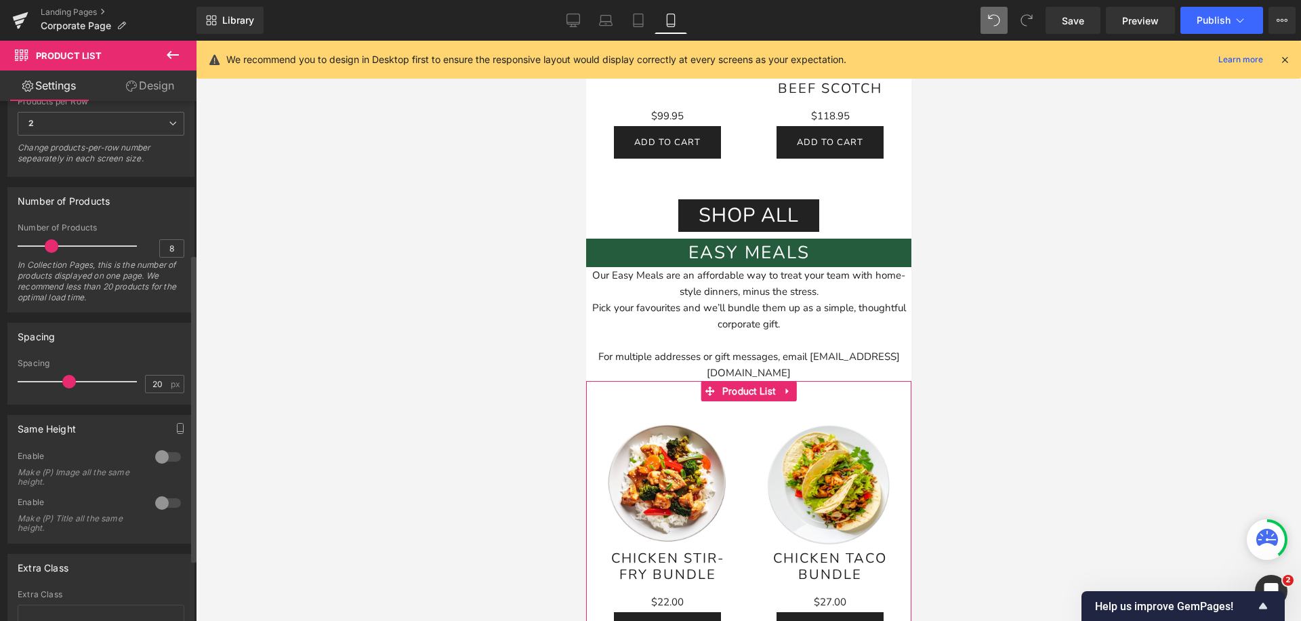
click at [156, 461] on div at bounding box center [168, 457] width 33 height 22
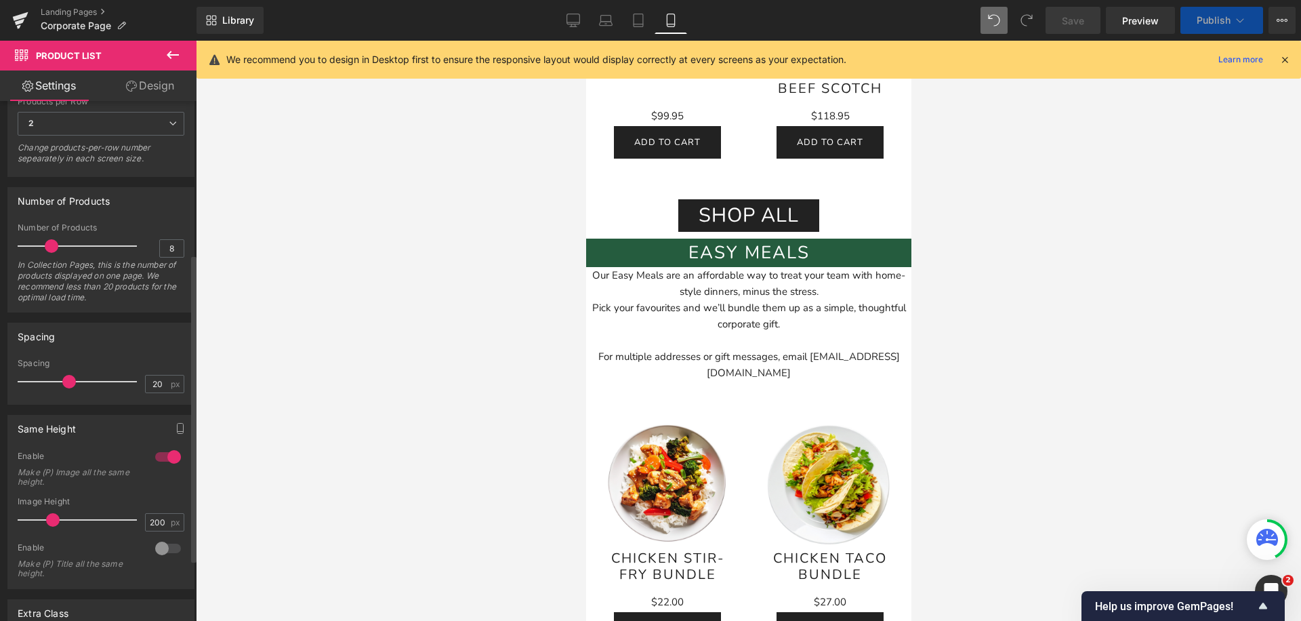
click at [161, 548] on div at bounding box center [168, 548] width 33 height 22
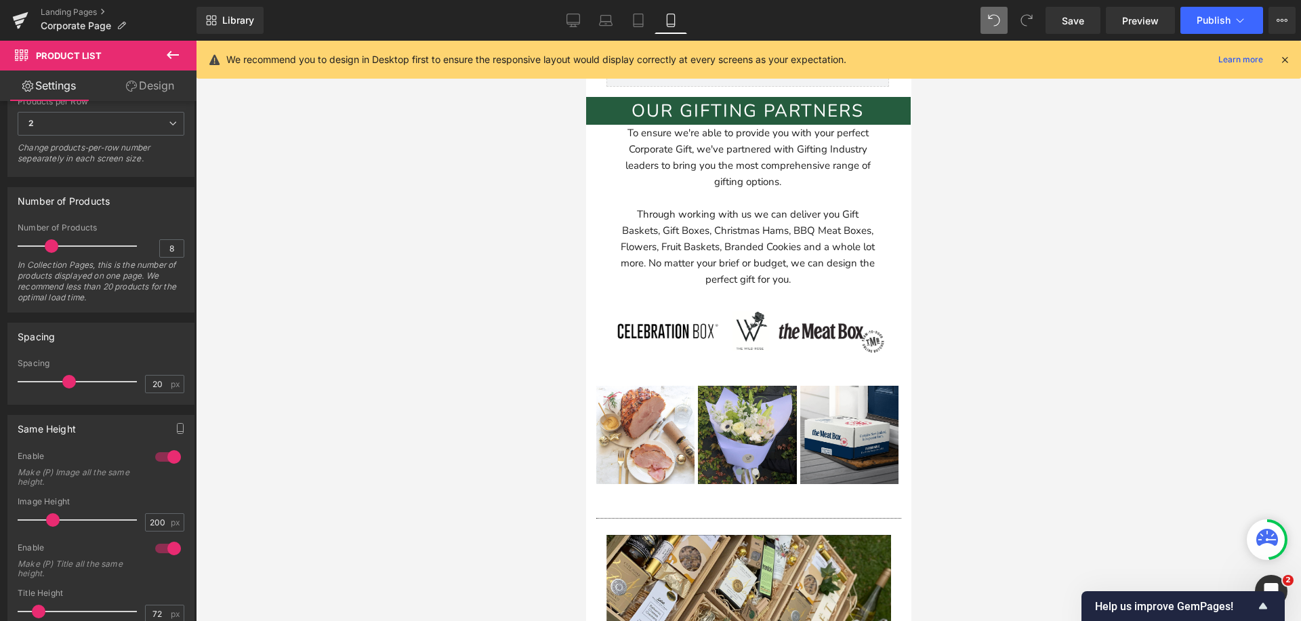
scroll to position [4180, 0]
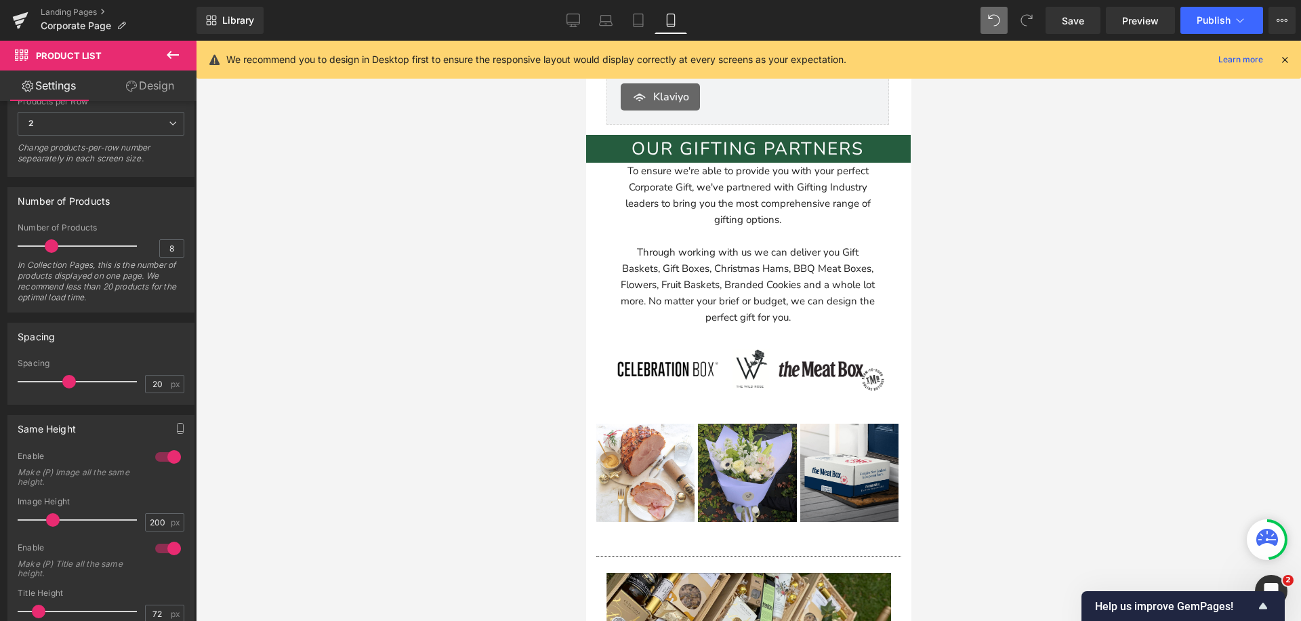
click at [682, 194] on p "To ensure we're able to provide you with your perfect Corporate Gift, we've par…" at bounding box center [747, 195] width 257 height 65
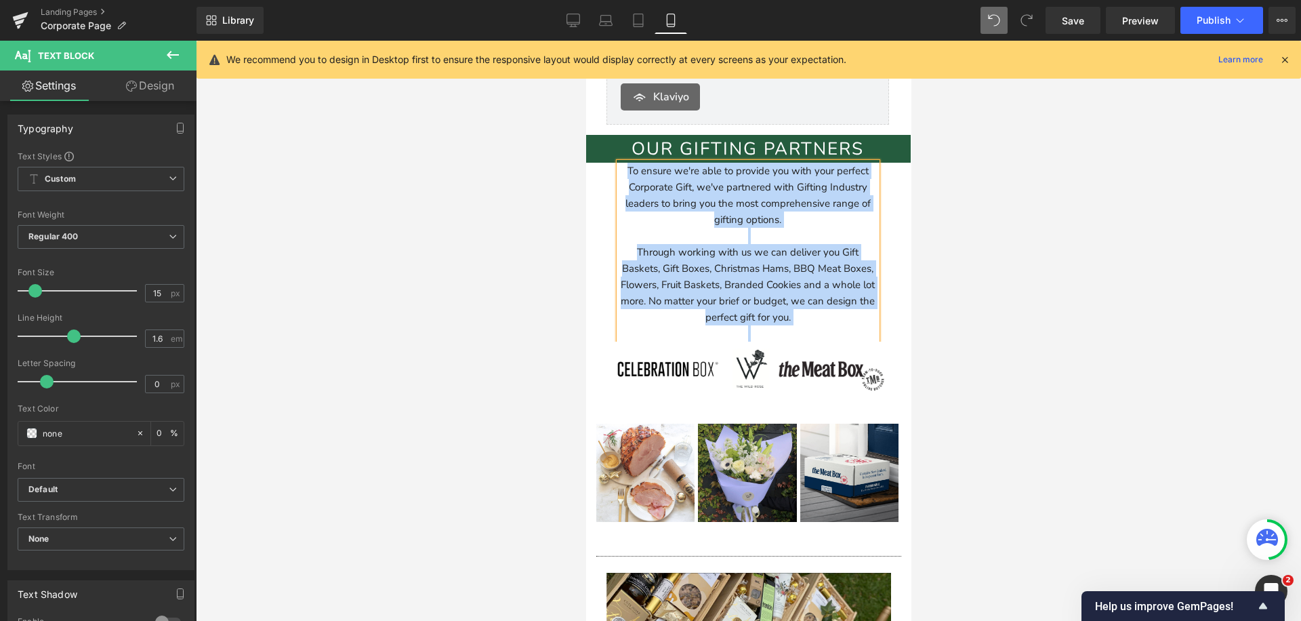
copy div "To ensure we're able to provide you with your perfect Corporate Gift, we've par…"
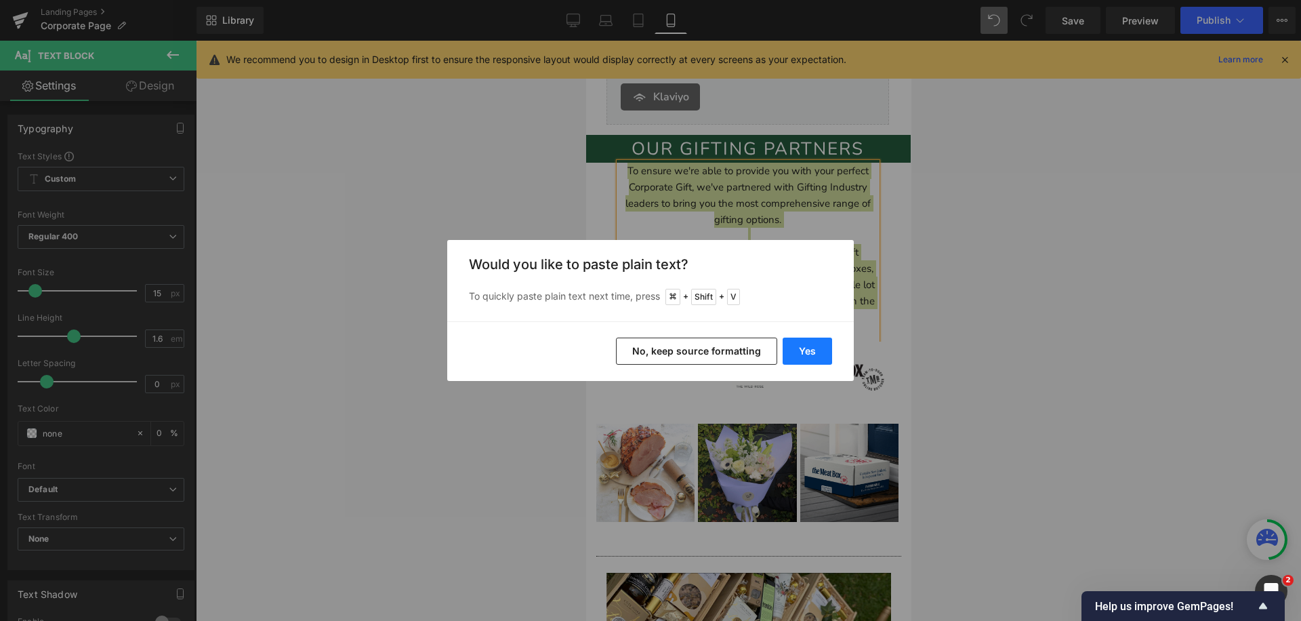
click at [795, 353] on button "Yes" at bounding box center [806, 350] width 49 height 27
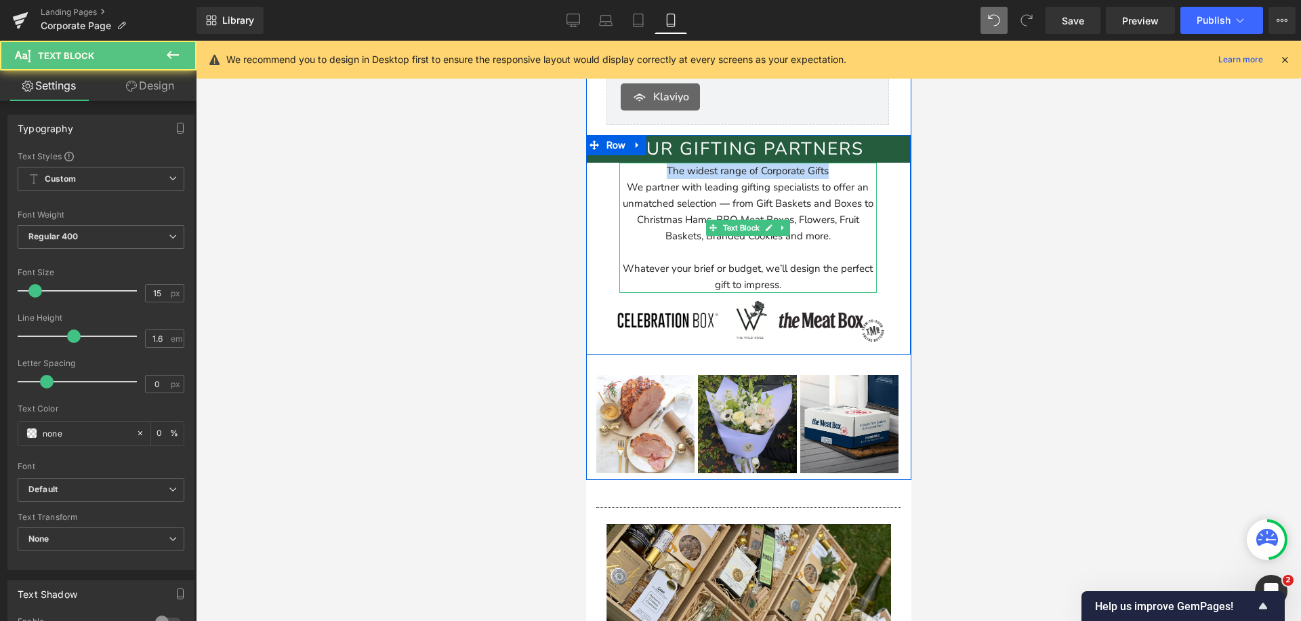
drag, startPoint x: 837, startPoint y: 171, endPoint x: 611, endPoint y: 168, distance: 225.6
click at [611, 168] on div "our gifting partners Heading The widest range of Corporate Gifts We partner wit…" at bounding box center [747, 241] width 325 height 213
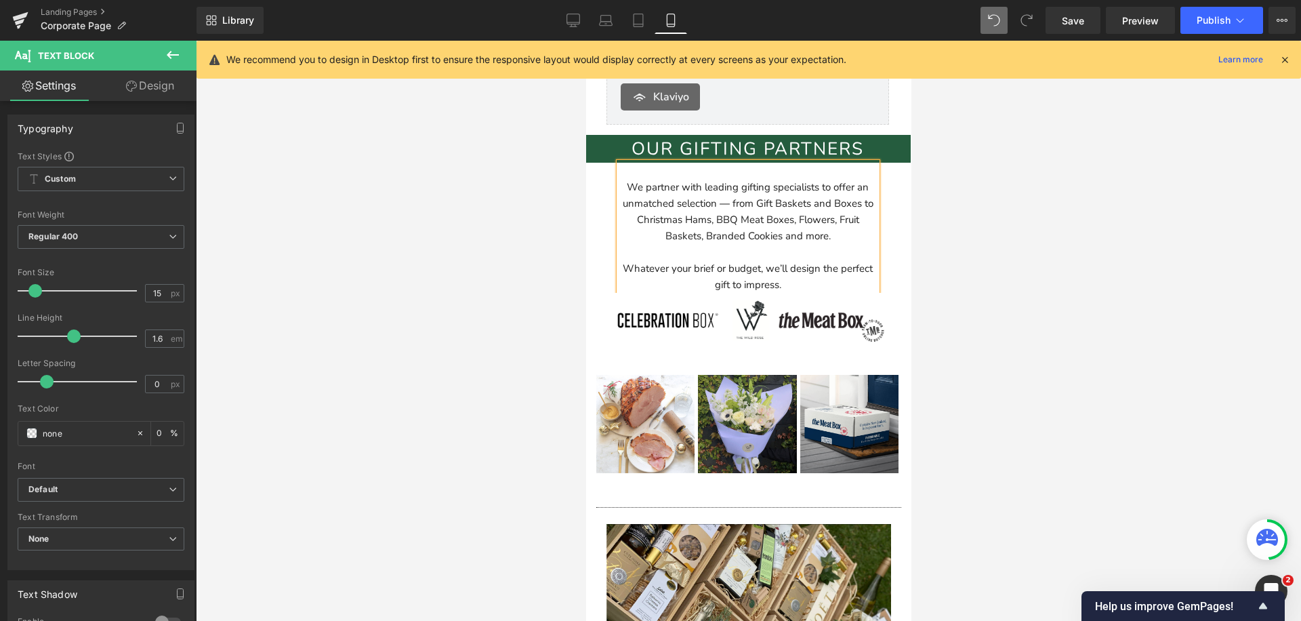
click at [626, 187] on p "We partner with leading gifting specialists to offer an unmatched selection — f…" at bounding box center [747, 211] width 257 height 65
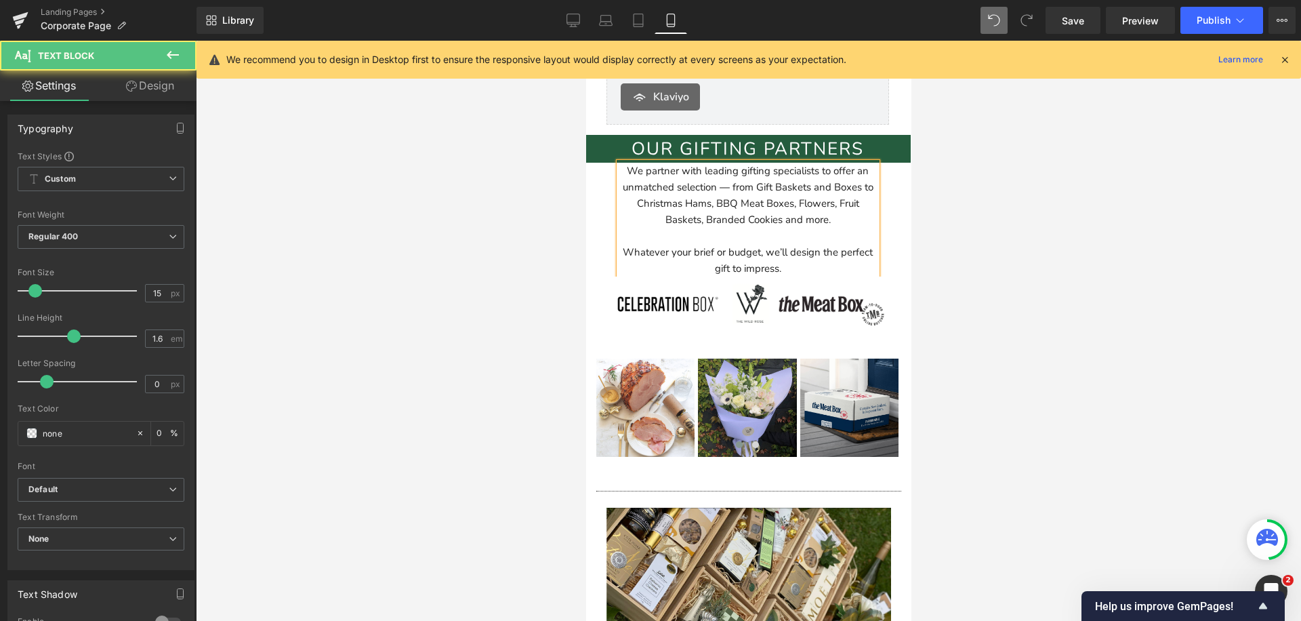
click at [730, 188] on span "We partner with leading gifting specialists to offer an unmatched selection — f…" at bounding box center [747, 195] width 251 height 62
click at [781, 187] on span "We partner with leading gifting specialists to offer an unmatched selection - f…" at bounding box center [747, 195] width 245 height 62
click at [822, 184] on span "We partner with leading gifting specialists to offer an unmatched selection - f…" at bounding box center [747, 195] width 242 height 62
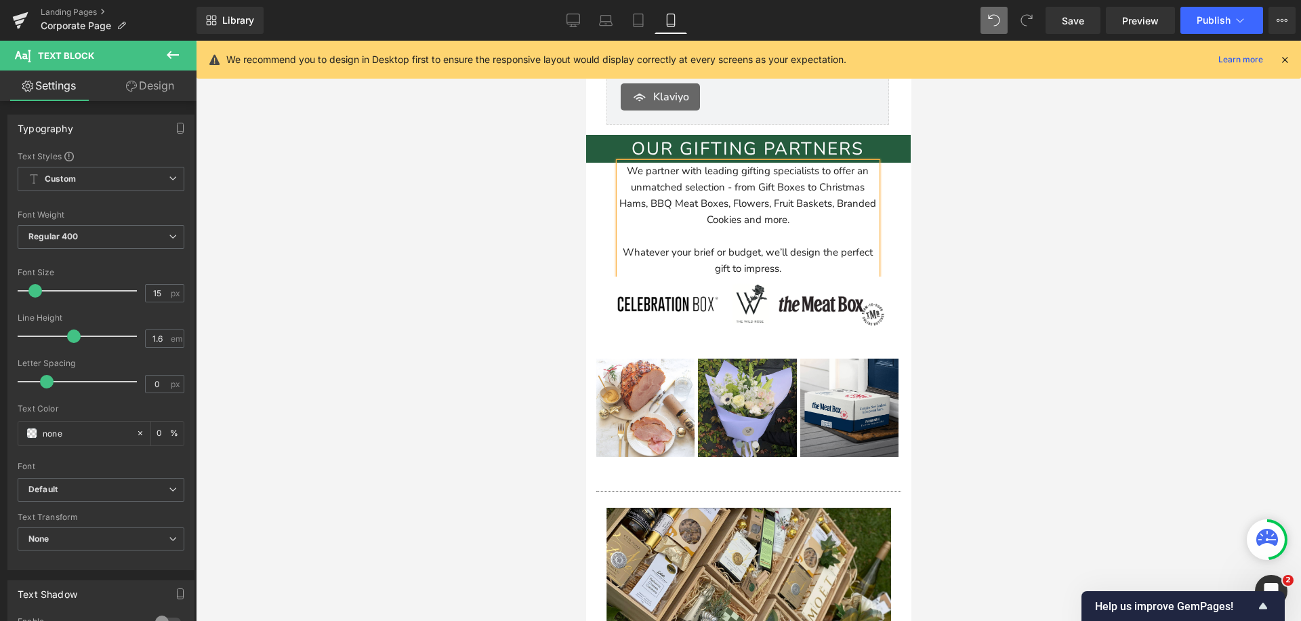
click at [681, 202] on span "We partner with leading gifting specialists to offer an unmatched selection - f…" at bounding box center [747, 195] width 257 height 62
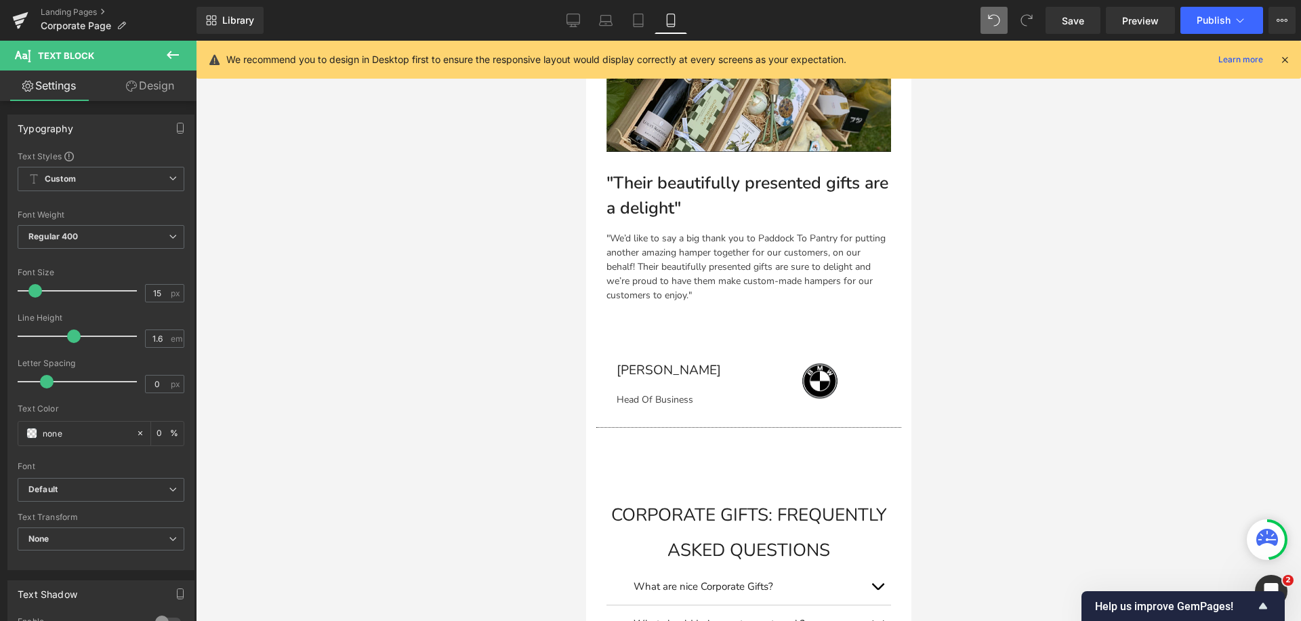
scroll to position [4731, 0]
click at [671, 426] on hr at bounding box center [747, 429] width 305 height 7
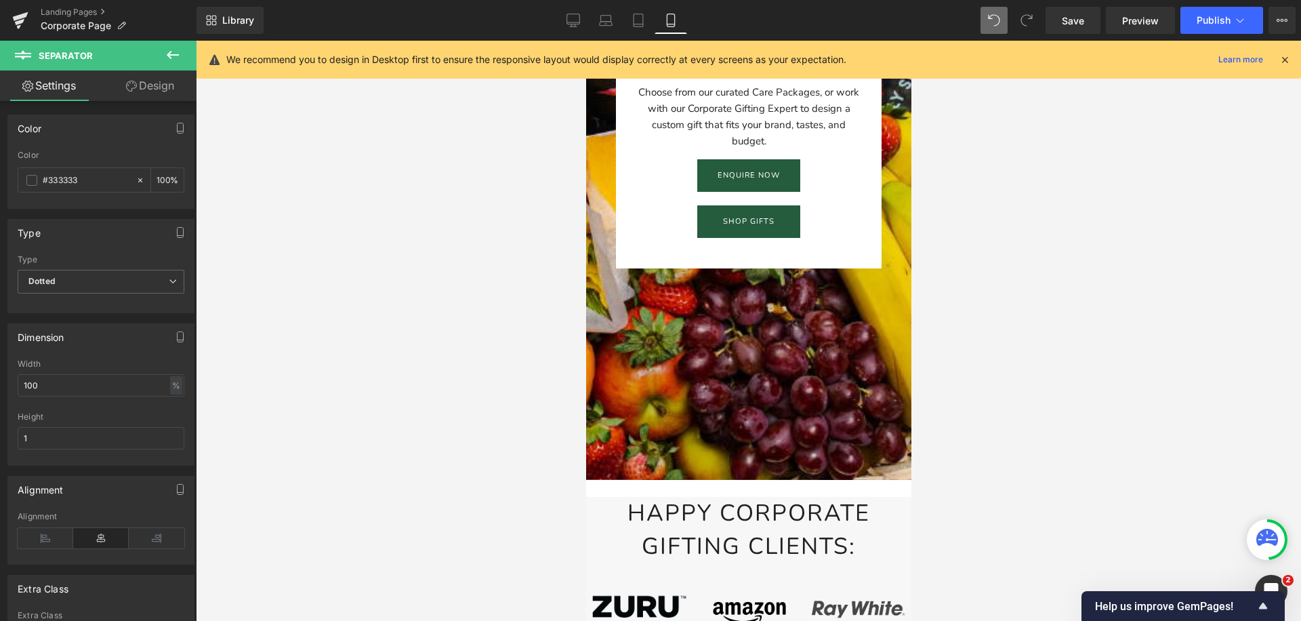
scroll to position [0, 0]
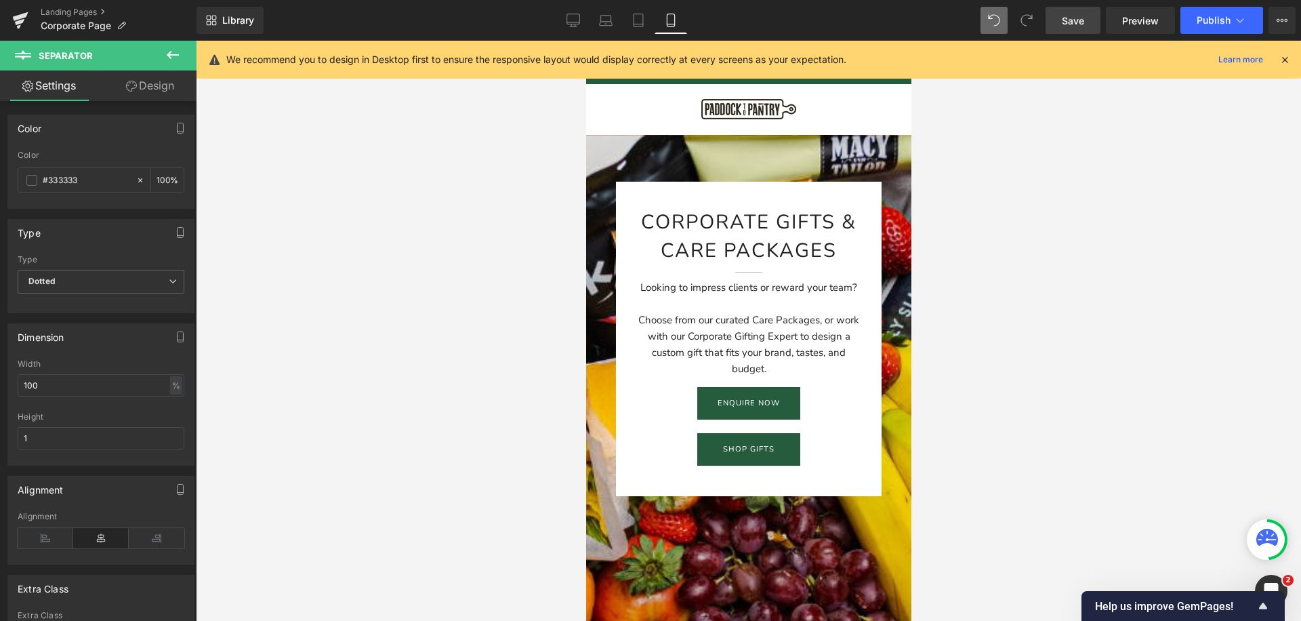
click at [1064, 26] on span "Save" at bounding box center [1073, 21] width 22 height 14
click at [567, 24] on icon at bounding box center [573, 21] width 14 height 14
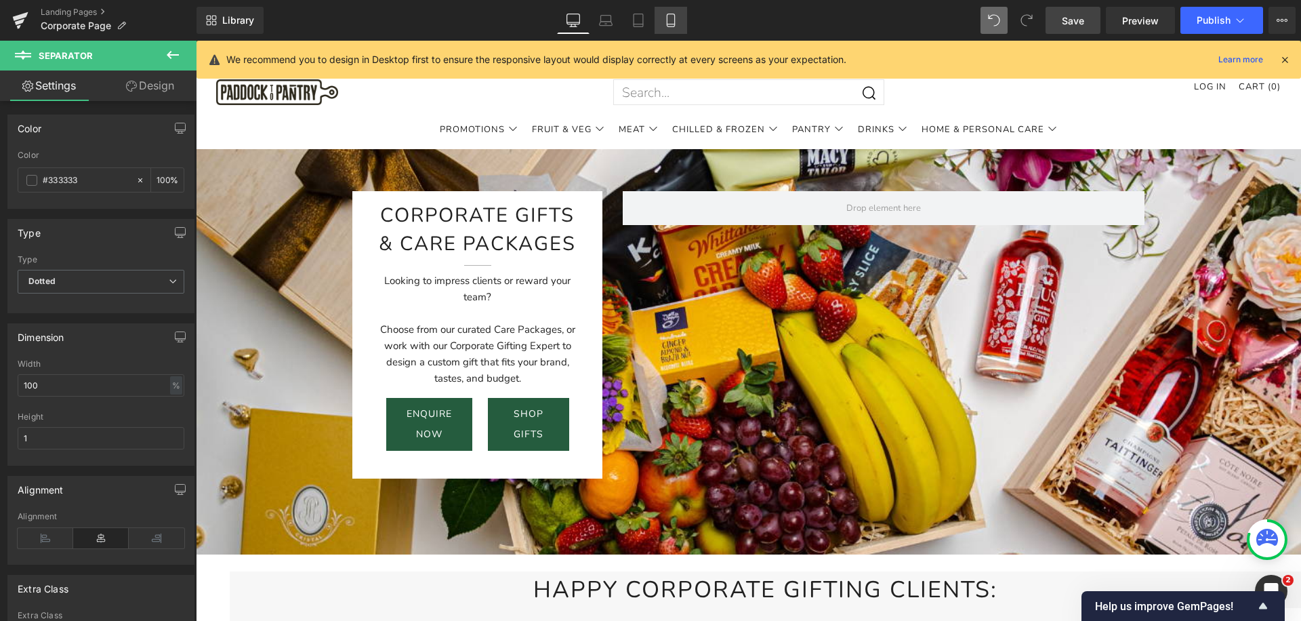
click at [668, 24] on icon at bounding box center [671, 21] width 14 height 14
type input "100"
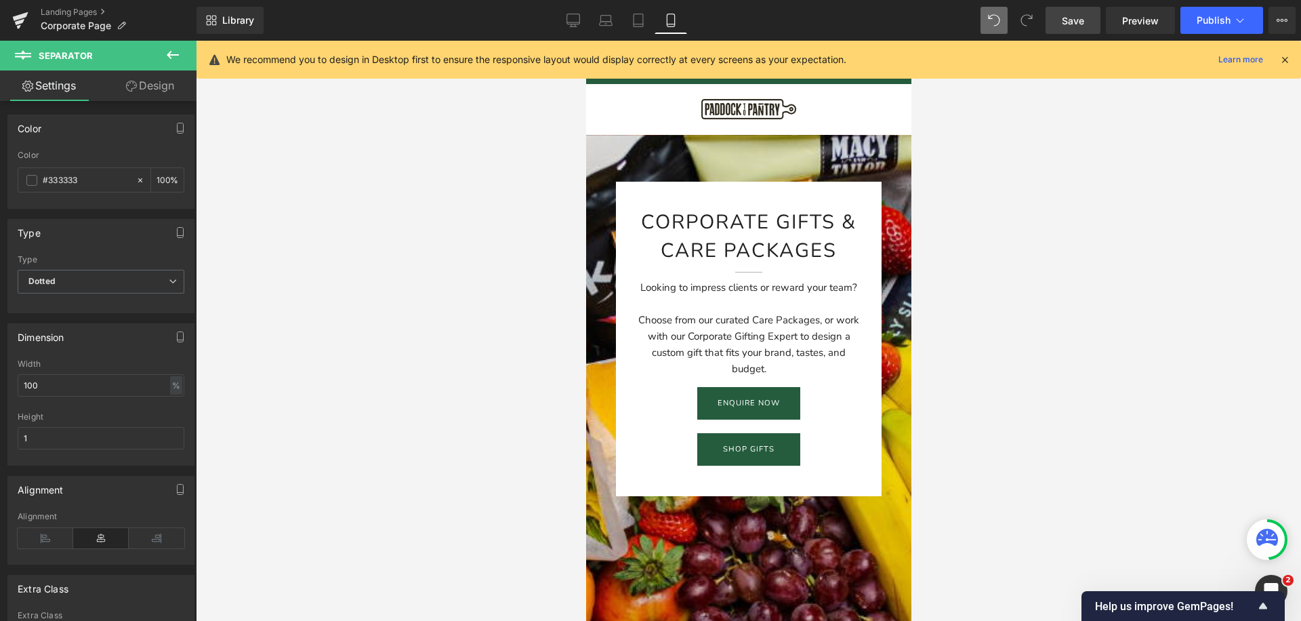
scroll to position [1429, 0]
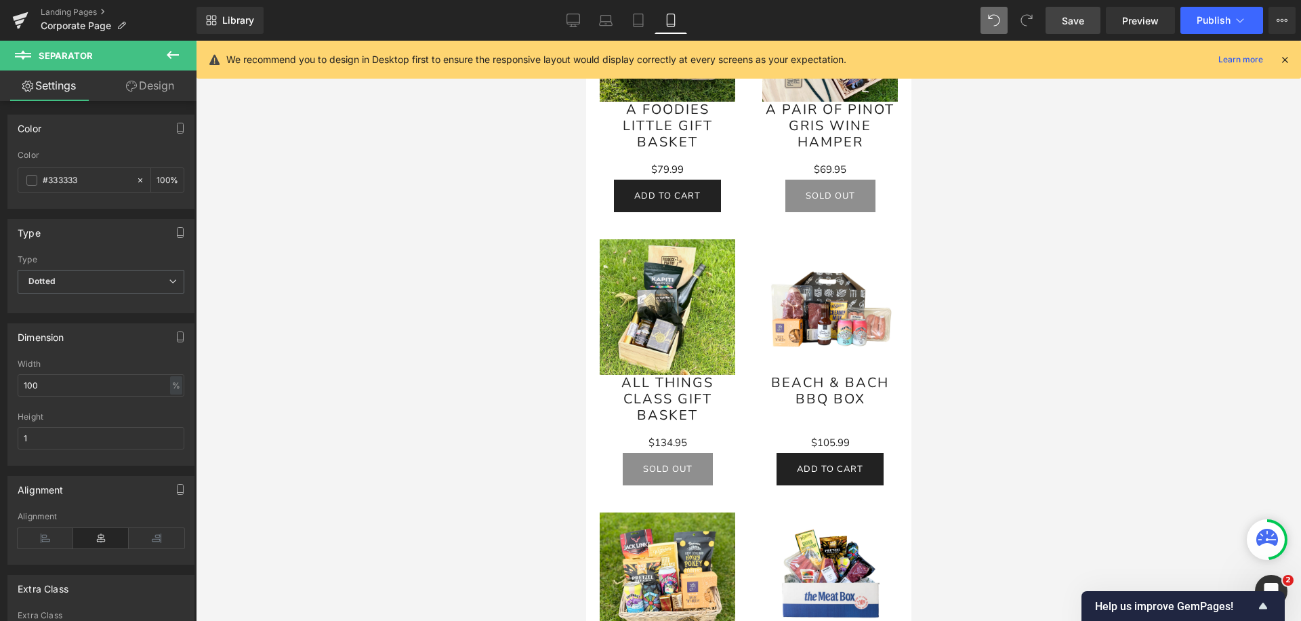
click at [671, 22] on icon at bounding box center [671, 21] width 14 height 14
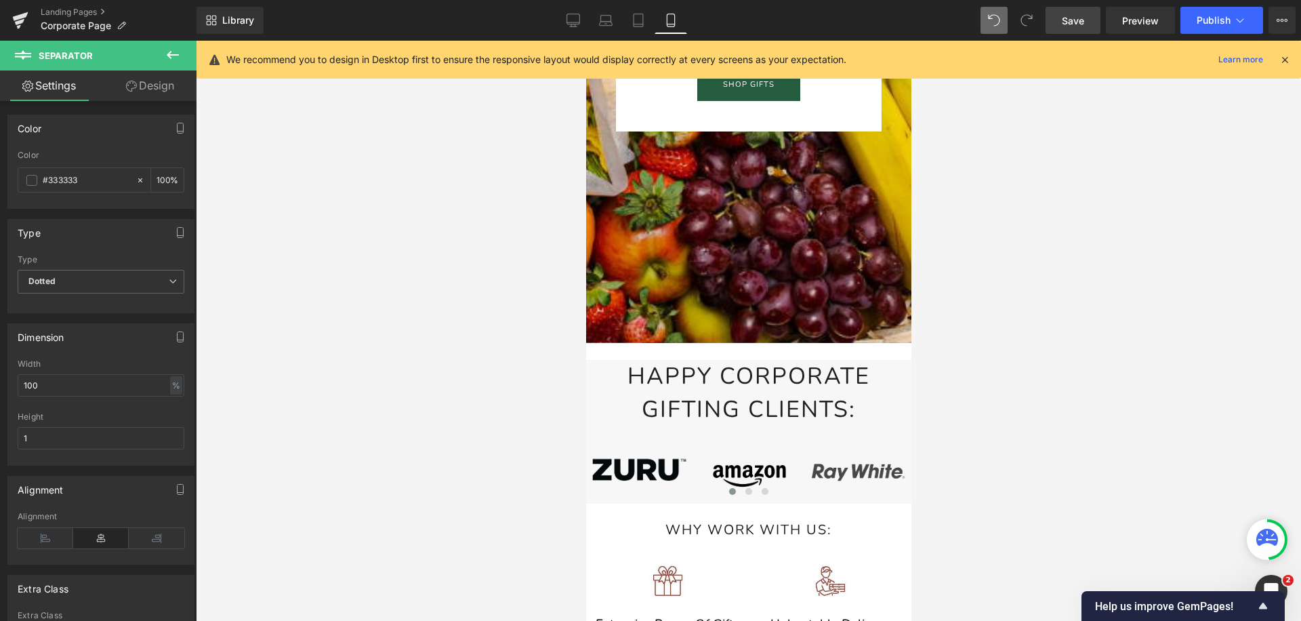
scroll to position [0, 0]
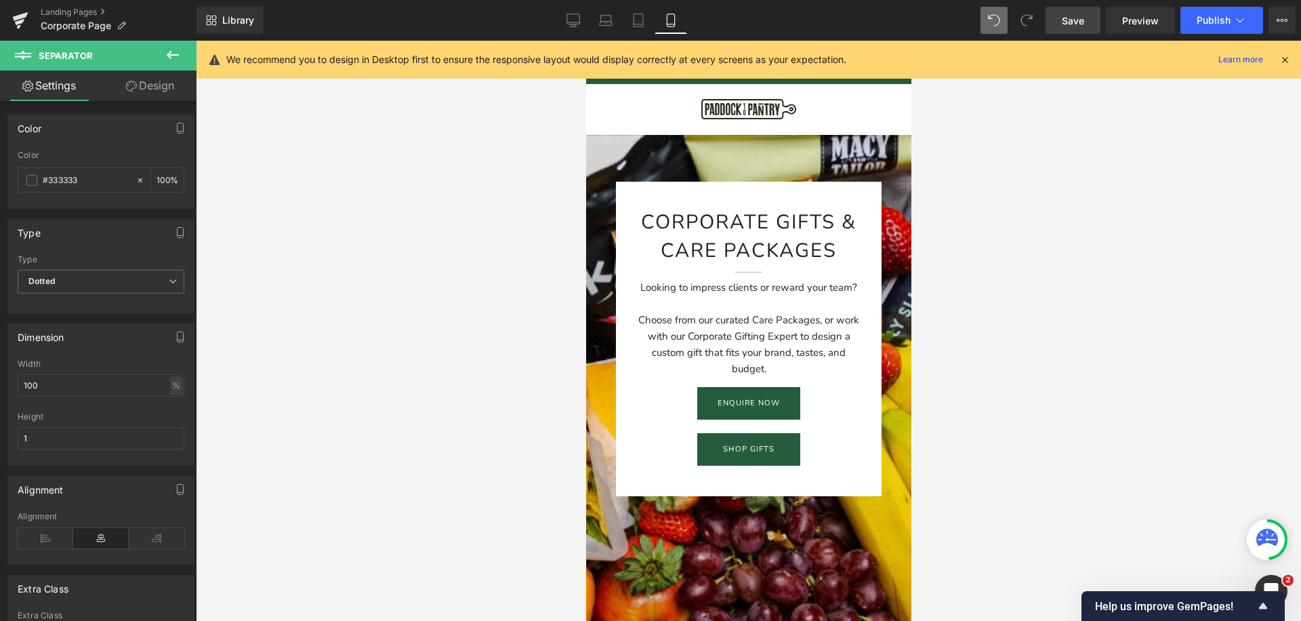
click at [1062, 20] on span "Save" at bounding box center [1073, 21] width 22 height 14
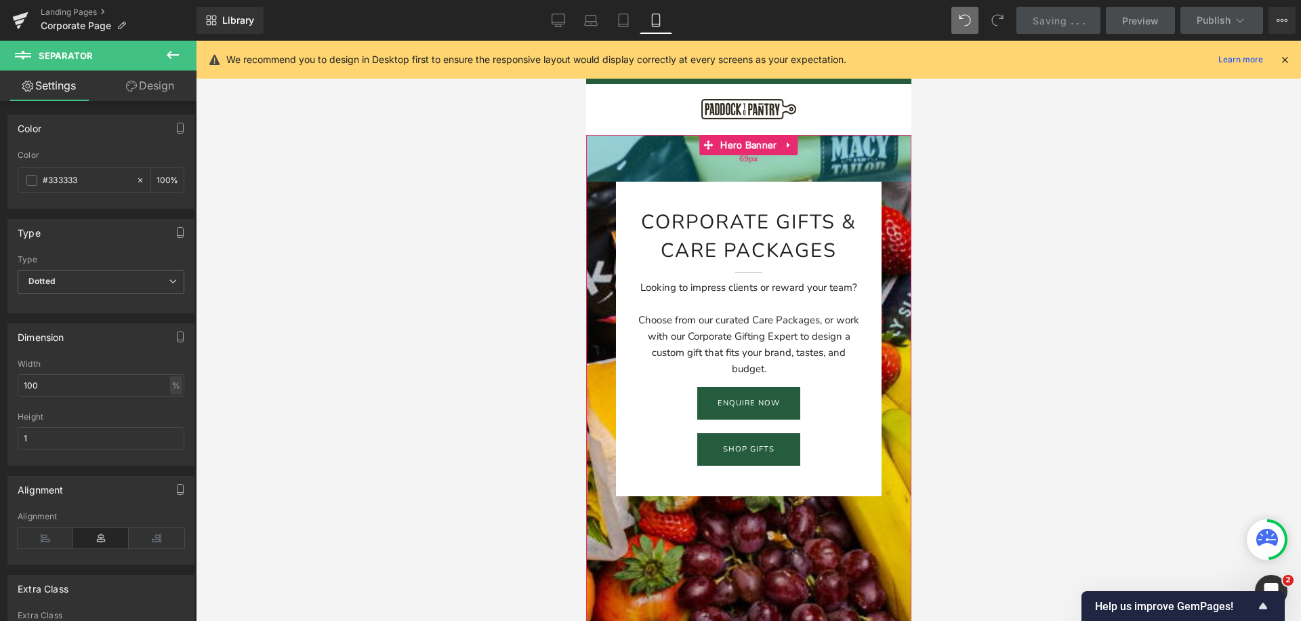
click at [822, 165] on div "69px" at bounding box center [747, 158] width 325 height 47
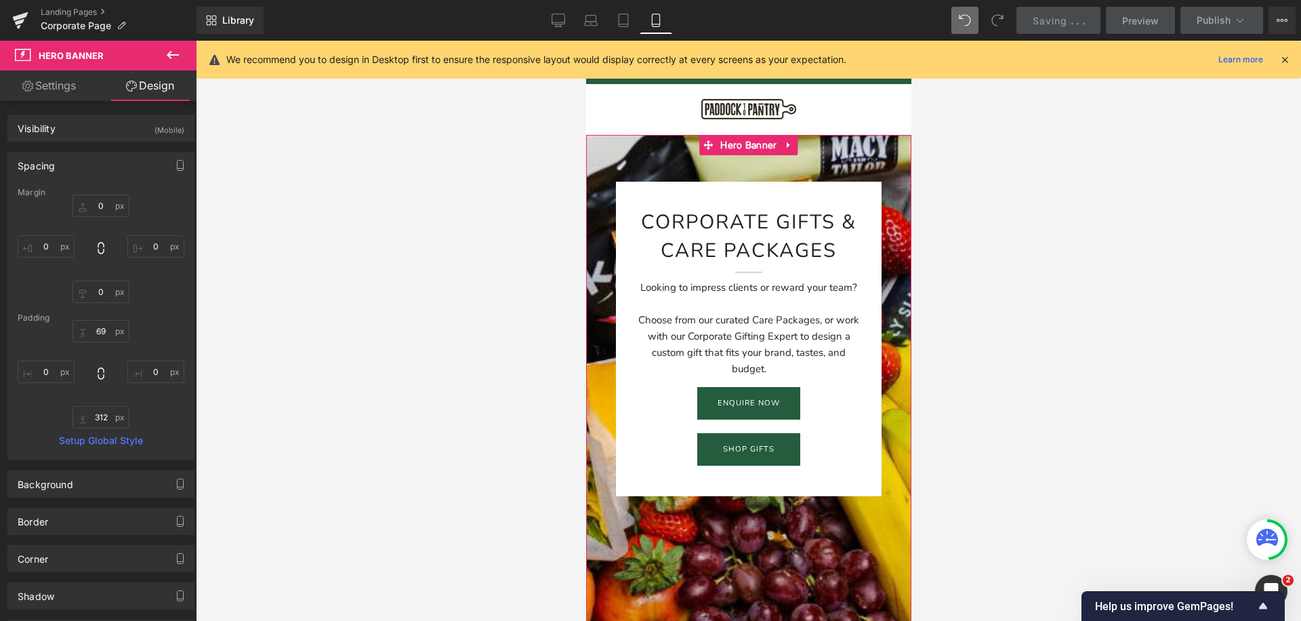
click at [66, 87] on link "Settings" at bounding box center [49, 85] width 98 height 30
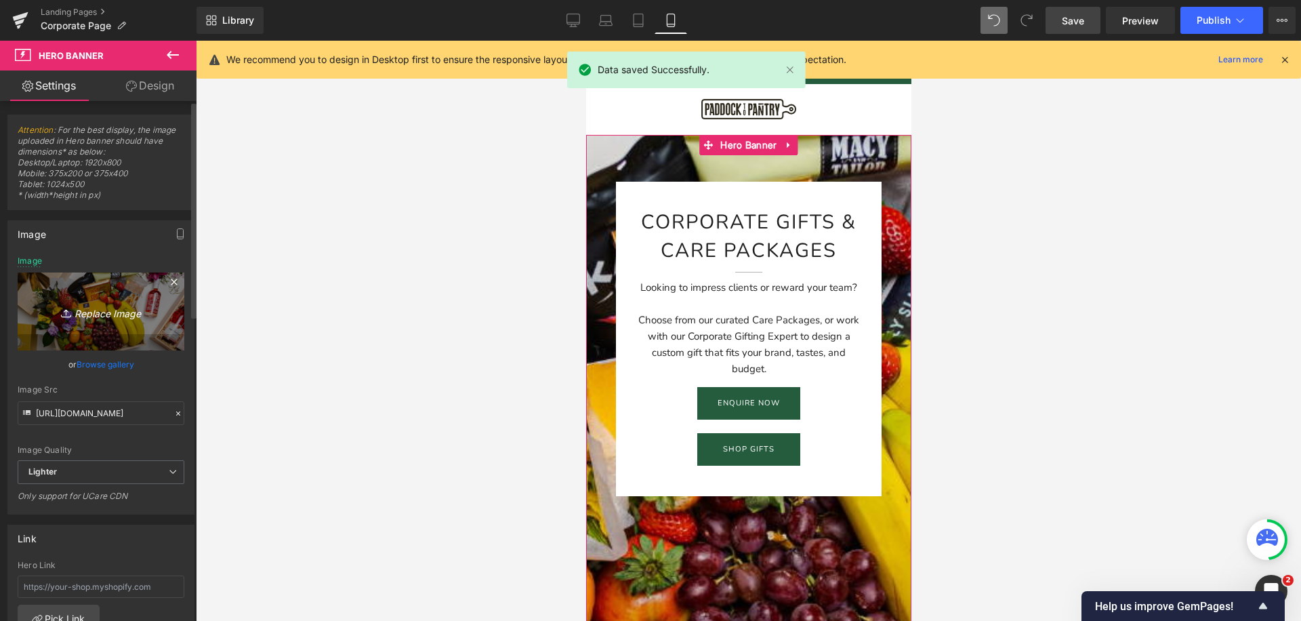
click at [112, 314] on icon "Replace Image" at bounding box center [101, 311] width 108 height 17
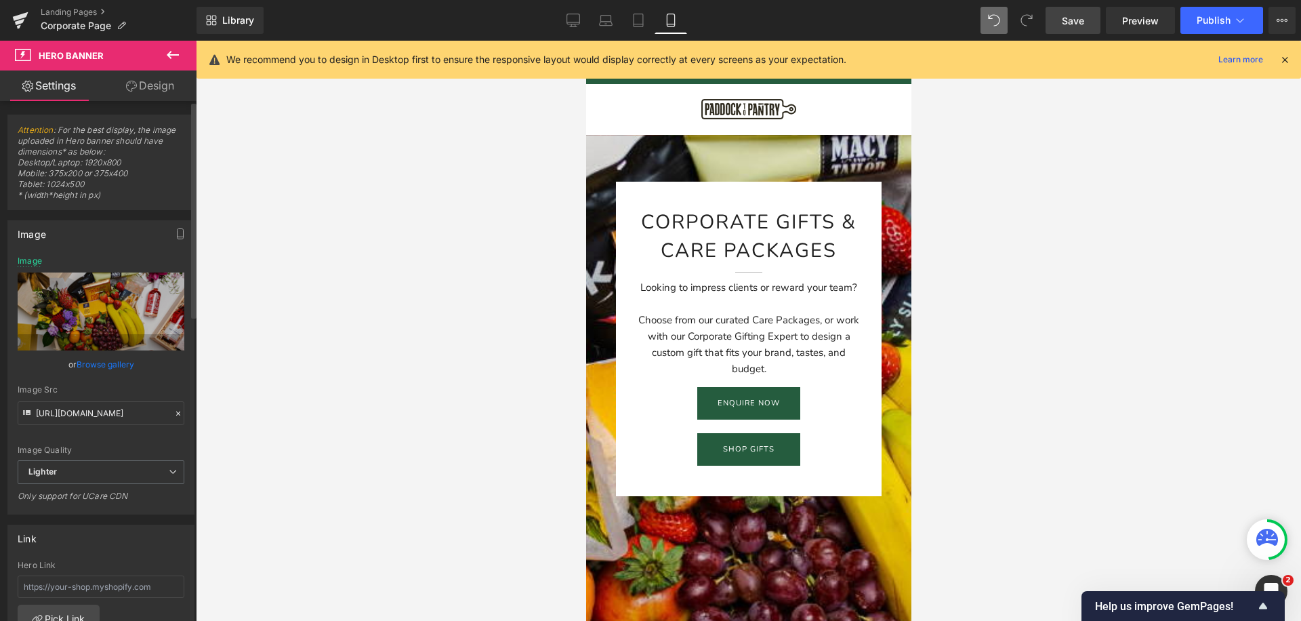
type input "C:\fakepath\IMG_6921 Large.jpeg"
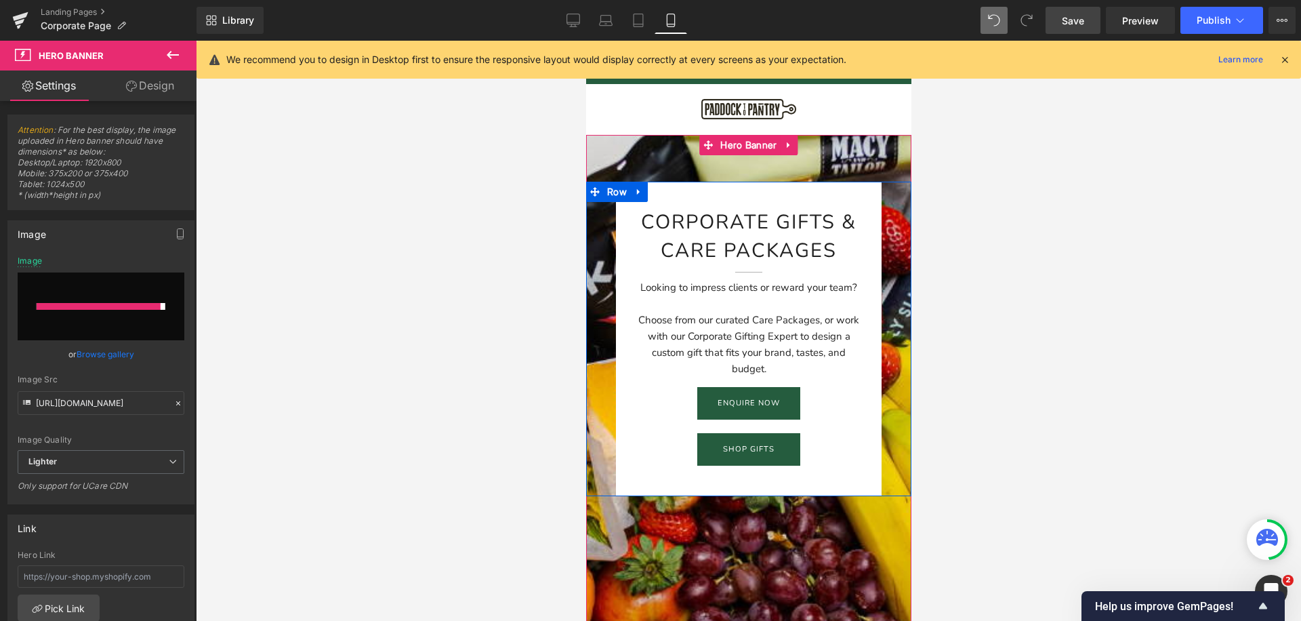
type input "[URL][DOMAIN_NAME]"
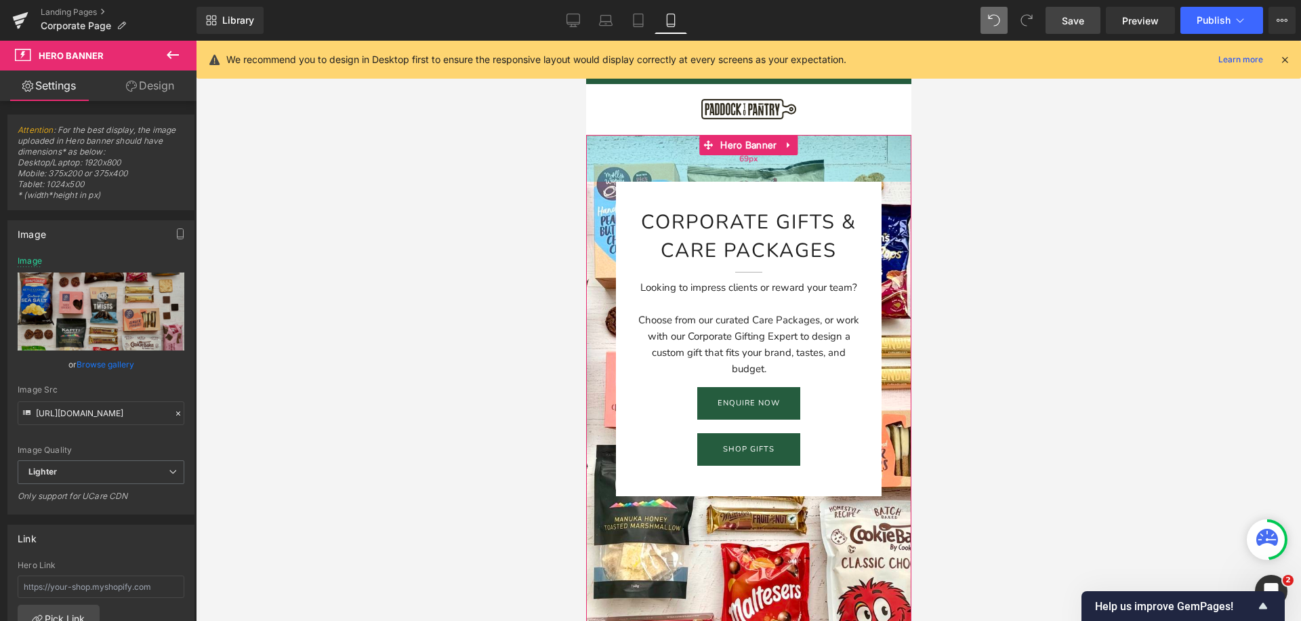
click at [635, 137] on div "Corporate Gifts & Care packages Heading Separator Looking to impress clients or…" at bounding box center [747, 421] width 325 height 572
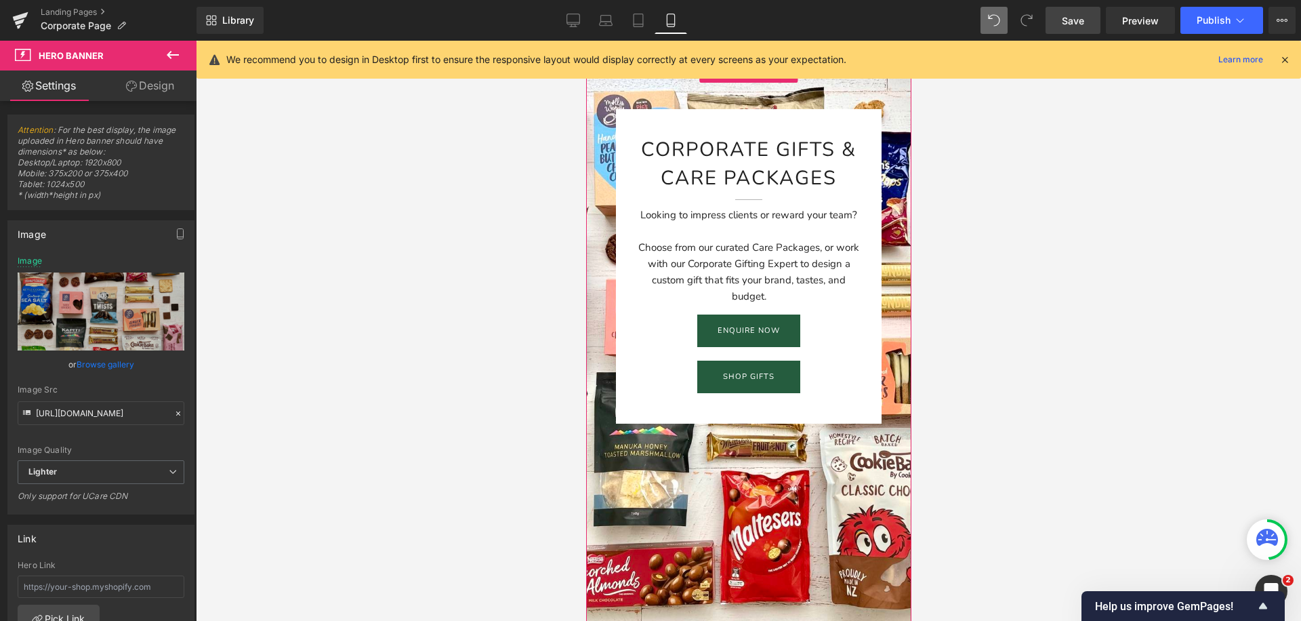
scroll to position [55, 0]
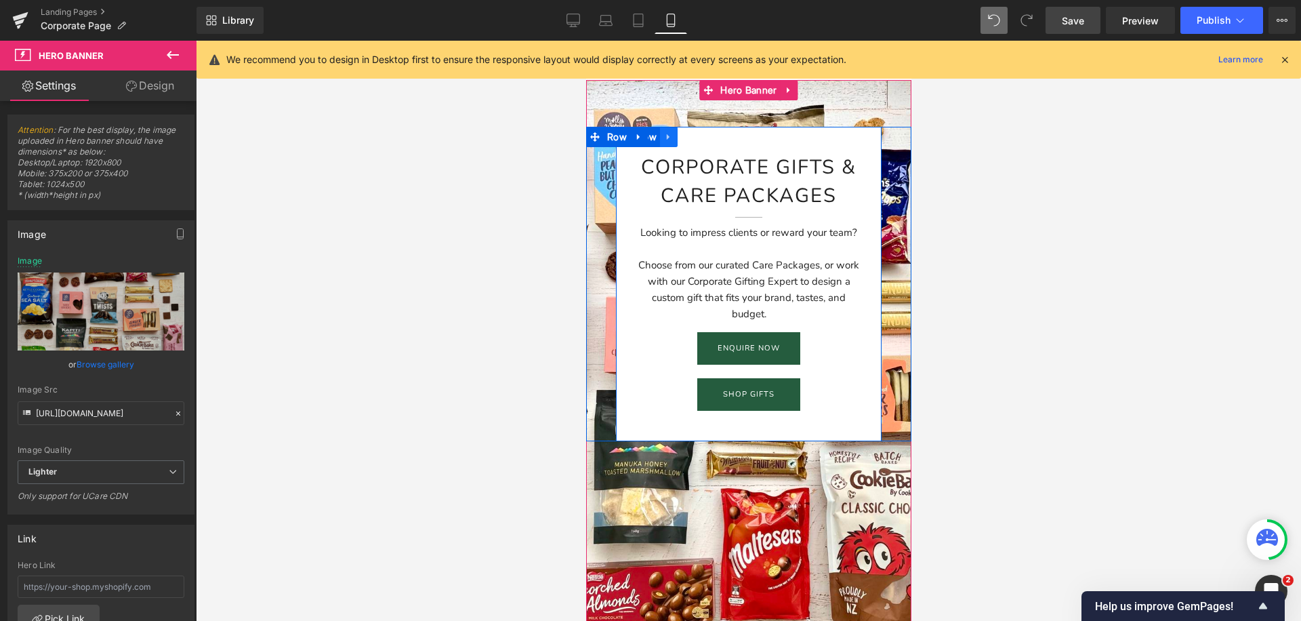
click at [670, 135] on icon at bounding box center [667, 137] width 9 height 10
click at [748, 134] on div "Corporate Gifts & Care packages Heading Separator Looking to impress clients or…" at bounding box center [748, 284] width 266 height 314
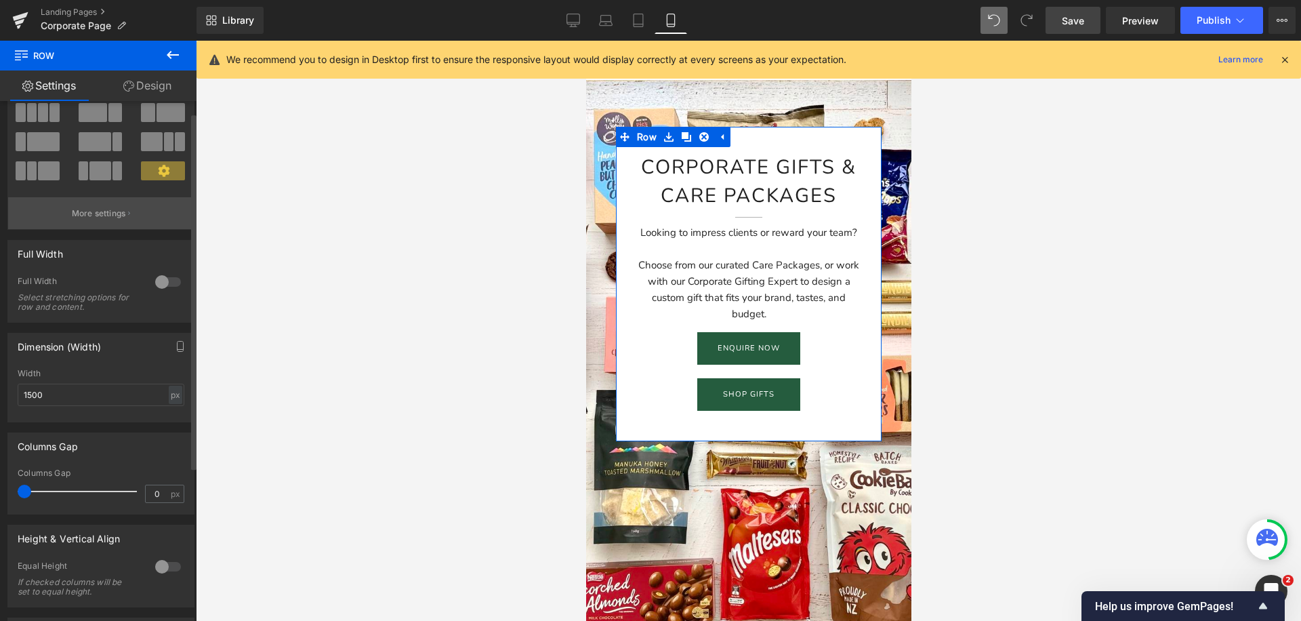
scroll to position [0, 0]
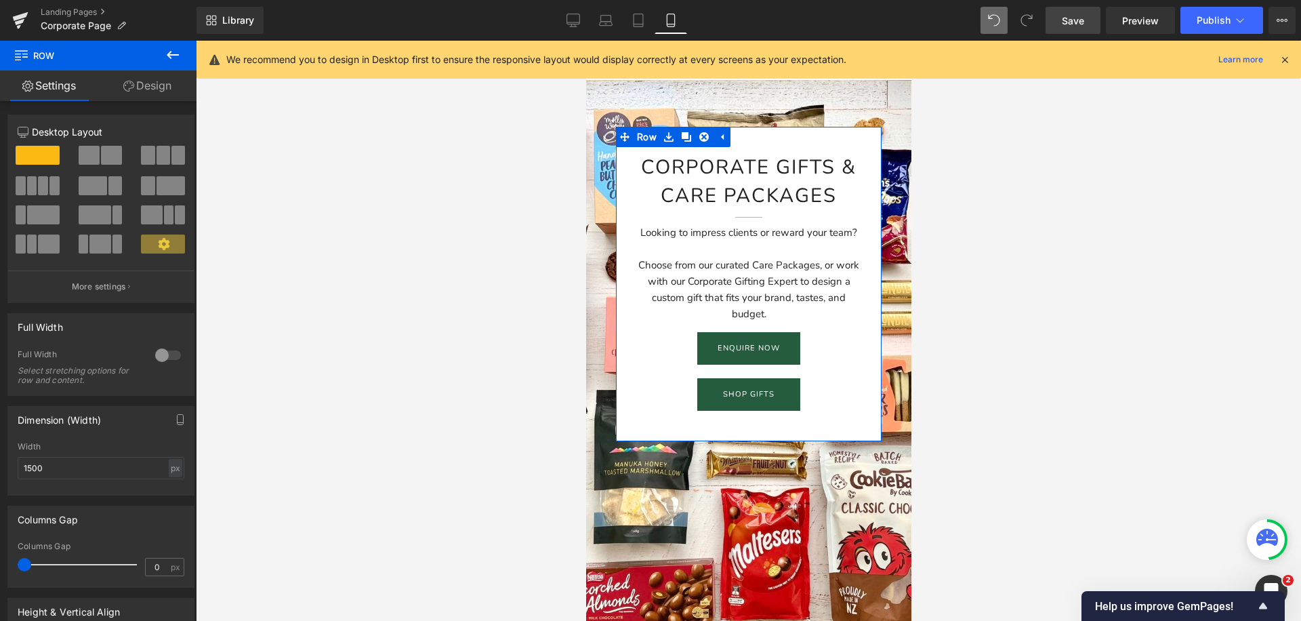
click at [152, 91] on link "Design" at bounding box center [147, 85] width 98 height 30
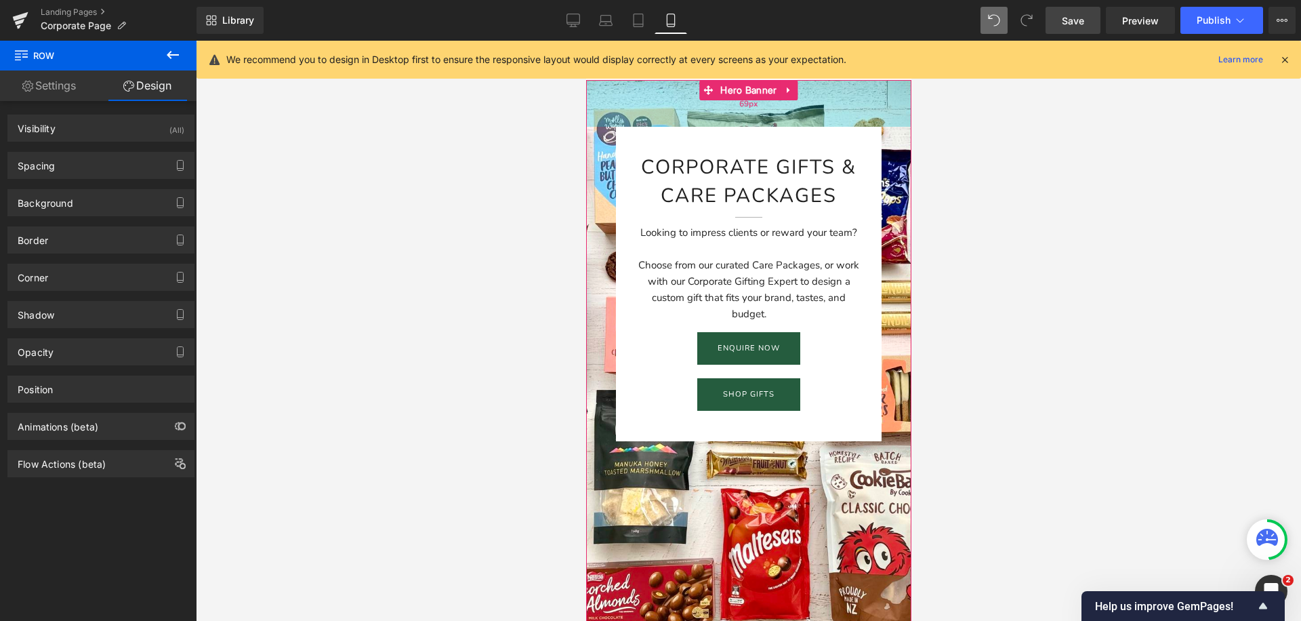
click at [598, 91] on div "69px" at bounding box center [747, 103] width 325 height 47
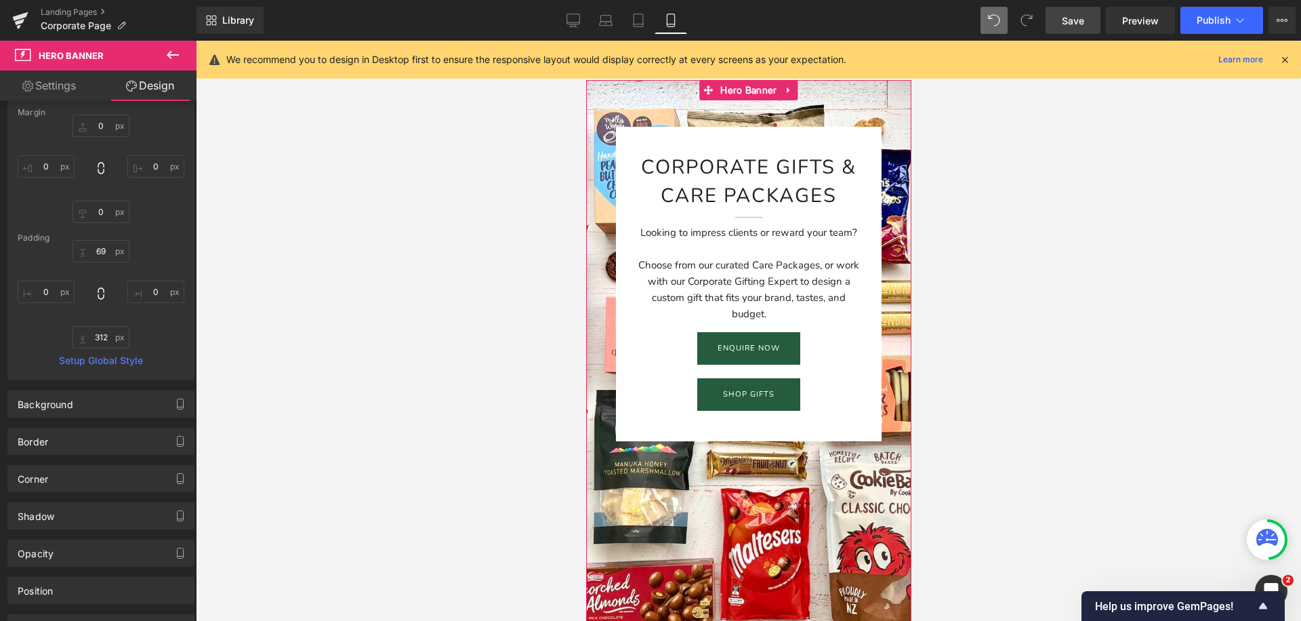
scroll to position [85, 0]
click at [99, 414] on div "Border Border Style Custom Custom Setup Global Style Custom Setup Global Style …" at bounding box center [101, 431] width 203 height 37
click at [93, 410] on div "Background" at bounding box center [101, 399] width 186 height 26
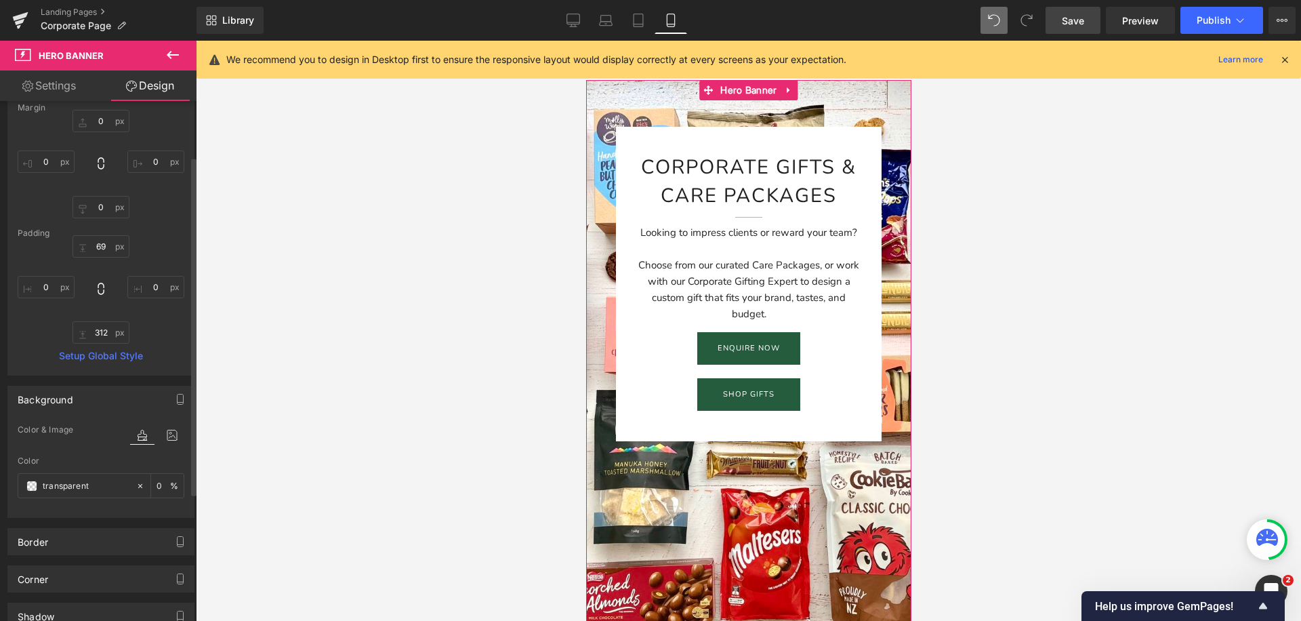
click at [88, 528] on div "Border Border Style Custom Custom Setup Global Style Custom Setup Global Style …" at bounding box center [100, 541] width 187 height 27
click at [84, 540] on div "Border" at bounding box center [101, 541] width 186 height 26
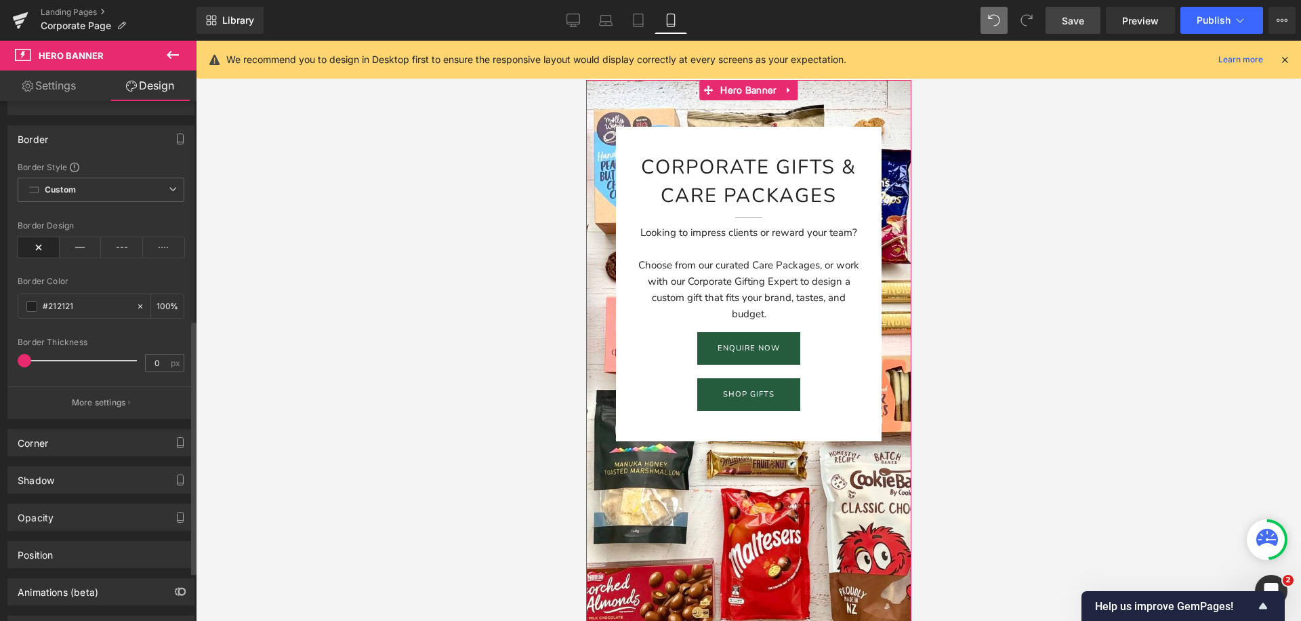
scroll to position [547, 0]
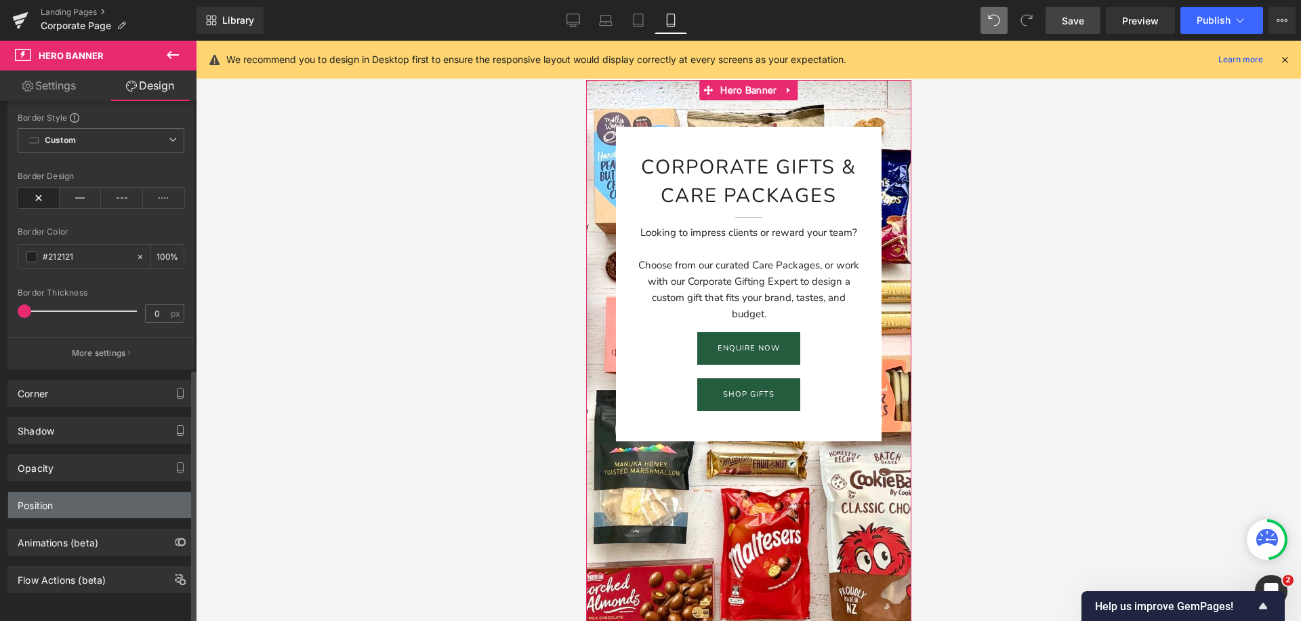
click at [68, 499] on div "Position" at bounding box center [101, 505] width 186 height 26
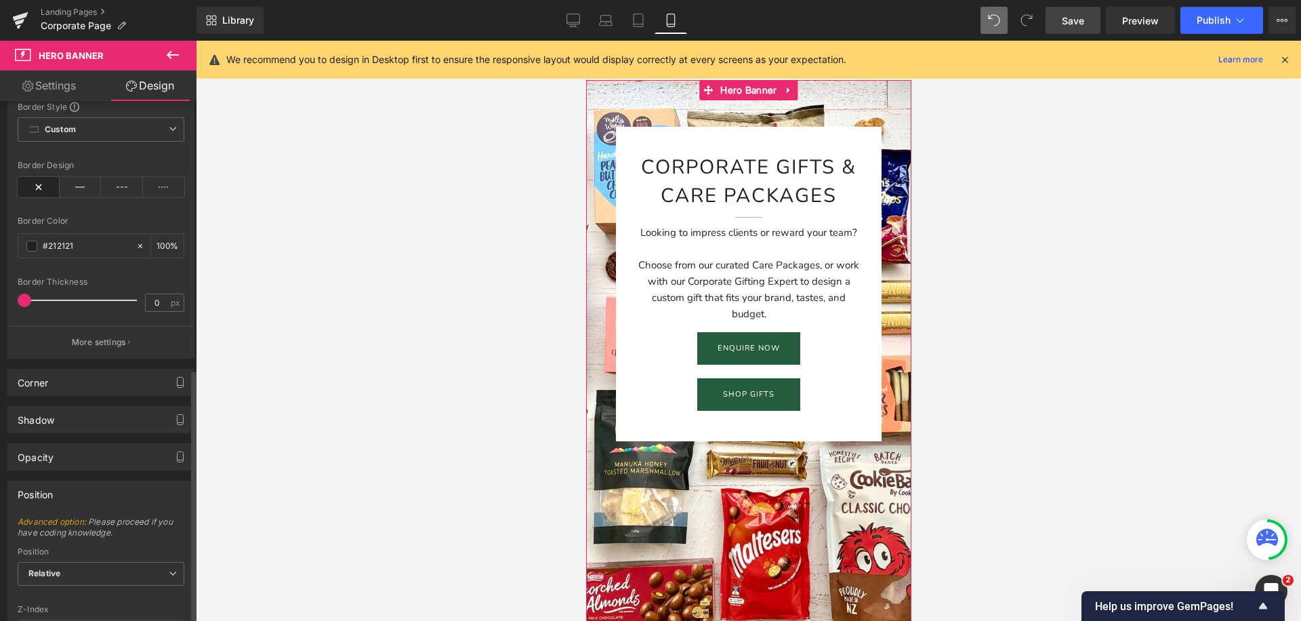
scroll to position [730, 0]
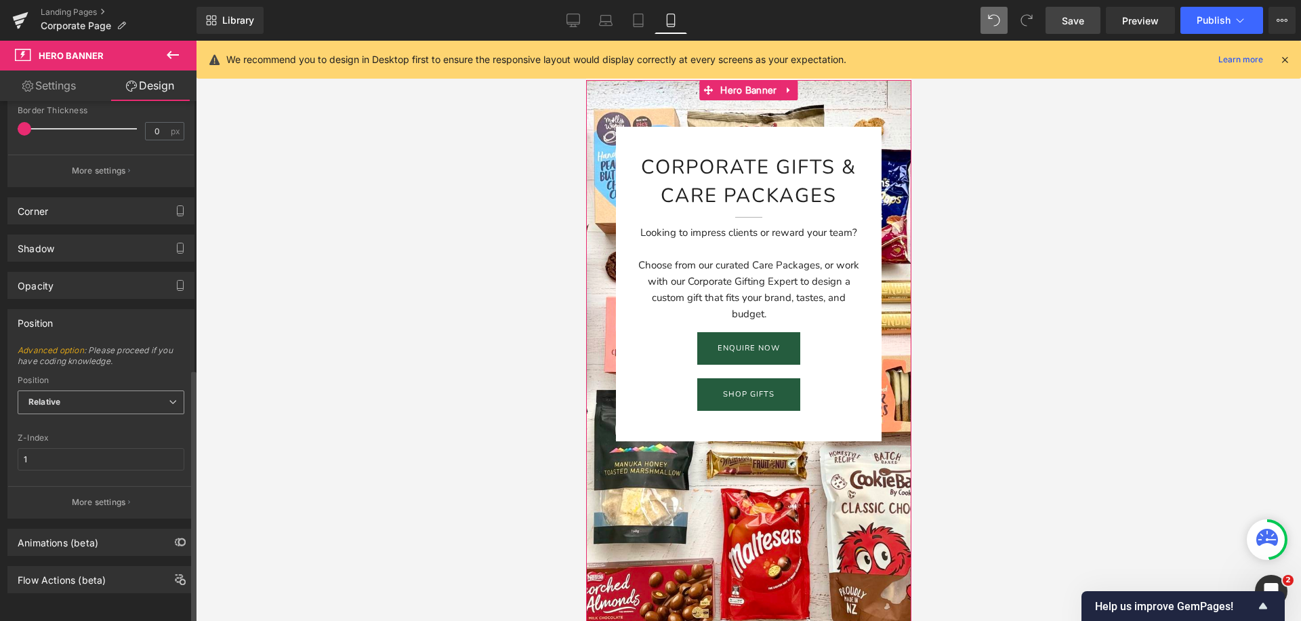
click at [95, 390] on span "Relative" at bounding box center [101, 402] width 167 height 24
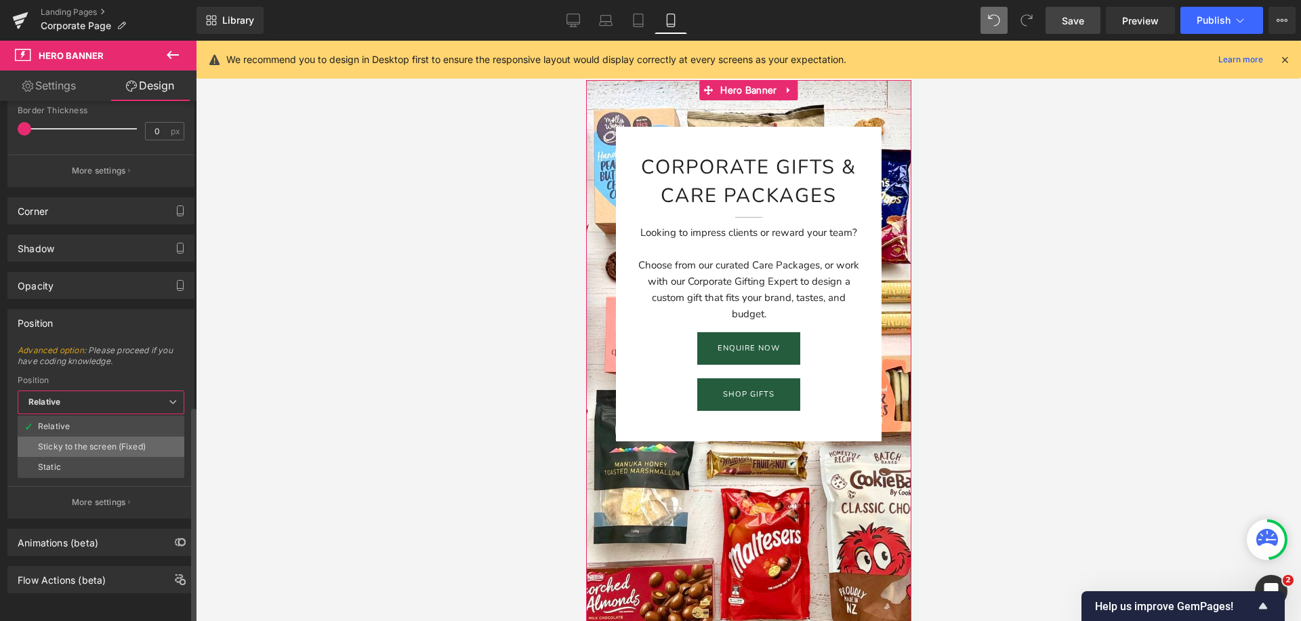
click at [79, 442] on div "Sticky to the screen (Fixed)" at bounding box center [92, 446] width 108 height 9
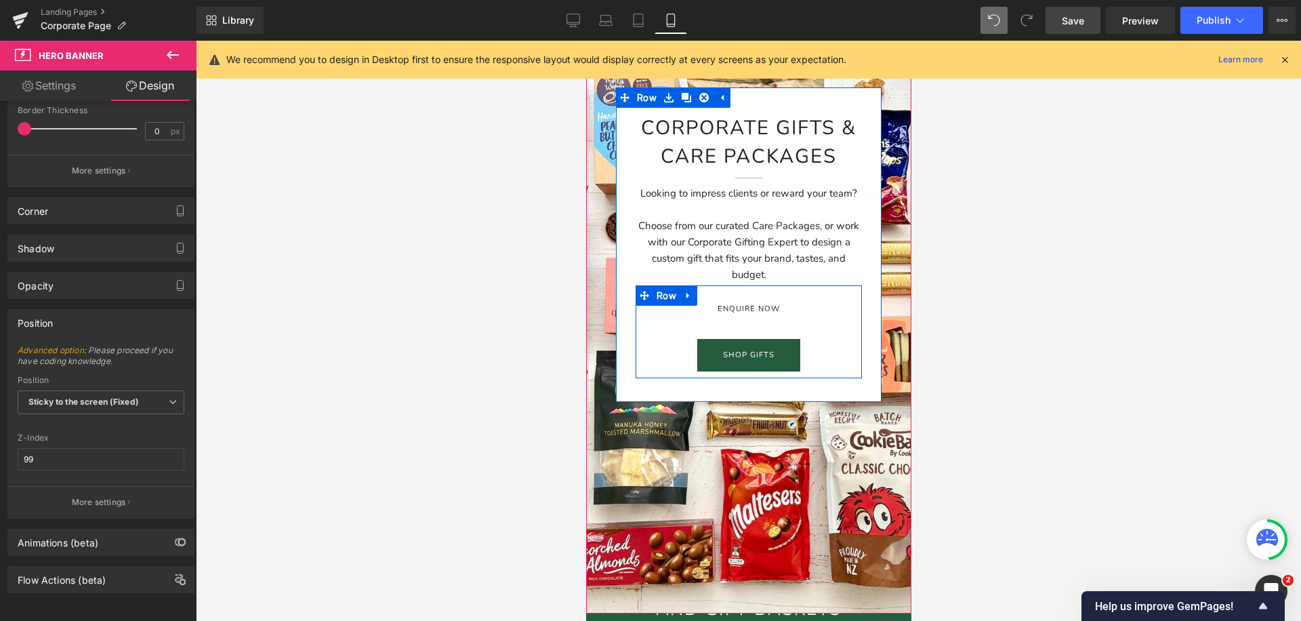
scroll to position [257, 0]
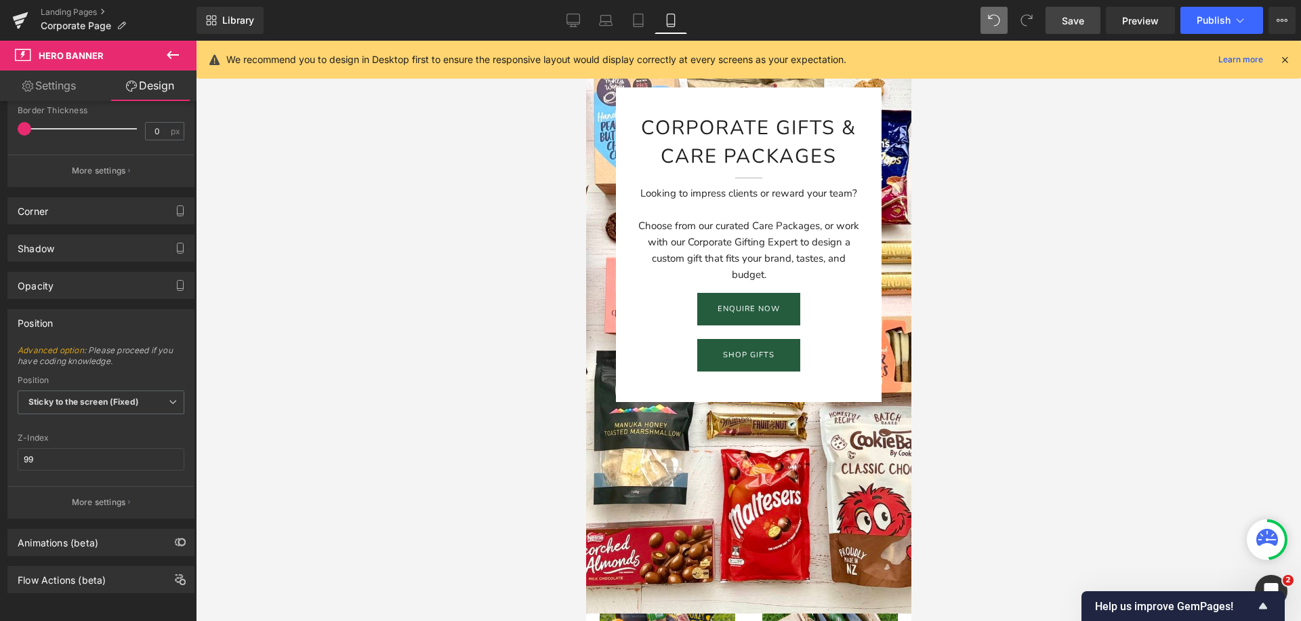
click at [535, 428] on div at bounding box center [748, 331] width 1105 height 580
click at [135, 390] on span "Sticky to the screen (Fixed)" at bounding box center [101, 402] width 167 height 24
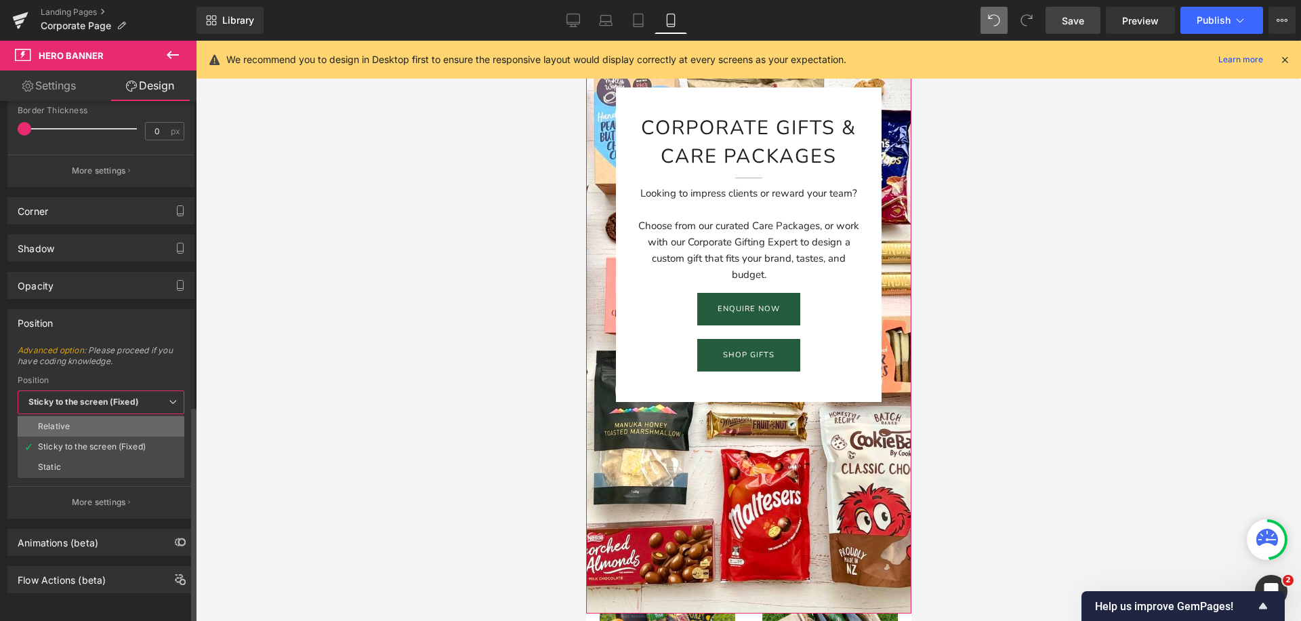
click at [96, 416] on li "Relative" at bounding box center [101, 426] width 167 height 20
type input "1"
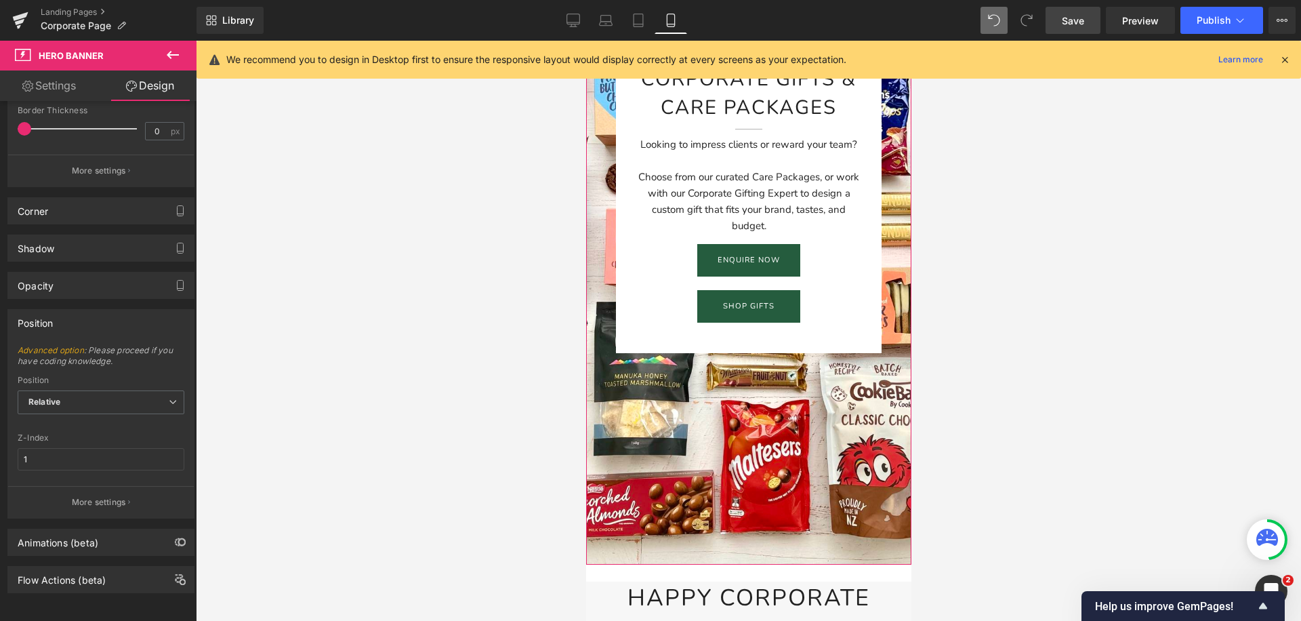
scroll to position [0, 0]
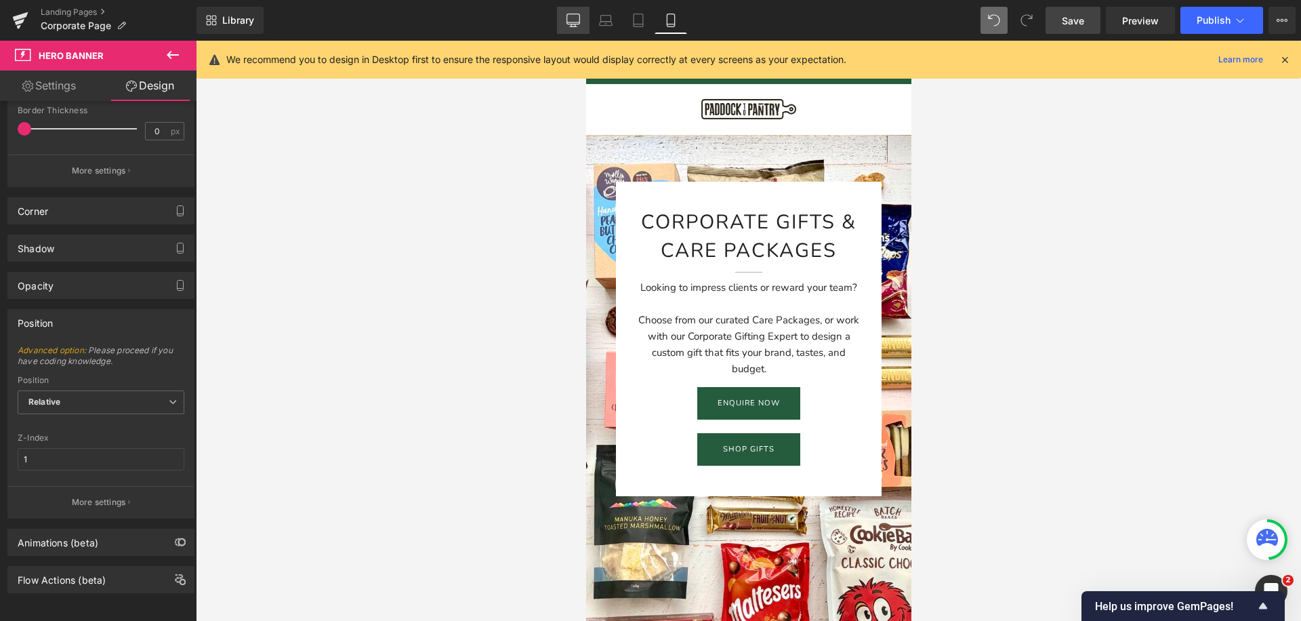
click at [574, 18] on icon at bounding box center [573, 21] width 14 height 14
type input "0"
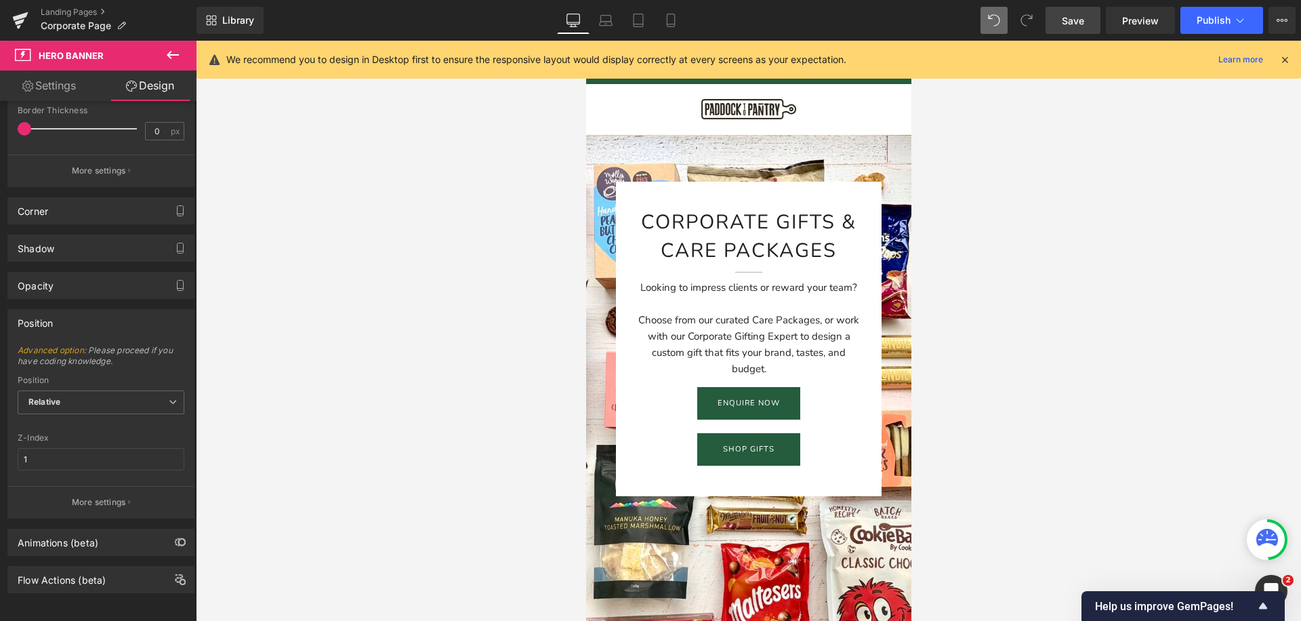
type input "62"
type input "0"
type input "112"
type input "0"
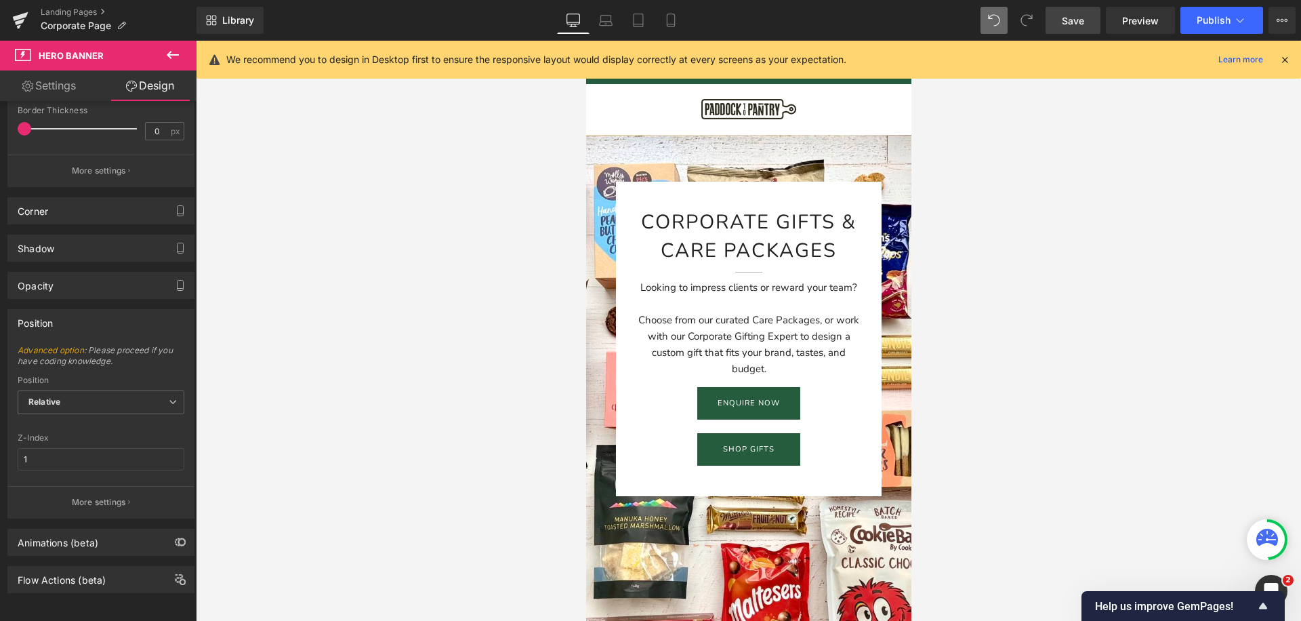
type input "100"
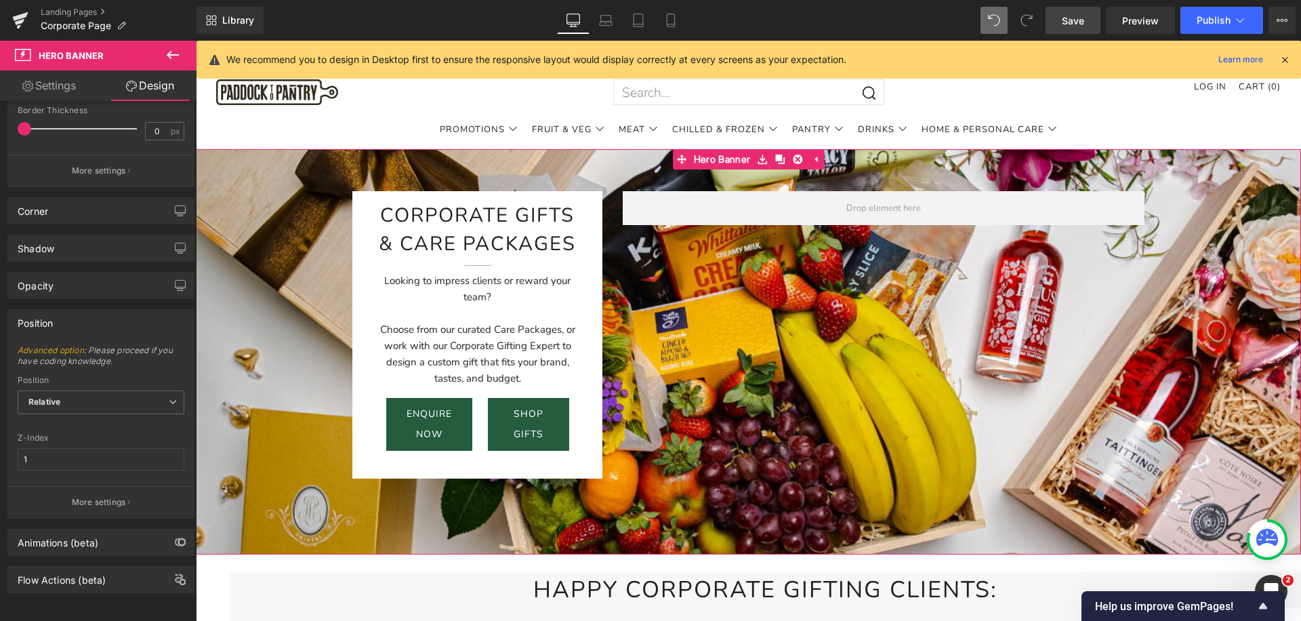
click at [268, 280] on span "Corporate Gifts & Care packages Heading Separator Looking to impress clients or…" at bounding box center [748, 334] width 1105 height 287
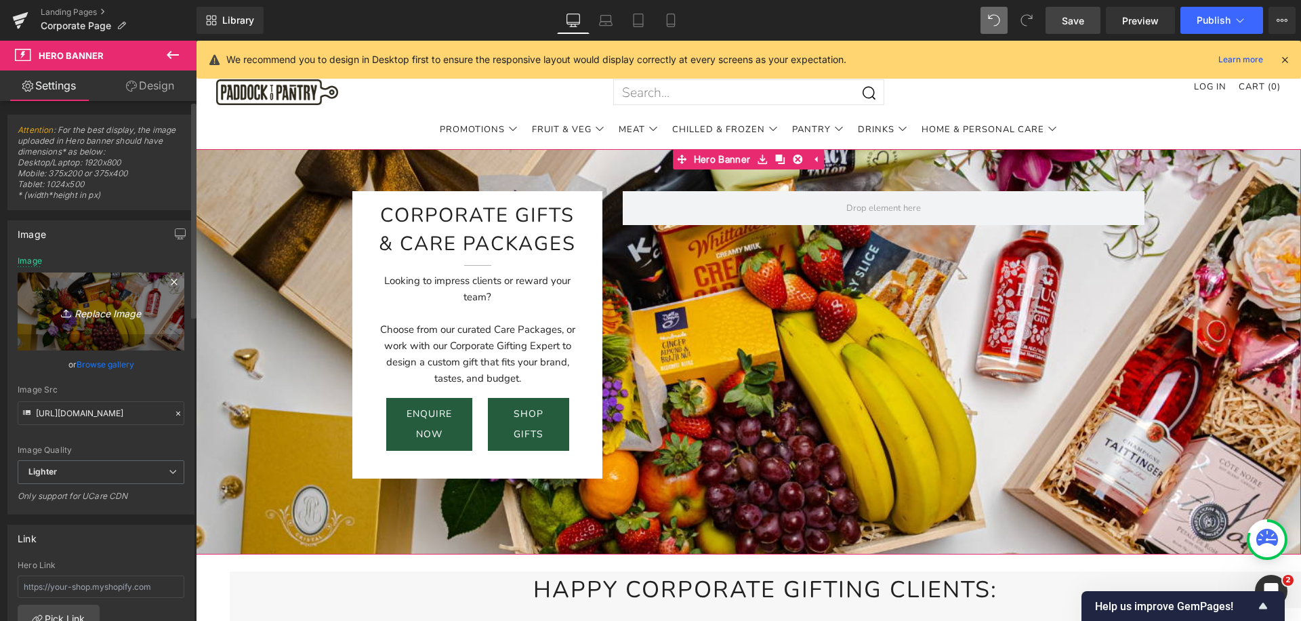
click at [98, 313] on icon "Replace Image" at bounding box center [101, 311] width 108 height 17
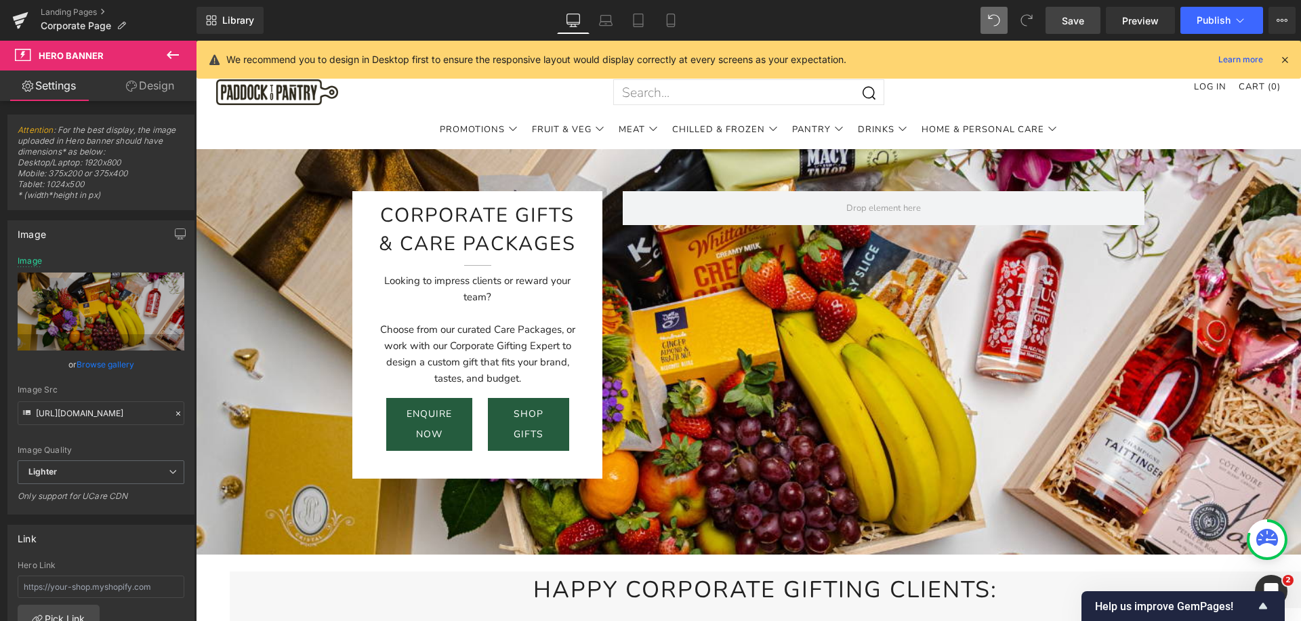
type input "C:\fakepath\IMG_6921 Large.jpeg"
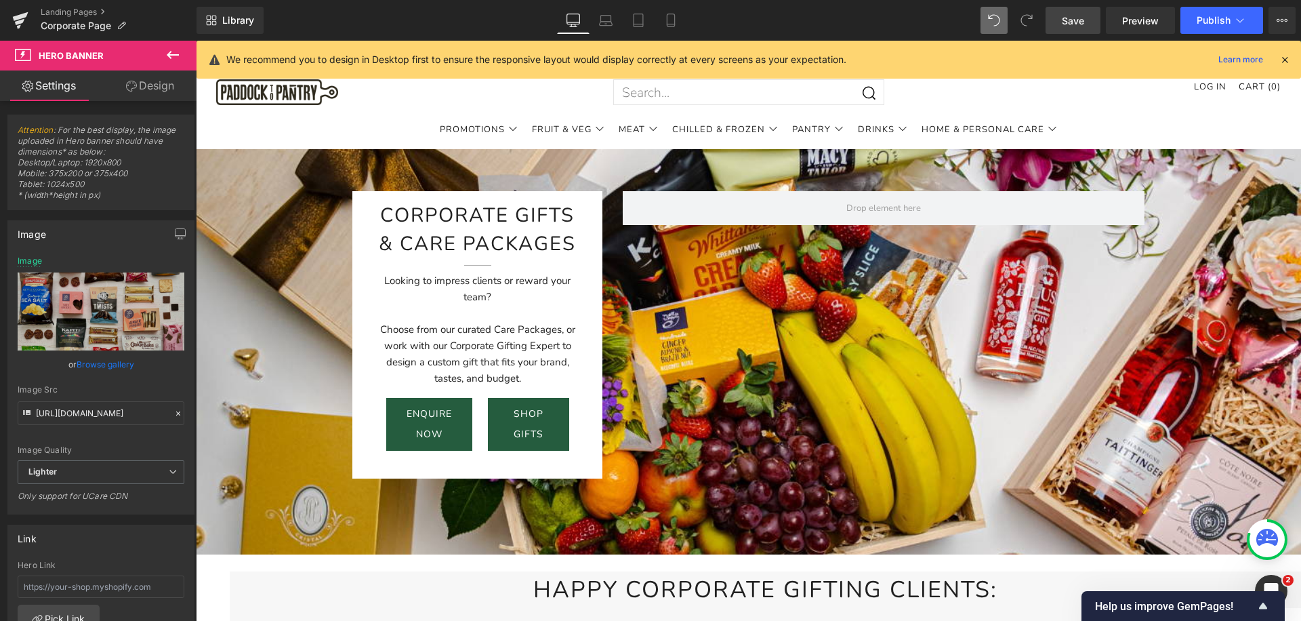
type input "[URL][DOMAIN_NAME]"
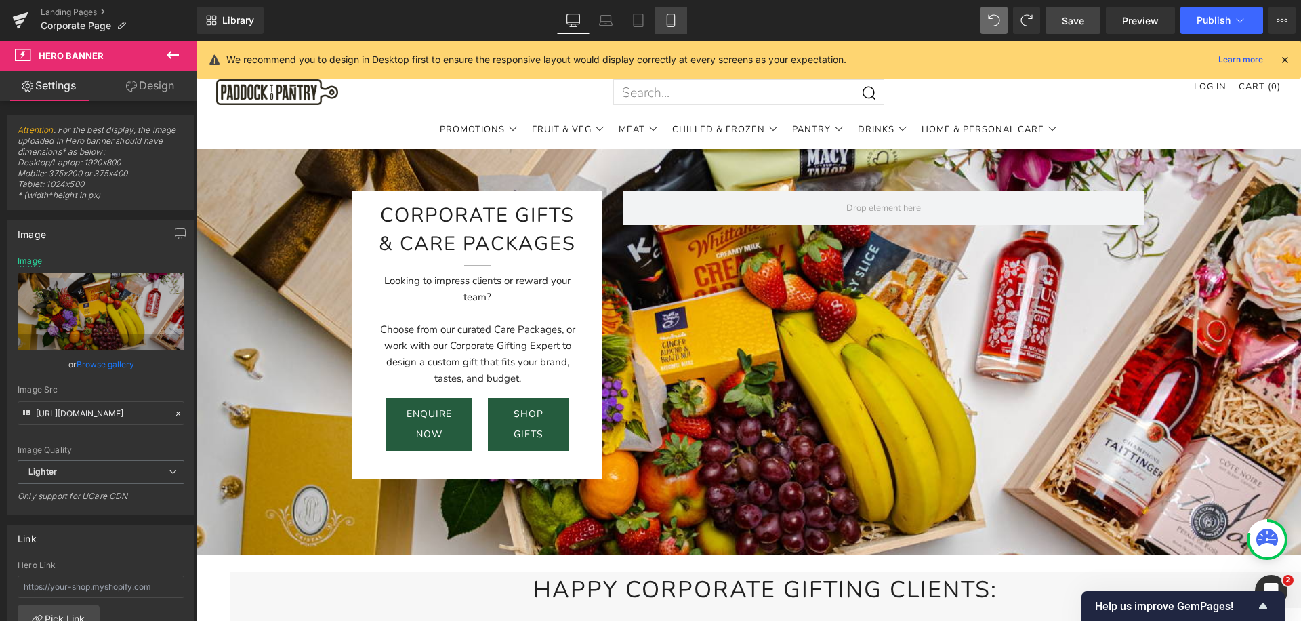
click at [675, 19] on icon at bounding box center [671, 21] width 14 height 14
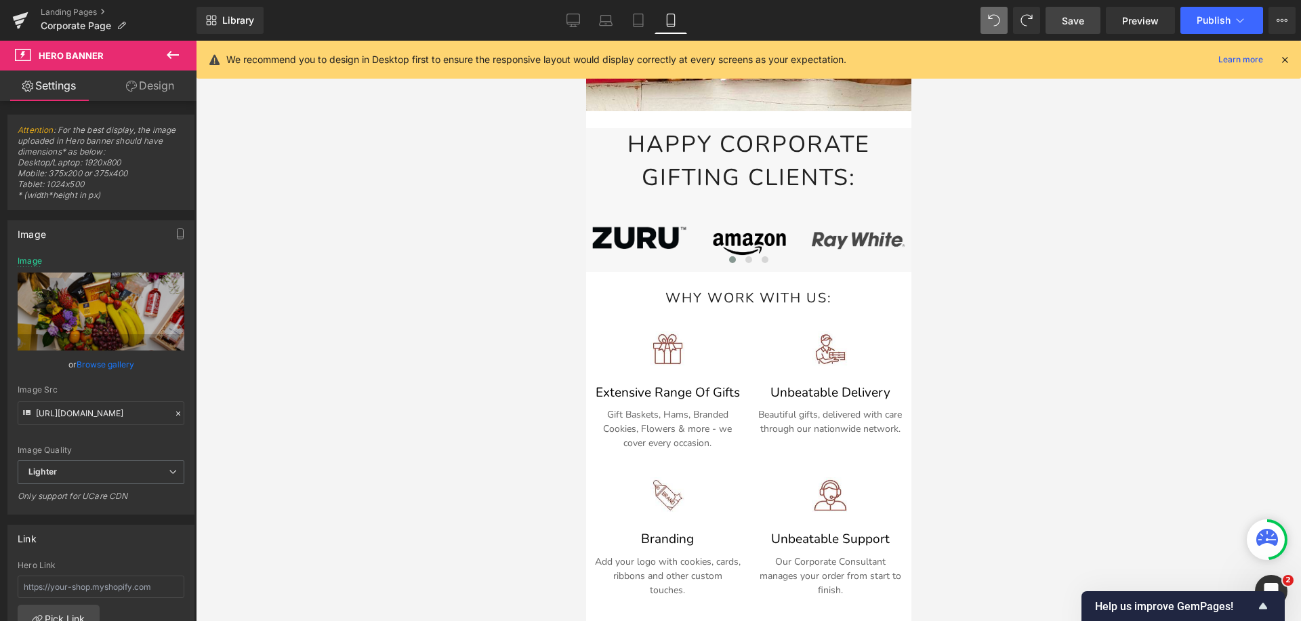
scroll to position [512, 0]
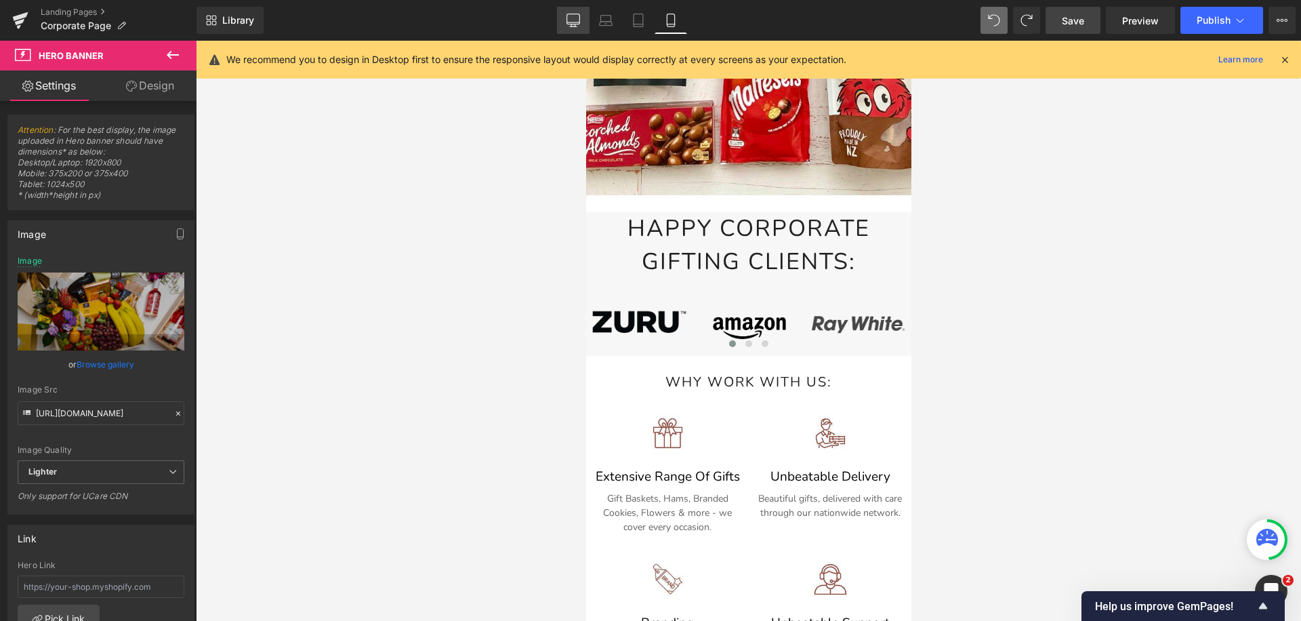
click at [578, 26] on icon at bounding box center [573, 21] width 14 height 14
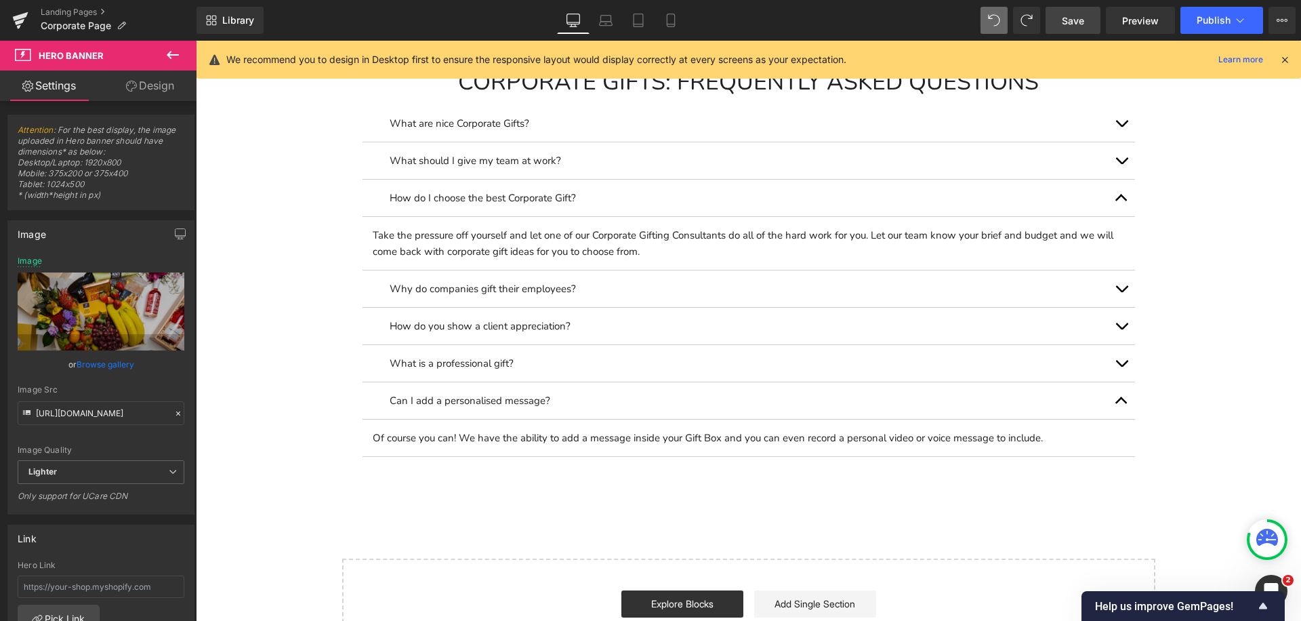
scroll to position [4090, 0]
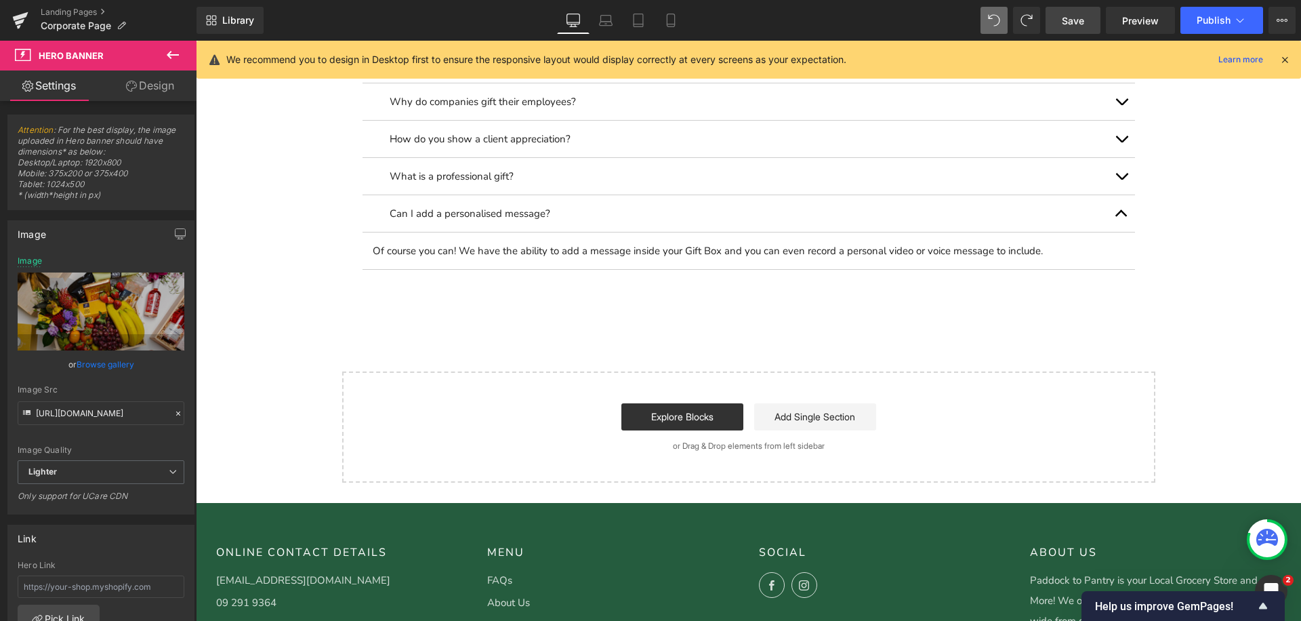
click at [1087, 22] on link "Save" at bounding box center [1072, 20] width 55 height 27
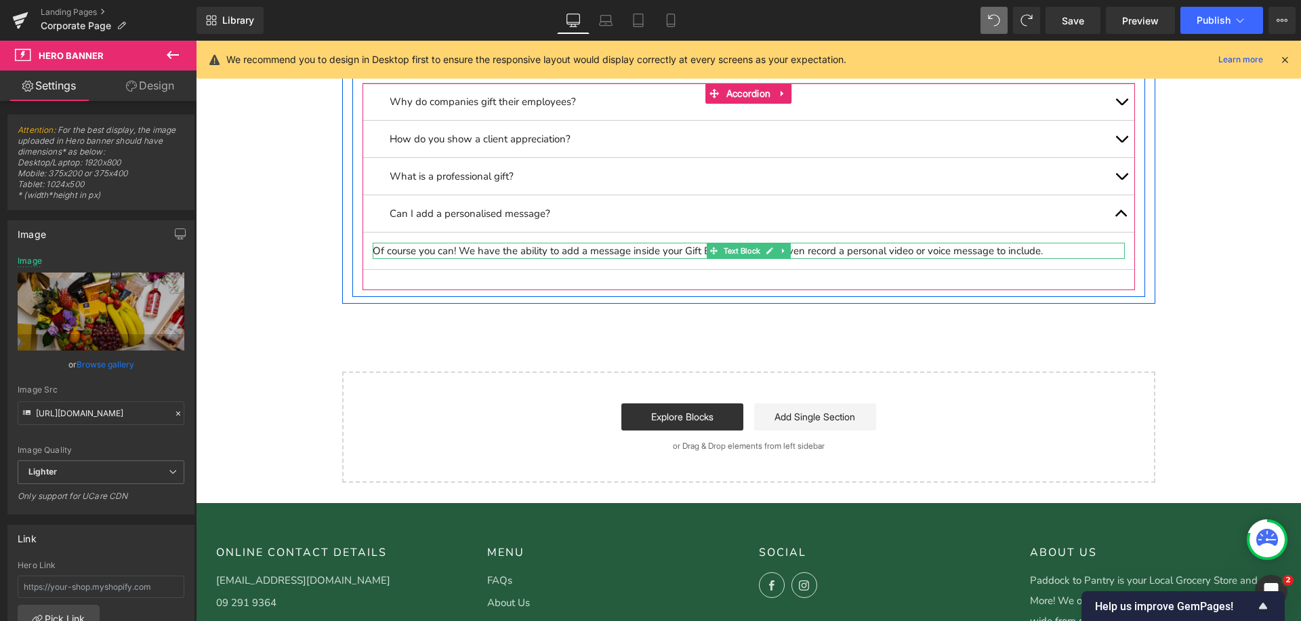
click at [867, 255] on div at bounding box center [749, 256] width 752 height 3
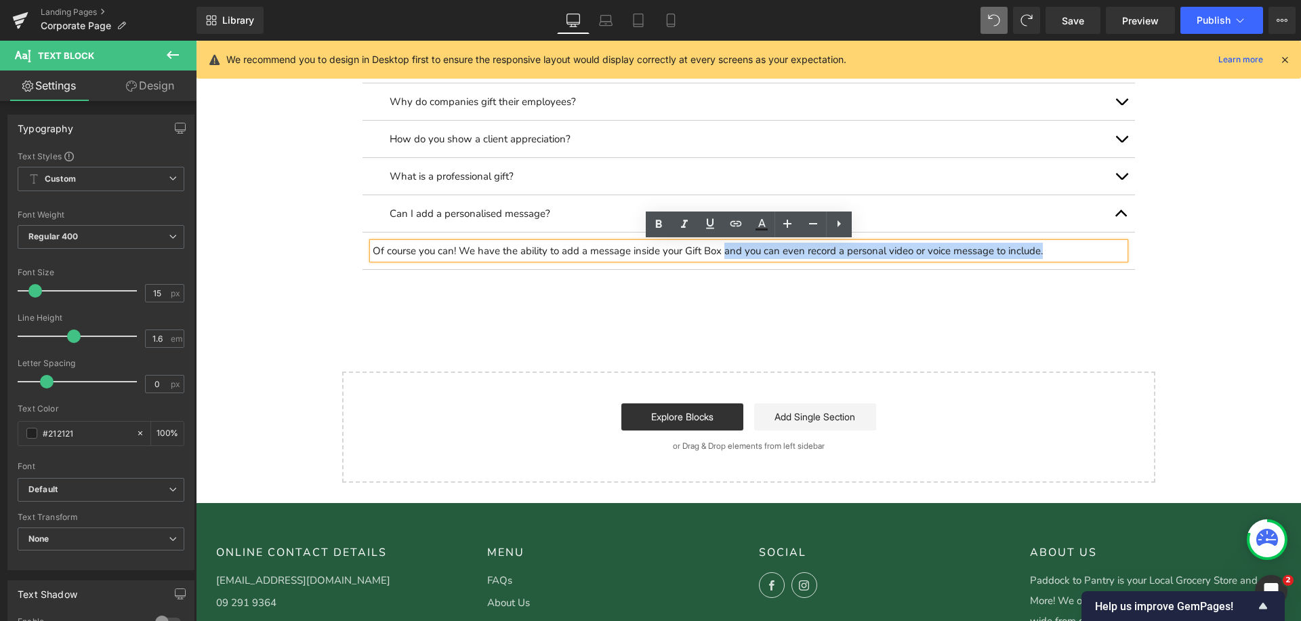
drag, startPoint x: 1041, startPoint y: 251, endPoint x: 726, endPoint y: 252, distance: 315.0
click at [726, 252] on div "Of course you can! We have the ability to add a message inside your Gift Box an…" at bounding box center [749, 251] width 752 height 16
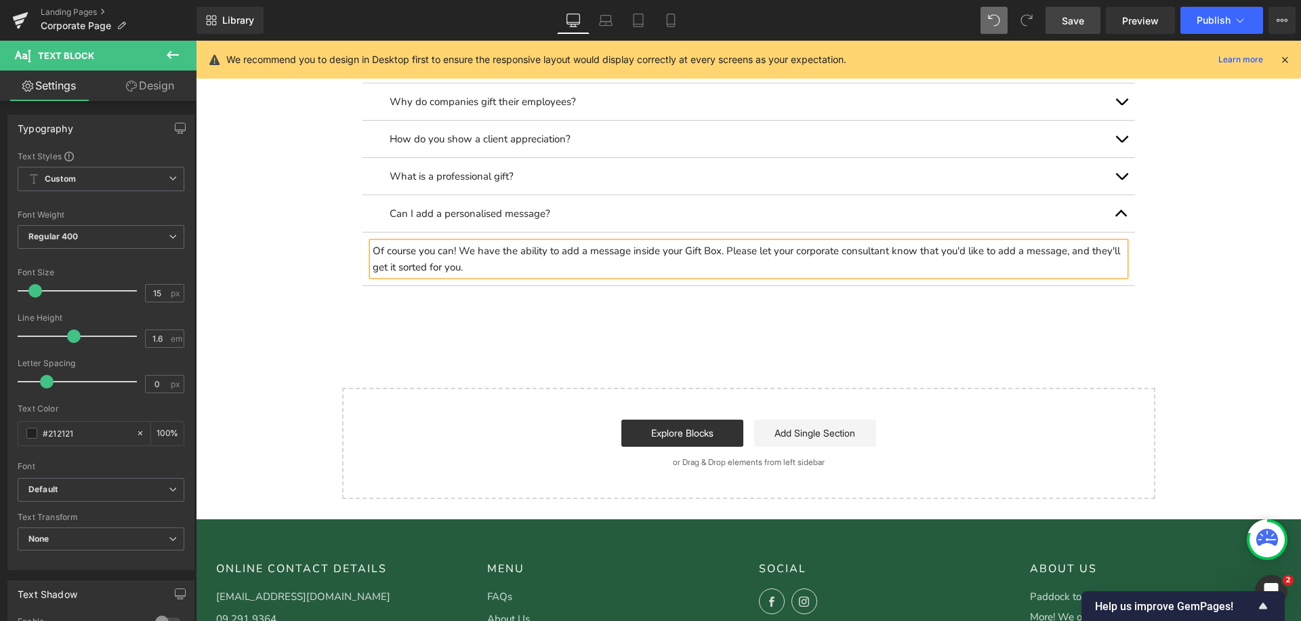
click at [1067, 23] on span "Save" at bounding box center [1073, 21] width 22 height 14
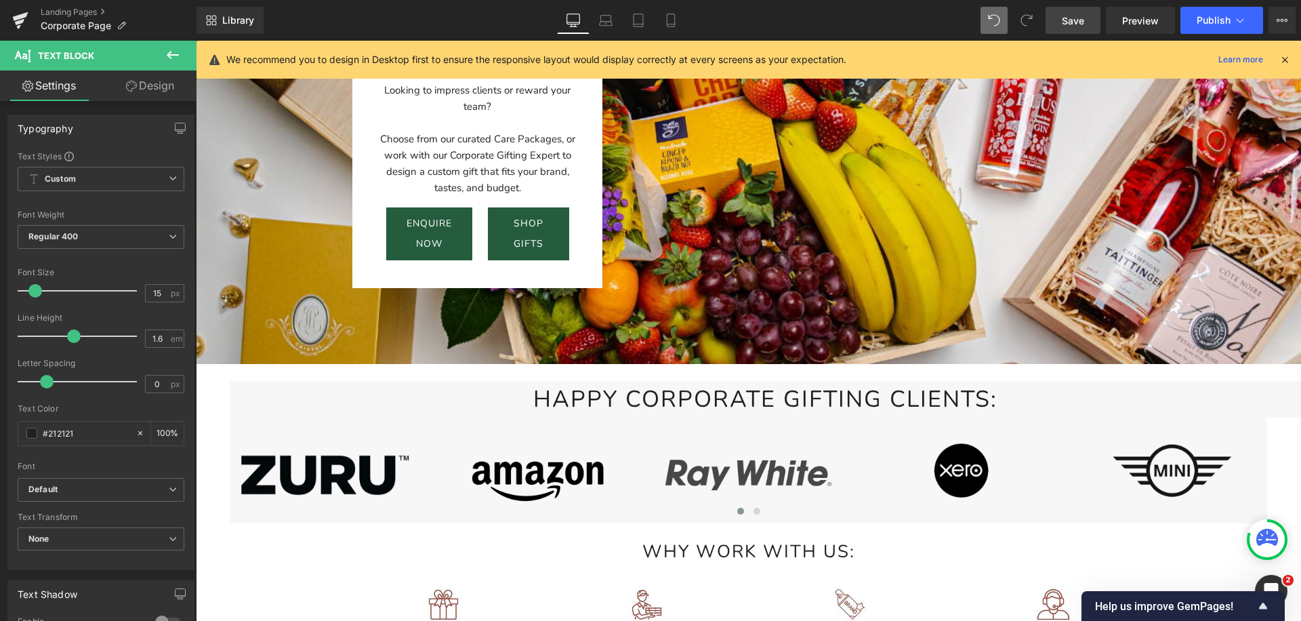
scroll to position [0, 0]
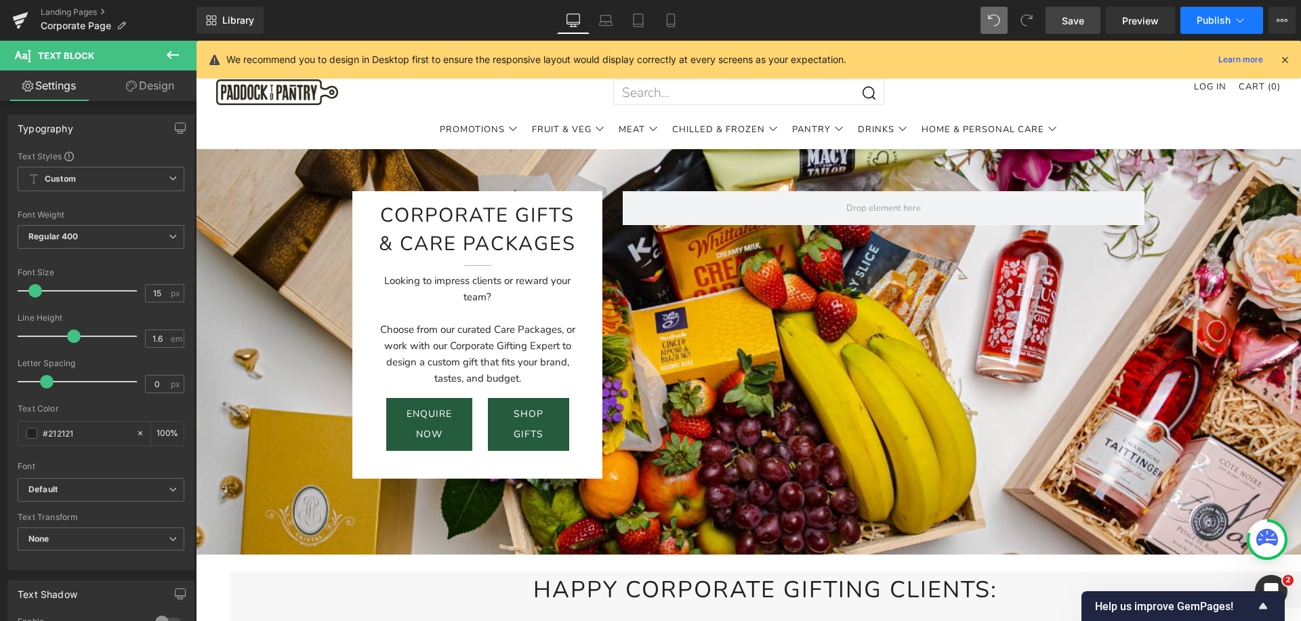
click at [1232, 20] on button "Publish" at bounding box center [1221, 20] width 83 height 27
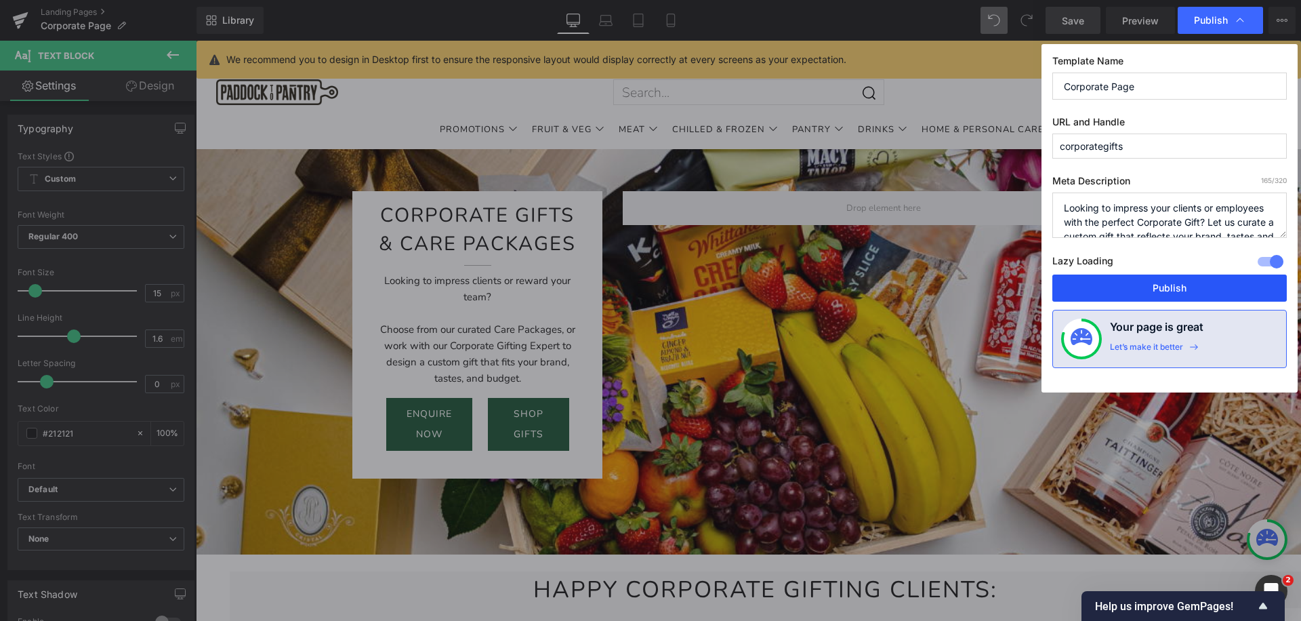
click at [1109, 280] on button "Publish" at bounding box center [1169, 287] width 234 height 27
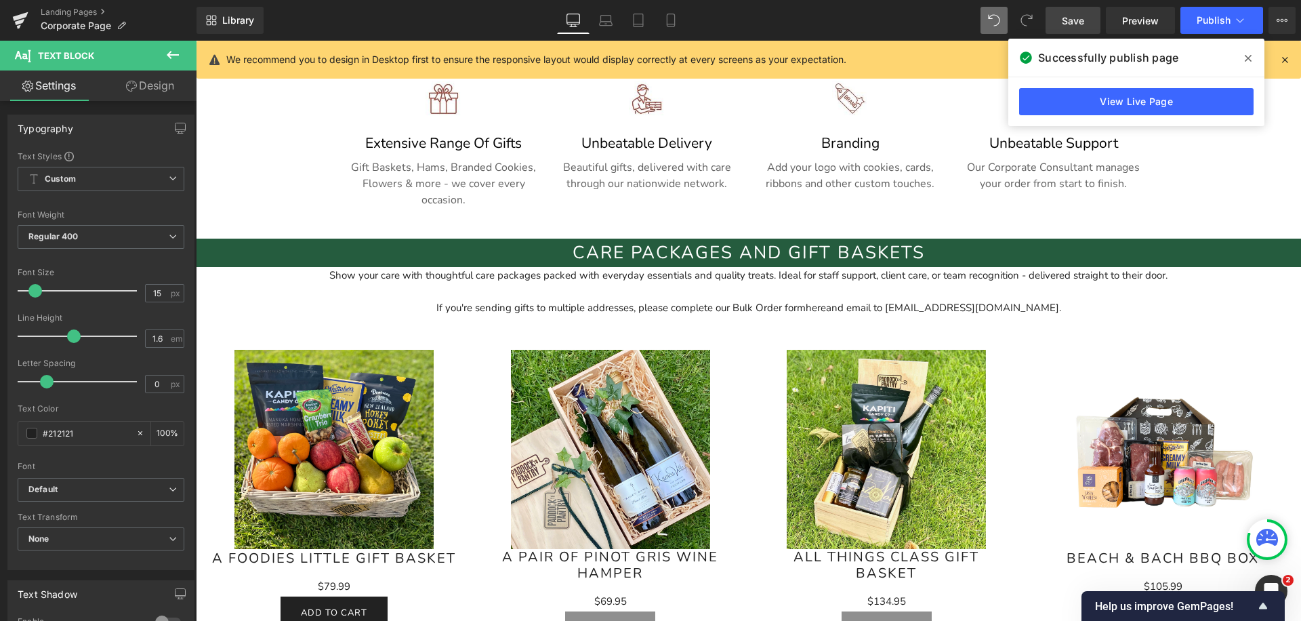
scroll to position [892, 0]
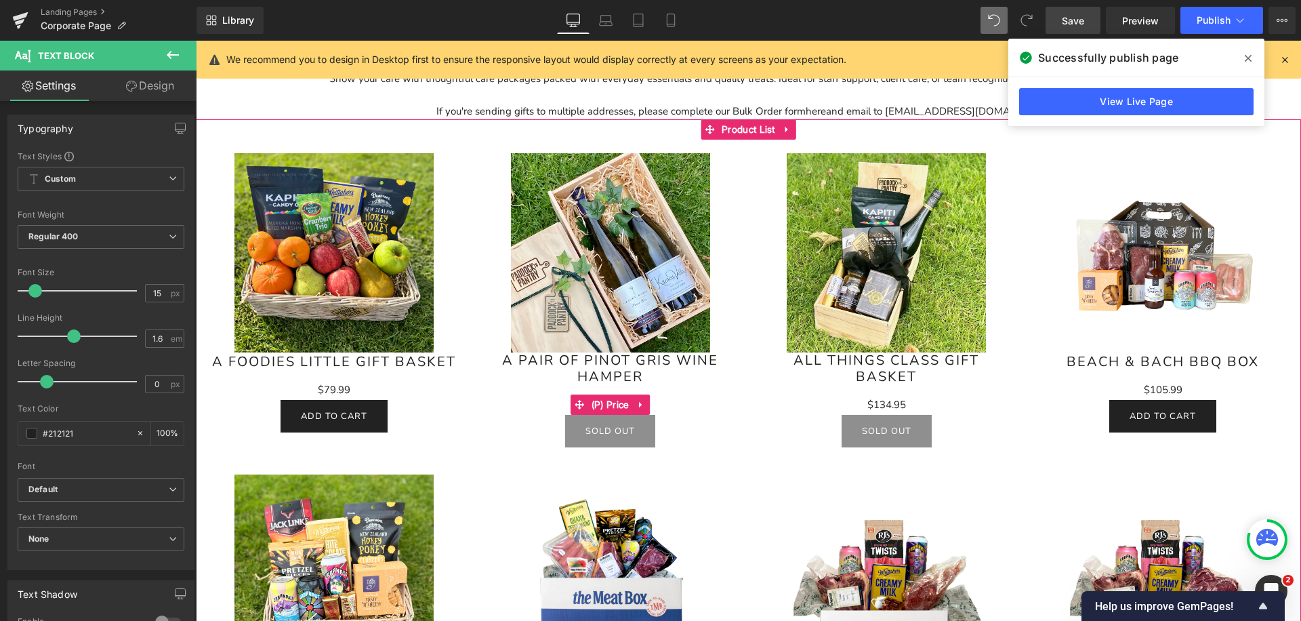
click at [729, 399] on div "$0 $69.95" at bounding box center [610, 404] width 249 height 20
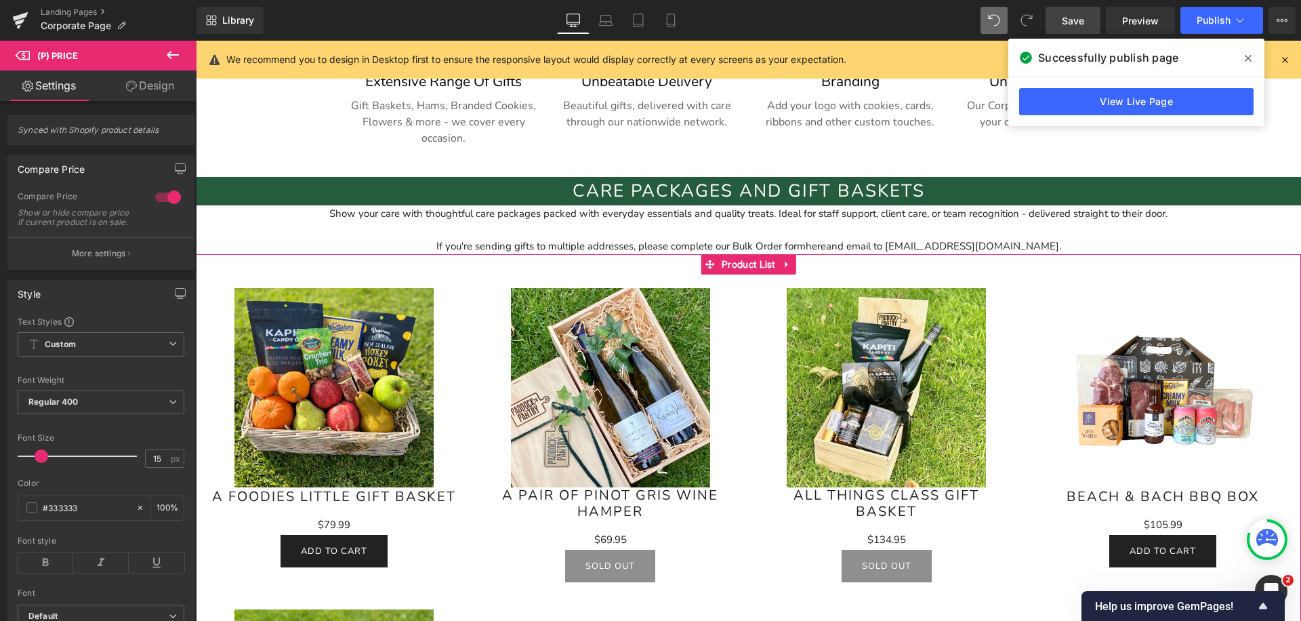
scroll to position [726, 0]
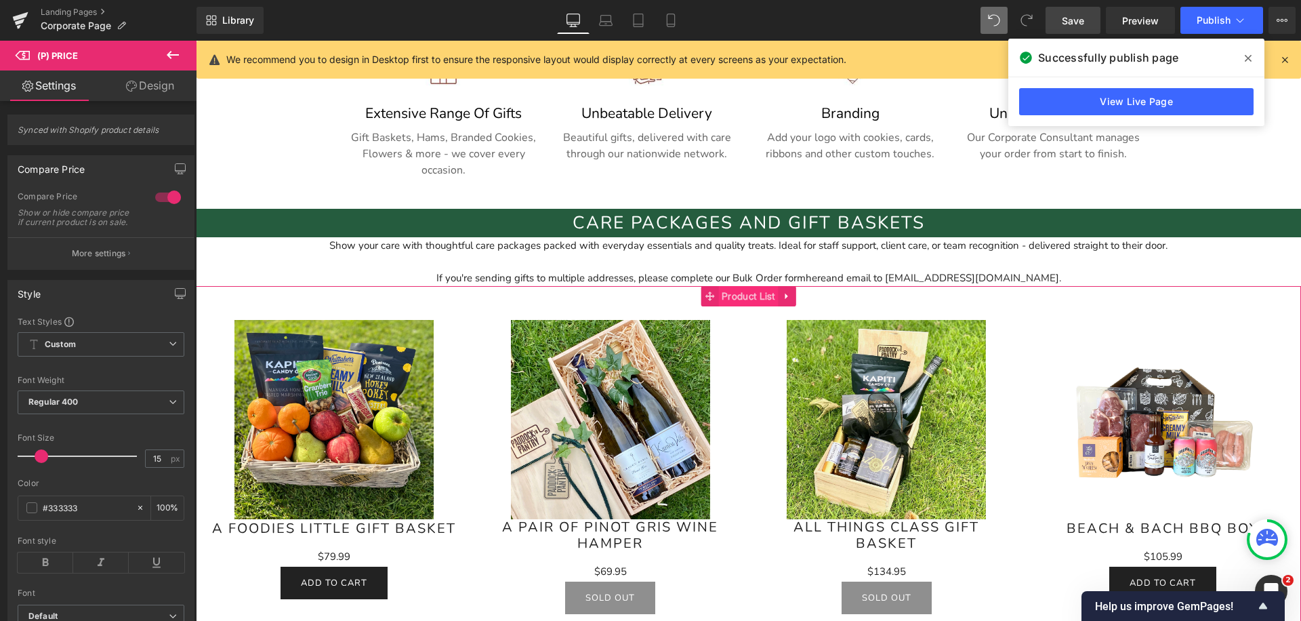
click at [744, 293] on span "Product List" at bounding box center [748, 296] width 60 height 20
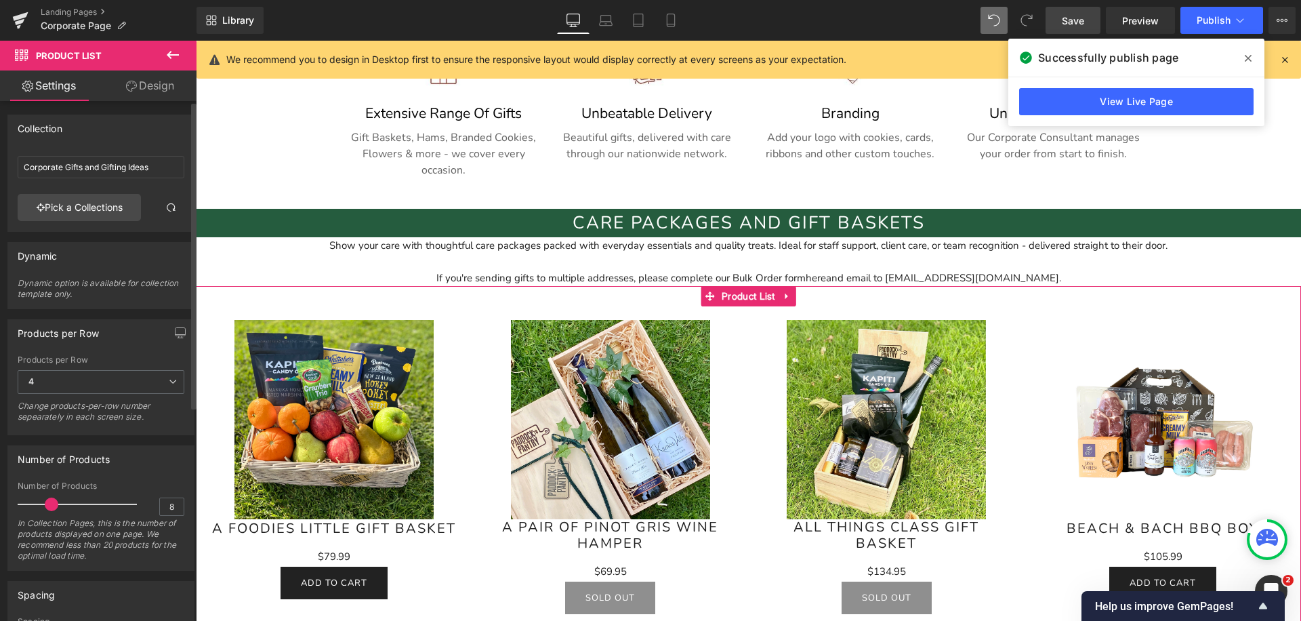
scroll to position [91, 0]
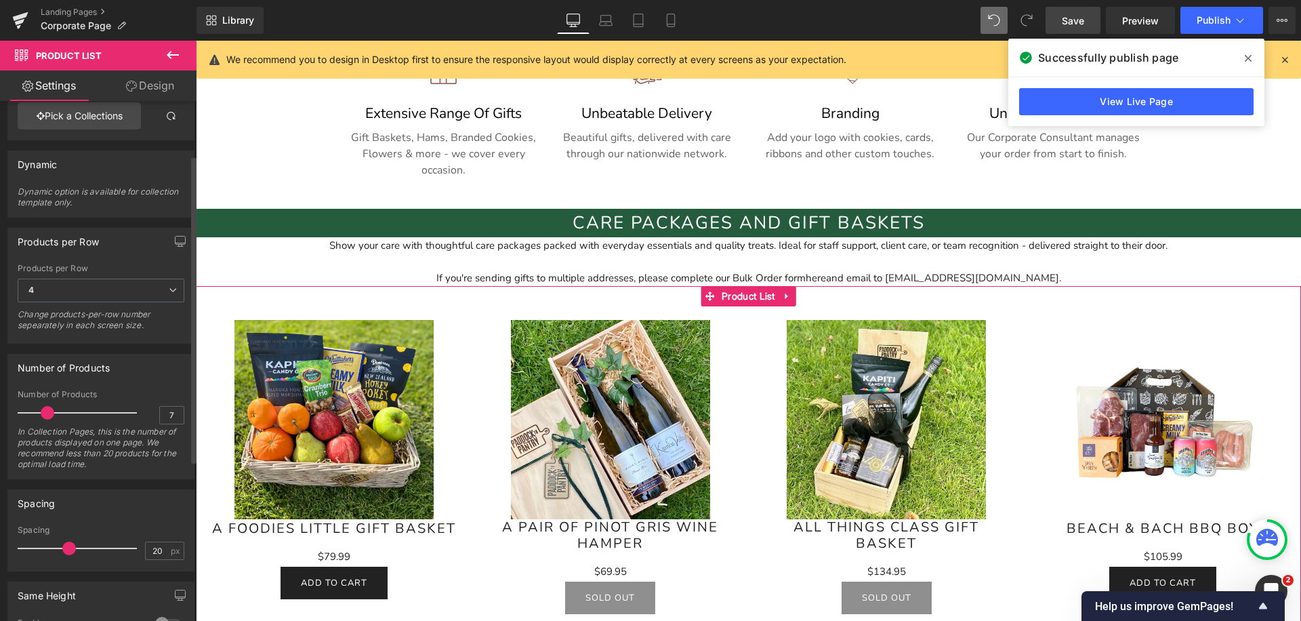
click at [48, 419] on div at bounding box center [80, 412] width 112 height 27
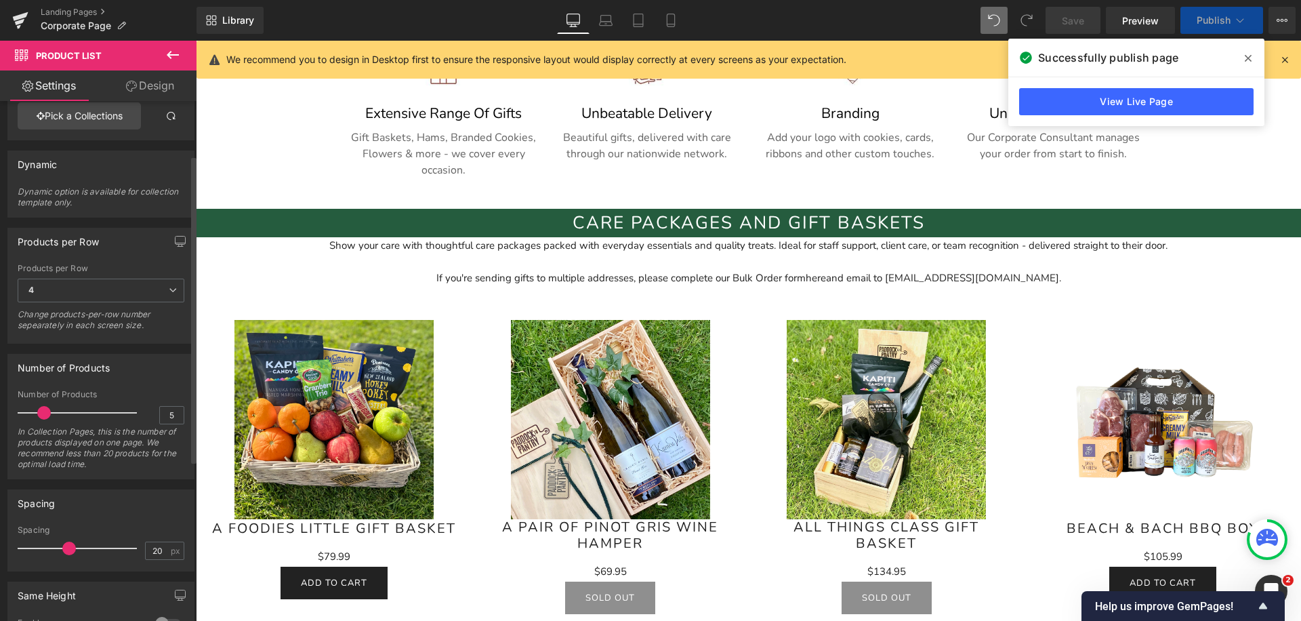
type input "4"
drag, startPoint x: 45, startPoint y: 418, endPoint x: 34, endPoint y: 419, distance: 10.9
click at [34, 419] on span at bounding box center [36, 413] width 14 height 14
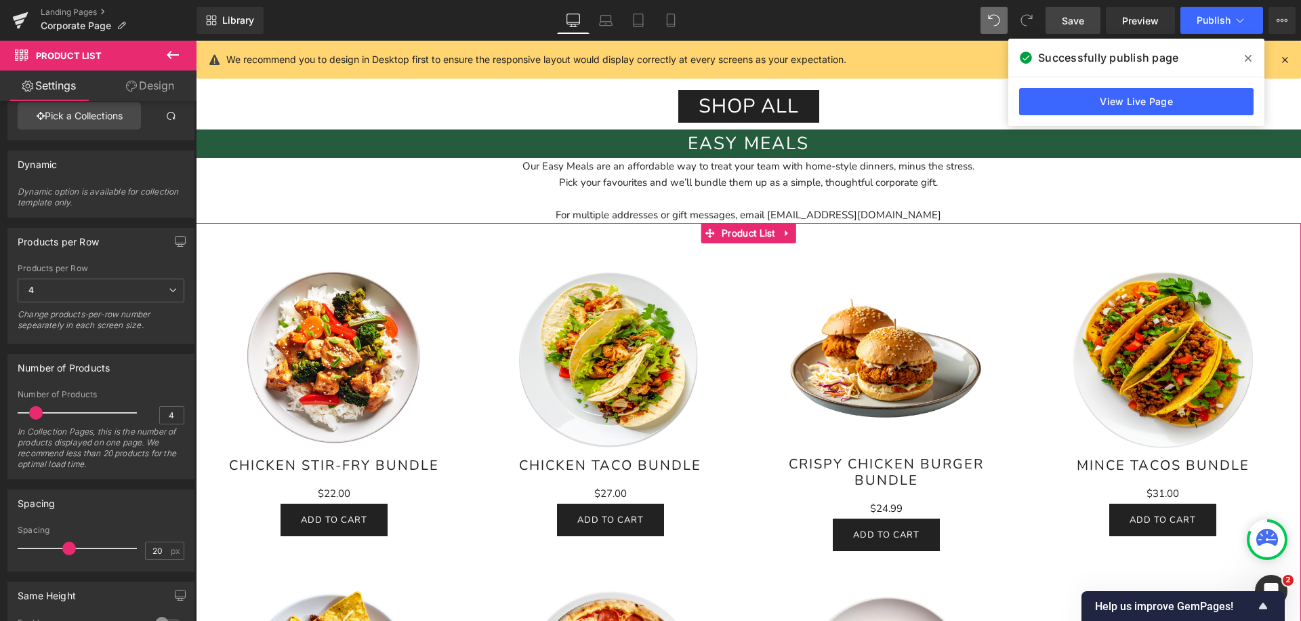
scroll to position [1575, 0]
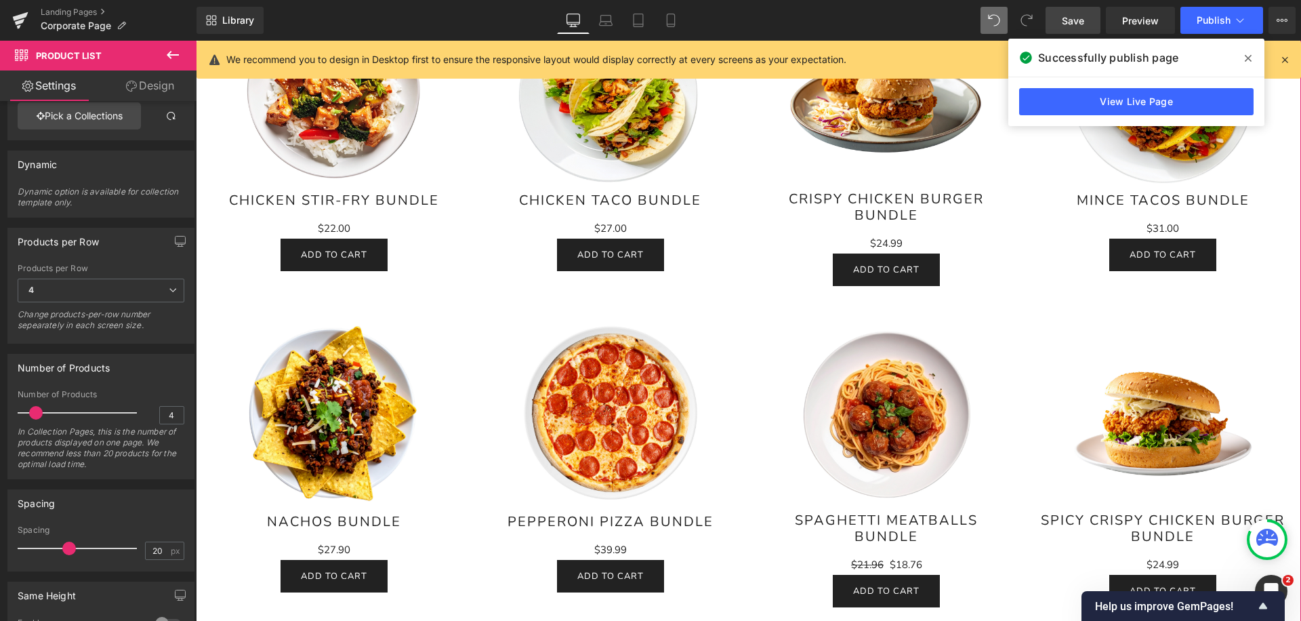
click at [460, 372] on div "Sale Off (P) Image Nachos Bundle (P) Title $0 $27.90 (P) Price Add To Cart (P) …" at bounding box center [334, 452] width 276 height 306
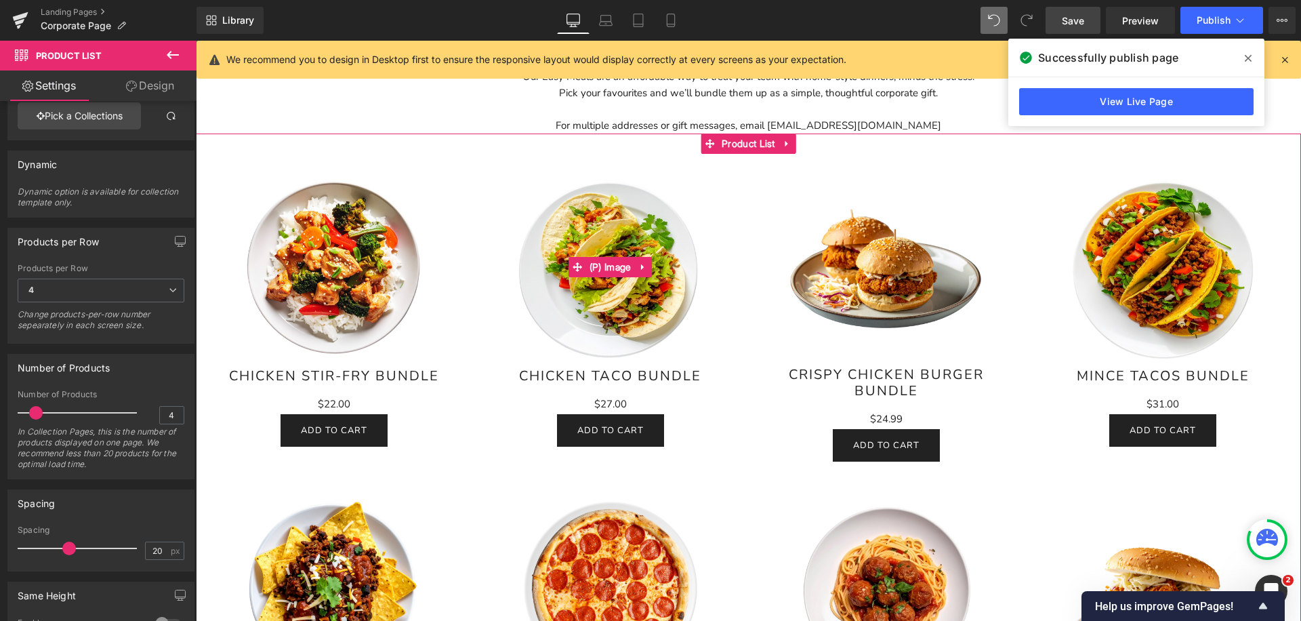
scroll to position [1368, 0]
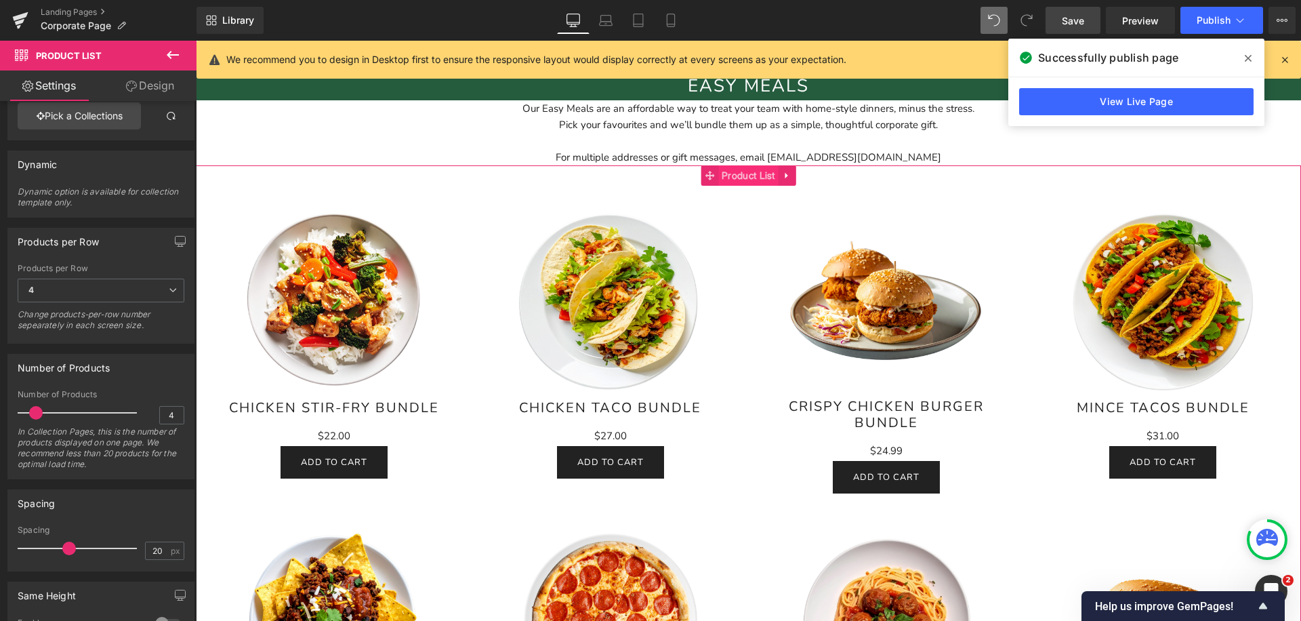
click at [759, 172] on span "Product List" at bounding box center [748, 175] width 60 height 20
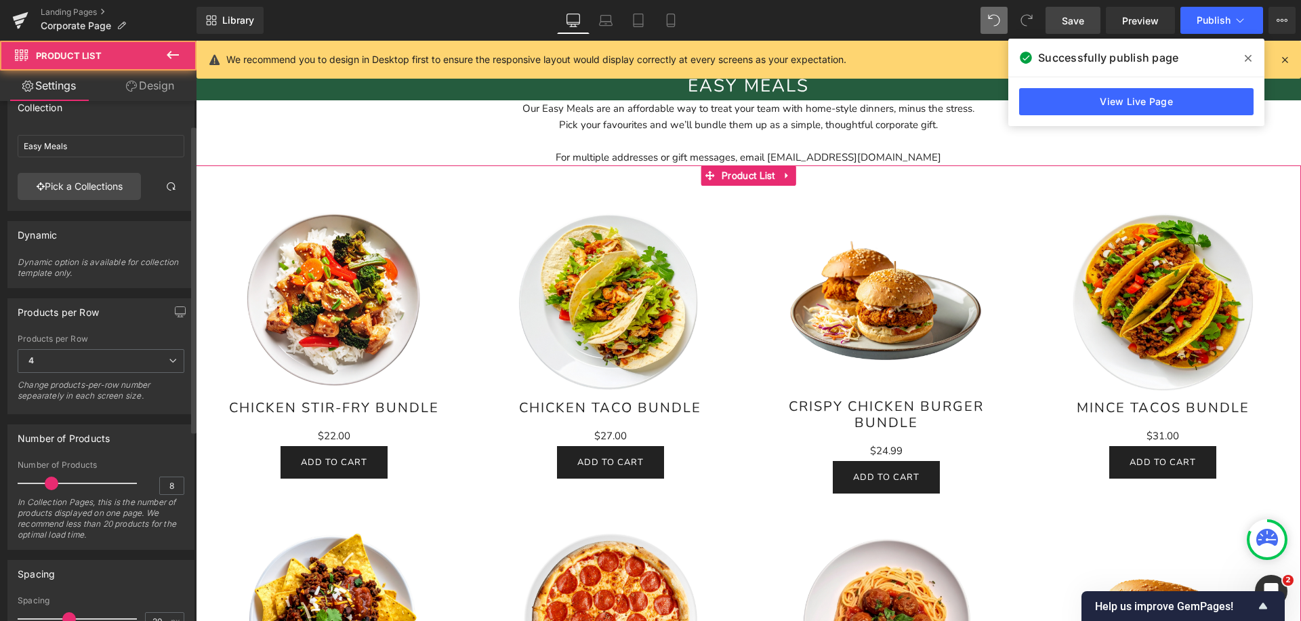
scroll to position [54, 0]
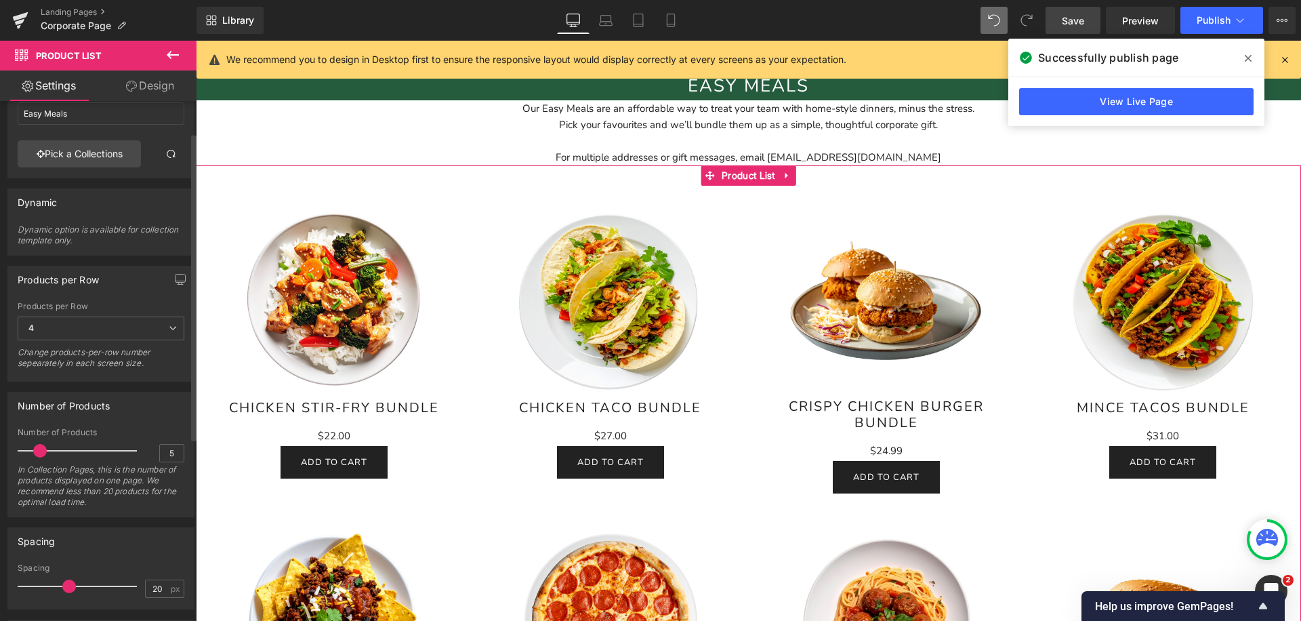
type input "4"
drag, startPoint x: 49, startPoint y: 451, endPoint x: 36, endPoint y: 451, distance: 13.5
click at [36, 451] on span at bounding box center [36, 451] width 14 height 14
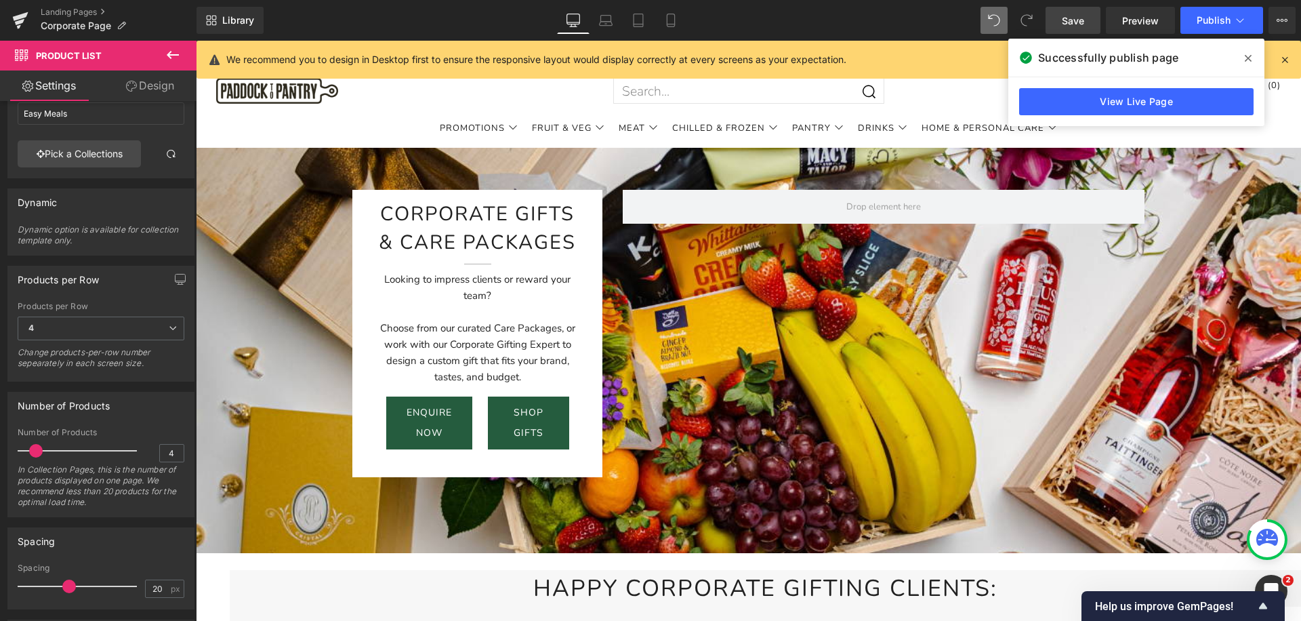
scroll to position [0, 0]
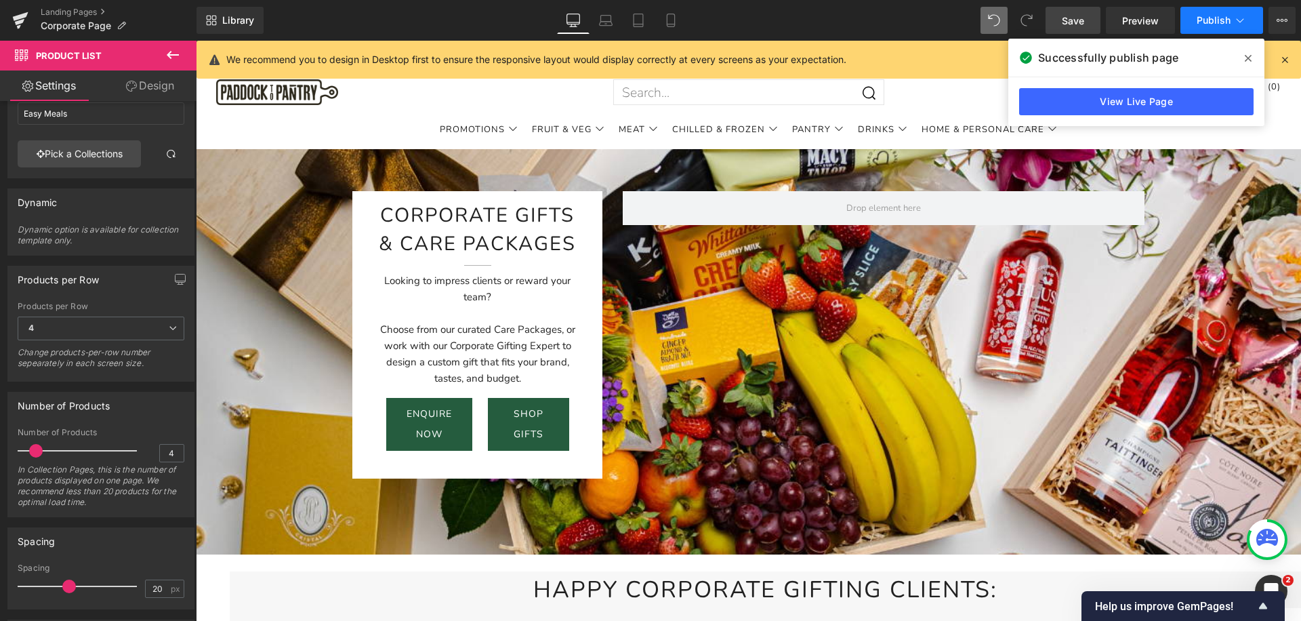
click at [1221, 24] on span "Publish" at bounding box center [1213, 20] width 34 height 11
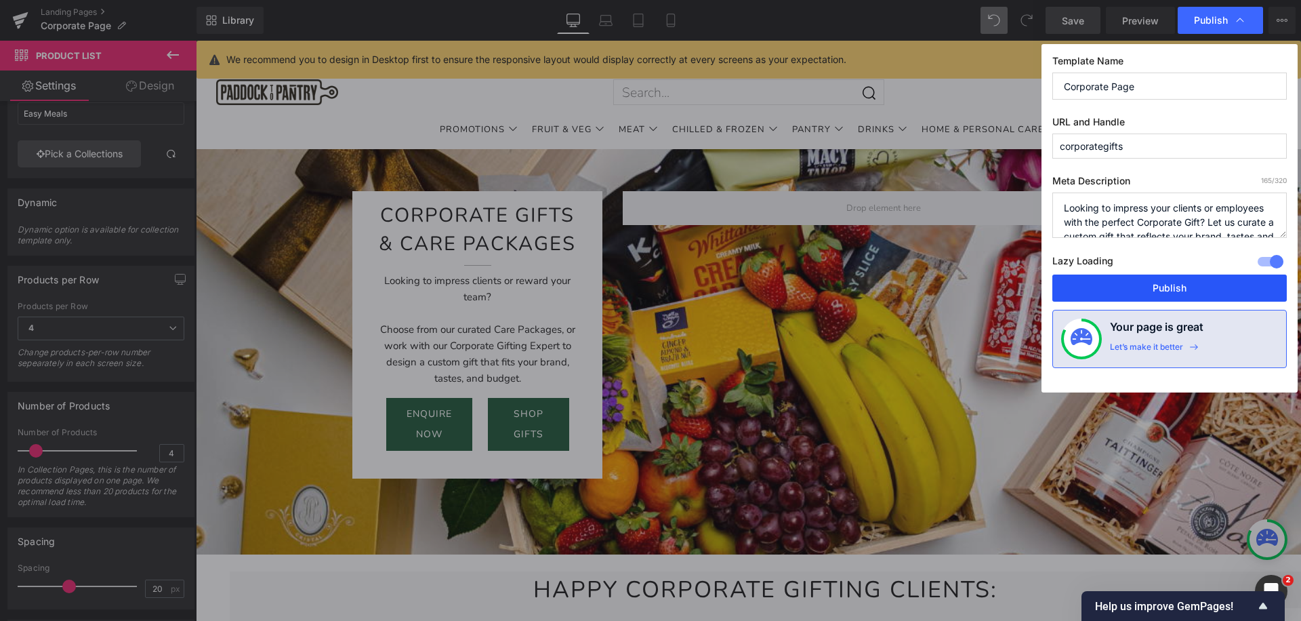
click at [1123, 276] on button "Publish" at bounding box center [1169, 287] width 234 height 27
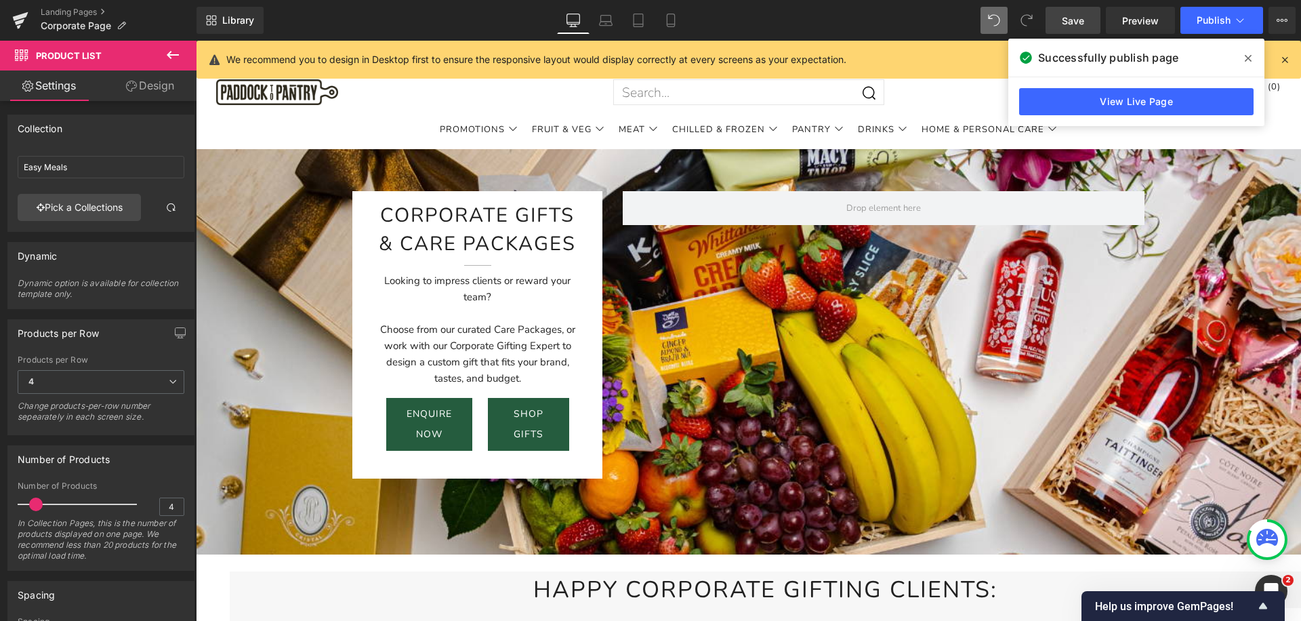
click at [146, 90] on link "Design" at bounding box center [150, 85] width 98 height 30
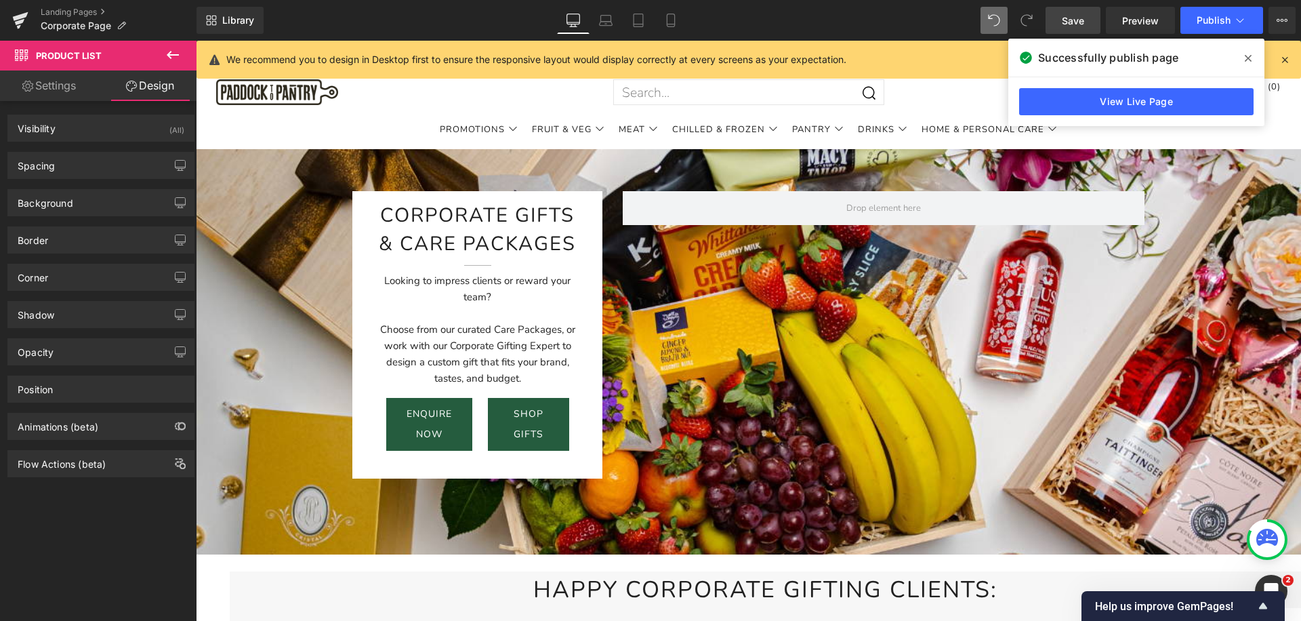
click at [150, 89] on link "Design" at bounding box center [150, 85] width 98 height 30
click at [62, 96] on link "Settings" at bounding box center [49, 85] width 98 height 30
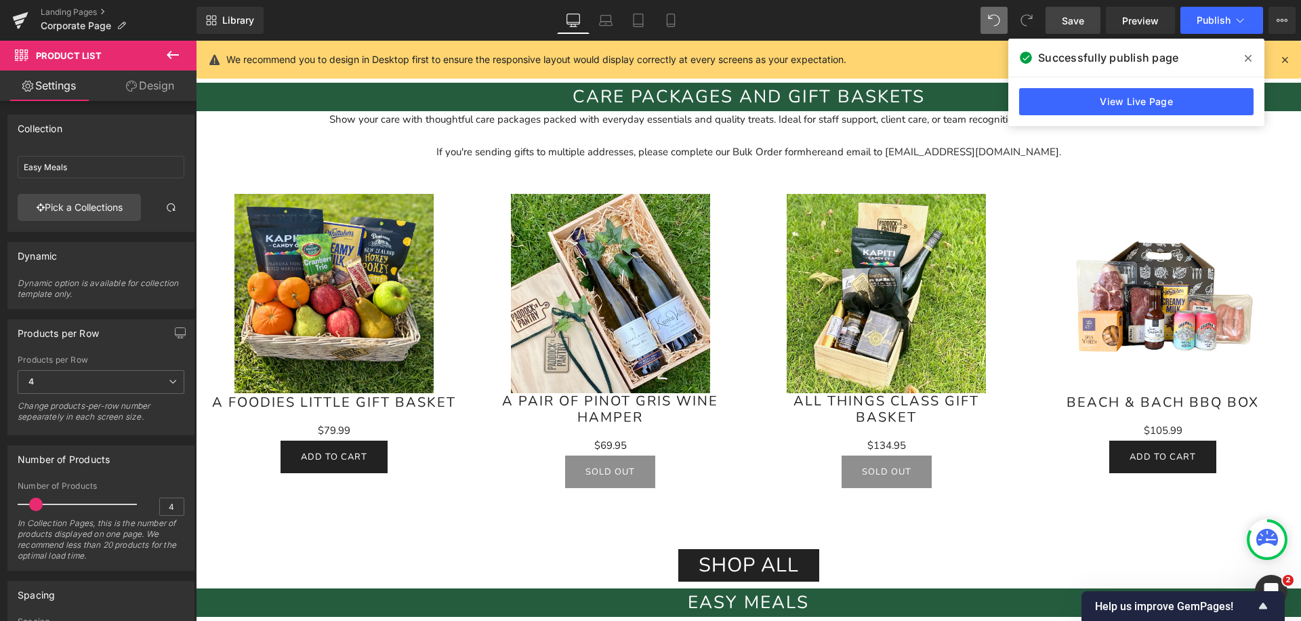
scroll to position [850, 0]
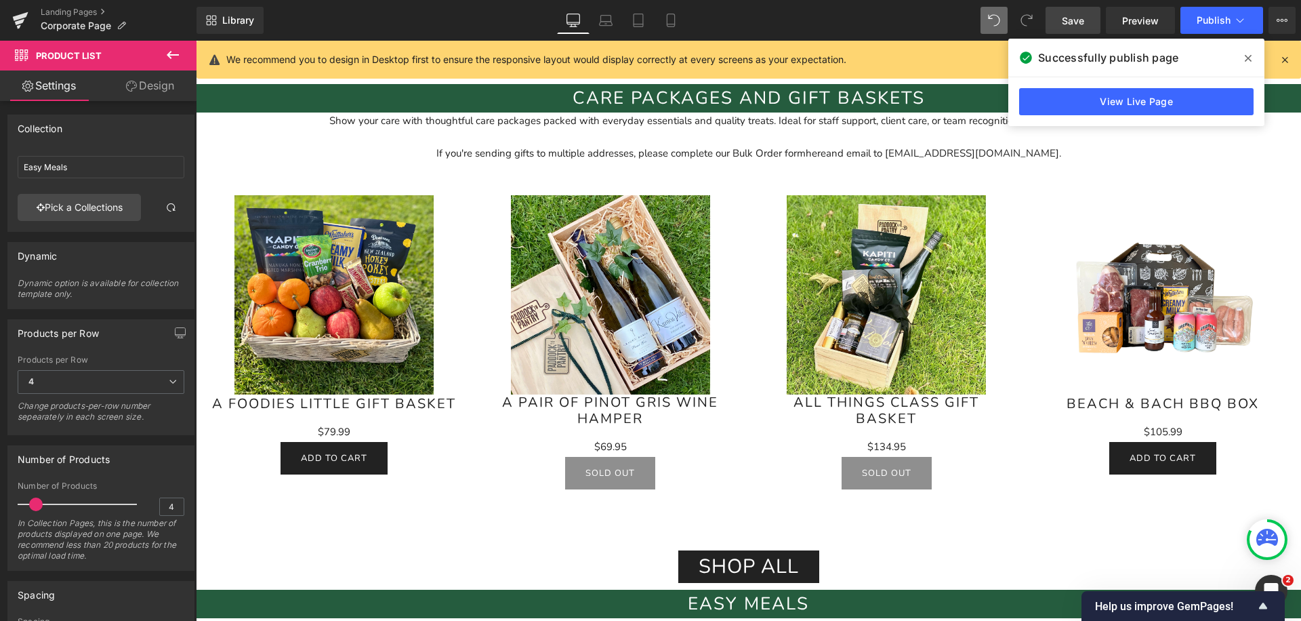
click at [337, 129] on div "If you're sending gifts to multiple addresses, please complete our Bulk Order f…" at bounding box center [748, 145] width 1105 height 33
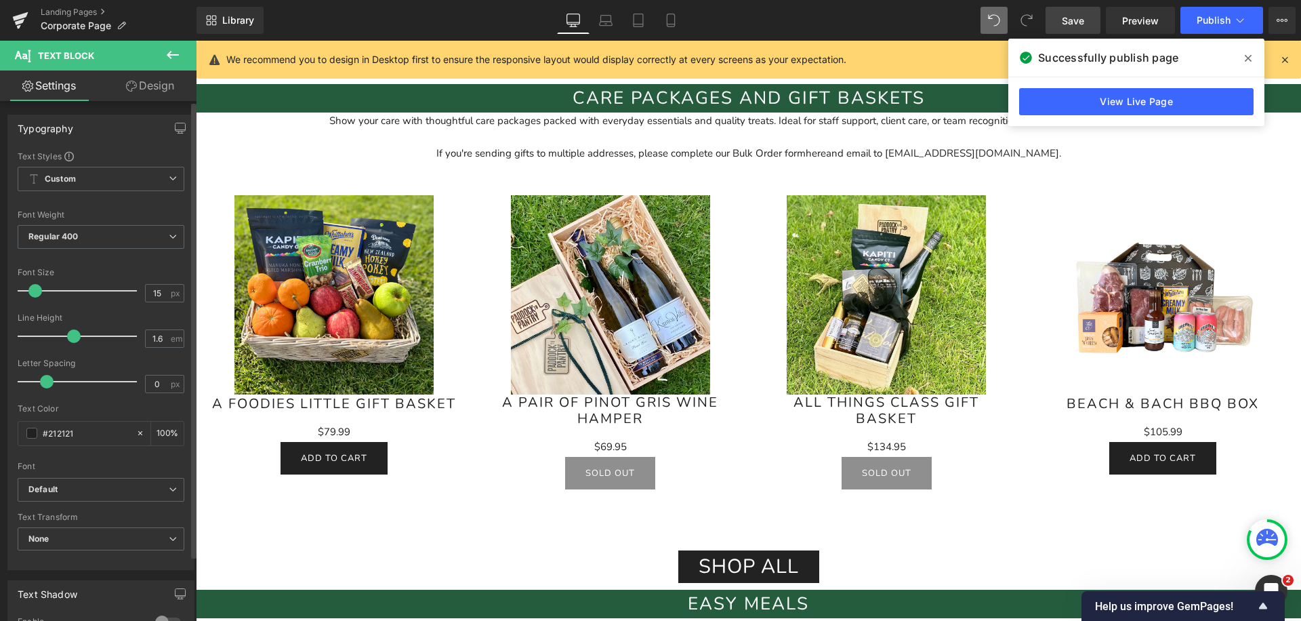
scroll to position [338, 0]
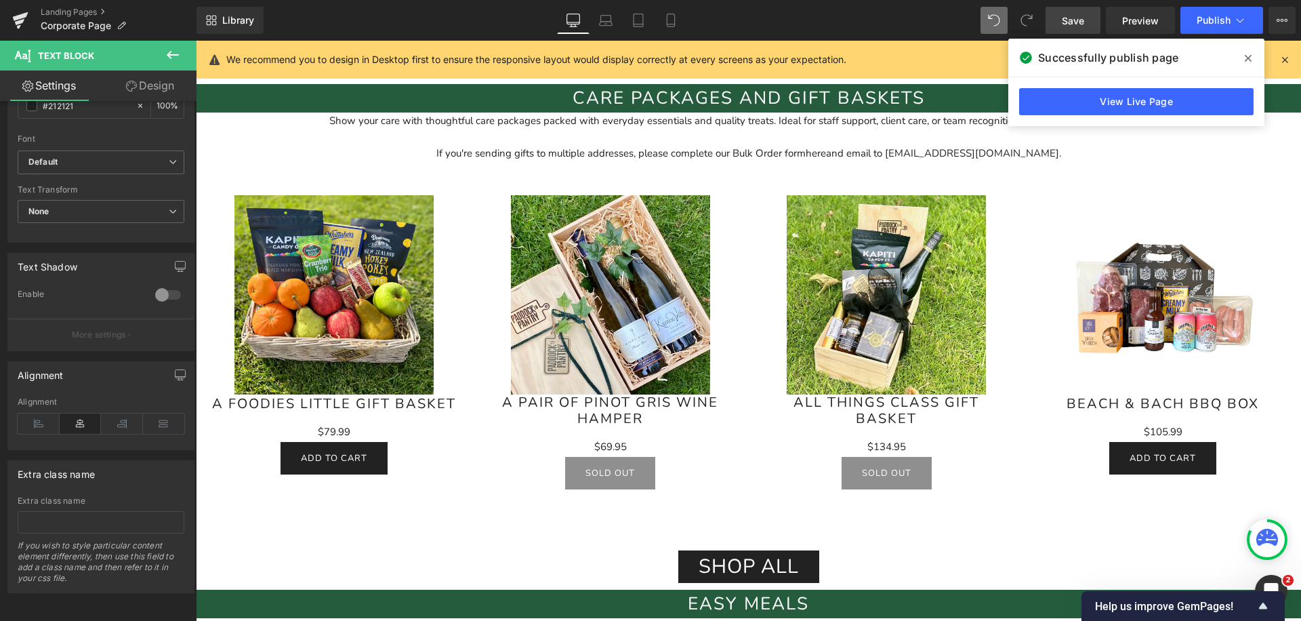
click at [146, 87] on link "Design" at bounding box center [150, 85] width 98 height 30
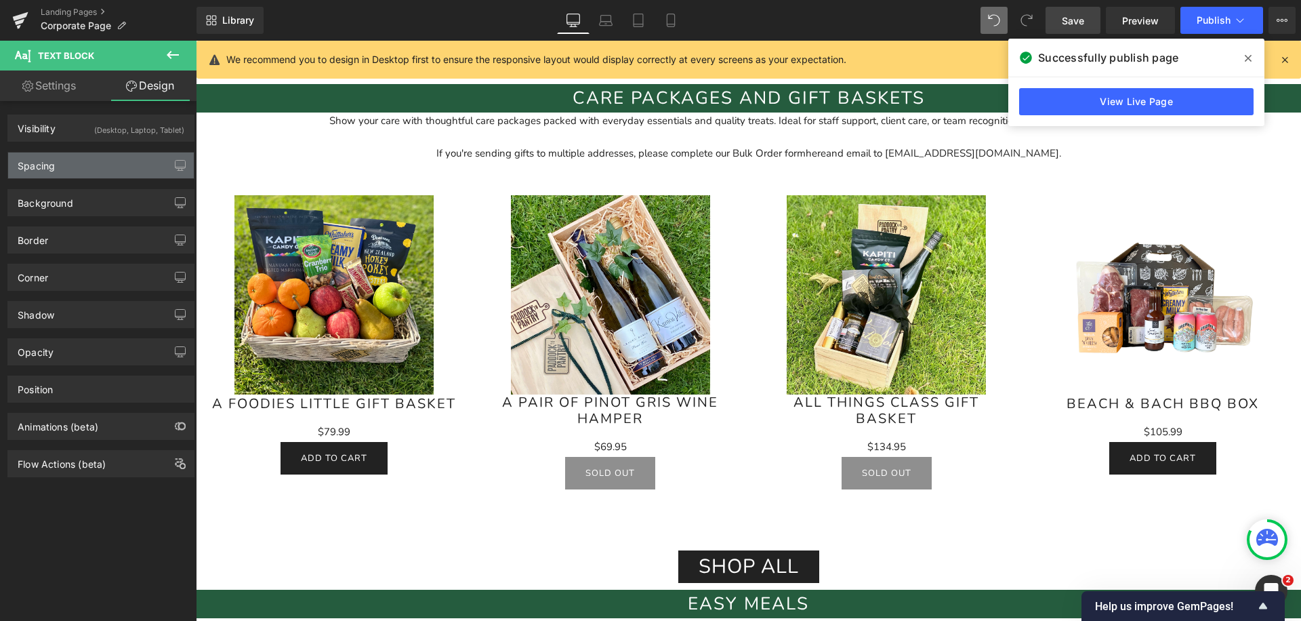
click at [66, 171] on div "Spacing" at bounding box center [101, 165] width 186 height 26
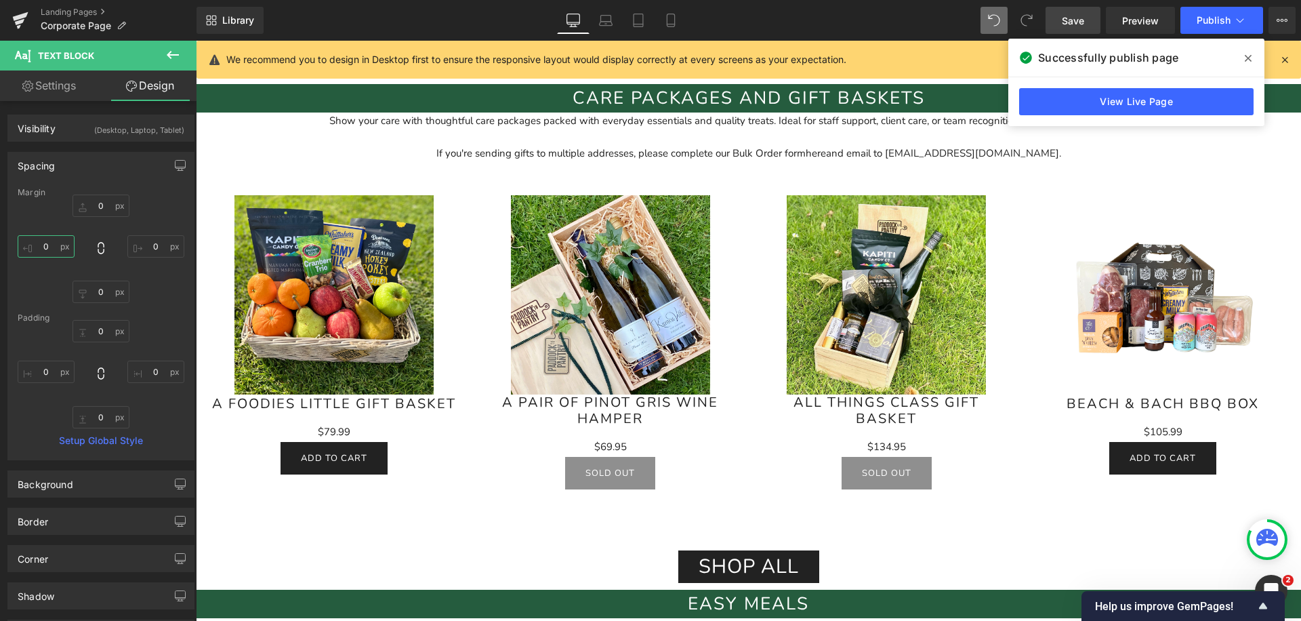
click at [42, 249] on input "0" at bounding box center [46, 246] width 57 height 22
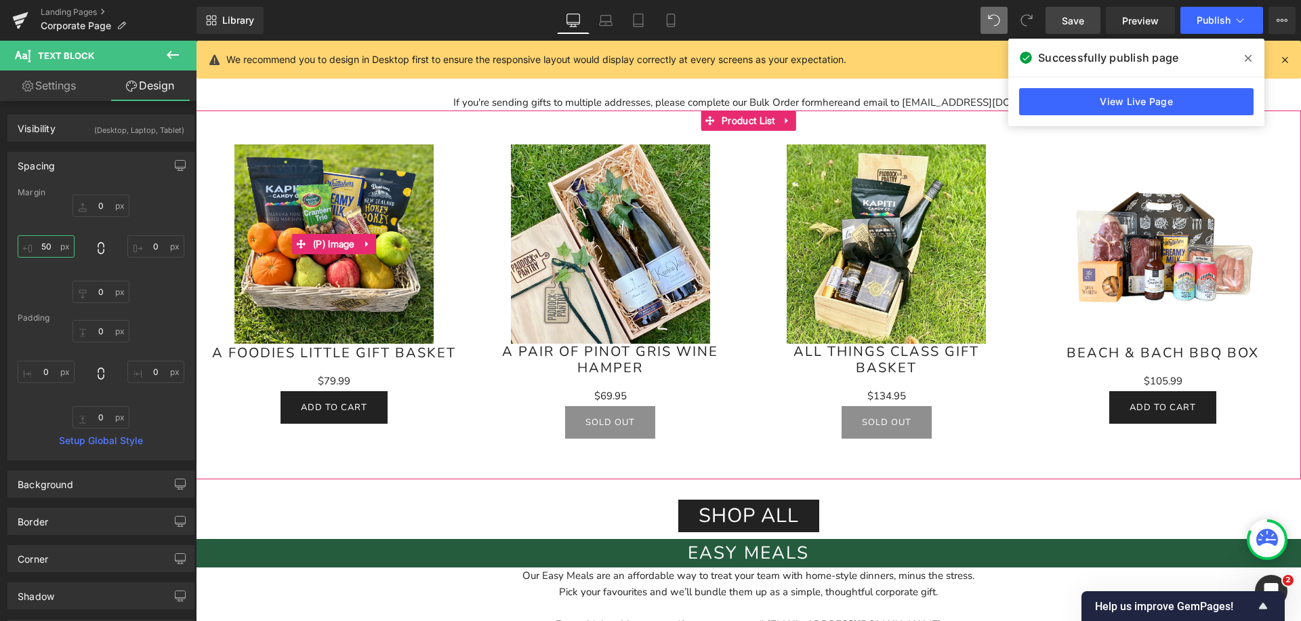
scroll to position [744, 0]
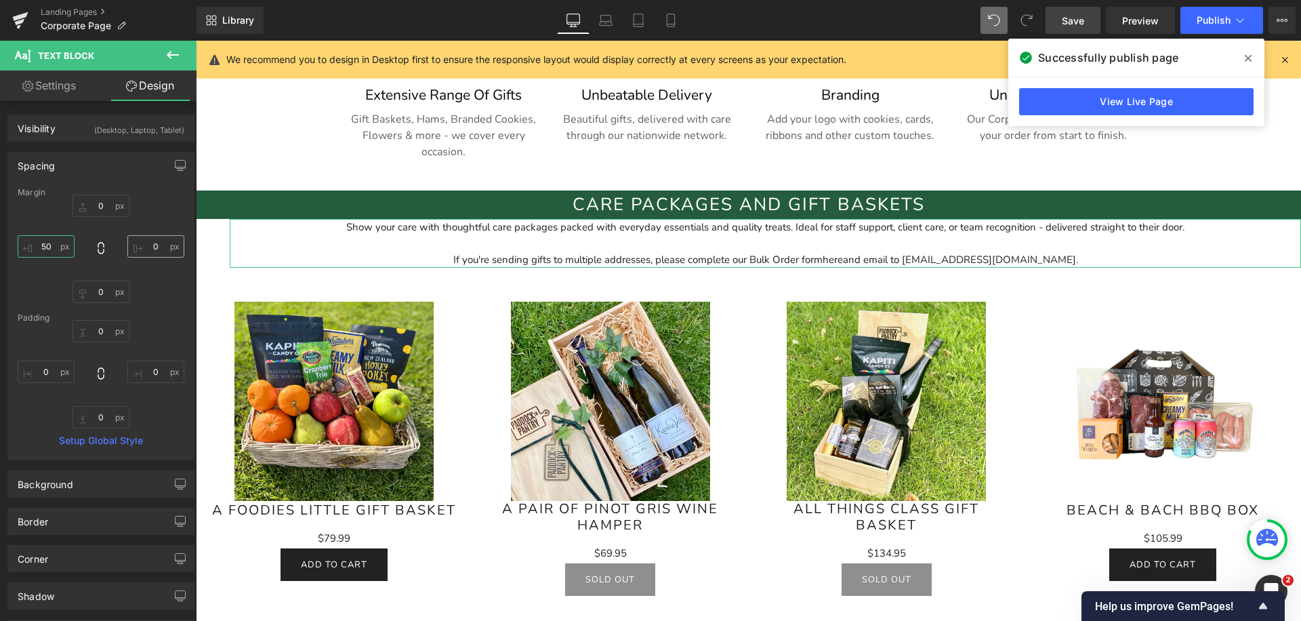
type input "50"
click at [153, 251] on input "0" at bounding box center [155, 246] width 57 height 22
type input "50"
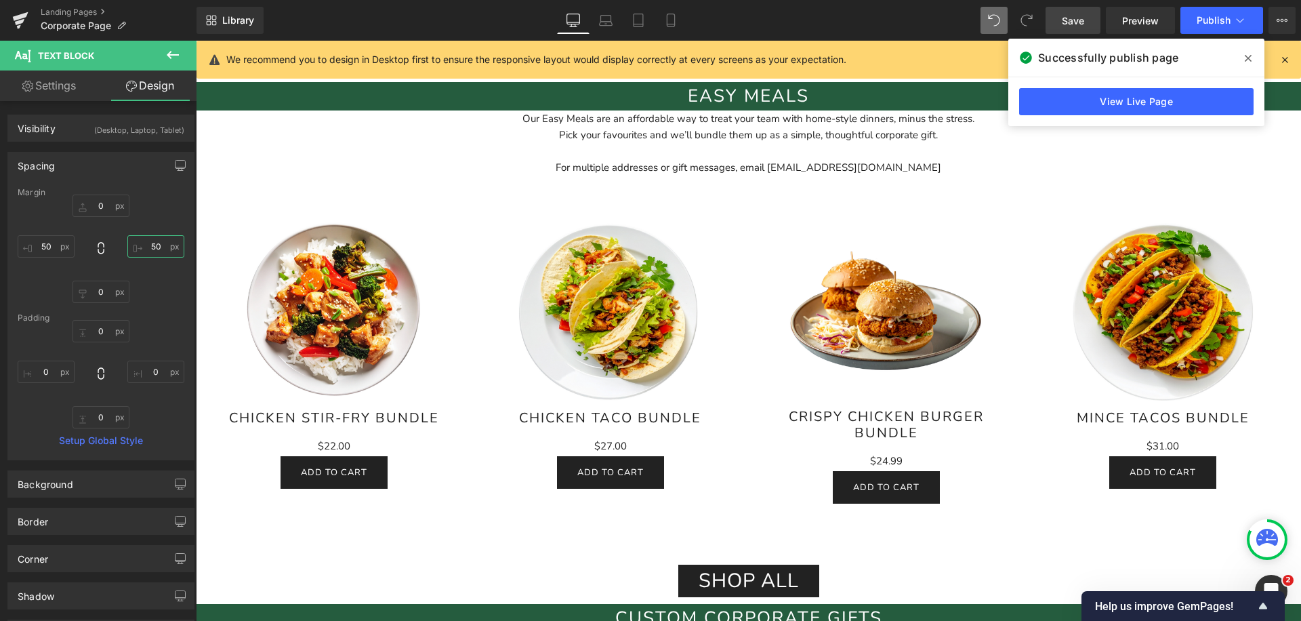
scroll to position [1569, 0]
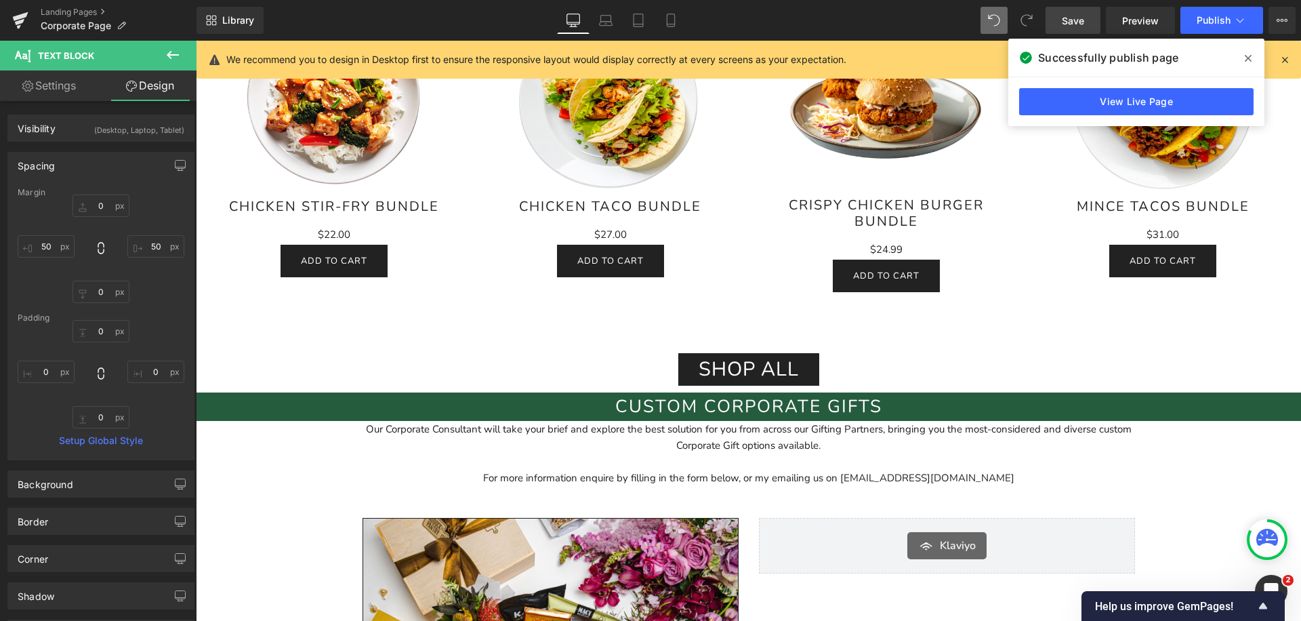
click at [428, 453] on p "For more information enquire by filling in the form below, or my emailing us on…" at bounding box center [748, 469] width 793 height 33
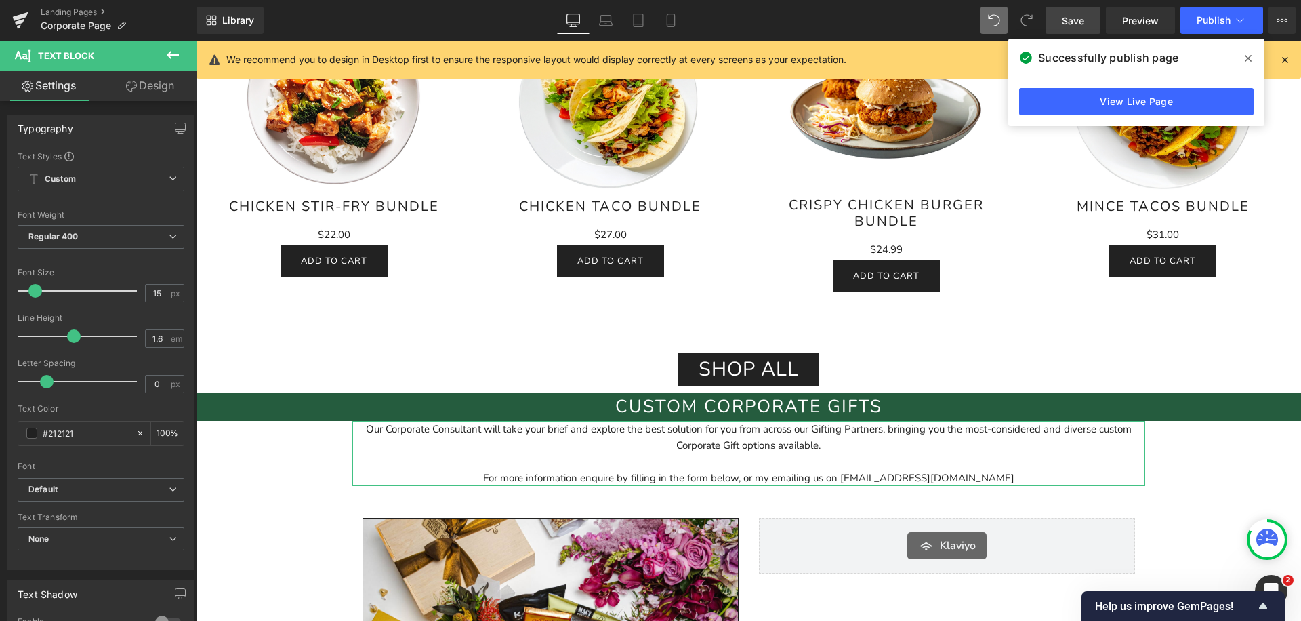
click at [163, 85] on link "Design" at bounding box center [150, 85] width 98 height 30
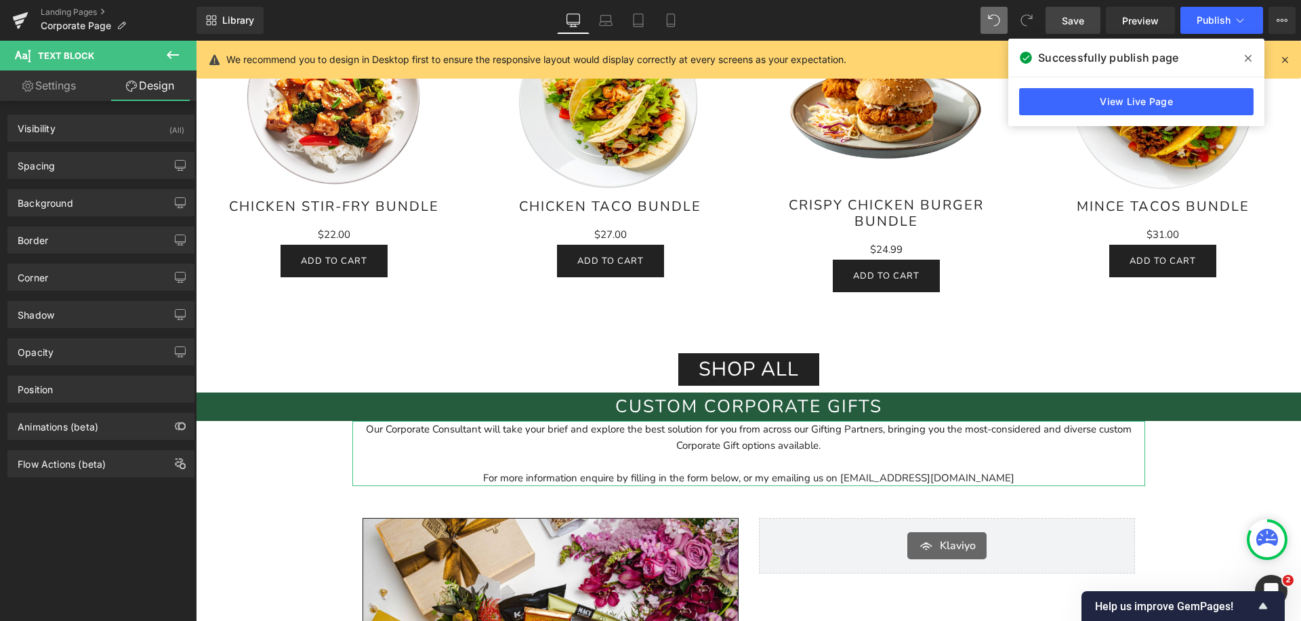
type input "0"
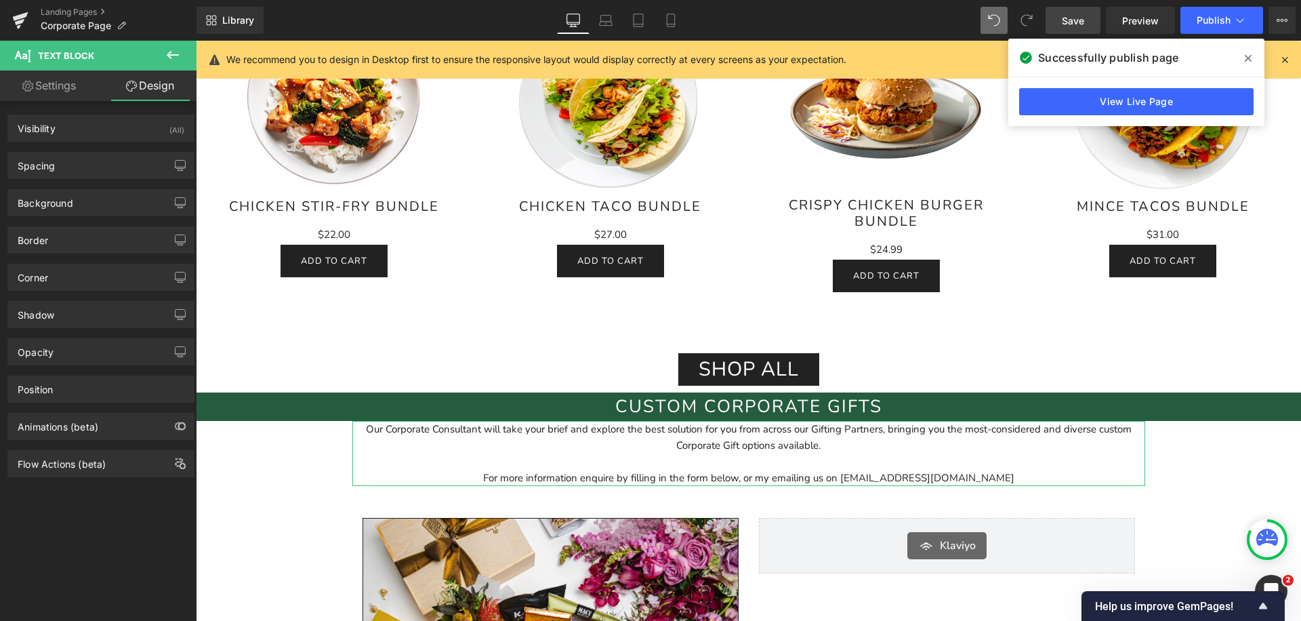
type input "0"
click at [68, 170] on div "Spacing" at bounding box center [101, 165] width 186 height 26
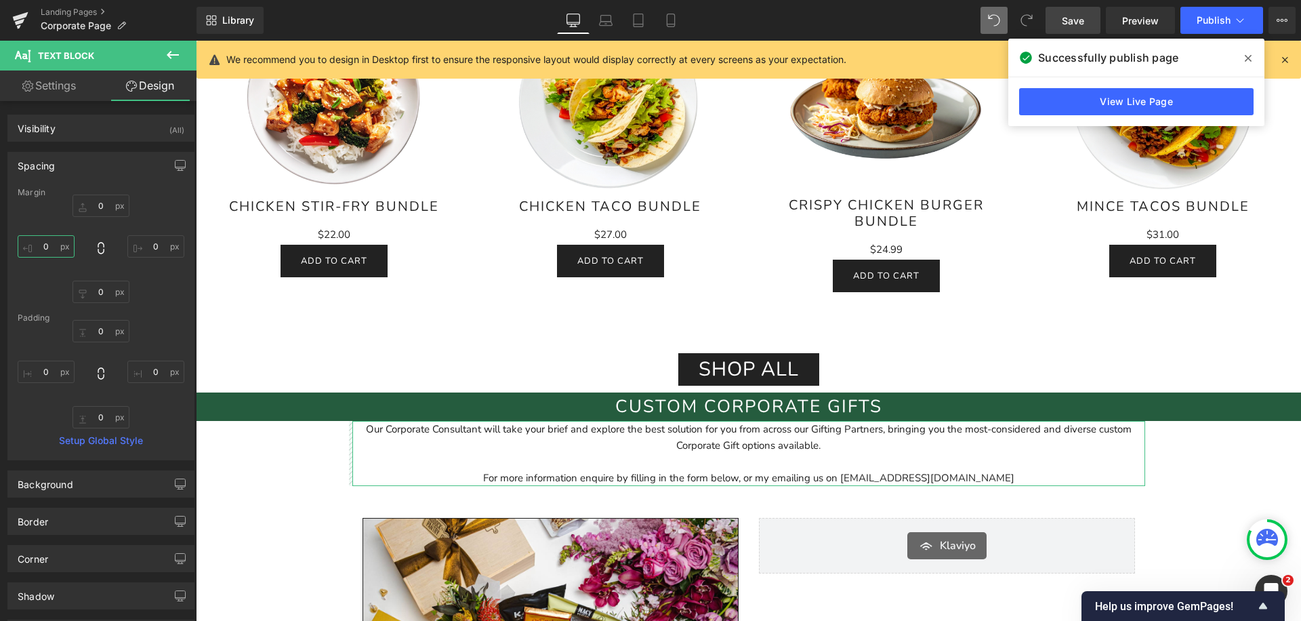
click at [38, 244] on input "0" at bounding box center [46, 246] width 57 height 22
type input "50"
click at [145, 247] on input "0" at bounding box center [155, 246] width 57 height 22
type input "50"
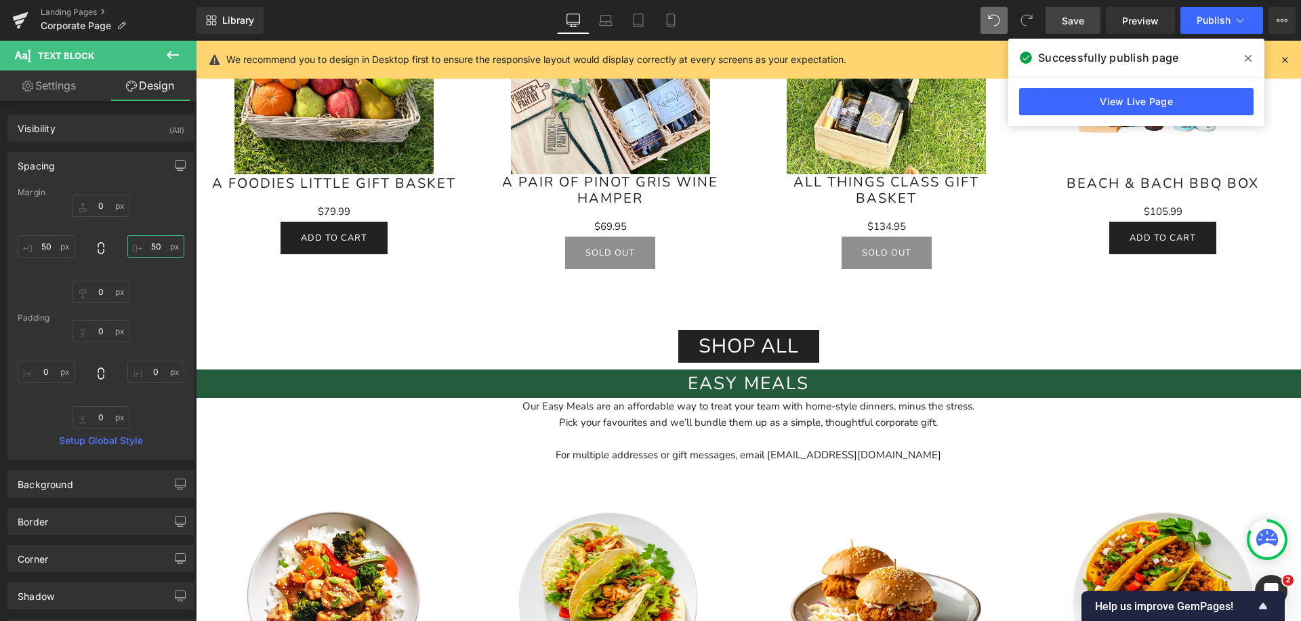
scroll to position [1069, 0]
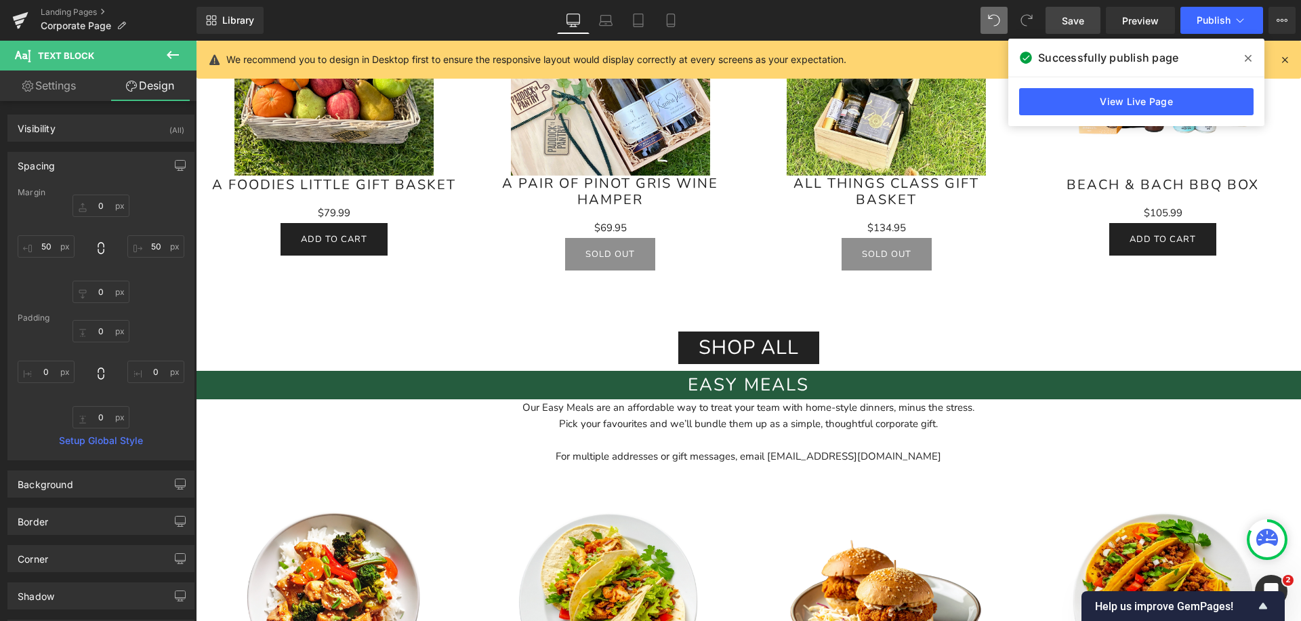
click at [458, 421] on div "Pick your favourites and we’ll bundle them up as a simple, thoughtful corporate…" at bounding box center [748, 423] width 1105 height 16
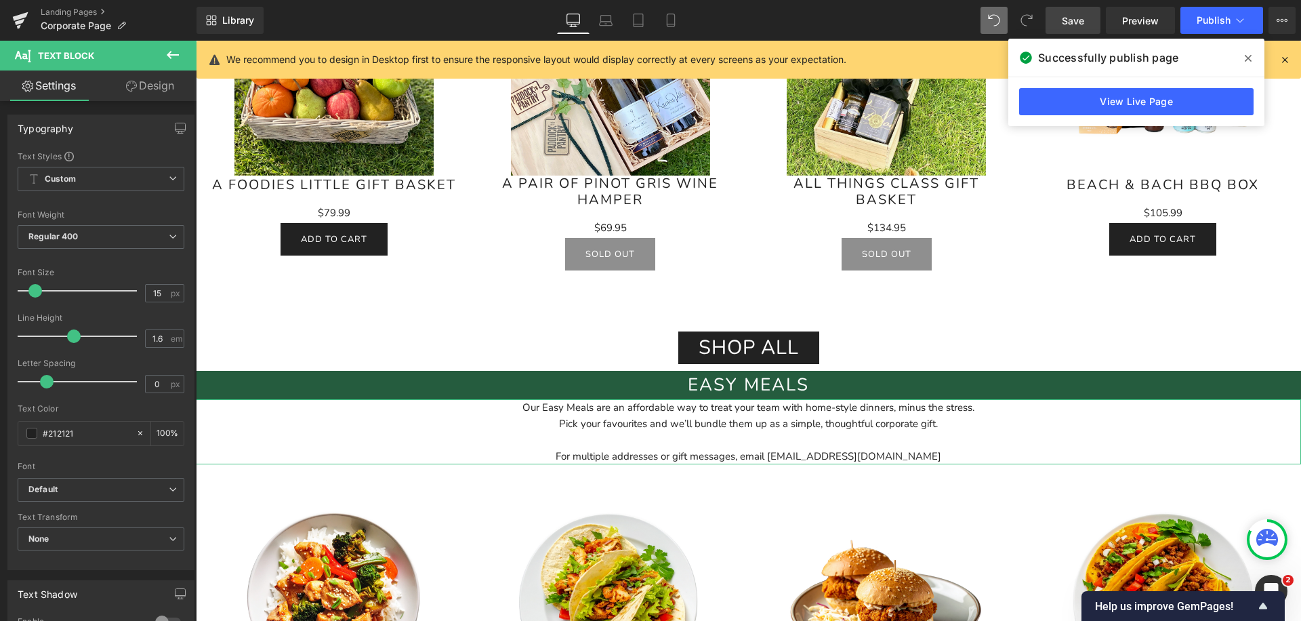
click at [164, 86] on link "Design" at bounding box center [150, 85] width 98 height 30
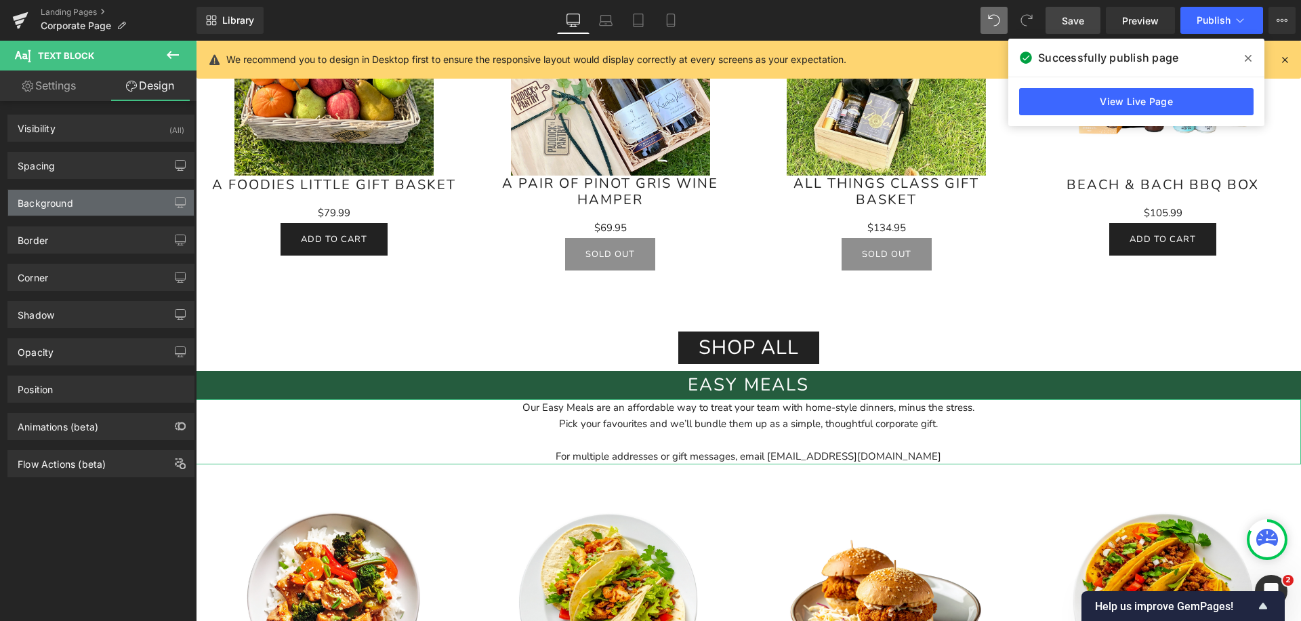
type input "0"
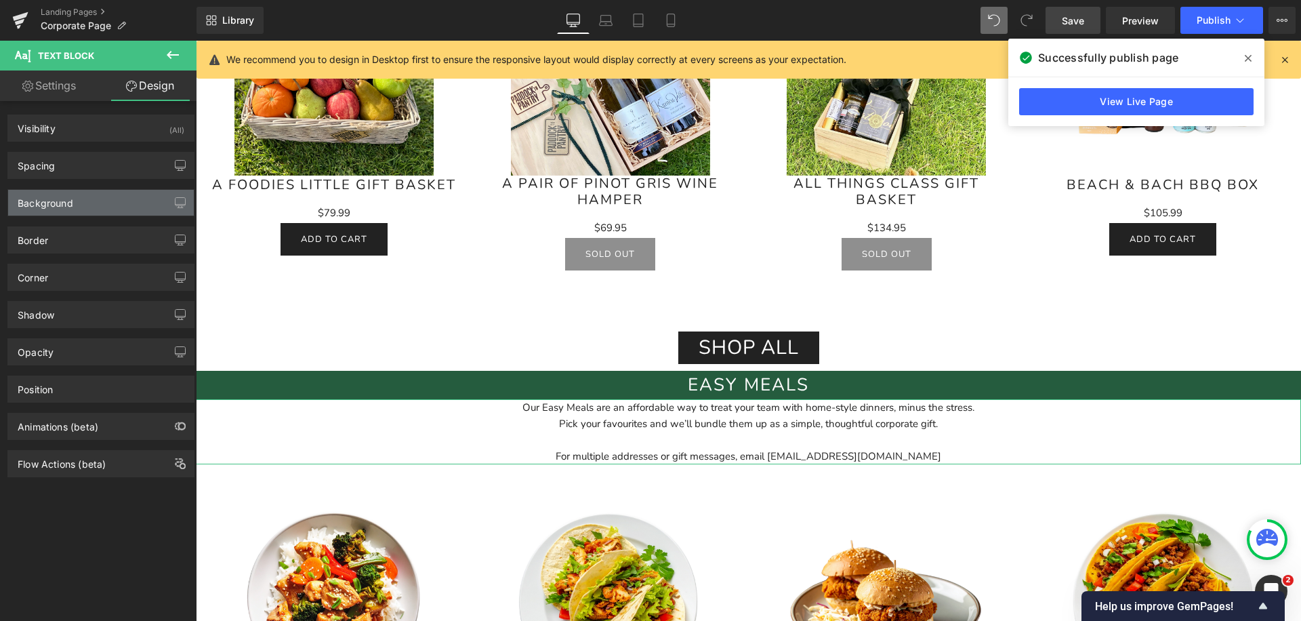
type input "0"
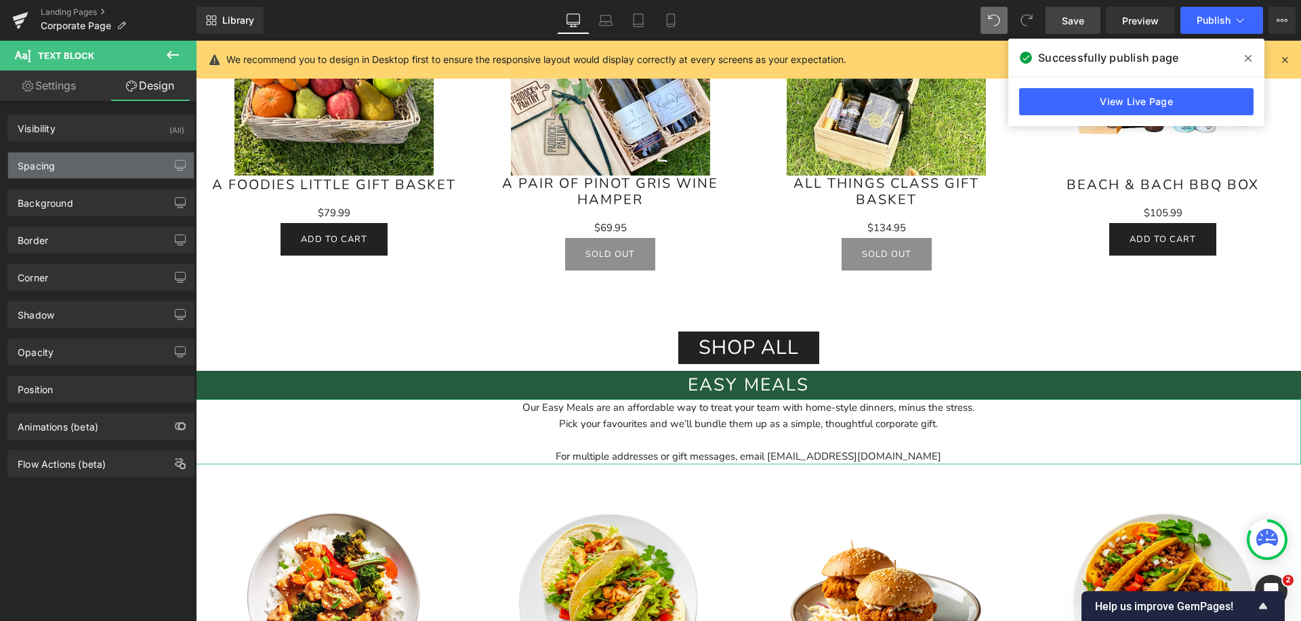
click at [79, 167] on div "Spacing" at bounding box center [101, 165] width 186 height 26
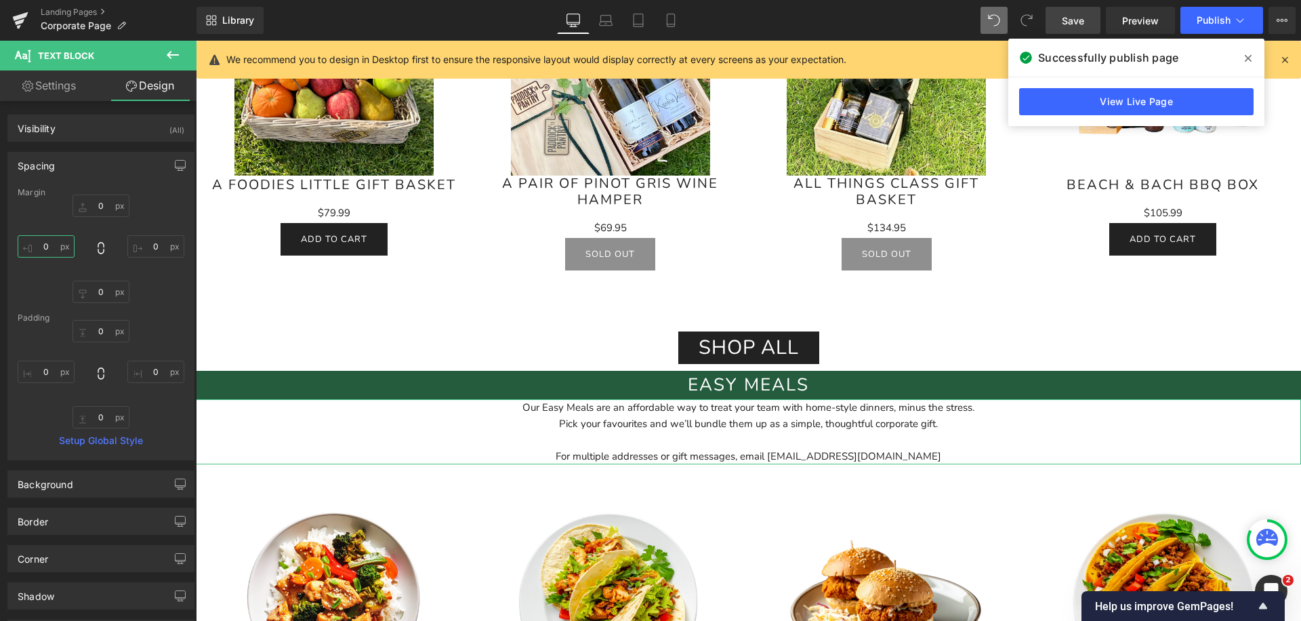
click at [38, 247] on input "0" at bounding box center [46, 246] width 57 height 22
type input "50"
click at [145, 250] on input "0" at bounding box center [155, 246] width 57 height 22
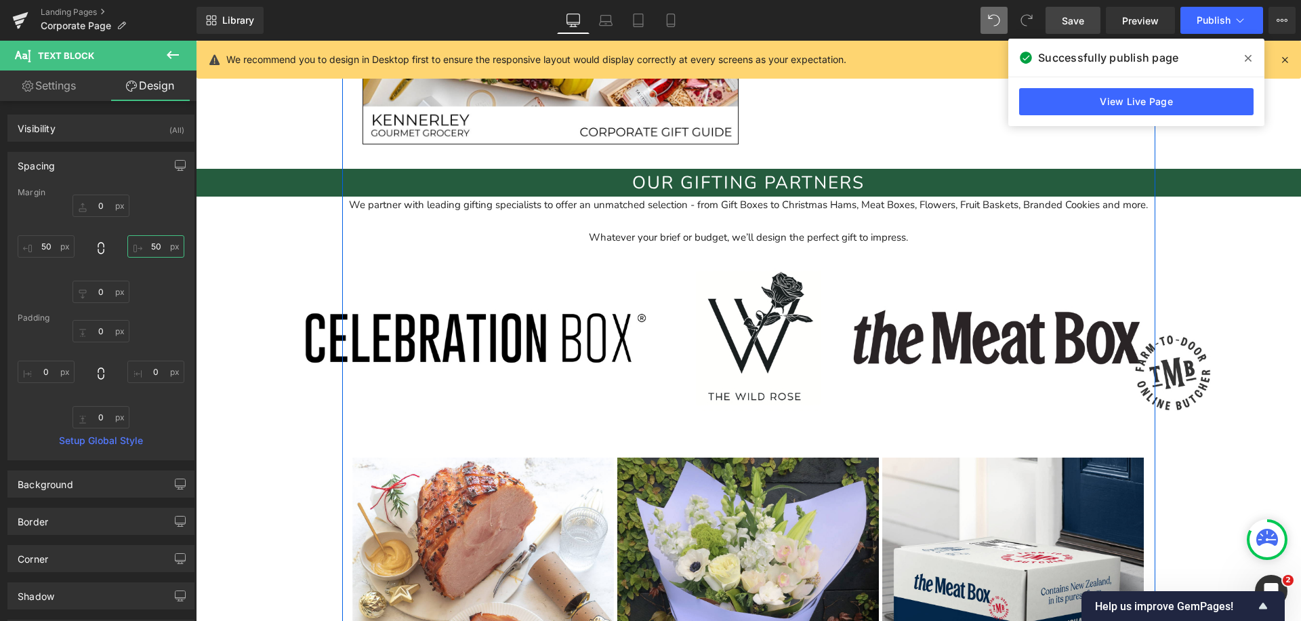
scroll to position [2204, 0]
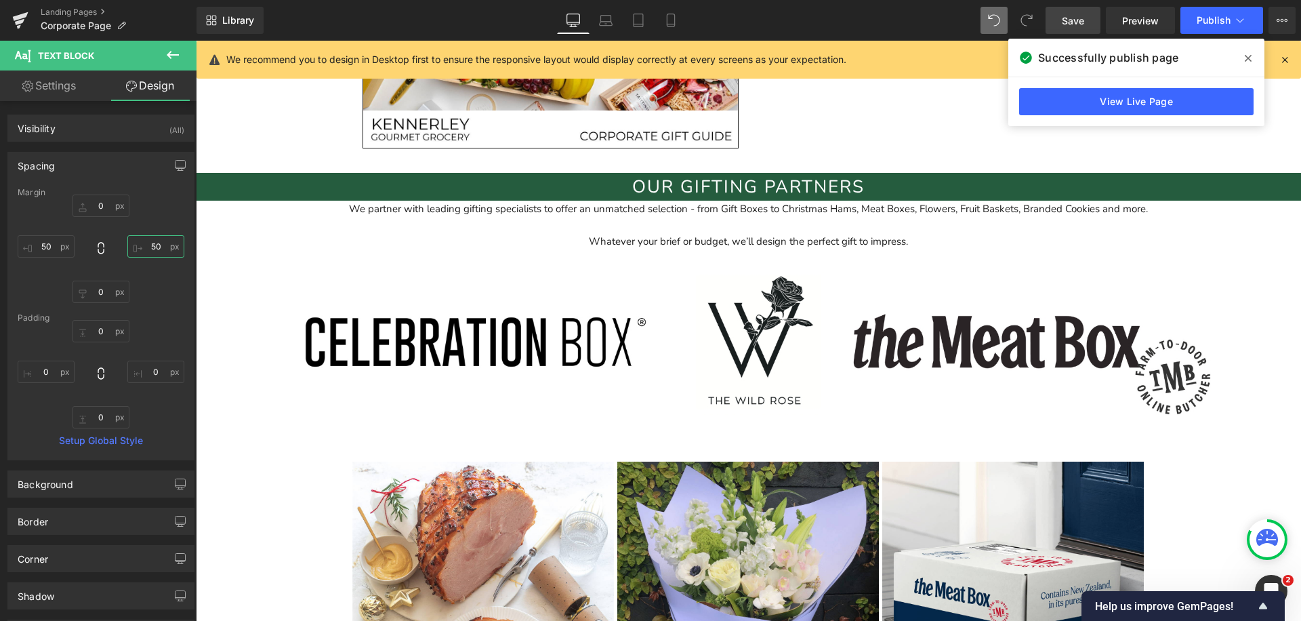
type input "50"
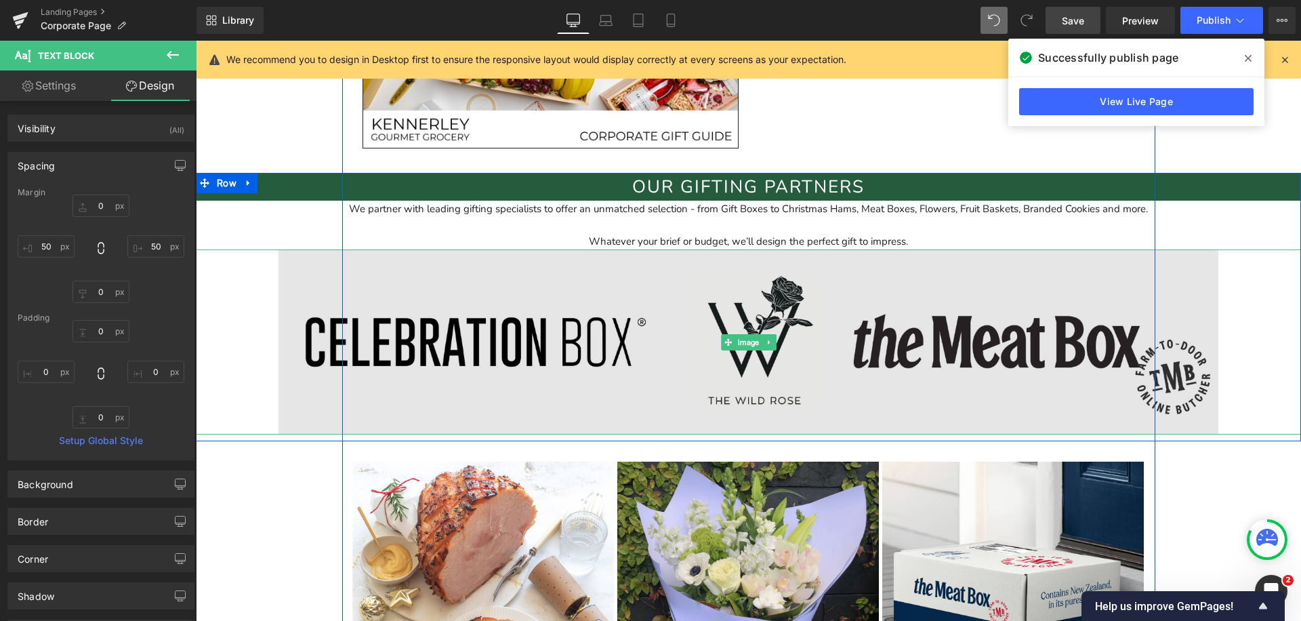
click at [295, 327] on img at bounding box center [747, 341] width 939 height 185
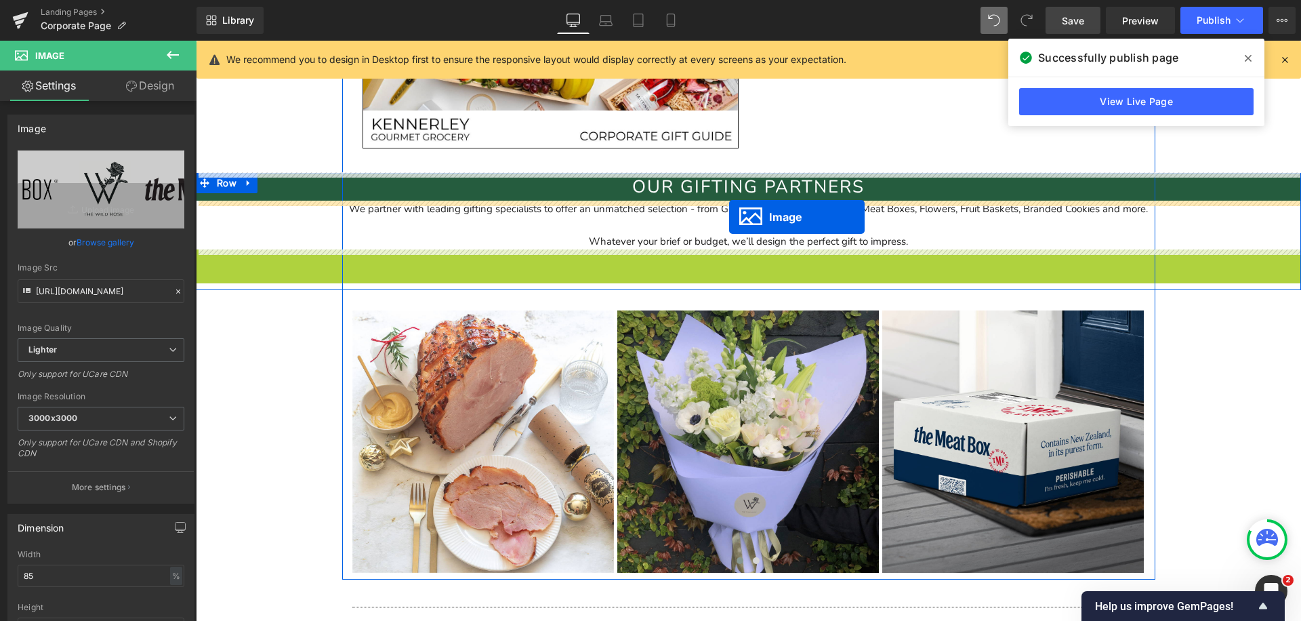
drag, startPoint x: 722, startPoint y: 343, endPoint x: 729, endPoint y: 217, distance: 126.2
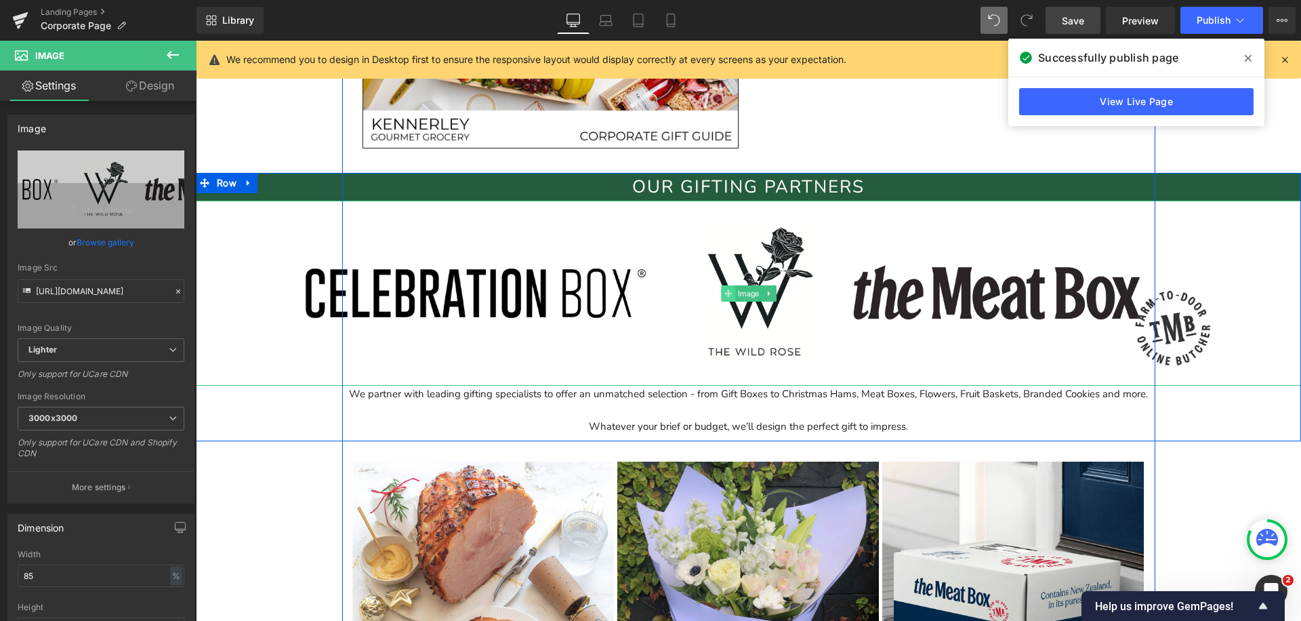
click at [725, 288] on span at bounding box center [728, 293] width 14 height 16
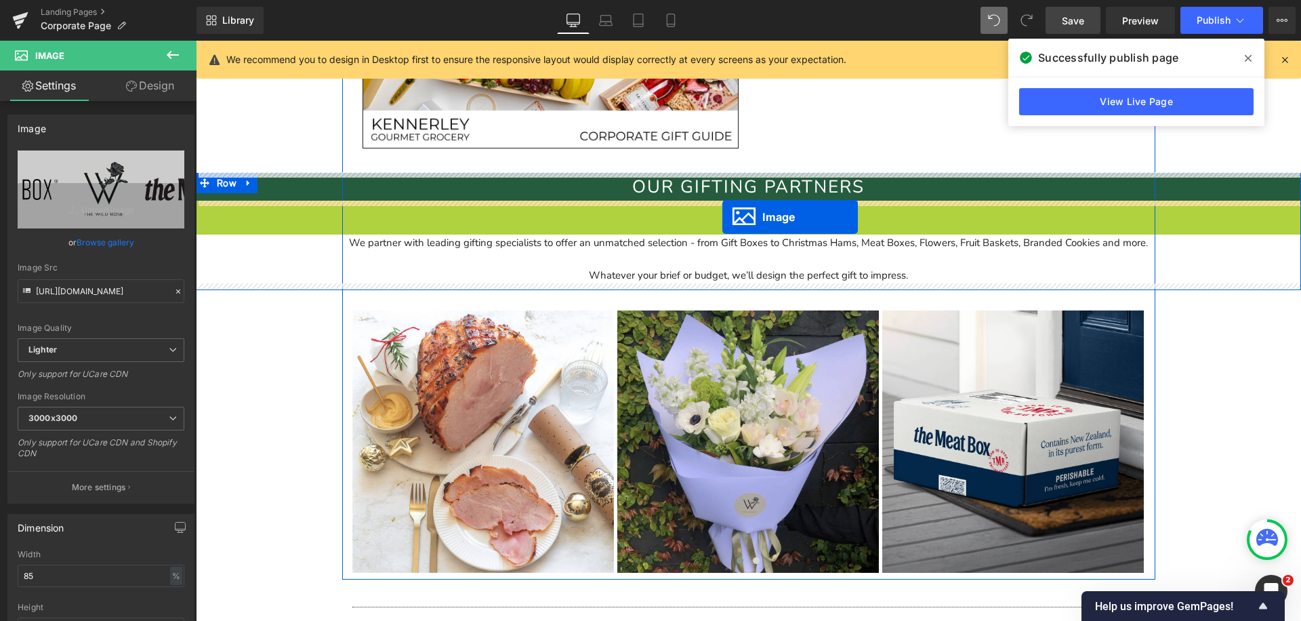
drag, startPoint x: 724, startPoint y: 292, endPoint x: 722, endPoint y: 217, distance: 75.2
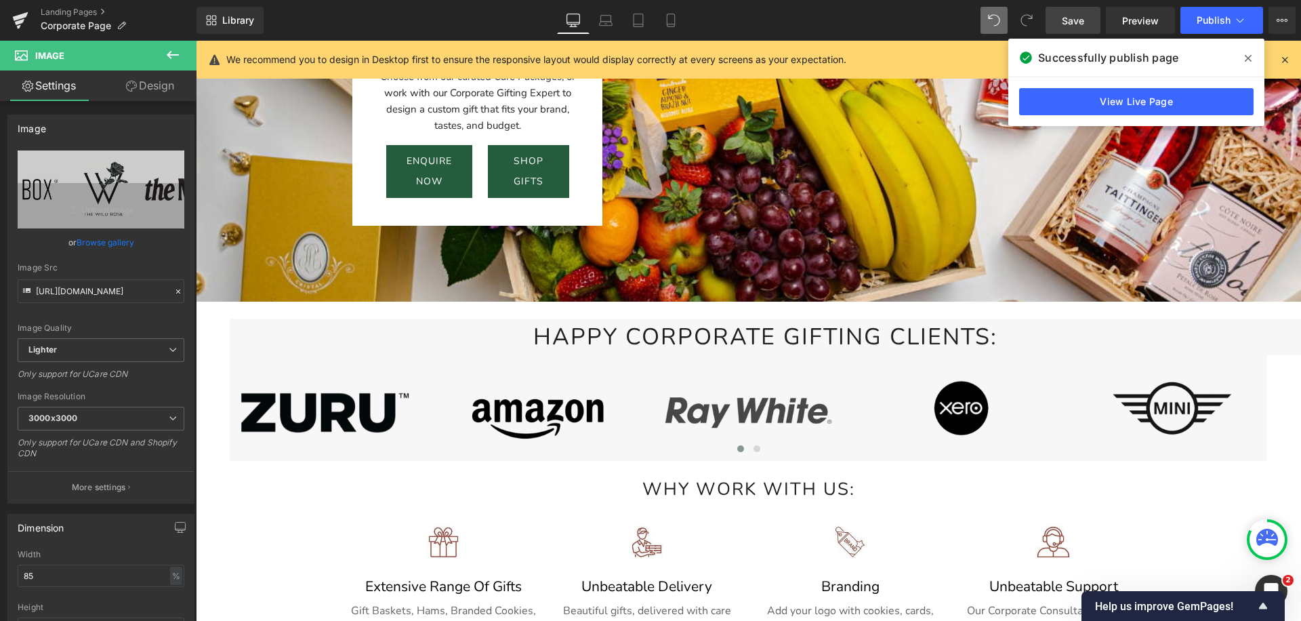
scroll to position [0, 0]
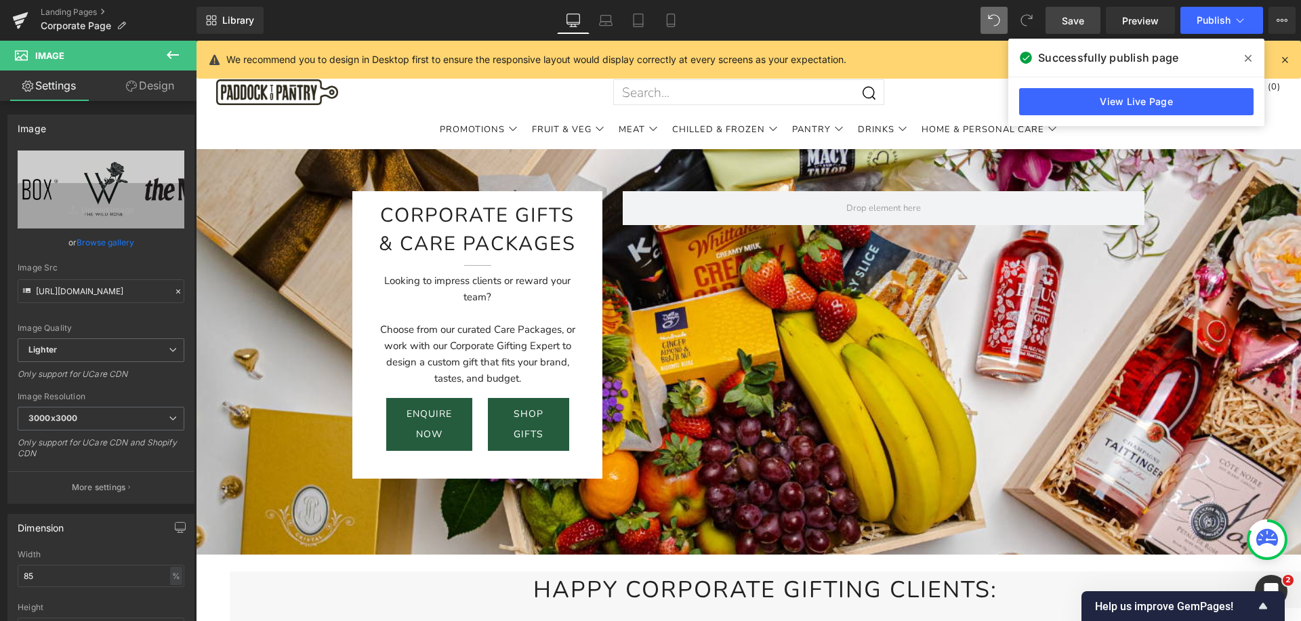
click at [1077, 22] on span "Save" at bounding box center [1073, 21] width 22 height 14
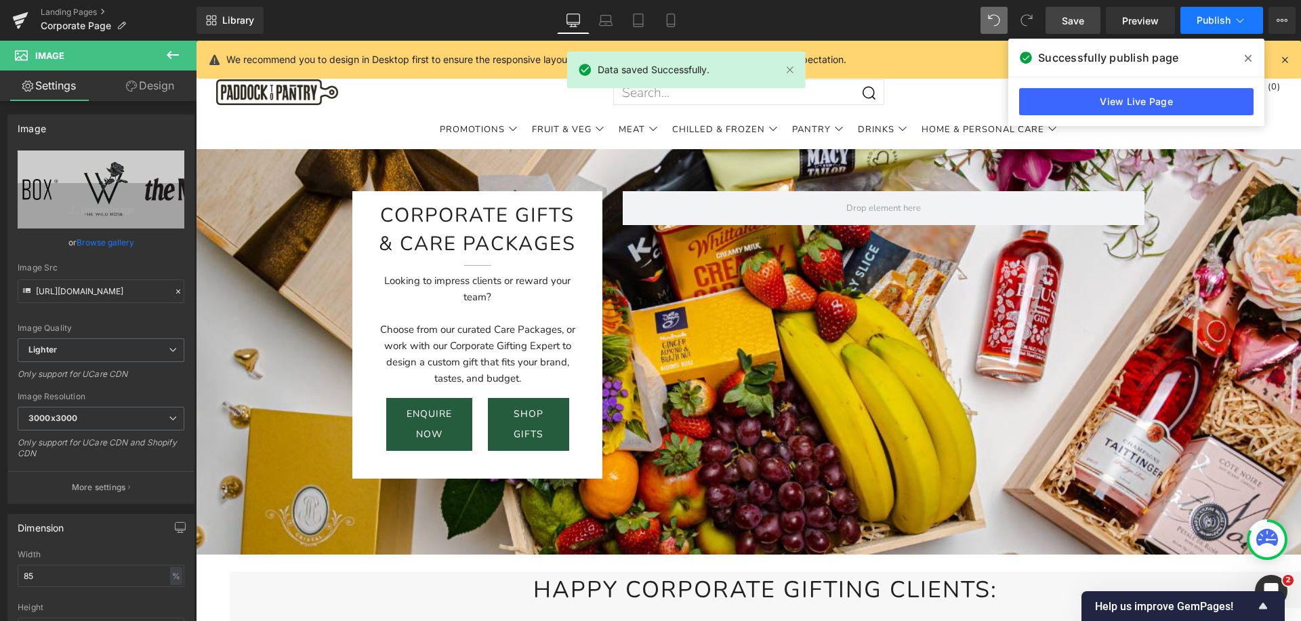
click at [1240, 24] on icon at bounding box center [1240, 21] width 14 height 14
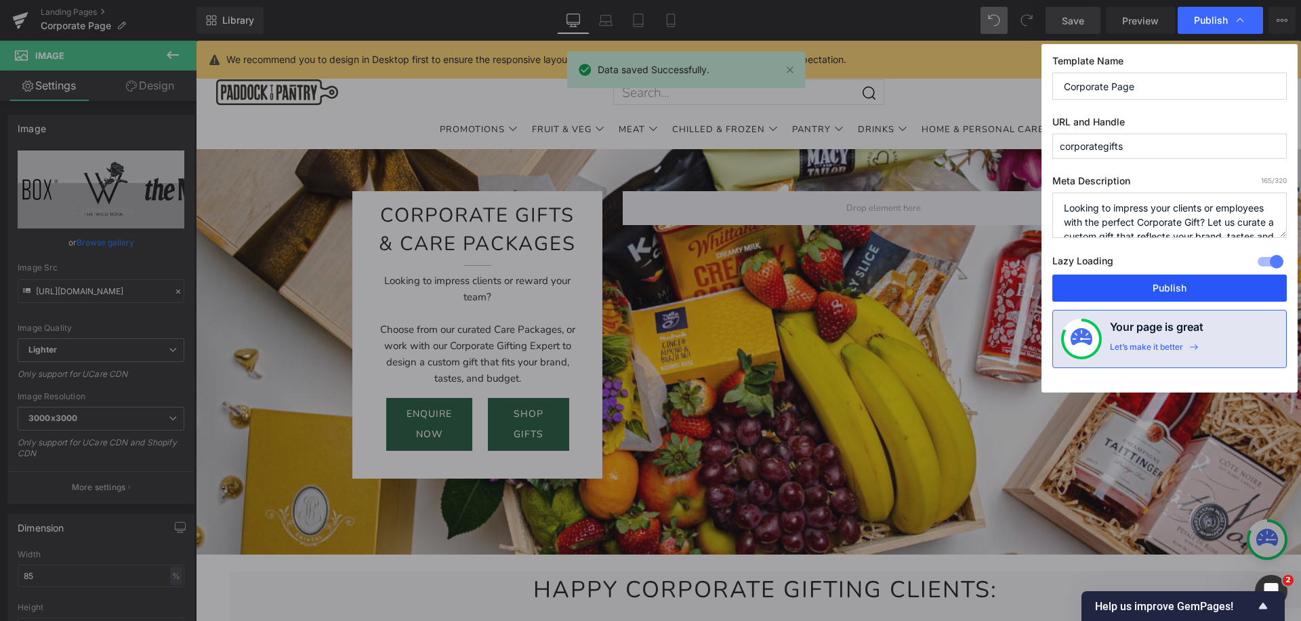
click at [1167, 282] on button "Publish" at bounding box center [1169, 287] width 234 height 27
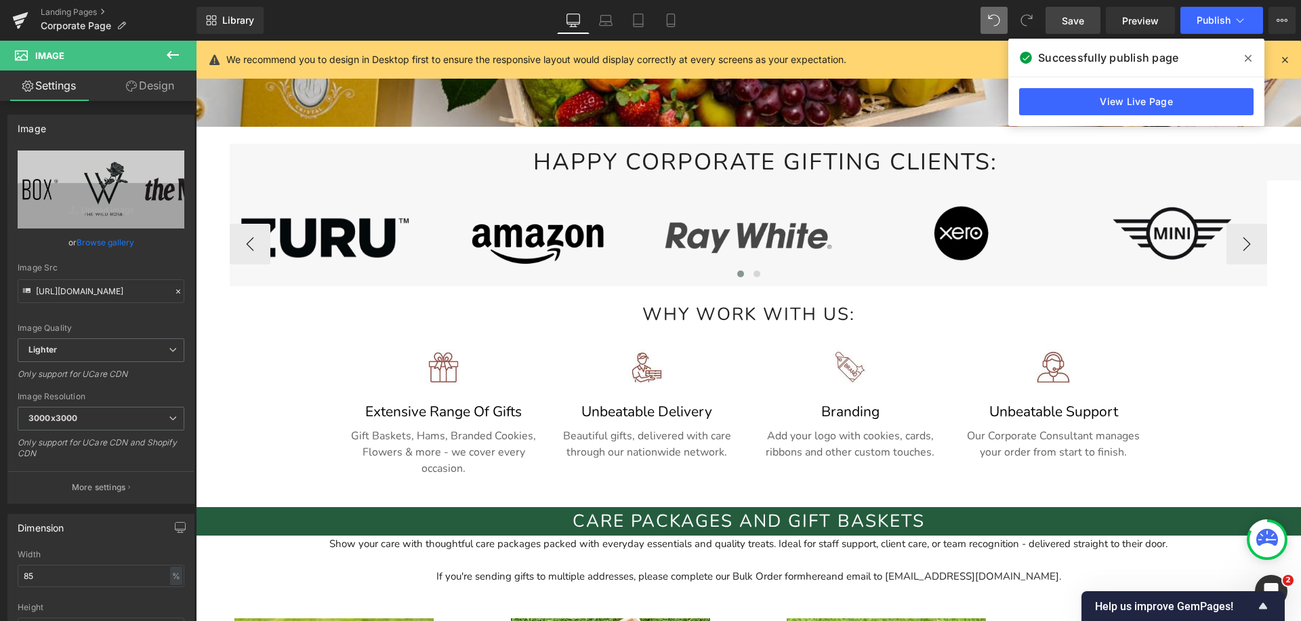
scroll to position [827, 0]
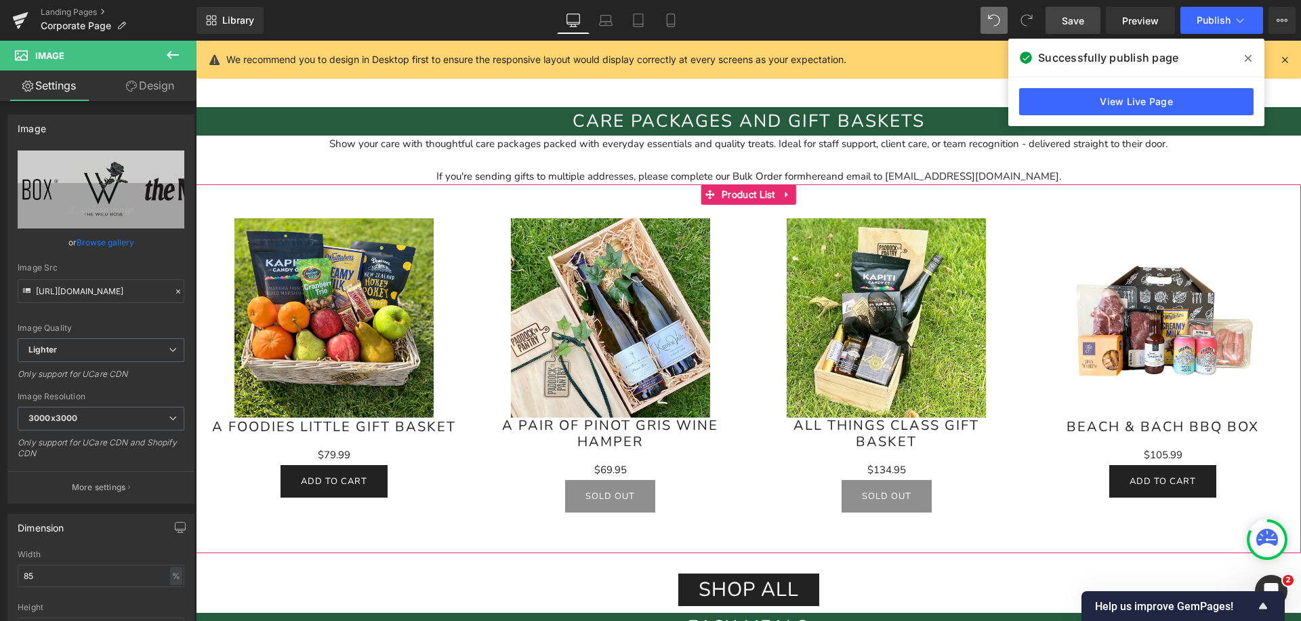
click at [637, 162] on div "If you're sending gifts to multiple addresses, please complete our Bulk Order f…" at bounding box center [748, 168] width 1037 height 33
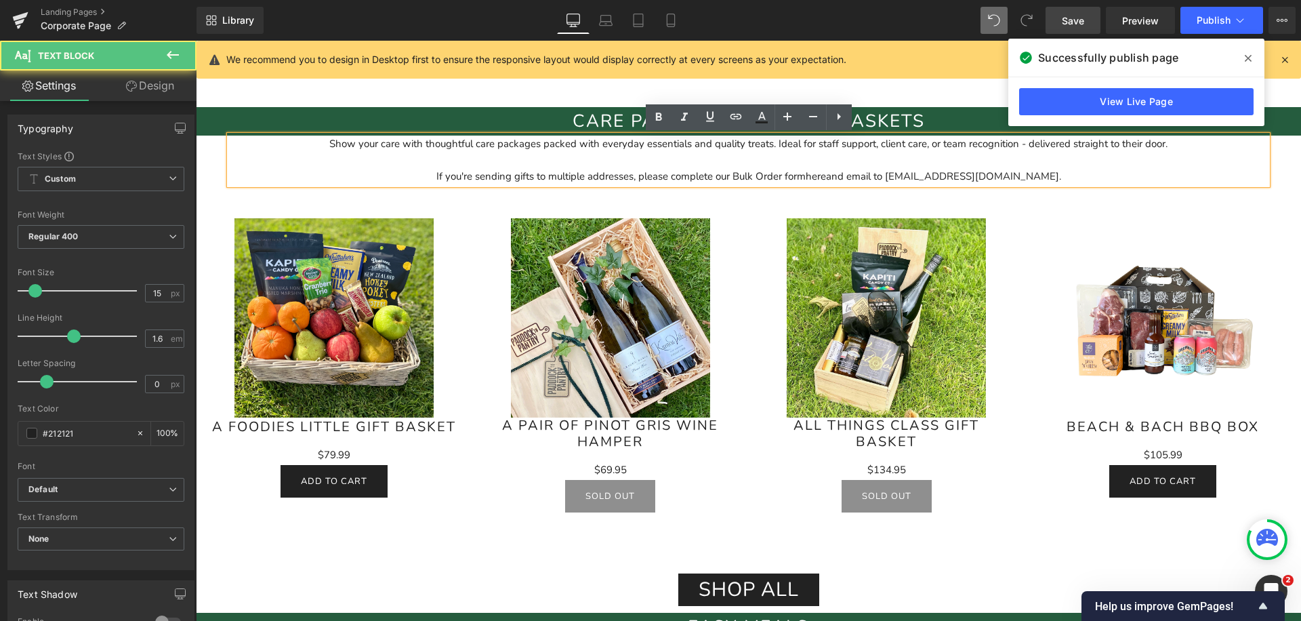
click at [543, 175] on div "If you're sending gifts to multiple addresses, please complete our Bulk Order f…" at bounding box center [748, 176] width 1037 height 16
copy div "If you're sending gifts to multiple addresses, please complete our Bulk Order f…"
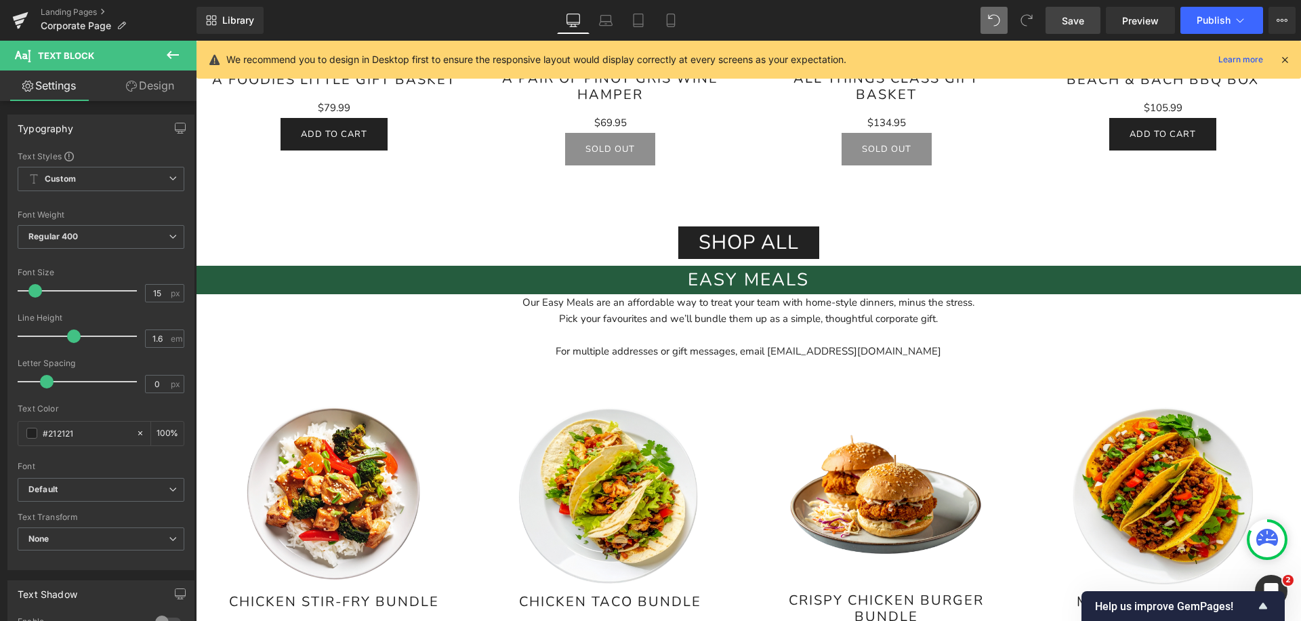
scroll to position [1118, 0]
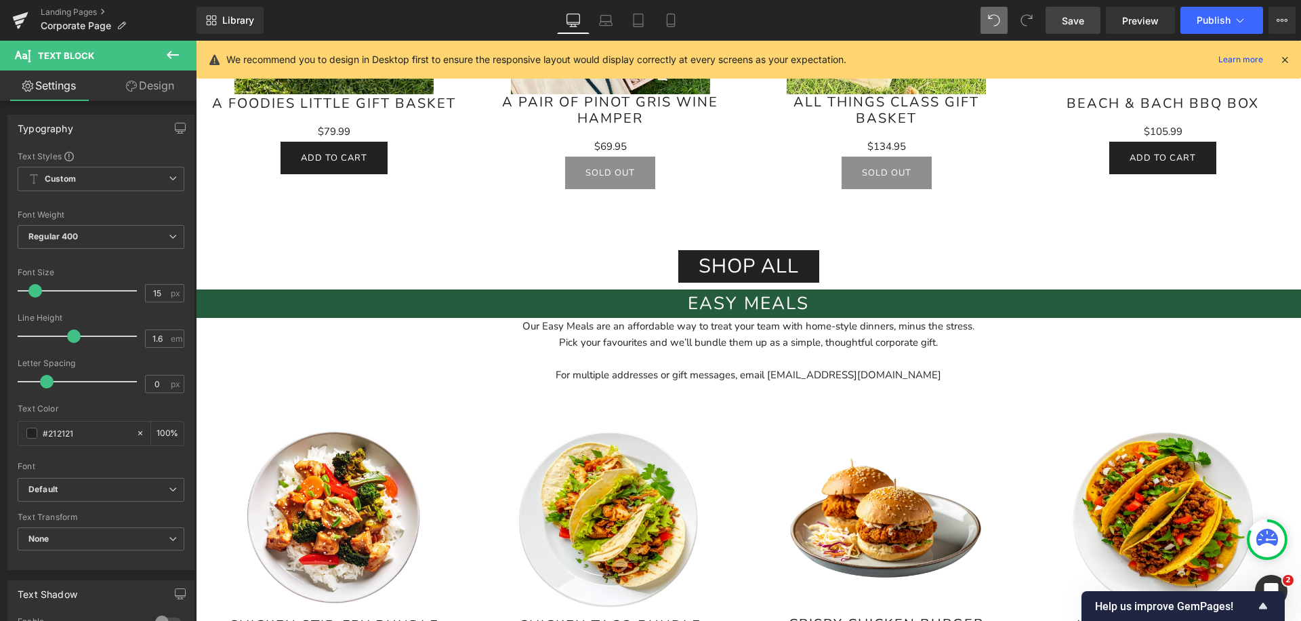
click at [592, 368] on div "For multiple addresses or gift messages, email [EMAIL_ADDRESS][DOMAIN_NAME]" at bounding box center [748, 375] width 1037 height 16
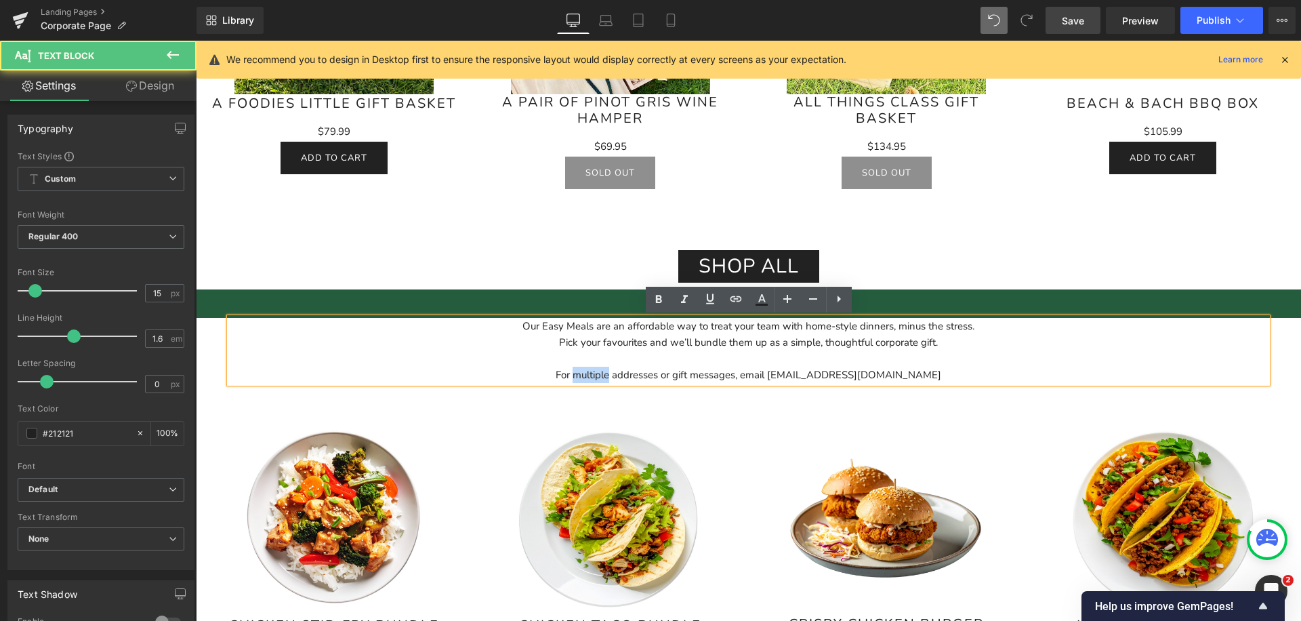
click at [592, 368] on div "For multiple addresses or gift messages, email [EMAIL_ADDRESS][DOMAIN_NAME]" at bounding box center [748, 375] width 1037 height 16
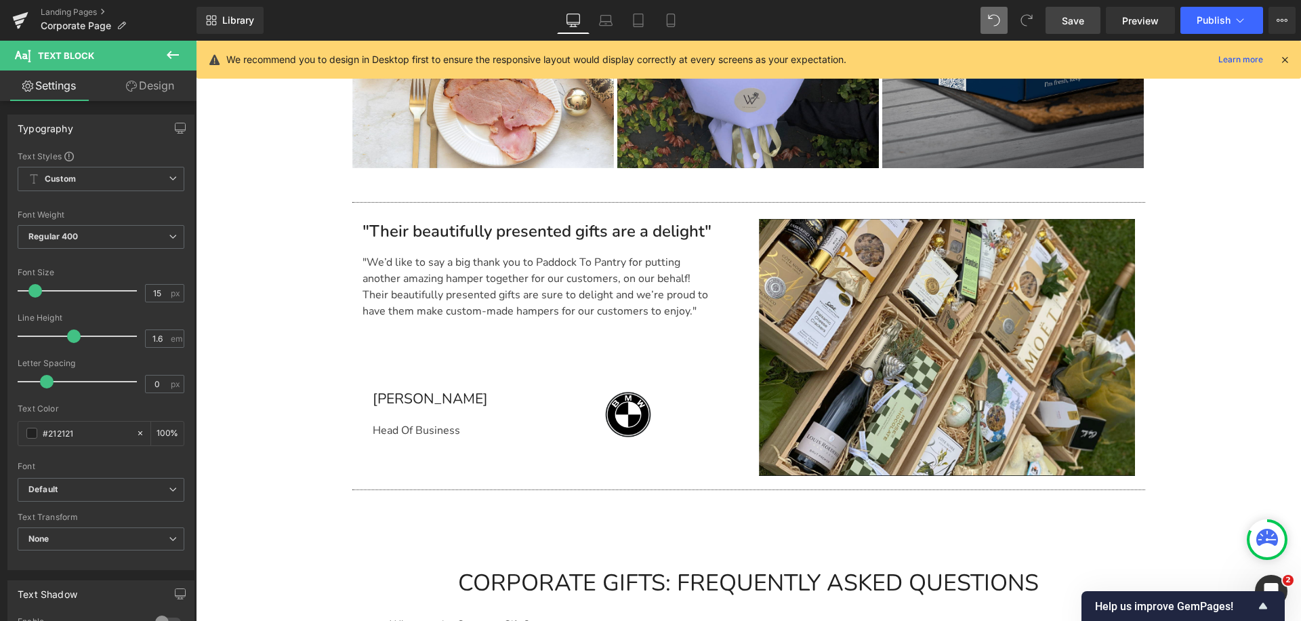
scroll to position [3097, 0]
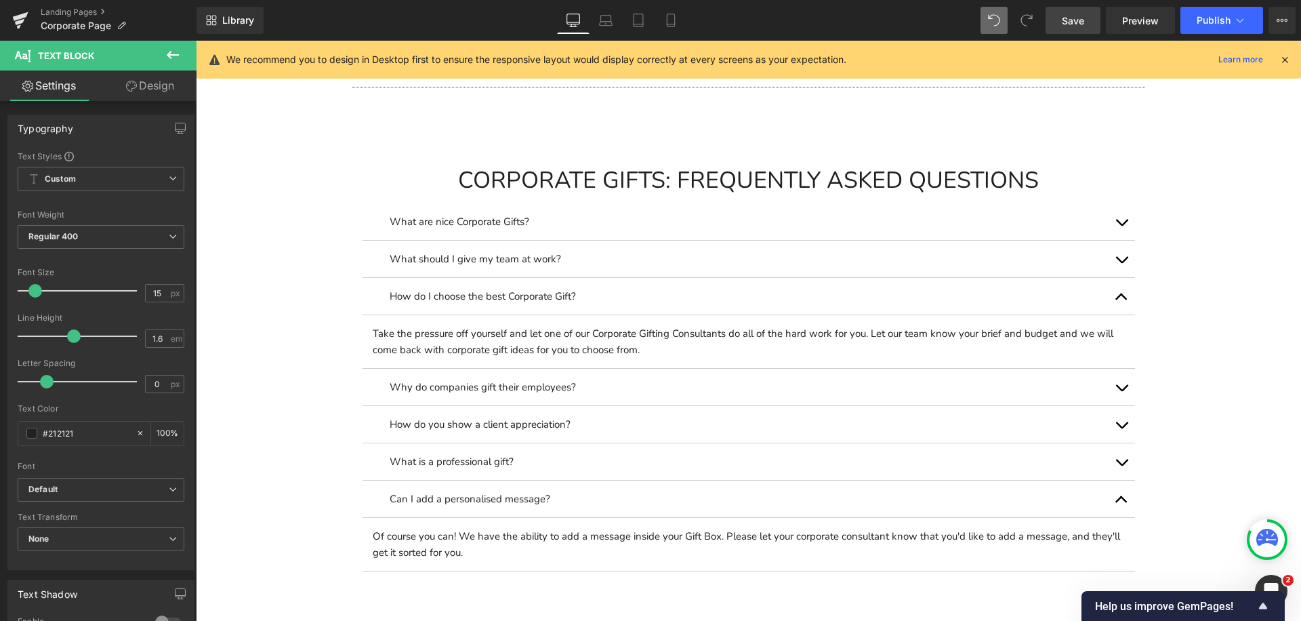
click at [1072, 27] on link "Save" at bounding box center [1072, 20] width 55 height 27
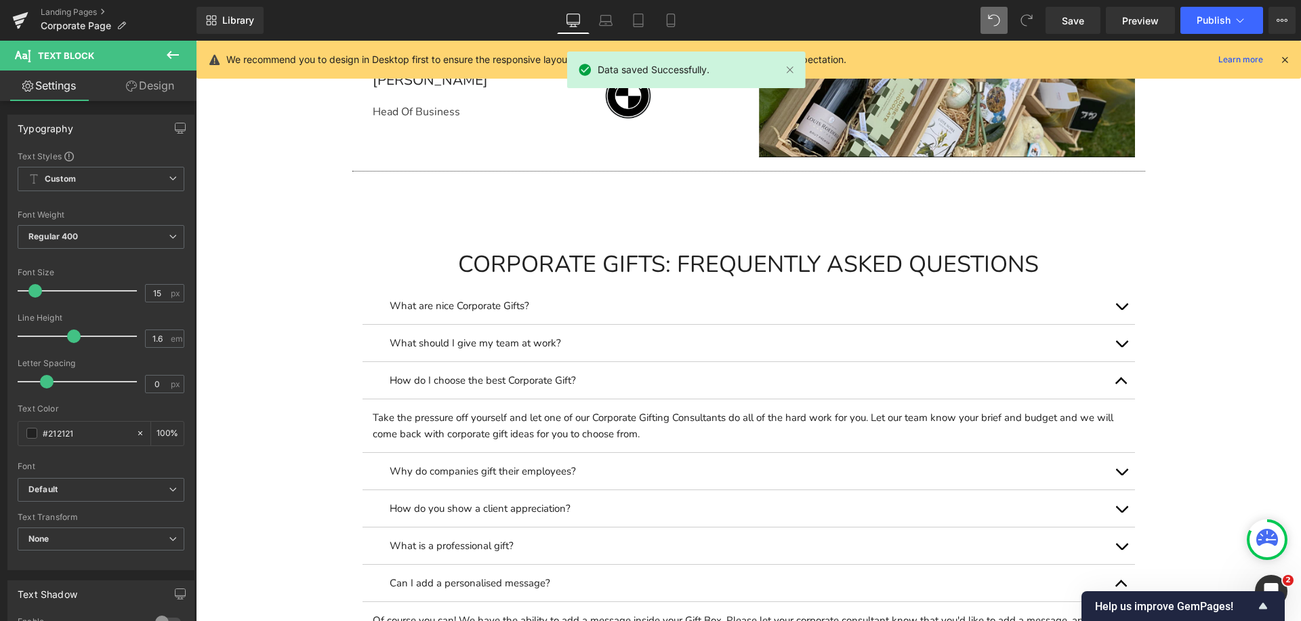
scroll to position [2842, 0]
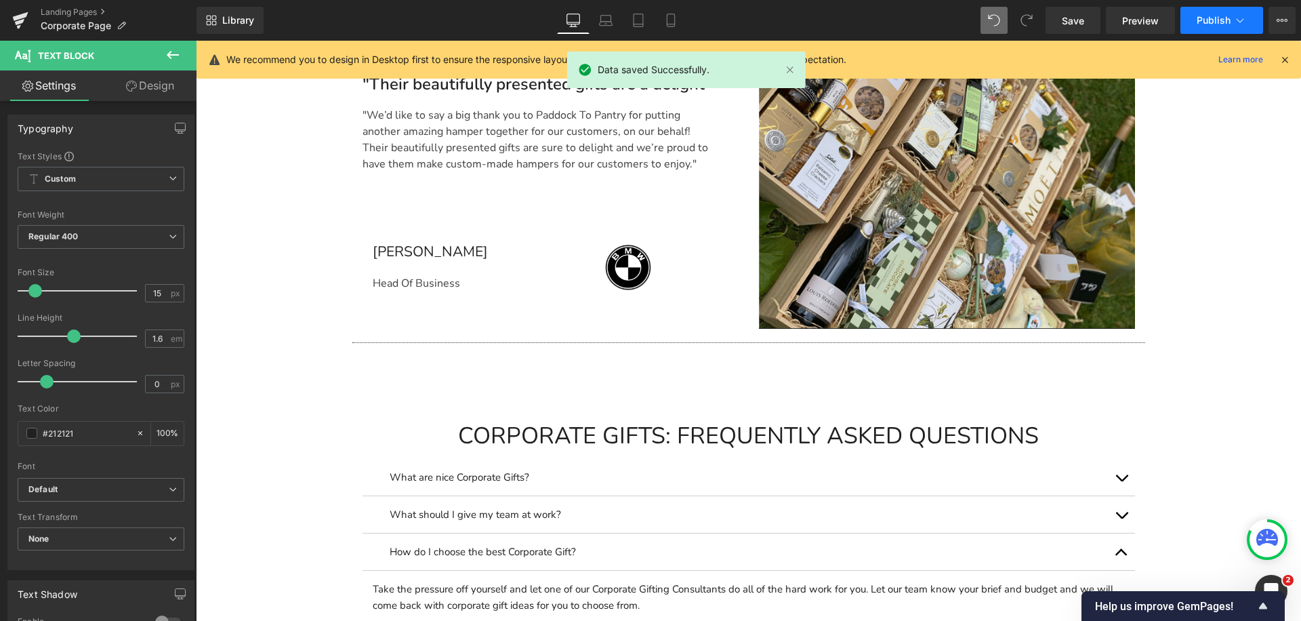
click at [1224, 11] on button "Publish" at bounding box center [1221, 20] width 83 height 27
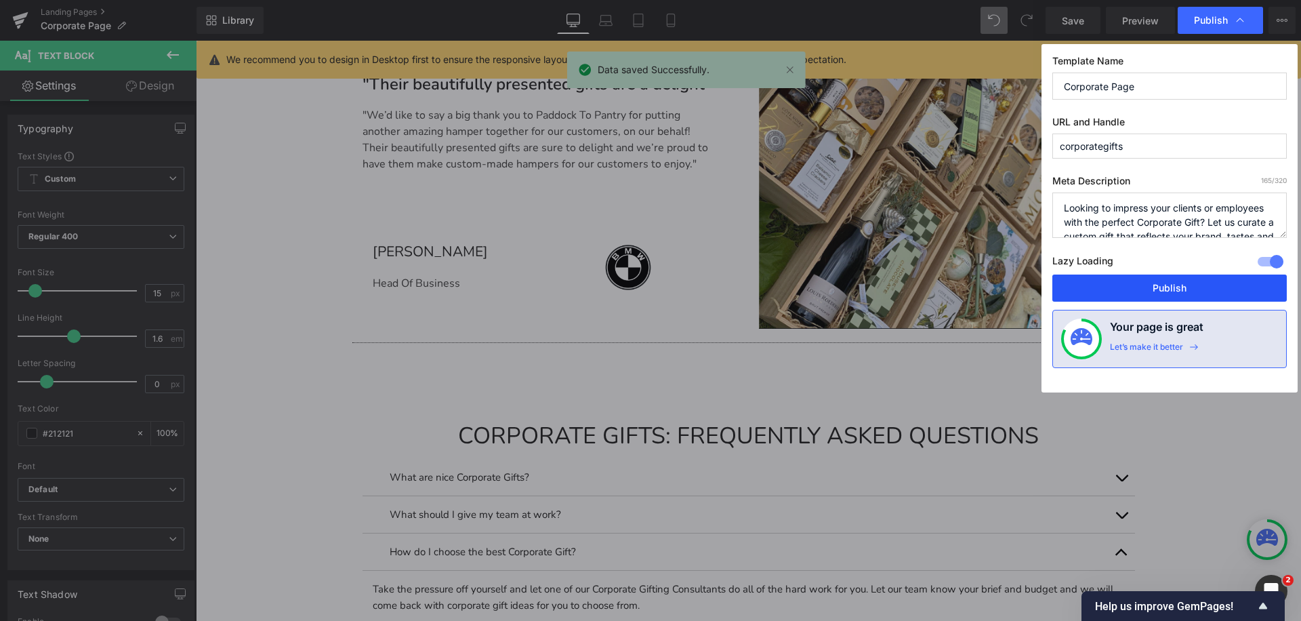
click at [1091, 290] on button "Publish" at bounding box center [1169, 287] width 234 height 27
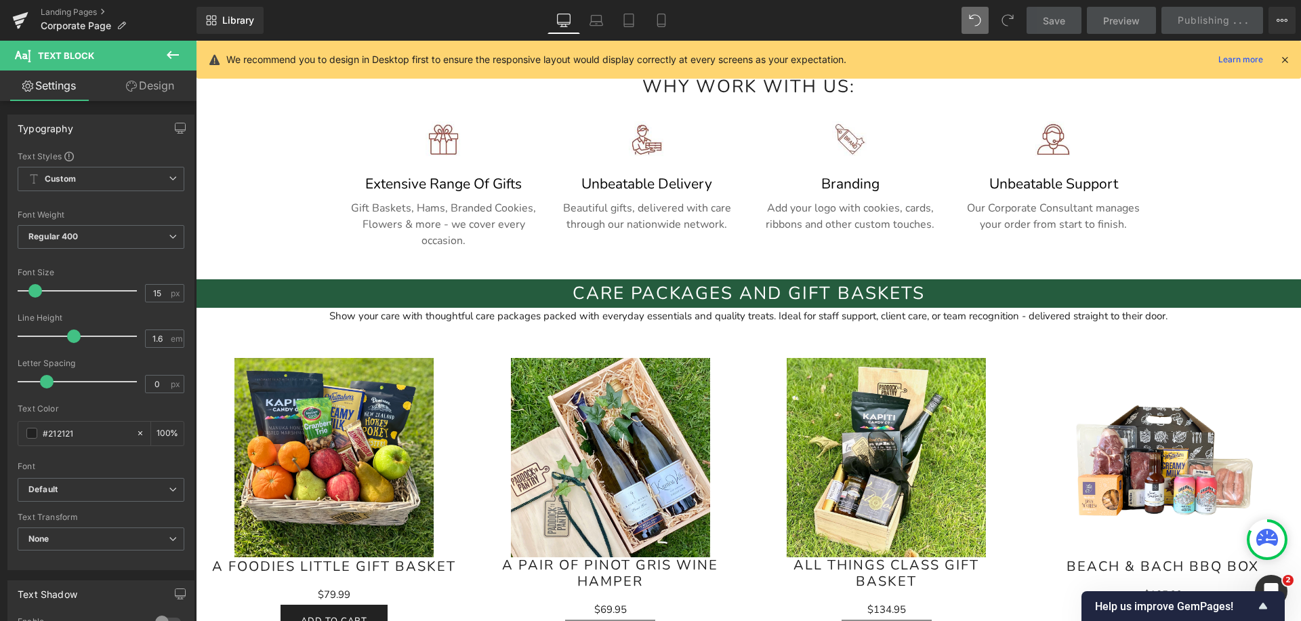
scroll to position [774, 0]
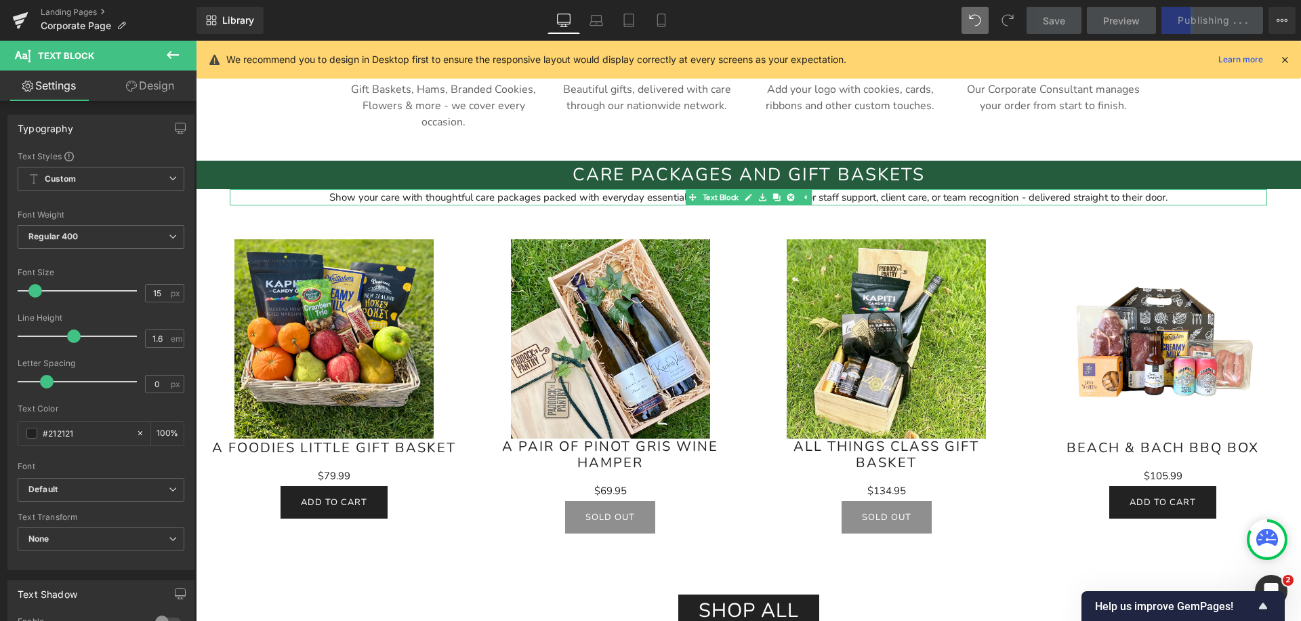
click at [275, 199] on div "Show your care with thoughtful care packages packed with everyday essentials an…" at bounding box center [748, 197] width 1037 height 16
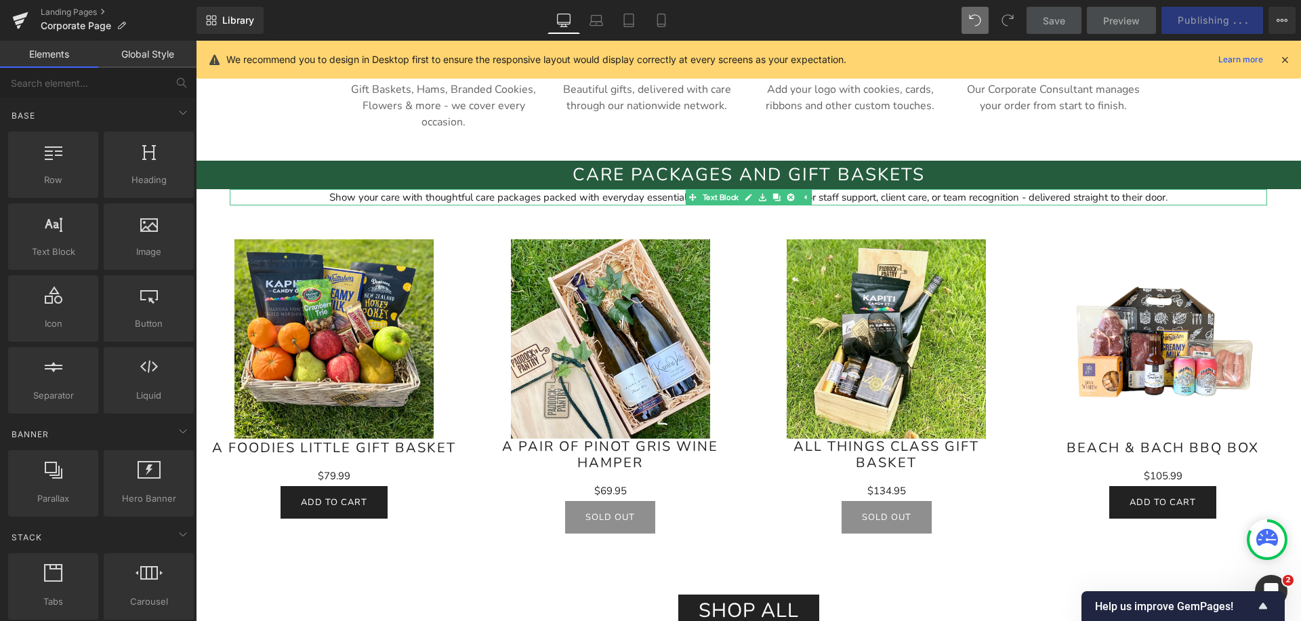
click at [329, 201] on div "Show your care with thoughtful care packages packed with everyday essentials an…" at bounding box center [748, 197] width 1037 height 16
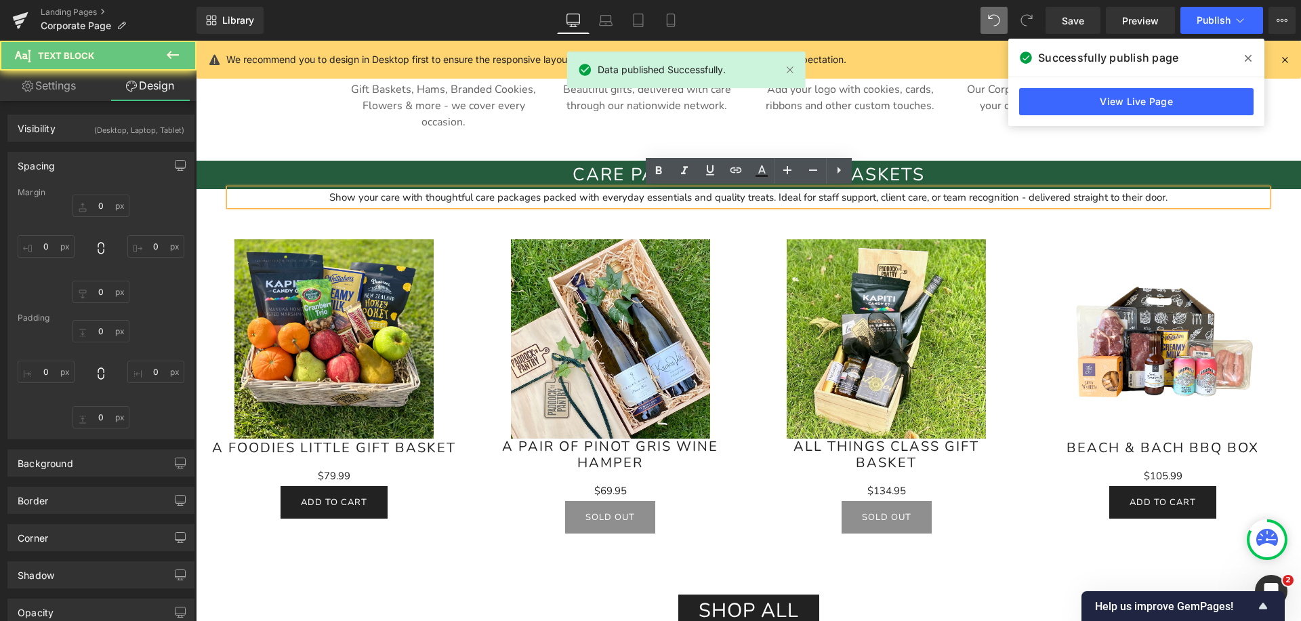
type input "0"
type input "50"
type input "0"
type input "50"
type input "0"
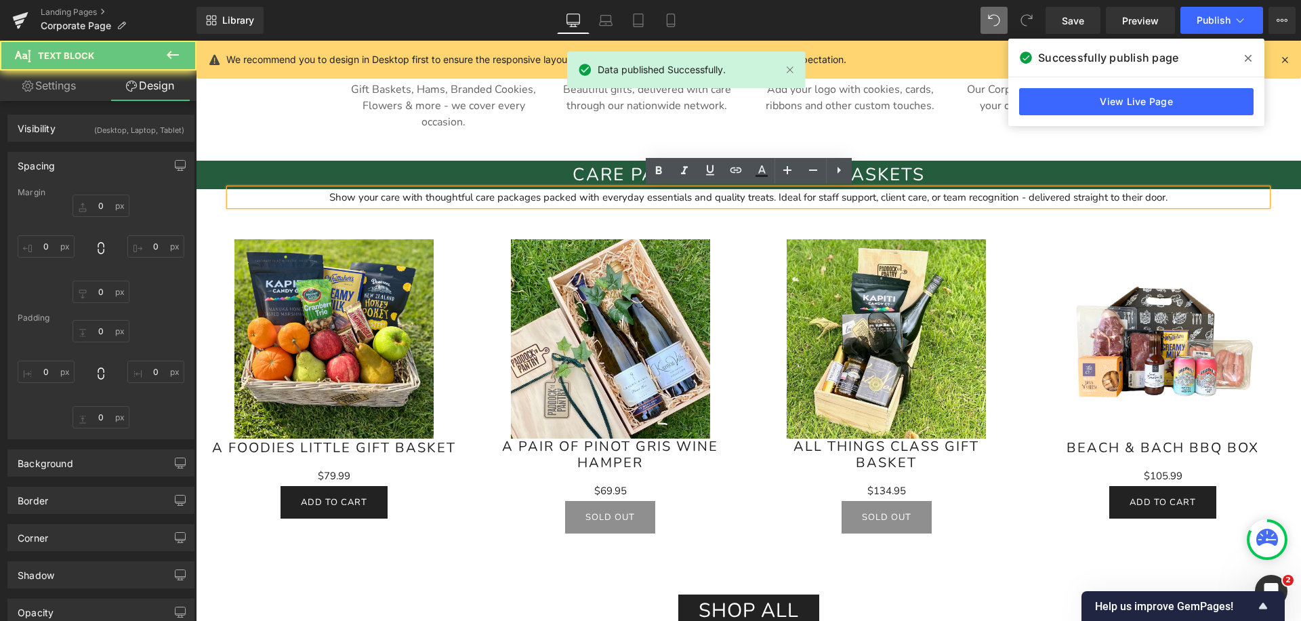
type input "0"
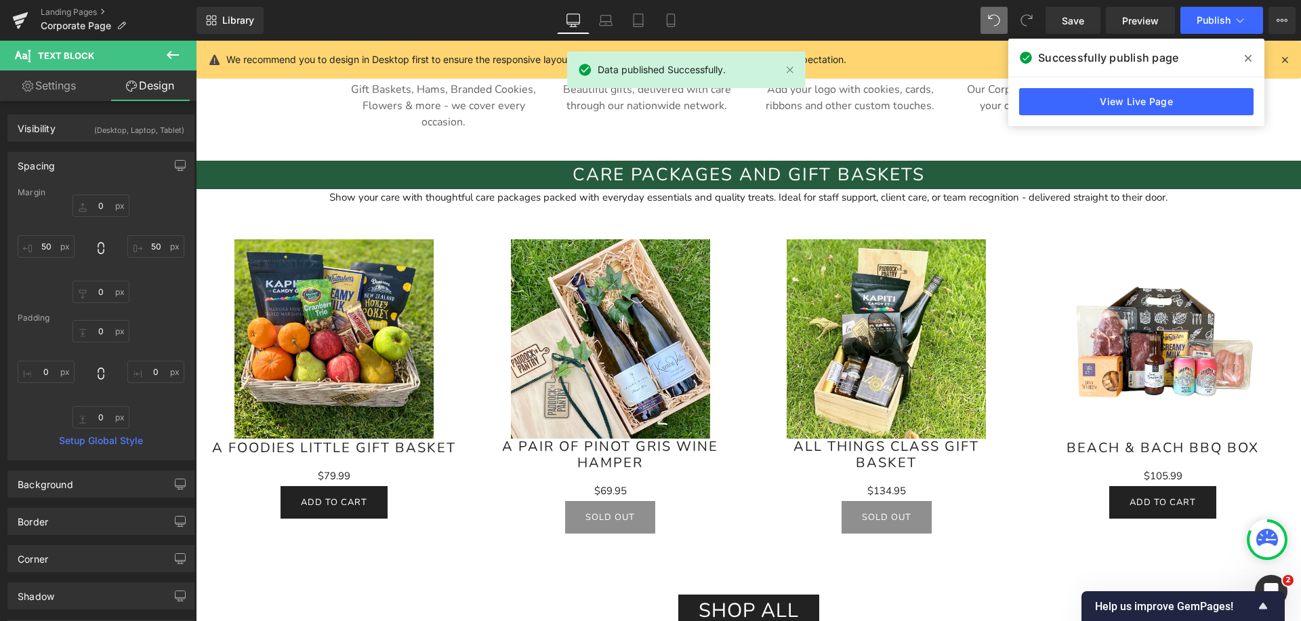
click at [74, 90] on link "Settings" at bounding box center [49, 85] width 98 height 30
type input "100"
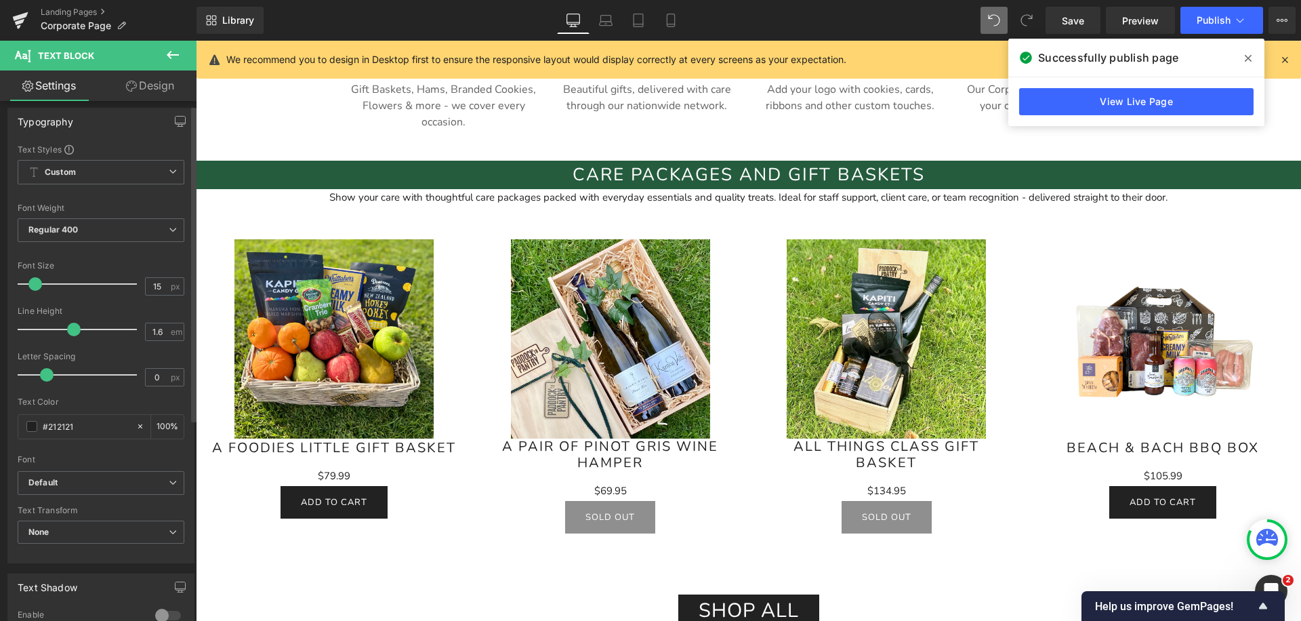
scroll to position [0, 0]
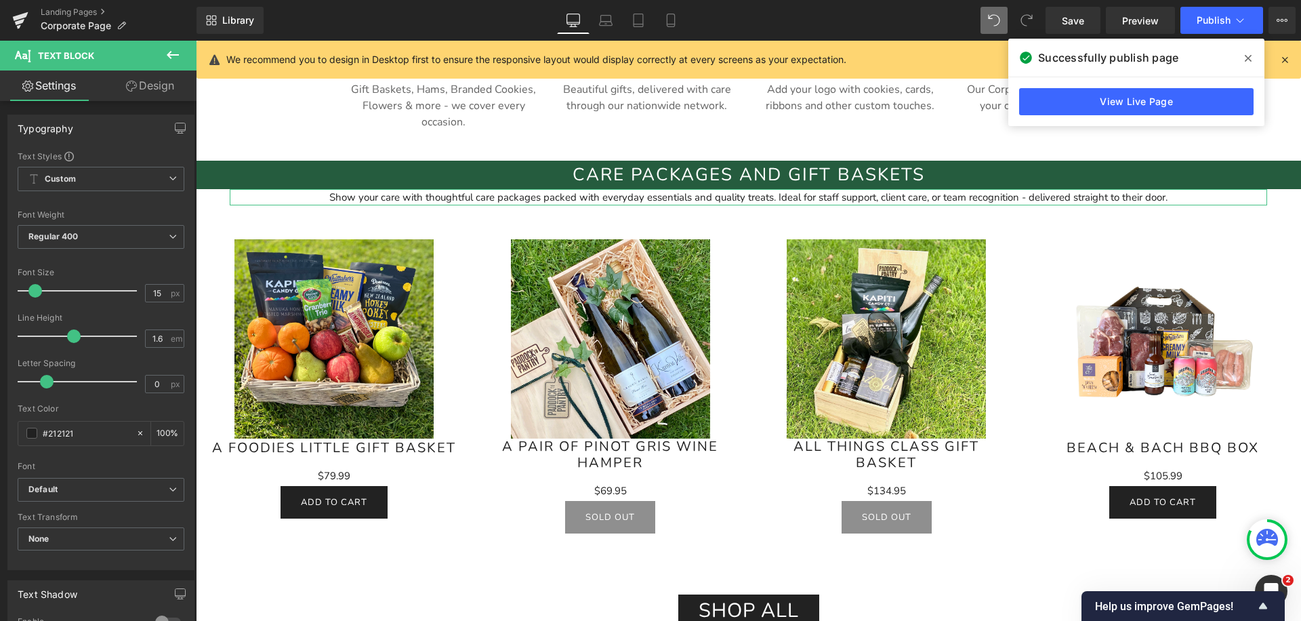
click at [136, 85] on link "Design" at bounding box center [150, 85] width 98 height 30
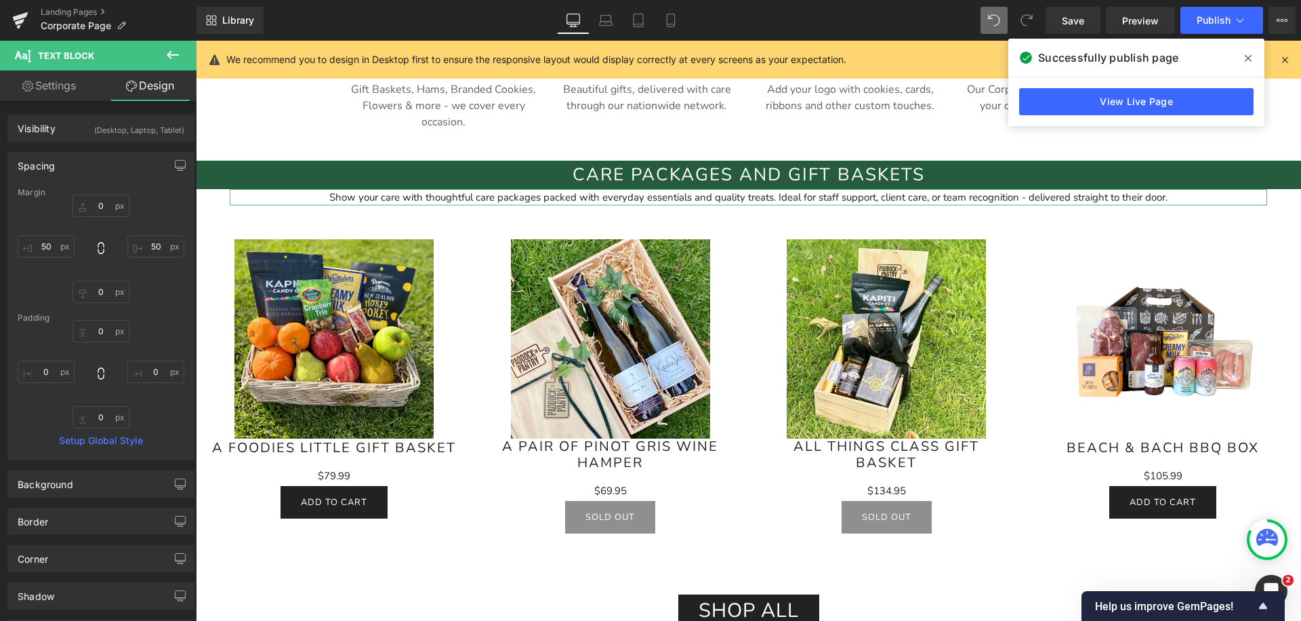
type input "0"
type input "50"
type input "0"
type input "50"
type input "0"
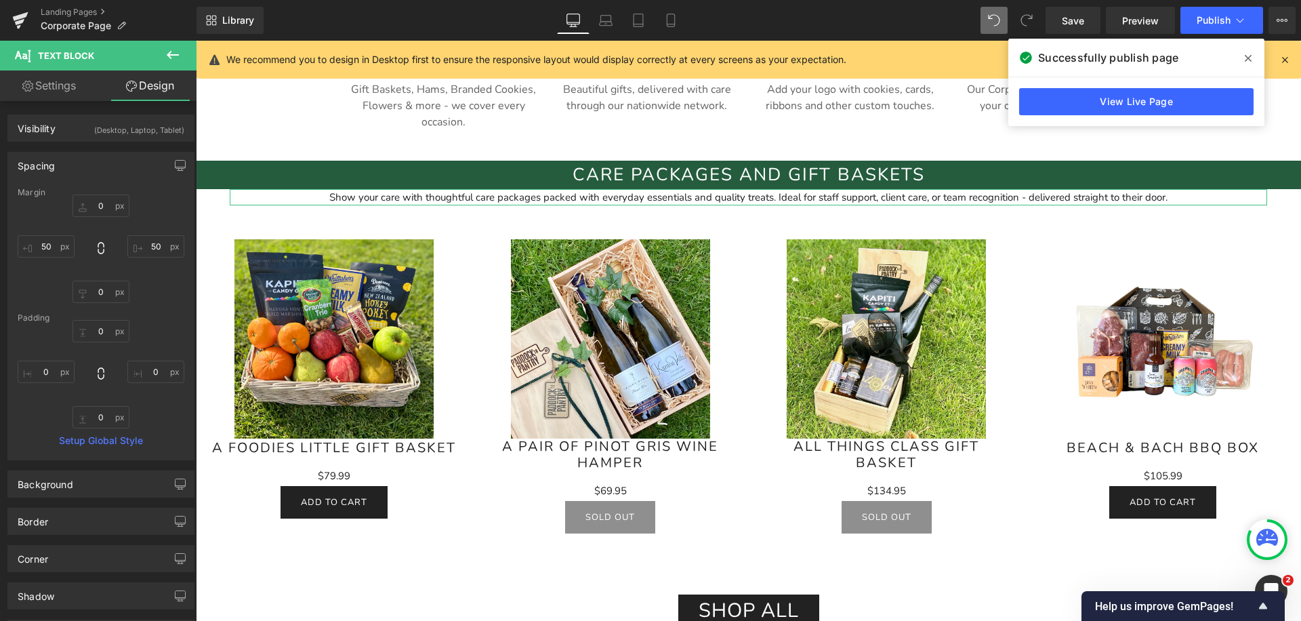
type input "0"
click at [81, 495] on div "Background" at bounding box center [101, 484] width 186 height 26
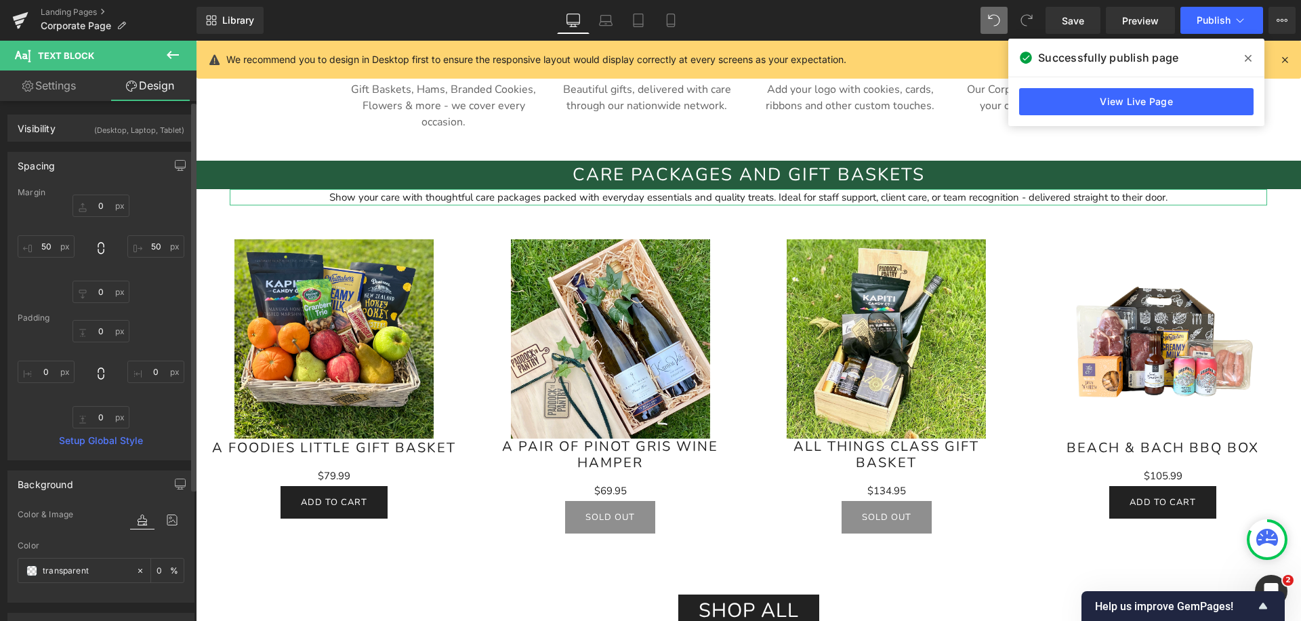
scroll to position [135, 0]
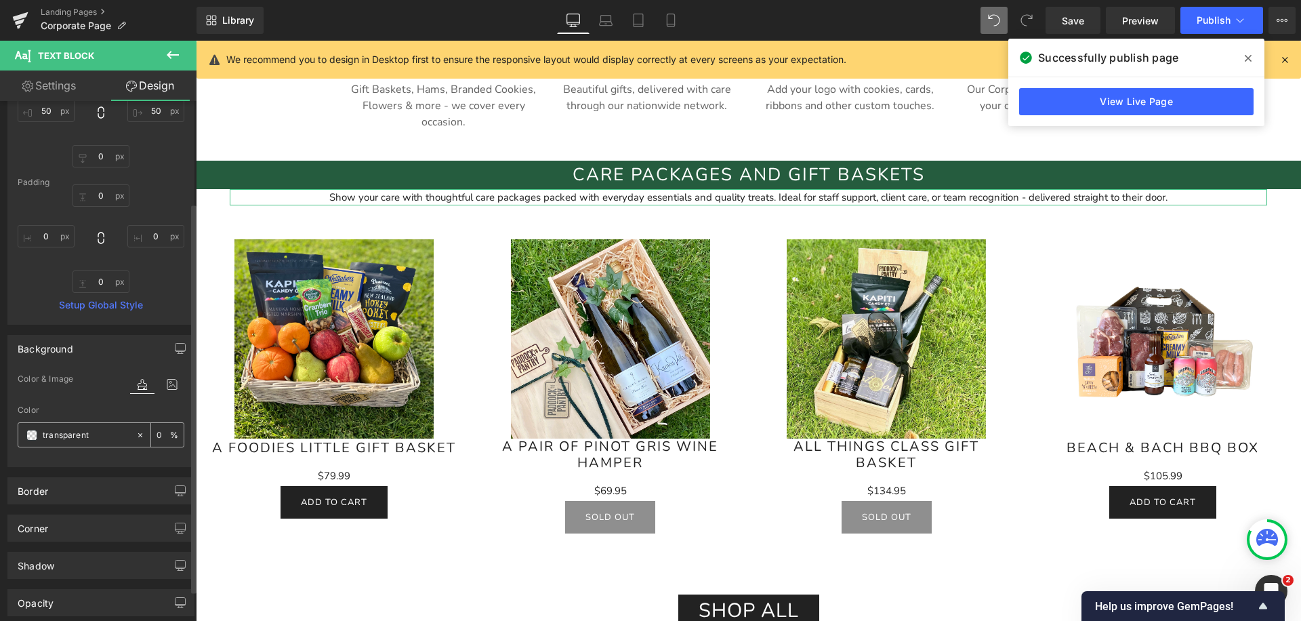
click at [66, 433] on input "transparent" at bounding box center [86, 434] width 87 height 15
click at [137, 433] on icon at bounding box center [139, 434] width 9 height 9
type input "none"
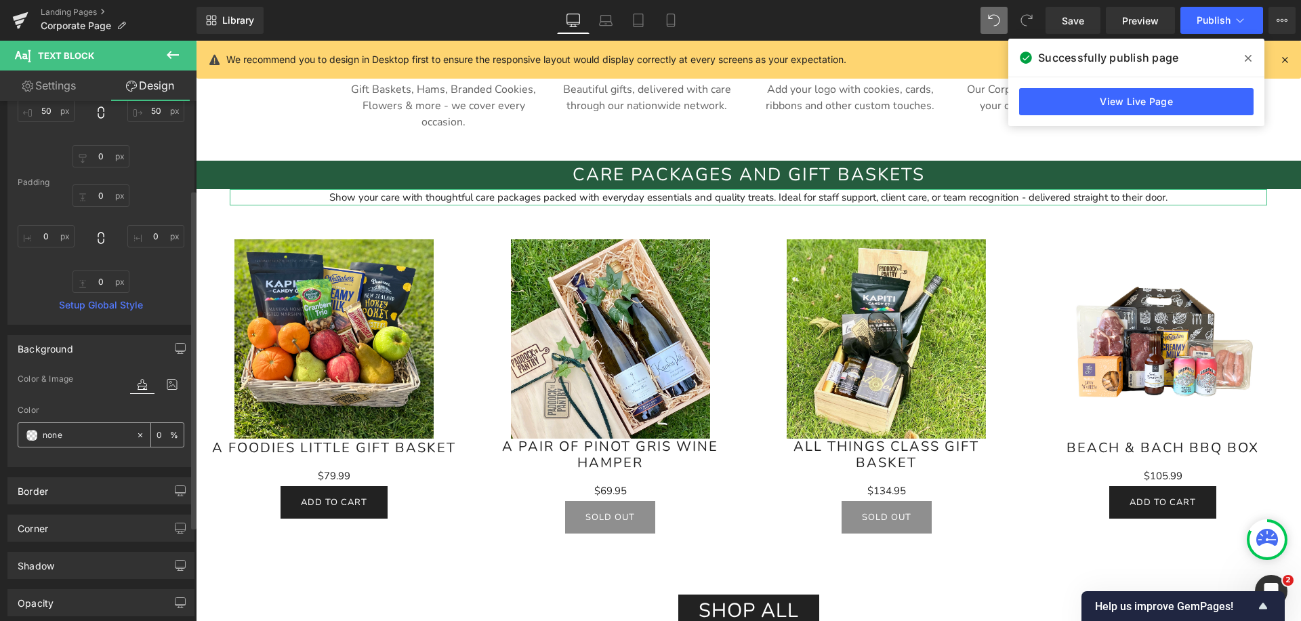
click at [92, 434] on input "none" at bounding box center [86, 434] width 87 height 15
click at [268, 198] on div "Show your care with thoughtful care packages packed with everyday essentials an…" at bounding box center [748, 197] width 1037 height 16
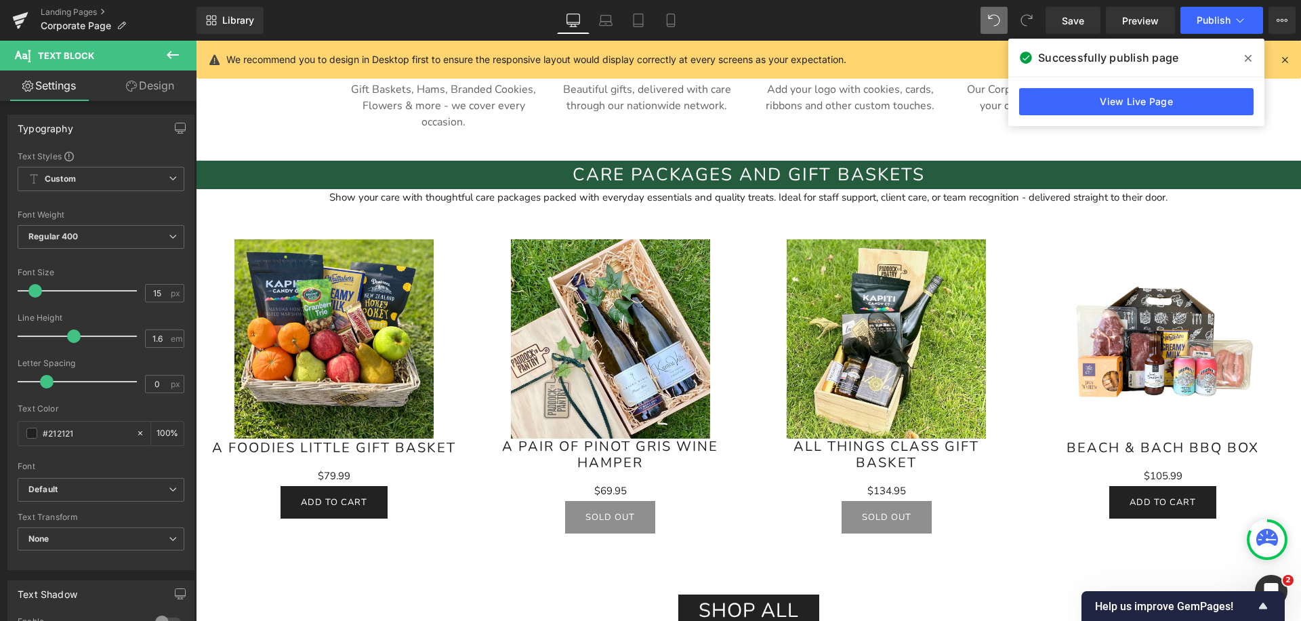
click at [154, 88] on link "Design" at bounding box center [150, 85] width 98 height 30
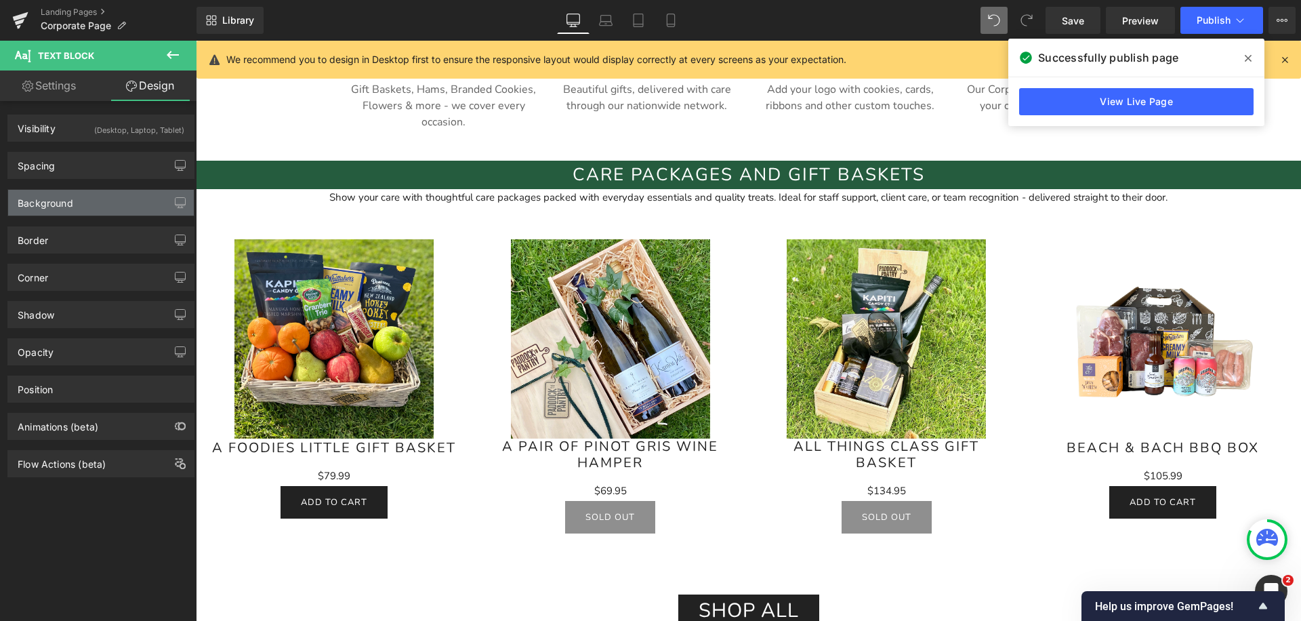
click at [67, 195] on div "Background" at bounding box center [46, 199] width 56 height 19
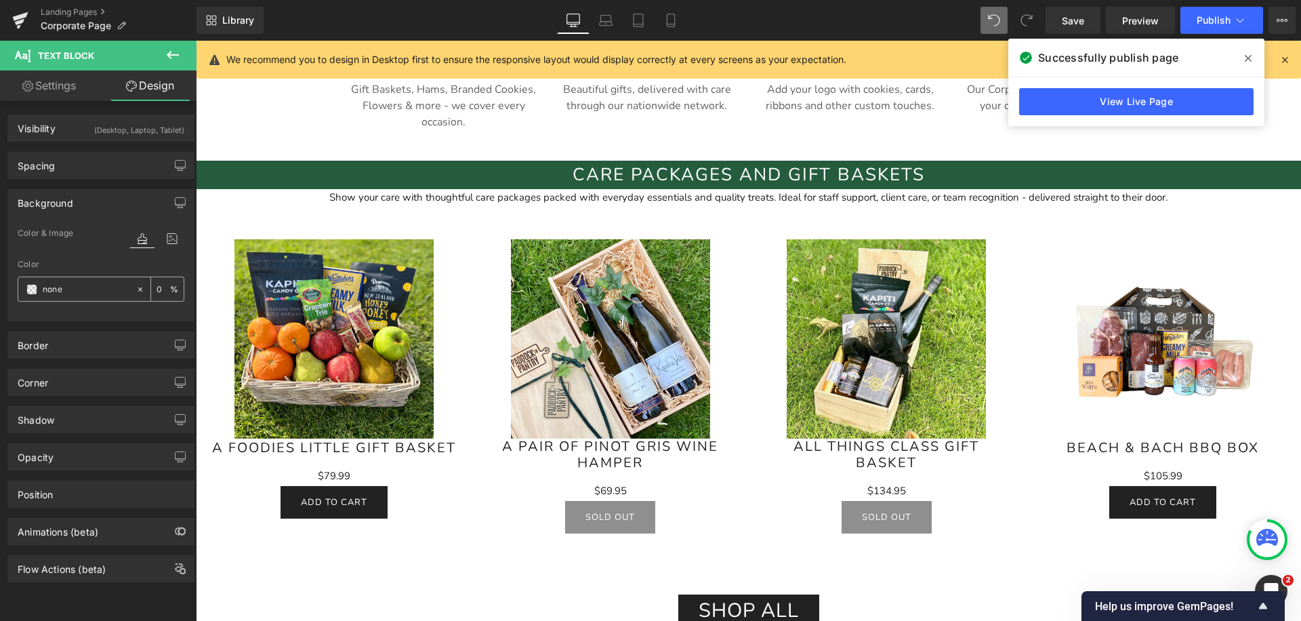
click at [62, 288] on input "none" at bounding box center [86, 289] width 87 height 15
paste input "#255c3e"
type input "#255c3e"
type input "100"
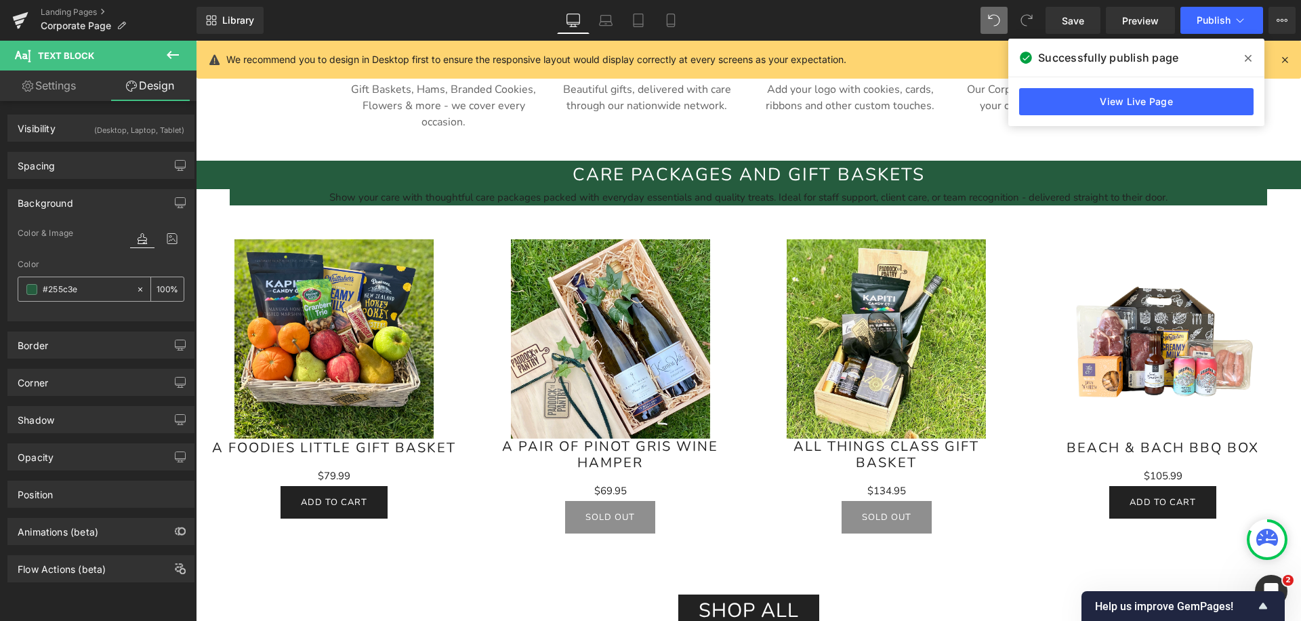
type input "#255c3e"
click at [156, 289] on input "100" at bounding box center [163, 288] width 14 height 15
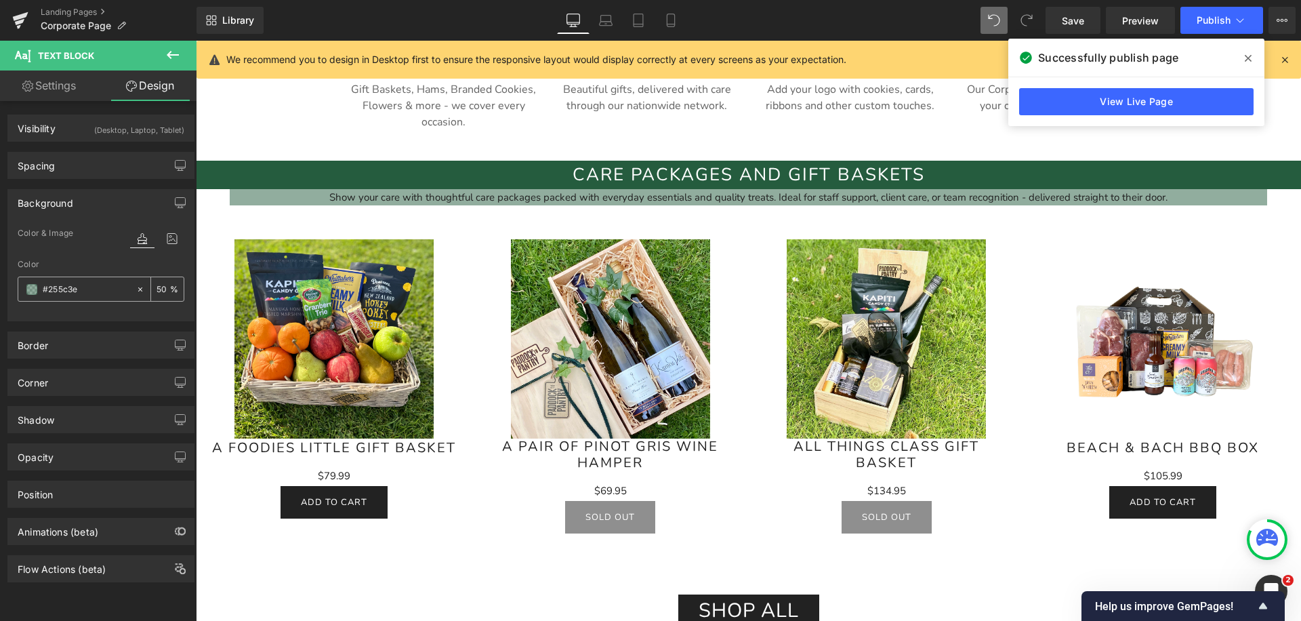
type input "5"
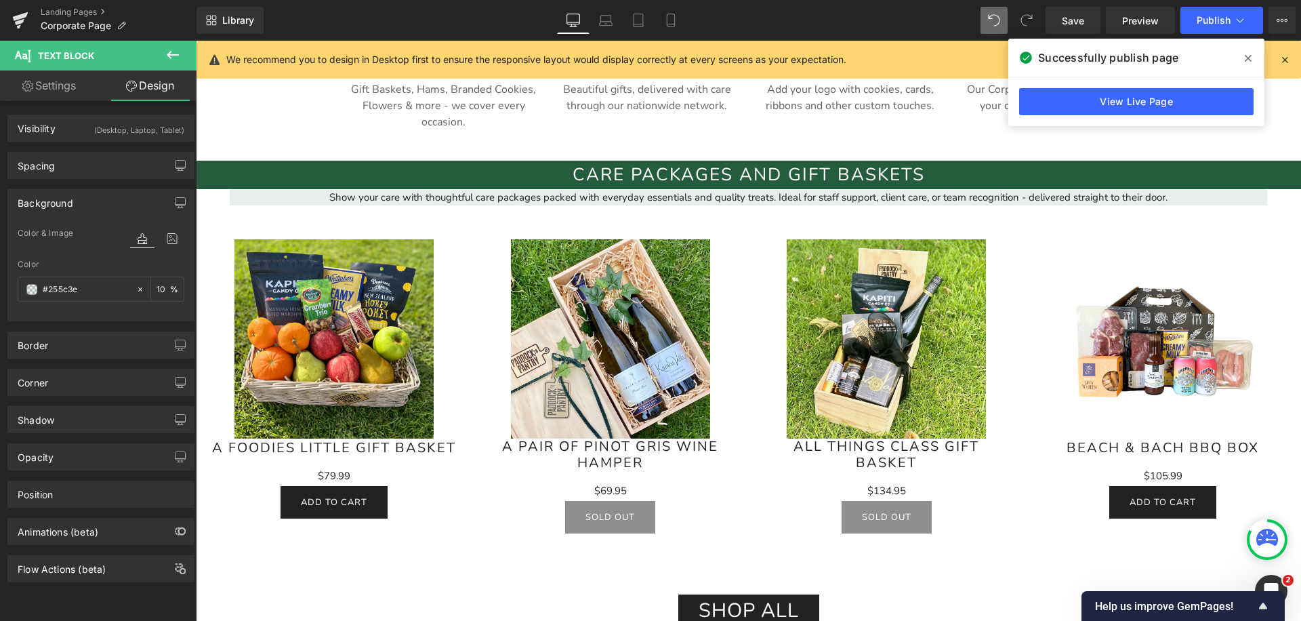
type input "10"
click at [63, 89] on link "Settings" at bounding box center [49, 85] width 98 height 30
type input "100"
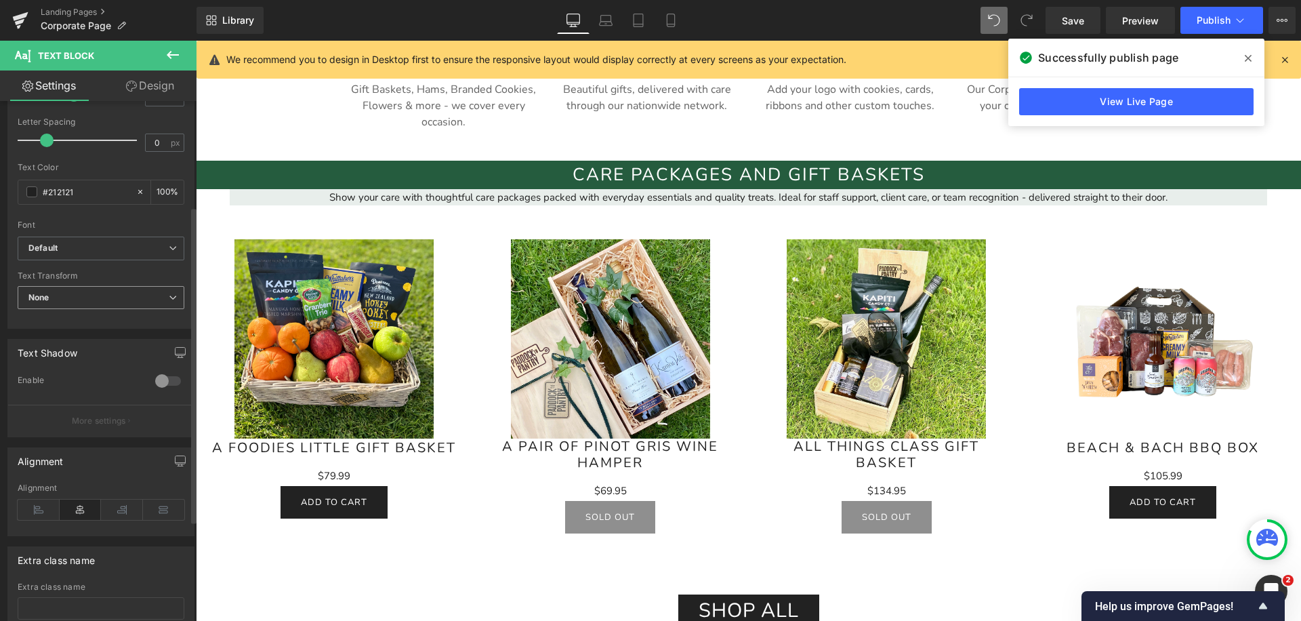
scroll to position [0, 0]
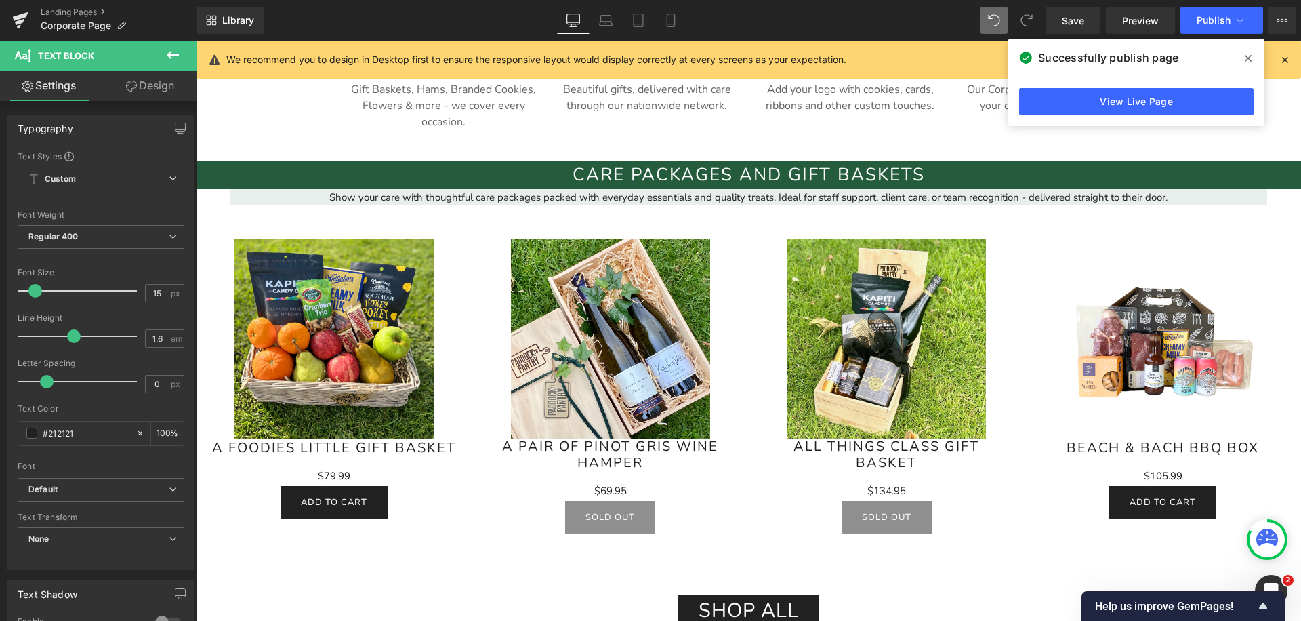
click at [141, 89] on link "Design" at bounding box center [150, 85] width 98 height 30
type input "10"
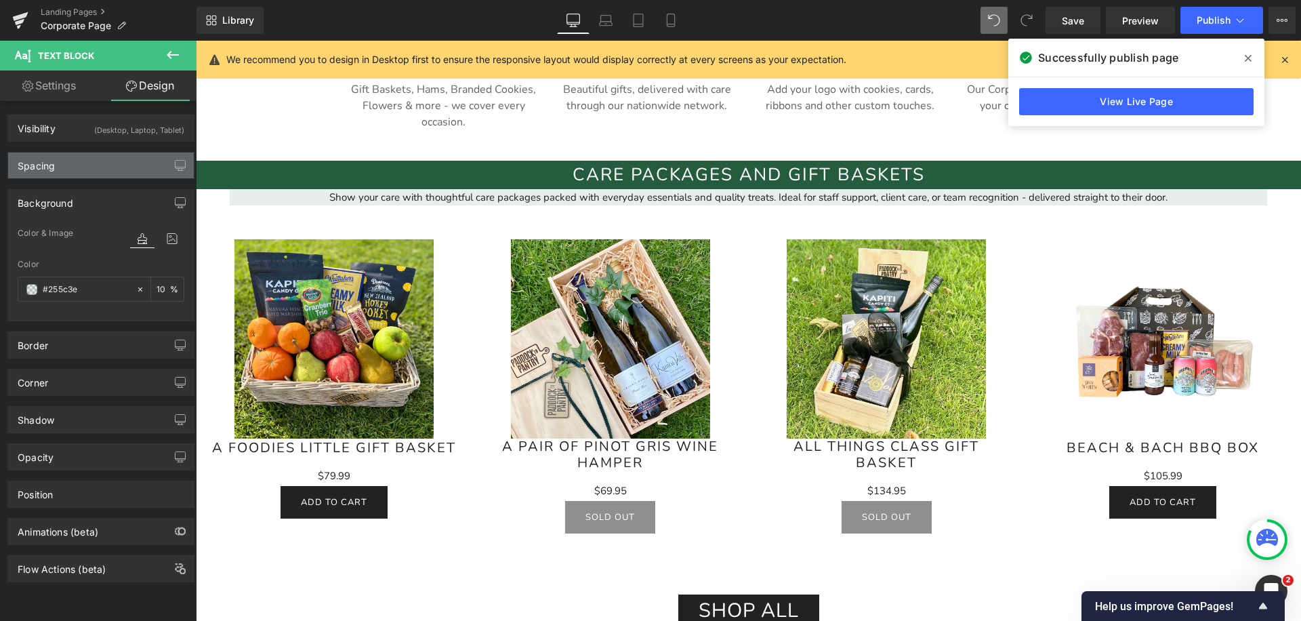
click at [106, 168] on div "Spacing" at bounding box center [101, 165] width 186 height 26
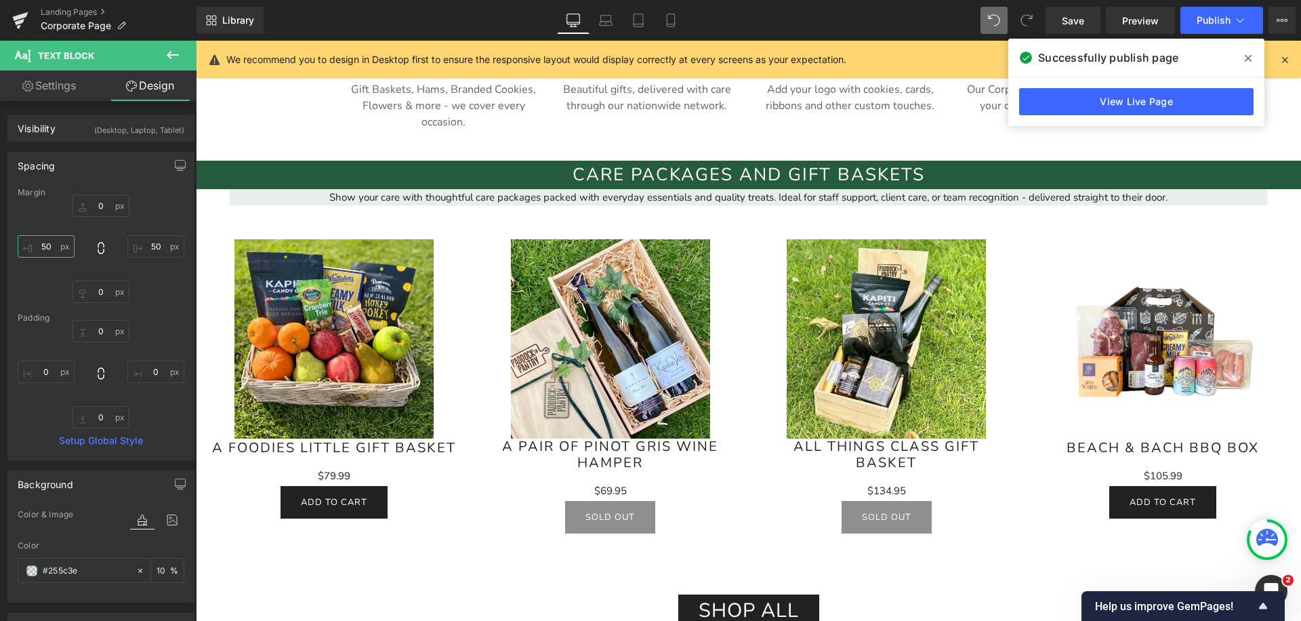
click at [47, 245] on input "50" at bounding box center [46, 246] width 57 height 22
type input "0"
click at [148, 247] on input "50" at bounding box center [155, 246] width 57 height 22
type input "0"
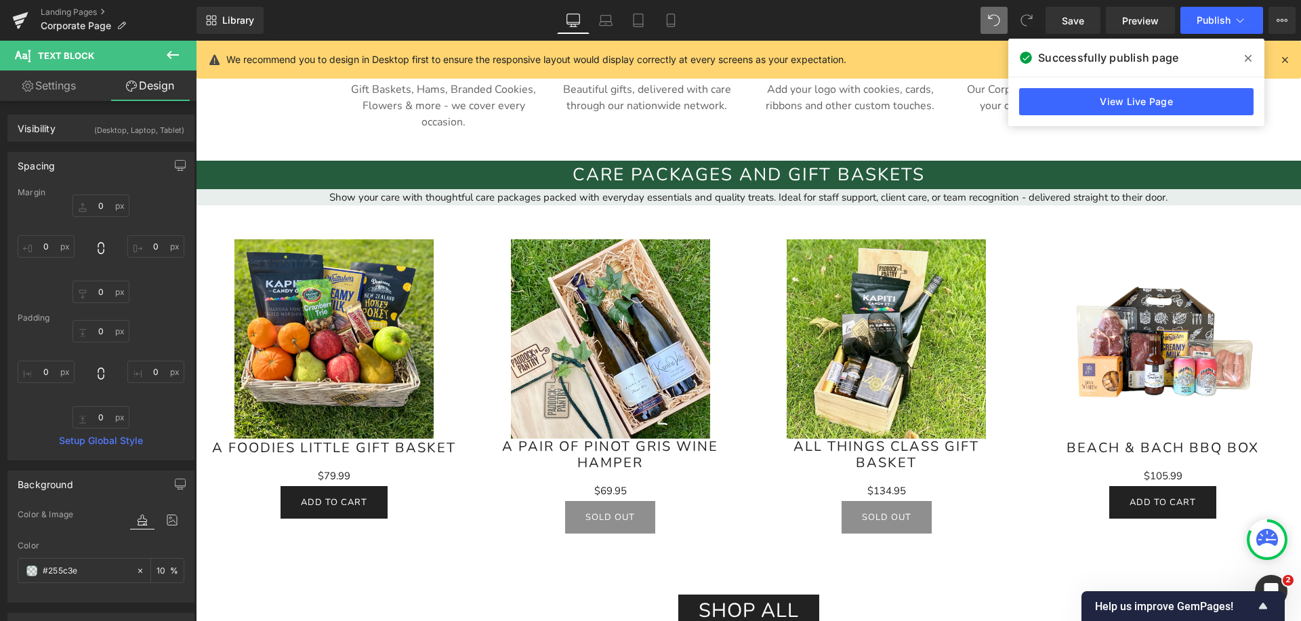
click at [72, 86] on link "Settings" at bounding box center [49, 85] width 98 height 30
type input "100"
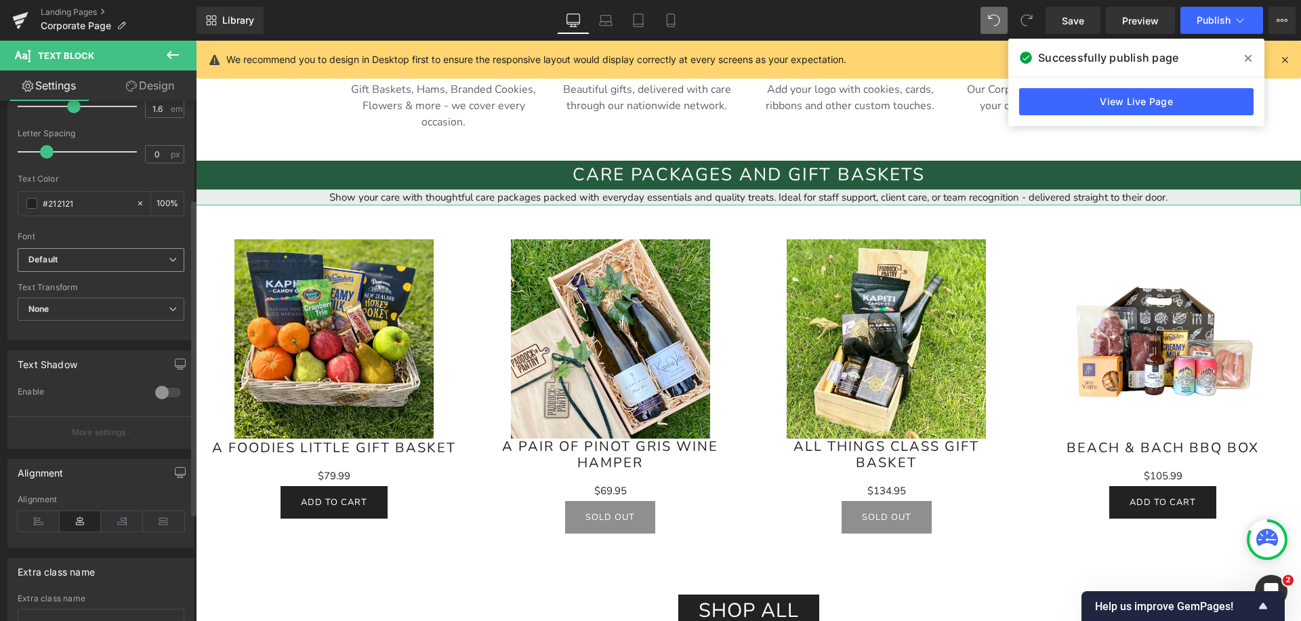
scroll to position [266, 0]
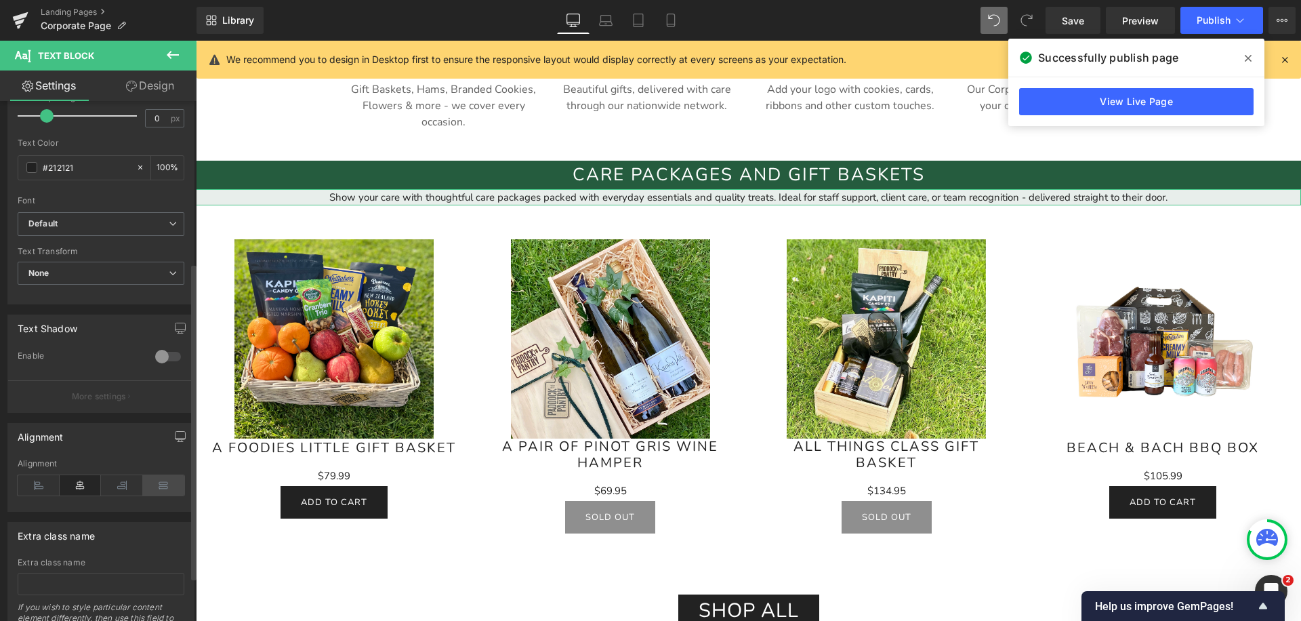
click at [155, 482] on icon at bounding box center [164, 485] width 42 height 20
click at [76, 486] on icon at bounding box center [81, 485] width 42 height 20
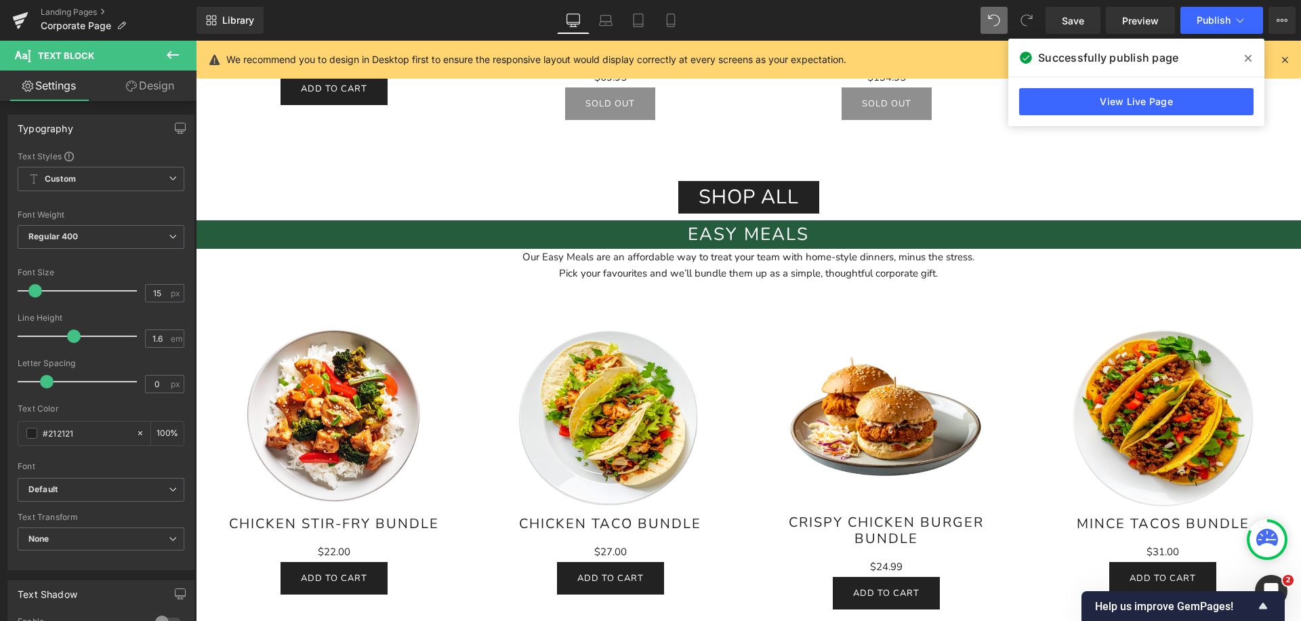
scroll to position [1172, 0]
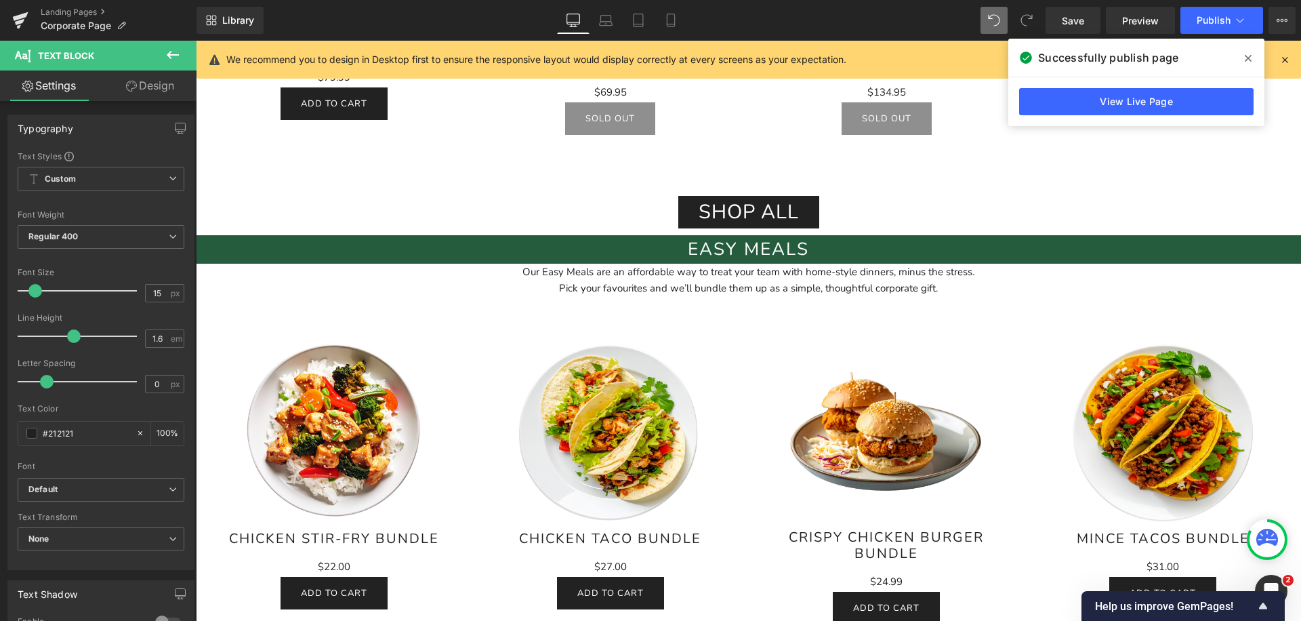
click at [414, 283] on div "Pick your favourites and we’ll bundle them up as a simple, thoughtful corporate…" at bounding box center [748, 288] width 1037 height 16
click at [148, 90] on link "Design" at bounding box center [150, 85] width 98 height 30
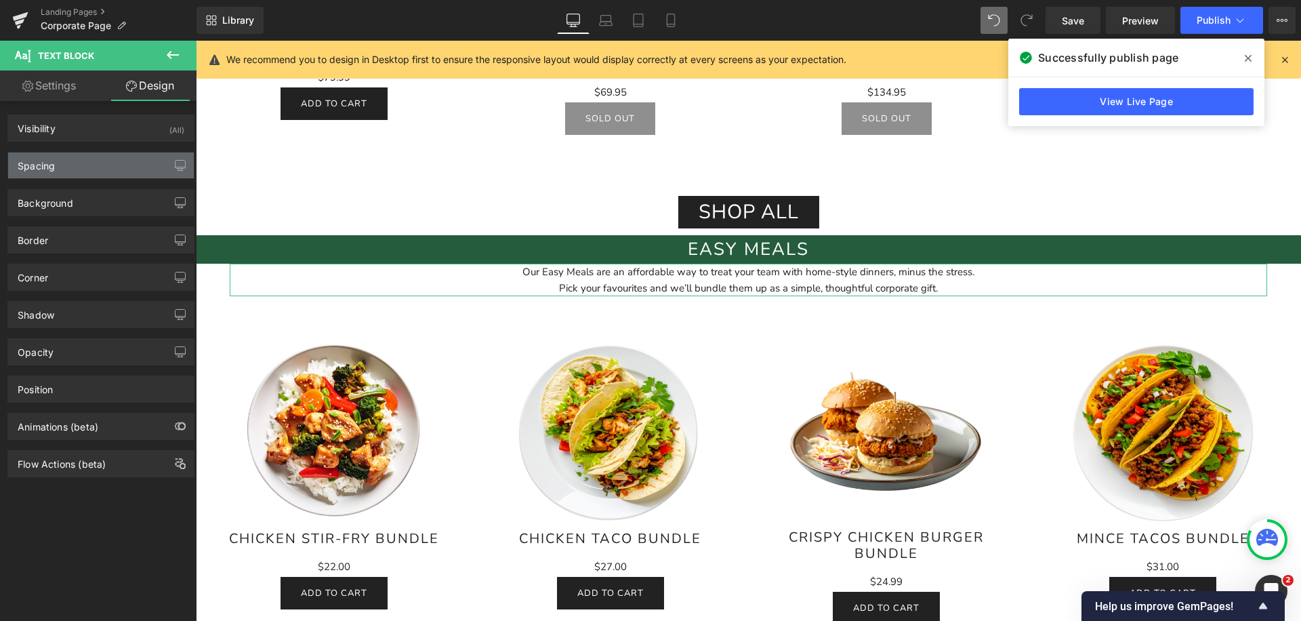
click at [108, 163] on div "Spacing" at bounding box center [101, 165] width 186 height 26
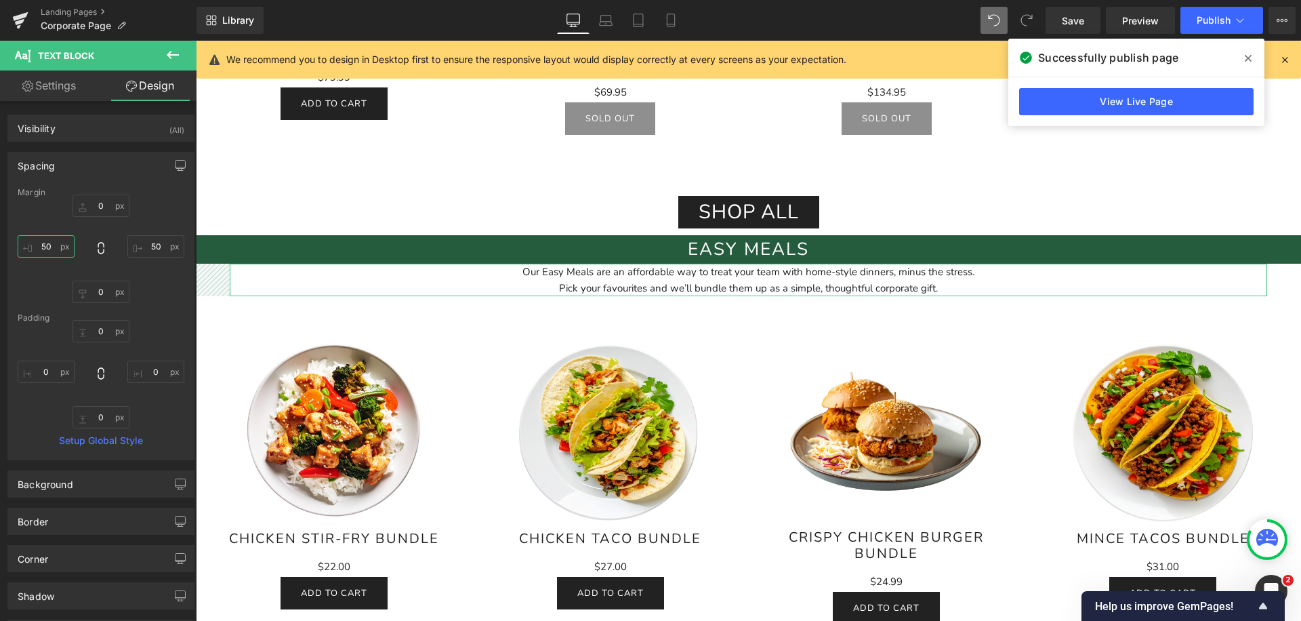
click at [52, 247] on input "50" at bounding box center [46, 246] width 57 height 22
click at [136, 245] on input "50" at bounding box center [155, 246] width 57 height 22
type input "50"
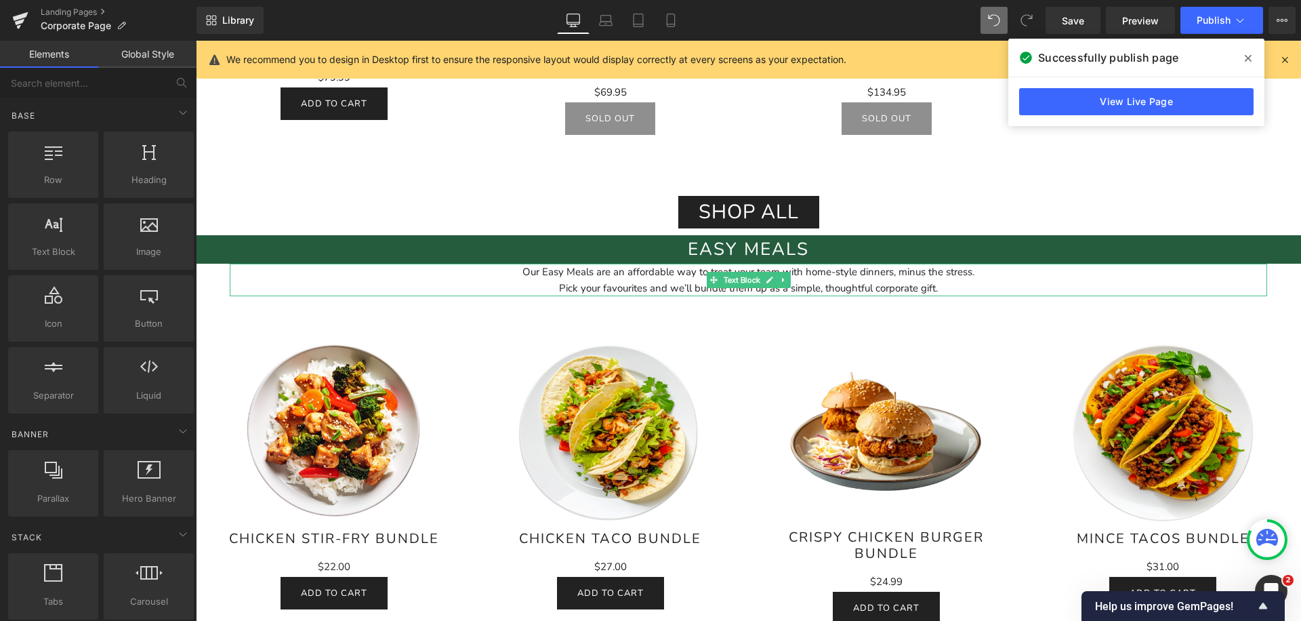
click at [404, 280] on div "Pick your favourites and we’ll bundle them up as a simple, thoughtful corporate…" at bounding box center [748, 288] width 1037 height 16
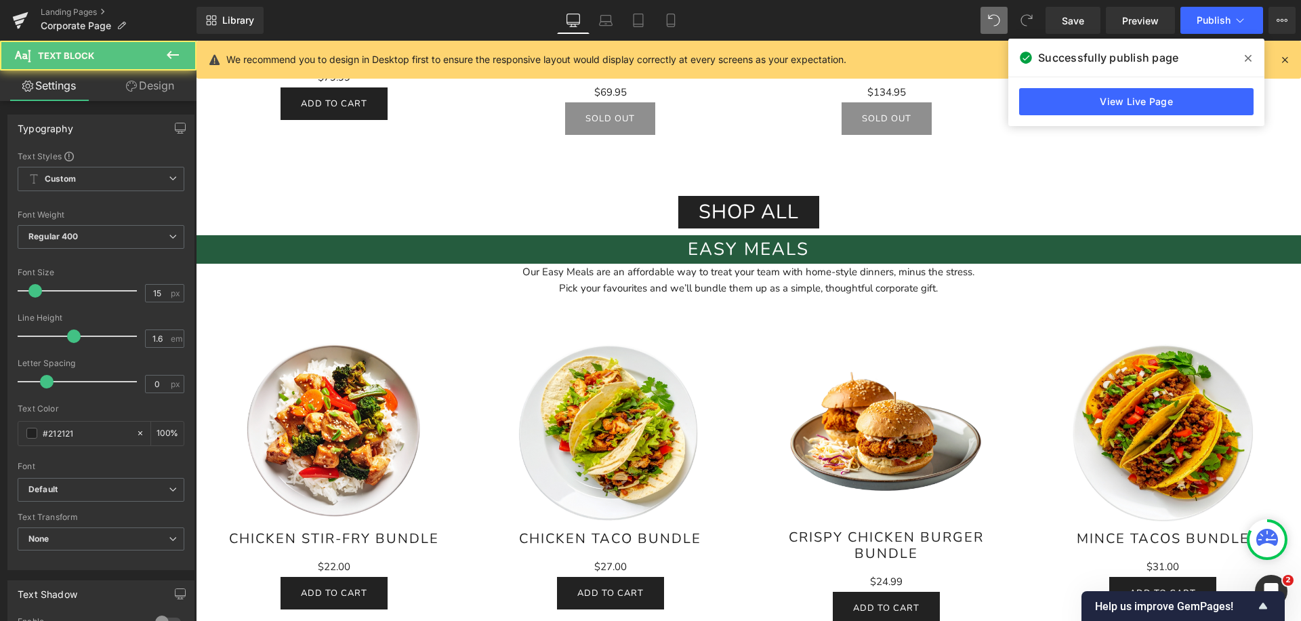
click at [150, 79] on link "Design" at bounding box center [150, 85] width 98 height 30
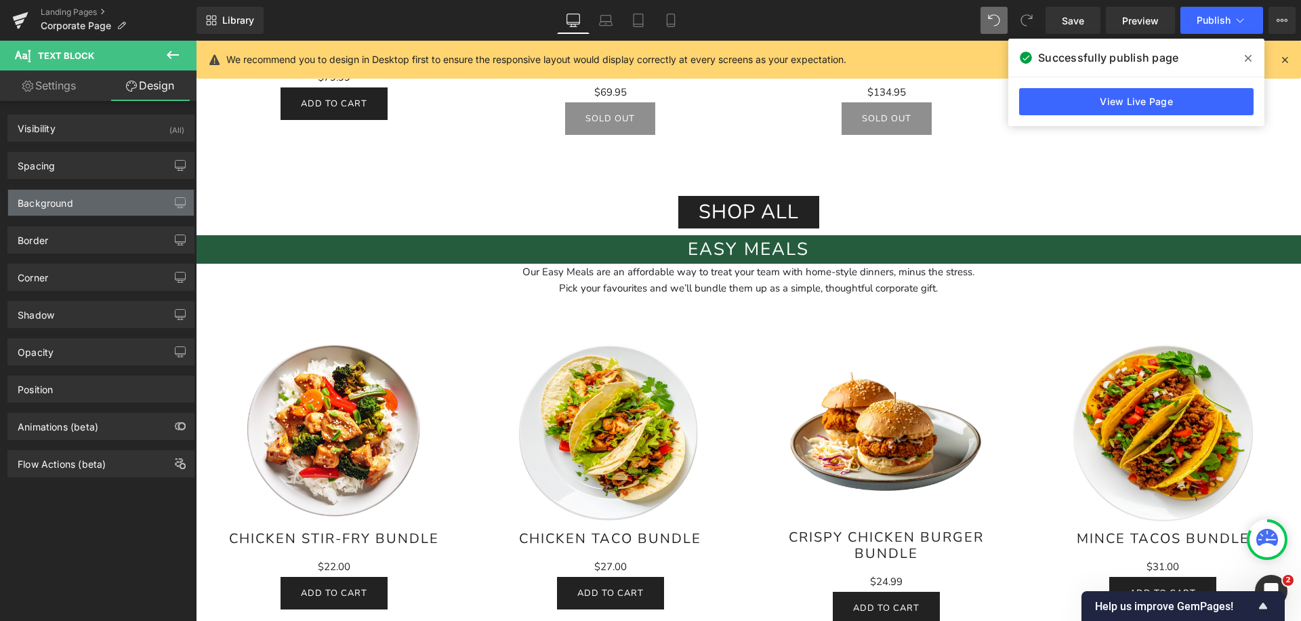
click at [98, 204] on div "Background" at bounding box center [101, 203] width 186 height 26
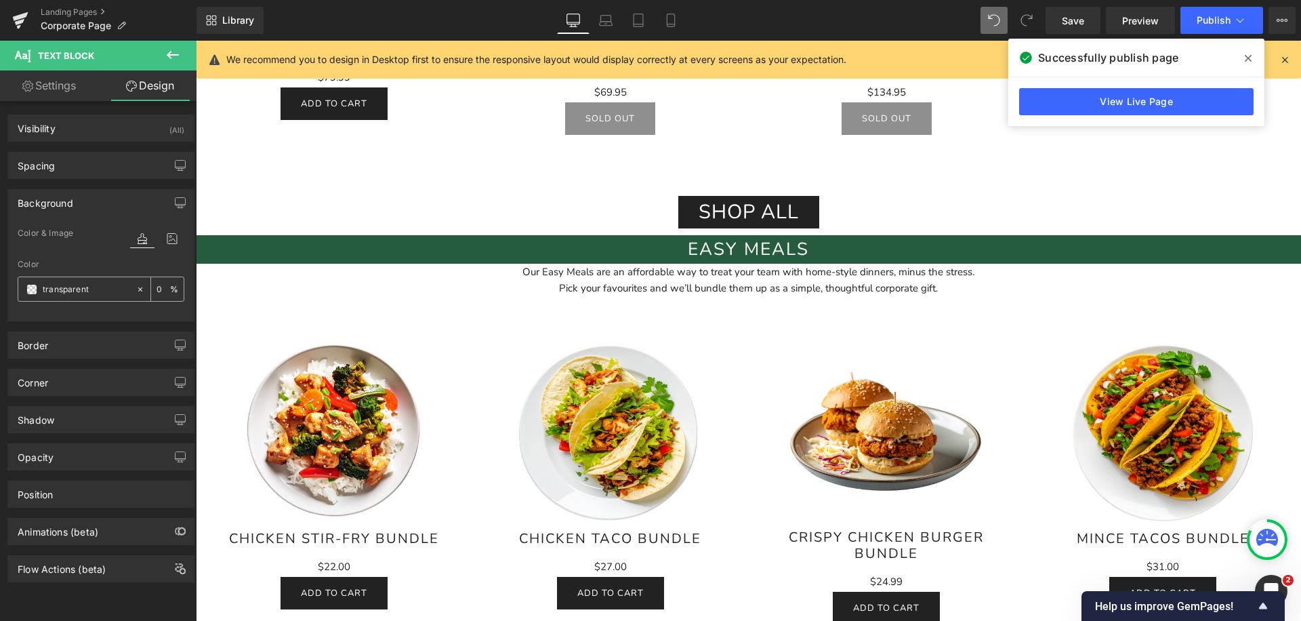
click at [135, 289] on icon at bounding box center [139, 289] width 9 height 9
click at [98, 289] on input "none" at bounding box center [86, 289] width 87 height 15
paste input "#255c3"
type input "#255c3e"
type input "100"
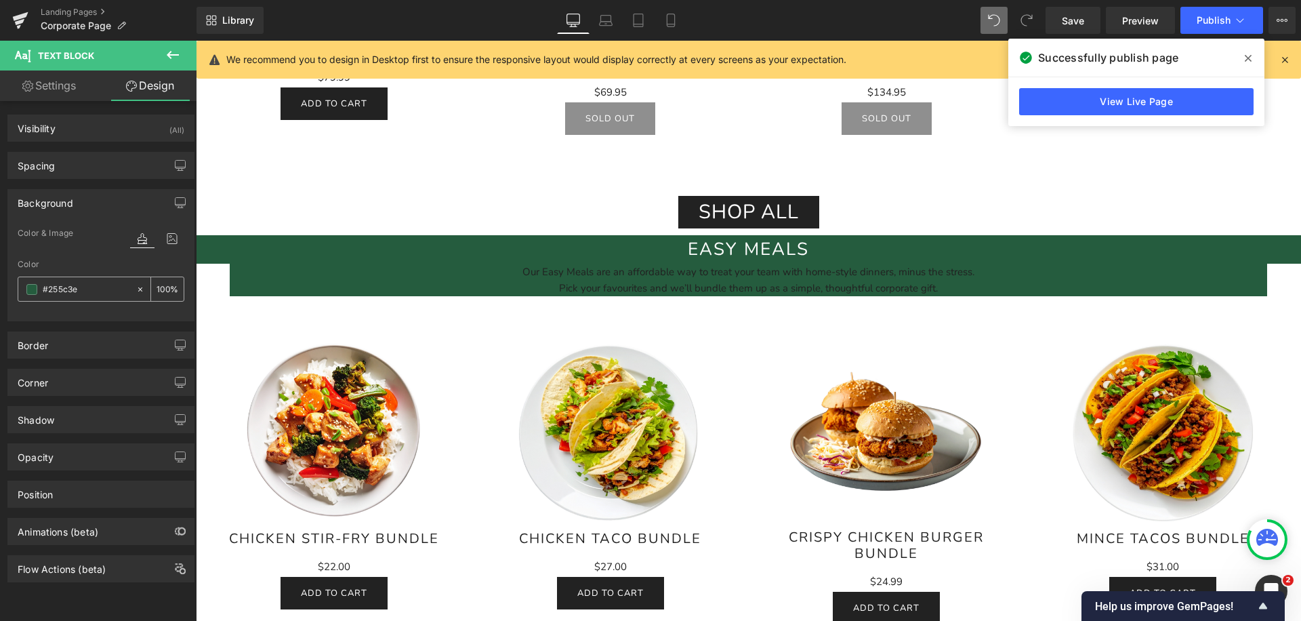
type input "#255c3e"
click at [156, 289] on input "100" at bounding box center [163, 288] width 14 height 15
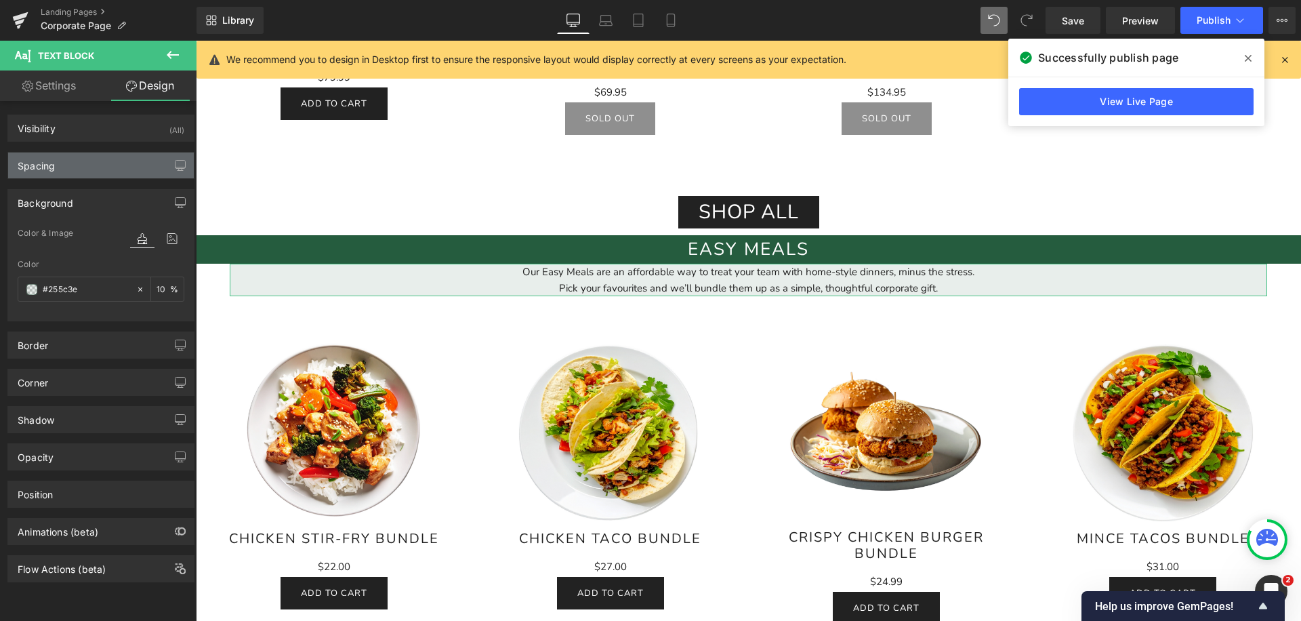
type input "10"
click at [122, 164] on div "Spacing" at bounding box center [101, 165] width 186 height 26
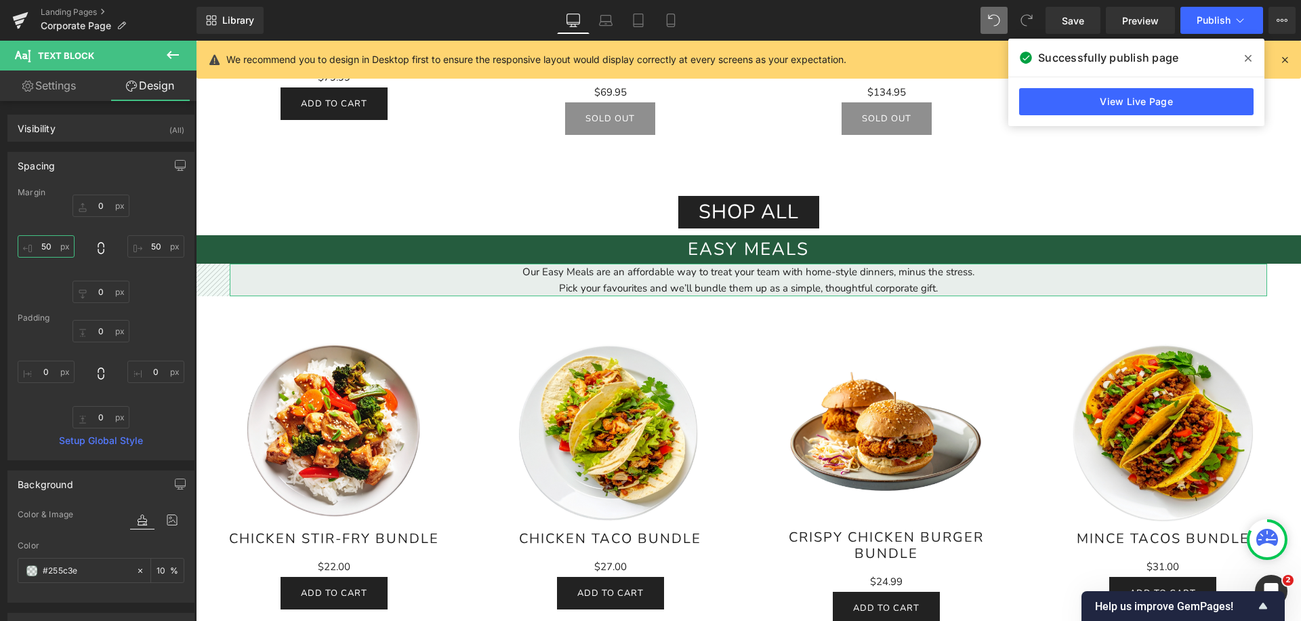
click at [54, 249] on input "50" at bounding box center [46, 246] width 57 height 22
click at [145, 245] on input "50" at bounding box center [155, 246] width 57 height 22
click at [152, 245] on input "50" at bounding box center [155, 246] width 57 height 22
type input "5"
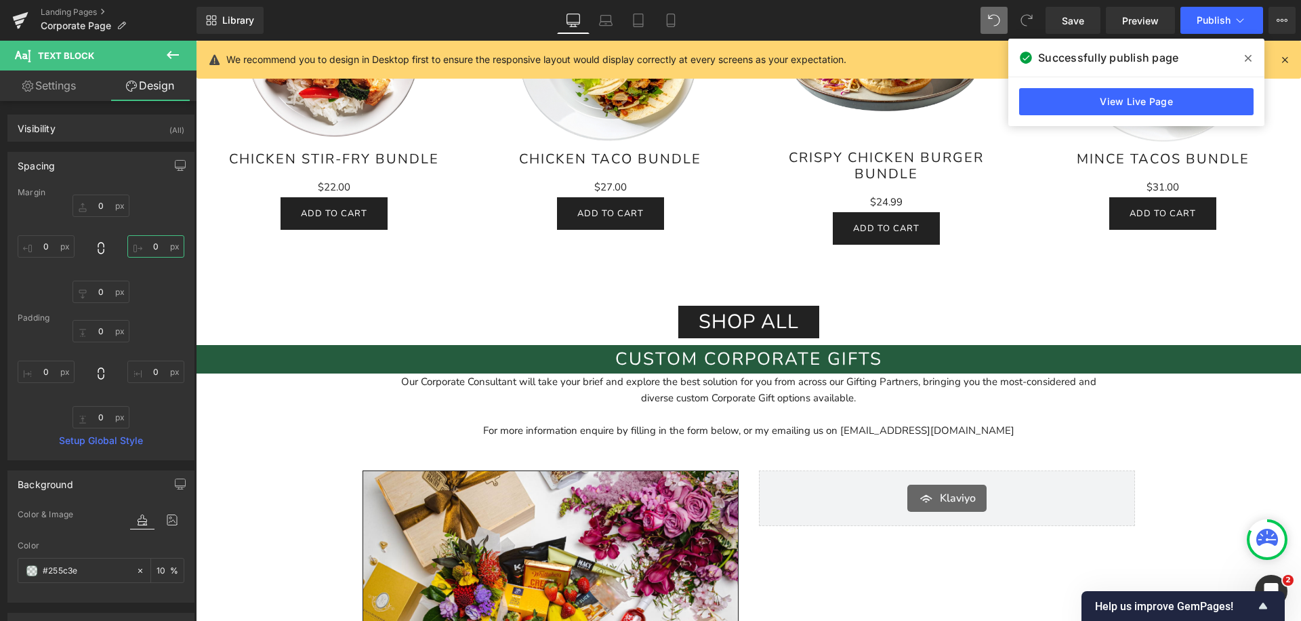
scroll to position [1641, 0]
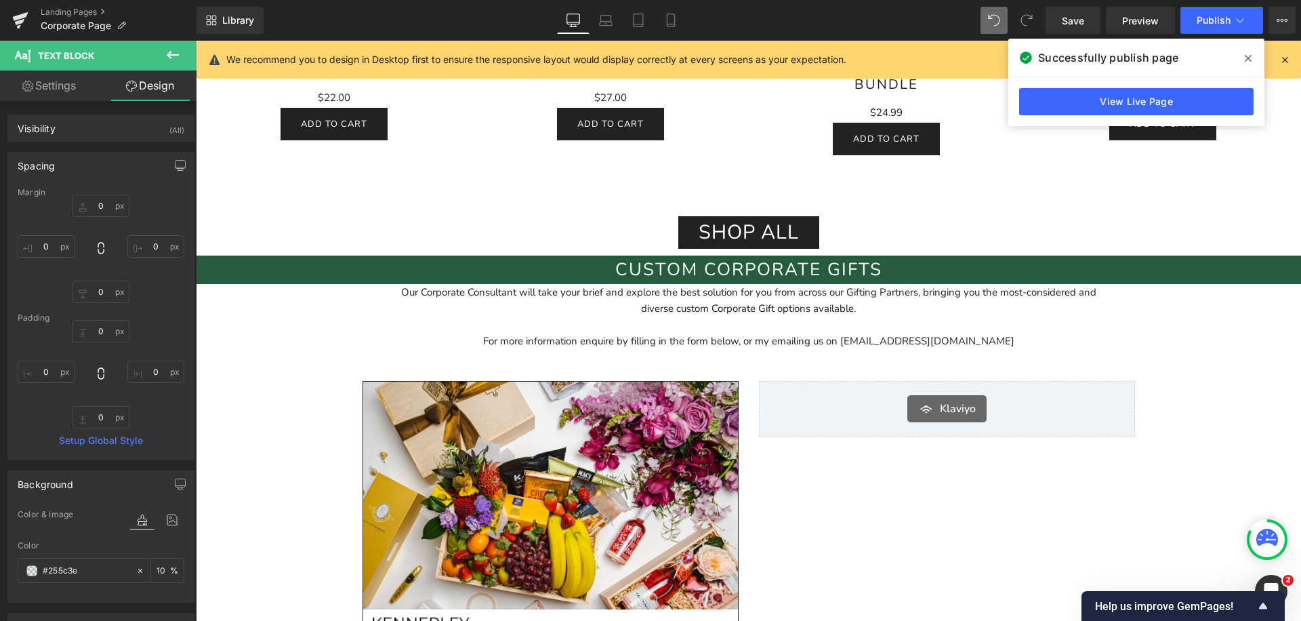
click at [299, 300] on div "Corporate Gifts & Care packages Heading Separator Looking to impress clients or…" at bounding box center [748, 374] width 1105 height 3732
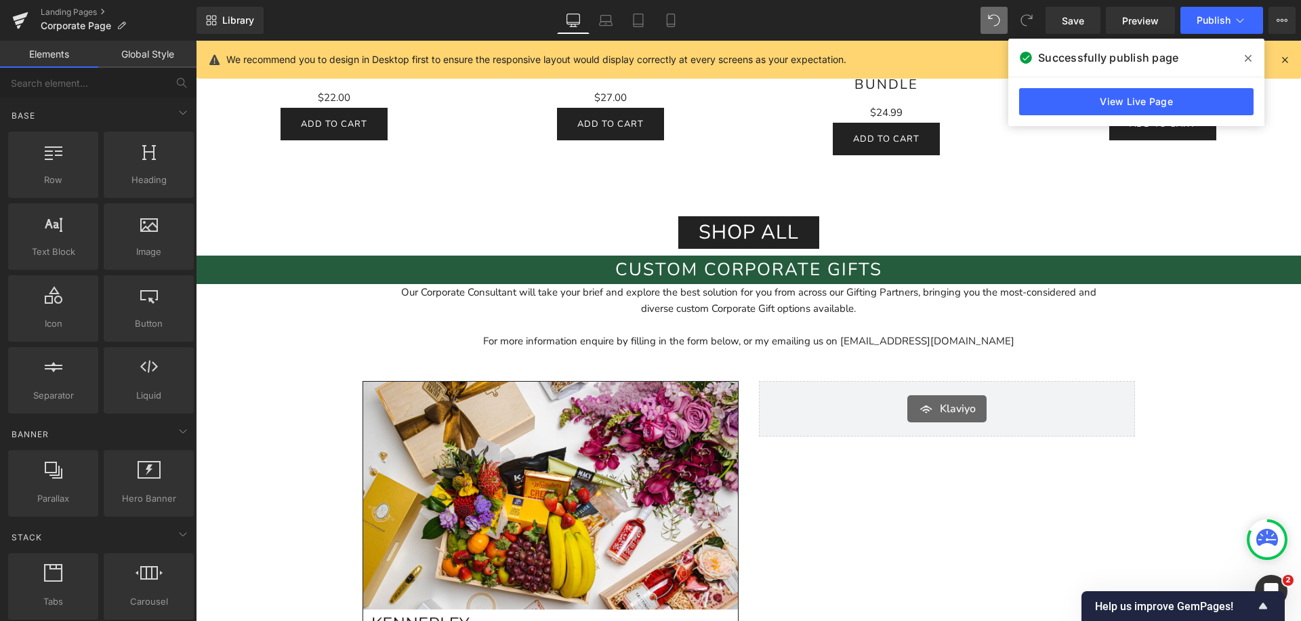
click at [330, 289] on div "Corporate Gifts & Care packages Heading Separator Looking to impress clients or…" at bounding box center [748, 374] width 1105 height 3732
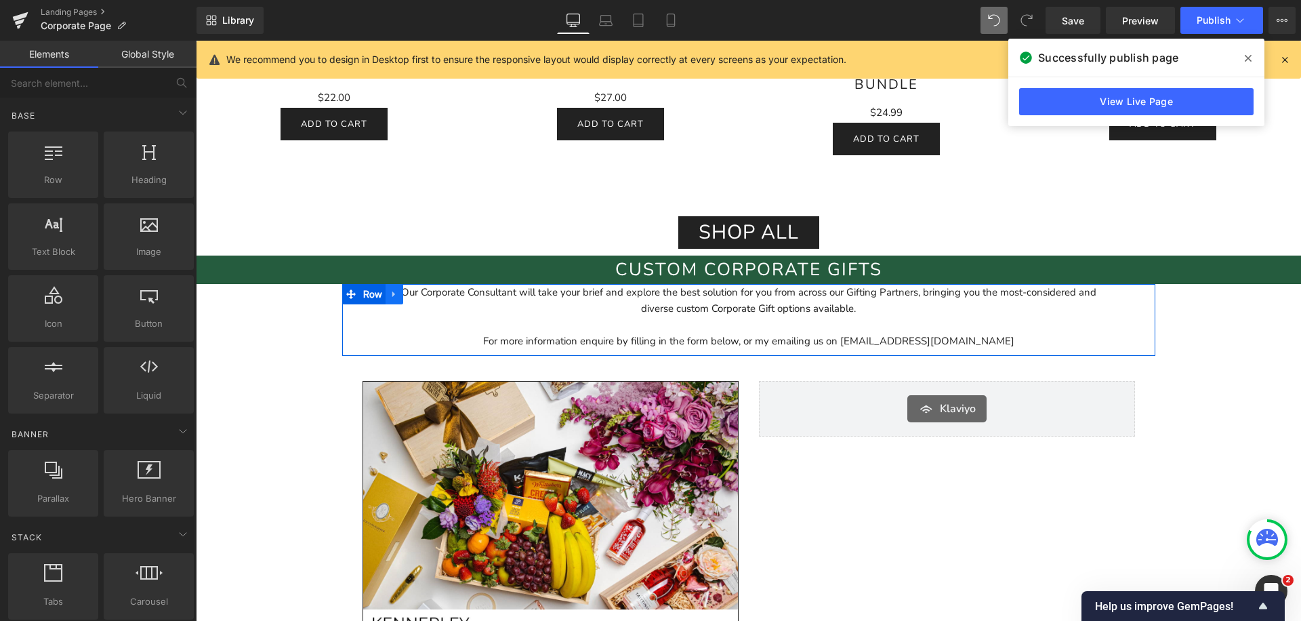
click at [400, 295] on link at bounding box center [394, 294] width 18 height 20
click at [478, 320] on p "For more information enquire by filling in the form below, or my emailing us on…" at bounding box center [748, 332] width 725 height 33
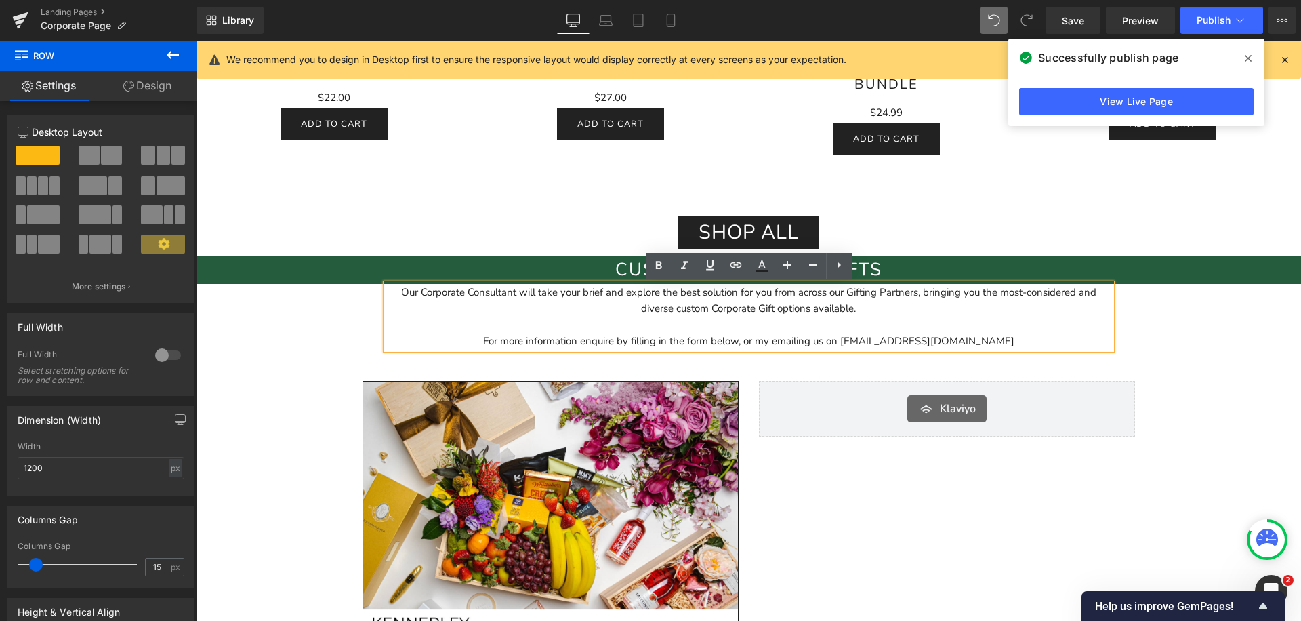
click at [357, 327] on div "Our Corporate Consultant will take your brief and explore the best solution for…" at bounding box center [748, 316] width 813 height 65
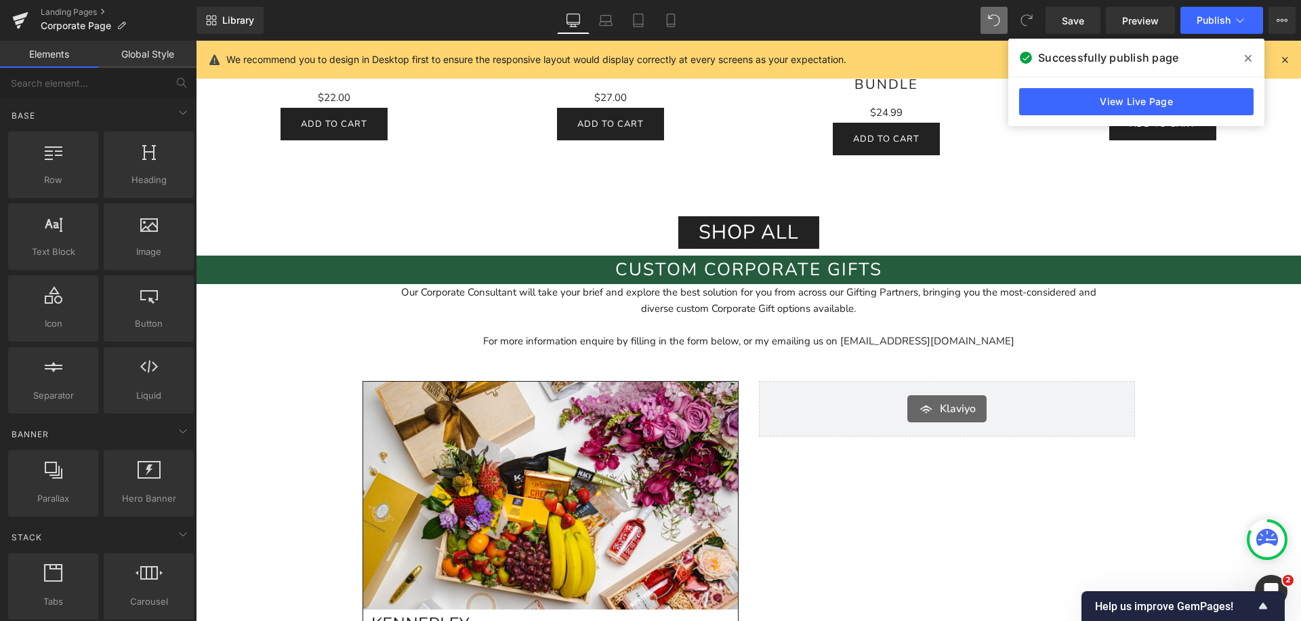
click at [287, 337] on div "Corporate Gifts & Care packages Heading Separator Looking to impress clients or…" at bounding box center [748, 374] width 1105 height 3732
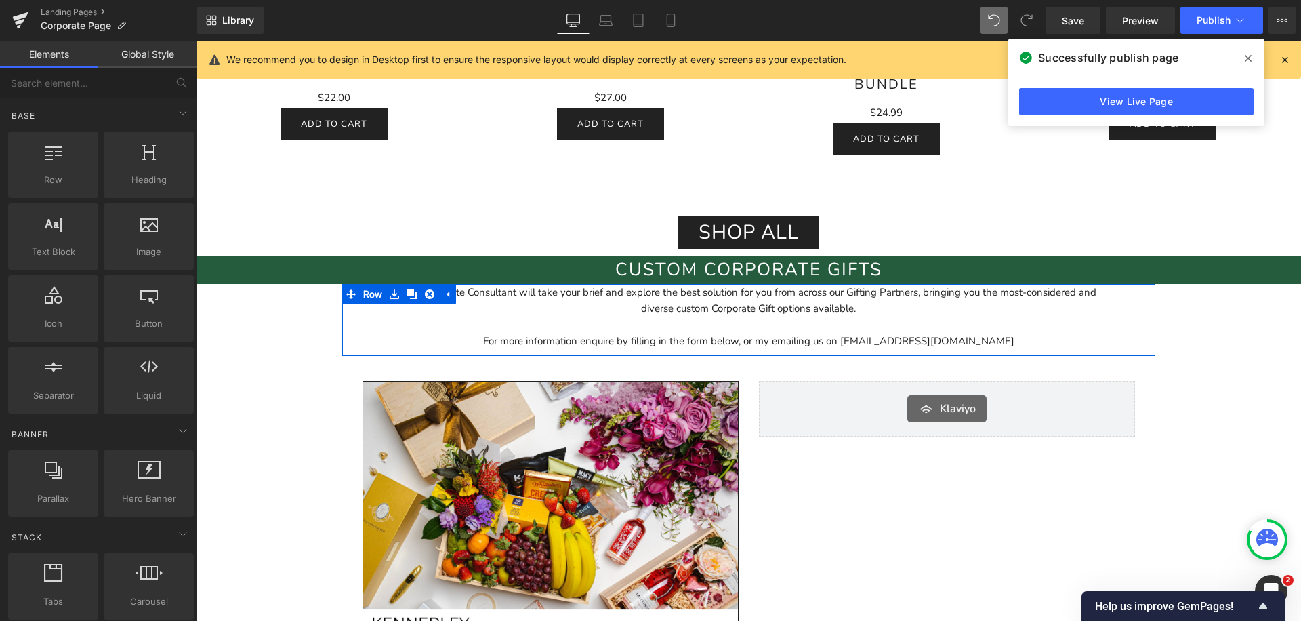
click at [430, 299] on div "Our Corporate Consultant will take your brief and explore the best solution for…" at bounding box center [748, 320] width 813 height 72
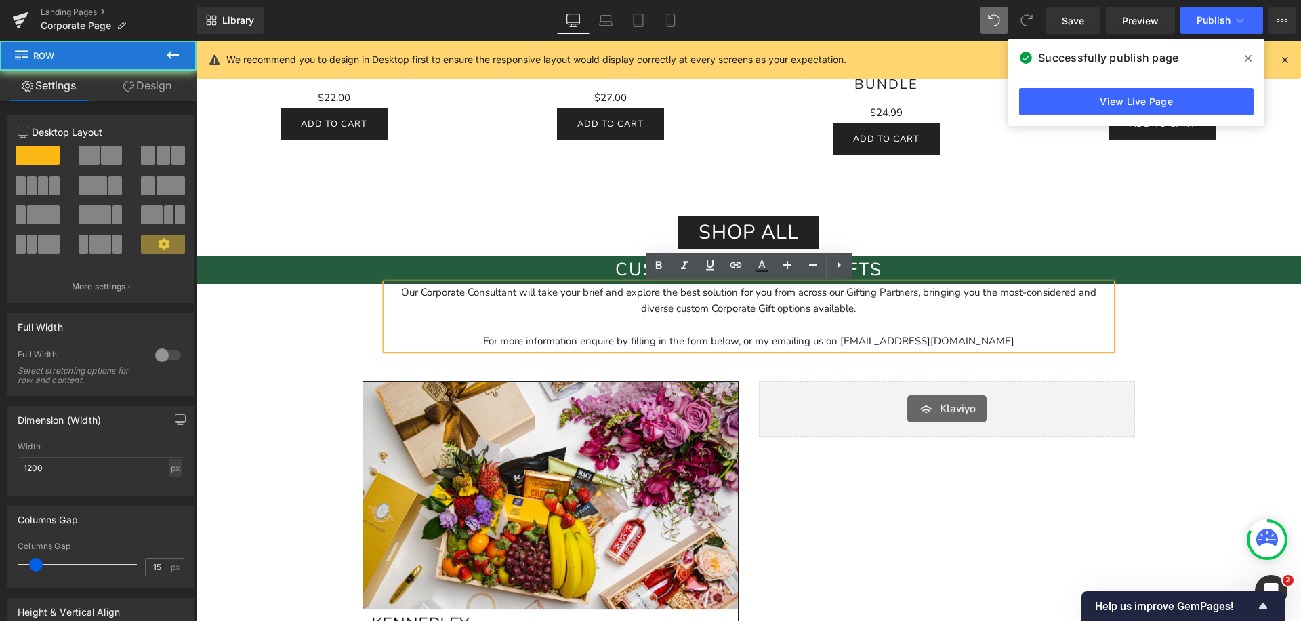
click at [352, 299] on div "Our Corporate Consultant will take your brief and explore the best solution for…" at bounding box center [748, 316] width 813 height 65
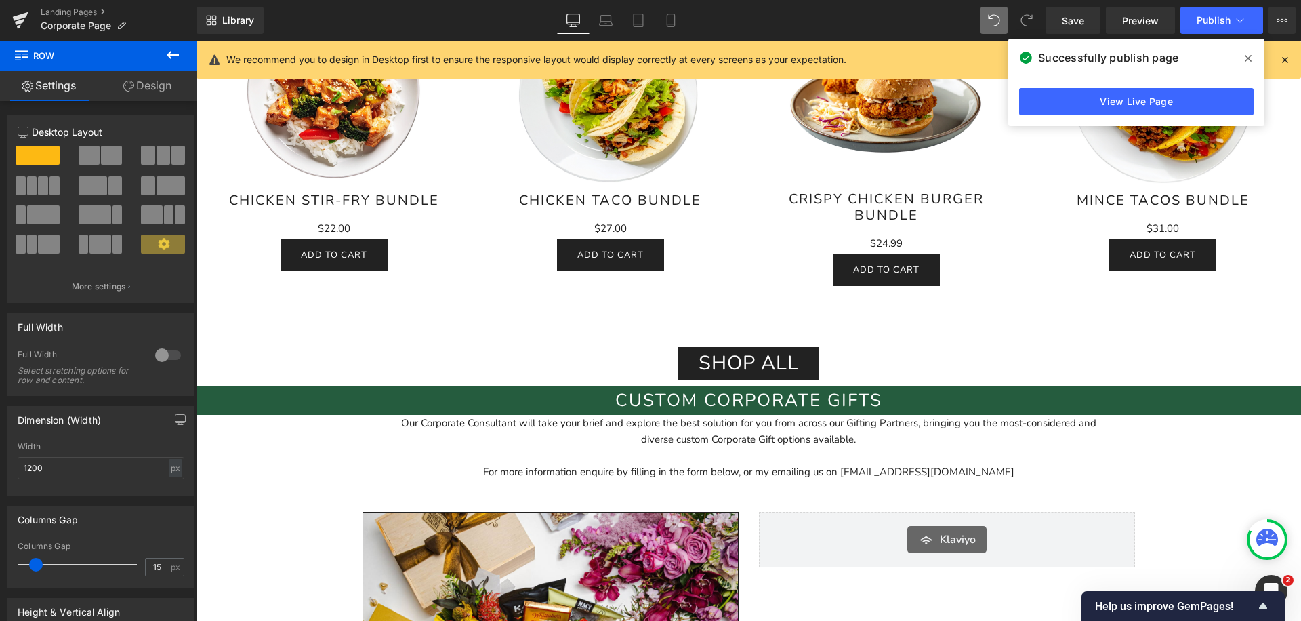
scroll to position [1589, 0]
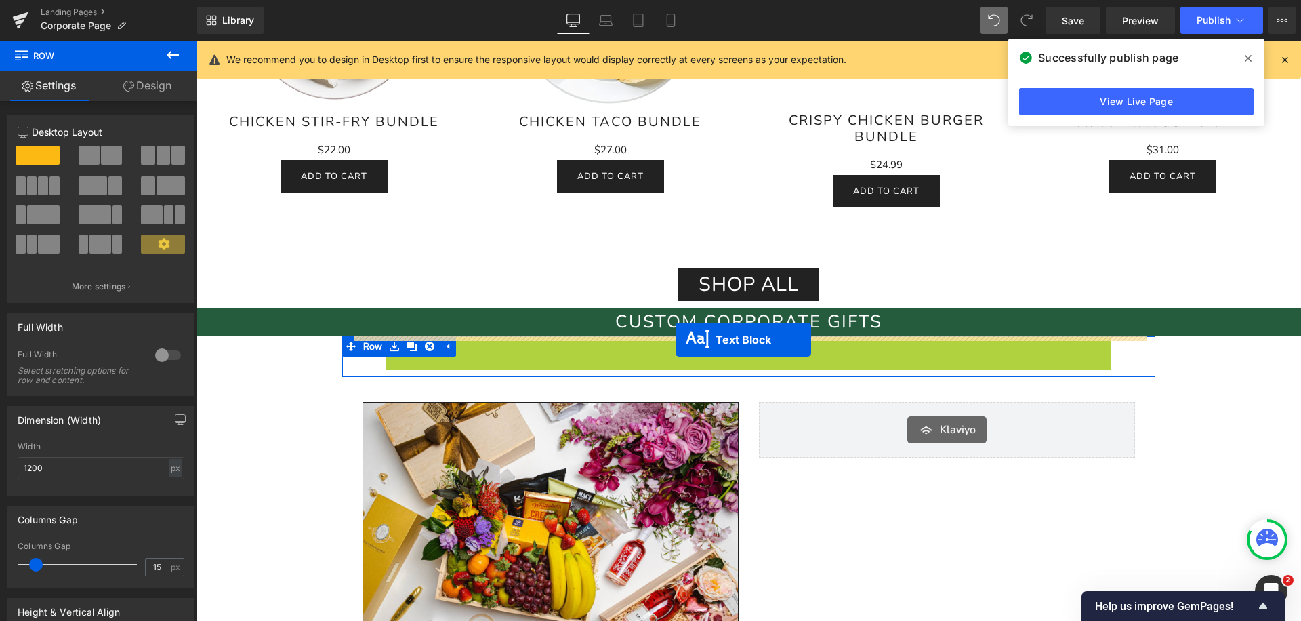
drag, startPoint x: 702, startPoint y: 361, endPoint x: 675, endPoint y: 339, distance: 34.2
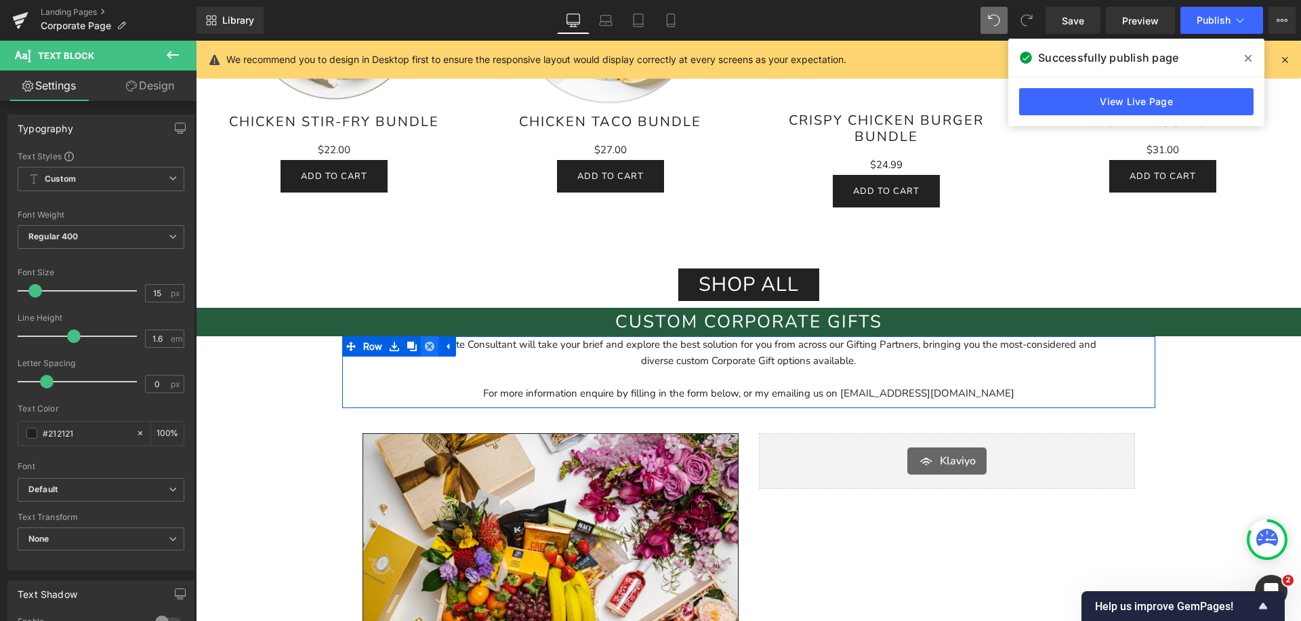
click at [434, 348] on icon at bounding box center [429, 345] width 9 height 9
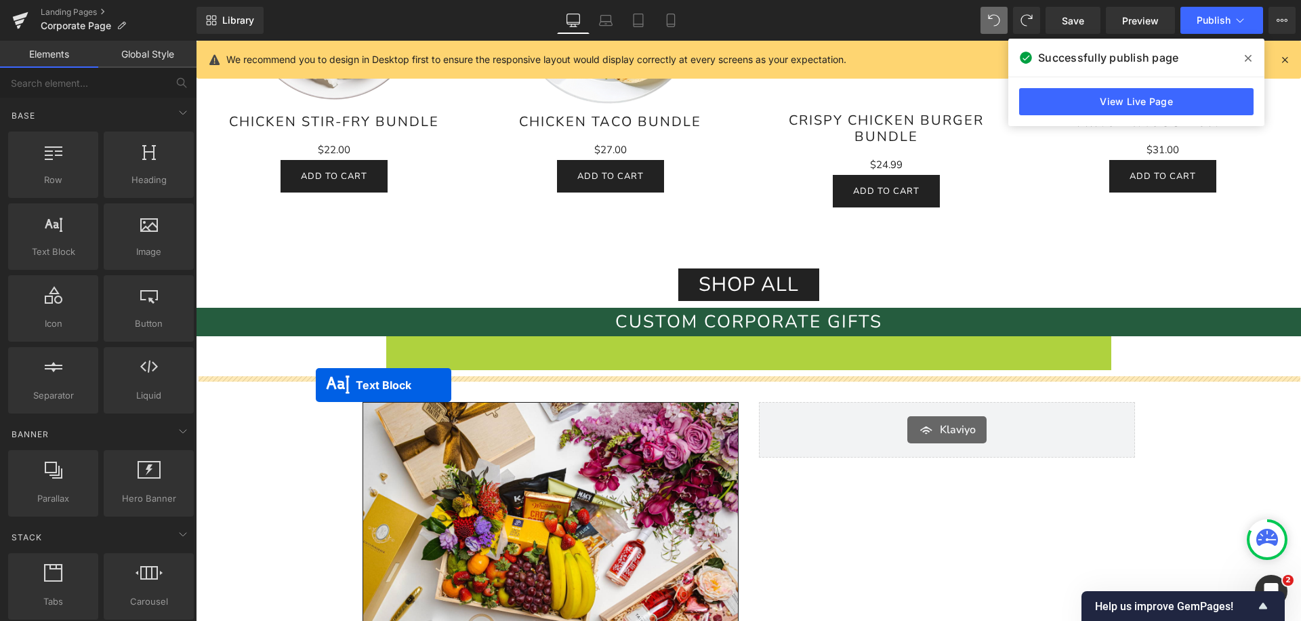
drag, startPoint x: 711, startPoint y: 367, endPoint x: 316, endPoint y: 385, distance: 395.4
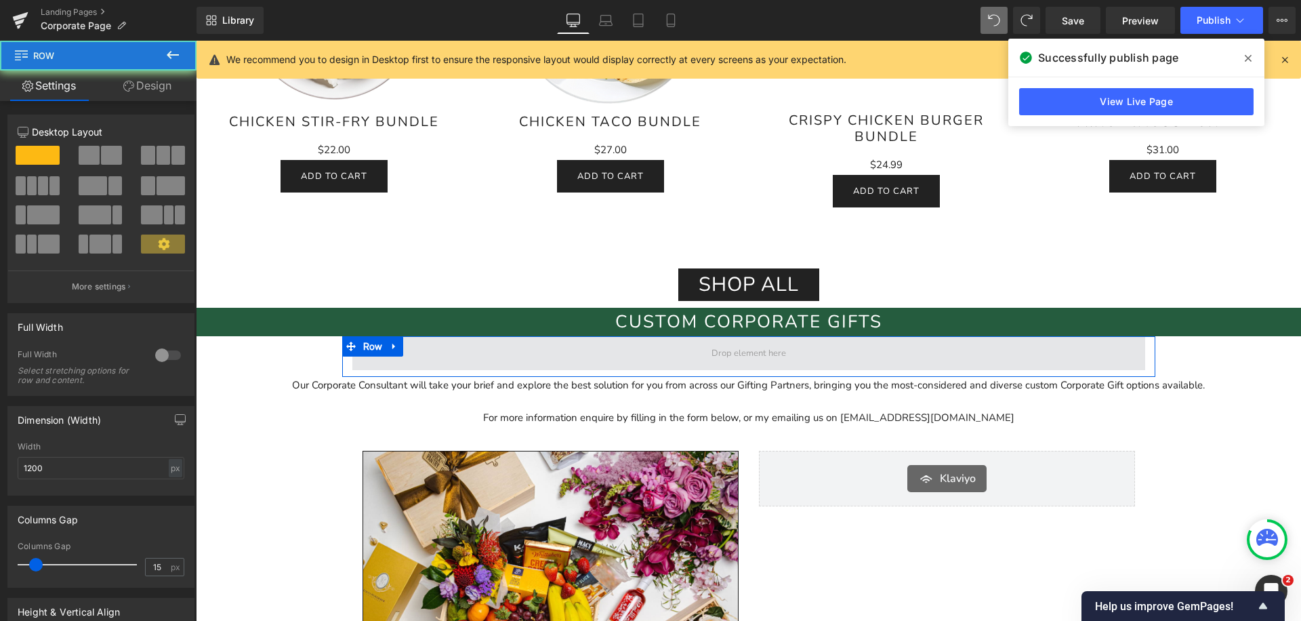
click at [433, 352] on span at bounding box center [748, 353] width 793 height 34
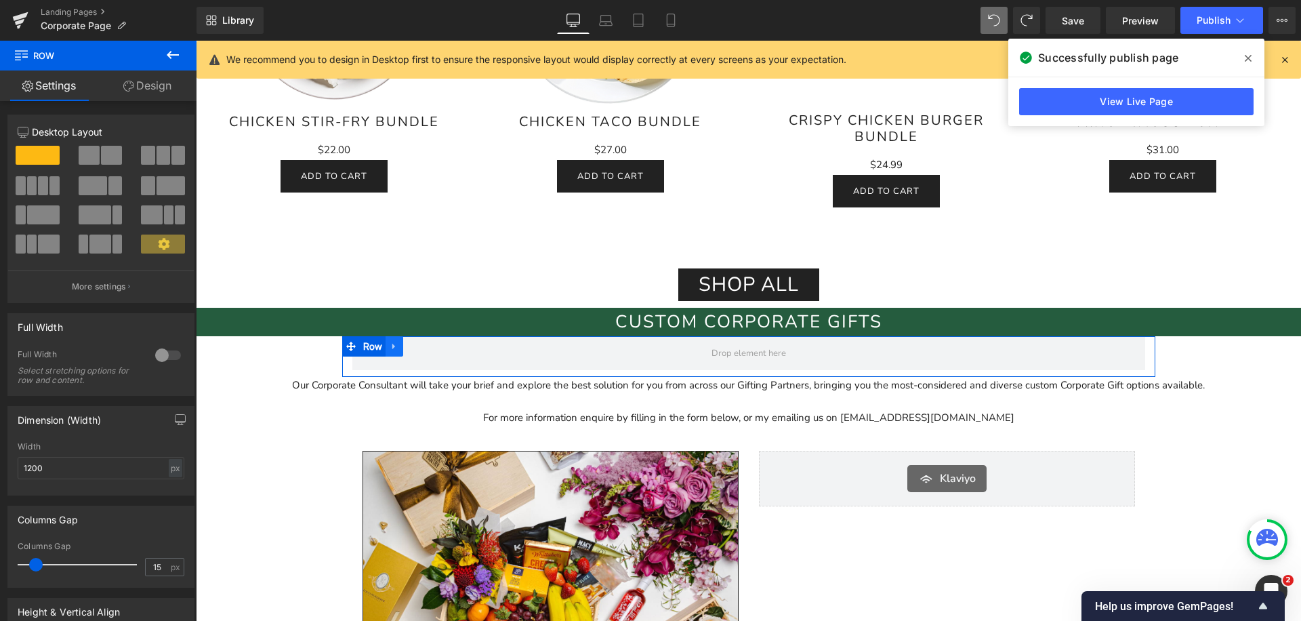
click at [394, 350] on icon at bounding box center [394, 346] width 9 height 10
click at [432, 347] on icon at bounding box center [429, 346] width 9 height 10
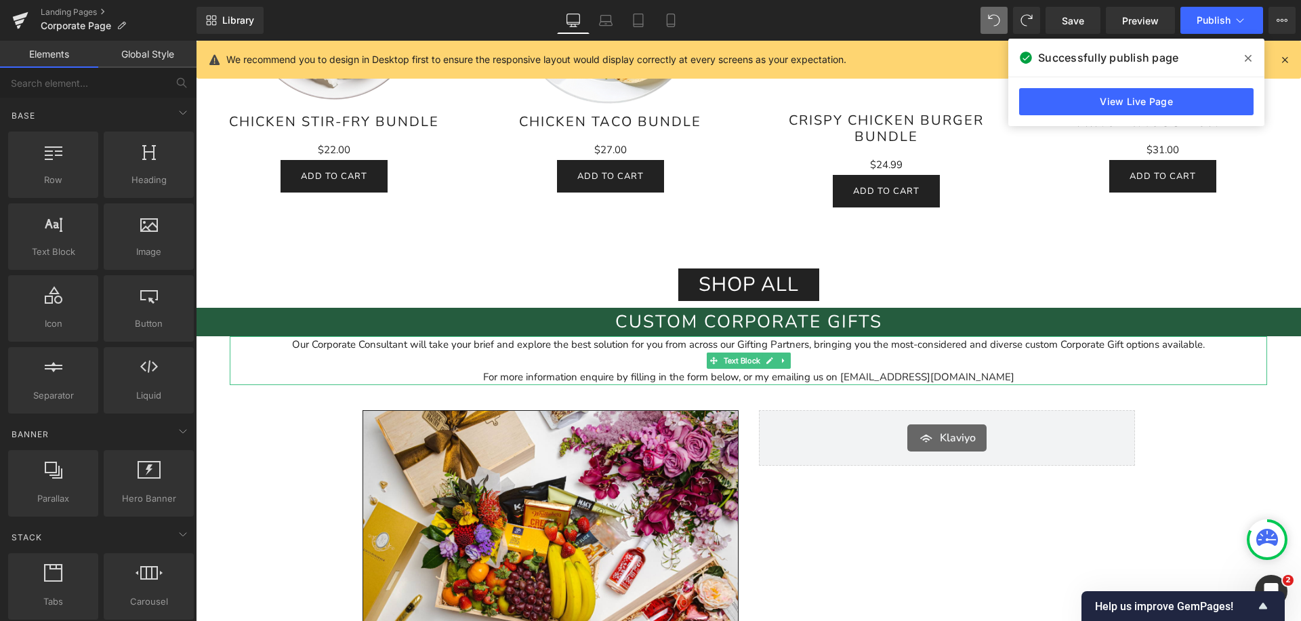
click at [297, 357] on p "For more information enquire by filling in the form below, or my emailing us on…" at bounding box center [748, 368] width 1037 height 33
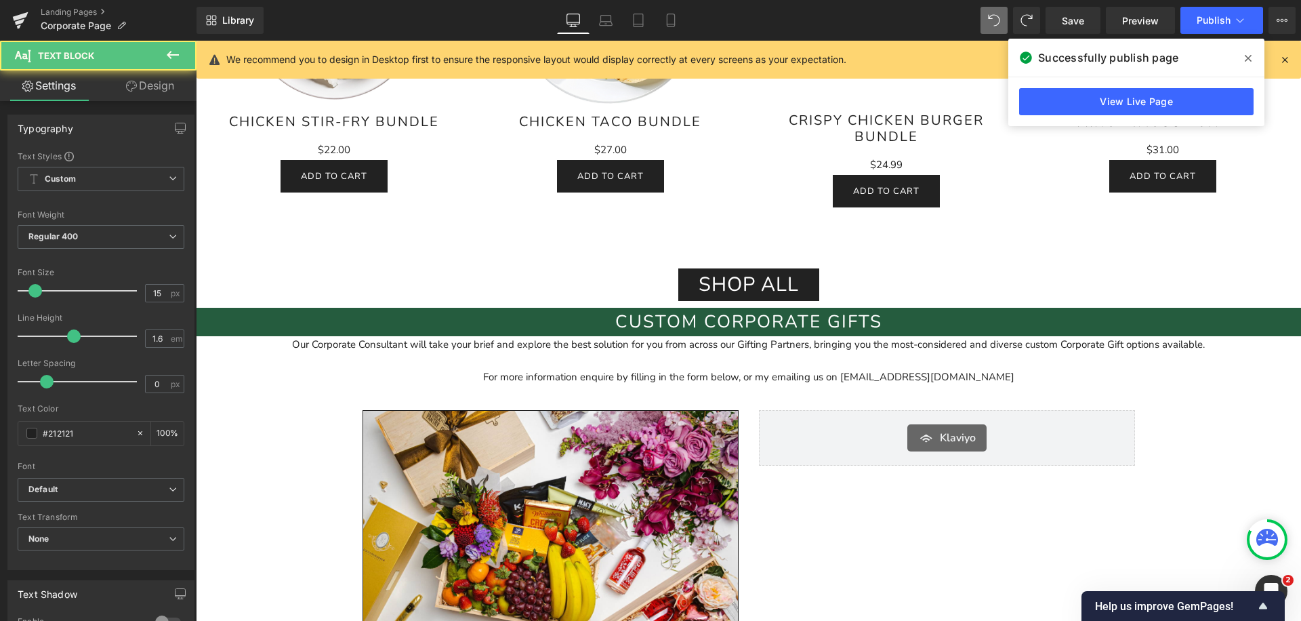
click at [159, 87] on link "Design" at bounding box center [150, 85] width 98 height 30
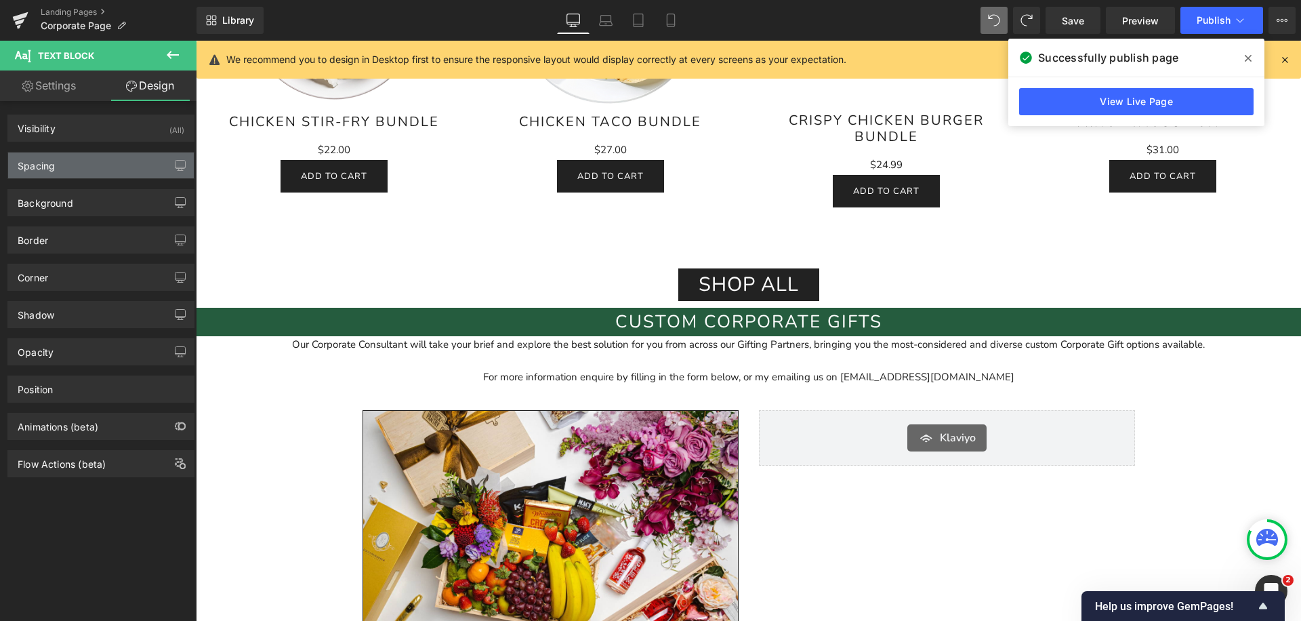
click at [94, 171] on div "Spacing" at bounding box center [101, 165] width 186 height 26
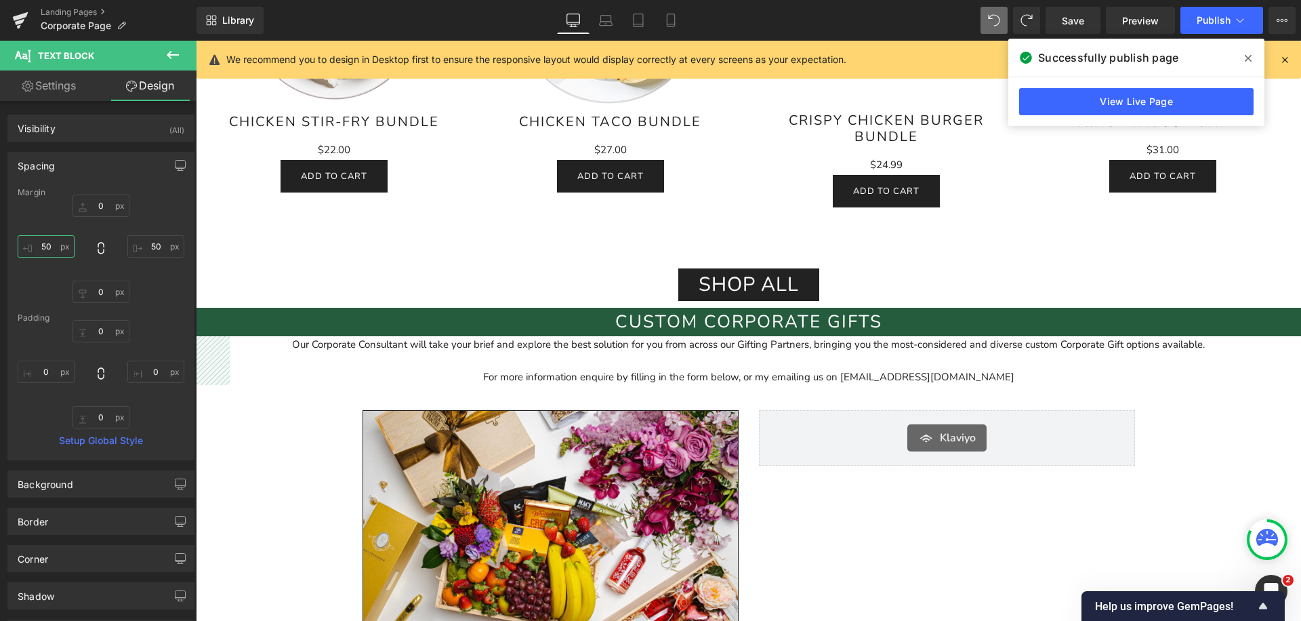
click at [43, 245] on input "50" at bounding box center [46, 246] width 57 height 22
type input "0"
click at [158, 247] on input "50" at bounding box center [155, 246] width 57 height 22
click at [56, 494] on div "Background" at bounding box center [101, 484] width 186 height 26
click at [66, 572] on input "transparent" at bounding box center [86, 570] width 87 height 15
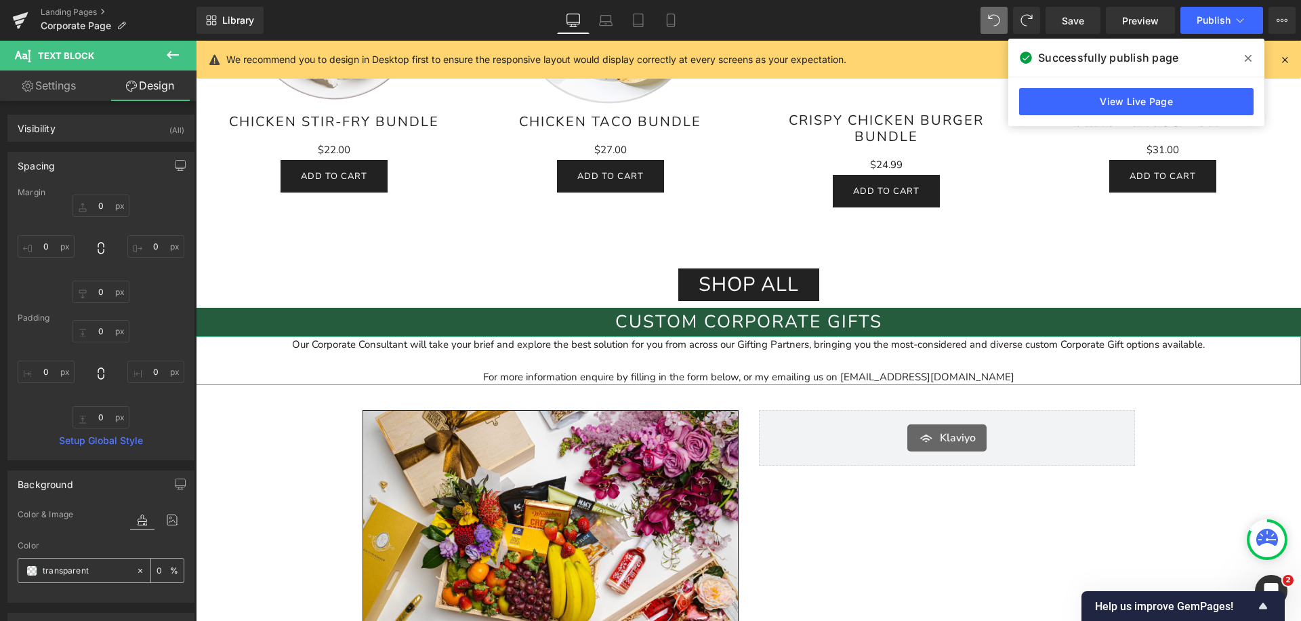
click at [66, 572] on input "transparent" at bounding box center [86, 570] width 87 height 15
click at [66, 572] on input "arent" at bounding box center [86, 570] width 87 height 15
type input "a"
paste input "#255c3e"
type input "#255c3e"
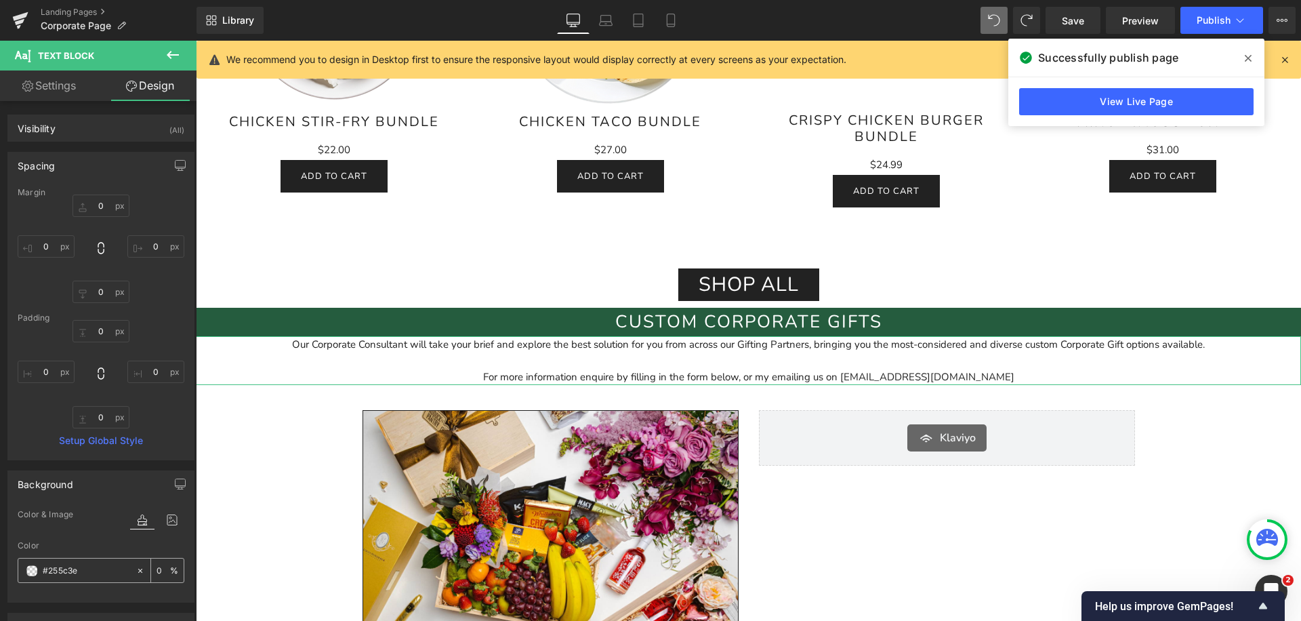
type input "100"
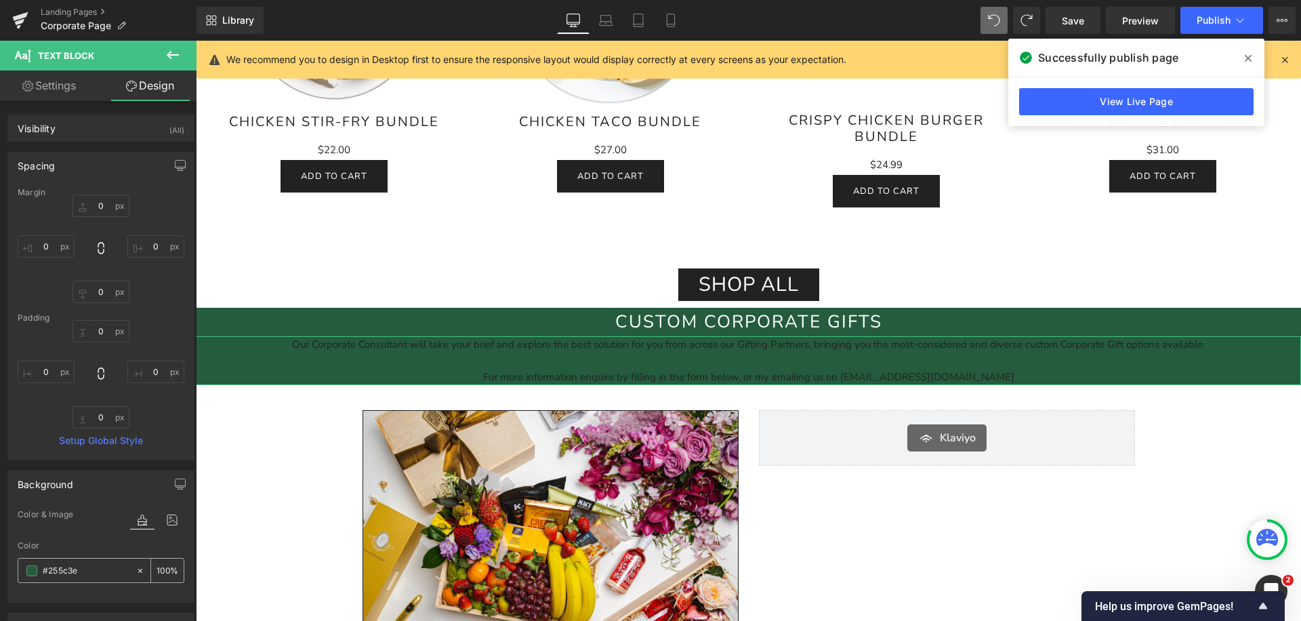
type input "#255c3e"
click at [165, 570] on div "100 %" at bounding box center [167, 570] width 33 height 24
click at [156, 570] on input "100" at bounding box center [163, 569] width 14 height 15
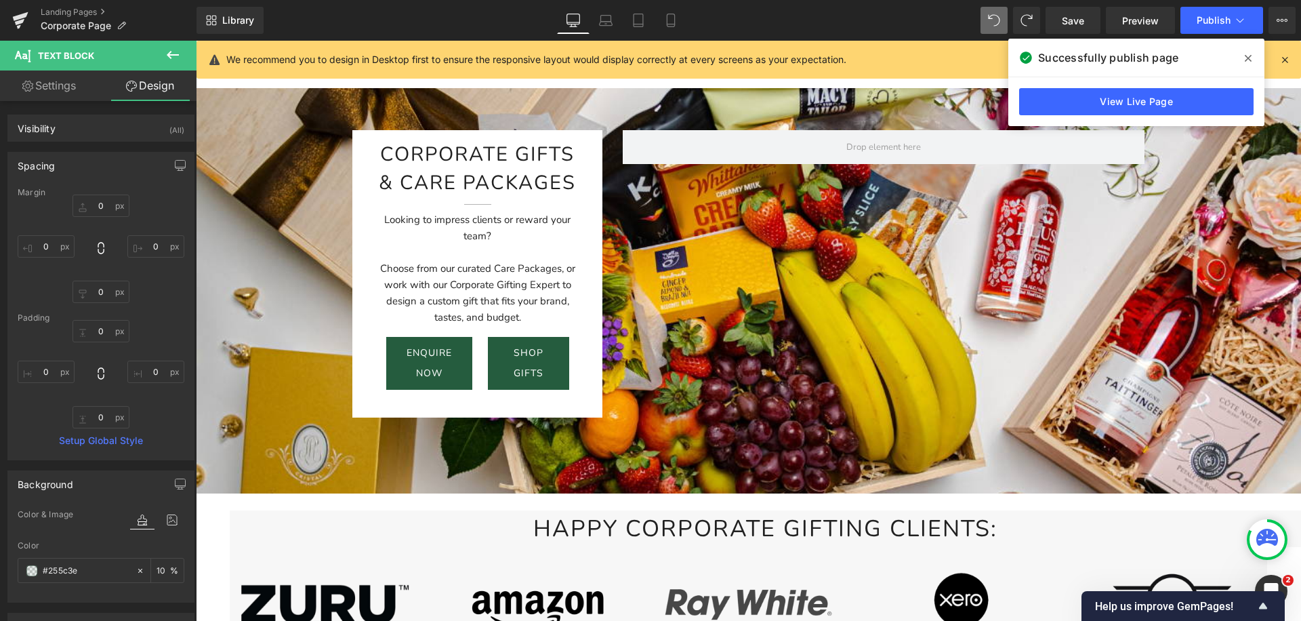
scroll to position [0, 0]
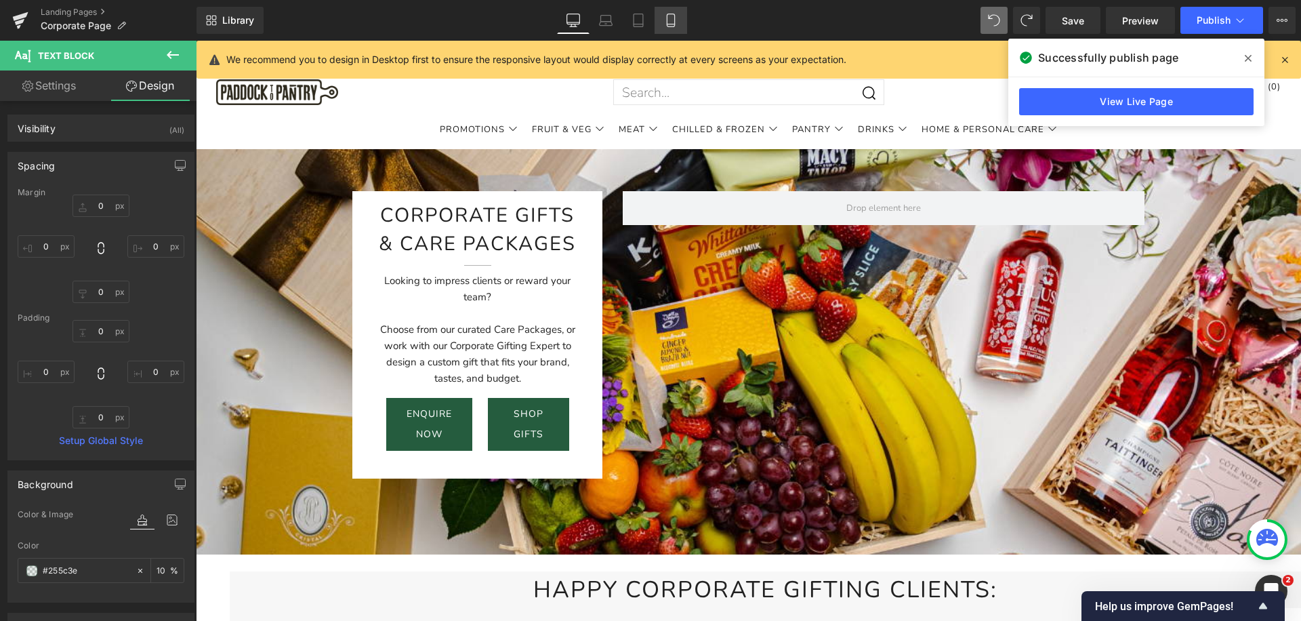
type input "10"
click at [666, 26] on icon at bounding box center [671, 21] width 14 height 14
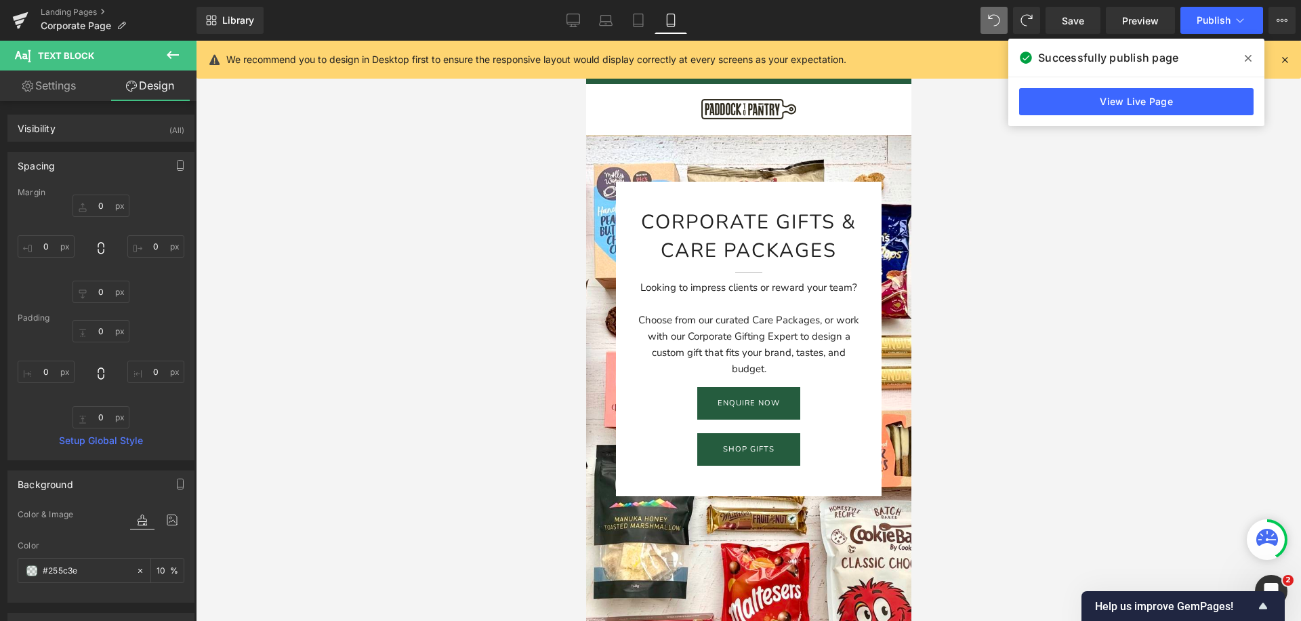
type input "0"
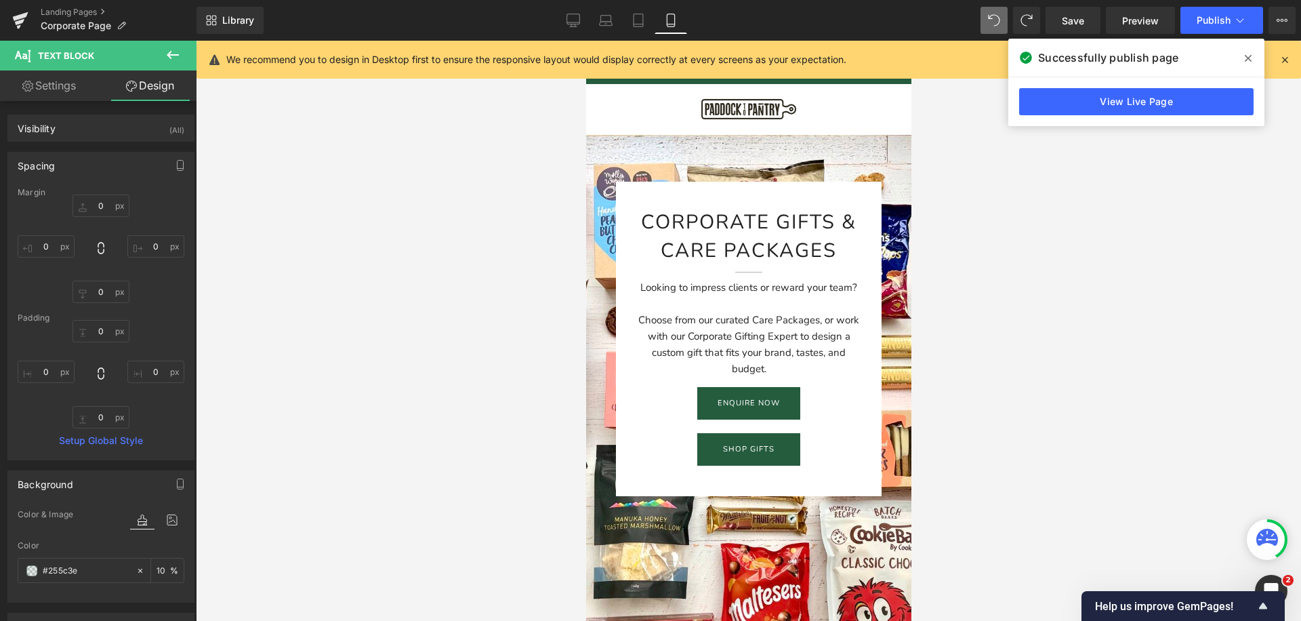
type input "0"
type input "10"
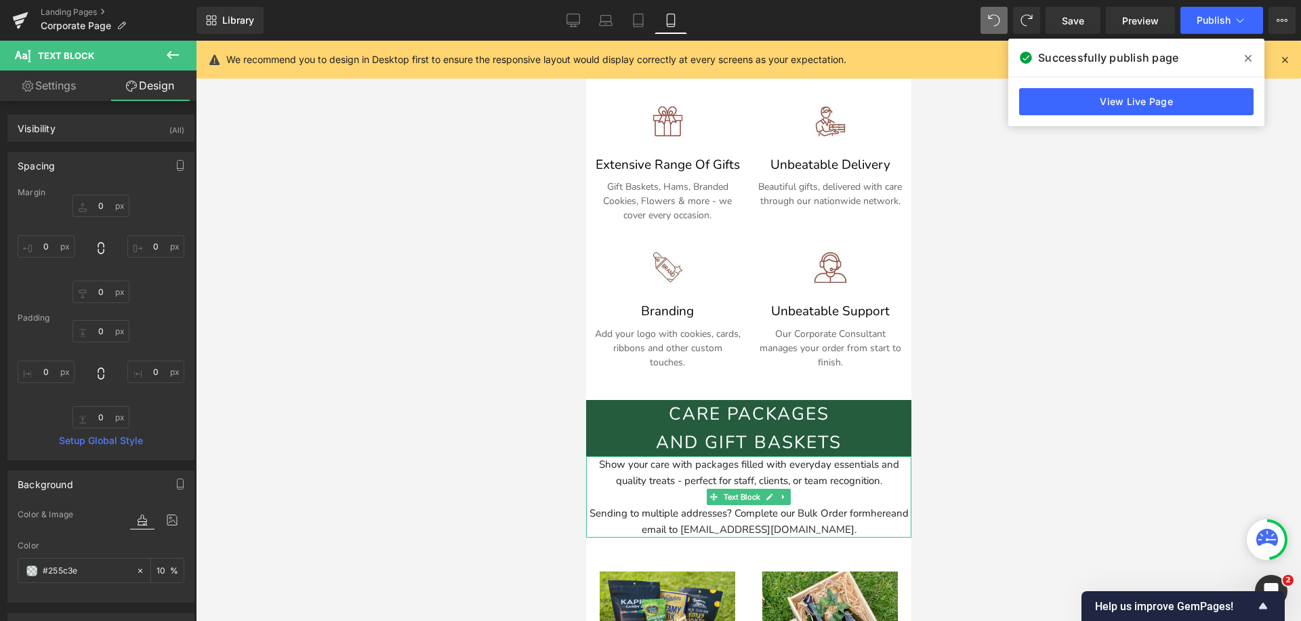
click at [617, 500] on div "Sending to multiple addresses? Complete our Bulk Order form here and email to […" at bounding box center [747, 512] width 325 height 49
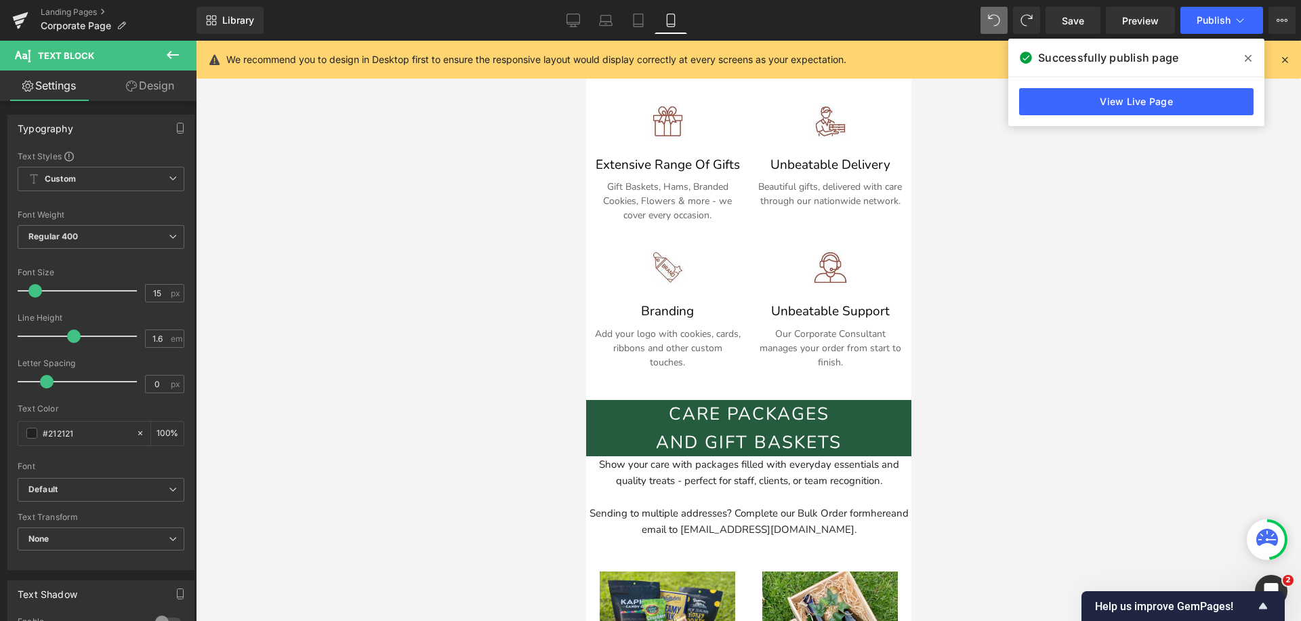
click at [142, 91] on link "Design" at bounding box center [150, 85] width 98 height 30
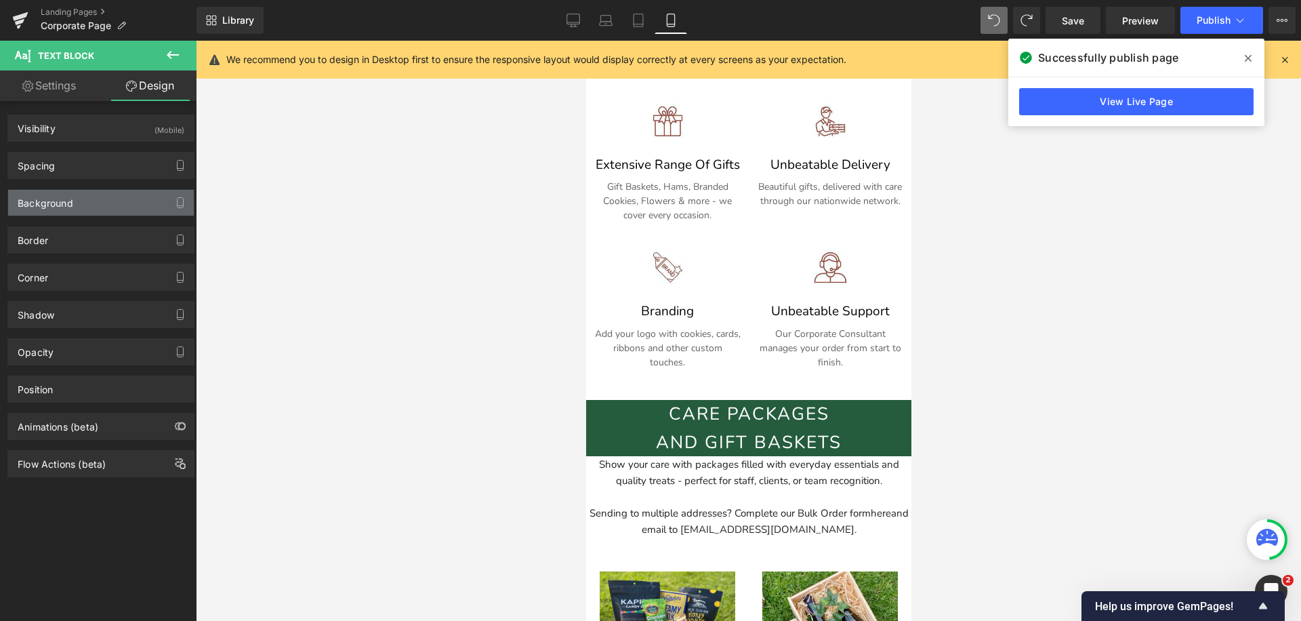
click at [85, 206] on div "Background" at bounding box center [101, 203] width 186 height 26
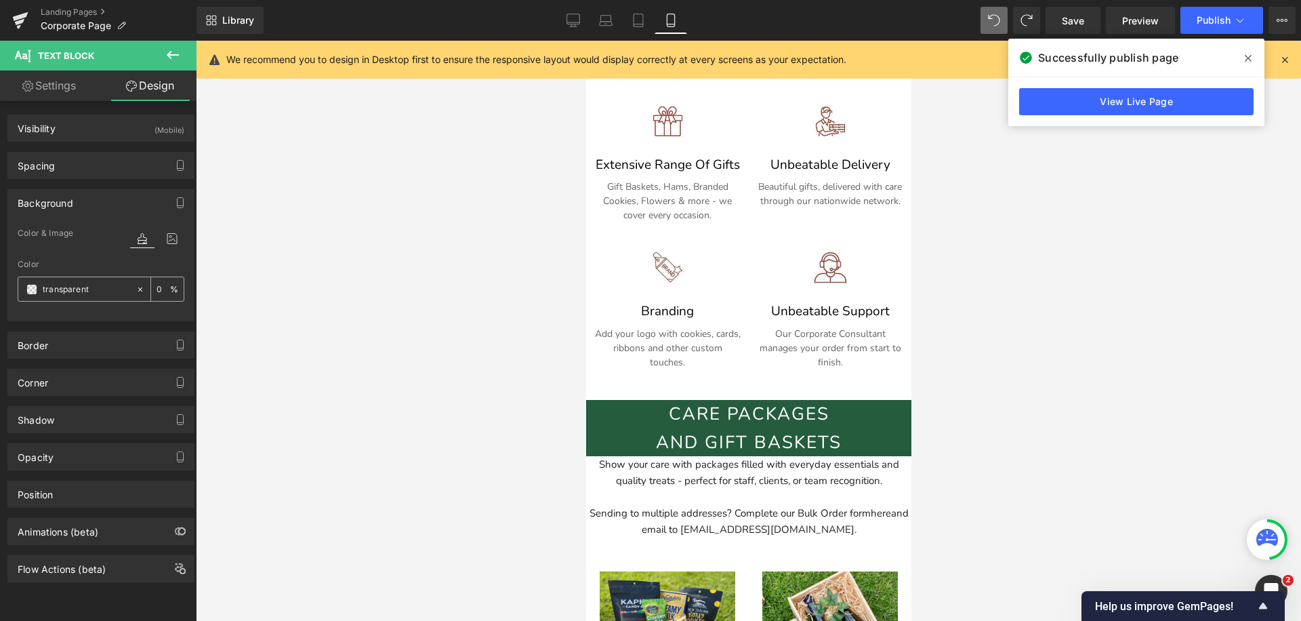
click at [138, 288] on icon at bounding box center [140, 289] width 4 height 4
click at [83, 288] on input "none" at bounding box center [86, 289] width 87 height 15
paste input "#255c3"
type input "#255c3e"
type input "100"
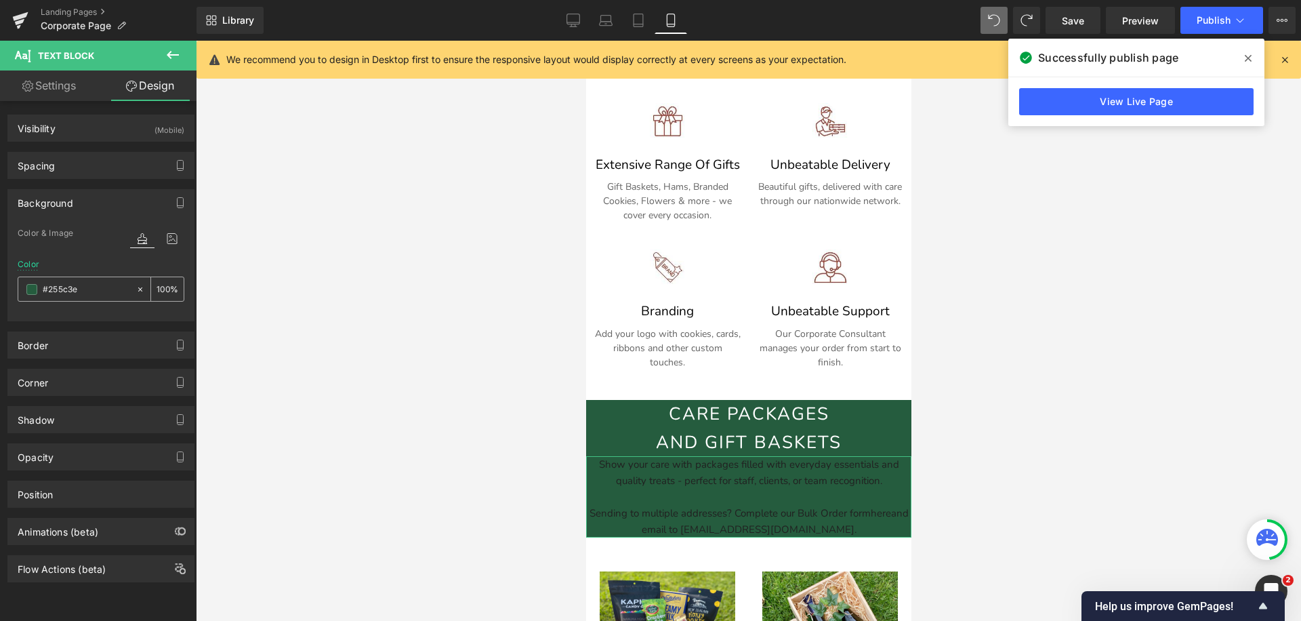
type input "#255c3e"
click at [156, 289] on input "100" at bounding box center [163, 288] width 14 height 15
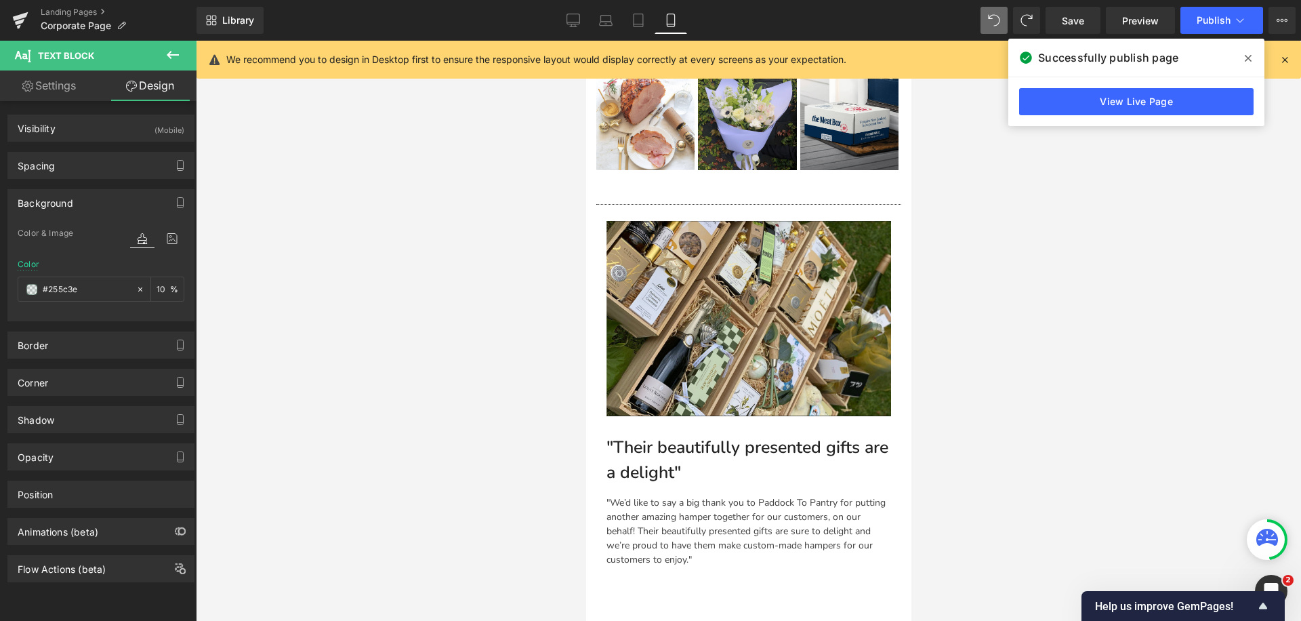
scroll to position [2379, 0]
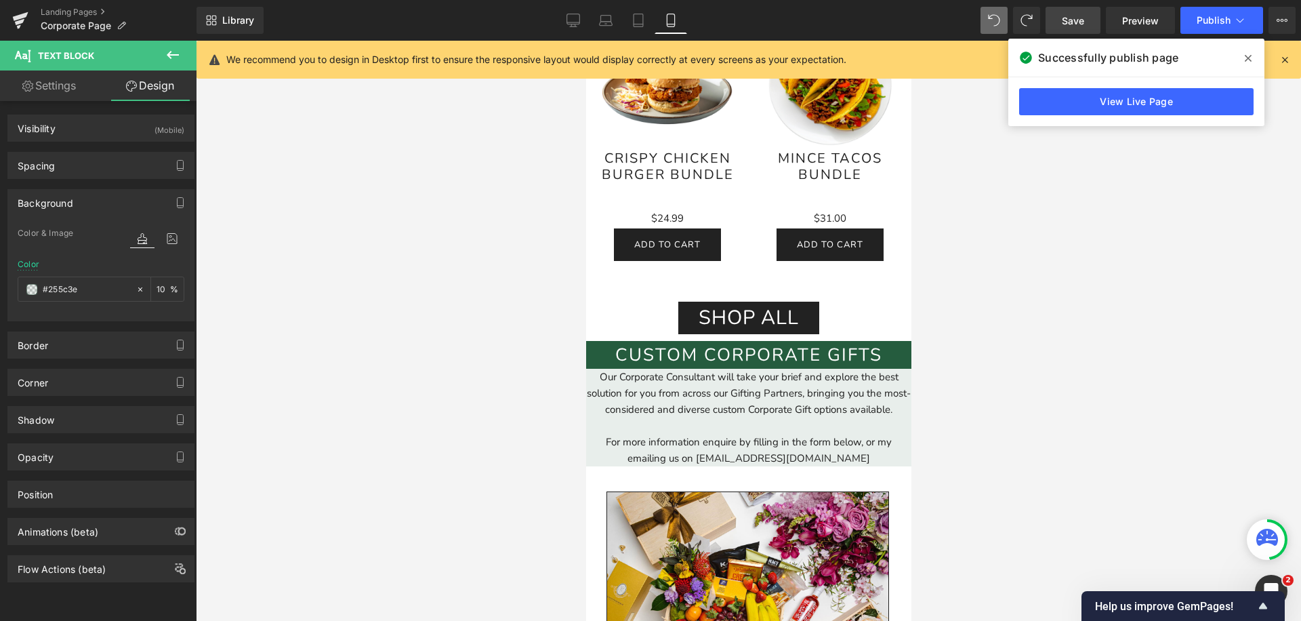
type input "10"
click at [1060, 16] on link "Save" at bounding box center [1072, 20] width 55 height 27
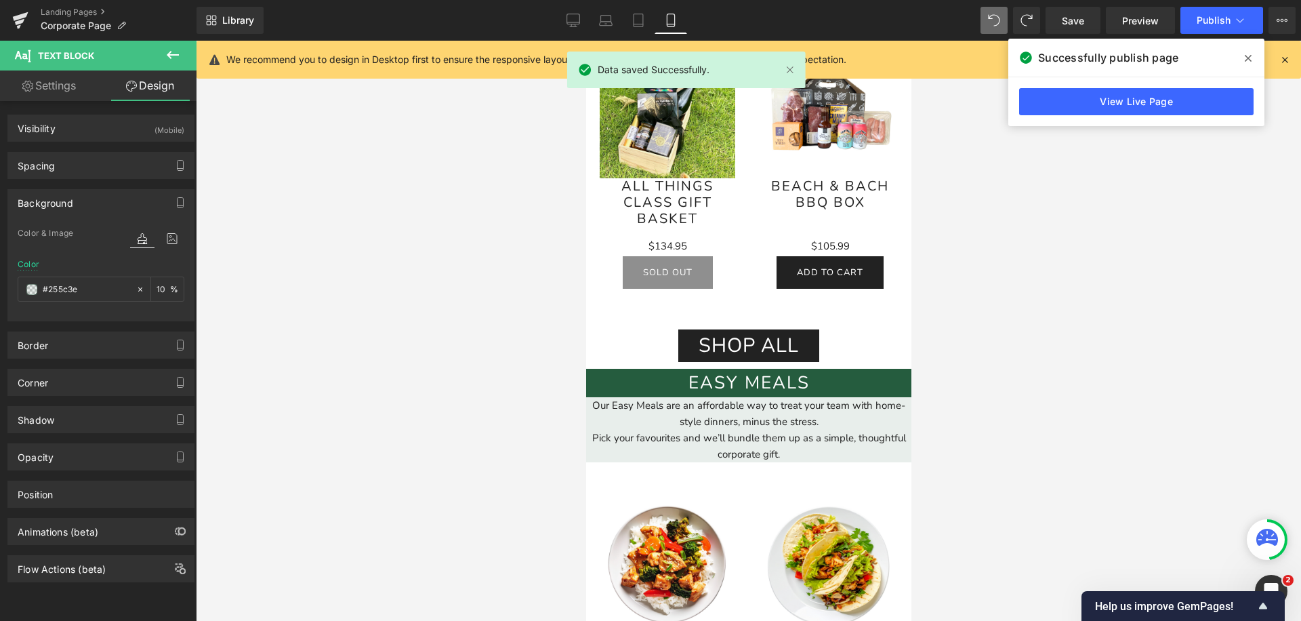
scroll to position [1066, 0]
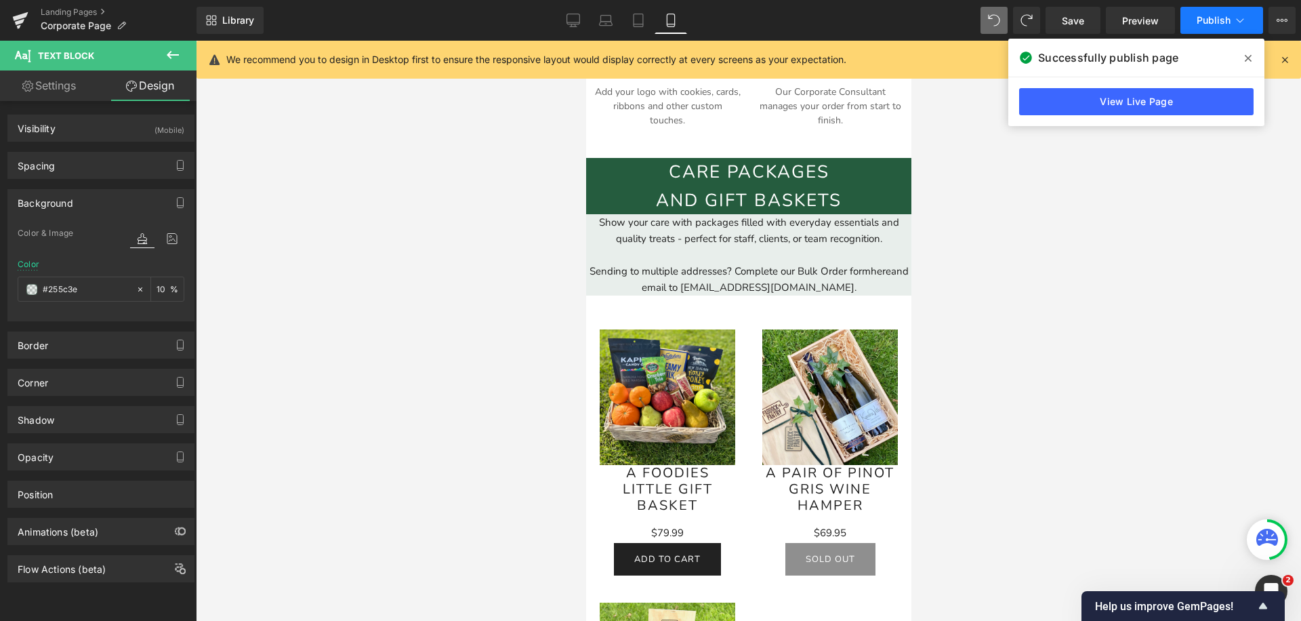
click at [1201, 22] on span "Publish" at bounding box center [1213, 20] width 34 height 11
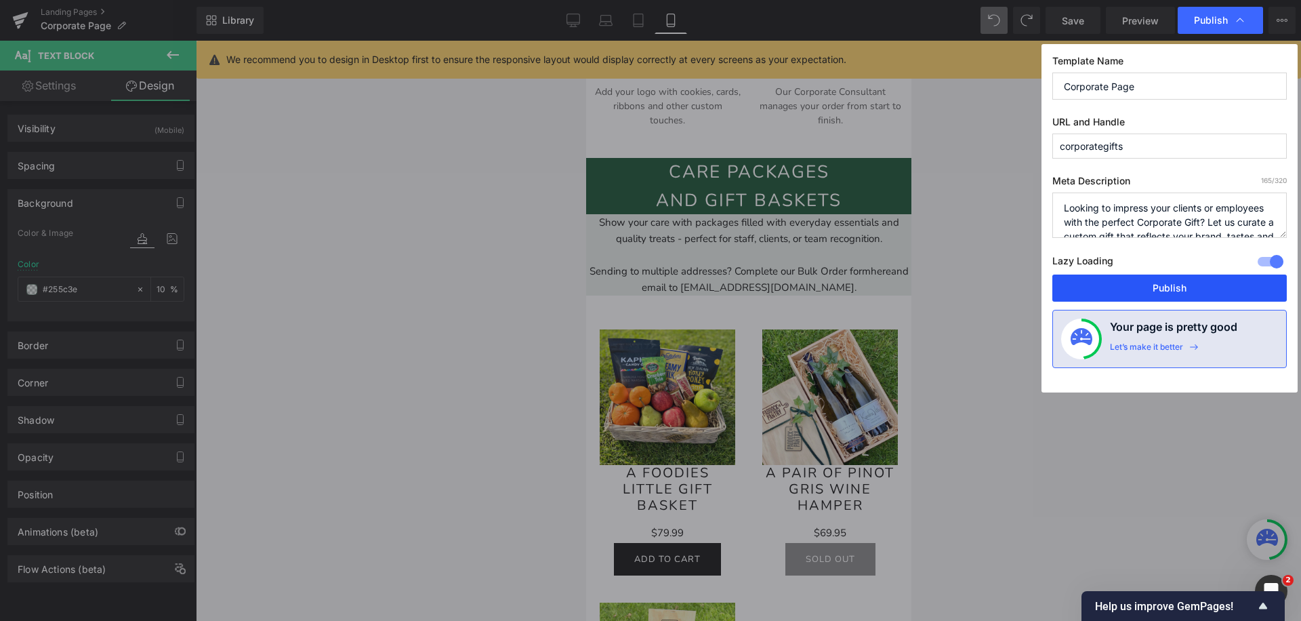
click at [1136, 287] on button "Publish" at bounding box center [1169, 287] width 234 height 27
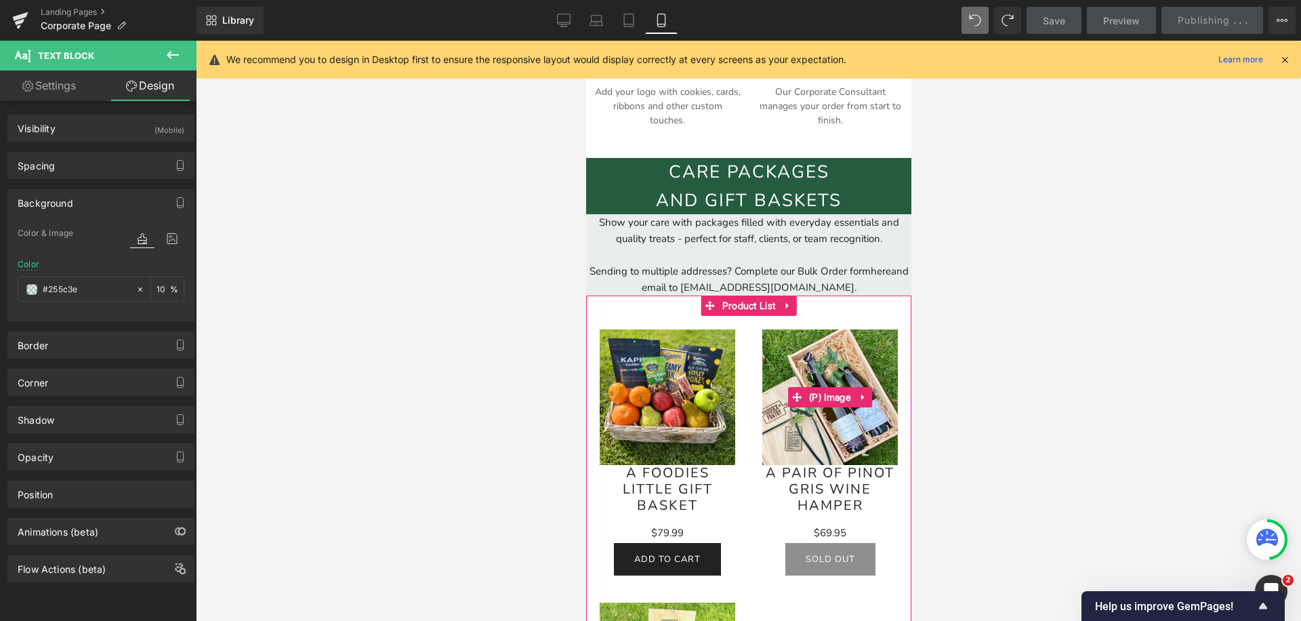
scroll to position [0, 0]
